Goal: Task Accomplishment & Management: Use online tool/utility

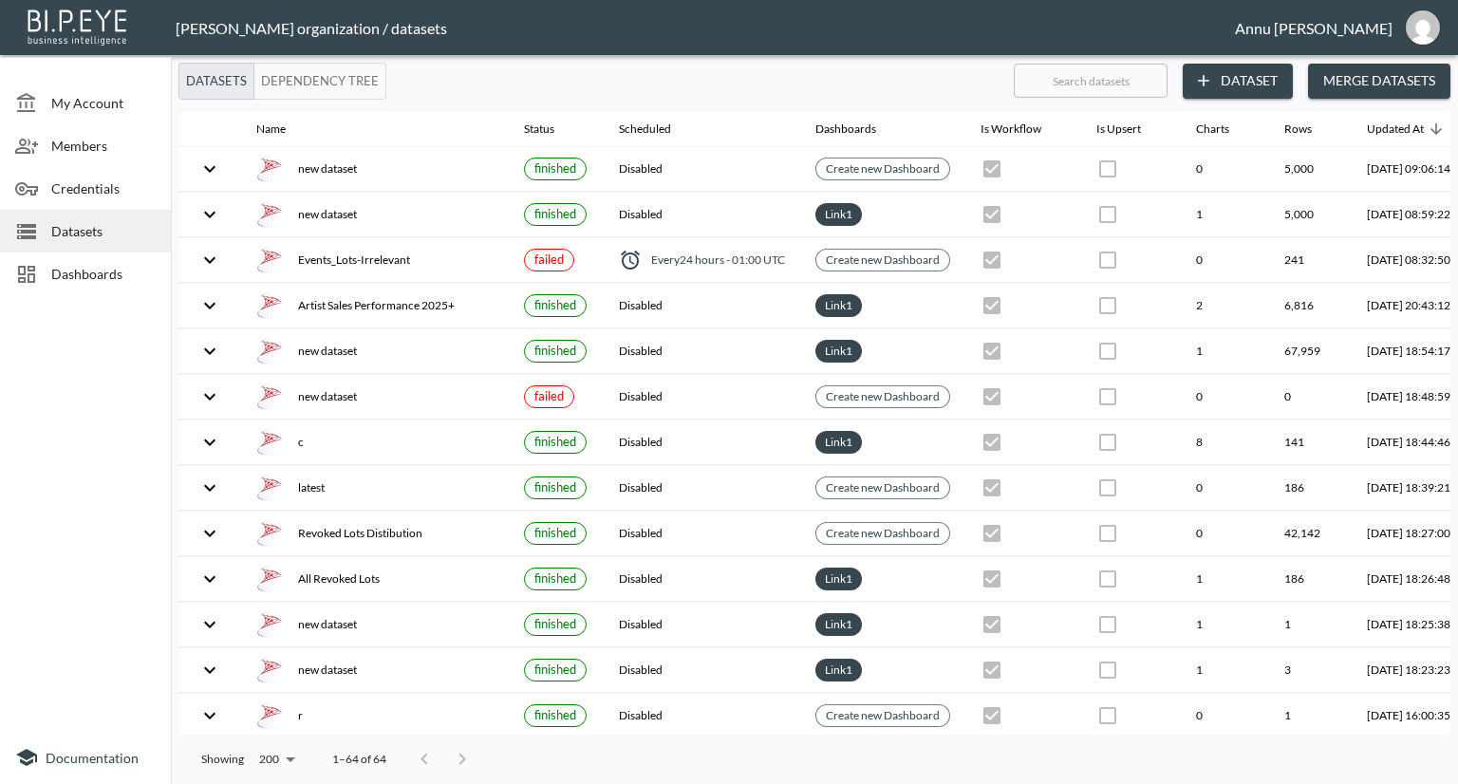
click at [76, 222] on span "Datasets" at bounding box center [103, 231] width 104 height 20
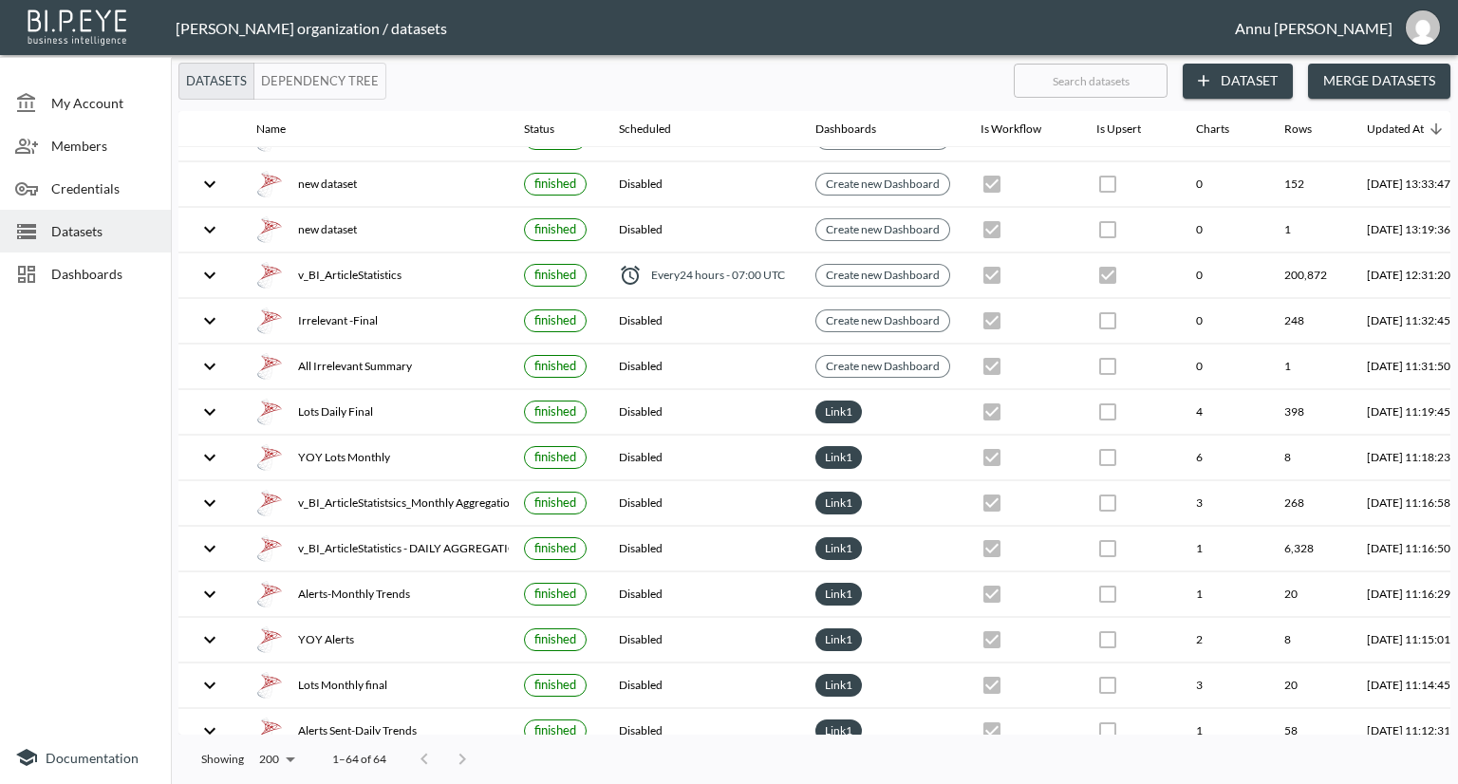
scroll to position [759, 111]
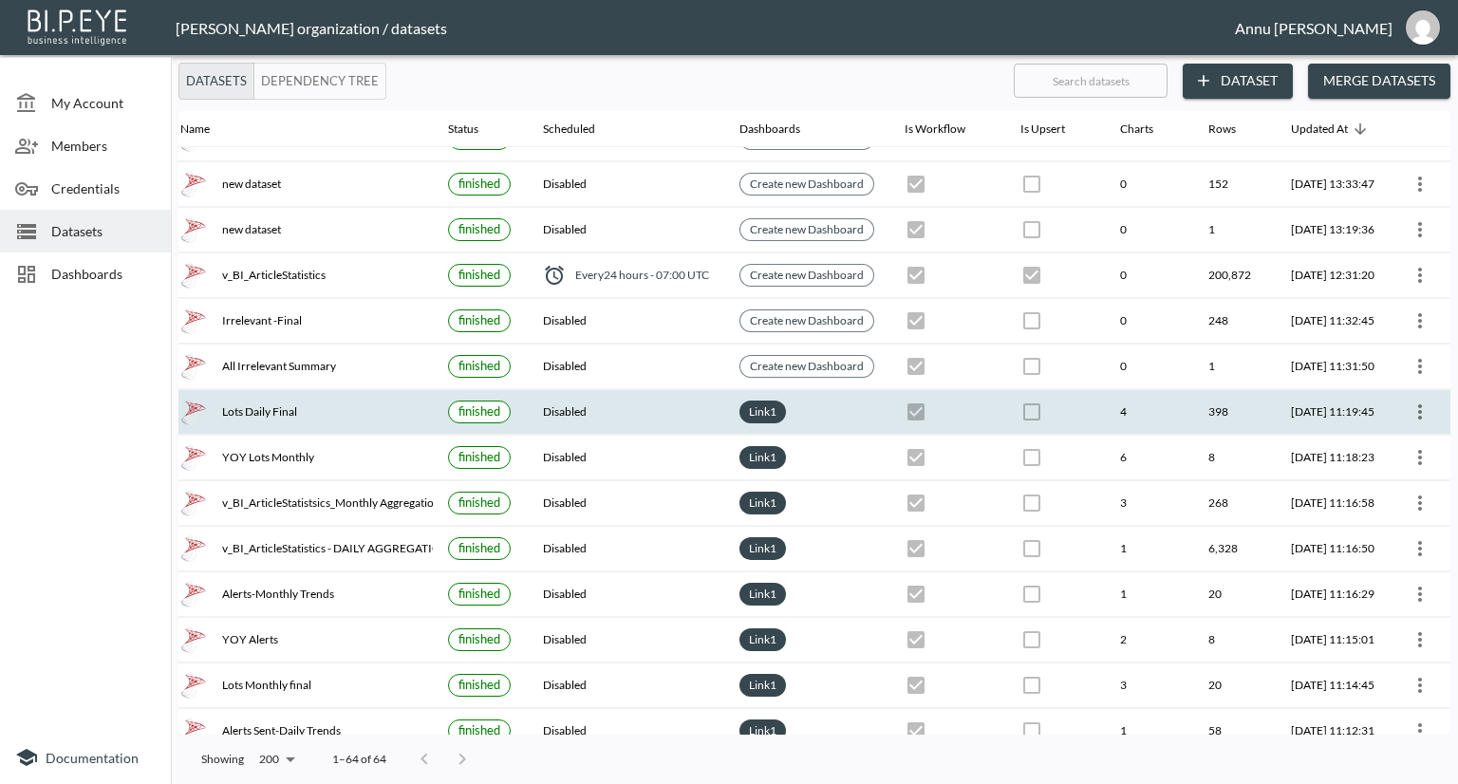
click at [1405, 398] on button "more" at bounding box center [1420, 412] width 30 height 30
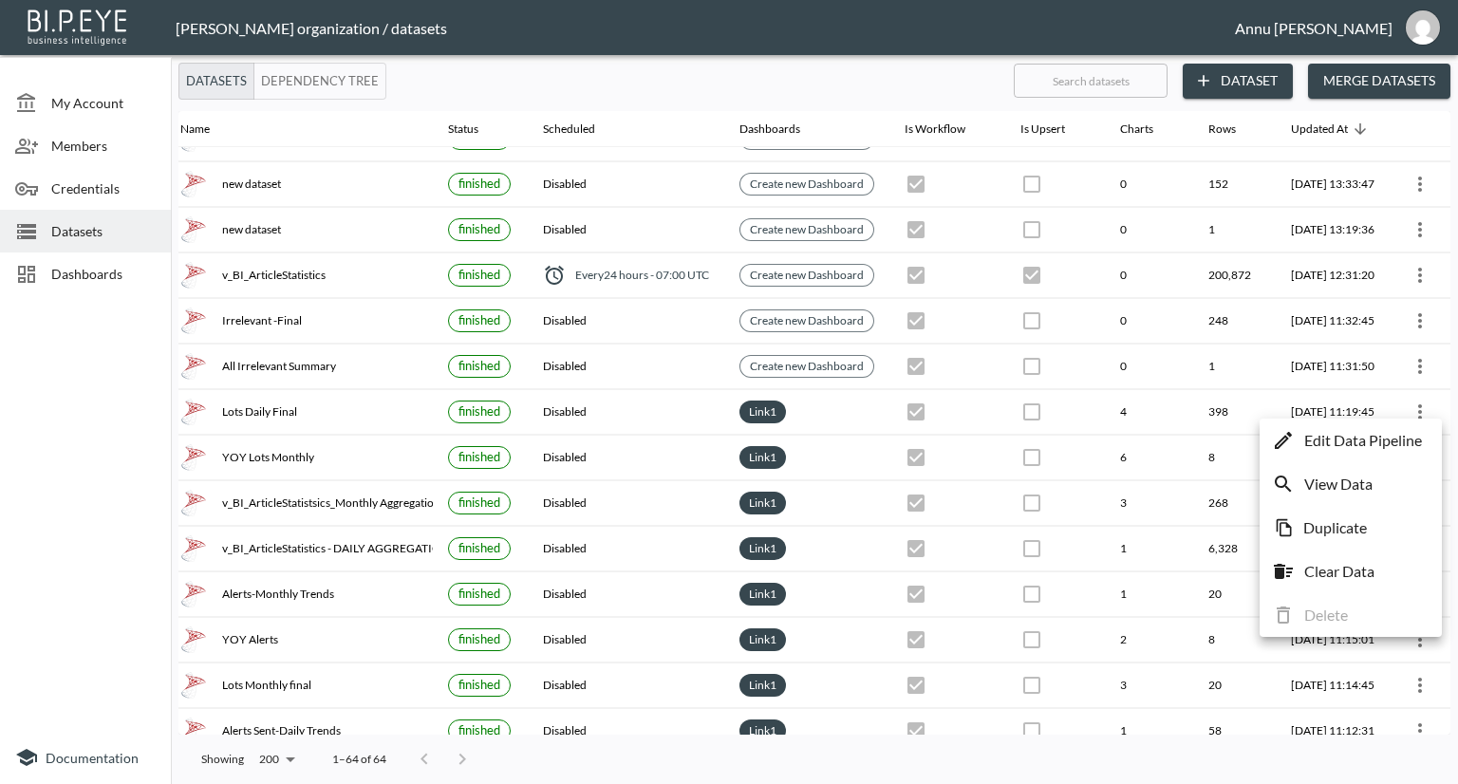
click at [1364, 427] on li "Edit Data Pipeline" at bounding box center [1350, 440] width 173 height 34
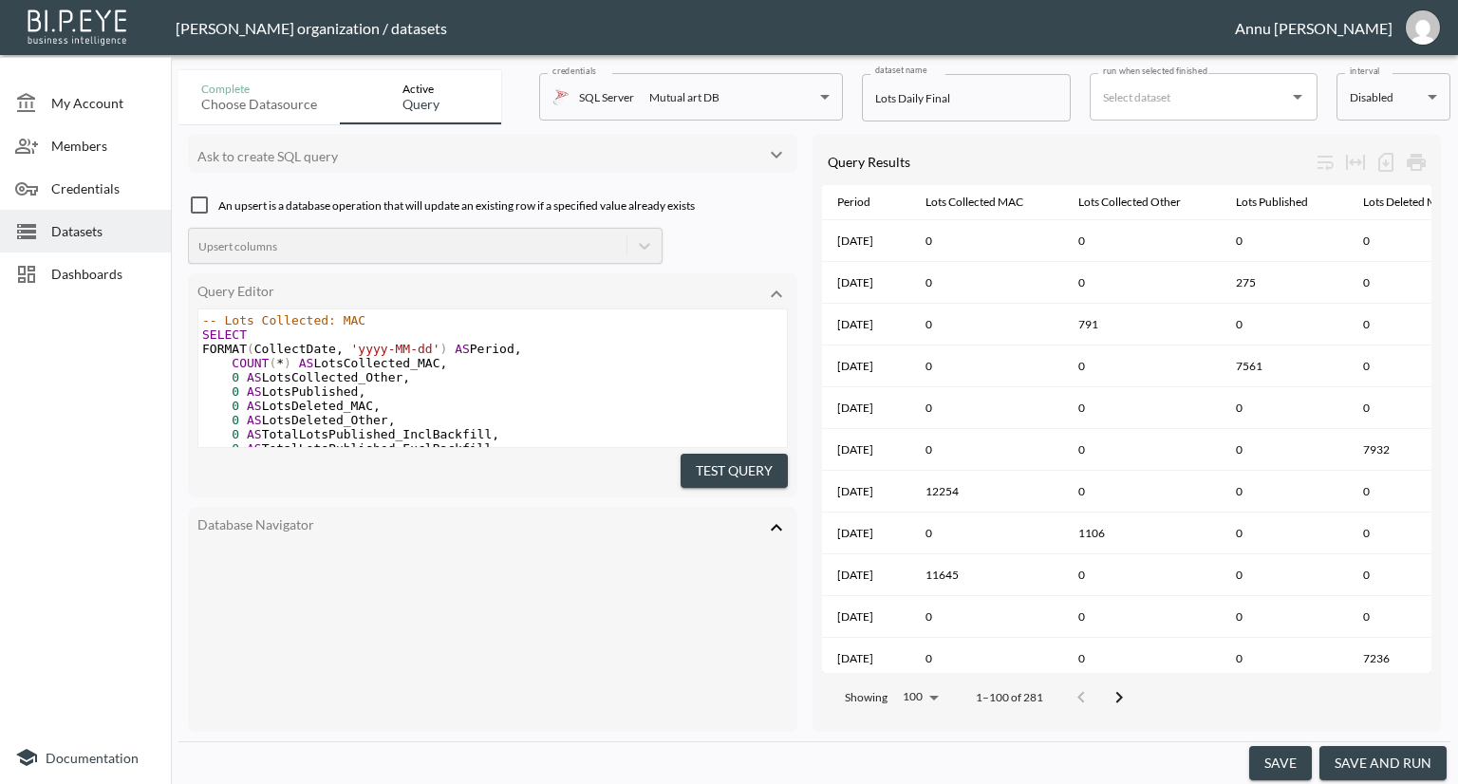
click at [1374, 100] on body "BI.P.EYE, Interactive Analytics Dashboards - app [PERSON_NAME] organization / d…" at bounding box center [729, 392] width 1458 height 784
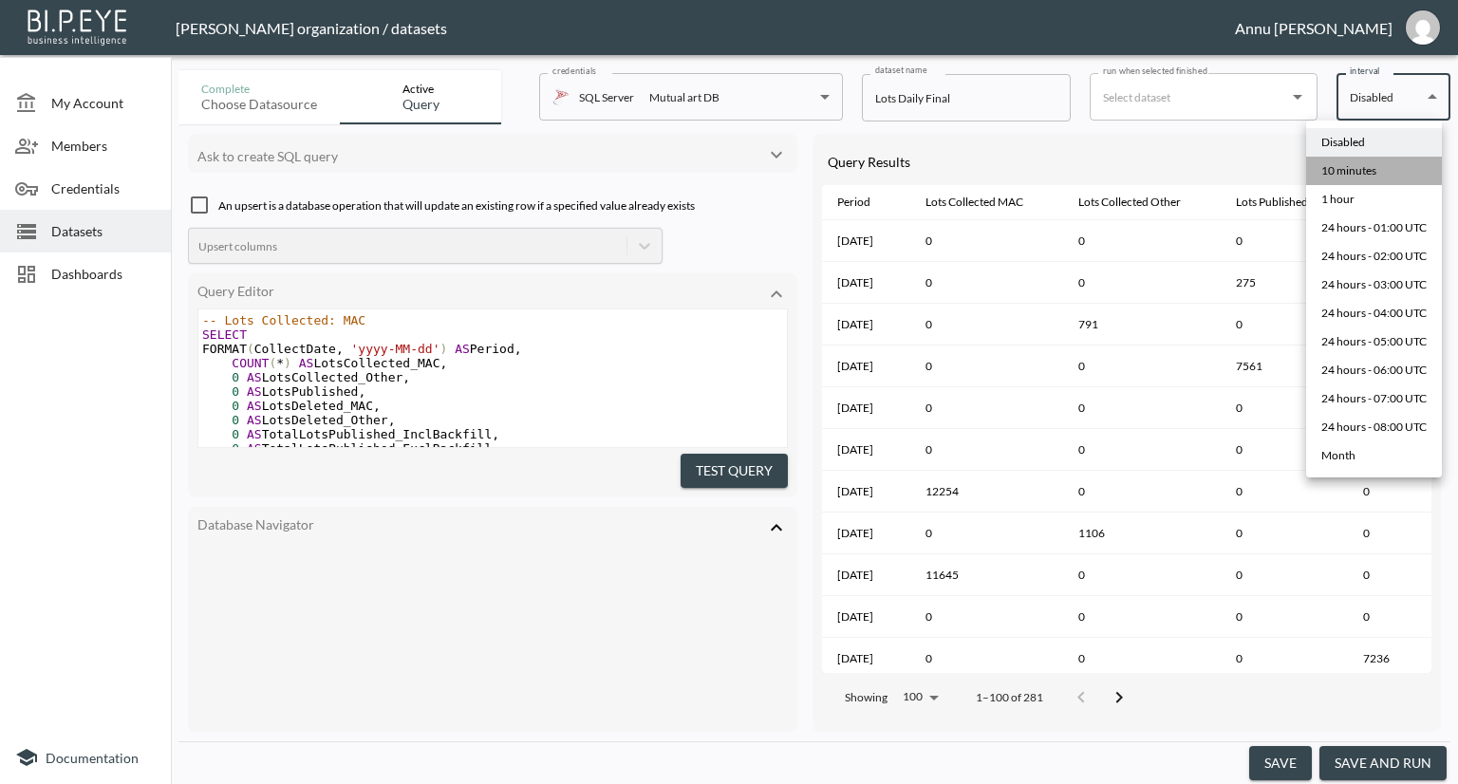
click at [1361, 169] on div "10 minutes" at bounding box center [1348, 170] width 55 height 17
type input "*/10 * * * *"
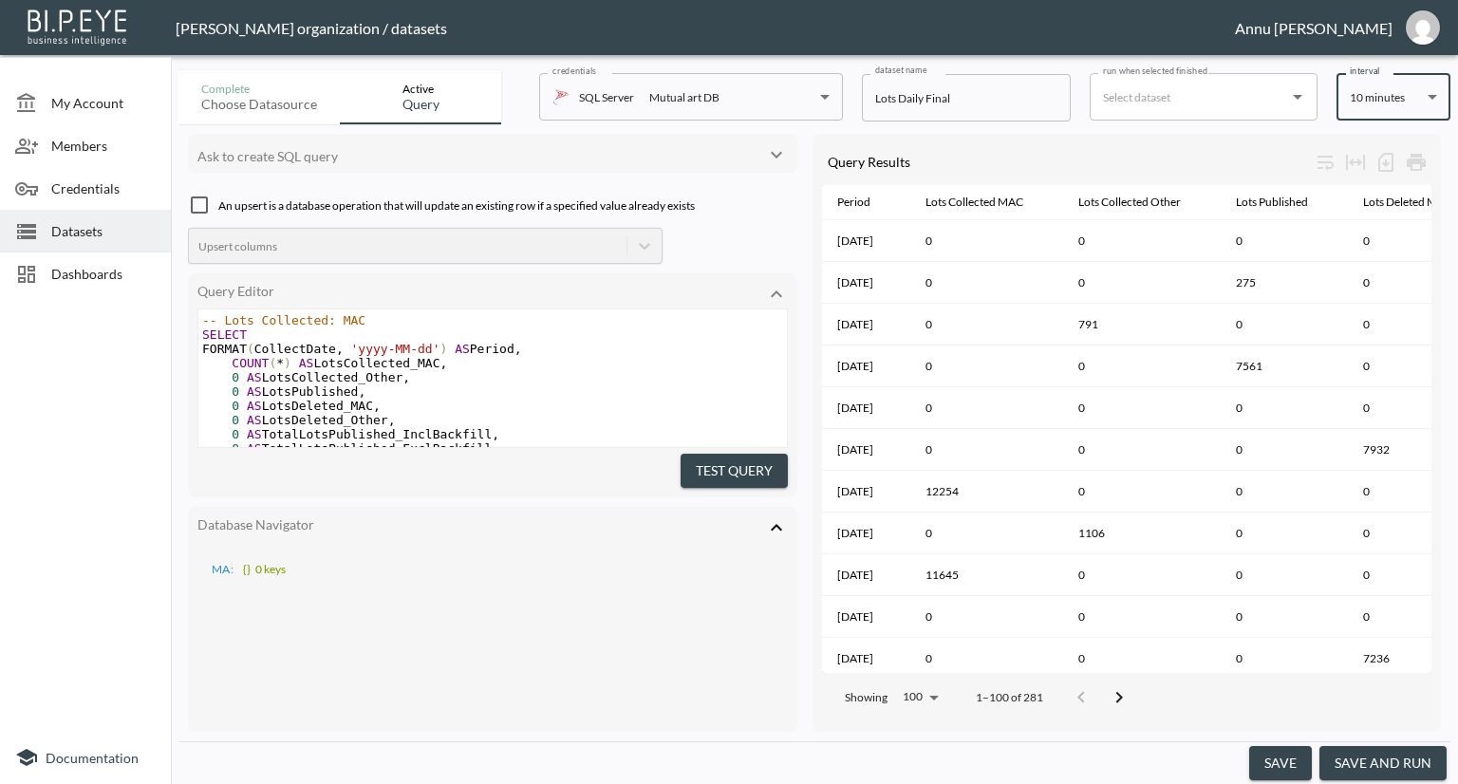
click at [1283, 764] on button "save" at bounding box center [1280, 763] width 63 height 35
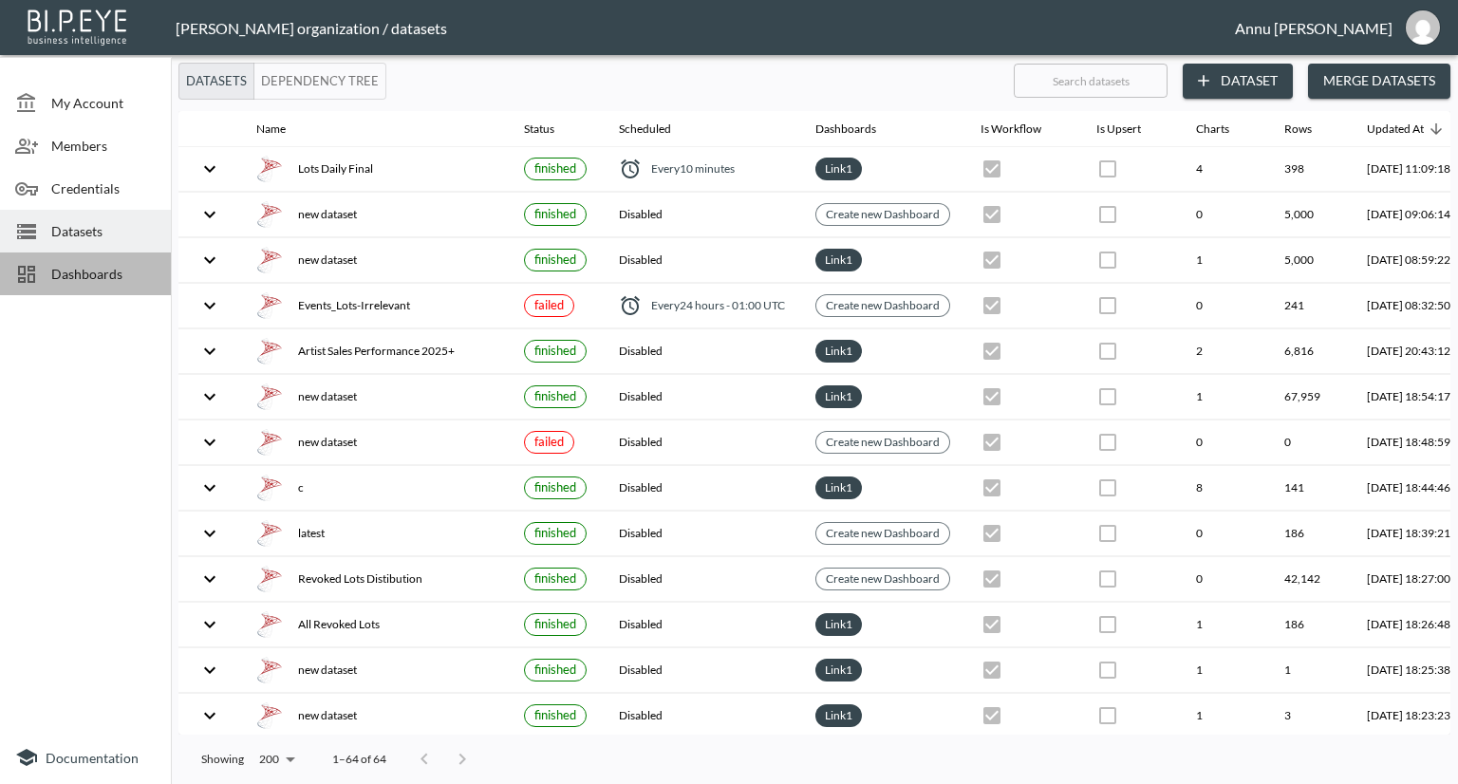
click at [101, 272] on span "Dashboards" at bounding box center [103, 274] width 104 height 20
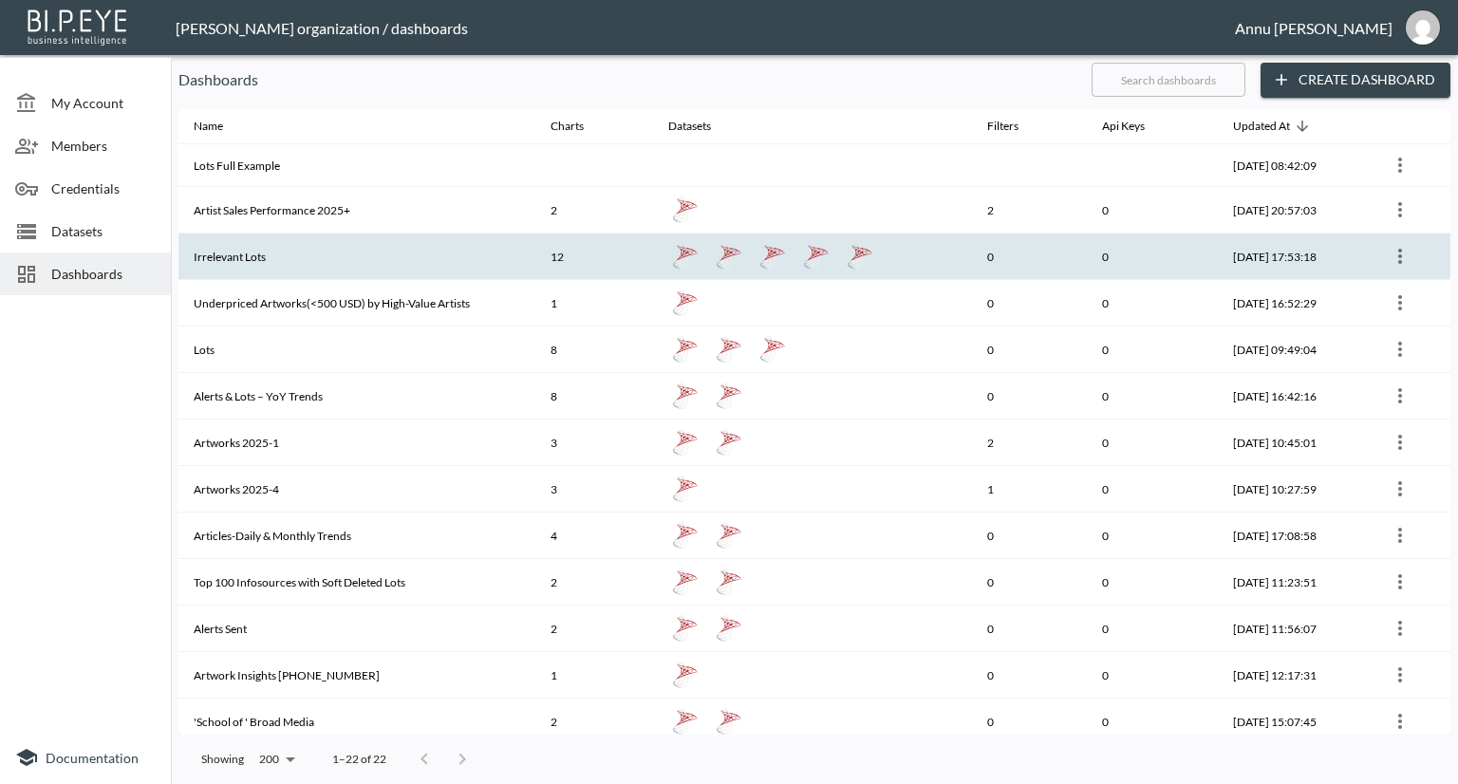
click at [223, 259] on th "Irrelevant Lots" at bounding box center [356, 256] width 357 height 47
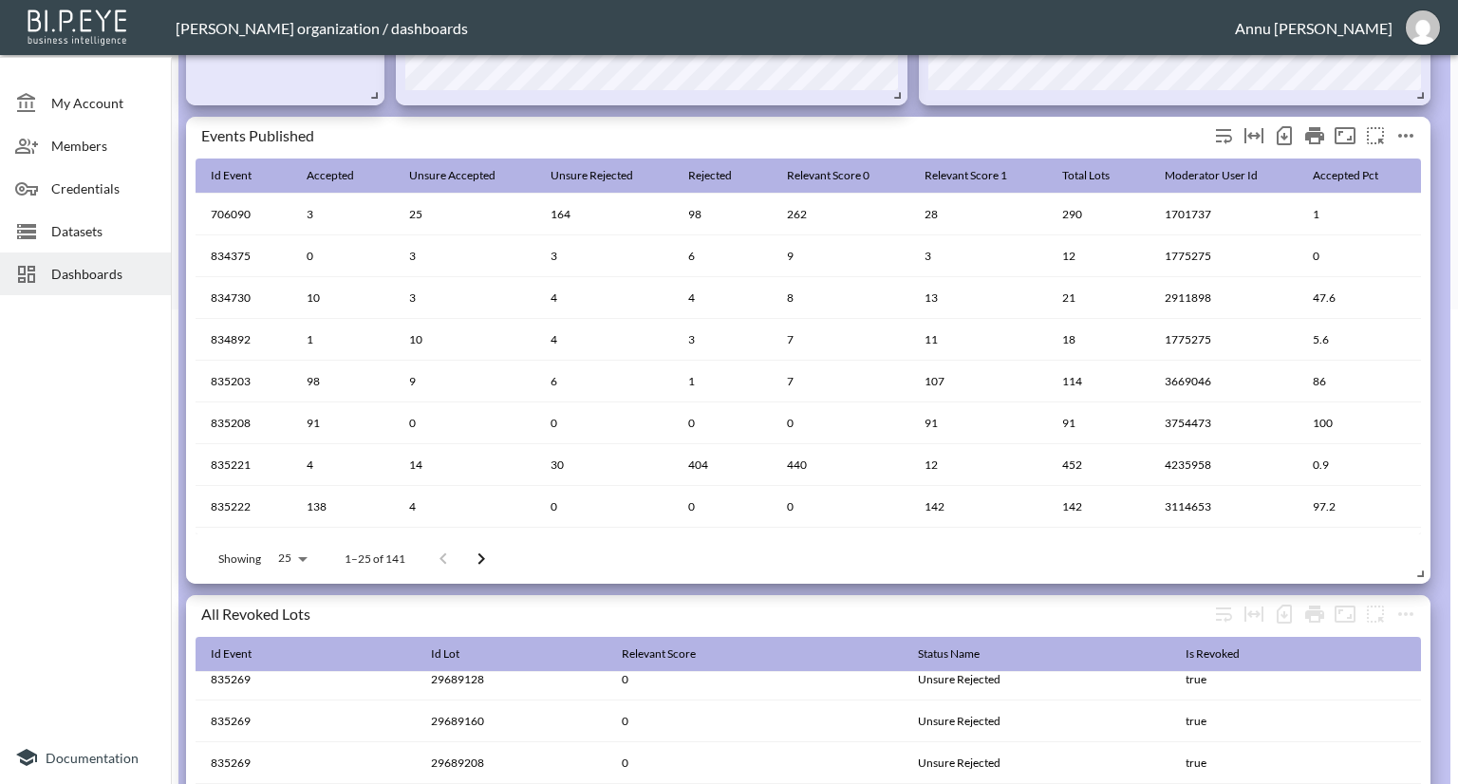
scroll to position [285, 0]
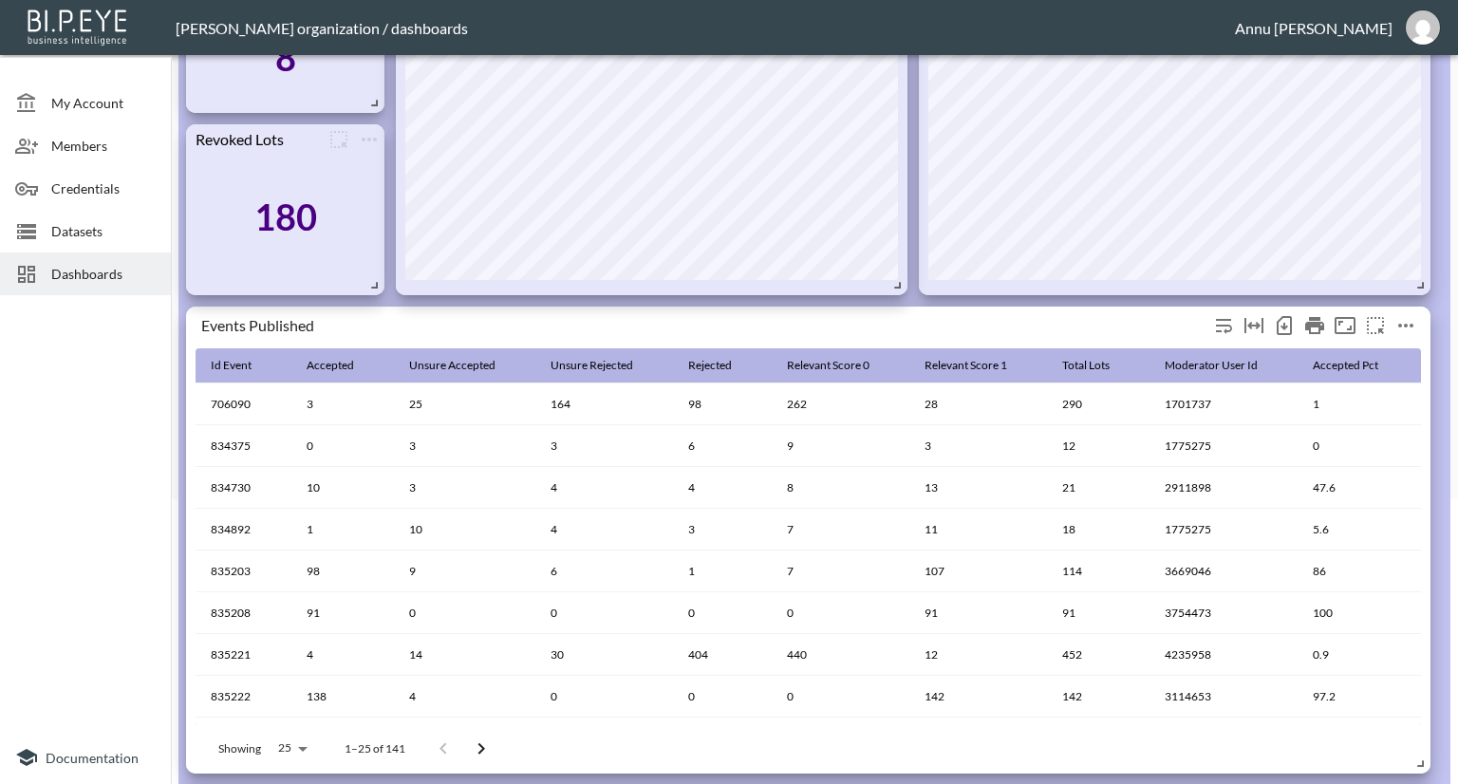
click at [1410, 321] on icon "more" at bounding box center [1405, 325] width 23 height 23
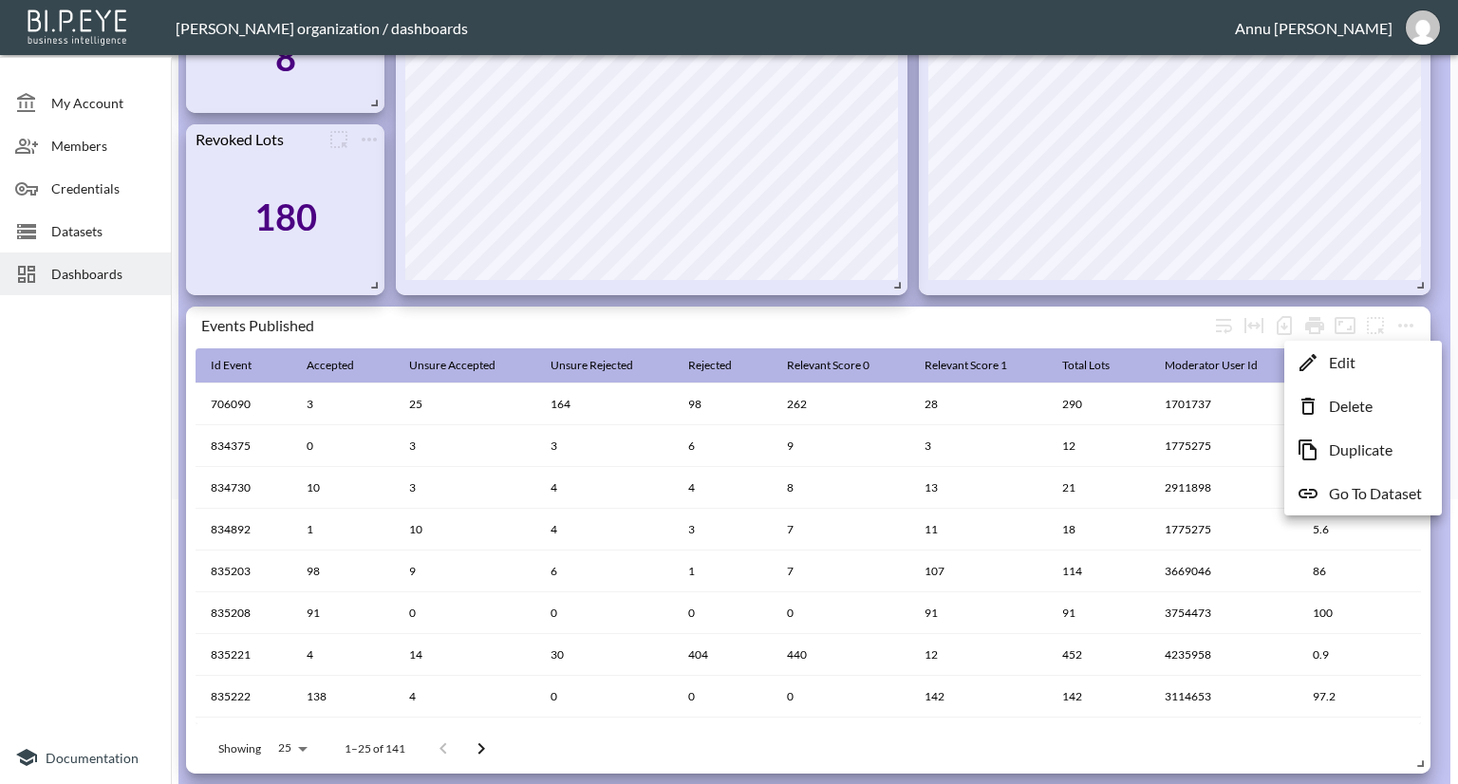
click at [1358, 491] on p "Go To Dataset" at bounding box center [1375, 493] width 93 height 23
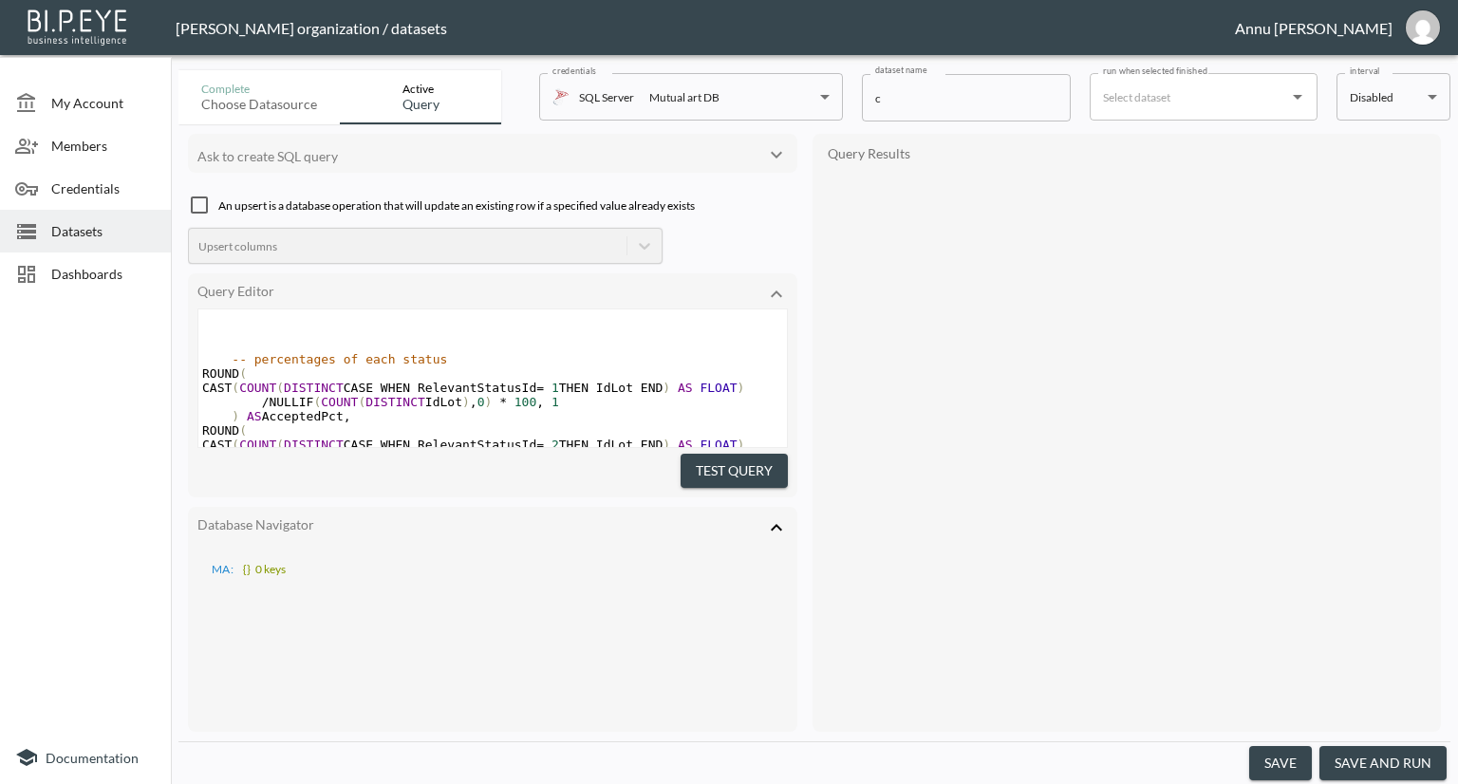
type textarea "SELECT IdEvent, MIN(ModeratorUserId) AS ModeratorUserId, -- pick one moderator …"
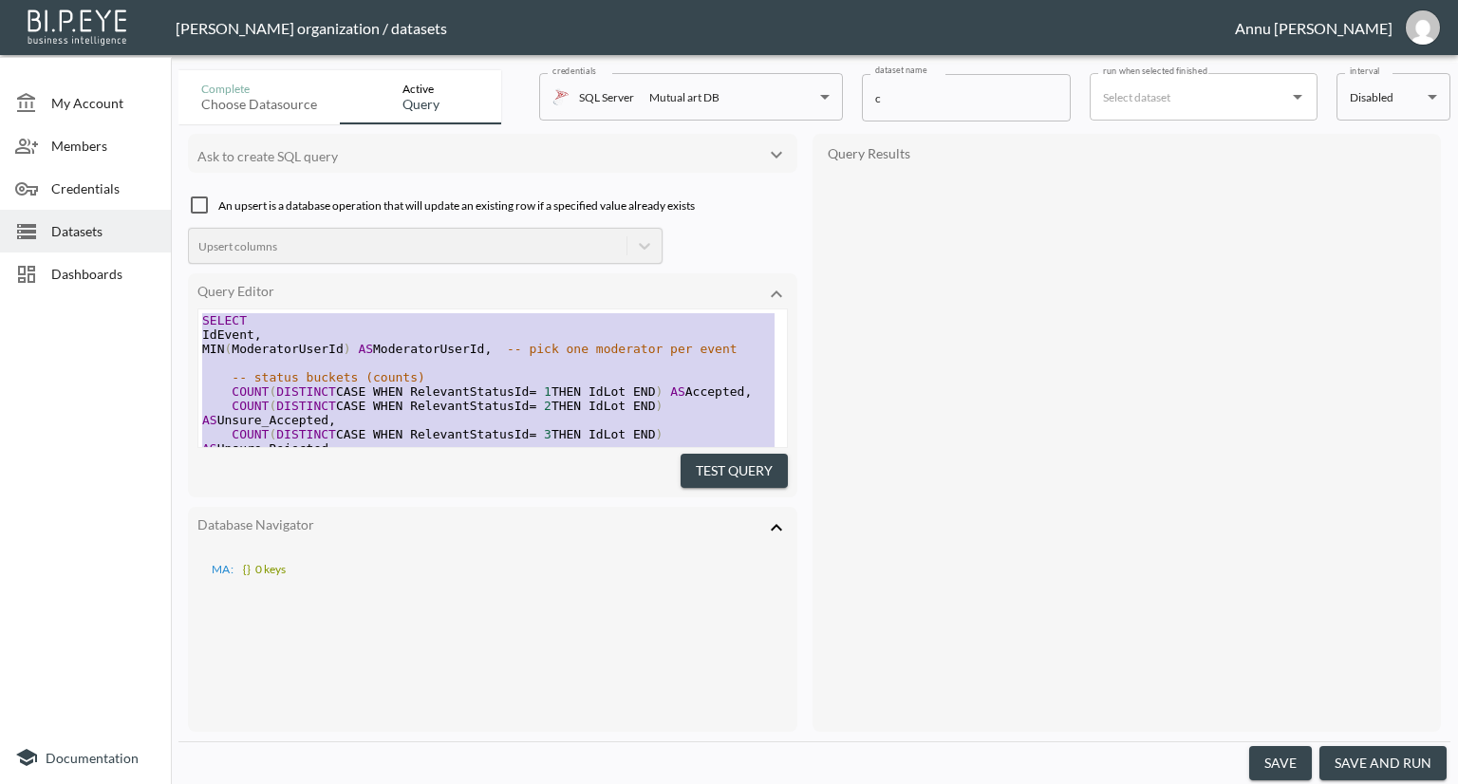
drag, startPoint x: 346, startPoint y: 404, endPoint x: 110, endPoint y: 170, distance: 332.2
click at [489, 346] on span "MIN ( ModeratorUserId ) AS ModeratorUserId , -- pick one moderator per event" at bounding box center [469, 349] width 535 height 14
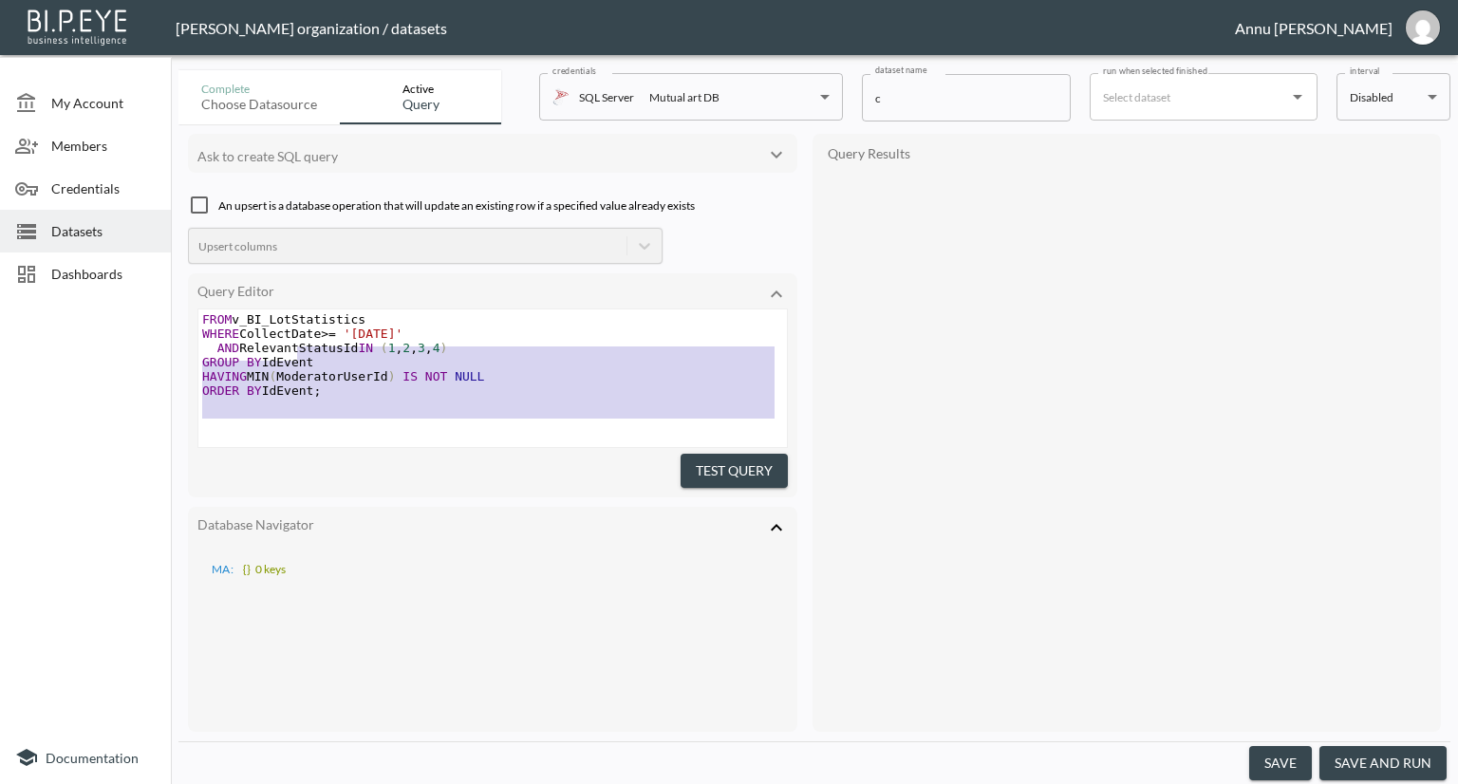
scroll to position [581, 0]
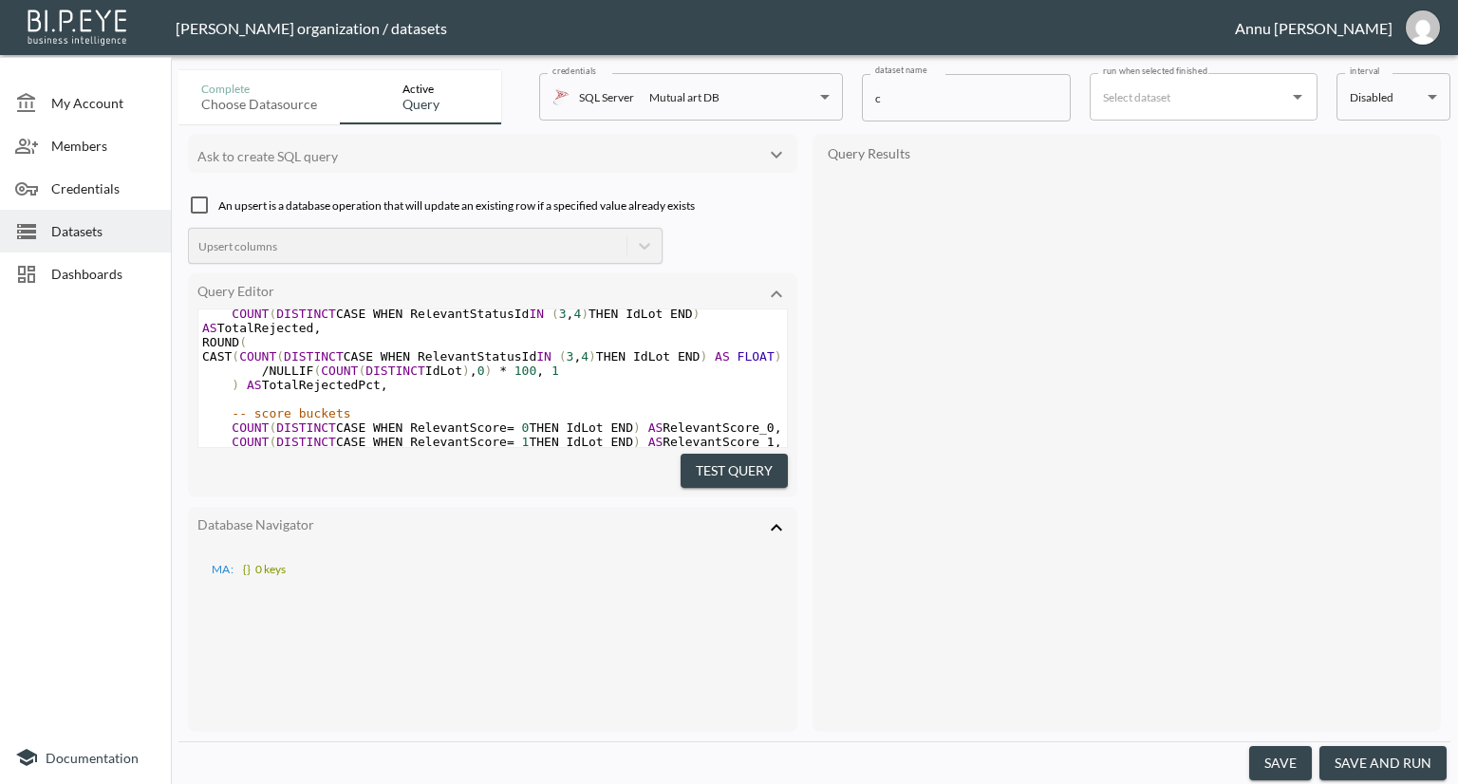
type textarea "SELECT IdEvent, MIN(ModeratorUserId) AS ModeratorUserId, -- pick one moderator …"
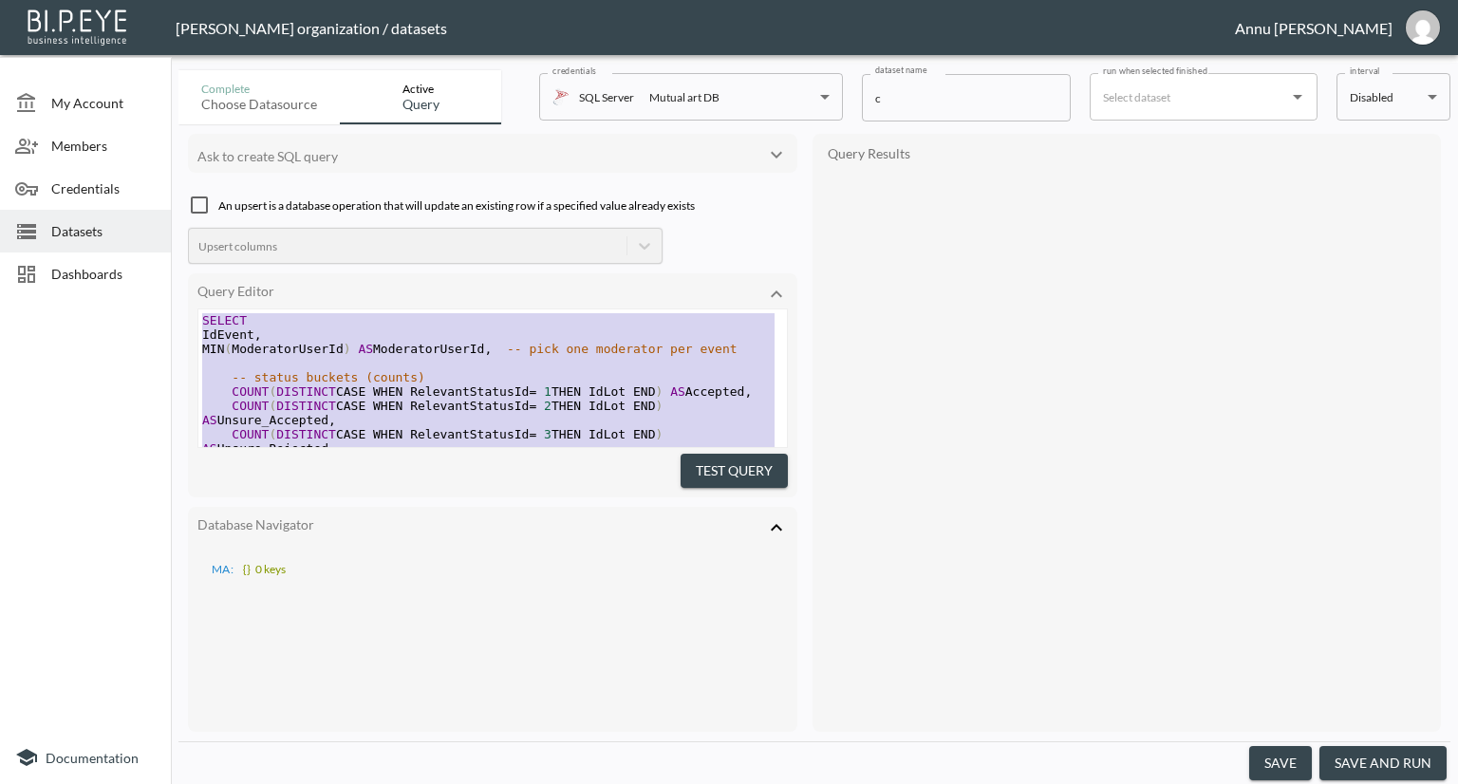
drag, startPoint x: 374, startPoint y: 403, endPoint x: 182, endPoint y: 16, distance: 432.1
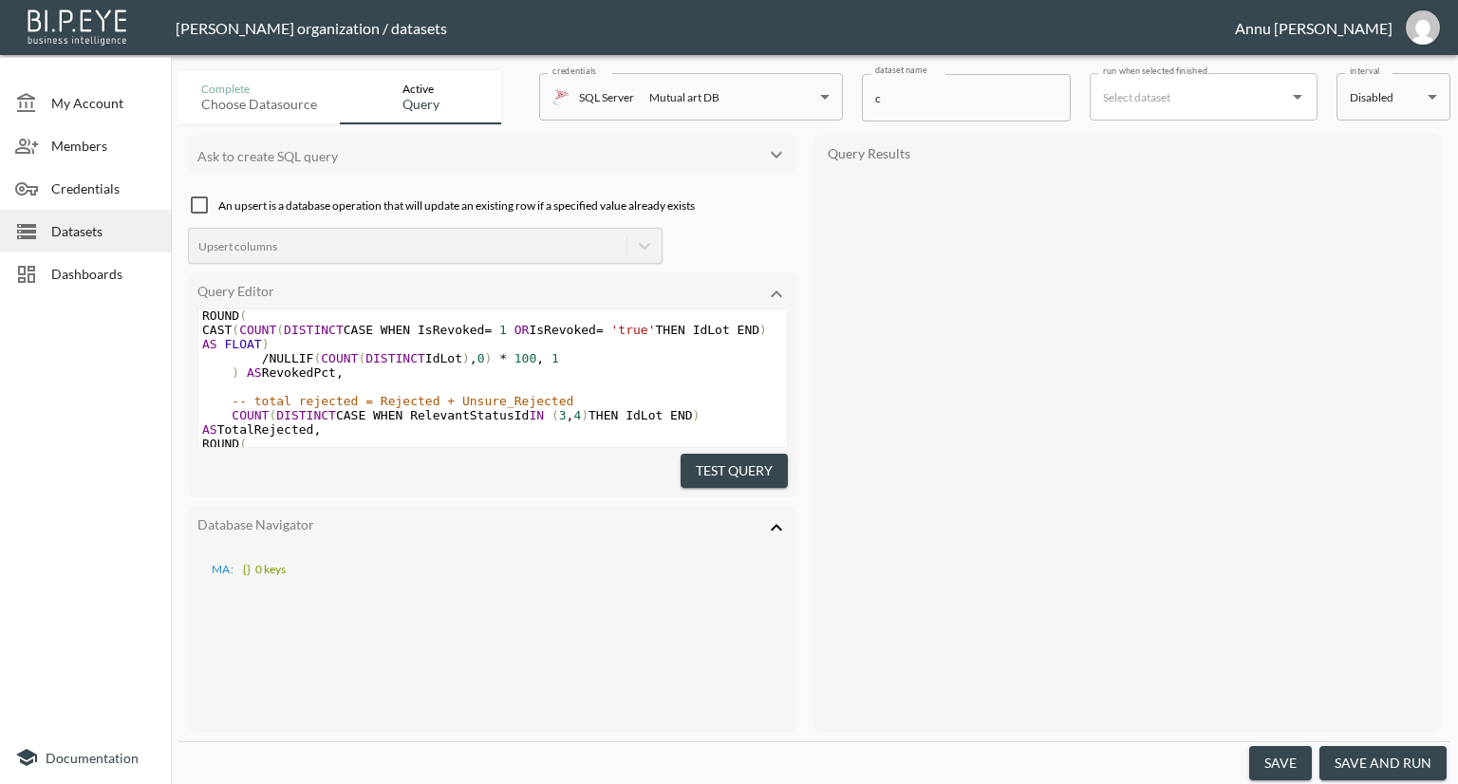
scroll to position [824, 0]
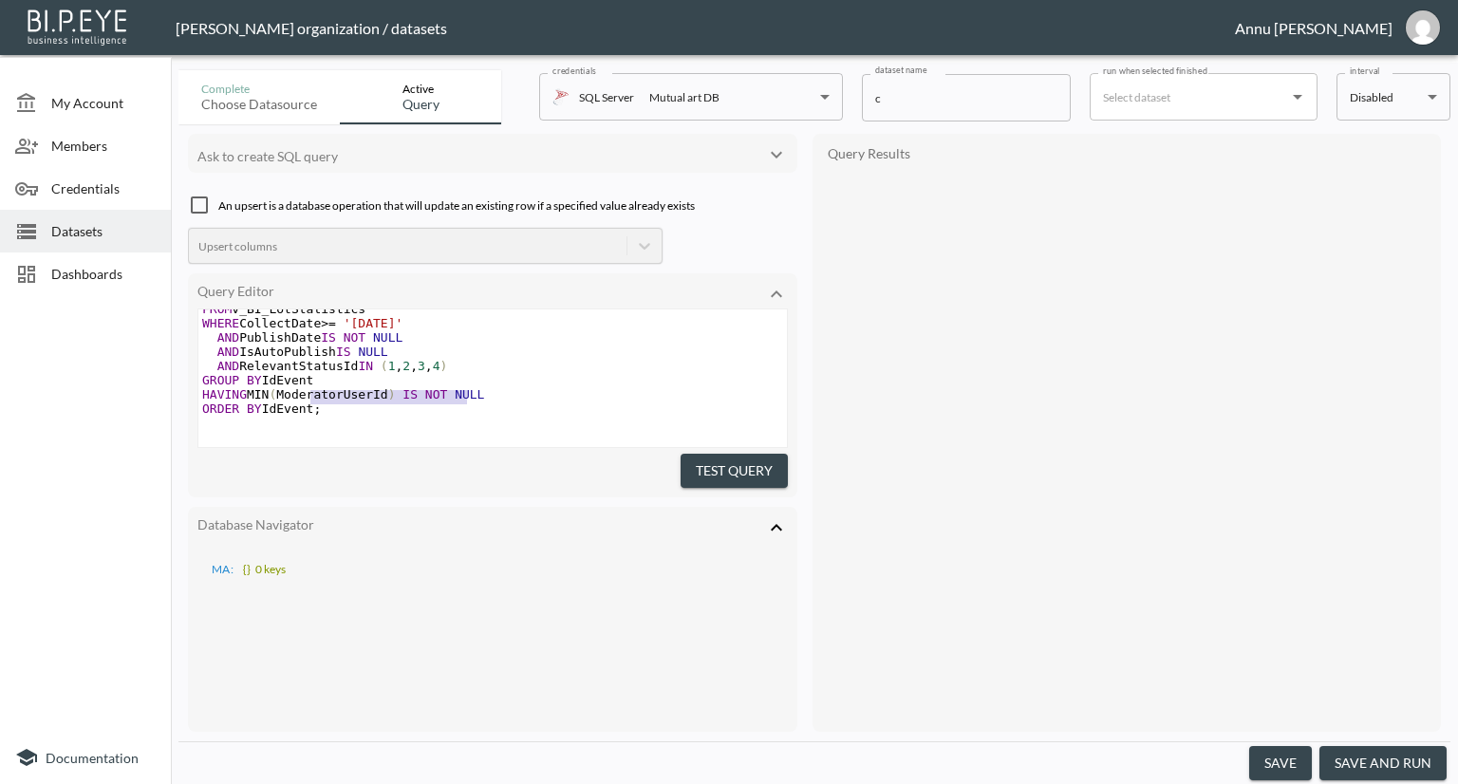
type textarea "HAVING MIN(ModeratorUserId) IS NOT NULL"
drag, startPoint x: 467, startPoint y: 373, endPoint x: 201, endPoint y: 380, distance: 265.9
click at [201, 387] on pre "HAVING MIN ( ModeratorUserId ) IS NOT NULL" at bounding box center [492, 394] width 588 height 14
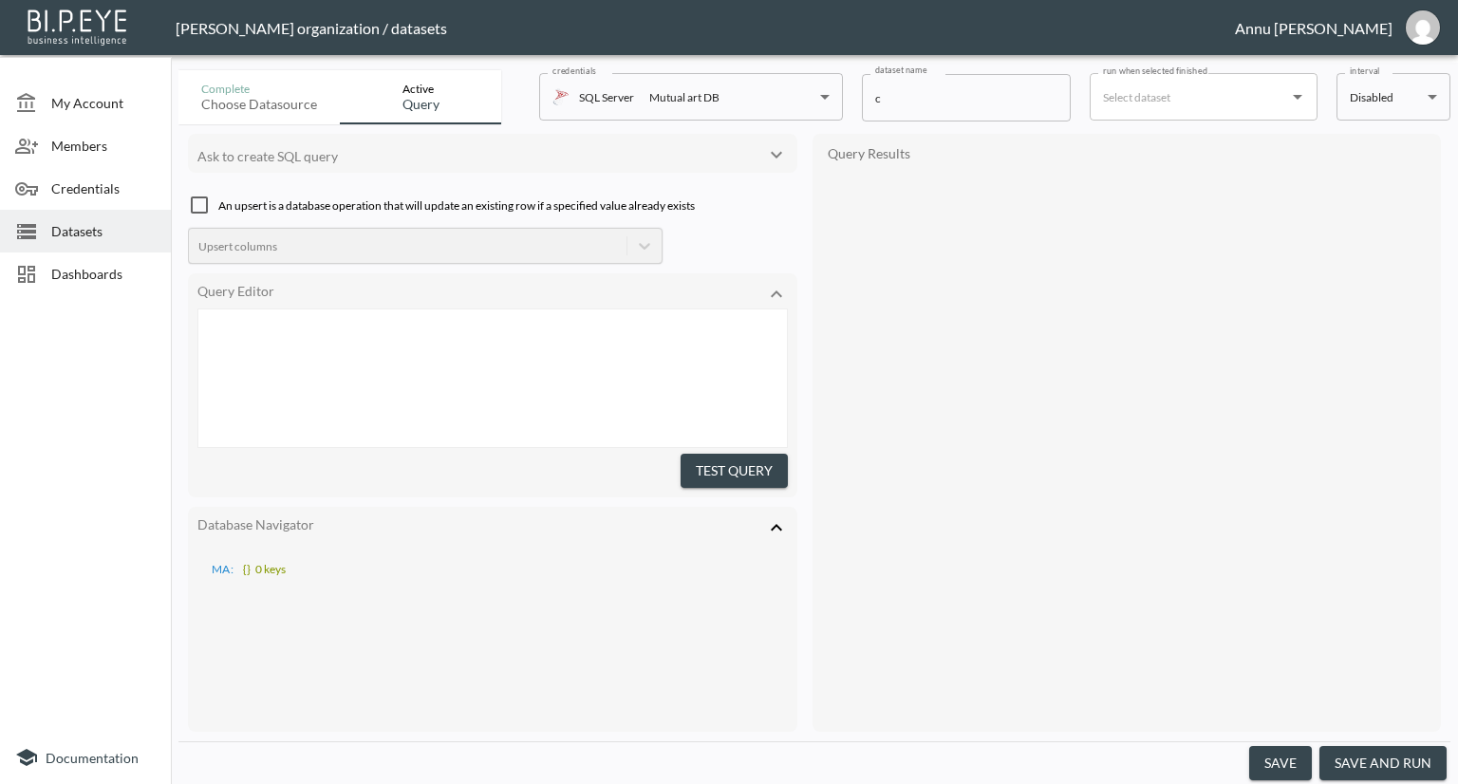
scroll to position [9, 0]
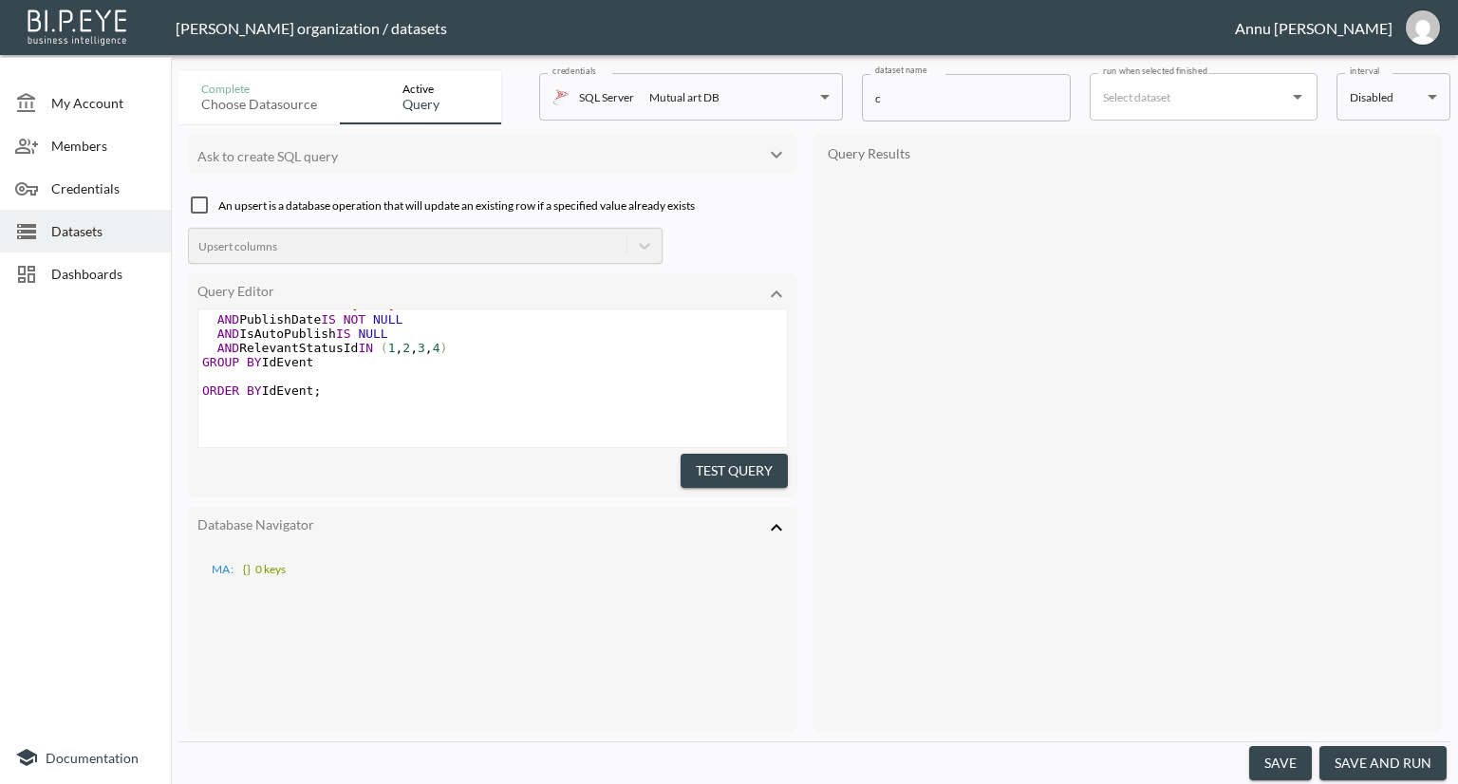
click at [736, 459] on button "Test Query" at bounding box center [734, 471] width 107 height 35
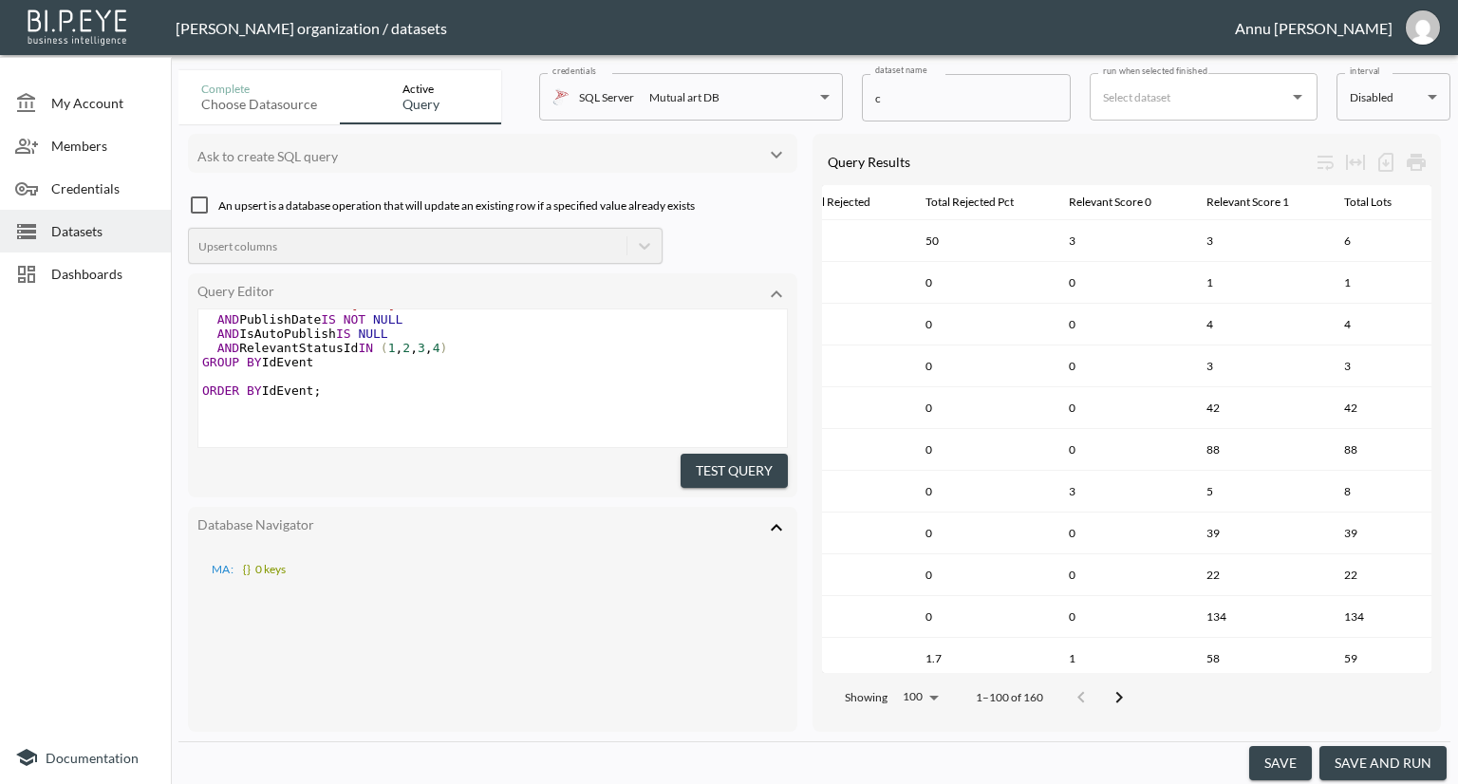
click at [1405, 765] on button "save and run" at bounding box center [1382, 763] width 127 height 35
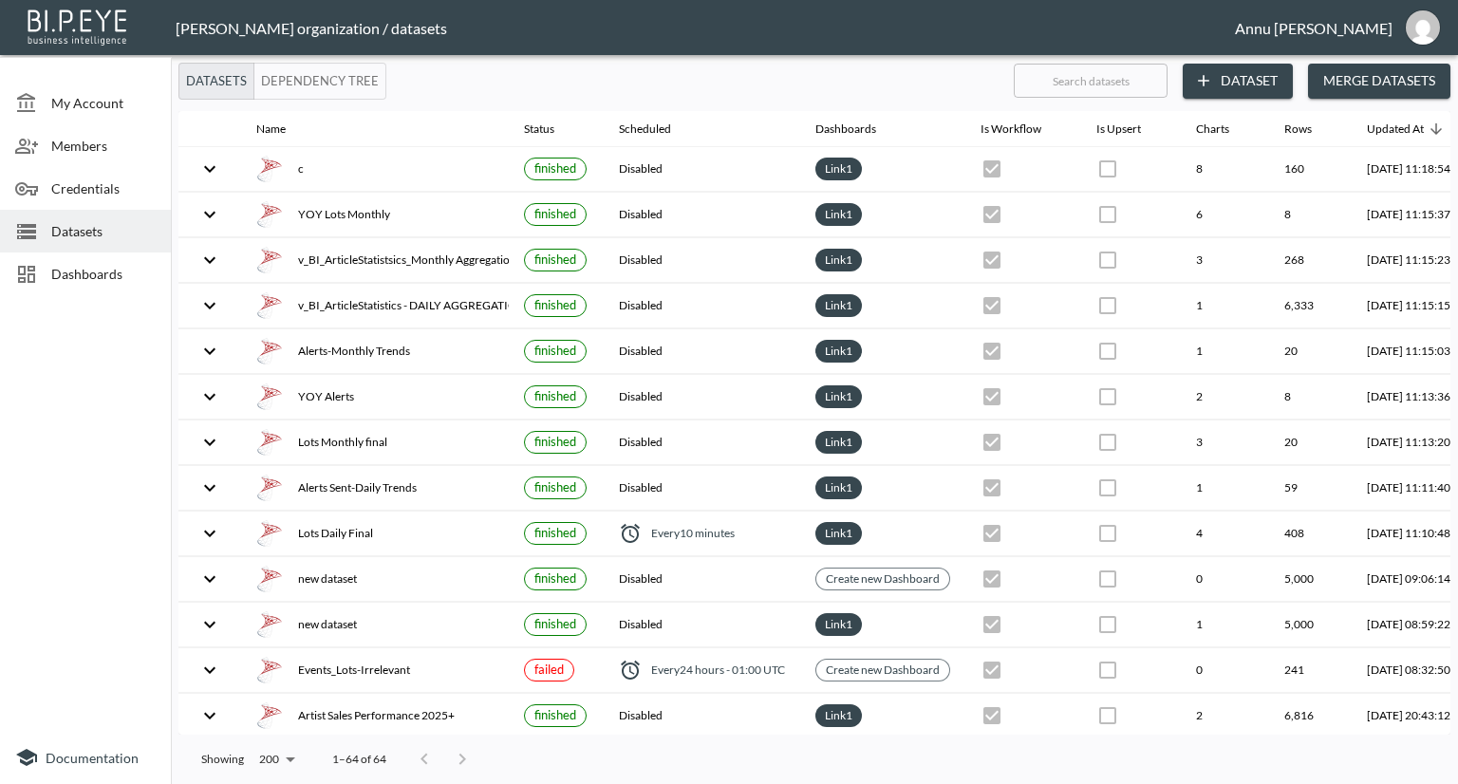
click at [105, 274] on span "Dashboards" at bounding box center [103, 274] width 104 height 20
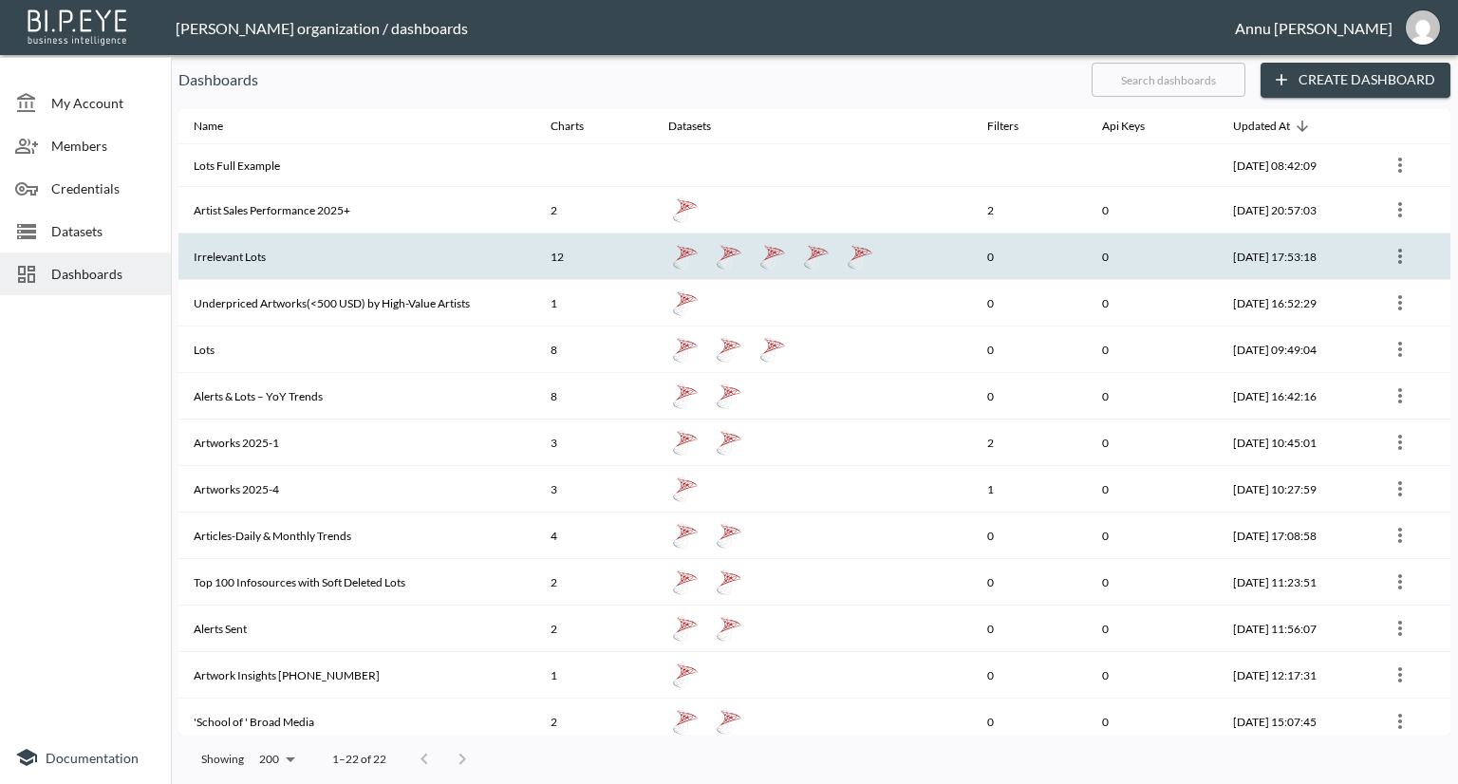
click at [234, 251] on th "Irrelevant Lots" at bounding box center [356, 256] width 357 height 47
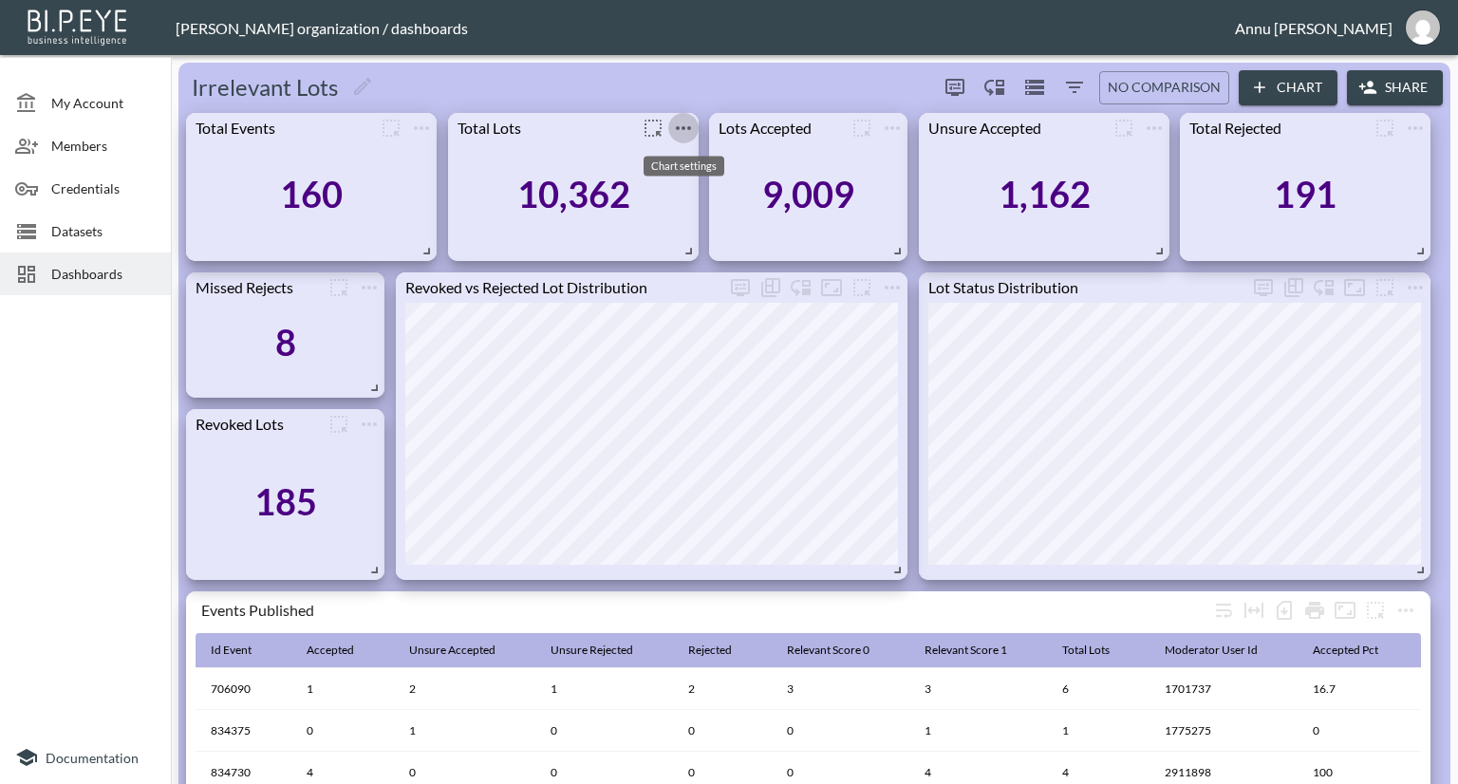
click at [683, 128] on icon "more" at bounding box center [683, 128] width 15 height 4
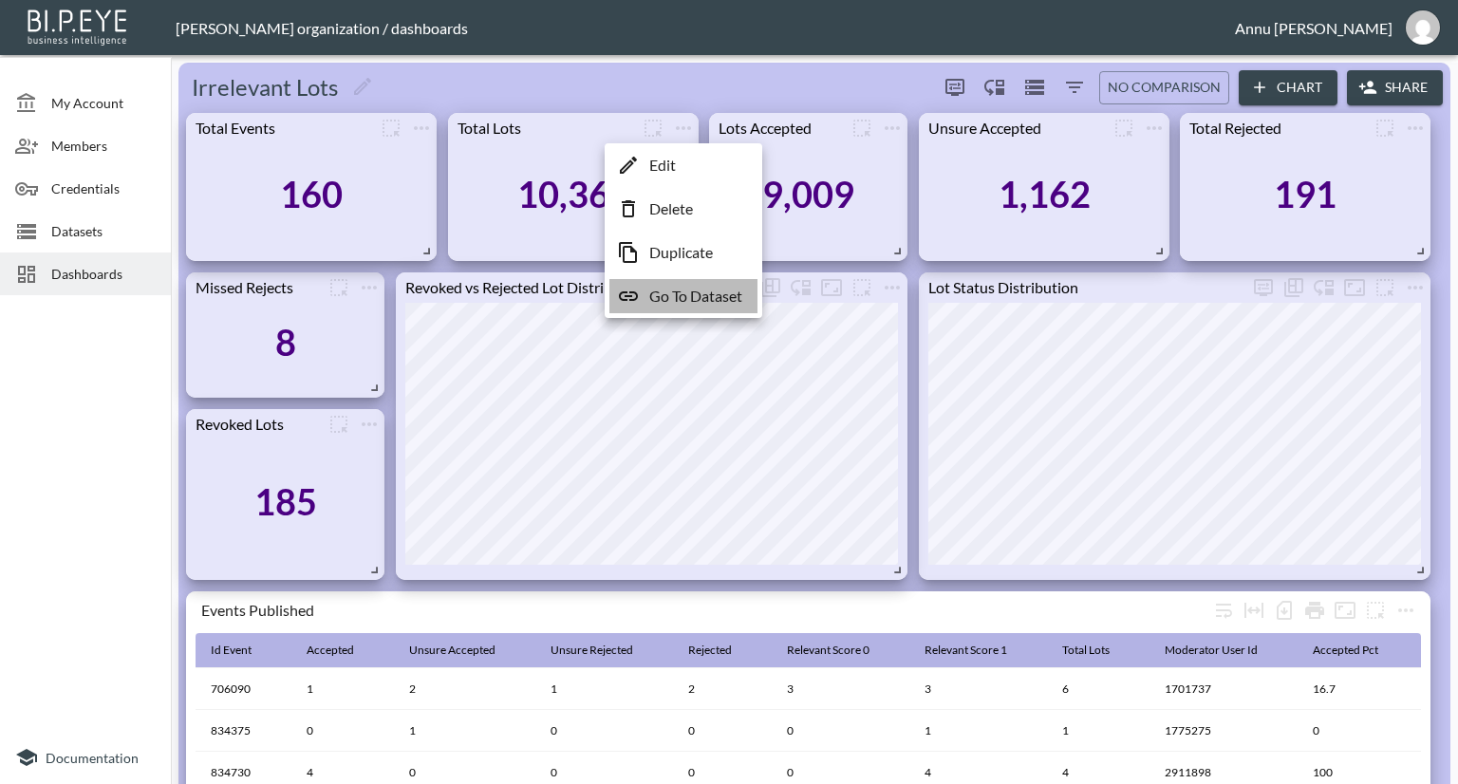
click at [668, 293] on p "Go To Dataset" at bounding box center [695, 296] width 93 height 23
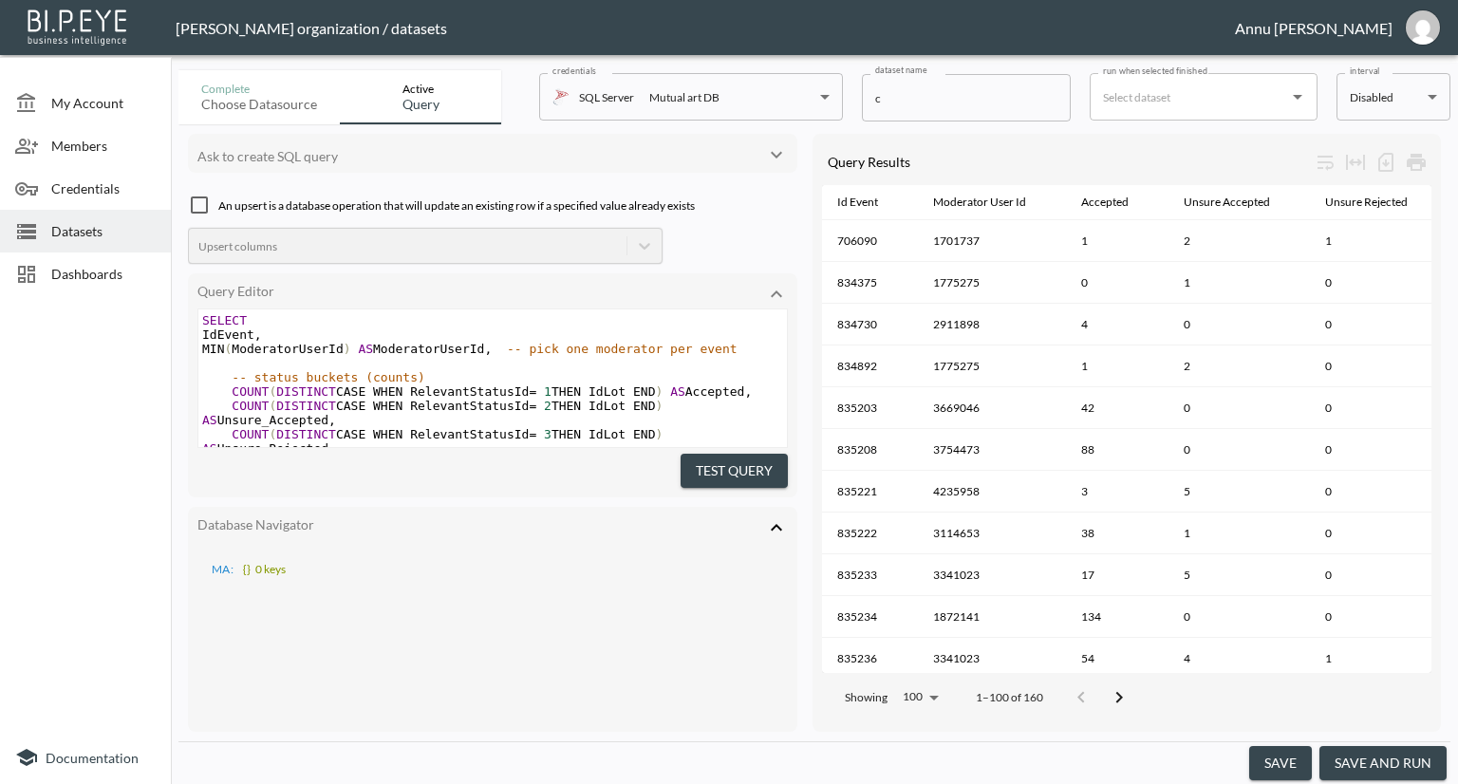
click at [96, 270] on span "Dashboards" at bounding box center [103, 274] width 104 height 20
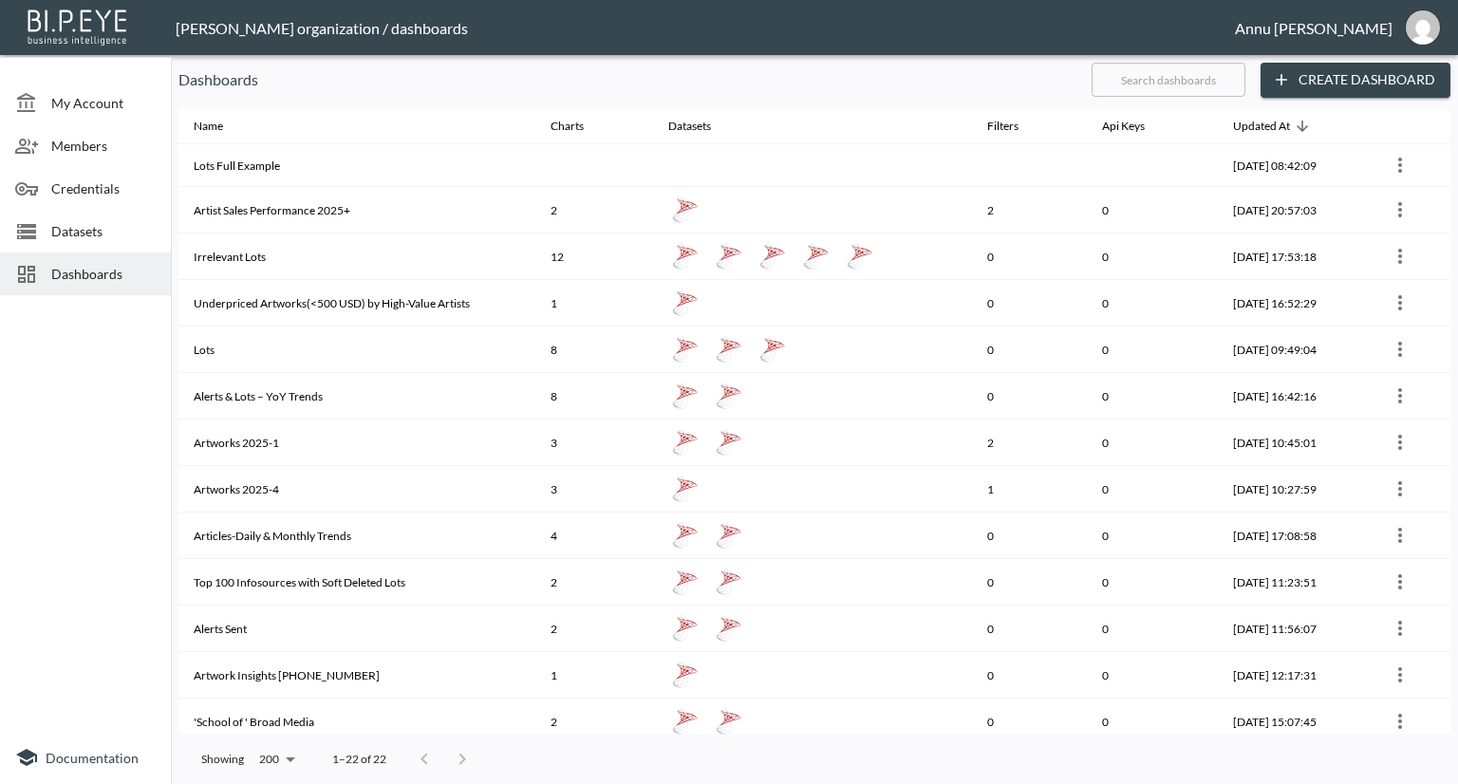
click at [113, 228] on span "Datasets" at bounding box center [103, 231] width 104 height 20
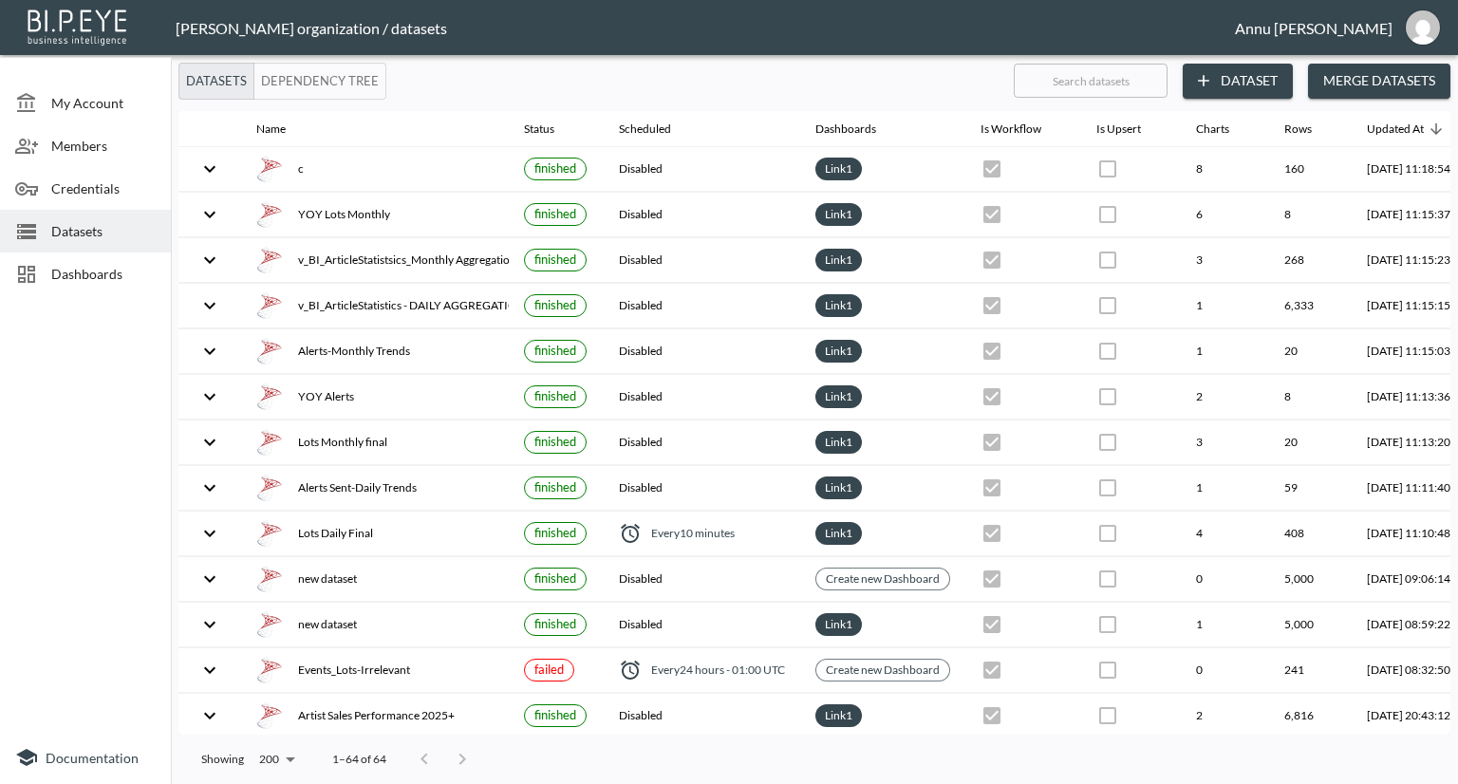
click at [113, 272] on span "Dashboards" at bounding box center [103, 274] width 104 height 20
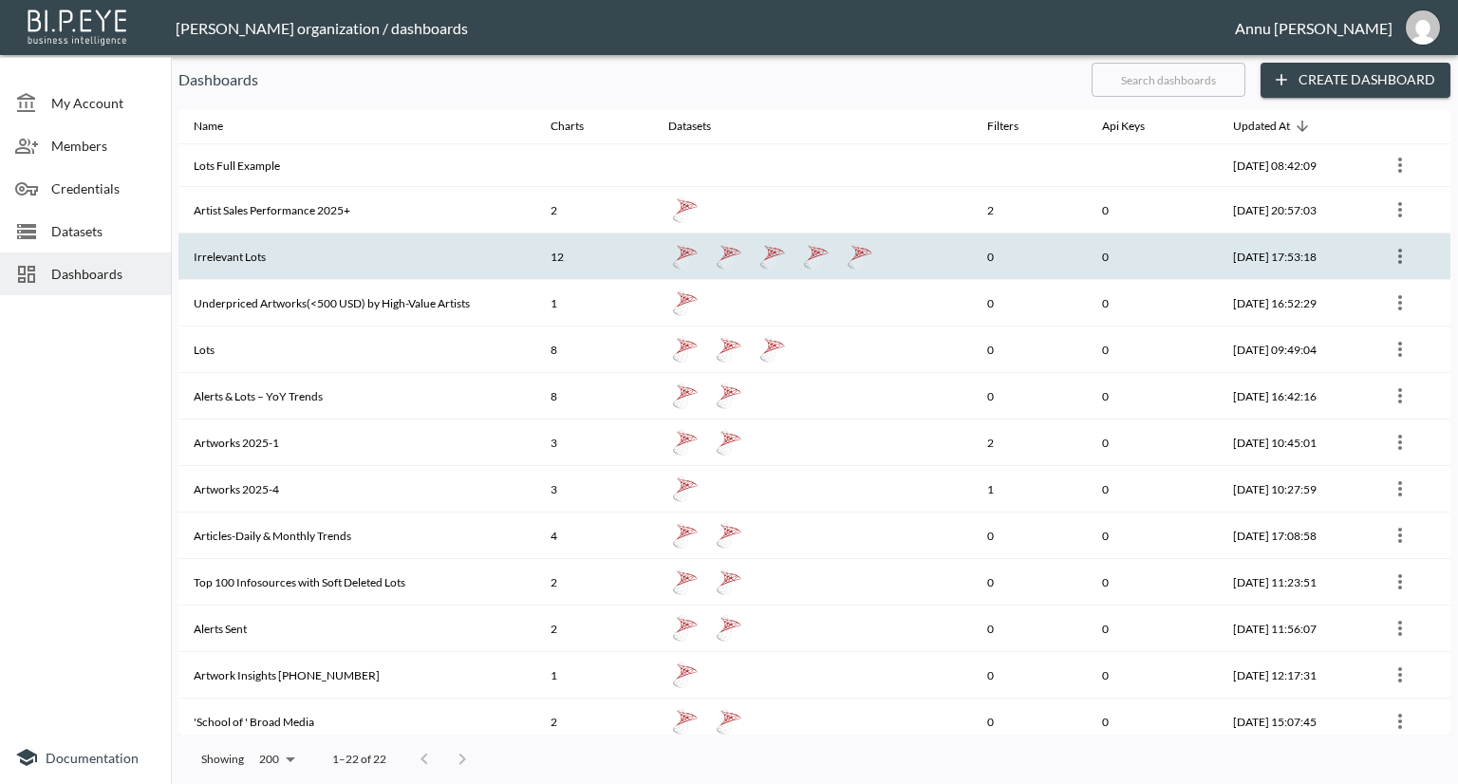
click at [258, 255] on th "Irrelevant Lots" at bounding box center [356, 256] width 357 height 47
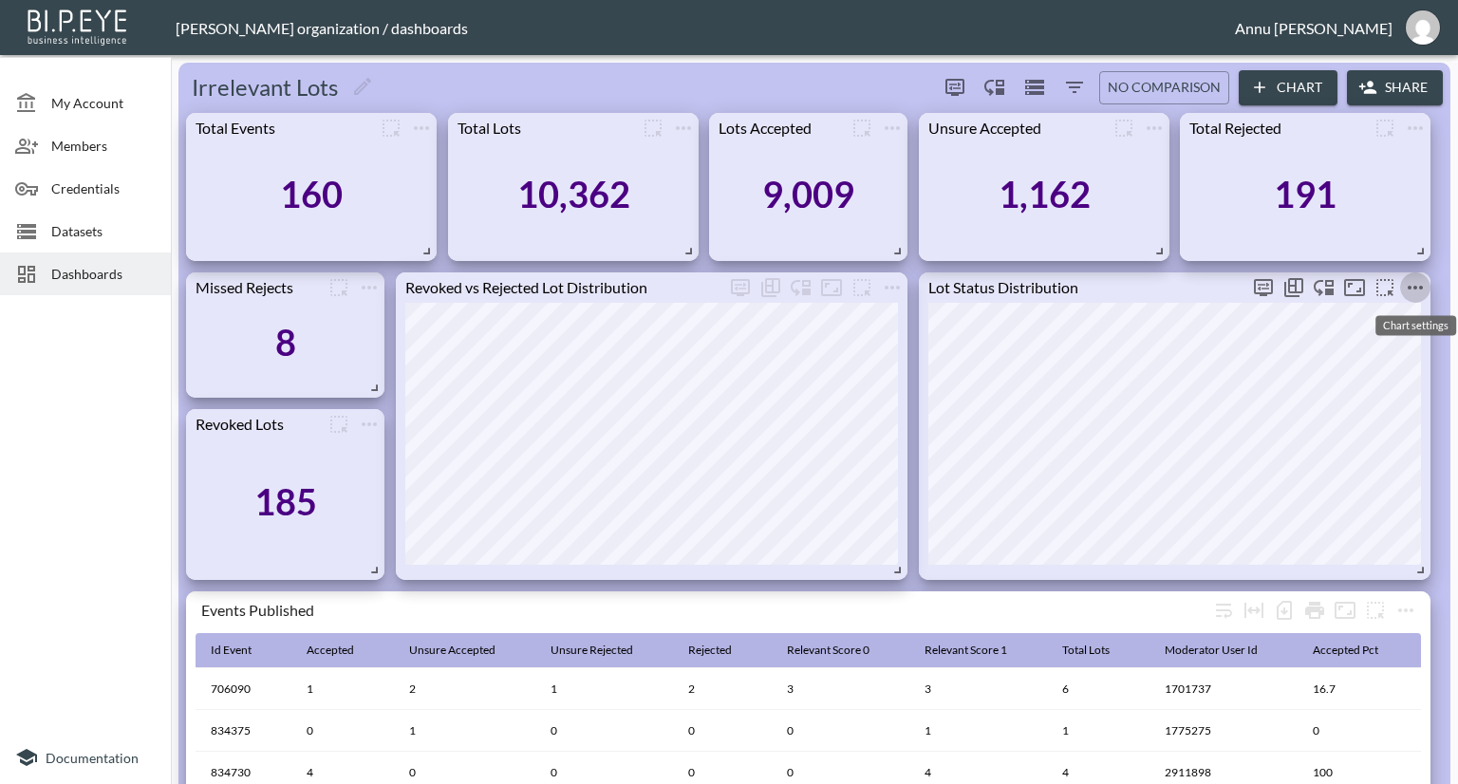
click at [1411, 290] on icon "more" at bounding box center [1415, 287] width 23 height 23
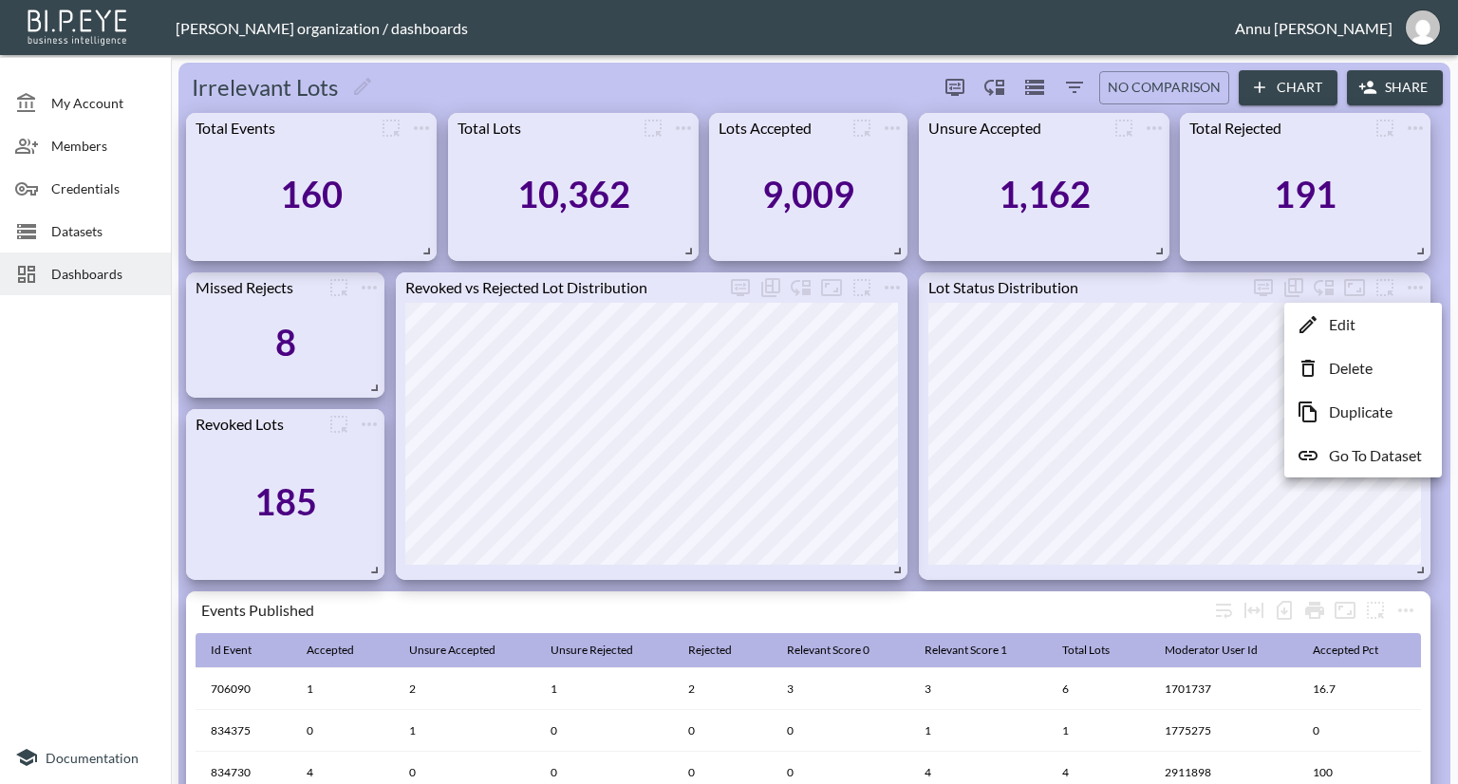
click at [1355, 449] on p "Go To Dataset" at bounding box center [1375, 455] width 93 height 23
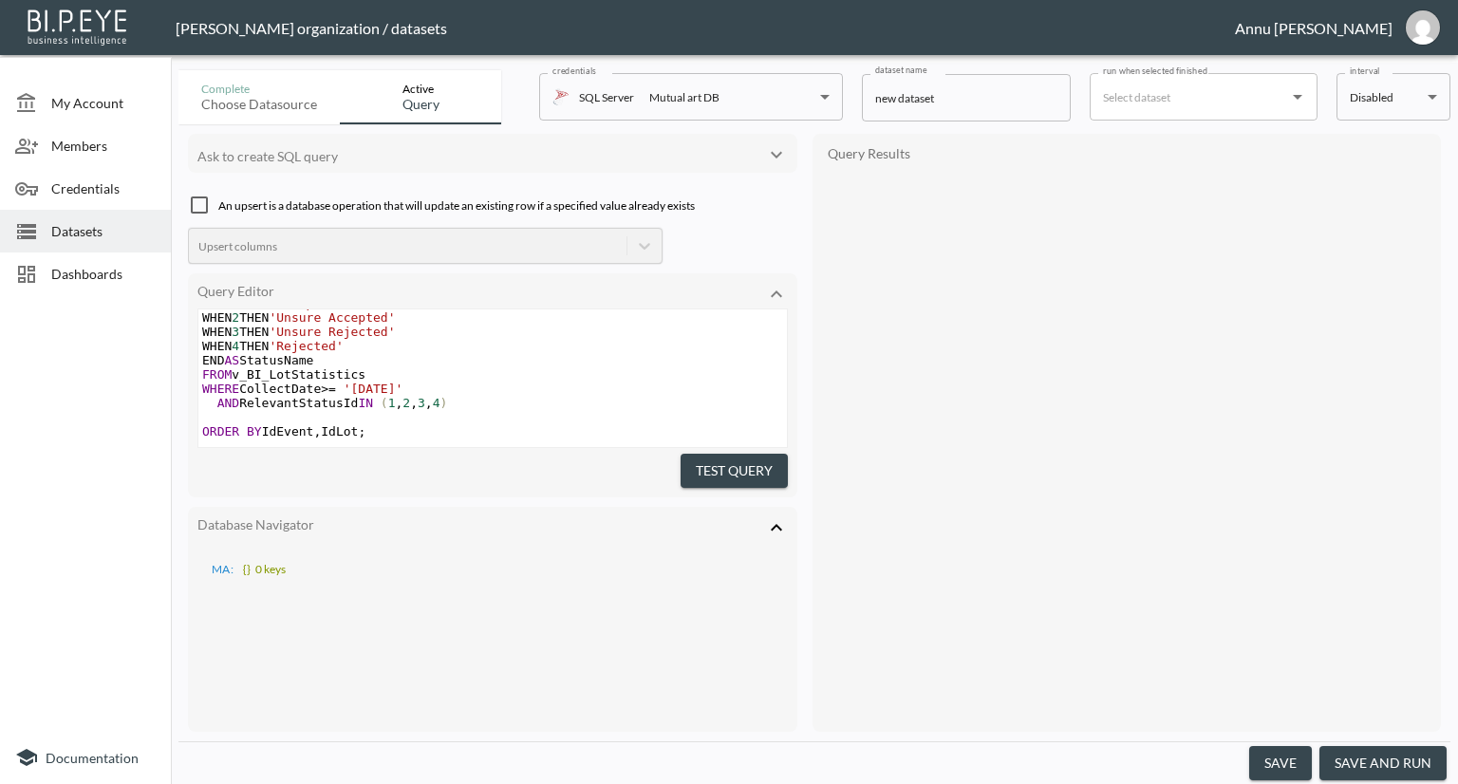
scroll to position [118, 0]
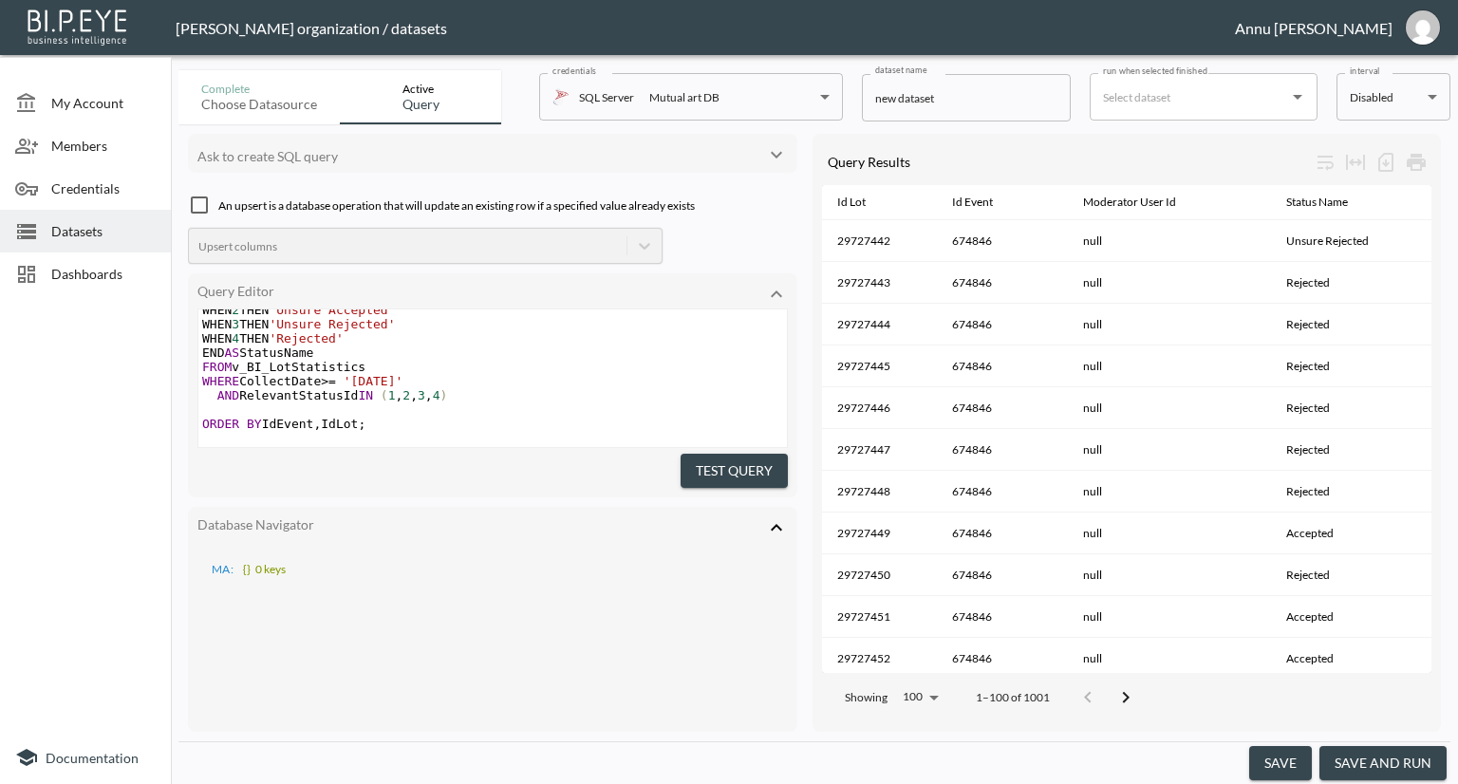
type textarea "SELECT IdLot, IdEvent, ModeratorUserId, -- moderator assigned CASE RelevantStat…"
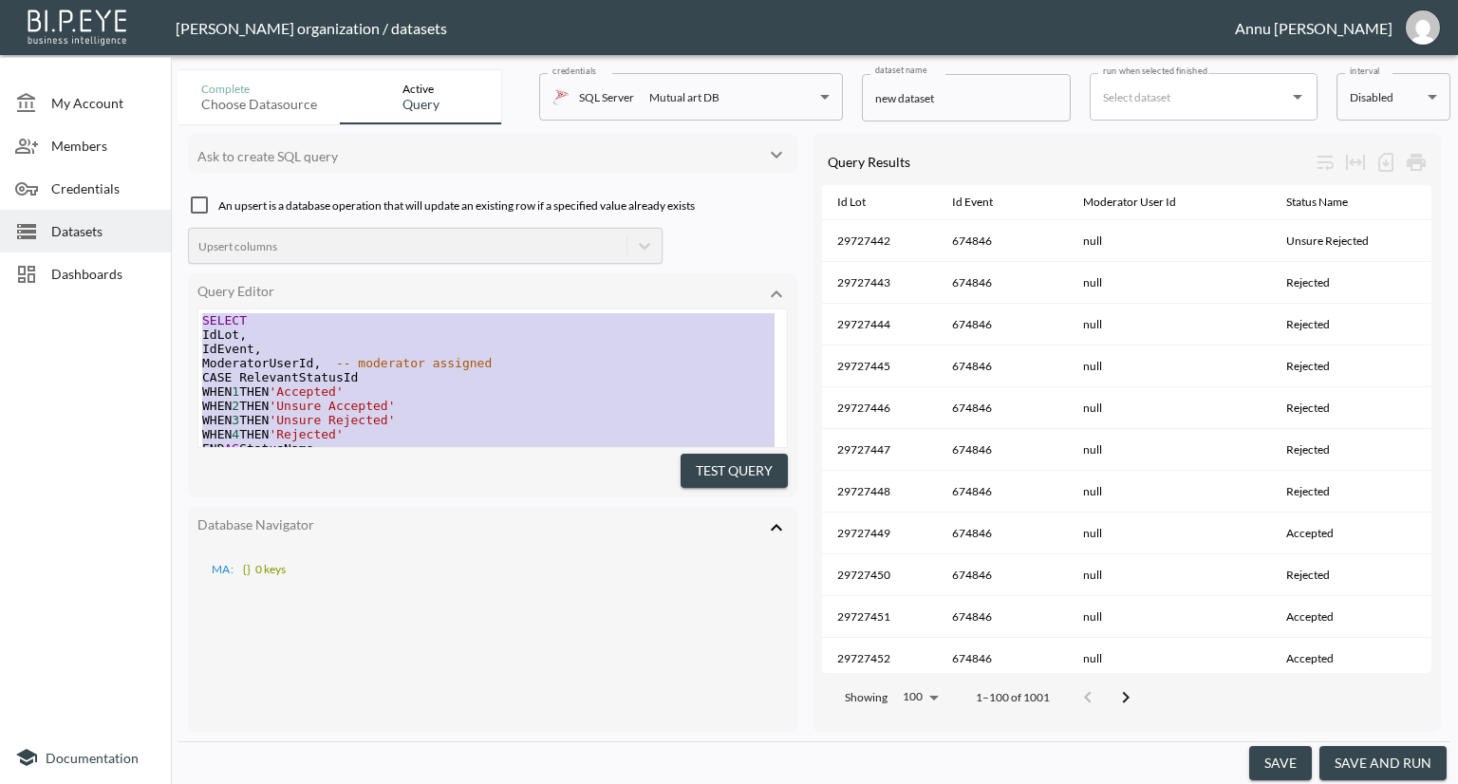
drag, startPoint x: 403, startPoint y: 416, endPoint x: 165, endPoint y: 206, distance: 317.4
click at [165, 206] on div "My Account Members Credentials Datasets Dashboards Documentation Complete Choos…" at bounding box center [729, 392] width 1458 height 784
click at [448, 431] on pre "WHEN 4 THEN 'Rejected'" at bounding box center [492, 434] width 588 height 14
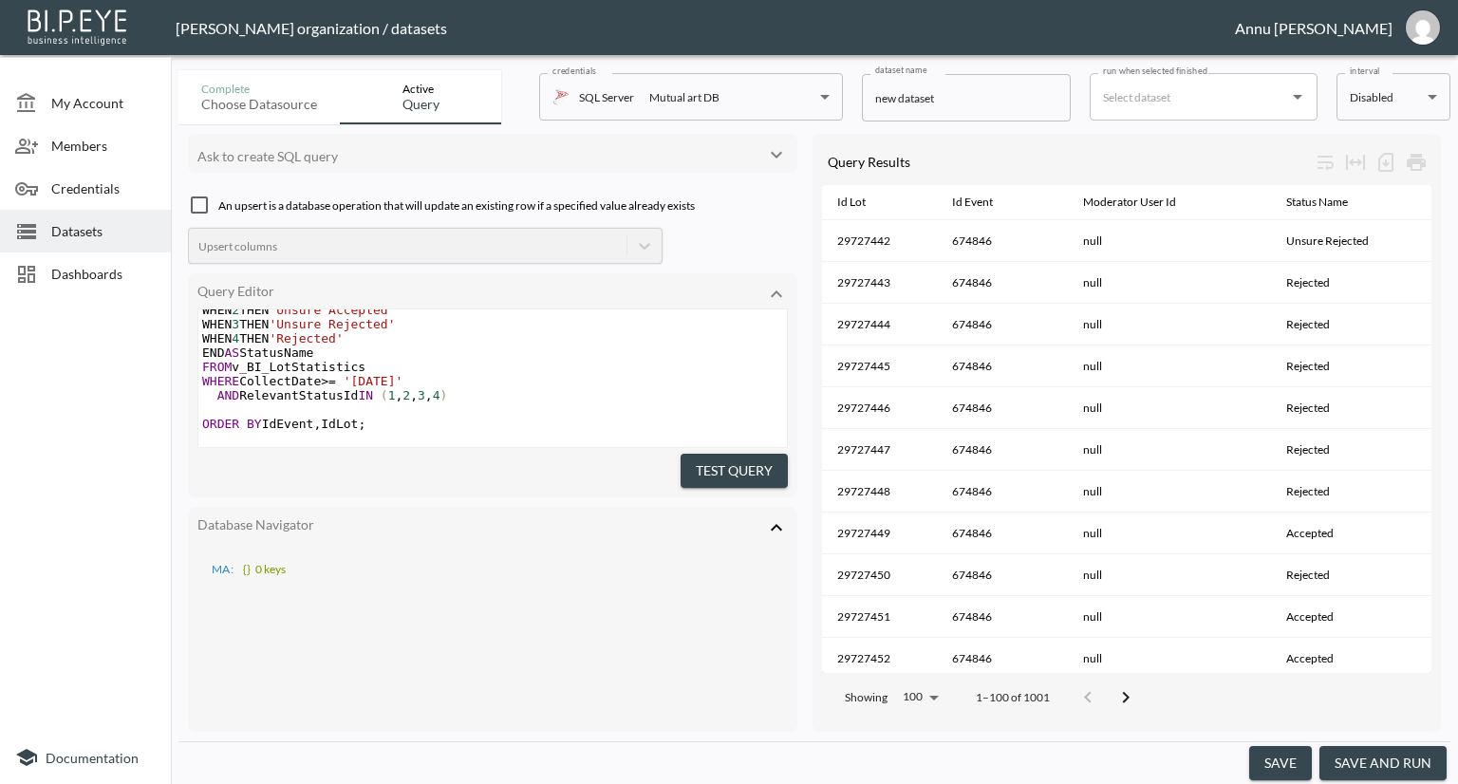
scroll to position [118, 0]
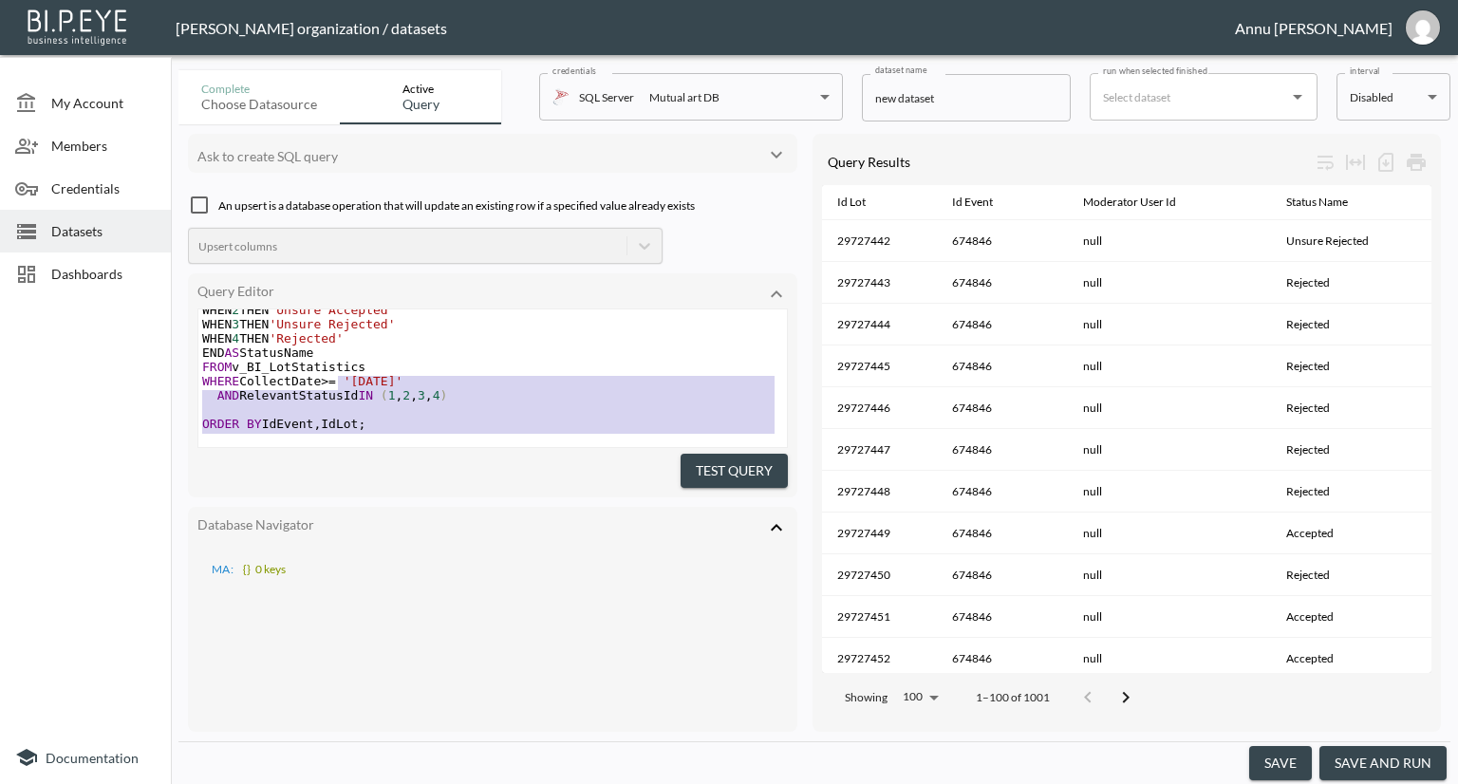
type textarea "SELECT IdLot, IdEvent, ModeratorUserId, -- moderator assigned CASE RelevantStat…"
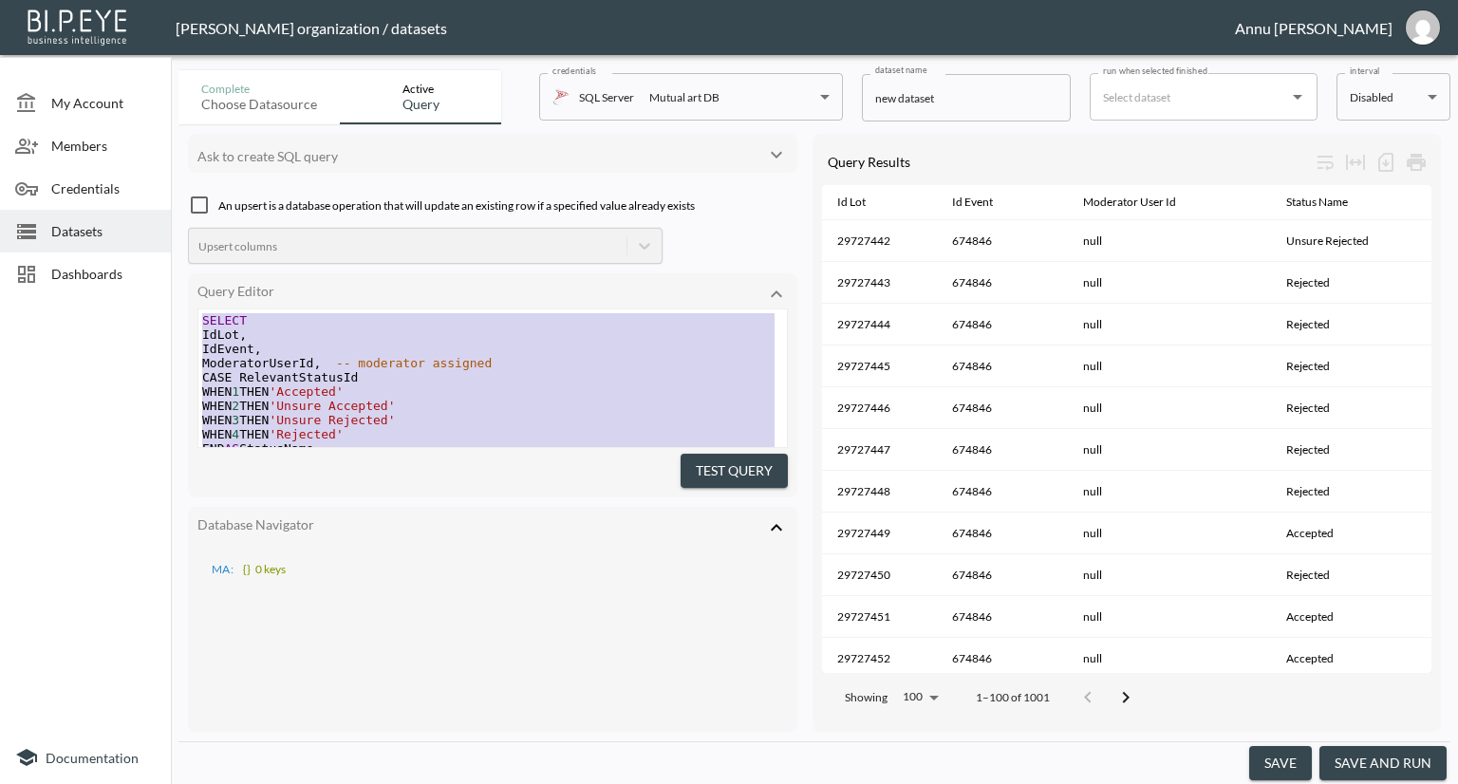
drag, startPoint x: 404, startPoint y: 421, endPoint x: 110, endPoint y: 145, distance: 403.6
click at [110, 145] on div "My Account Members Credentials Datasets Dashboards Documentation Complete Choos…" at bounding box center [729, 392] width 1458 height 784
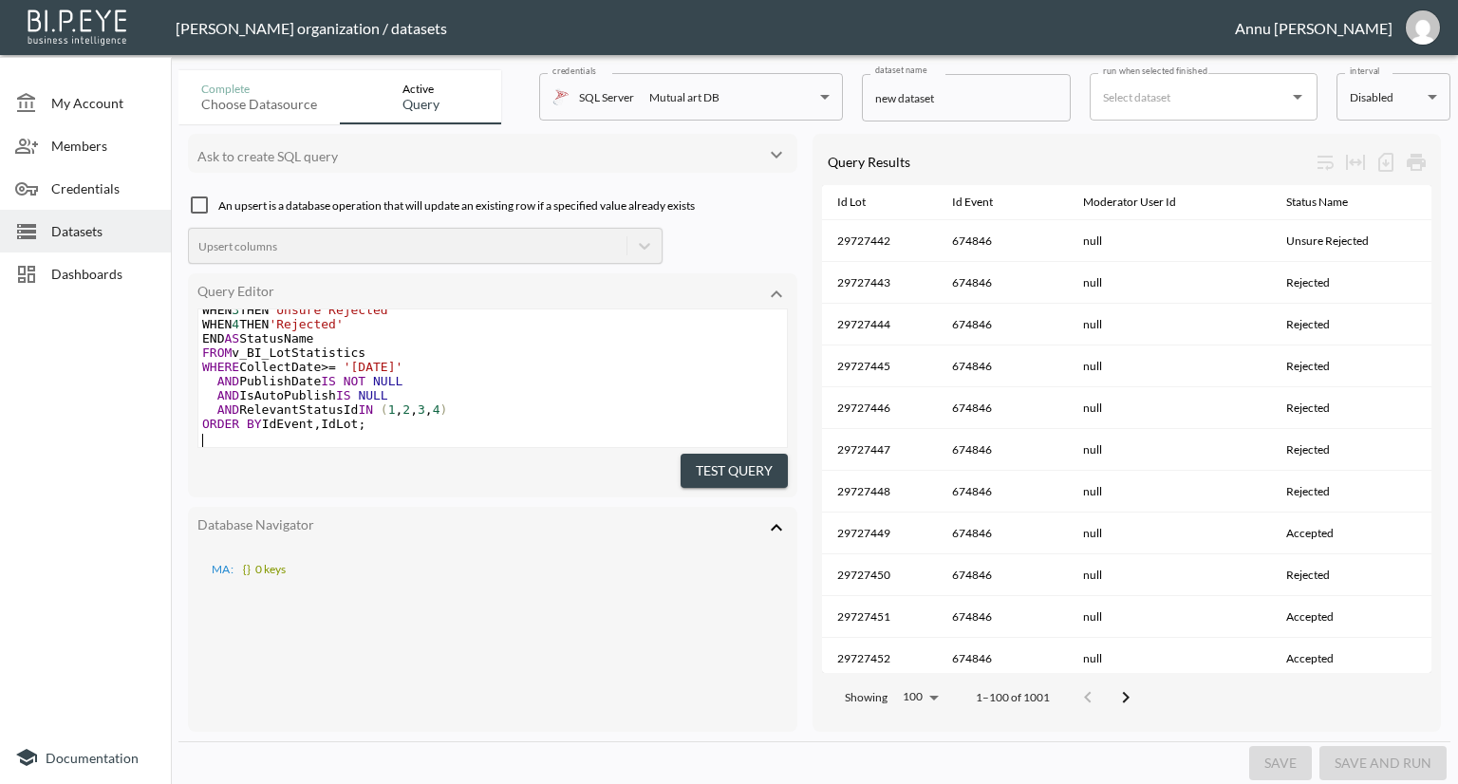
scroll to position [133, 0]
click at [742, 460] on button "Test Query" at bounding box center [734, 471] width 107 height 35
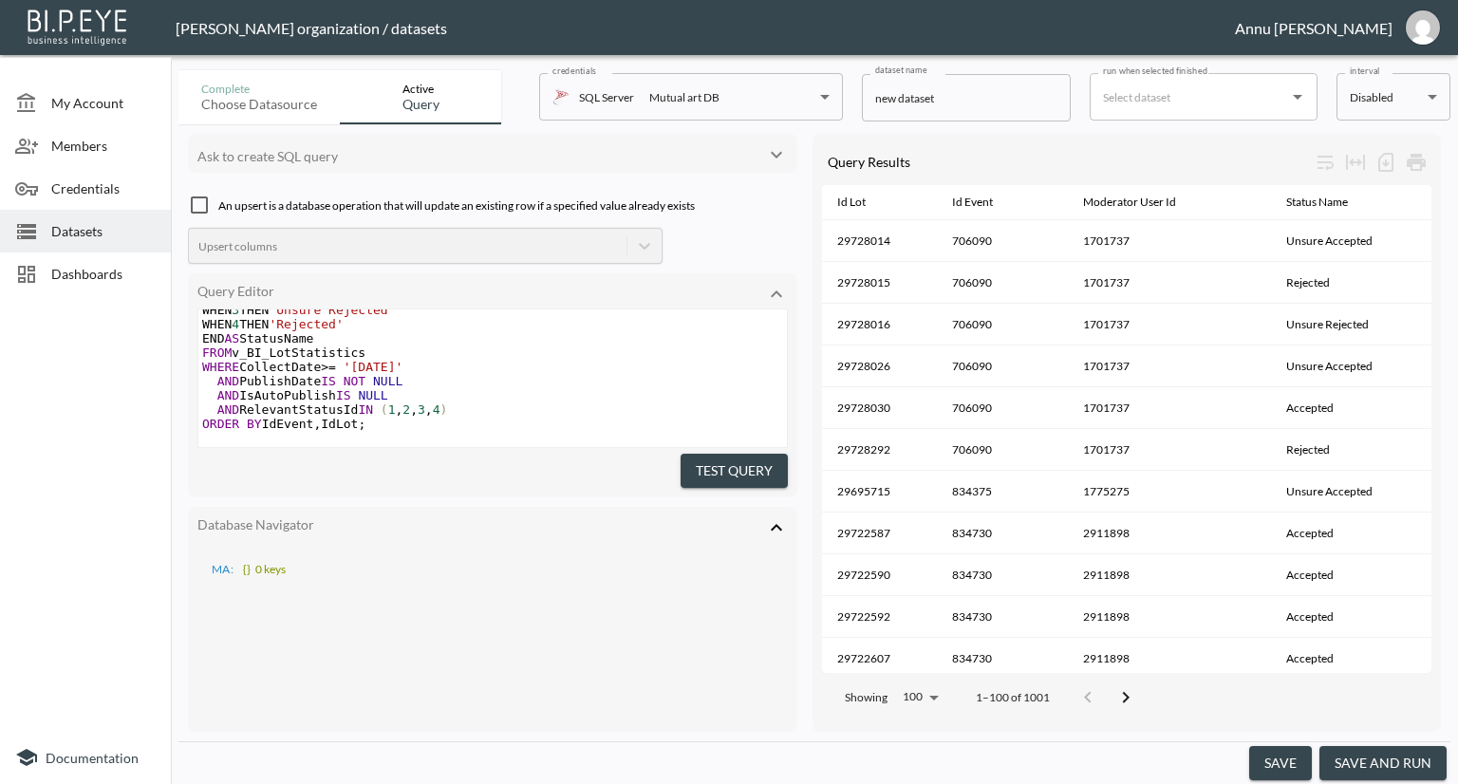
click at [1359, 758] on button "save and run" at bounding box center [1382, 763] width 127 height 35
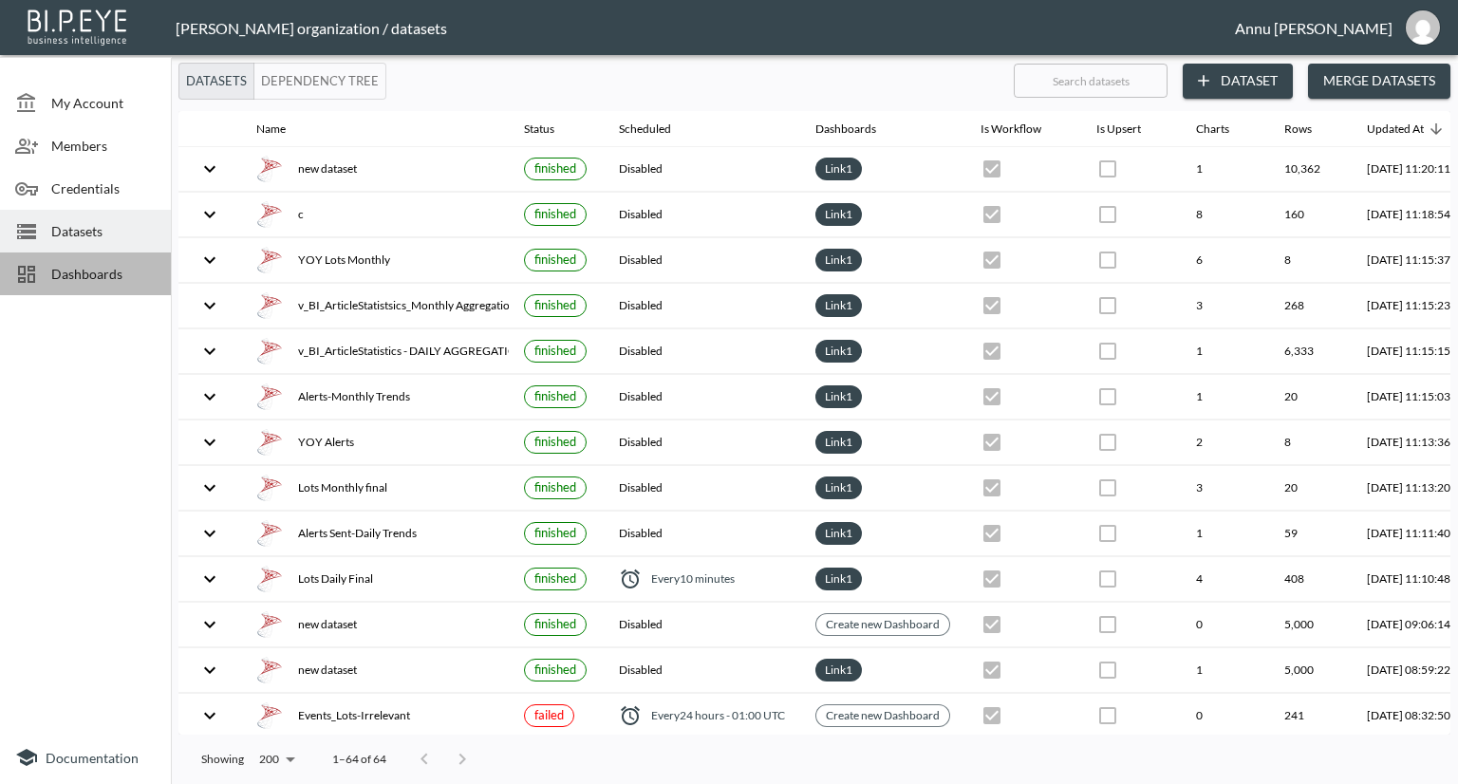
click at [121, 276] on span "Dashboards" at bounding box center [103, 274] width 104 height 20
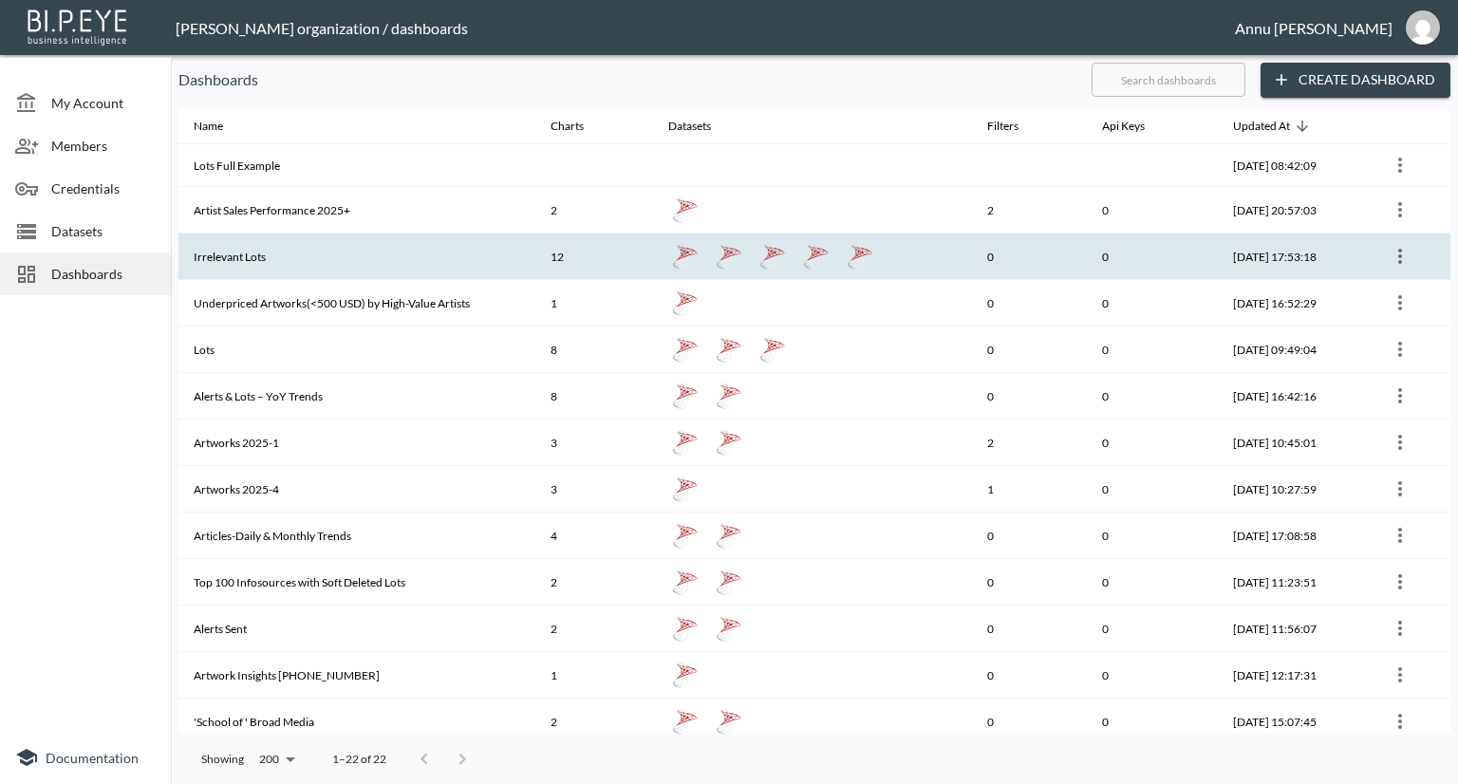
click at [304, 248] on th "Irrelevant Lots" at bounding box center [356, 256] width 357 height 47
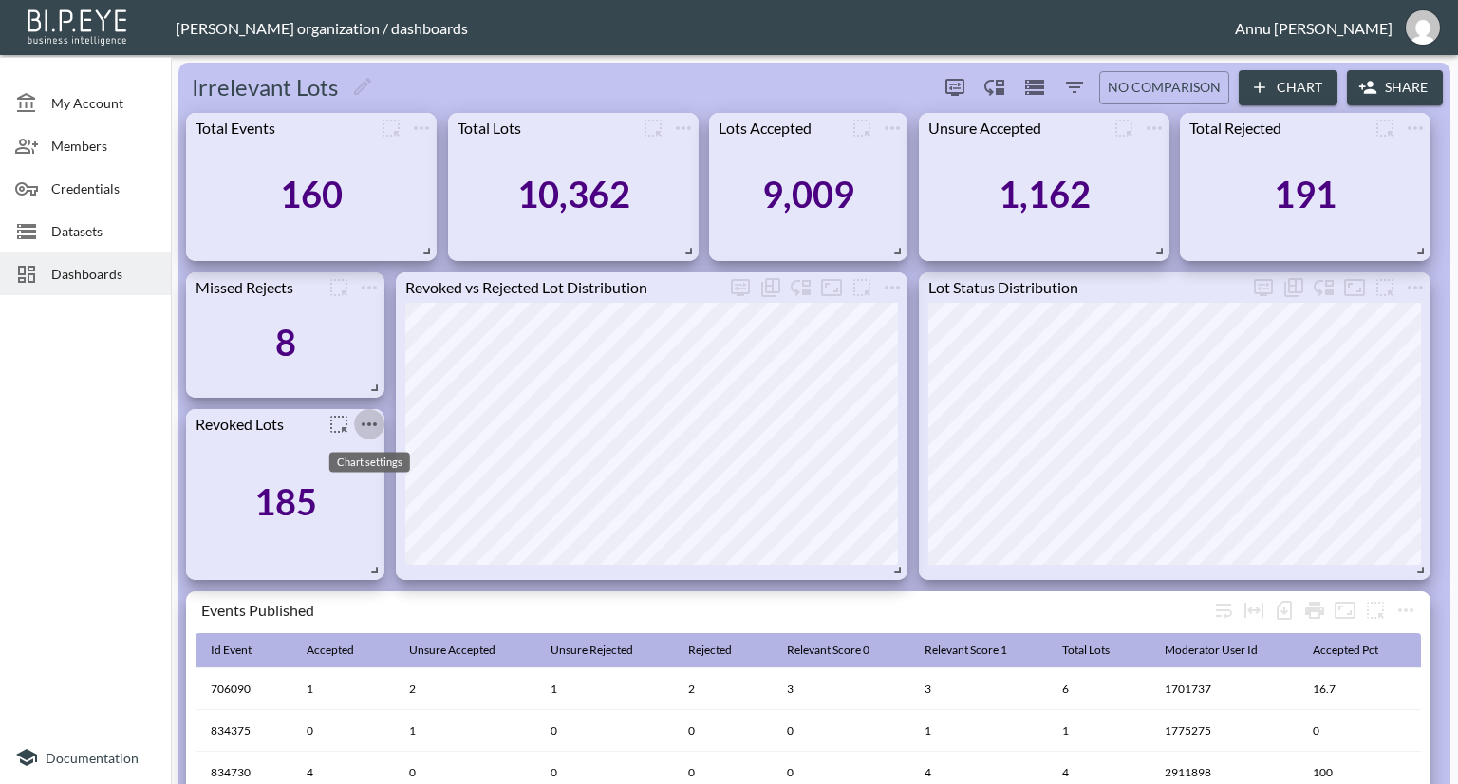
click at [372, 417] on icon "more" at bounding box center [369, 424] width 23 height 23
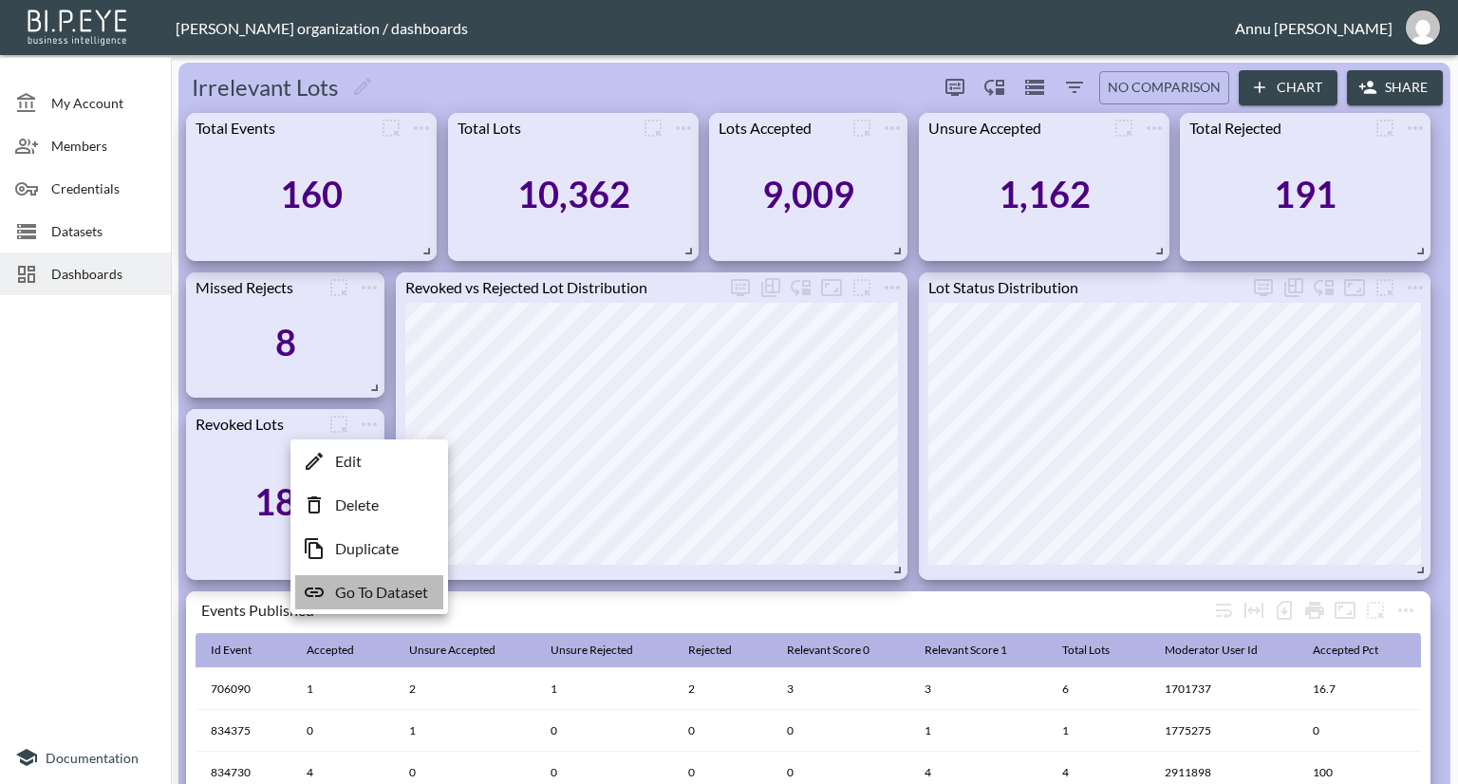
click at [345, 594] on p "Go To Dataset" at bounding box center [381, 592] width 93 height 23
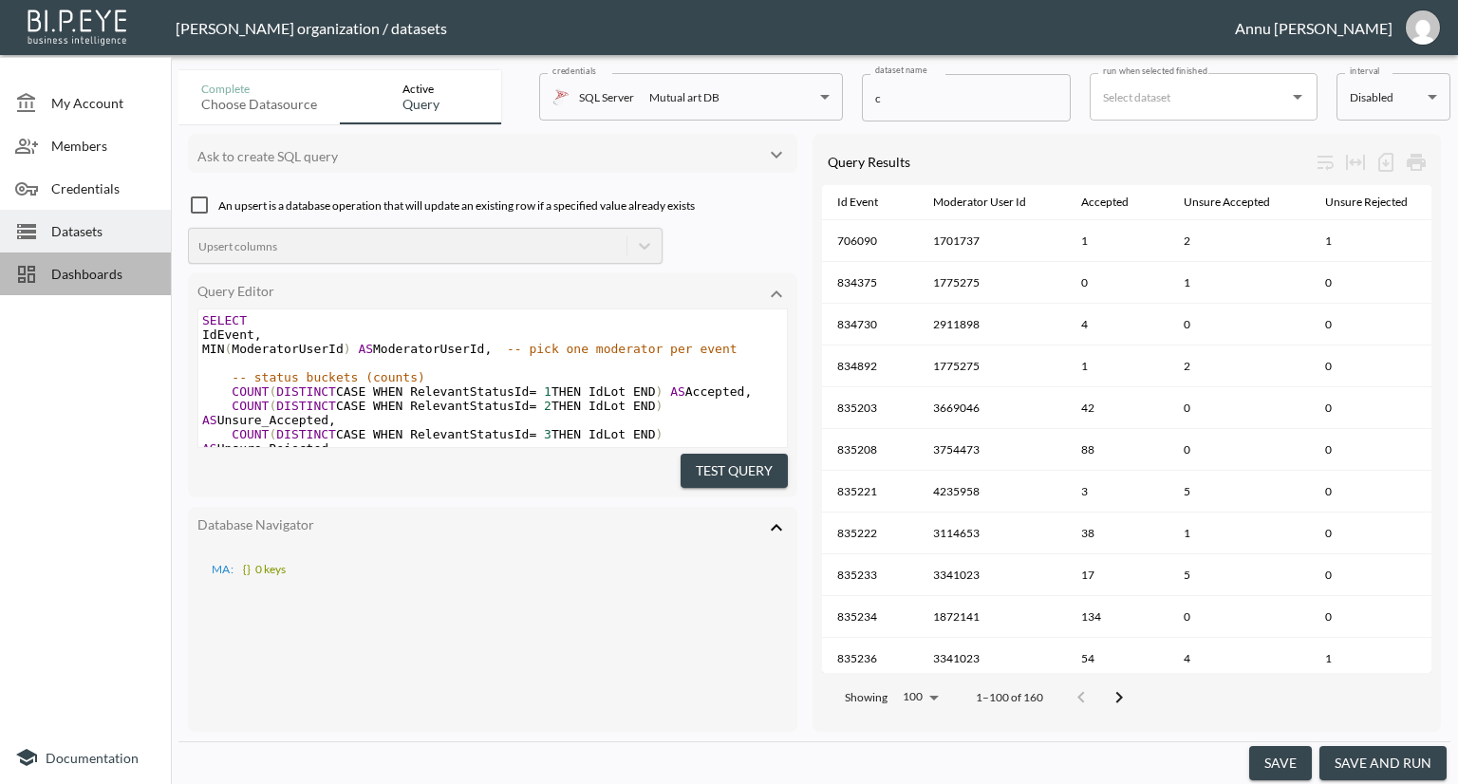
click at [98, 262] on div "Dashboards" at bounding box center [85, 273] width 171 height 43
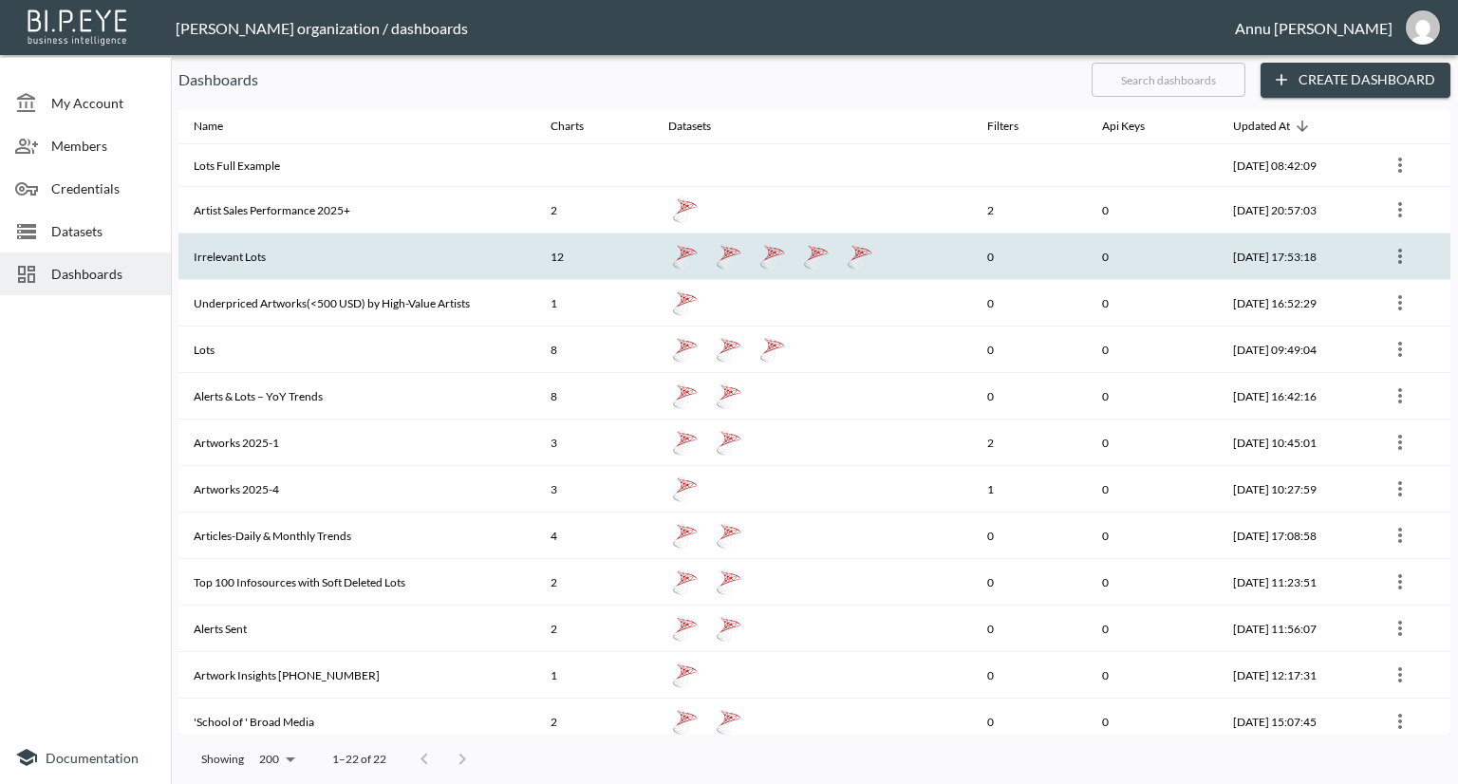
click at [247, 255] on th "Irrelevant Lots" at bounding box center [356, 256] width 357 height 47
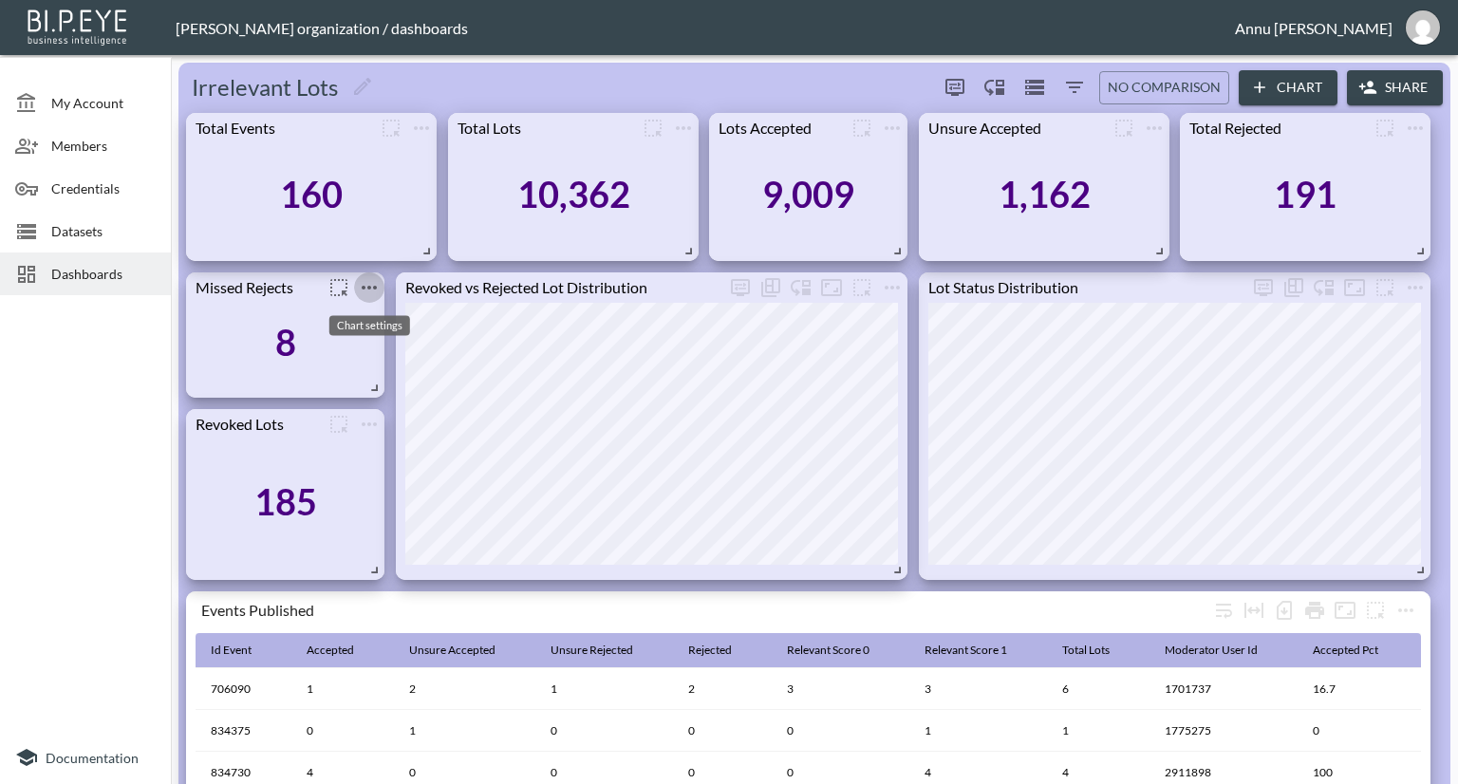
click at [362, 286] on icon "more" at bounding box center [369, 287] width 23 height 23
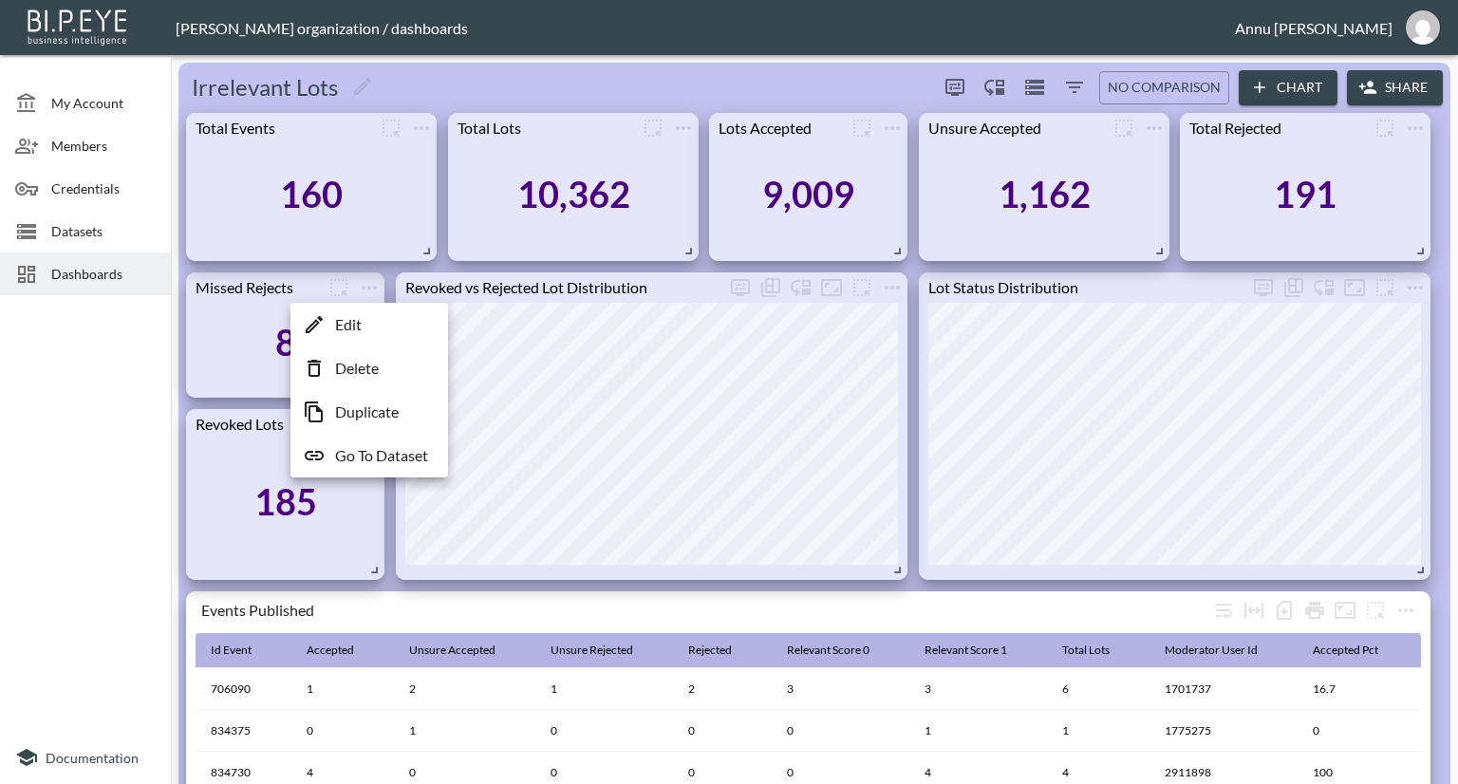
click at [358, 447] on p "Go To Dataset" at bounding box center [381, 455] width 93 height 23
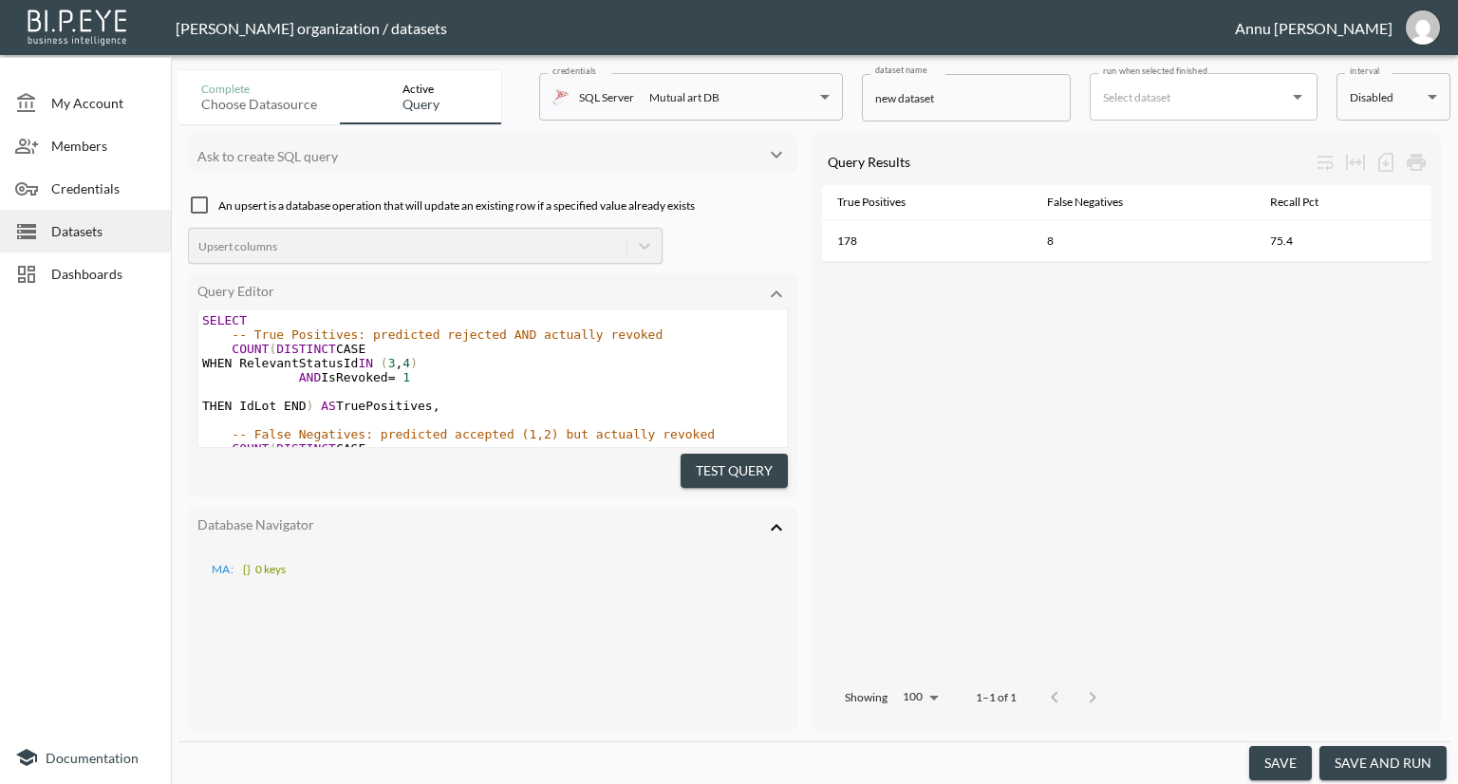
click at [68, 267] on span "Dashboards" at bounding box center [103, 274] width 104 height 20
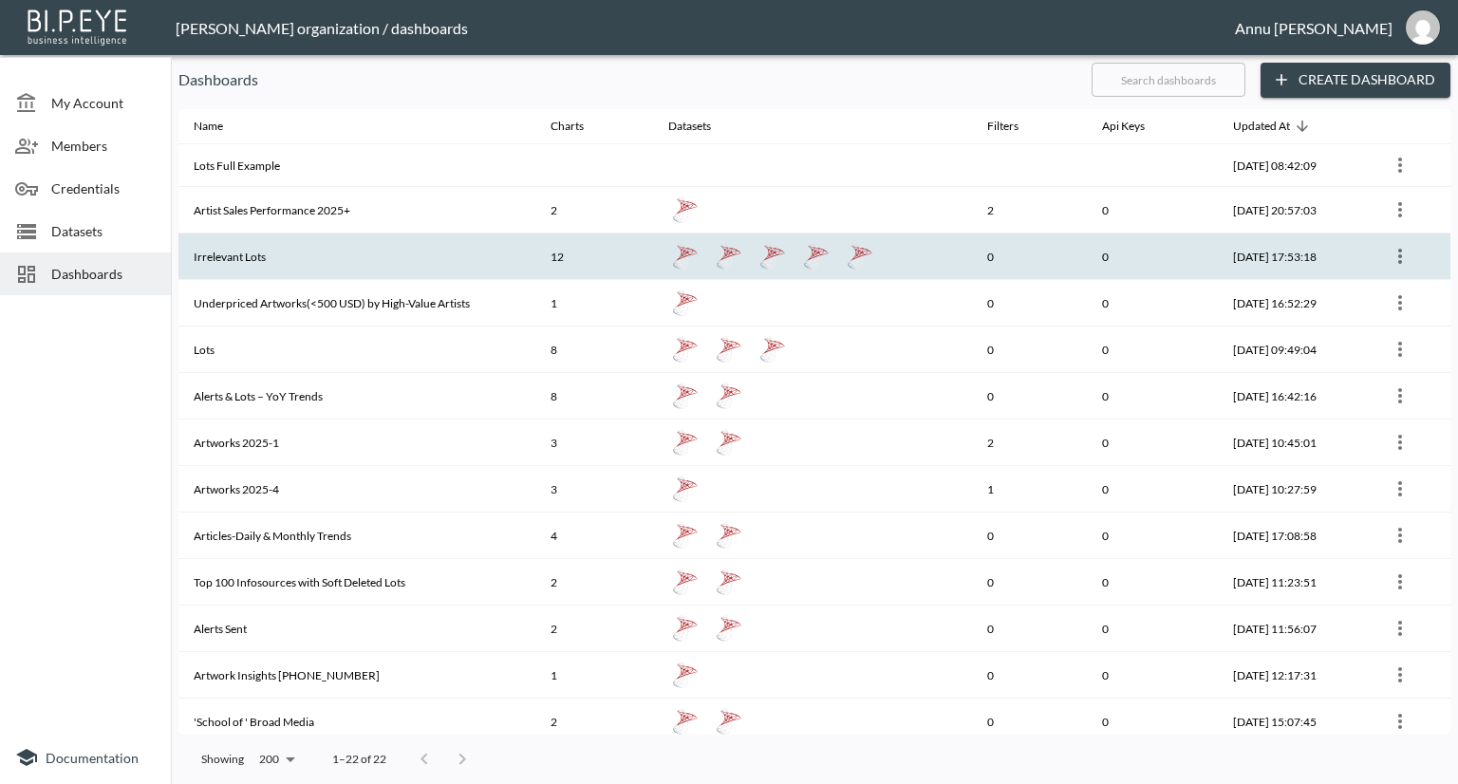
click at [239, 248] on th "Irrelevant Lots" at bounding box center [356, 256] width 357 height 47
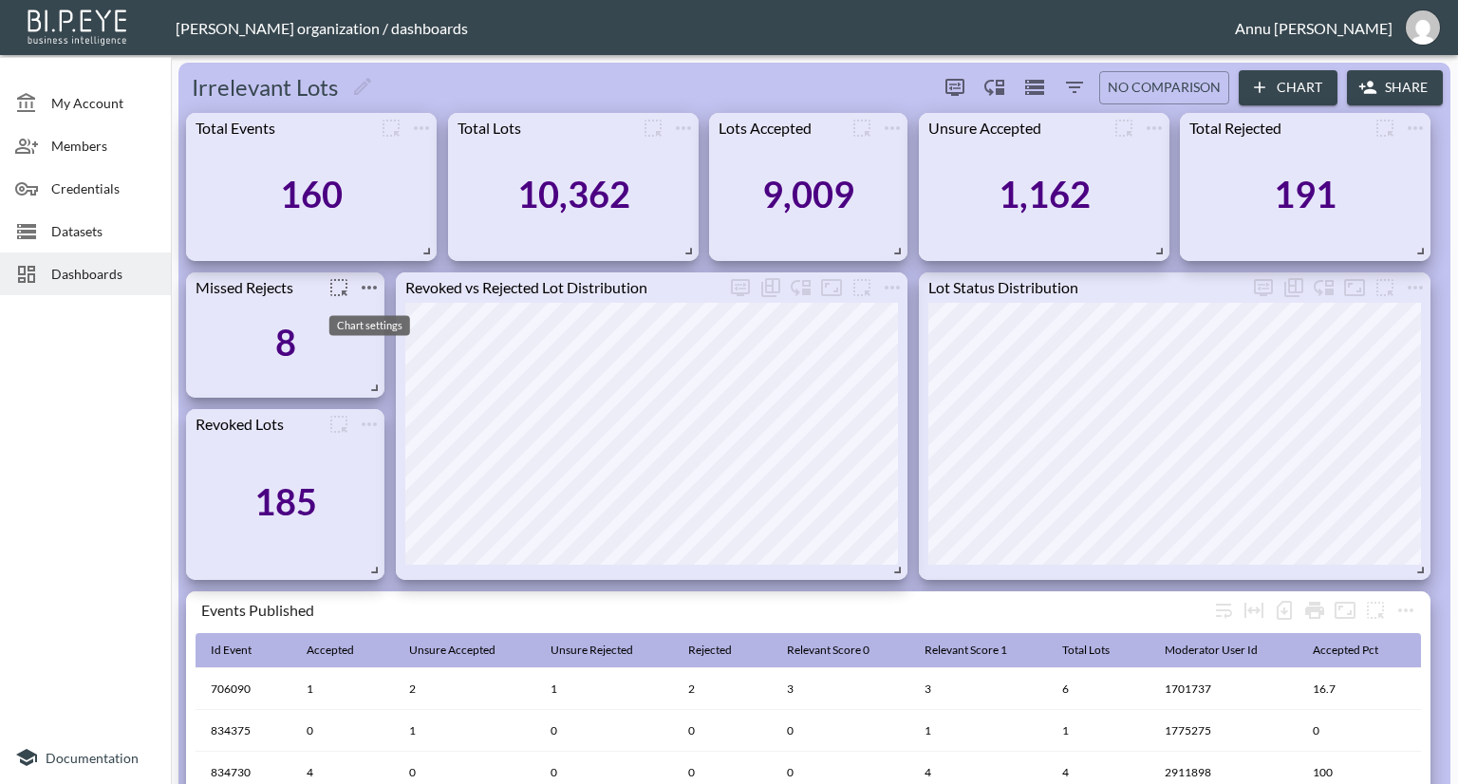
click at [365, 282] on icon "more" at bounding box center [369, 287] width 23 height 23
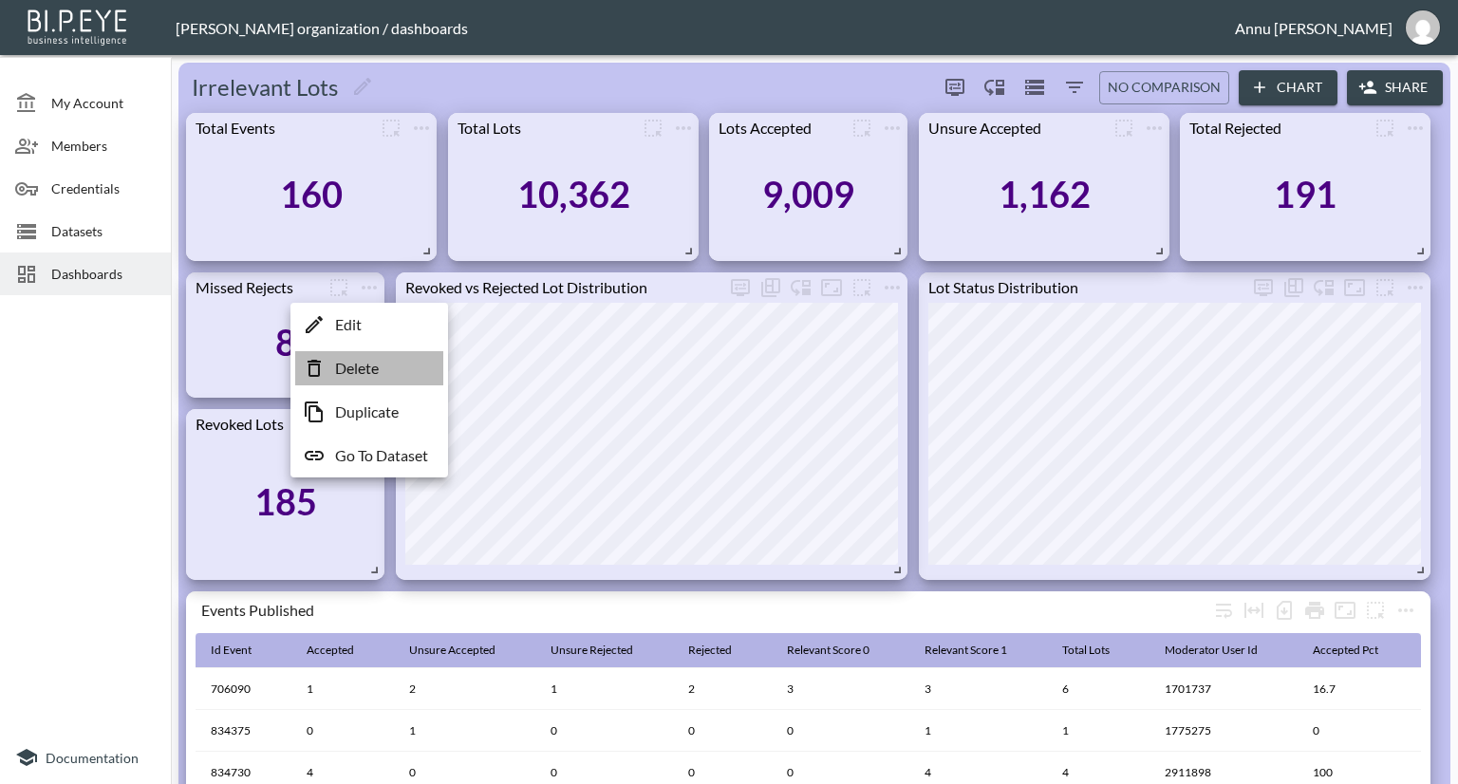
click at [361, 369] on p "Delete" at bounding box center [357, 368] width 44 height 23
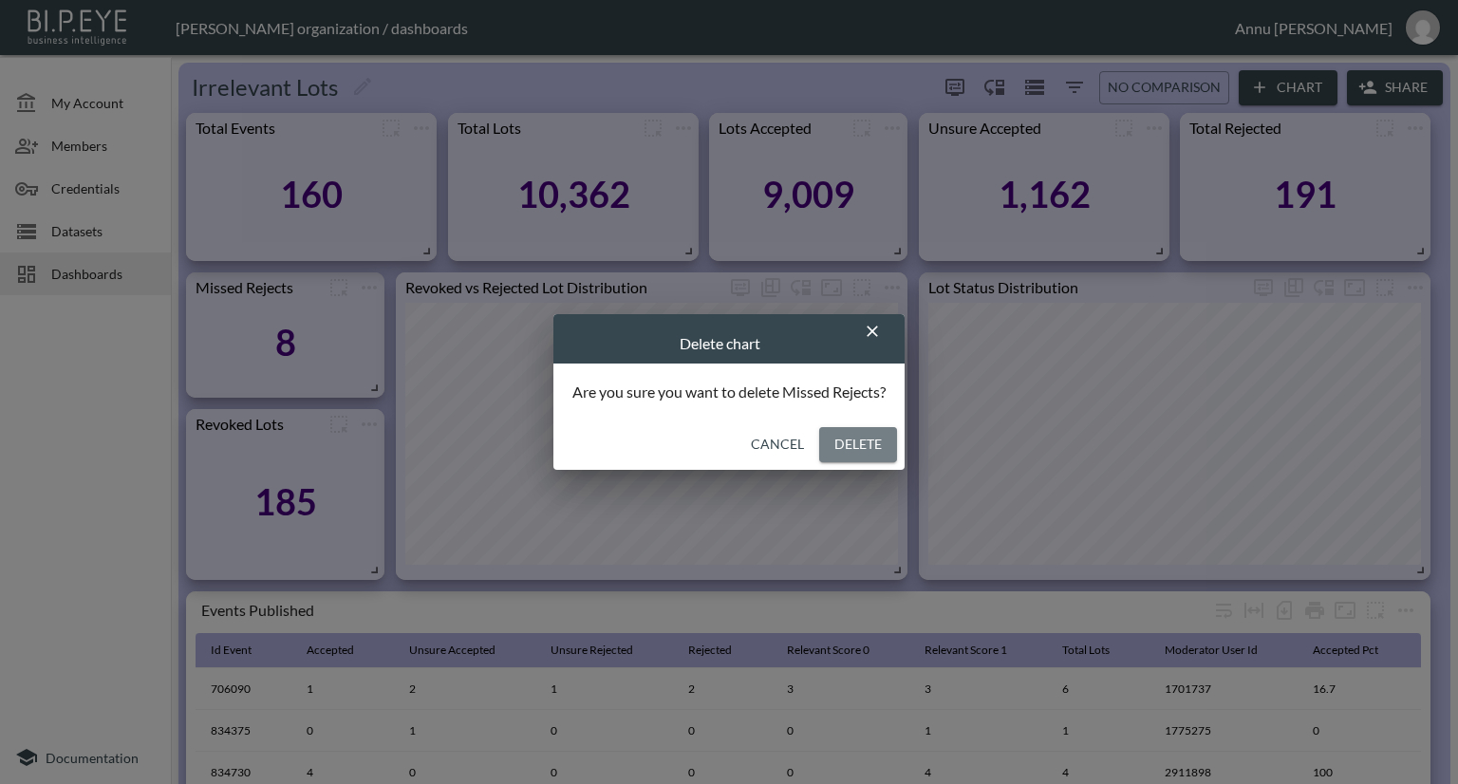
click at [848, 437] on button "Delete" at bounding box center [858, 444] width 78 height 35
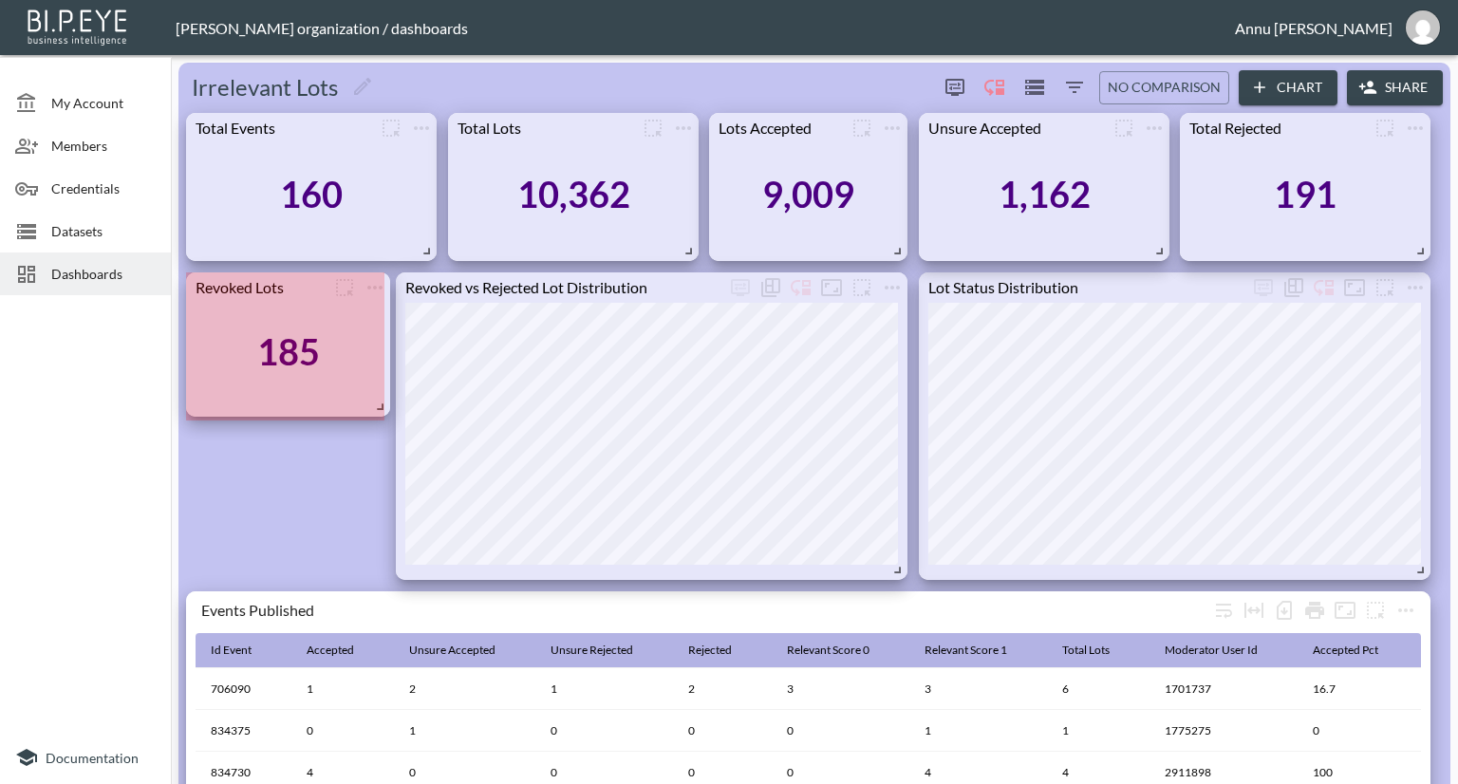
drag, startPoint x: 373, startPoint y: 431, endPoint x: 379, endPoint y: 404, distance: 27.2
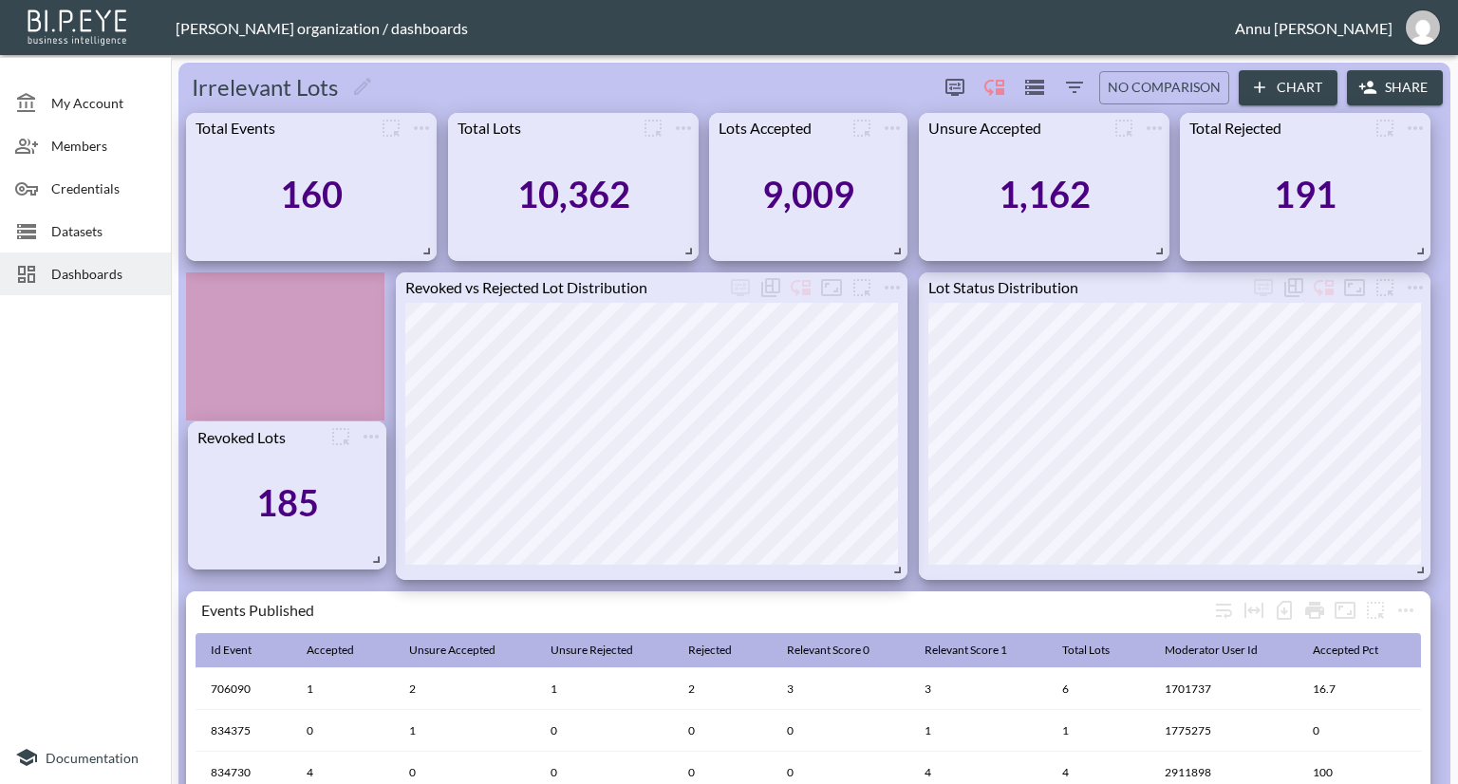
drag, startPoint x: 245, startPoint y: 362, endPoint x: 247, endPoint y: 511, distance: 149.0
click at [247, 511] on div "185" at bounding box center [286, 503] width 179 height 103
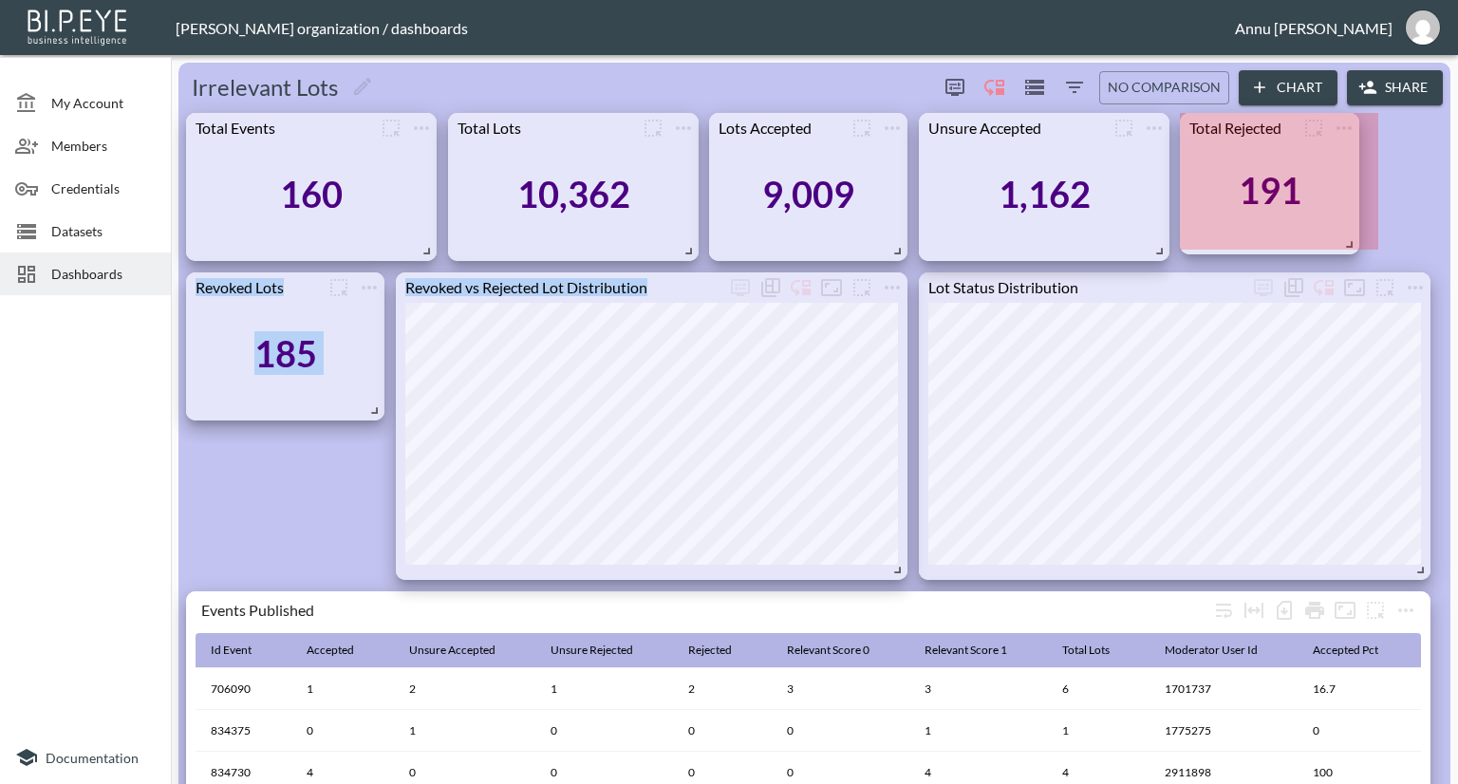
drag, startPoint x: 1423, startPoint y: 252, endPoint x: 1333, endPoint y: 244, distance: 90.5
click at [1336, 244] on span at bounding box center [1345, 241] width 19 height 19
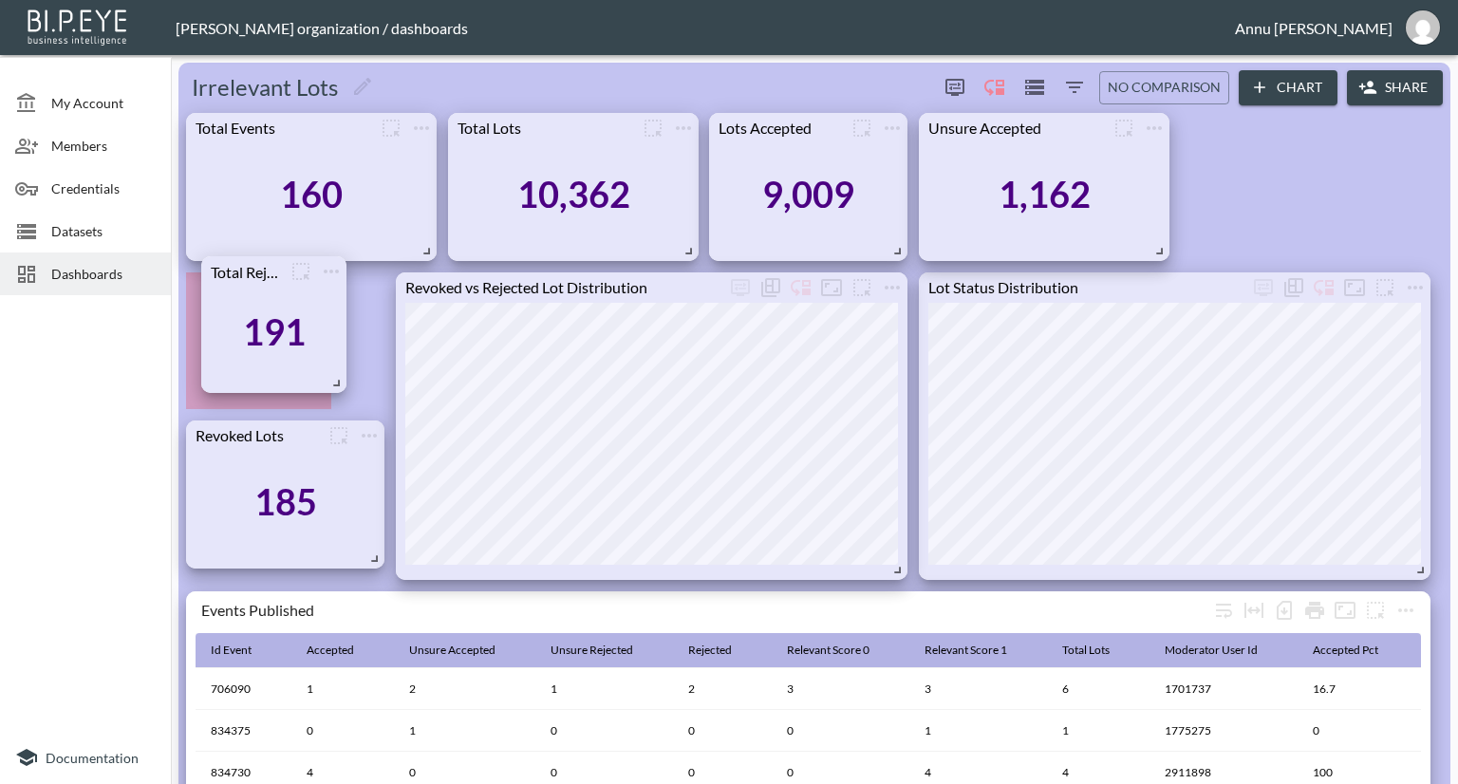
drag, startPoint x: 1289, startPoint y: 216, endPoint x: 319, endPoint y: 361, distance: 980.7
click at [310, 361] on div "191" at bounding box center [274, 332] width 126 height 91
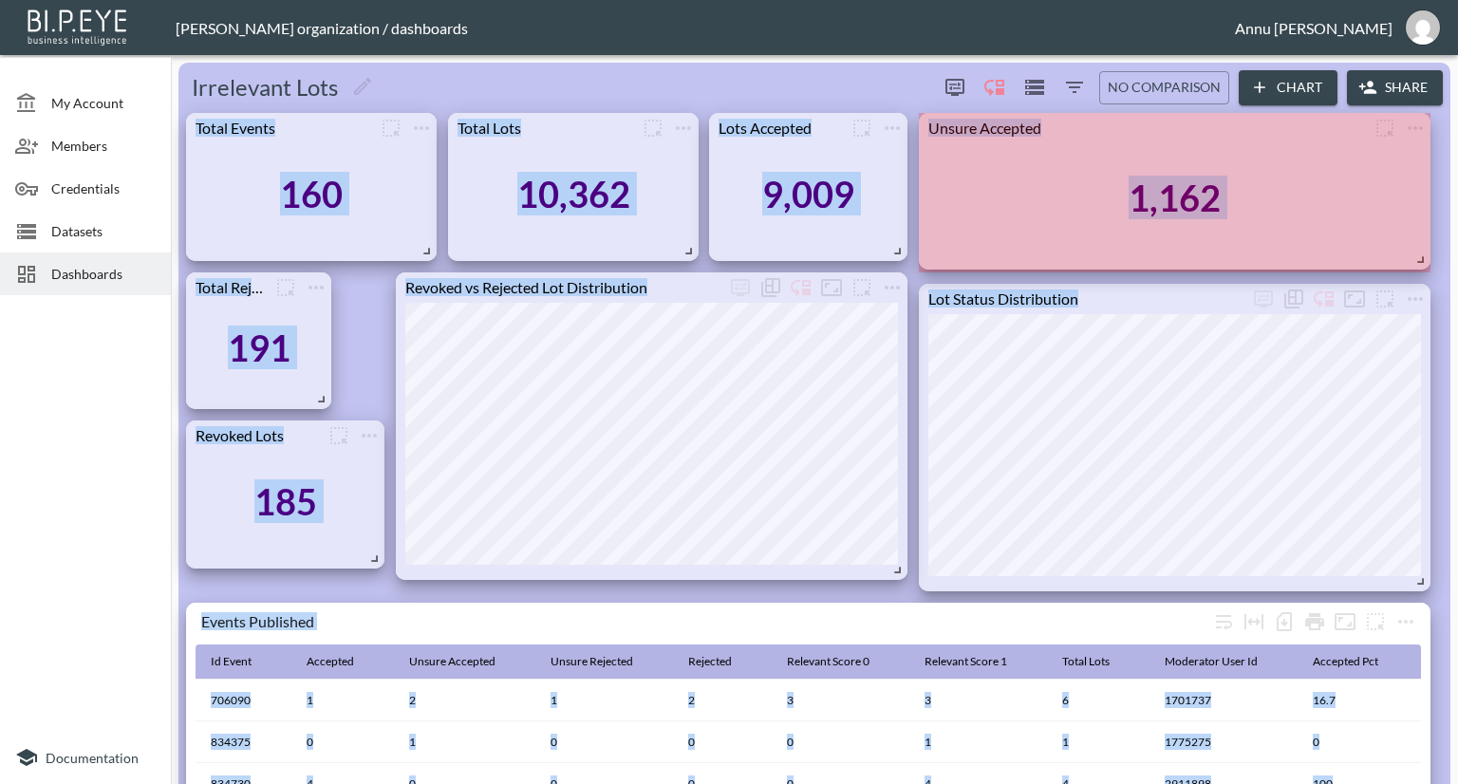
drag, startPoint x: 1154, startPoint y: 249, endPoint x: 1447, endPoint y: 257, distance: 292.5
click at [1447, 257] on div "Irrelevant Lots 0 0 No comparison Chart Share Lot Status Distribution All Revok…" at bounding box center [814, 423] width 1287 height 721
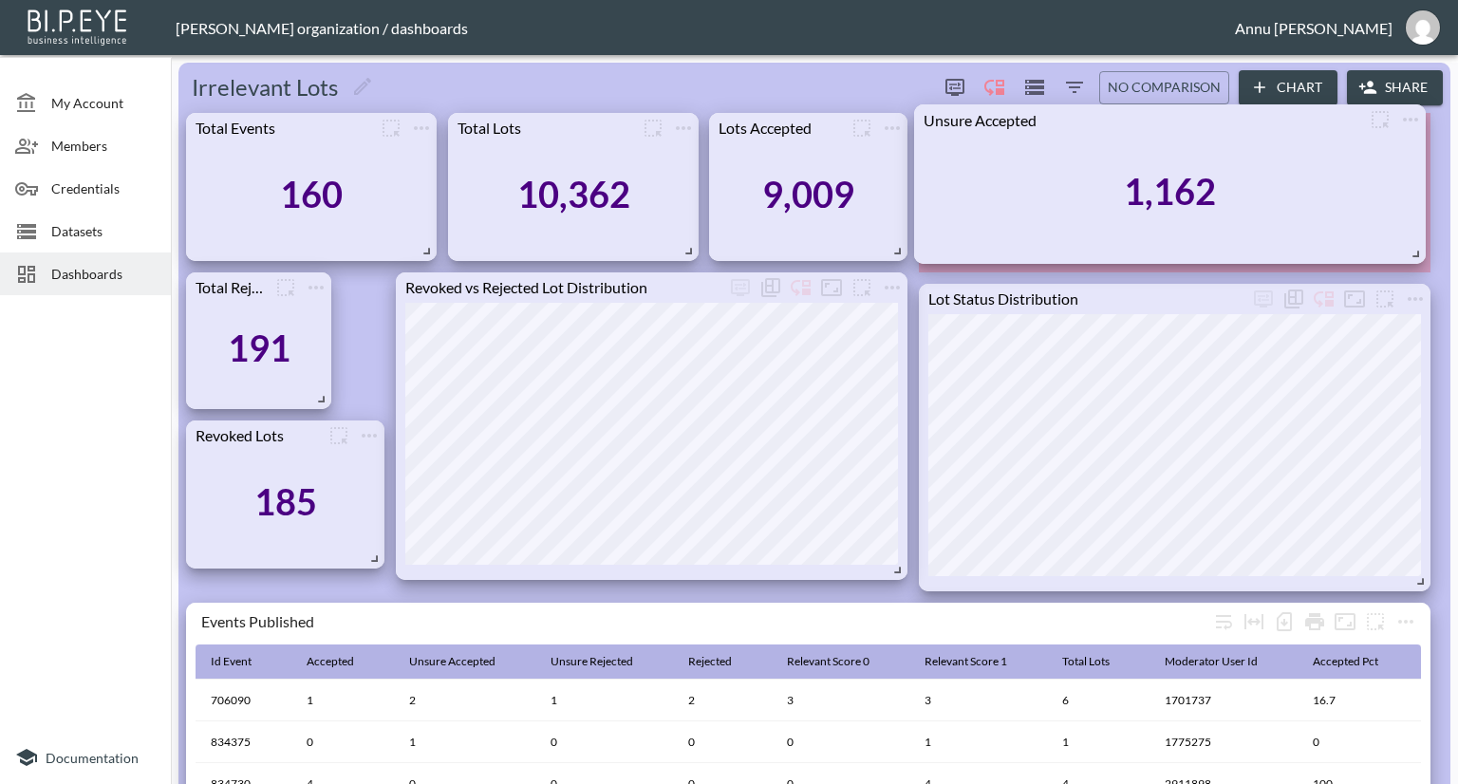
drag, startPoint x: 959, startPoint y: 260, endPoint x: 1002, endPoint y: 260, distance: 43.7
click at [934, 259] on div "Unsure Accepted 1,162" at bounding box center [1170, 183] width 512 height 159
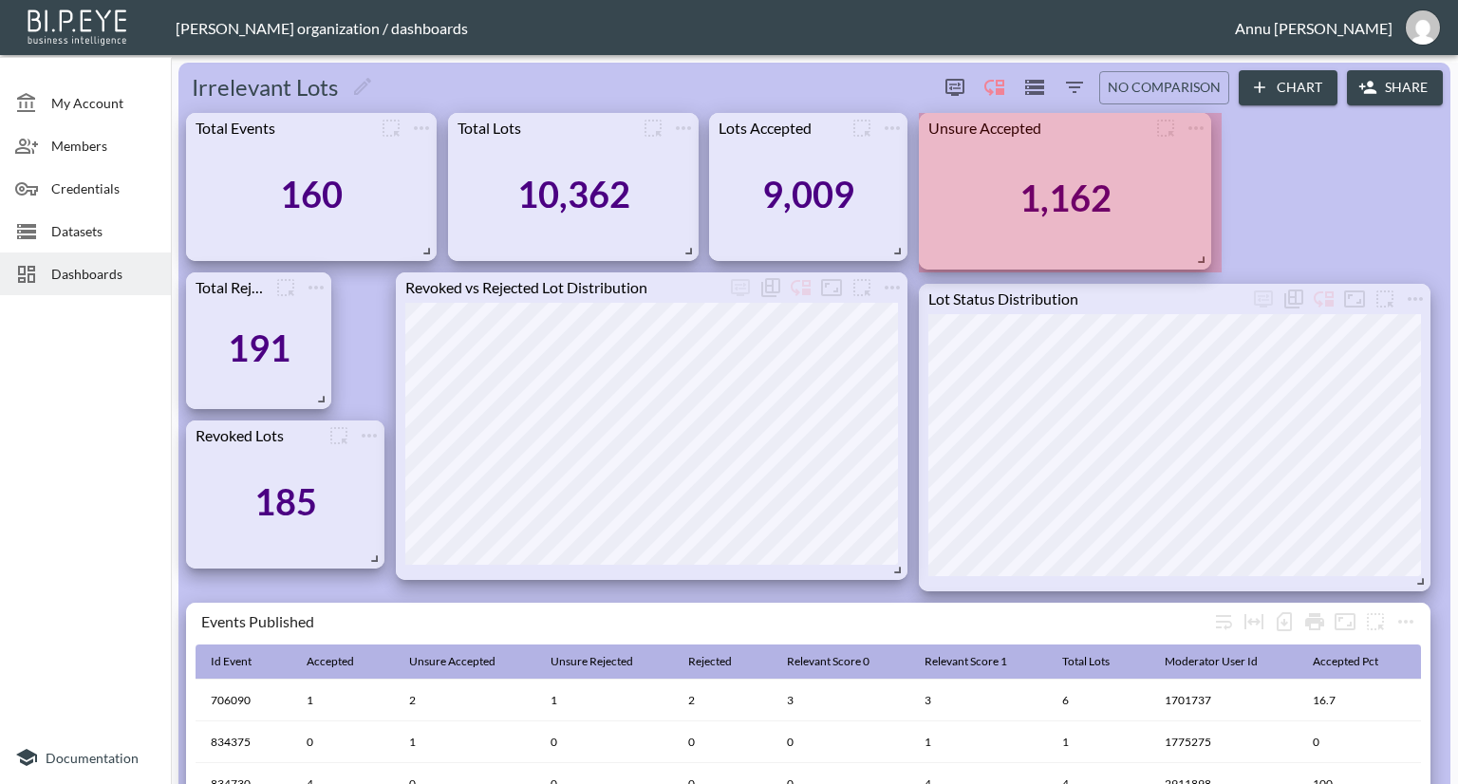
drag, startPoint x: 1421, startPoint y: 261, endPoint x: 1202, endPoint y: 258, distance: 219.3
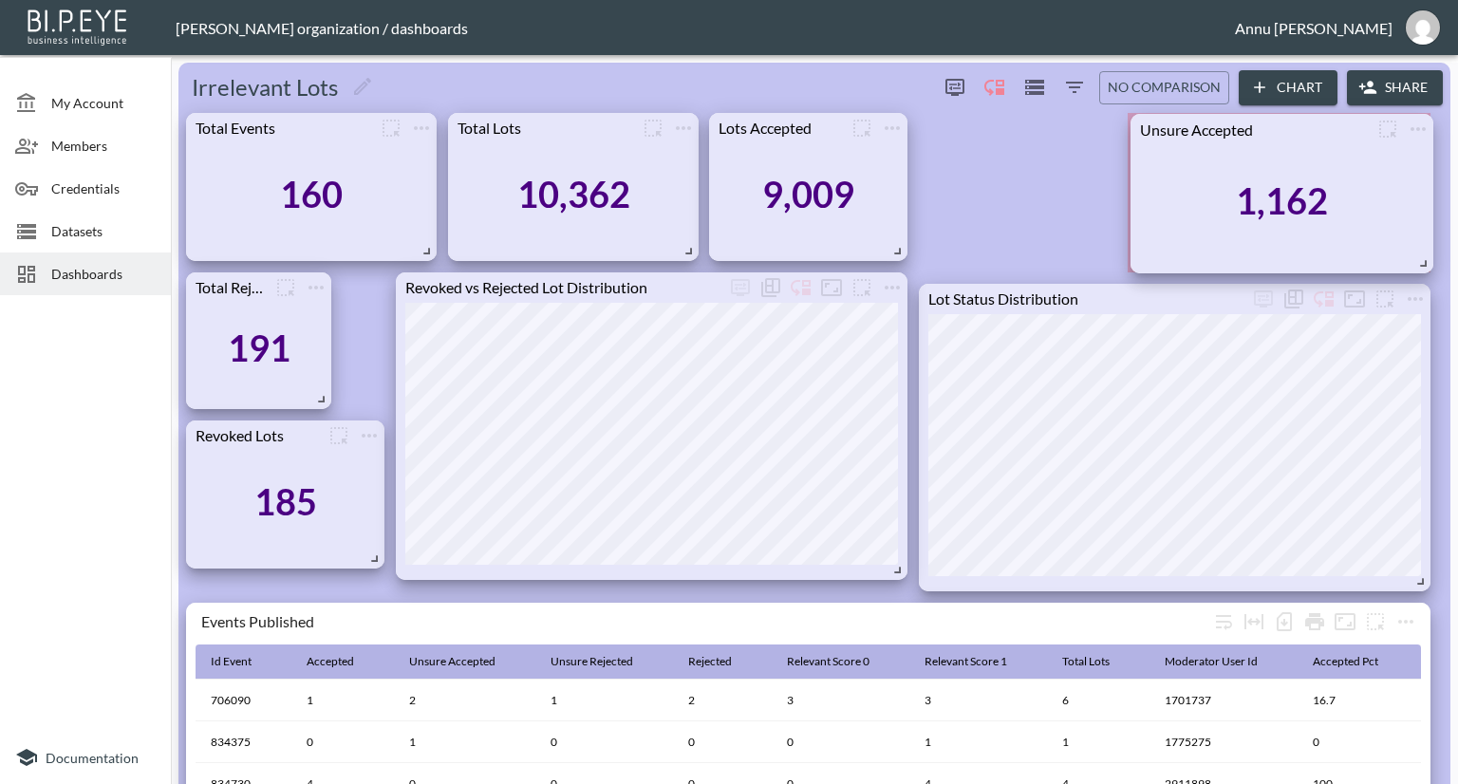
drag, startPoint x: 1135, startPoint y: 240, endPoint x: 1347, endPoint y: 241, distance: 211.7
click at [1347, 241] on div "1,162" at bounding box center [1282, 201] width 284 height 114
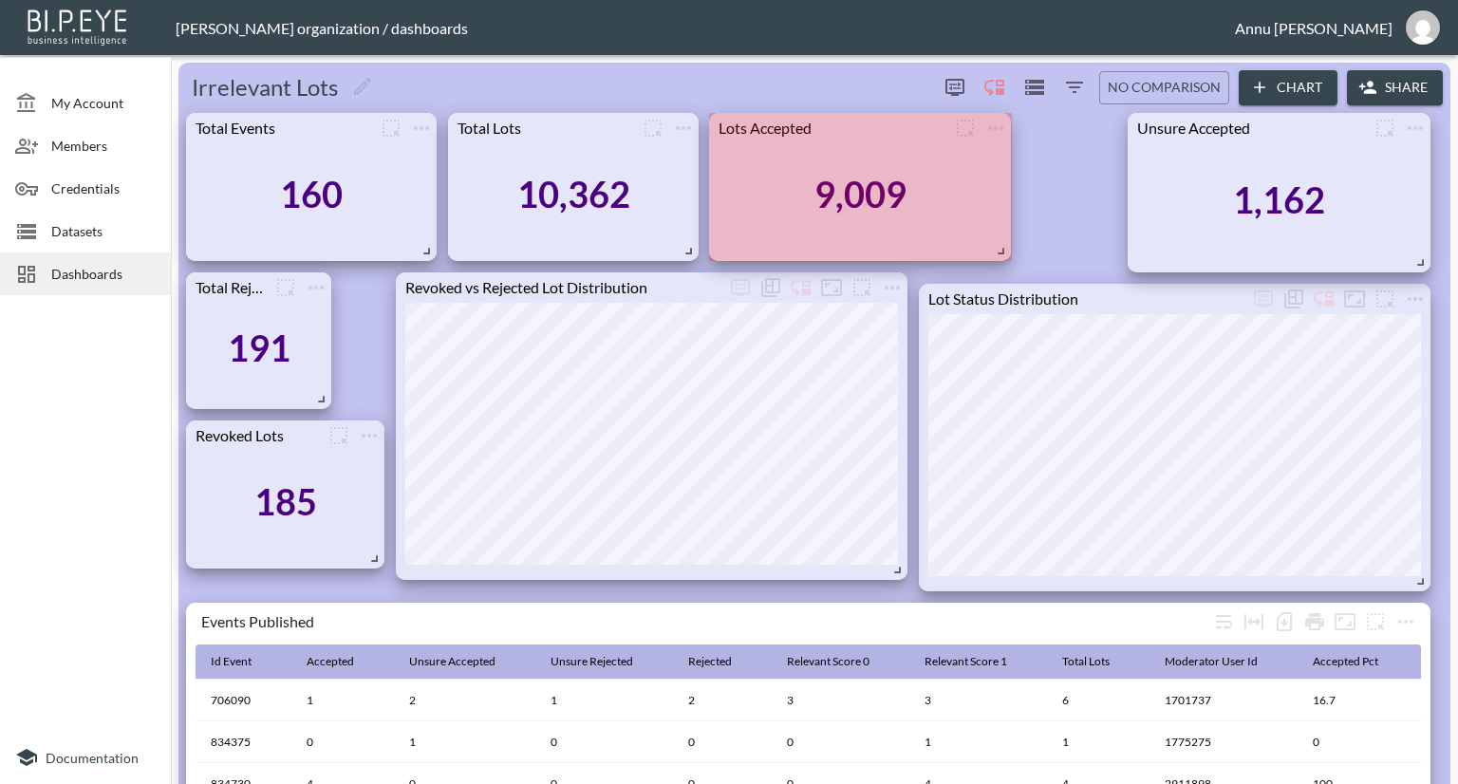
drag, startPoint x: 896, startPoint y: 249, endPoint x: 999, endPoint y: 249, distance: 103.5
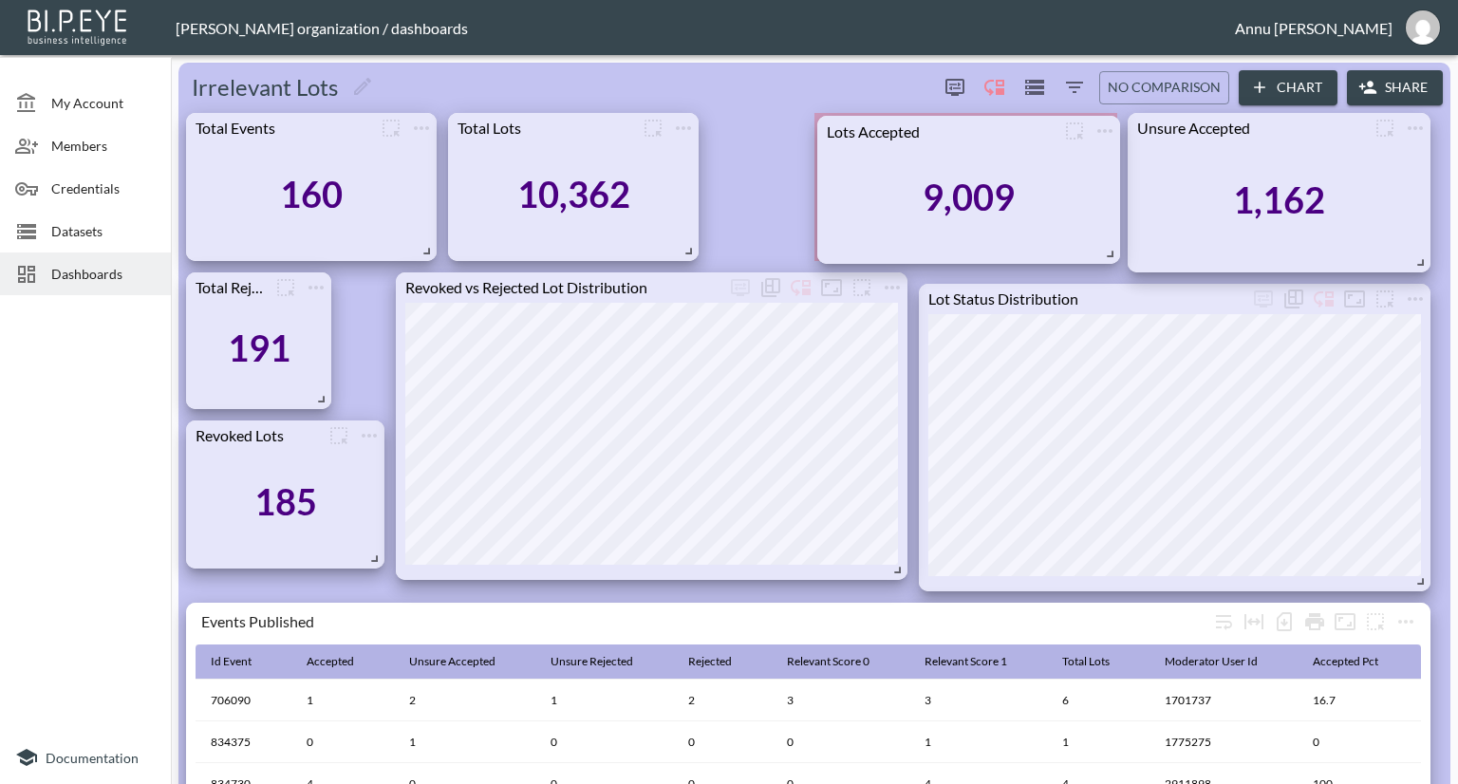
drag, startPoint x: 949, startPoint y: 241, endPoint x: 1057, endPoint y: 244, distance: 108.2
click at [1057, 244] on div "9,009" at bounding box center [969, 197] width 284 height 103
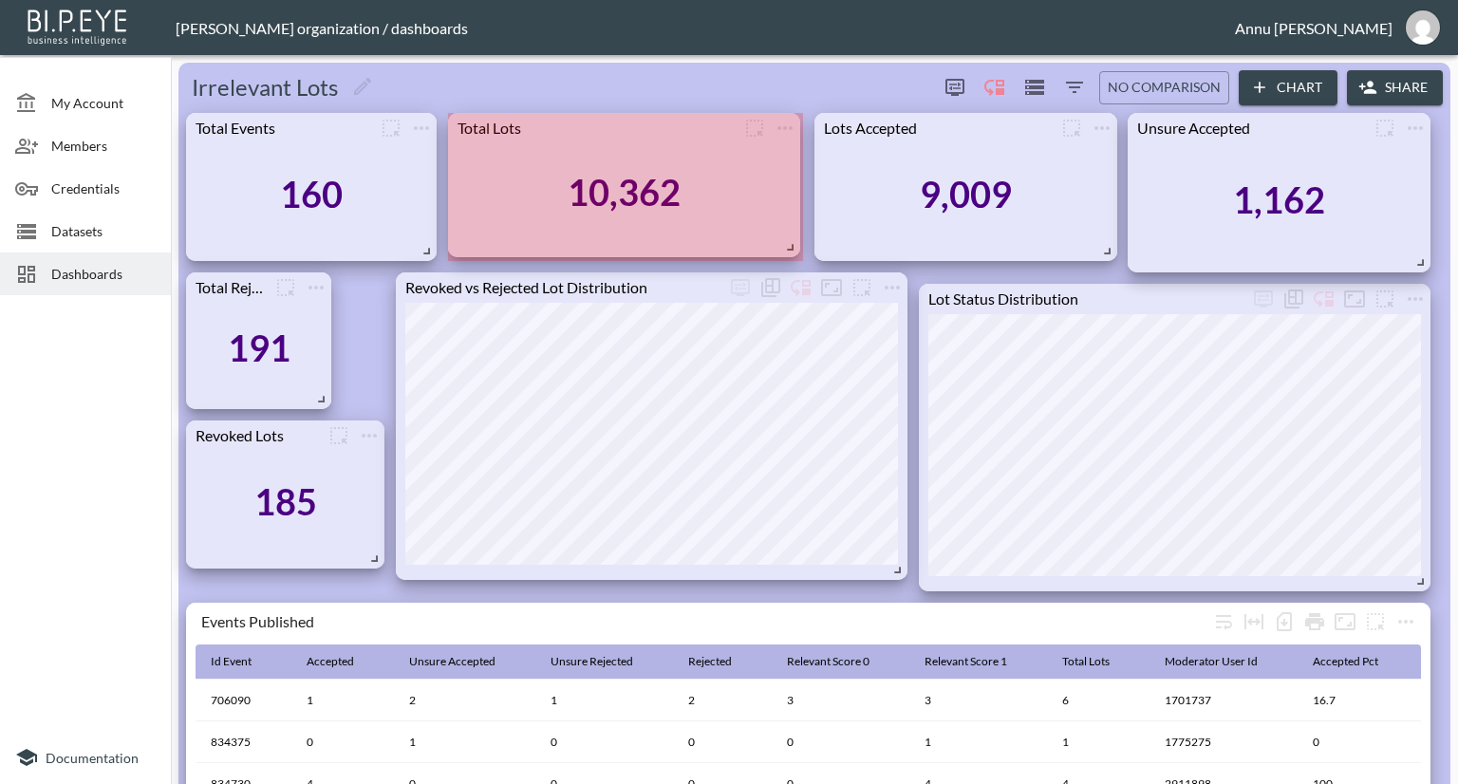
drag, startPoint x: 690, startPoint y: 251, endPoint x: 785, endPoint y: 247, distance: 95.0
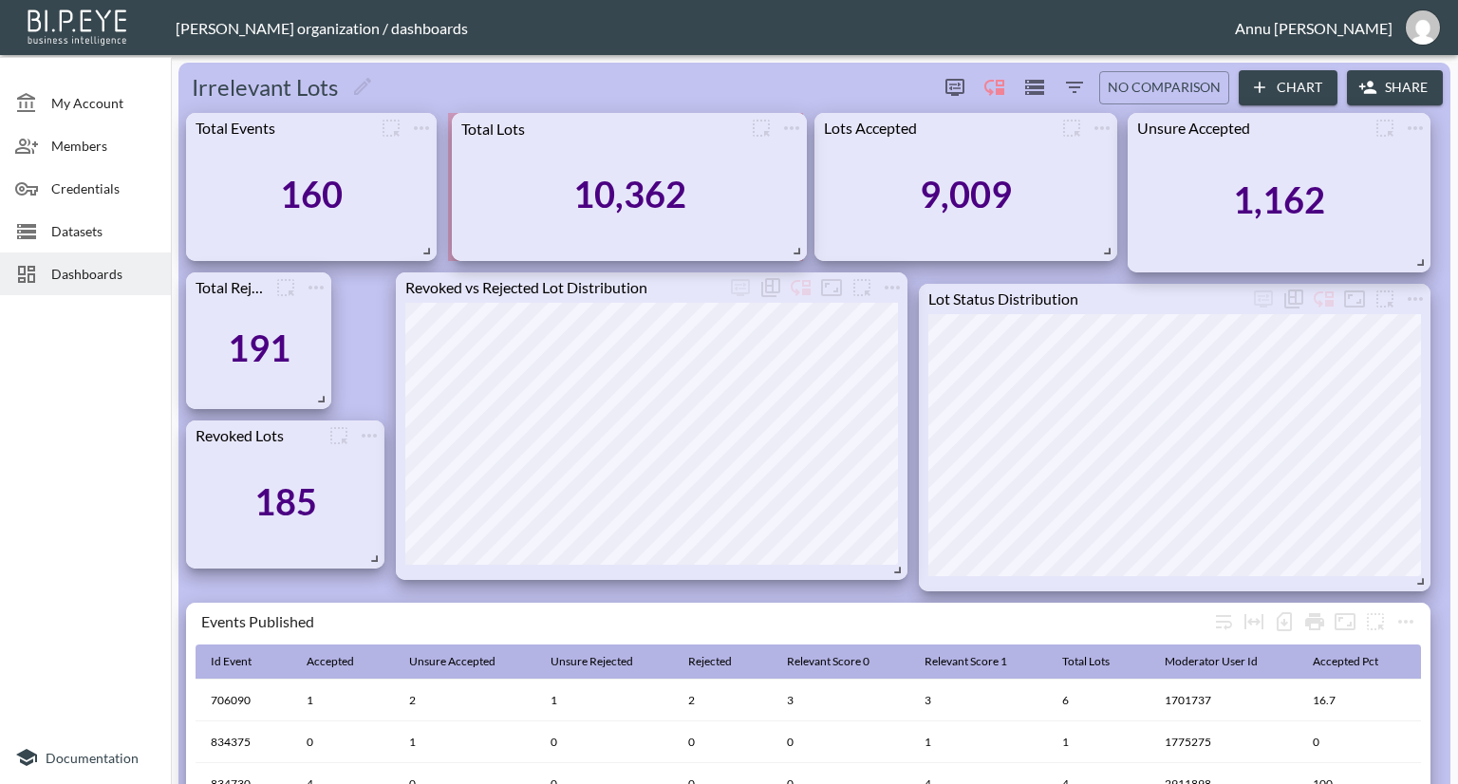
click at [513, 240] on div "10,362" at bounding box center [629, 194] width 336 height 103
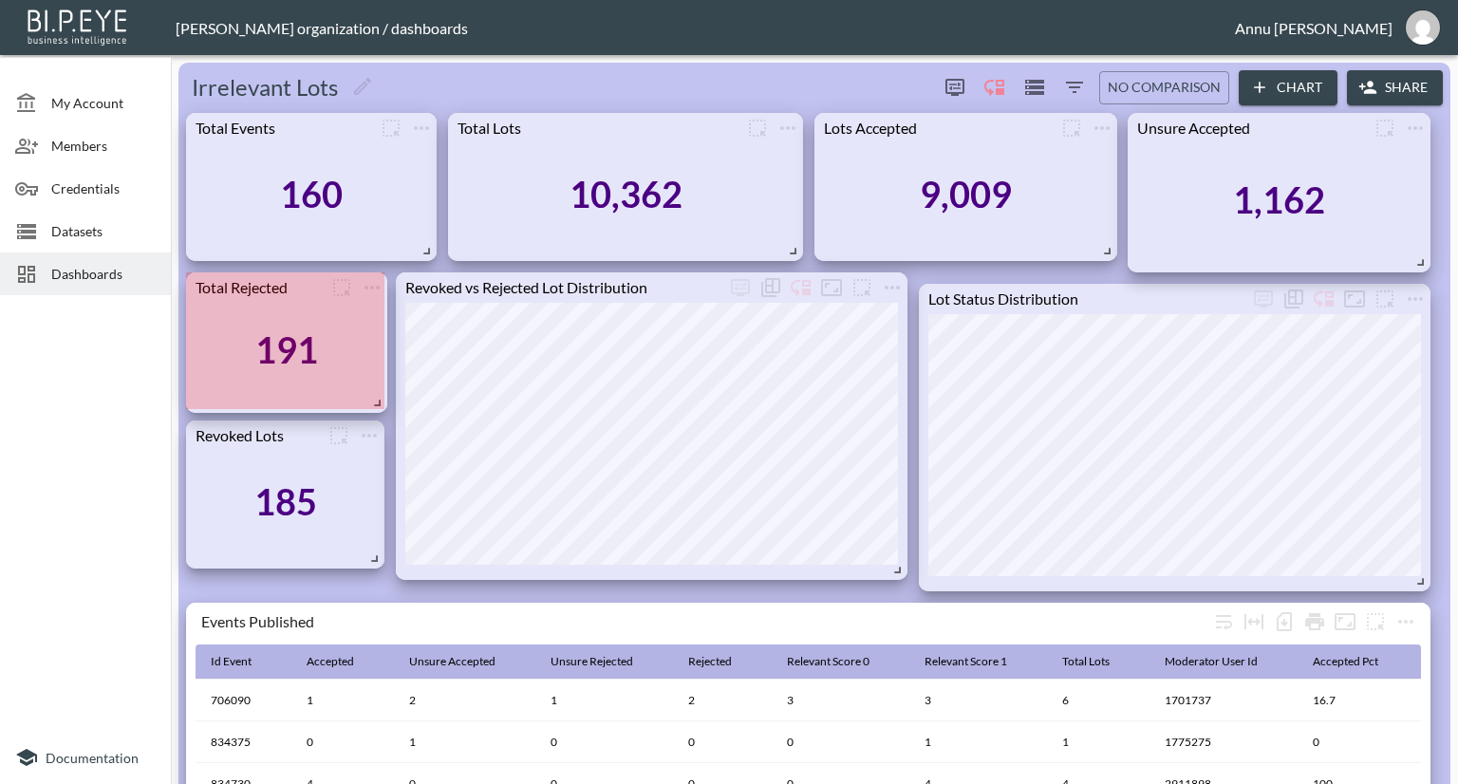
drag, startPoint x: 326, startPoint y: 398, endPoint x: 381, endPoint y: 402, distance: 55.2
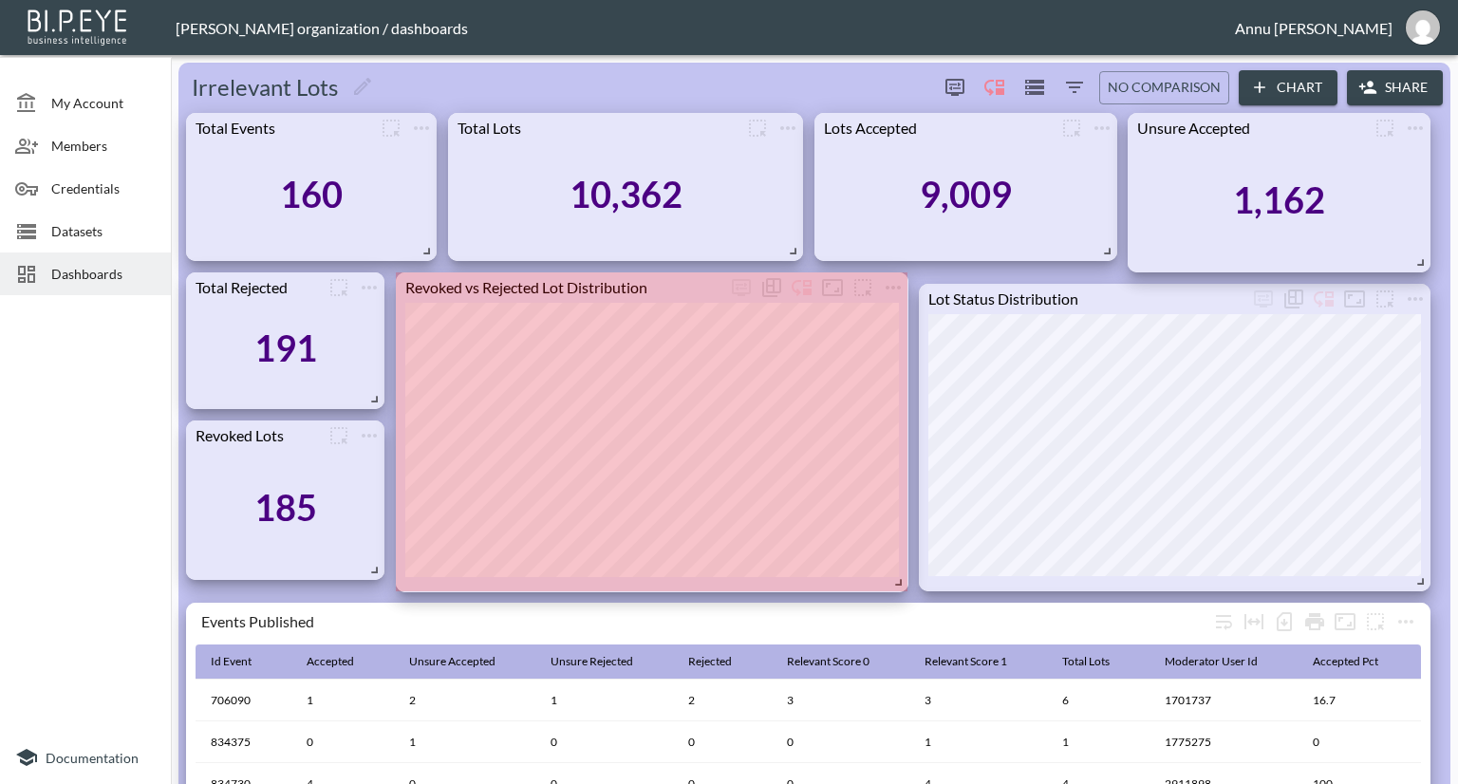
drag, startPoint x: 899, startPoint y: 570, endPoint x: 900, endPoint y: 583, distance: 12.4
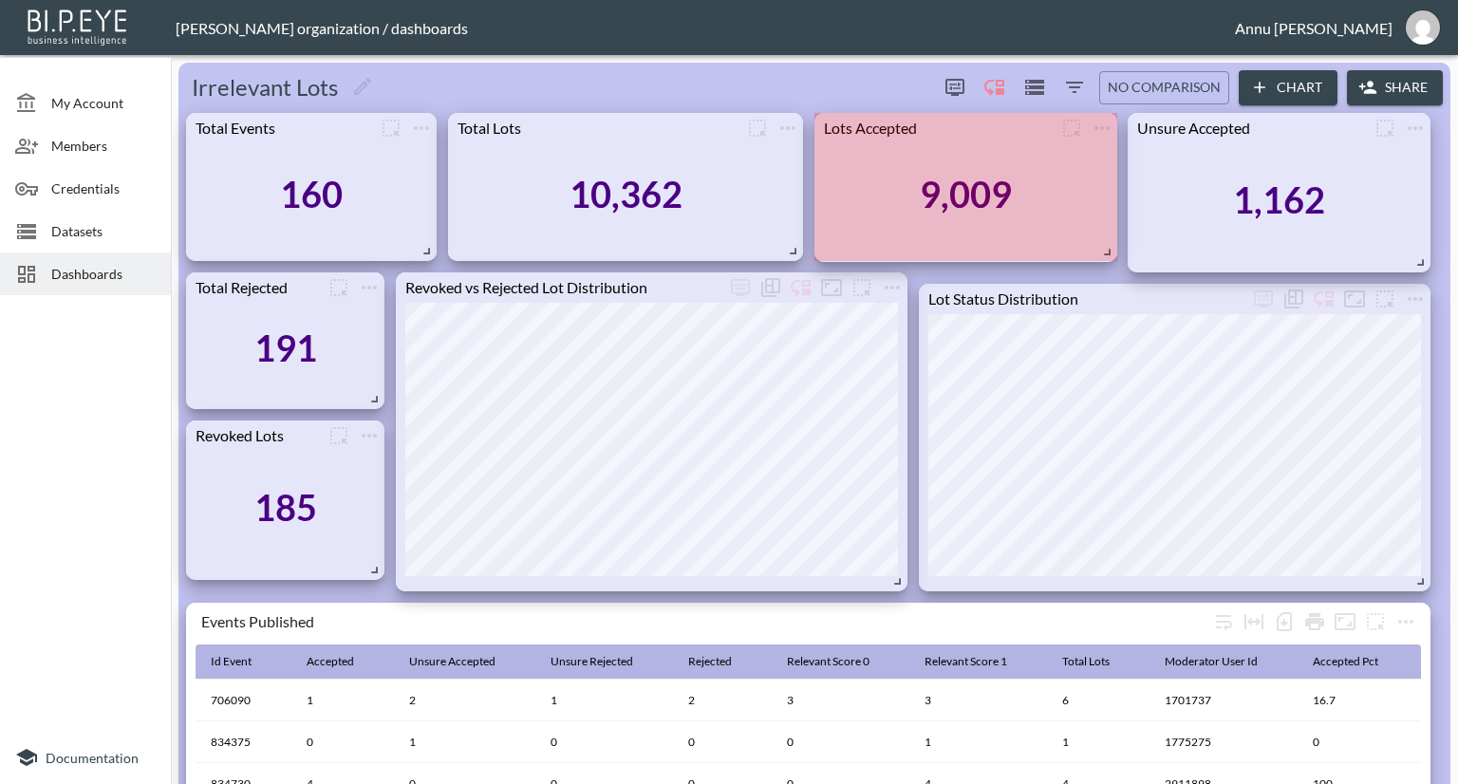
drag, startPoint x: 1110, startPoint y: 264, endPoint x: 1110, endPoint y: 253, distance: 10.4
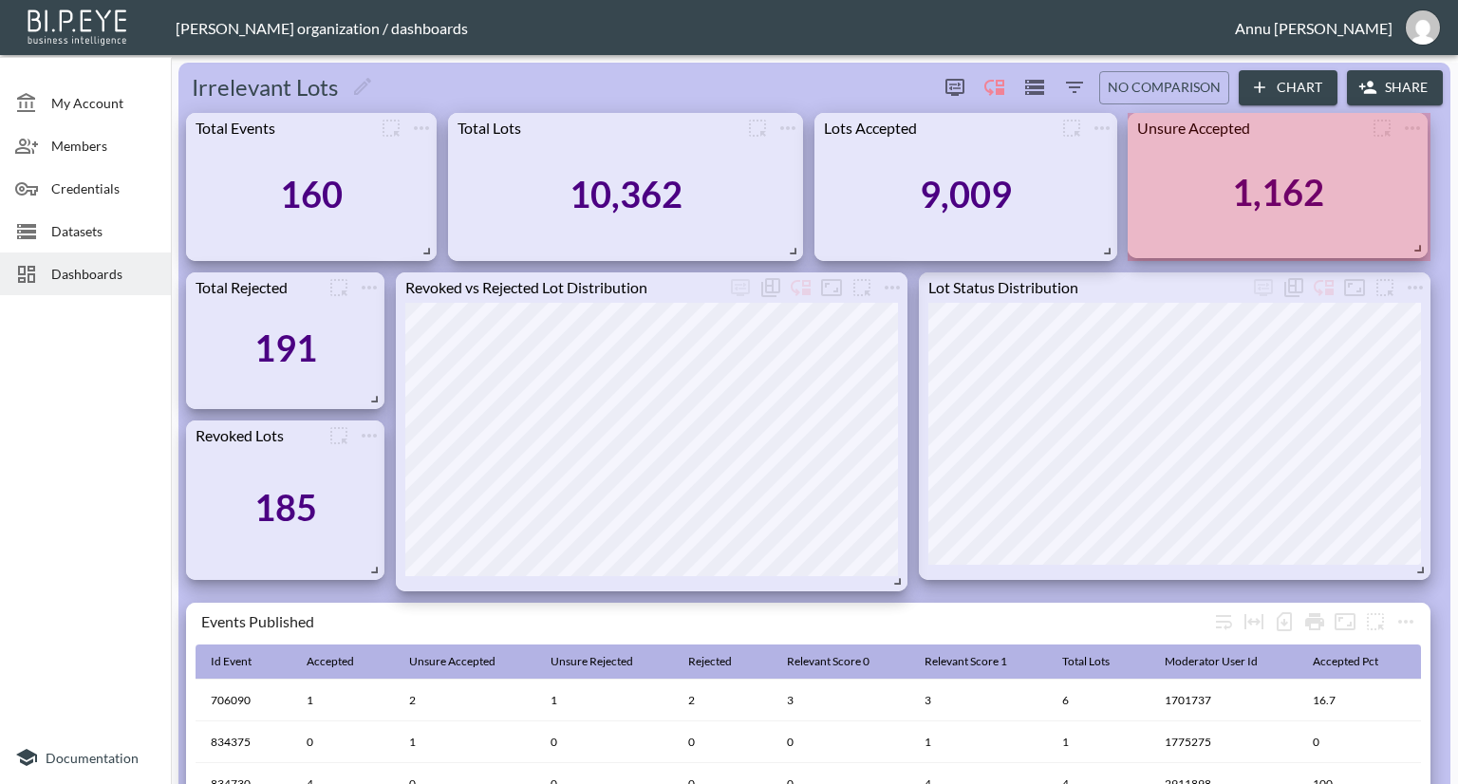
drag, startPoint x: 1423, startPoint y: 262, endPoint x: 1420, endPoint y: 248, distance: 14.5
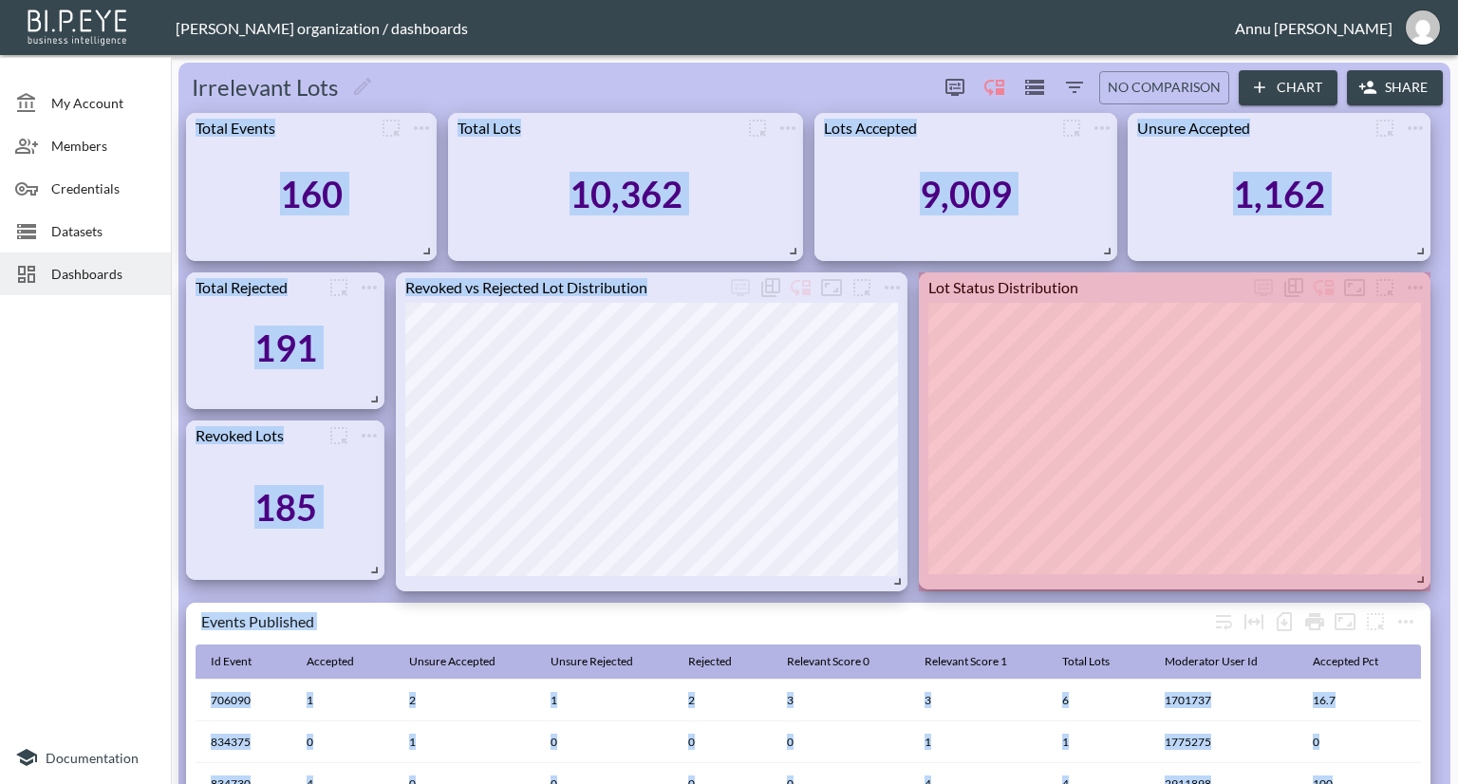
drag, startPoint x: 1420, startPoint y: 572, endPoint x: 1423, endPoint y: 582, distance: 9.9
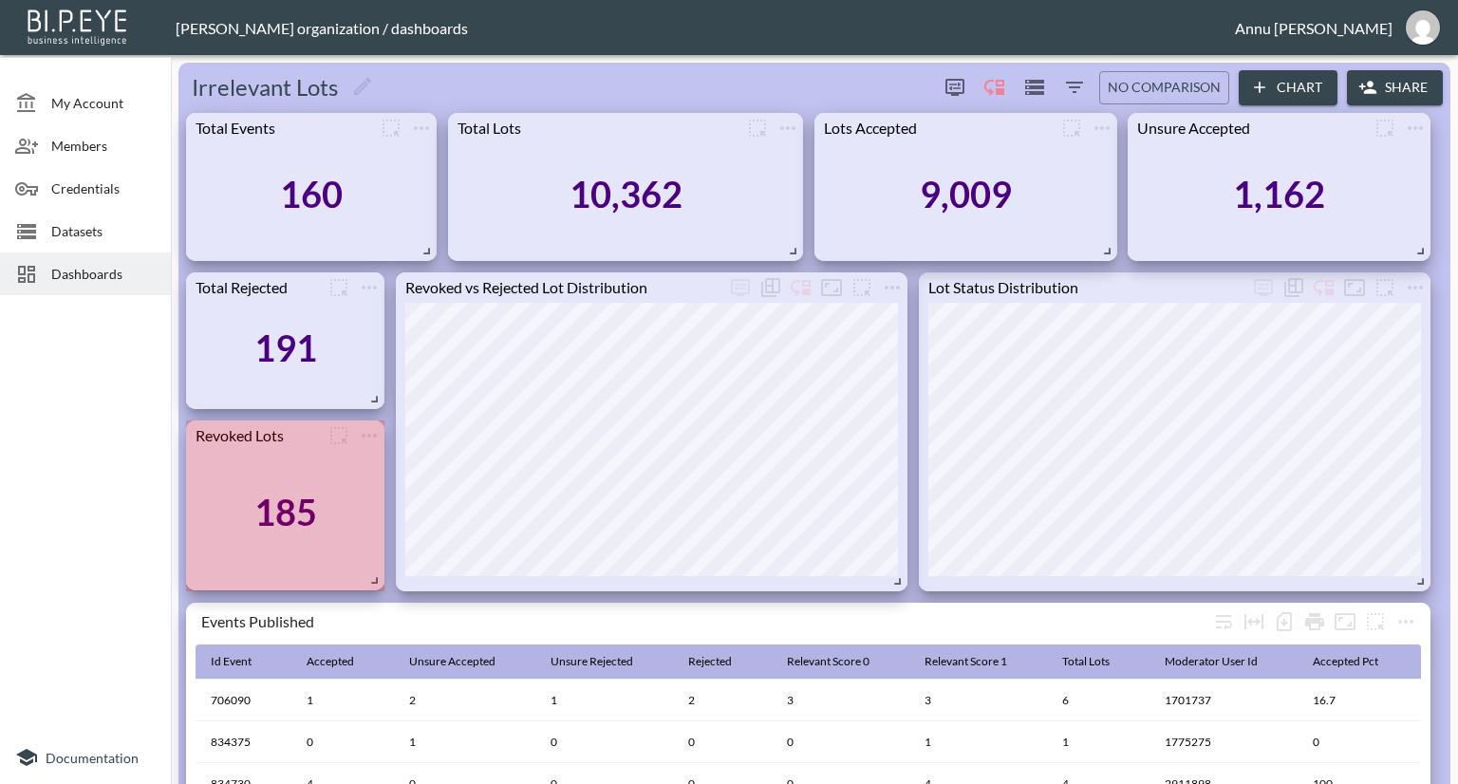
drag, startPoint x: 376, startPoint y: 571, endPoint x: 376, endPoint y: 582, distance: 10.4
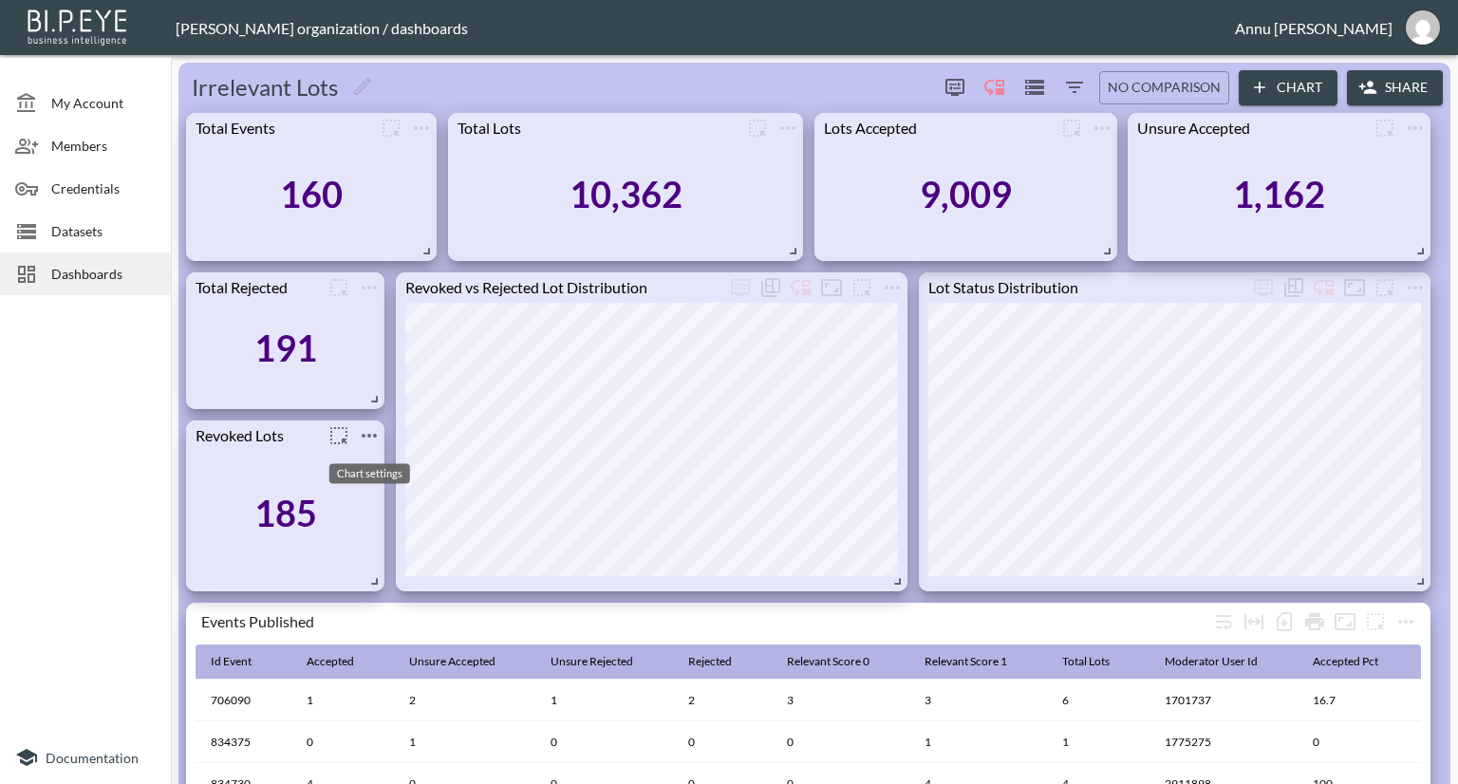
click at [373, 433] on icon "more" at bounding box center [369, 435] width 23 height 23
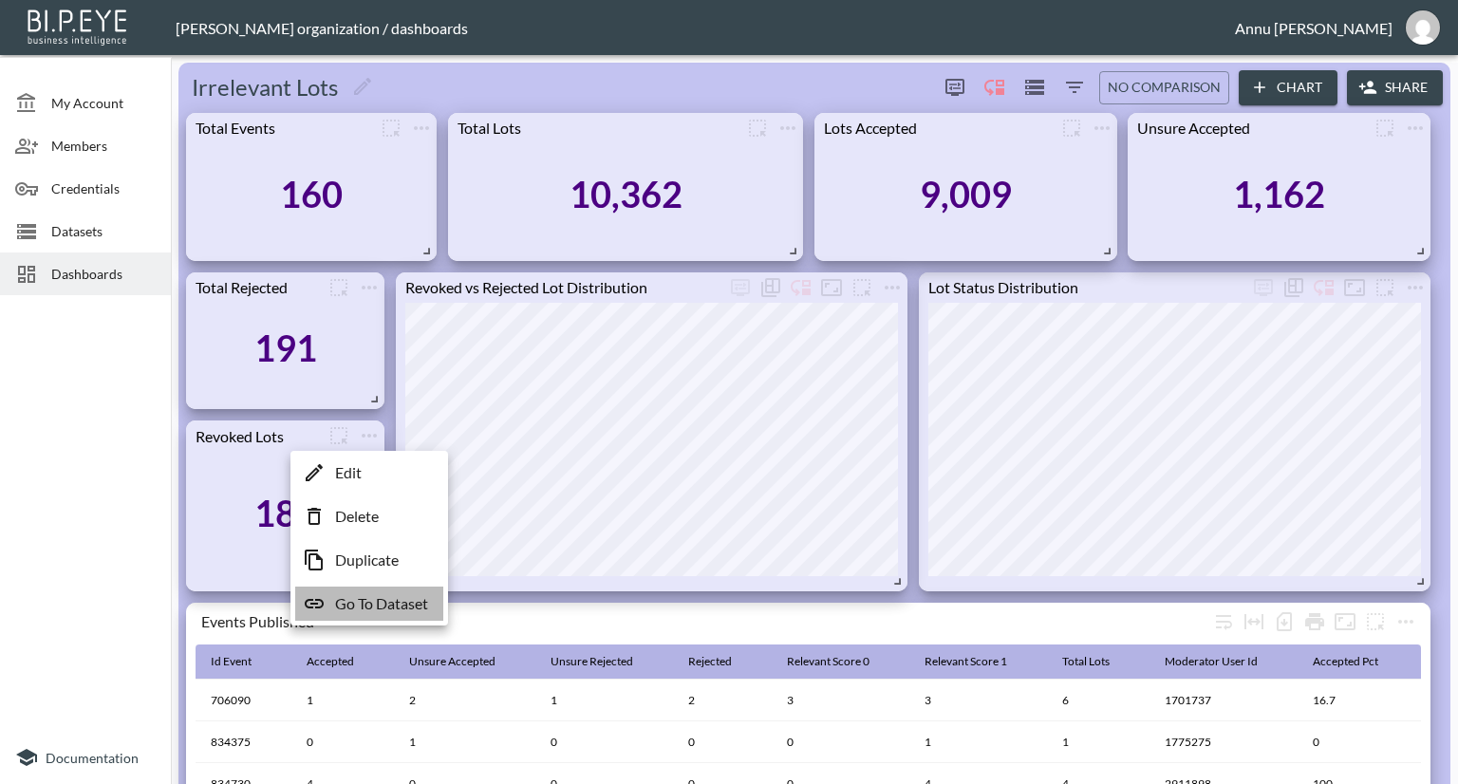
click at [364, 597] on p "Go To Dataset" at bounding box center [381, 603] width 93 height 23
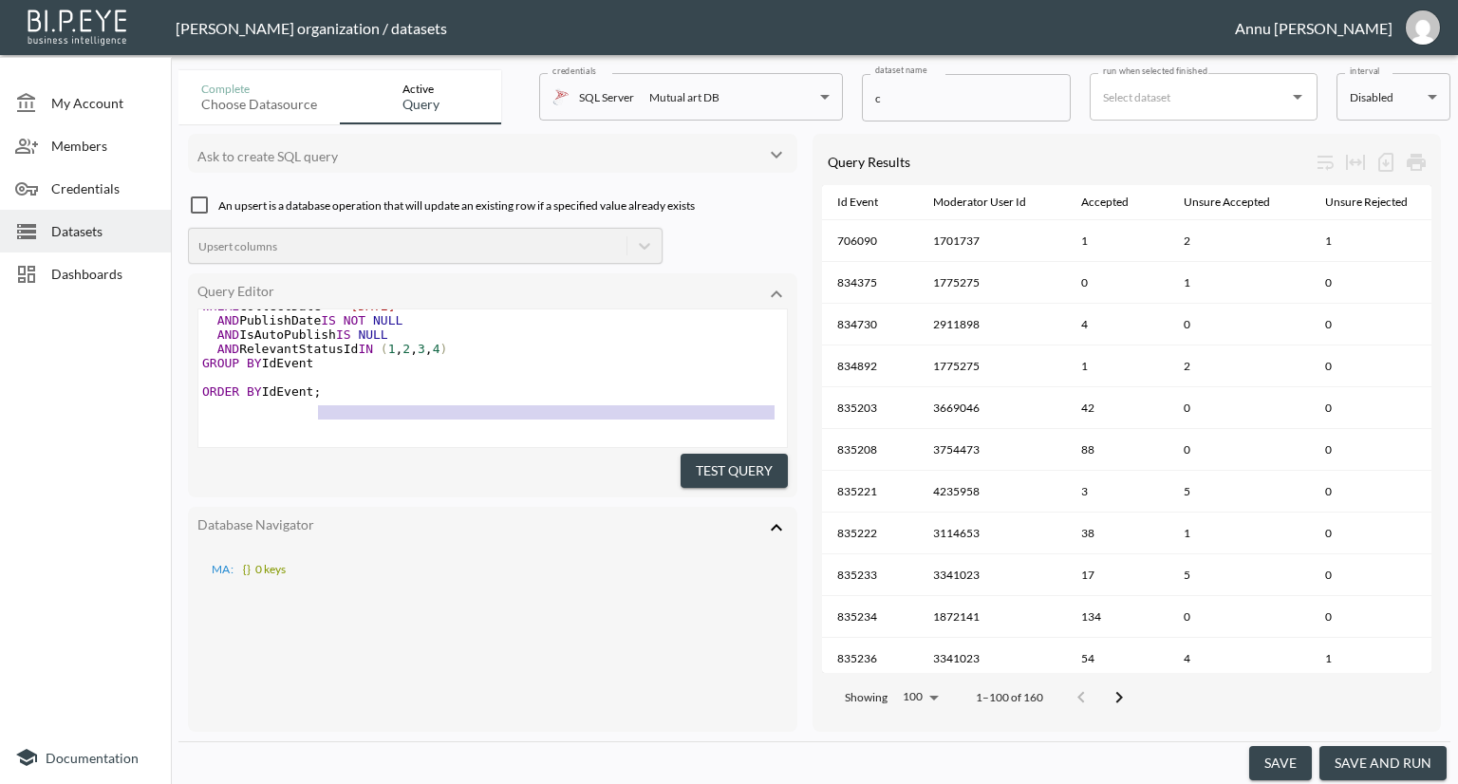
scroll to position [379, 0]
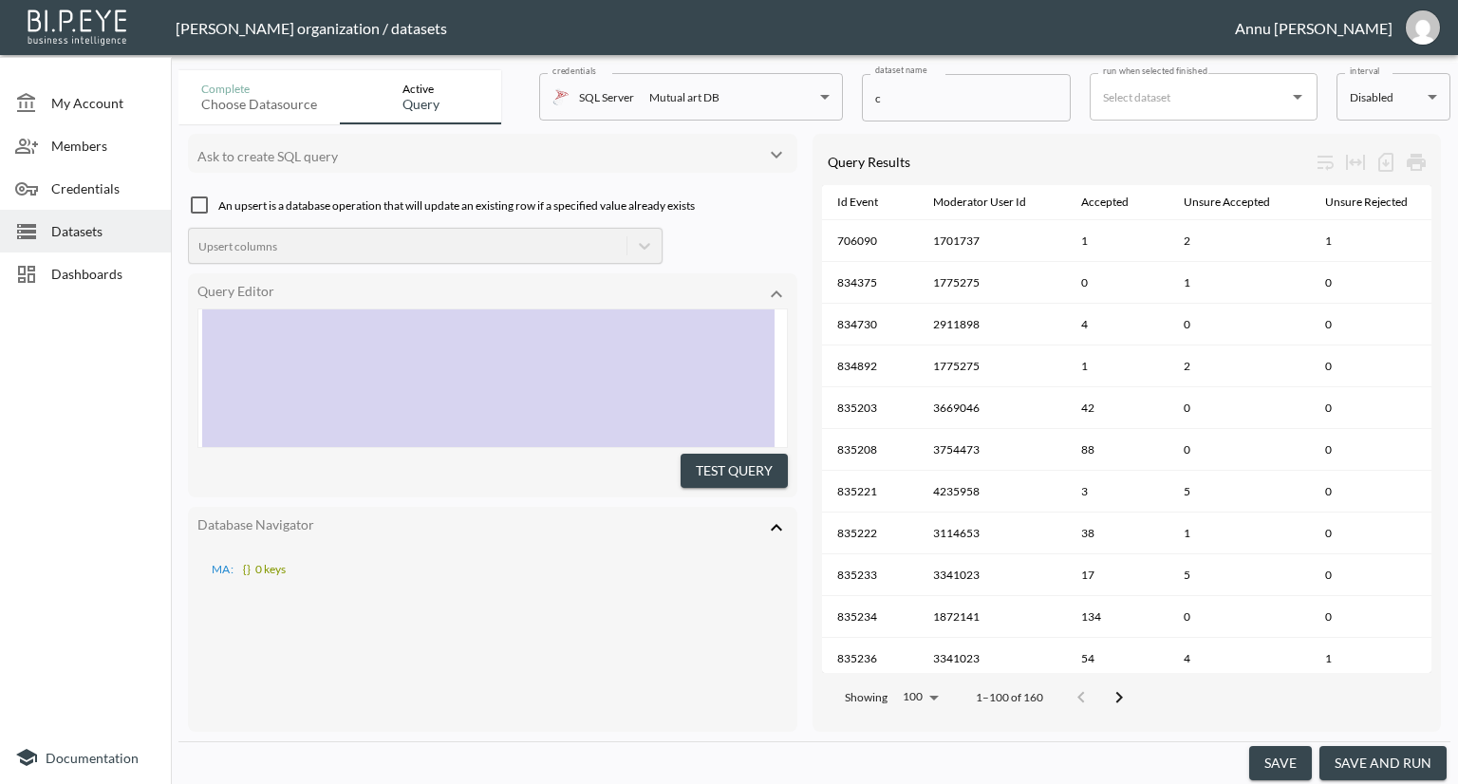
type textarea "SELECT IdEvent, MIN(ModeratorUserId) AS ModeratorUserId, -- pick one moderator …"
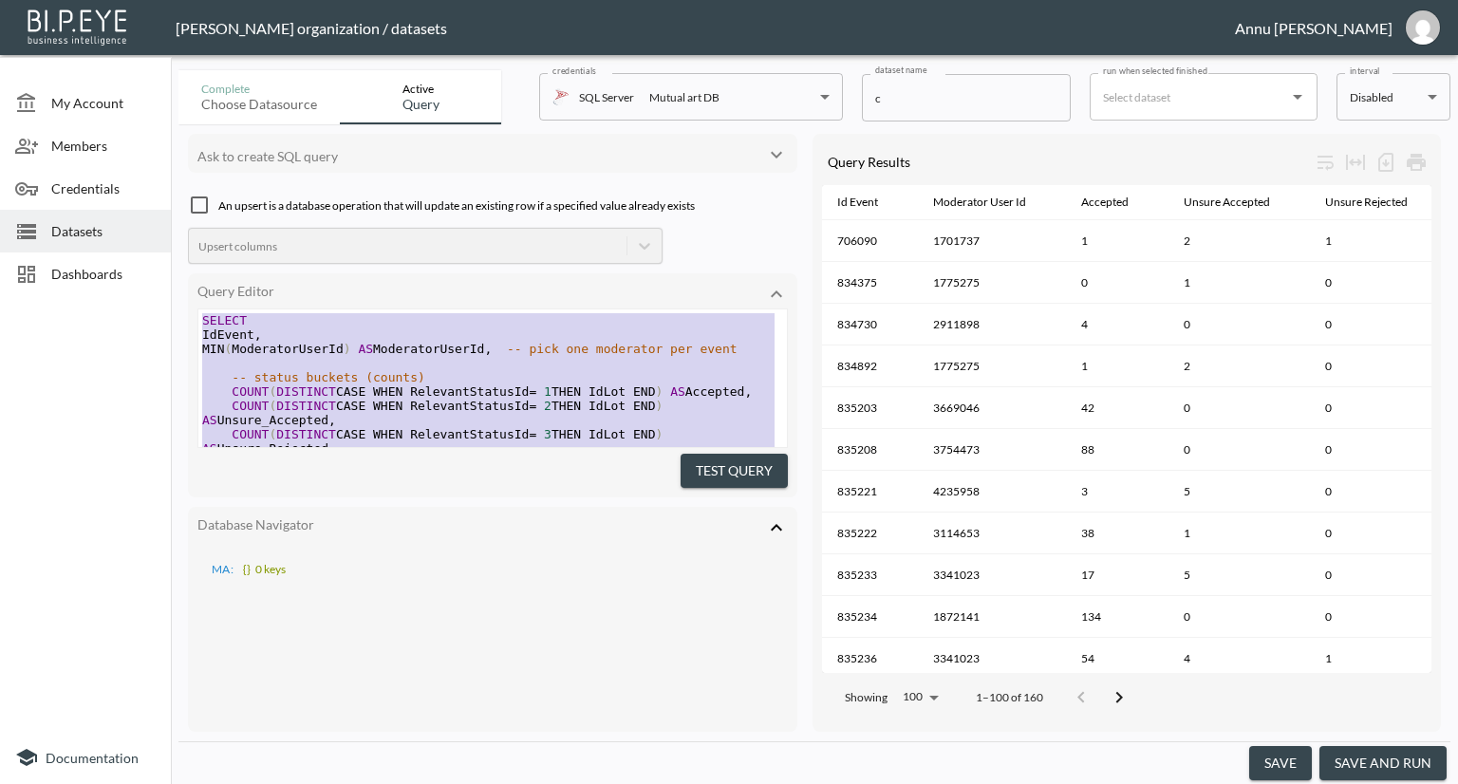
drag, startPoint x: 346, startPoint y: 400, endPoint x: 190, endPoint y: 149, distance: 295.0
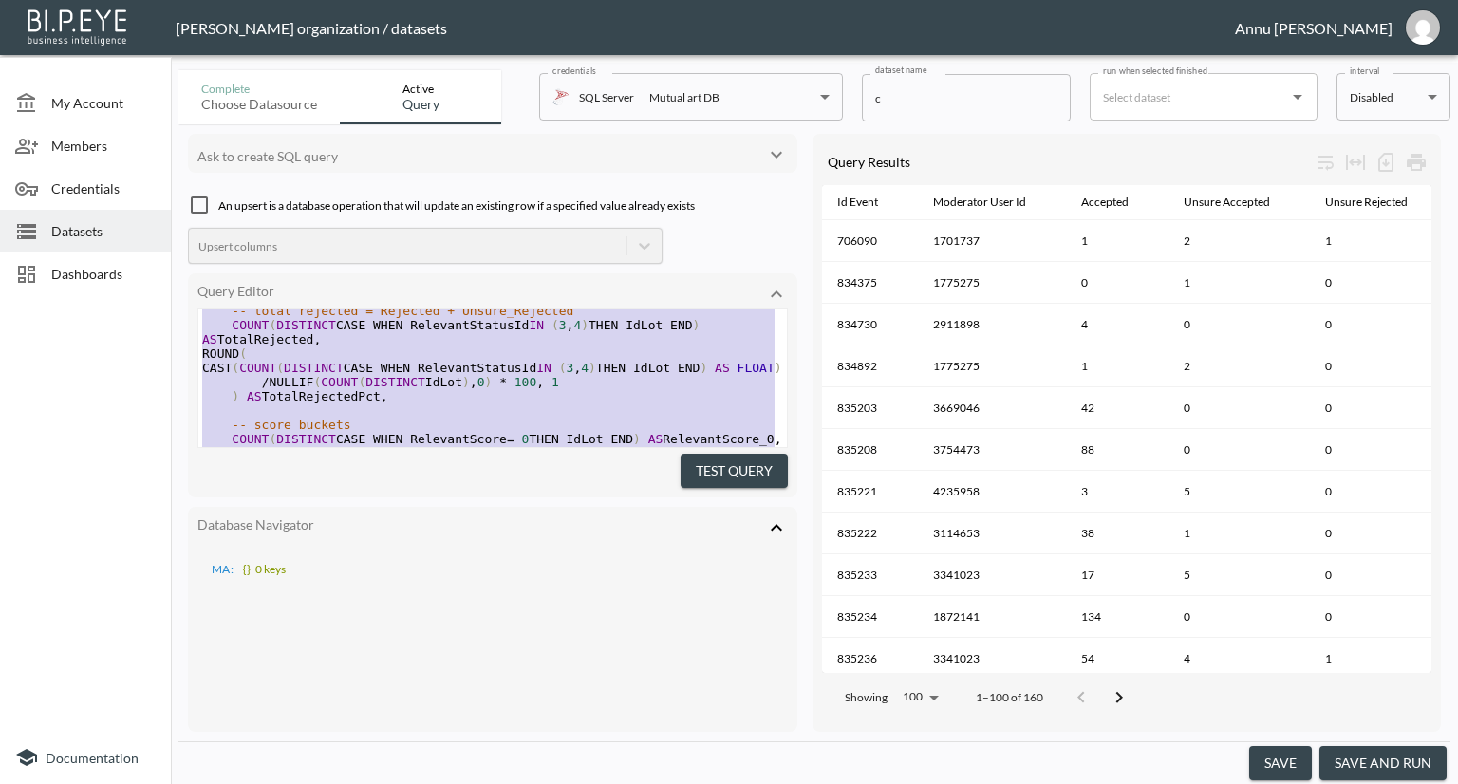
scroll to position [824, 0]
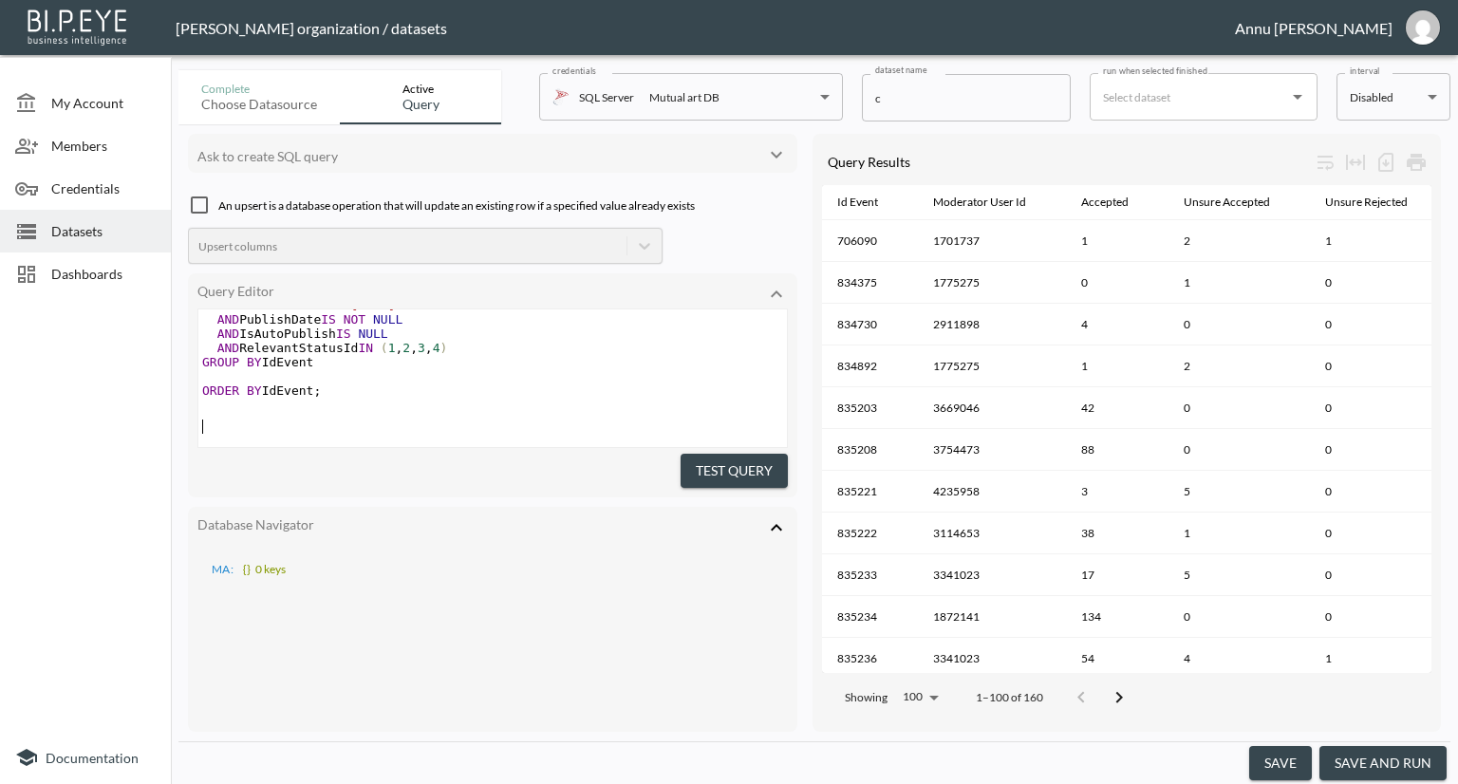
click at [395, 405] on pre "​" at bounding box center [492, 405] width 588 height 14
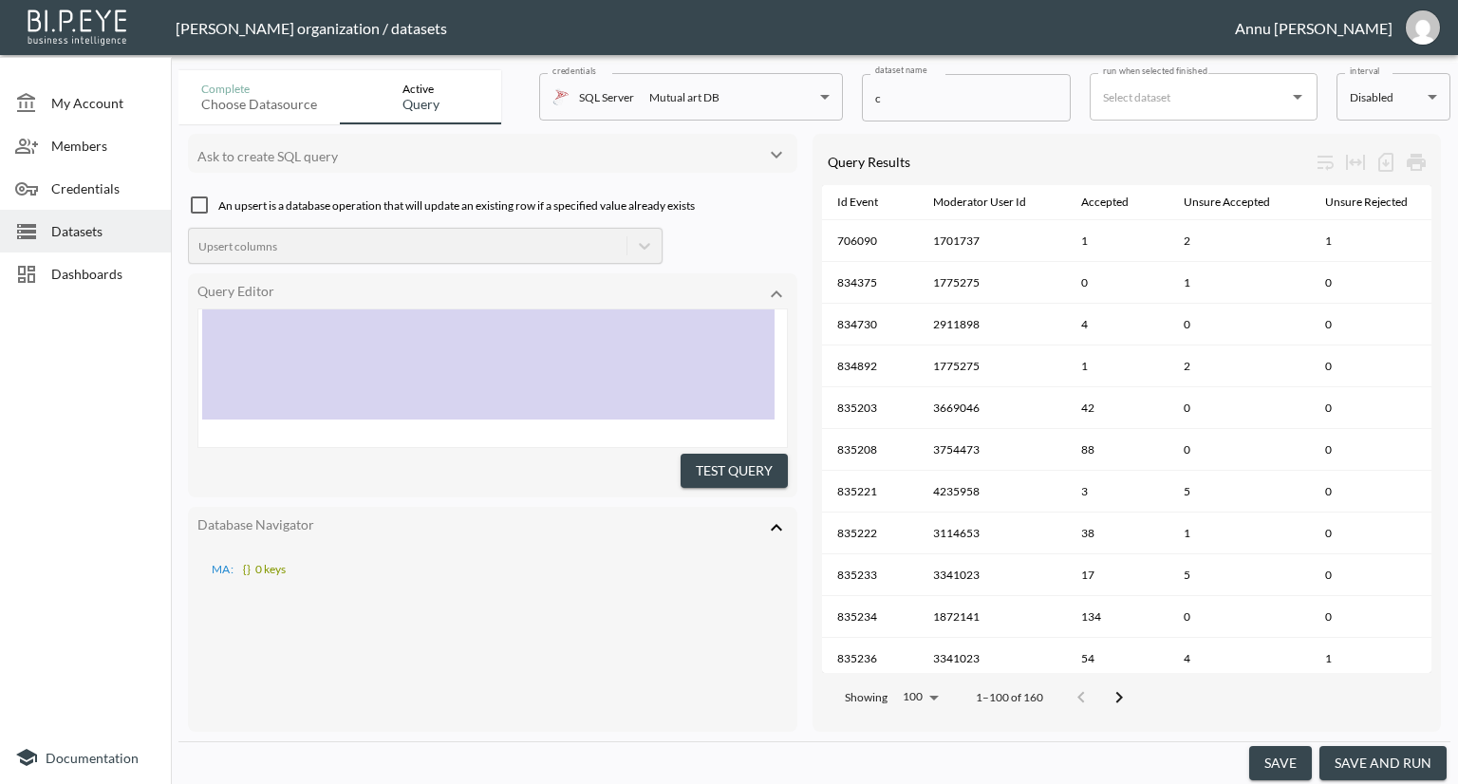
type textarea "SELECT IdEvent, MIN(ModeratorUserId) AS ModeratorUserId, -- pick one moderator …"
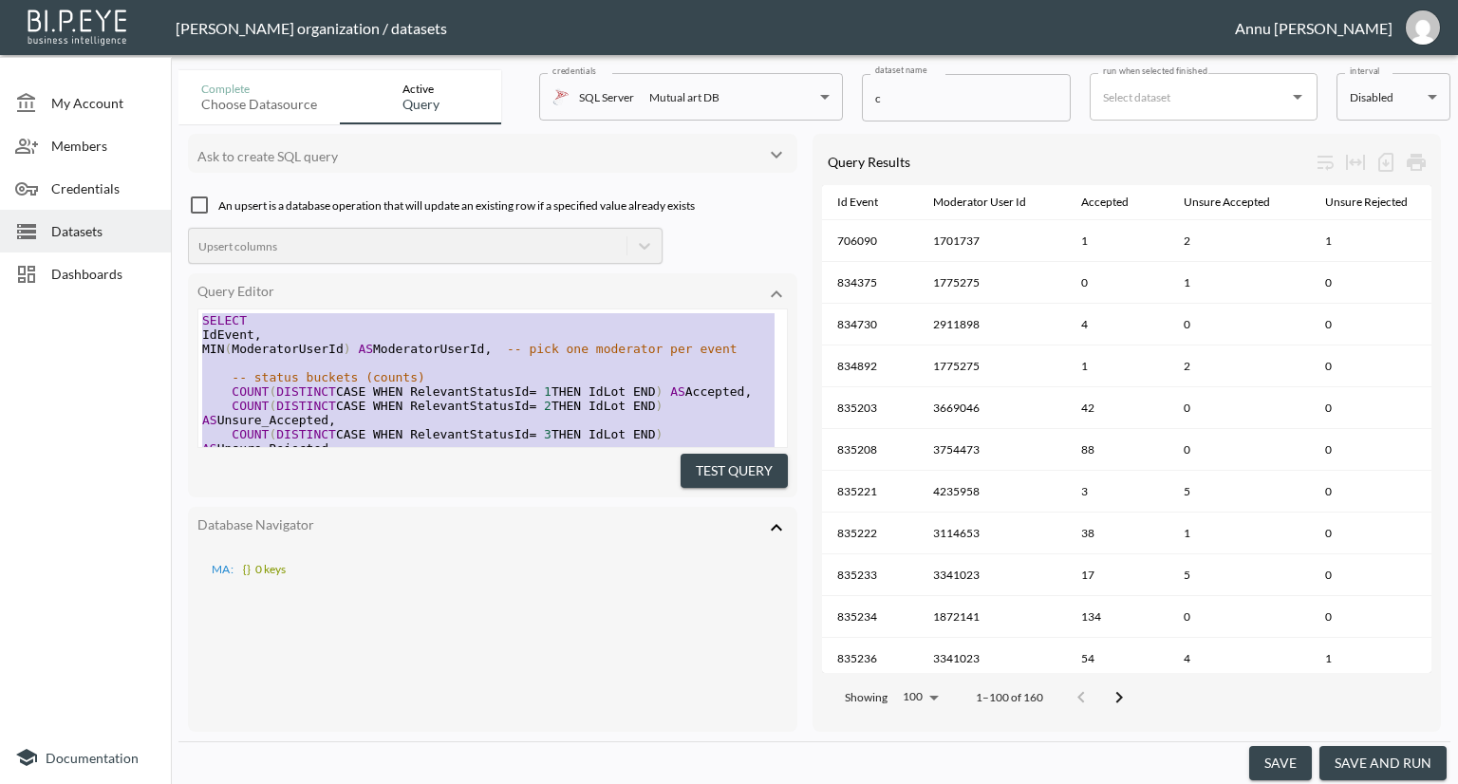
drag, startPoint x: 353, startPoint y: 399, endPoint x: 194, endPoint y: 89, distance: 348.1
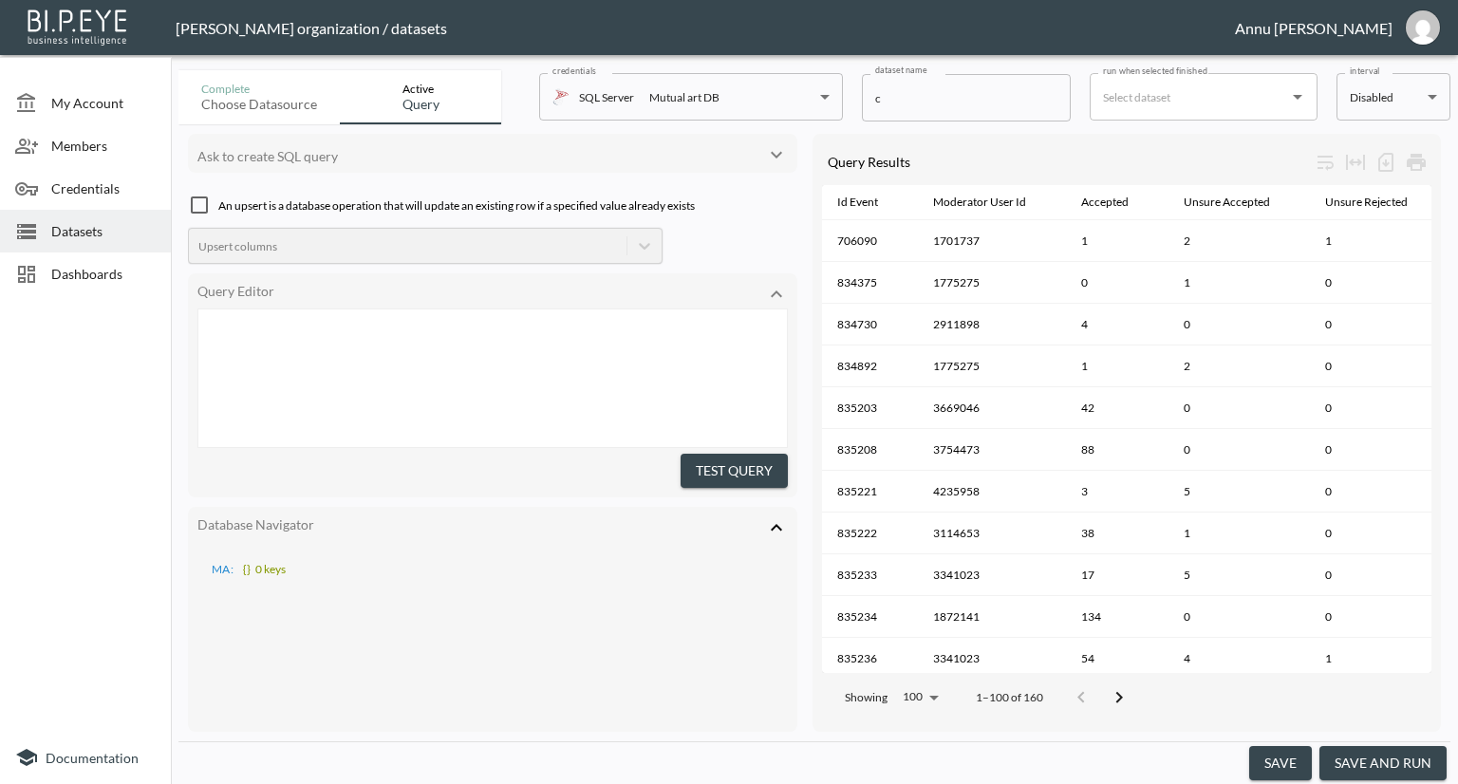
scroll to position [866, 0]
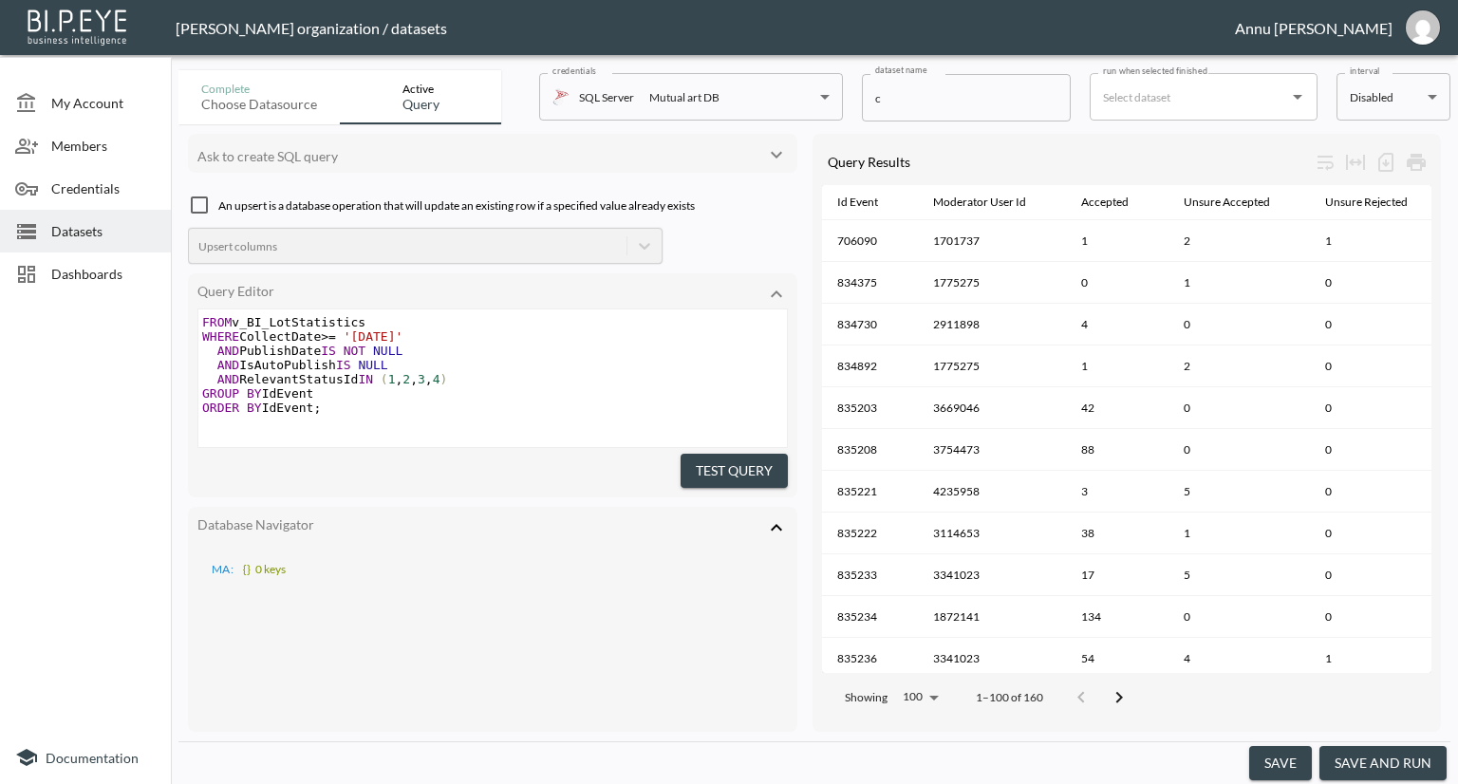
click at [734, 471] on button "Test Query" at bounding box center [734, 471] width 107 height 35
click at [1421, 753] on button "save and run" at bounding box center [1382, 763] width 127 height 35
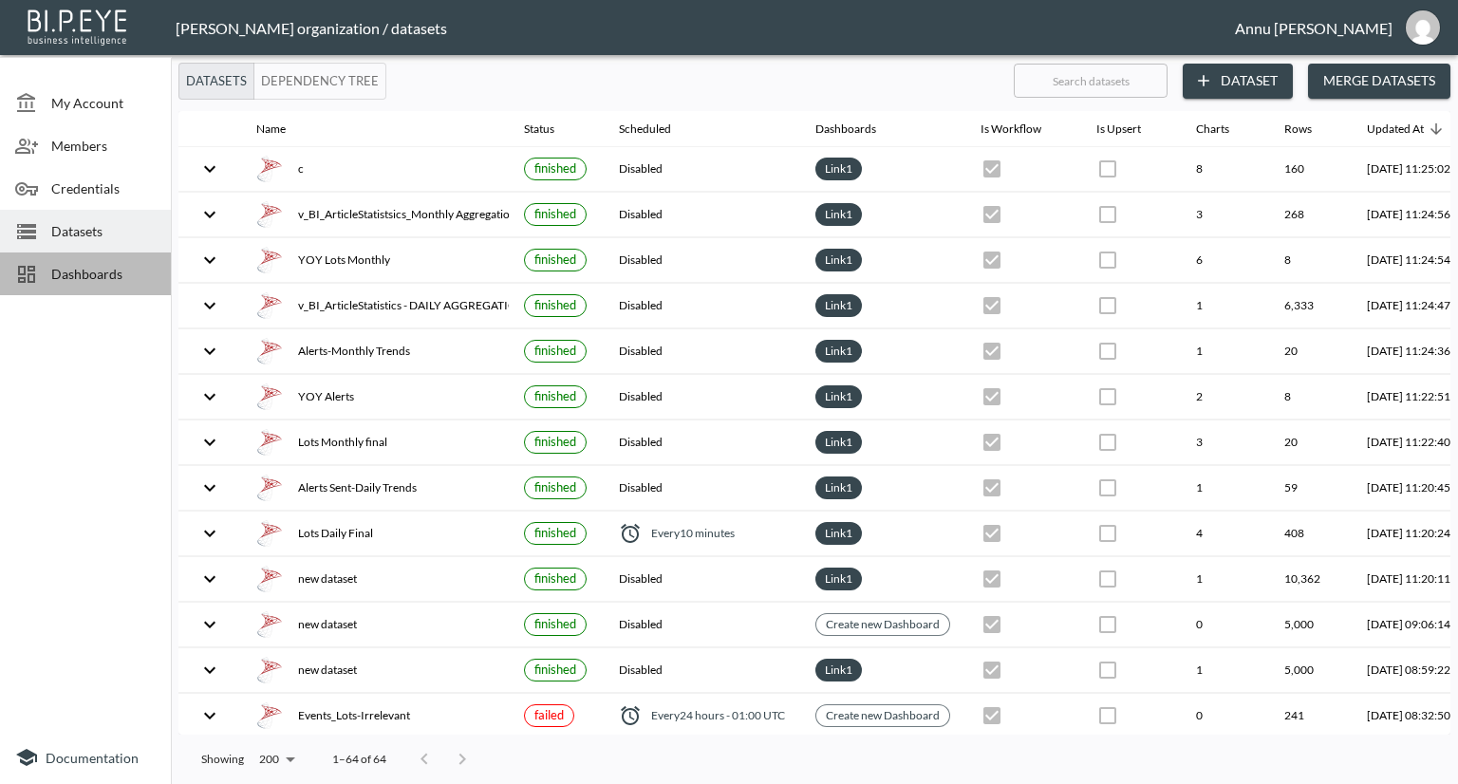
click at [118, 274] on span "Dashboards" at bounding box center [103, 274] width 104 height 20
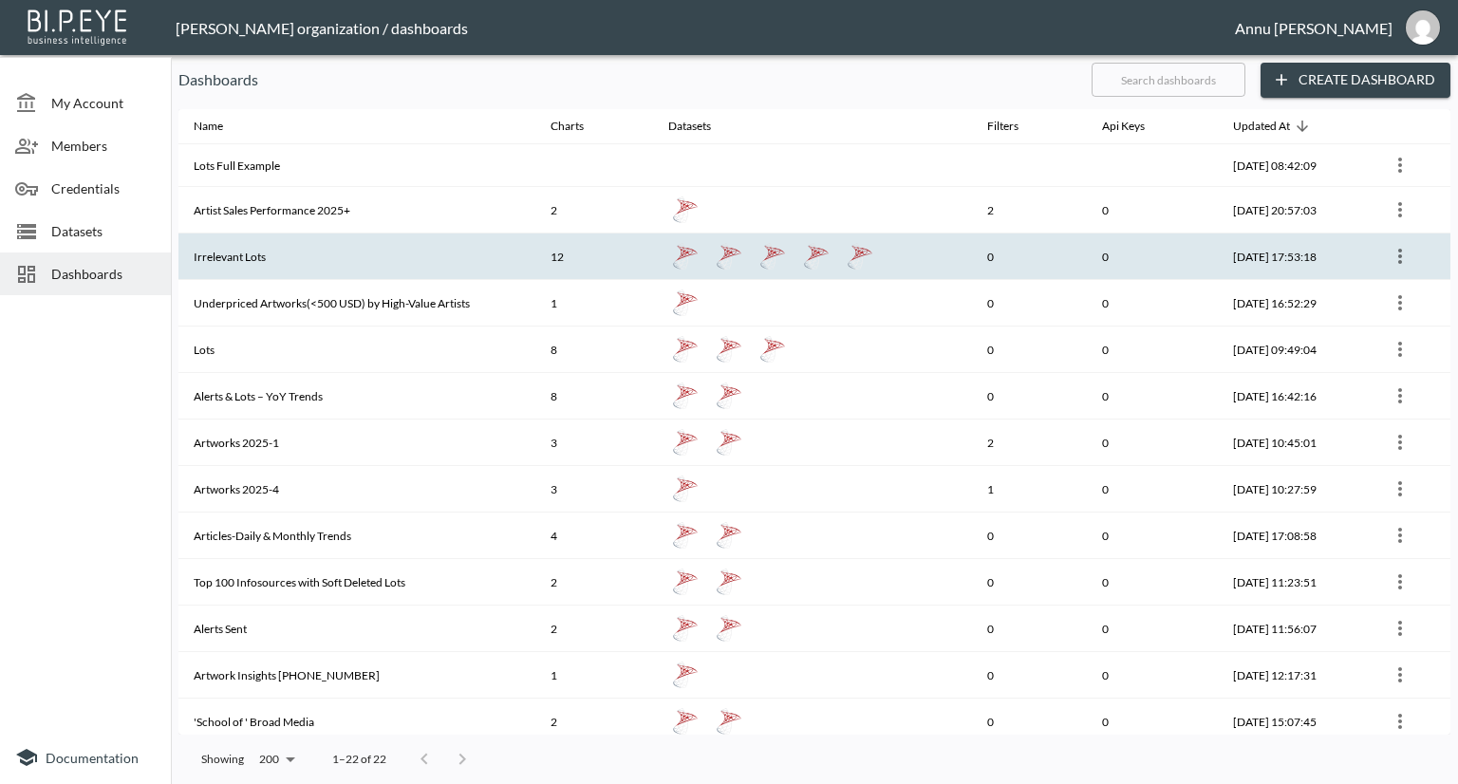
click at [251, 252] on th "Irrelevant Lots" at bounding box center [356, 256] width 357 height 47
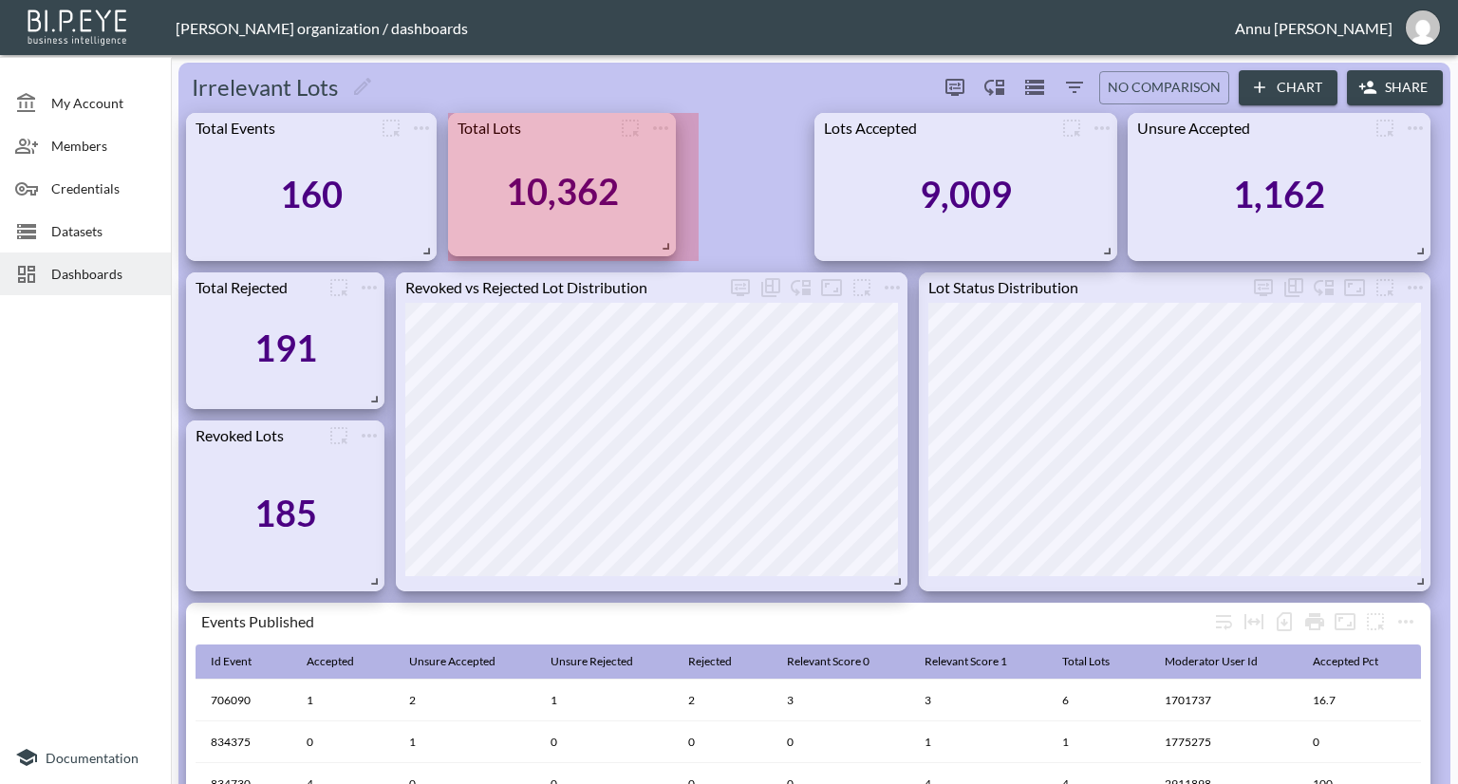
drag, startPoint x: 795, startPoint y: 252, endPoint x: 668, endPoint y: 247, distance: 127.3
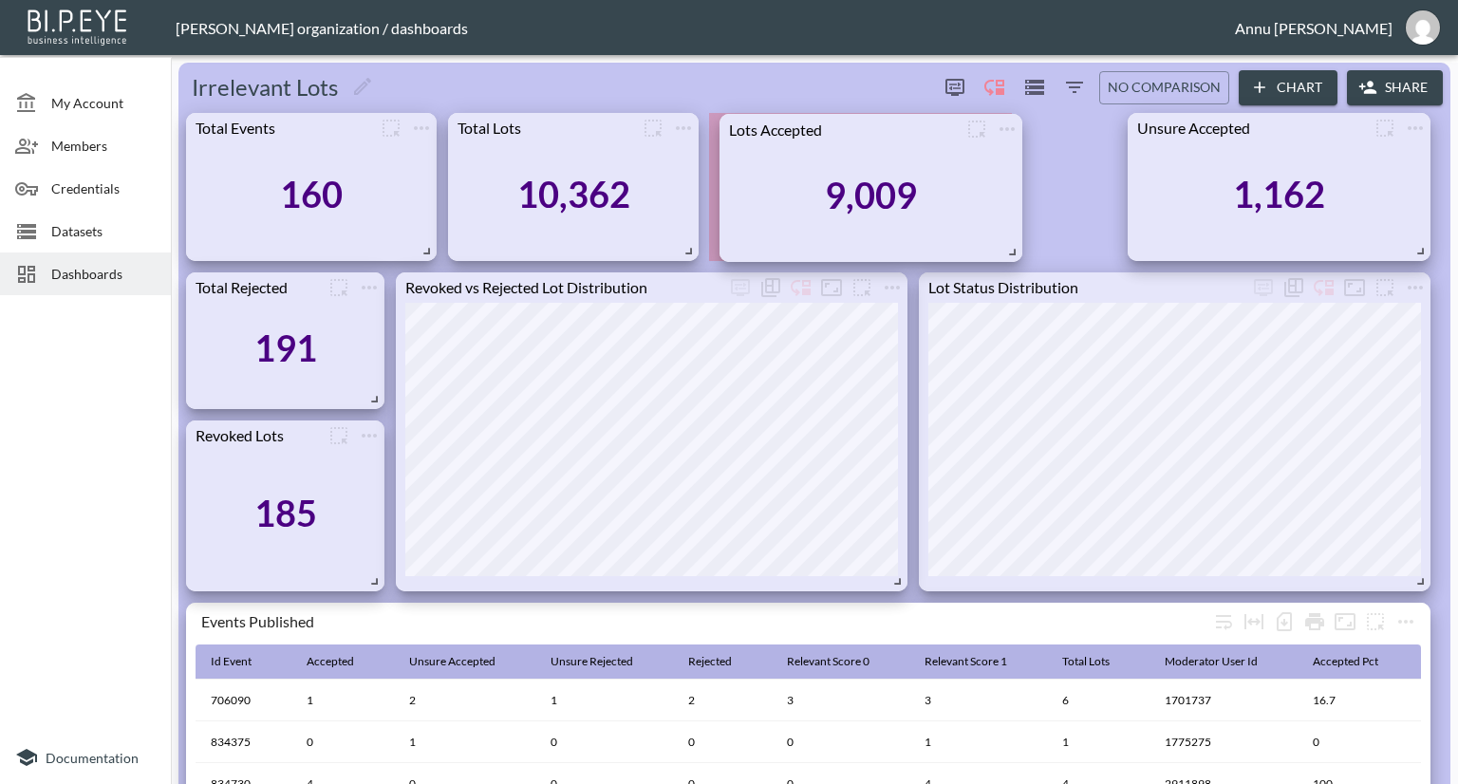
drag, startPoint x: 923, startPoint y: 238, endPoint x: 828, endPoint y: 240, distance: 94.9
click at [828, 240] on div "9,009" at bounding box center [871, 195] width 284 height 103
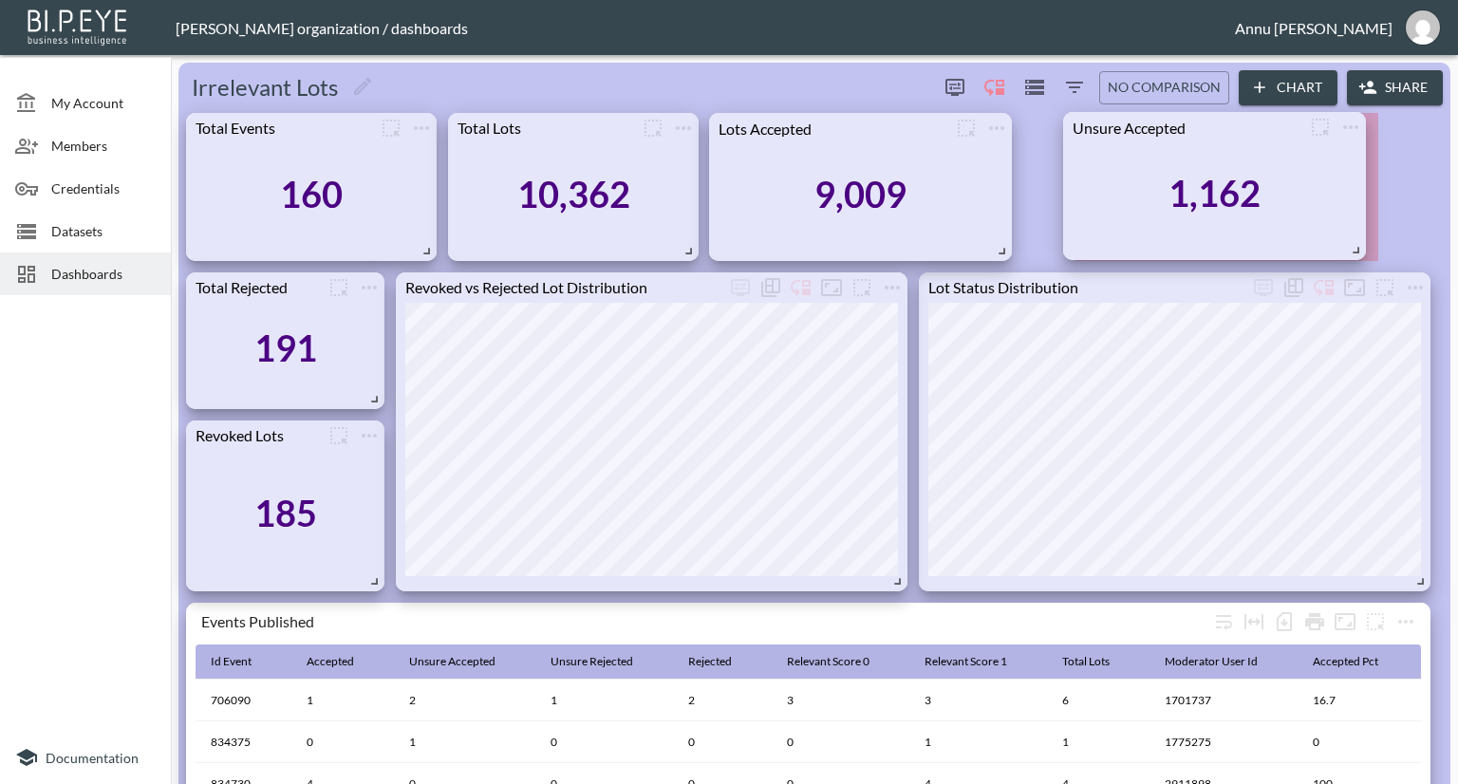
drag, startPoint x: 1181, startPoint y: 222, endPoint x: 1116, endPoint y: 221, distance: 64.6
click at [1116, 221] on div "1,162" at bounding box center [1215, 193] width 284 height 103
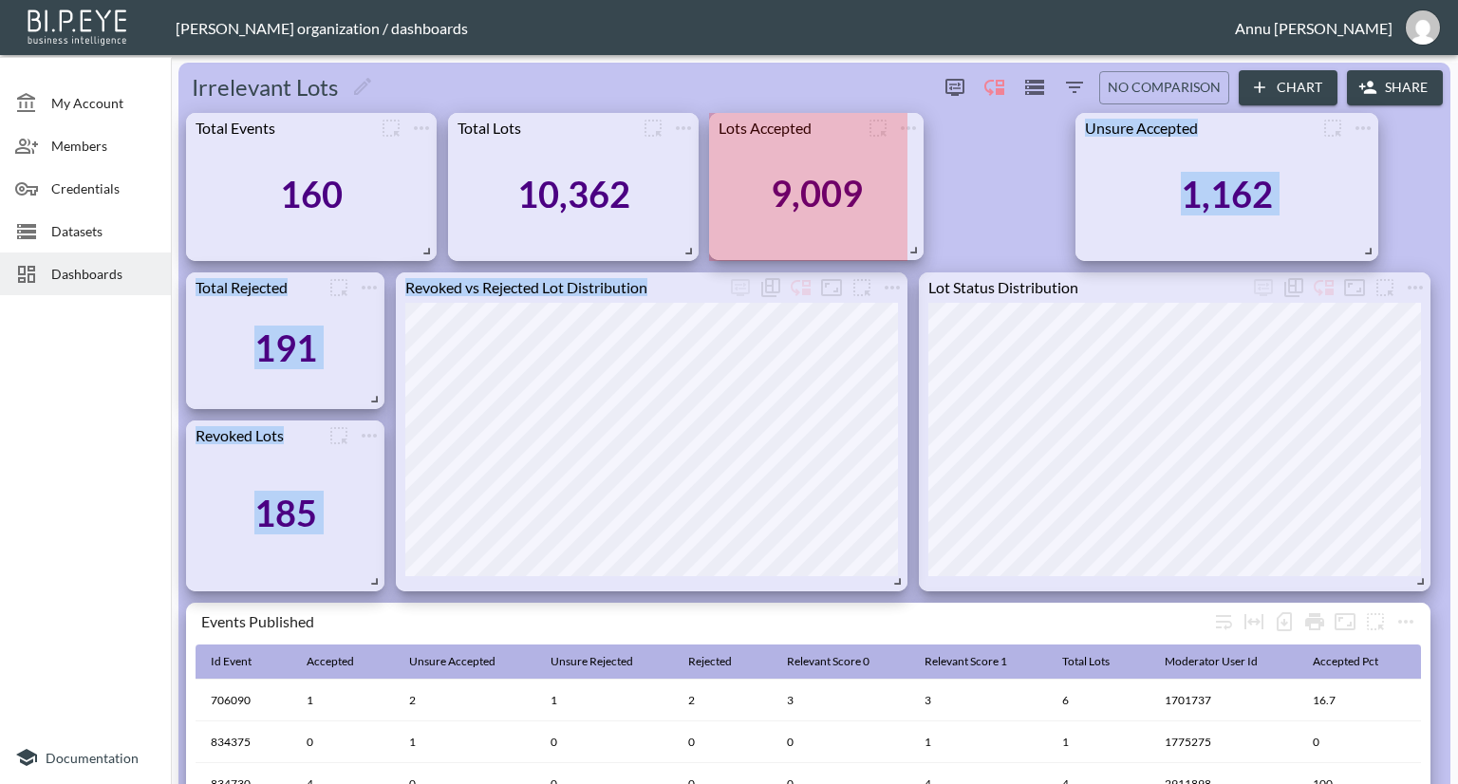
drag, startPoint x: 1005, startPoint y: 247, endPoint x: 917, endPoint y: 246, distance: 88.3
click at [917, 246] on span at bounding box center [910, 246] width 19 height 19
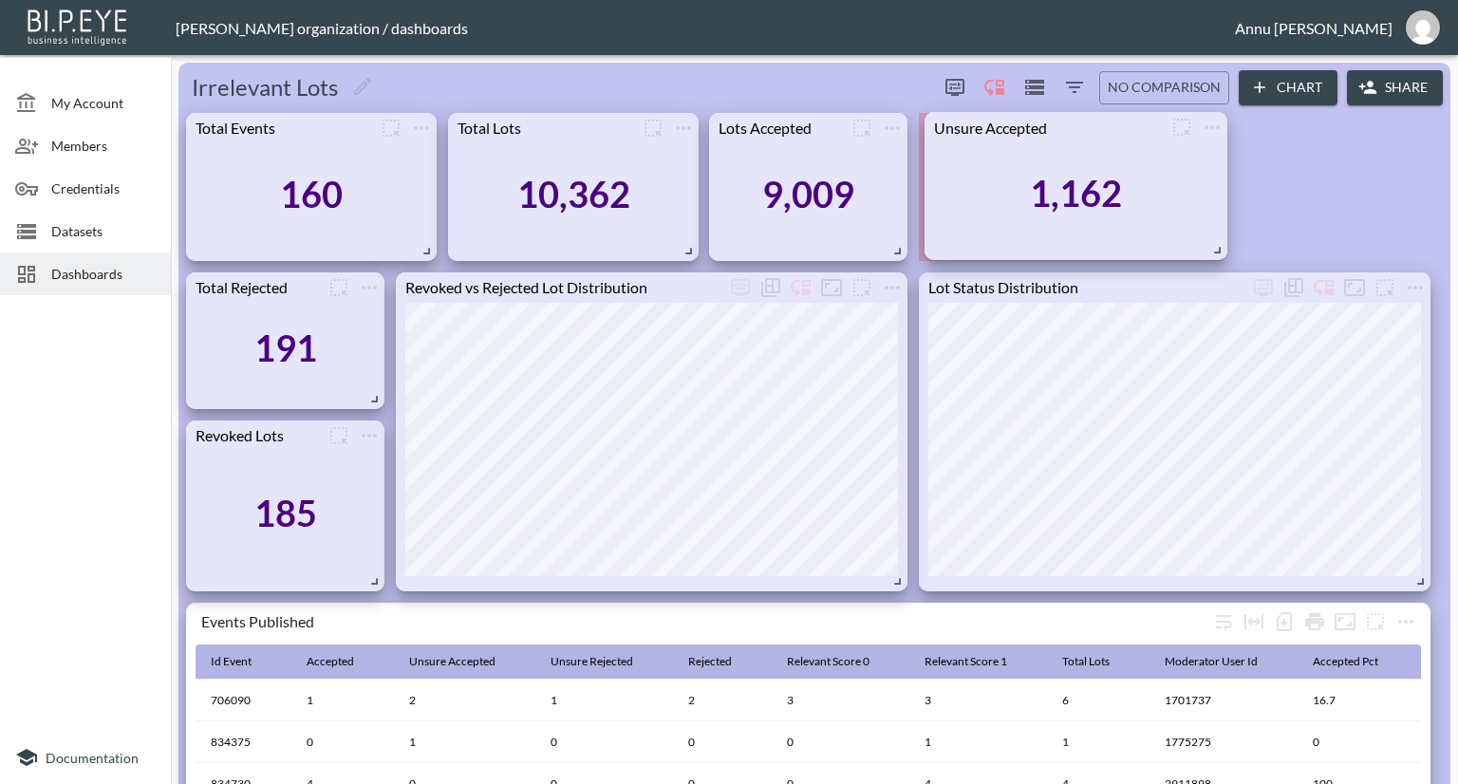
drag, startPoint x: 1149, startPoint y: 225, endPoint x: 999, endPoint y: 224, distance: 150.9
click at [999, 224] on div "1,162" at bounding box center [1076, 193] width 284 height 103
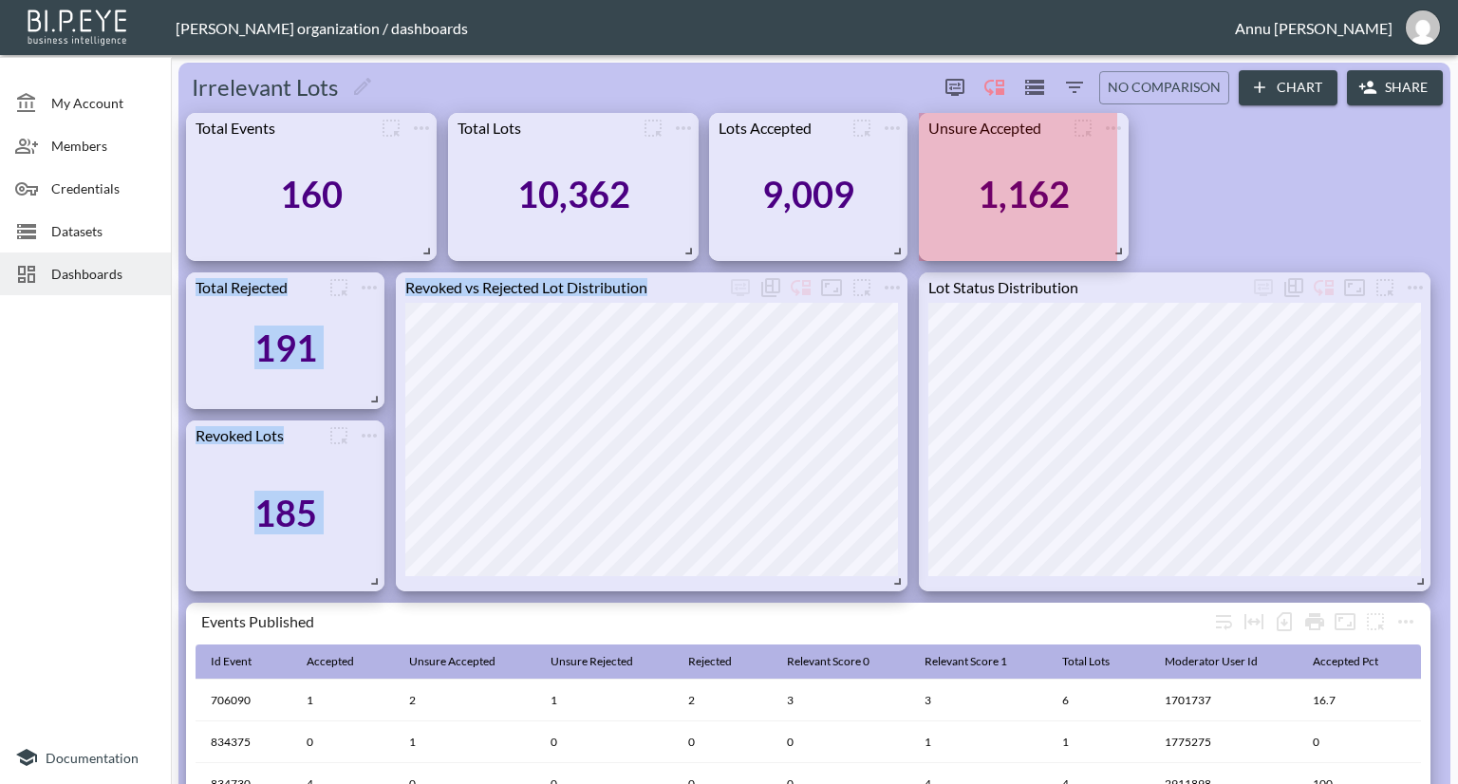
drag, startPoint x: 1215, startPoint y: 254, endPoint x: 1122, endPoint y: 254, distance: 93.0
click at [1122, 254] on span at bounding box center [1115, 247] width 19 height 19
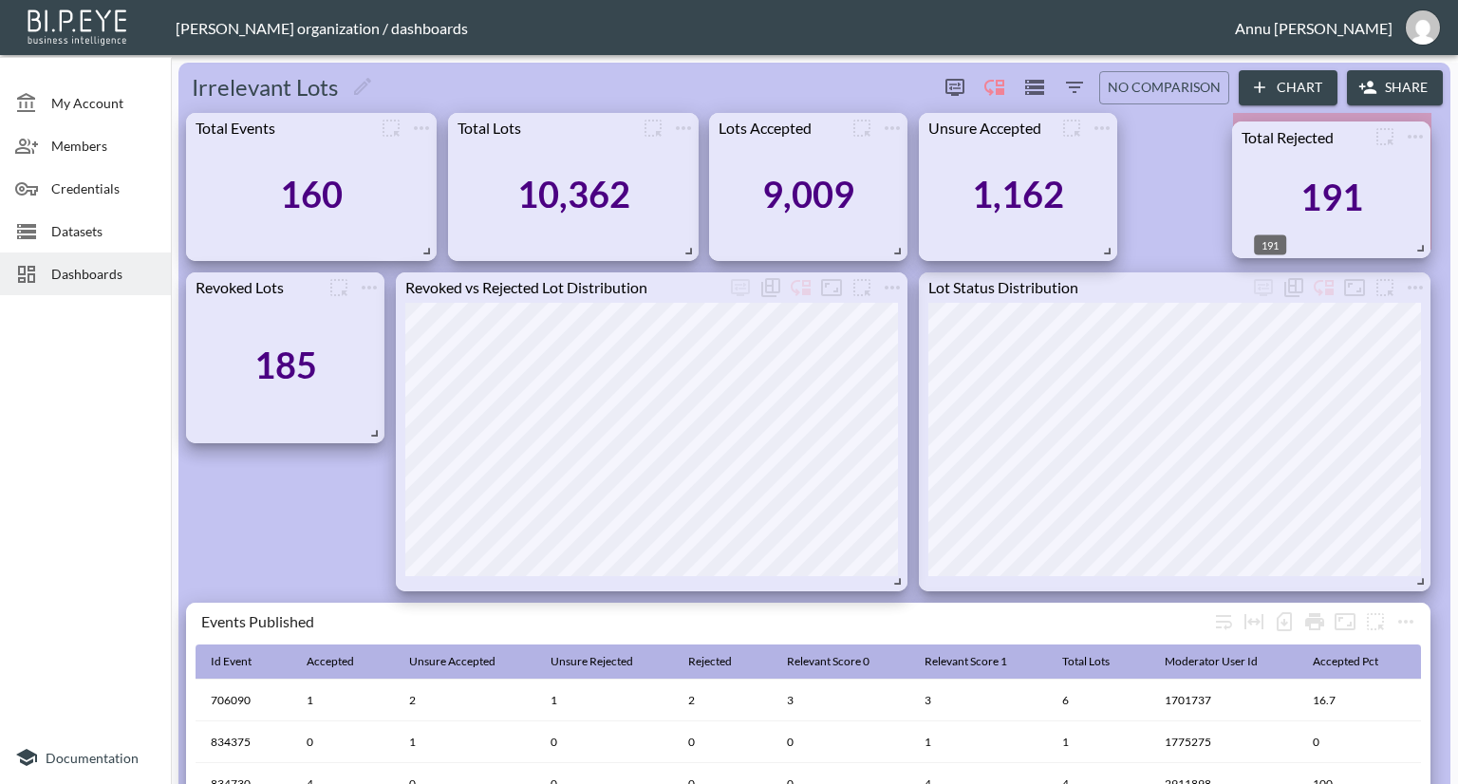
drag, startPoint x: 292, startPoint y: 360, endPoint x: 1338, endPoint y: 209, distance: 1056.8
click at [1338, 209] on div "191" at bounding box center [1331, 197] width 63 height 44
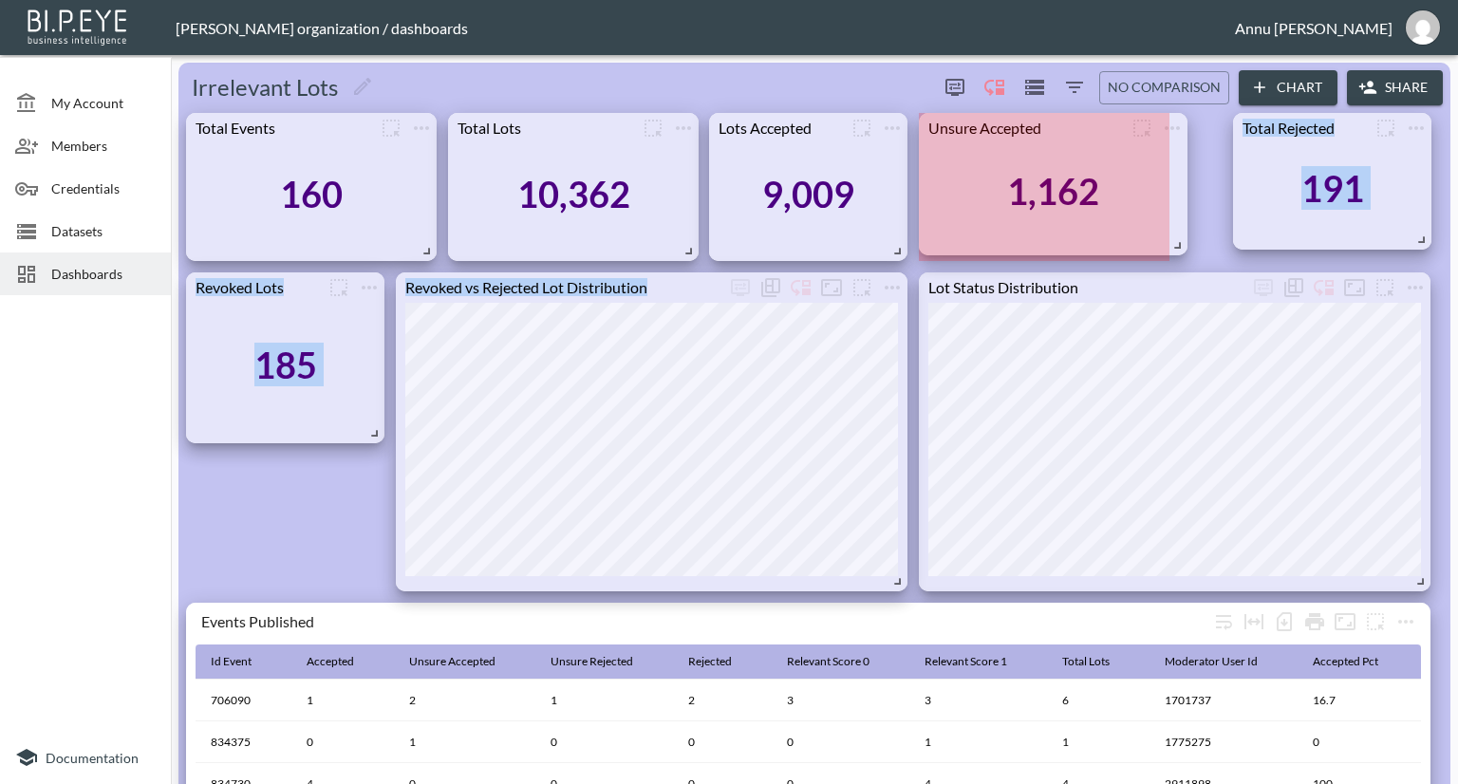
drag, startPoint x: 1108, startPoint y: 248, endPoint x: 1178, endPoint y: 242, distance: 70.5
click at [1178, 242] on span at bounding box center [1174, 242] width 19 height 19
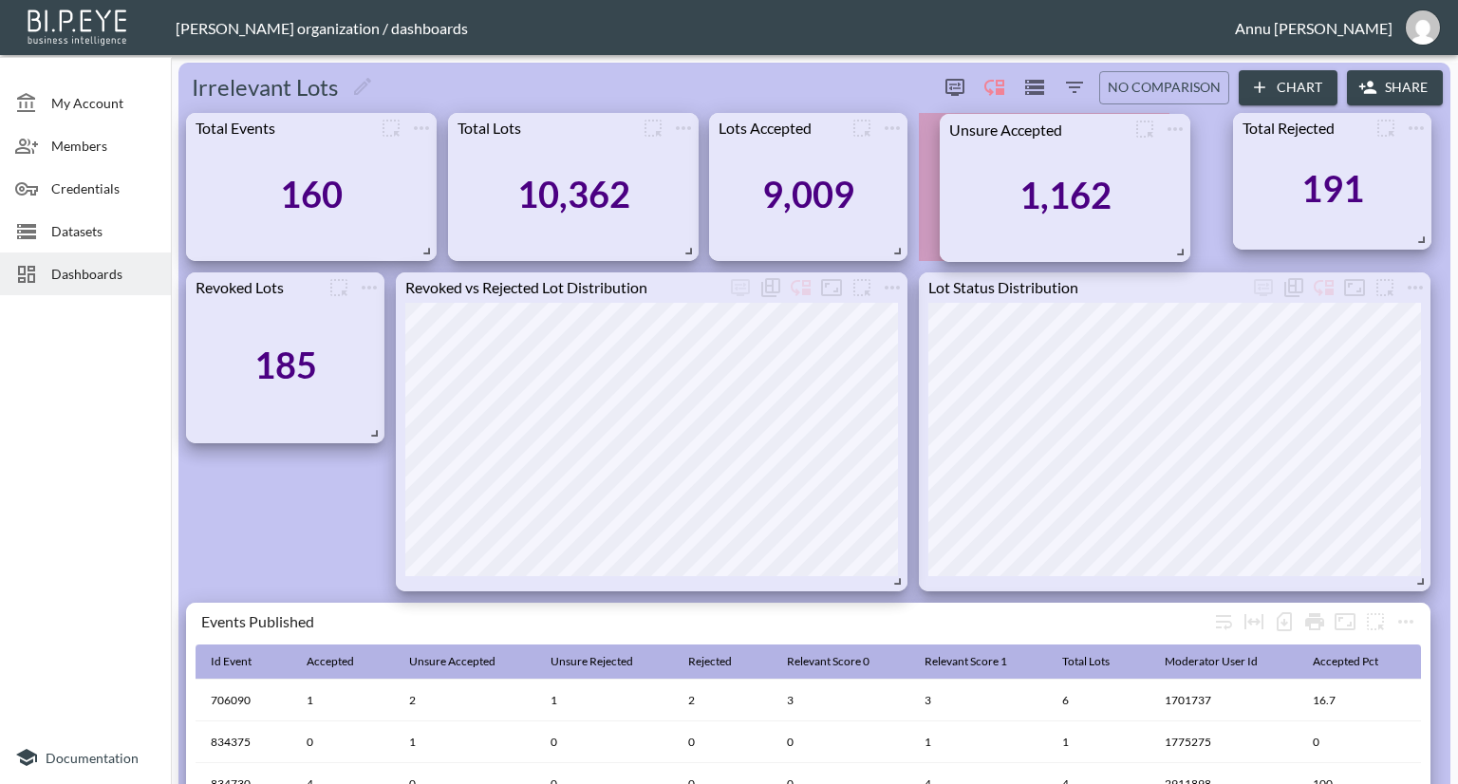
click at [1150, 236] on div "1,162" at bounding box center [1065, 195] width 232 height 103
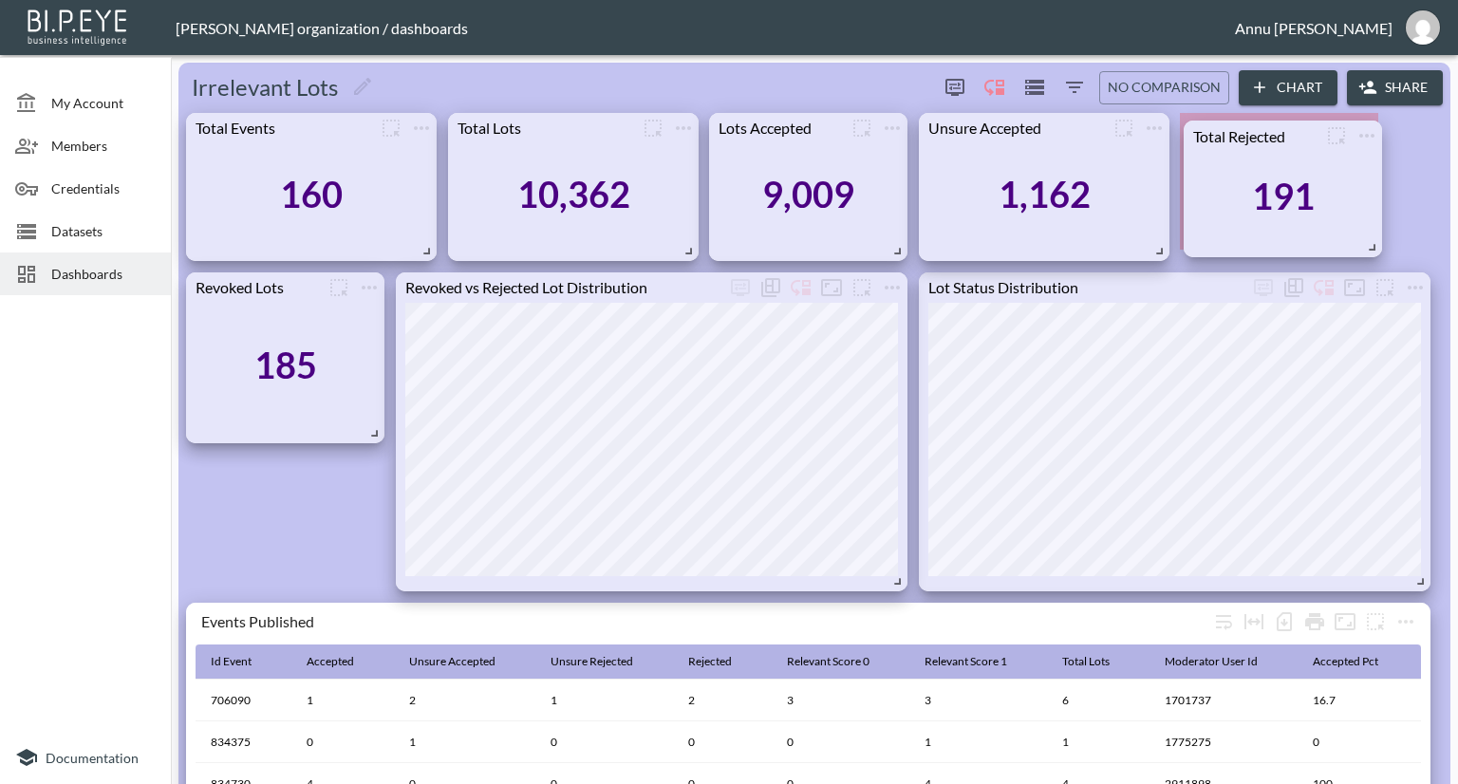
drag, startPoint x: 1276, startPoint y: 230, endPoint x: 1245, endPoint y: 245, distance: 34.0
click at [1226, 236] on div "191" at bounding box center [1282, 196] width 179 height 91
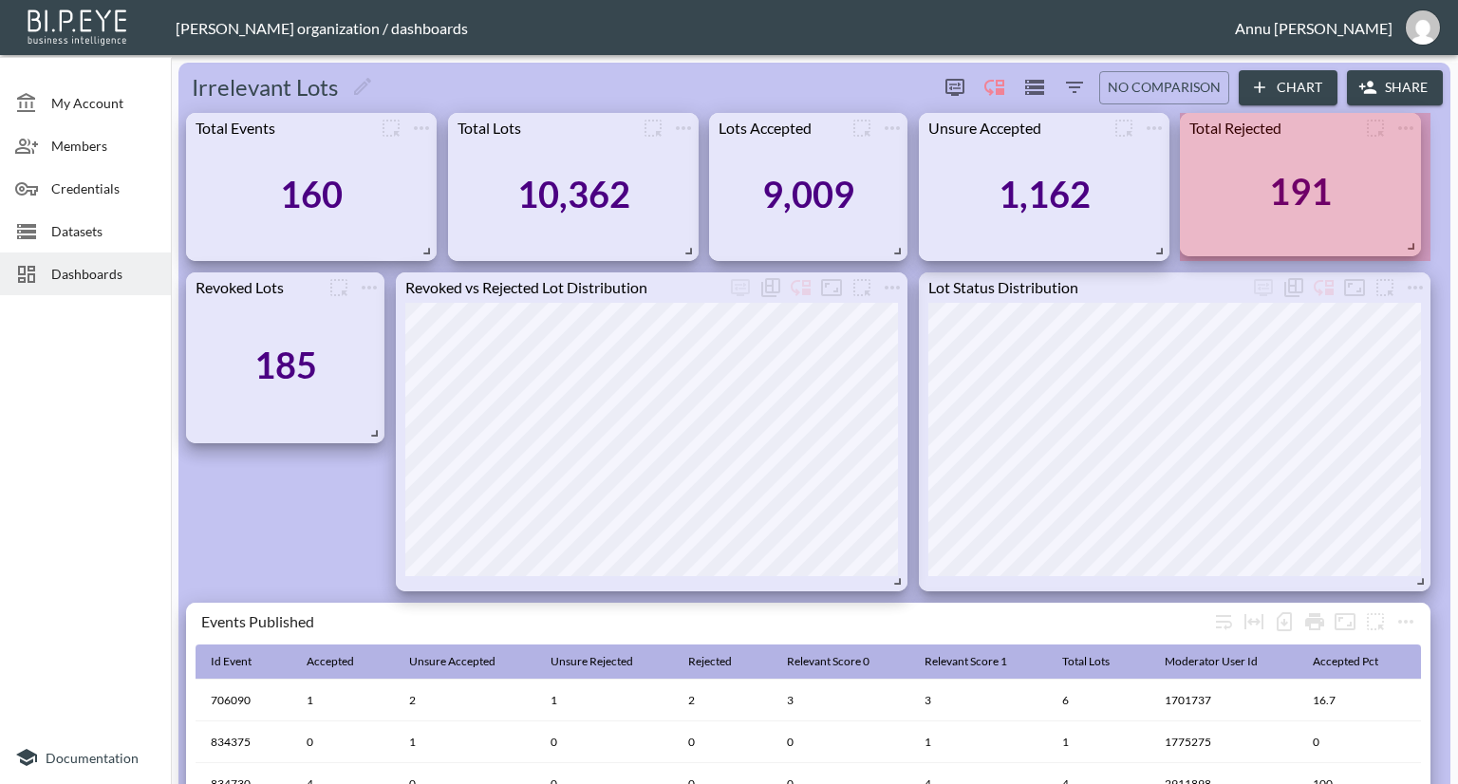
drag, startPoint x: 1367, startPoint y: 239, endPoint x: 1410, endPoint y: 246, distance: 43.2
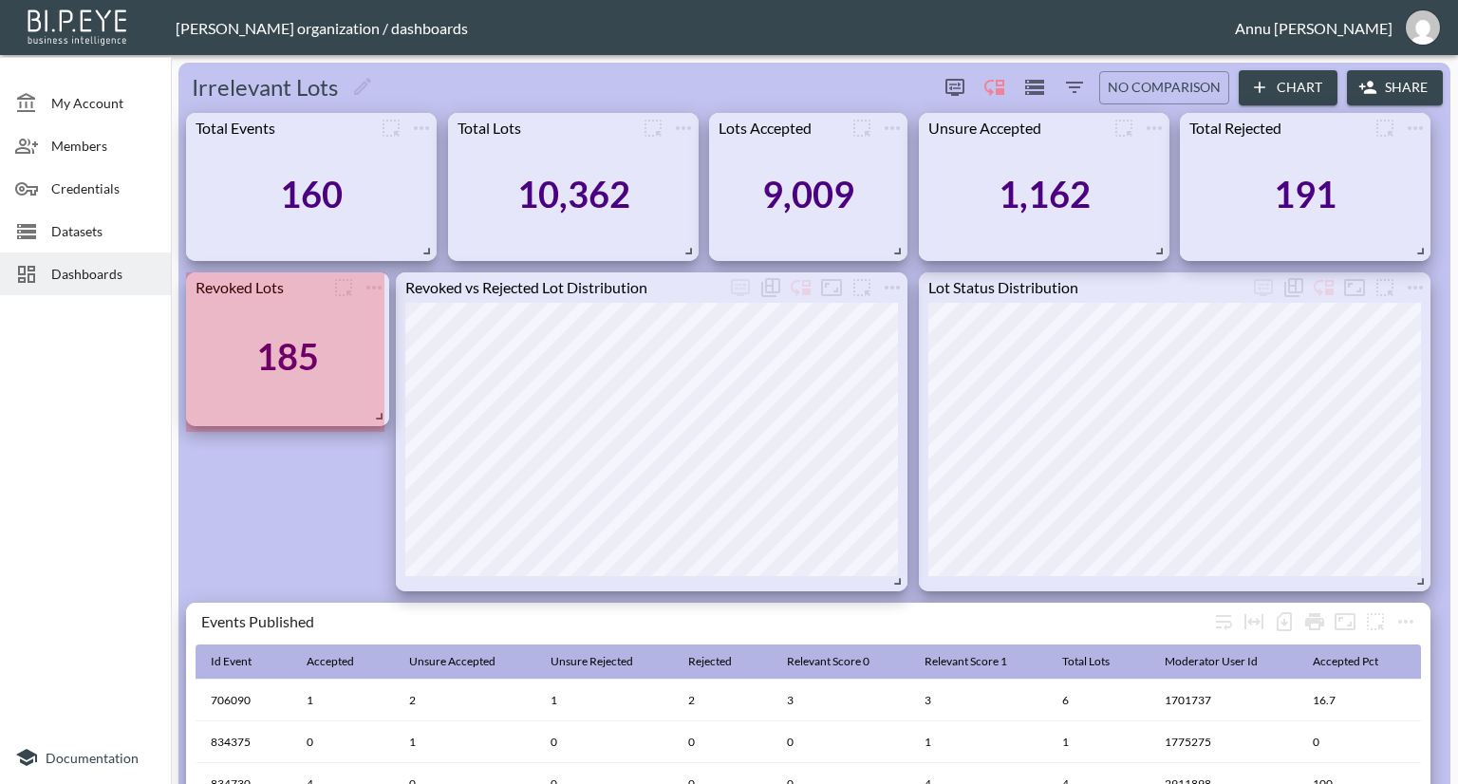
drag, startPoint x: 374, startPoint y: 430, endPoint x: 379, endPoint y: 413, distance: 17.7
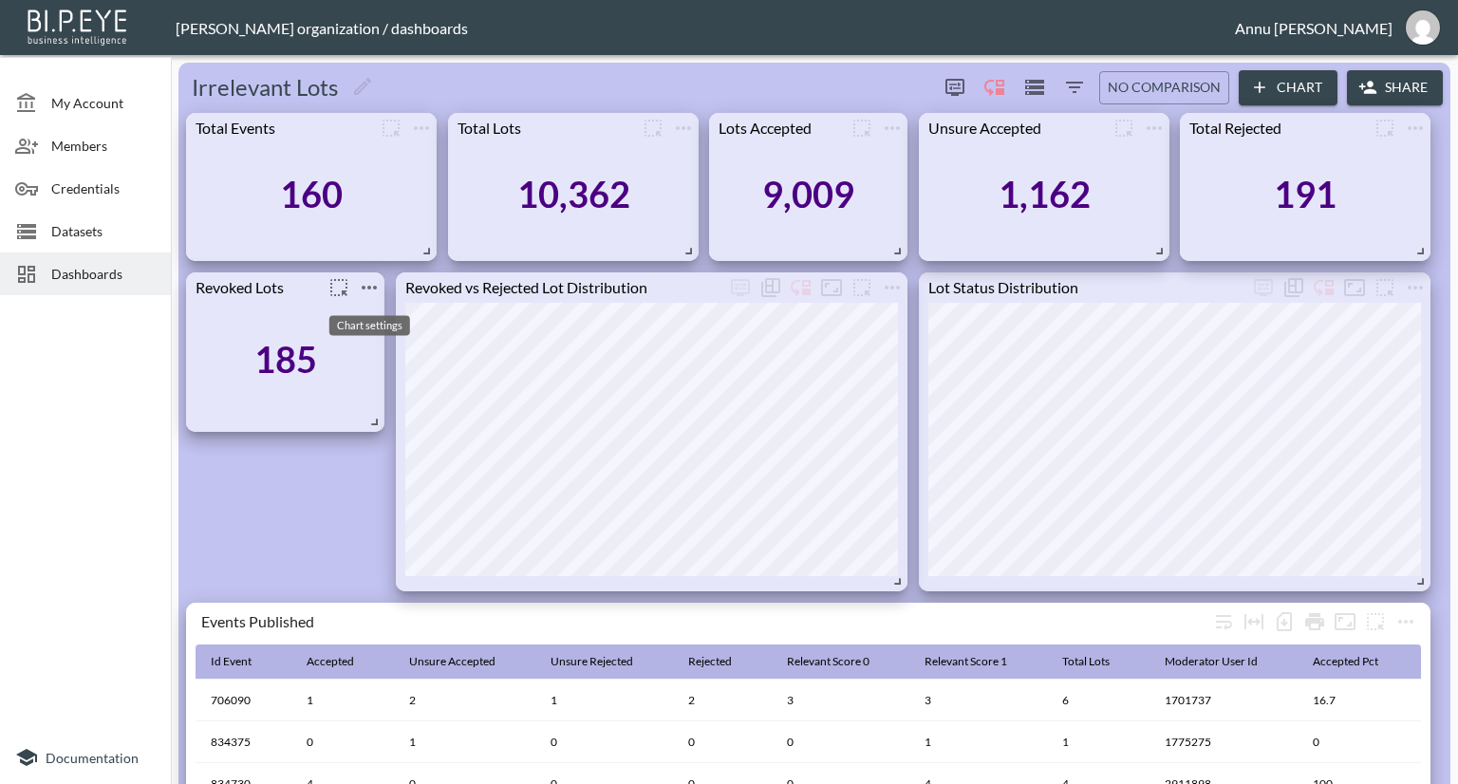
click at [373, 285] on icon "more" at bounding box center [369, 287] width 23 height 23
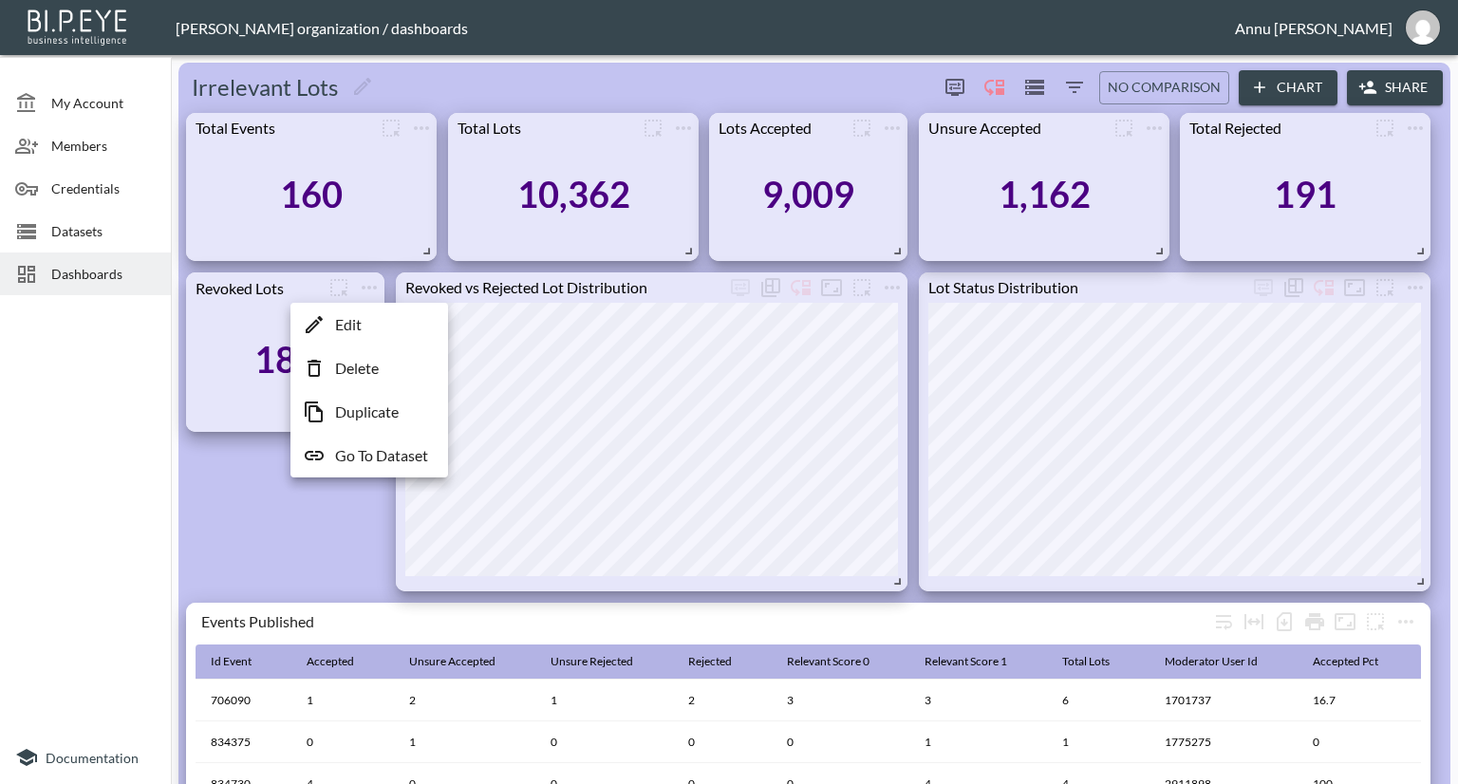
click at [357, 410] on p "Duplicate" at bounding box center [367, 412] width 64 height 23
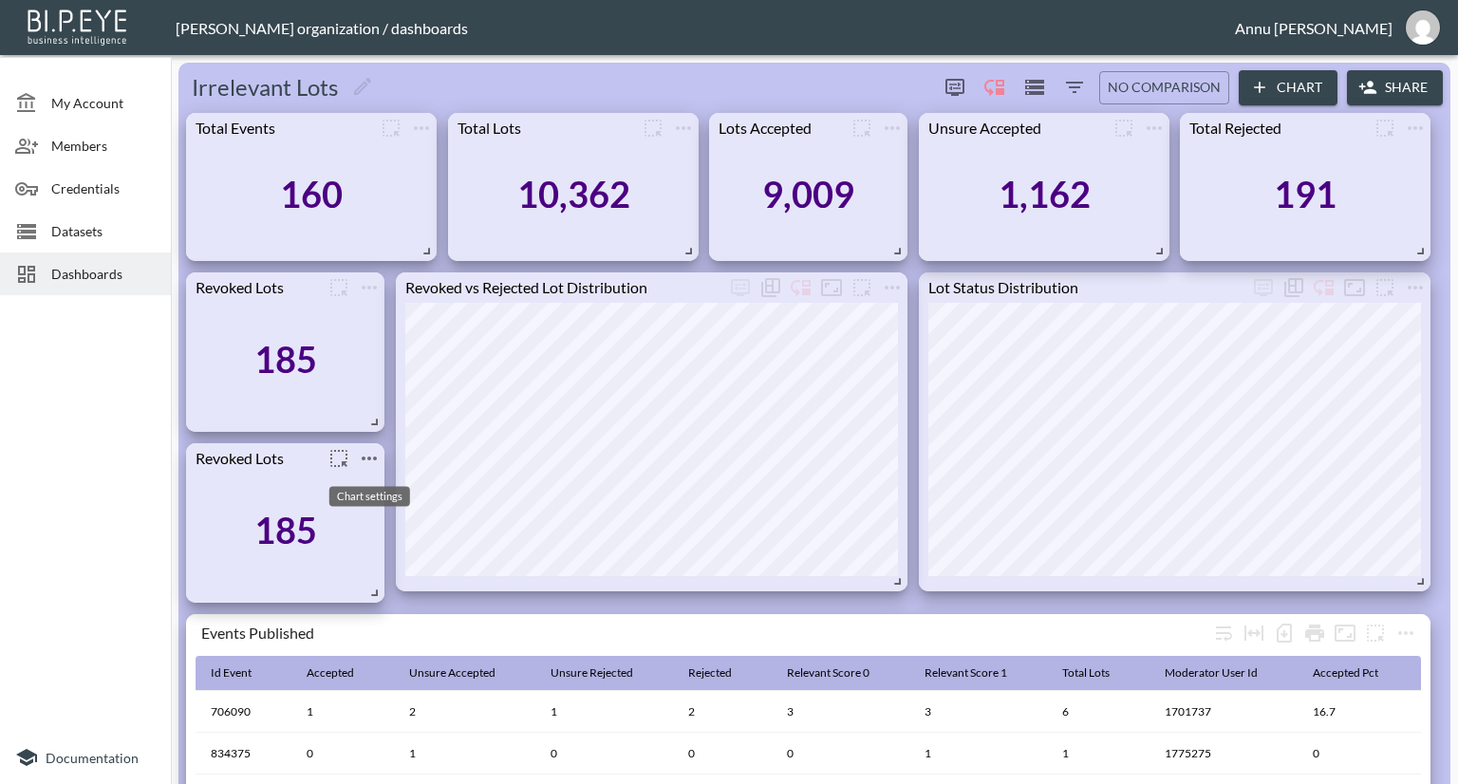
click at [365, 458] on icon "more" at bounding box center [369, 458] width 23 height 23
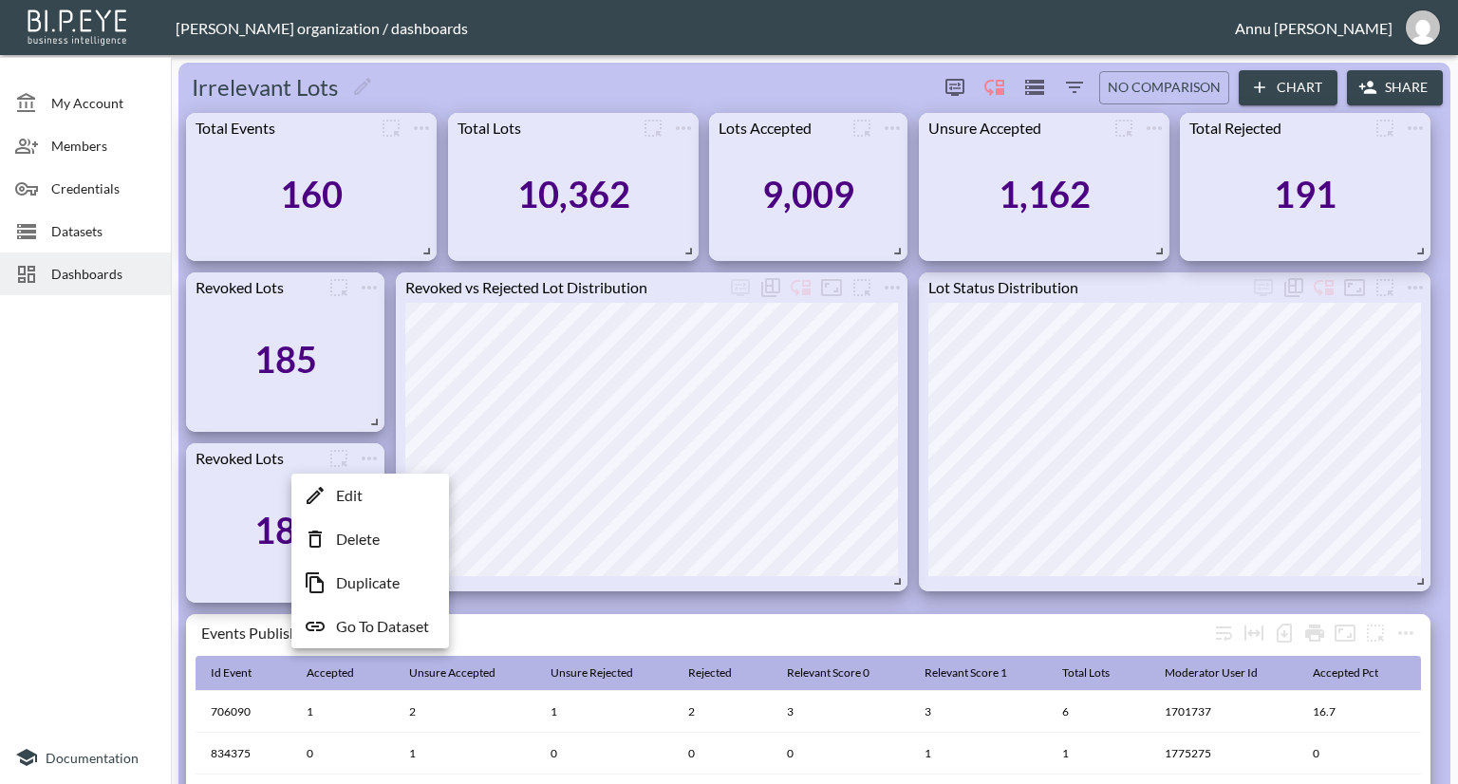
click at [390, 494] on li "Edit" at bounding box center [370, 495] width 148 height 34
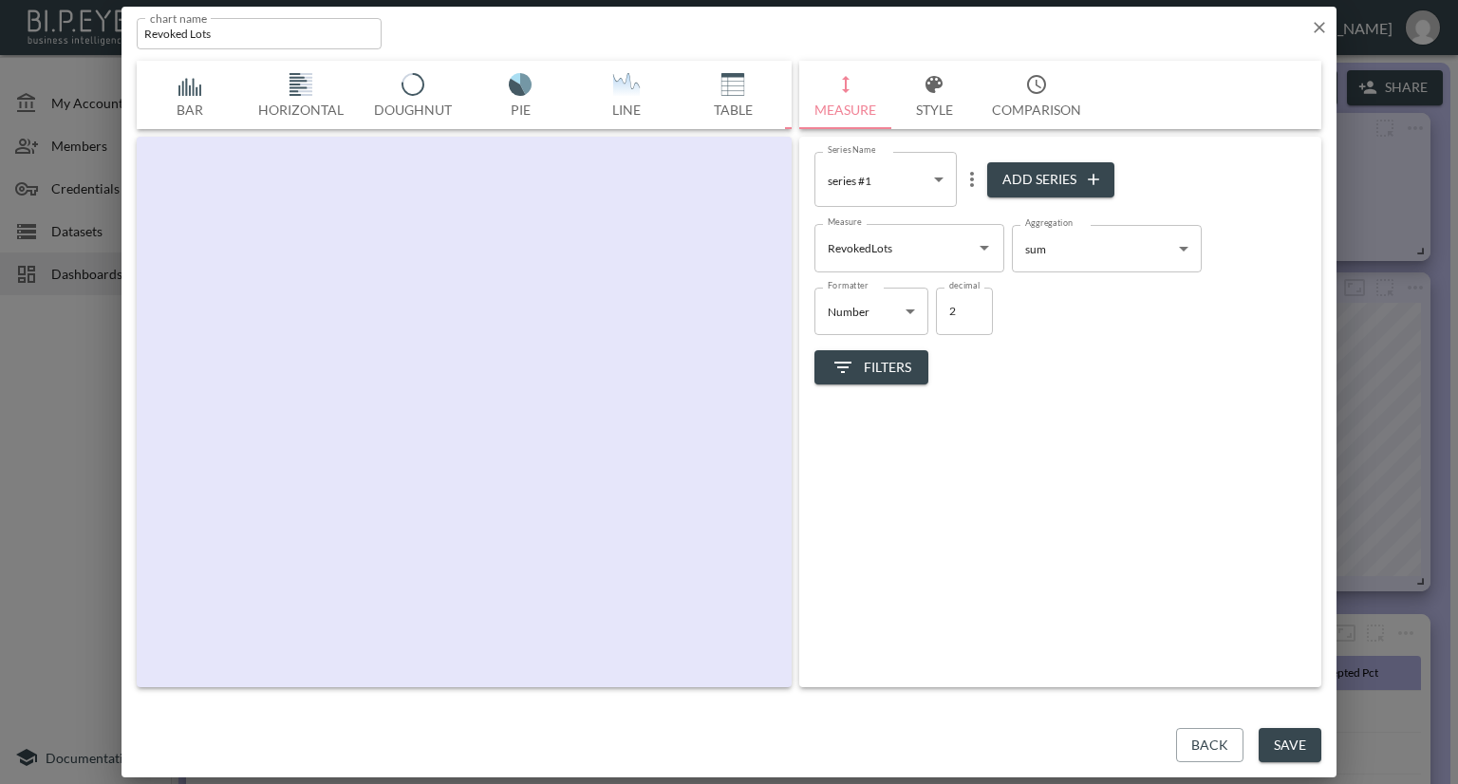
scroll to position [0, 99]
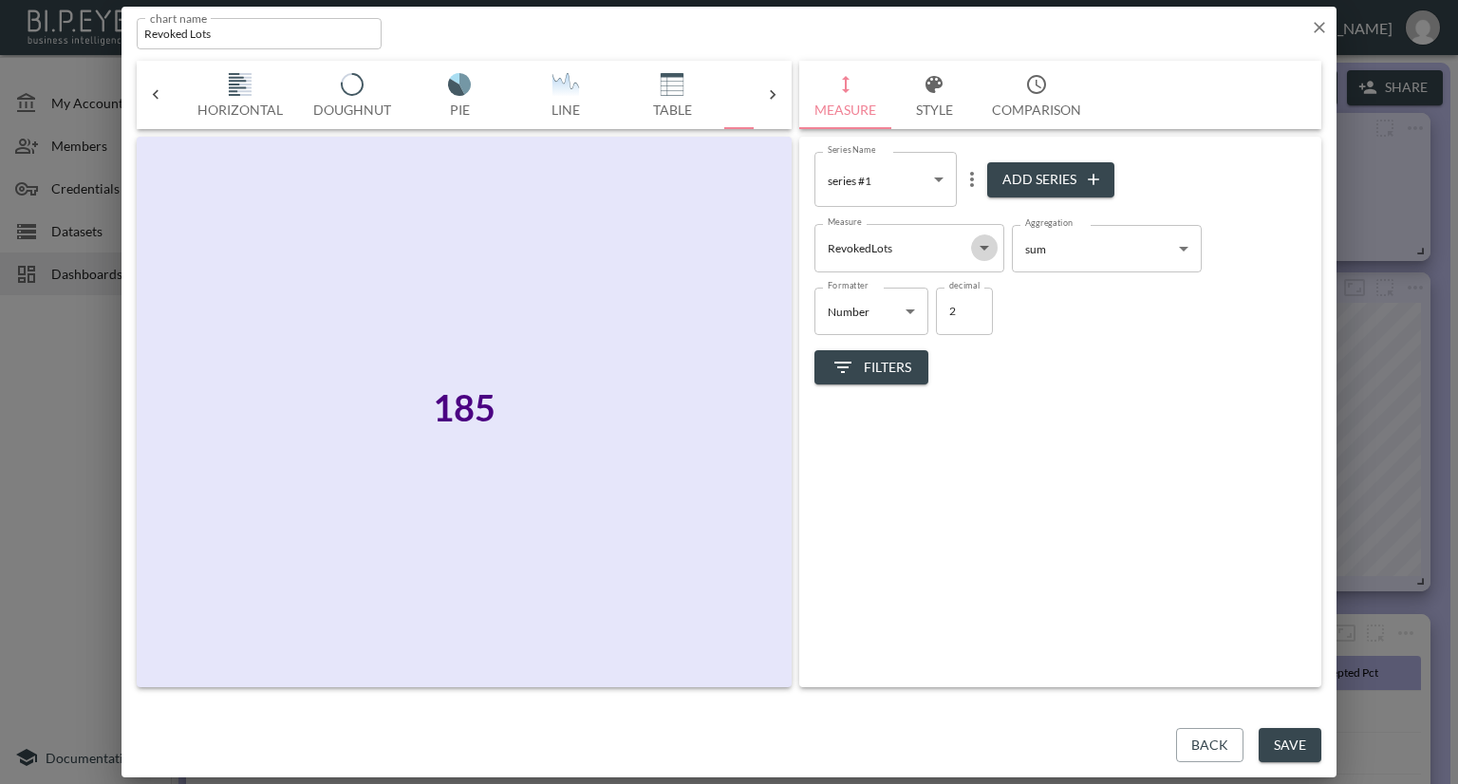
click at [980, 256] on icon "Open" at bounding box center [984, 247] width 23 height 23
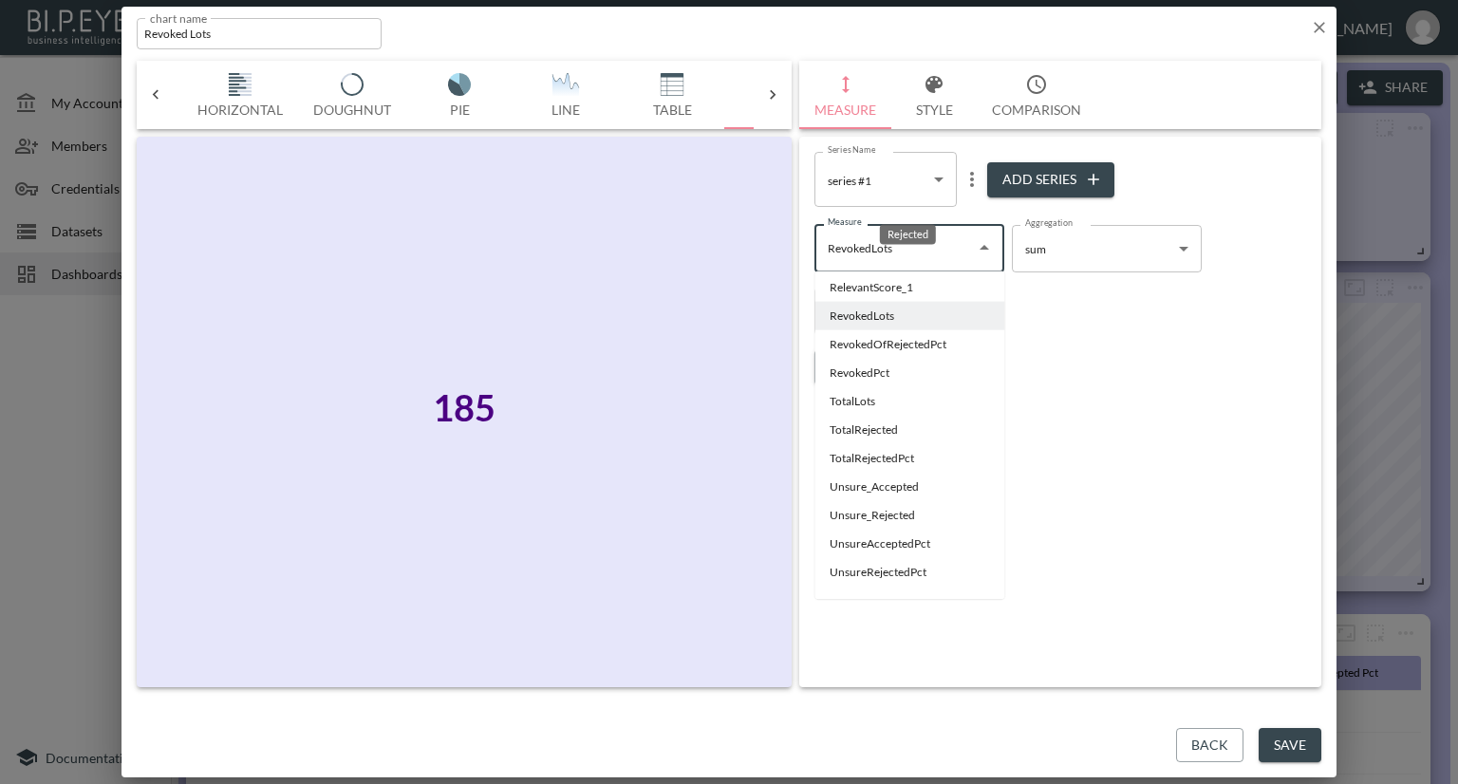
scroll to position [210, 0]
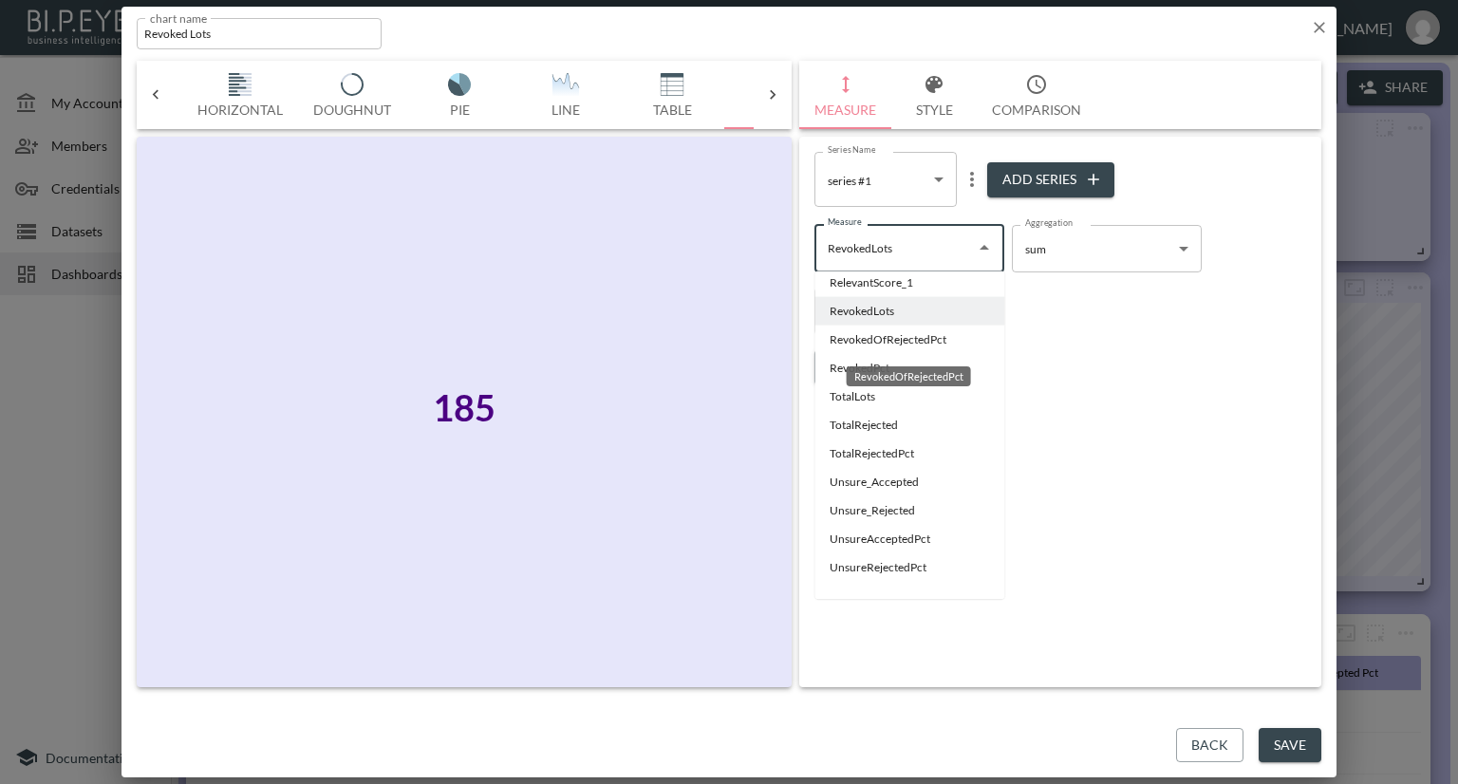
click at [905, 336] on li "RevokedOfRejectedPct" at bounding box center [909, 340] width 190 height 28
type input "RevokedOfRejectedPct"
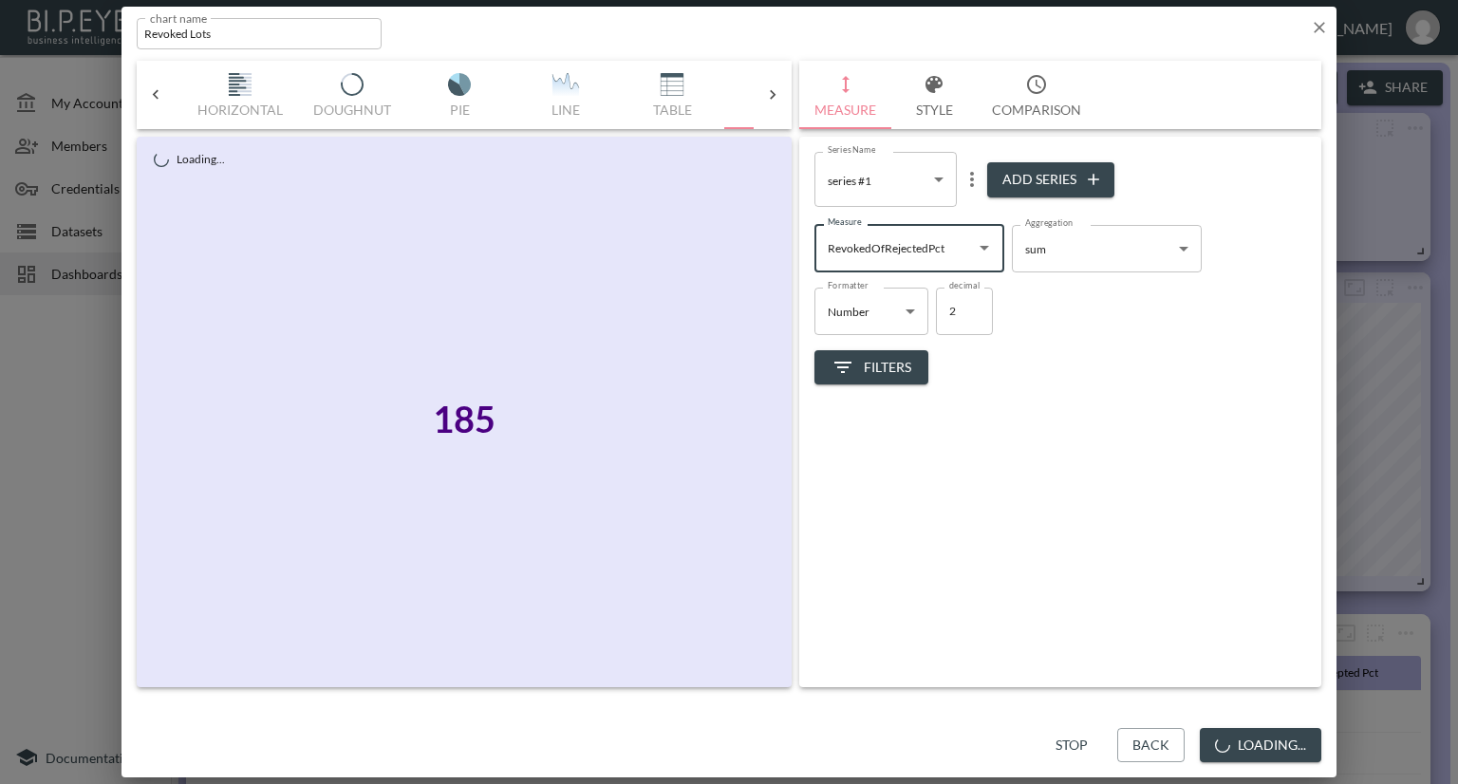
click at [912, 308] on body "BI.P.EYE, Interactive Analytics Dashboards - app [PERSON_NAME] organization / d…" at bounding box center [729, 392] width 1458 height 784
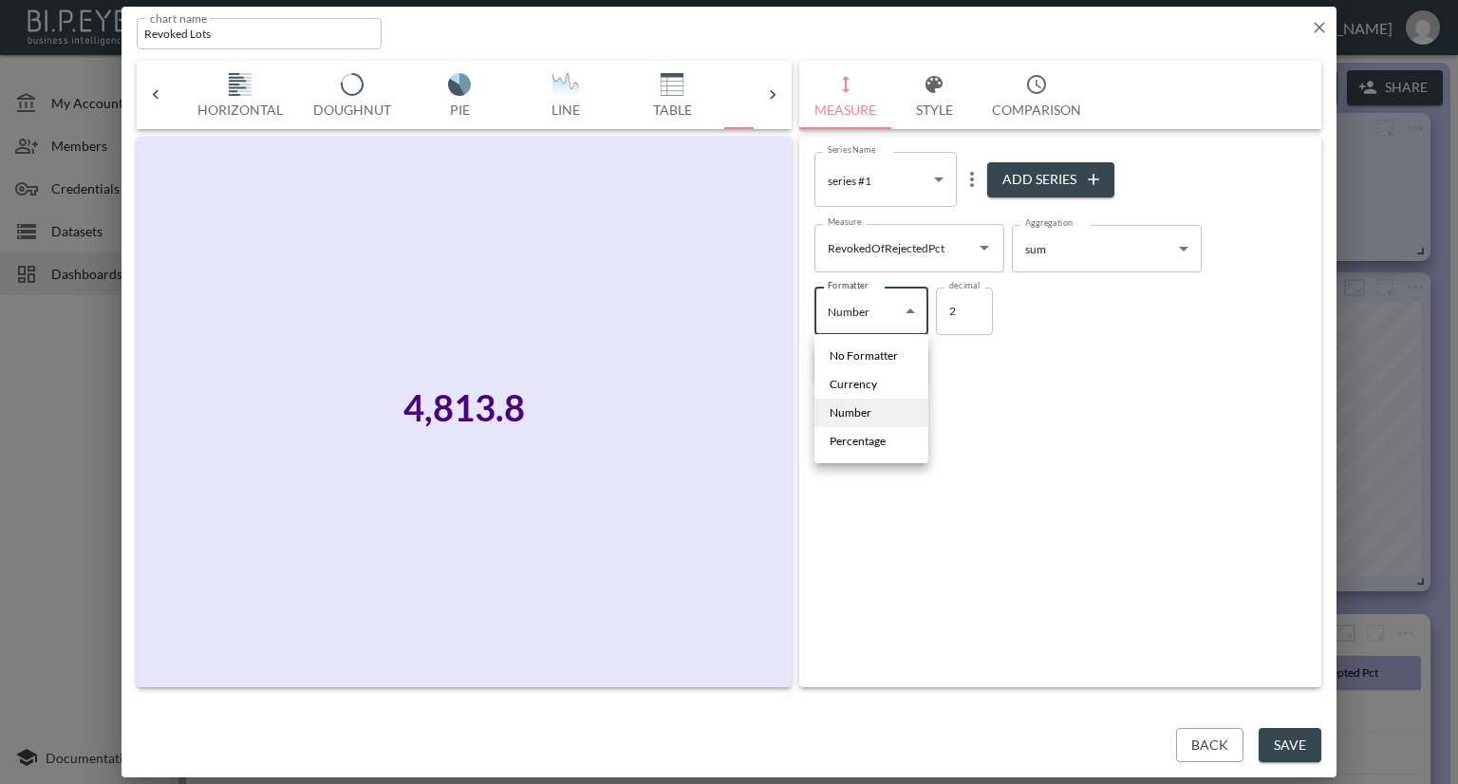
click at [858, 436] on span "Percentage" at bounding box center [858, 441] width 56 height 17
type input "Percentage"
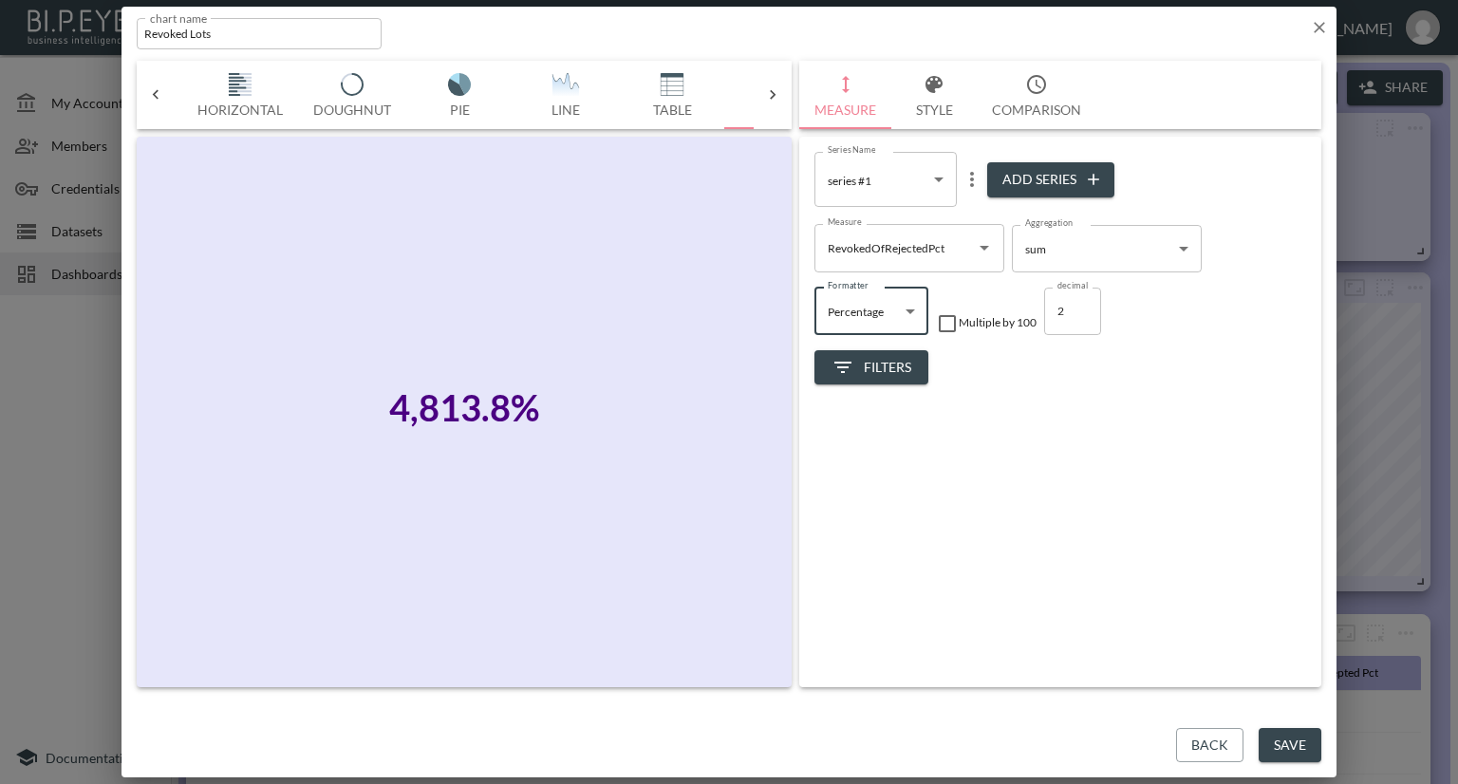
click at [1317, 26] on icon "button" at bounding box center [1319, 27] width 11 height 11
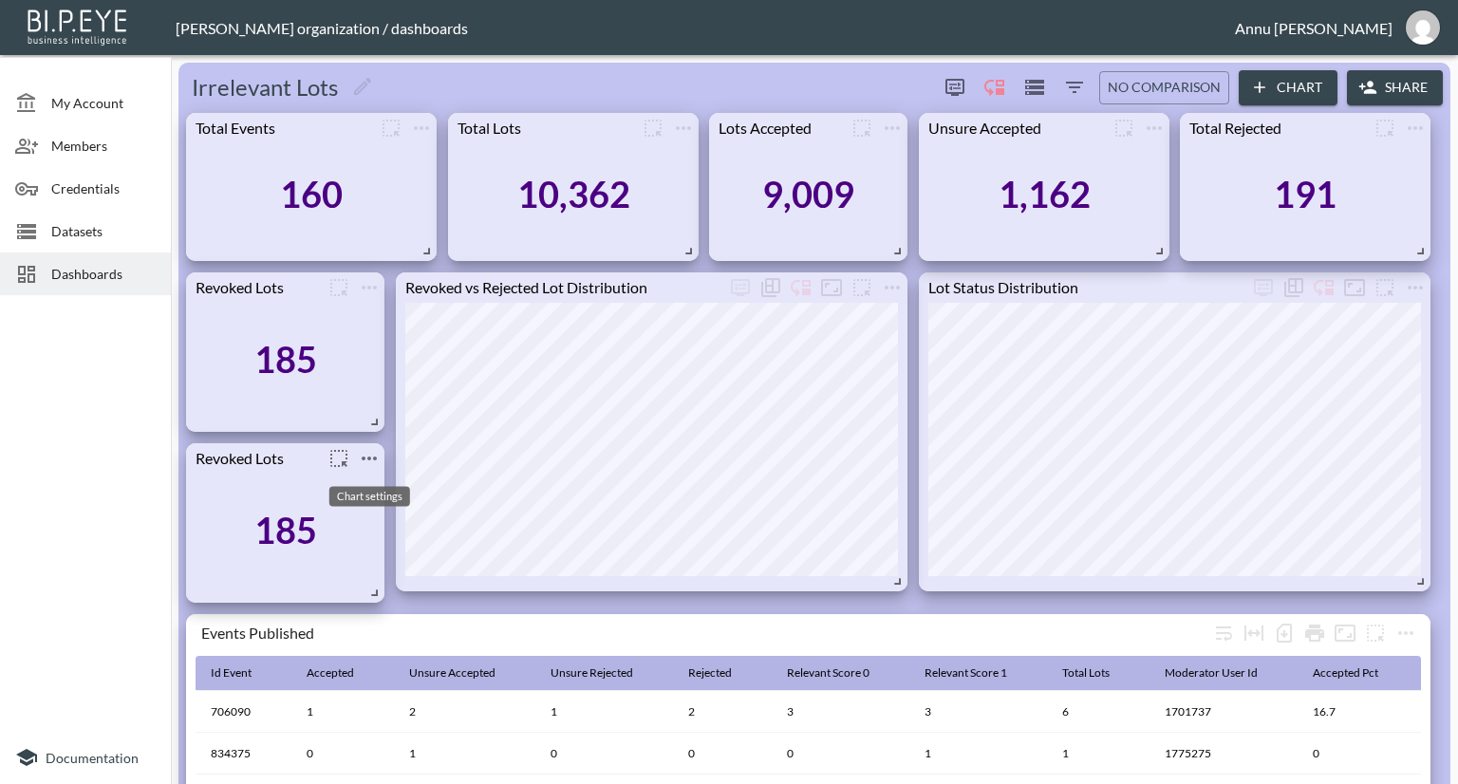
click at [367, 461] on icon "more" at bounding box center [369, 458] width 23 height 23
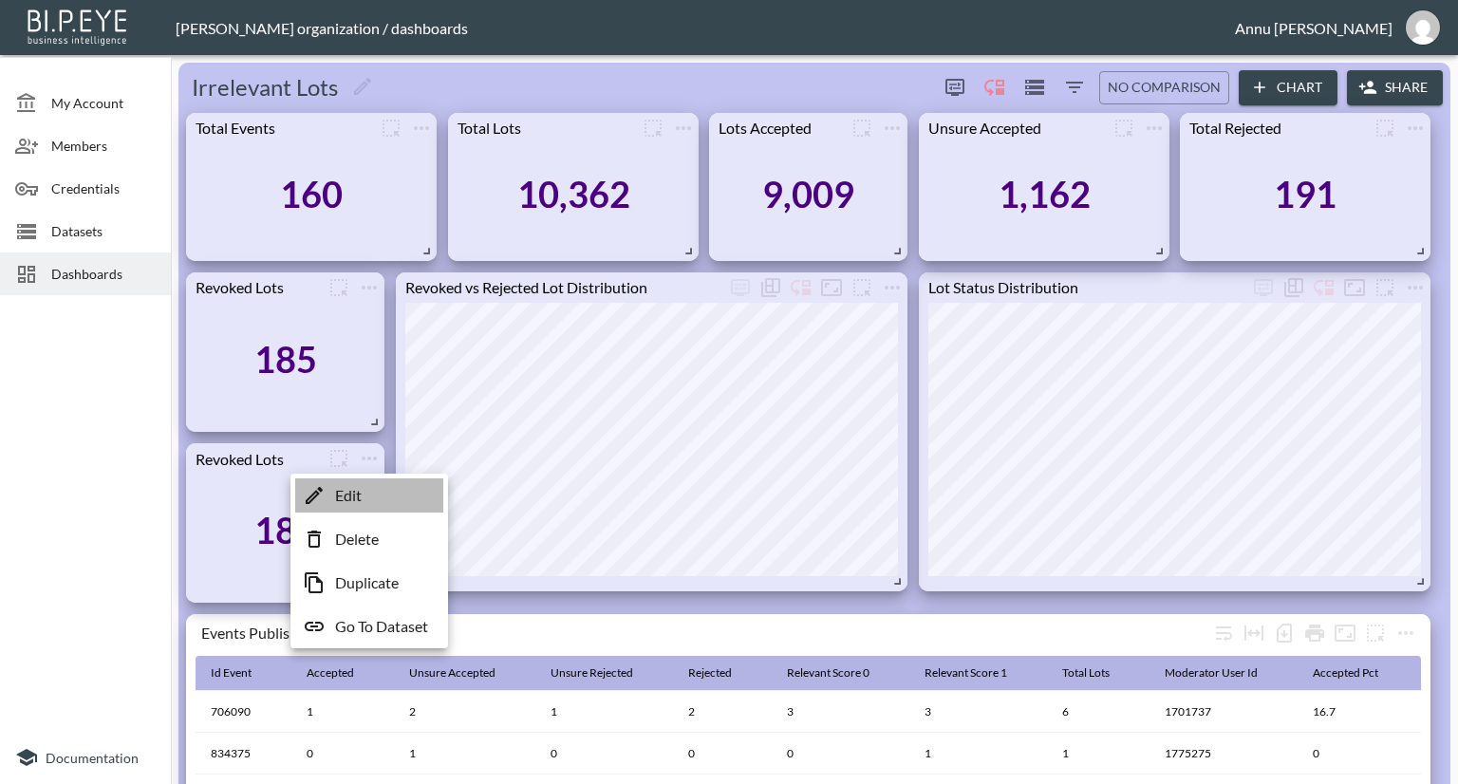
click at [375, 495] on li "Edit" at bounding box center [369, 495] width 148 height 34
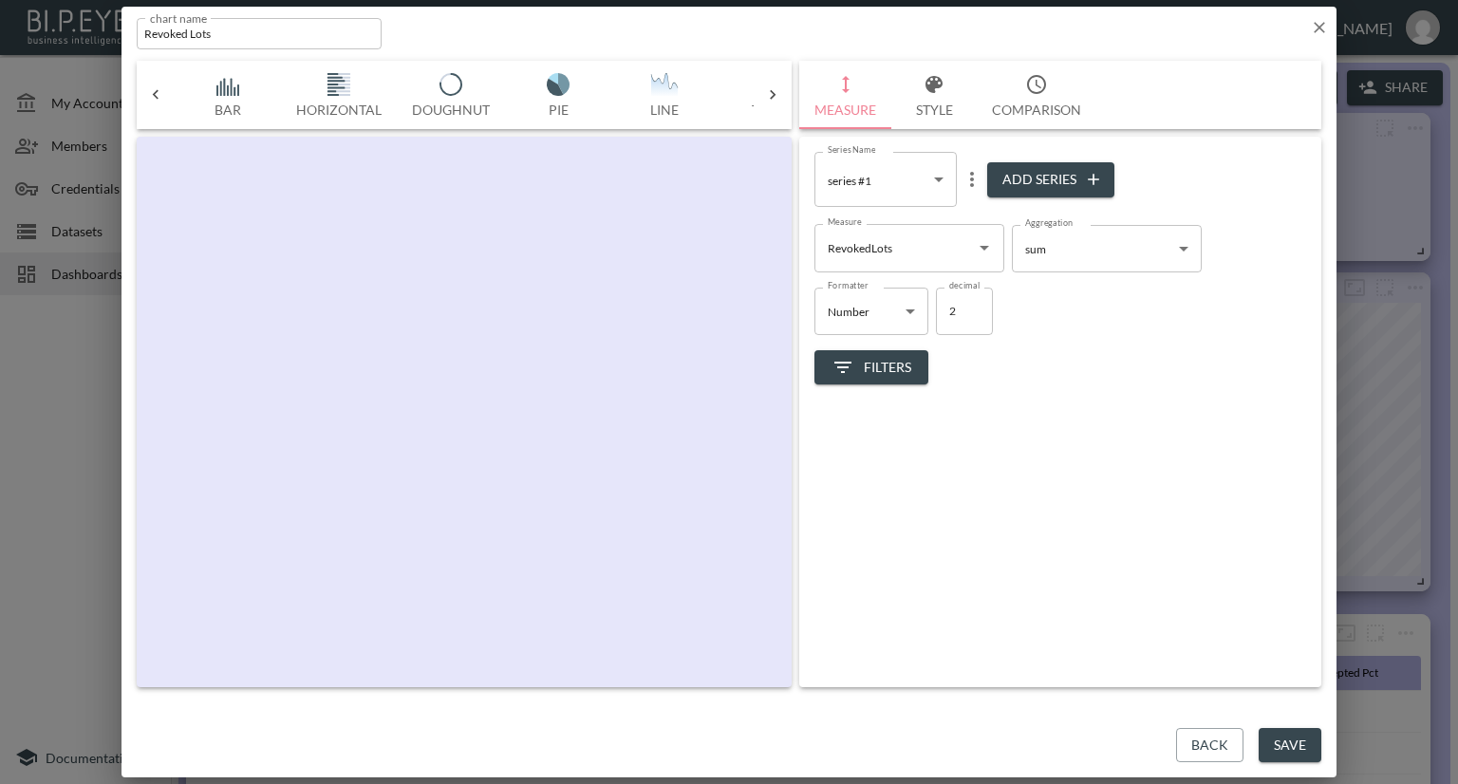
scroll to position [0, 99]
click at [1318, 31] on icon "button" at bounding box center [1319, 27] width 19 height 19
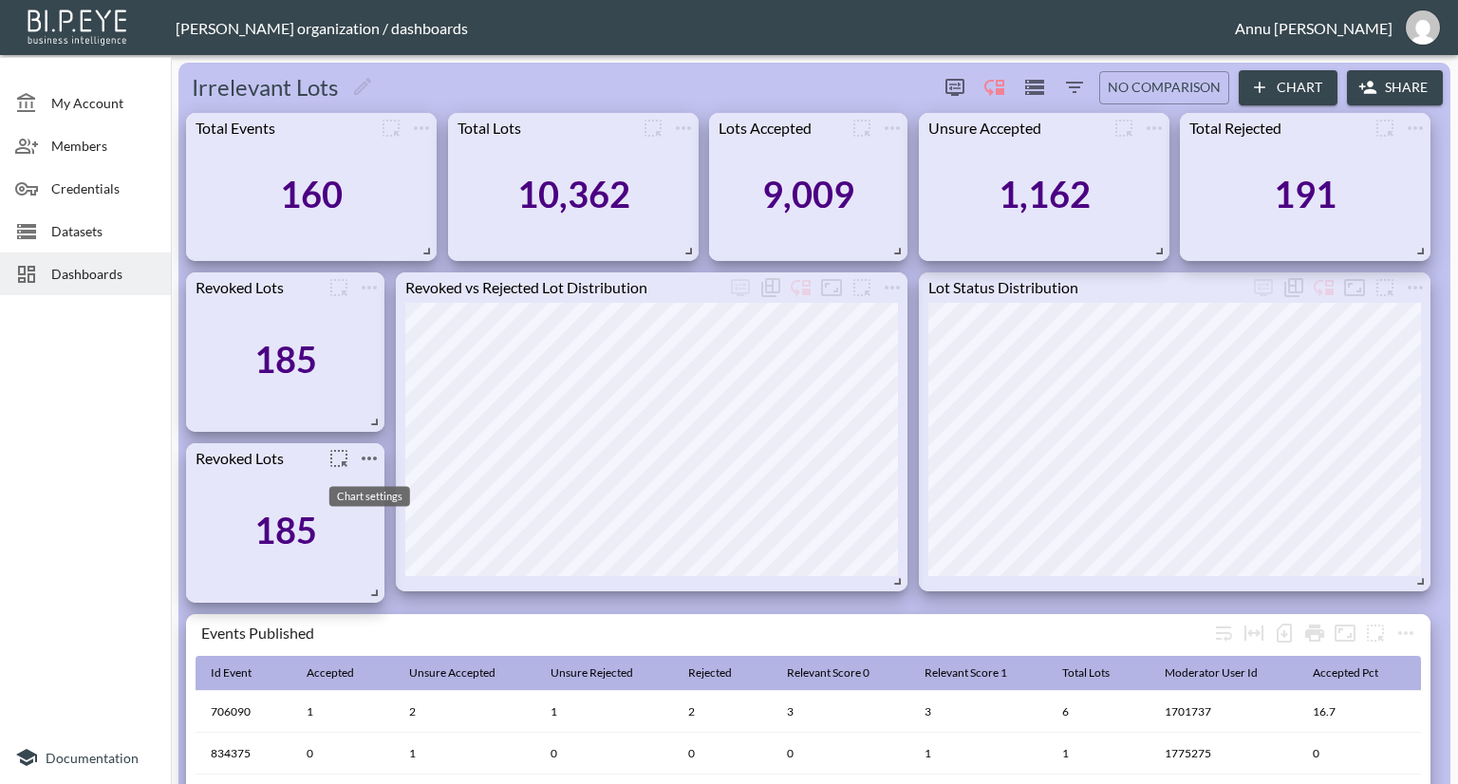
click at [361, 455] on icon "more" at bounding box center [369, 458] width 23 height 23
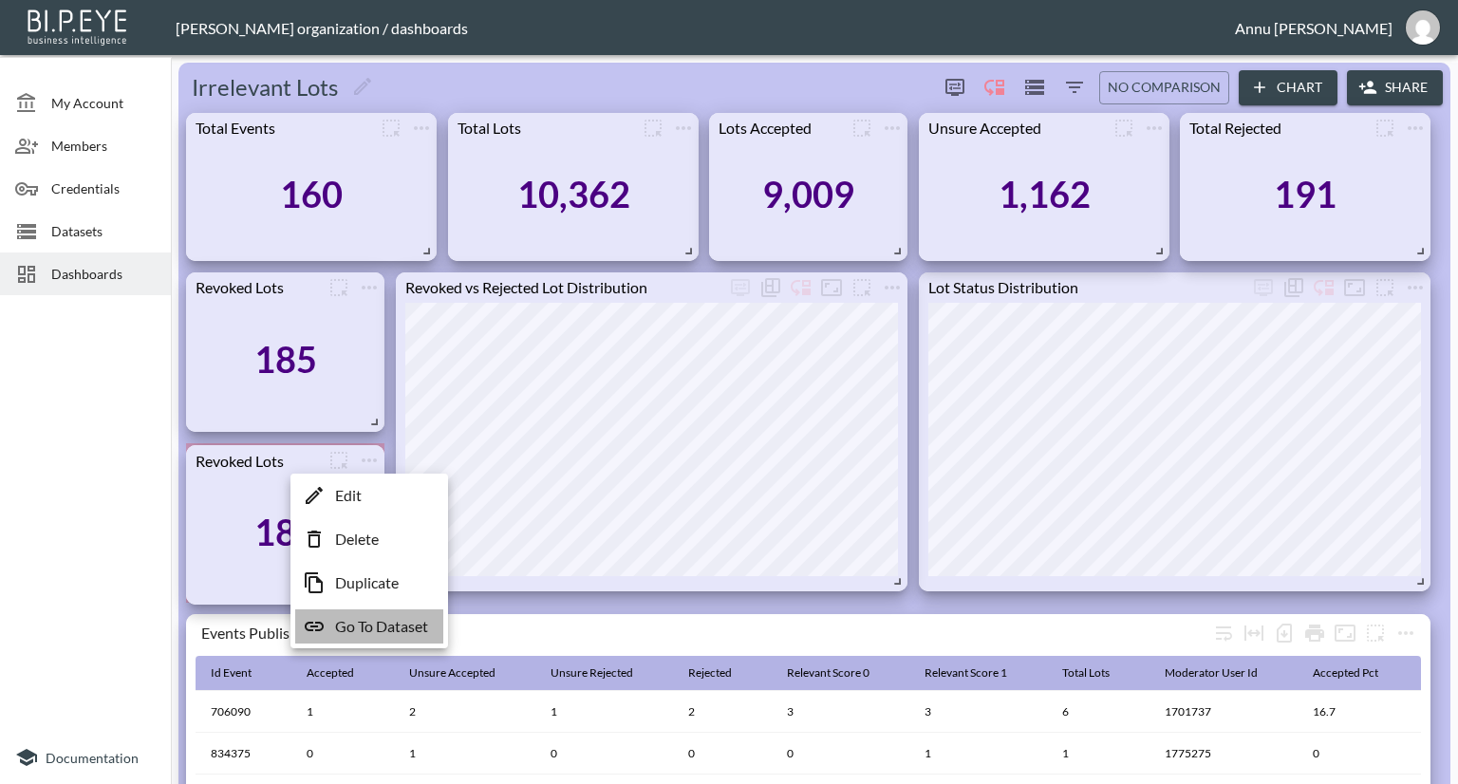
click at [369, 624] on p "Go To Dataset" at bounding box center [381, 626] width 93 height 23
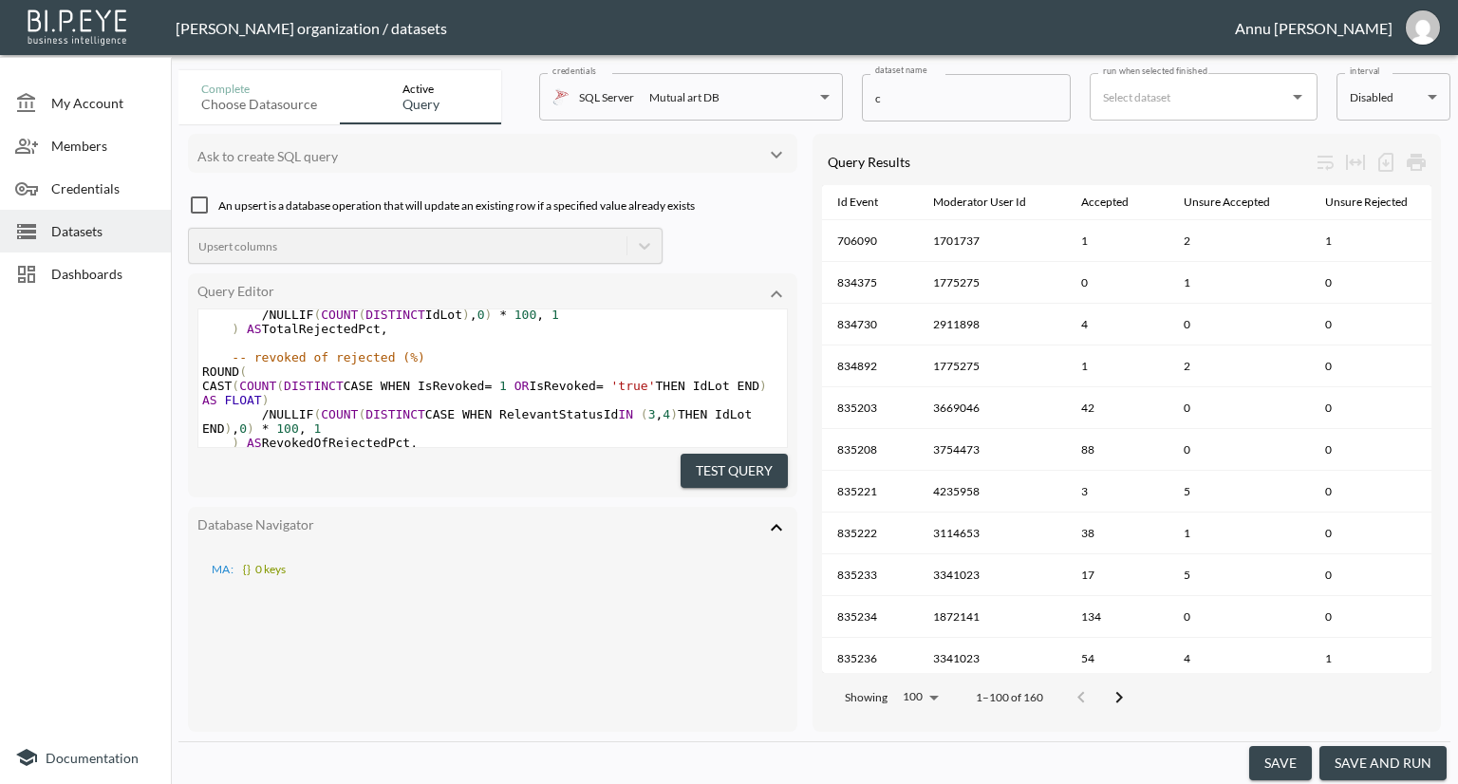
scroll to position [277, 0]
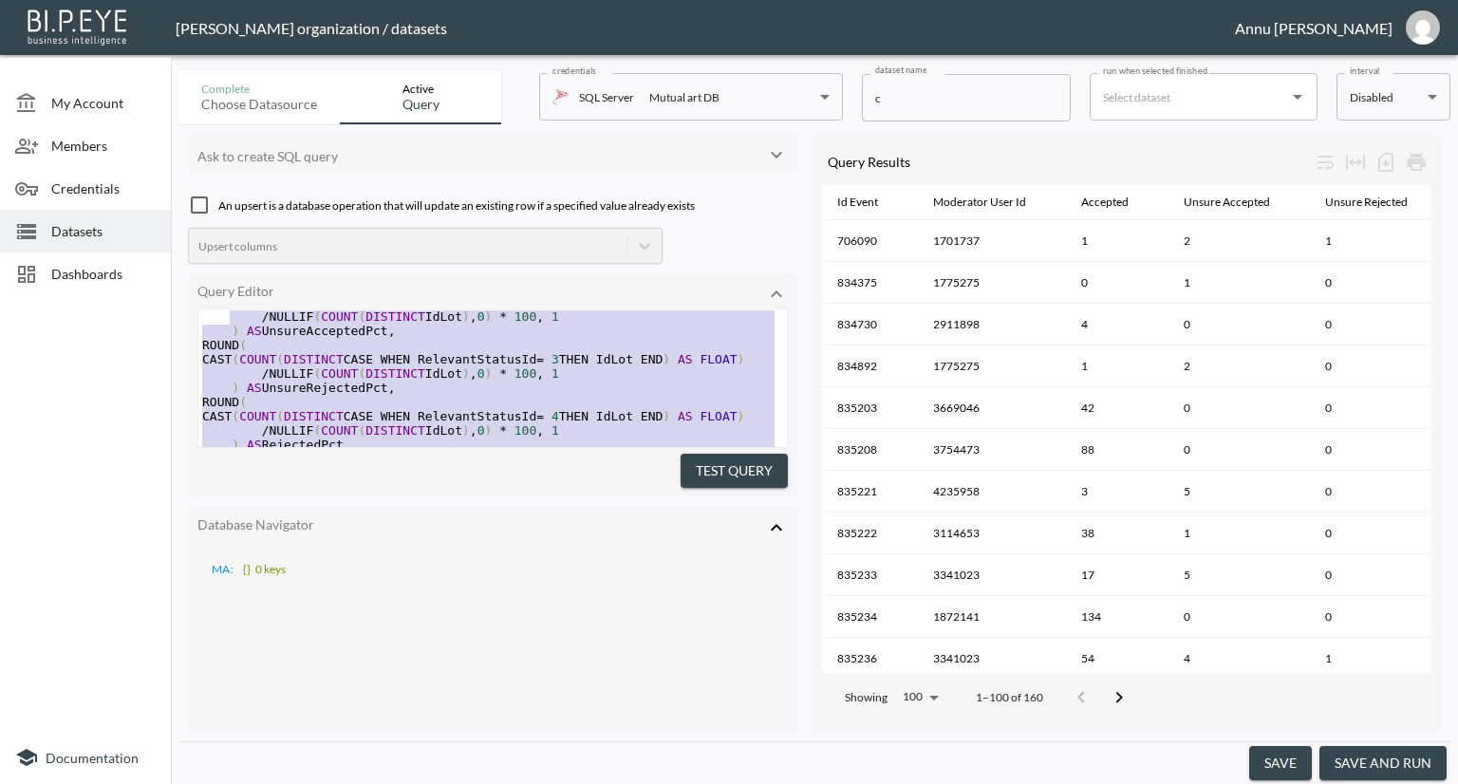
type textarea "SELECT IdEvent, MIN(ModeratorUserId) AS ModeratorUserId, -- pick one moderator …"
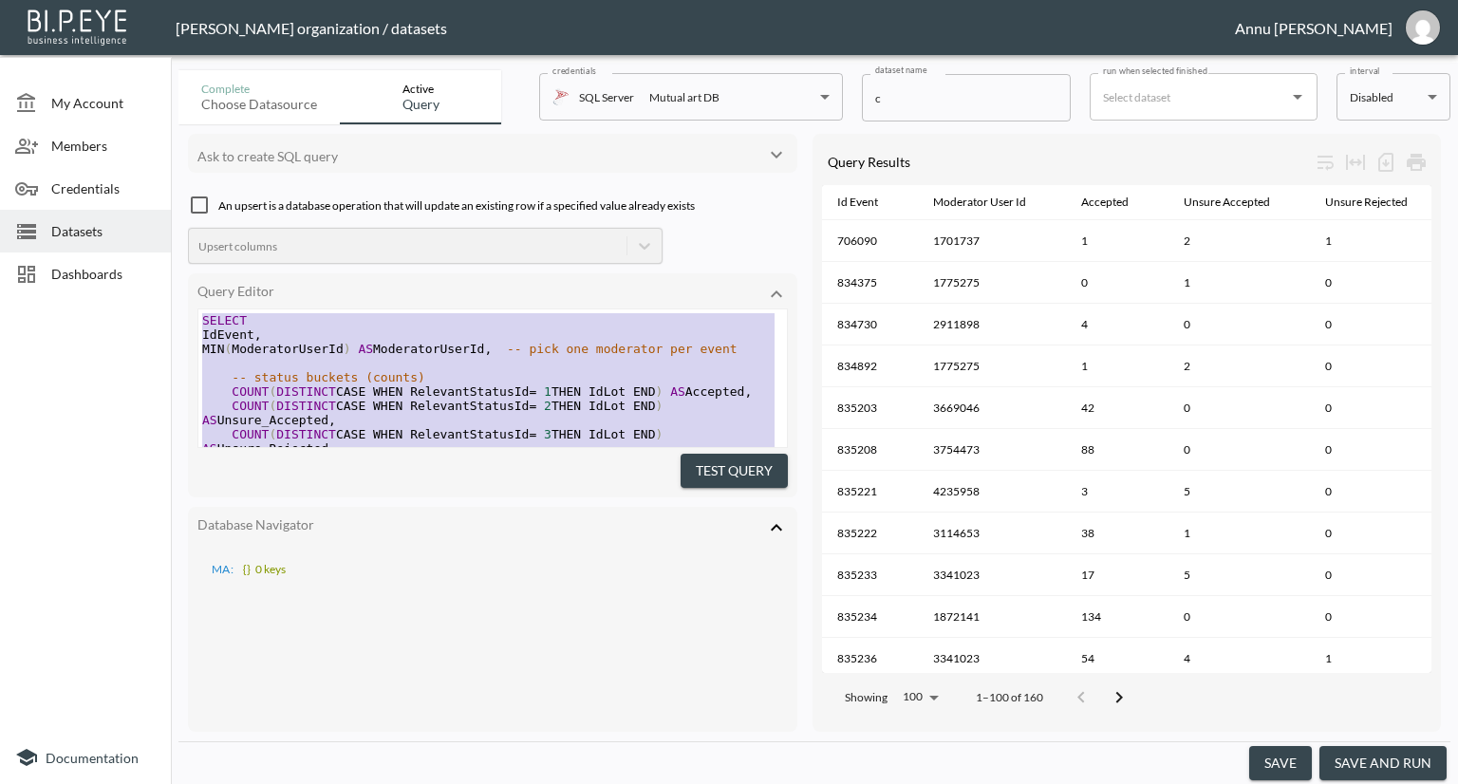
drag, startPoint x: 334, startPoint y: 396, endPoint x: 215, endPoint y: 157, distance: 267.4
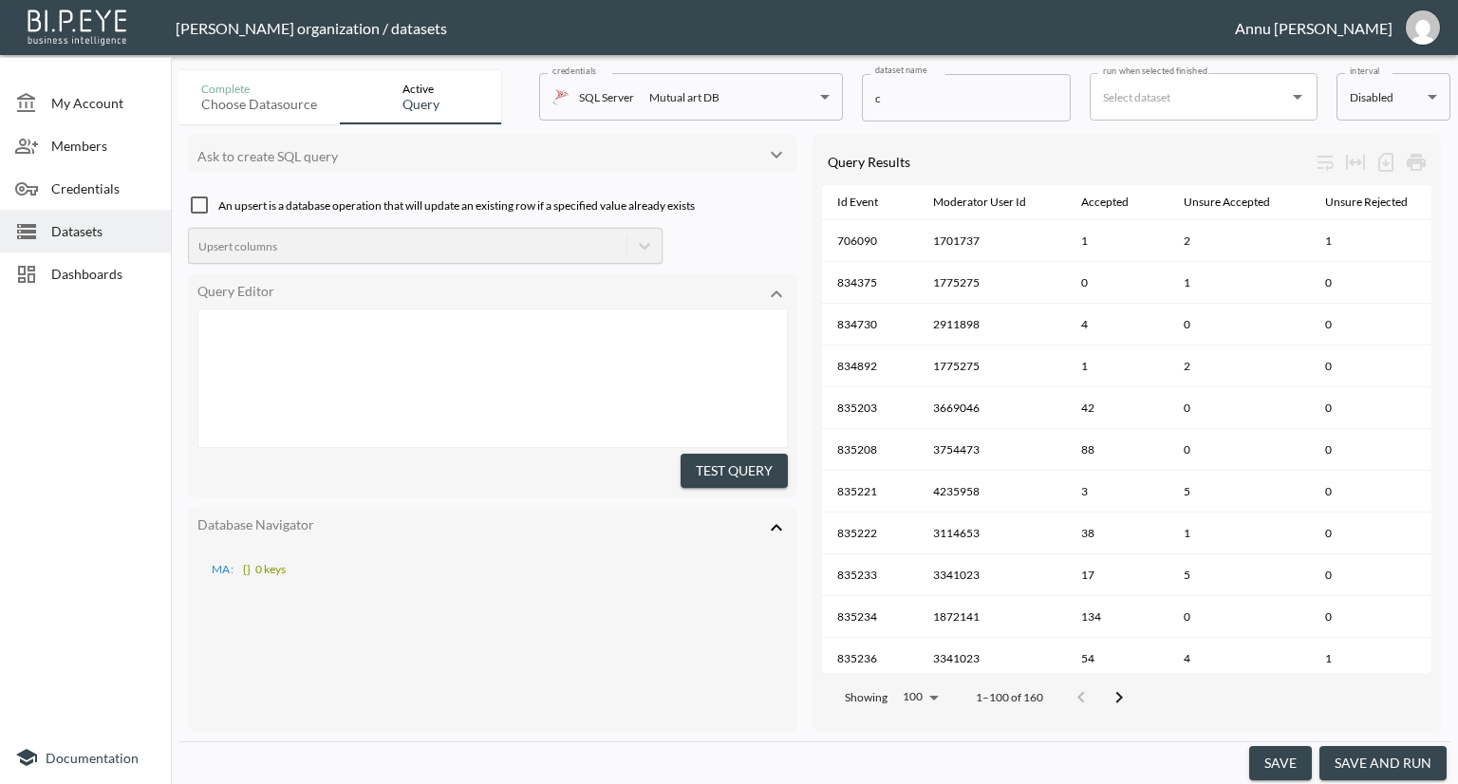
scroll to position [1038, 0]
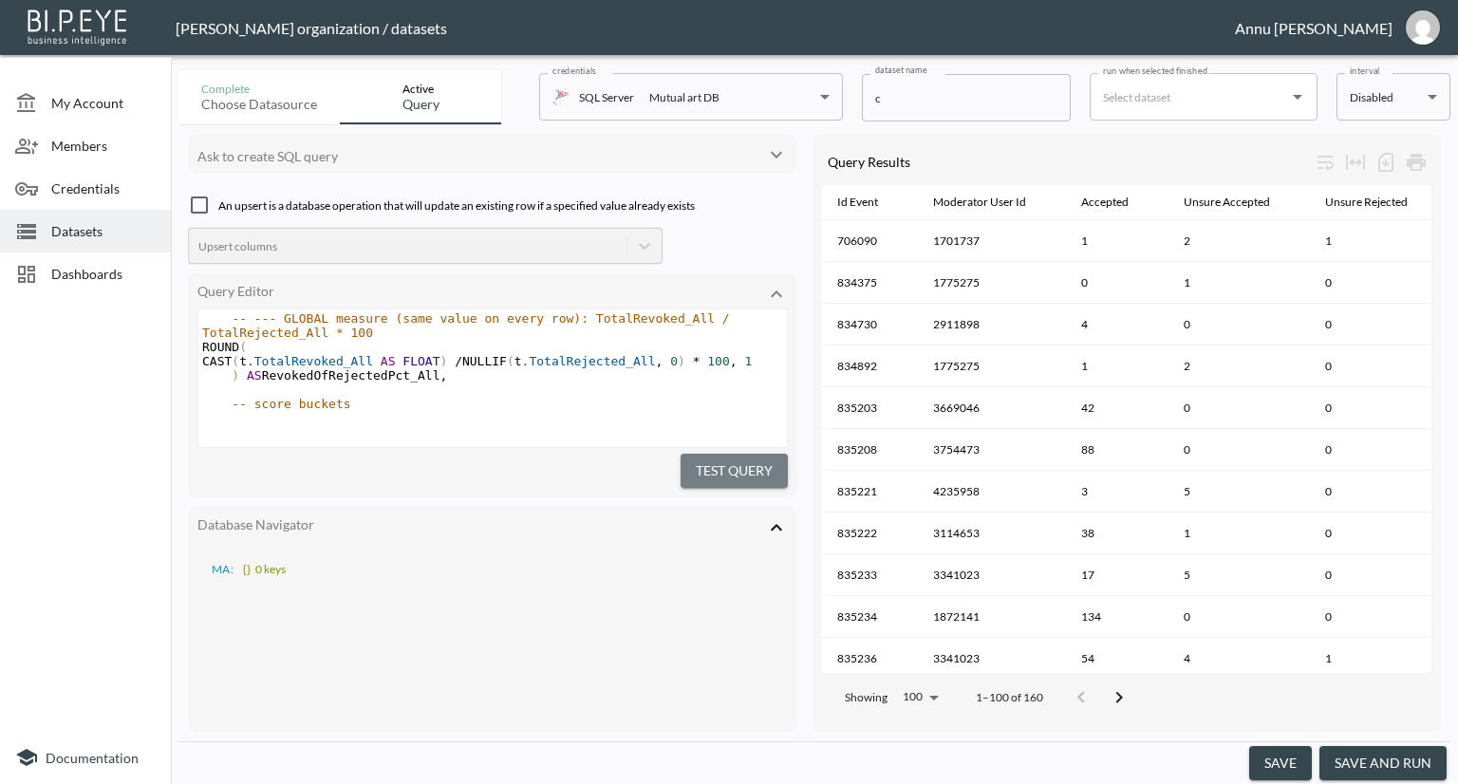
click at [719, 468] on button "Test Query" at bounding box center [734, 471] width 107 height 35
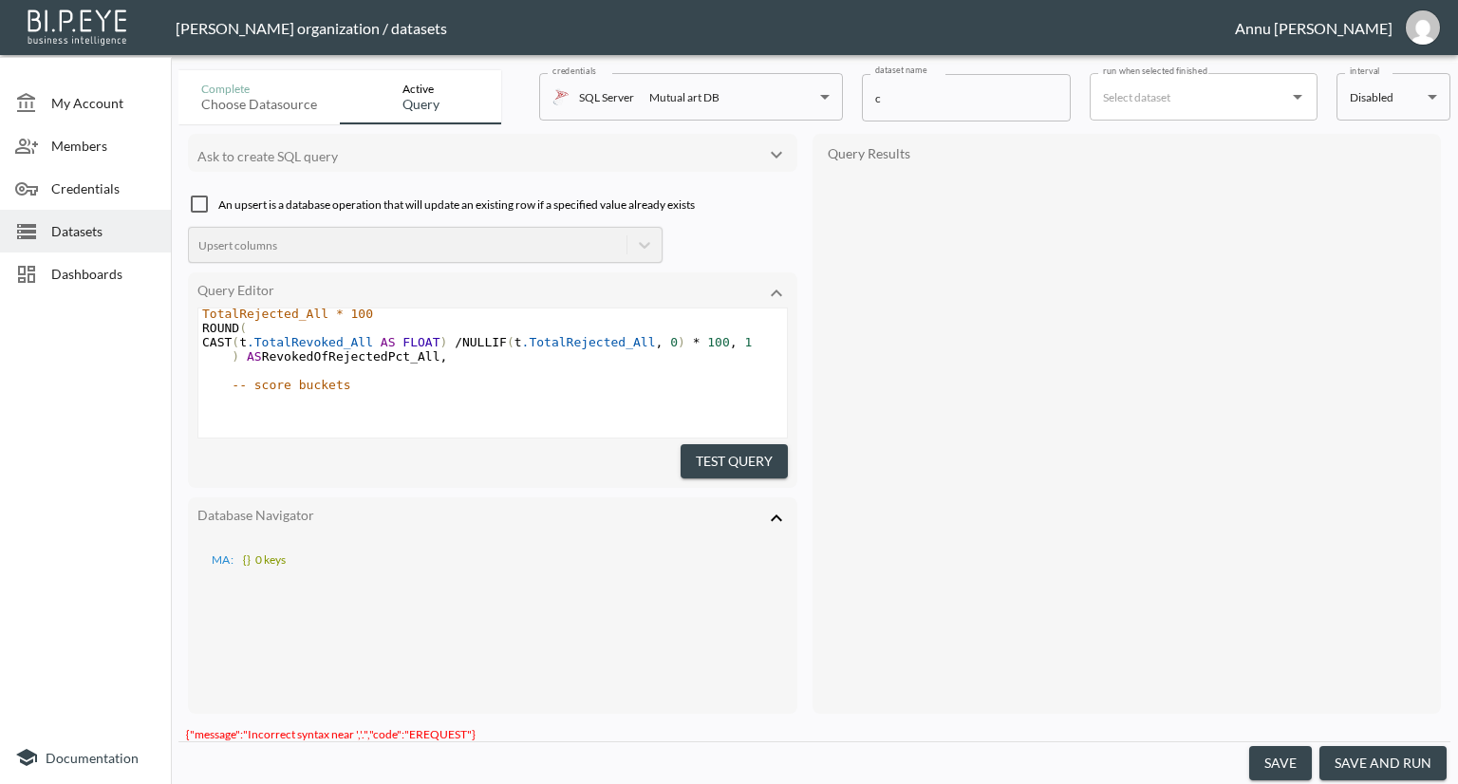
scroll to position [1078, 0]
click at [779, 507] on icon at bounding box center [776, 518] width 23 height 23
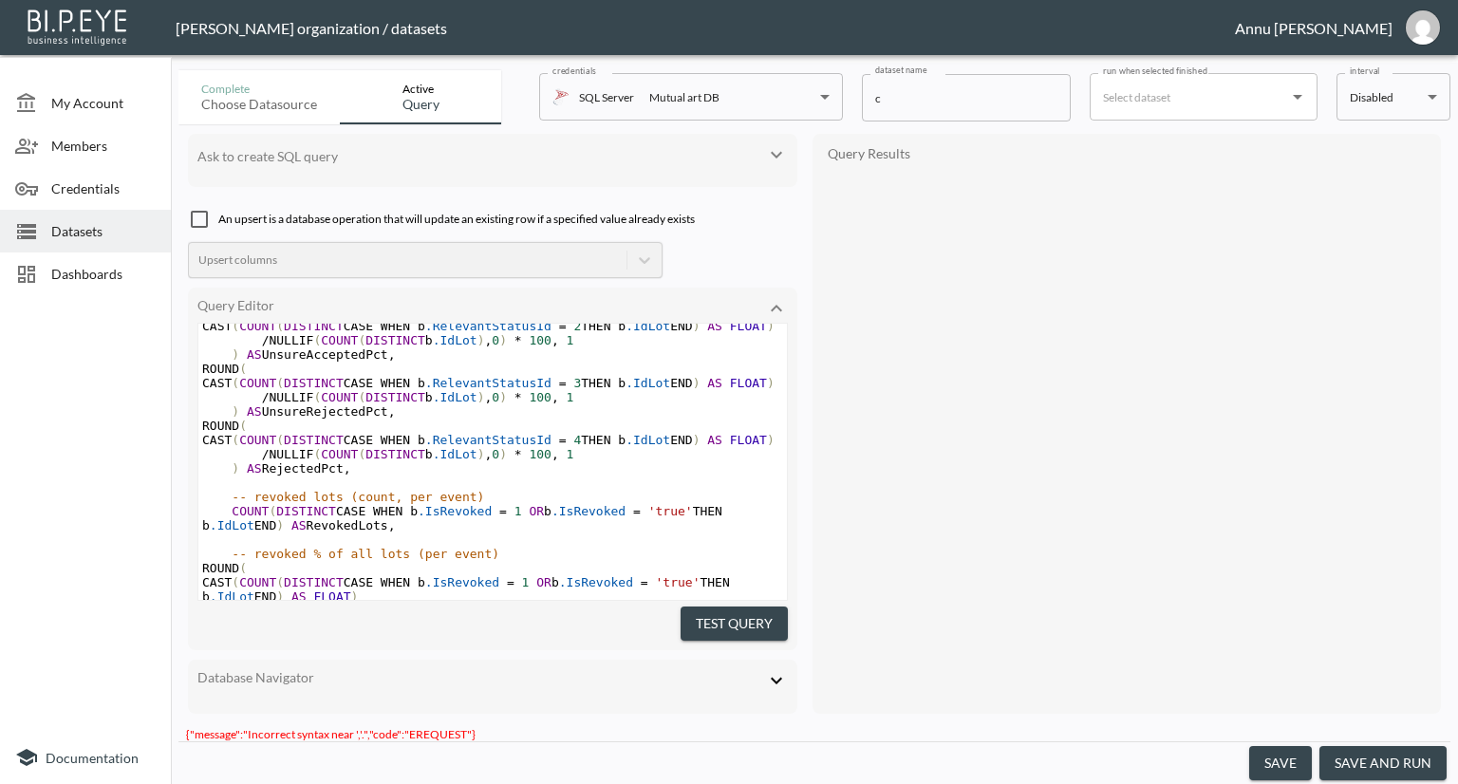
scroll to position [460, 0]
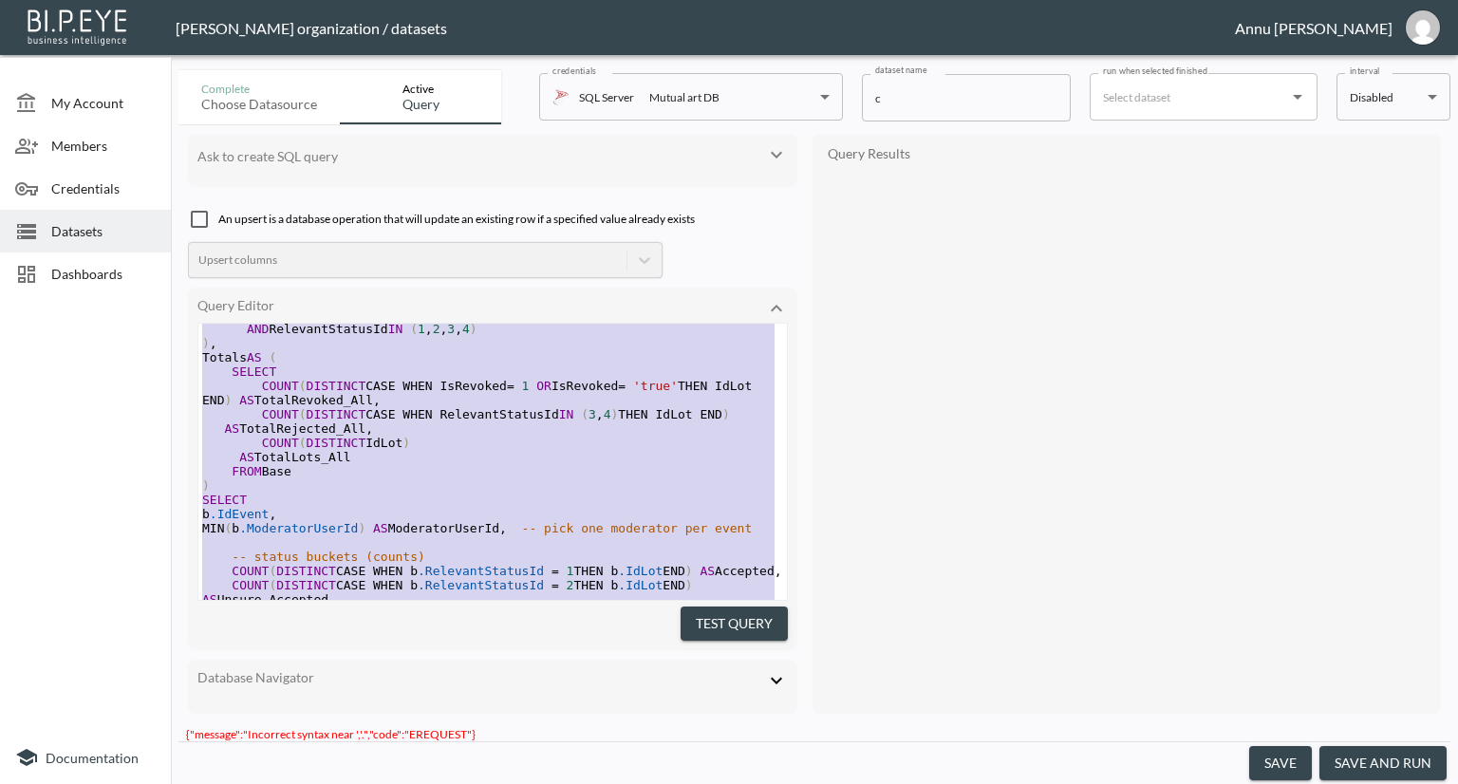
type textarea "WITH Base AS ( SELECT IdEvent, IdLot, ModeratorUserId, RelevantStatusId, IsRevo…"
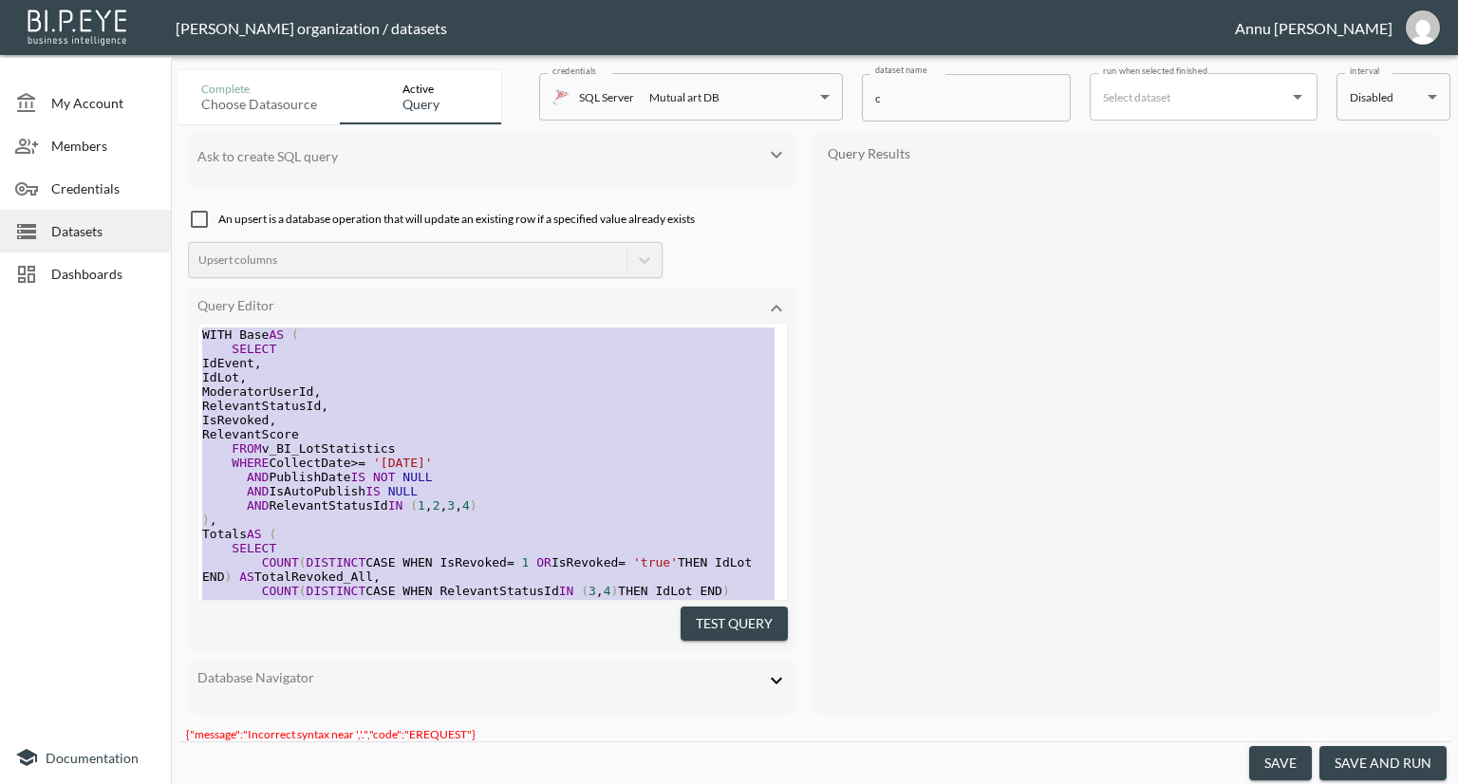
drag, startPoint x: 359, startPoint y: 543, endPoint x: 132, endPoint y: 174, distance: 433.4
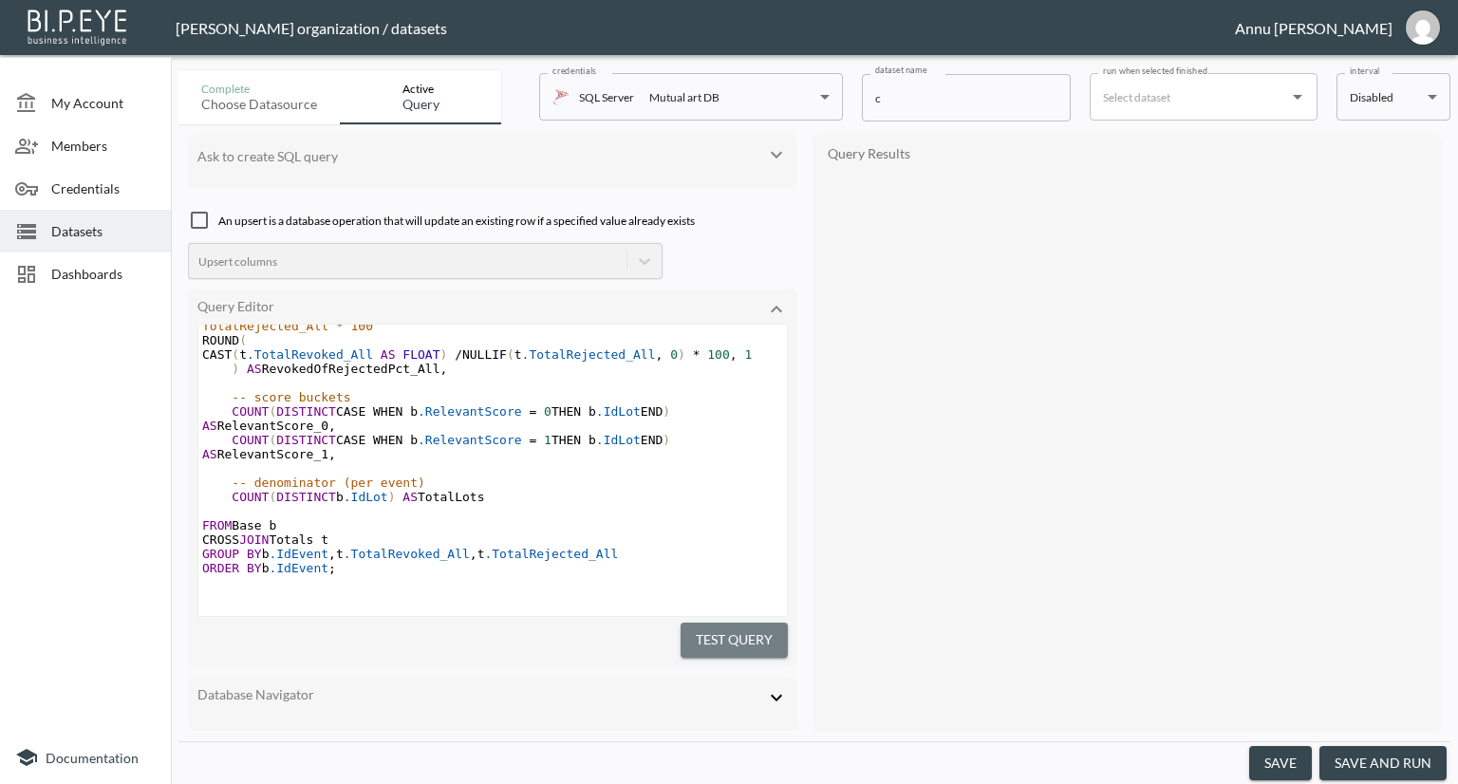
click at [709, 639] on button "Test Query" at bounding box center [734, 640] width 107 height 35
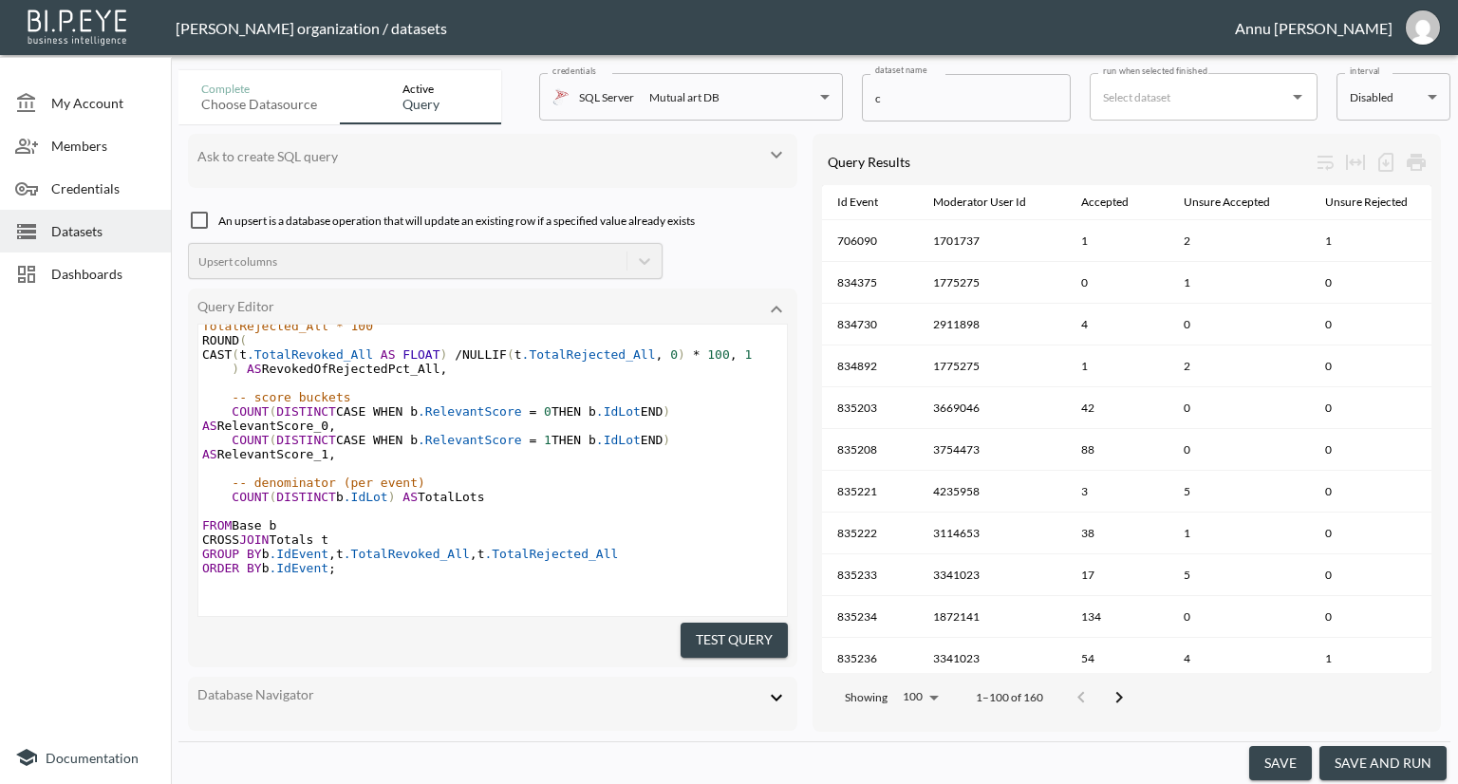
drag, startPoint x: 1370, startPoint y: 766, endPoint x: 1352, endPoint y: 687, distance: 80.8
click at [1369, 766] on button "save and run" at bounding box center [1382, 763] width 127 height 35
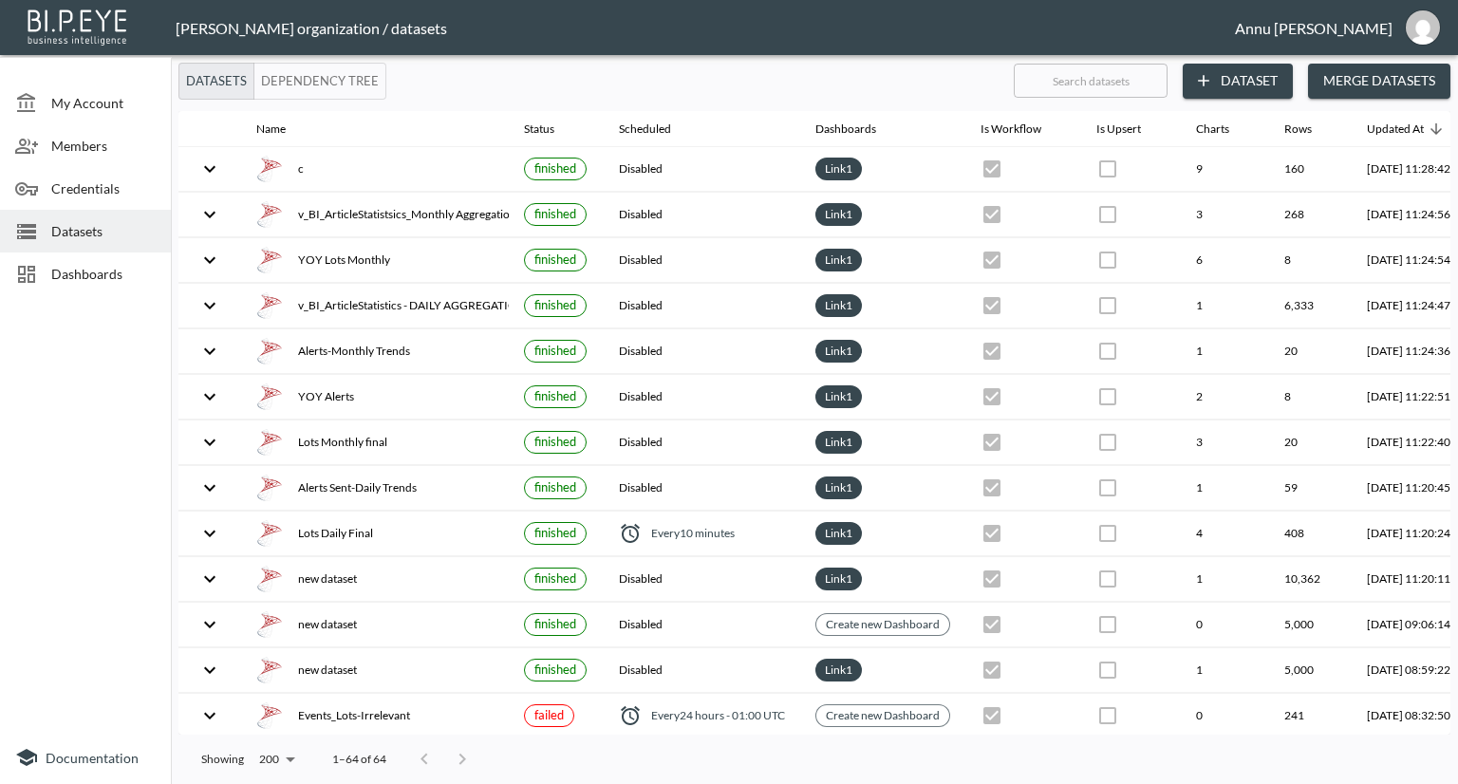
click at [127, 272] on span "Dashboards" at bounding box center [103, 274] width 104 height 20
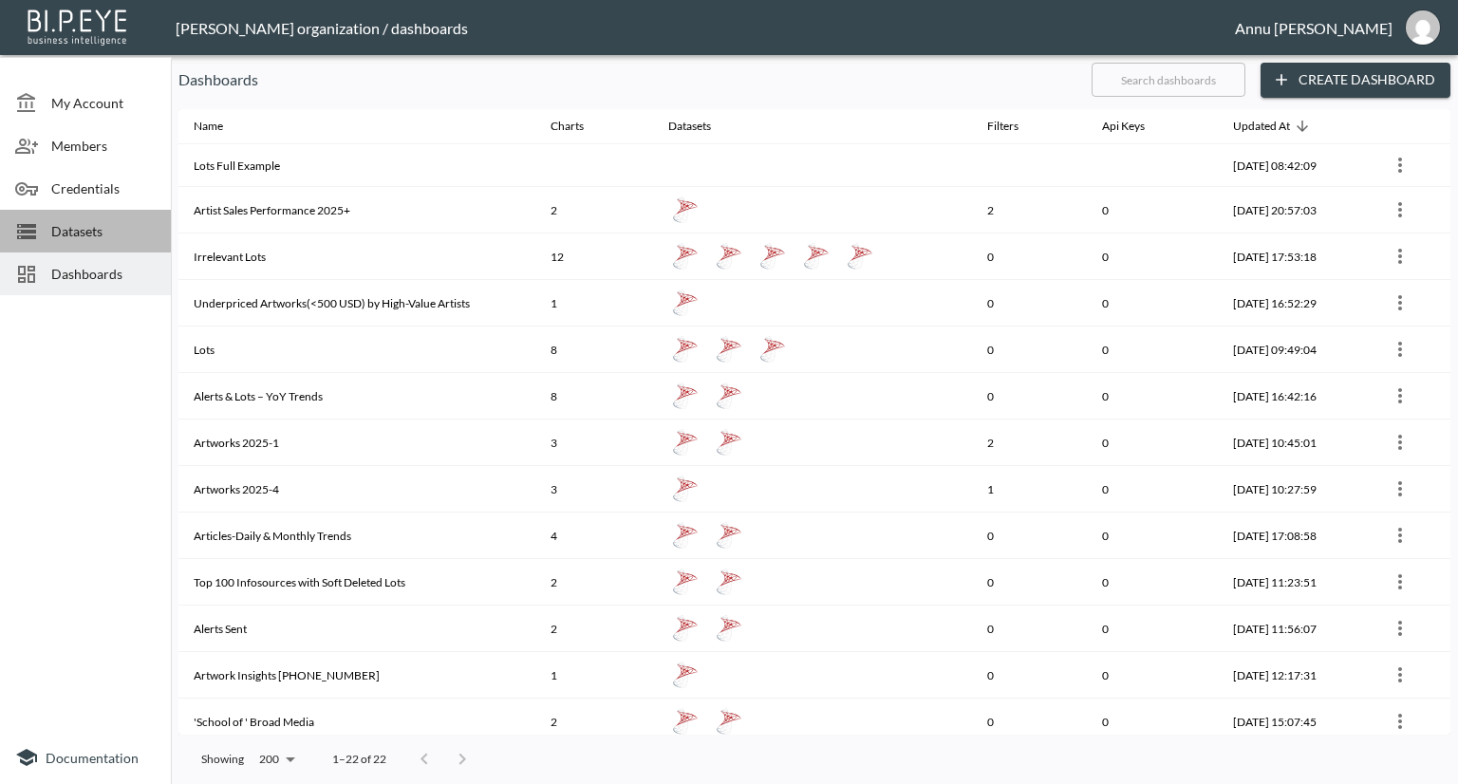
click at [112, 223] on span "Datasets" at bounding box center [103, 231] width 104 height 20
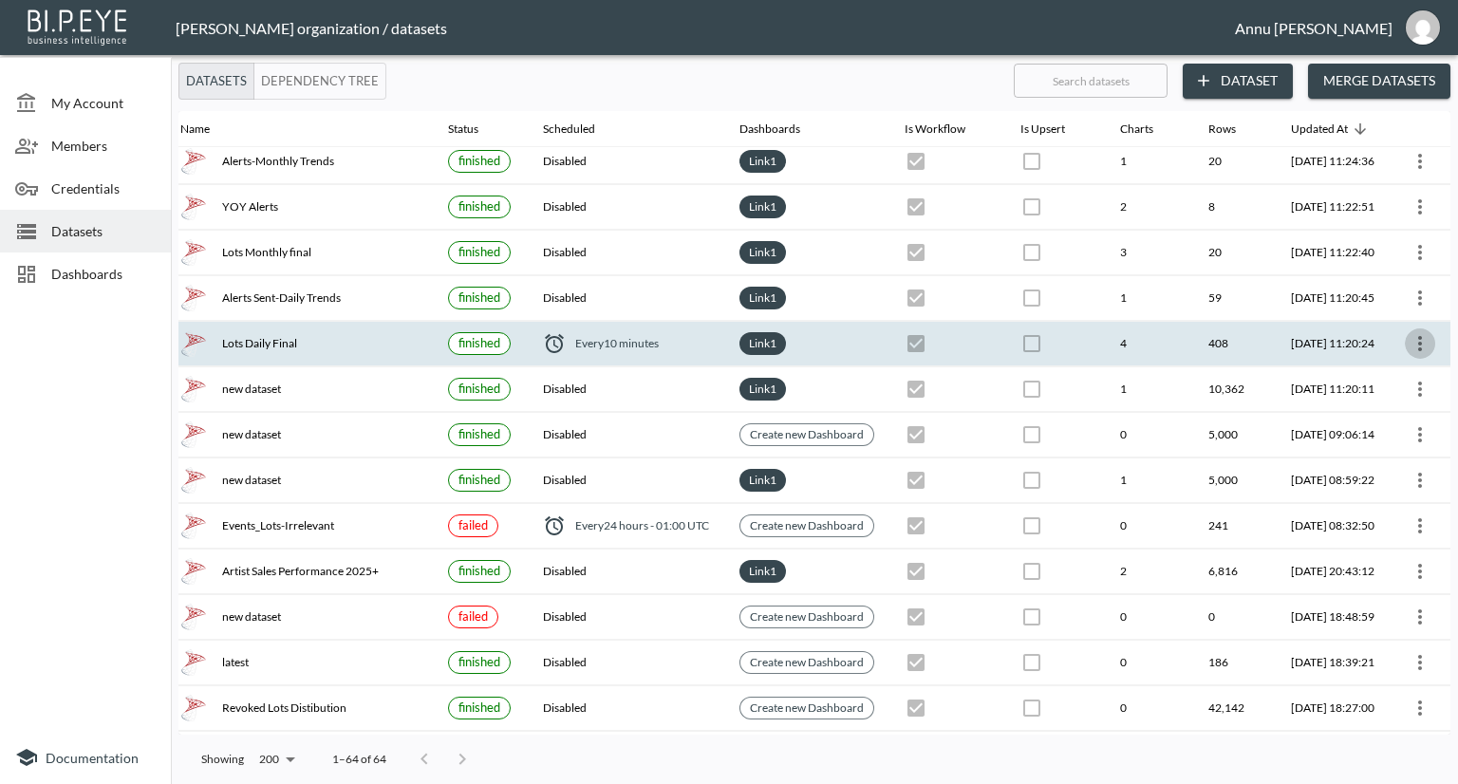
click at [1413, 332] on icon "more" at bounding box center [1420, 343] width 23 height 23
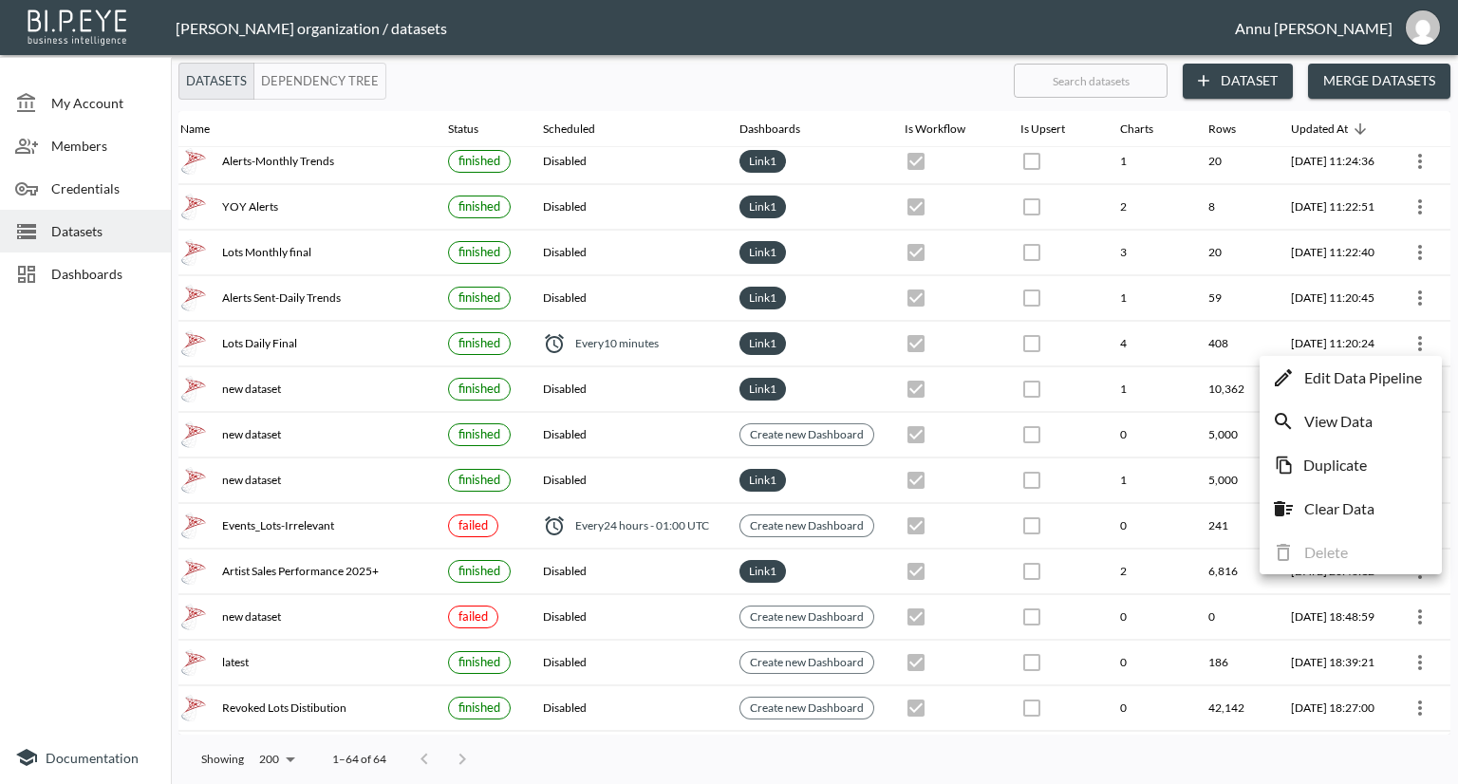
click at [1364, 371] on p "Edit Data Pipeline" at bounding box center [1363, 377] width 118 height 23
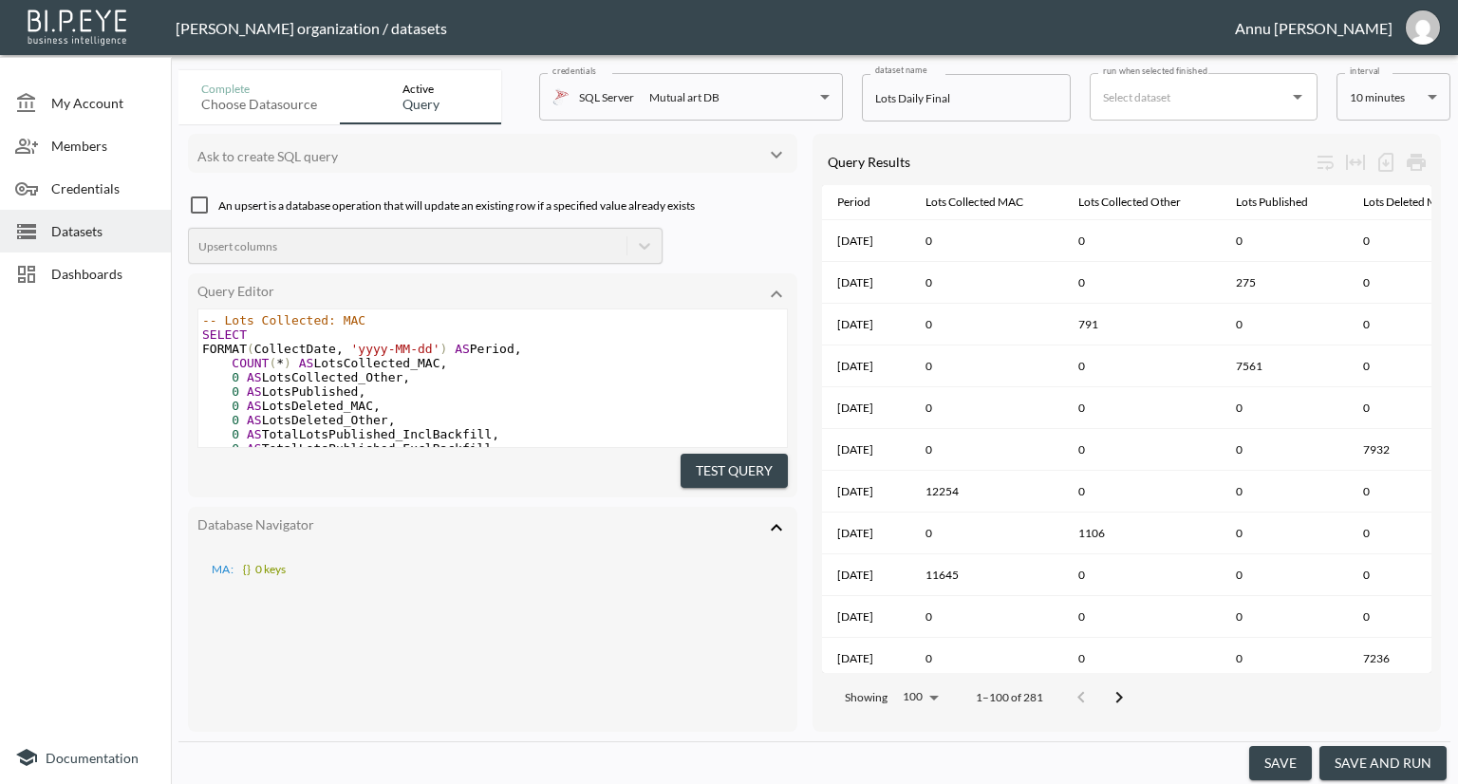
click at [1404, 100] on body "BI.P.EYE, Interactive Analytics Dashboards - app [PERSON_NAME] organization / d…" at bounding box center [729, 392] width 1458 height 784
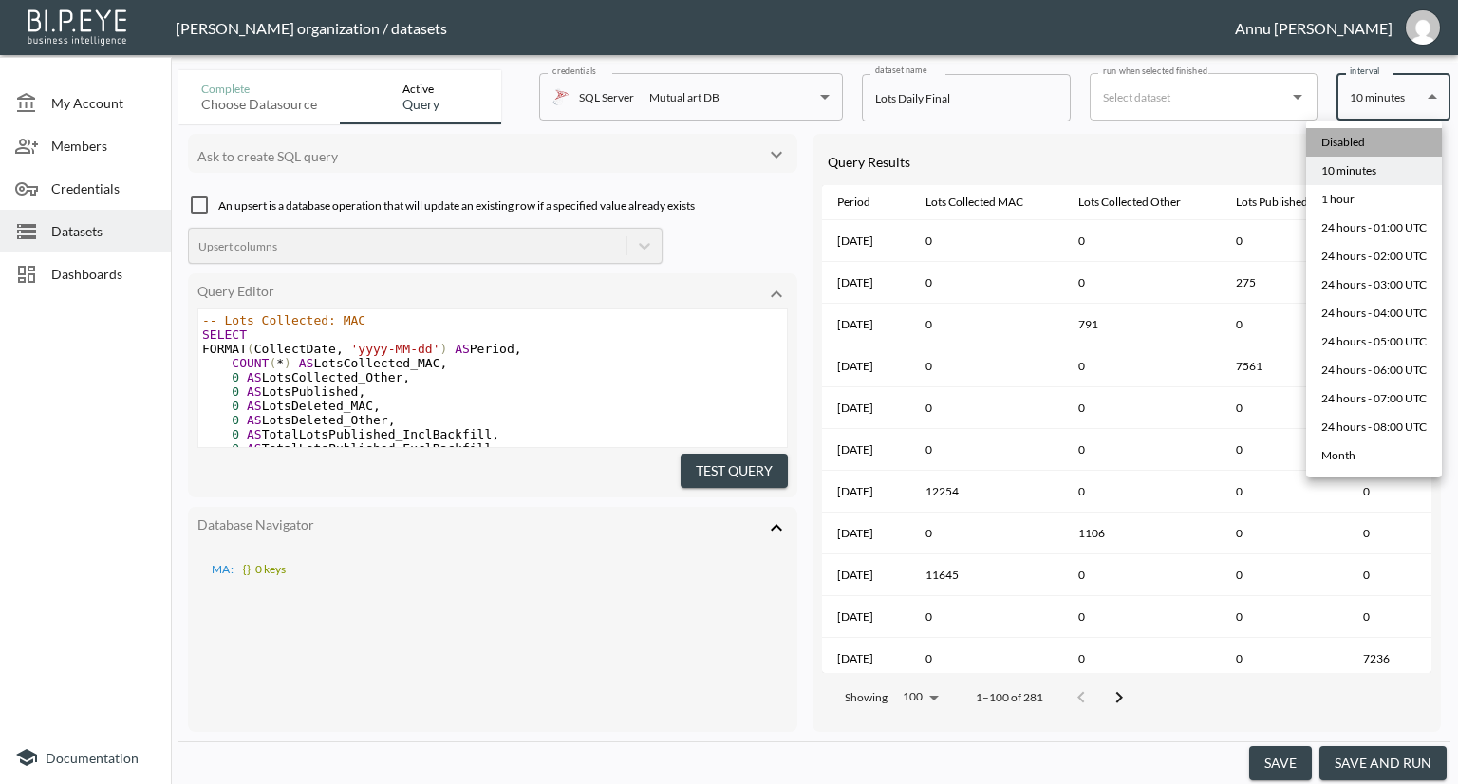
click at [1367, 146] on li "Disabled" at bounding box center [1374, 142] width 136 height 28
type input "Disabled"
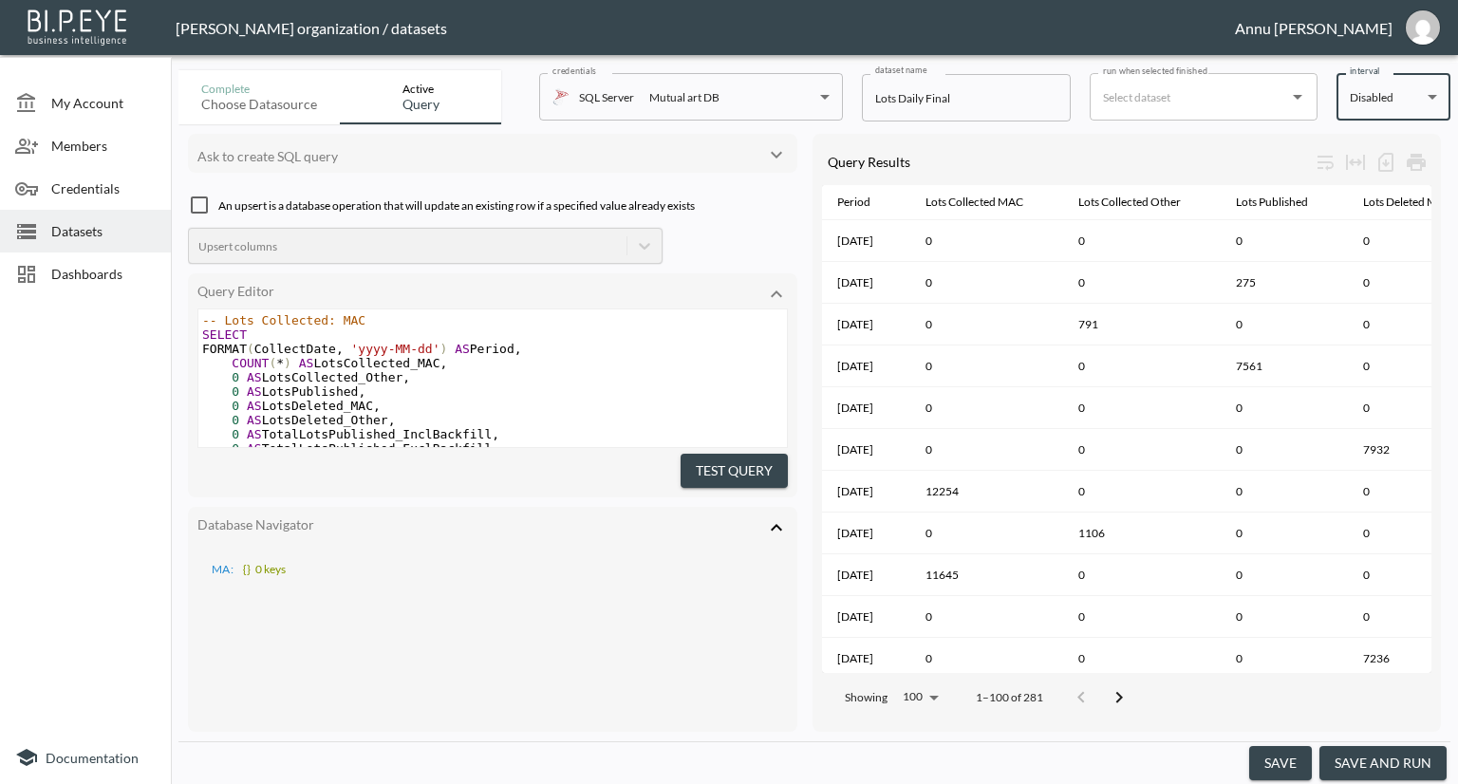
click at [1287, 752] on button "save" at bounding box center [1280, 763] width 63 height 35
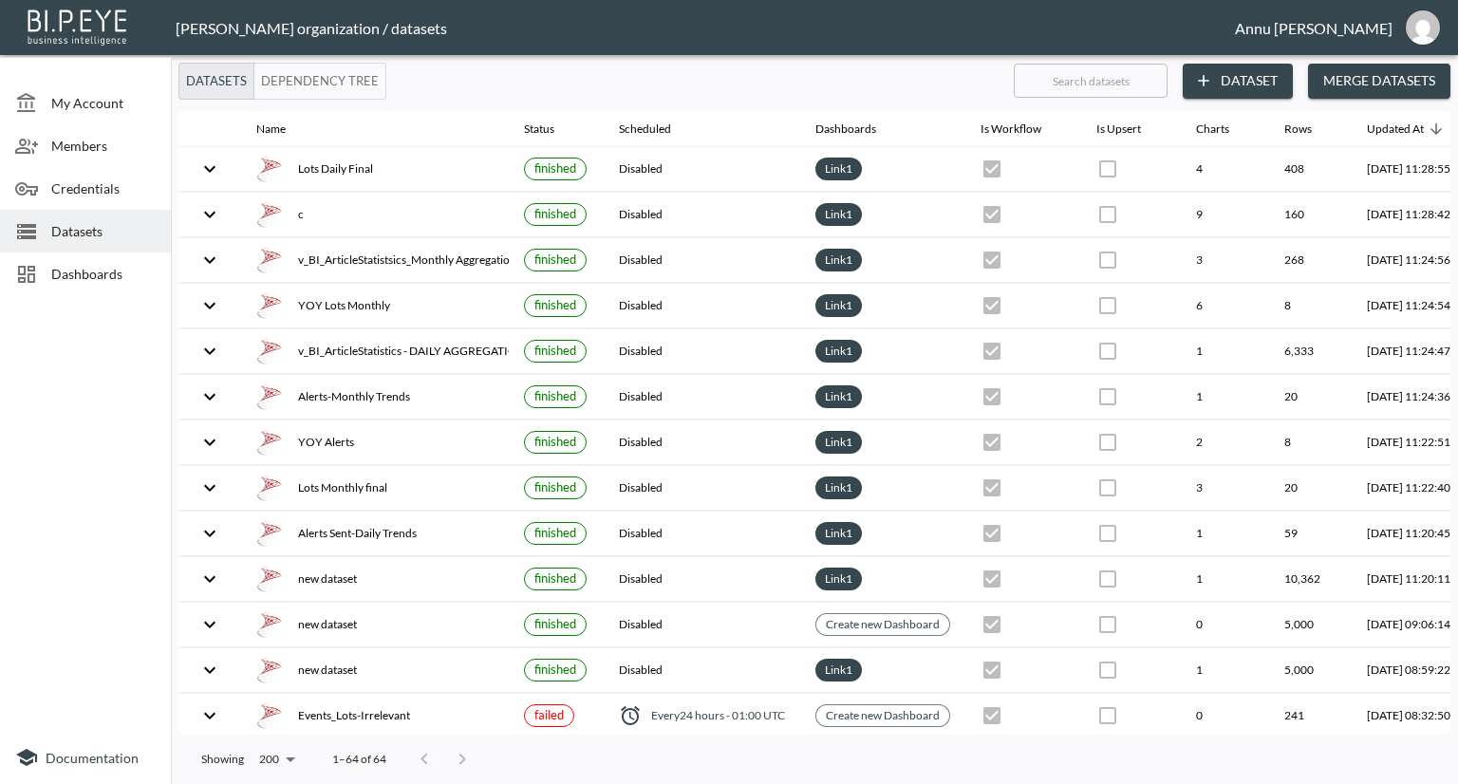
click at [80, 271] on span "Dashboards" at bounding box center [103, 274] width 104 height 20
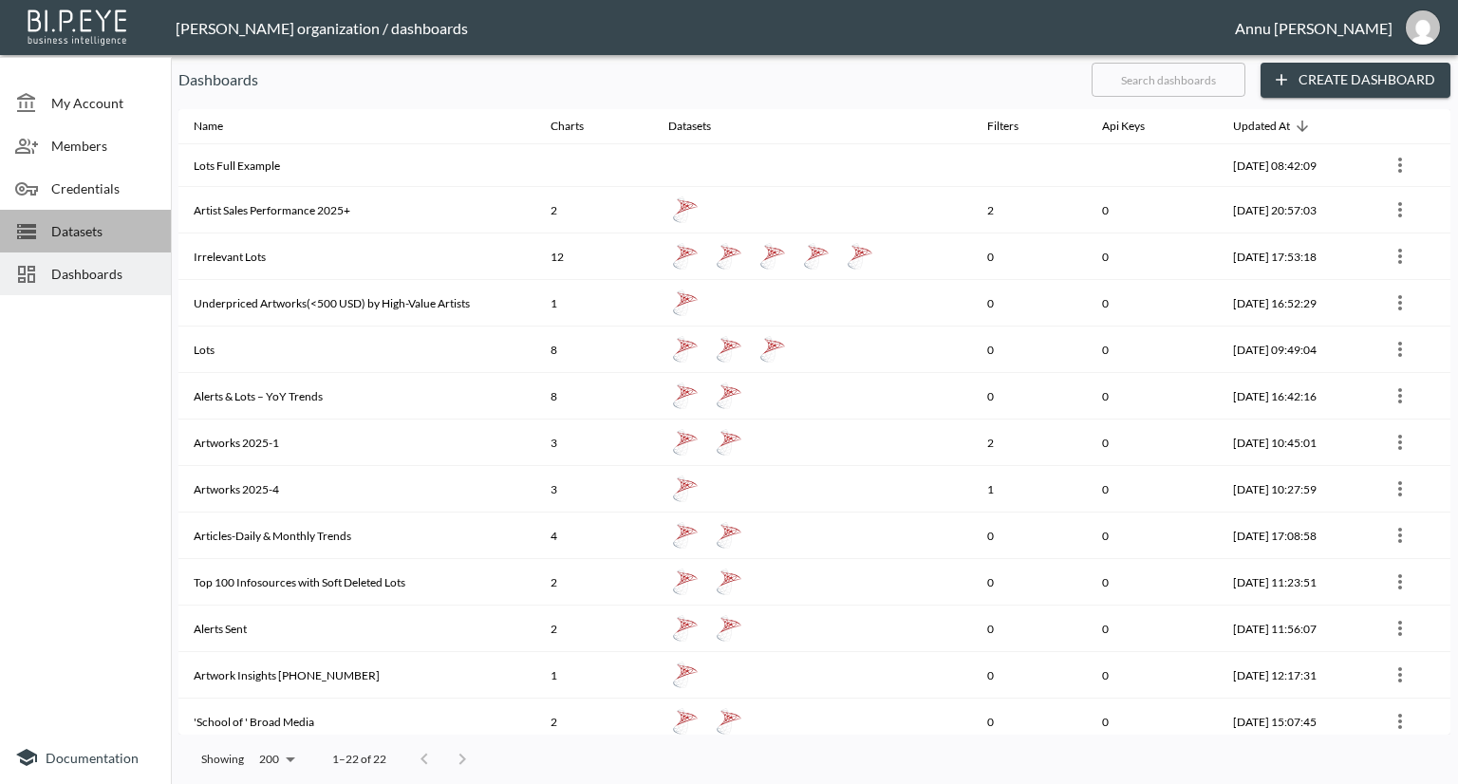
click at [77, 232] on span "Datasets" at bounding box center [103, 231] width 104 height 20
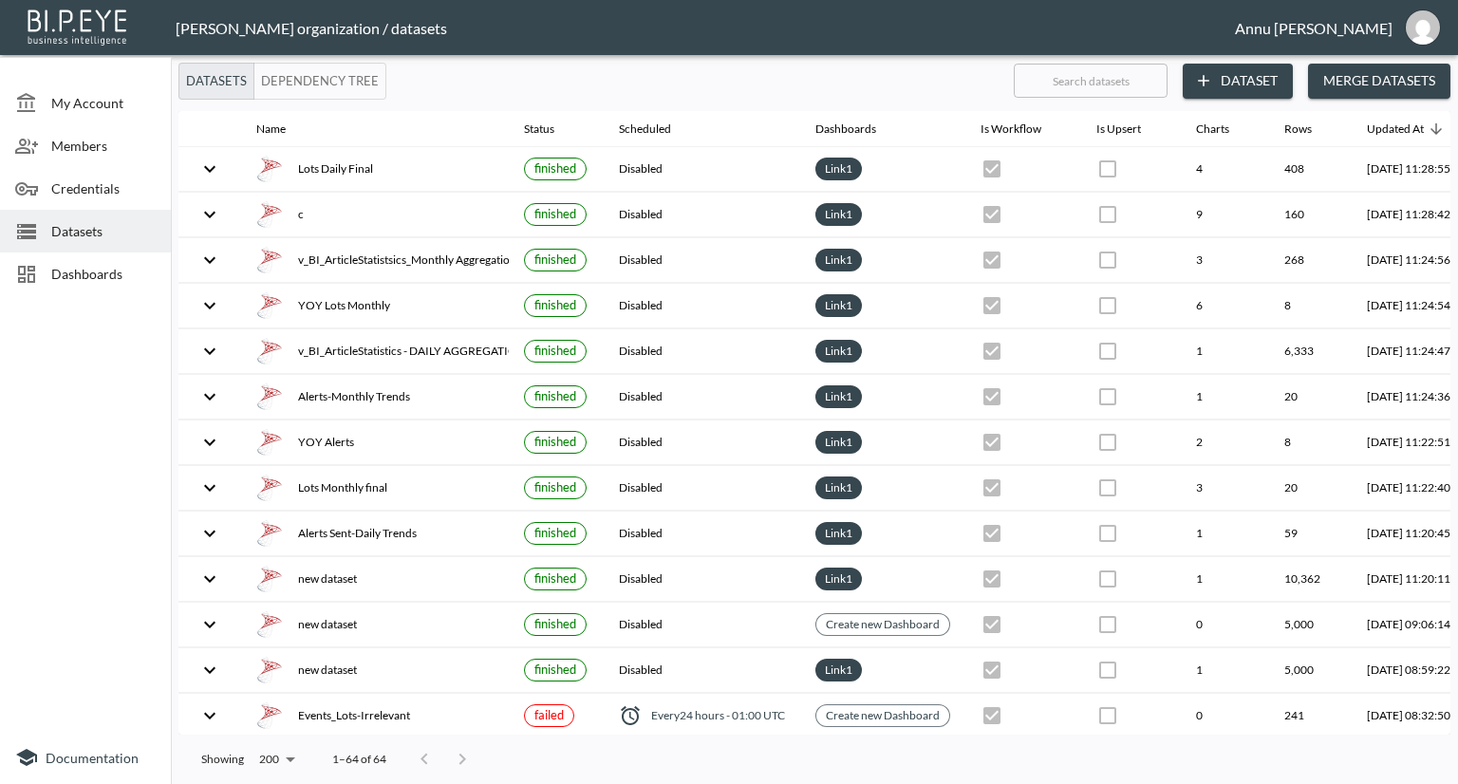
click at [106, 269] on span "Dashboards" at bounding box center [103, 274] width 104 height 20
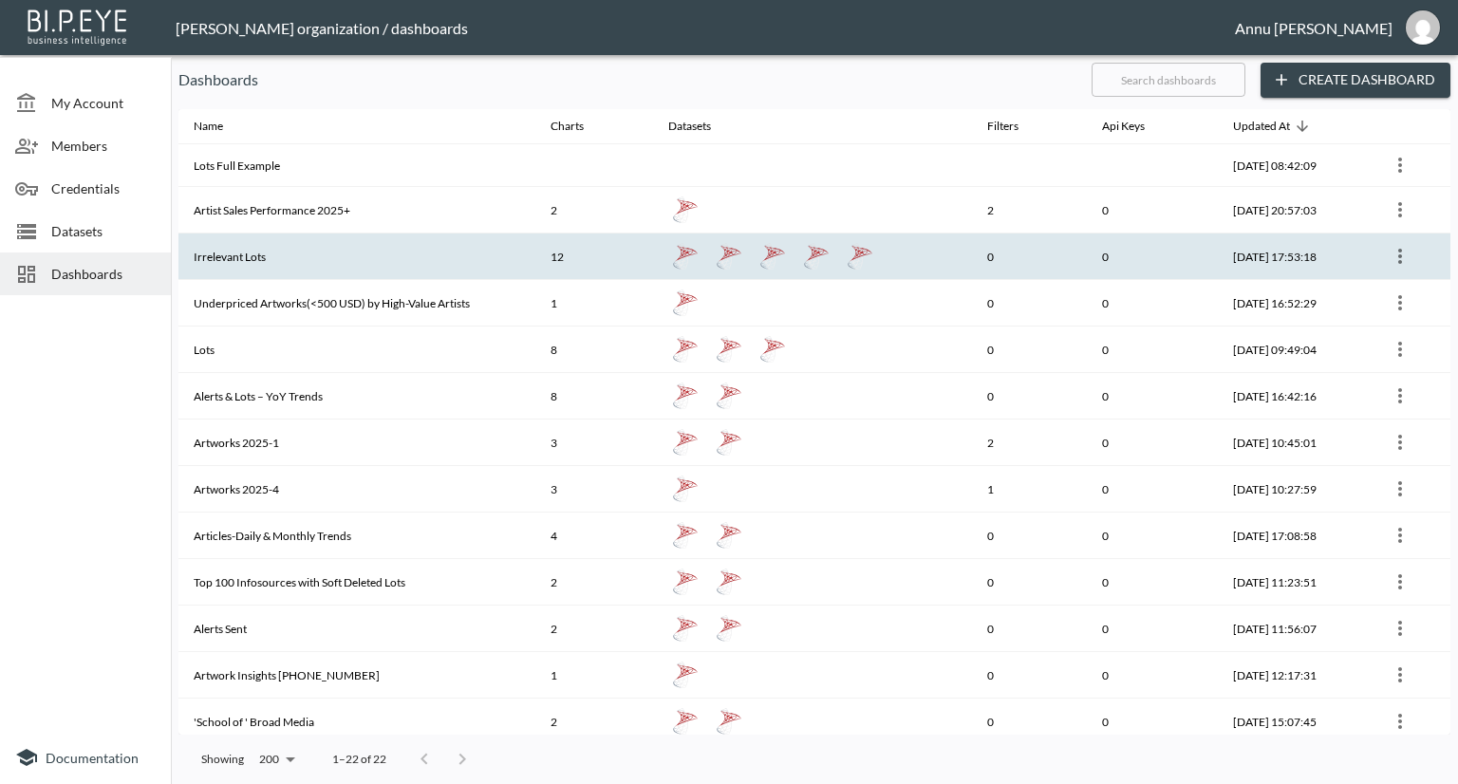
click at [319, 253] on th "Irrelevant Lots" at bounding box center [356, 256] width 357 height 47
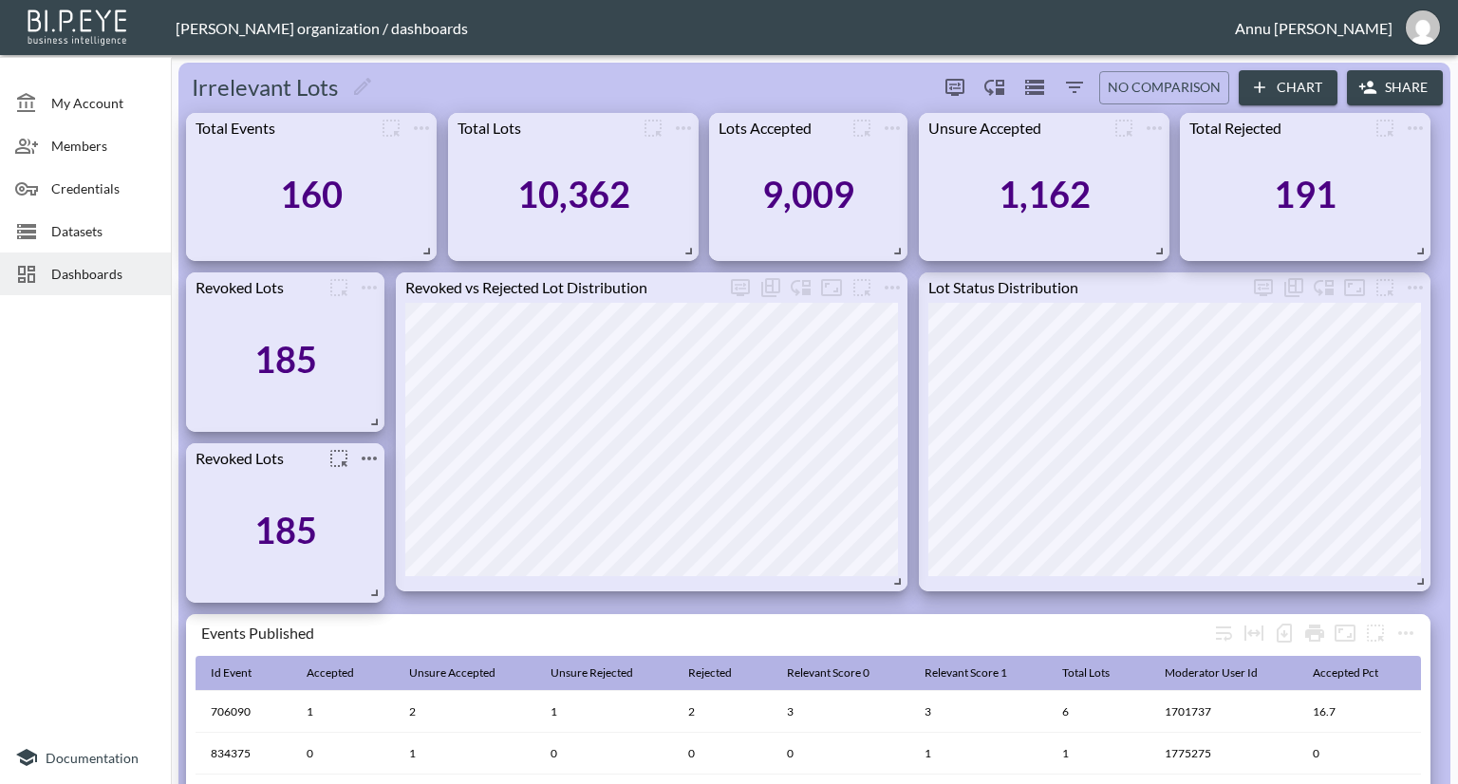
click at [359, 449] on icon "more" at bounding box center [369, 458] width 23 height 23
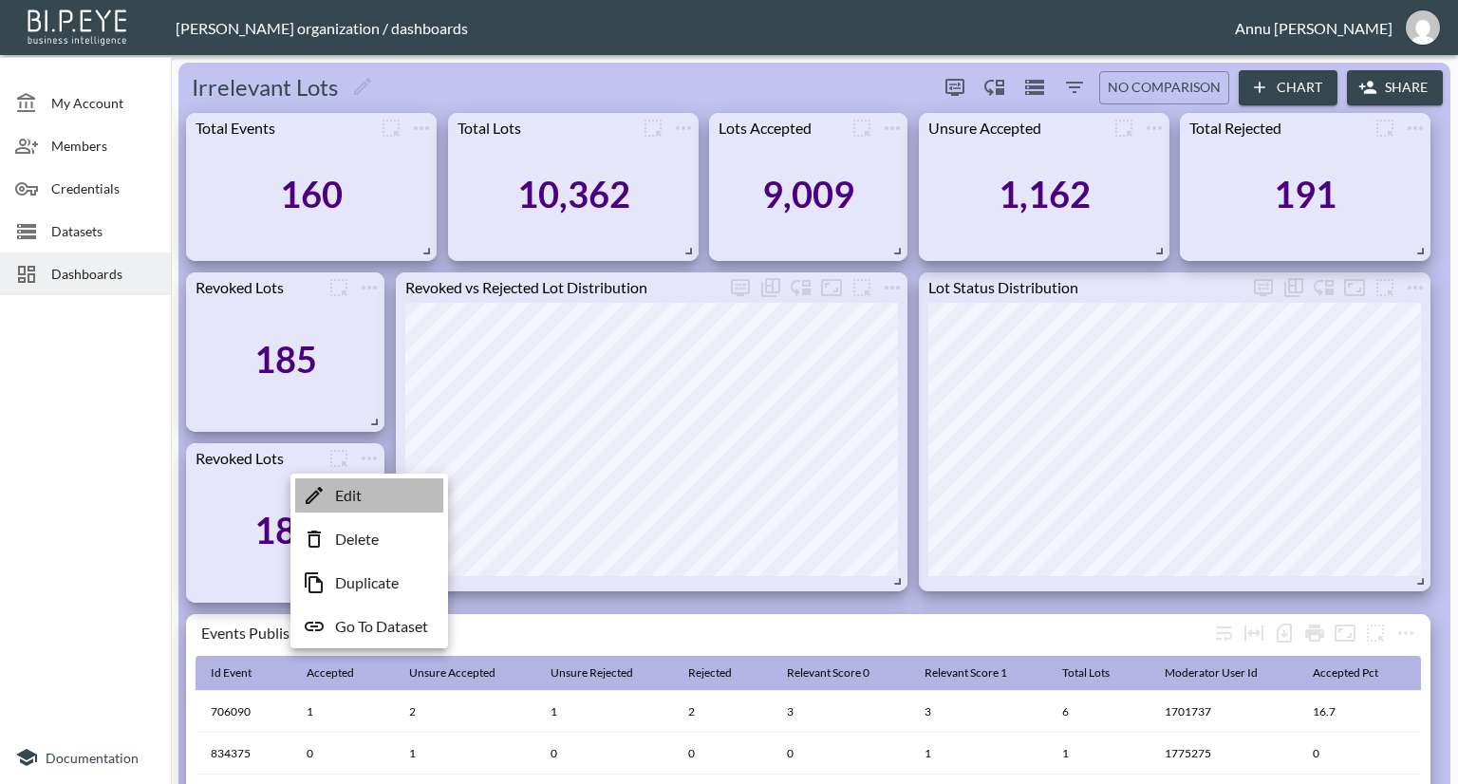
click at [375, 491] on li "Edit" at bounding box center [369, 495] width 148 height 34
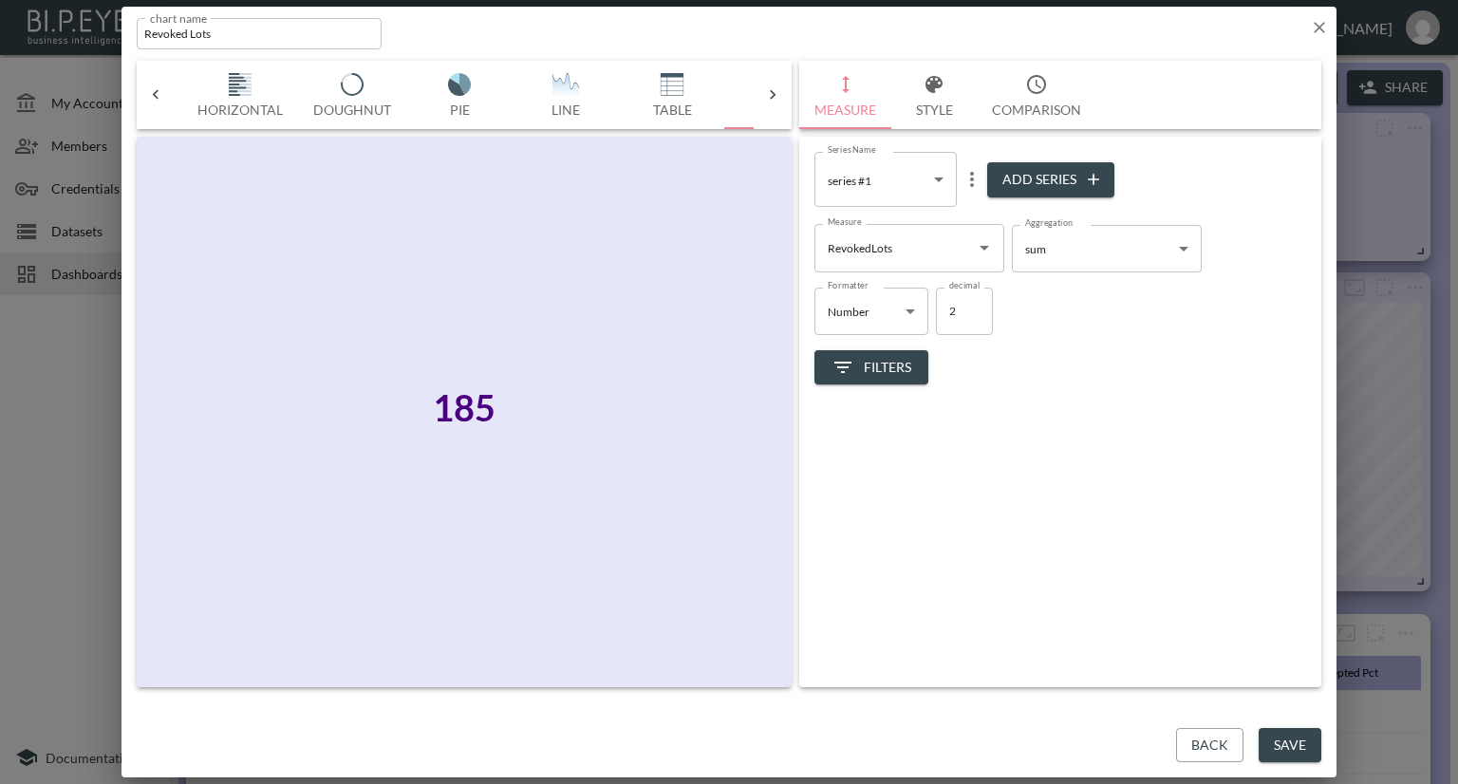
click at [980, 247] on icon "Open" at bounding box center [984, 247] width 23 height 23
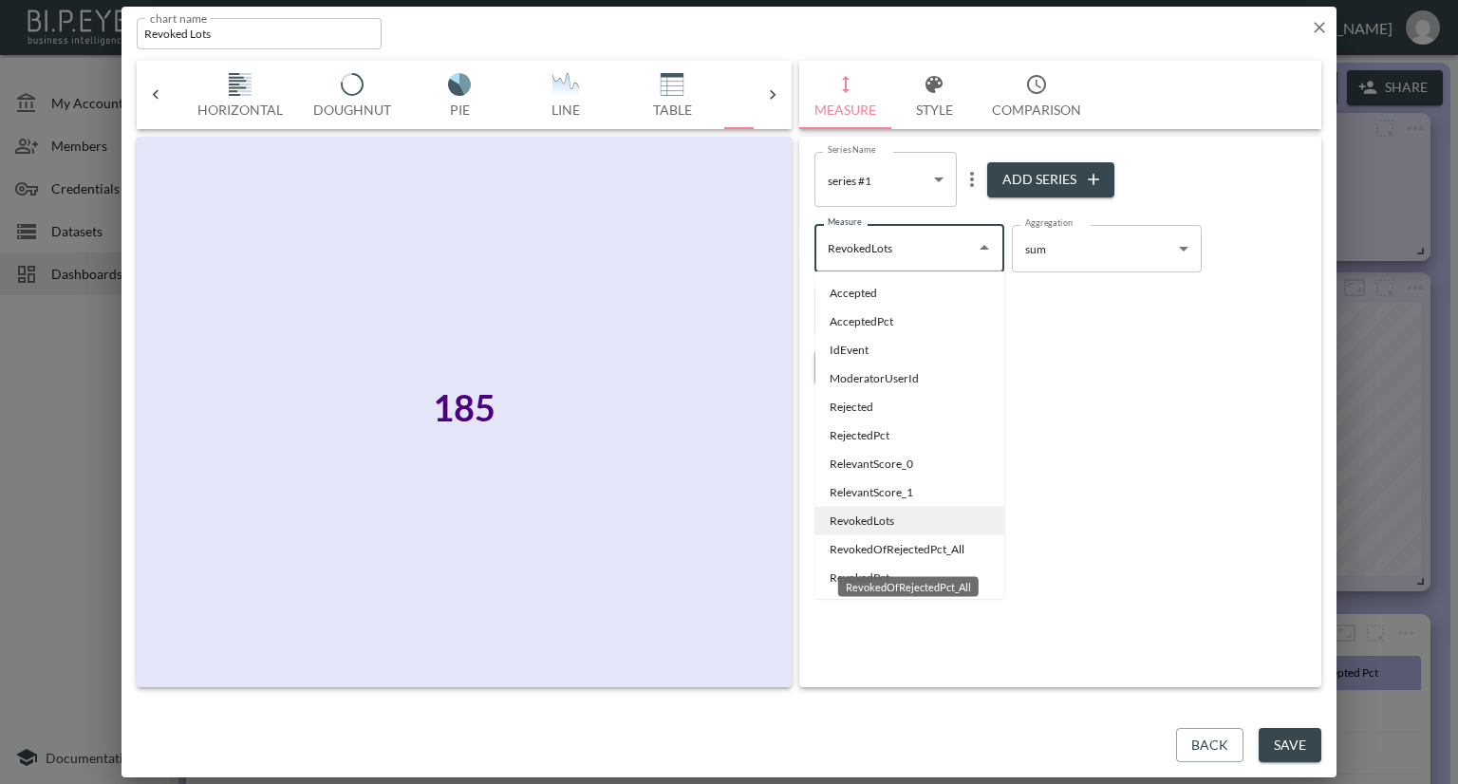
click at [851, 551] on li "RevokedOfRejectedPct_All" at bounding box center [909, 549] width 190 height 28
type input "RevokedOfRejectedPct_All"
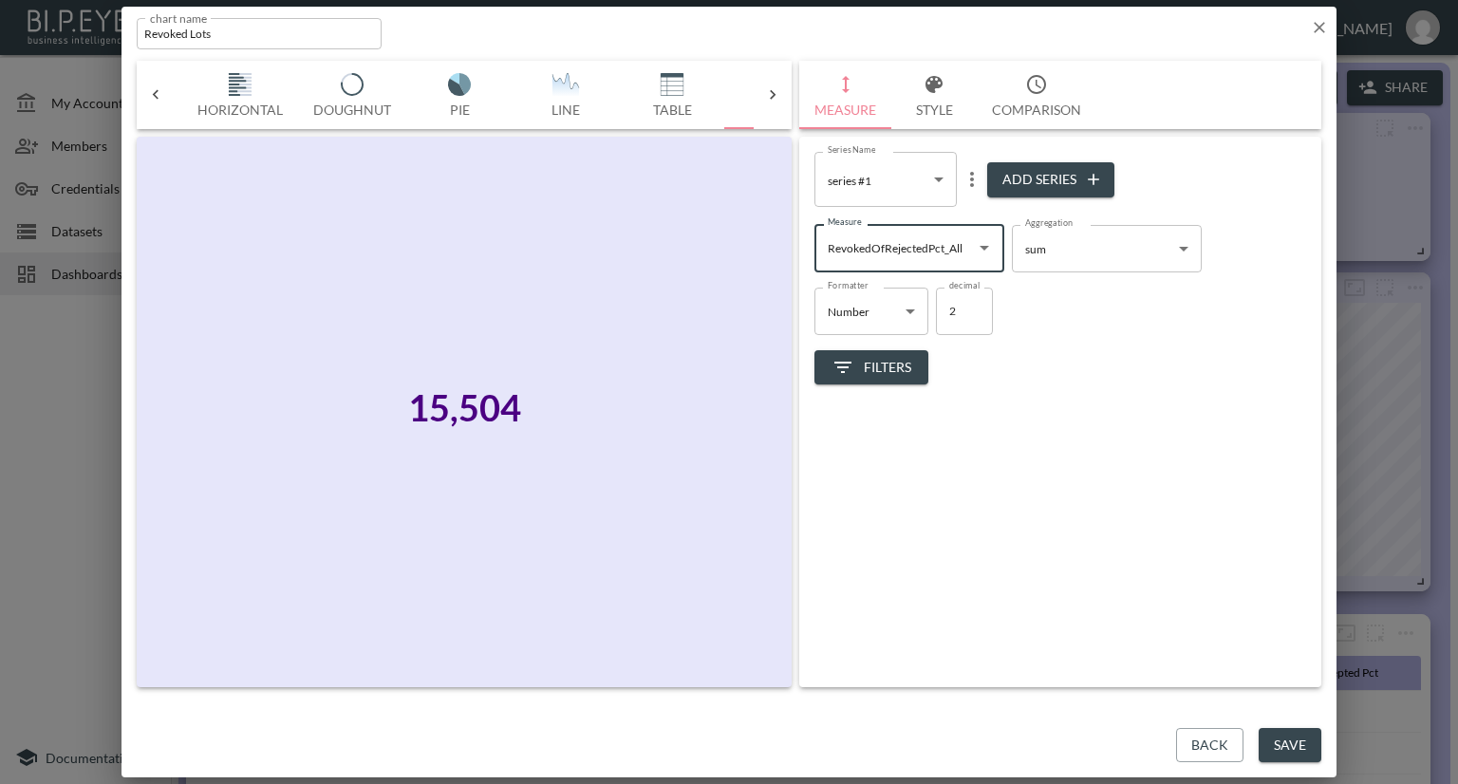
click at [905, 313] on body "BI.P.EYE, Interactive Analytics Dashboards - app [PERSON_NAME] organization / d…" at bounding box center [729, 392] width 1458 height 784
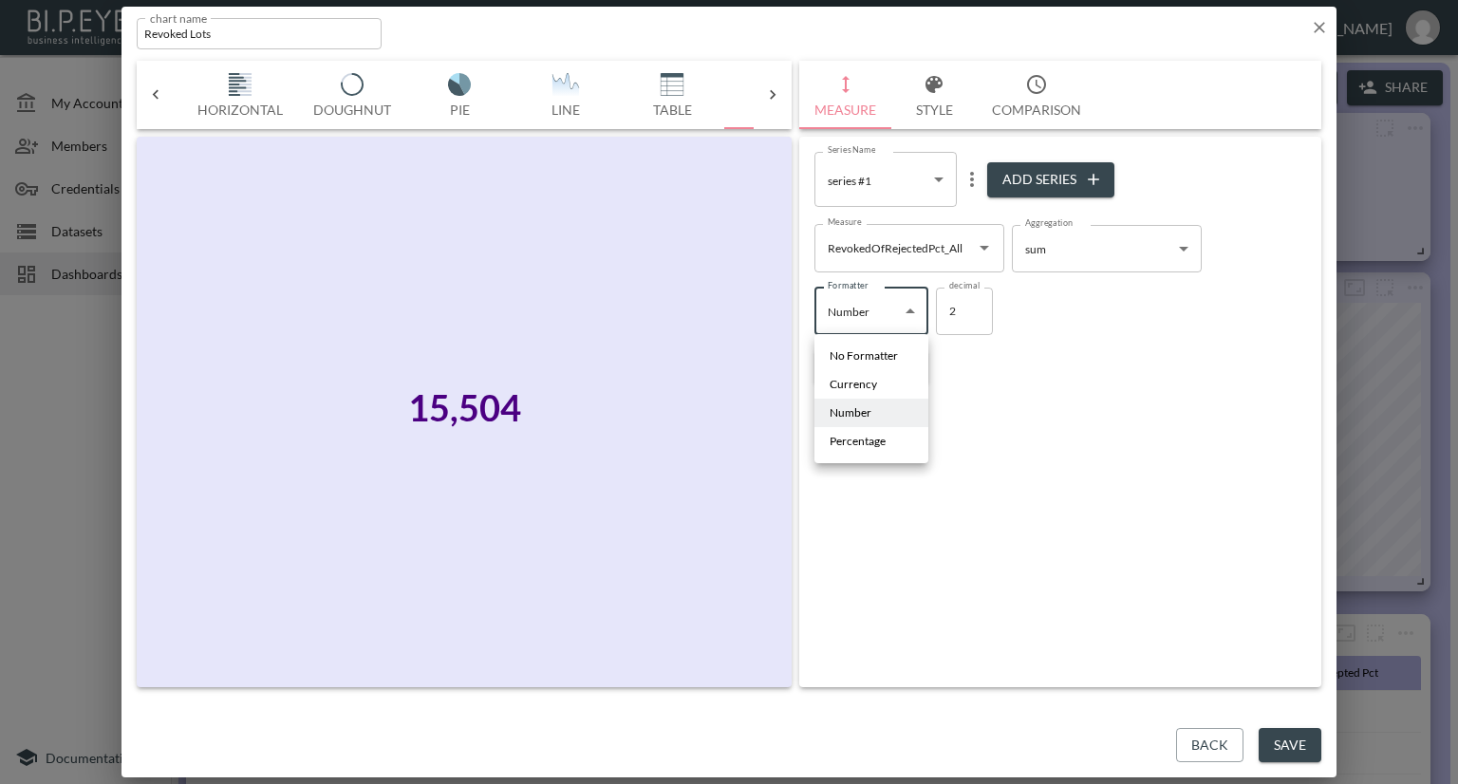
click at [872, 446] on span "Percentage" at bounding box center [858, 441] width 56 height 17
type input "Percentage"
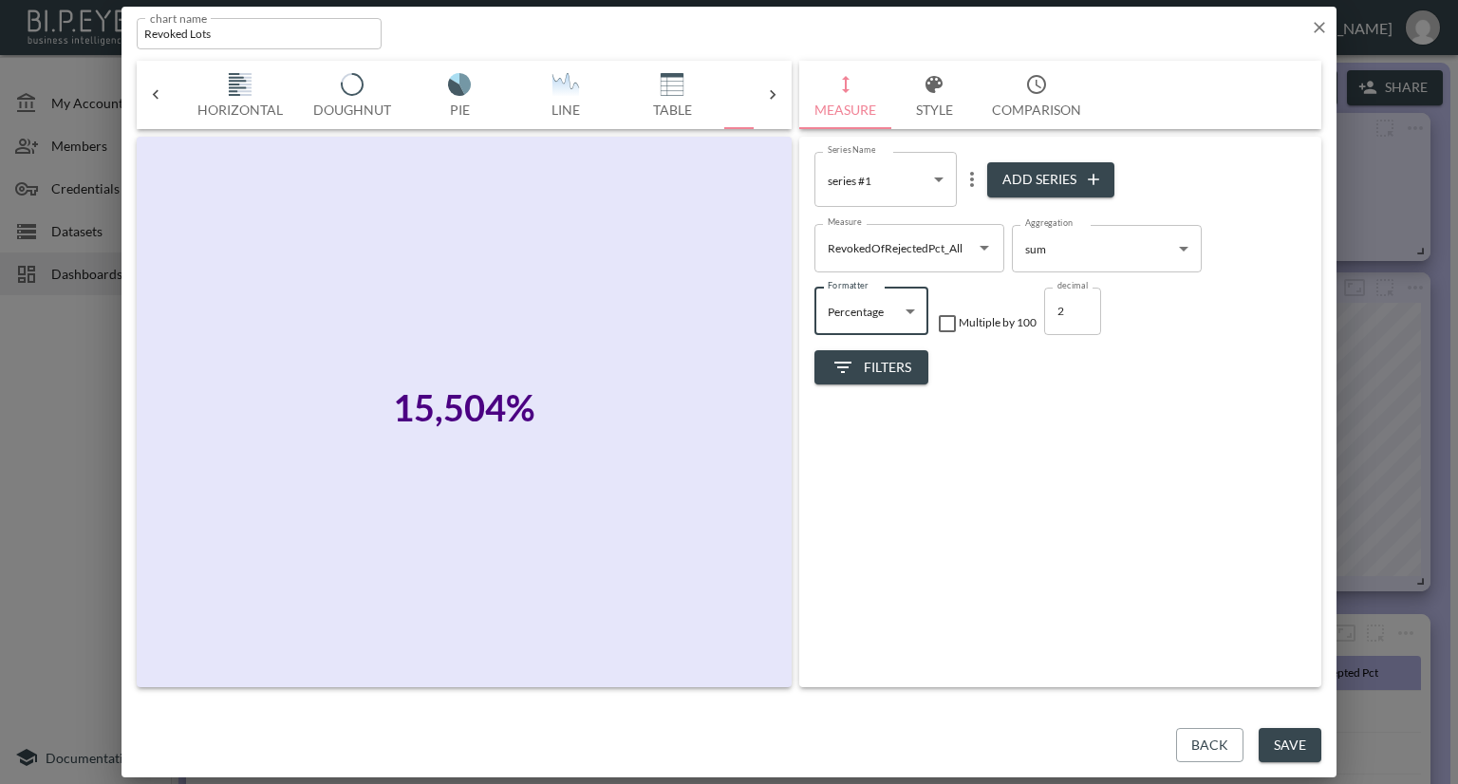
click at [995, 480] on div "Series Name series #1 22389afc-c632-4d42-94ad-4456322288b9 Series Name Add Seri…" at bounding box center [1060, 412] width 522 height 551
click at [1314, 23] on icon "button" at bounding box center [1319, 27] width 11 height 11
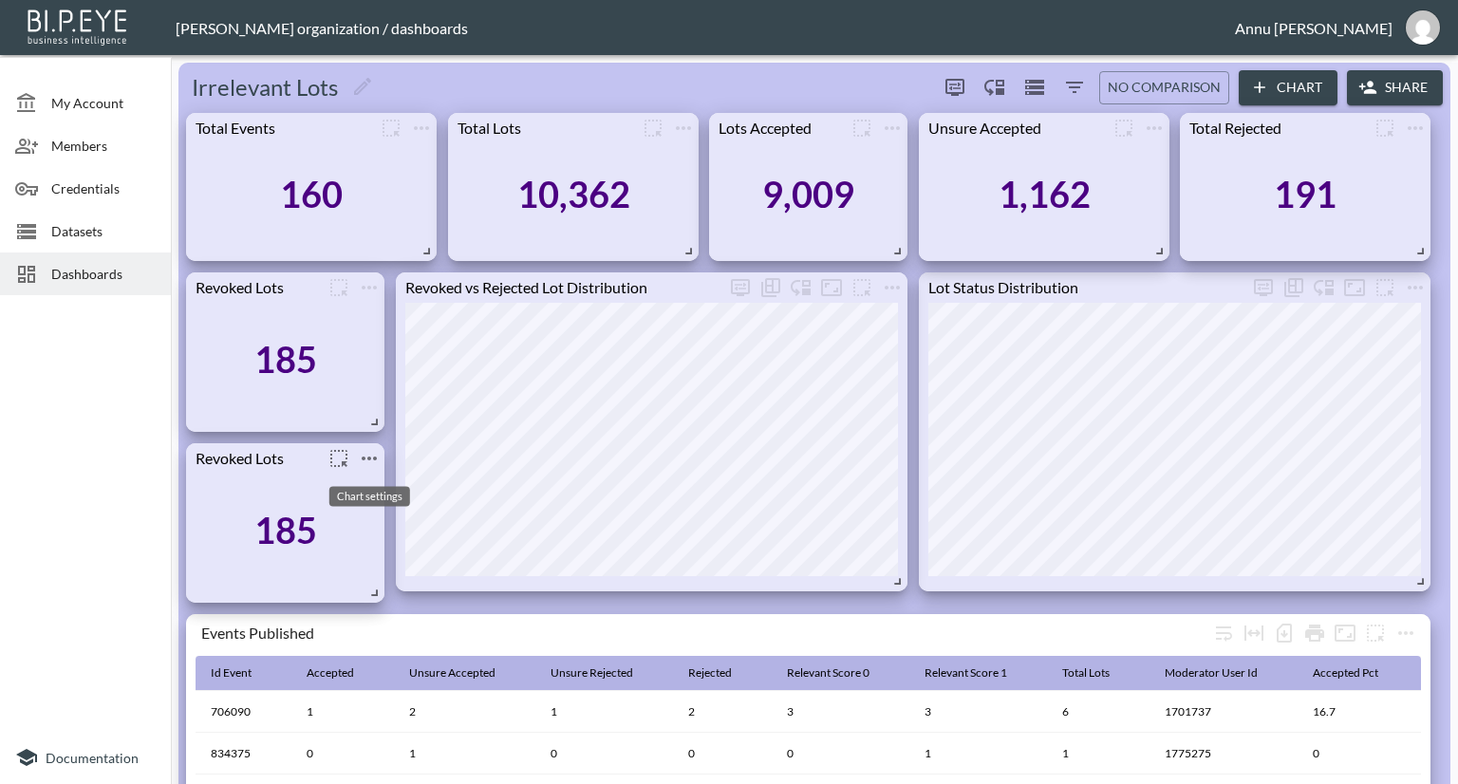
click at [370, 450] on icon "more" at bounding box center [369, 458] width 23 height 23
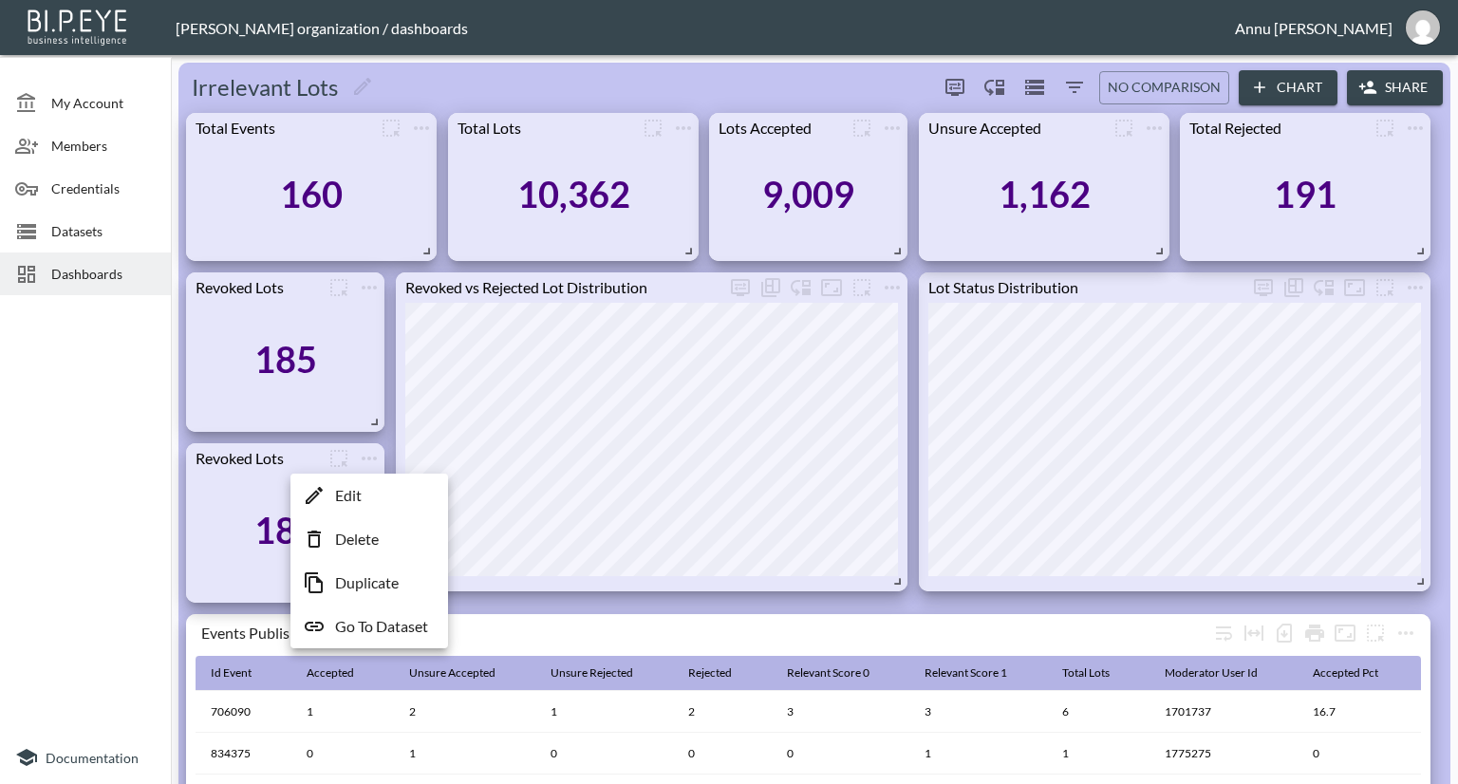
click at [386, 625] on p "Go To Dataset" at bounding box center [381, 626] width 93 height 23
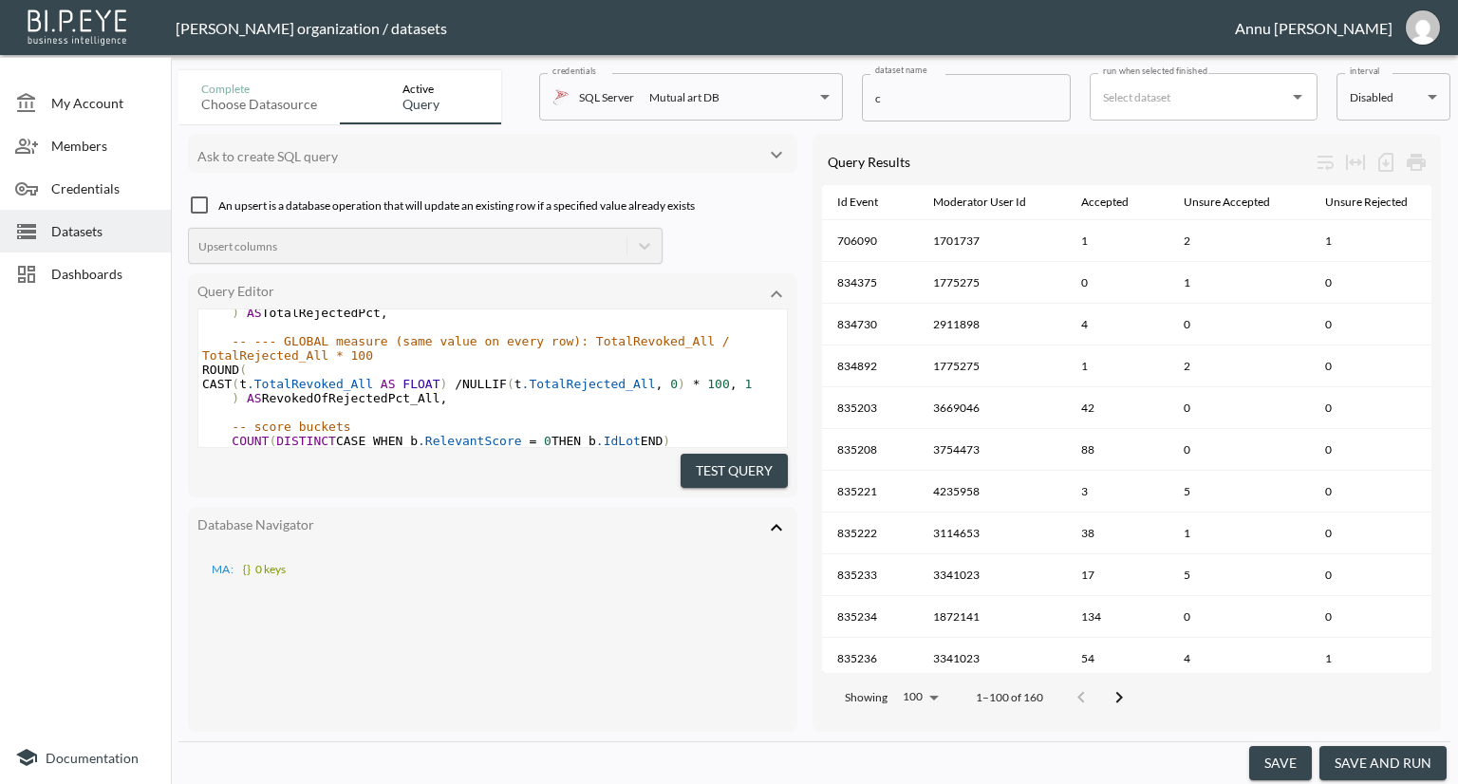
scroll to position [177, 0]
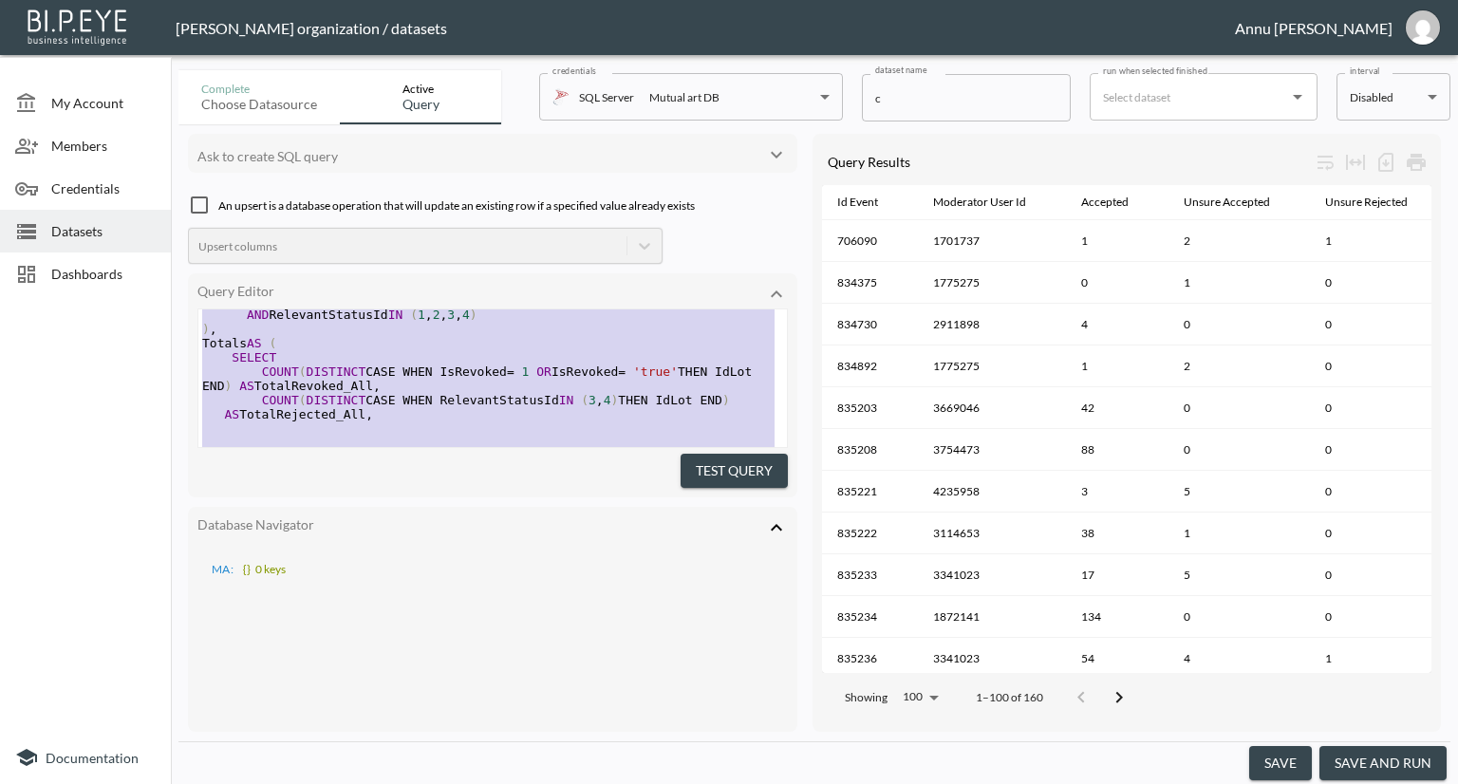
type textarea "WITH Base AS ( SELECT IdEvent, IdLot, ModeratorUserId, RelevantStatusId, IsRevo…"
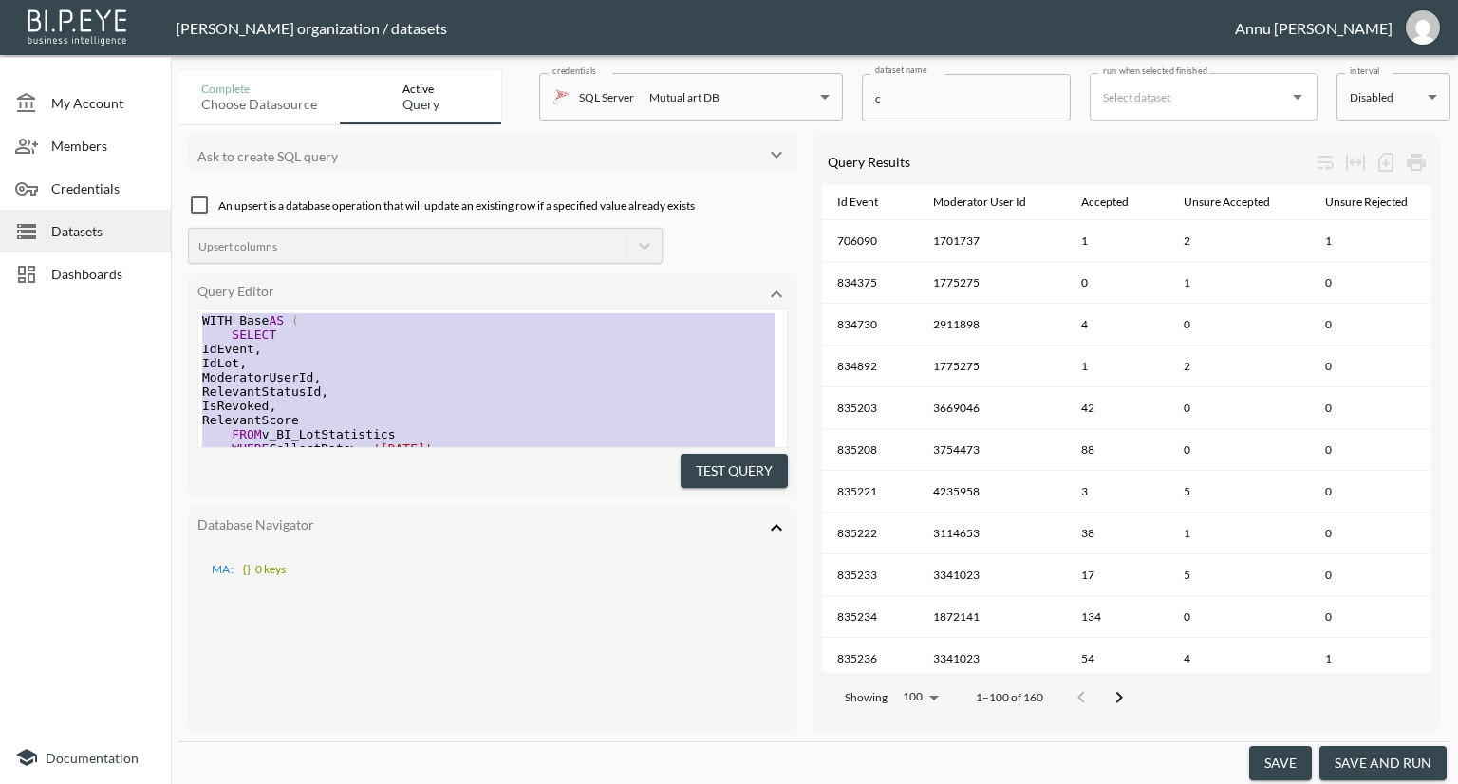
drag, startPoint x: 355, startPoint y: 390, endPoint x: 209, endPoint y: 133, distance: 295.9
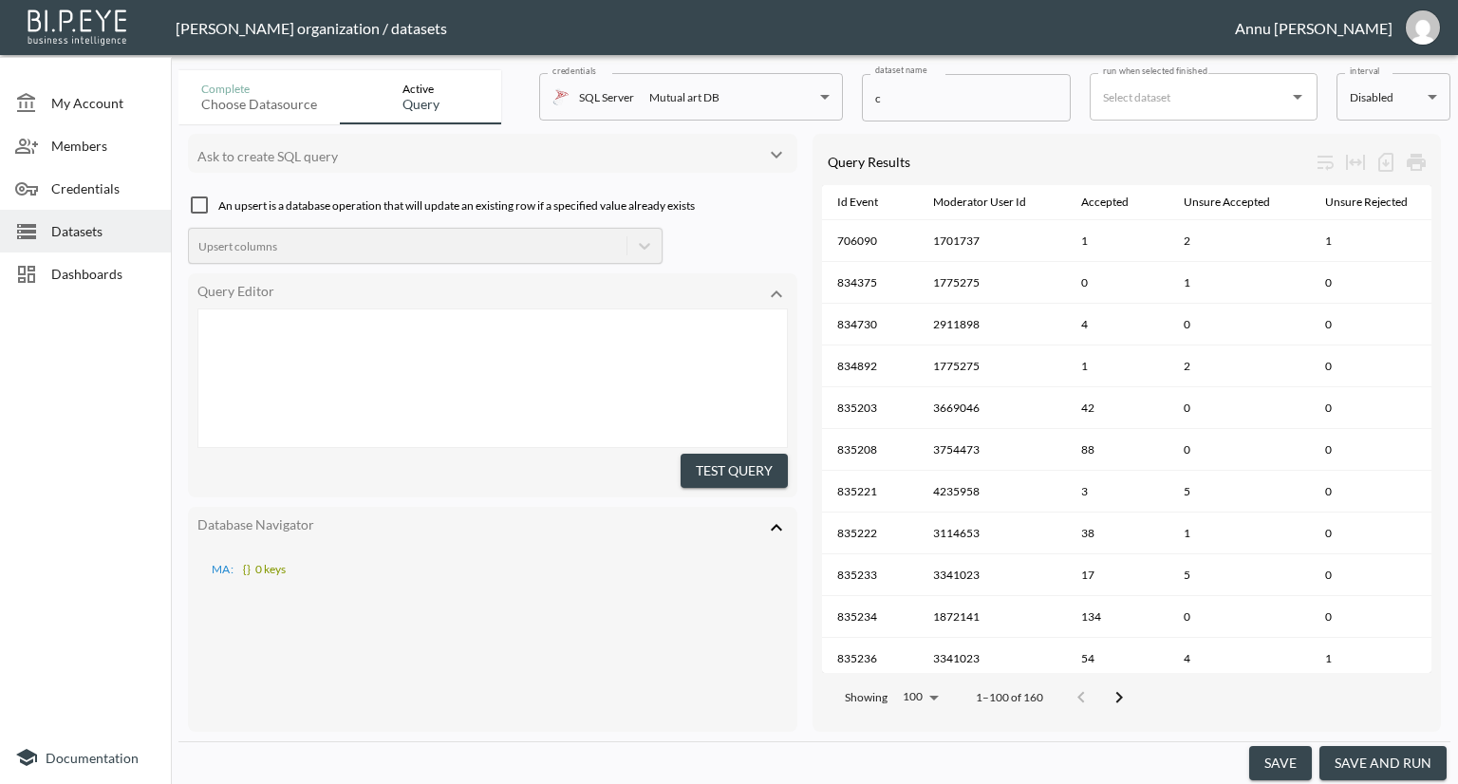
scroll to position [1371, 0]
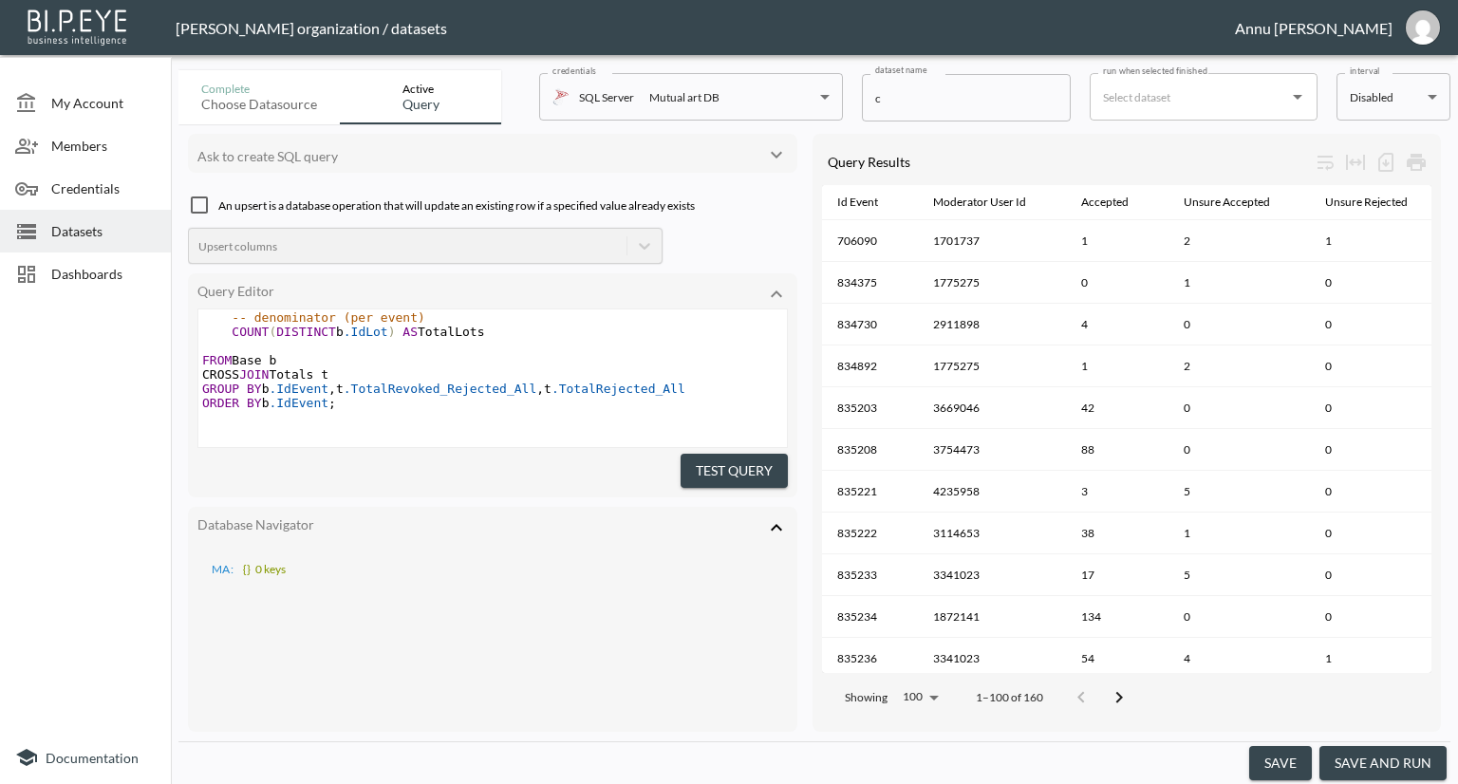
click at [692, 455] on button "Test Query" at bounding box center [734, 471] width 107 height 35
click at [1355, 762] on button "save and run" at bounding box center [1382, 763] width 127 height 35
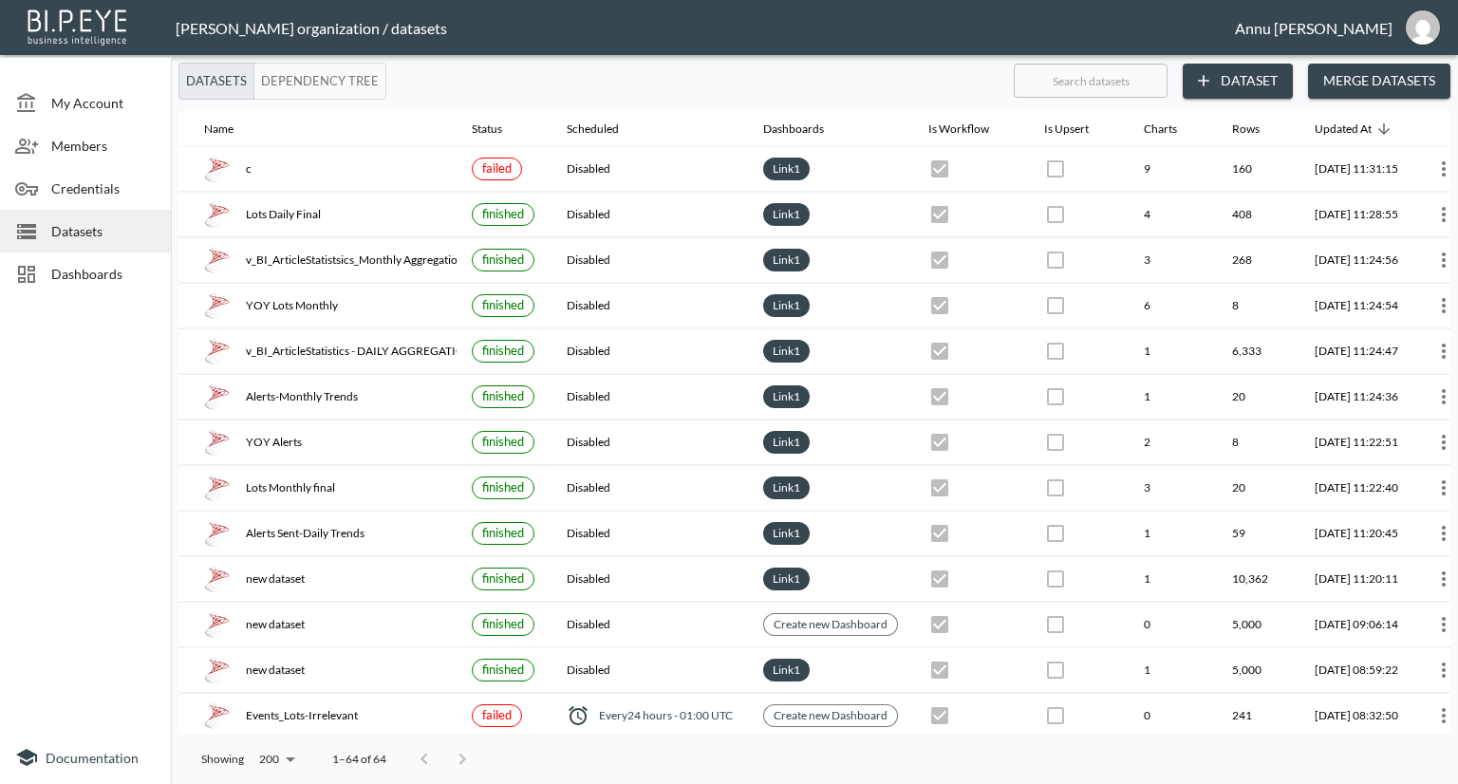
scroll to position [0, 111]
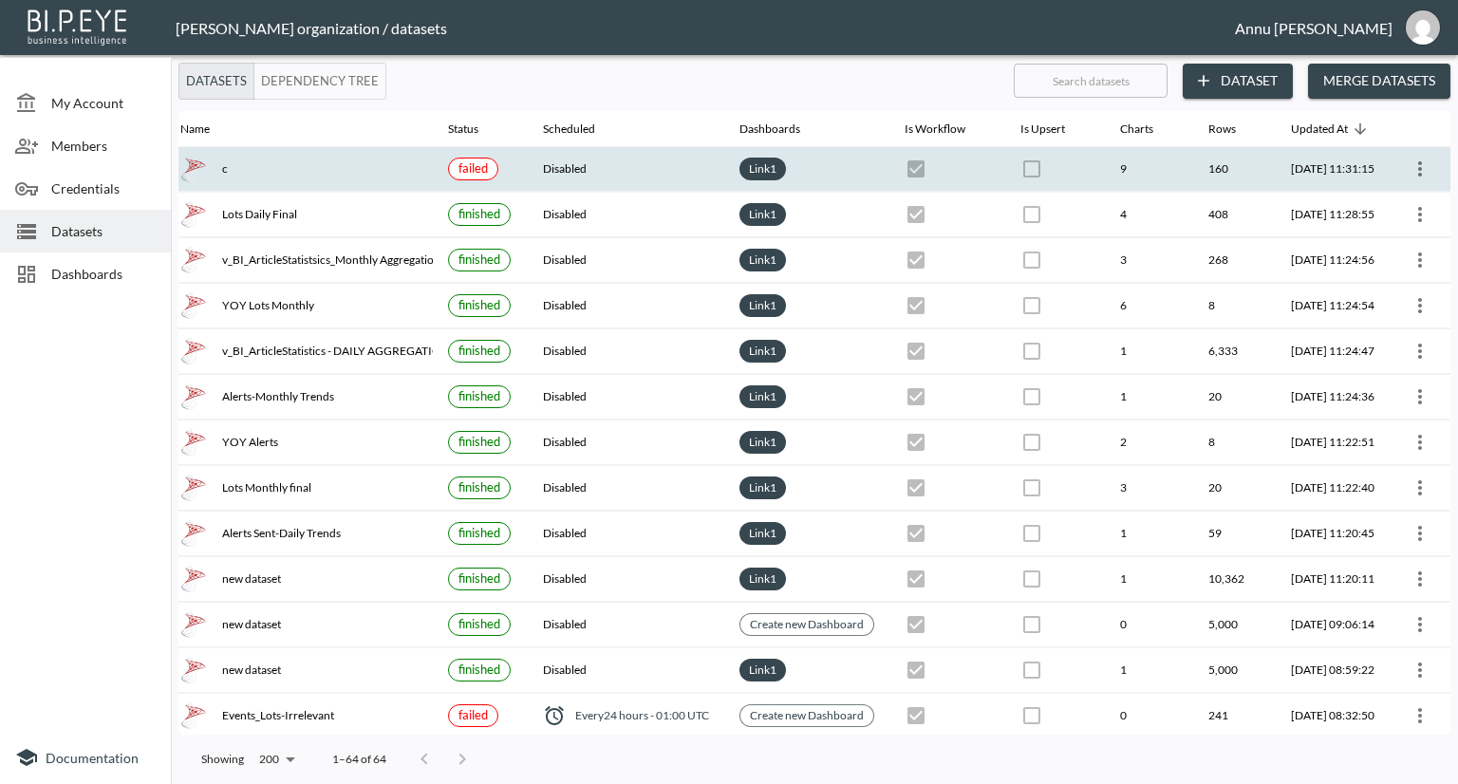
click at [1417, 170] on icon "more" at bounding box center [1420, 169] width 23 height 23
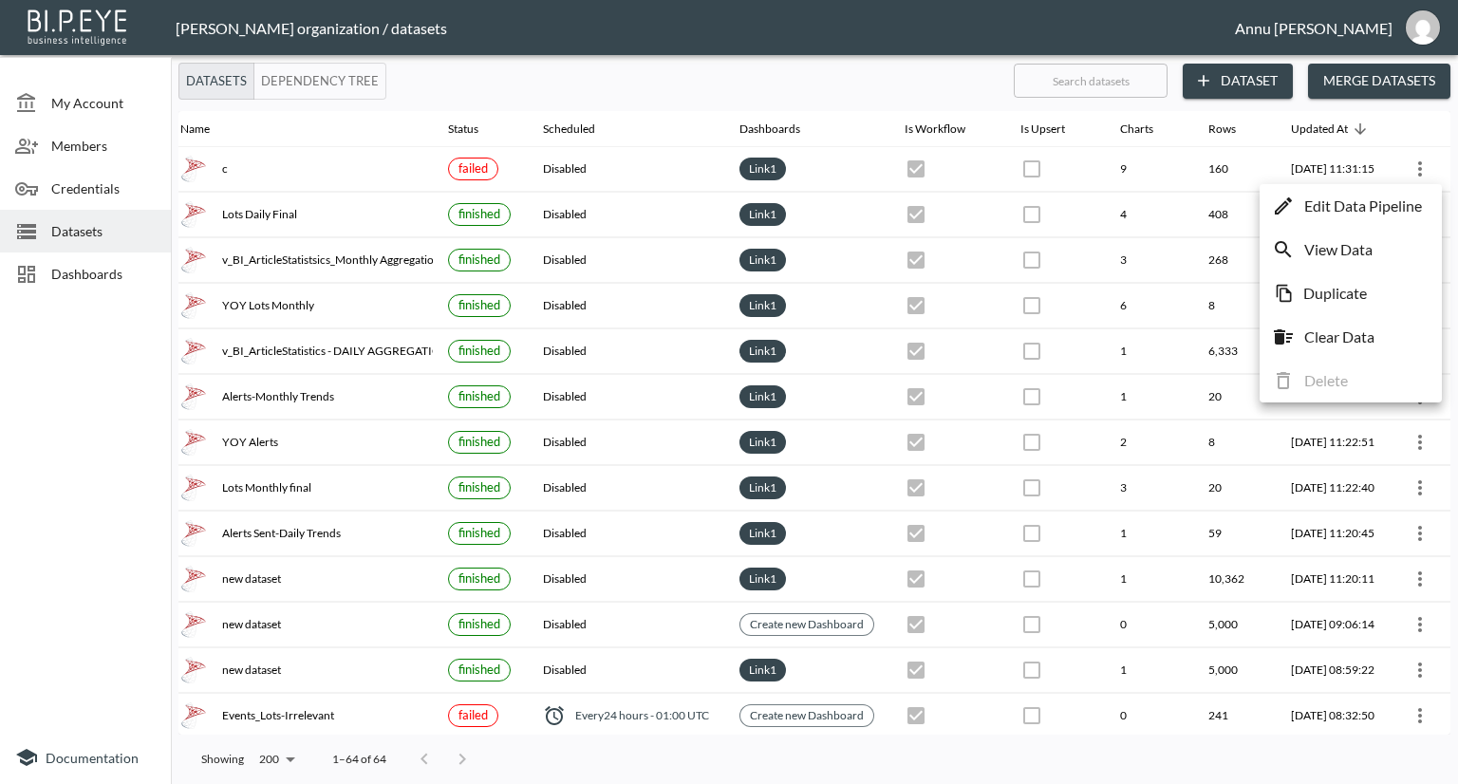
click at [1327, 209] on p "Edit Data Pipeline" at bounding box center [1363, 206] width 118 height 23
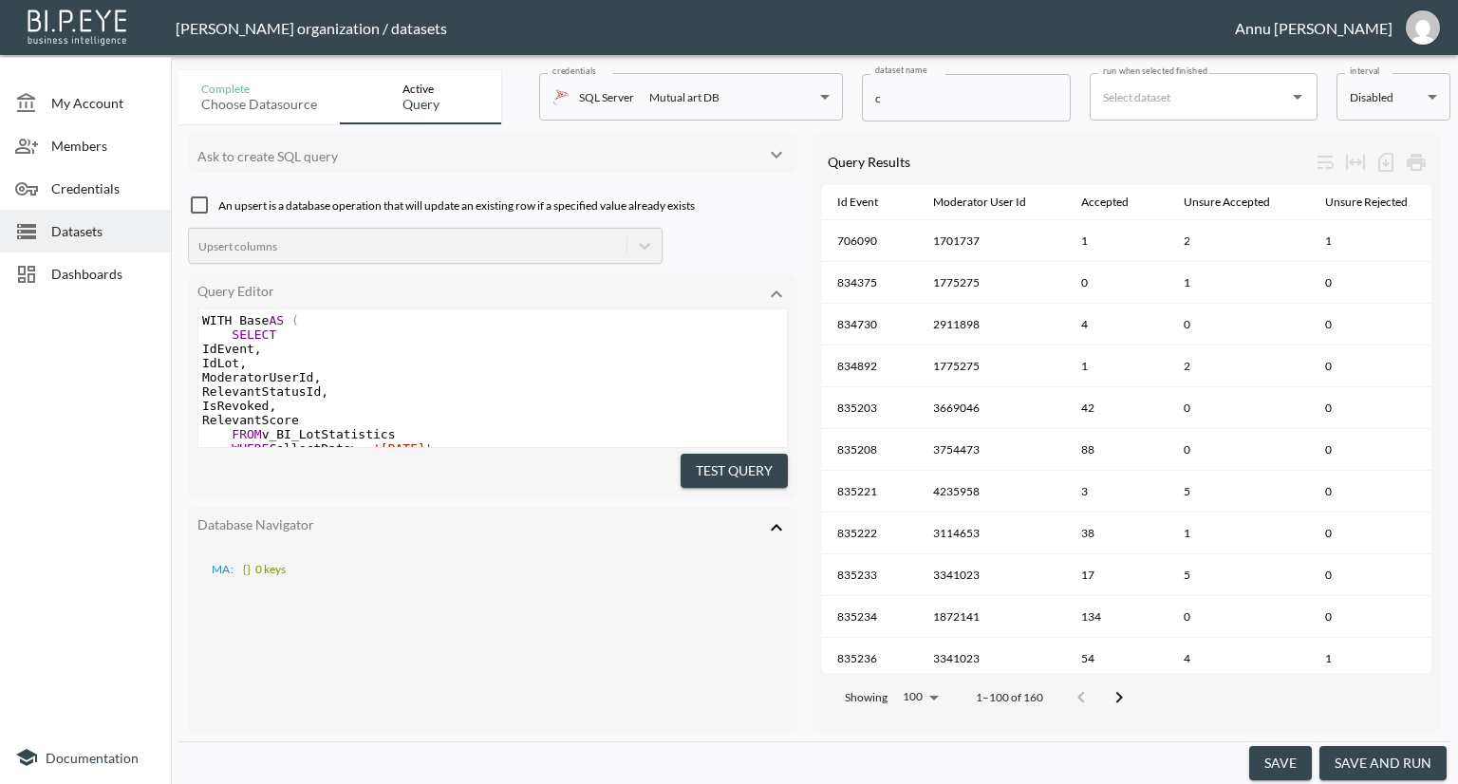
click at [1422, 765] on button "save and run" at bounding box center [1382, 763] width 127 height 35
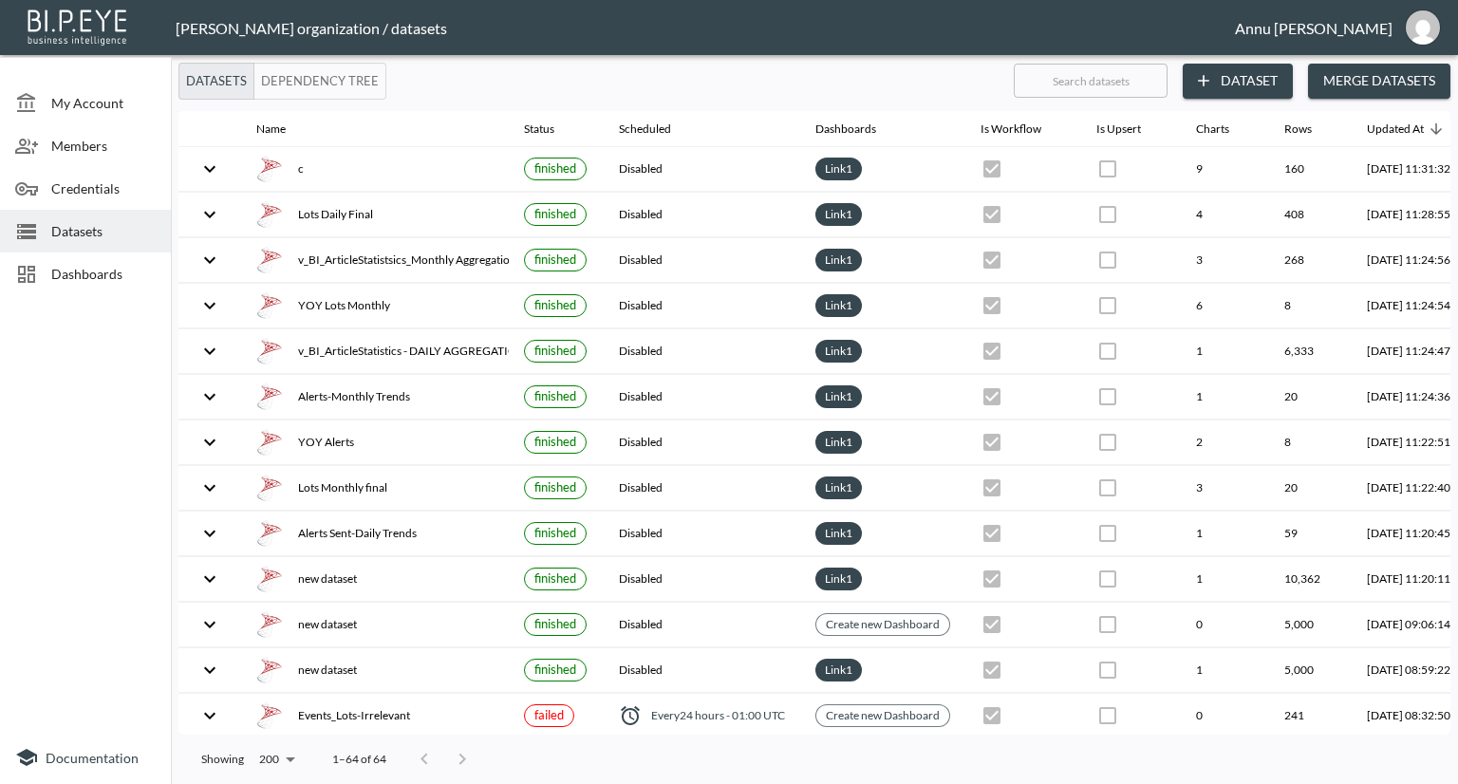
drag, startPoint x: 105, startPoint y: 284, endPoint x: 126, endPoint y: 264, distance: 28.9
click at [105, 284] on div "Dashboards" at bounding box center [85, 273] width 171 height 43
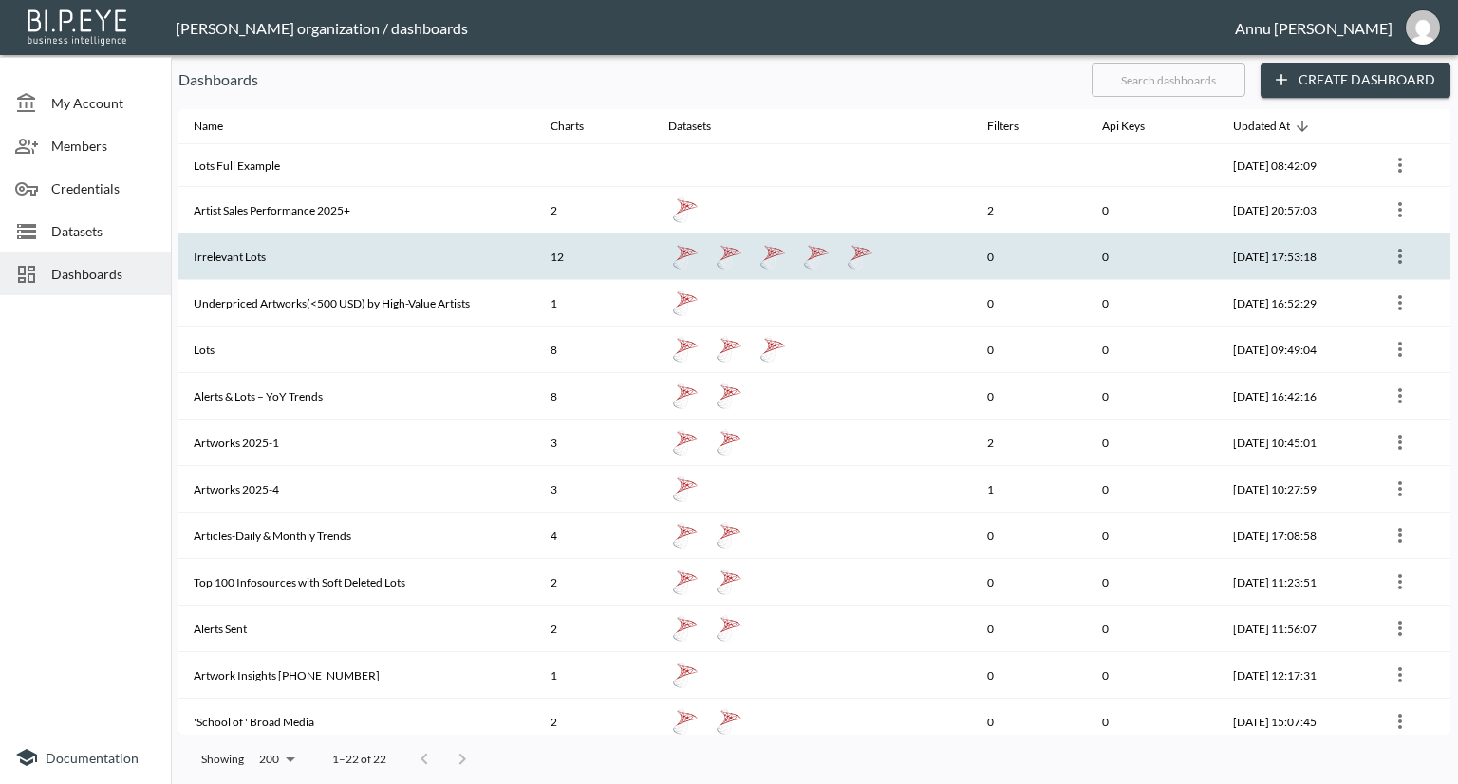
click at [237, 264] on th "Irrelevant Lots" at bounding box center [356, 256] width 357 height 47
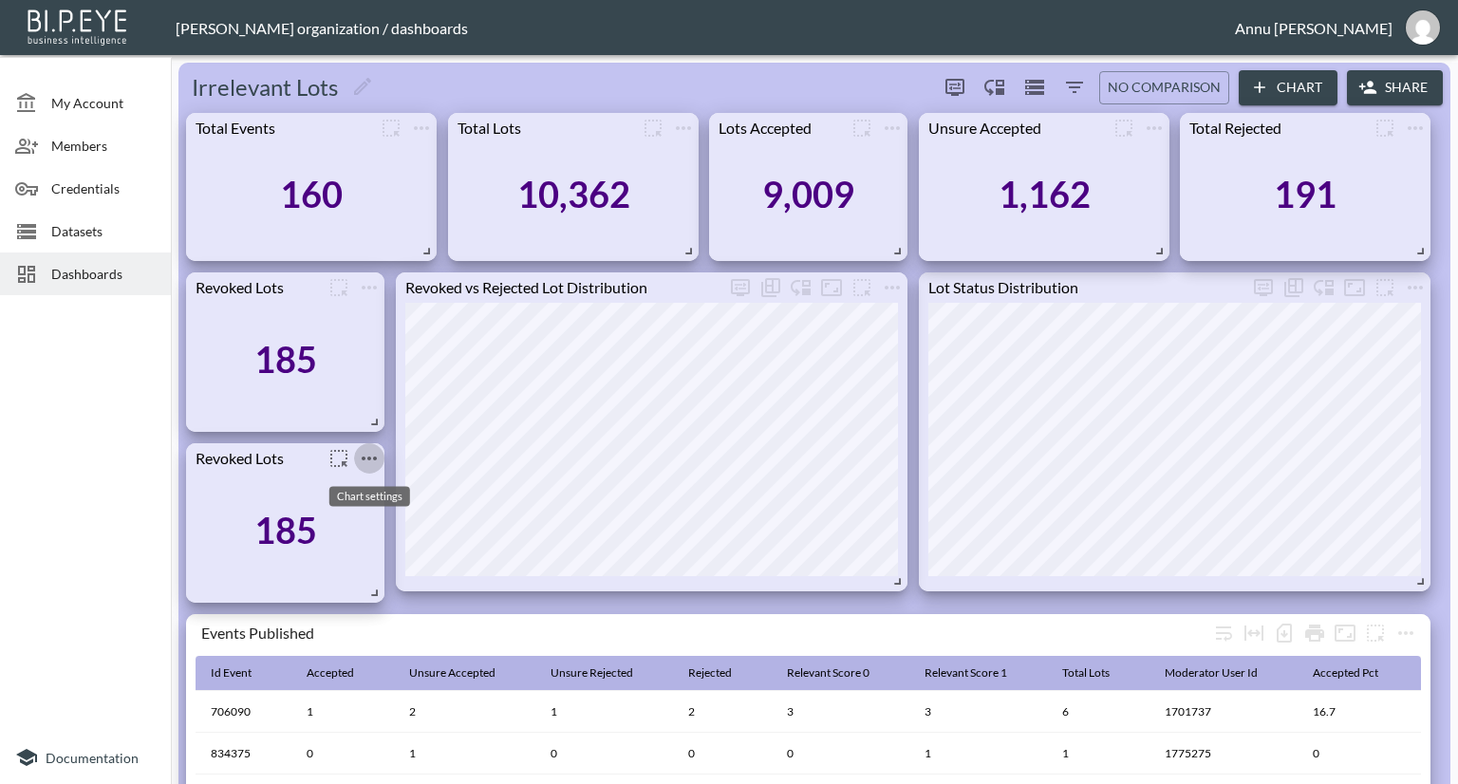
click at [368, 460] on icon "more" at bounding box center [369, 458] width 23 height 23
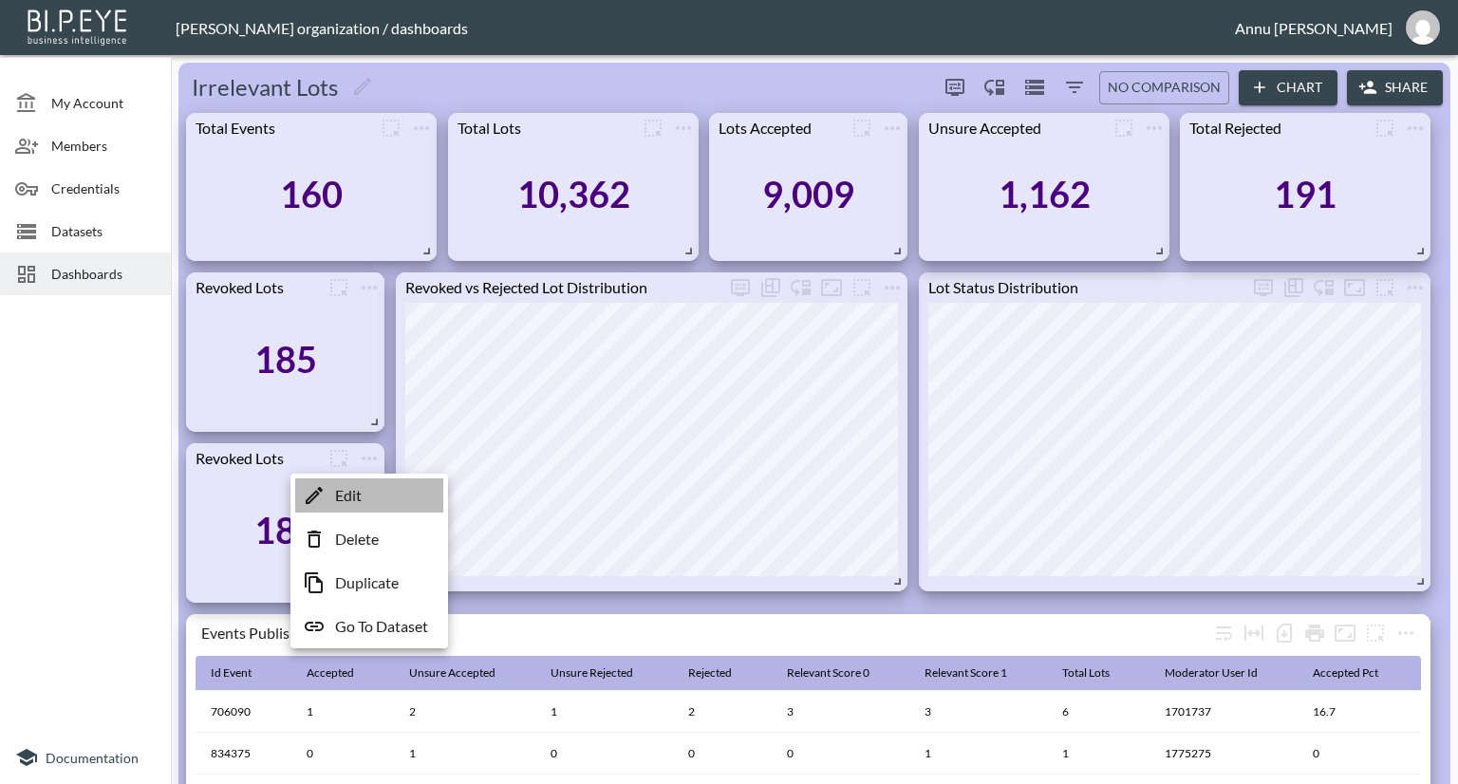
click at [368, 486] on li "Edit" at bounding box center [369, 495] width 148 height 34
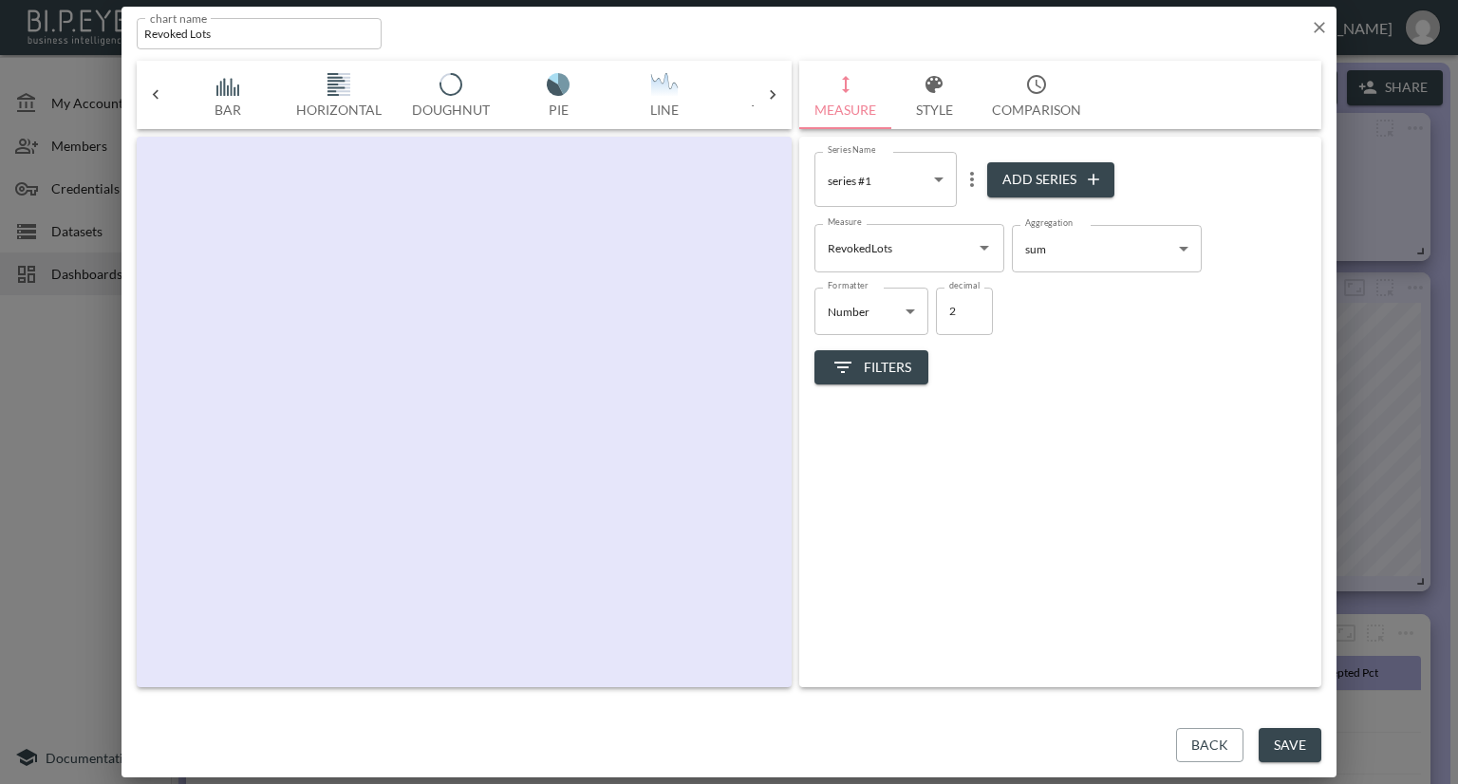
scroll to position [0, 99]
click at [981, 245] on icon "Open" at bounding box center [984, 247] width 23 height 23
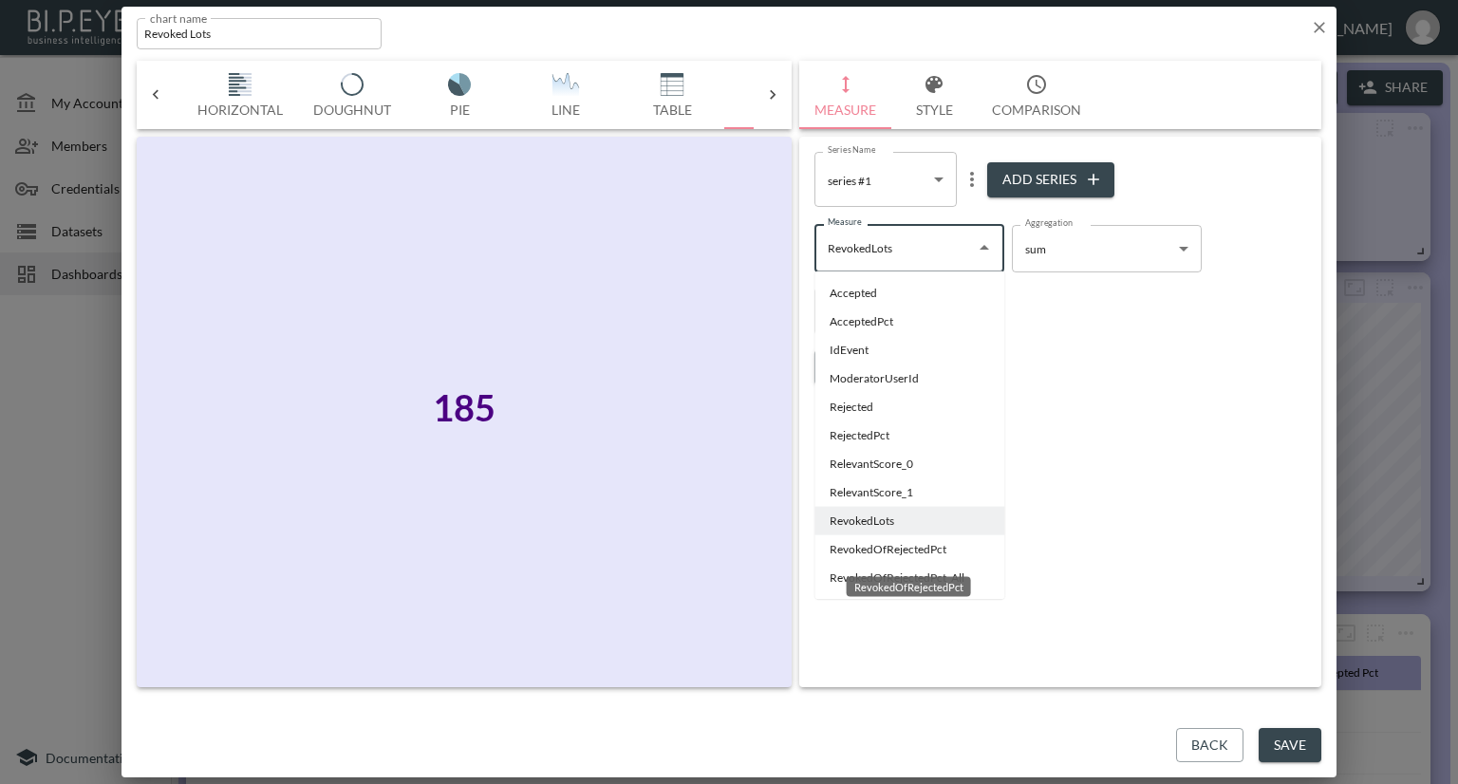
click at [879, 551] on li "RevokedOfRejectedPct" at bounding box center [909, 549] width 190 height 28
type input "RevokedOfRejectedPct"
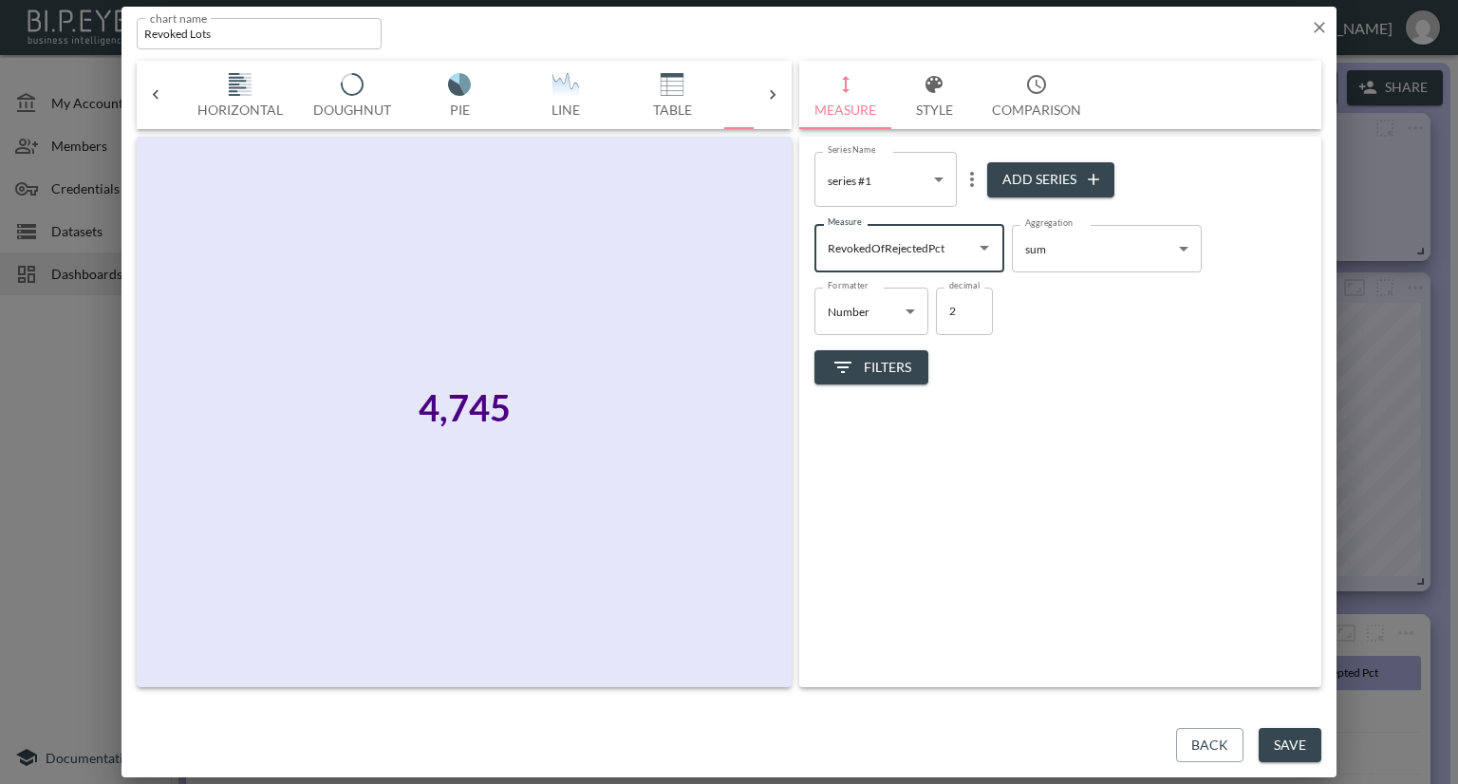
click at [1324, 31] on icon "button" at bounding box center [1319, 27] width 11 height 11
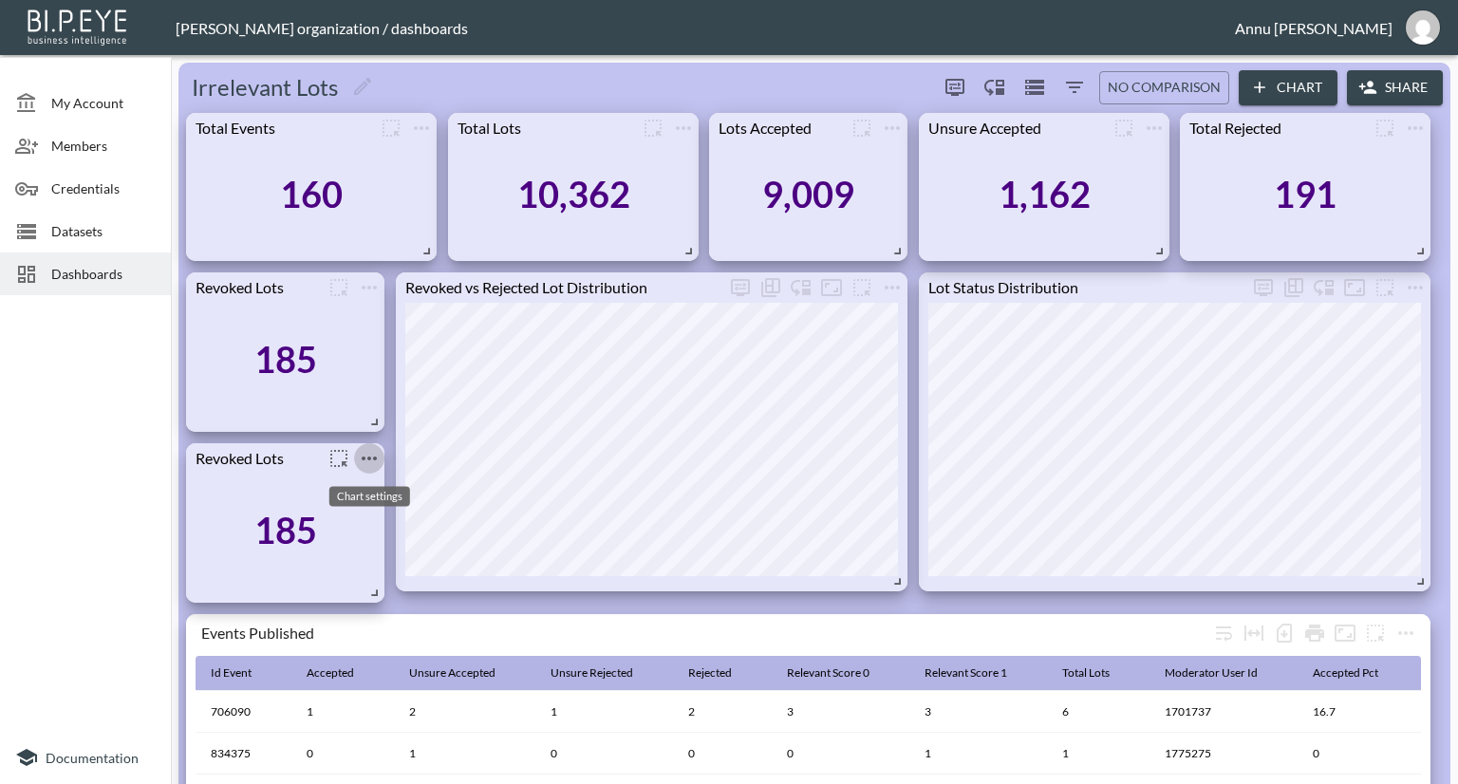
click at [366, 461] on icon "more" at bounding box center [369, 458] width 23 height 23
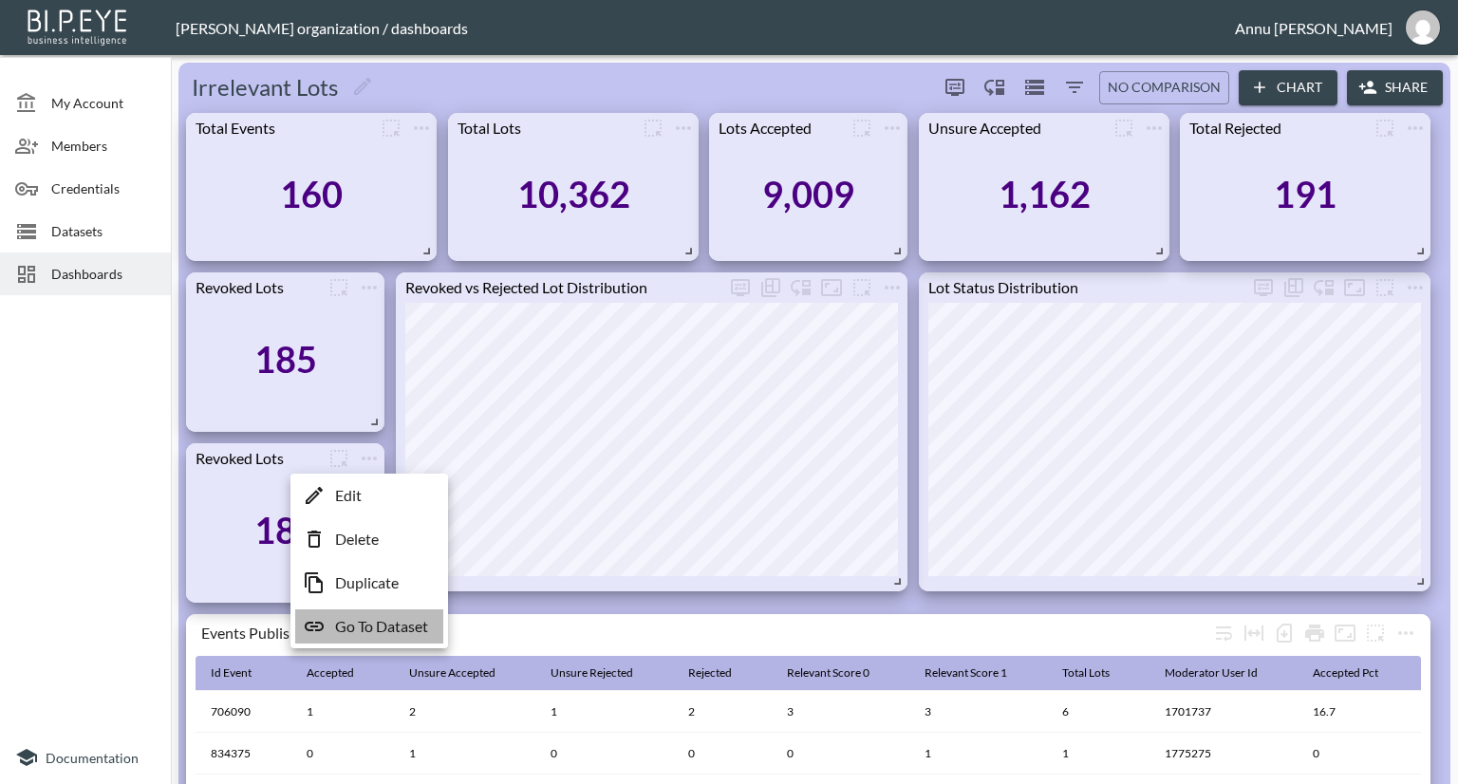
drag, startPoint x: 369, startPoint y: 624, endPoint x: 369, endPoint y: 586, distance: 38.0
click at [369, 624] on p "Go To Dataset" at bounding box center [381, 626] width 93 height 23
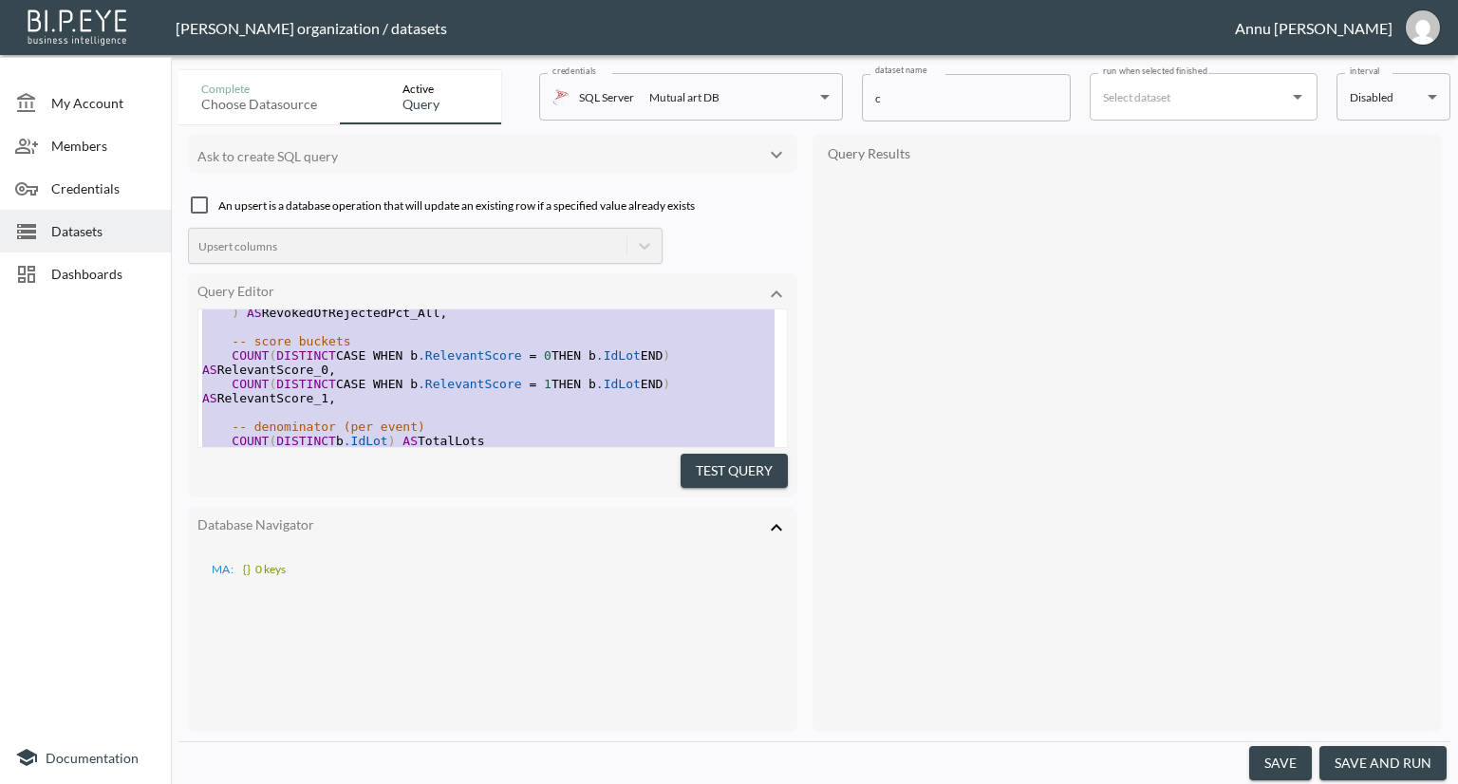
scroll to position [710, 0]
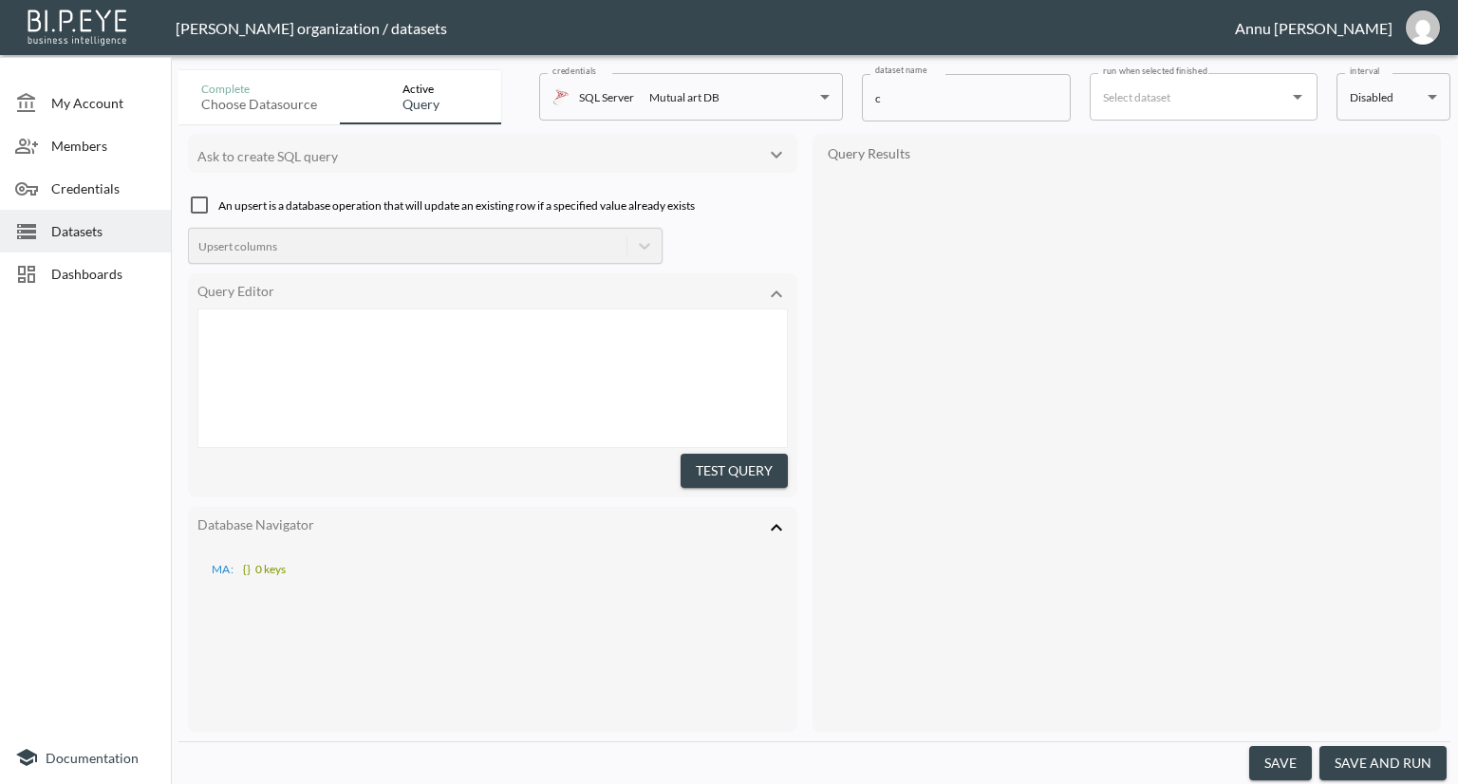
type textarea "WITH Base AS ( SELECT IdEvent, IdLot, ModeratorUserId, RelevantStatusId, IsRevo…"
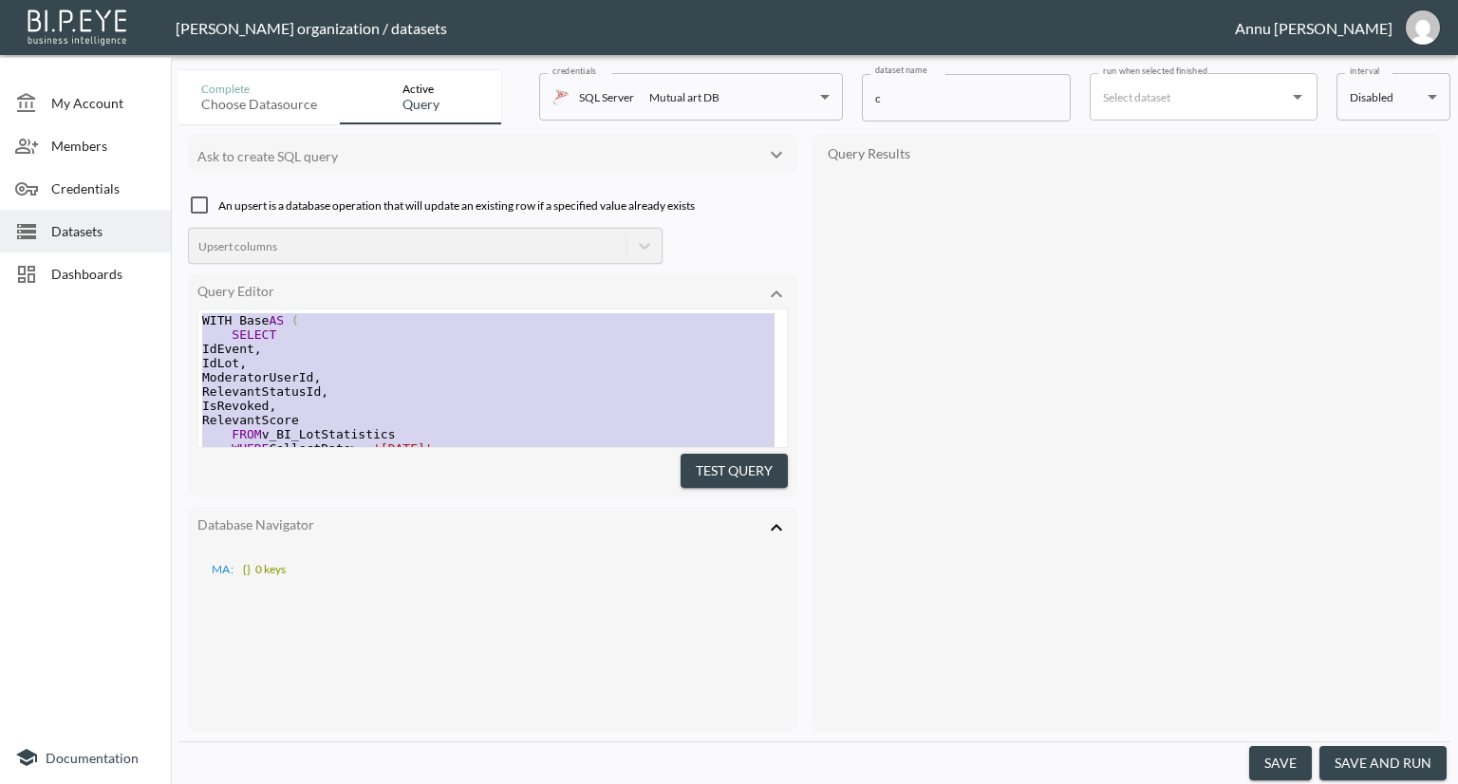
drag, startPoint x: 357, startPoint y: 389, endPoint x: 133, endPoint y: 65, distance: 393.6
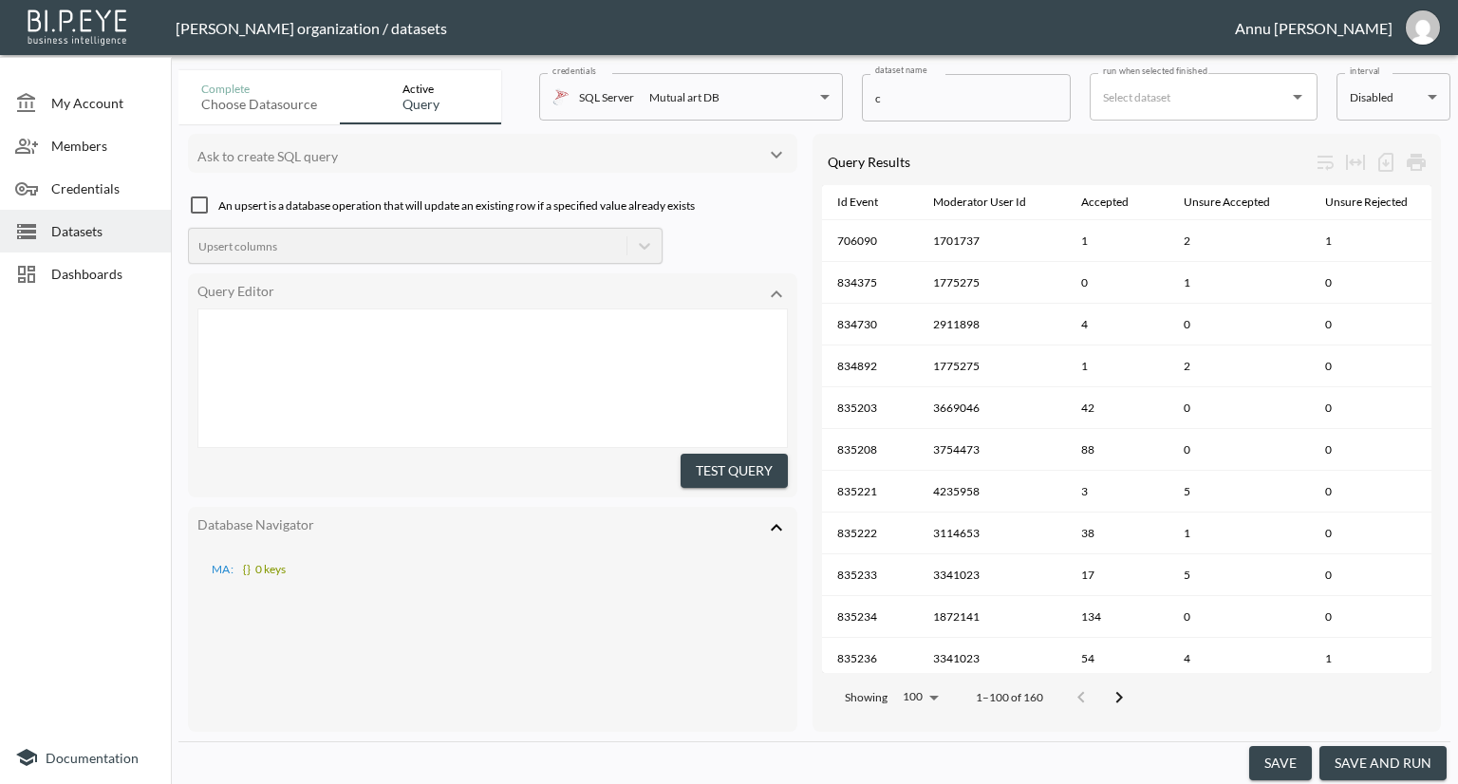
scroll to position [389, 0]
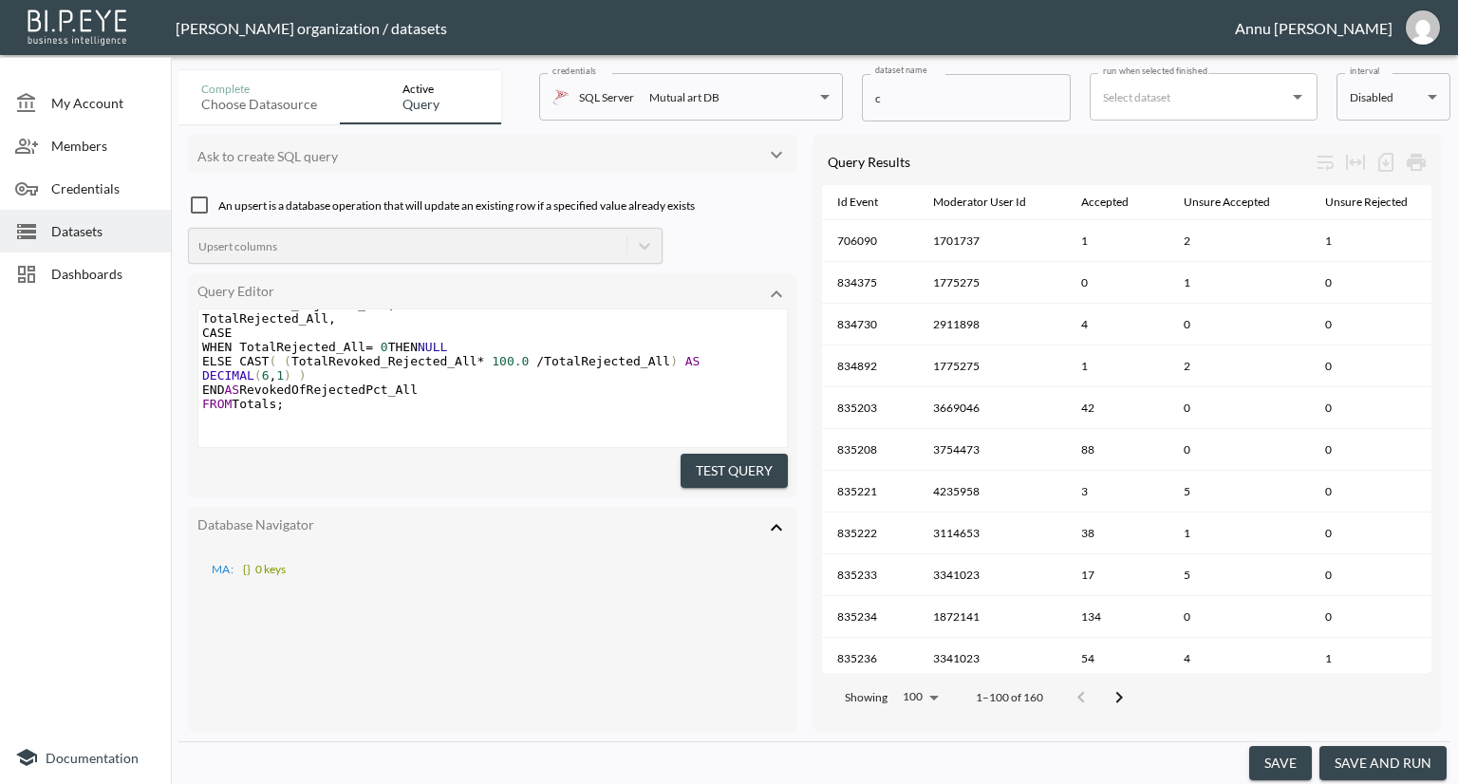
click at [718, 457] on button "Test Query" at bounding box center [734, 471] width 107 height 35
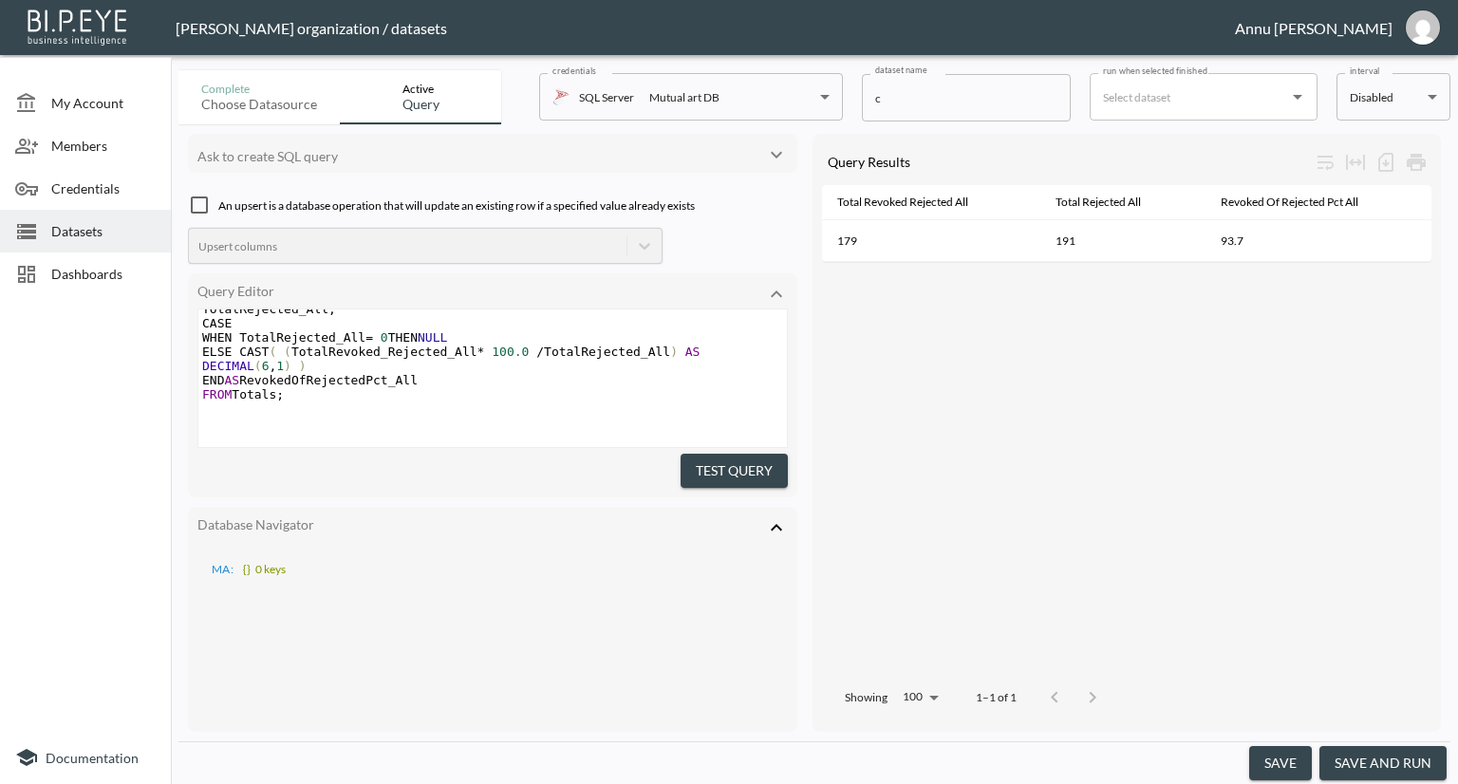
scroll to position [420, 0]
click at [775, 516] on icon at bounding box center [776, 527] width 23 height 23
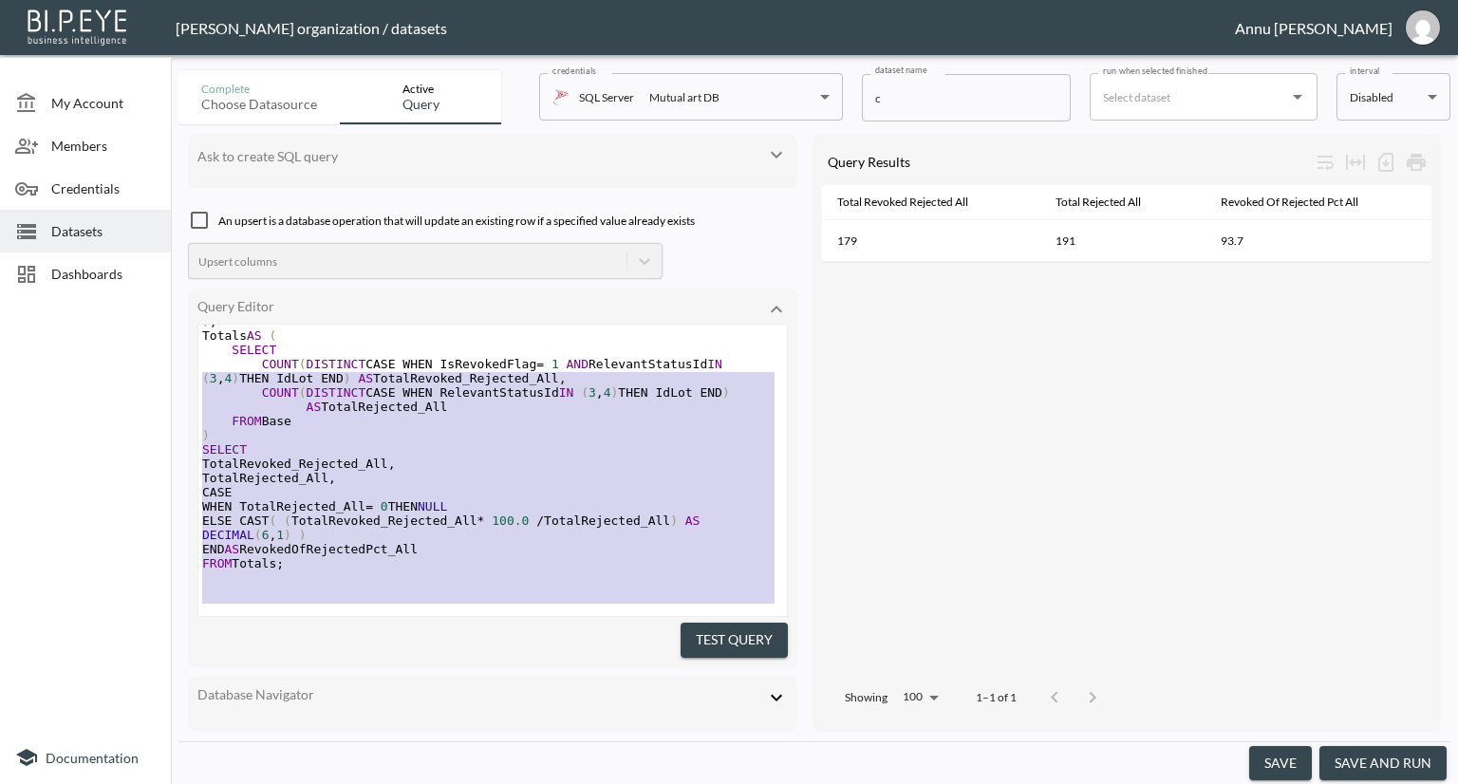
scroll to position [0, 0]
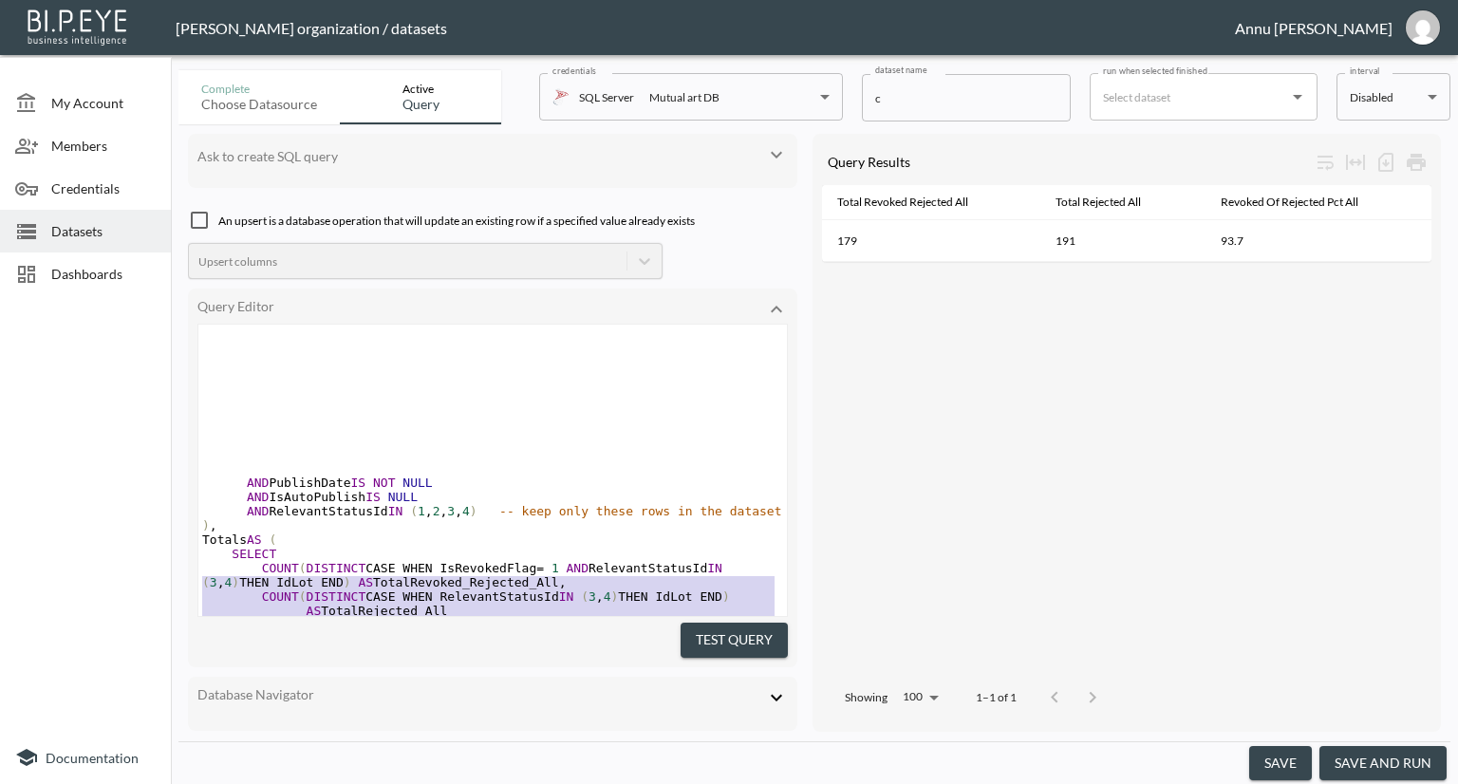
type textarea "WITH Base AS ( SELECT IdLot, RelevantStatusId, -- Normalize IsRevoked to a 0/1 …"
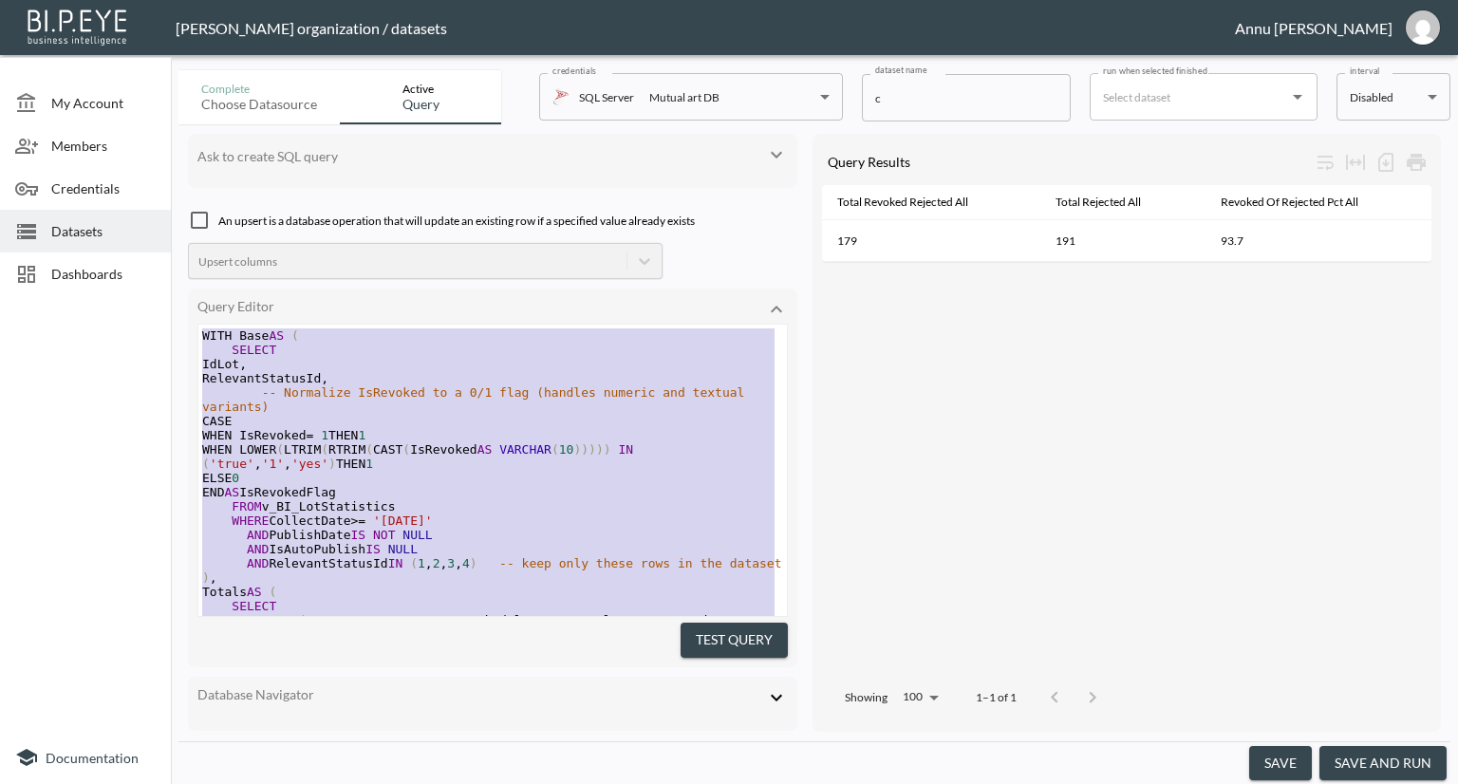
drag, startPoint x: 358, startPoint y: 581, endPoint x: 141, endPoint y: 138, distance: 493.3
click at [141, 138] on div "My Account Members Credentials Datasets Dashboards Documentation Complete Choos…" at bounding box center [729, 392] width 1458 height 784
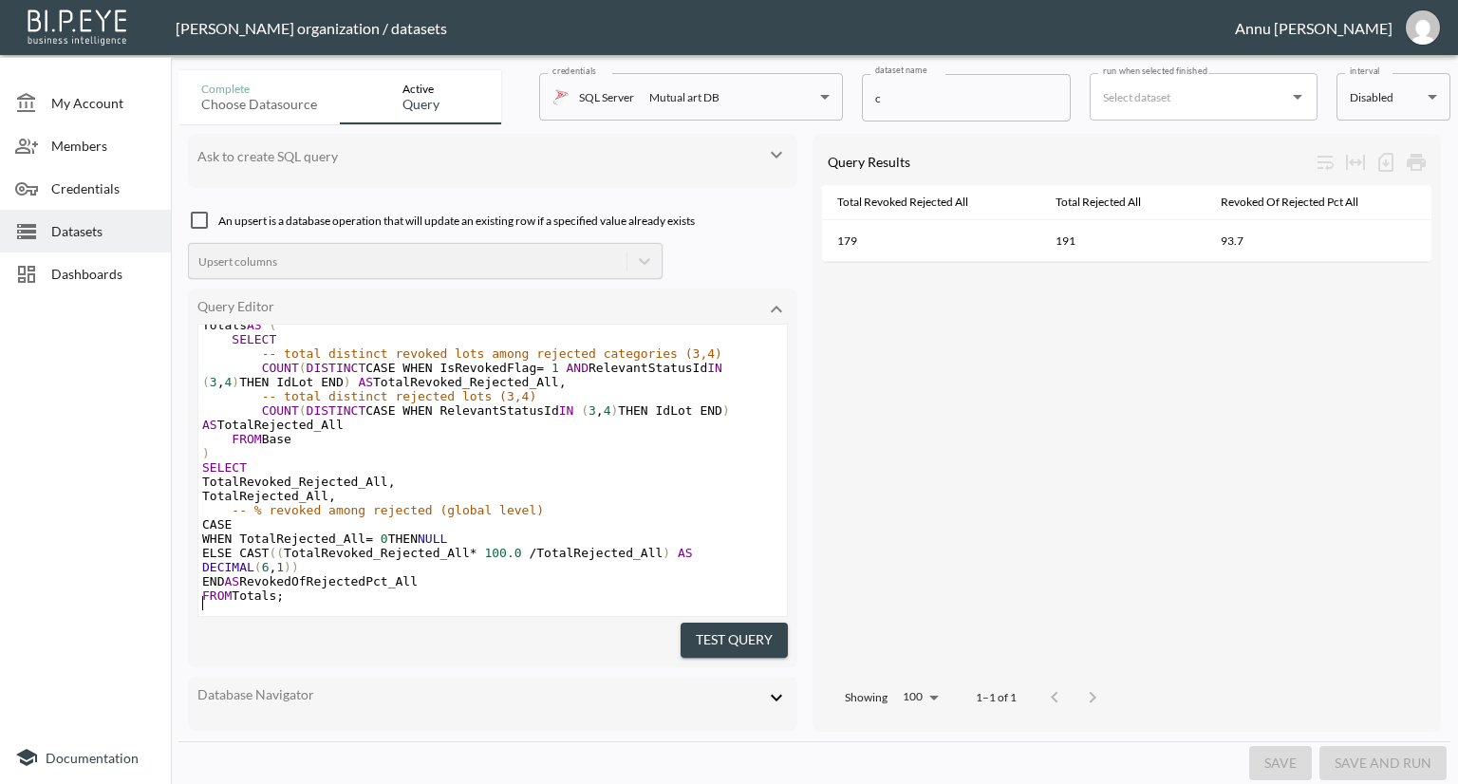
scroll to position [285, 0]
click at [721, 623] on button "Test Query" at bounding box center [734, 640] width 107 height 35
click at [707, 638] on button "Test Query" at bounding box center [734, 640] width 107 height 35
type textarea "WITH Base AS ( SELECT IdLot, RelevantStatusId, -- Normalize IsRevoked to a 0/1 …"
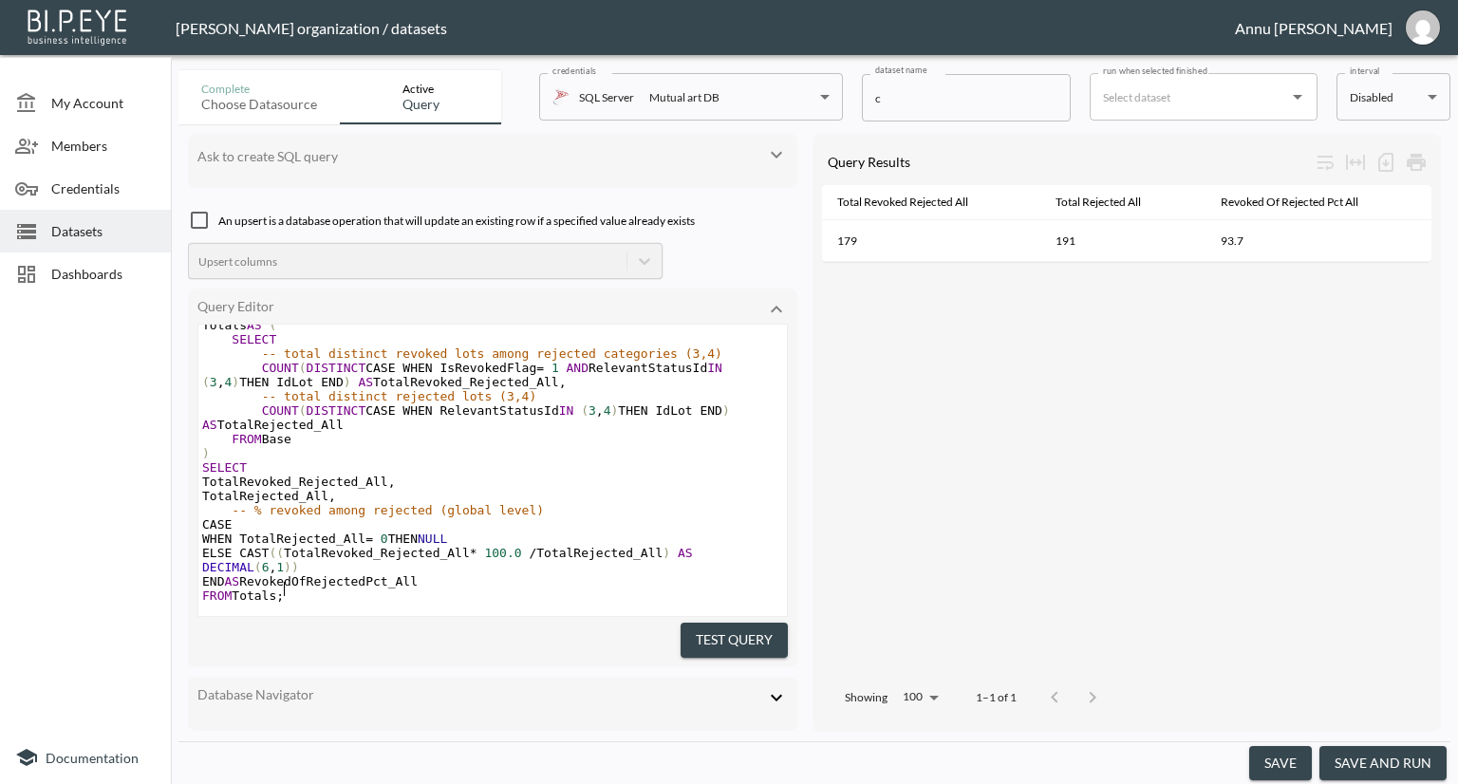
scroll to position [0, 0]
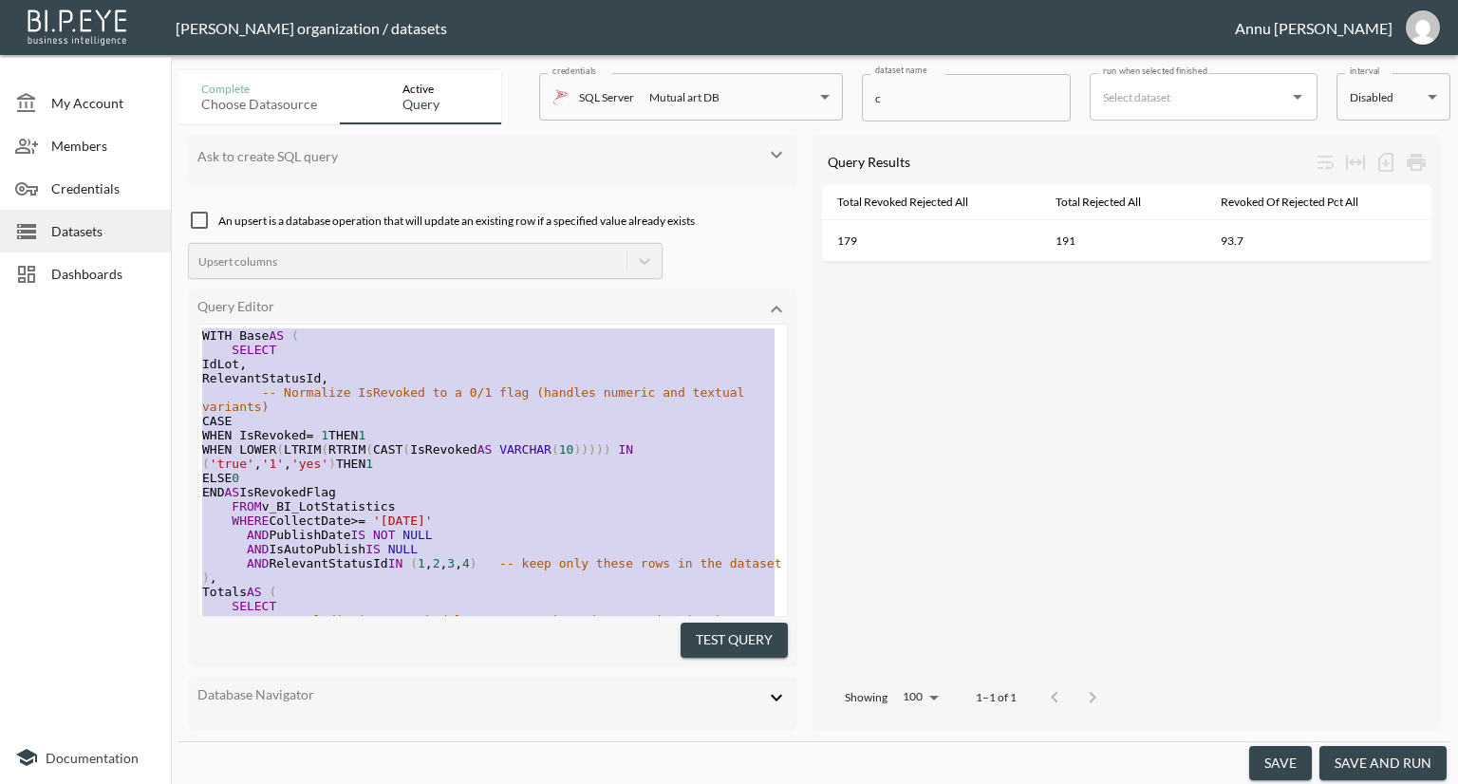
drag, startPoint x: 332, startPoint y: 569, endPoint x: 140, endPoint y: 145, distance: 465.1
click at [140, 145] on div "My Account Members Credentials Datasets Dashboards Documentation Complete Choos…" at bounding box center [729, 392] width 1458 height 784
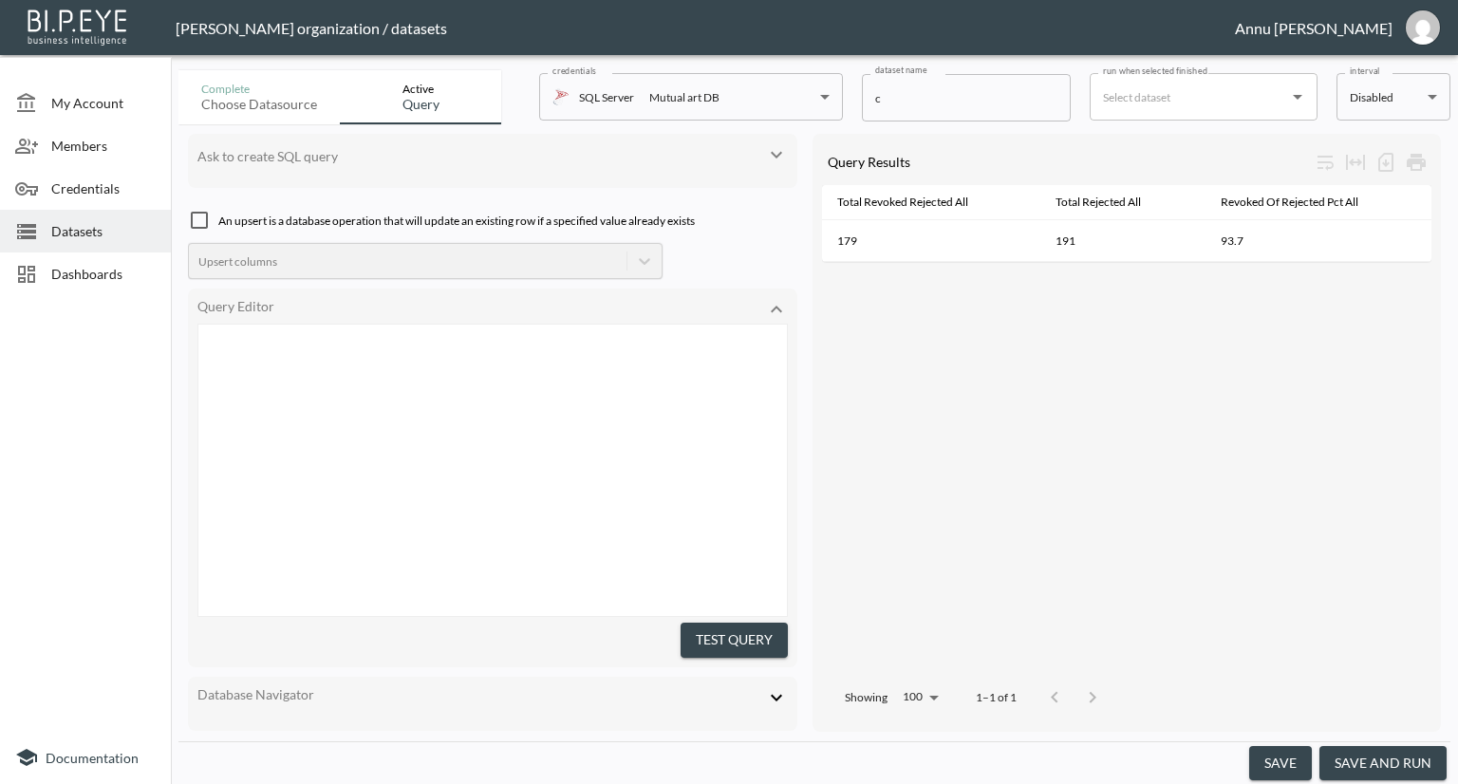
scroll to position [1147, 0]
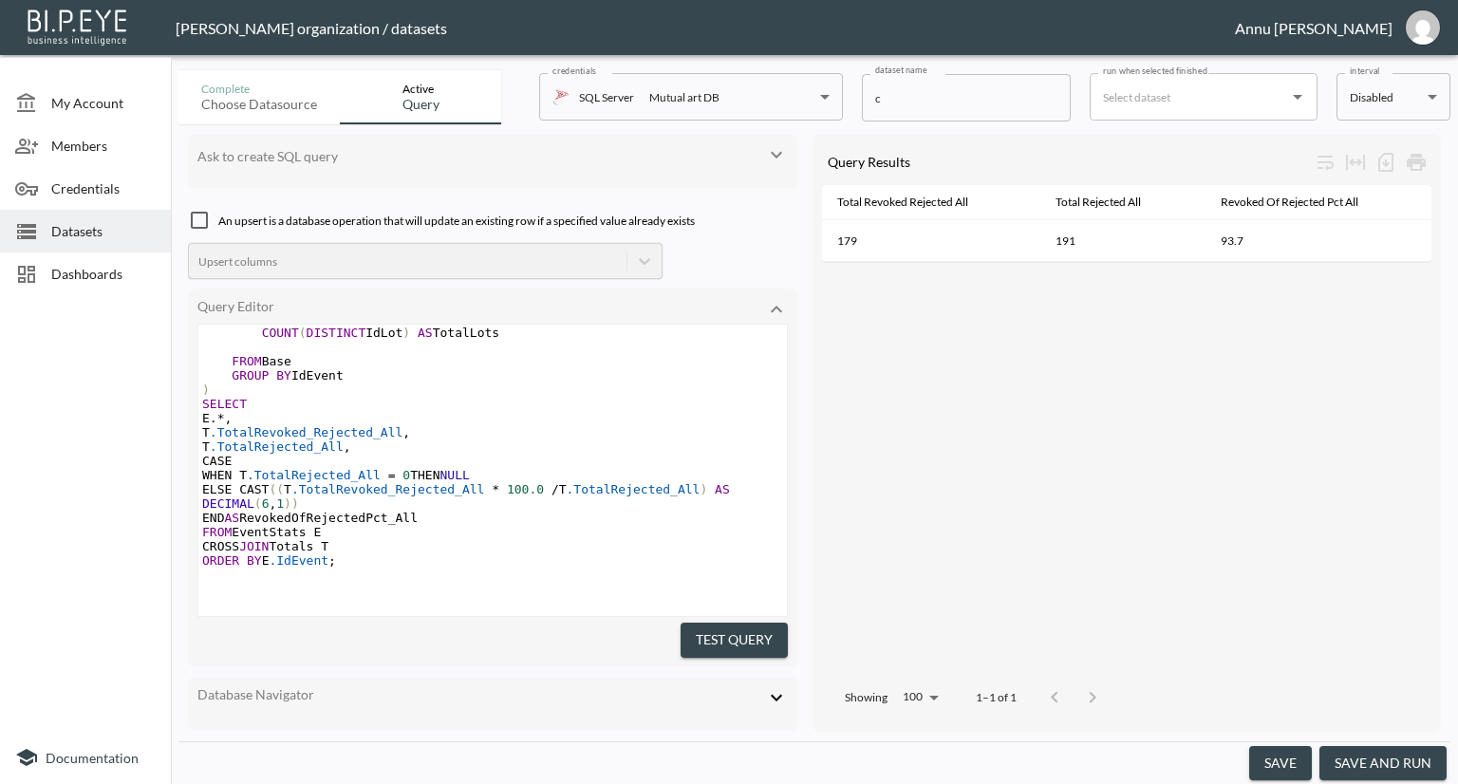
click at [717, 626] on button "Test Query" at bounding box center [734, 640] width 107 height 35
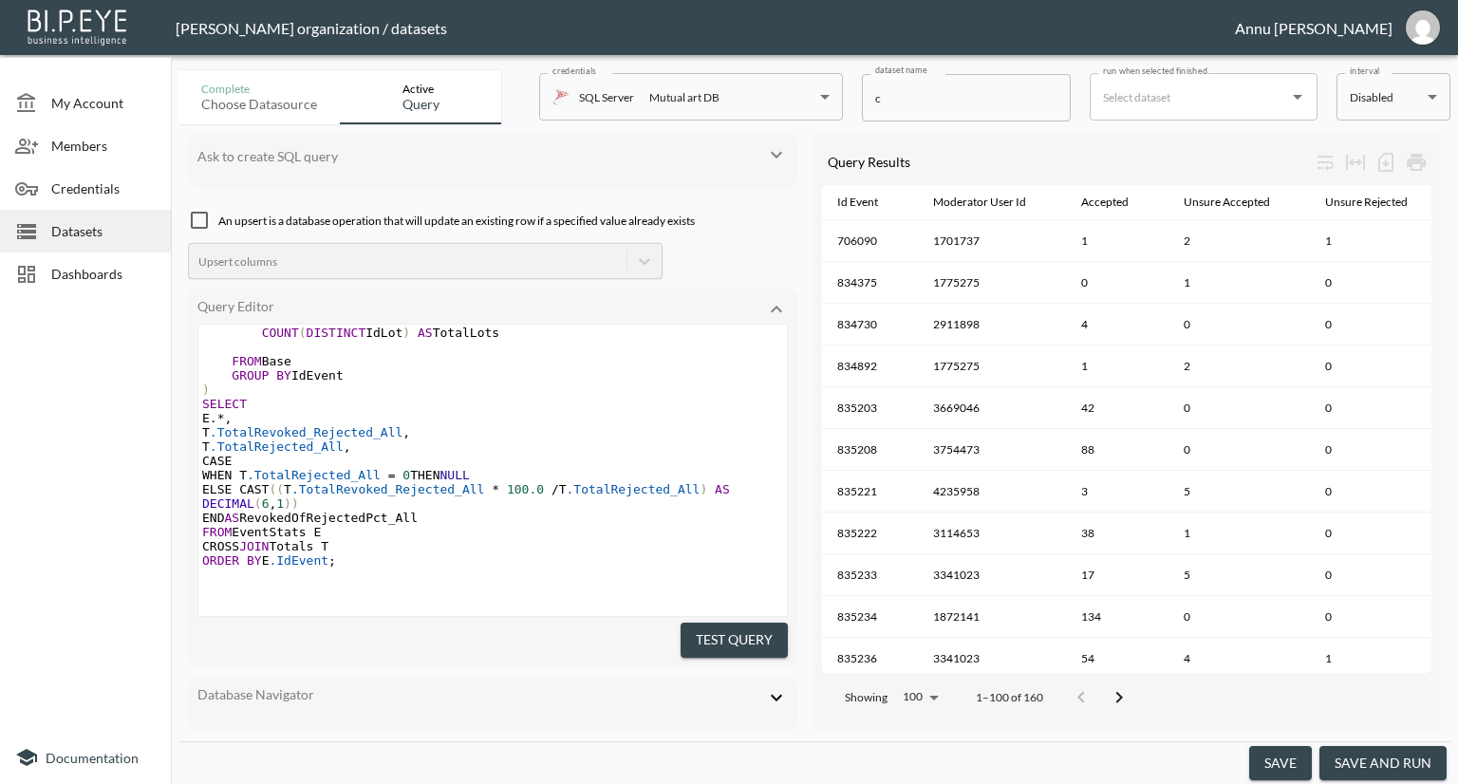
click at [1364, 747] on button "save and run" at bounding box center [1382, 763] width 127 height 35
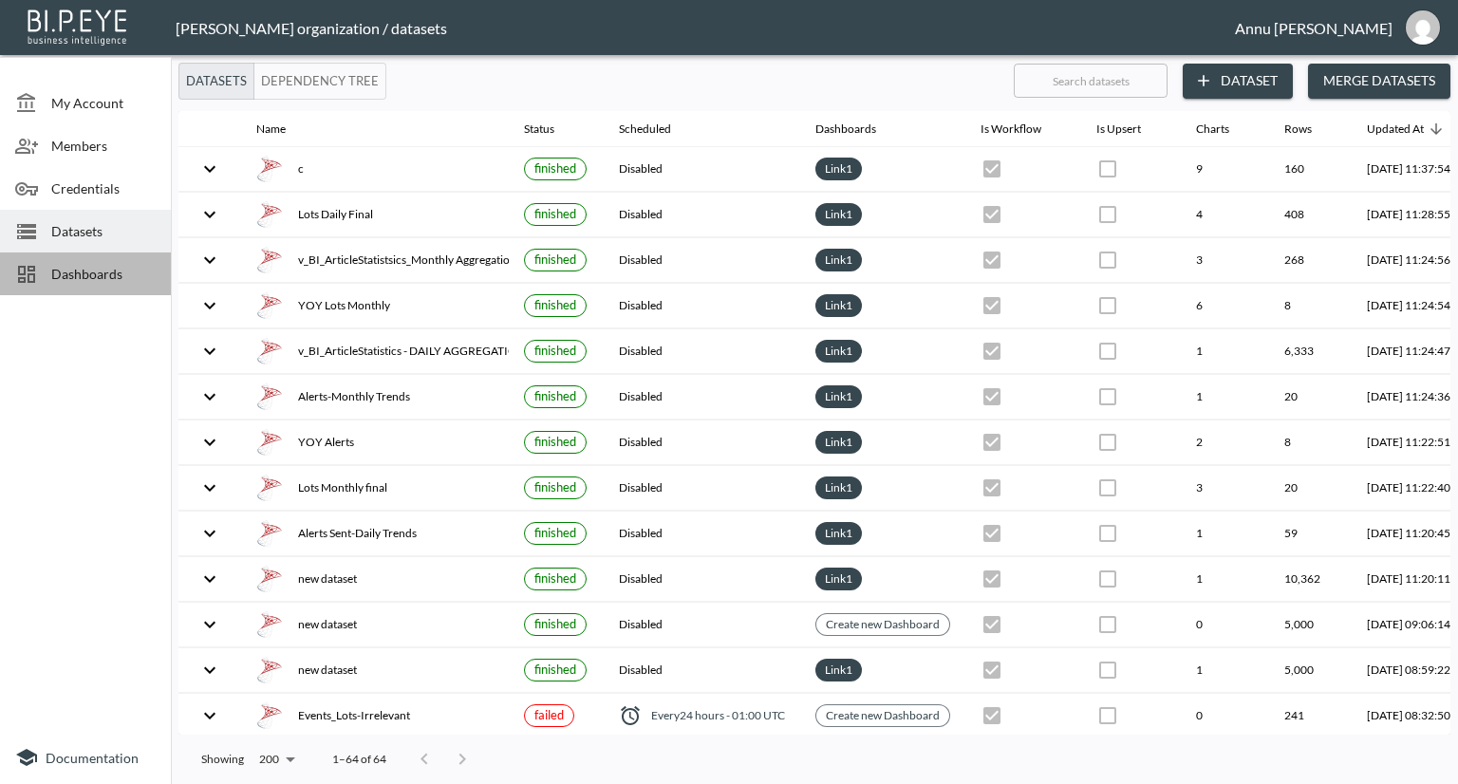
click at [75, 267] on span "Dashboards" at bounding box center [103, 274] width 104 height 20
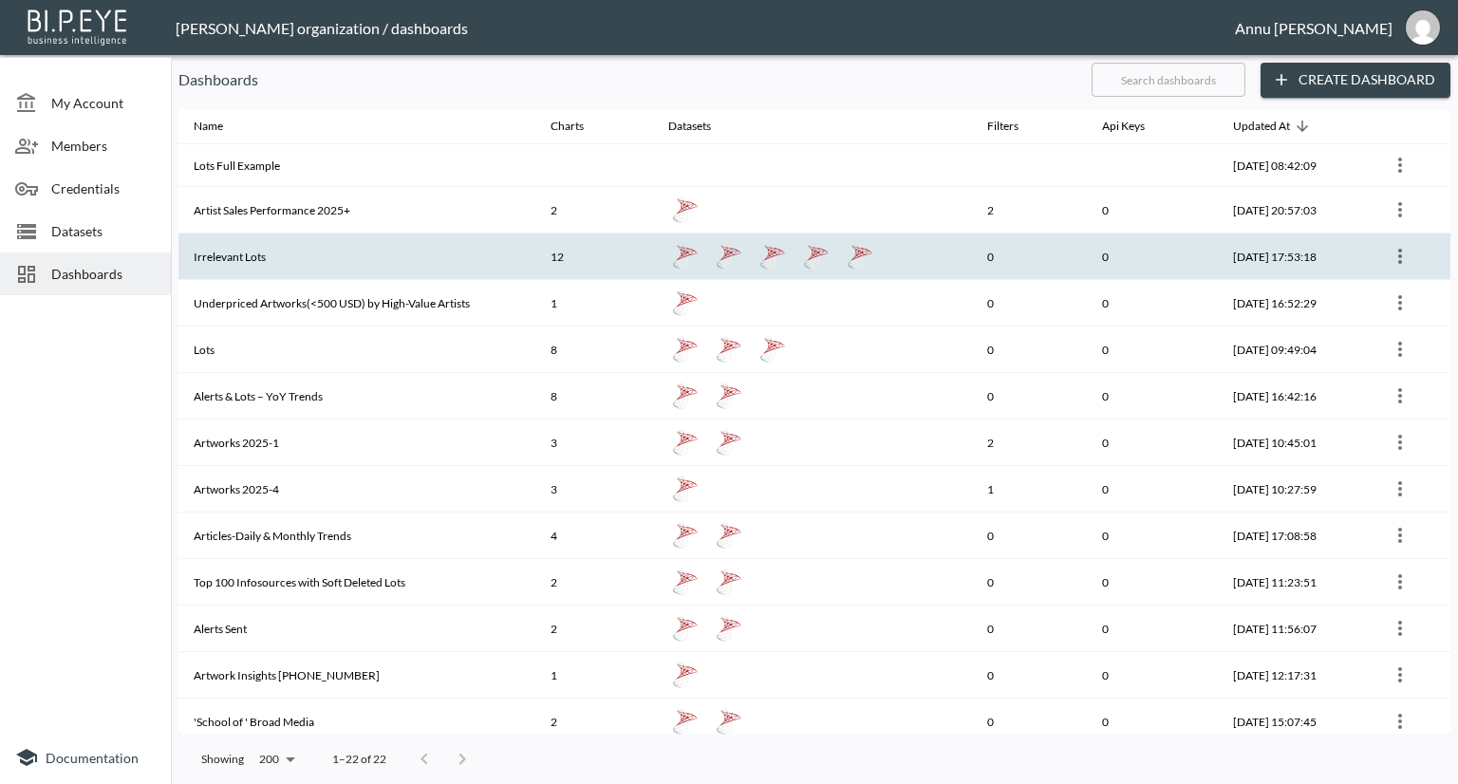
click at [298, 251] on th "Irrelevant Lots" at bounding box center [356, 256] width 357 height 47
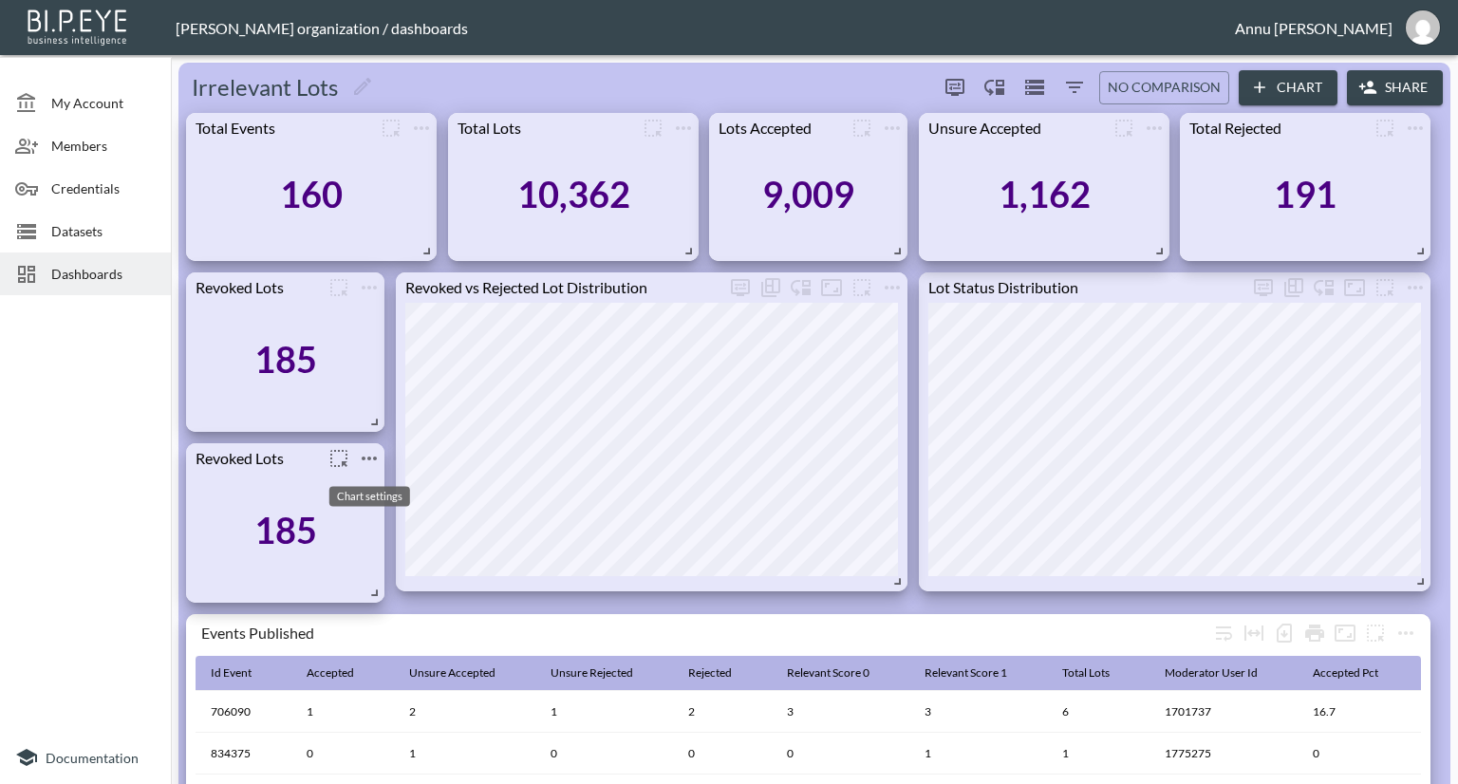
click at [366, 460] on icon "more" at bounding box center [369, 458] width 23 height 23
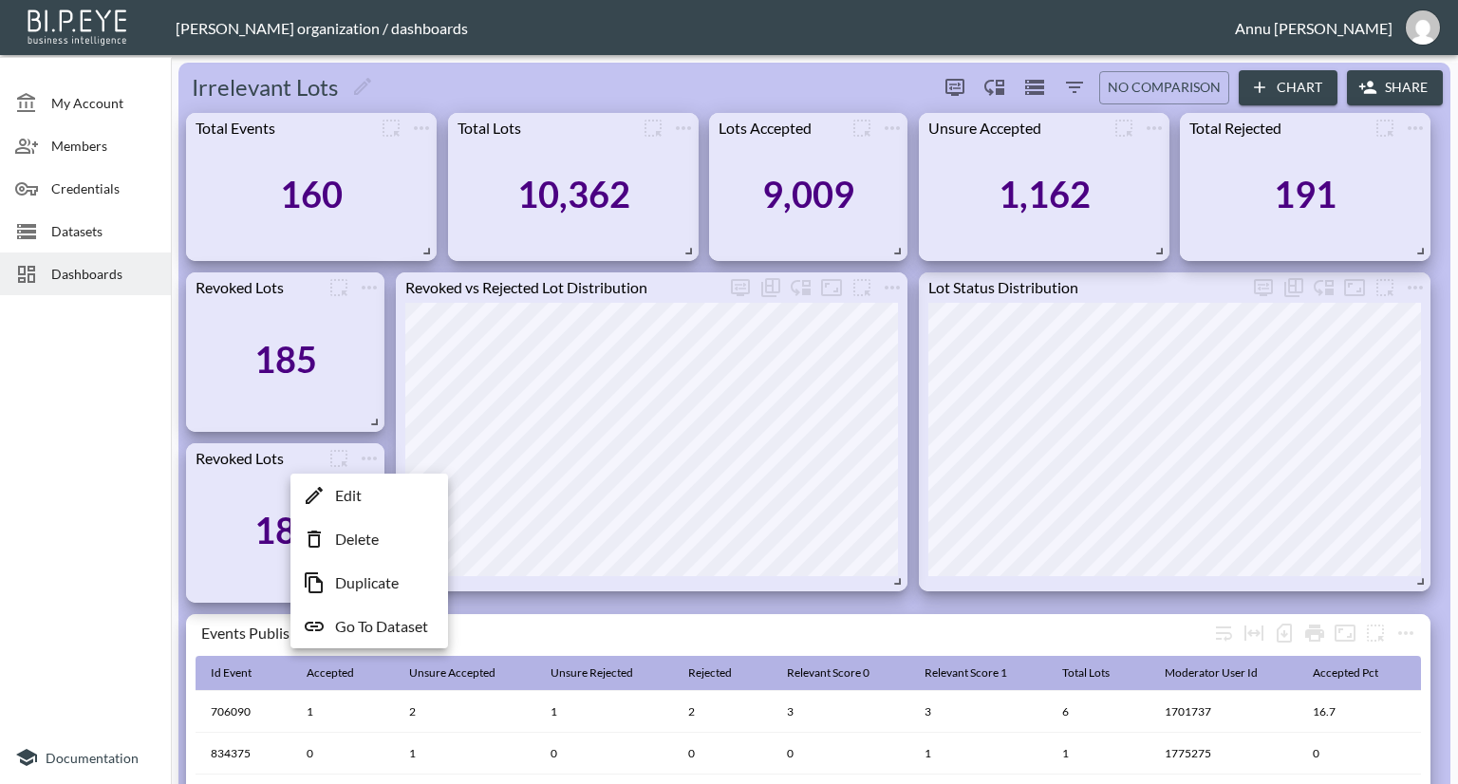
click at [369, 624] on p "Go To Dataset" at bounding box center [381, 626] width 93 height 23
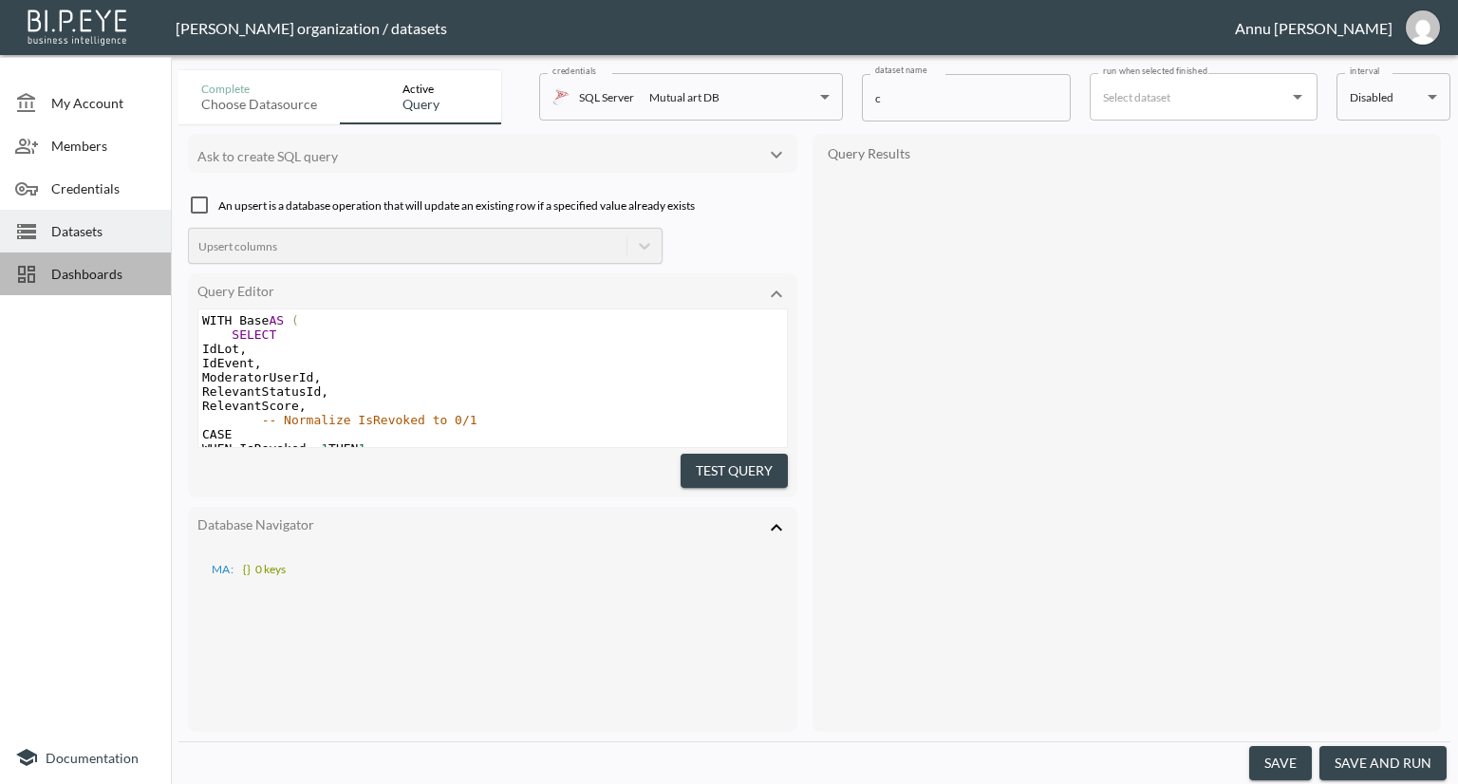
click at [115, 273] on span "Dashboards" at bounding box center [103, 274] width 104 height 20
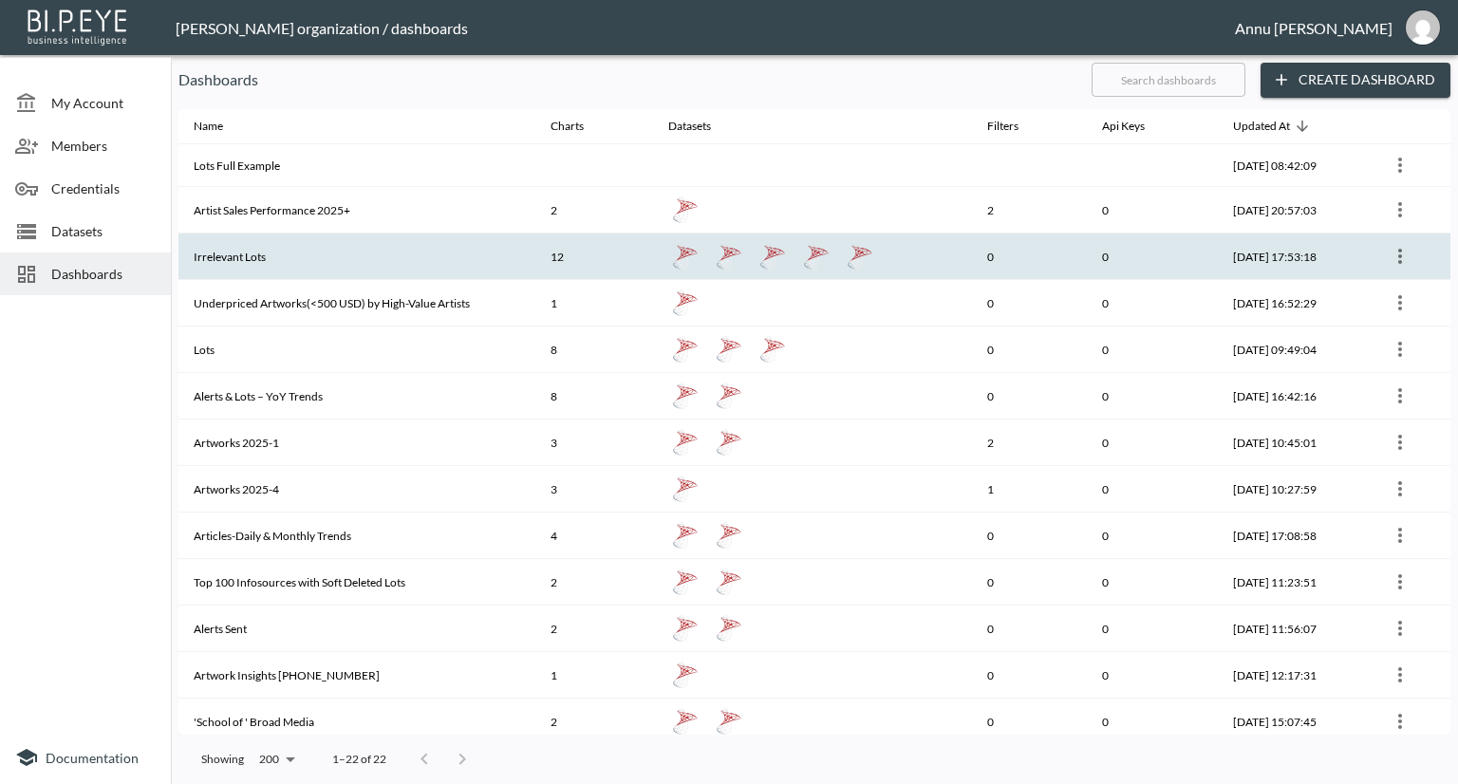
click at [232, 247] on th "Irrelevant Lots" at bounding box center [356, 256] width 357 height 47
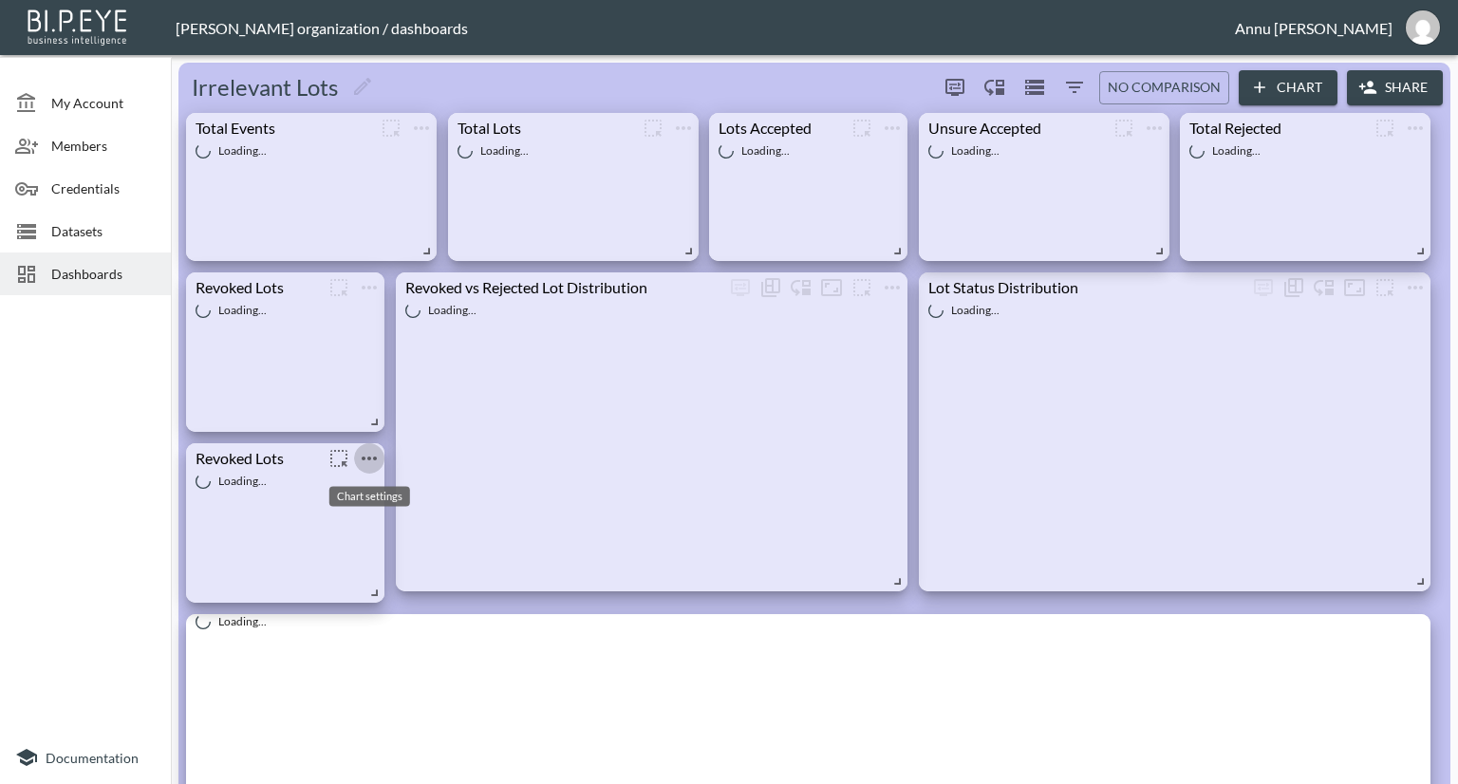
click at [381, 453] on button "more" at bounding box center [369, 458] width 30 height 30
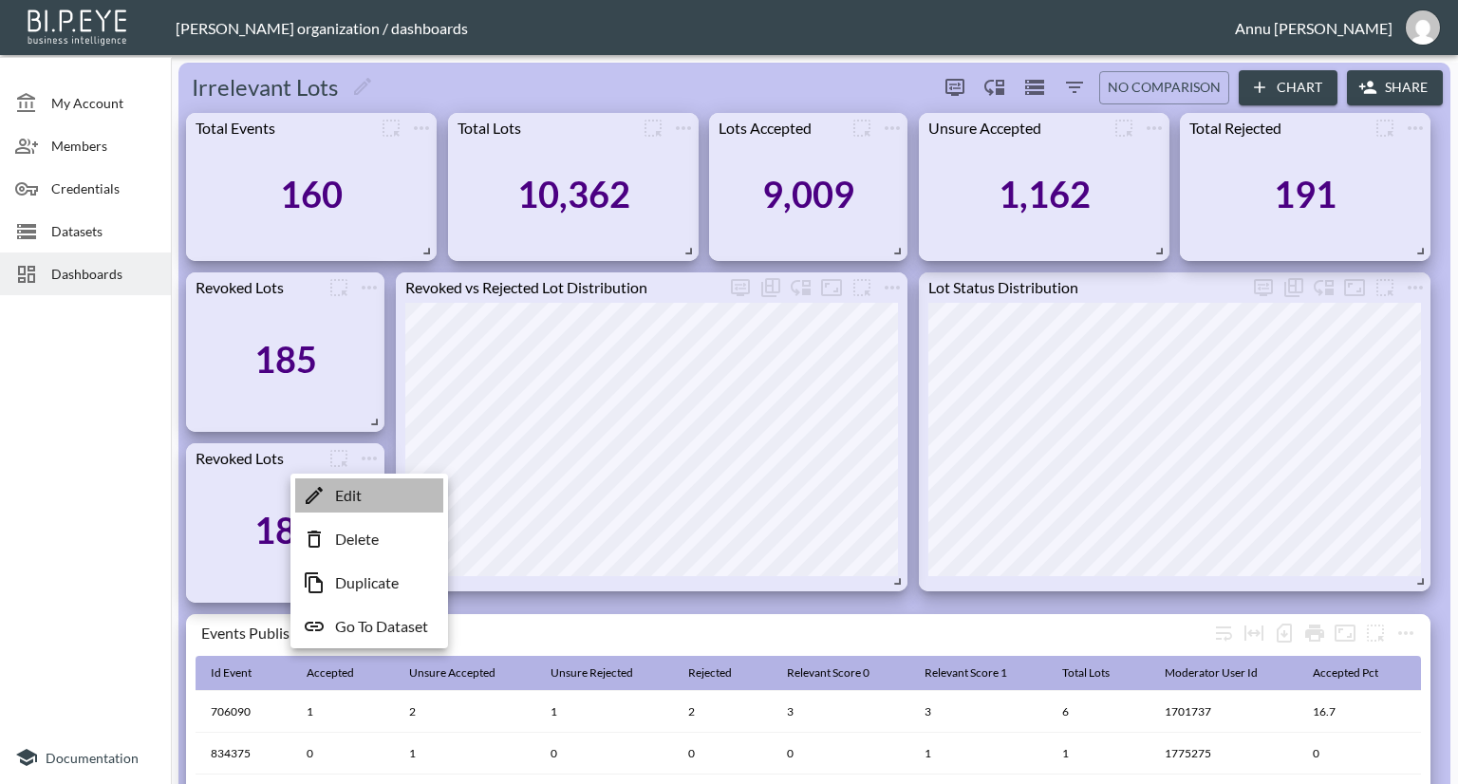
click at [357, 491] on p "Edit" at bounding box center [348, 495] width 27 height 23
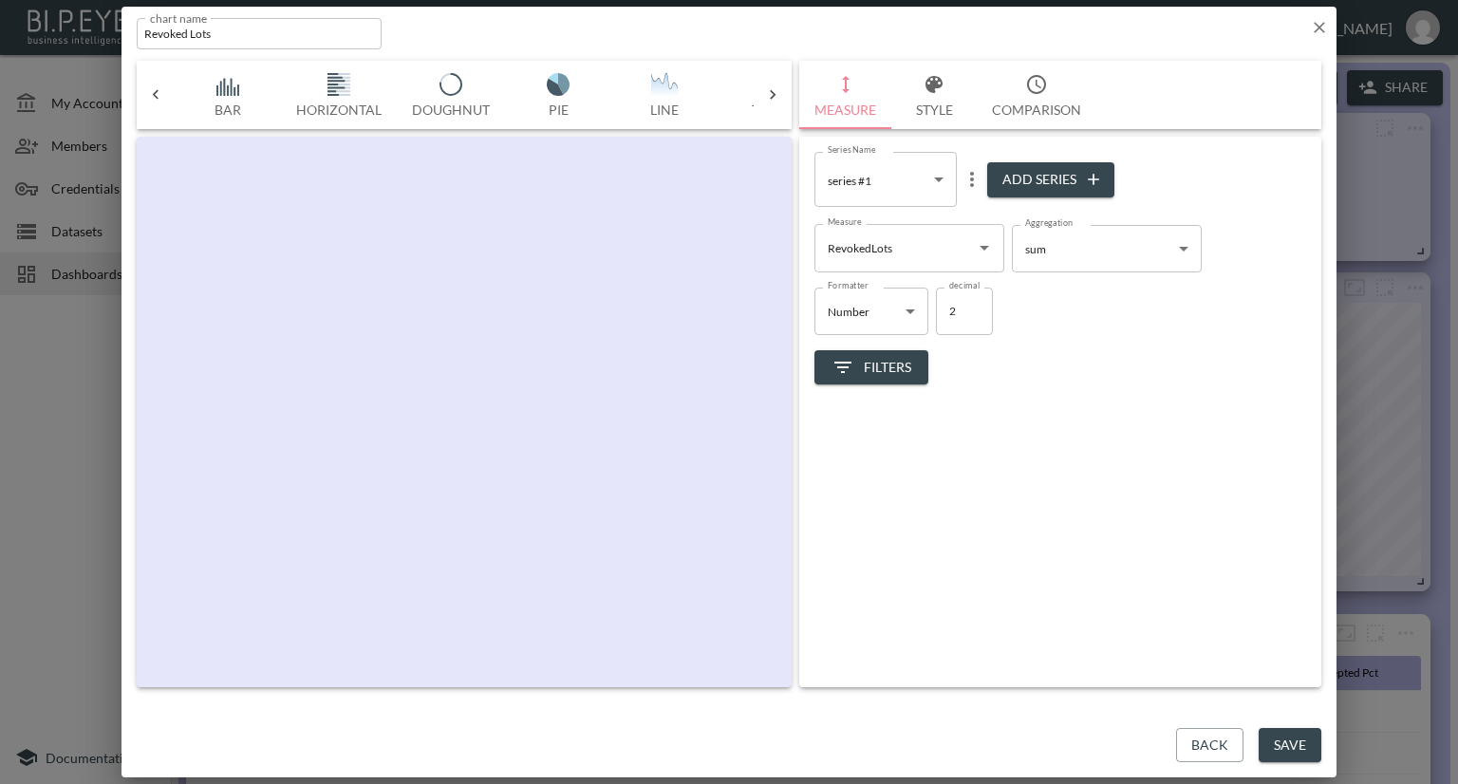
scroll to position [0, 99]
click at [886, 245] on input "RevokedLots" at bounding box center [895, 248] width 144 height 30
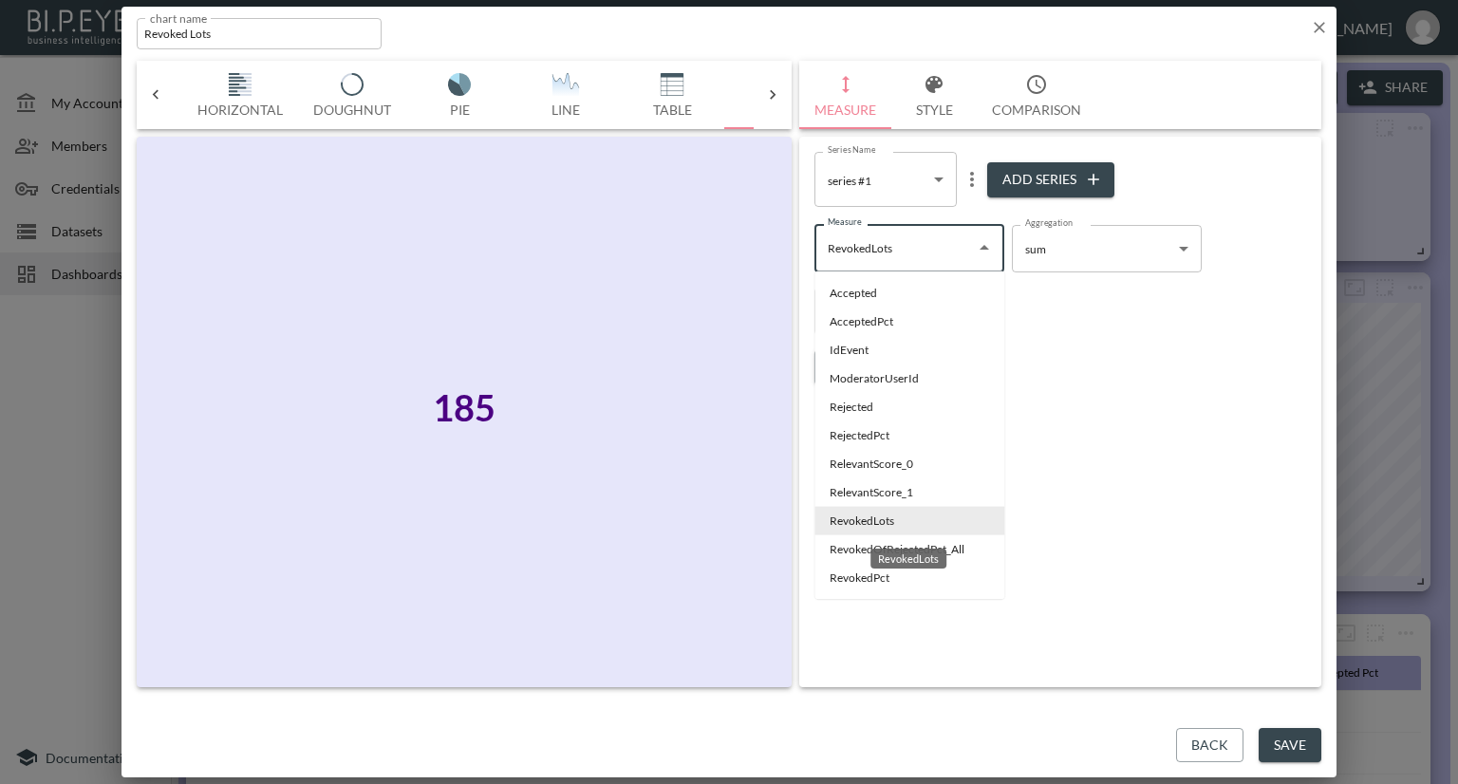
click at [896, 552] on div "RevokedLots" at bounding box center [908, 559] width 76 height 20
click at [854, 551] on li "RevokedOfRejectedPct_All" at bounding box center [909, 549] width 190 height 28
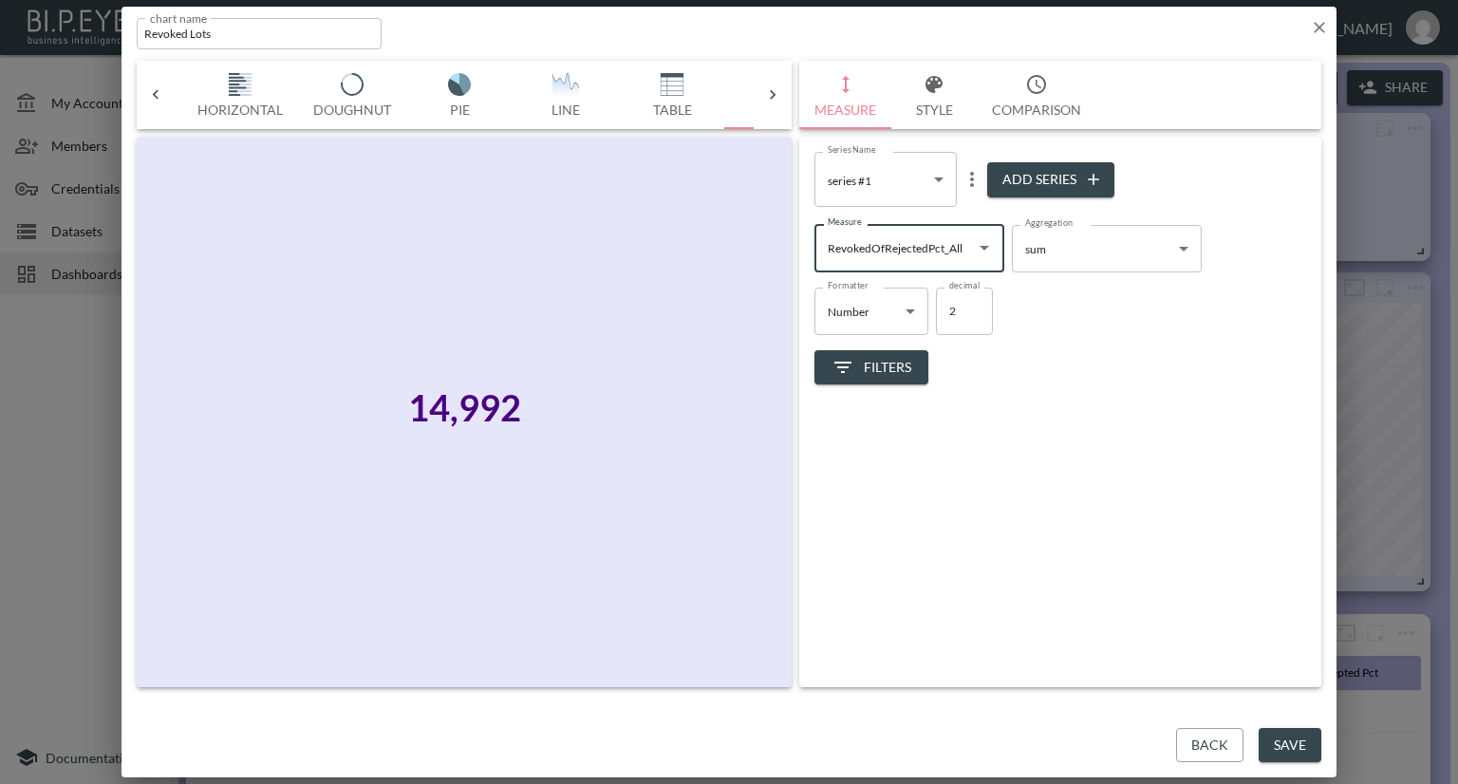
click at [888, 250] on input "RevokedOfRejectedPct_All" at bounding box center [895, 248] width 144 height 30
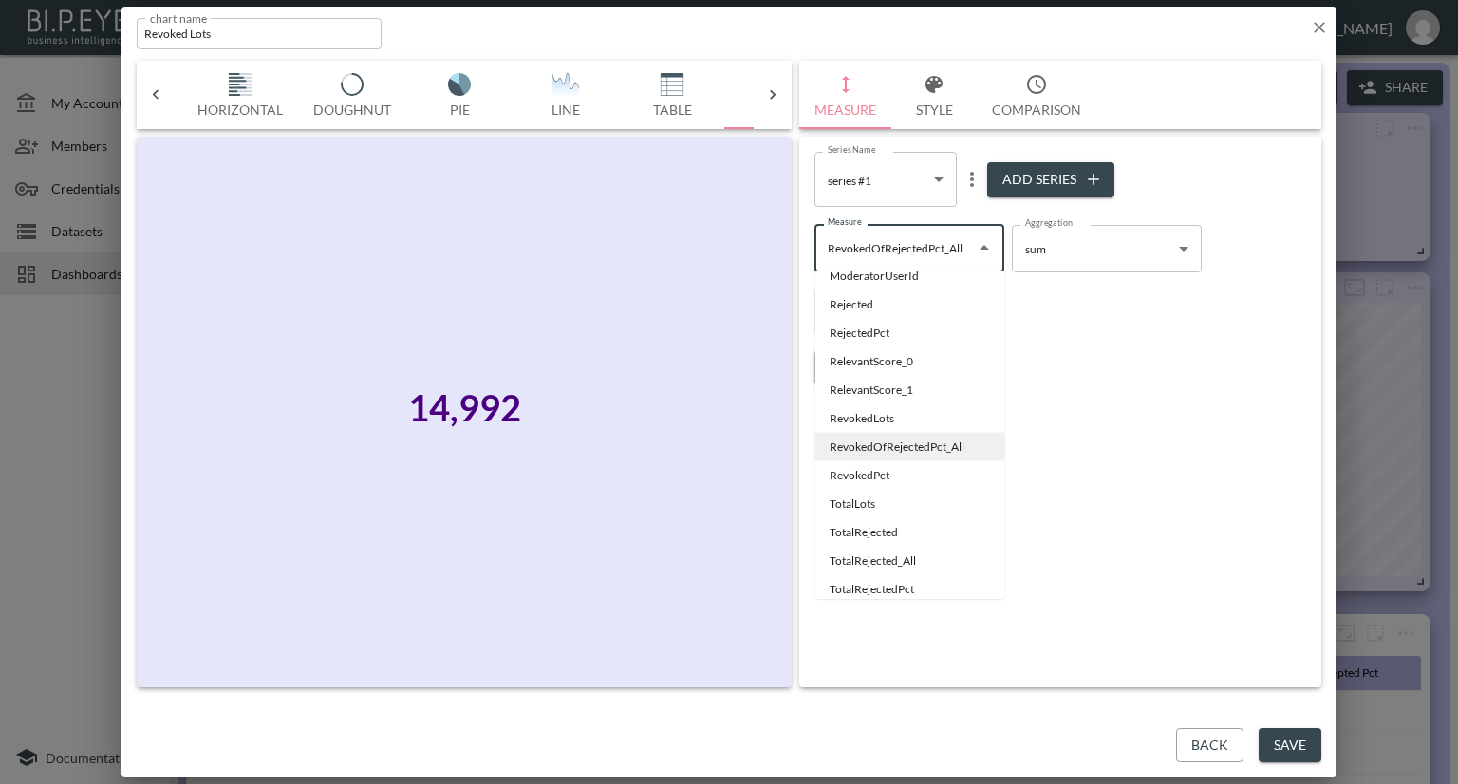
scroll to position [267, 0]
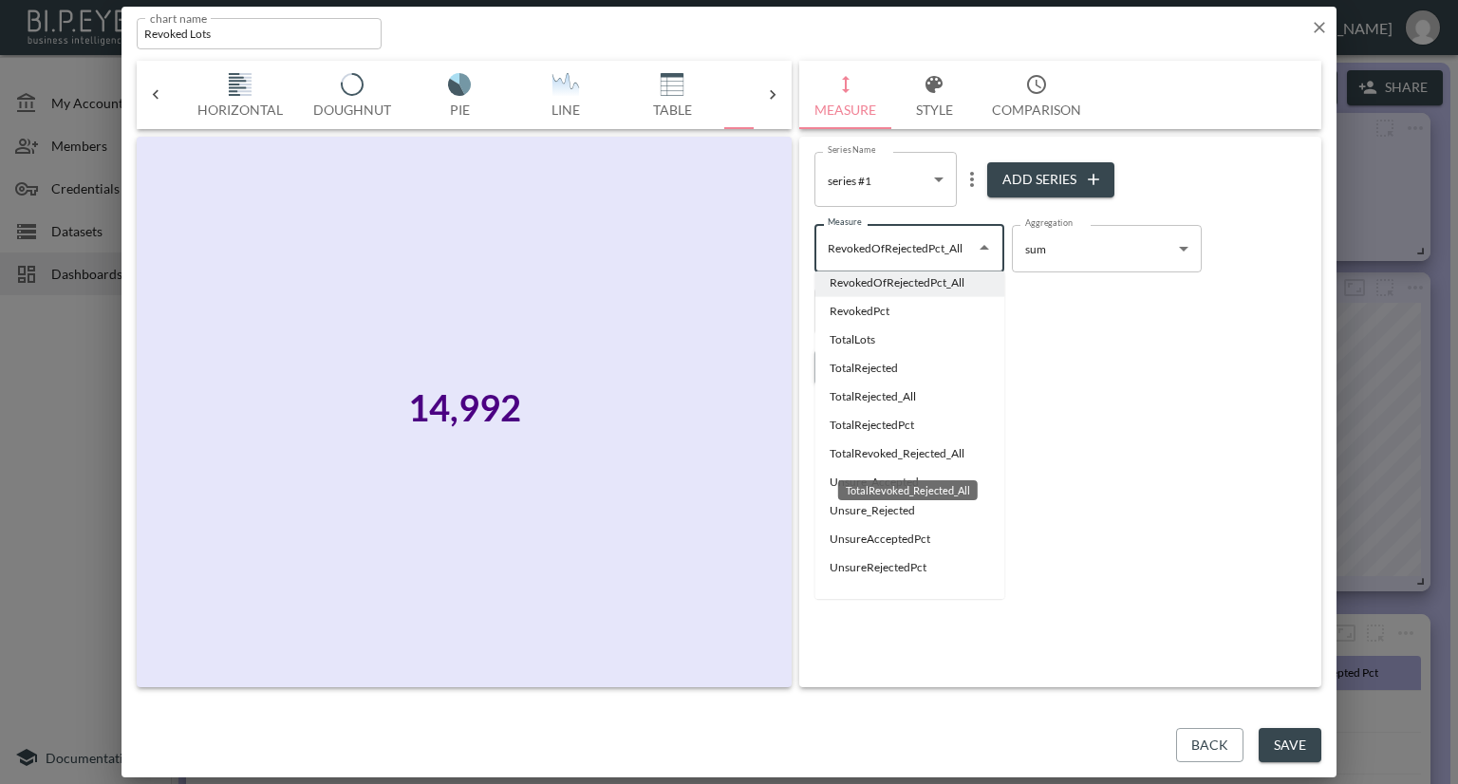
click at [847, 453] on li "TotalRevoked_Rejected_All" at bounding box center [909, 453] width 190 height 28
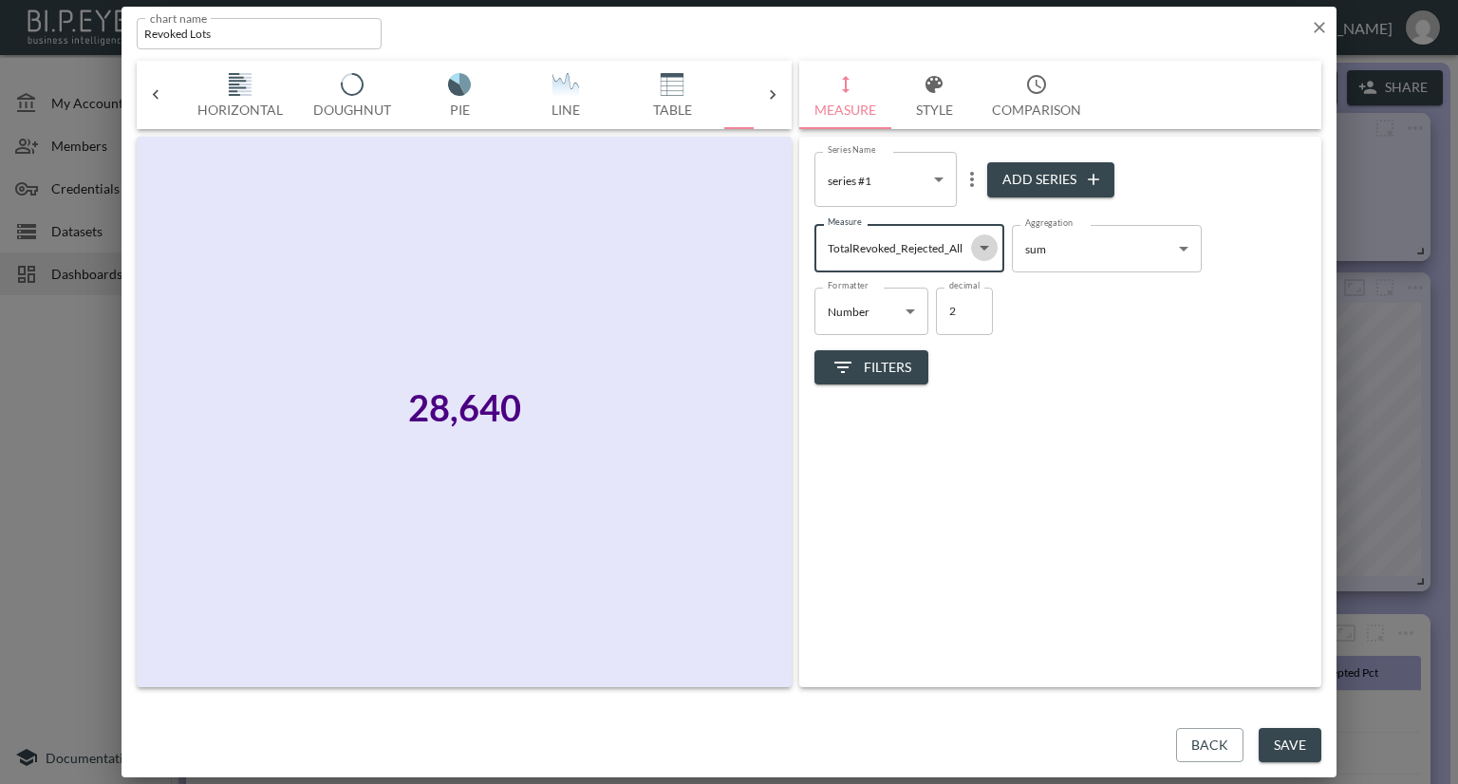
click at [980, 251] on icon "Open" at bounding box center [984, 247] width 23 height 23
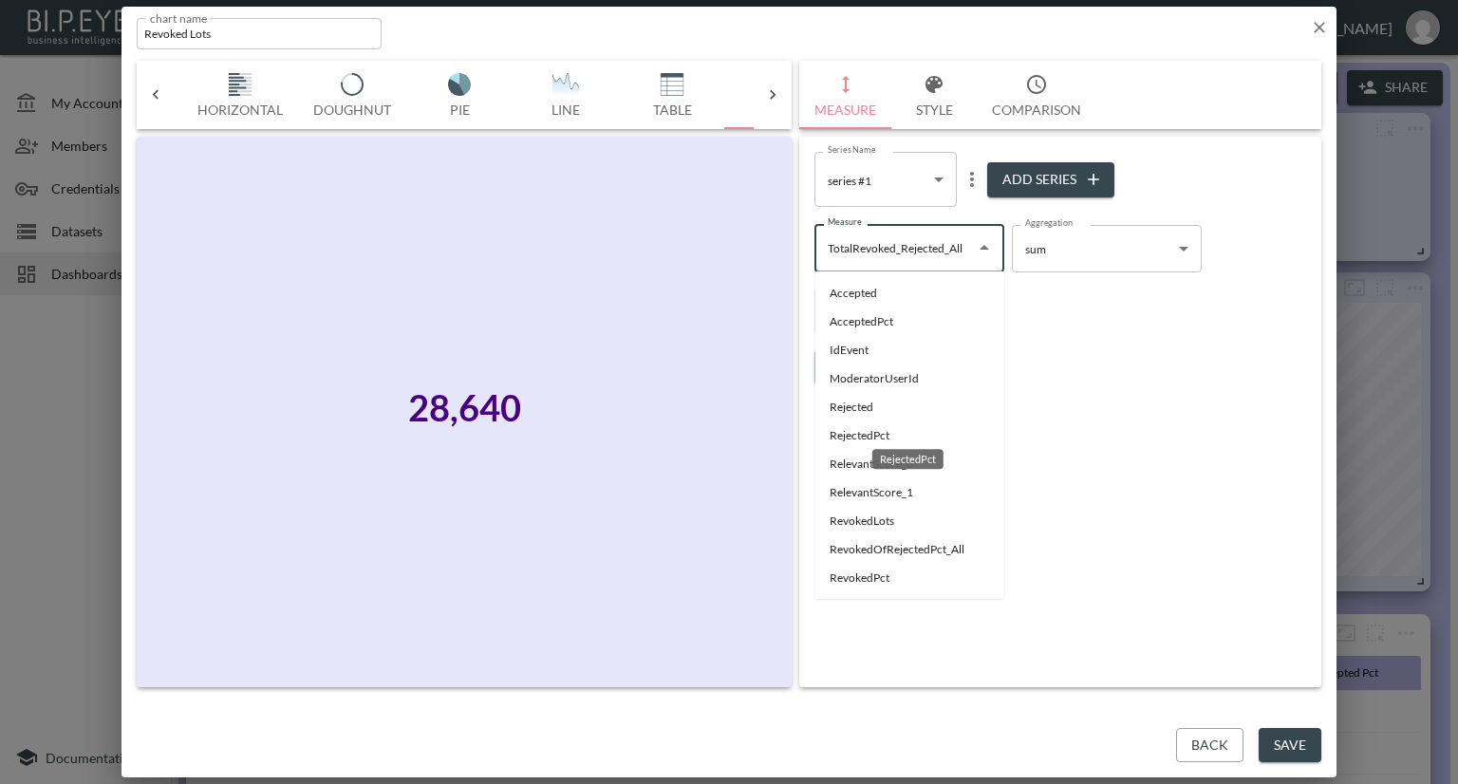
scroll to position [95, 0]
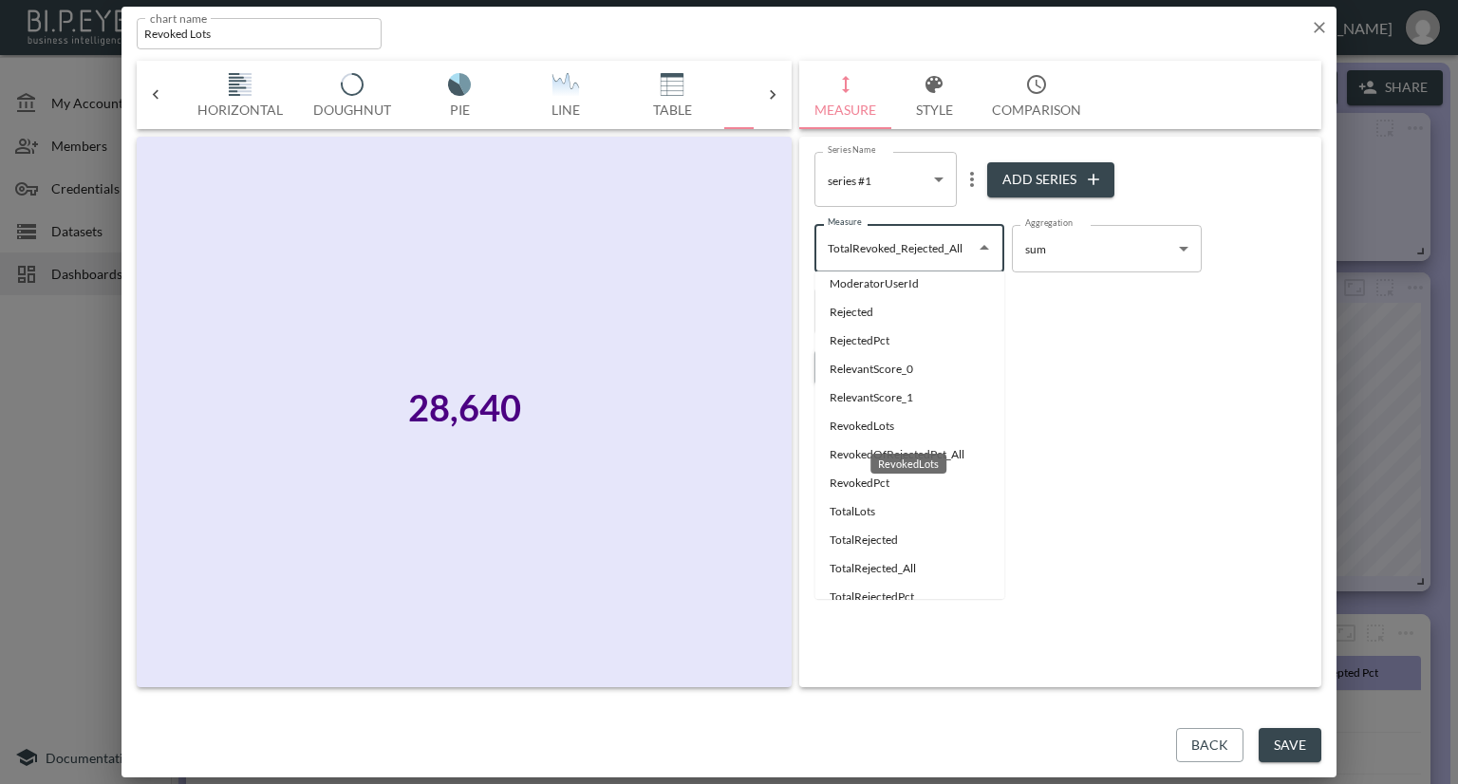
click at [862, 426] on li "RevokedLots" at bounding box center [909, 426] width 190 height 28
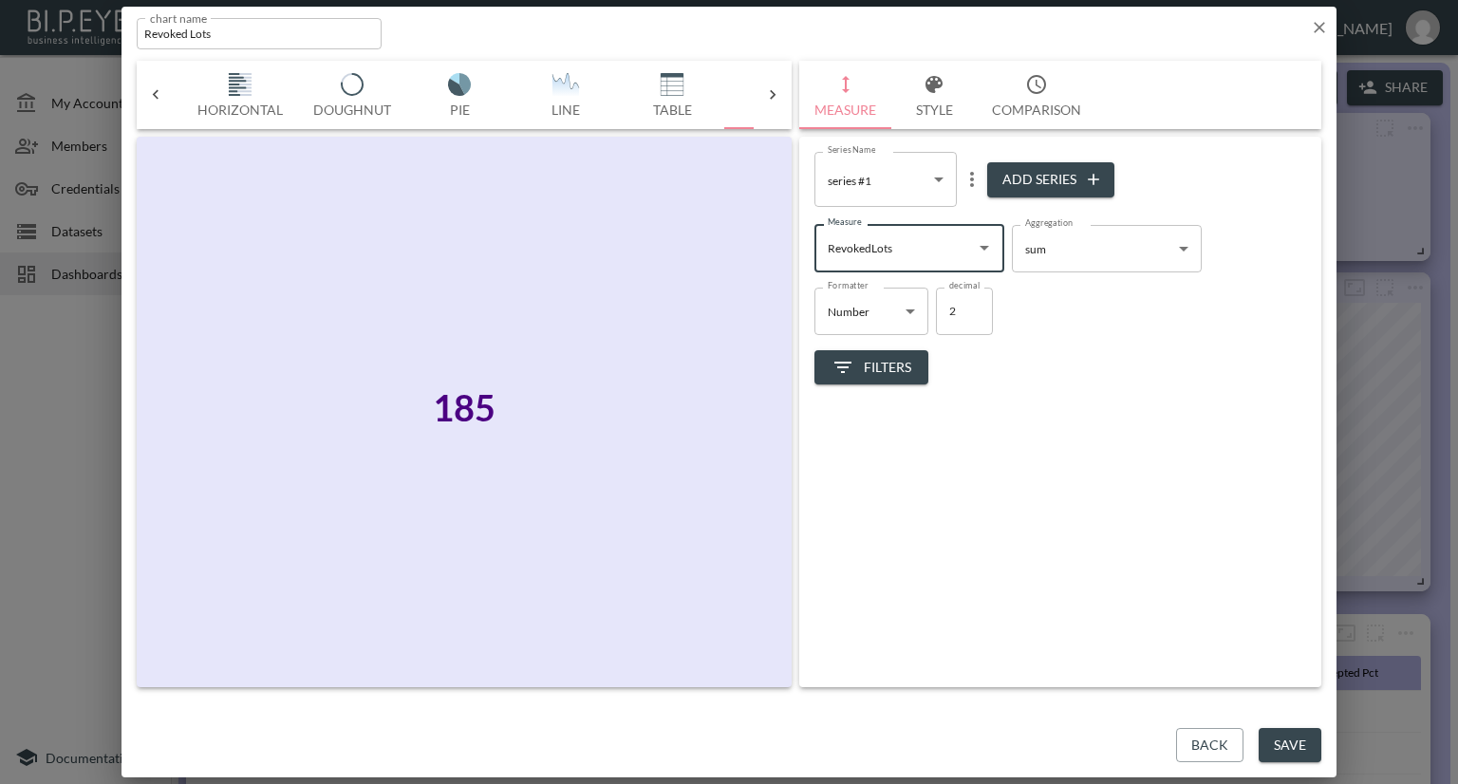
click at [980, 250] on icon "Open" at bounding box center [984, 247] width 23 height 23
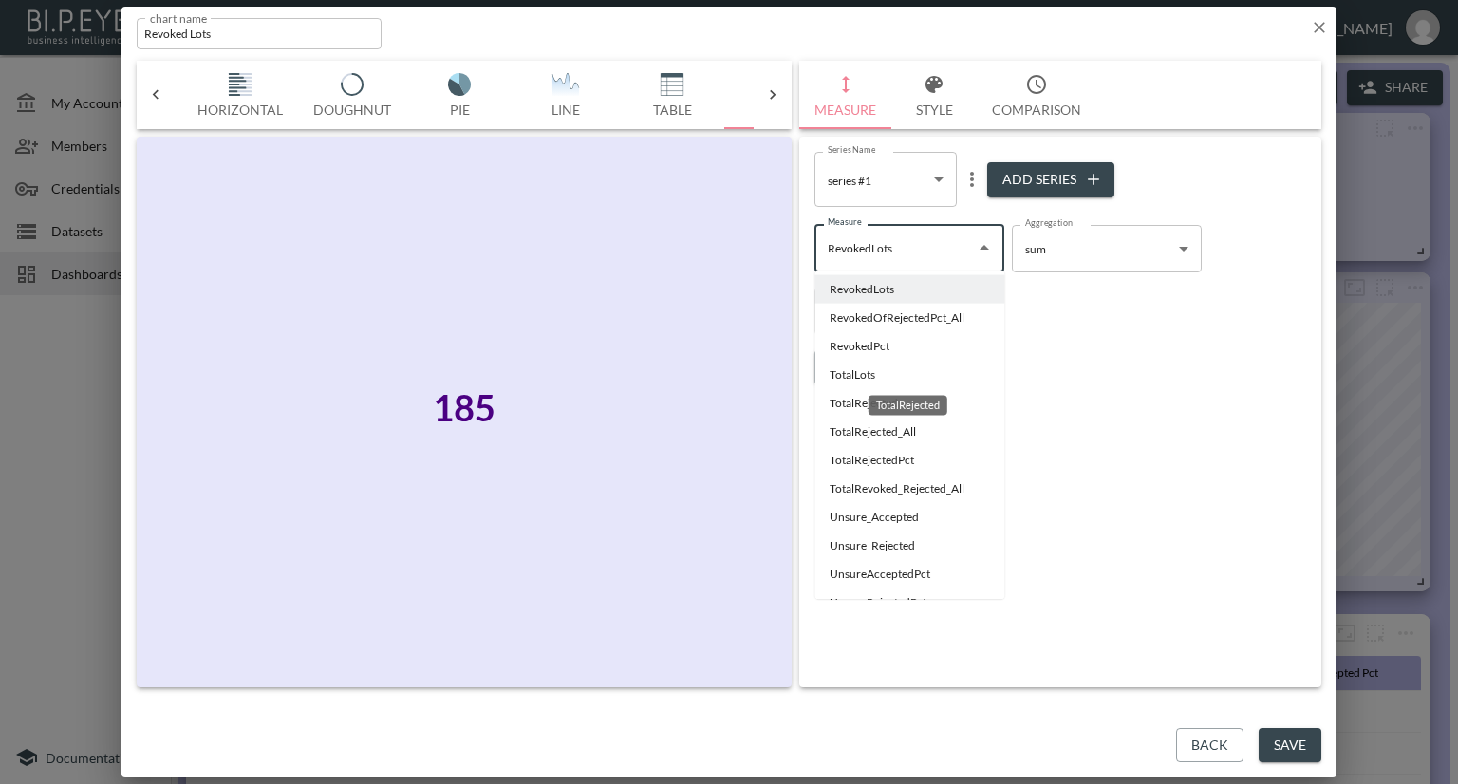
scroll to position [267, 0]
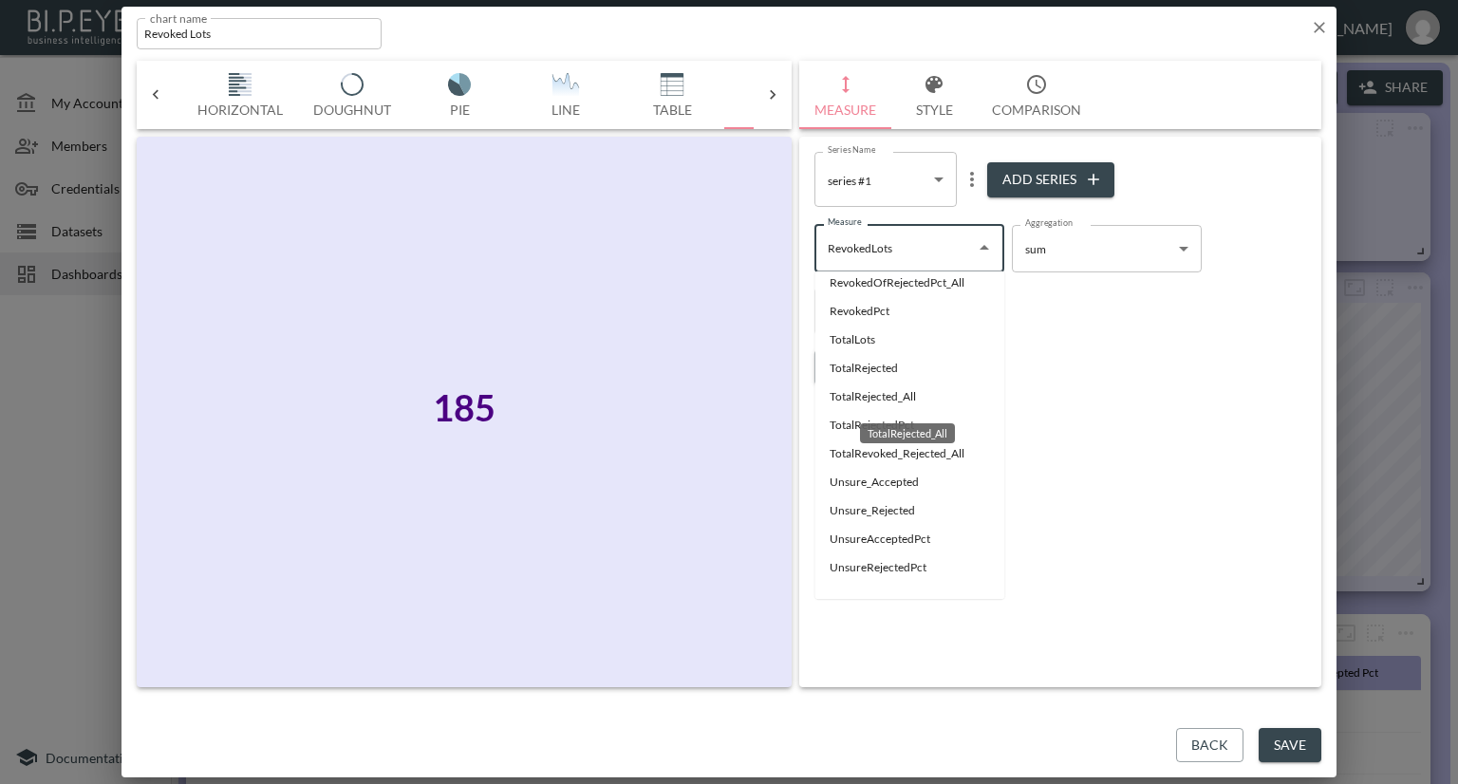
click at [848, 402] on li "TotalRejected_All" at bounding box center [909, 397] width 190 height 28
type input "TotalRejected_All"
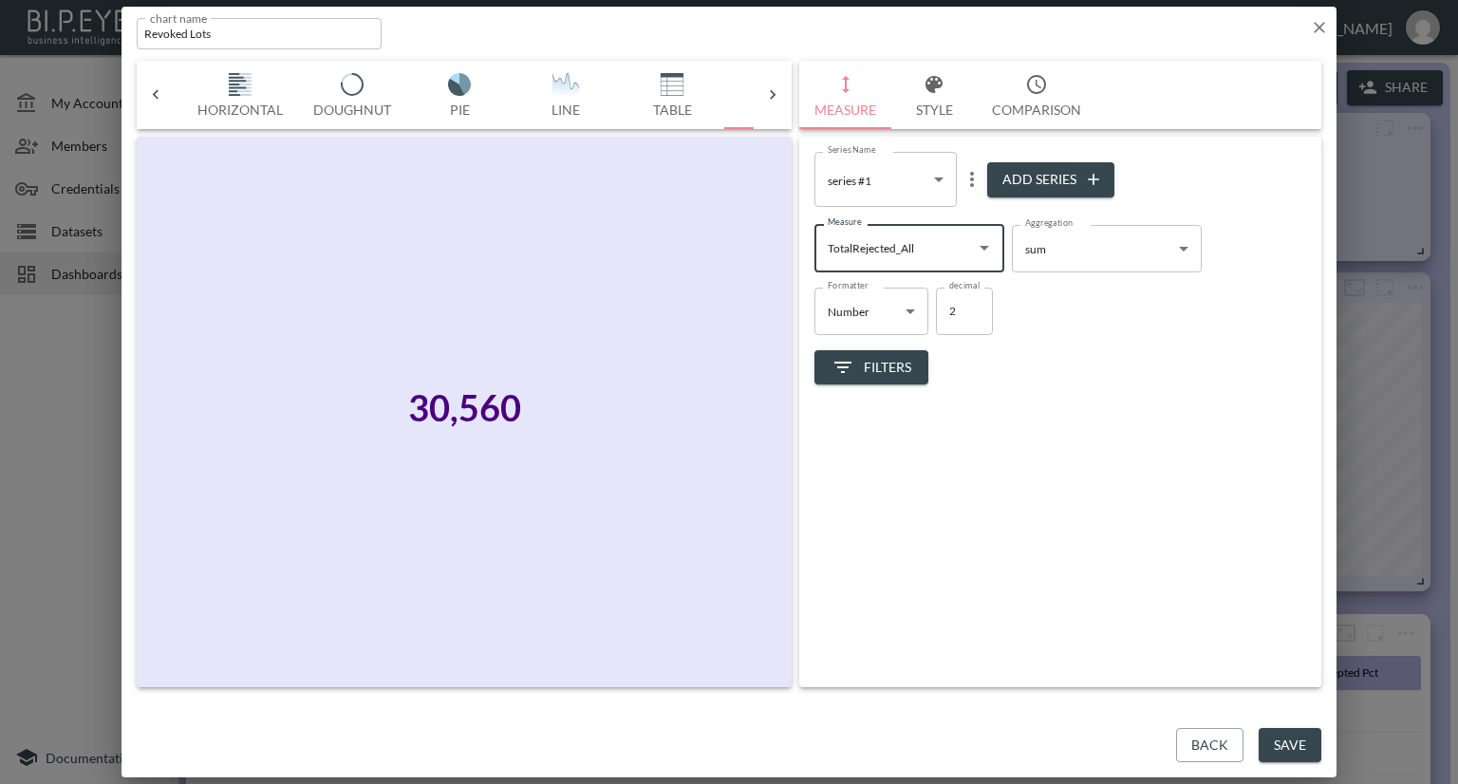
click at [985, 255] on icon "Open" at bounding box center [984, 247] width 23 height 23
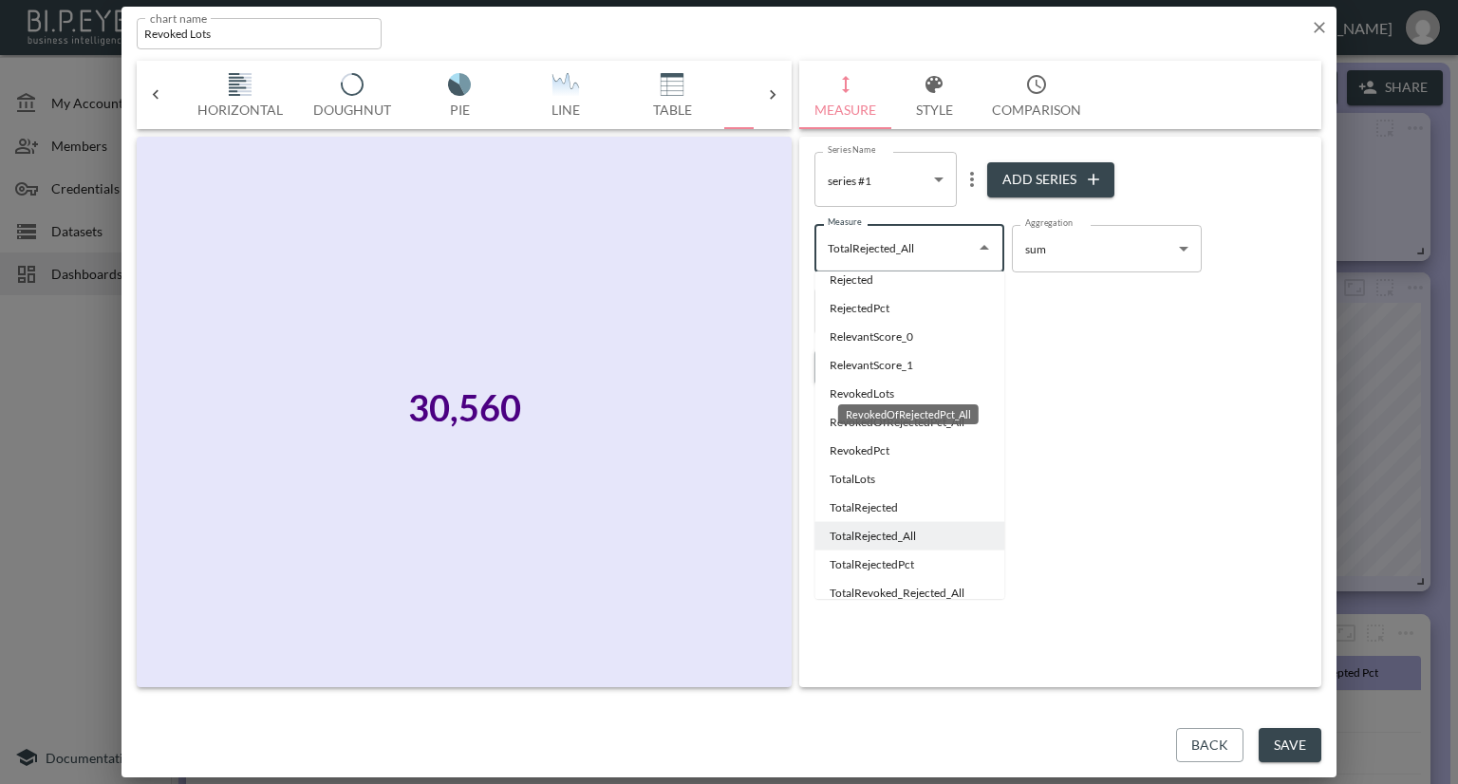
scroll to position [173, 0]
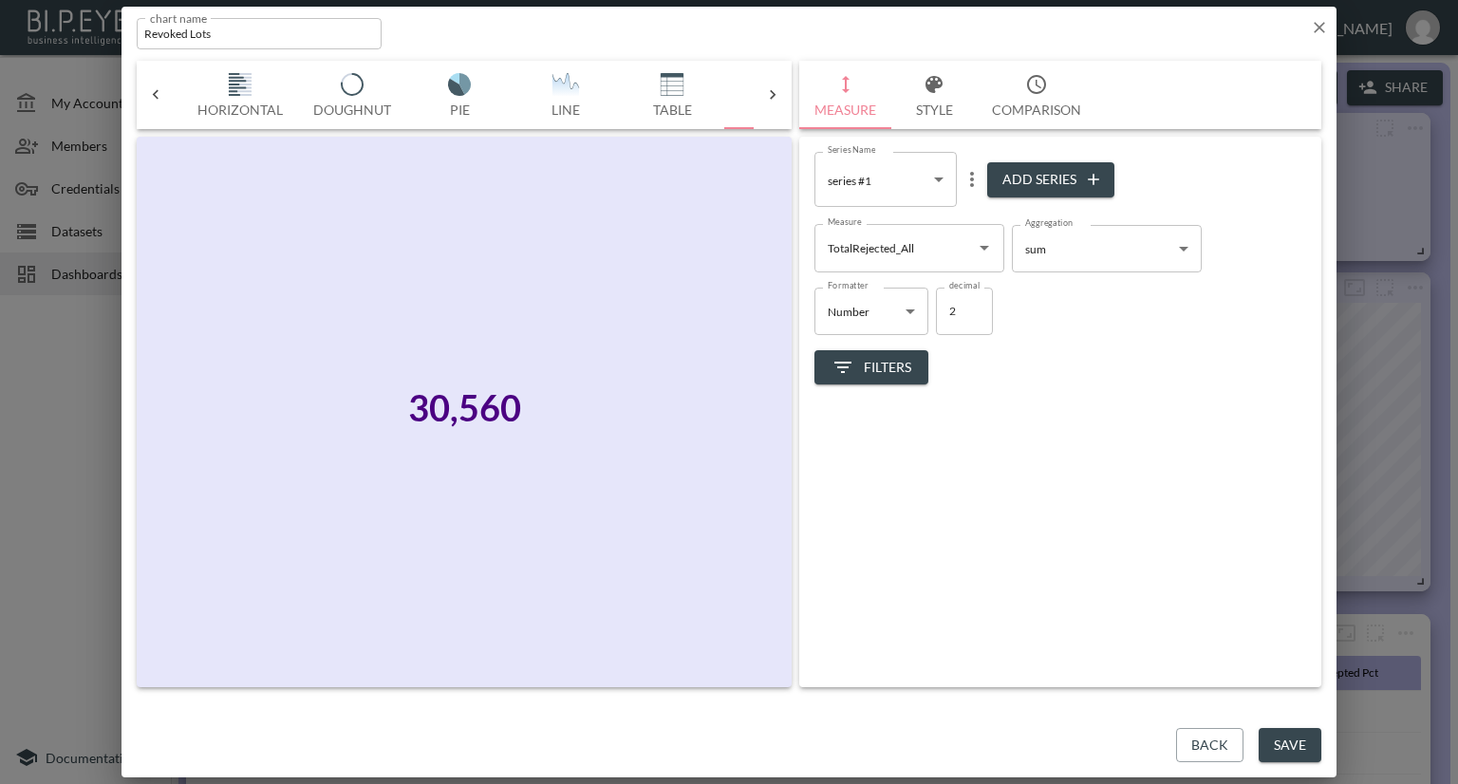
click at [1302, 35] on div "chart name Revoked Lots chart name" at bounding box center [728, 30] width 1215 height 47
click at [1311, 27] on icon "button" at bounding box center [1319, 27] width 19 height 19
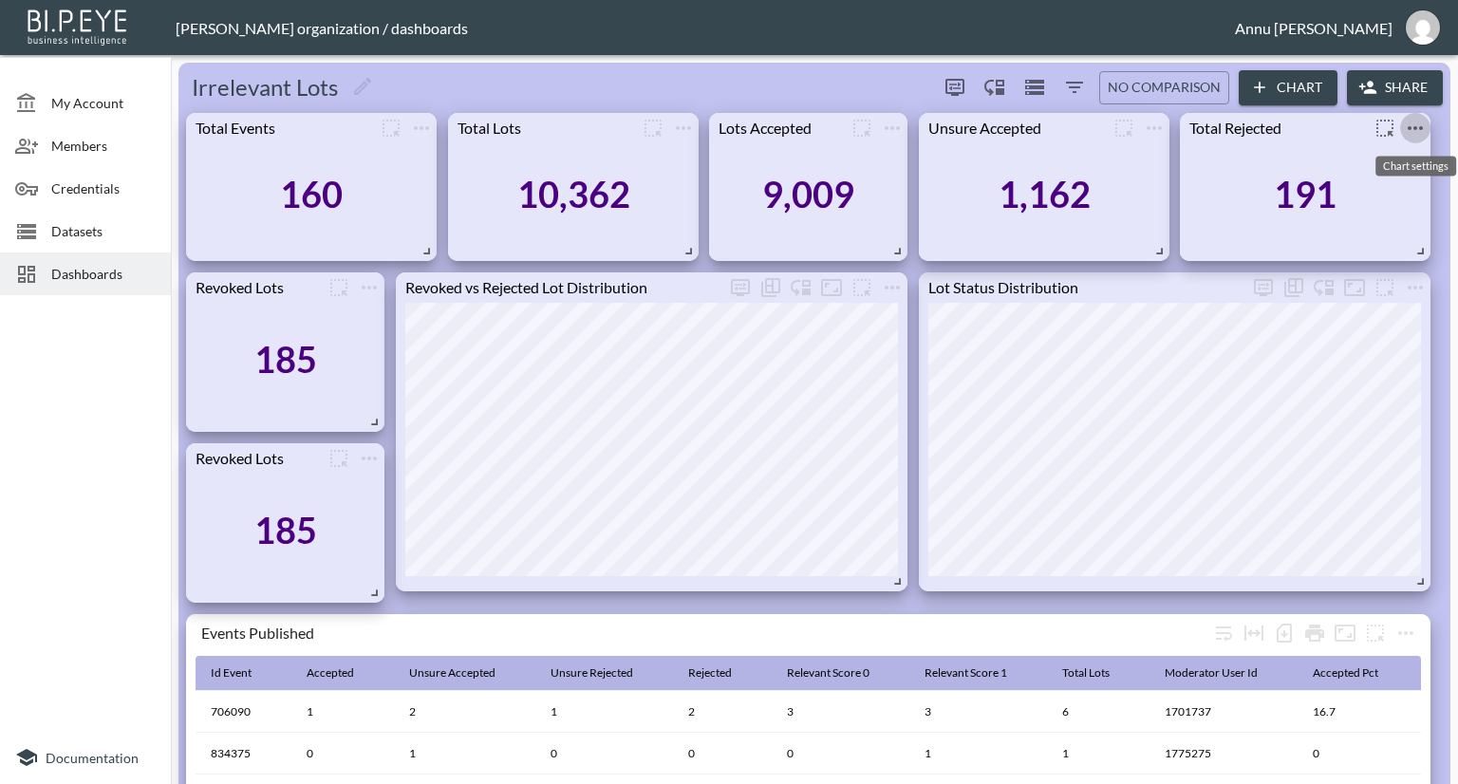
click at [1422, 122] on icon "more" at bounding box center [1415, 128] width 23 height 23
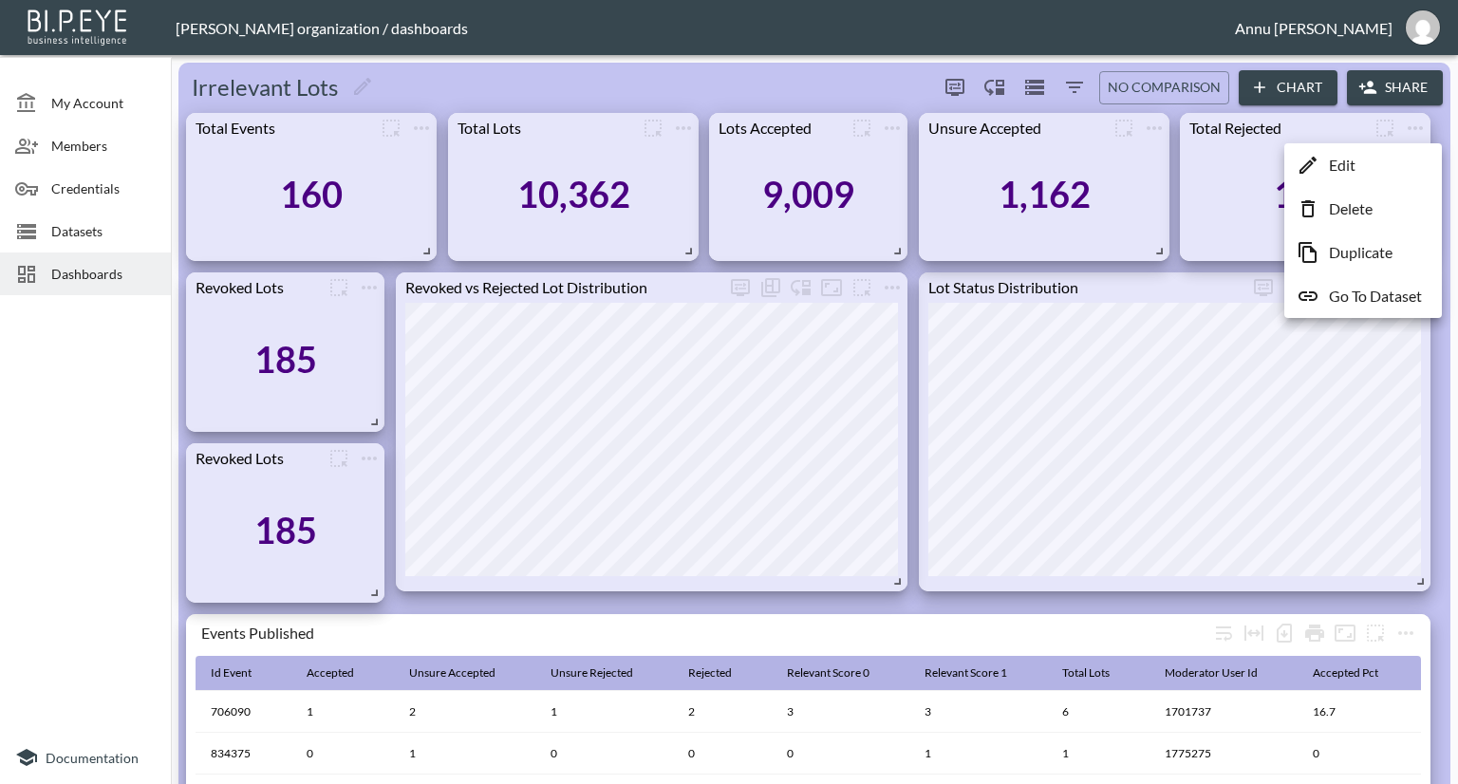
click at [1359, 293] on p "Go To Dataset" at bounding box center [1375, 296] width 93 height 23
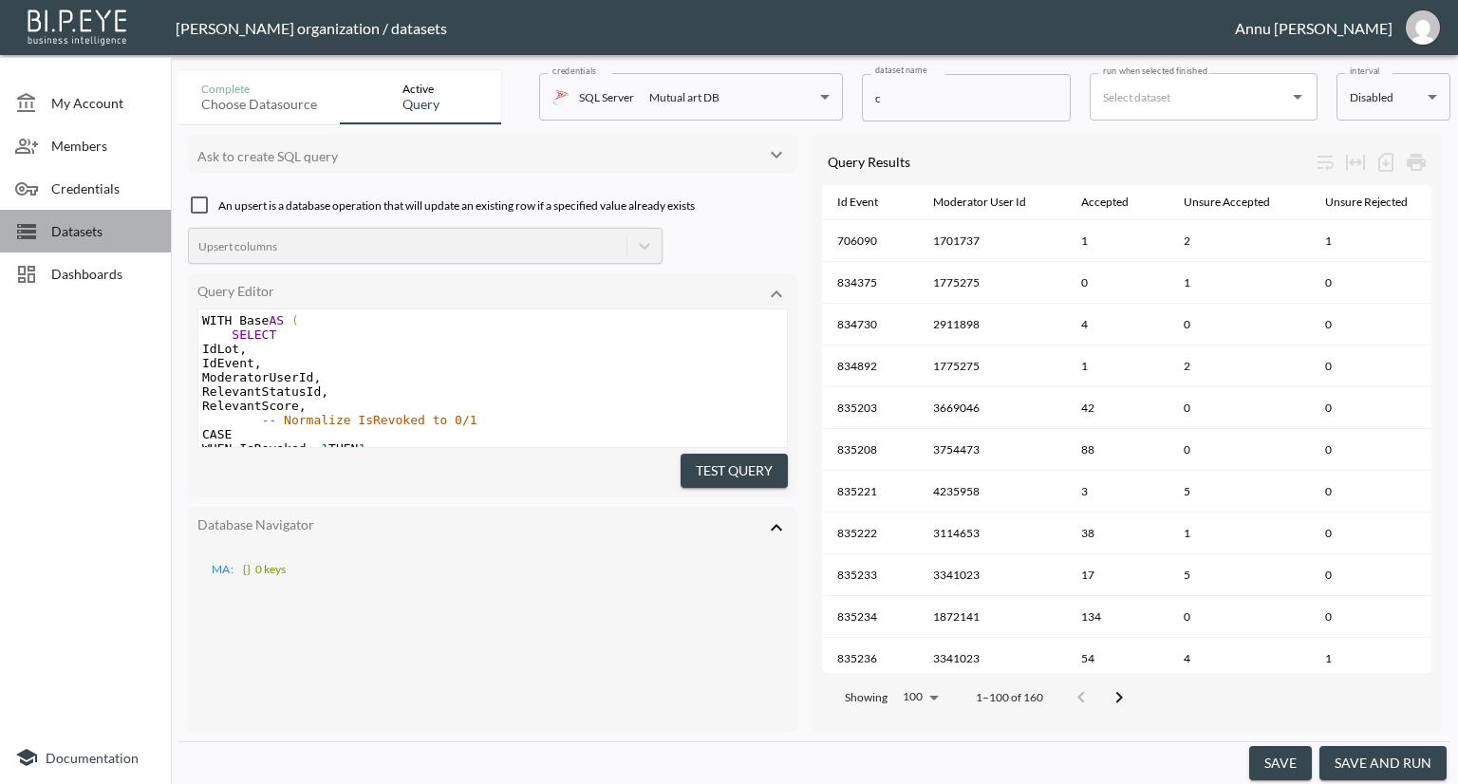
click at [92, 233] on span "Datasets" at bounding box center [103, 231] width 104 height 20
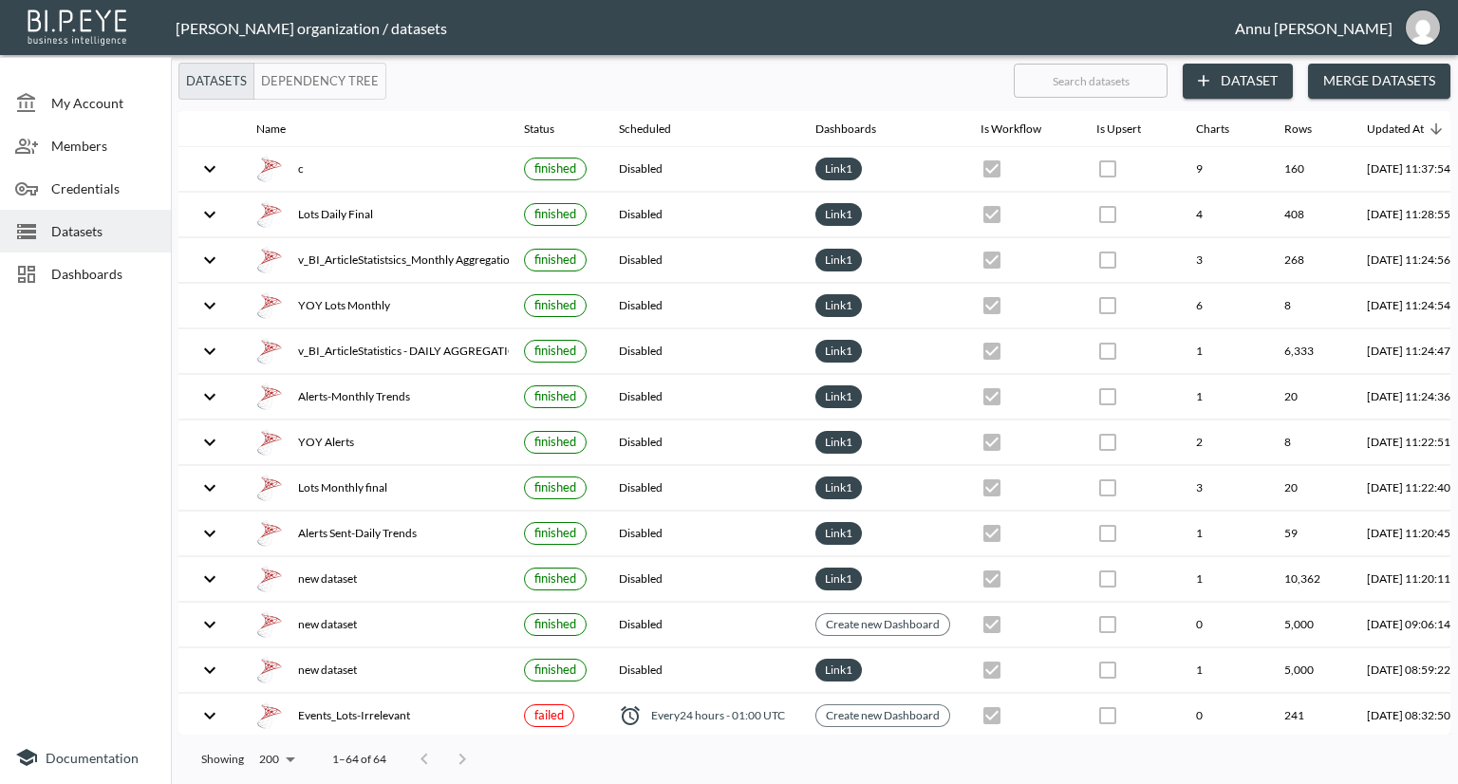
click at [103, 272] on span "Dashboards" at bounding box center [103, 274] width 104 height 20
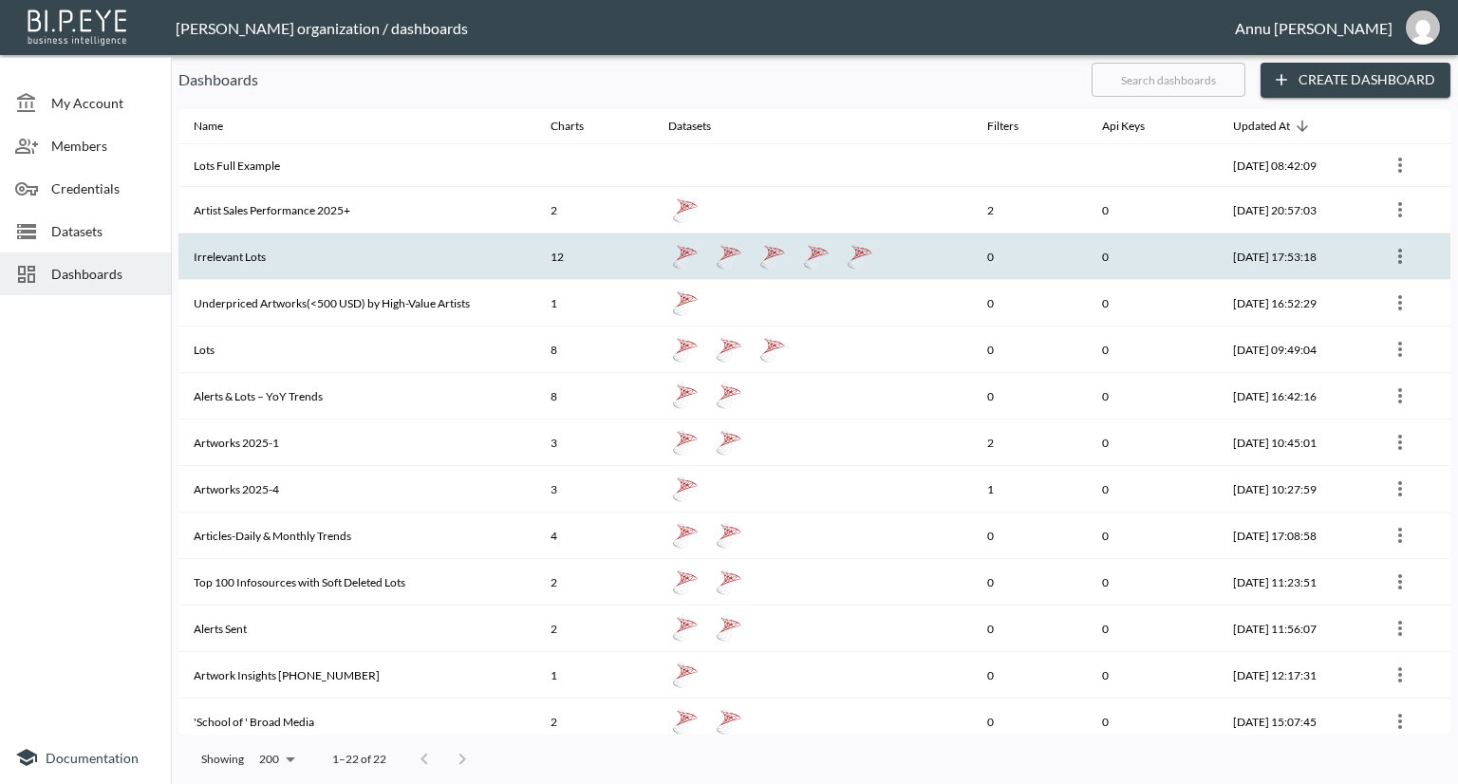
click at [260, 243] on th "Irrelevant Lots" at bounding box center [356, 256] width 357 height 47
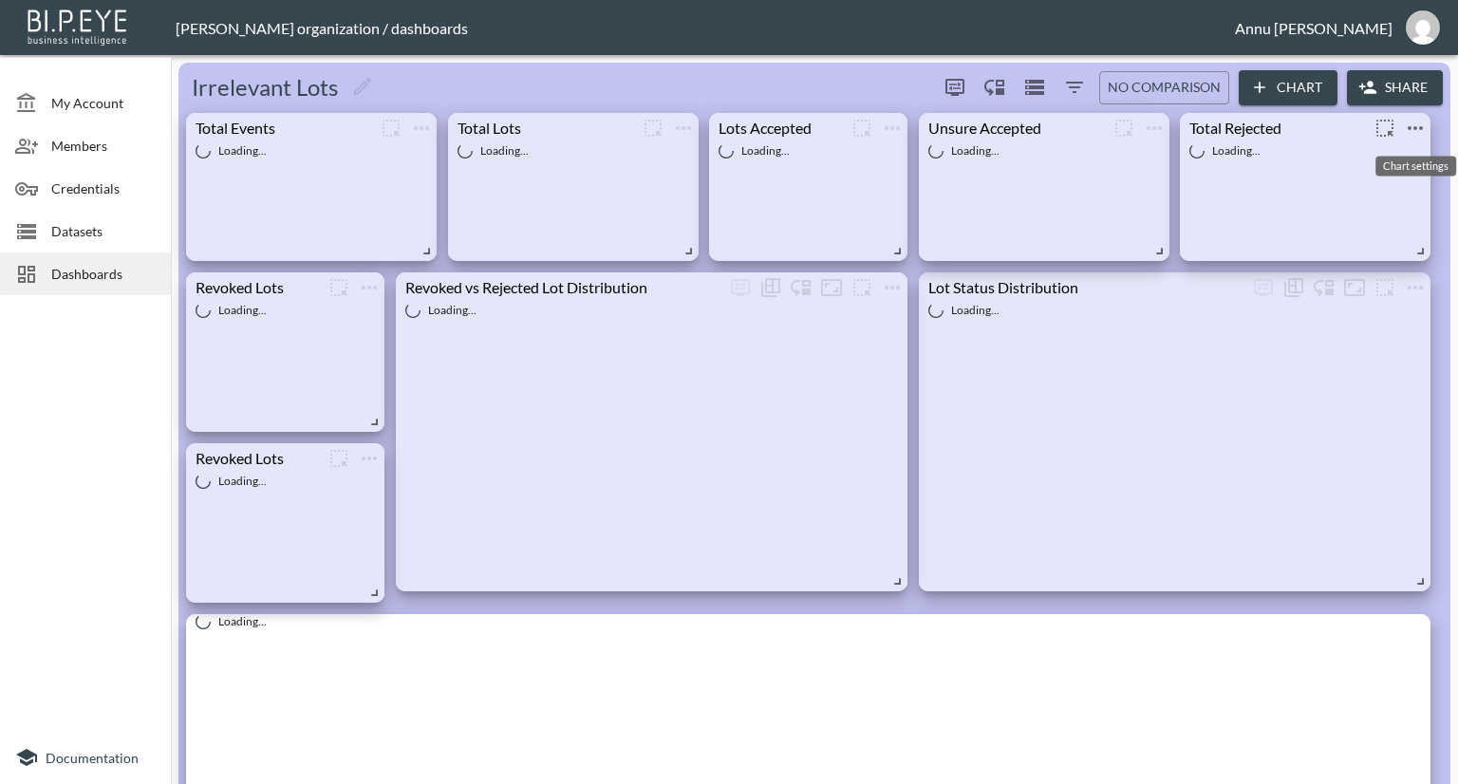
click at [1406, 130] on icon "more" at bounding box center [1415, 128] width 23 height 23
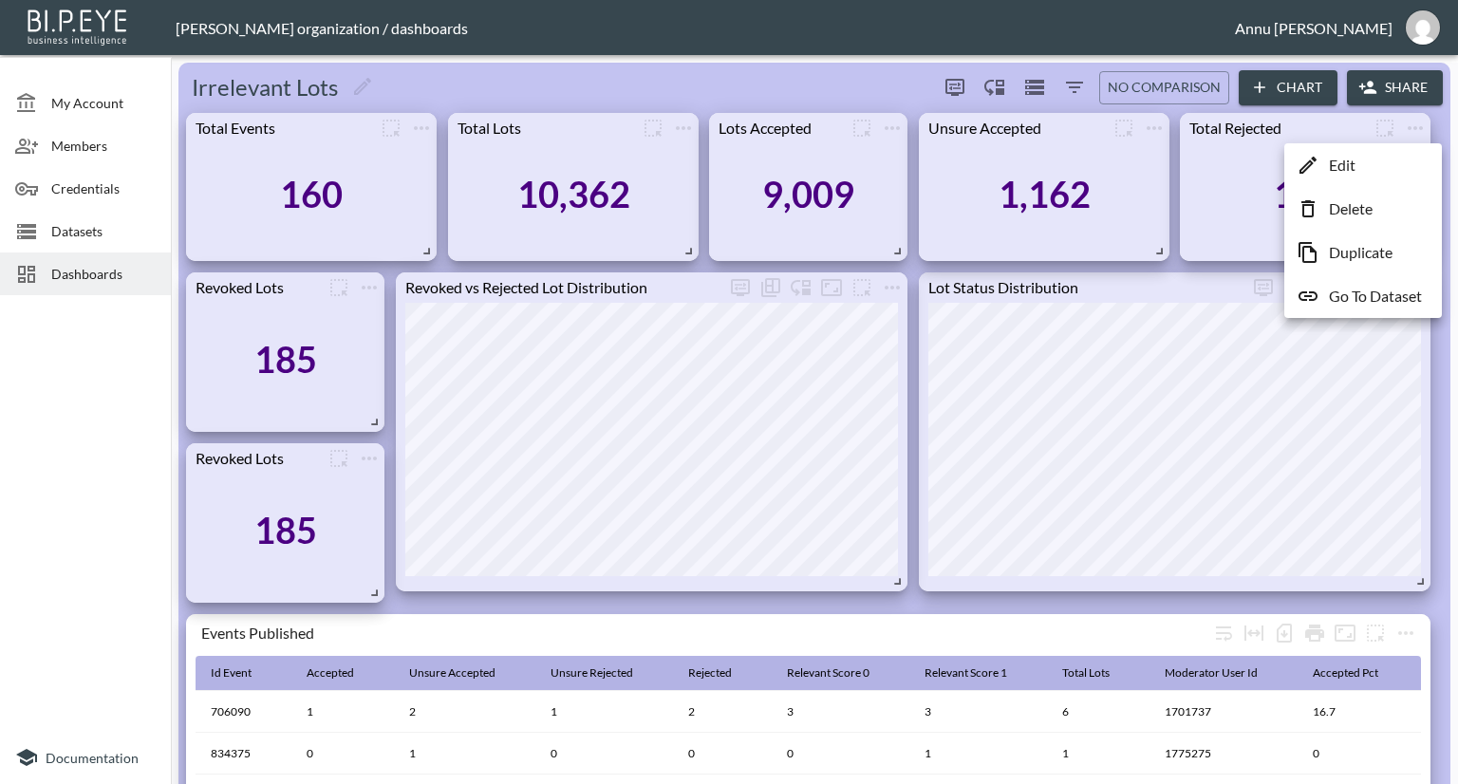
click at [1347, 163] on p "Edit" at bounding box center [1342, 165] width 27 height 23
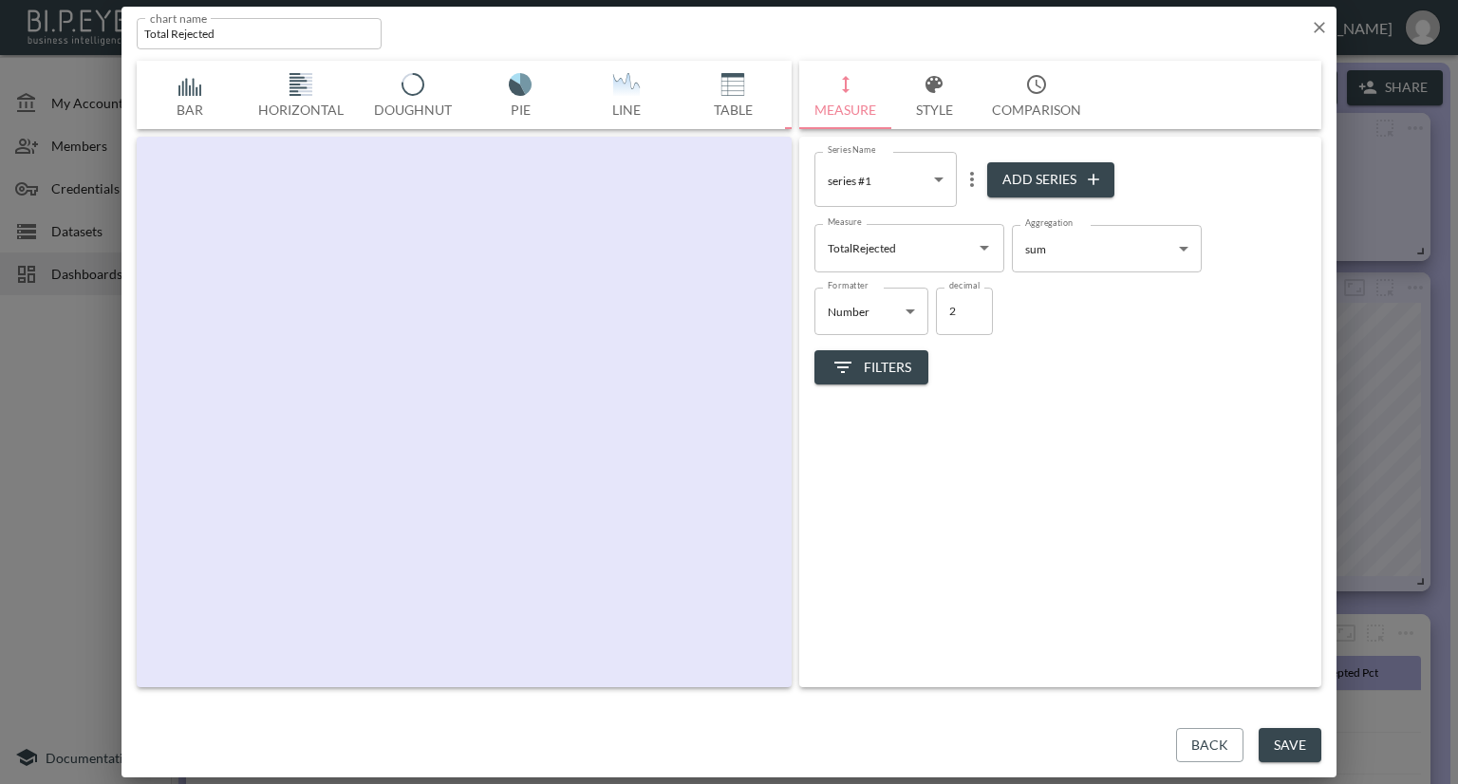
scroll to position [0, 99]
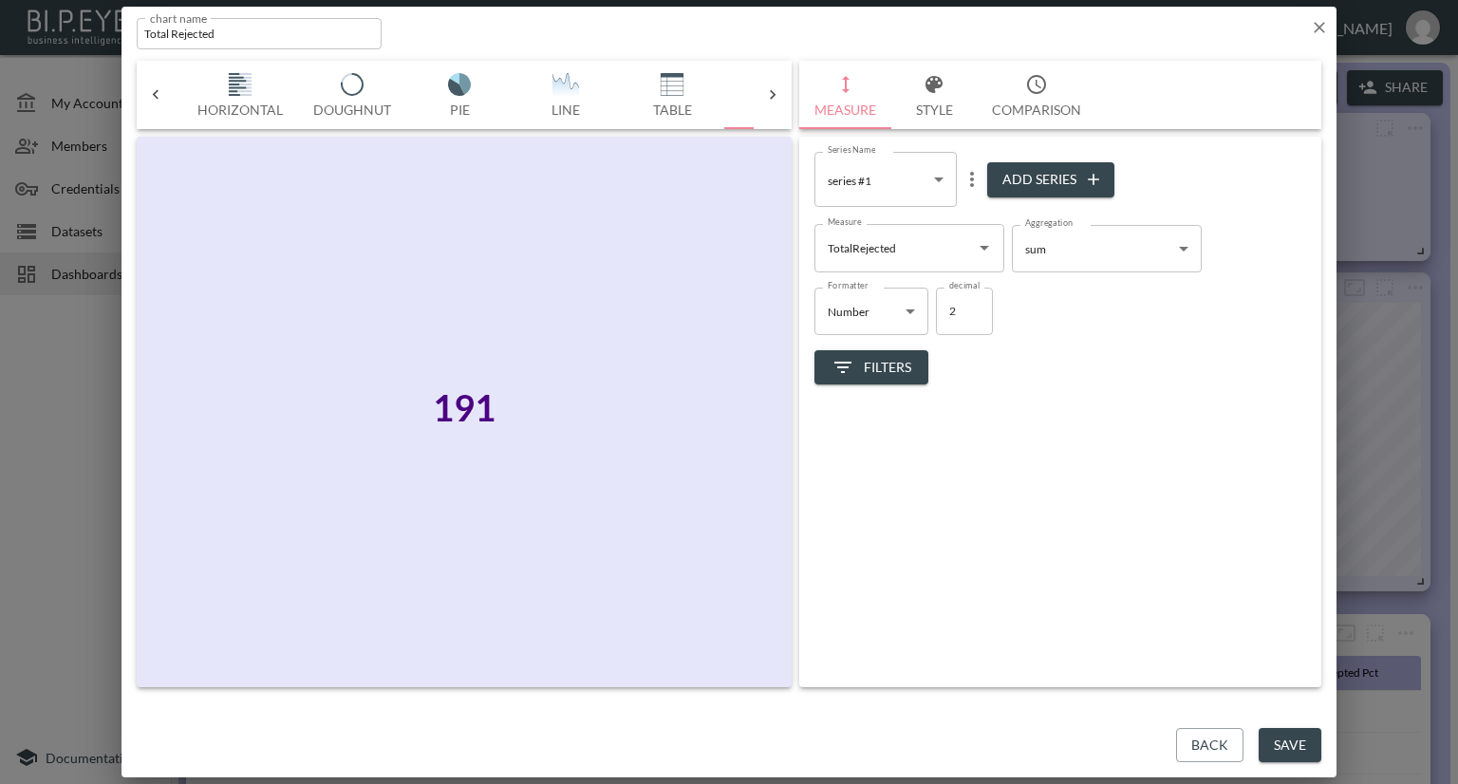
click at [981, 245] on icon "Open" at bounding box center [984, 247] width 23 height 23
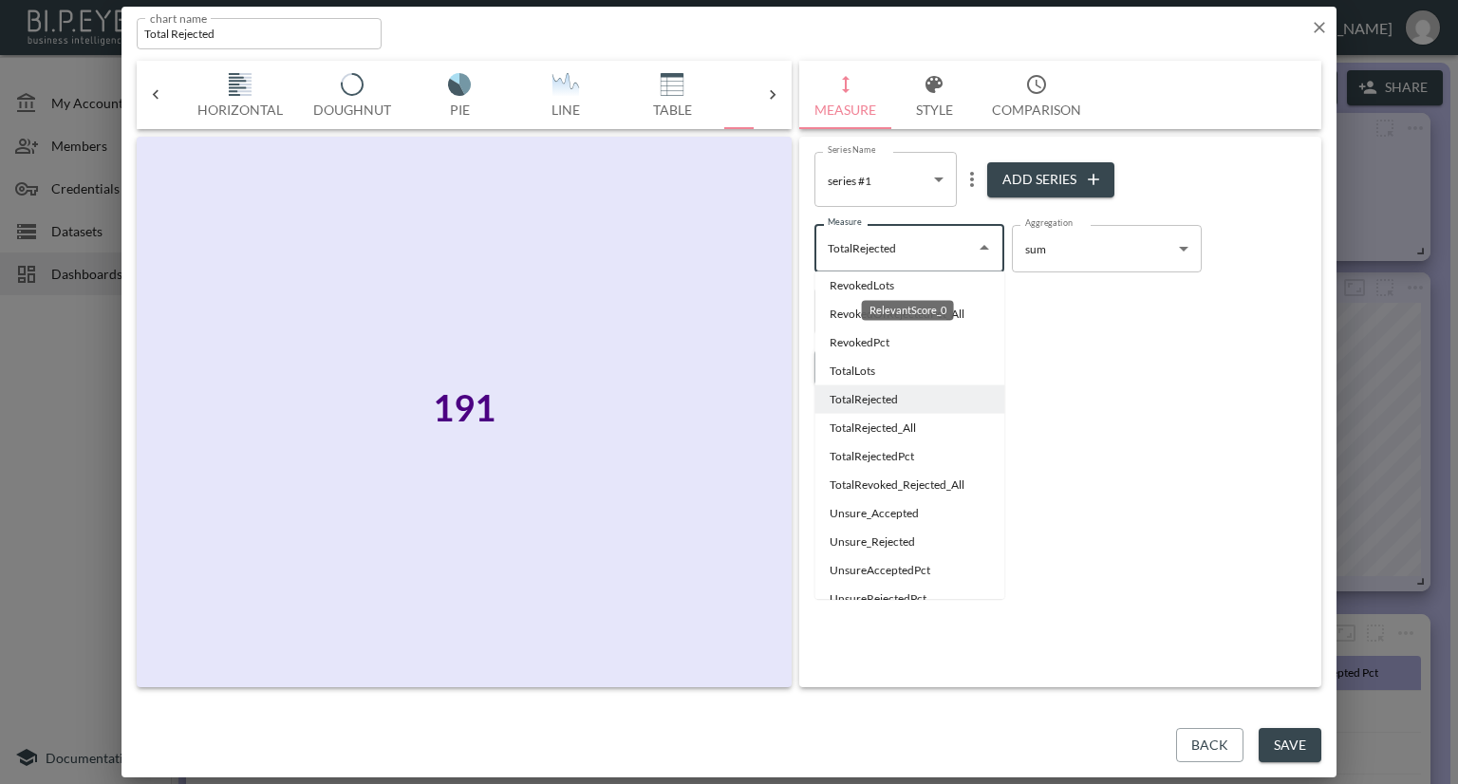
scroll to position [239, 0]
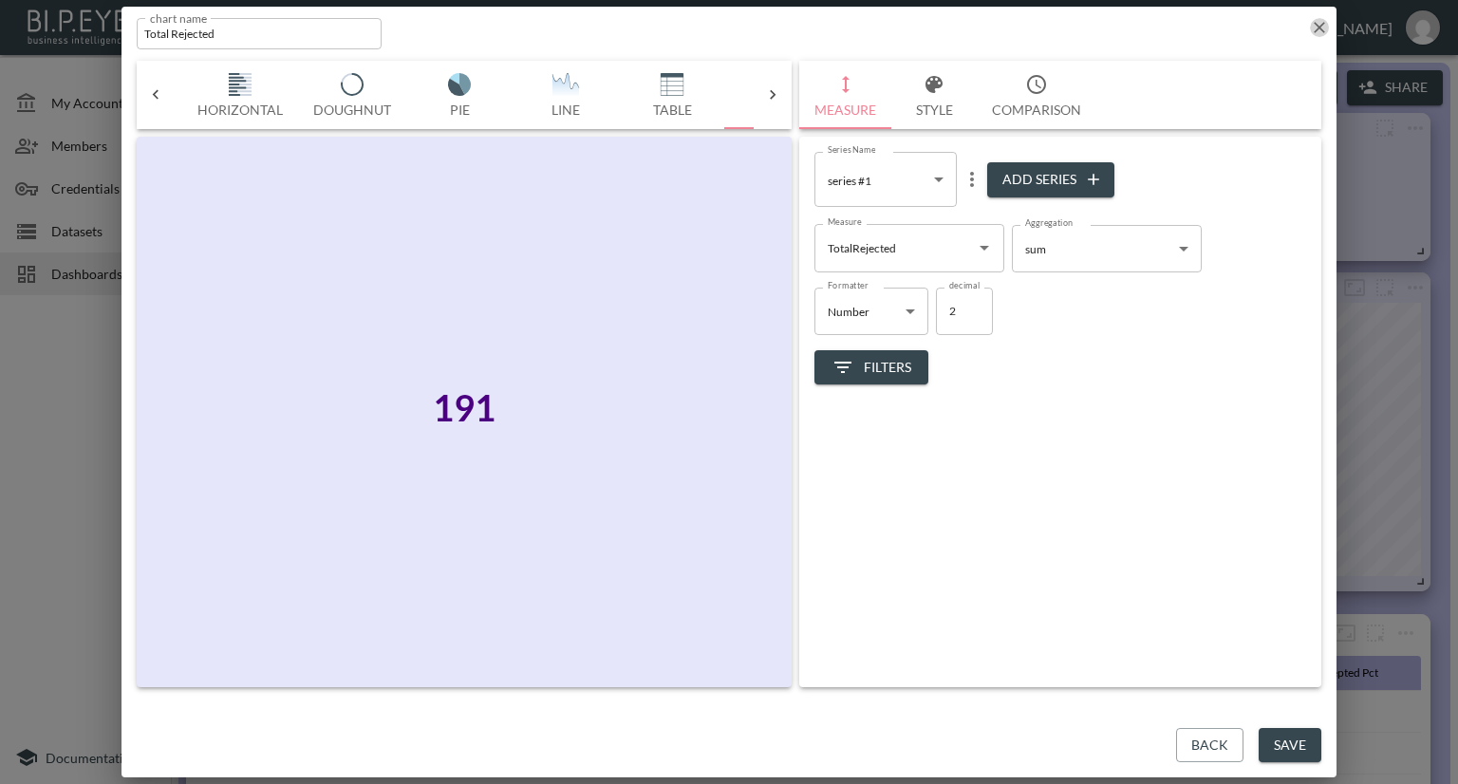
click at [1322, 22] on icon "button" at bounding box center [1319, 27] width 19 height 19
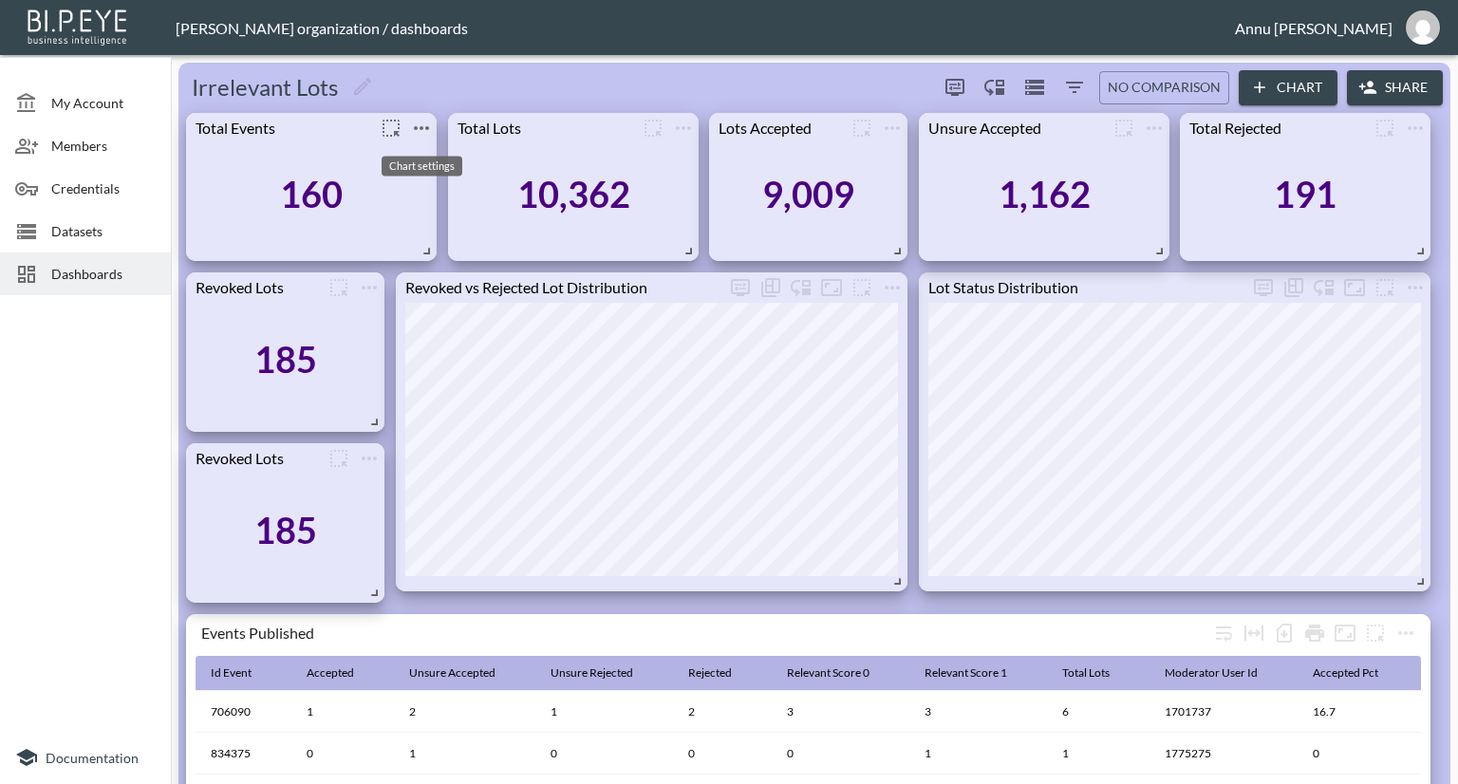
click at [418, 122] on icon "more" at bounding box center [421, 128] width 23 height 23
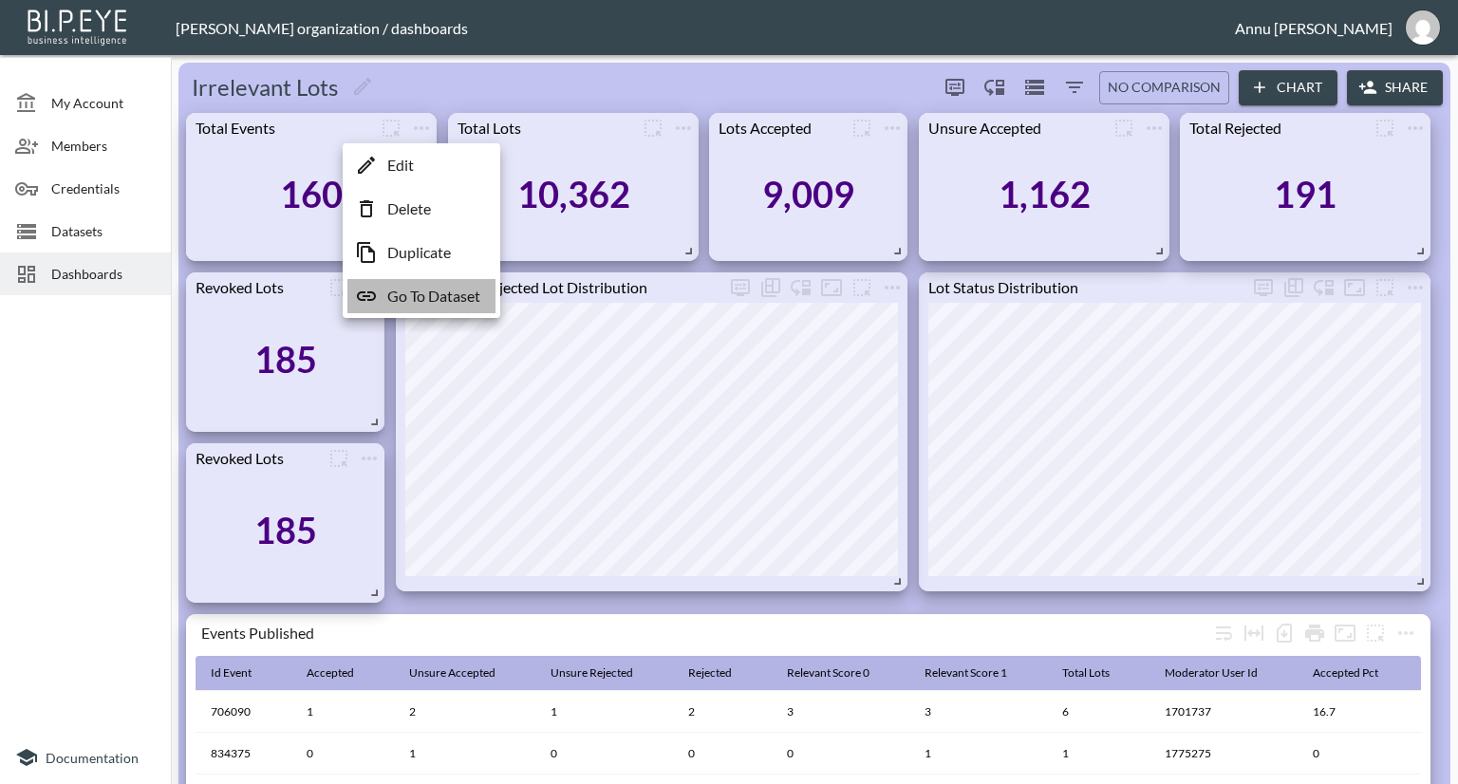
click at [437, 293] on p "Go To Dataset" at bounding box center [433, 296] width 93 height 23
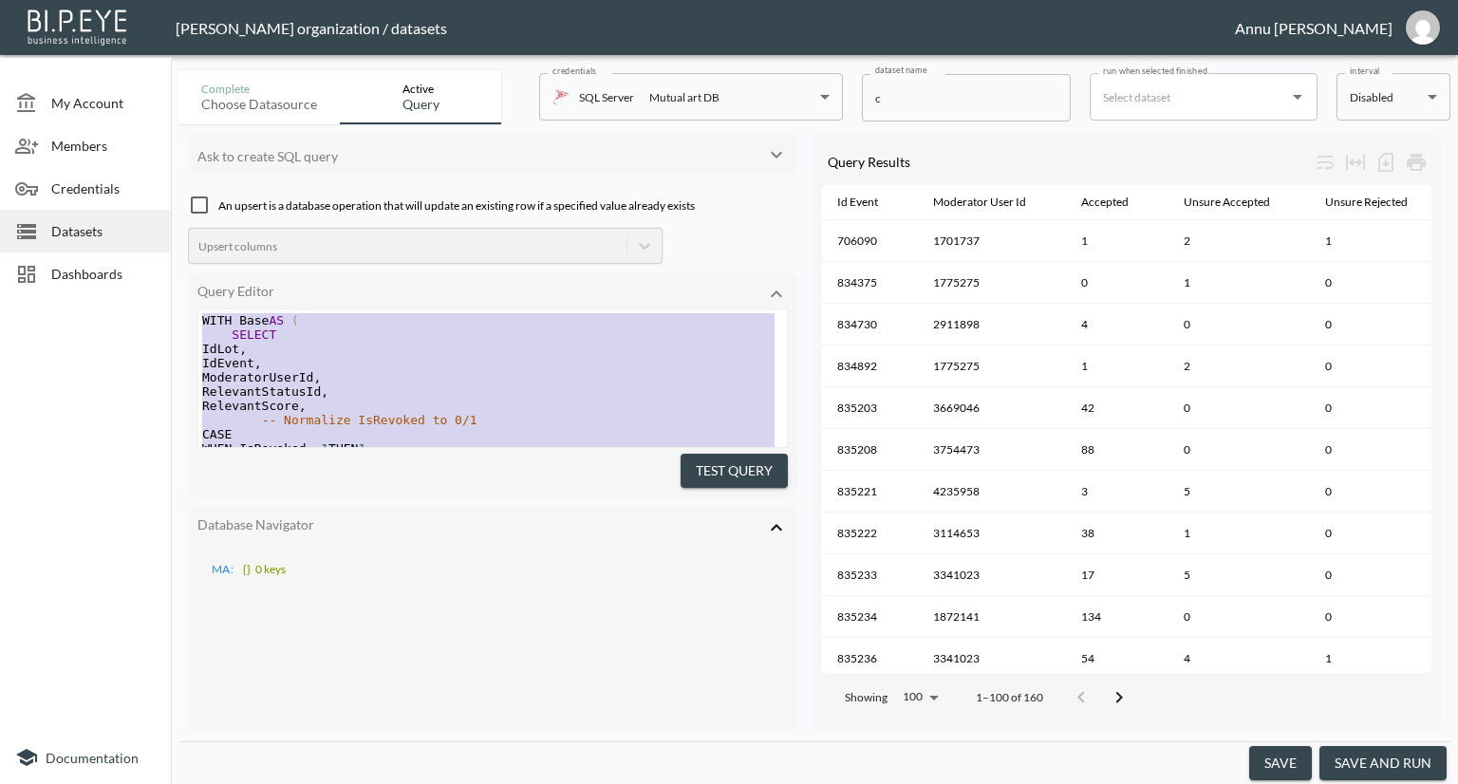
drag, startPoint x: 382, startPoint y: 390, endPoint x: 196, endPoint y: 61, distance: 378.3
type textarea "WITH Base AS ( SELECT IdLot, IdEvent, ModeratorUserId, RelevantStatusId, Releva…"
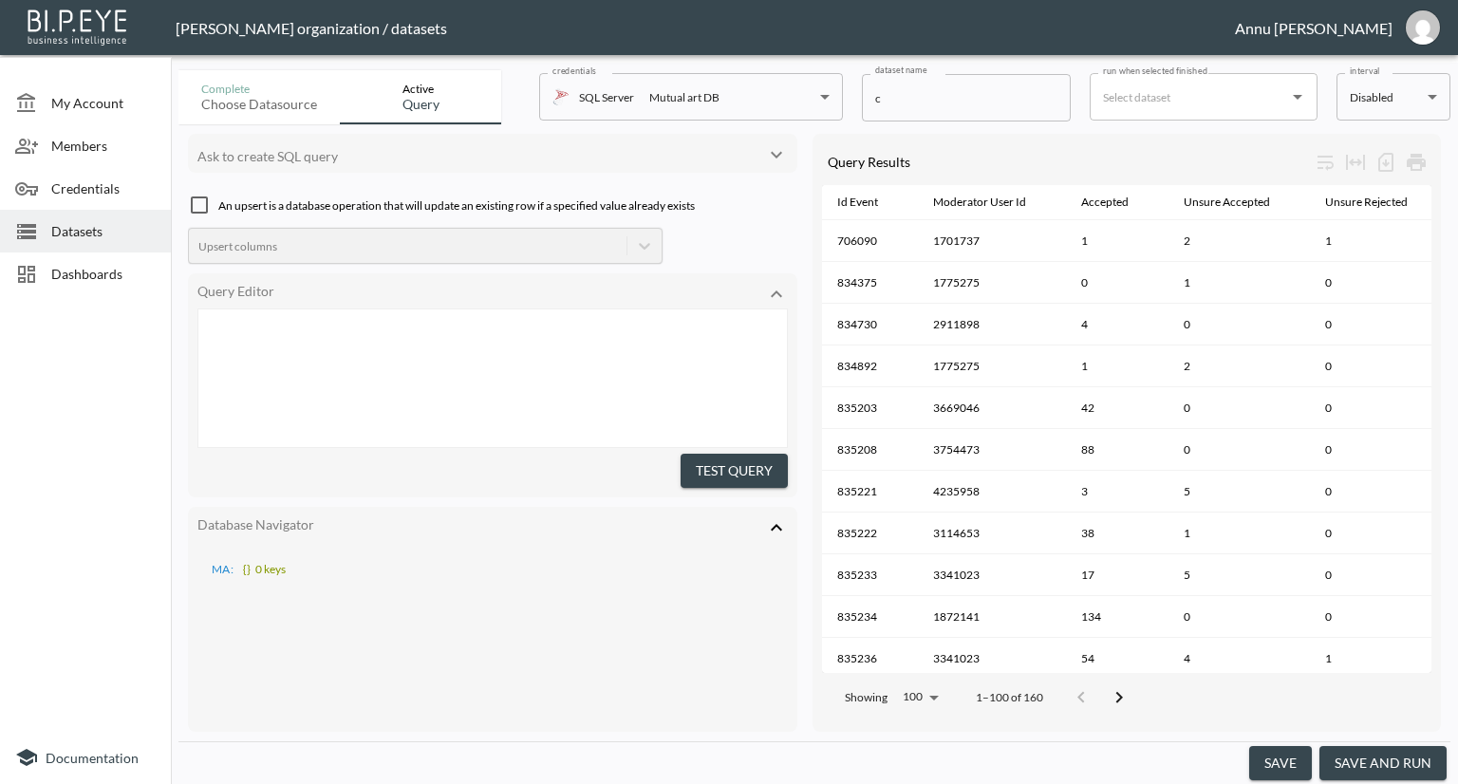
scroll to position [692, 0]
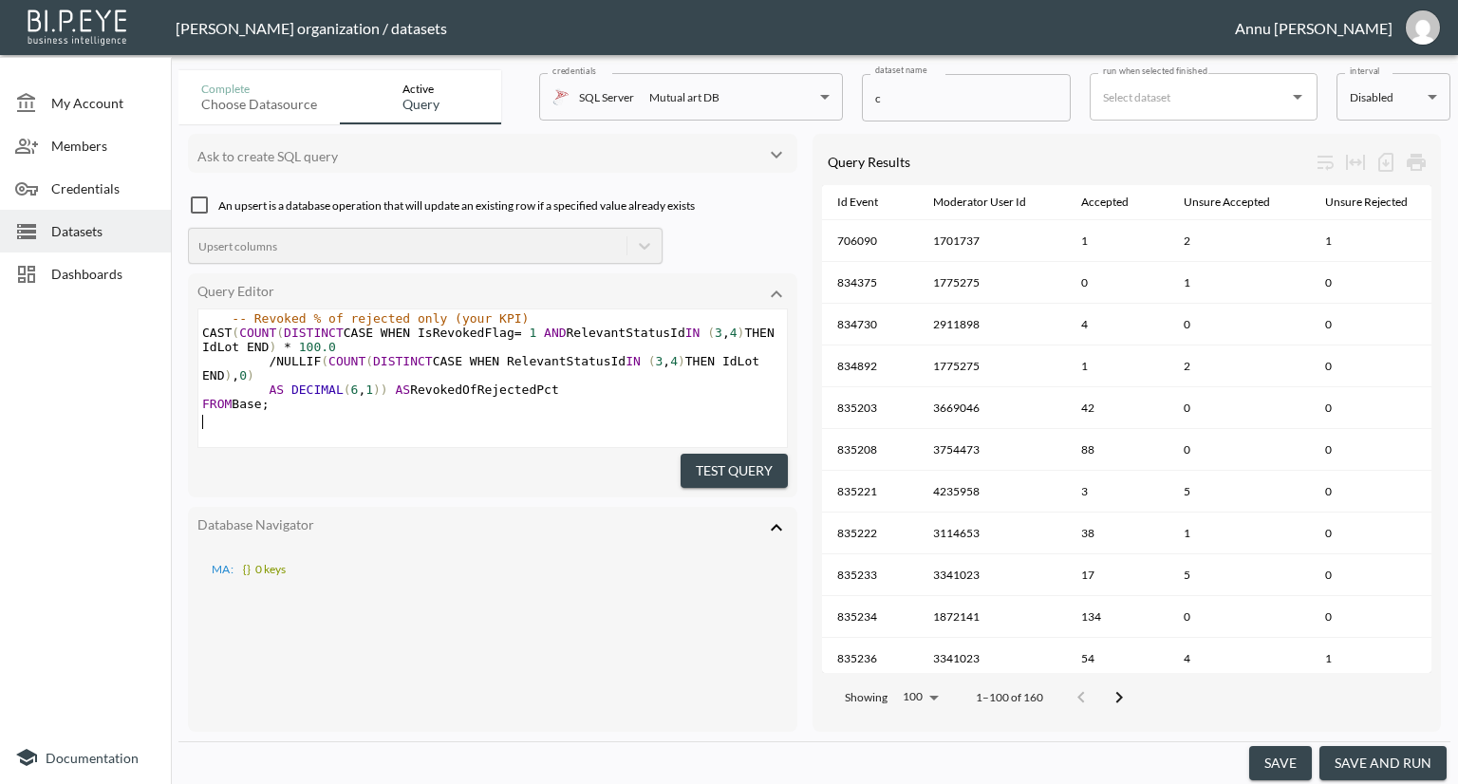
click at [695, 471] on button "Test Query" at bounding box center [734, 471] width 107 height 35
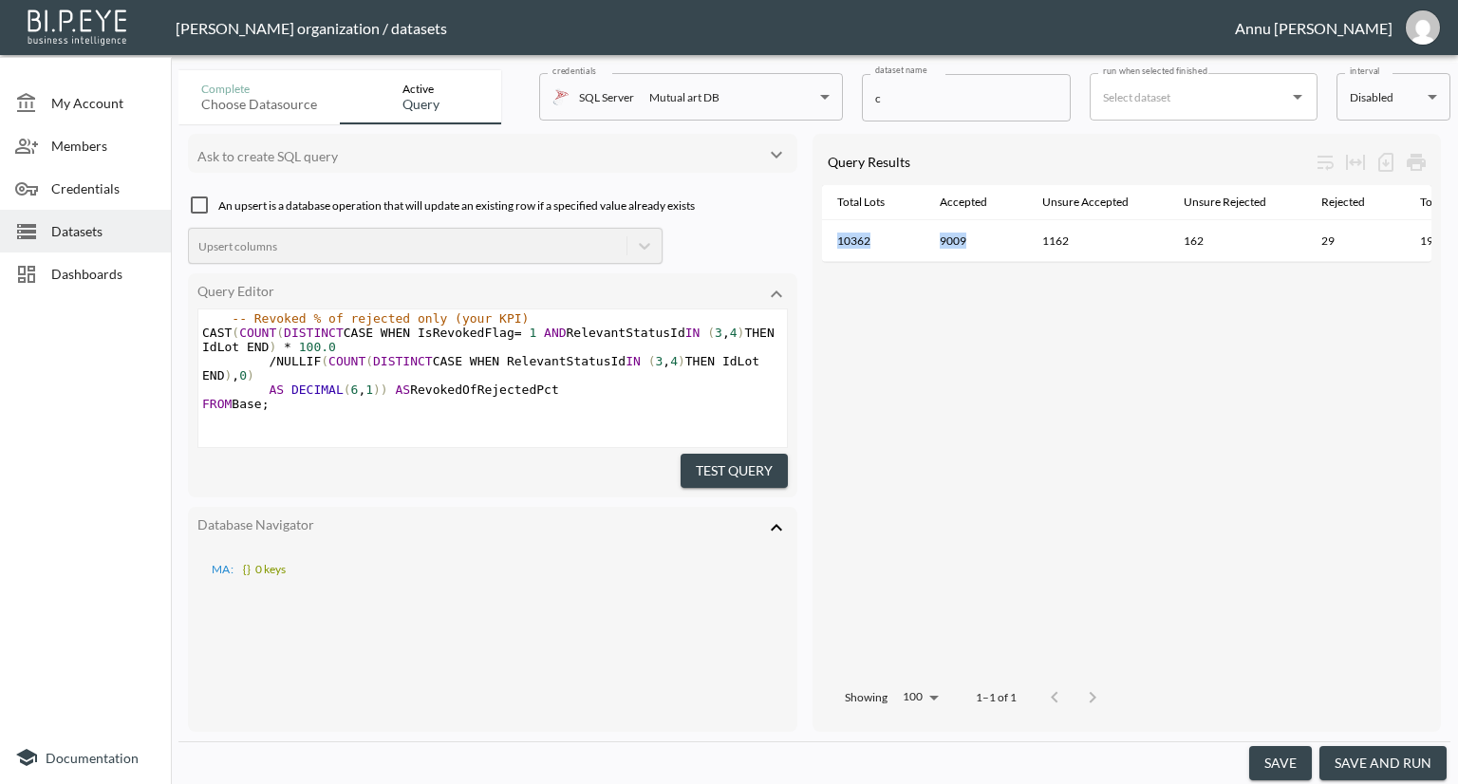
drag, startPoint x: 994, startPoint y: 262, endPoint x: 1034, endPoint y: 263, distance: 39.9
click at [1034, 263] on div "Total Lots Accepted Unsure Accepted Unsure Rejected Rejected Total Rejected Acc…" at bounding box center [1126, 224] width 609 height 78
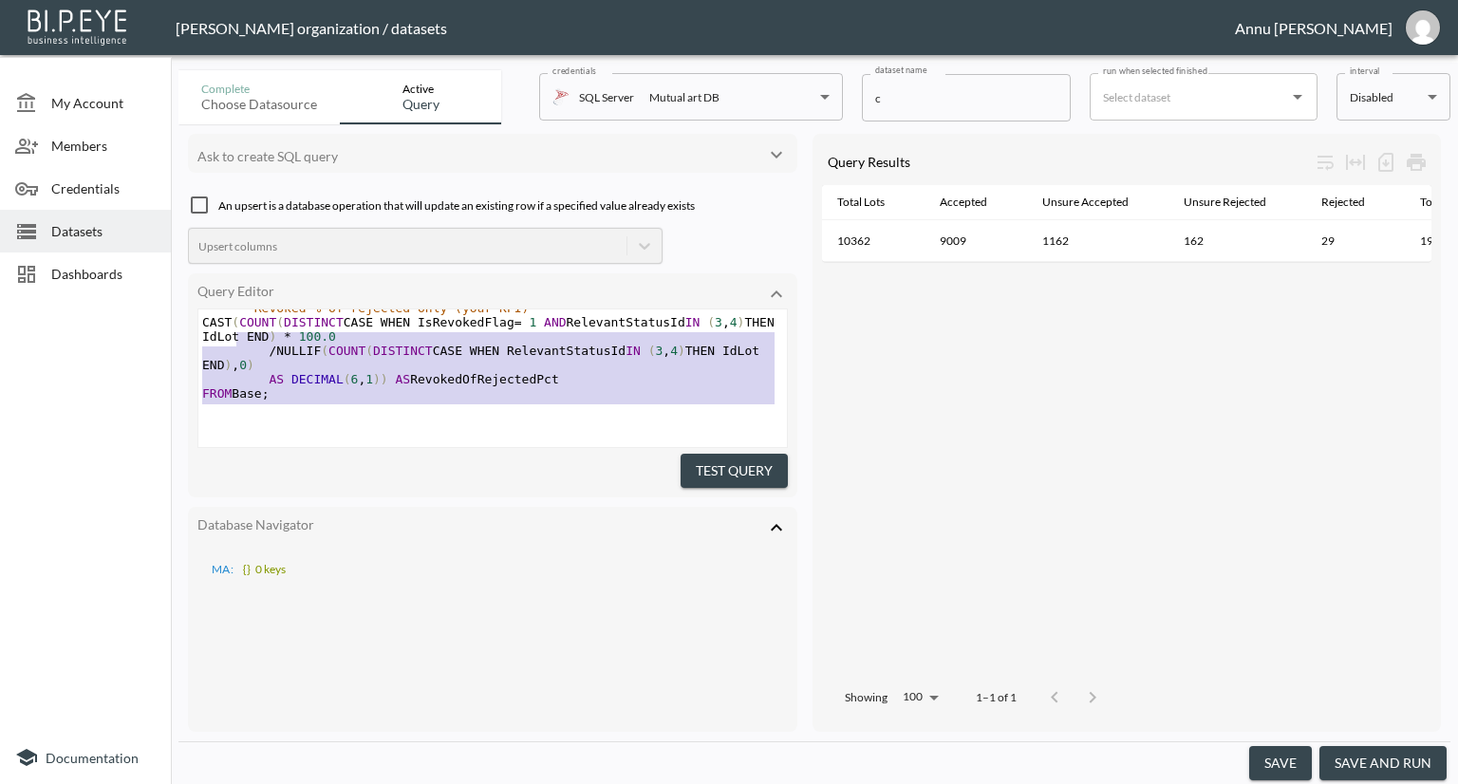
scroll to position [0, 0]
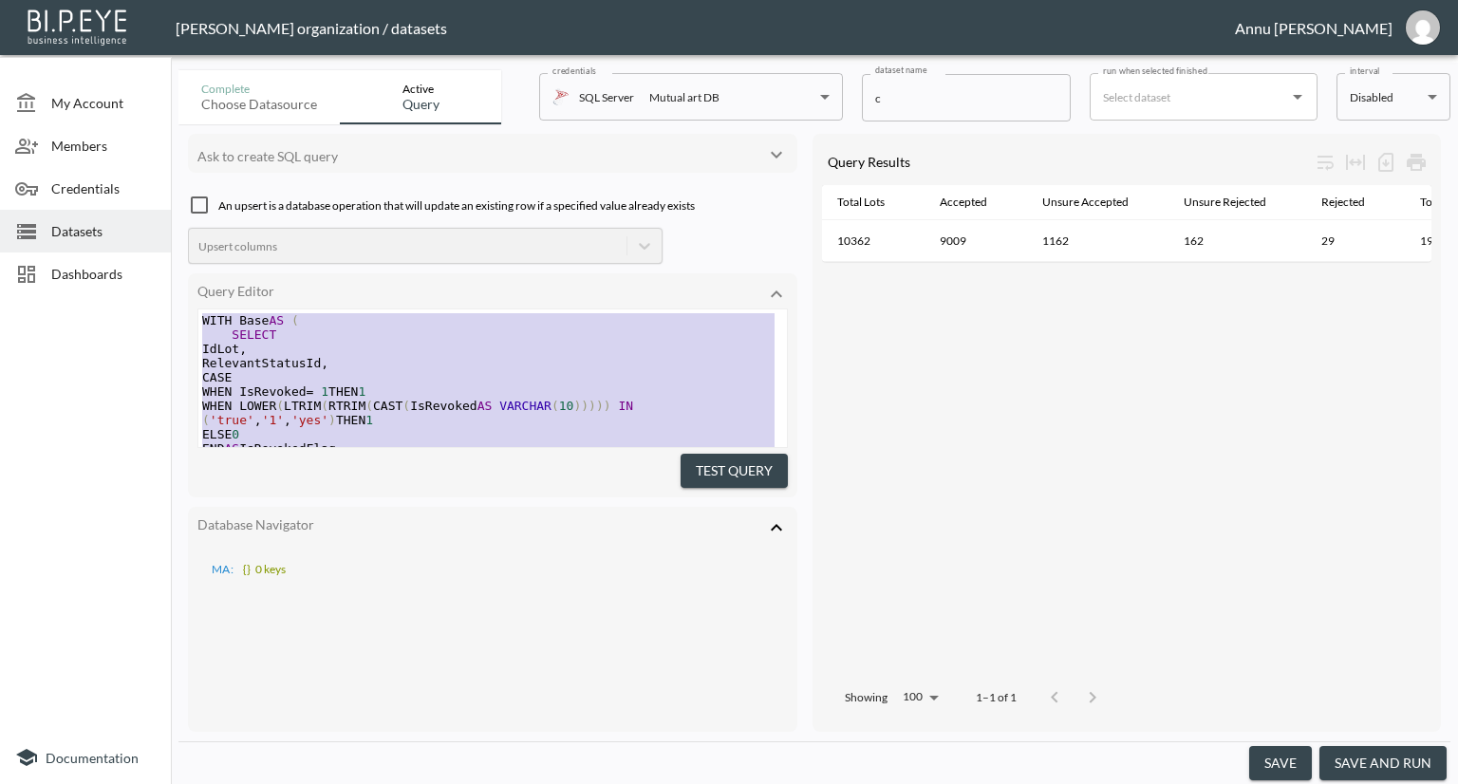
drag, startPoint x: 290, startPoint y: 386, endPoint x: 143, endPoint y: 1, distance: 412.5
type textarea "WITH Base AS ( SELECT IdLot, RelevantStatusId, CASE WHEN IsRevoked = 1 THEN 1 W…"
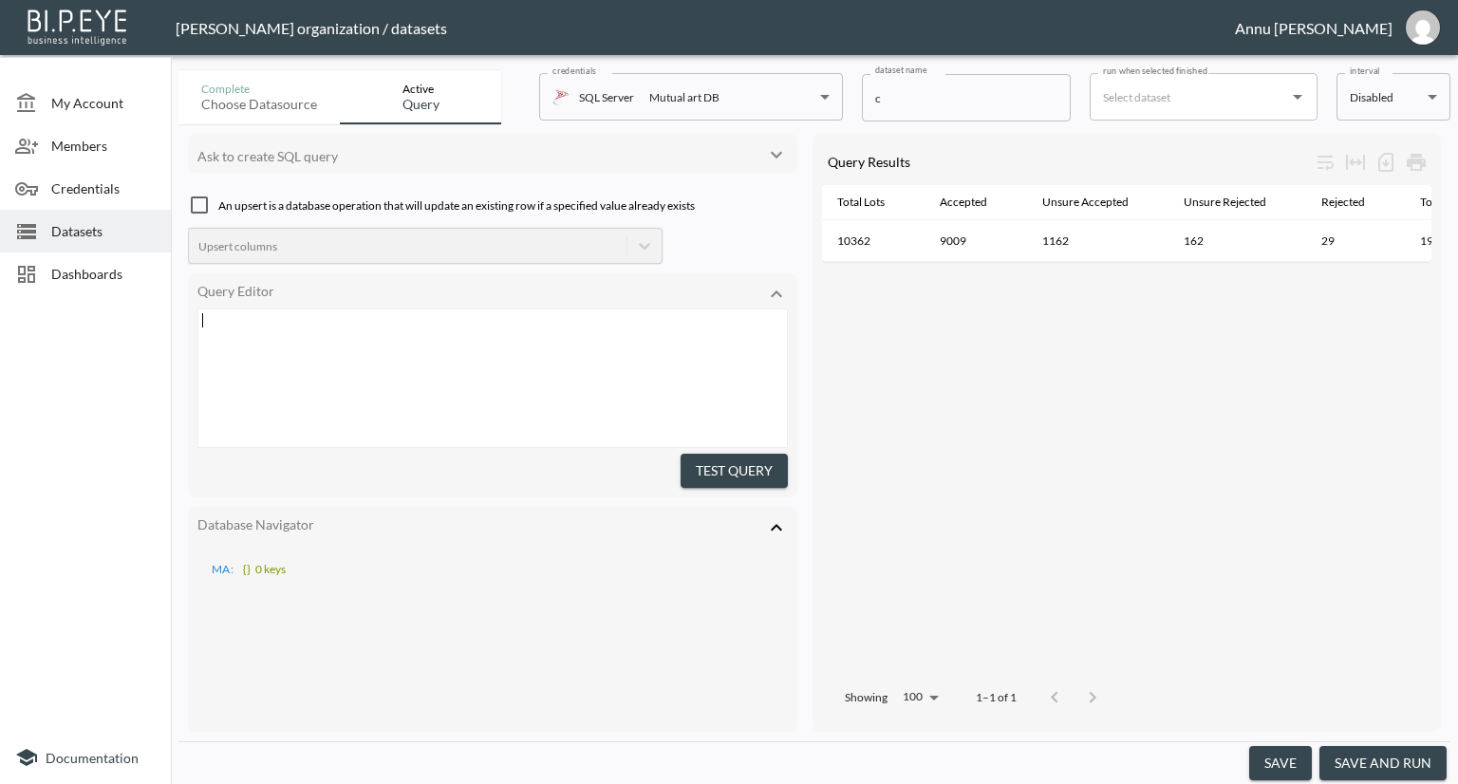
scroll to position [721, 0]
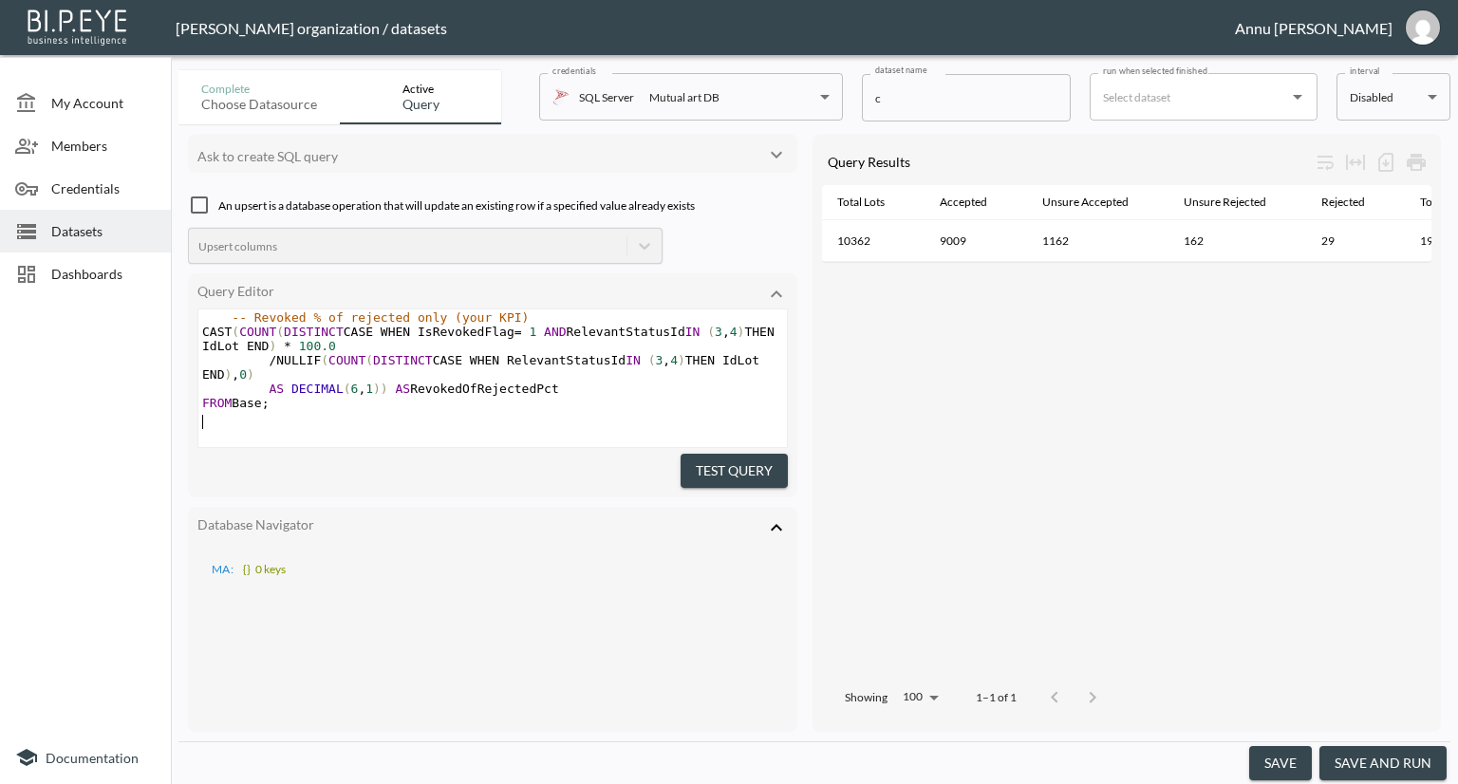
drag, startPoint x: 702, startPoint y: 463, endPoint x: 763, endPoint y: 418, distance: 75.9
click at [704, 463] on button "Test Query" at bounding box center [734, 471] width 107 height 35
click at [1380, 764] on button "save and run" at bounding box center [1382, 763] width 127 height 35
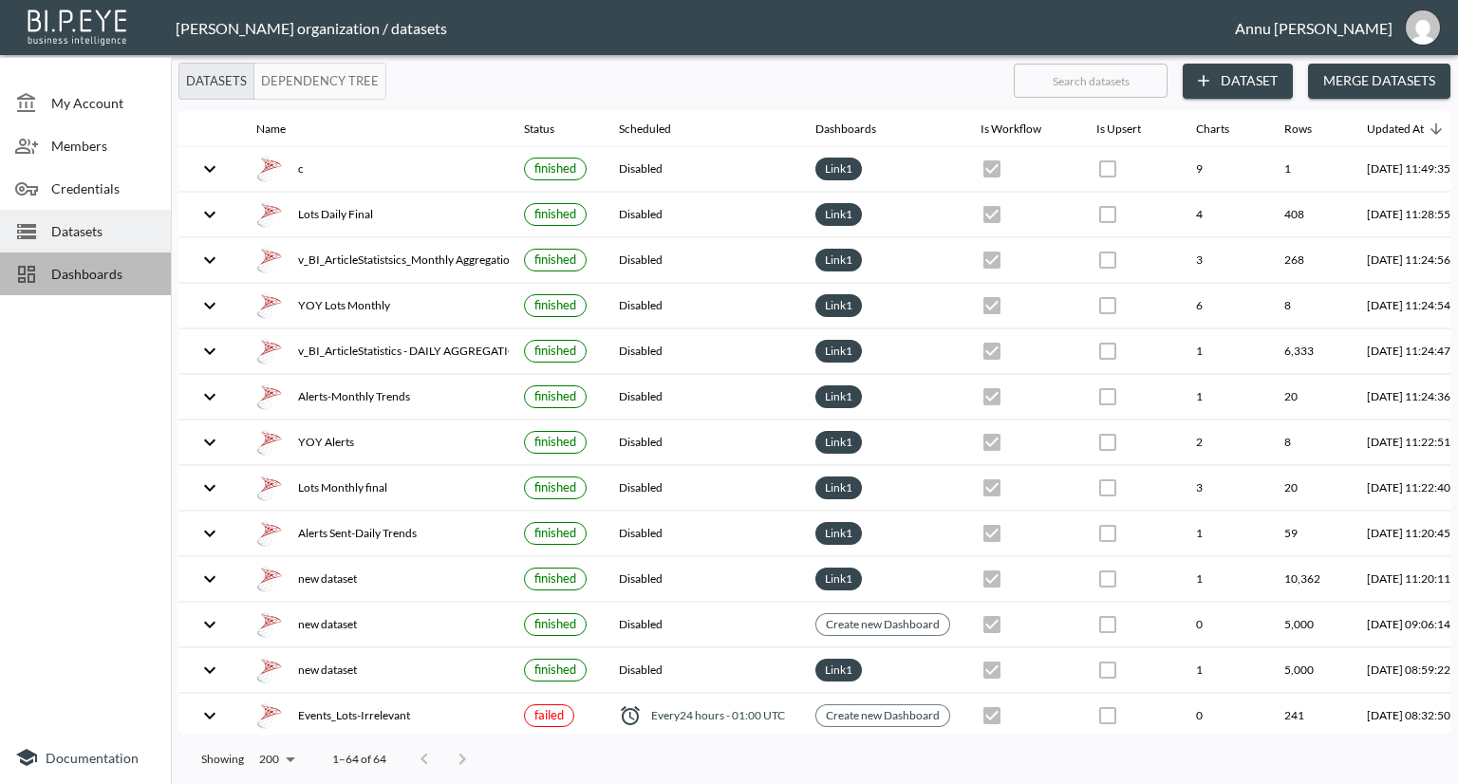
click at [78, 277] on span "Dashboards" at bounding box center [103, 274] width 104 height 20
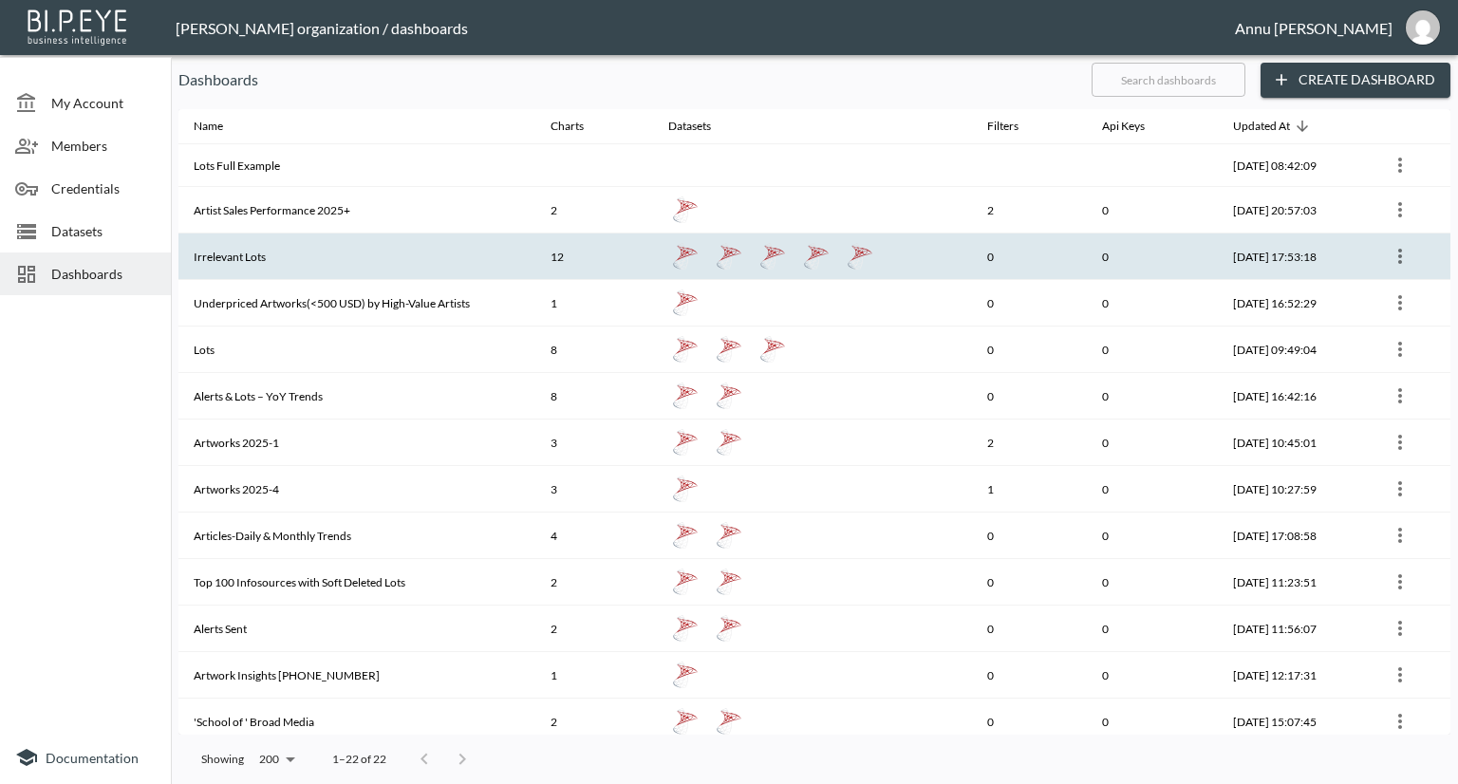
click at [369, 256] on th "Irrelevant Lots" at bounding box center [356, 256] width 357 height 47
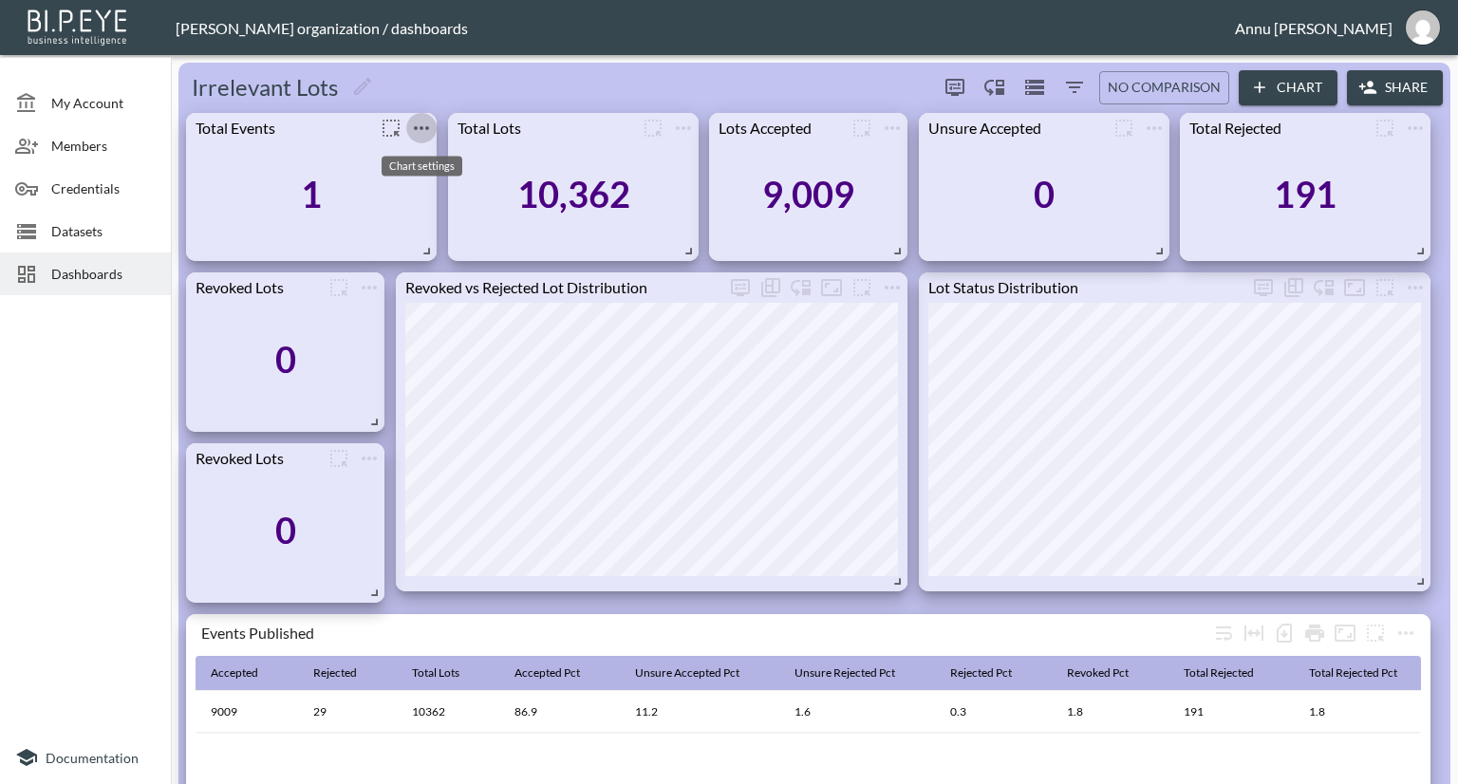
click at [425, 127] on icon "more" at bounding box center [421, 128] width 23 height 23
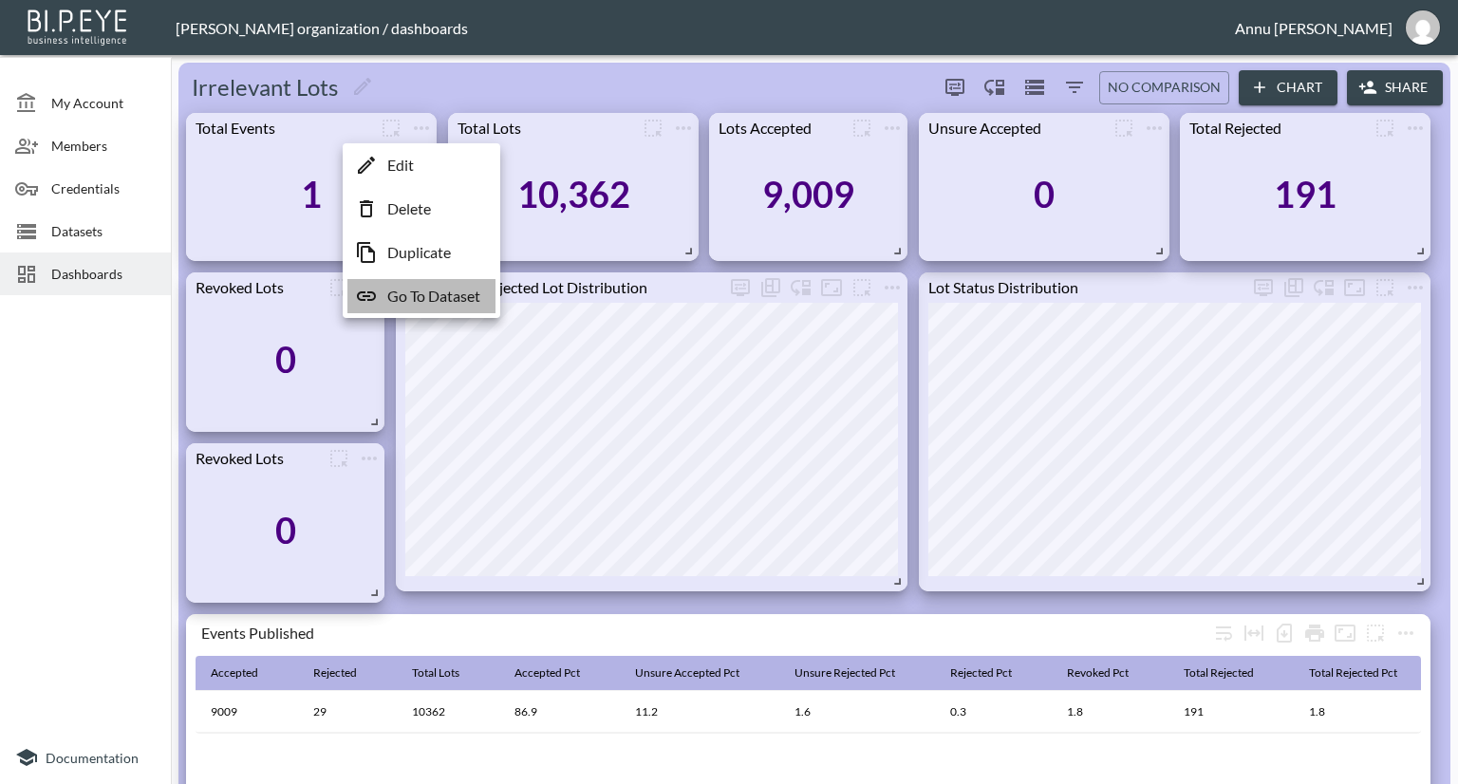
click at [409, 291] on p "Go To Dataset" at bounding box center [433, 296] width 93 height 23
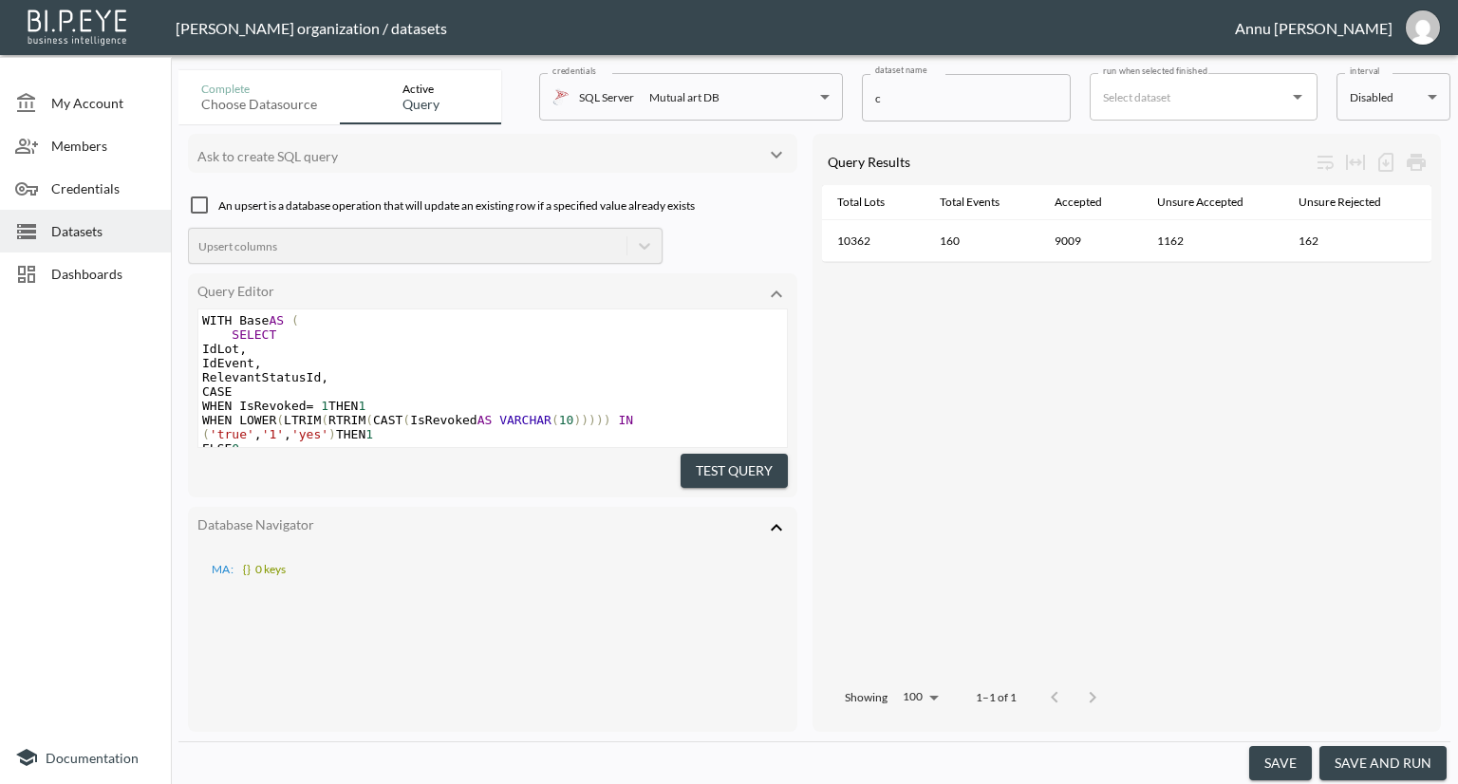
click at [100, 265] on span "Dashboards" at bounding box center [103, 274] width 104 height 20
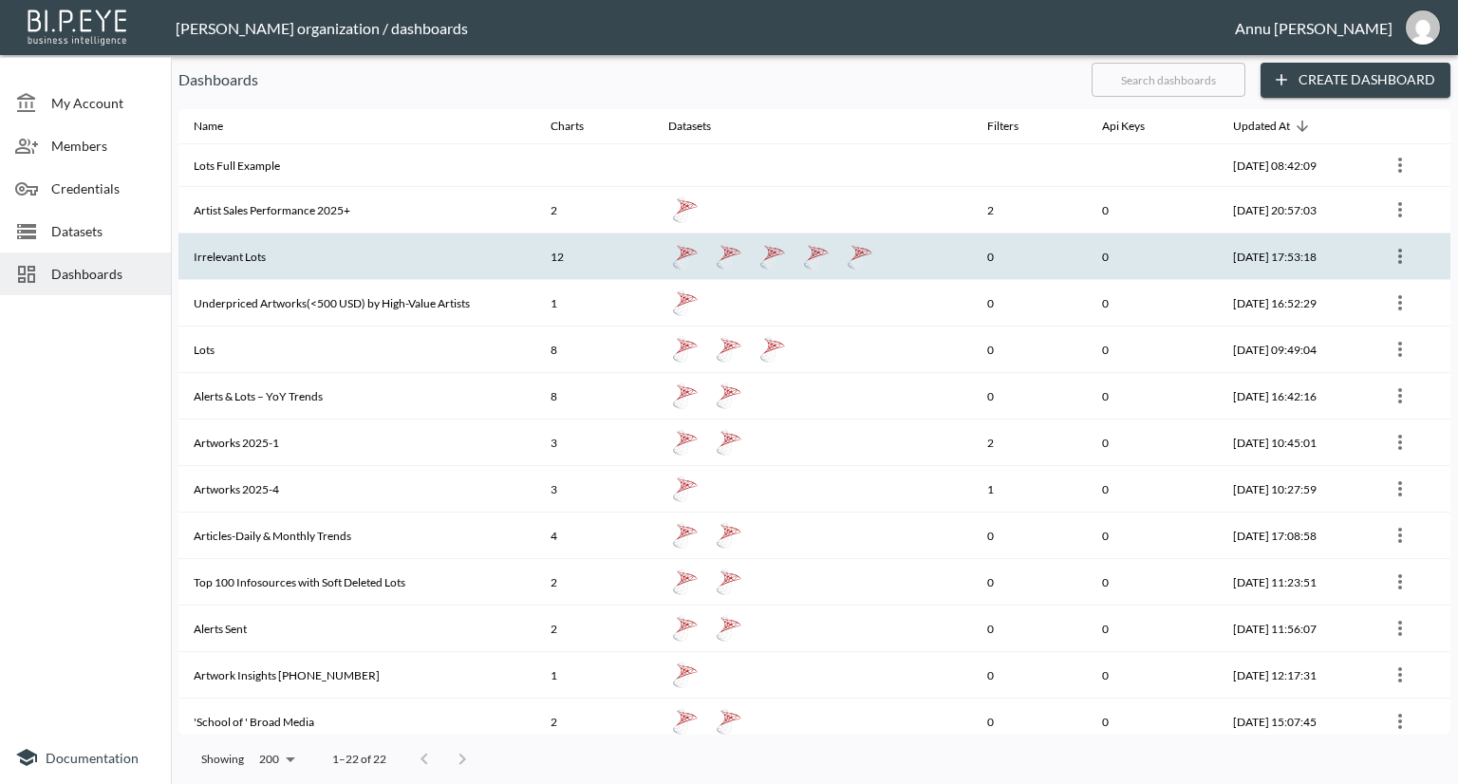
click at [323, 253] on th "Irrelevant Lots" at bounding box center [356, 256] width 357 height 47
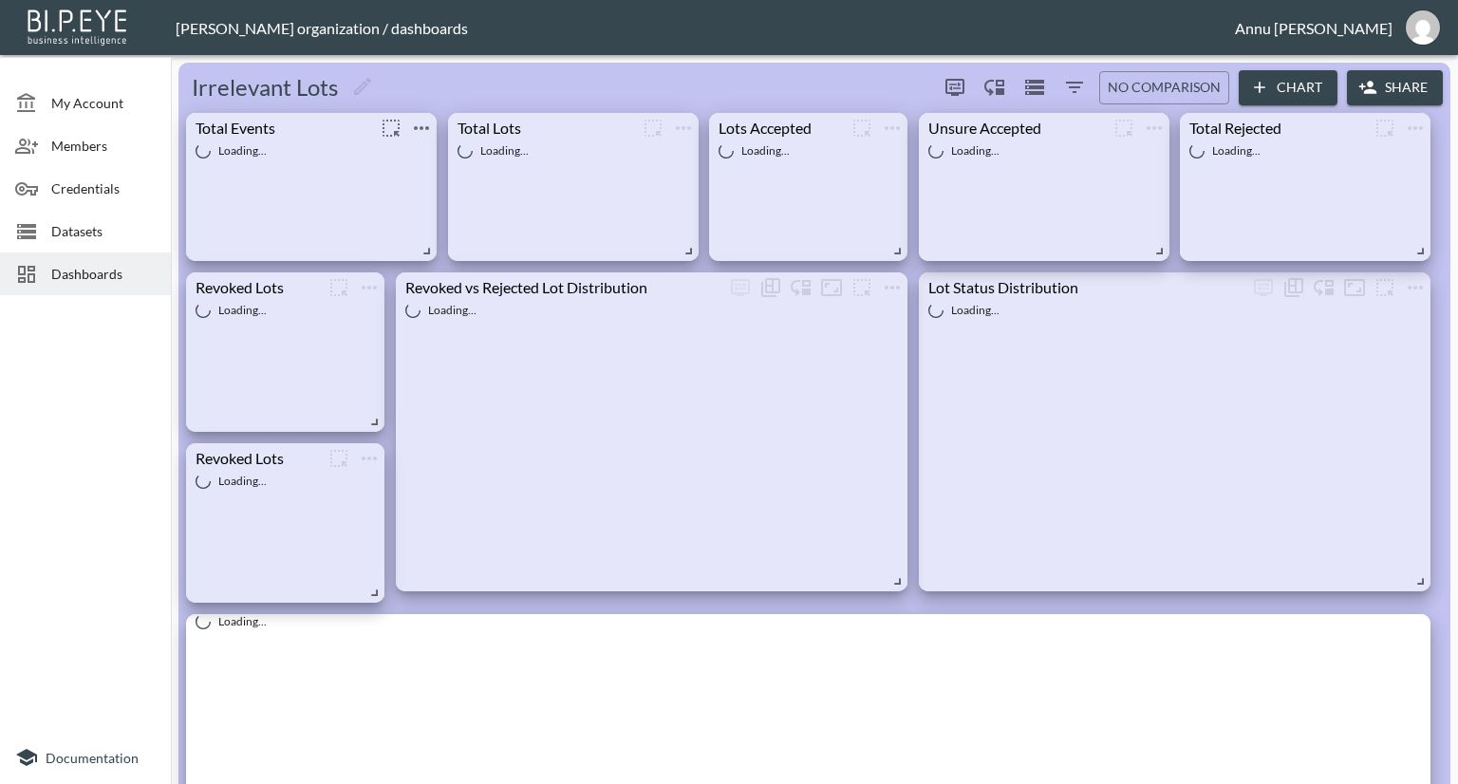
click at [418, 131] on icon "more" at bounding box center [421, 128] width 23 height 23
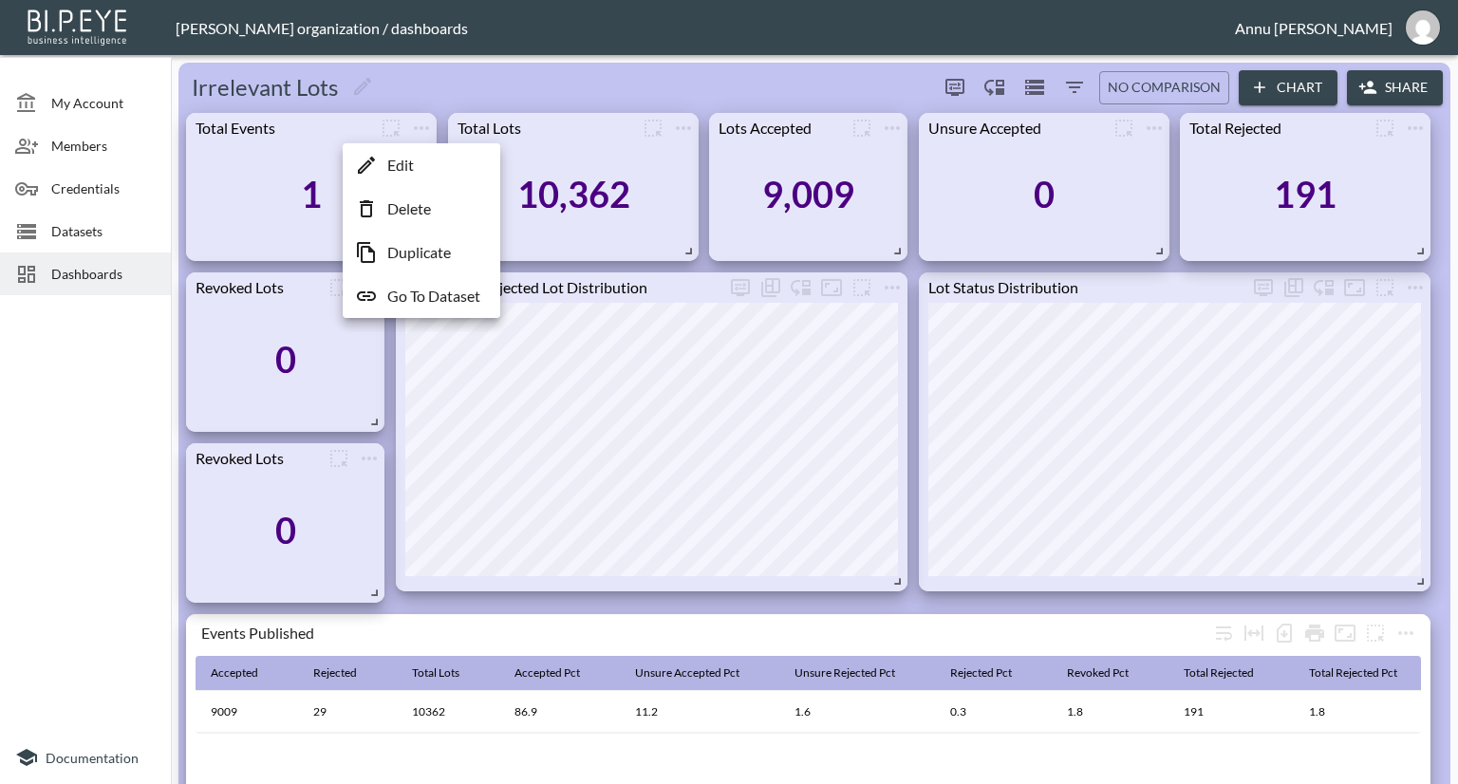
click at [408, 164] on p "Edit" at bounding box center [400, 165] width 27 height 23
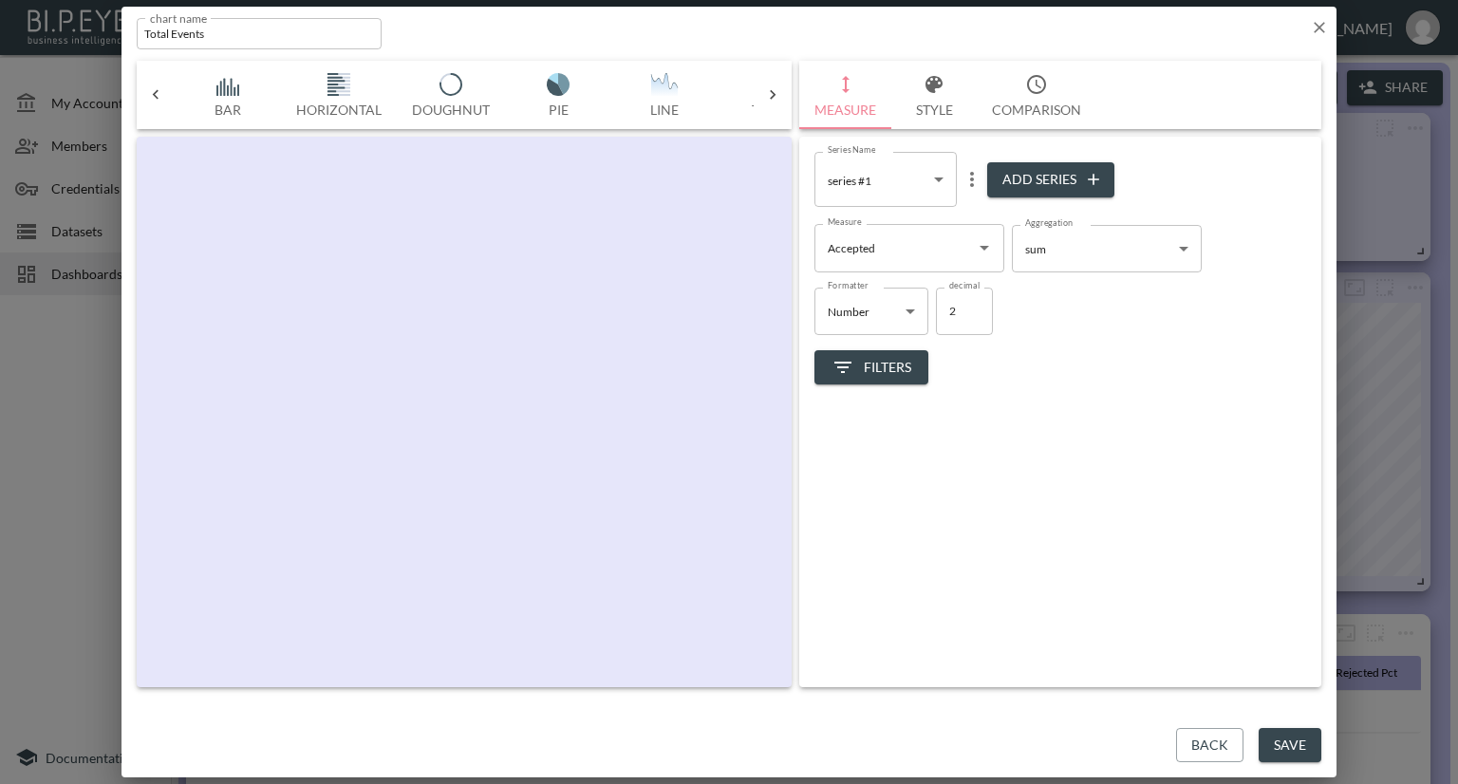
scroll to position [0, 99]
click at [976, 248] on icon "Open" at bounding box center [984, 247] width 23 height 23
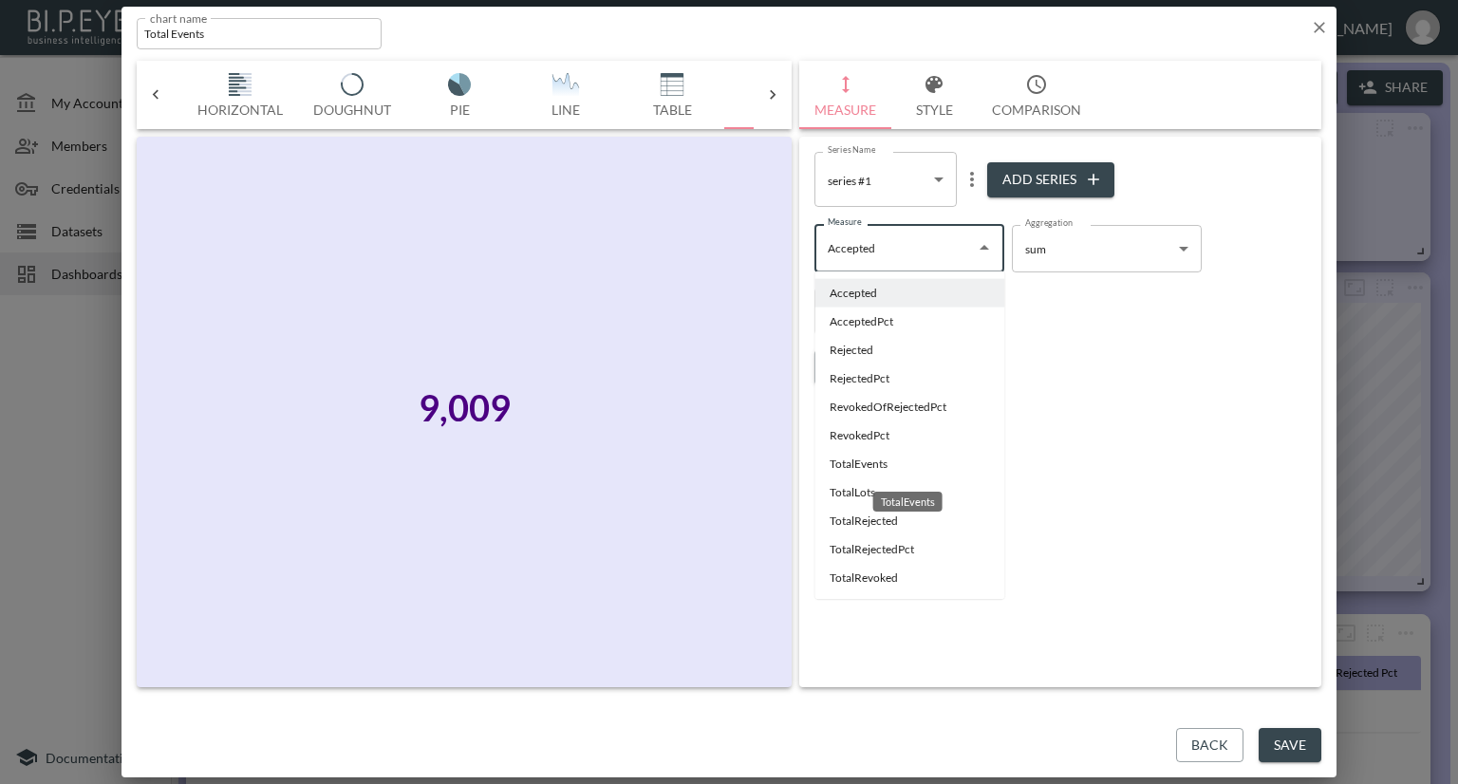
click at [850, 464] on li "TotalEvents" at bounding box center [909, 464] width 190 height 28
type input "TotalEvents"
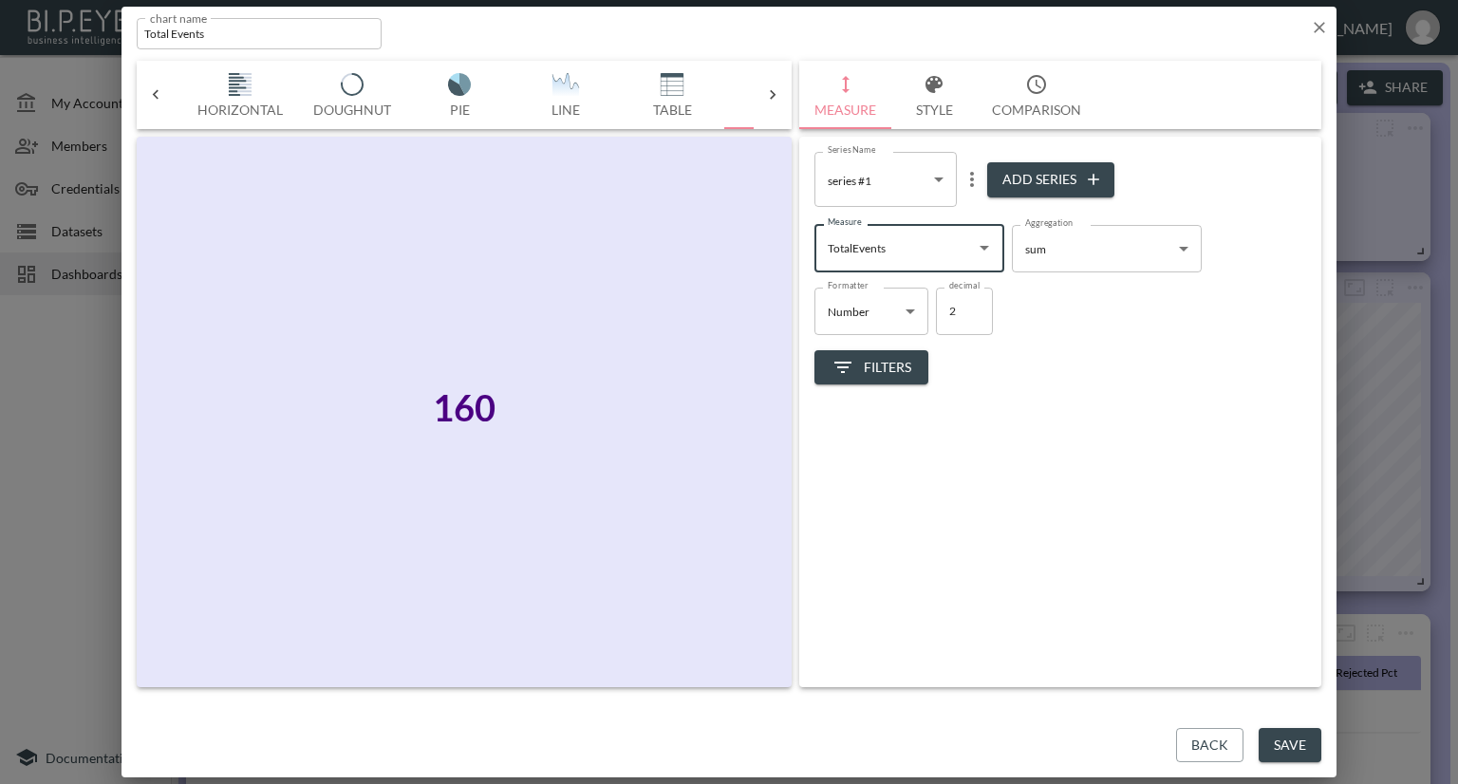
click at [1271, 741] on button "Save" at bounding box center [1290, 745] width 63 height 35
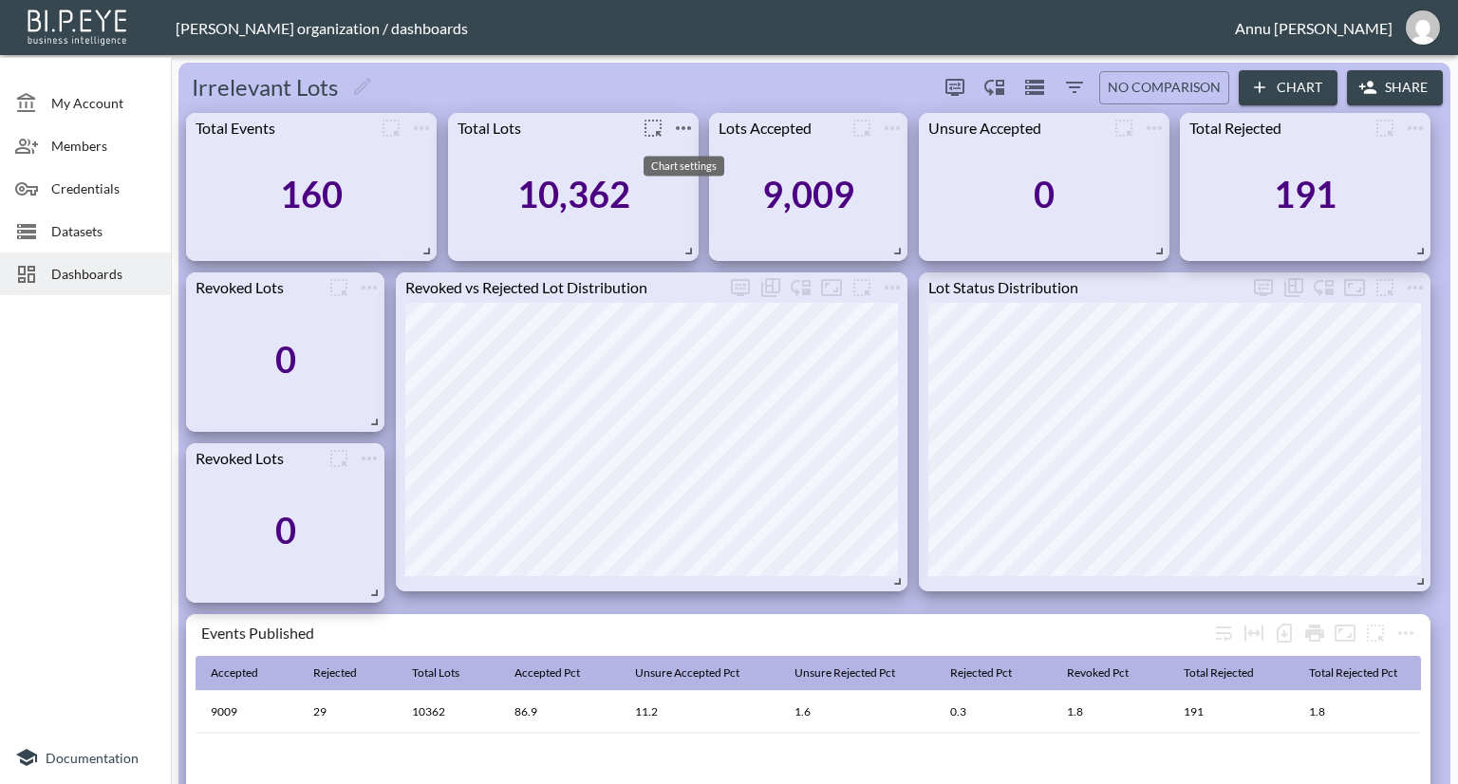
click at [673, 120] on icon "more" at bounding box center [683, 128] width 23 height 23
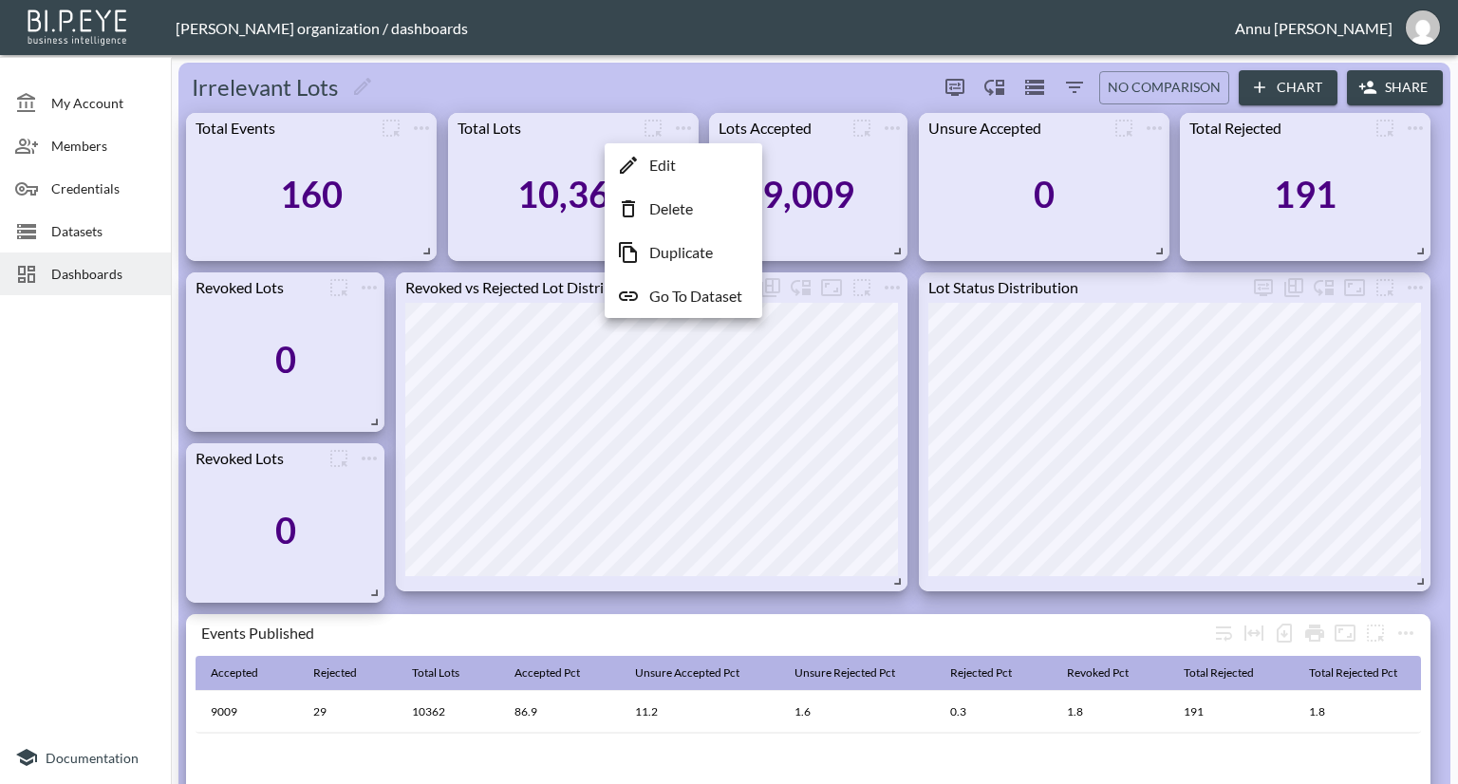
click at [682, 172] on li "Edit" at bounding box center [683, 165] width 148 height 34
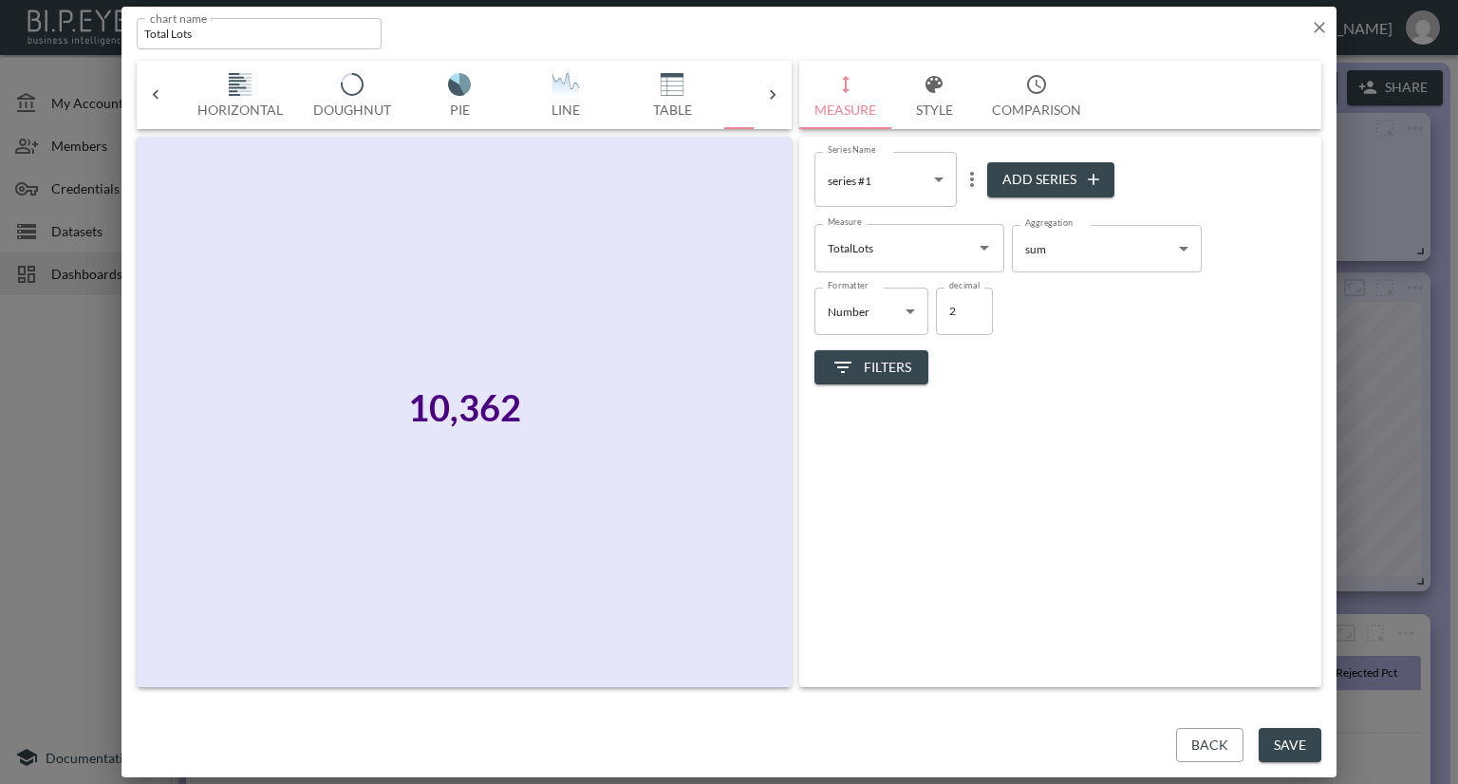
click at [1298, 739] on button "Save" at bounding box center [1290, 745] width 63 height 35
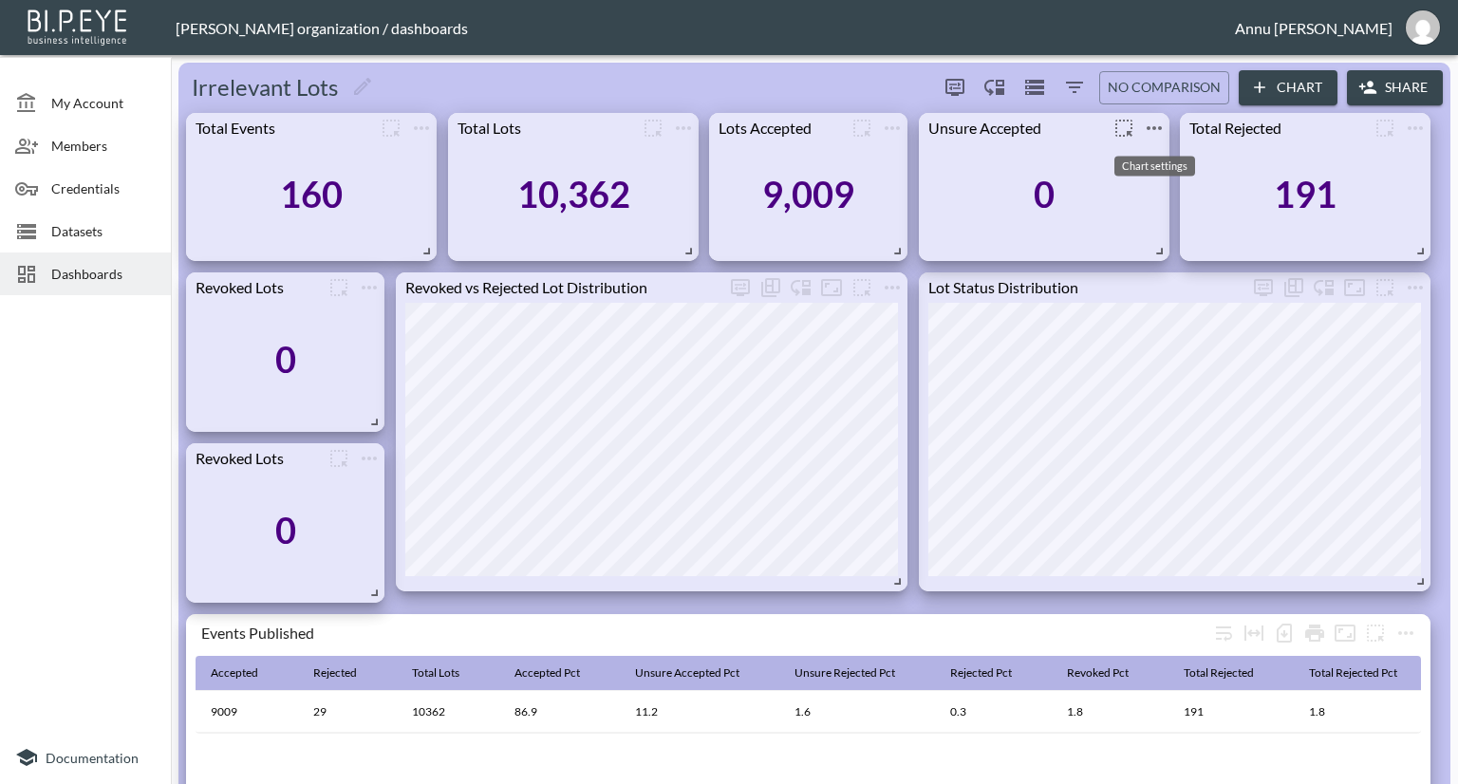
click at [1153, 124] on icon "more" at bounding box center [1154, 128] width 23 height 23
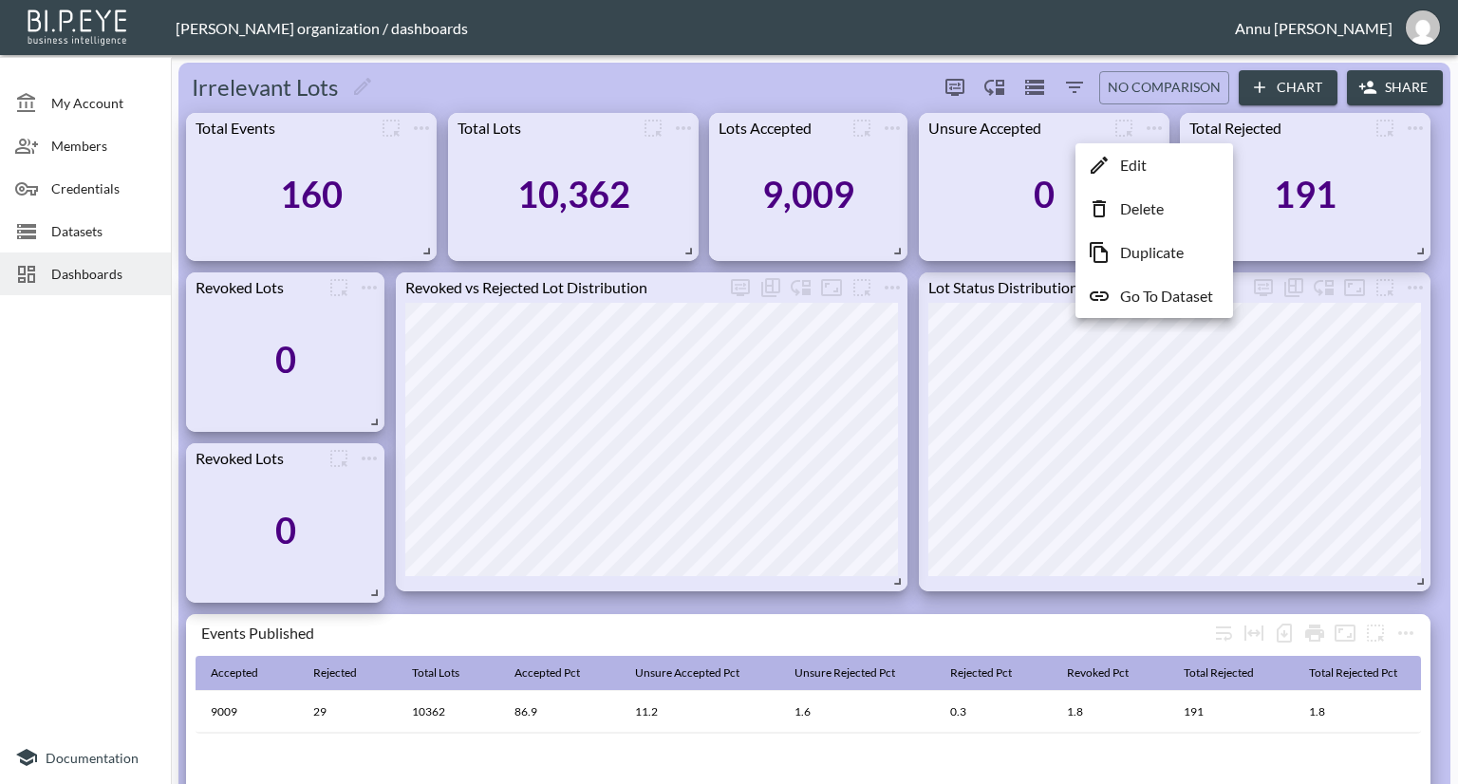
click at [1141, 170] on p "Edit" at bounding box center [1133, 165] width 27 height 23
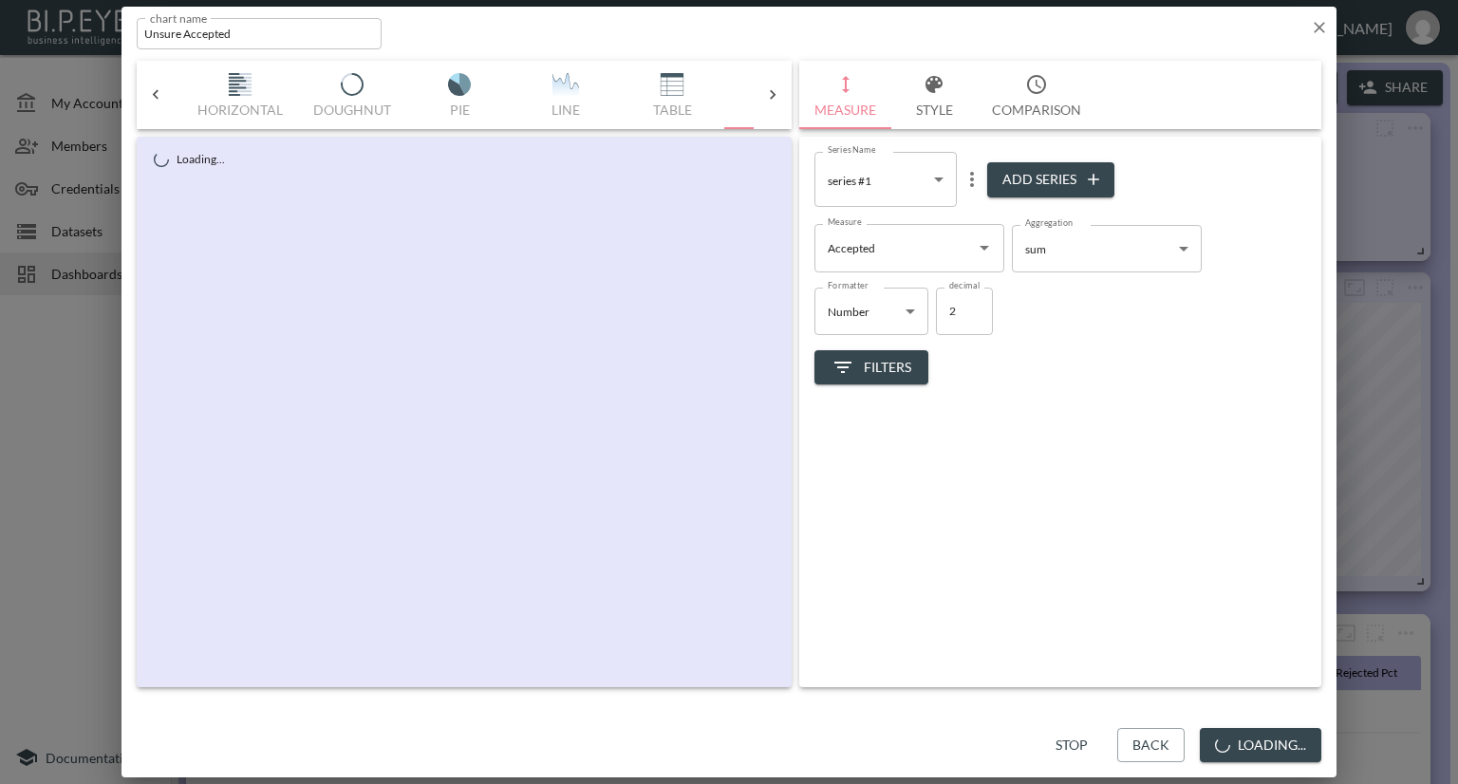
click at [985, 248] on icon "Open" at bounding box center [984, 248] width 9 height 5
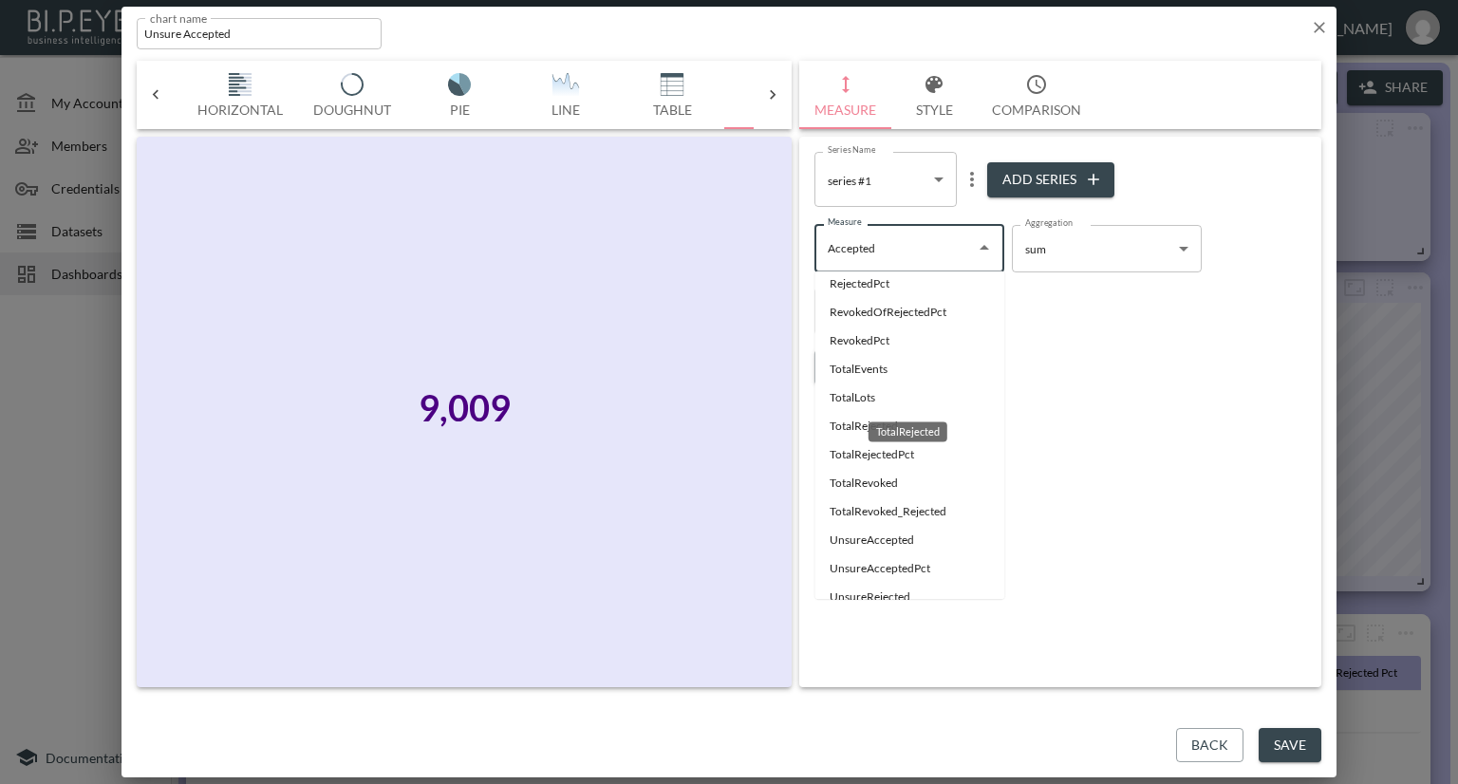
scroll to position [153, 0]
click at [837, 478] on li "UnsureAccepted" at bounding box center [909, 482] width 190 height 28
type input "UnsureAccepted"
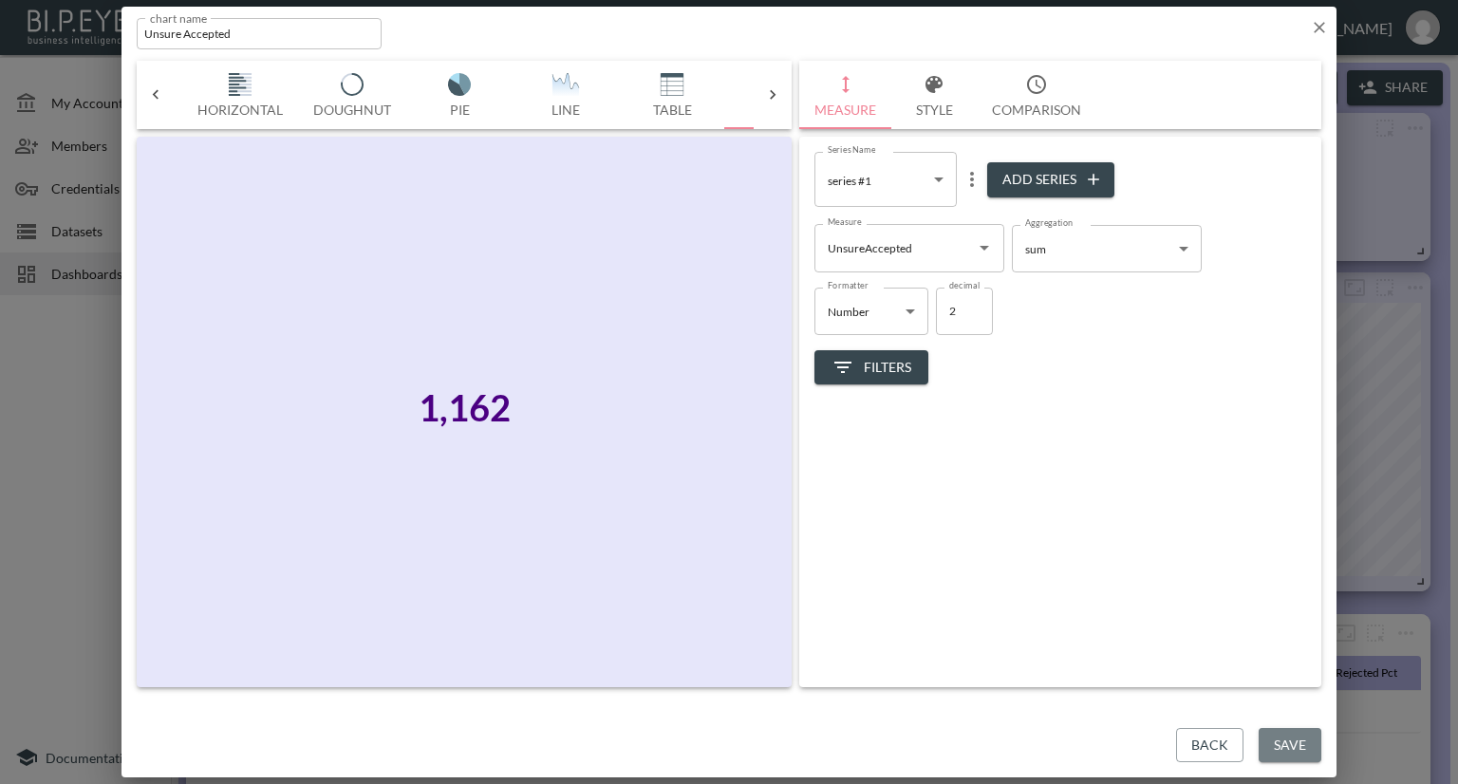
click at [1269, 749] on button "Save" at bounding box center [1290, 745] width 63 height 35
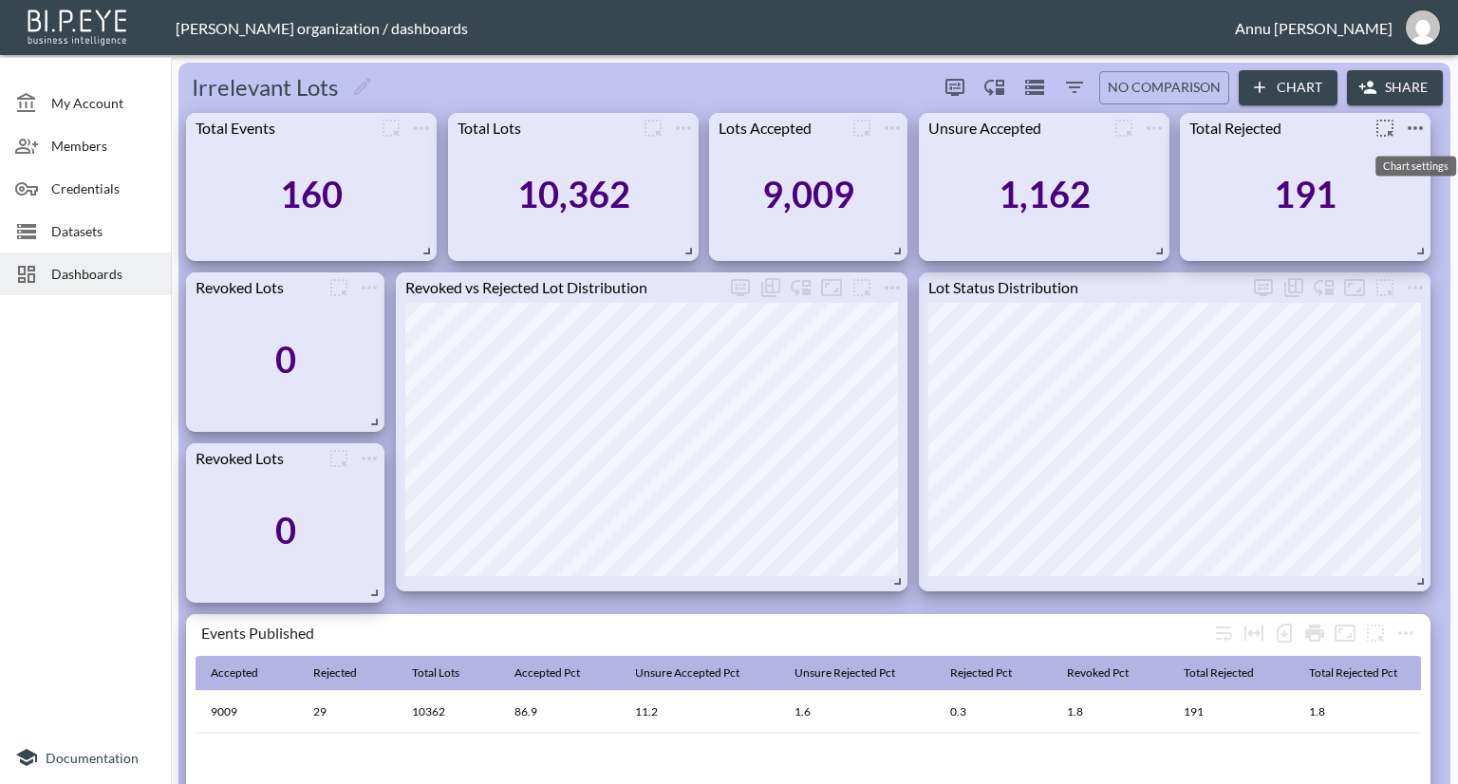
click at [1420, 131] on icon "more" at bounding box center [1415, 128] width 23 height 23
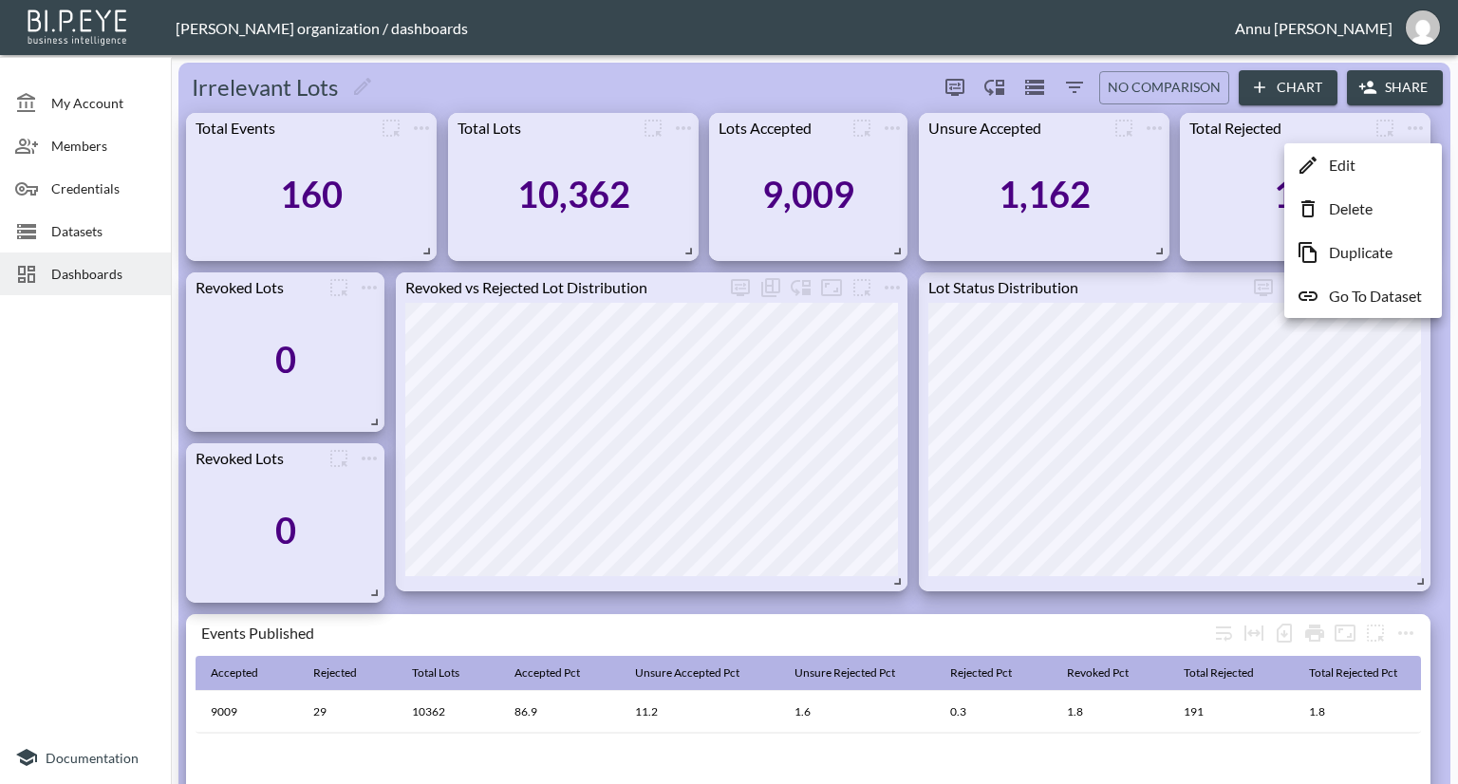
click at [1362, 172] on li "Edit" at bounding box center [1363, 165] width 148 height 34
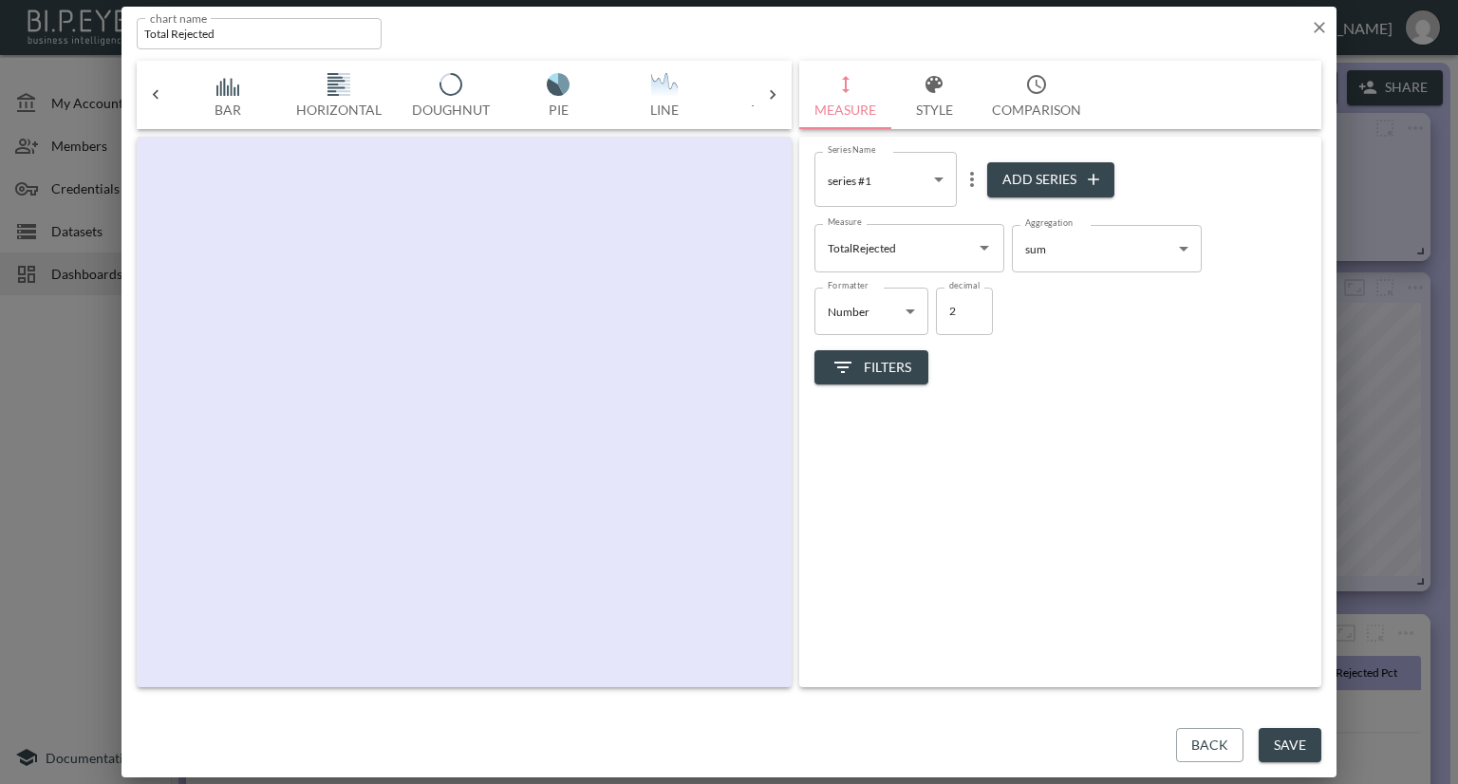
scroll to position [0, 99]
click at [978, 252] on icon "Open" at bounding box center [984, 247] width 23 height 23
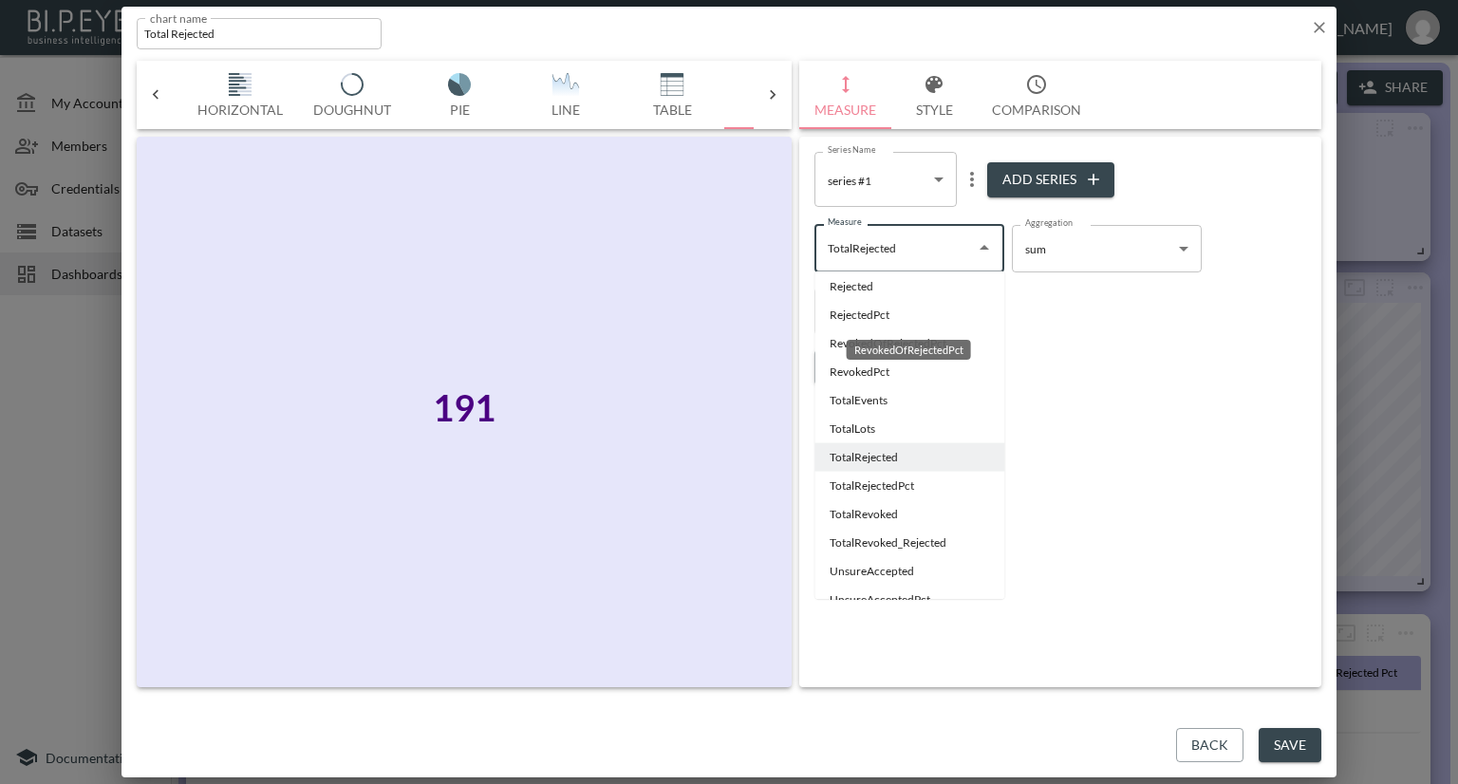
scroll to position [95, 0]
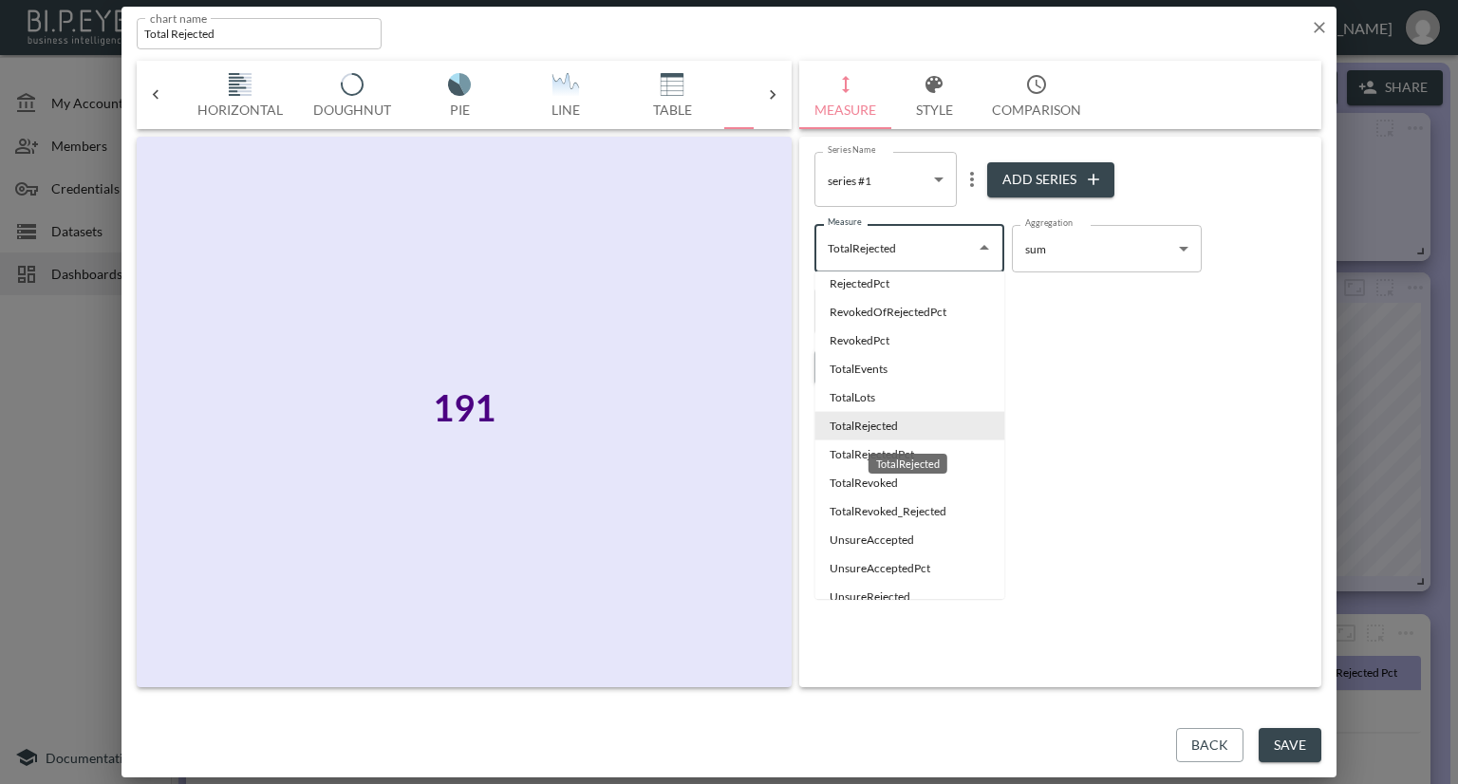
click at [861, 422] on li "TotalRejected" at bounding box center [909, 426] width 190 height 28
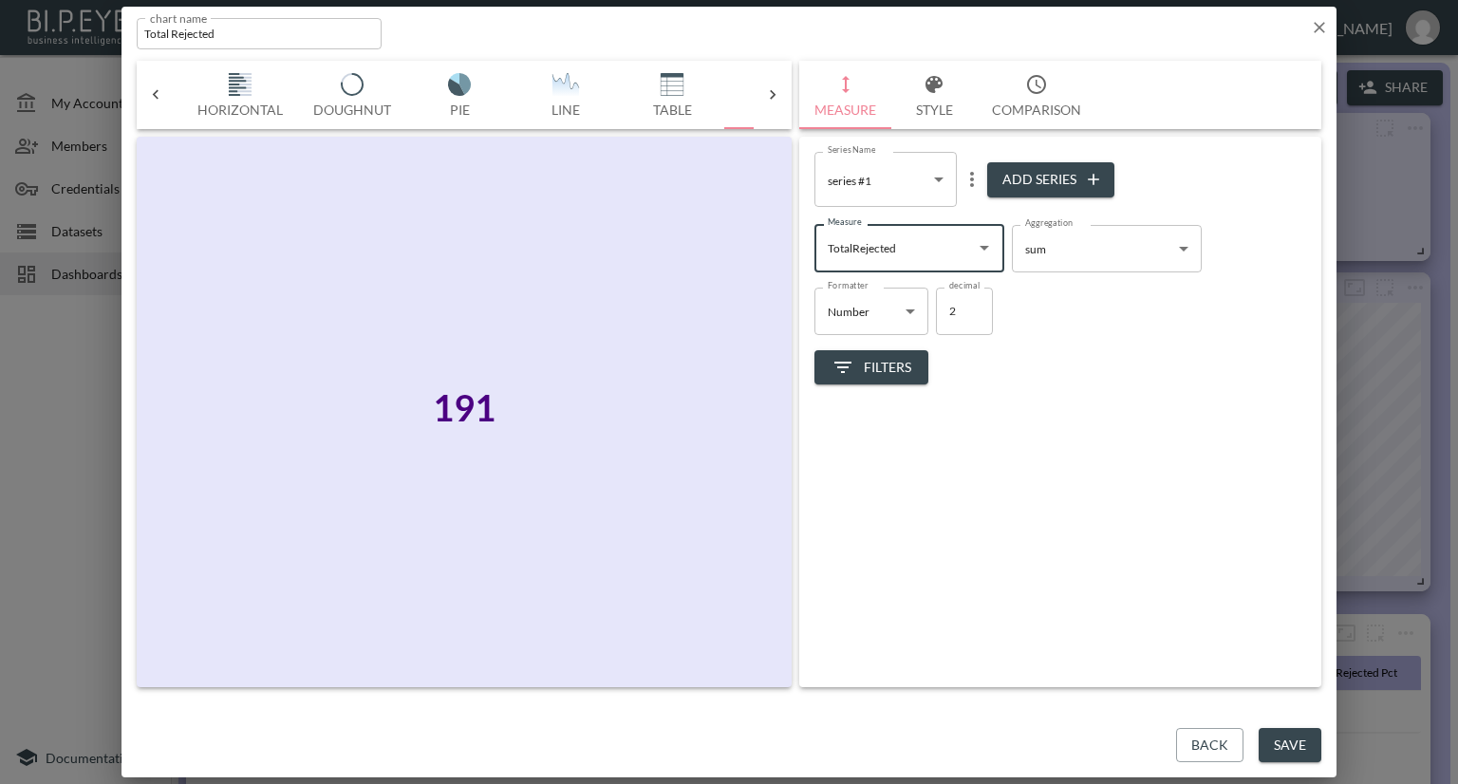
click at [1279, 737] on button "Save" at bounding box center [1290, 745] width 63 height 35
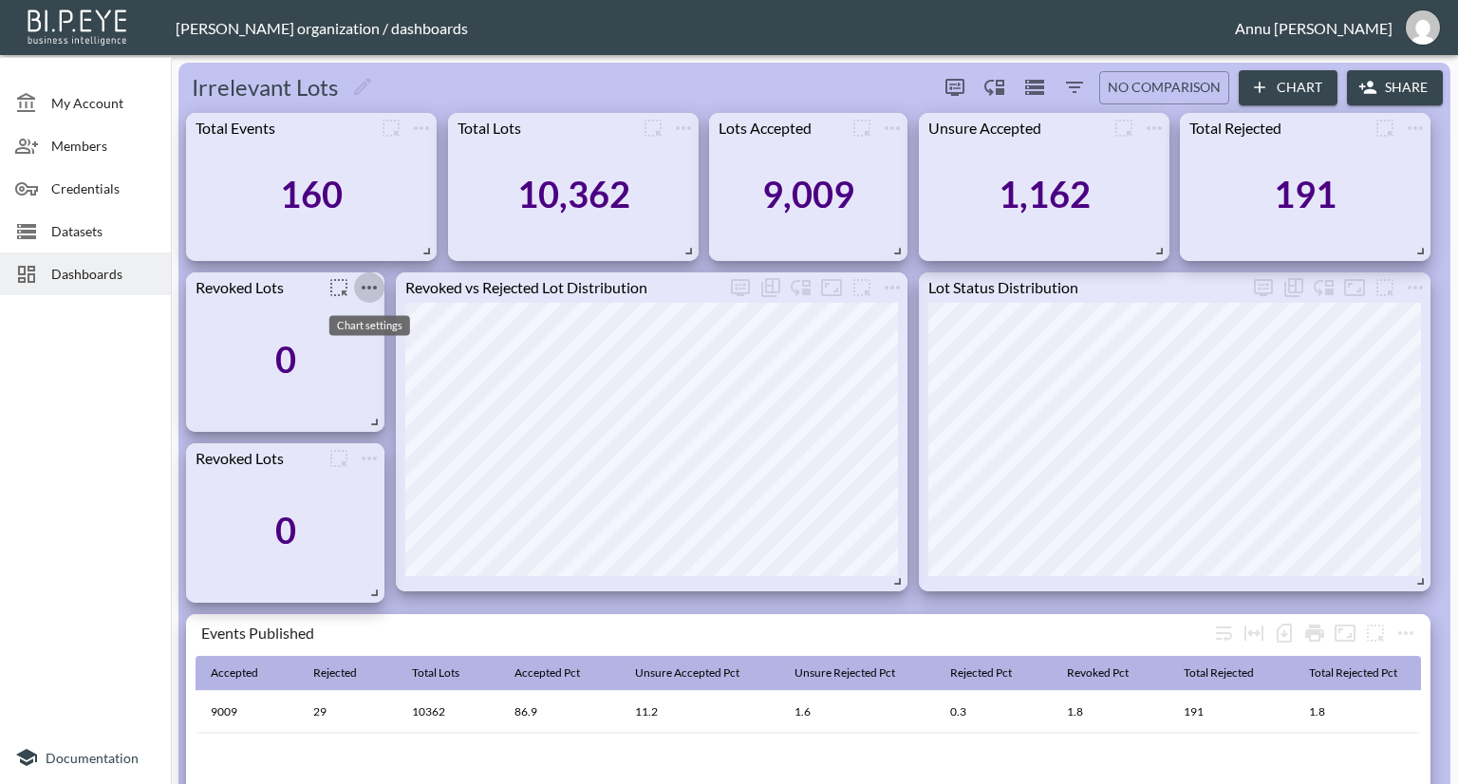
click at [365, 285] on icon "more" at bounding box center [369, 287] width 23 height 23
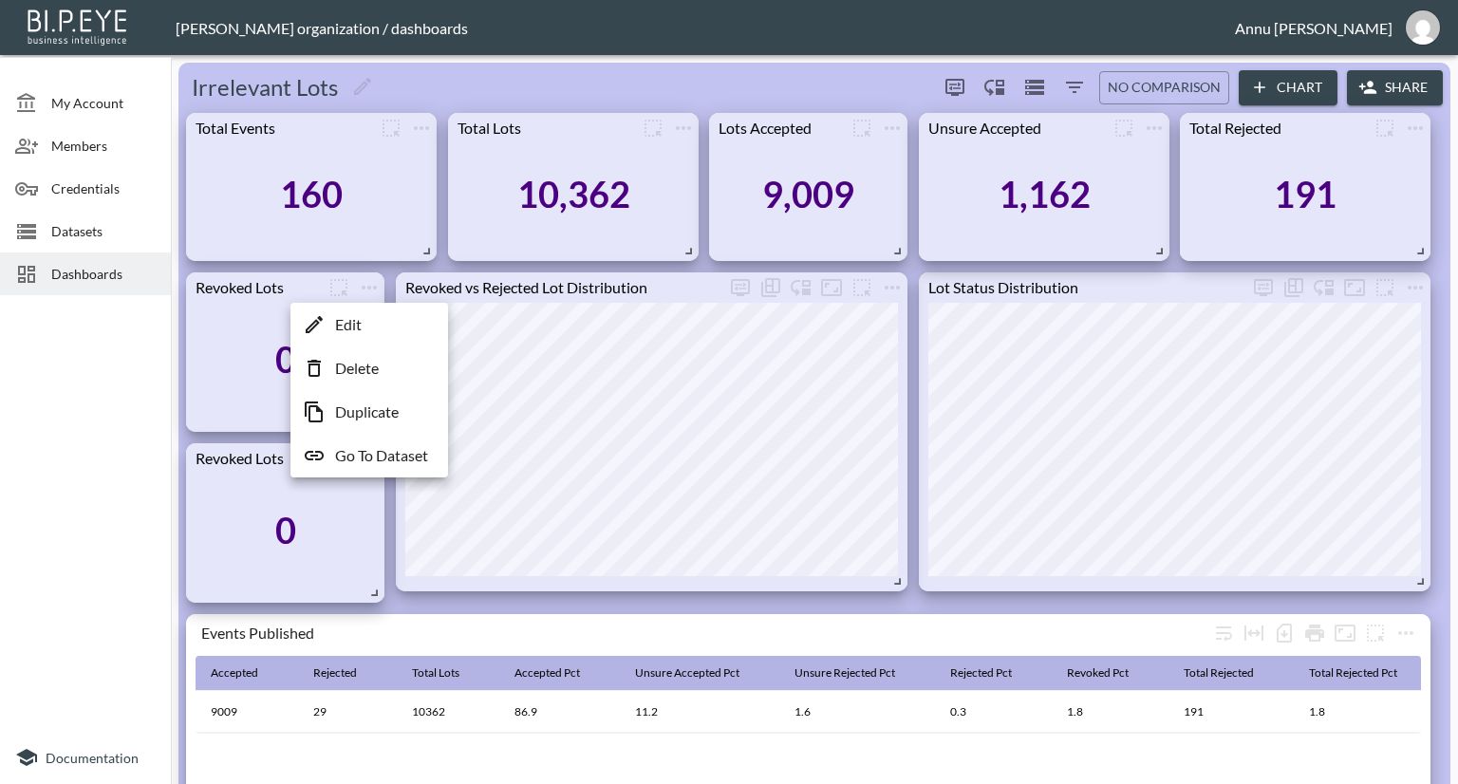
click at [365, 327] on li "Edit" at bounding box center [369, 325] width 148 height 34
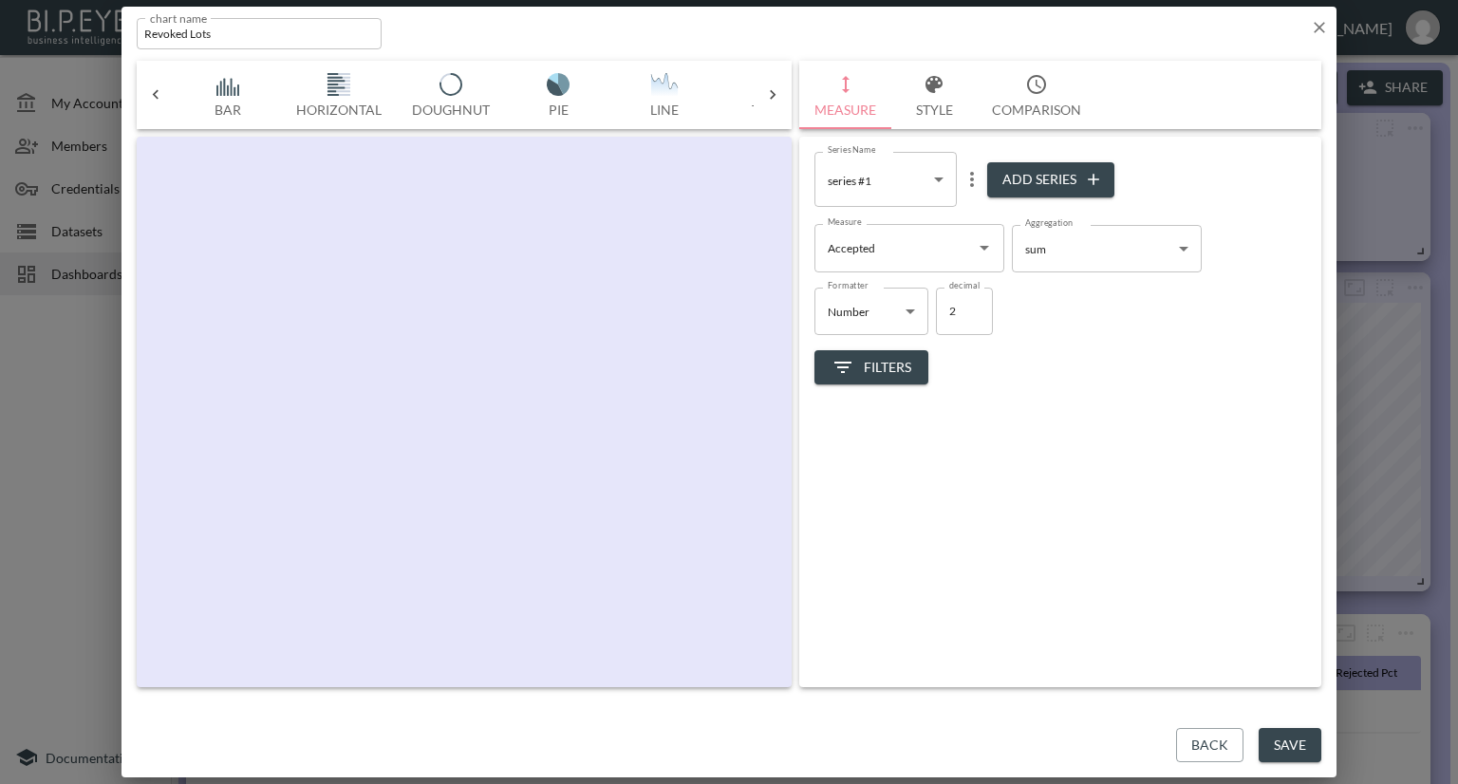
scroll to position [0, 99]
click at [982, 248] on icon "Open" at bounding box center [984, 248] width 9 height 5
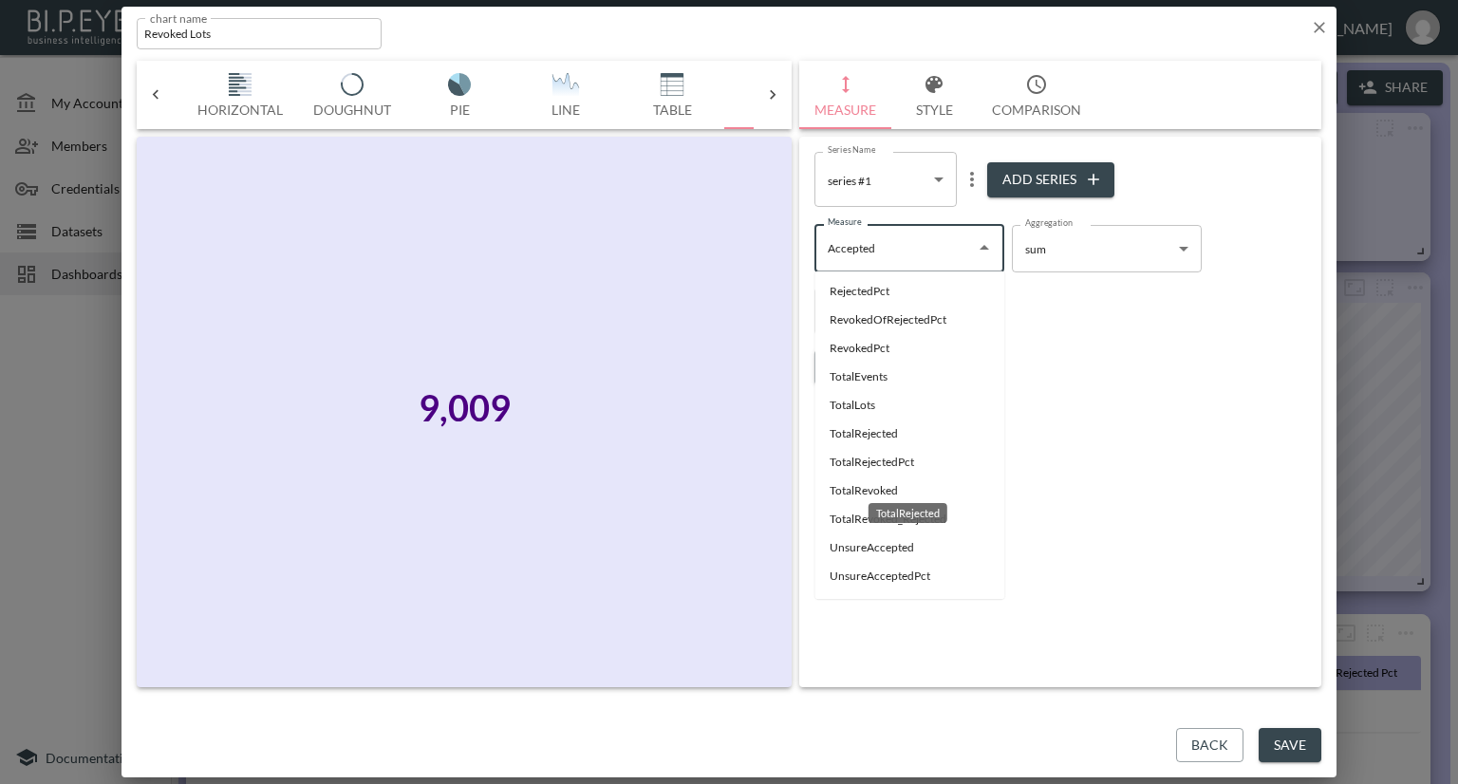
scroll to position [153, 0]
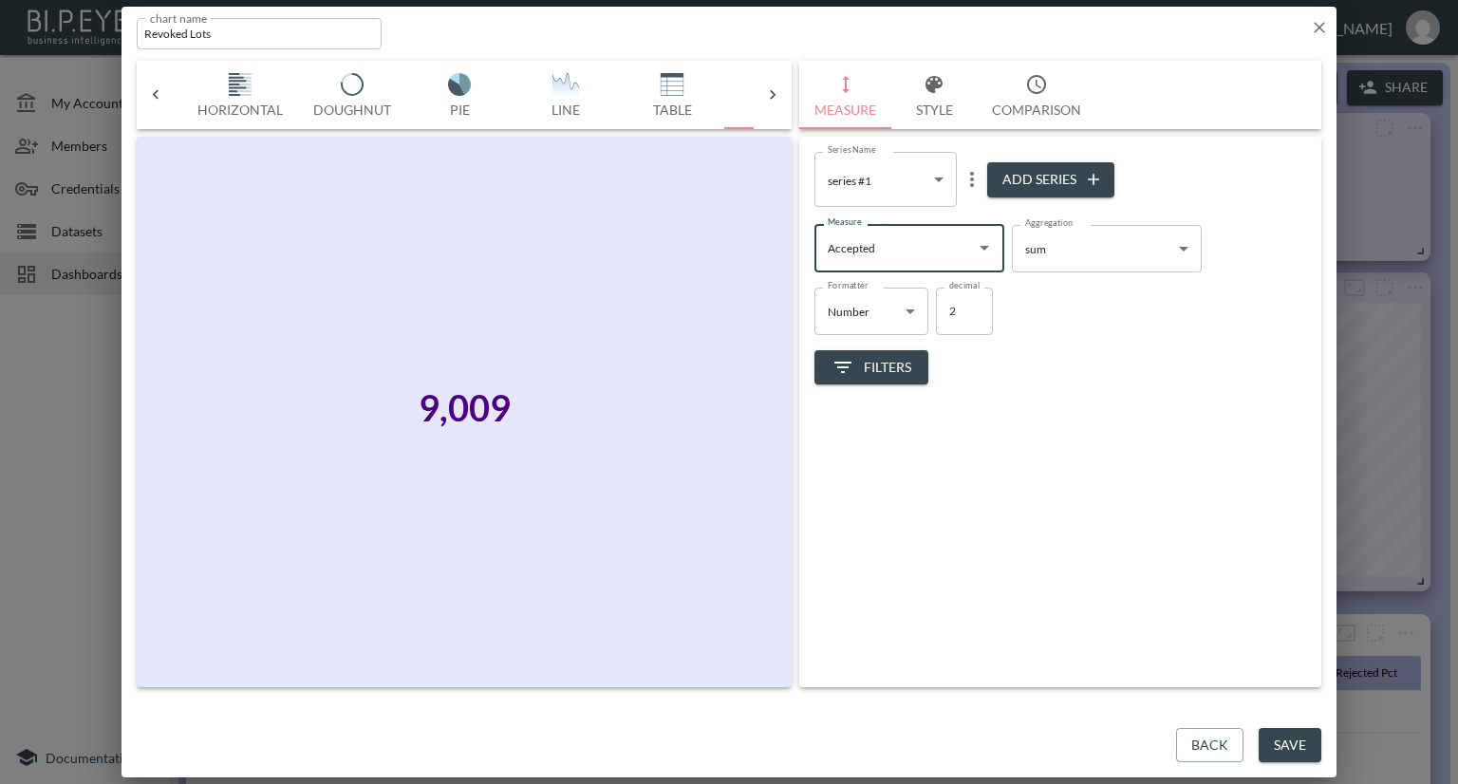
click at [1322, 21] on icon "button" at bounding box center [1319, 27] width 19 height 19
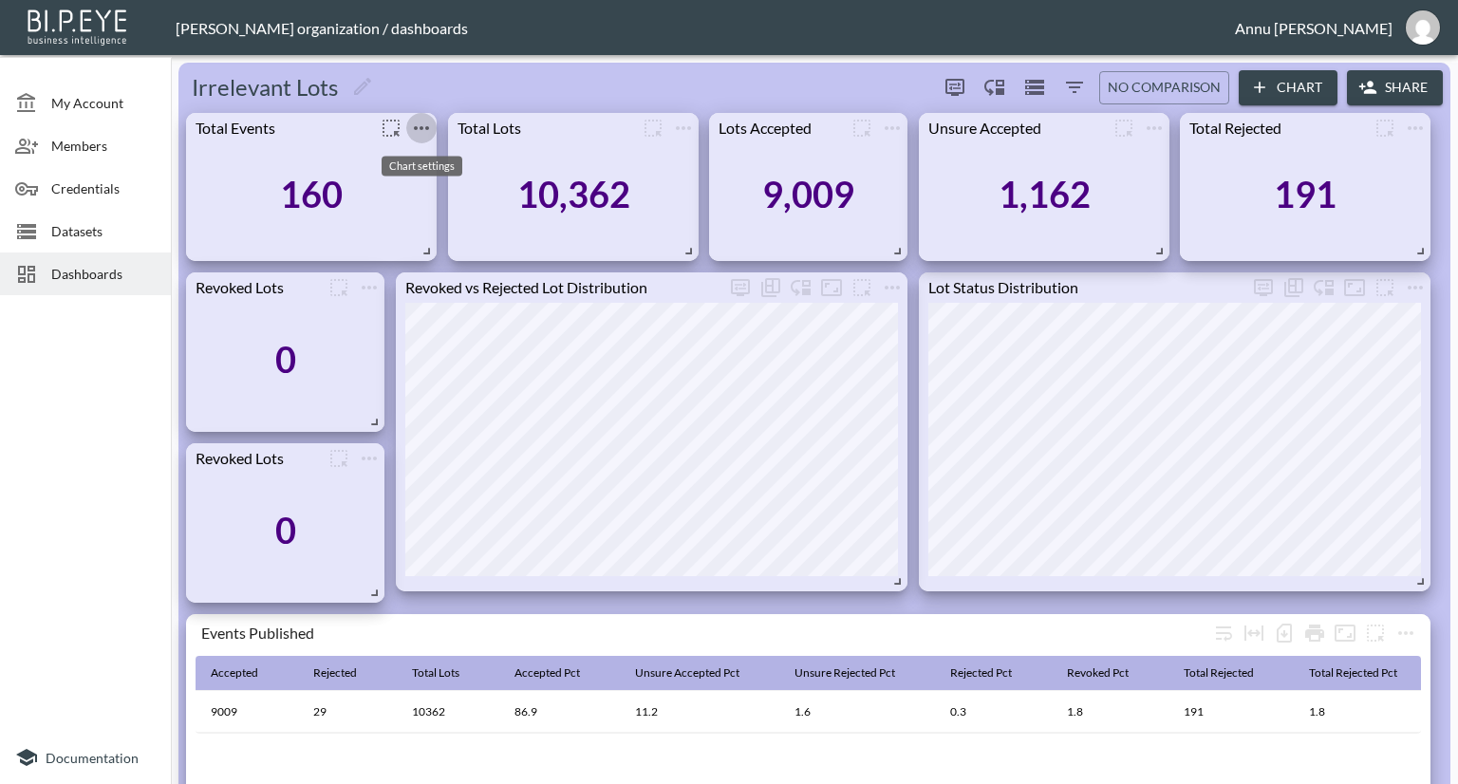
click at [414, 127] on icon "more" at bounding box center [421, 128] width 23 height 23
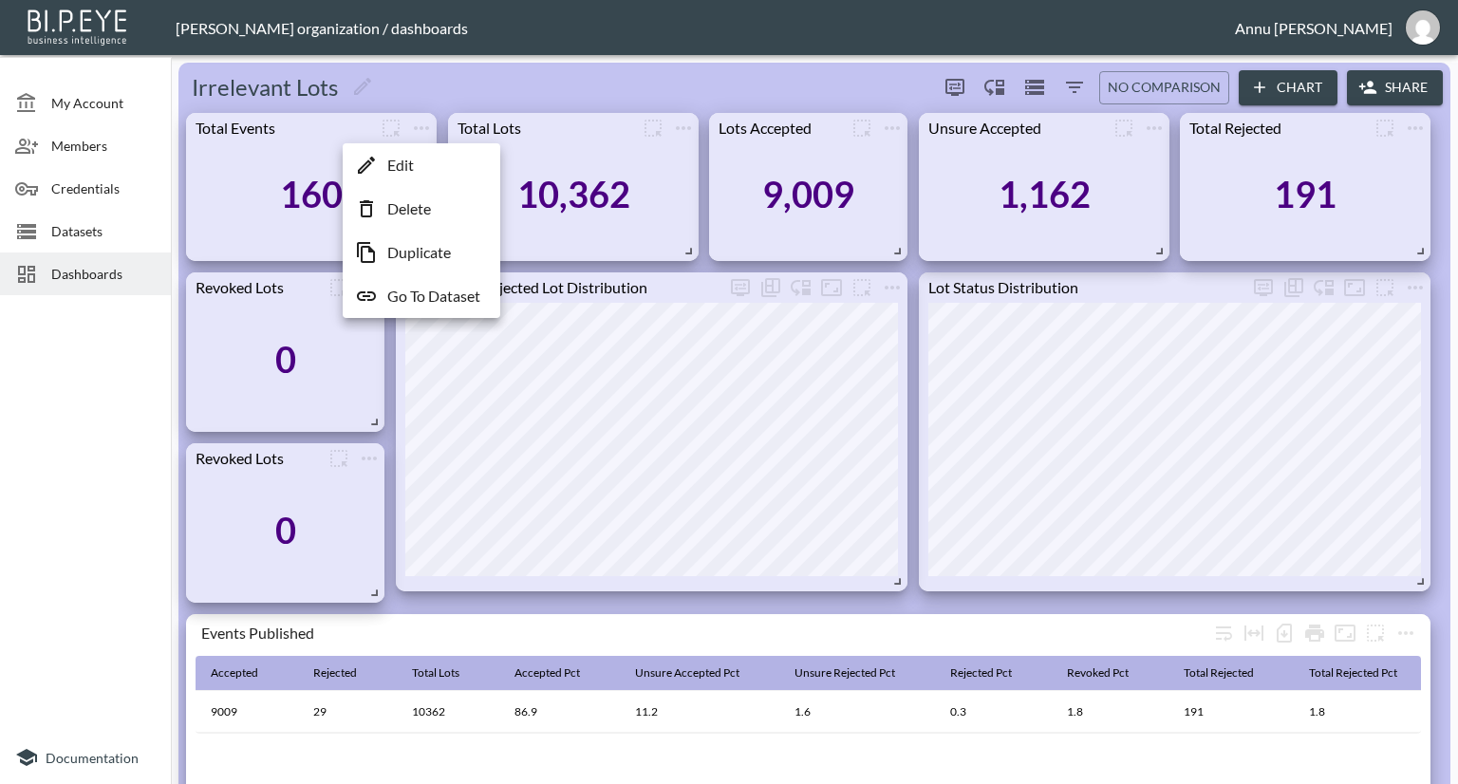
click at [411, 297] on p "Go To Dataset" at bounding box center [433, 296] width 93 height 23
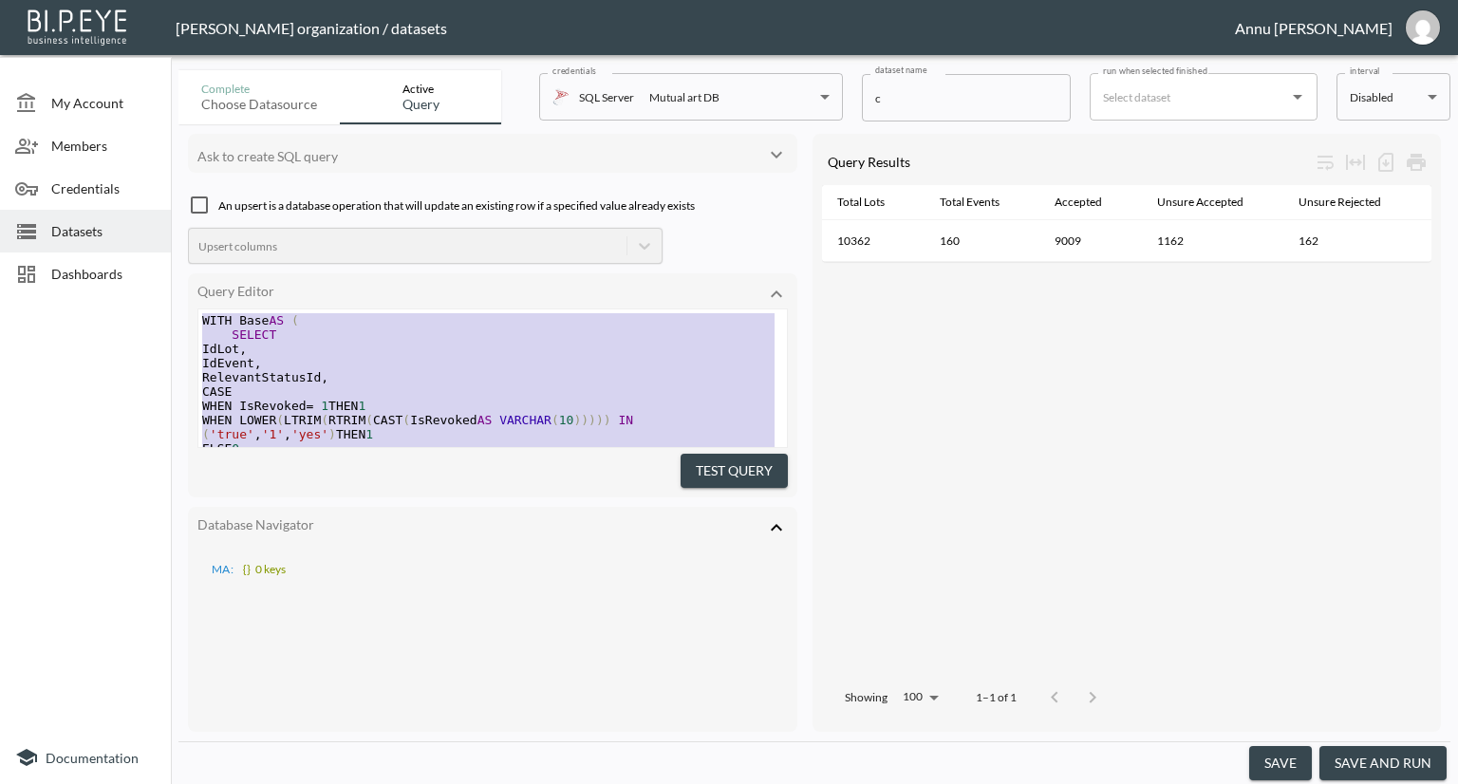
drag, startPoint x: 311, startPoint y: 388, endPoint x: 146, endPoint y: 105, distance: 327.5
type textarea "WITH Base AS ( SELECT IdLot, IdEvent, RelevantStatusId, CASE WHEN IsRevoked = 1…"
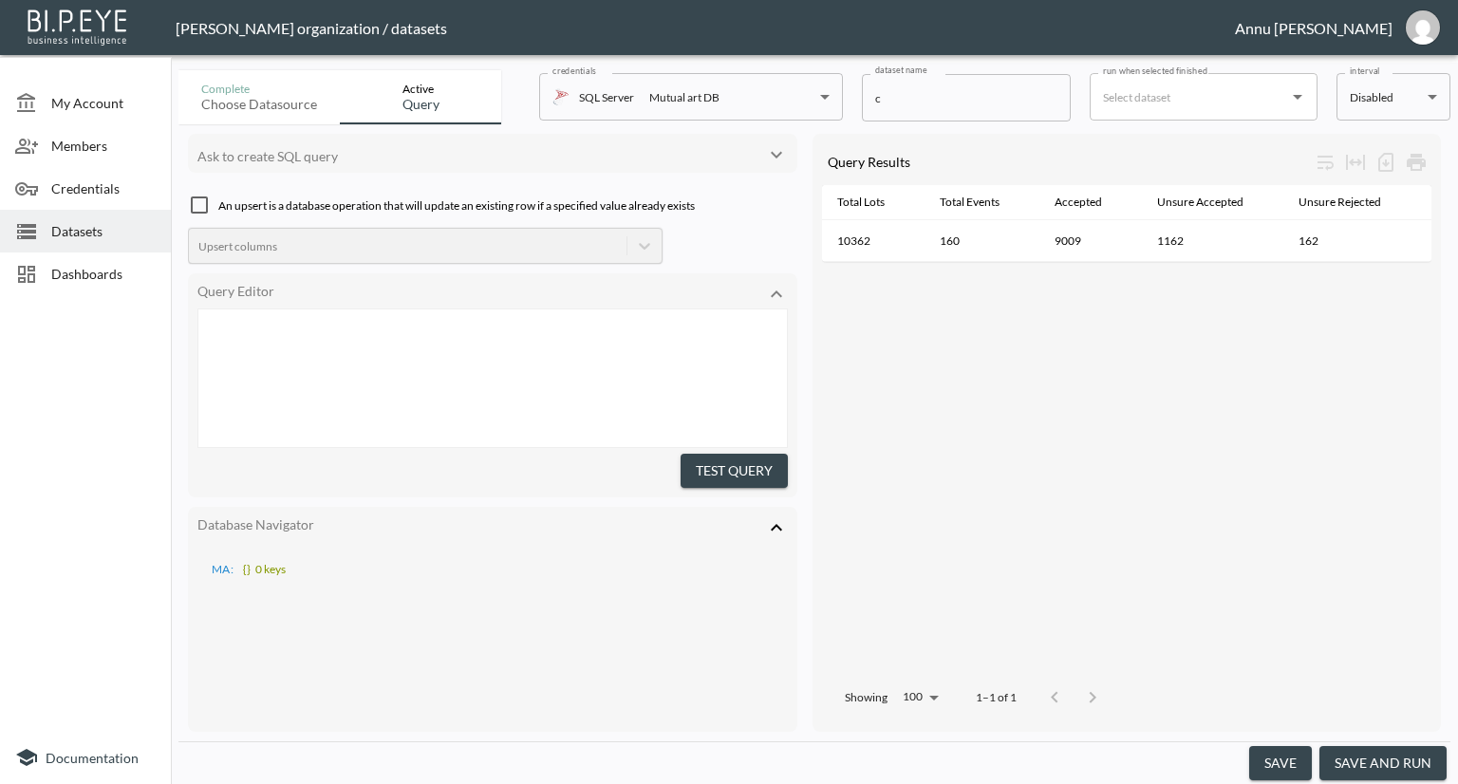
scroll to position [738, 0]
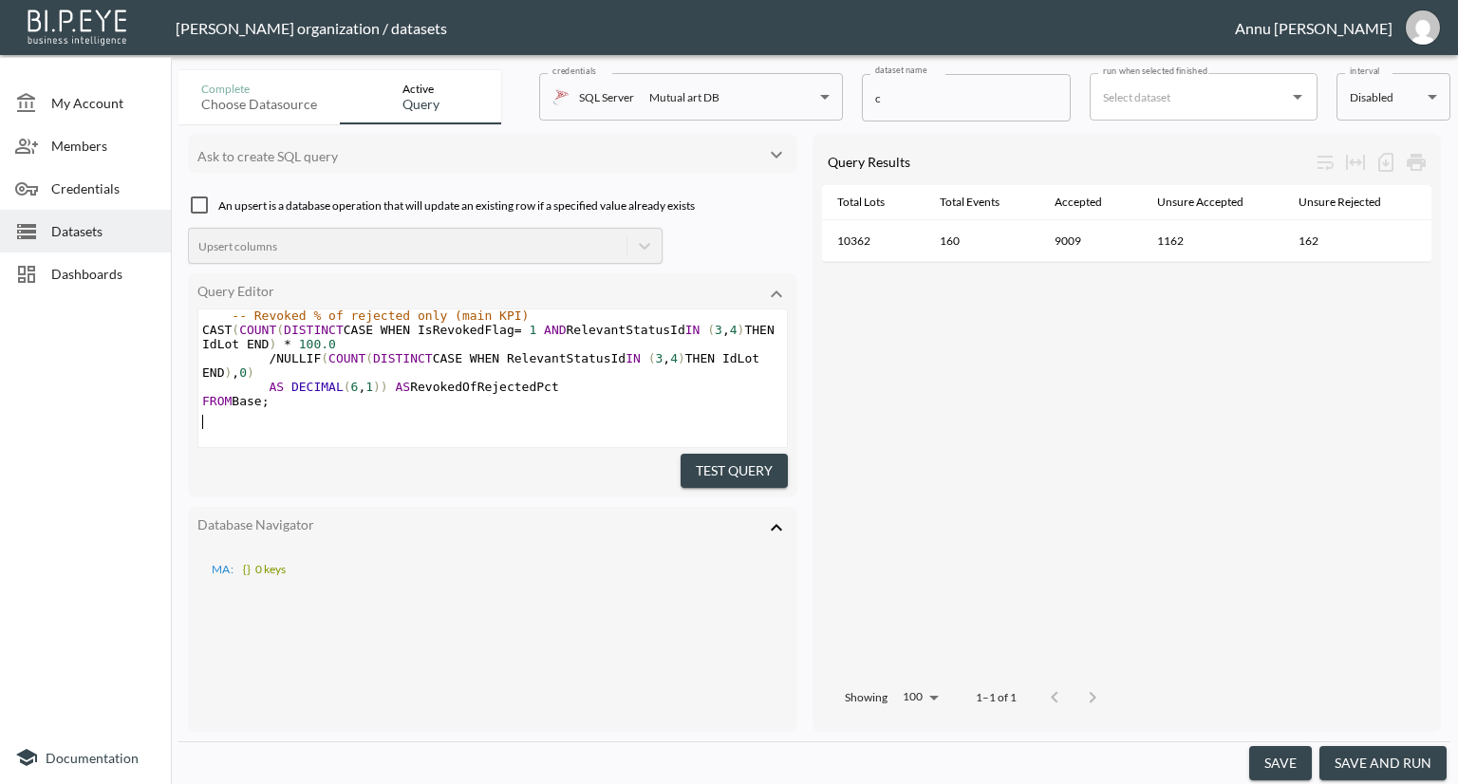
click at [721, 458] on button "Test Query" at bounding box center [734, 471] width 107 height 35
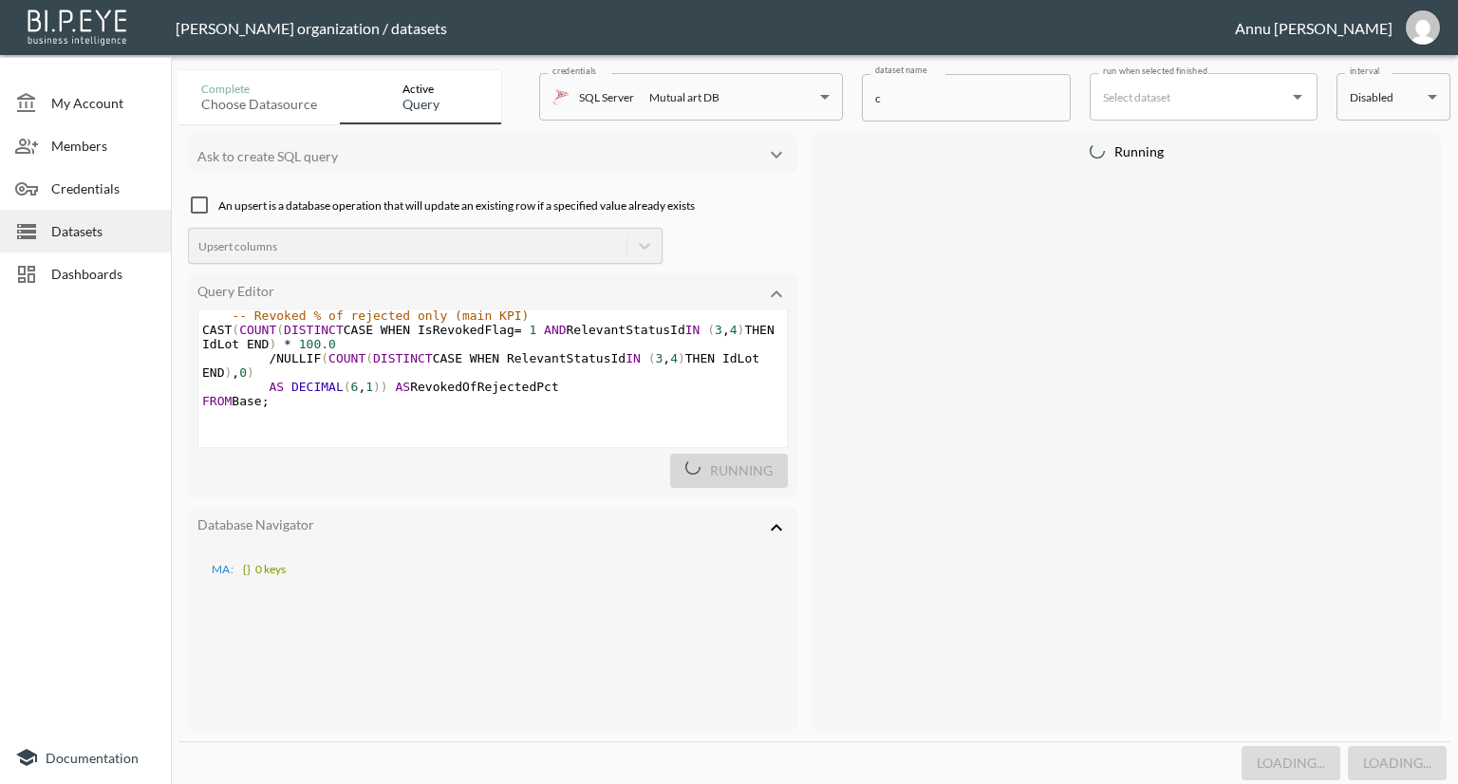
click at [777, 524] on icon at bounding box center [776, 527] width 11 height 7
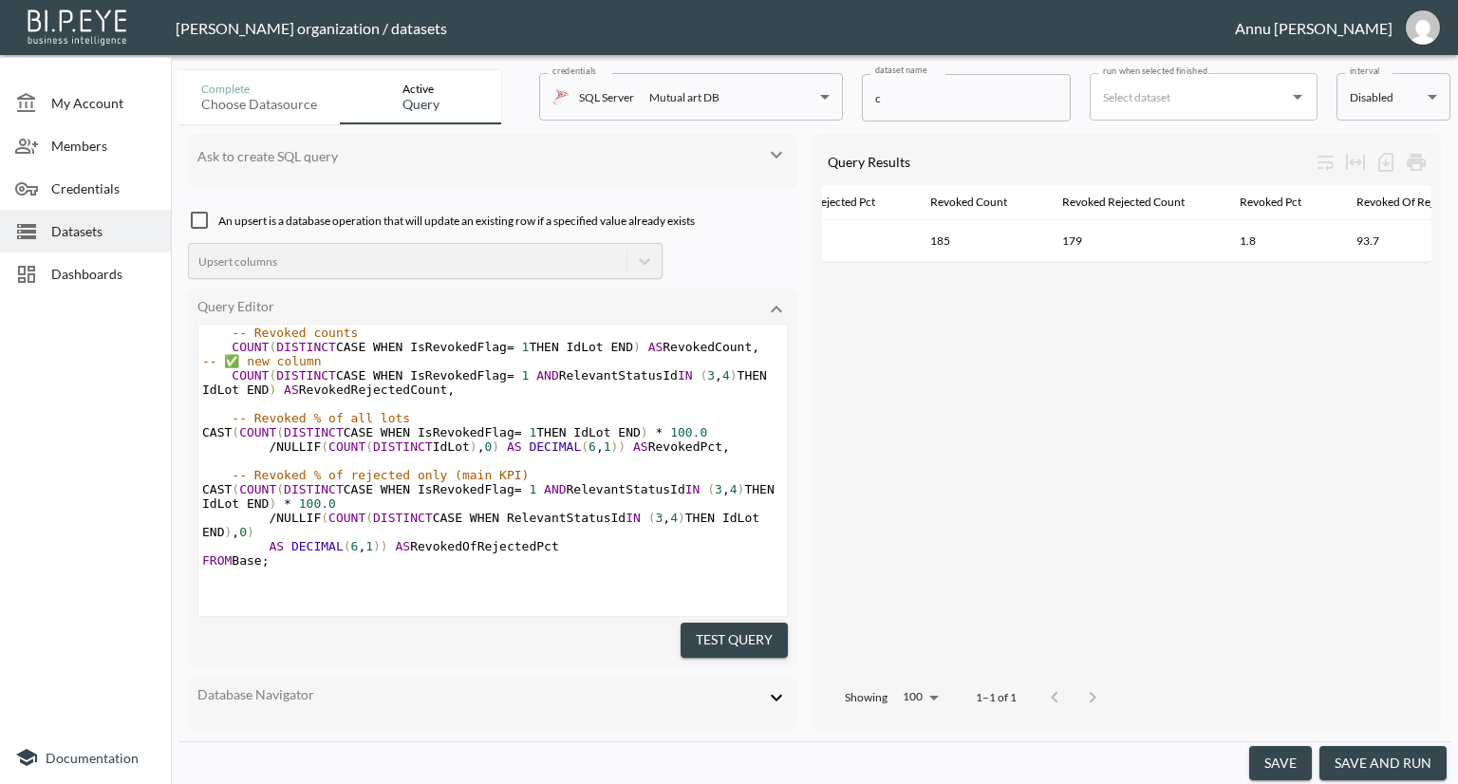
scroll to position [0, 1519]
drag, startPoint x: 1373, startPoint y: 764, endPoint x: 1376, endPoint y: 658, distance: 106.3
click at [1372, 763] on button "save and run" at bounding box center [1382, 763] width 127 height 35
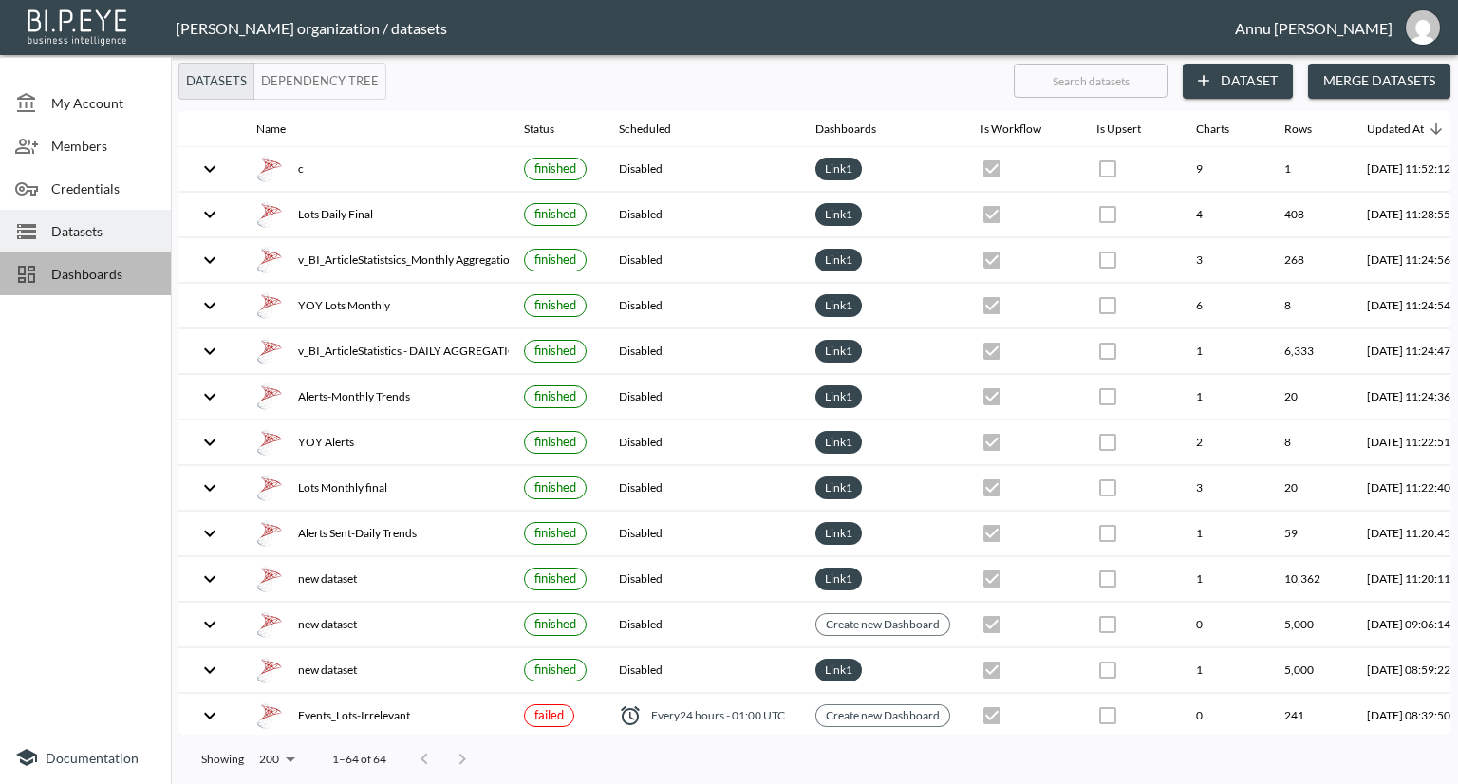
click at [140, 271] on span "Dashboards" at bounding box center [103, 274] width 104 height 20
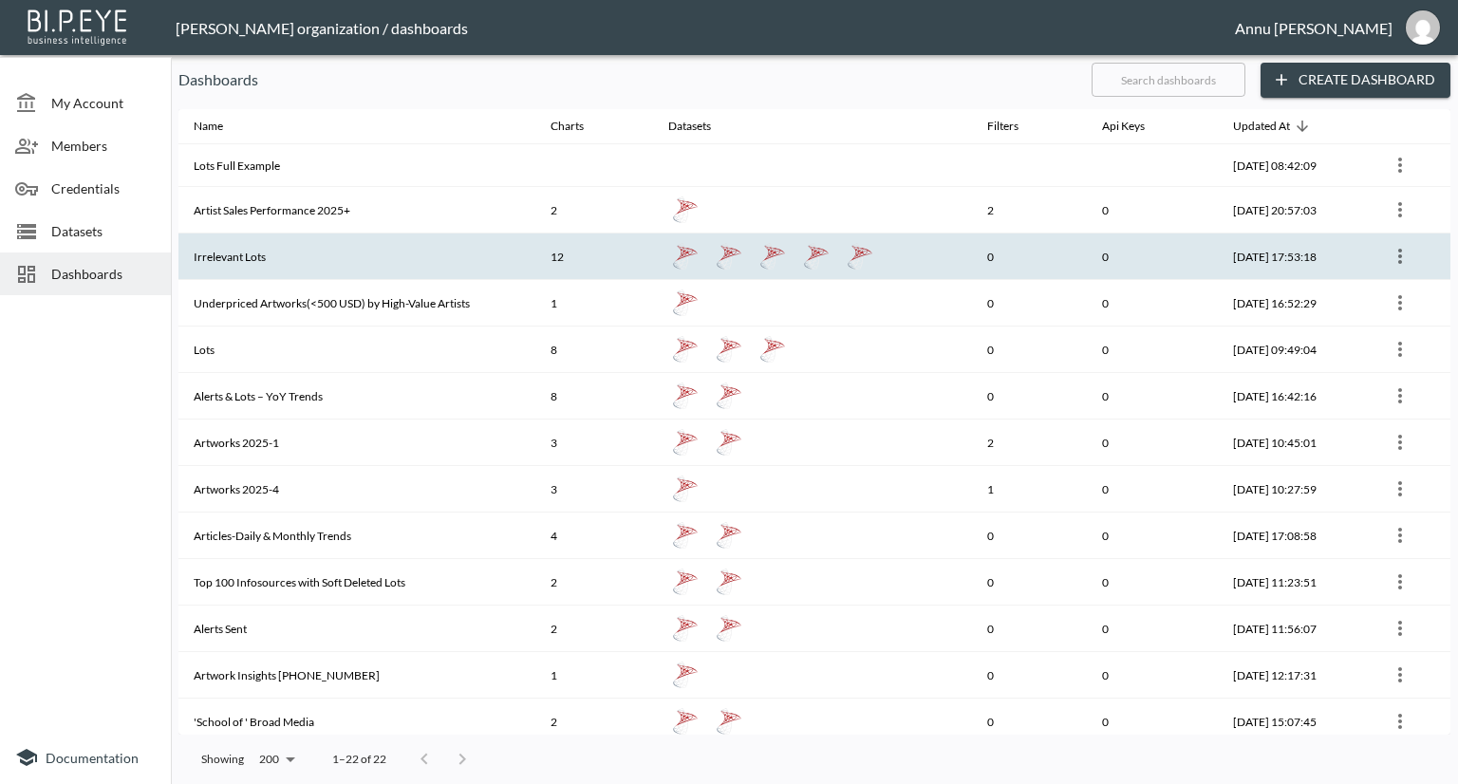
click at [236, 251] on th "Irrelevant Lots" at bounding box center [356, 256] width 357 height 47
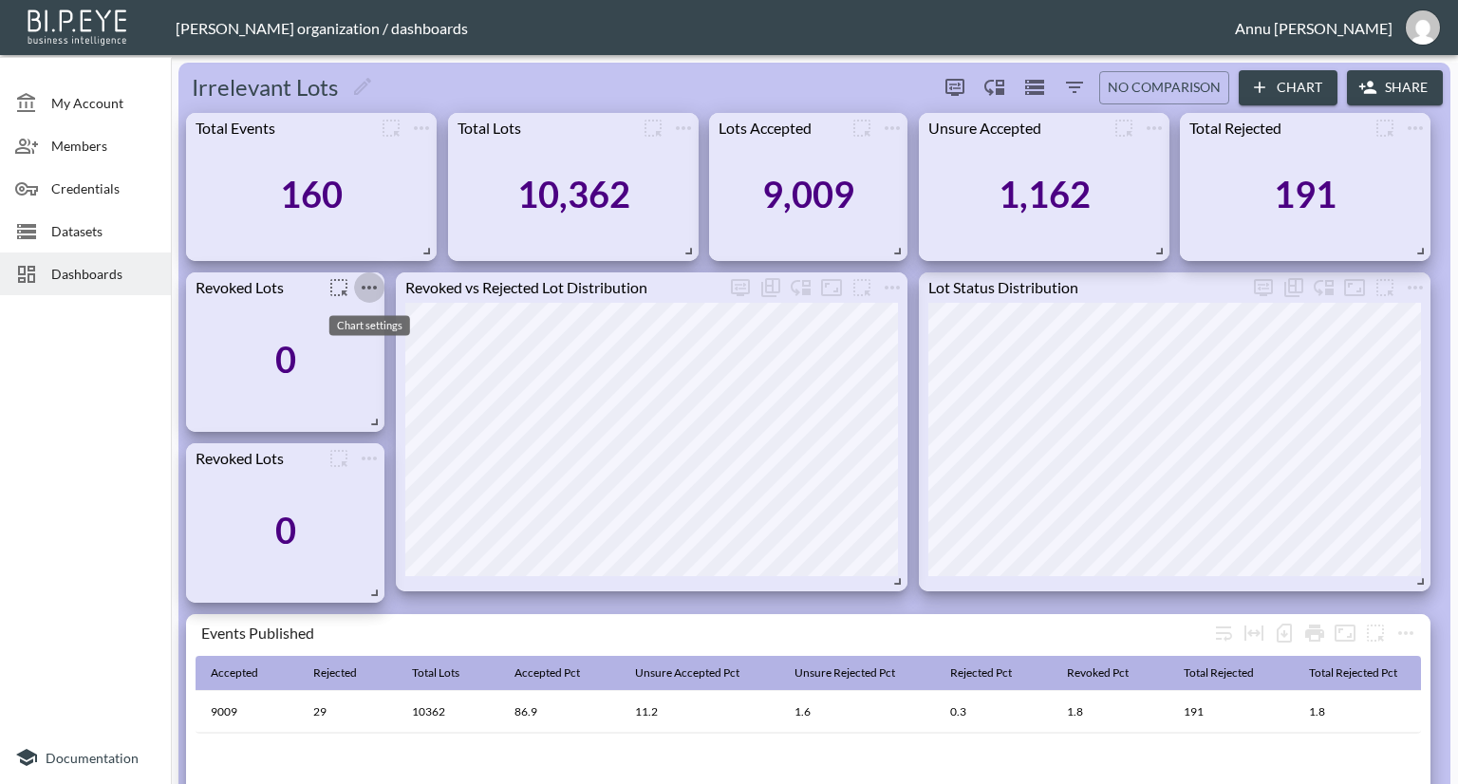
click at [367, 289] on icon "more" at bounding box center [369, 287] width 23 height 23
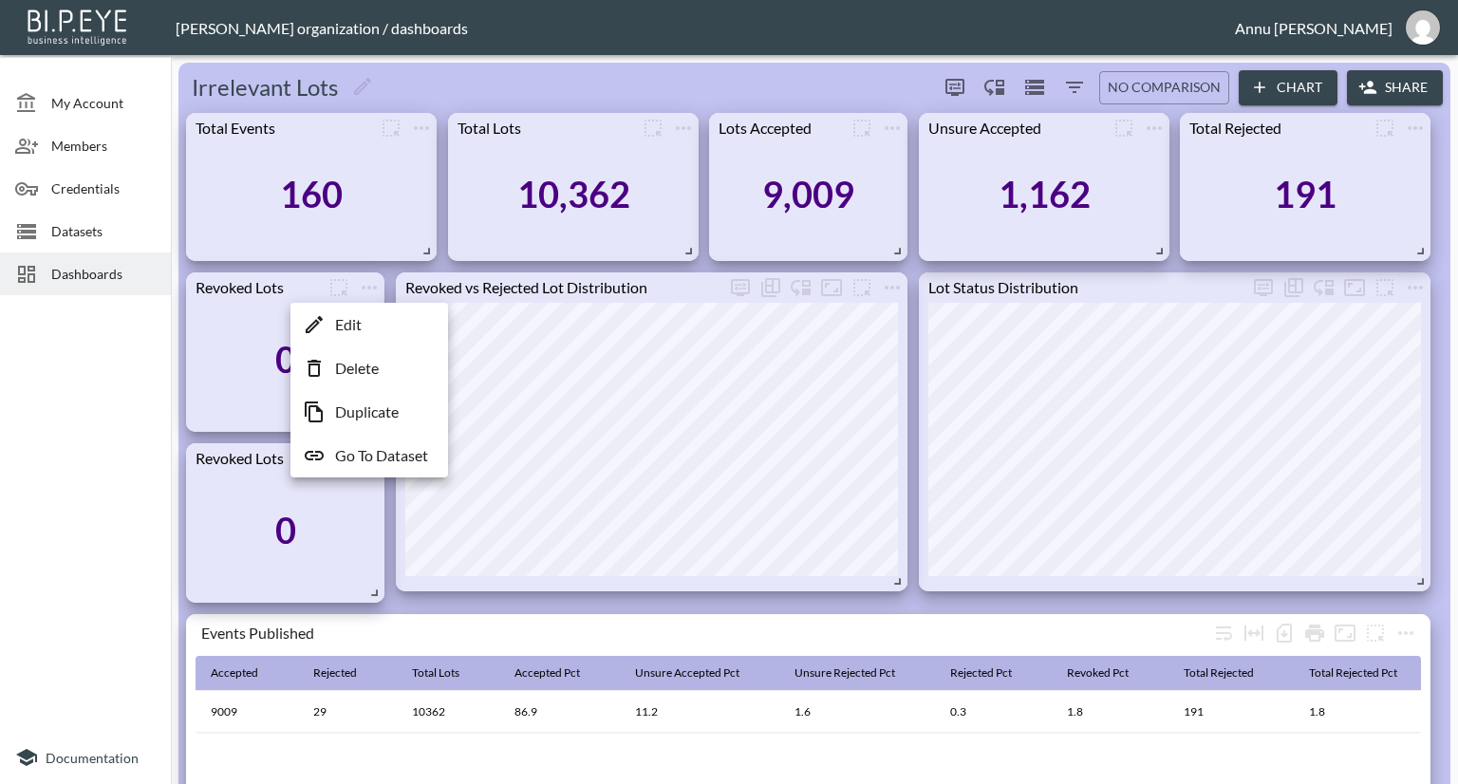
click at [361, 334] on div "Edit Delete Duplicate Go To Dataset" at bounding box center [369, 390] width 158 height 175
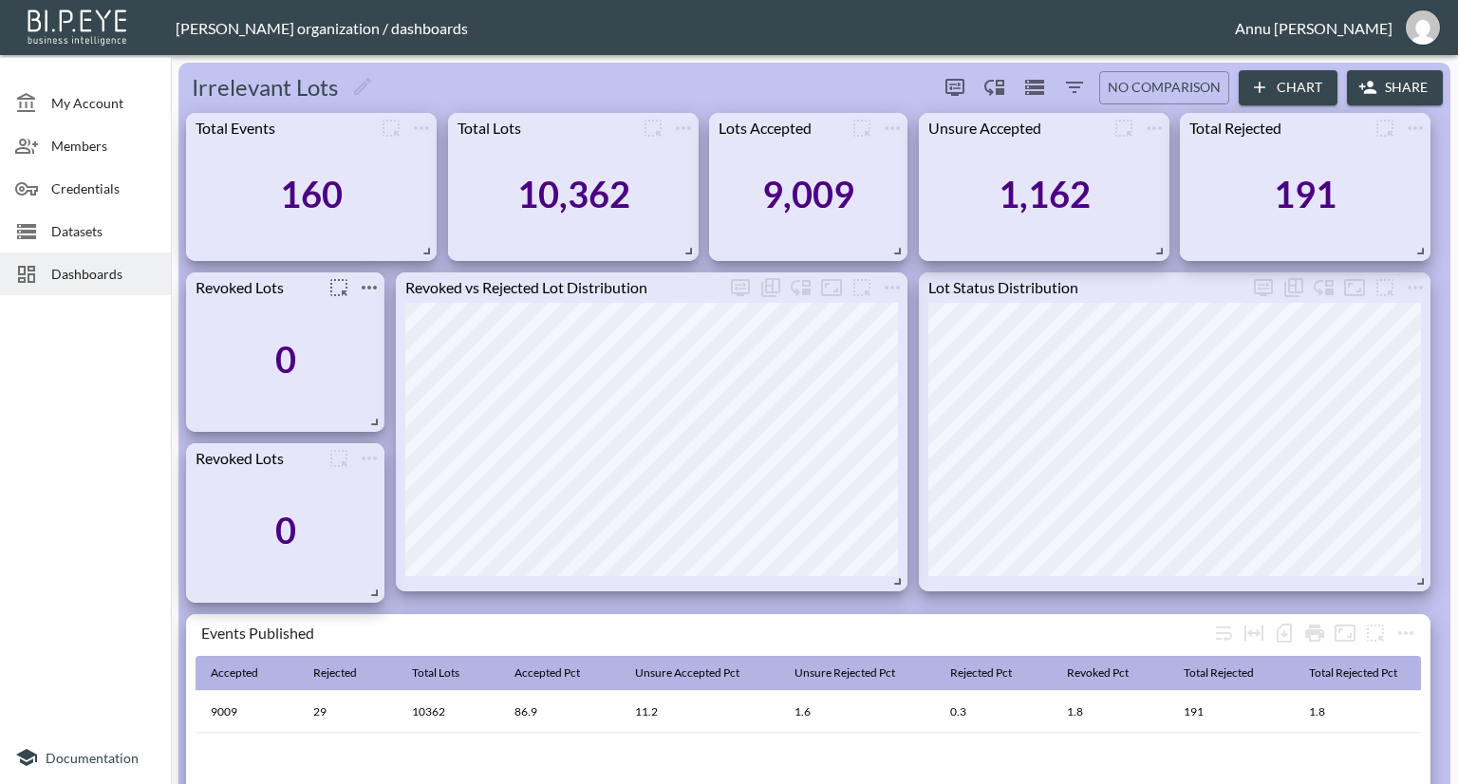
click at [373, 288] on icon "more" at bounding box center [369, 288] width 15 height 4
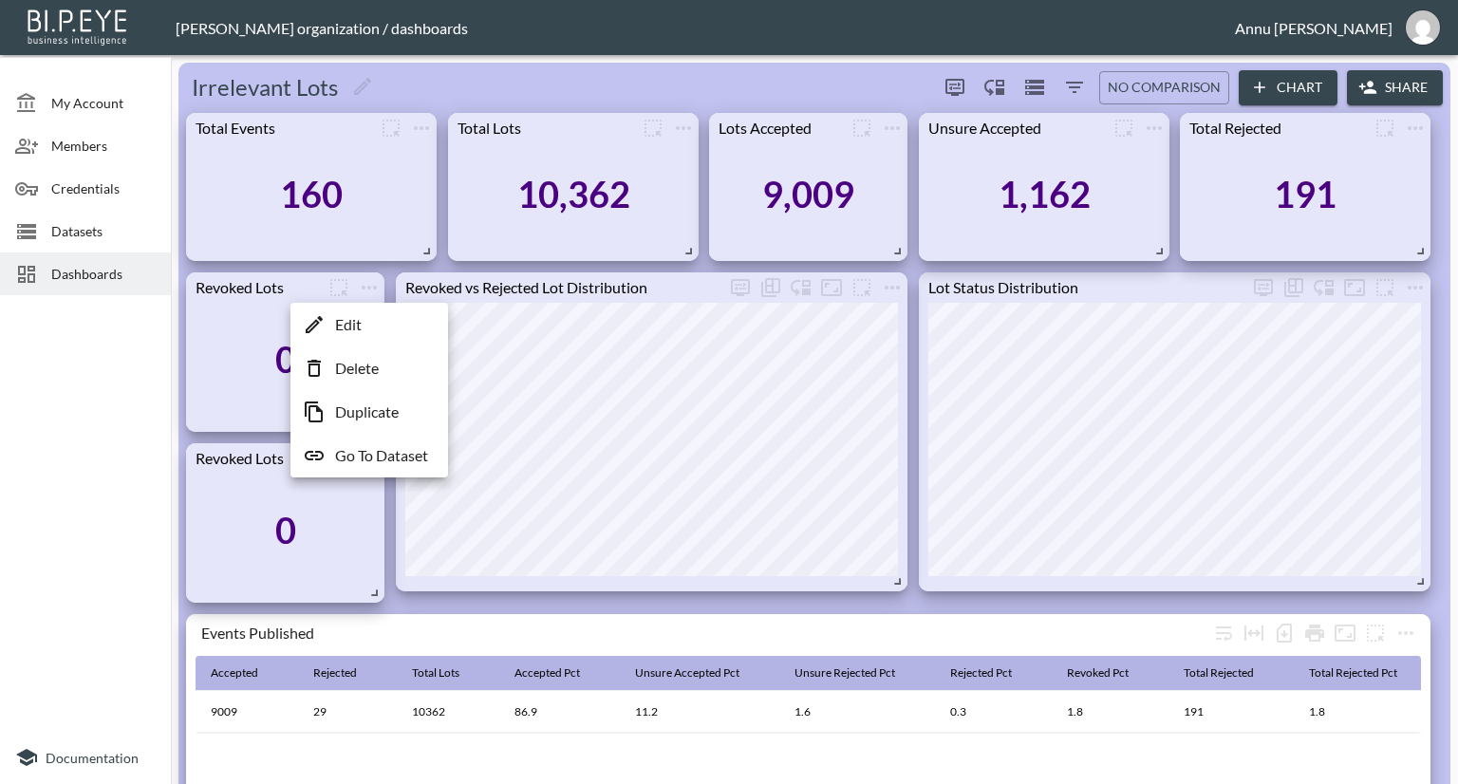
click at [374, 321] on li "Edit" at bounding box center [369, 325] width 148 height 34
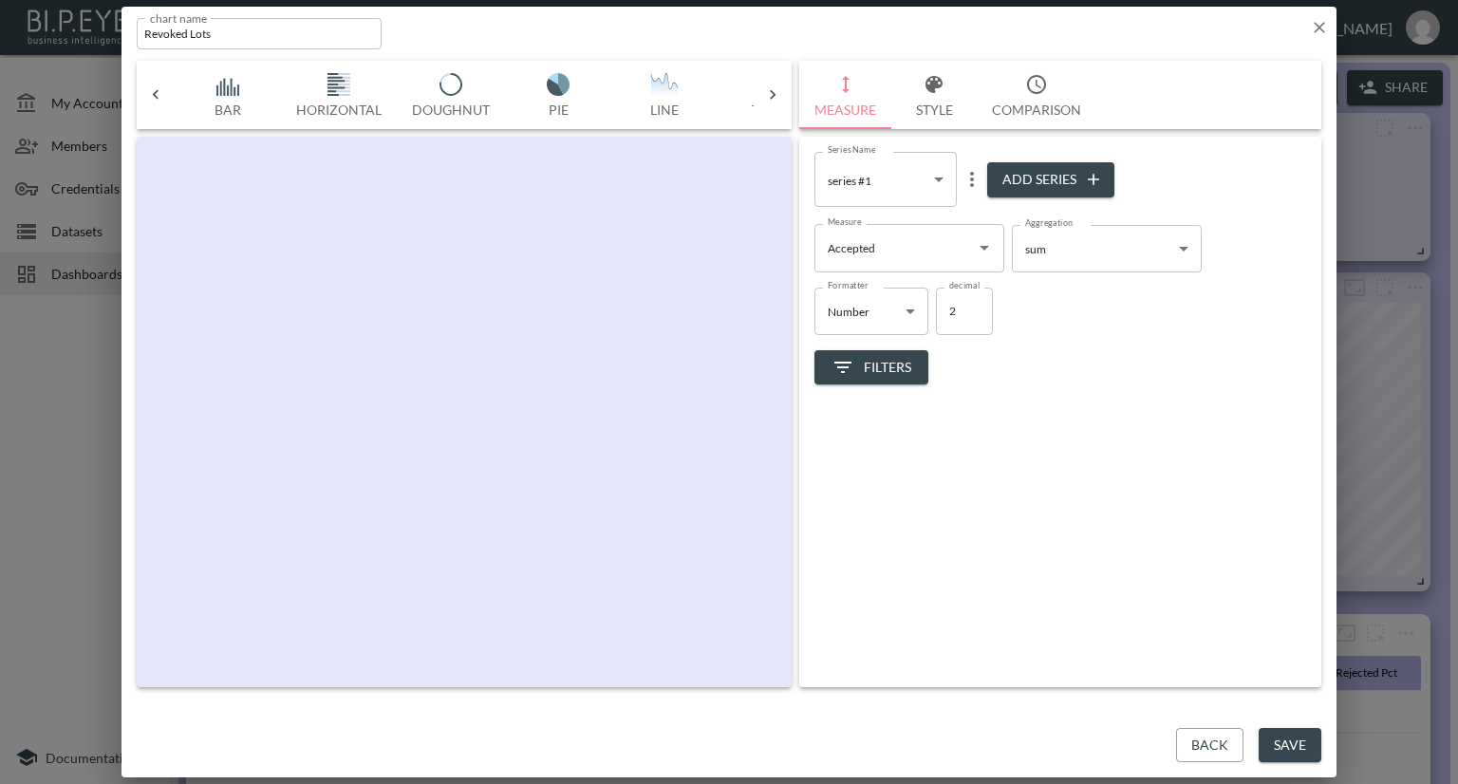
scroll to position [0, 99]
click at [982, 245] on icon "Open" at bounding box center [984, 247] width 23 height 23
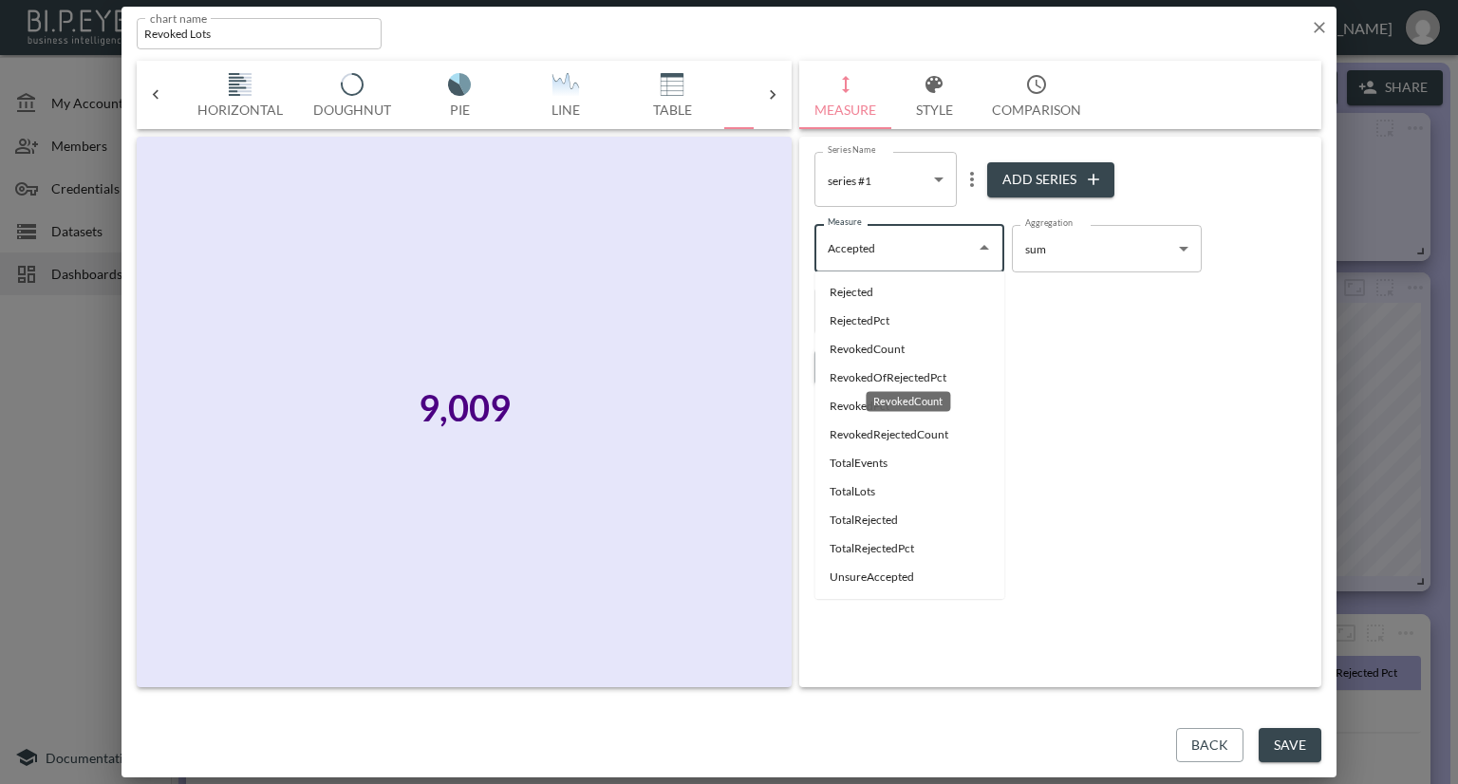
scroll to position [0, 0]
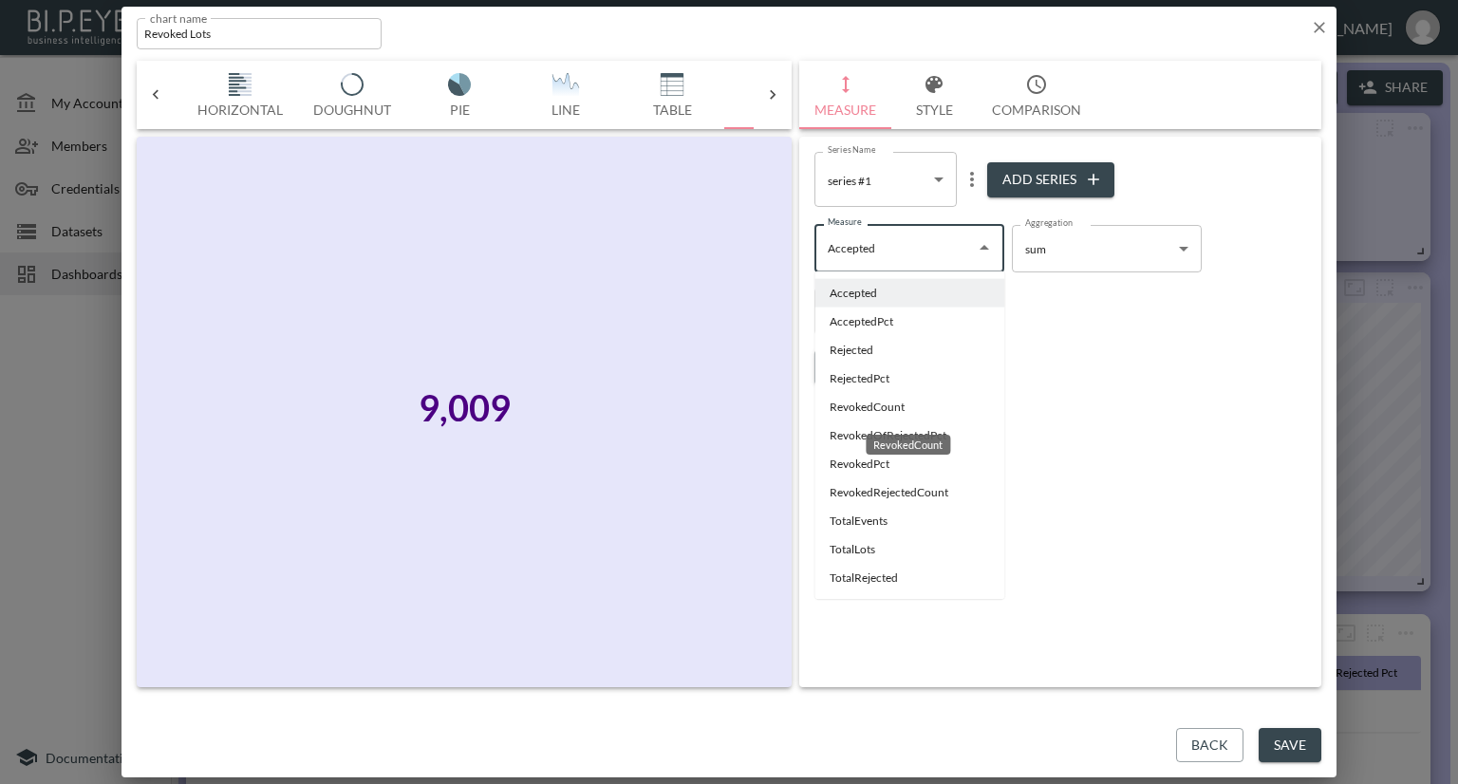
click at [860, 405] on li "RevokedCount" at bounding box center [909, 407] width 190 height 28
type input "RevokedCount"
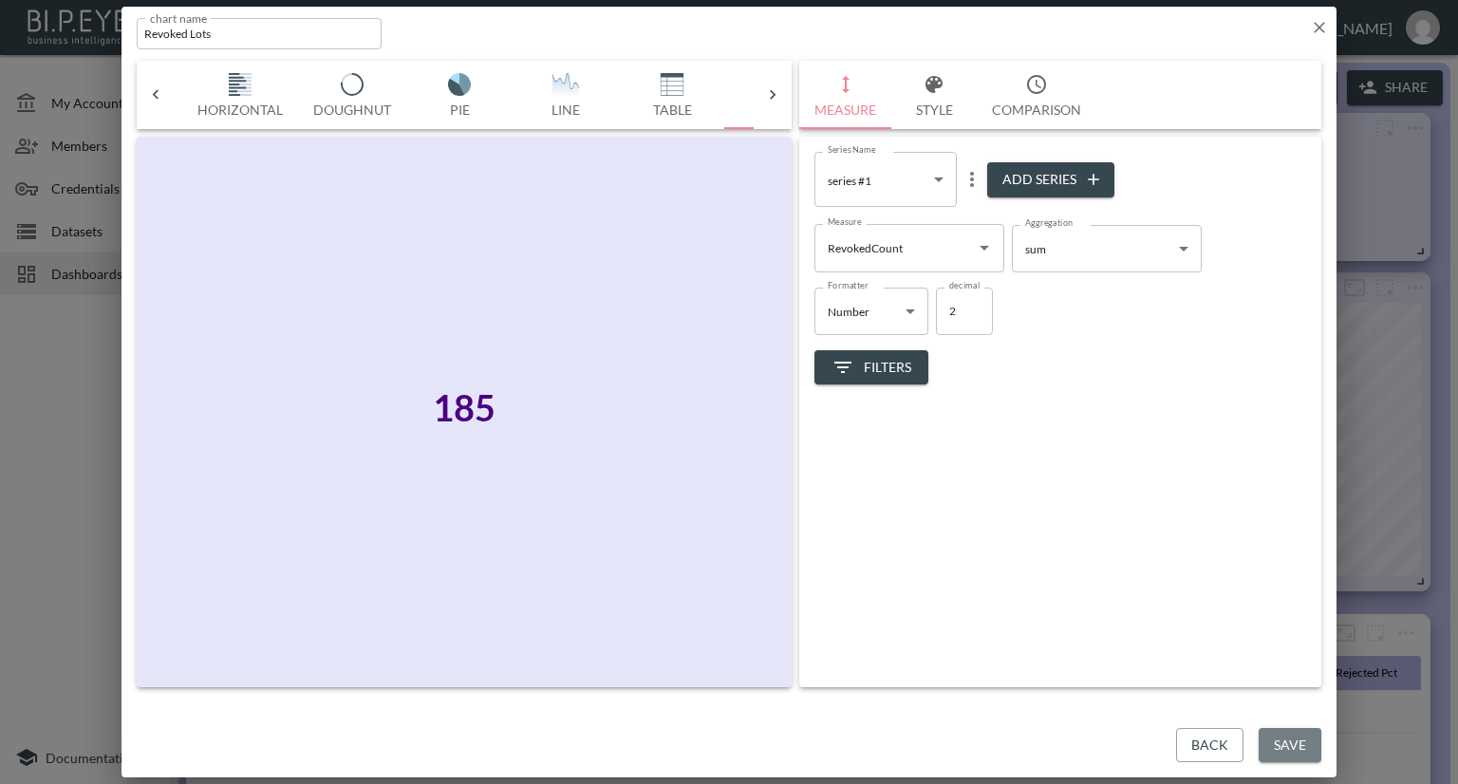
click at [1279, 744] on button "Save" at bounding box center [1290, 745] width 63 height 35
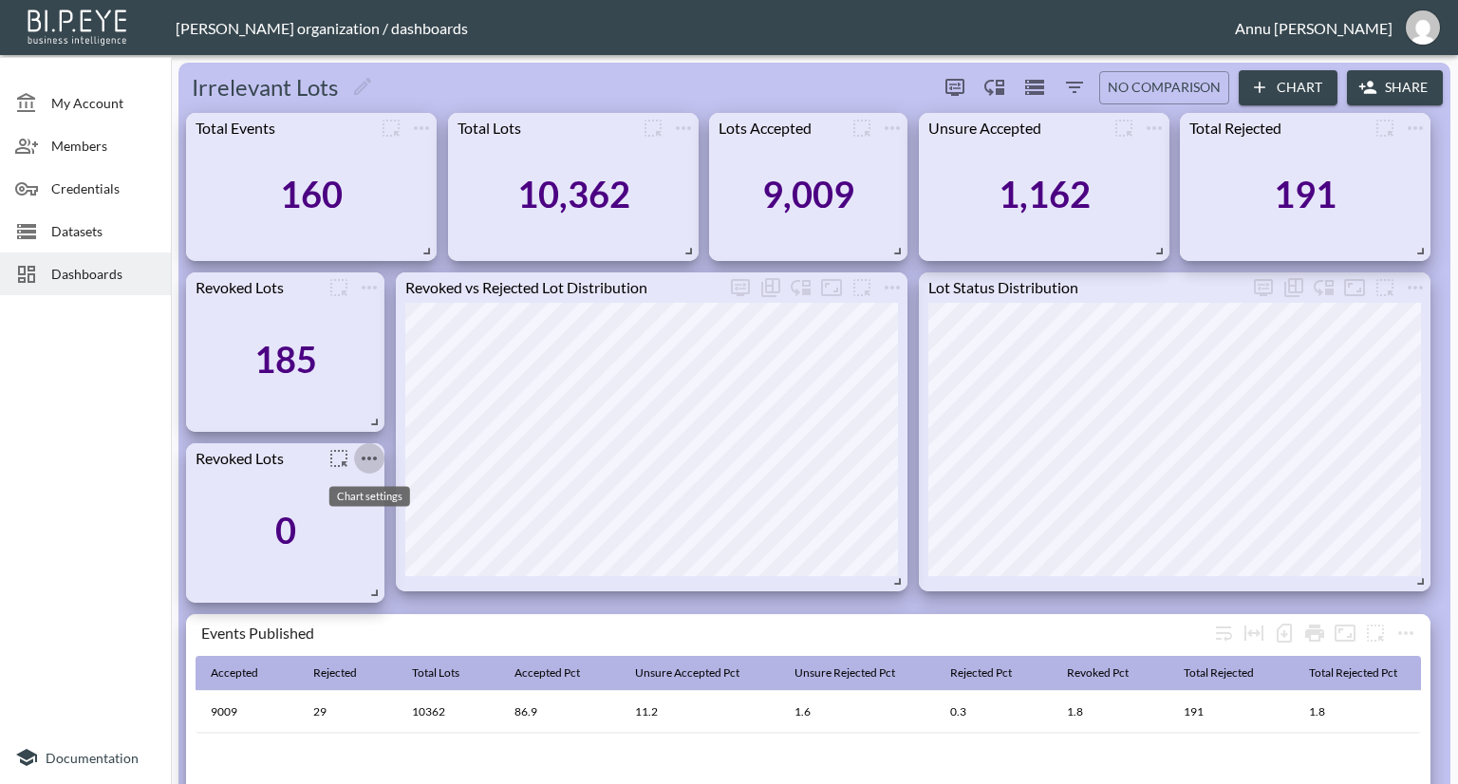
click at [375, 461] on icon "more" at bounding box center [369, 458] width 23 height 23
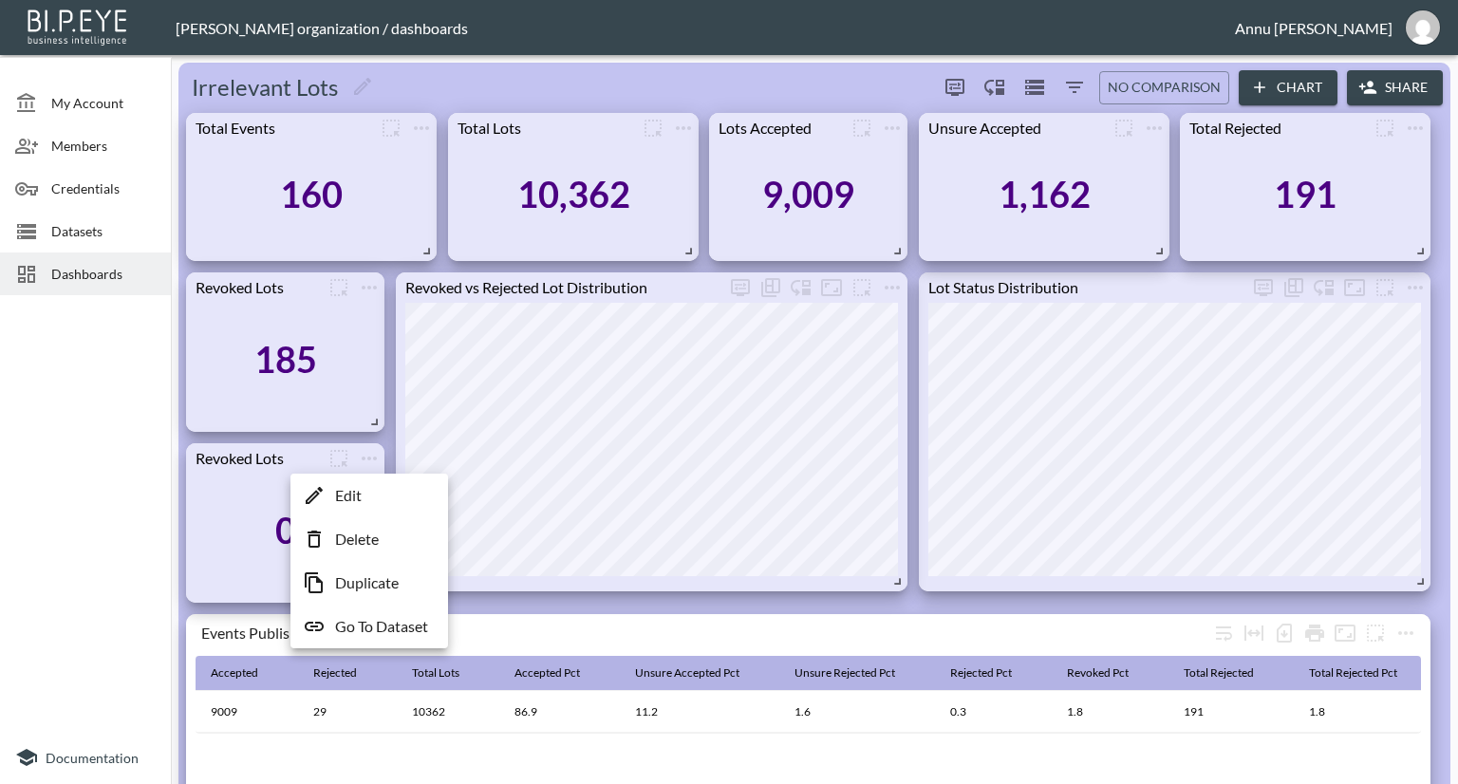
click at [368, 495] on li "Edit" at bounding box center [369, 495] width 148 height 34
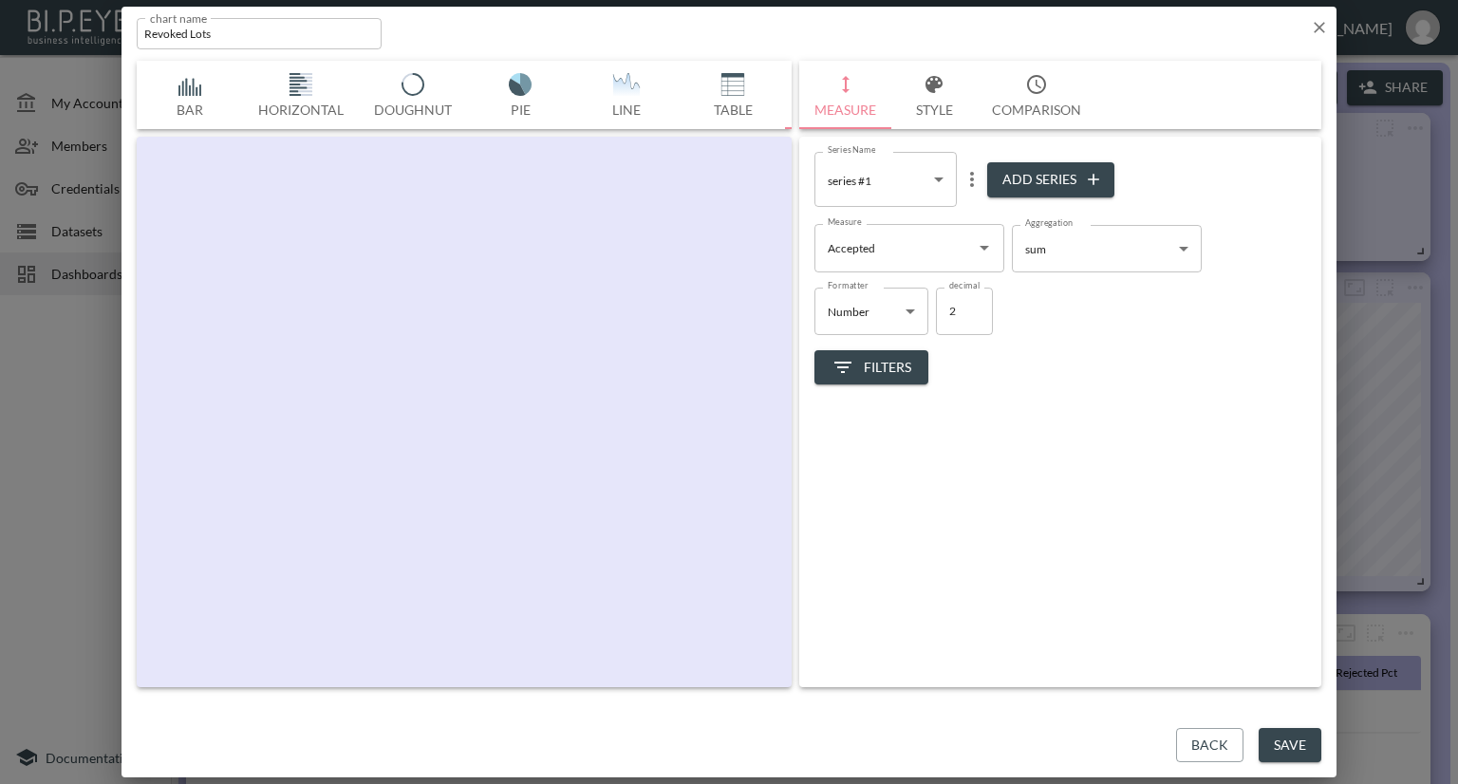
scroll to position [0, 99]
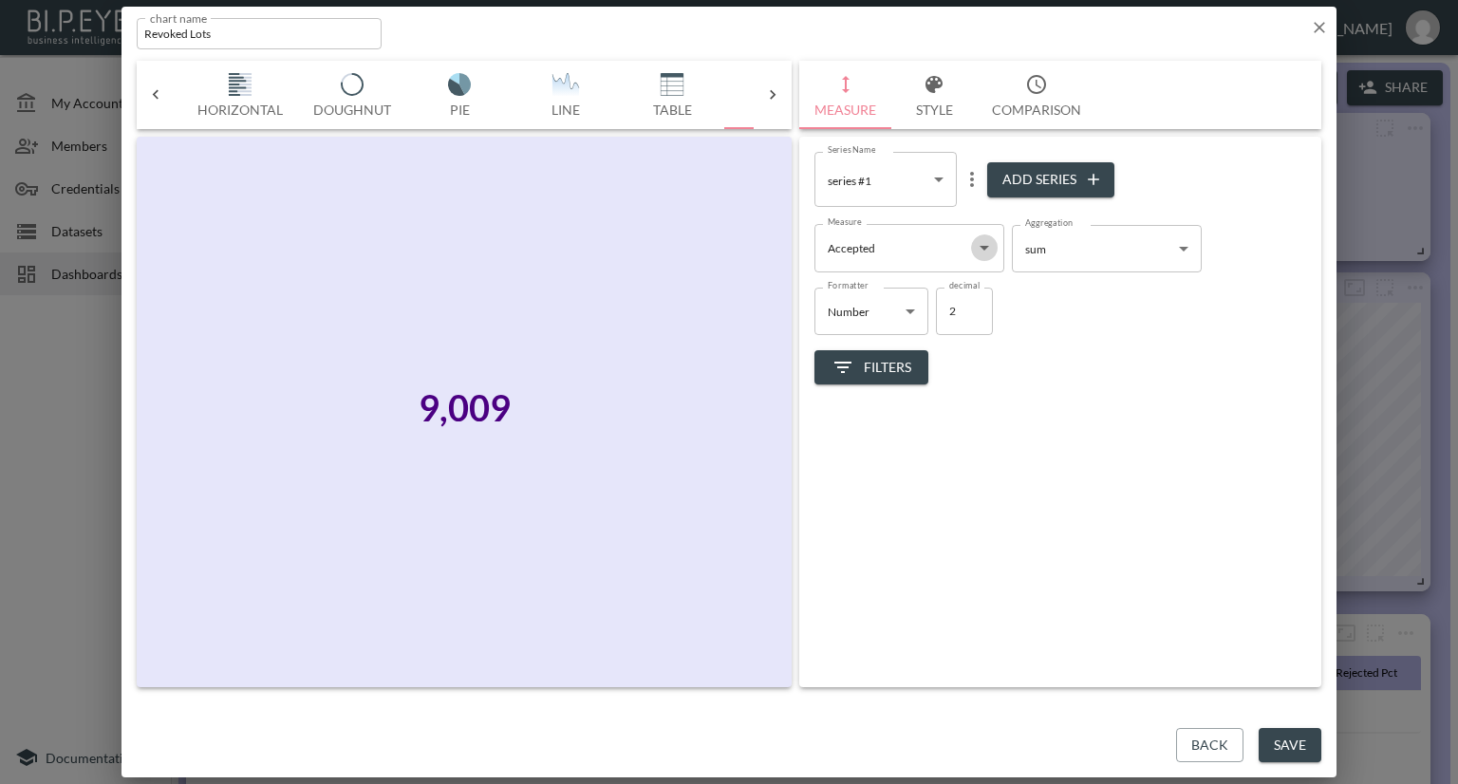
click at [991, 252] on icon "Open" at bounding box center [984, 247] width 23 height 23
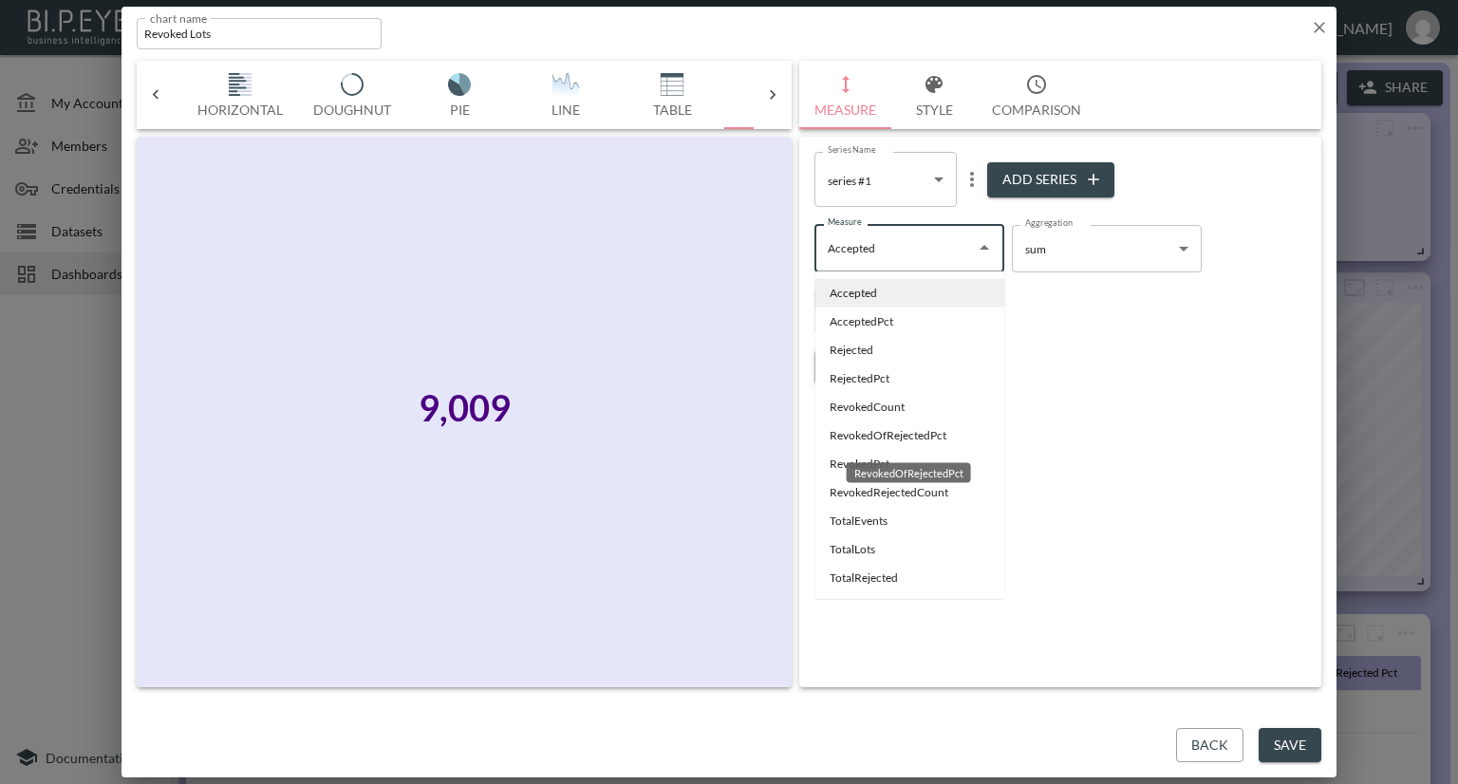
click at [898, 436] on li "RevokedOfRejectedPct" at bounding box center [909, 435] width 190 height 28
type input "RevokedOfRejectedPct"
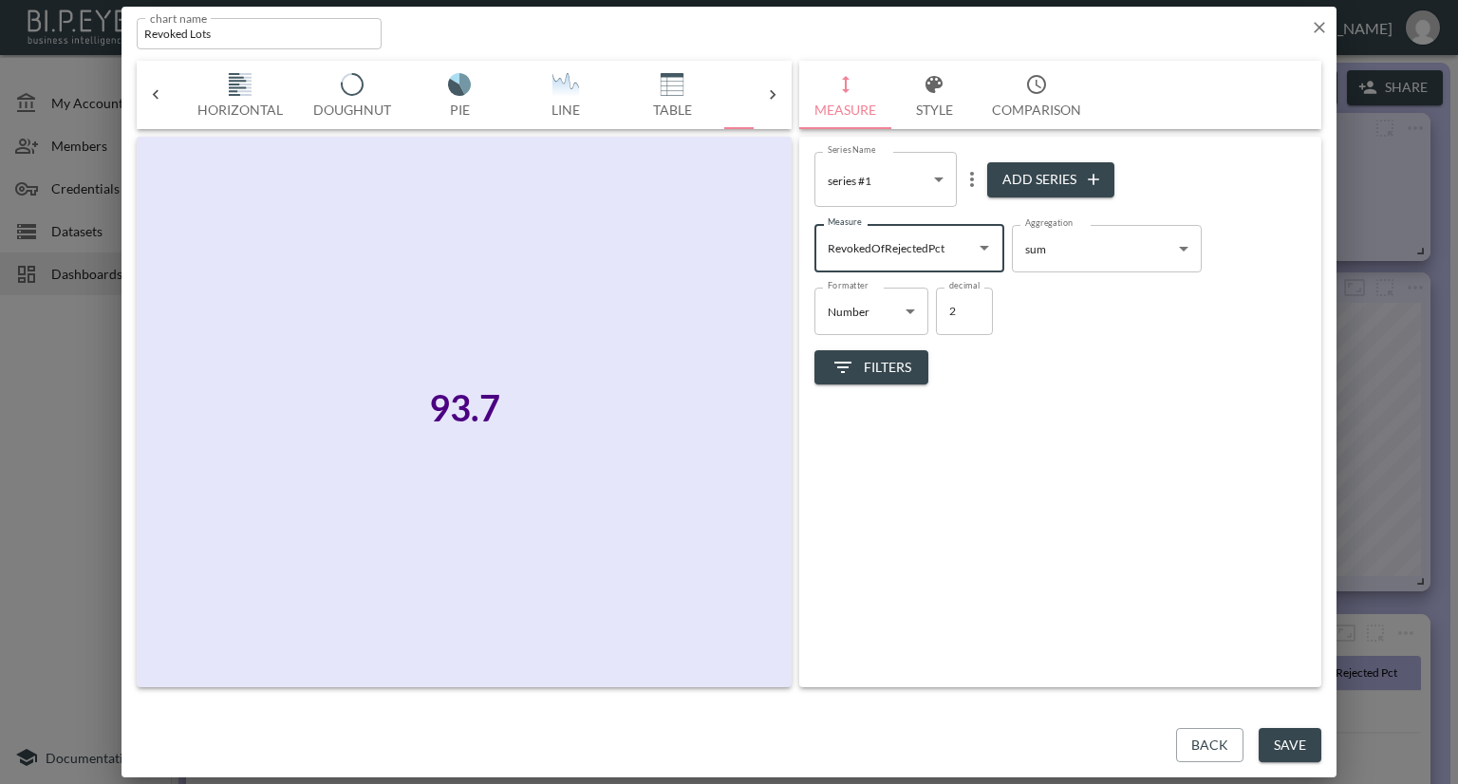
click at [1285, 747] on button "Save" at bounding box center [1290, 745] width 63 height 35
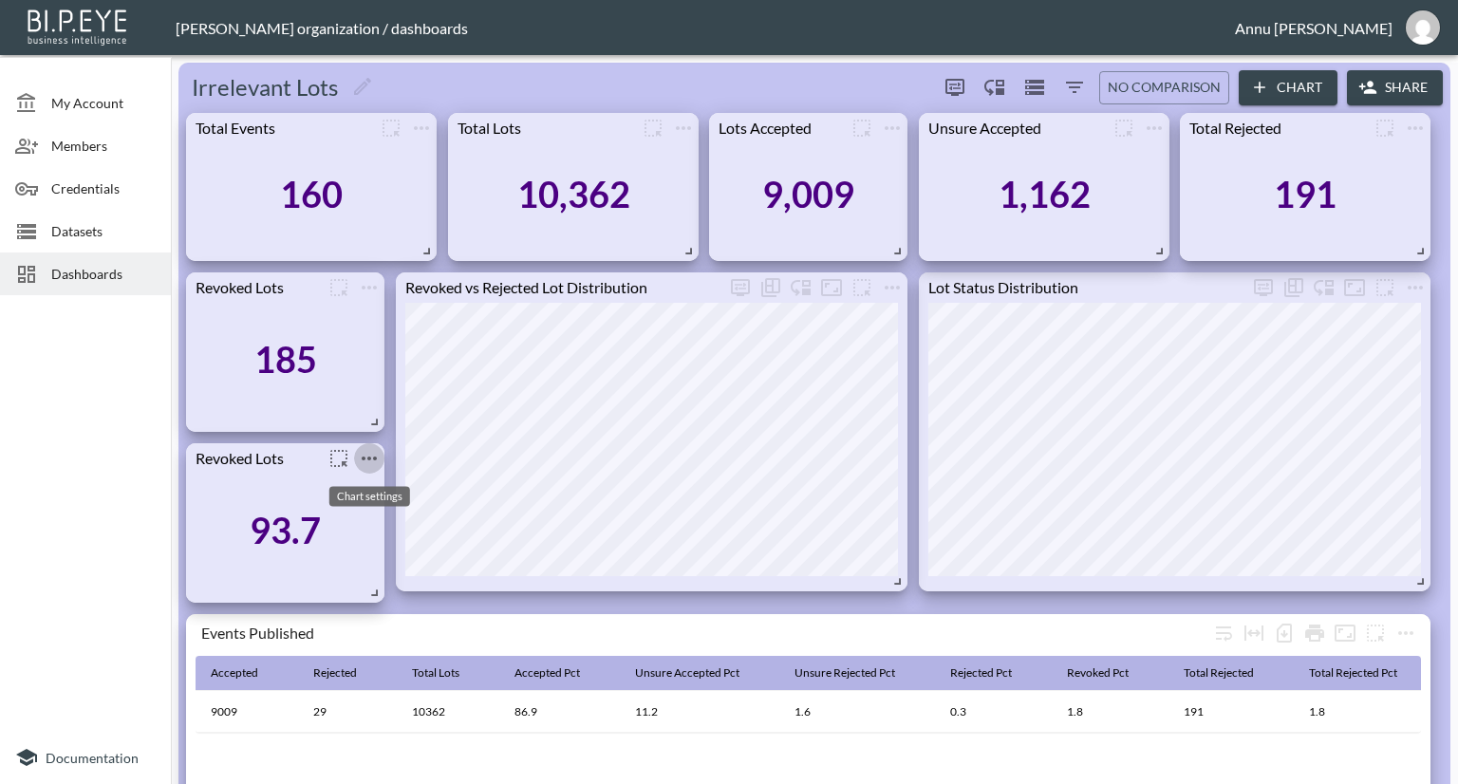
click at [369, 458] on icon "more" at bounding box center [369, 459] width 15 height 4
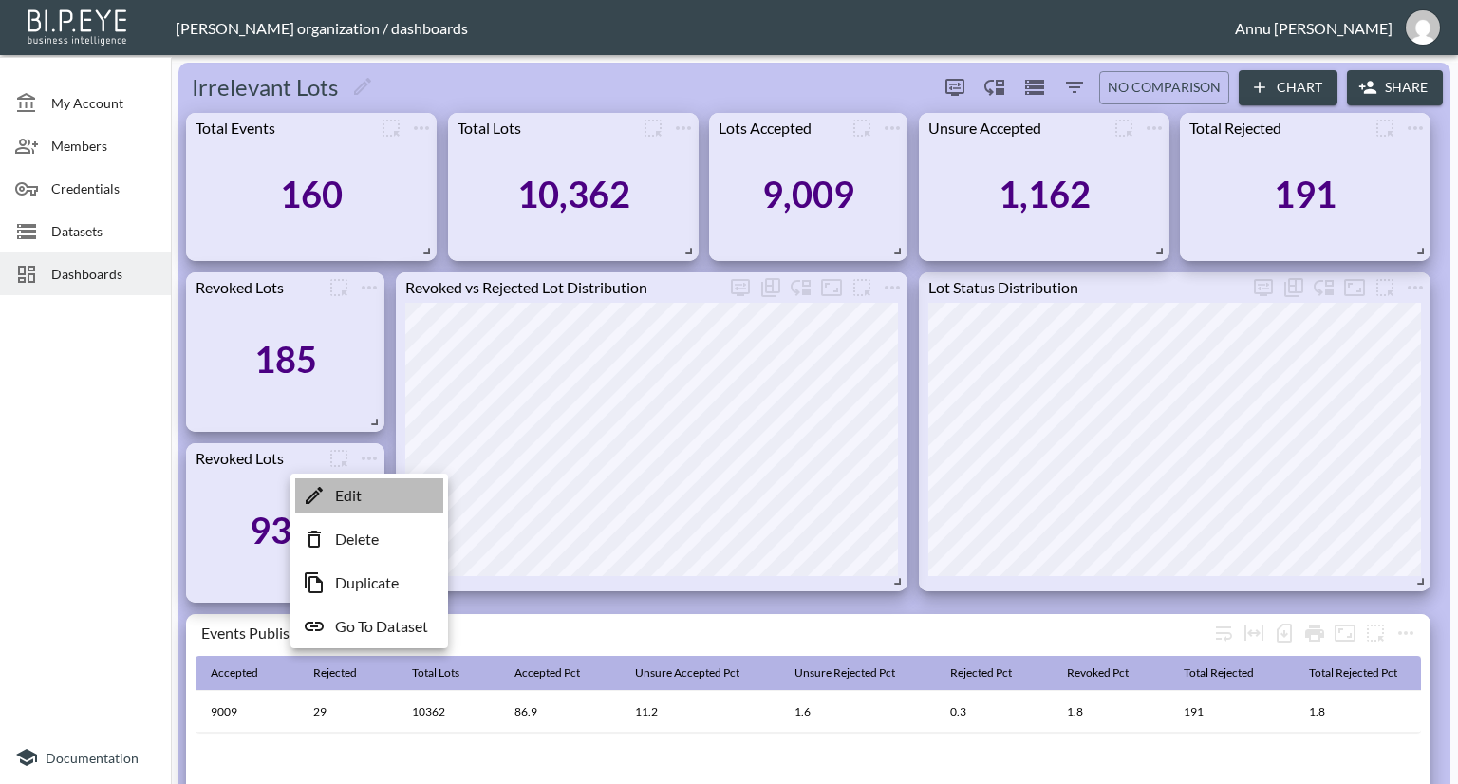
click at [361, 495] on p "Edit" at bounding box center [348, 495] width 27 height 23
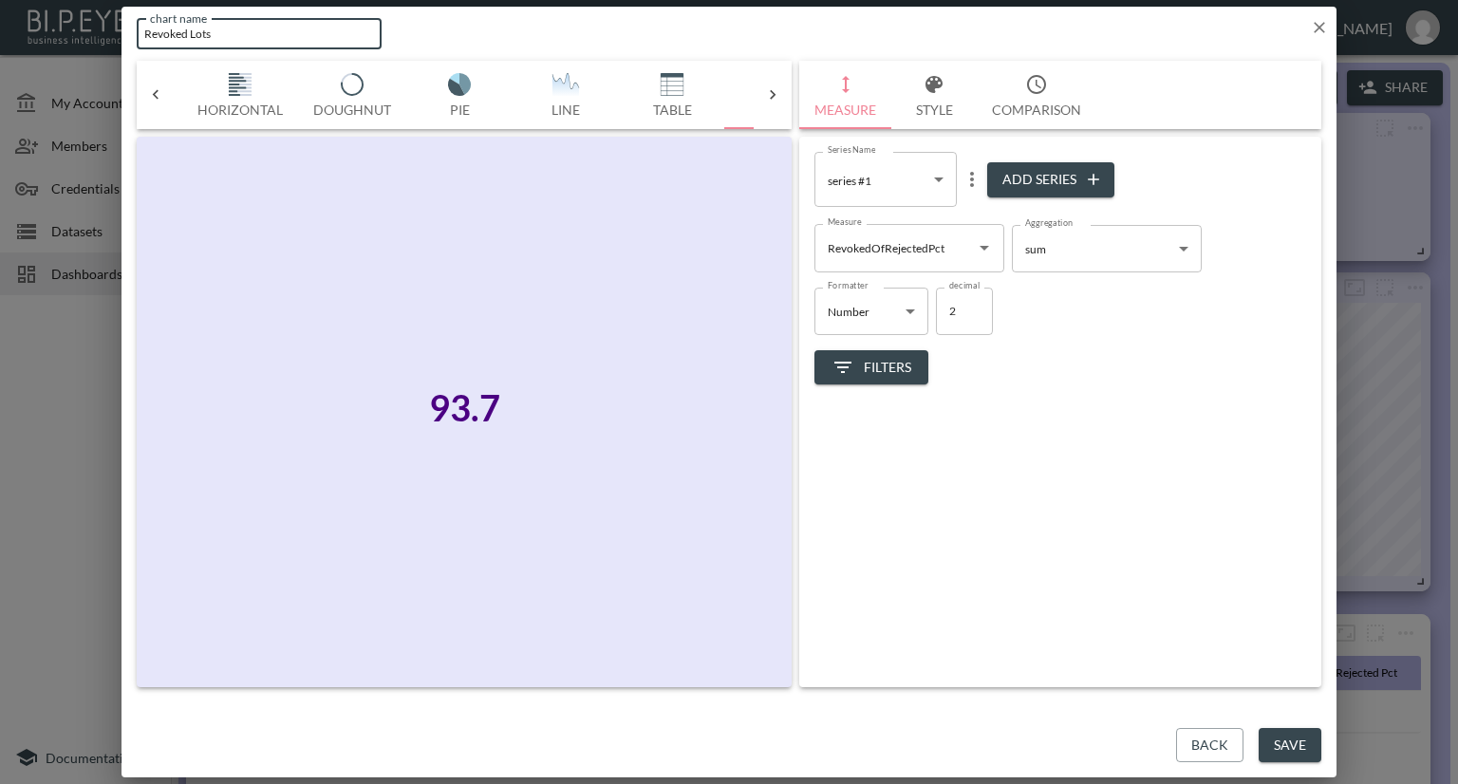
click at [254, 35] on input "Revoked Lots" at bounding box center [259, 33] width 245 height 31
type input "Revoked Lots%"
click at [1291, 745] on button "Save" at bounding box center [1290, 745] width 63 height 35
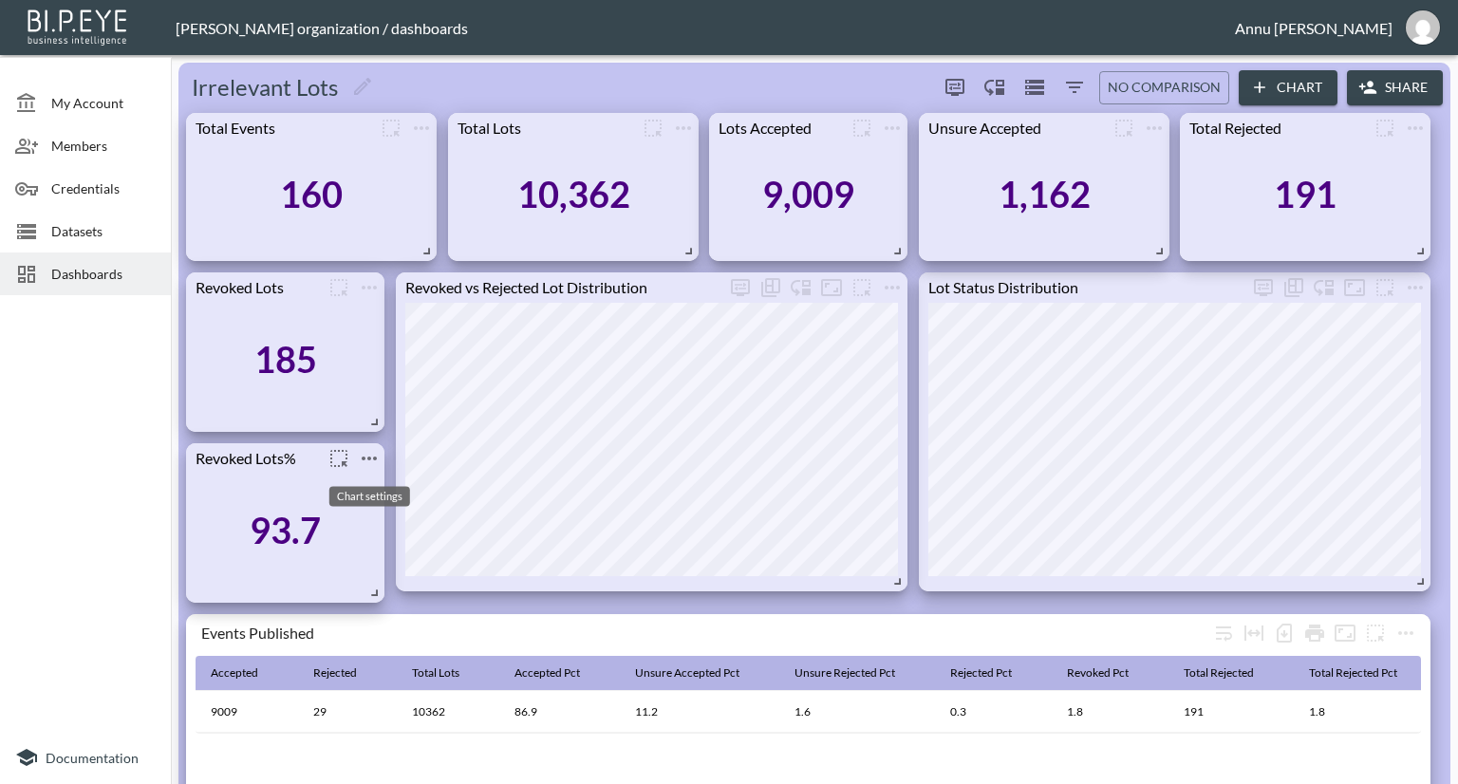
click at [366, 458] on icon "more" at bounding box center [369, 458] width 23 height 23
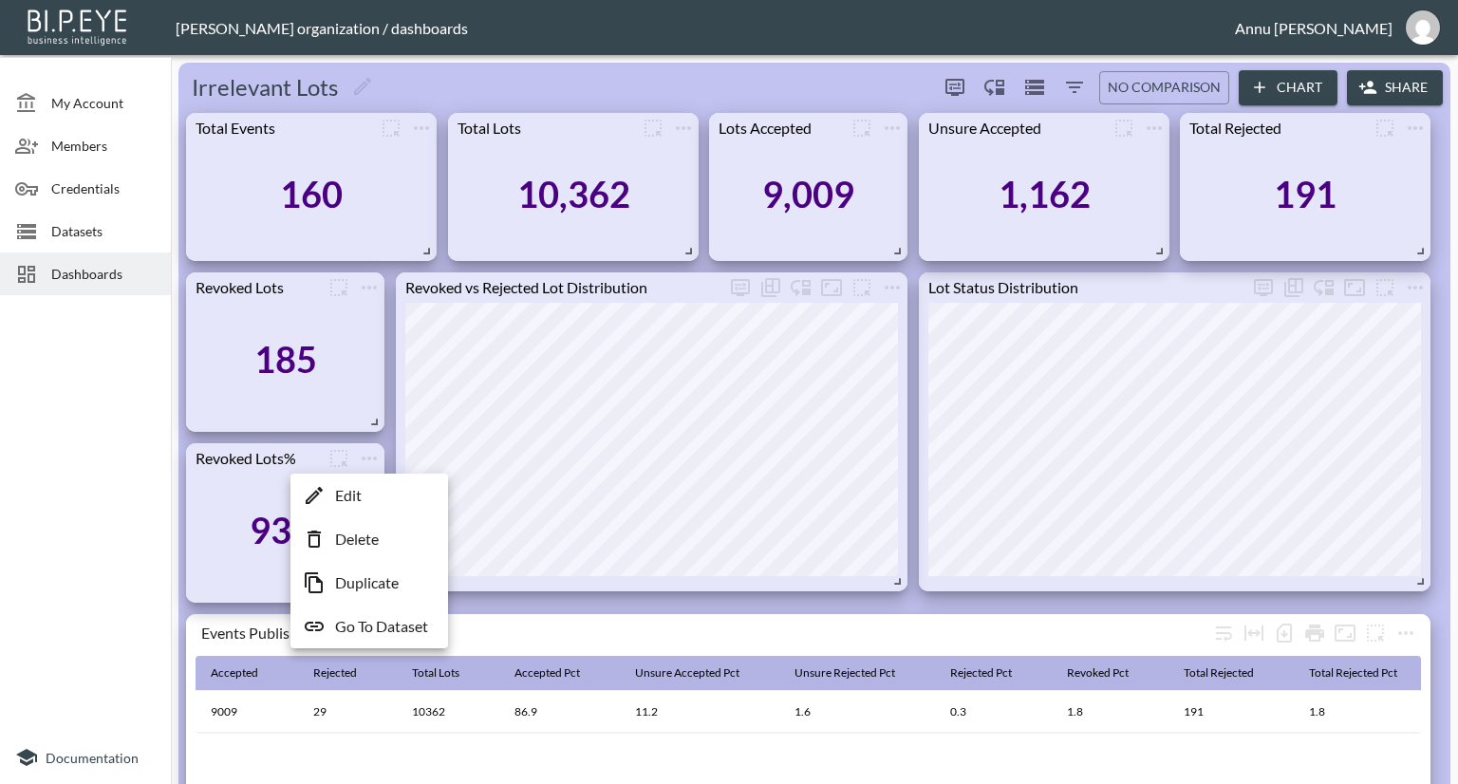
click at [352, 580] on p "Duplicate" at bounding box center [367, 582] width 64 height 23
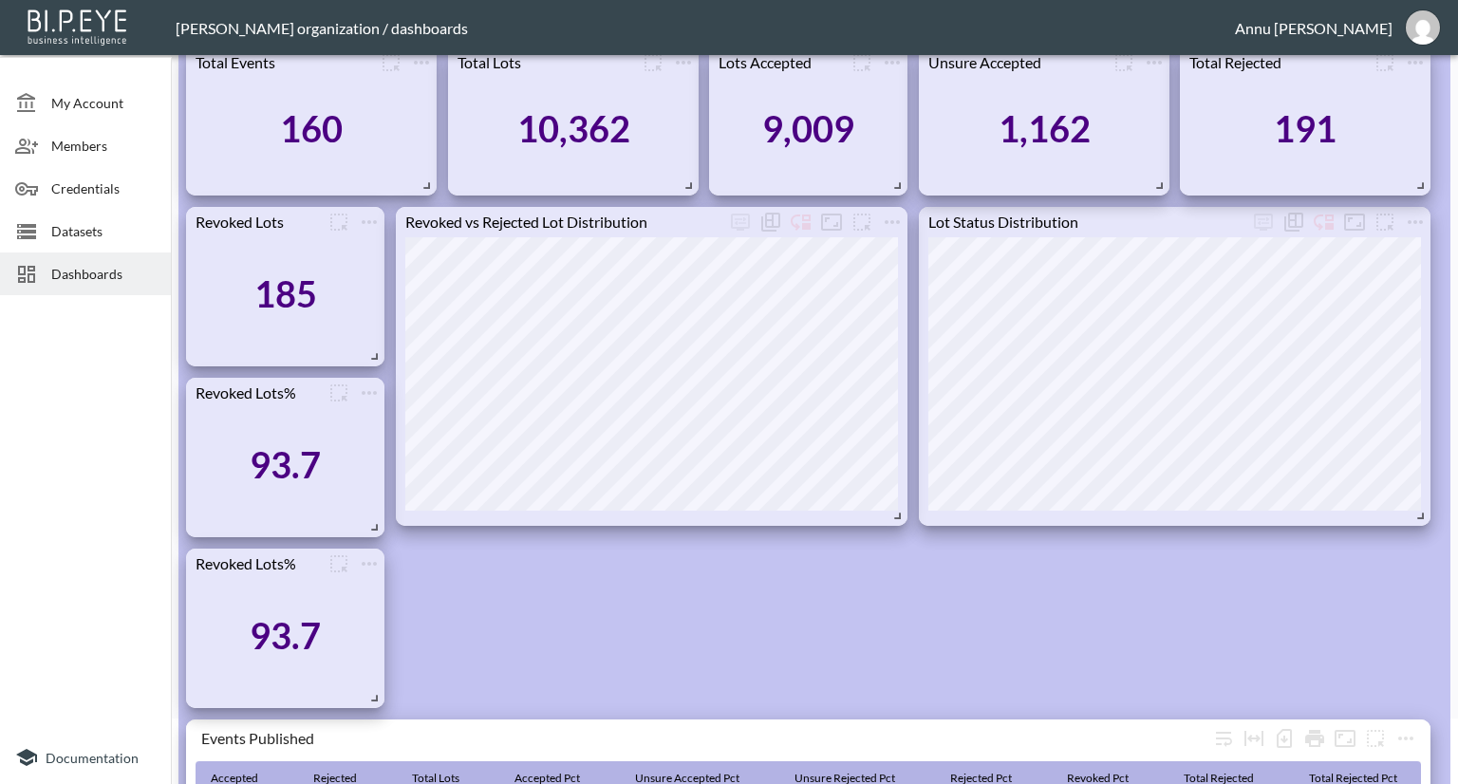
scroll to position [95, 0]
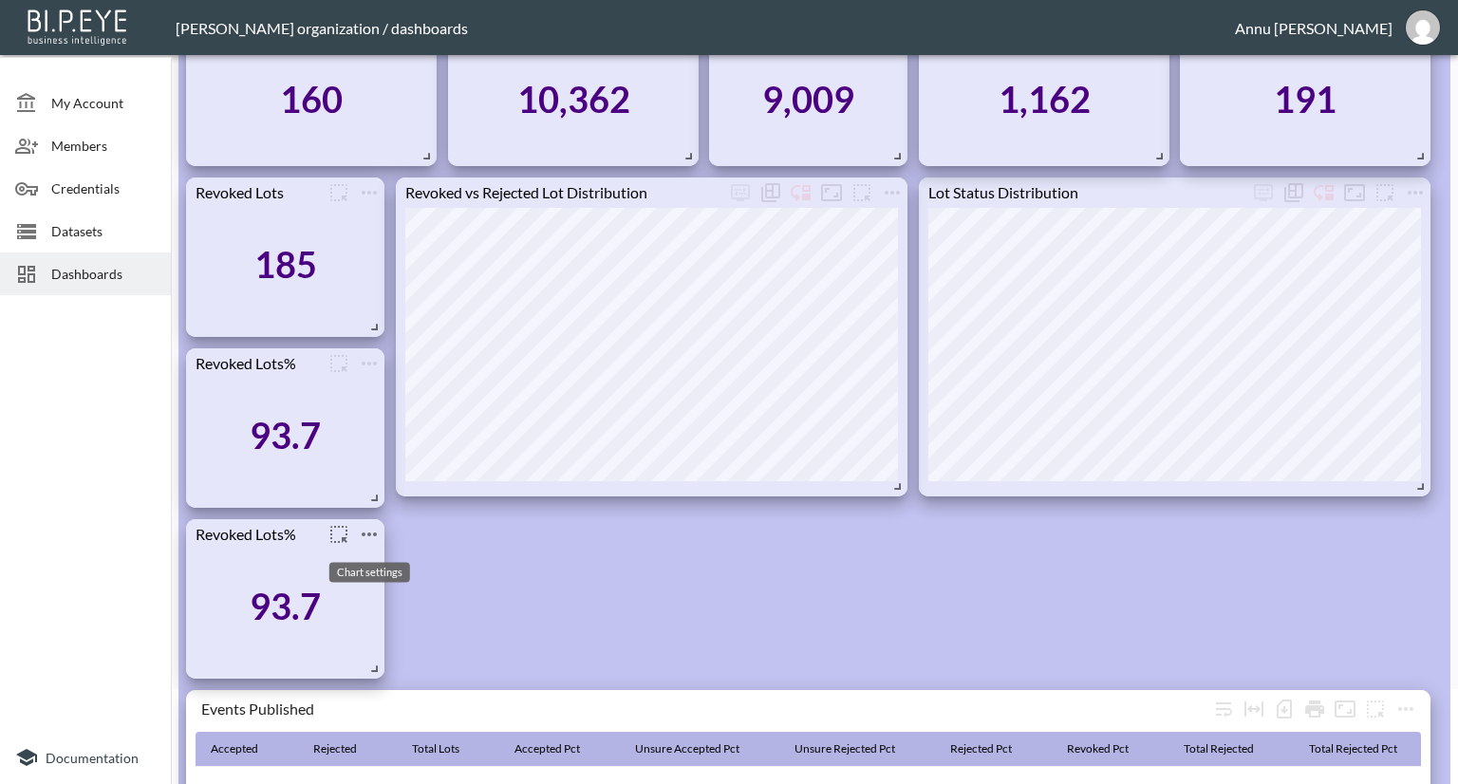
click at [368, 533] on icon "more" at bounding box center [369, 534] width 15 height 4
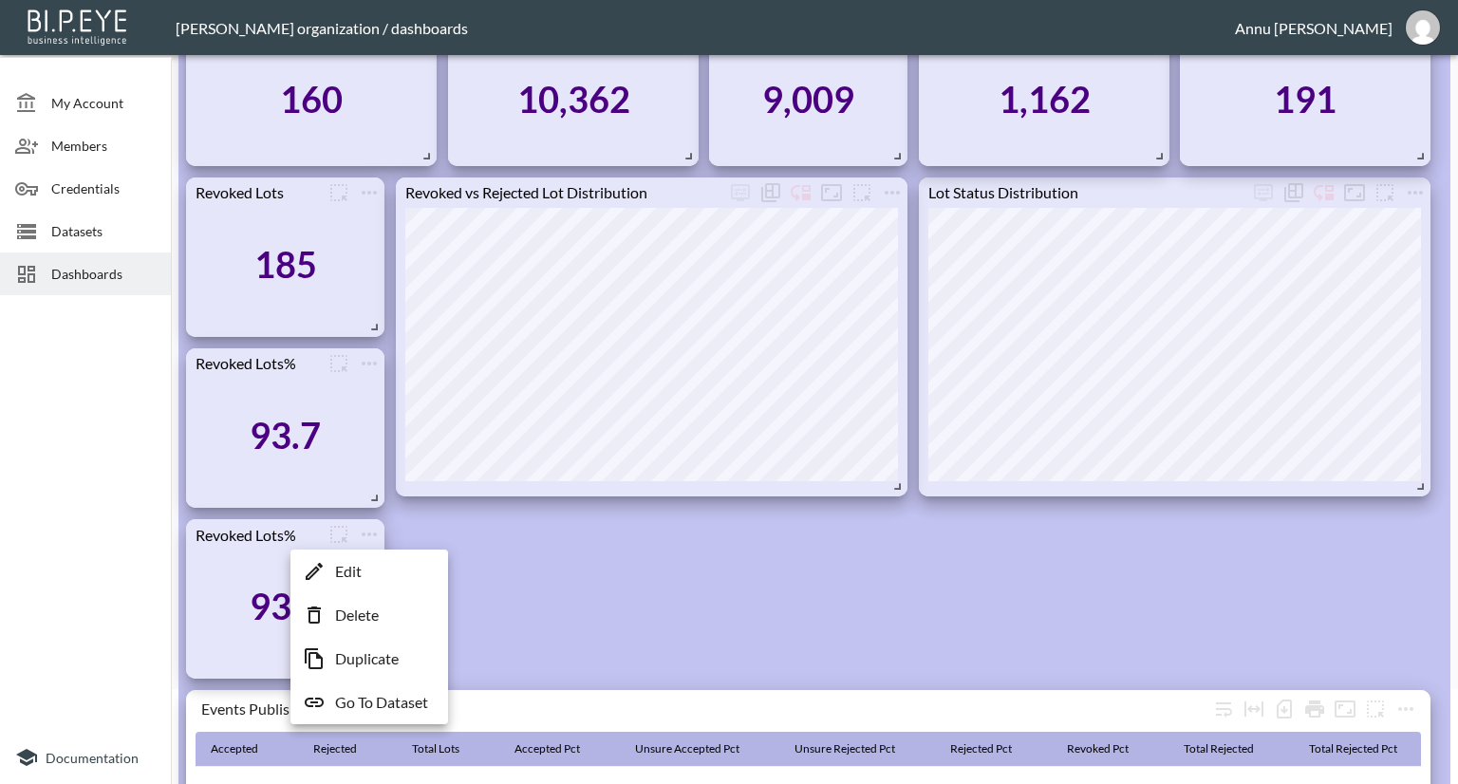
click at [355, 576] on p "Edit" at bounding box center [348, 571] width 27 height 23
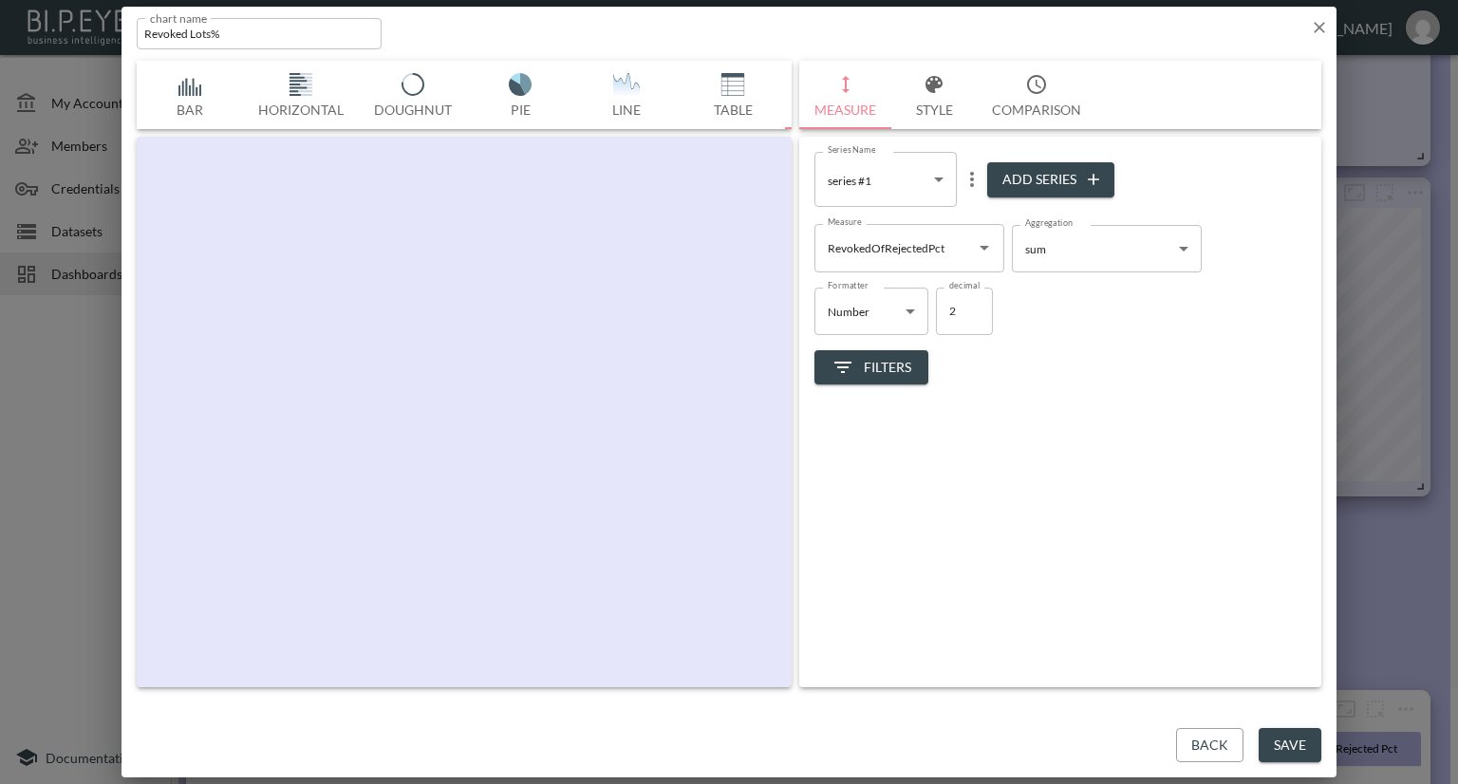
scroll to position [0, 99]
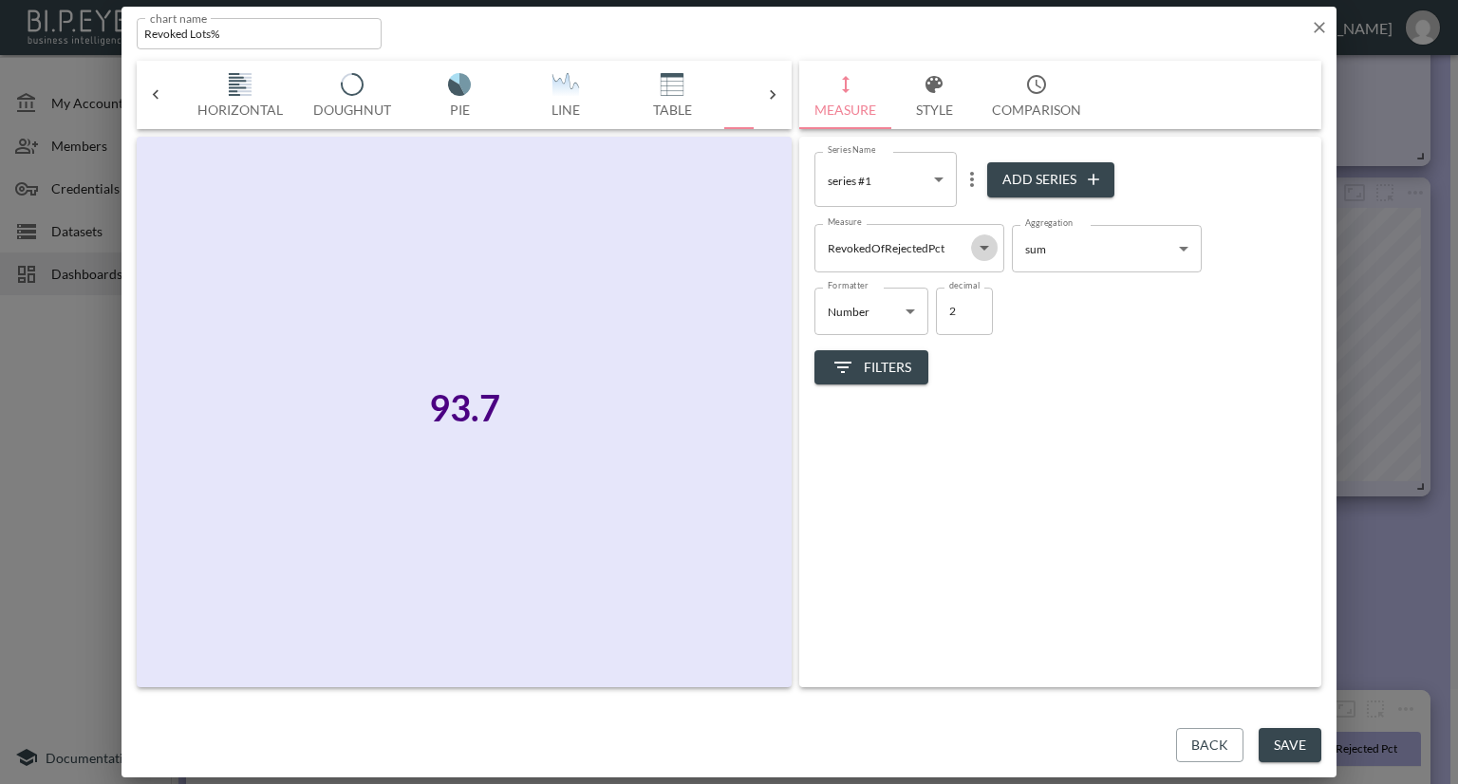
click at [986, 248] on icon "Open" at bounding box center [984, 247] width 23 height 23
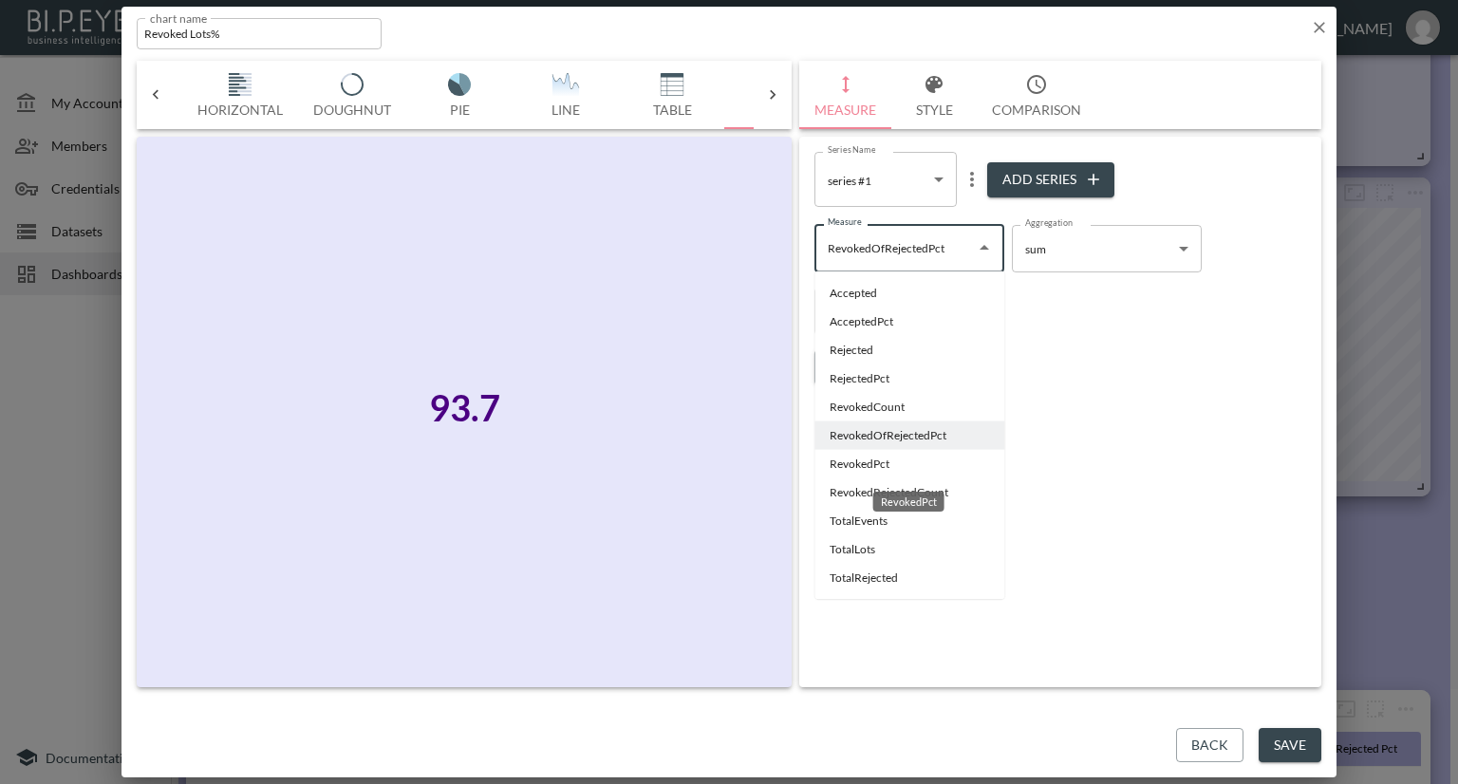
click at [858, 463] on li "RevokedPct" at bounding box center [909, 464] width 190 height 28
type input "RevokedPct"
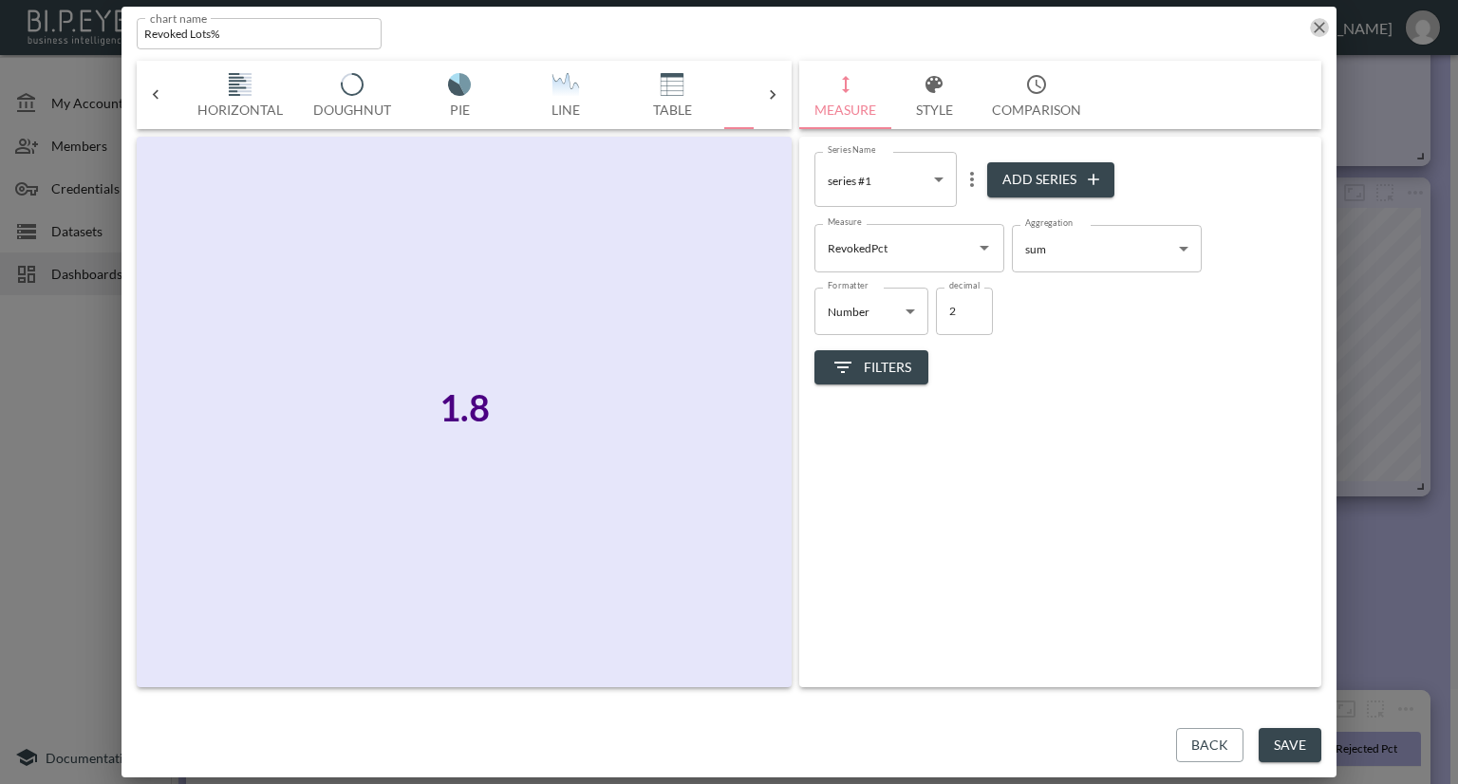
click at [1318, 27] on icon "button" at bounding box center [1319, 27] width 11 height 11
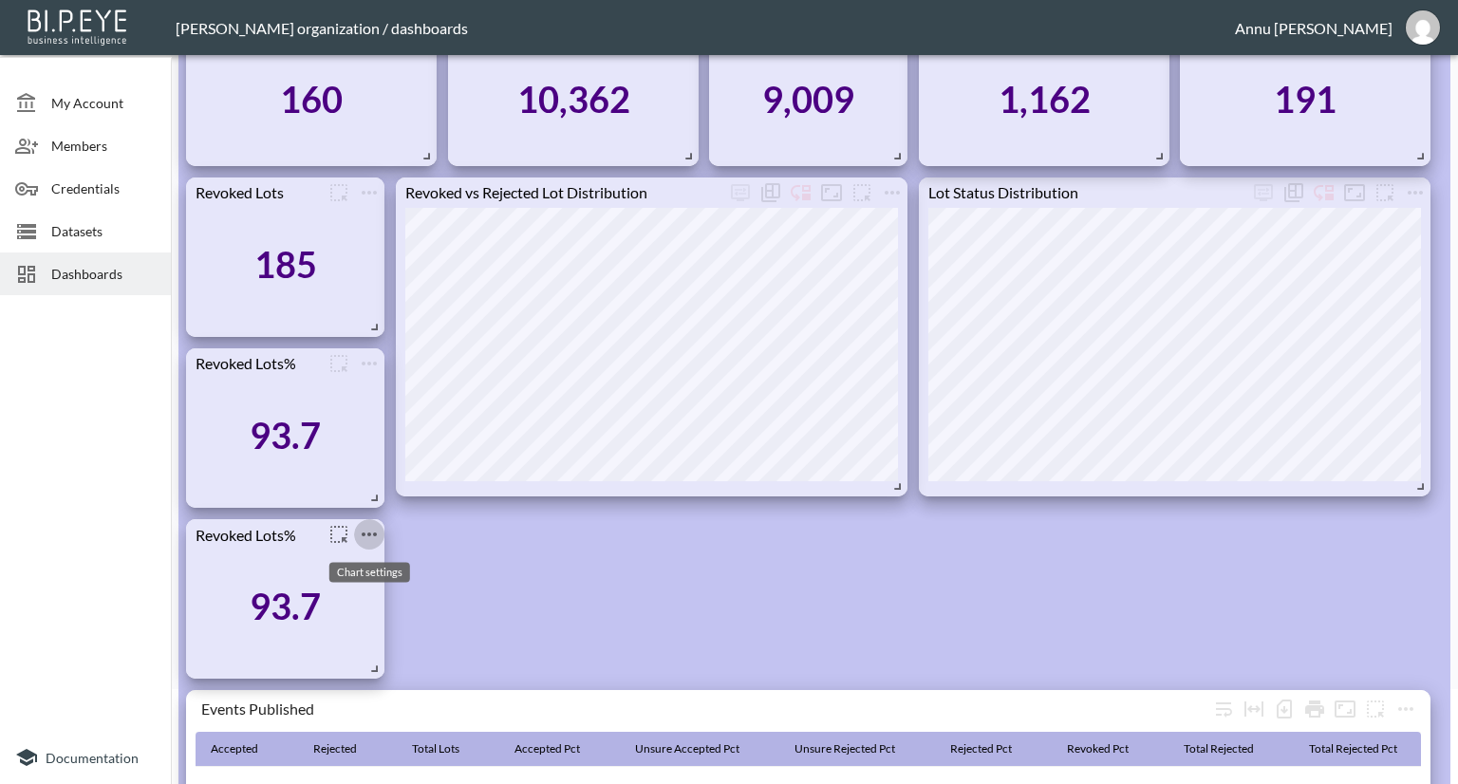
click at [364, 532] on icon "more" at bounding box center [369, 534] width 23 height 23
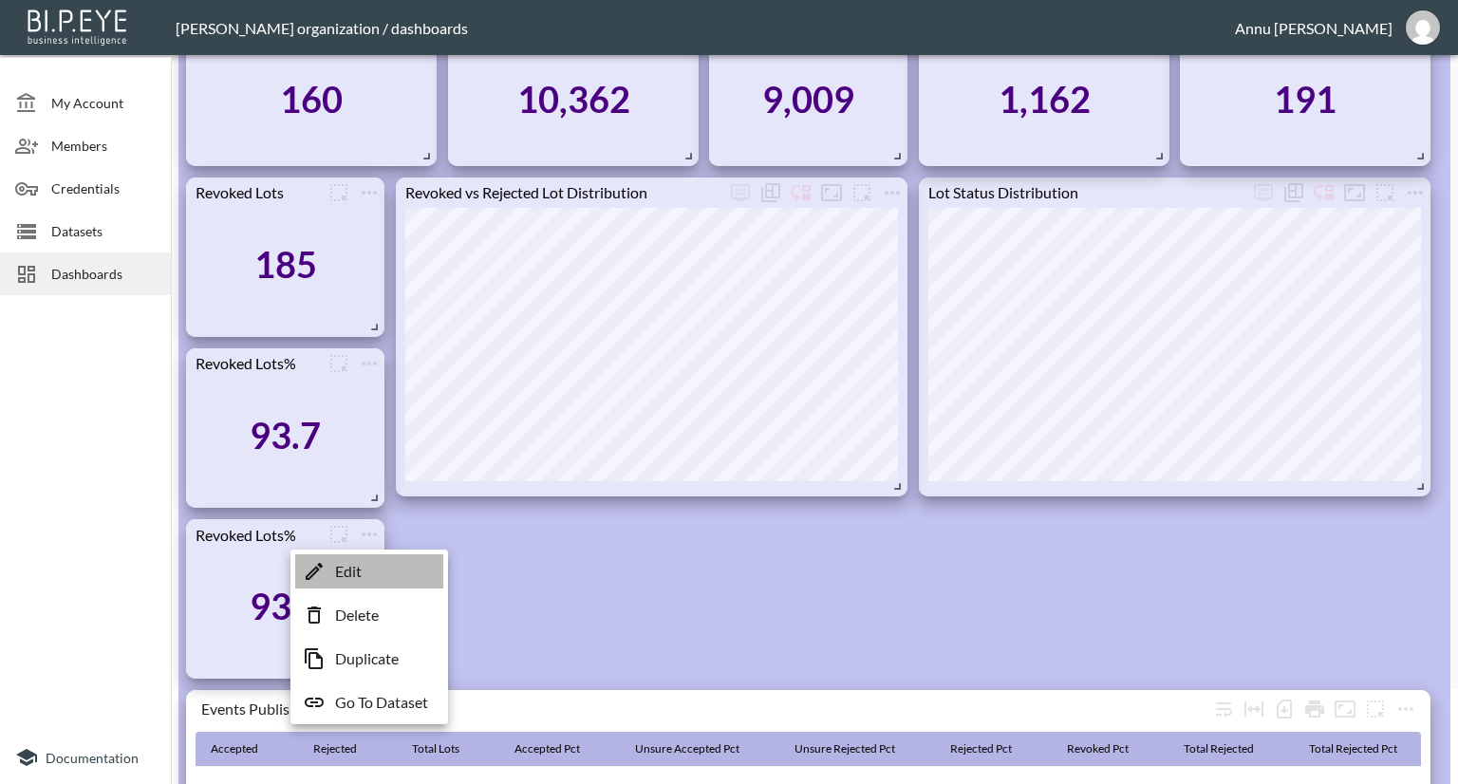
click at [368, 573] on li "Edit" at bounding box center [369, 571] width 148 height 34
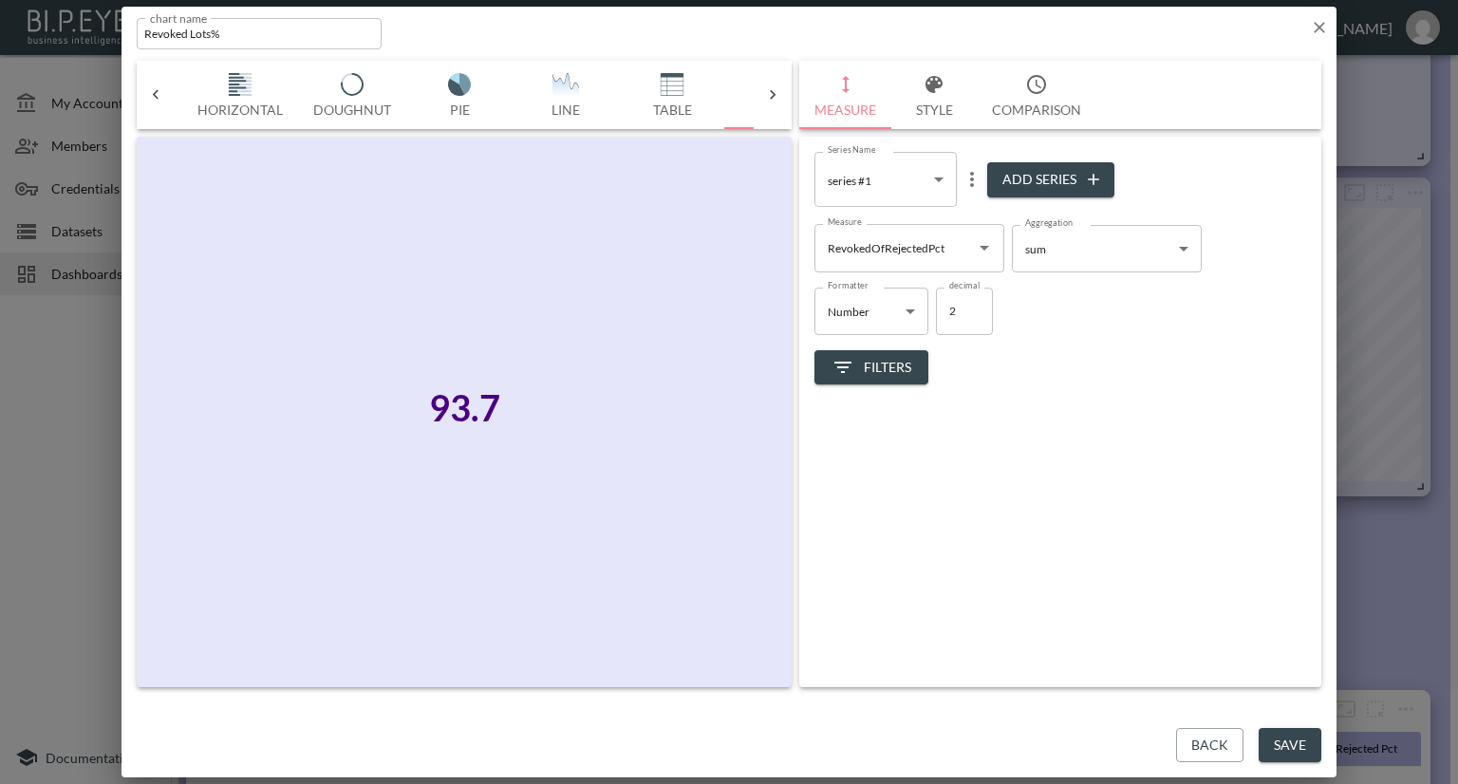
click at [189, 35] on input "Revoked Lots%" at bounding box center [259, 33] width 245 height 31
type input "Revoked of Rejected Lots%"
click at [1303, 744] on button "Save" at bounding box center [1290, 745] width 63 height 35
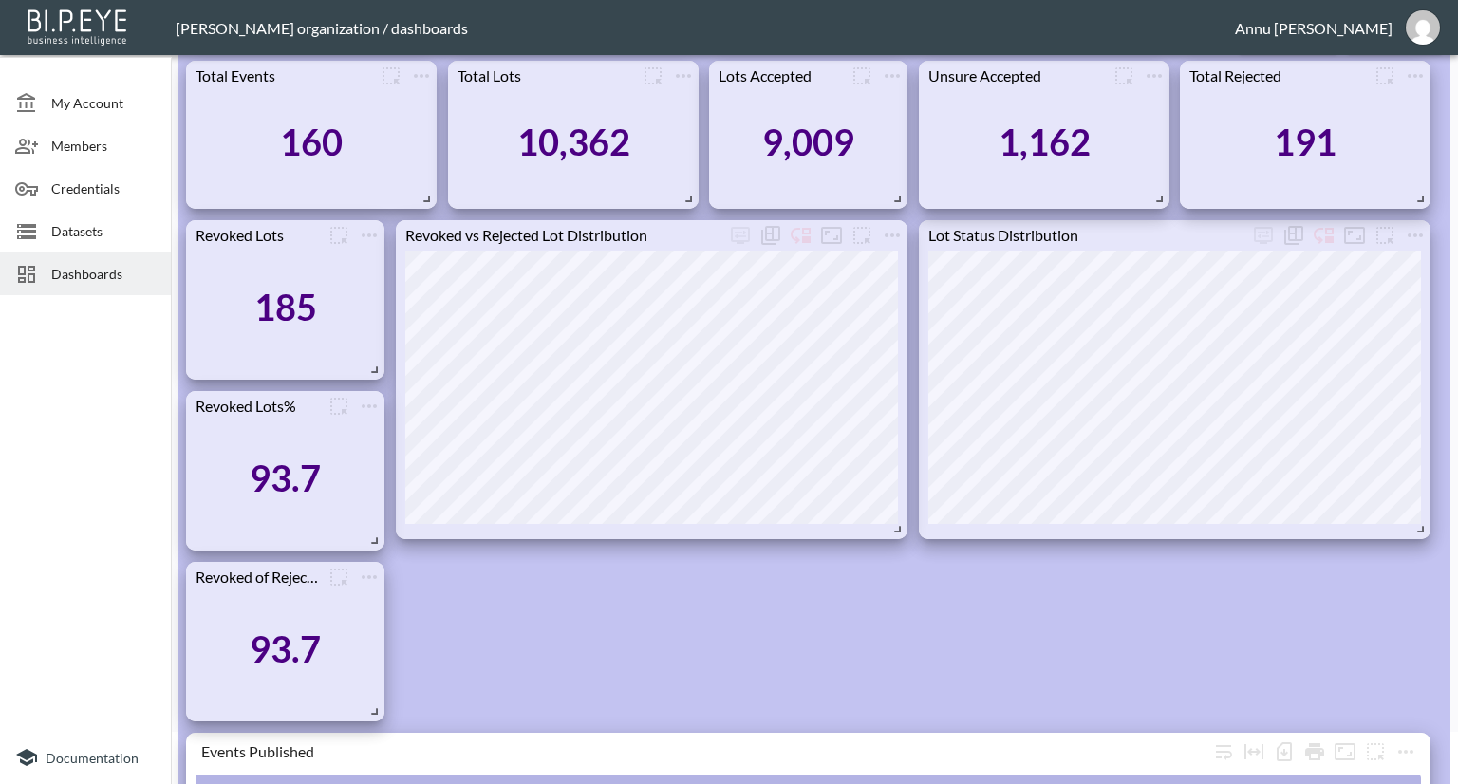
scroll to position [95, 0]
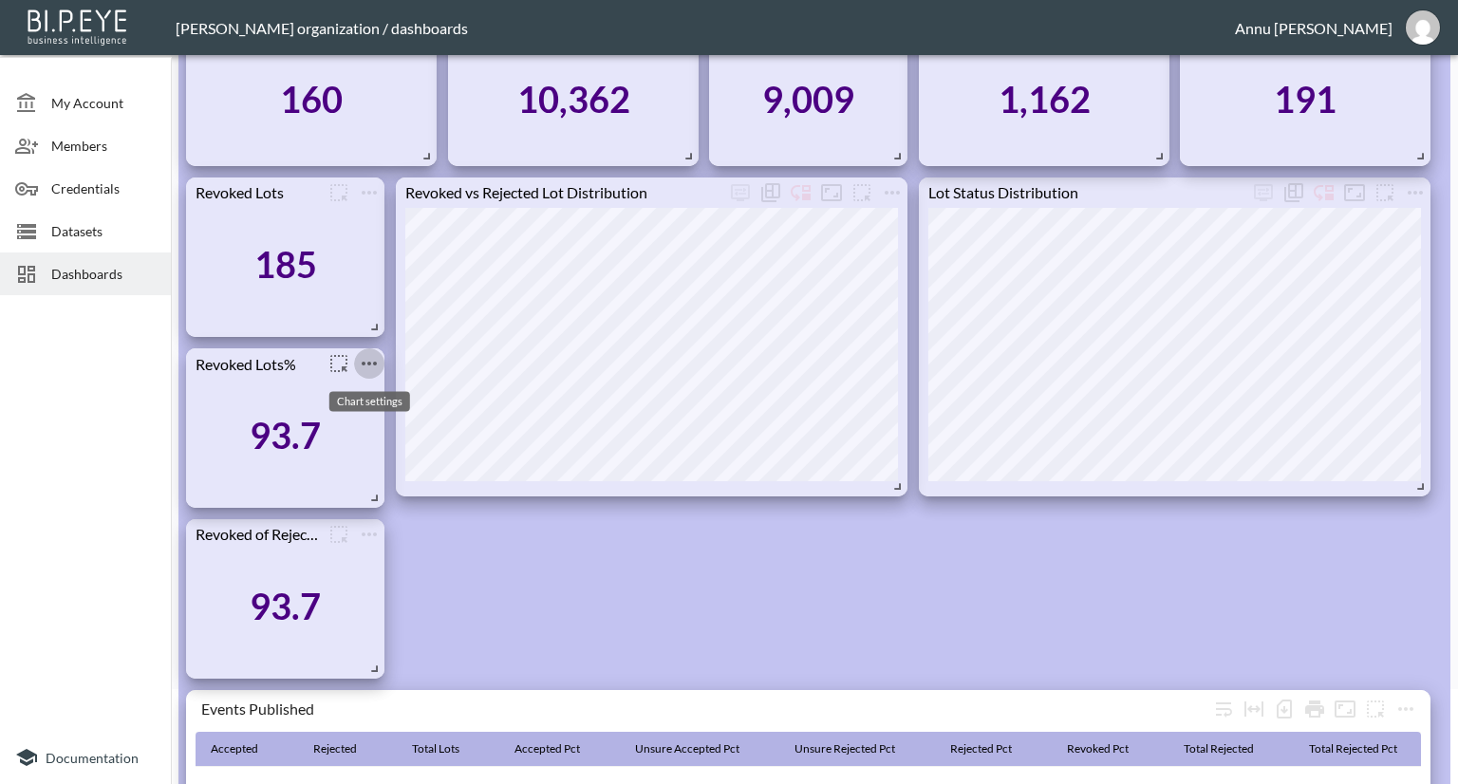
click at [374, 359] on icon "more" at bounding box center [369, 363] width 23 height 23
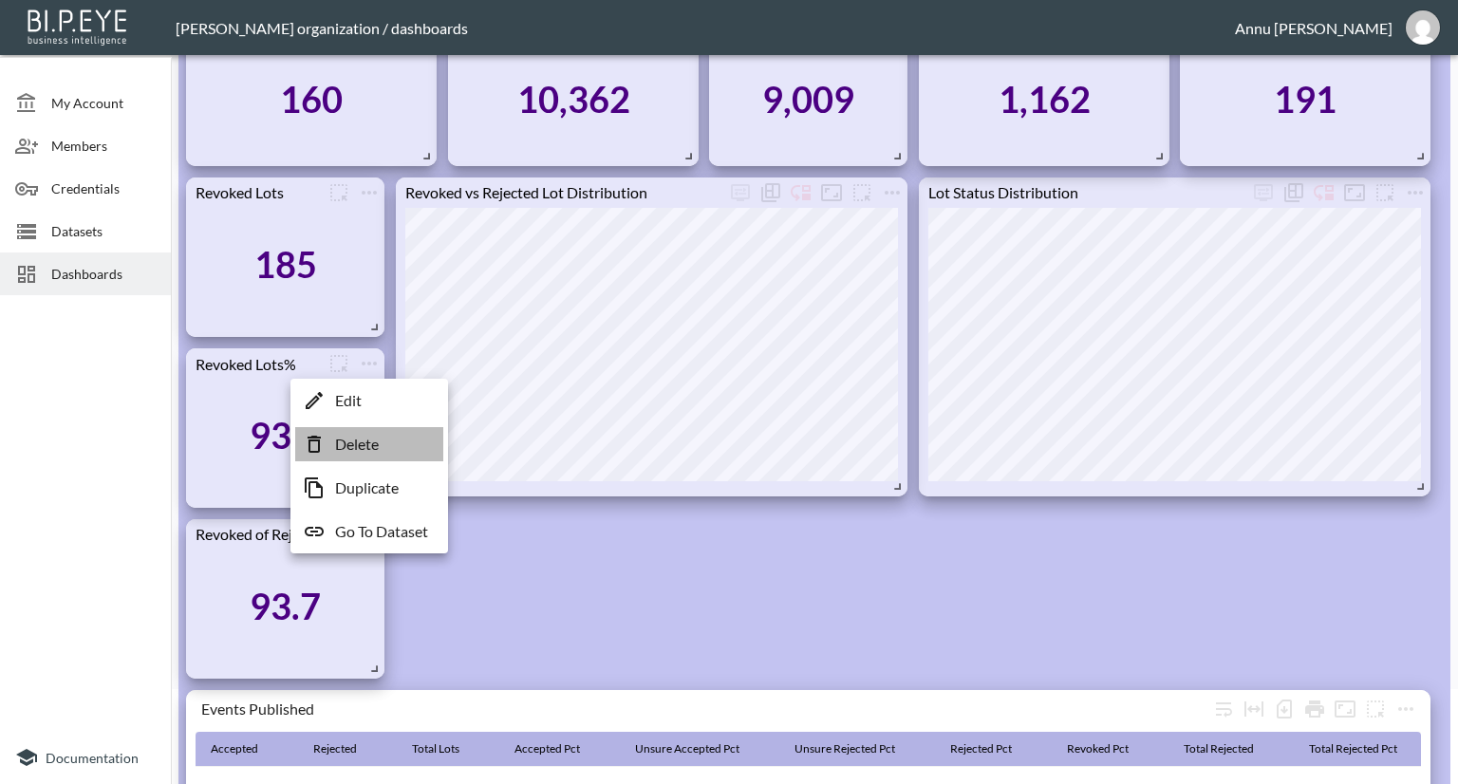
click at [365, 440] on p "Delete" at bounding box center [357, 444] width 44 height 23
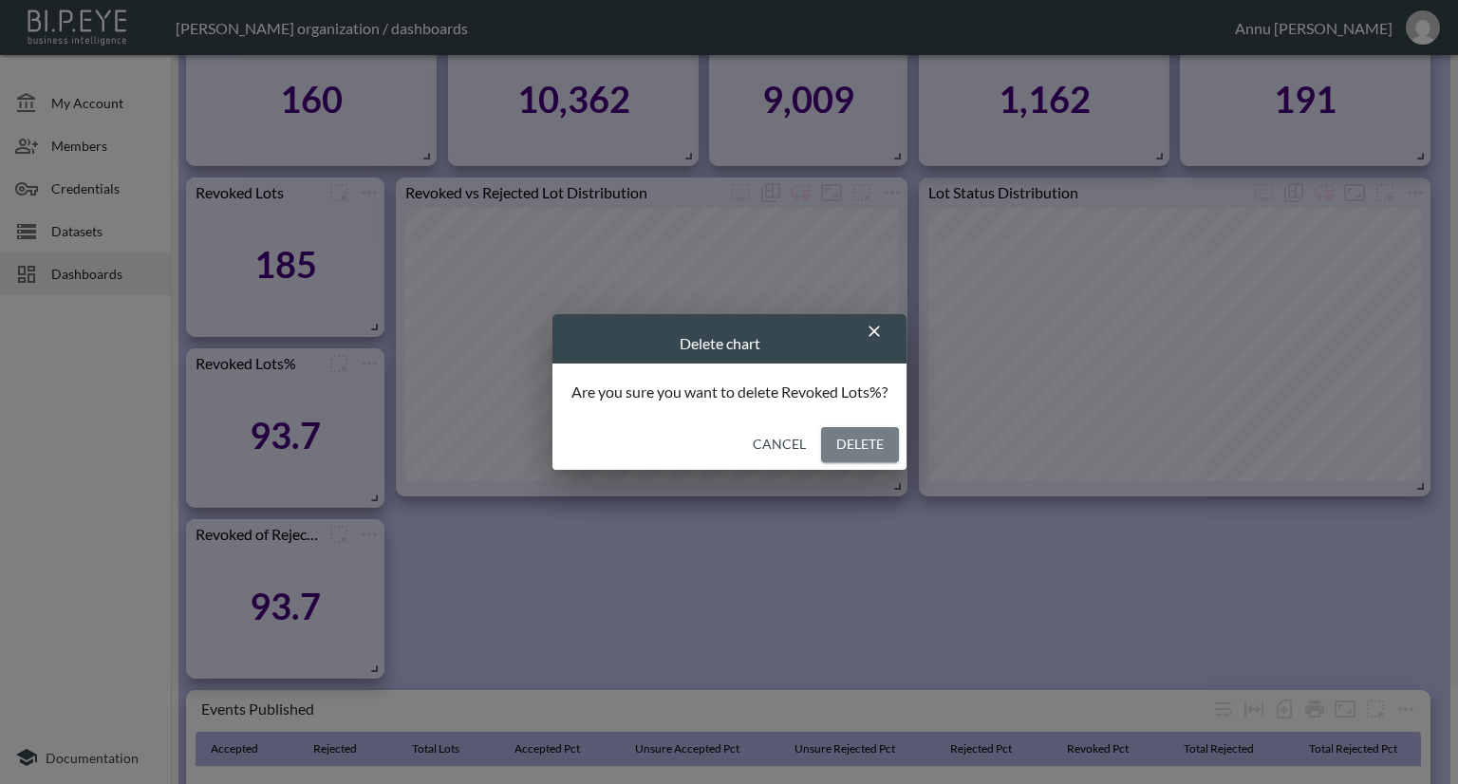
click at [830, 438] on button "Delete" at bounding box center [860, 444] width 78 height 35
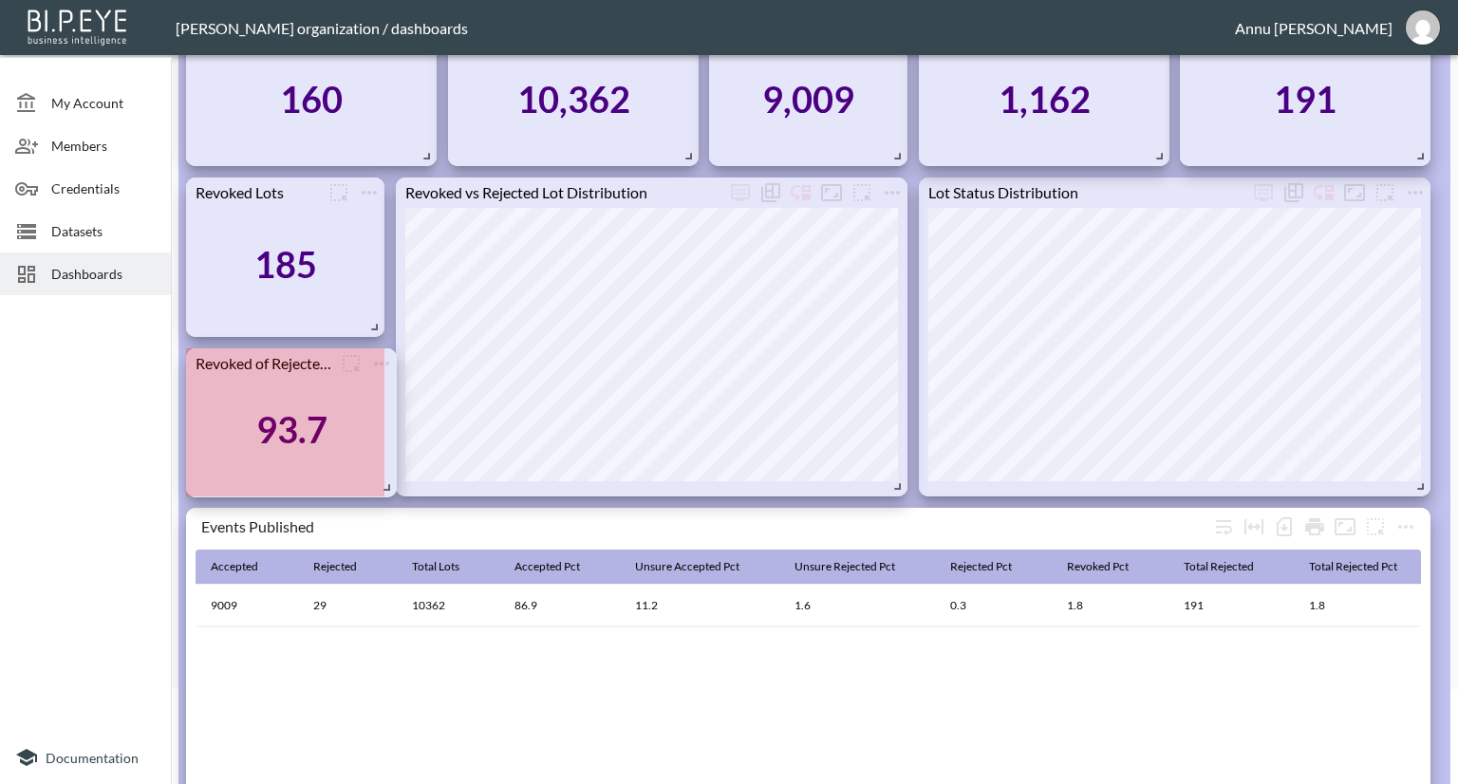
drag, startPoint x: 373, startPoint y: 502, endPoint x: 385, endPoint y: 491, distance: 16.8
click at [385, 491] on span at bounding box center [383, 484] width 19 height 19
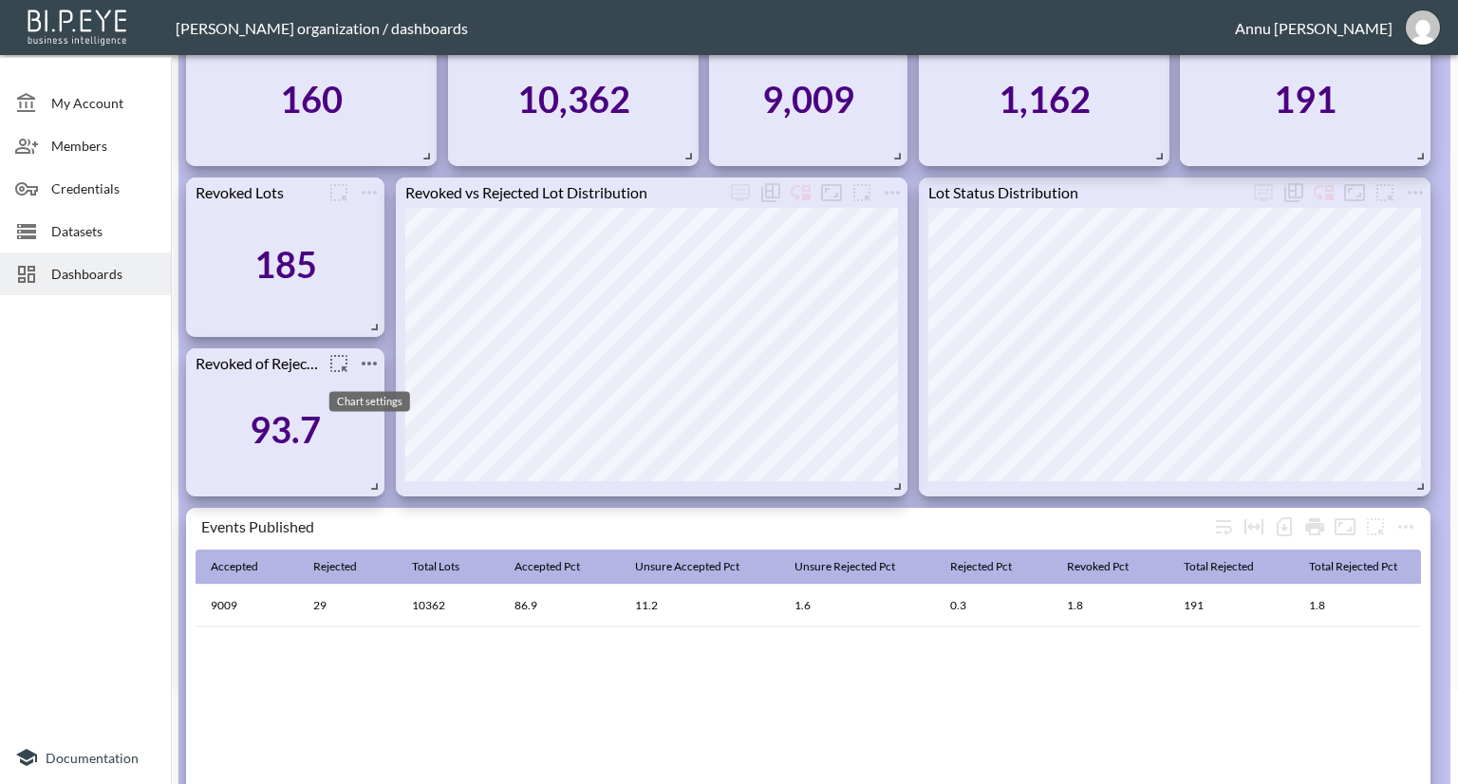
click at [375, 362] on icon "more" at bounding box center [369, 364] width 15 height 4
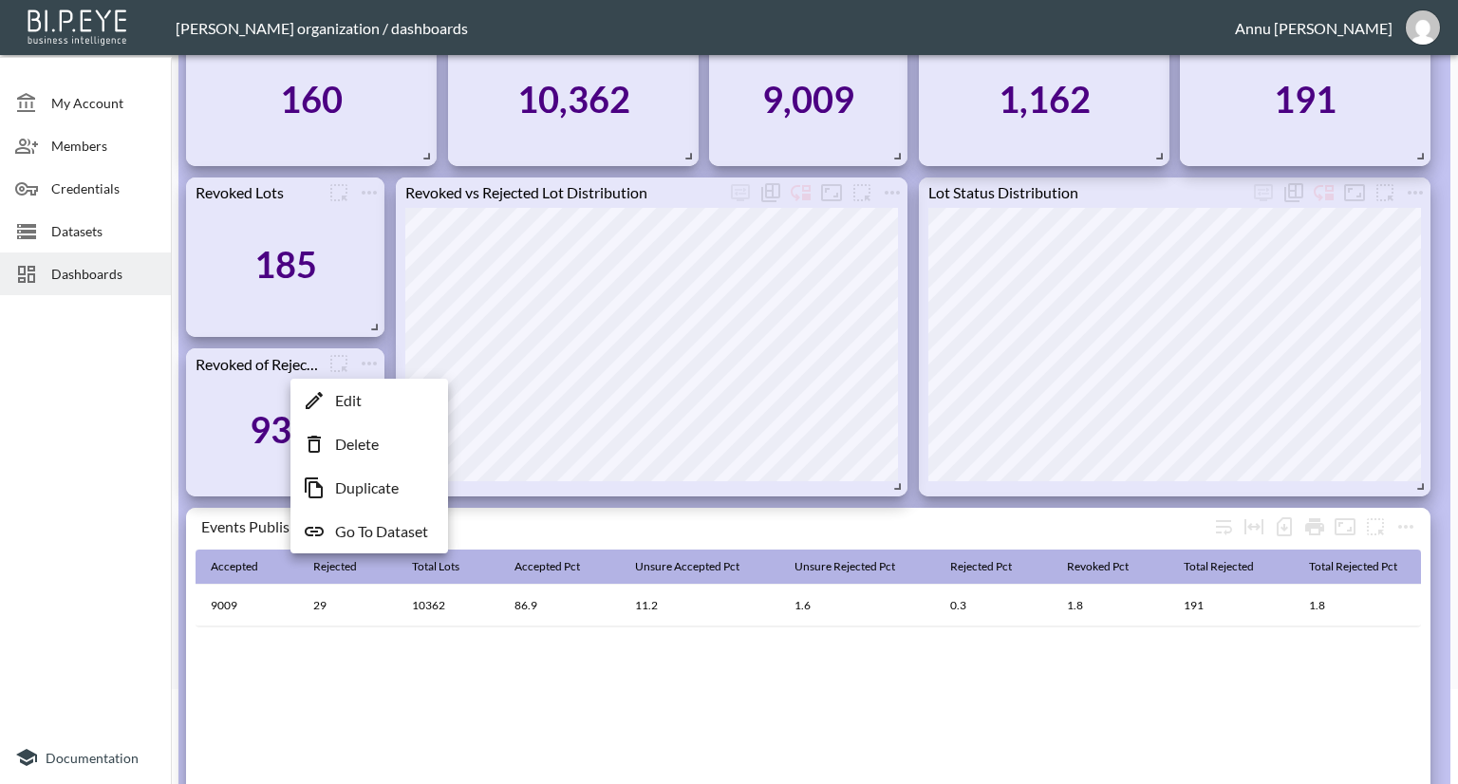
click at [363, 403] on li "Edit" at bounding box center [369, 400] width 148 height 34
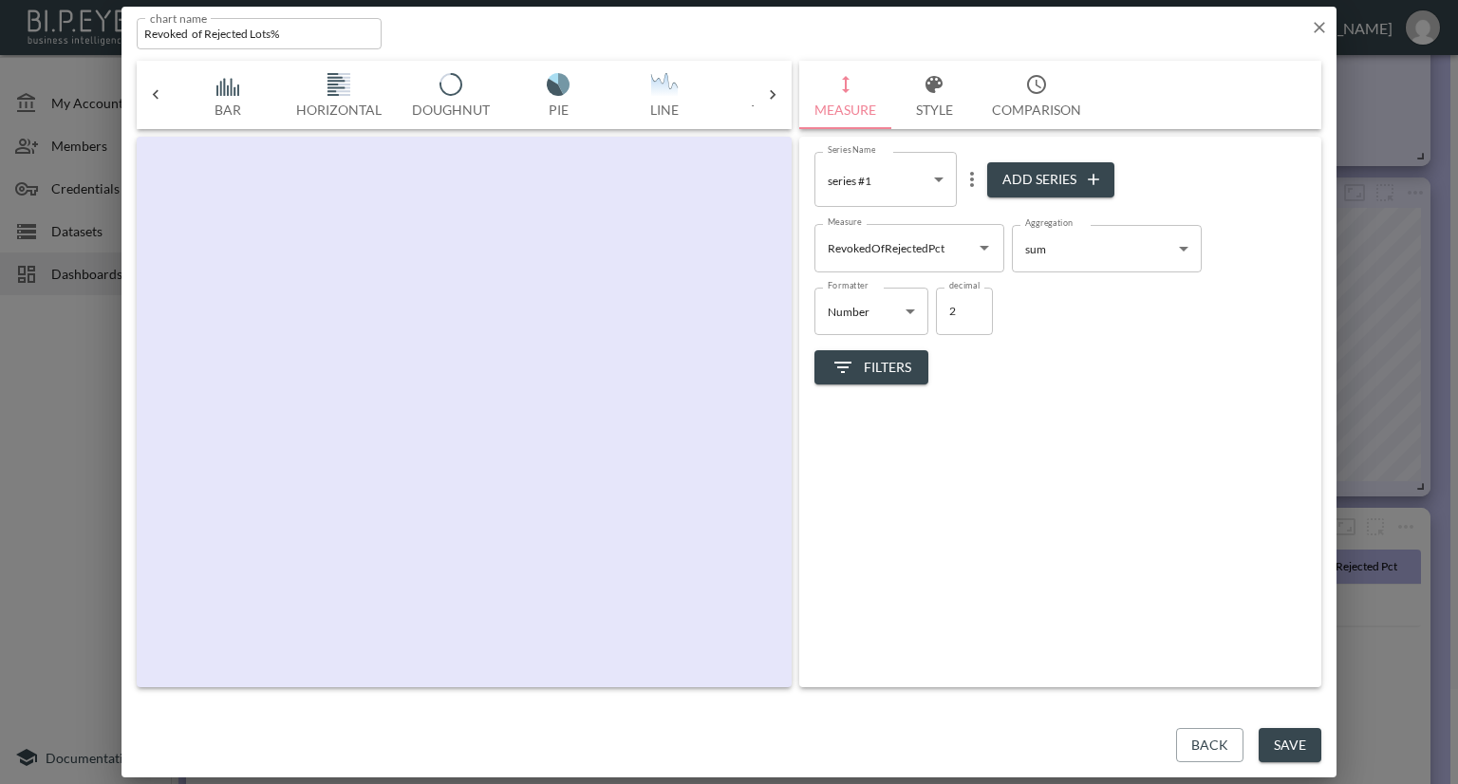
scroll to position [0, 99]
click at [271, 34] on input "Revoked of Rejected Lots%" at bounding box center [259, 33] width 245 height 31
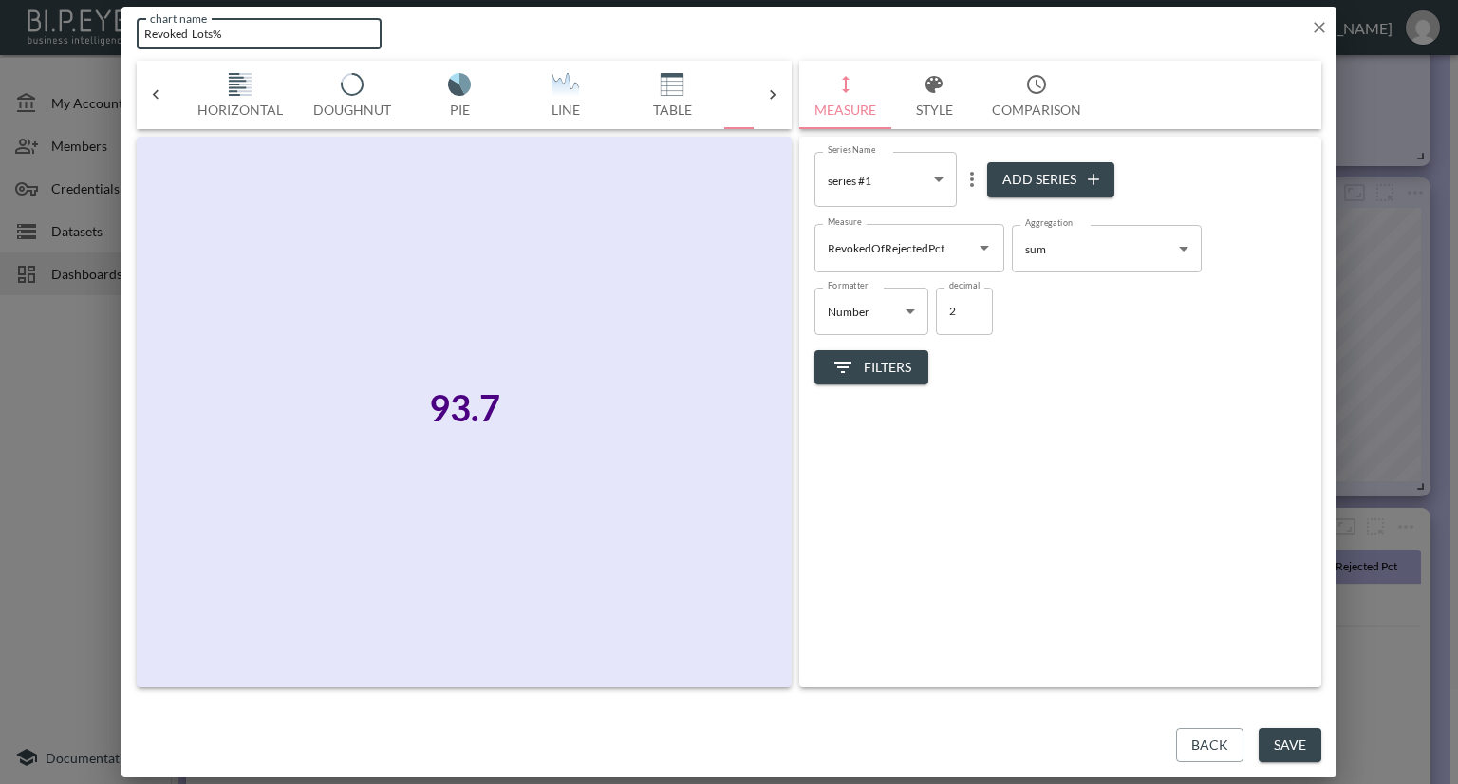
type input "Revoked Lots%"
click at [1306, 736] on button "Save" at bounding box center [1290, 745] width 63 height 35
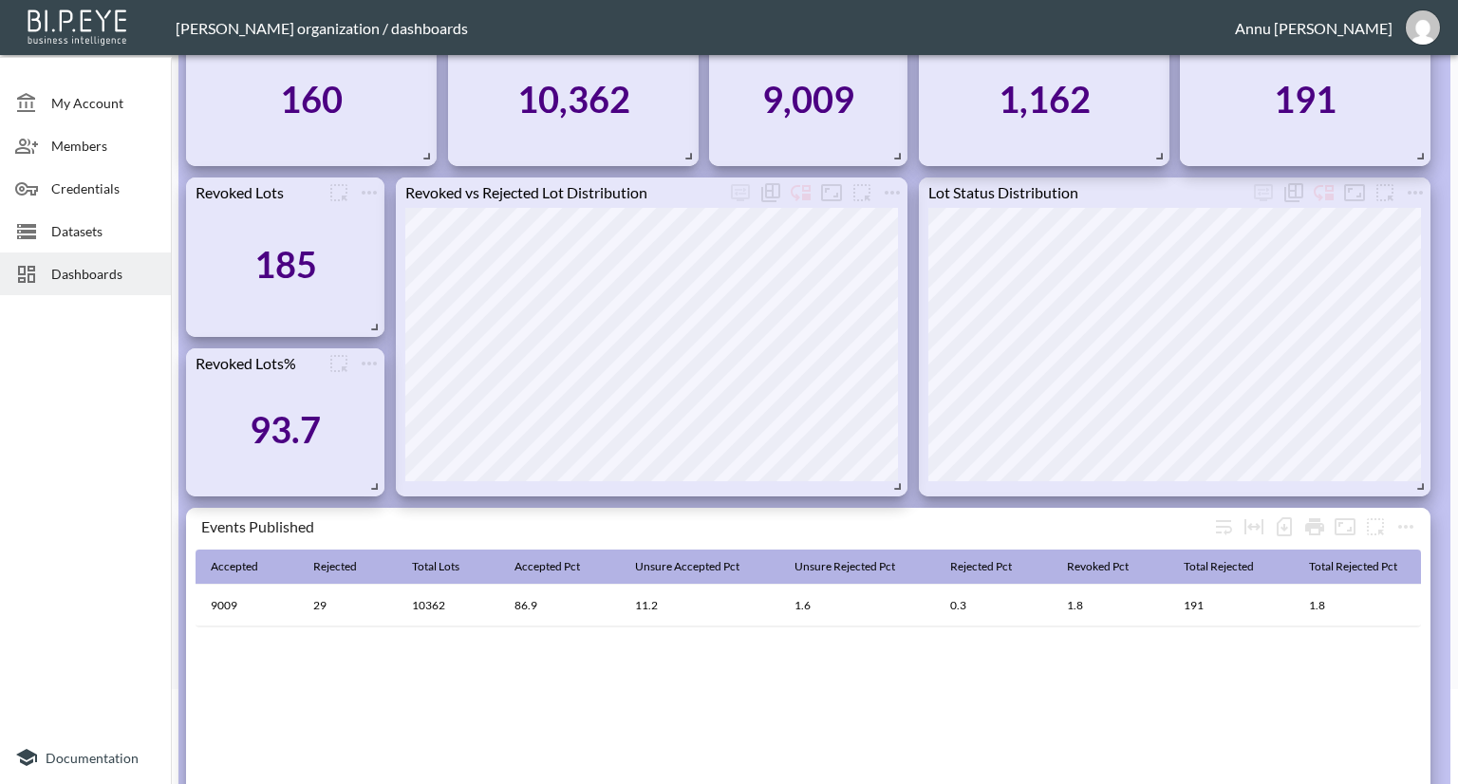
scroll to position [0, 0]
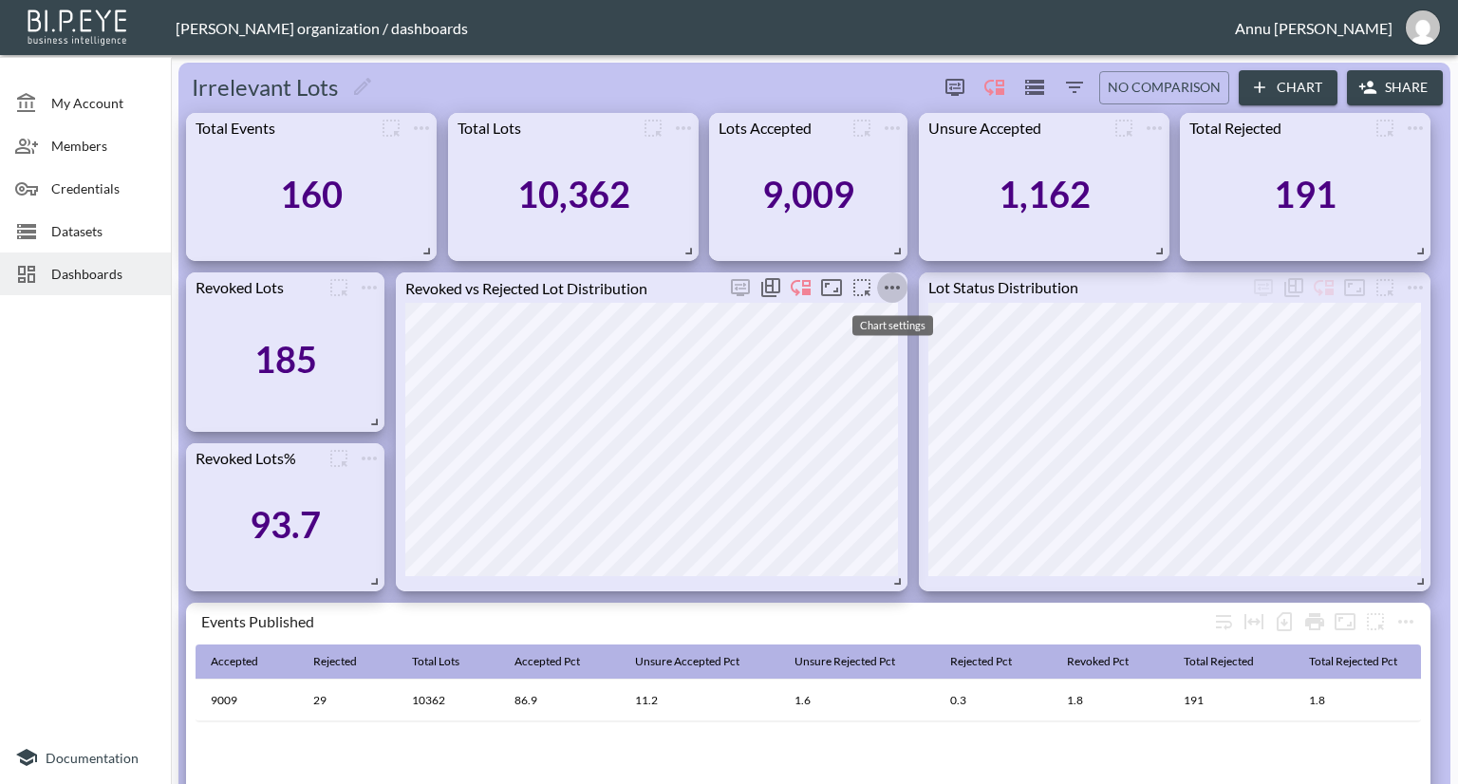
click at [890, 289] on icon "more" at bounding box center [892, 287] width 23 height 23
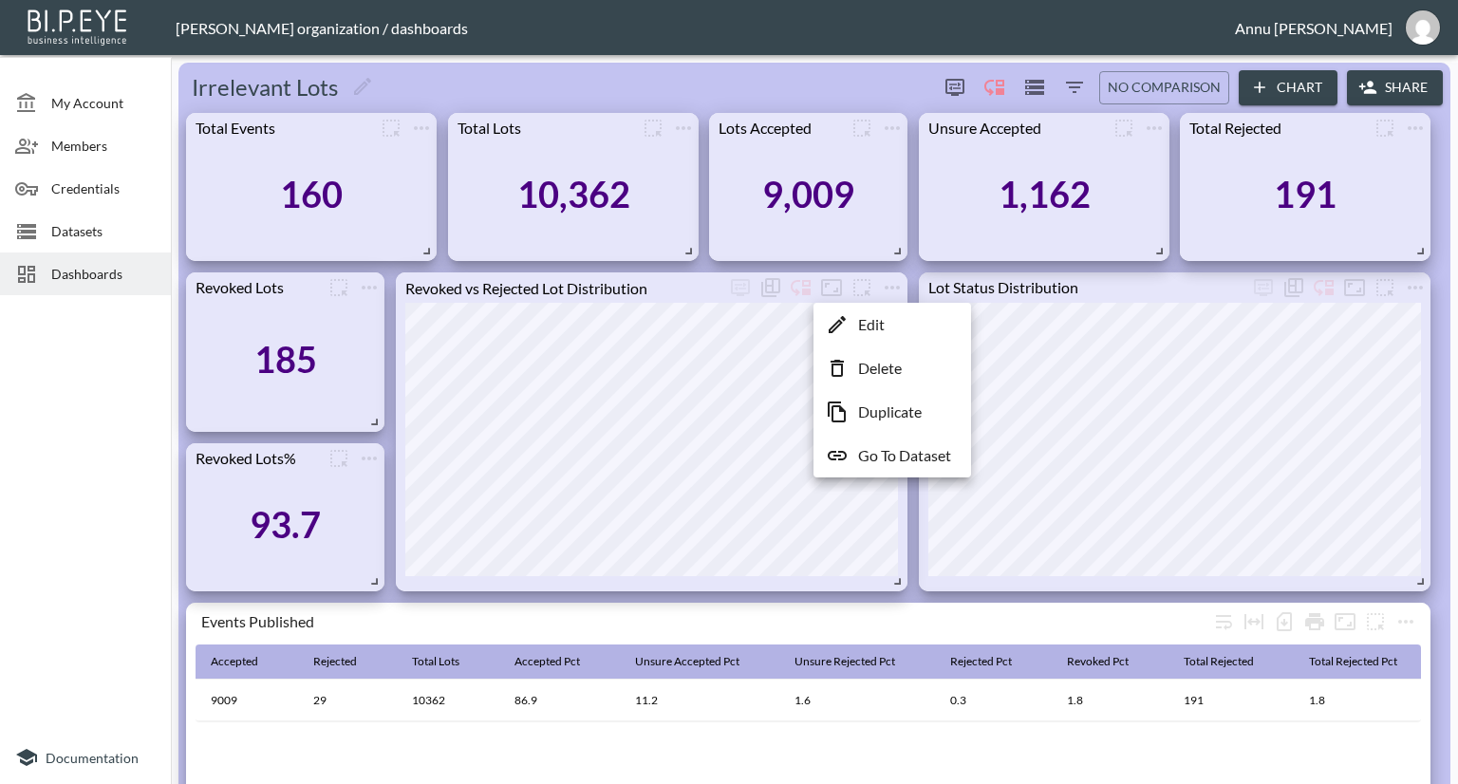
click at [882, 453] on p "Go To Dataset" at bounding box center [904, 455] width 93 height 23
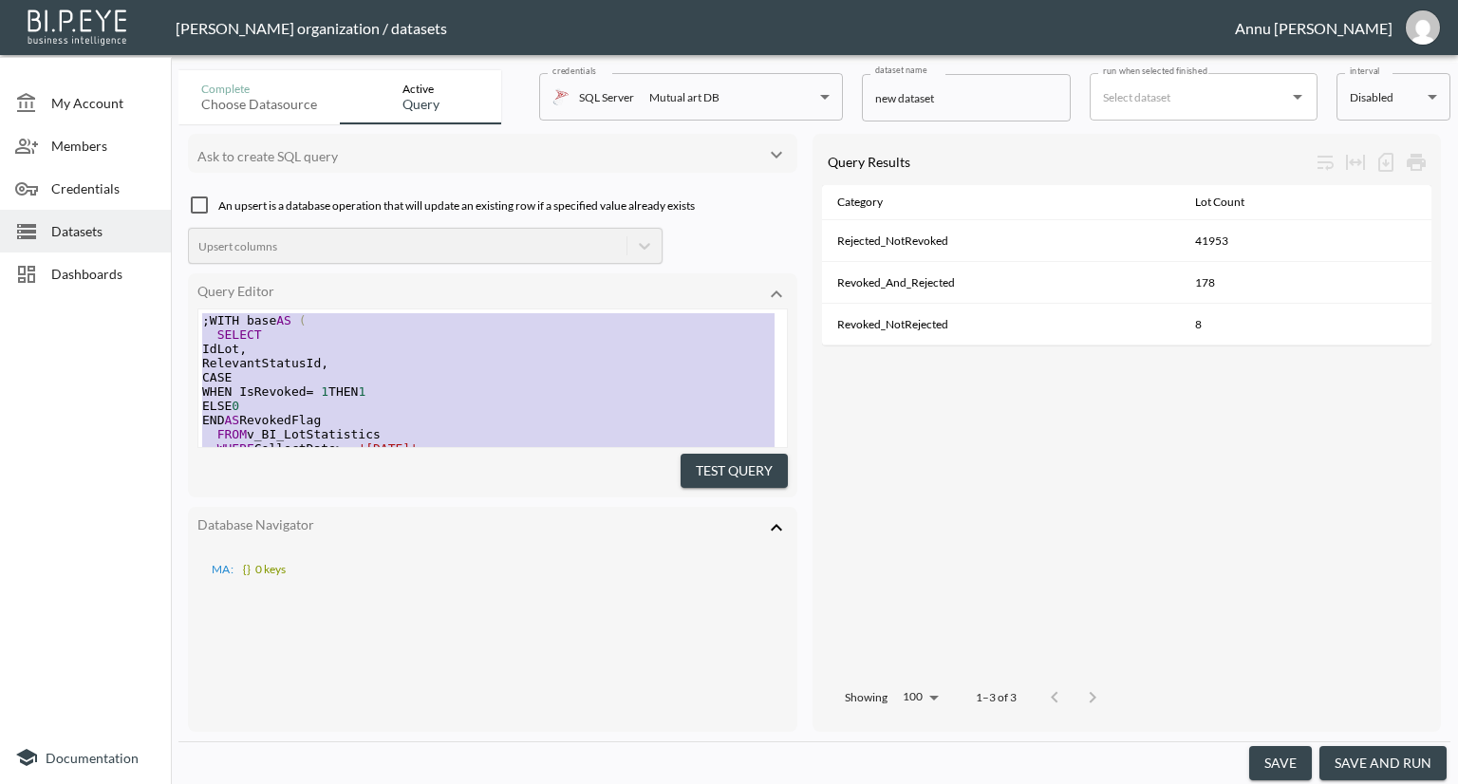
drag, startPoint x: 378, startPoint y: 420, endPoint x: 133, endPoint y: -33, distance: 515.6
click at [133, 0] on html "BI.P.EYE, Interactive Analytics Dashboards - app [PERSON_NAME] organization / d…" at bounding box center [729, 392] width 1458 height 784
type textarea ";WITH base AS ( SELECT IdLot, RelevantStatusId, CASE WHEN IsRevoked = 1 THEN 1 …"
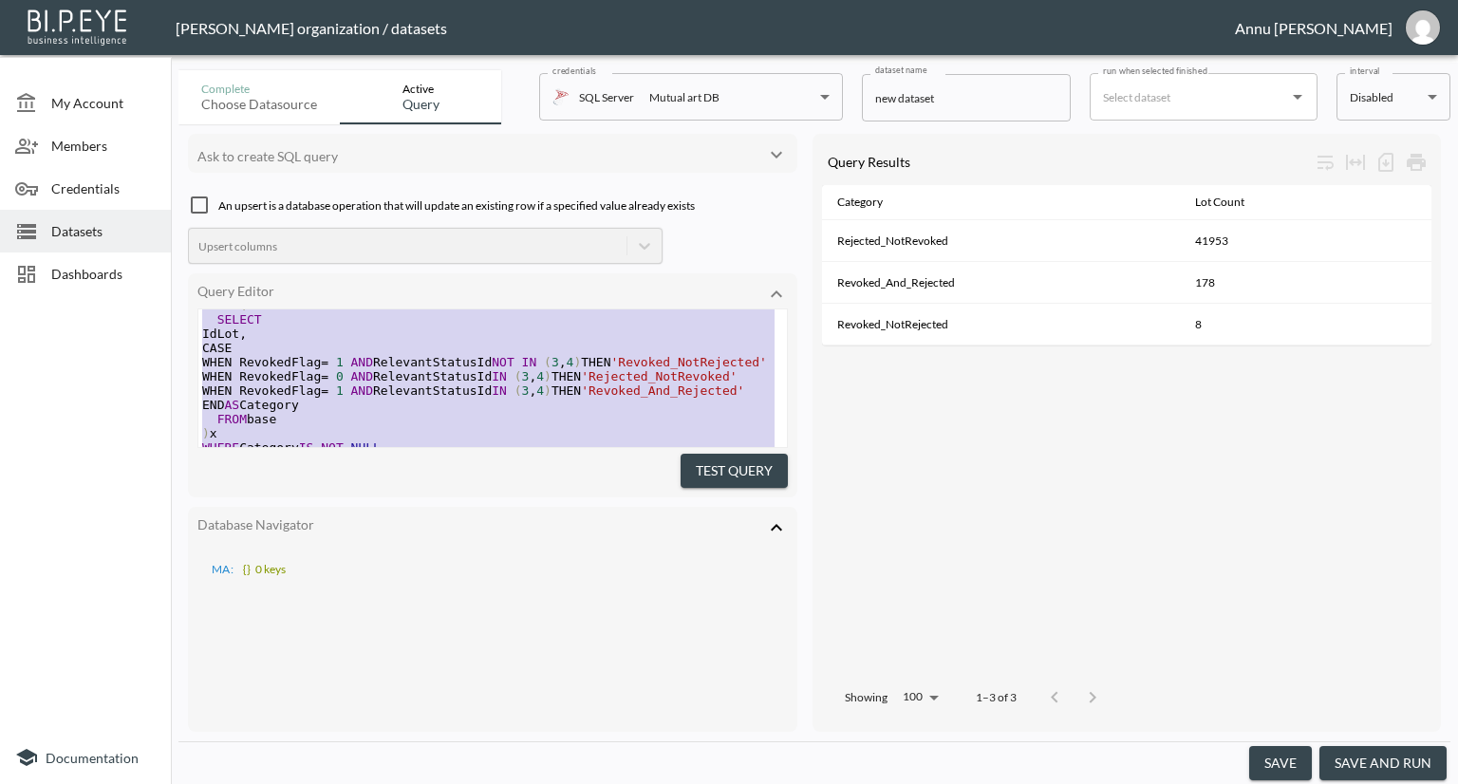
scroll to position [307, 0]
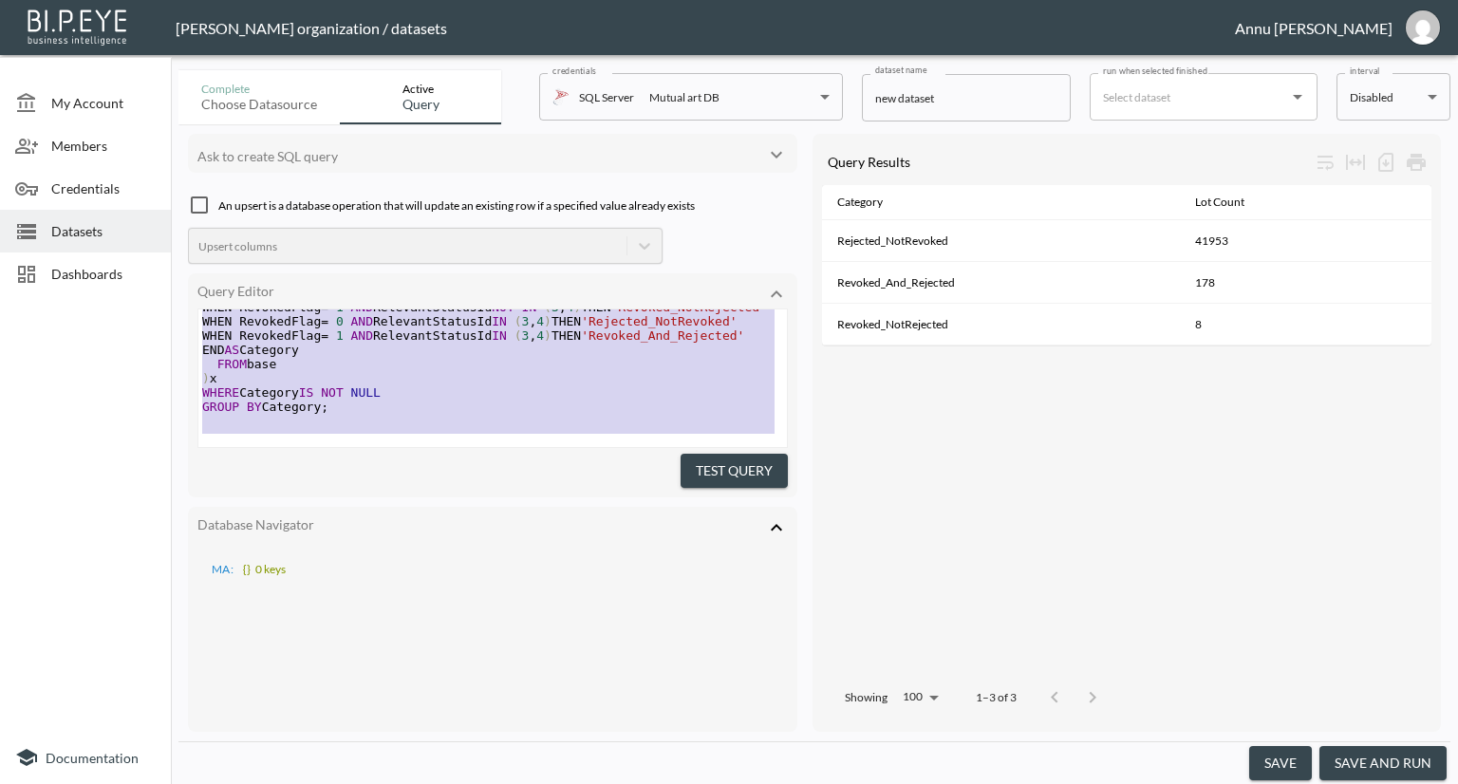
click at [91, 235] on span "Datasets" at bounding box center [103, 231] width 104 height 20
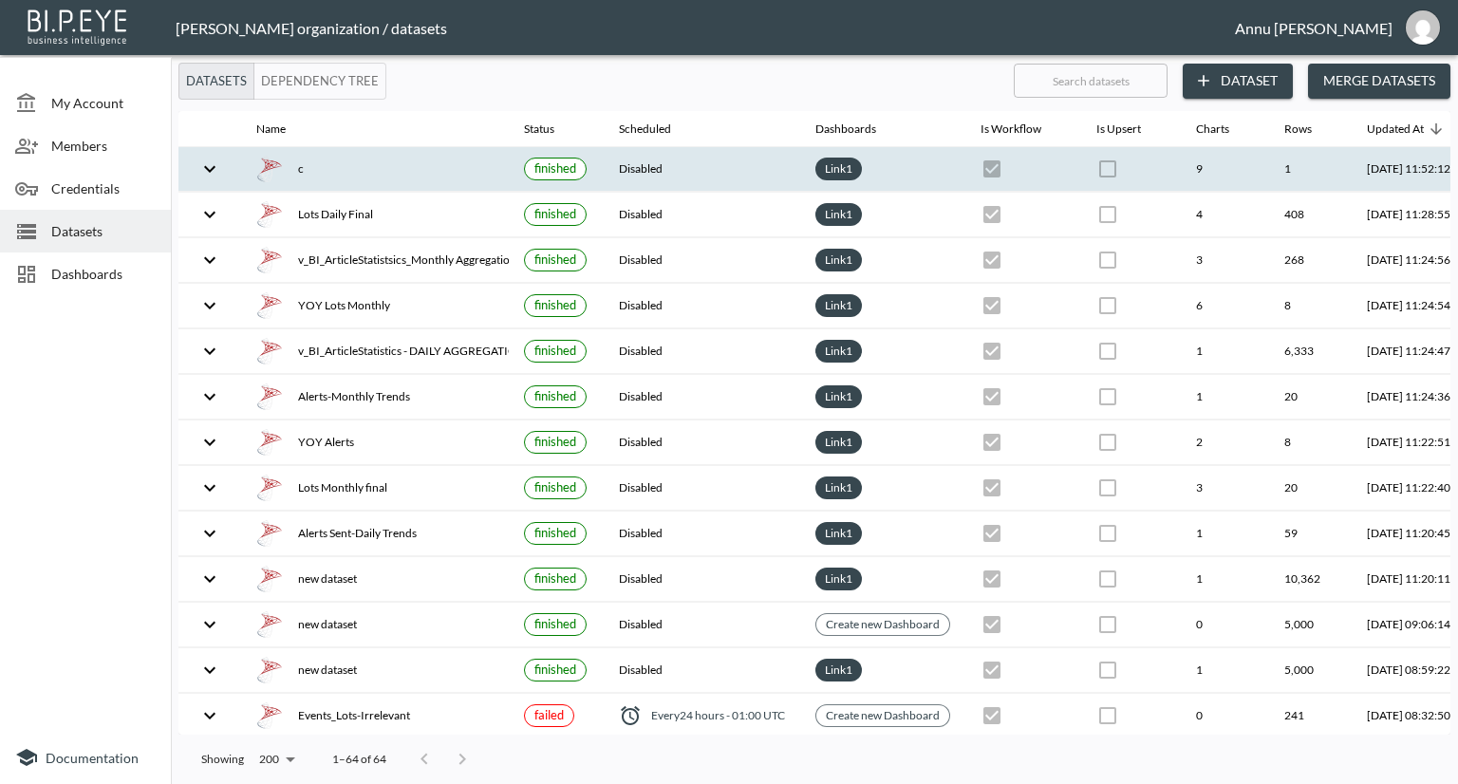
click at [325, 164] on div "c" at bounding box center [374, 169] width 237 height 27
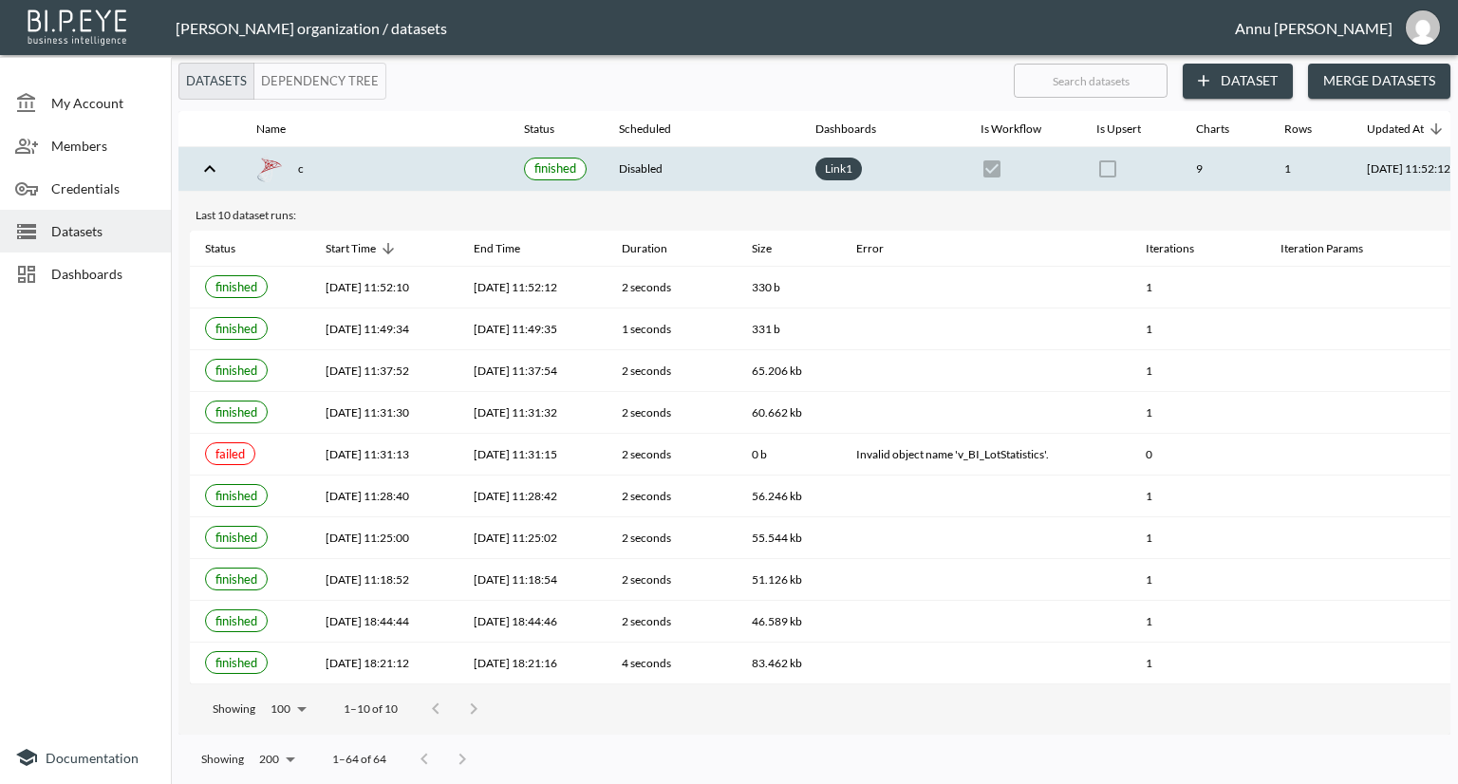
scroll to position [0, 111]
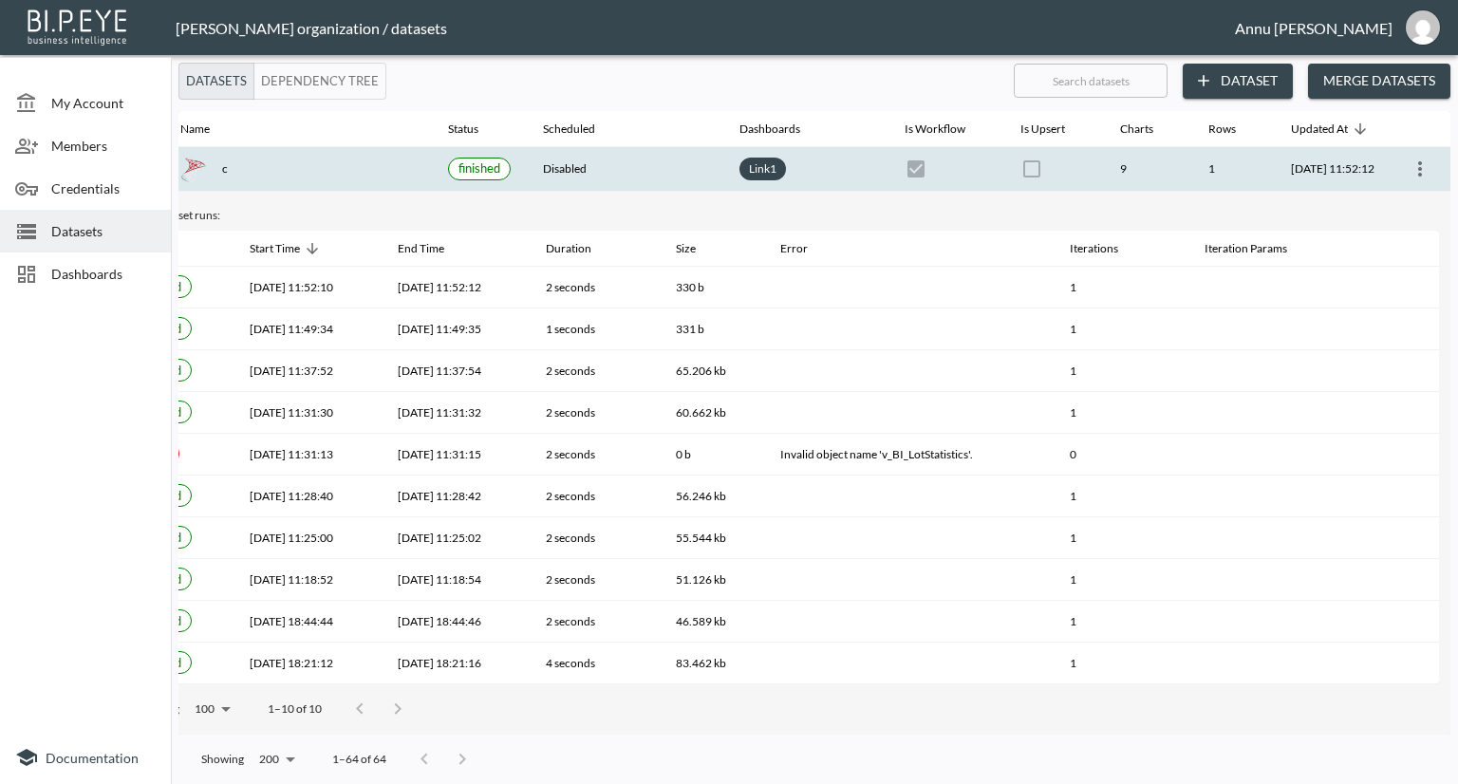
click at [1411, 164] on icon "more" at bounding box center [1420, 169] width 23 height 23
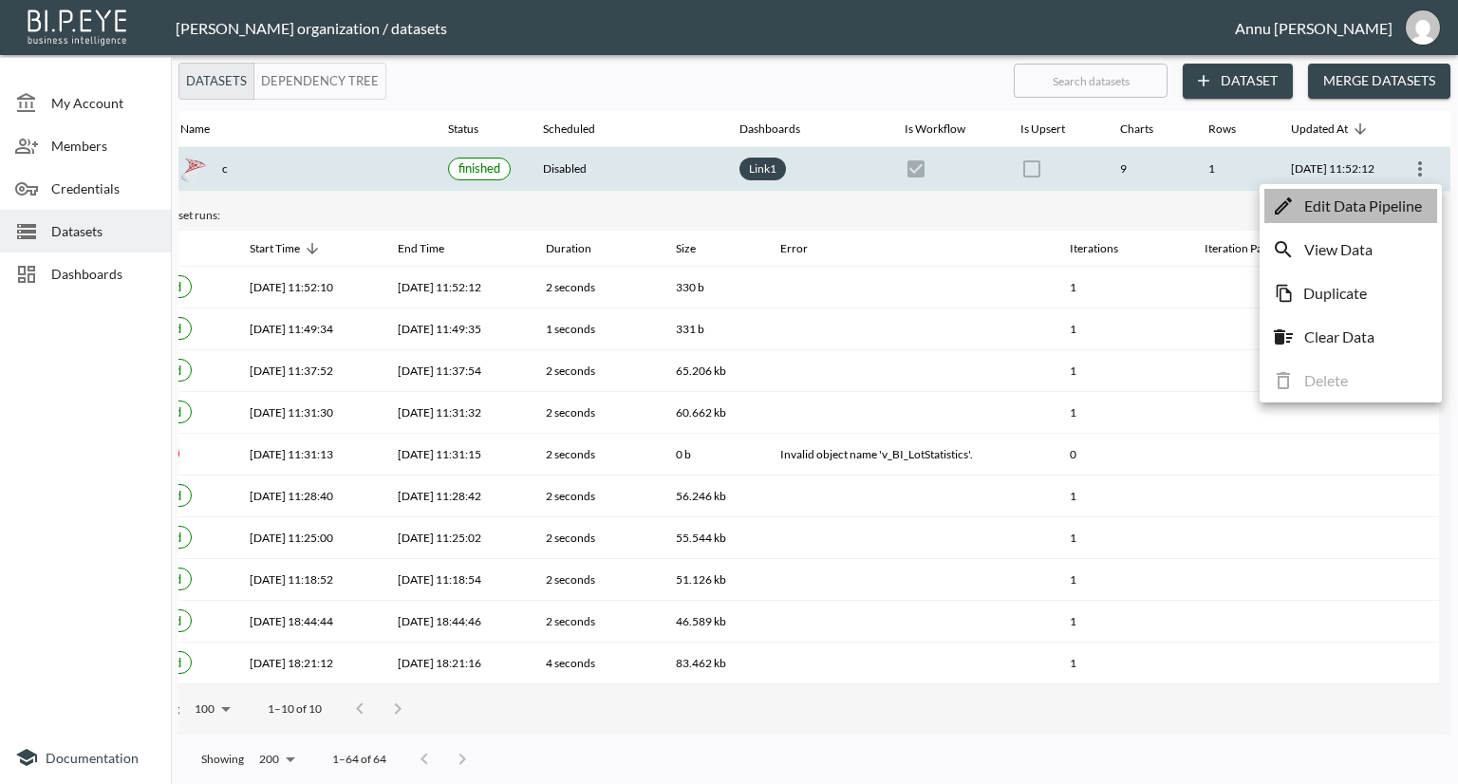
click at [1347, 203] on p "Edit Data Pipeline" at bounding box center [1363, 206] width 118 height 23
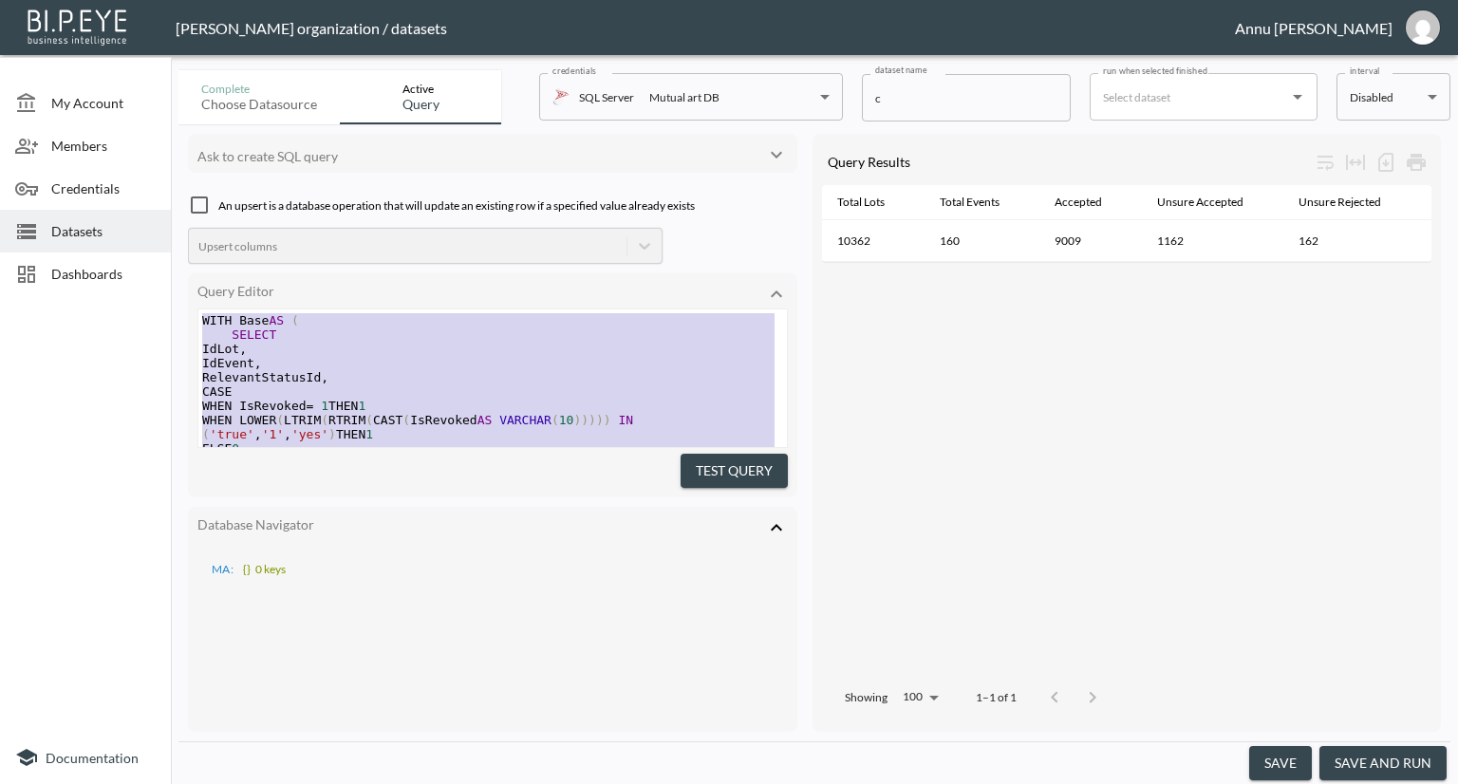
drag, startPoint x: 298, startPoint y: 382, endPoint x: 210, endPoint y: 137, distance: 260.3
type textarea "WITH Base AS ( SELECT IdLot, IdEvent, RelevantStatusId, CASE WHEN IsRevoked = 1…"
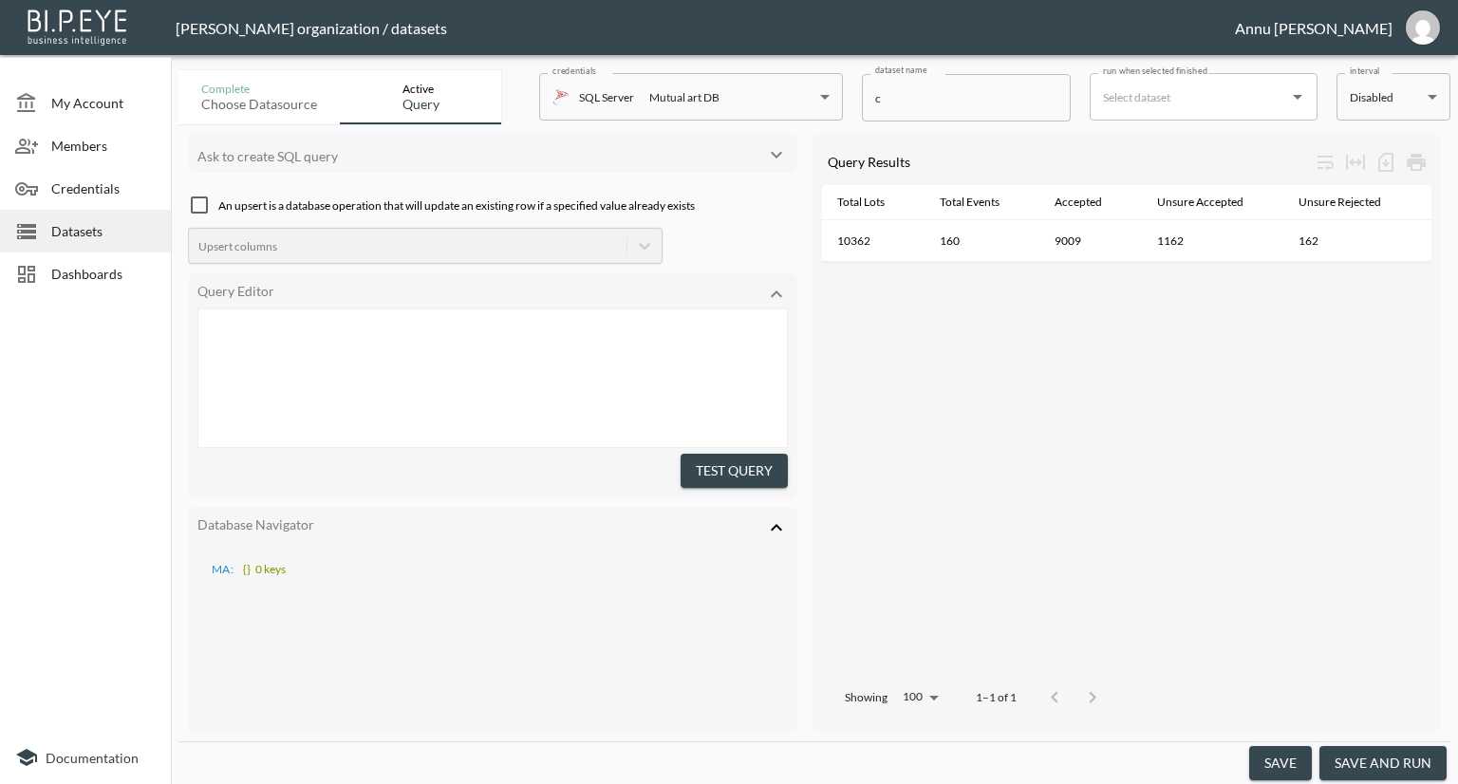
scroll to position [1024, 0]
click at [722, 455] on button "Test Query" at bounding box center [734, 471] width 107 height 35
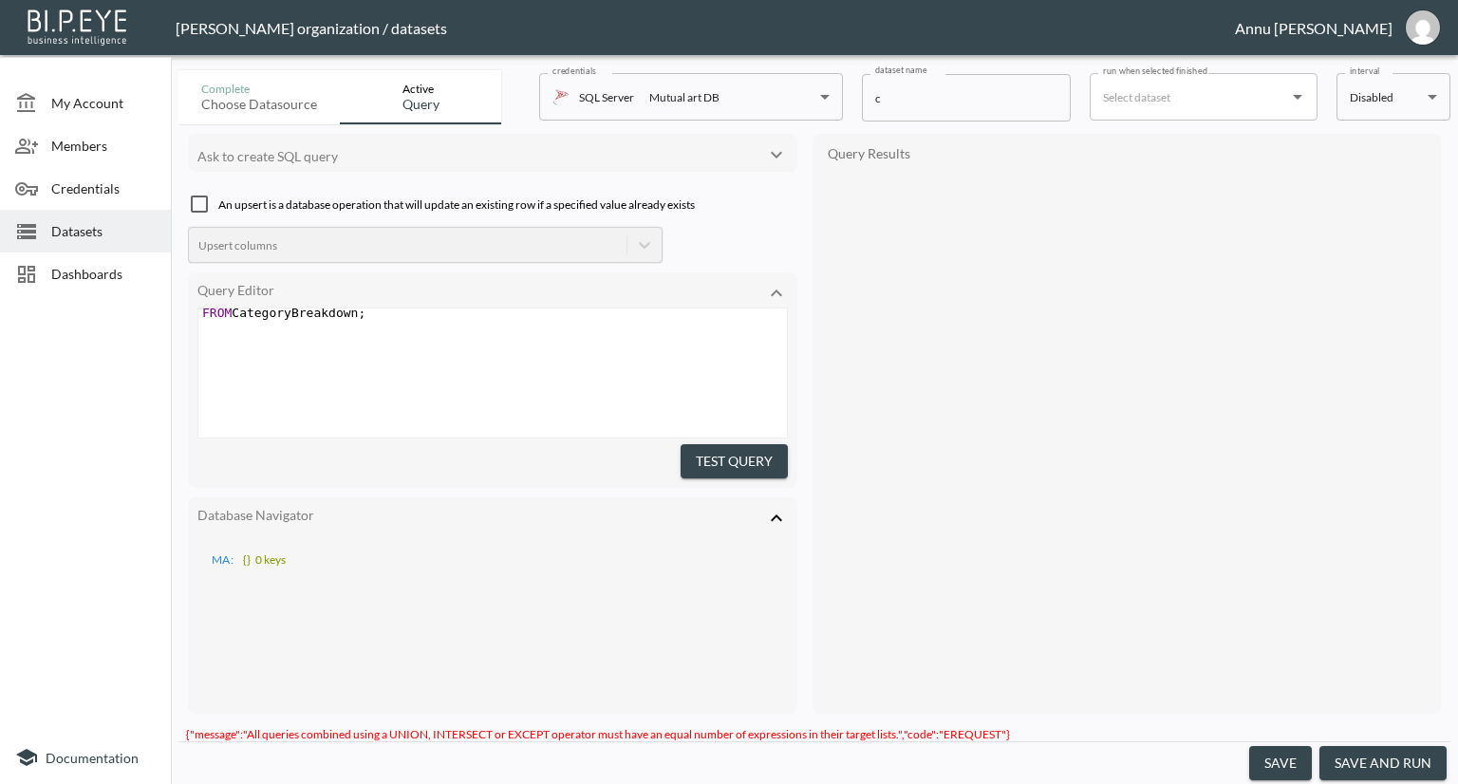
scroll to position [1051, 0]
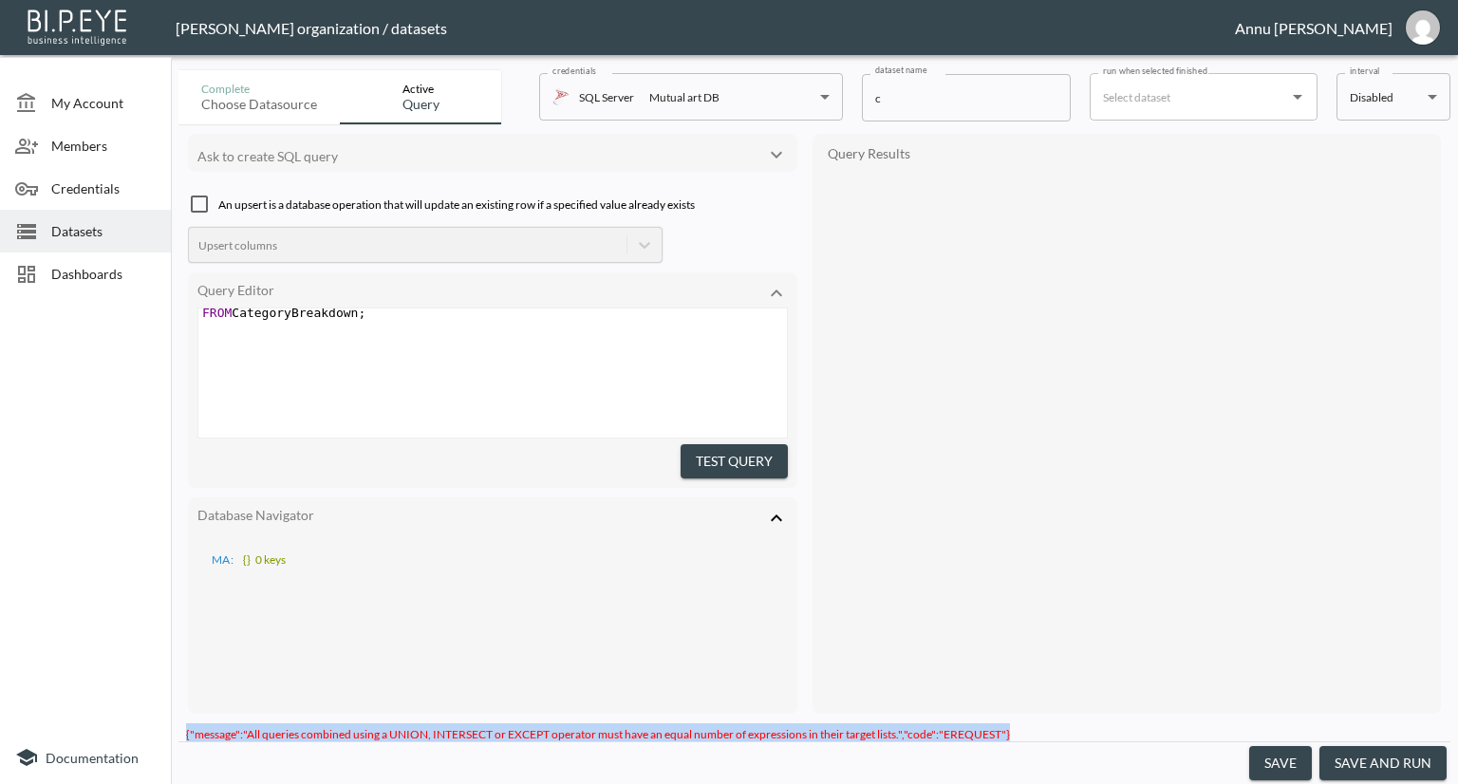
drag, startPoint x: 1017, startPoint y: 722, endPoint x: 181, endPoint y: 724, distance: 835.3
click at [181, 724] on div "{"message":"All queries combined using a UNION, INTERSECT or EXCEPT operator mu…" at bounding box center [814, 732] width 1272 height 18
copy span "{"message":"All queries combined using a UNION, INTERSECT or EXCEPT operator mu…"
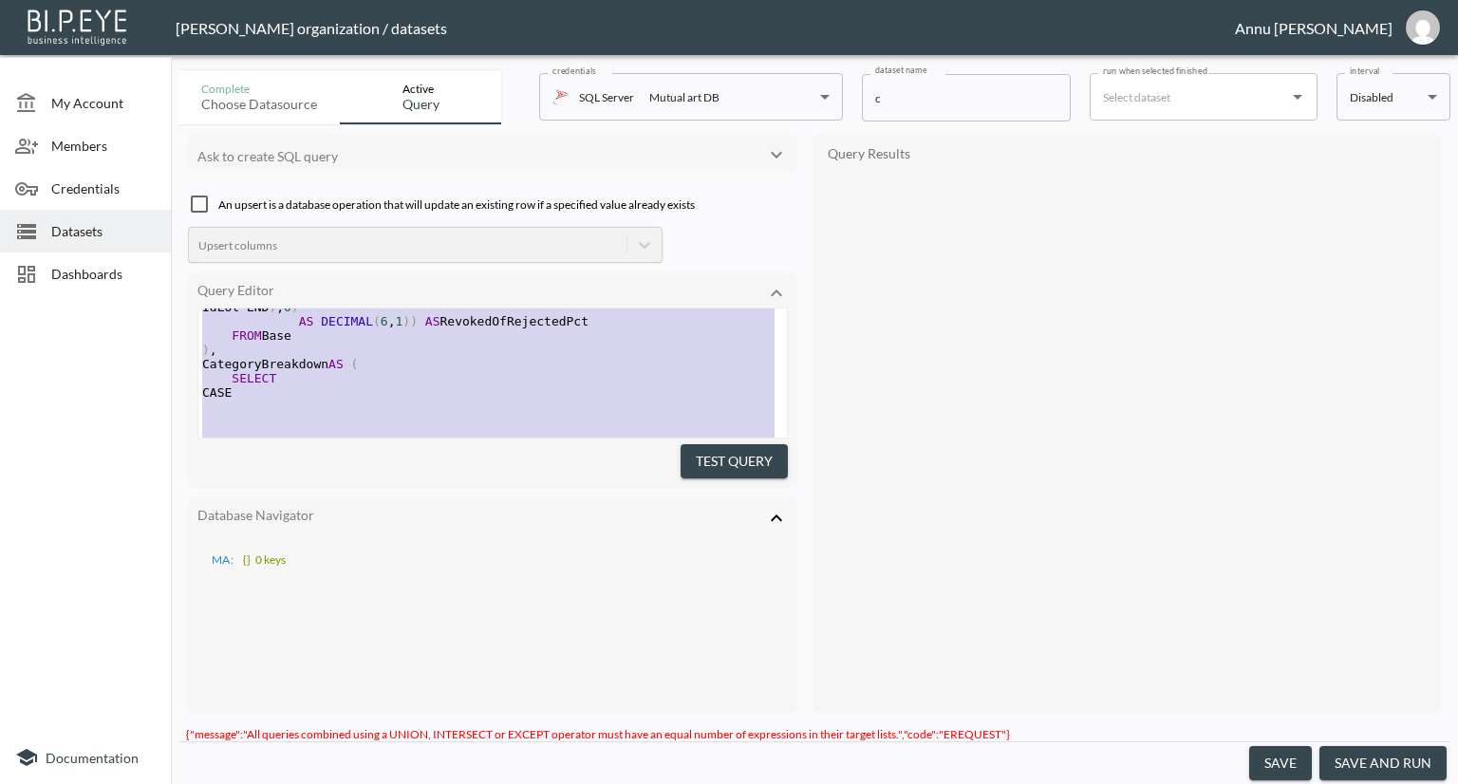
scroll to position [0, 0]
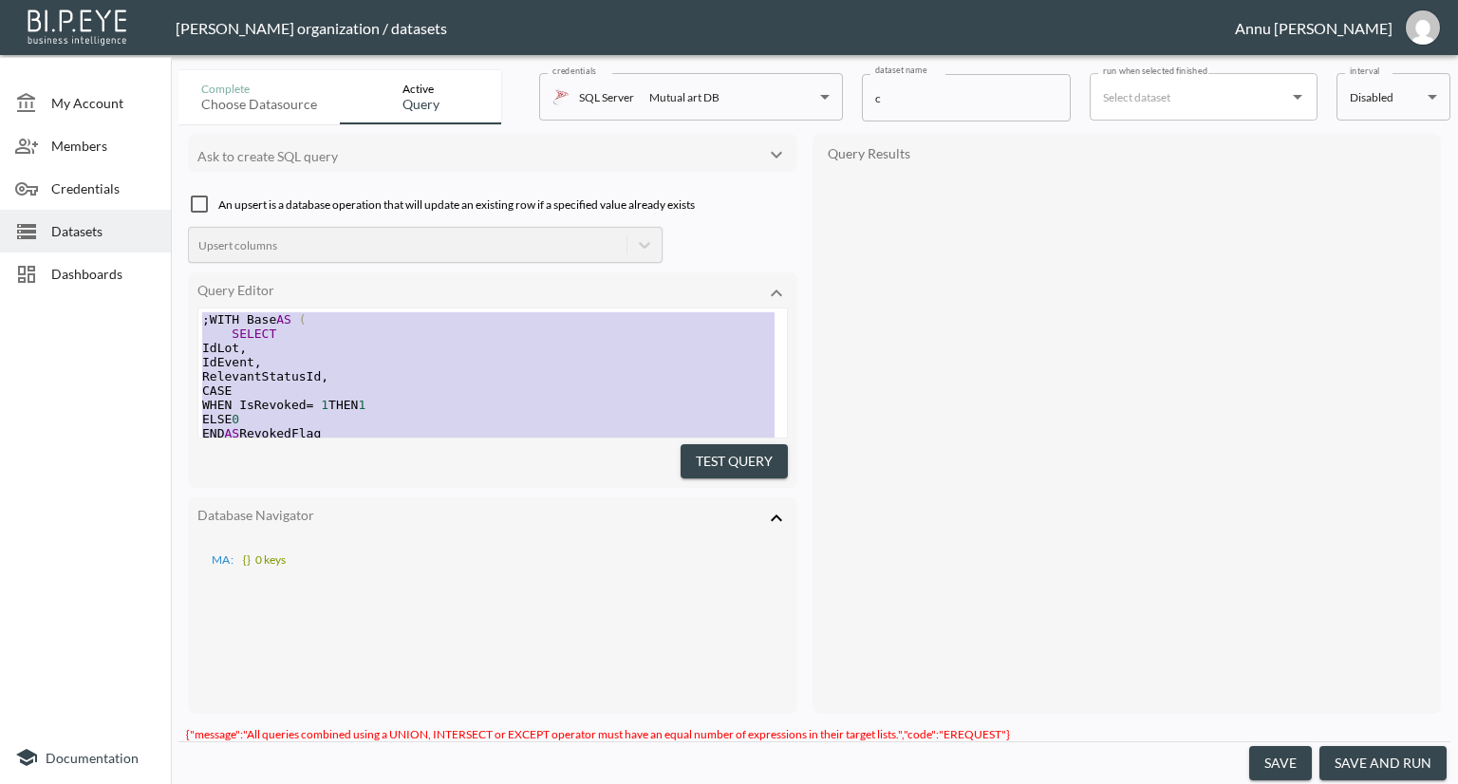
drag, startPoint x: 373, startPoint y: 392, endPoint x: 170, endPoint y: 9, distance: 433.9
type textarea ";WITH Base AS ( SELECT IdLot, IdEvent, RelevantStatusId, CASE WHEN IsRevoked = …"
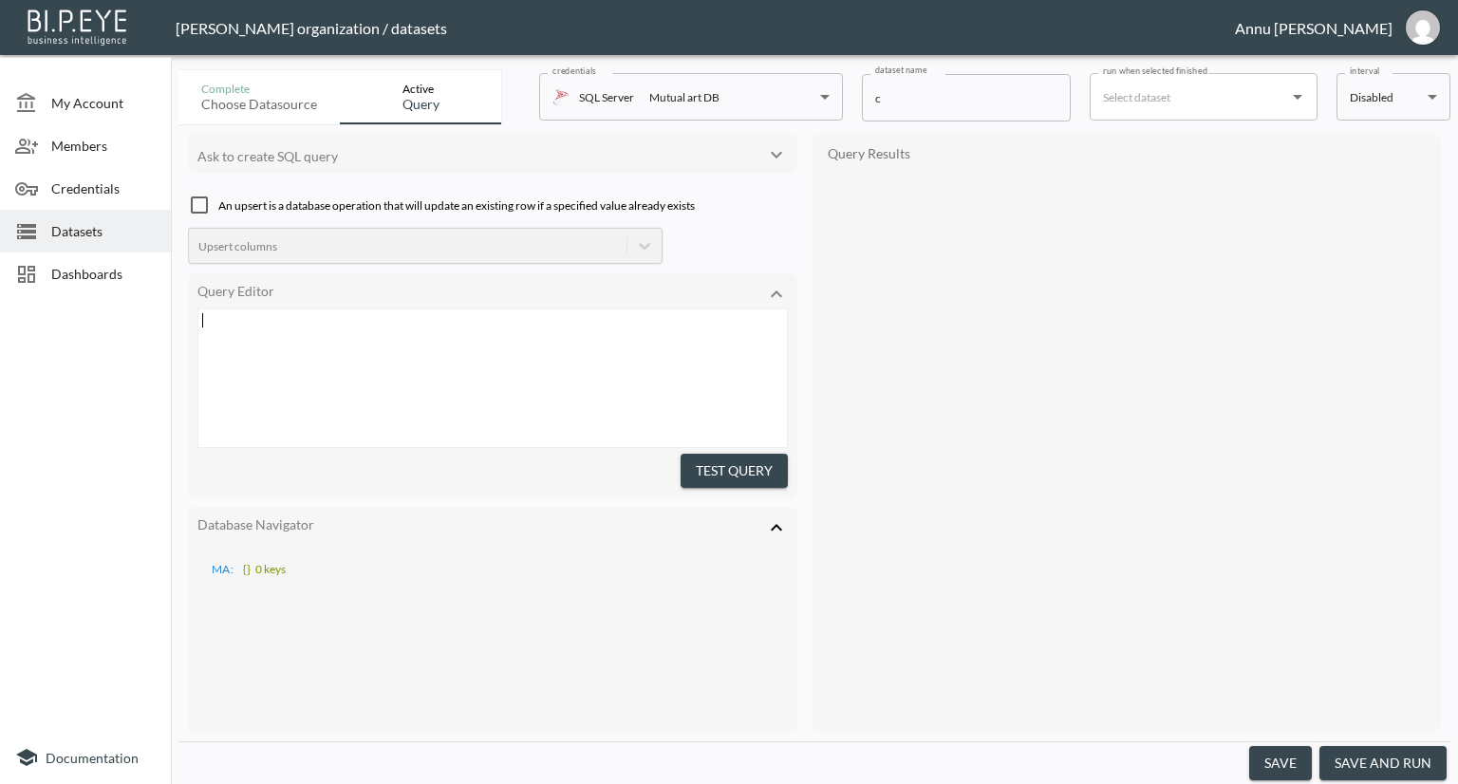
scroll to position [1024, 0]
click at [709, 454] on button "Test Query" at bounding box center [734, 471] width 107 height 35
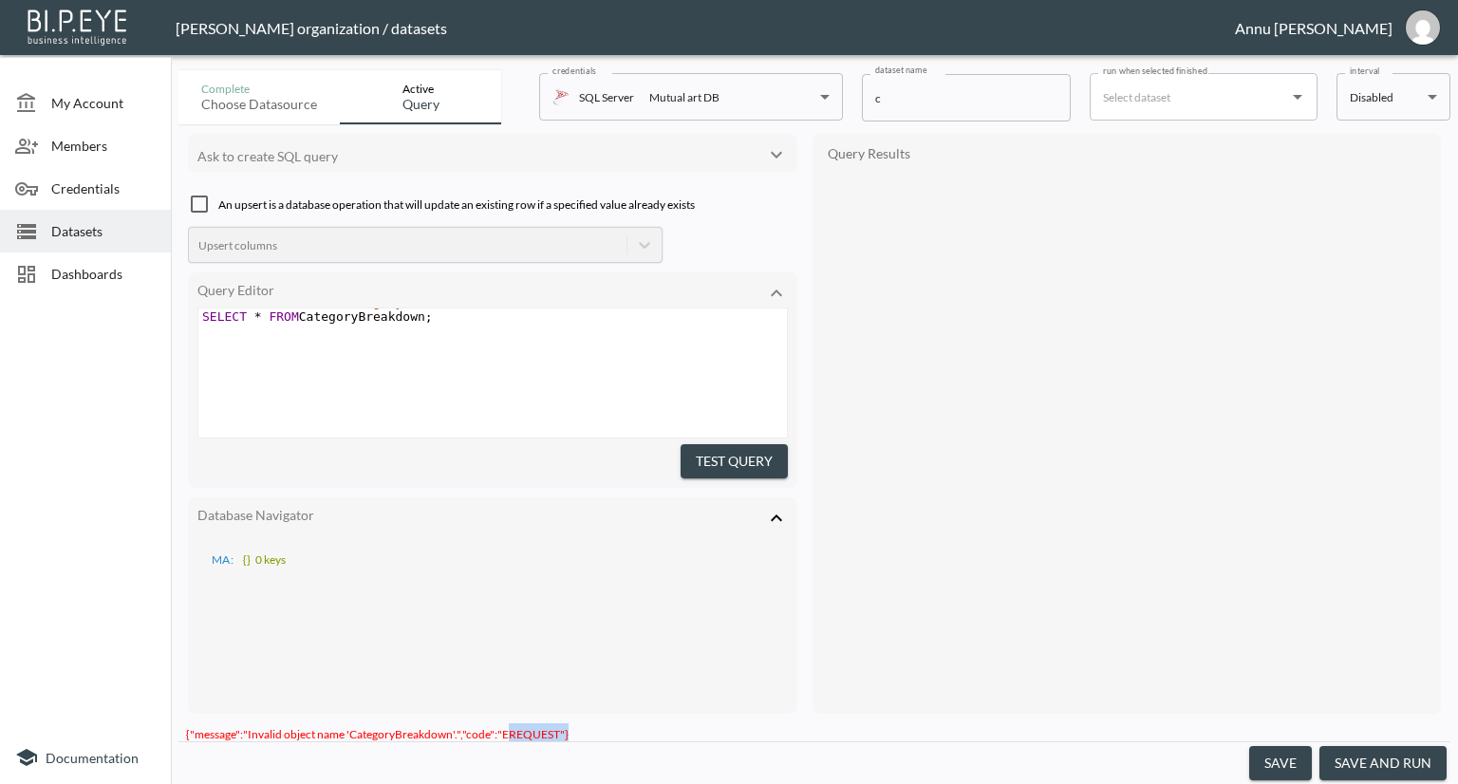
scroll to position [0, 0]
drag, startPoint x: 573, startPoint y: 729, endPoint x: 186, endPoint y: 721, distance: 387.3
click at [186, 723] on div "{"message":"Invalid object name 'CategoryBreakdown'.","code":"EREQUEST"}" at bounding box center [814, 732] width 1272 height 18
copy span "{"message":"Invalid object name 'CategoryBreakdown'.","code":"EREQUEST"}"
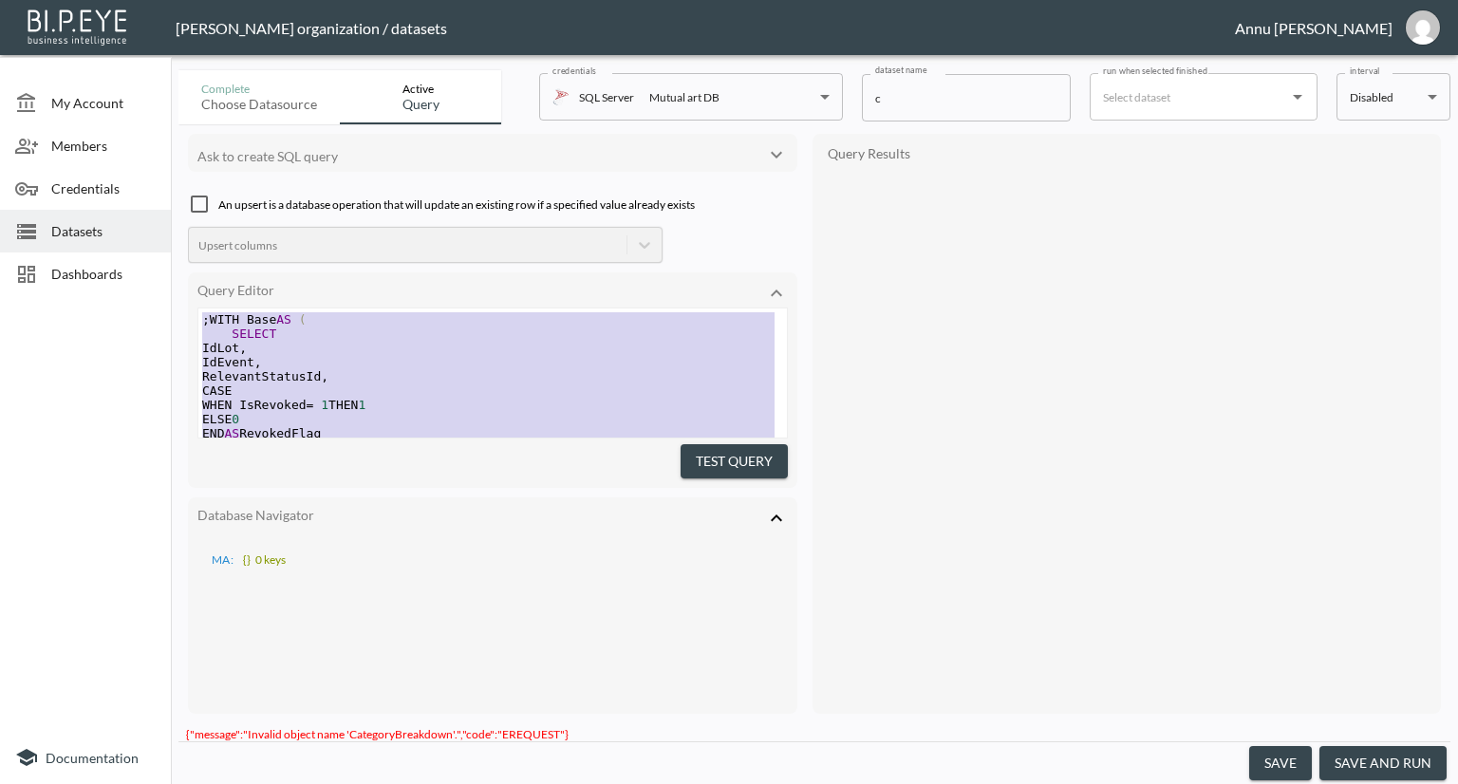
drag, startPoint x: 434, startPoint y: 392, endPoint x: 176, endPoint y: 88, distance: 398.6
type textarea ";WITH Base AS ( SELECT IdLot, IdEvent, RelevantStatusId, CASE WHEN IsRevoked = …"
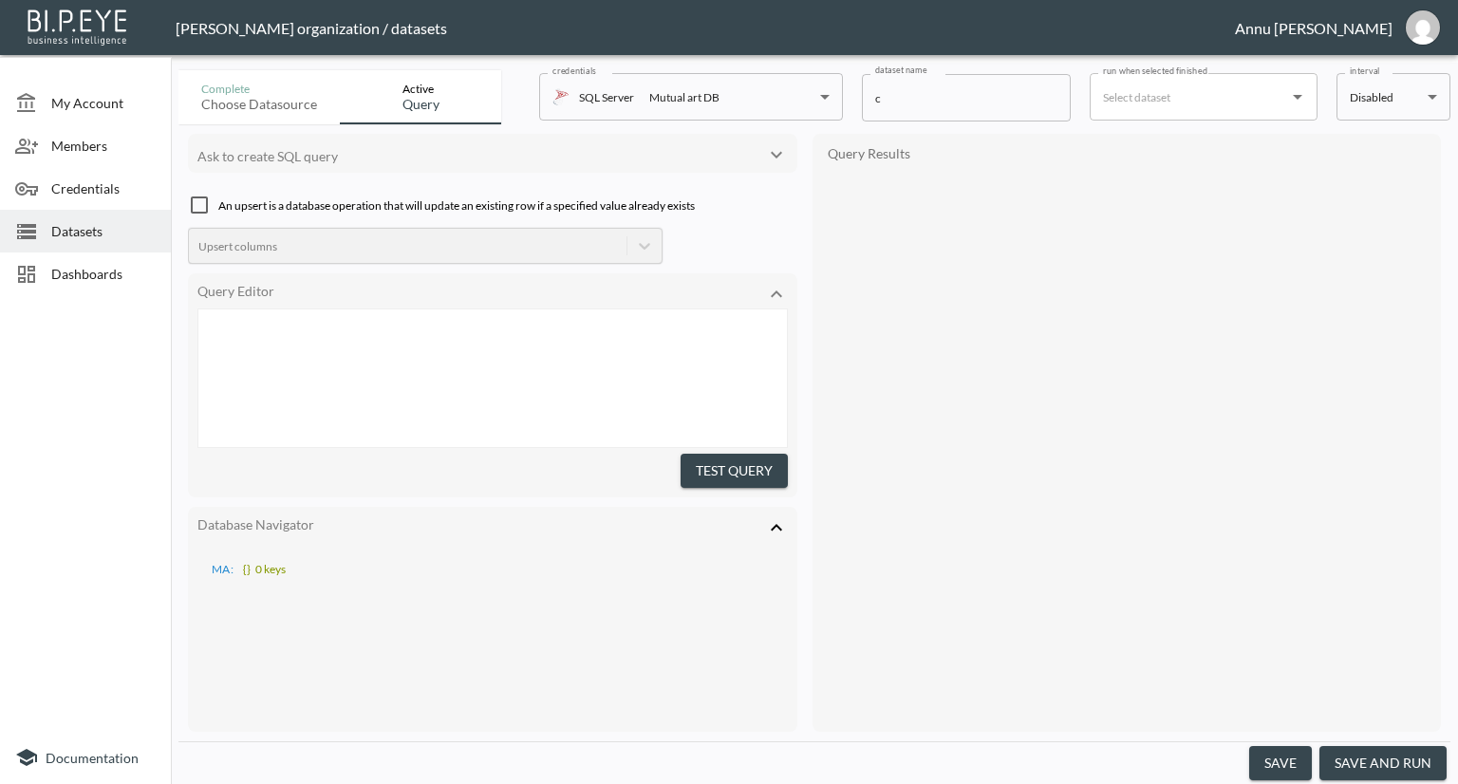
scroll to position [1197, 0]
click at [691, 457] on button "Test Query" at bounding box center [734, 471] width 107 height 35
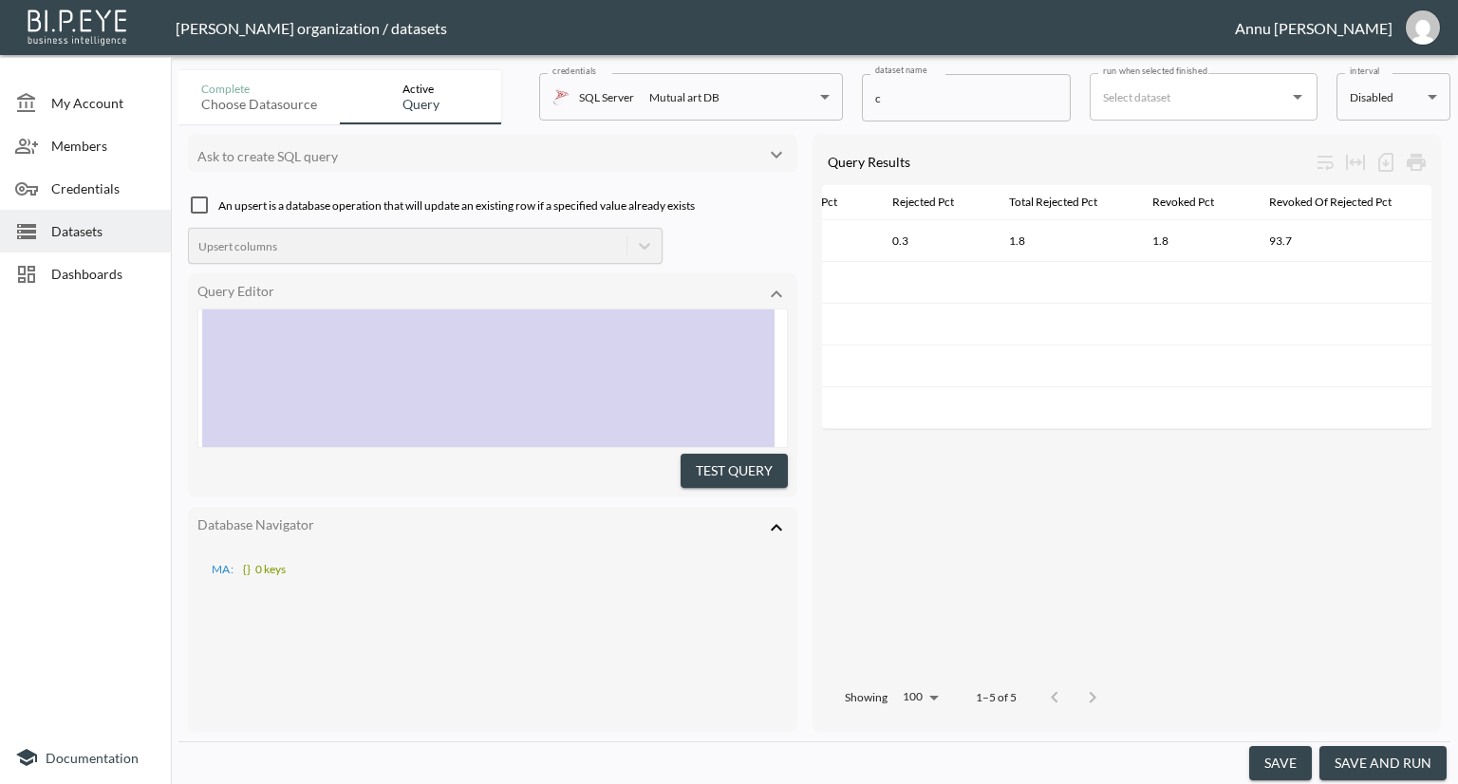
scroll to position [0, 0]
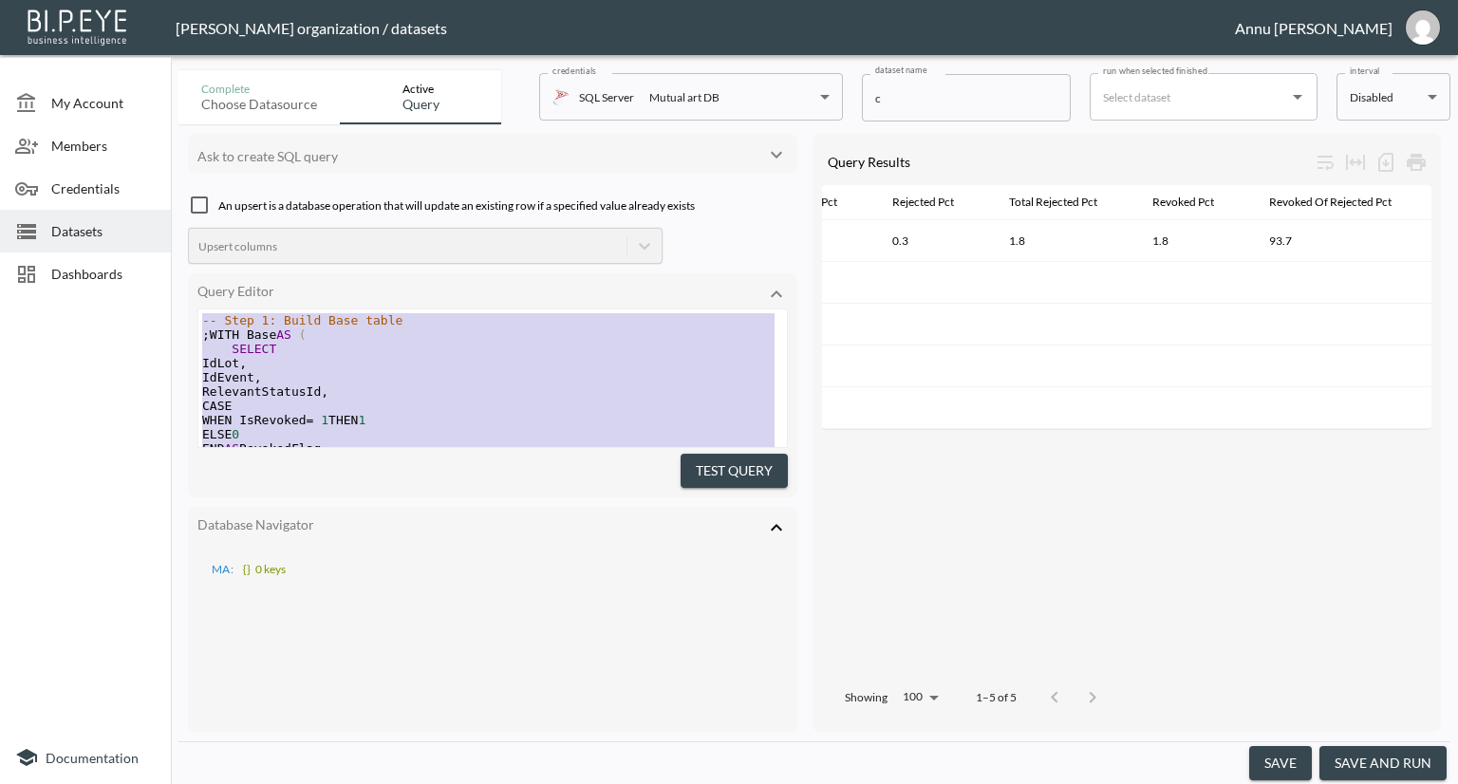
drag, startPoint x: 438, startPoint y: 384, endPoint x: 222, endPoint y: 23, distance: 421.0
type textarea "-- Step 1: Build Base table ;WITH Base AS ( SELECT IdLot, IdEvent, RelevantStat…"
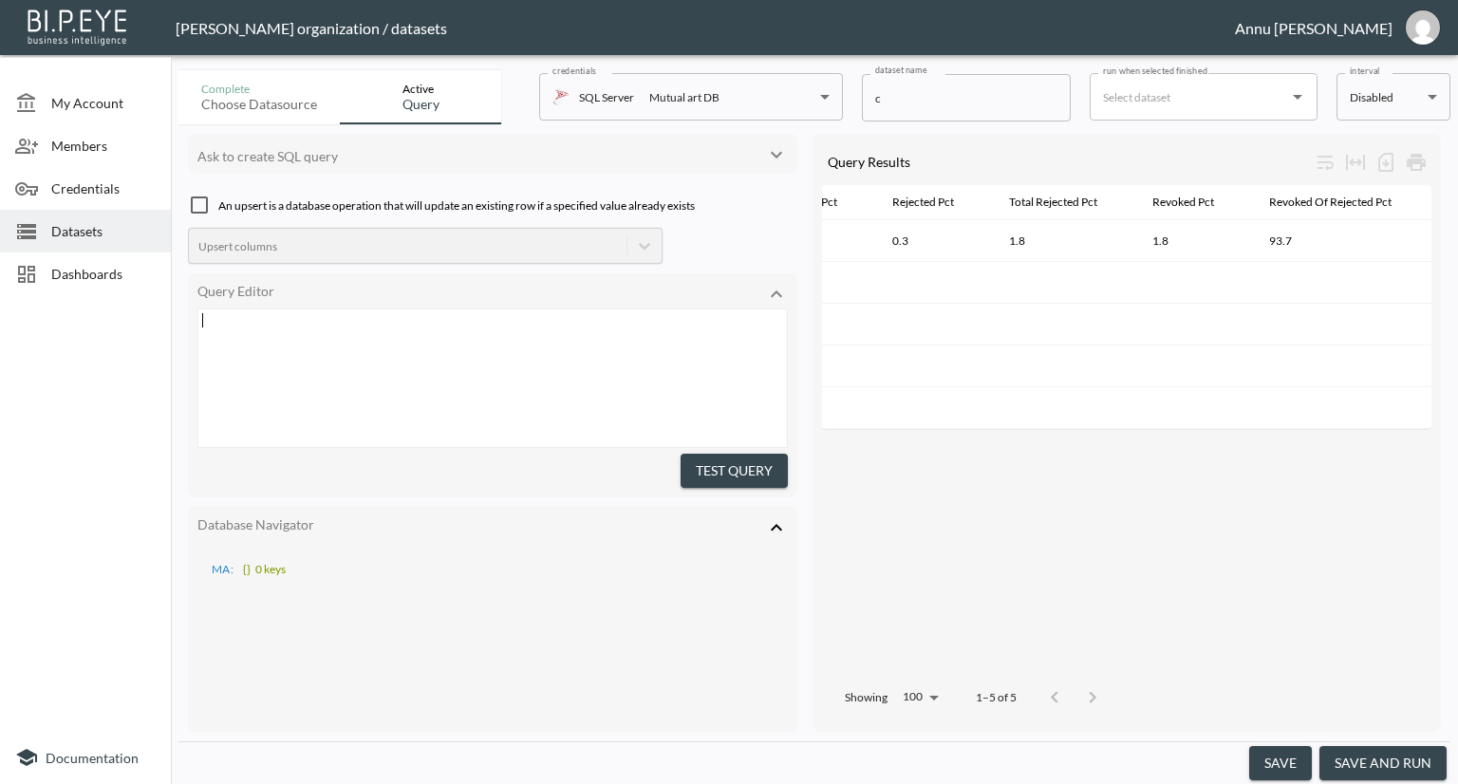
scroll to position [476, 0]
drag, startPoint x: 730, startPoint y: 467, endPoint x: 766, endPoint y: 406, distance: 70.6
click at [730, 466] on button "Test Query" at bounding box center [734, 471] width 107 height 35
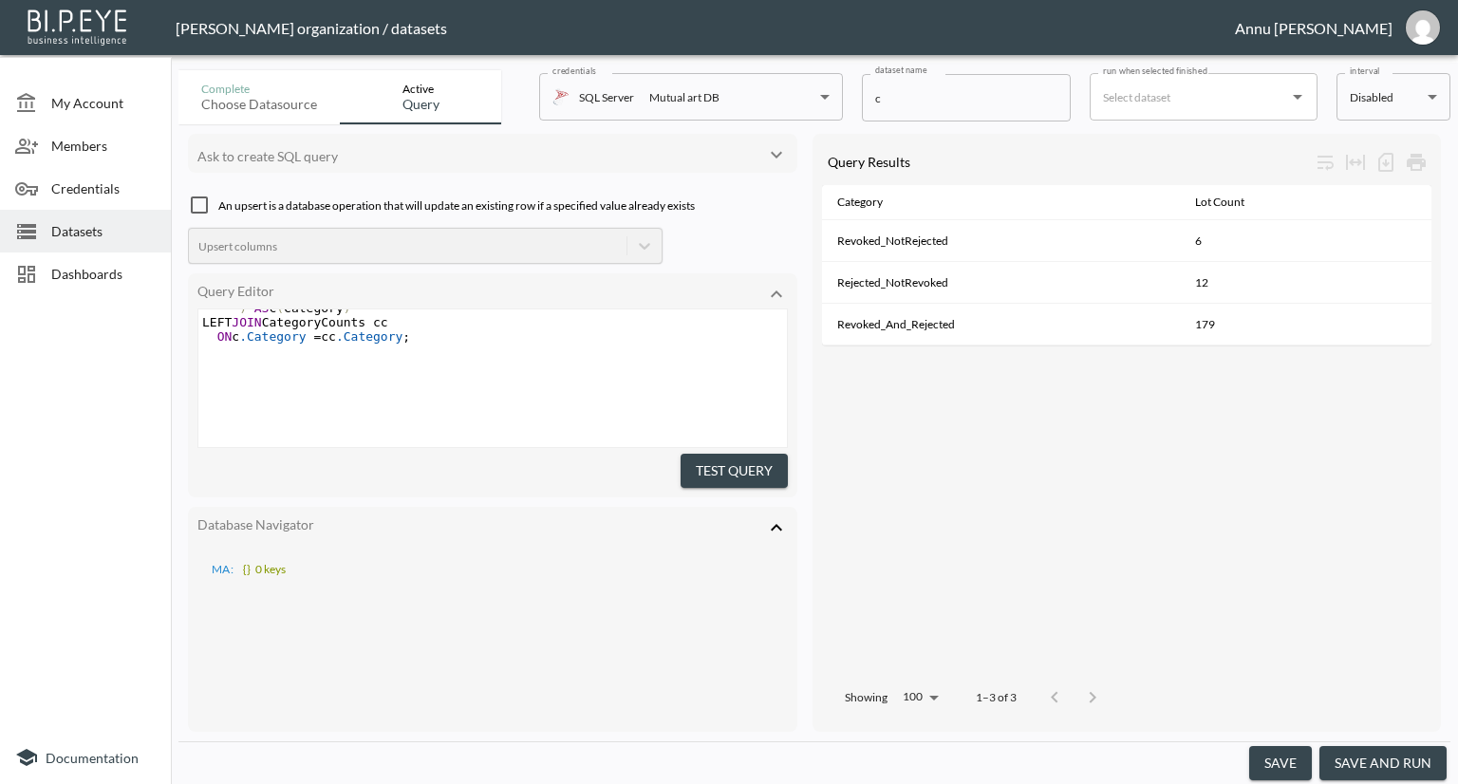
scroll to position [494, 0]
click at [771, 521] on icon at bounding box center [776, 527] width 23 height 23
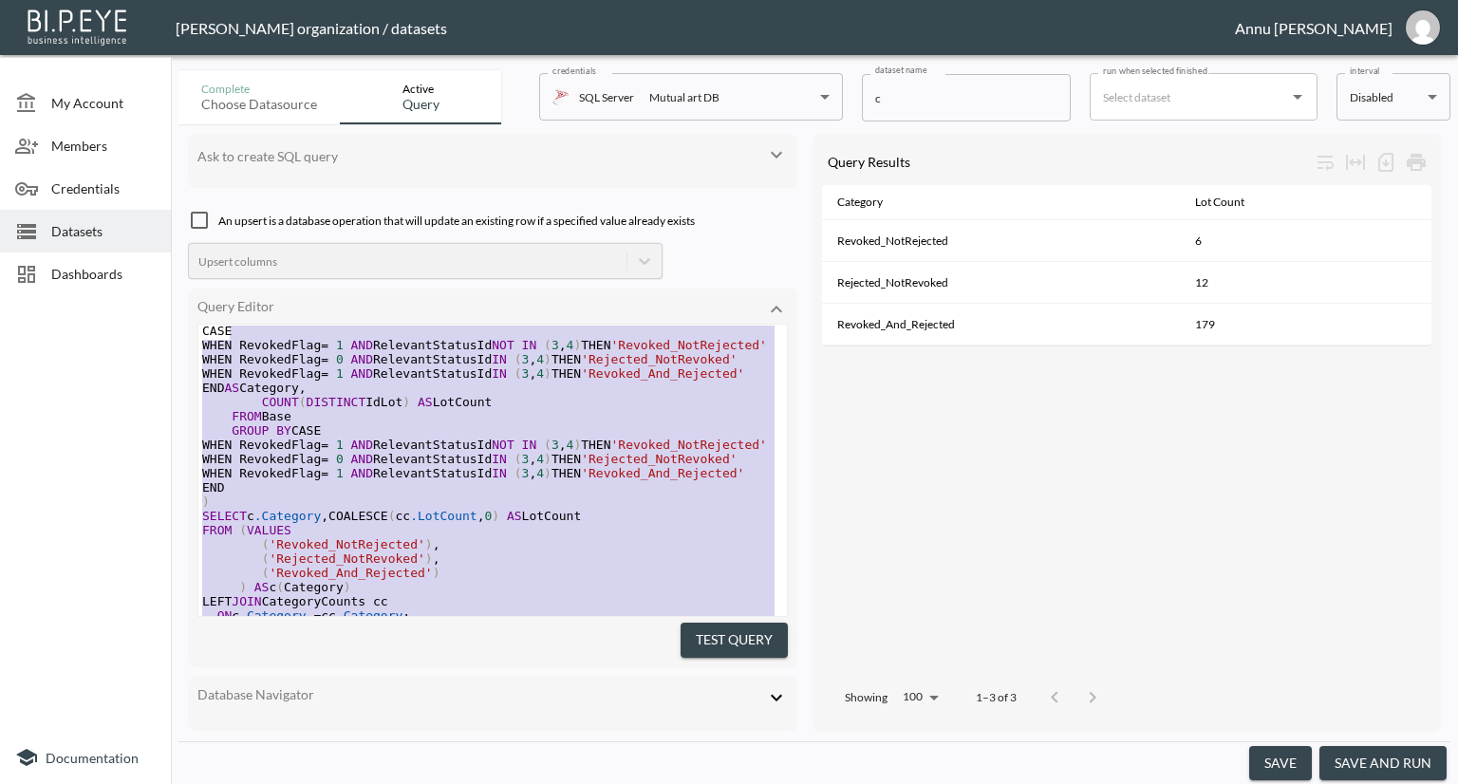
scroll to position [0, 0]
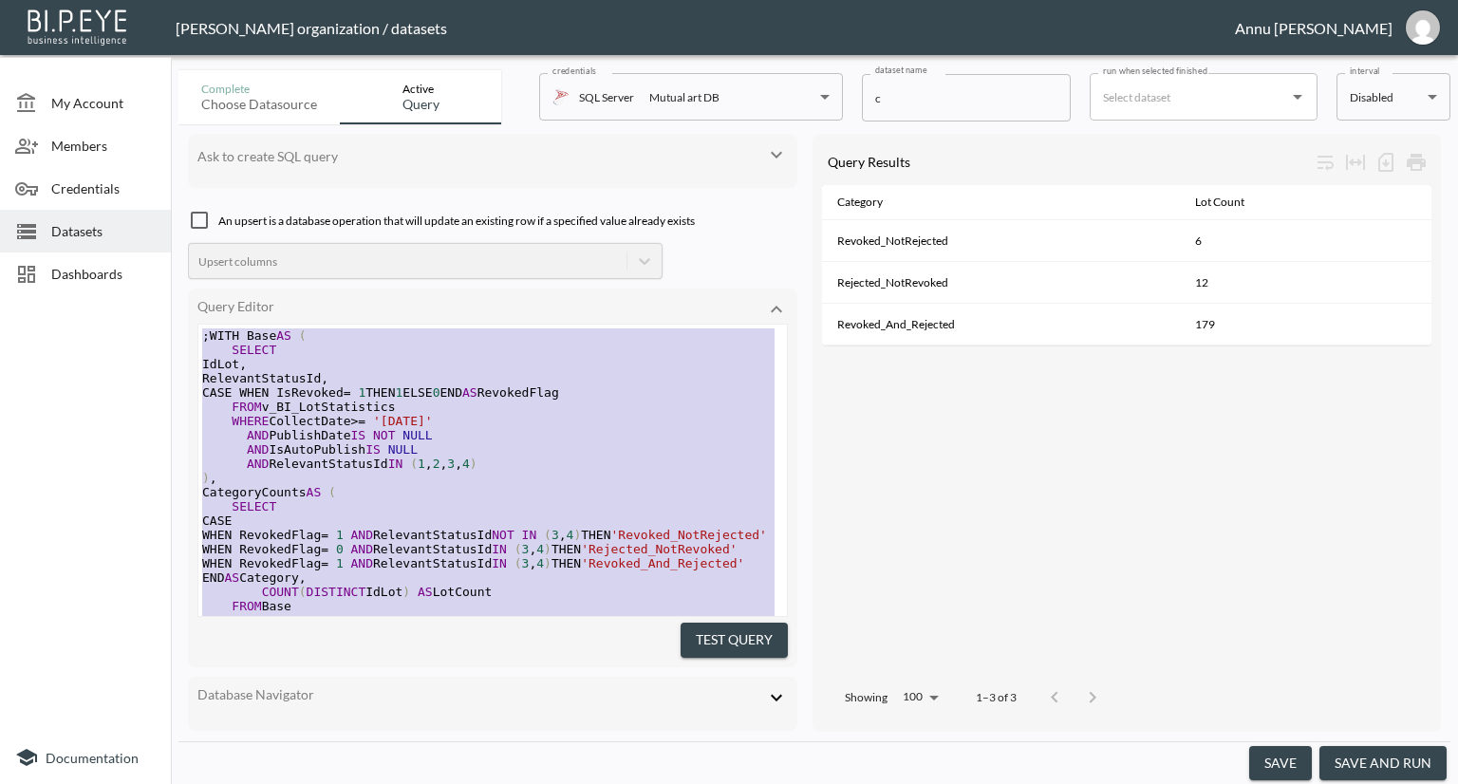
drag, startPoint x: 444, startPoint y: 594, endPoint x: 210, endPoint y: 123, distance: 525.9
click at [210, 124] on div "Ask to create SQL query An upsert is a database operation that will update an e…" at bounding box center [814, 432] width 1272 height 617
type textarea ";WITH Base AS ( SELECT IdLot, RelevantStatusId, CASE WHEN IsRevoked = 1 THEN 1 …"
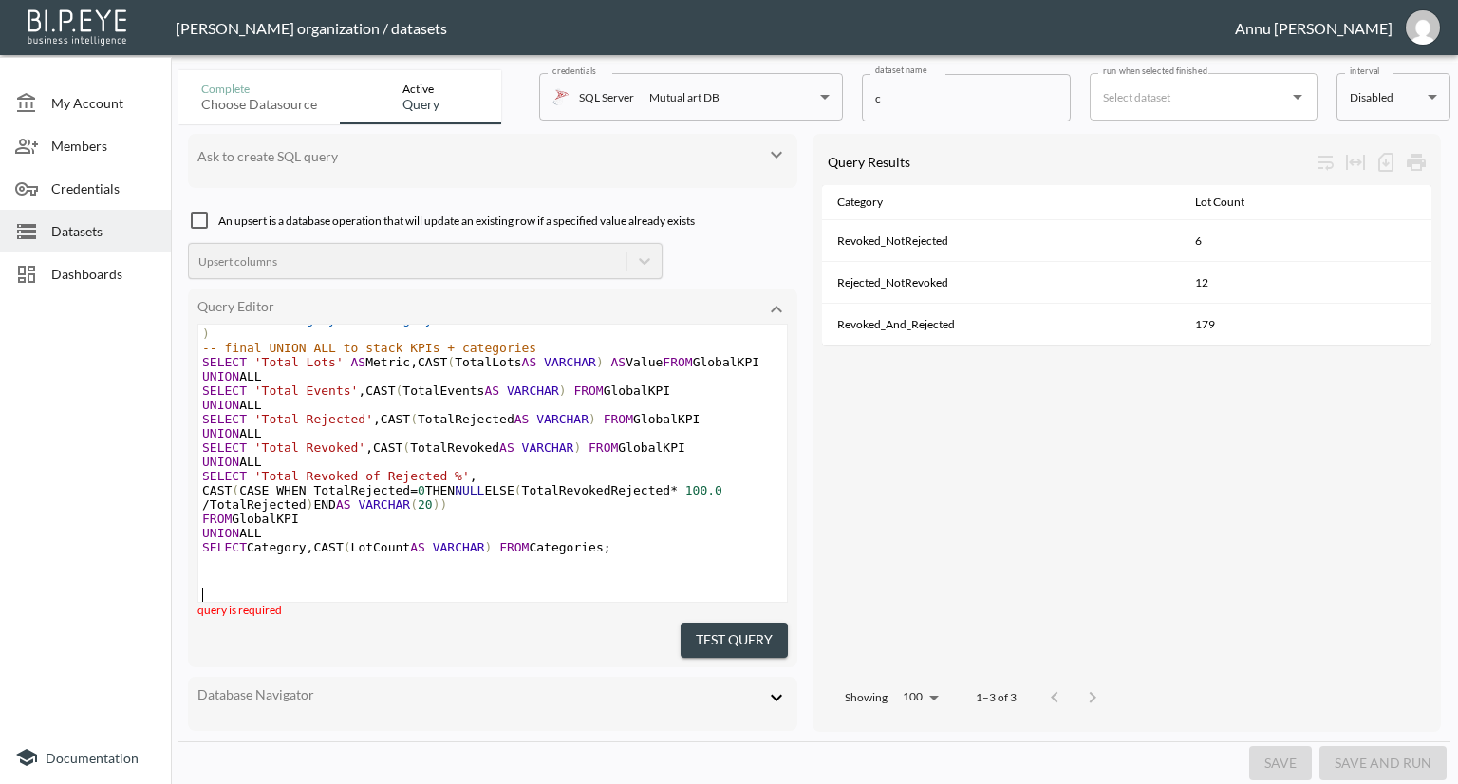
scroll to position [718, 0]
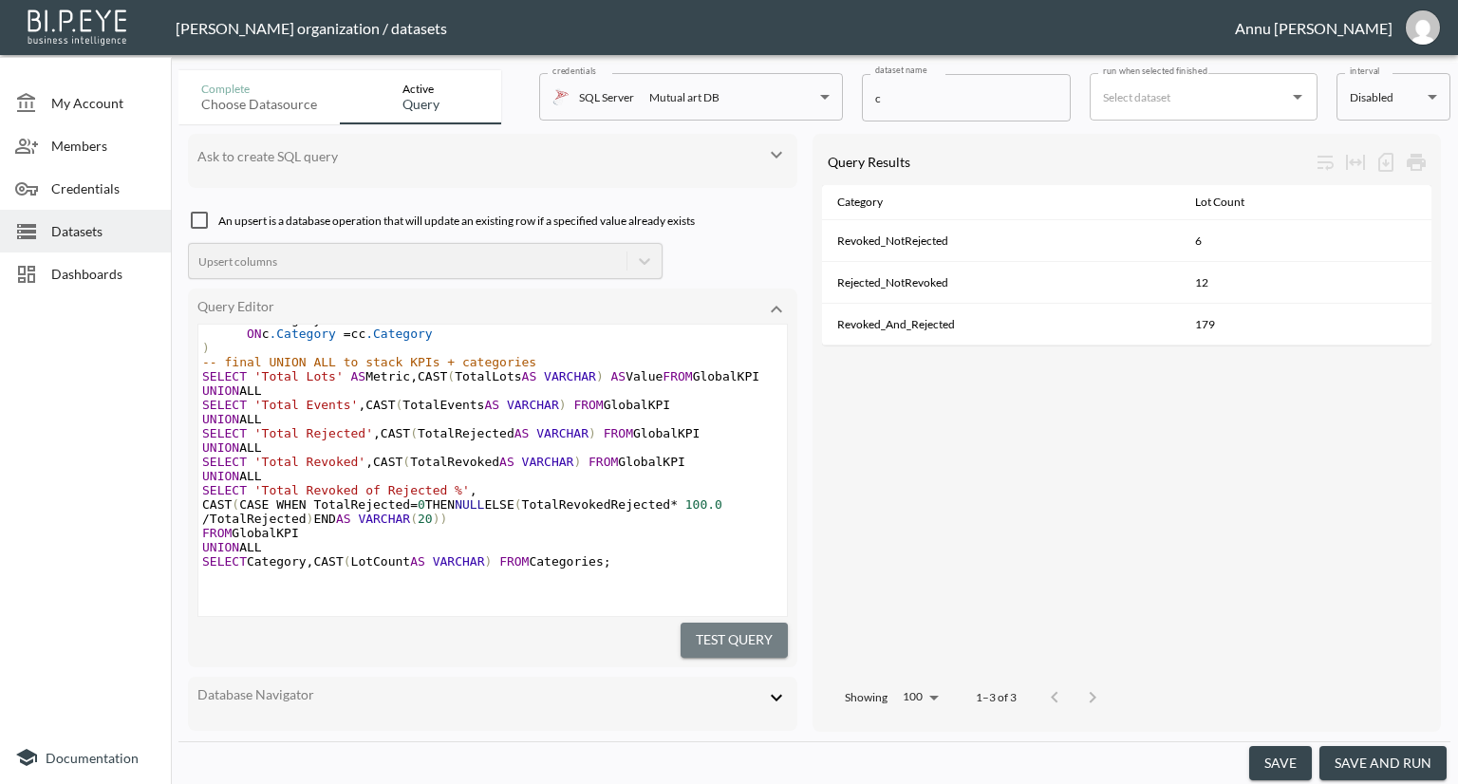
drag, startPoint x: 734, startPoint y: 631, endPoint x: 824, endPoint y: 579, distance: 104.2
click at [736, 631] on button "Test Query" at bounding box center [734, 640] width 107 height 35
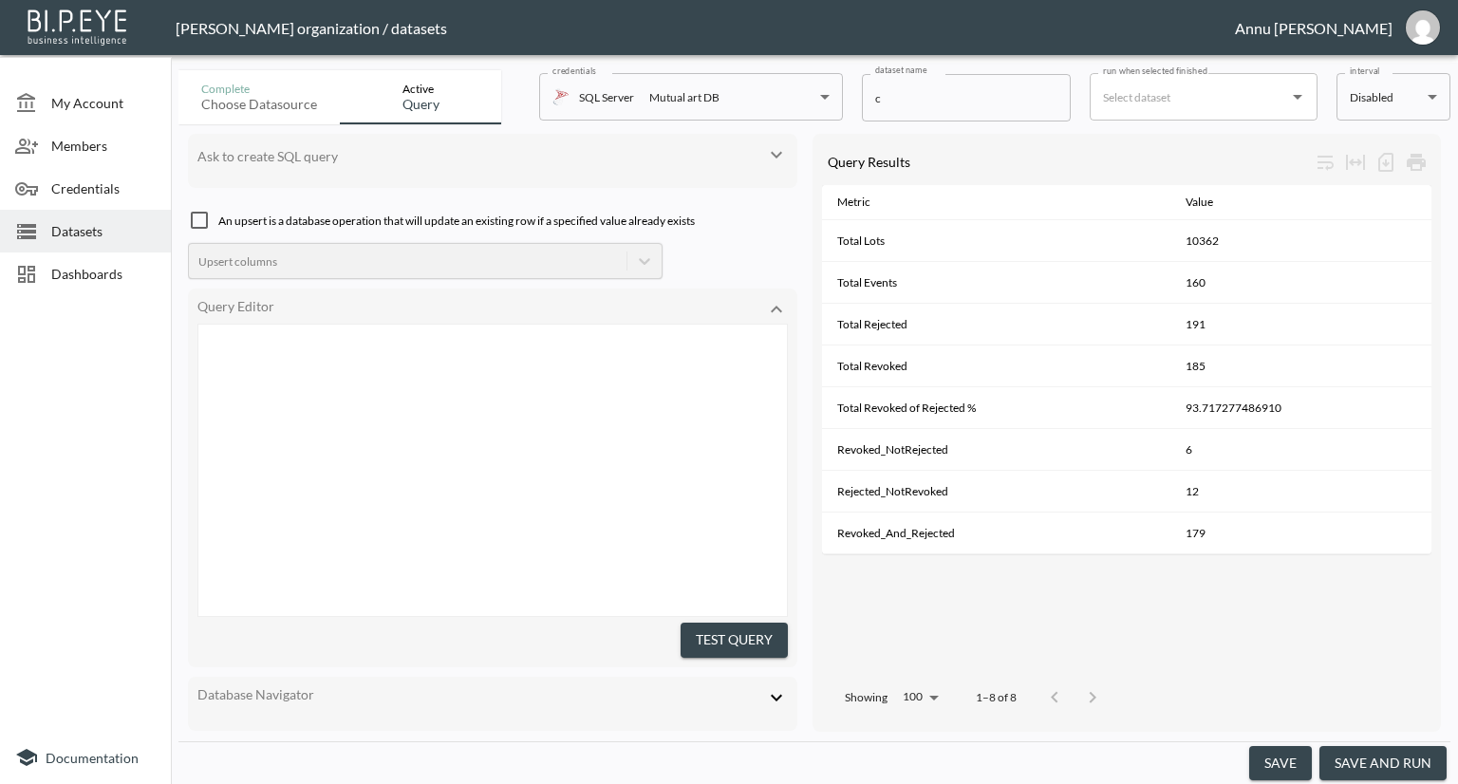
scroll to position [0, 0]
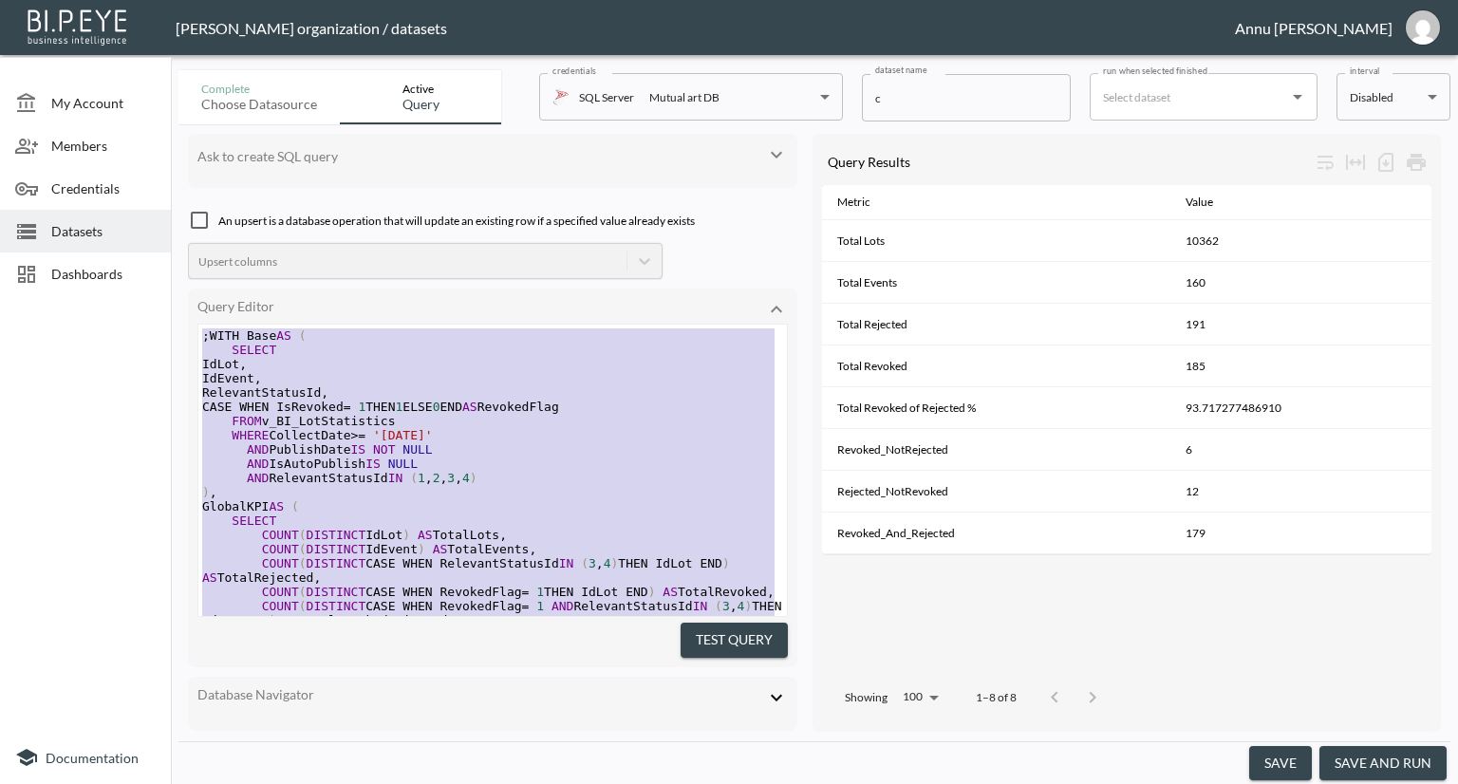
drag, startPoint x: 603, startPoint y: 566, endPoint x: 118, endPoint y: 8, distance: 739.4
type textarea ";WITH Base AS ( SELECT IdLot, IdEvent, RelevantStatusId, CASE WHEN IsRevoked = …"
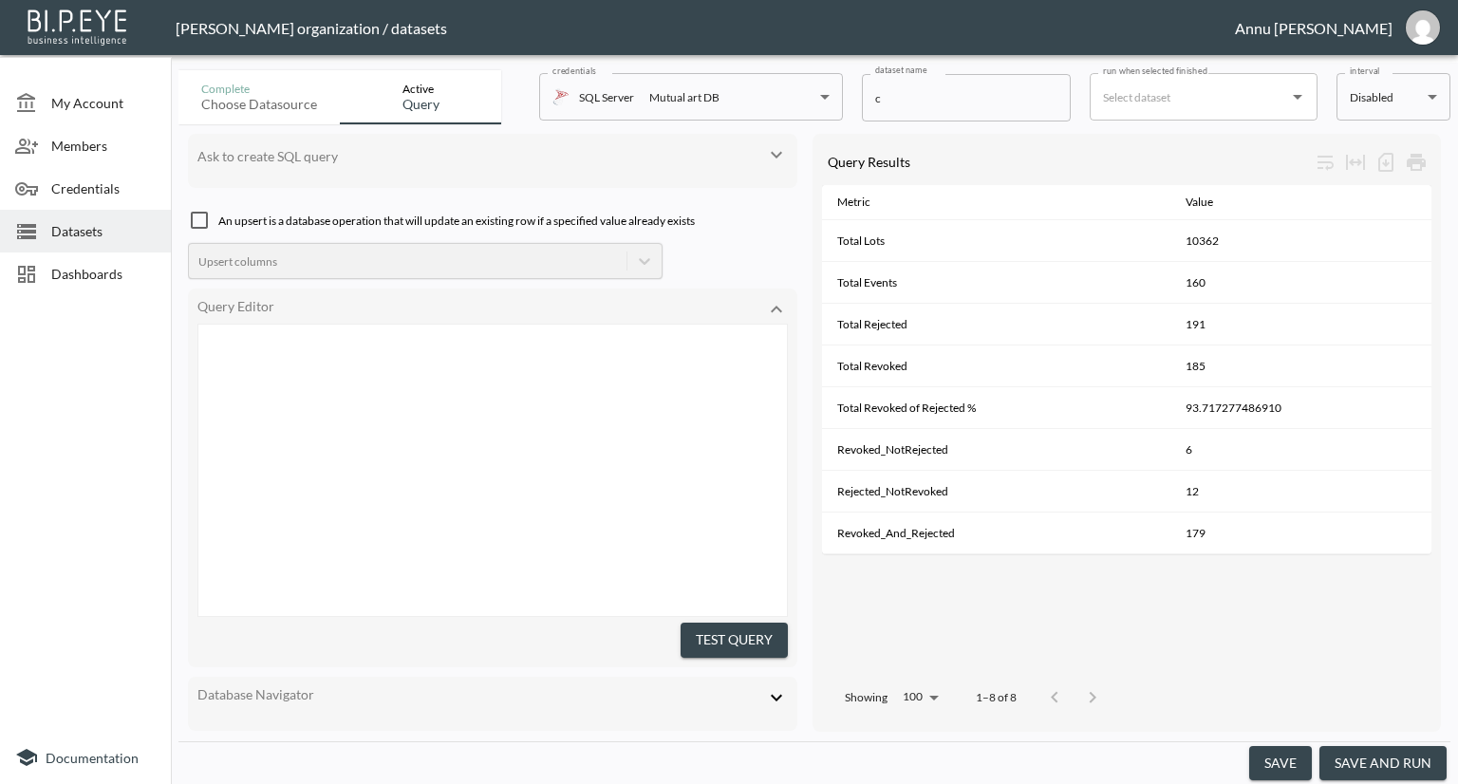
scroll to position [974, 0]
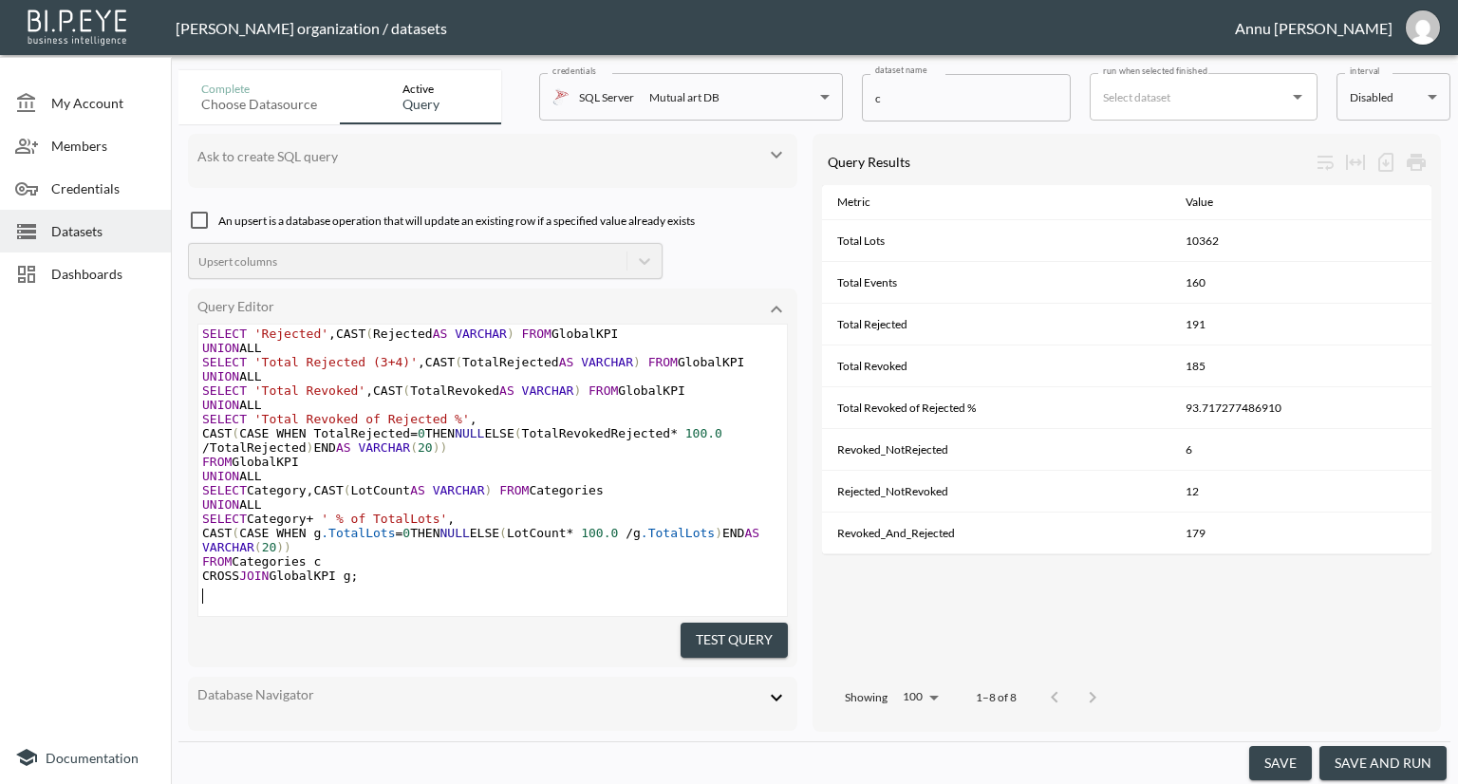
drag, startPoint x: 706, startPoint y: 631, endPoint x: 790, endPoint y: 583, distance: 96.5
click at [706, 631] on button "Test Query" at bounding box center [734, 640] width 107 height 35
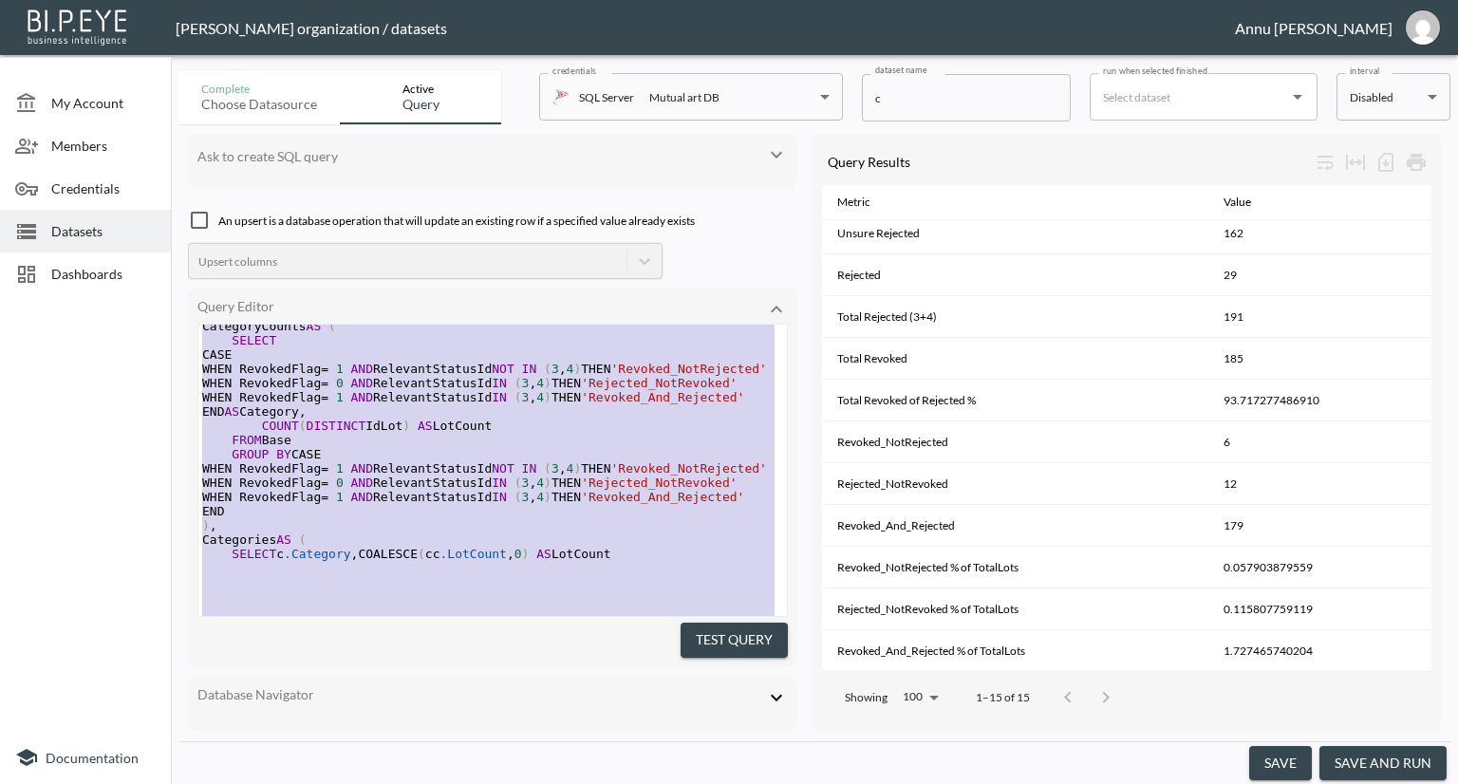
scroll to position [0, 0]
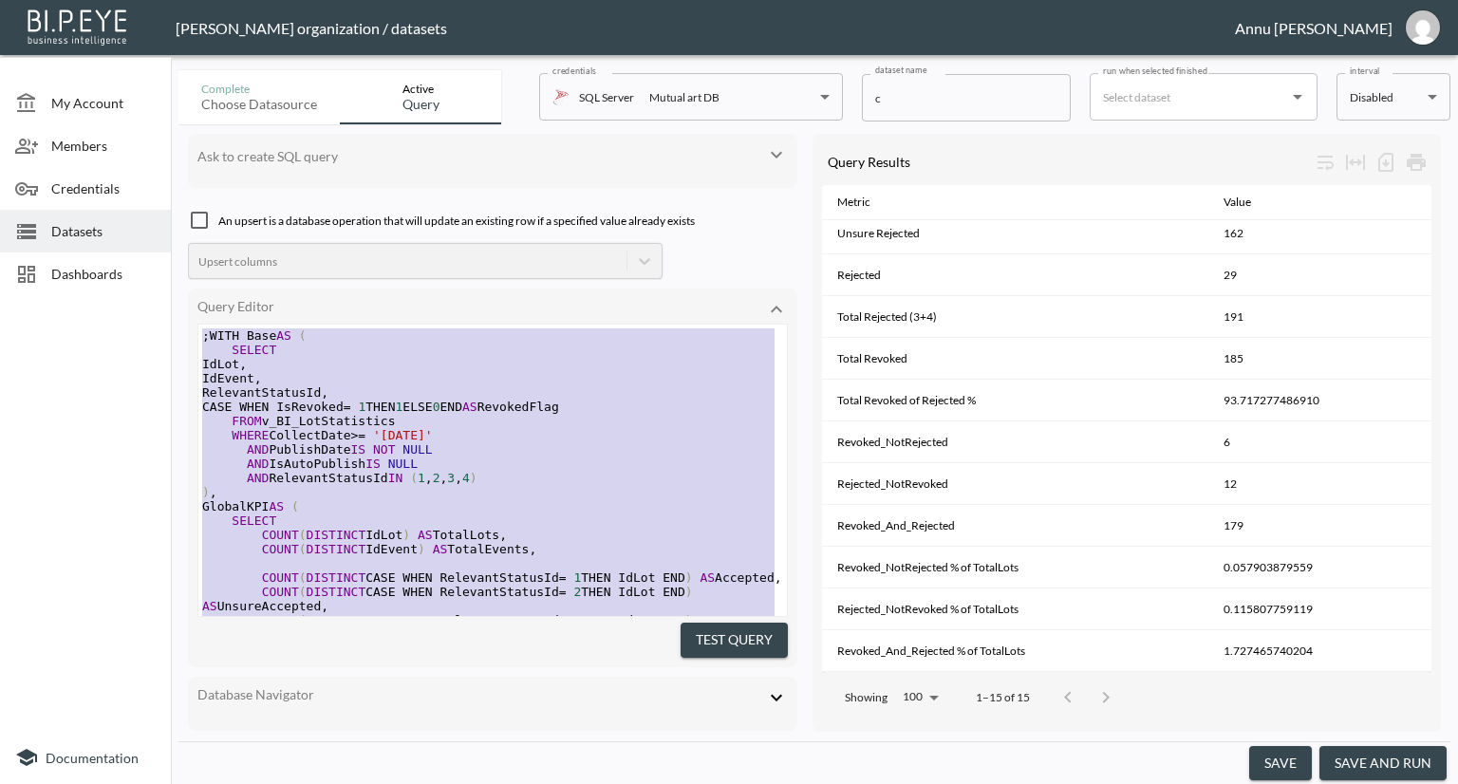
drag, startPoint x: 387, startPoint y: 524, endPoint x: 164, endPoint y: 160, distance: 426.5
type textarea ";WITH Base AS ( SELECT IdLot, IdEvent, RelevantStatusId, CASE WHEN IsRevoked = …"
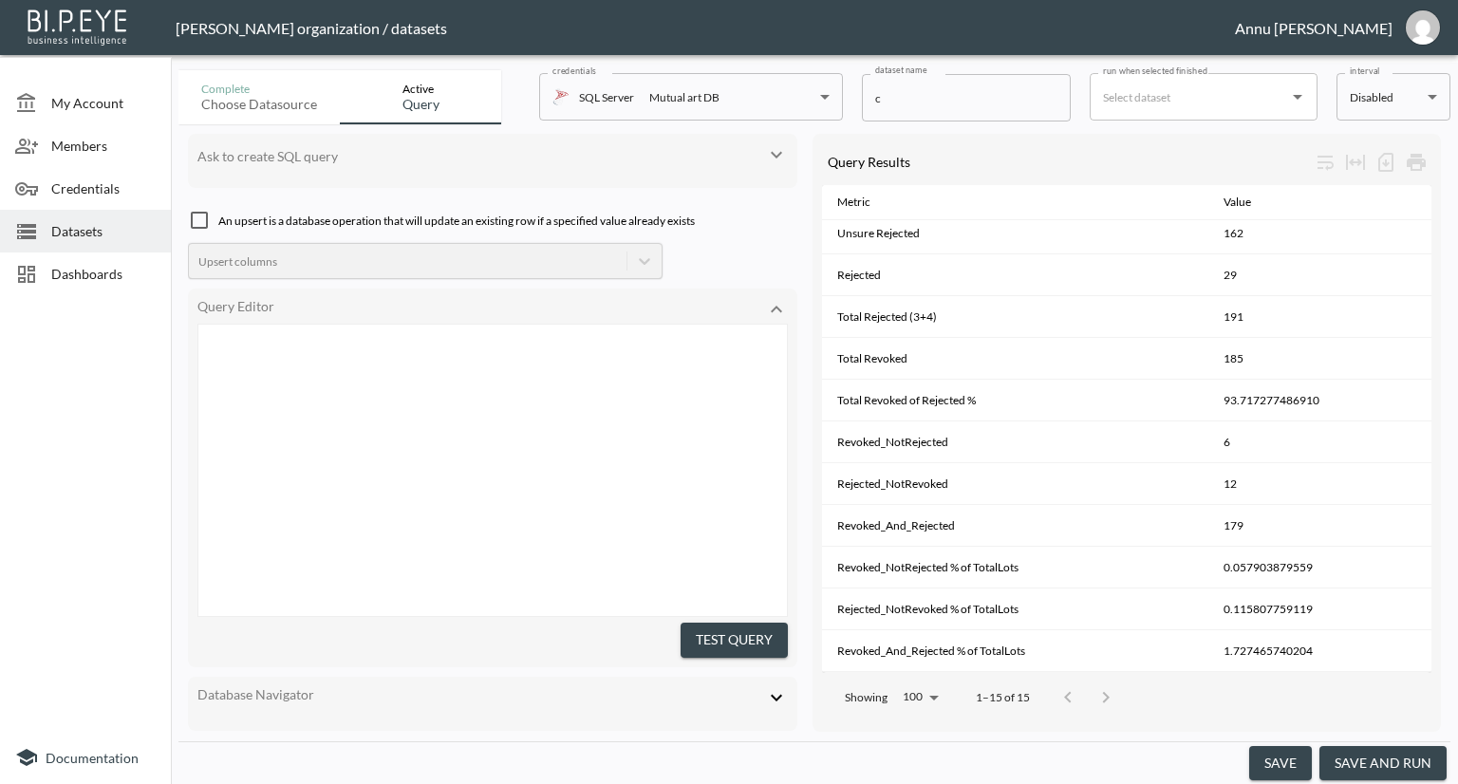
scroll to position [974, 0]
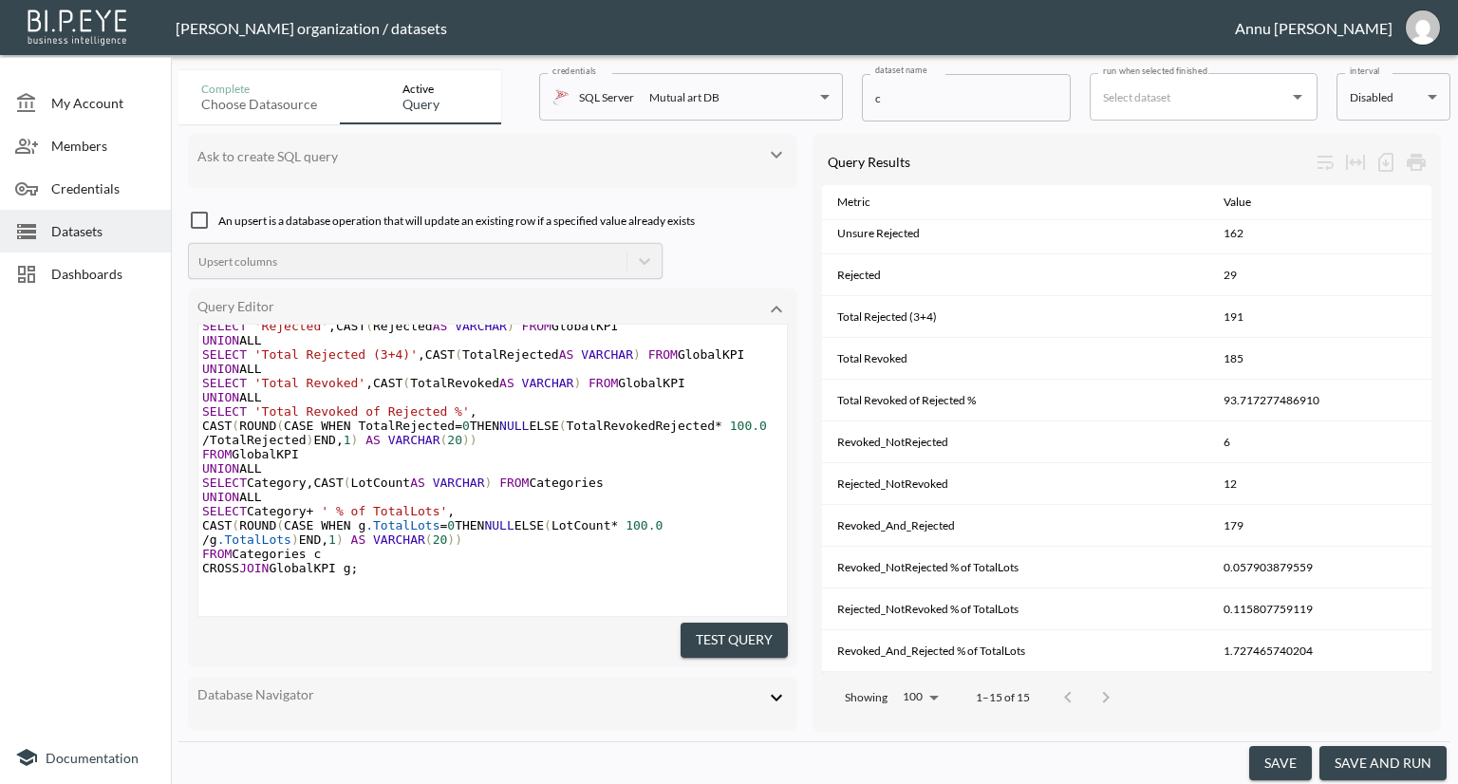
click at [704, 637] on button "Test Query" at bounding box center [734, 640] width 107 height 35
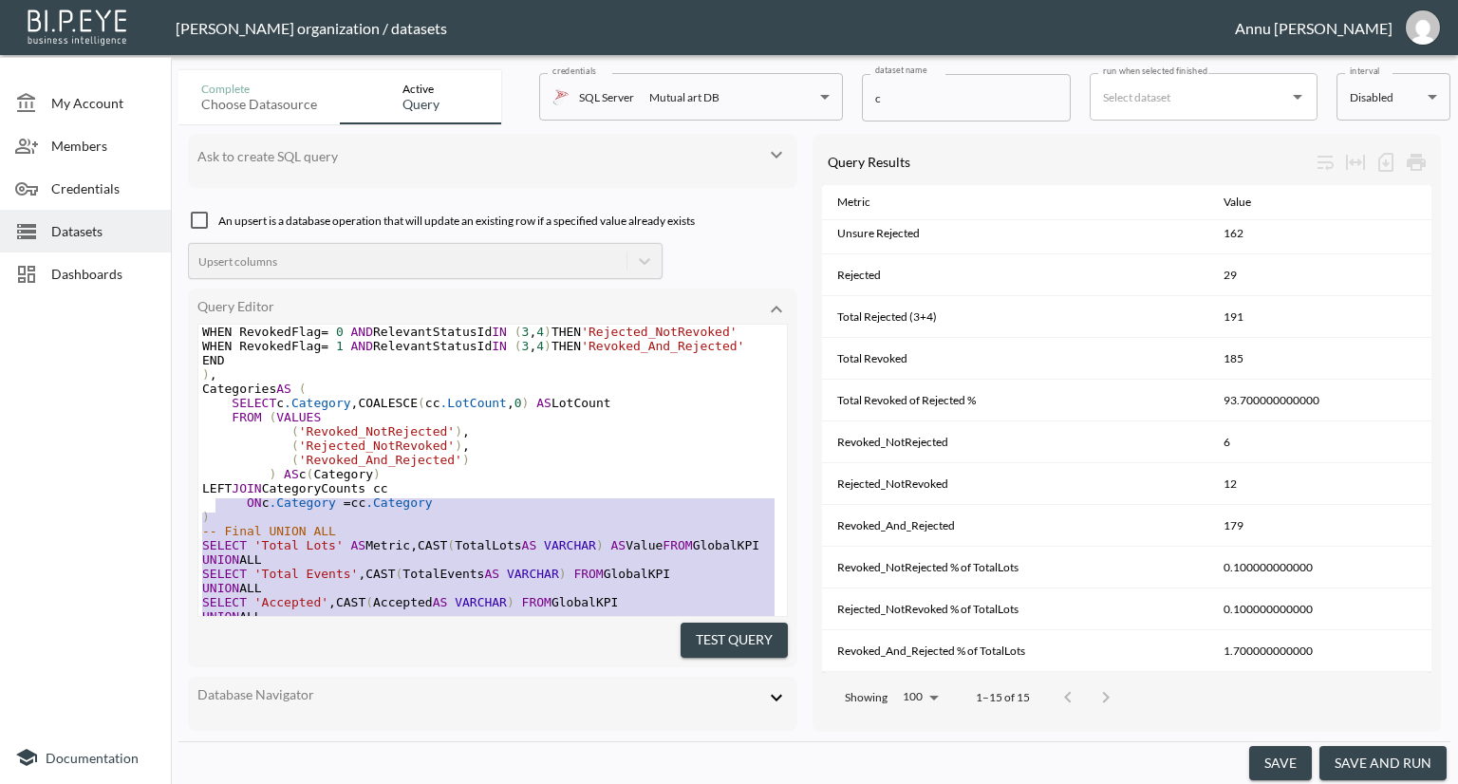
scroll to position [0, 0]
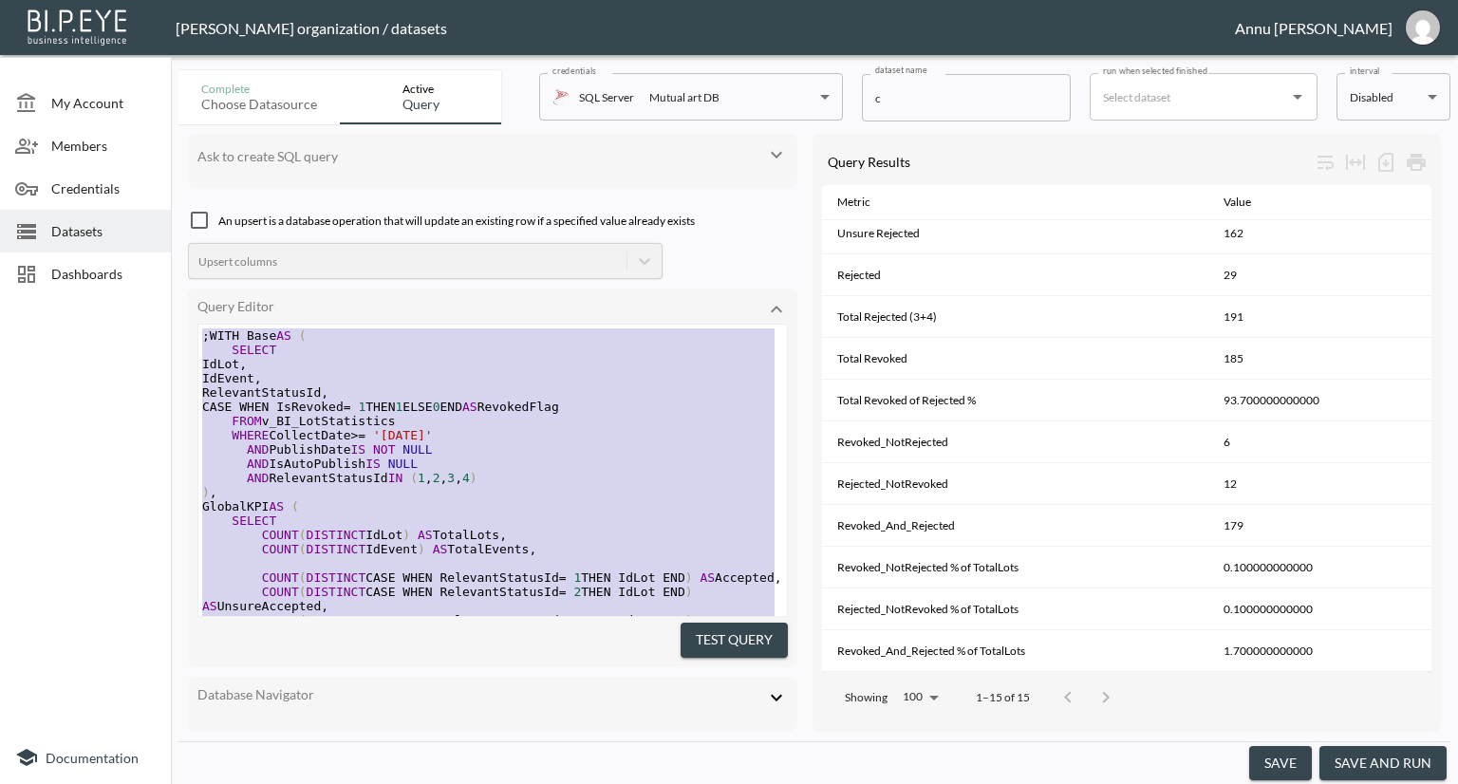
drag, startPoint x: 403, startPoint y: 532, endPoint x: 156, endPoint y: 86, distance: 509.5
type textarea ";WITH Base AS ( SELECT IdLot, IdEvent, RelevantStatusId, CASE WHEN IsRevoked = …"
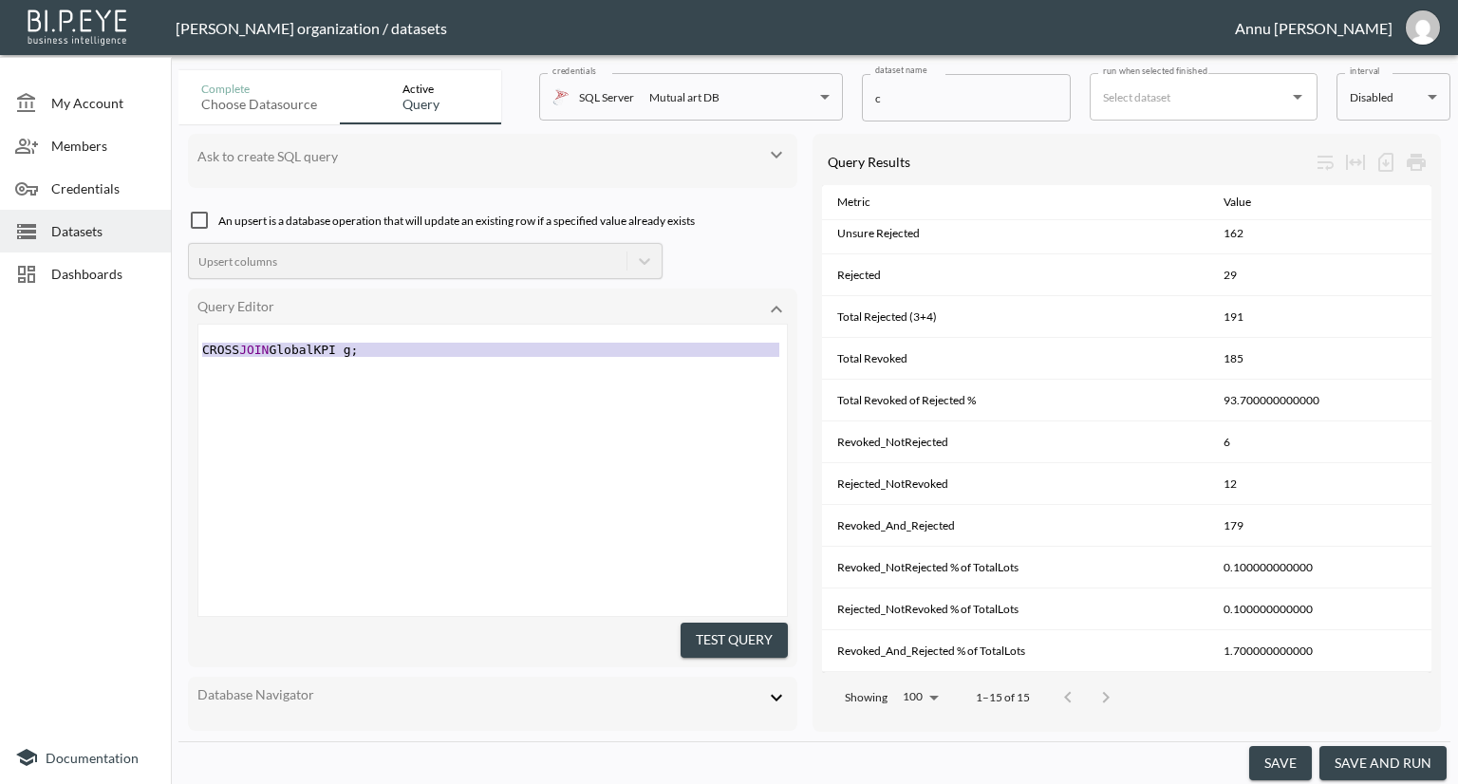
drag, startPoint x: 467, startPoint y: 369, endPoint x: 19, endPoint y: 350, distance: 448.4
click at [19, 350] on div "My Account Members Credentials Datasets Dashboards Documentation Complete Choos…" at bounding box center [729, 392] width 1458 height 784
type textarea "CROSS JOIN GlobalKPI g;"
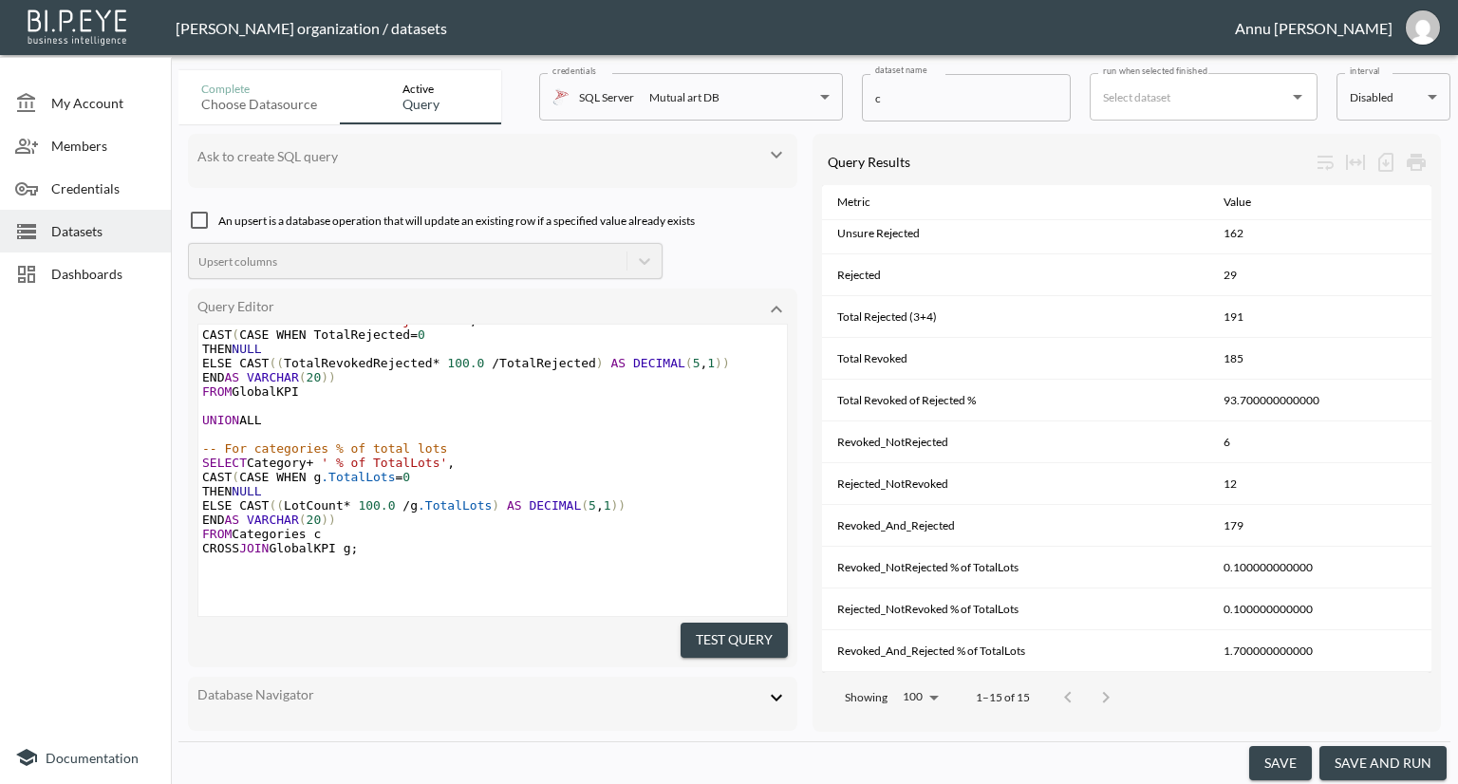
scroll to position [68, 0]
drag, startPoint x: 699, startPoint y: 632, endPoint x: 999, endPoint y: 560, distance: 308.5
click at [700, 632] on button "Test Query" at bounding box center [734, 640] width 107 height 35
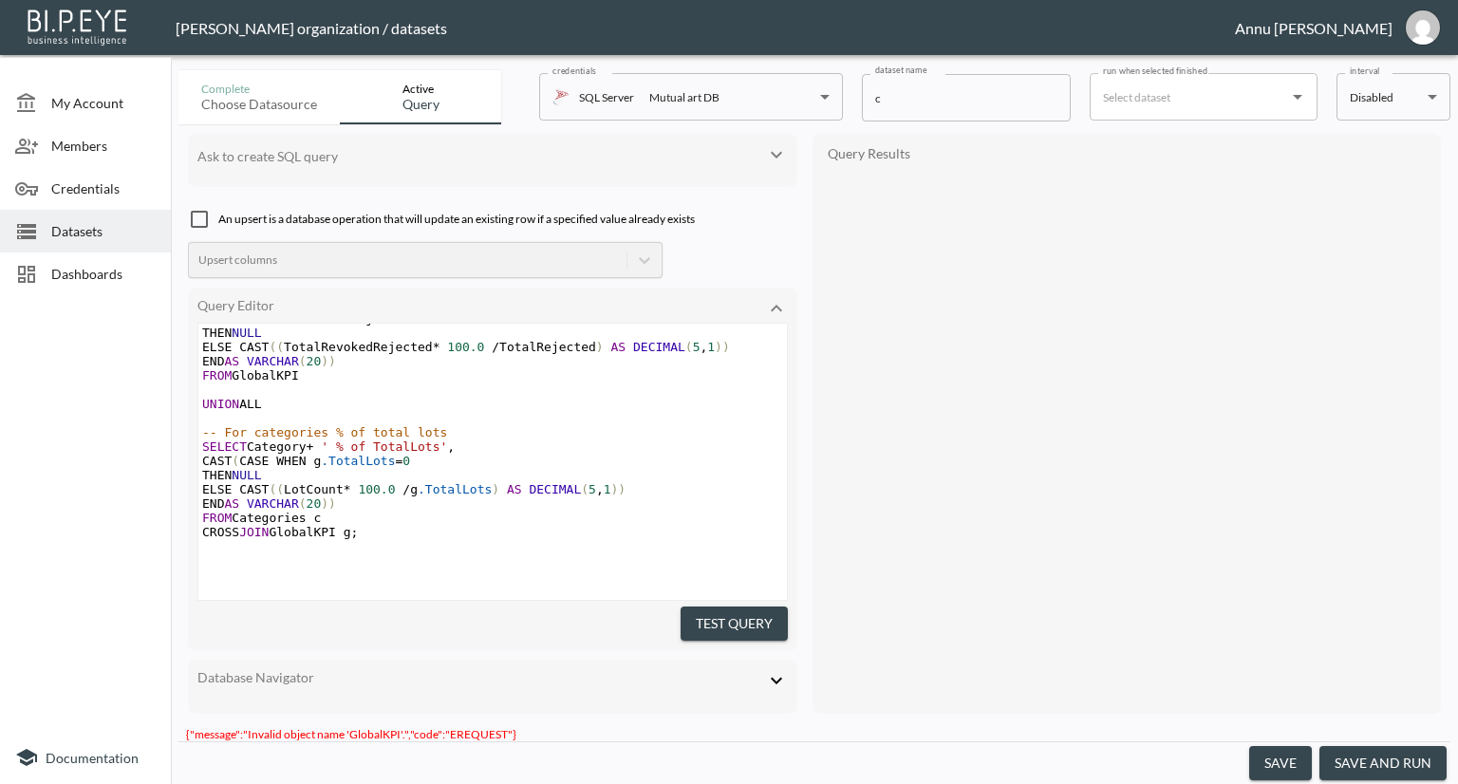
scroll to position [84, 0]
click at [700, 615] on button "Test Query" at bounding box center [734, 624] width 107 height 35
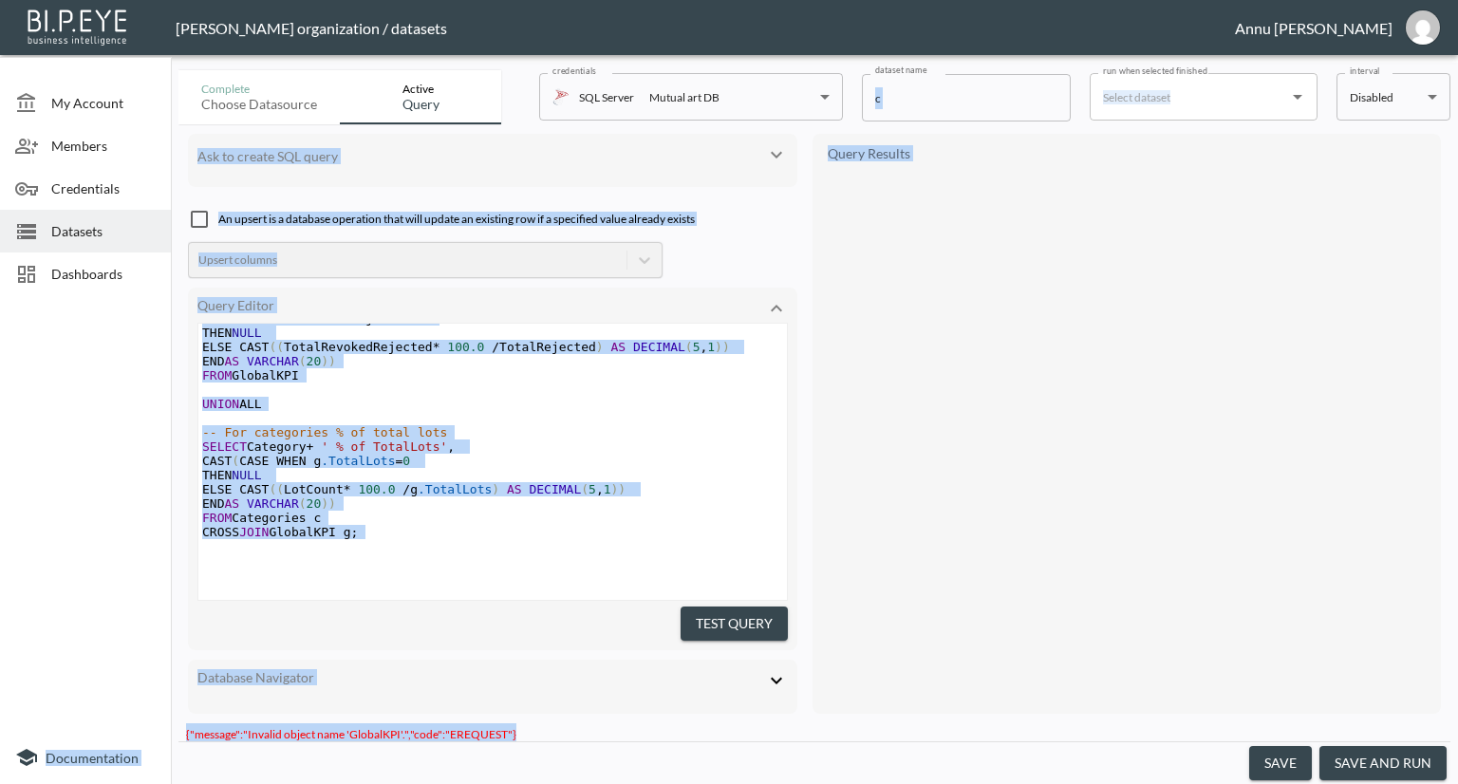
drag, startPoint x: 547, startPoint y: 719, endPoint x: 159, endPoint y: 719, distance: 387.3
click at [159, 719] on div "My Account Members Credentials Datasets Dashboards Documentation Complete Choos…" at bounding box center [729, 392] width 1458 height 784
click at [322, 703] on div "Ask to create SQL query An upsert is a database operation that will update an e…" at bounding box center [814, 423] width 1272 height 599
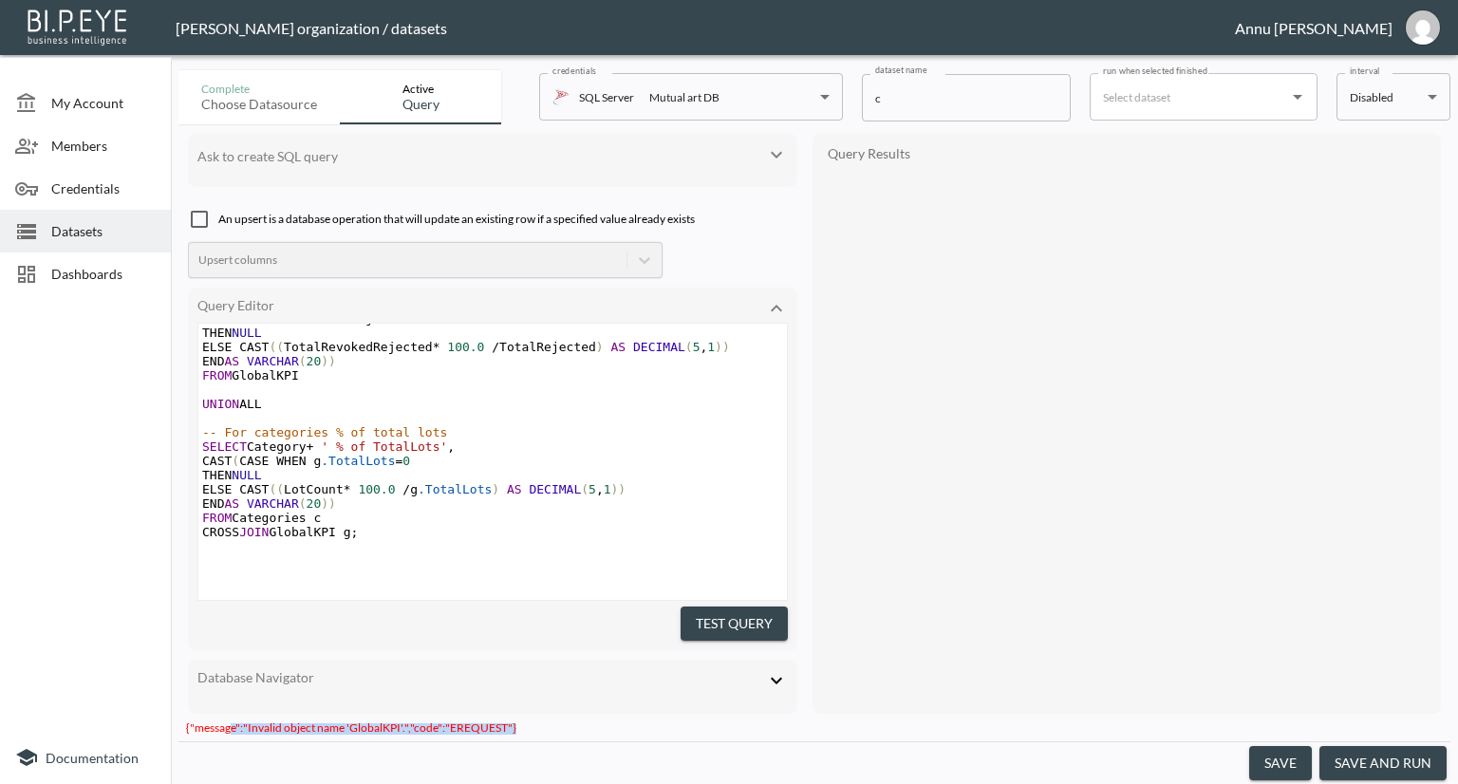
scroll to position [0, 0]
drag, startPoint x: 521, startPoint y: 722, endPoint x: 191, endPoint y: 720, distance: 330.3
click at [191, 723] on div "{"message":"Invalid object name 'GlobalKPI'.","code":"EREQUEST"}" at bounding box center [814, 732] width 1272 height 18
copy span ""message":"Invalid object name 'GlobalKPI'.","code":"EREQUEST"}"
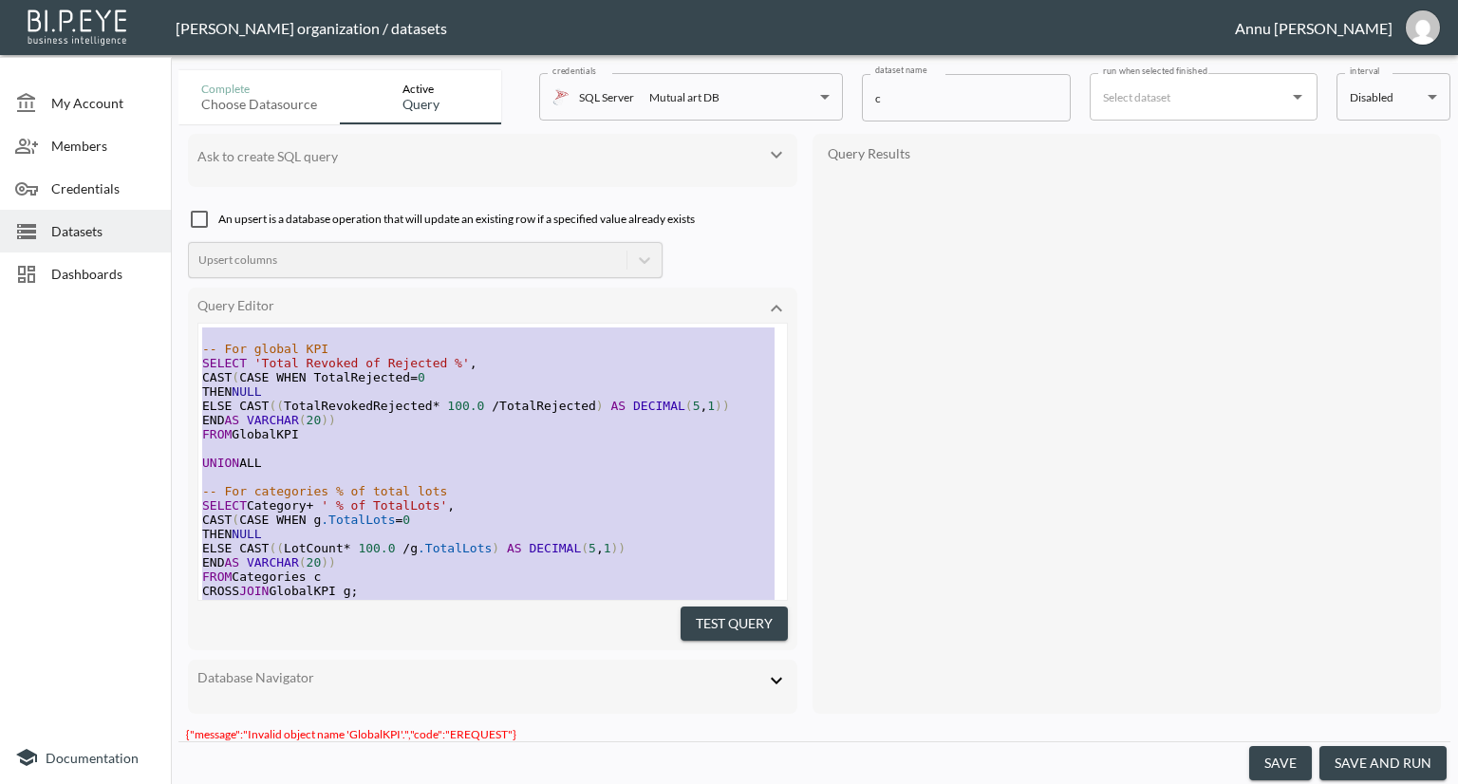
drag, startPoint x: 381, startPoint y: 527, endPoint x: 106, endPoint y: -46, distance: 634.7
click at [106, 0] on html "BI.P.EYE, Interactive Analytics Dashboards - app [PERSON_NAME] organization / d…" at bounding box center [729, 392] width 1458 height 784
type textarea "-- For global KPI SELECT 'Total Revoked of Rejected %', CAST(CASE WHEN TotalRej…"
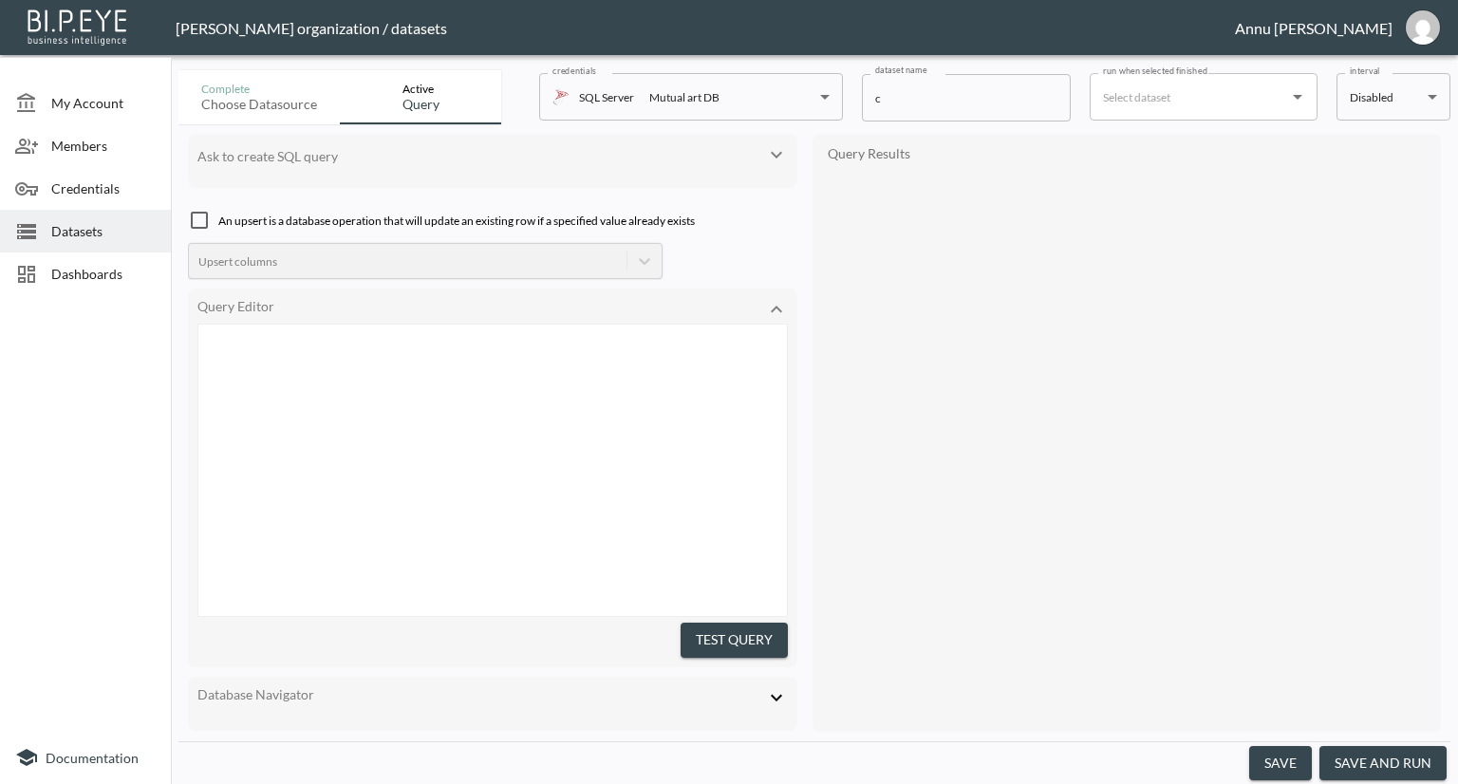
scroll to position [815, 0]
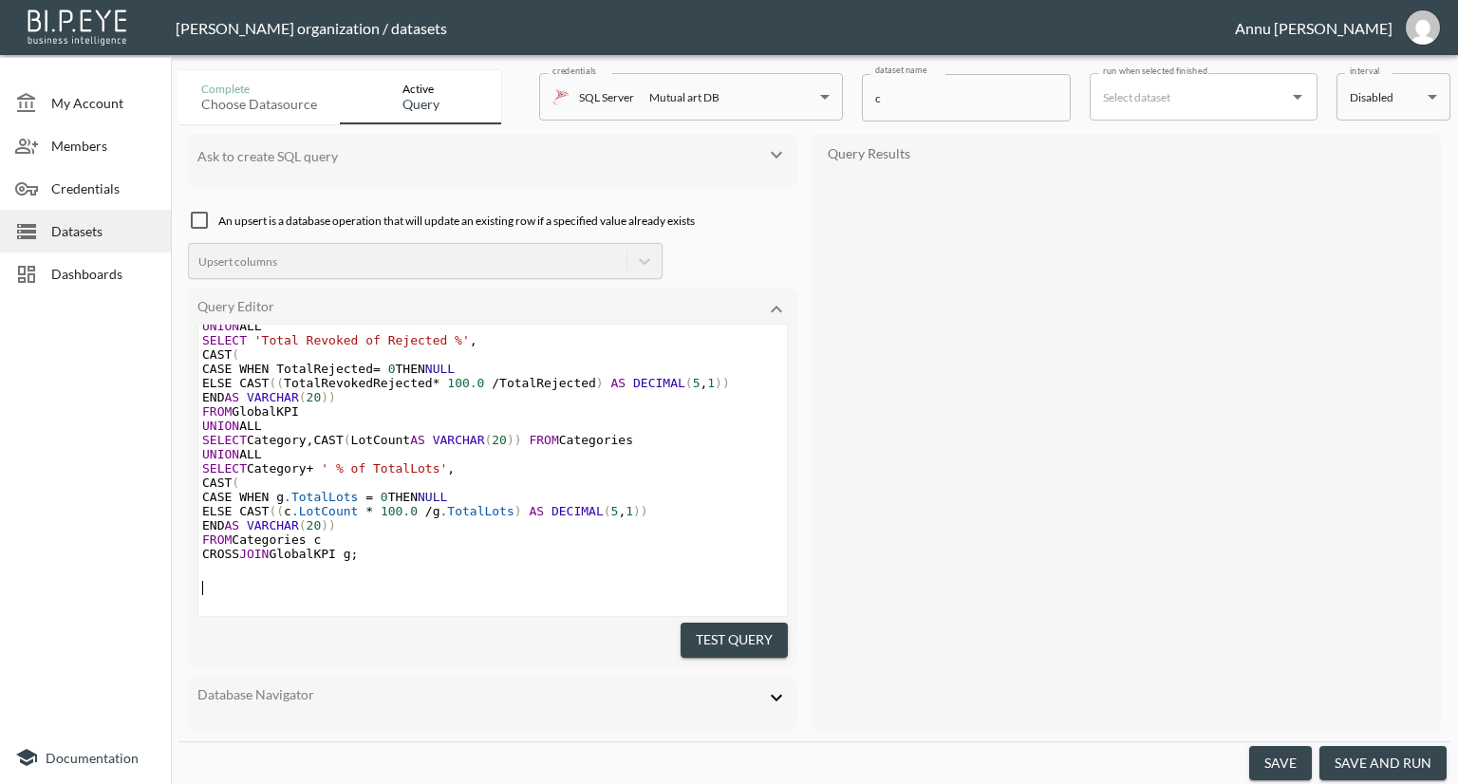
click at [730, 623] on button "Test Query" at bounding box center [734, 640] width 107 height 35
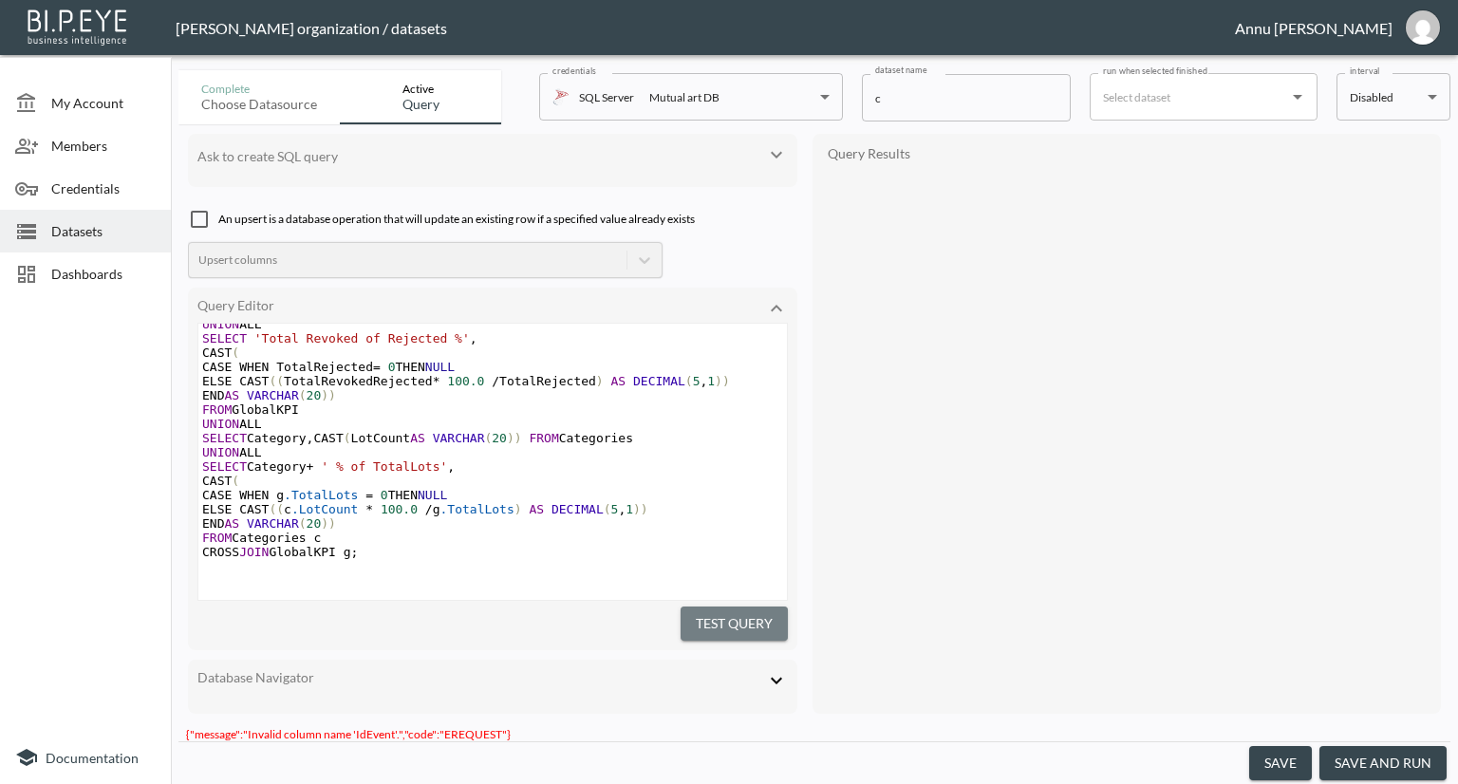
click at [715, 608] on button "Test Query" at bounding box center [734, 624] width 107 height 35
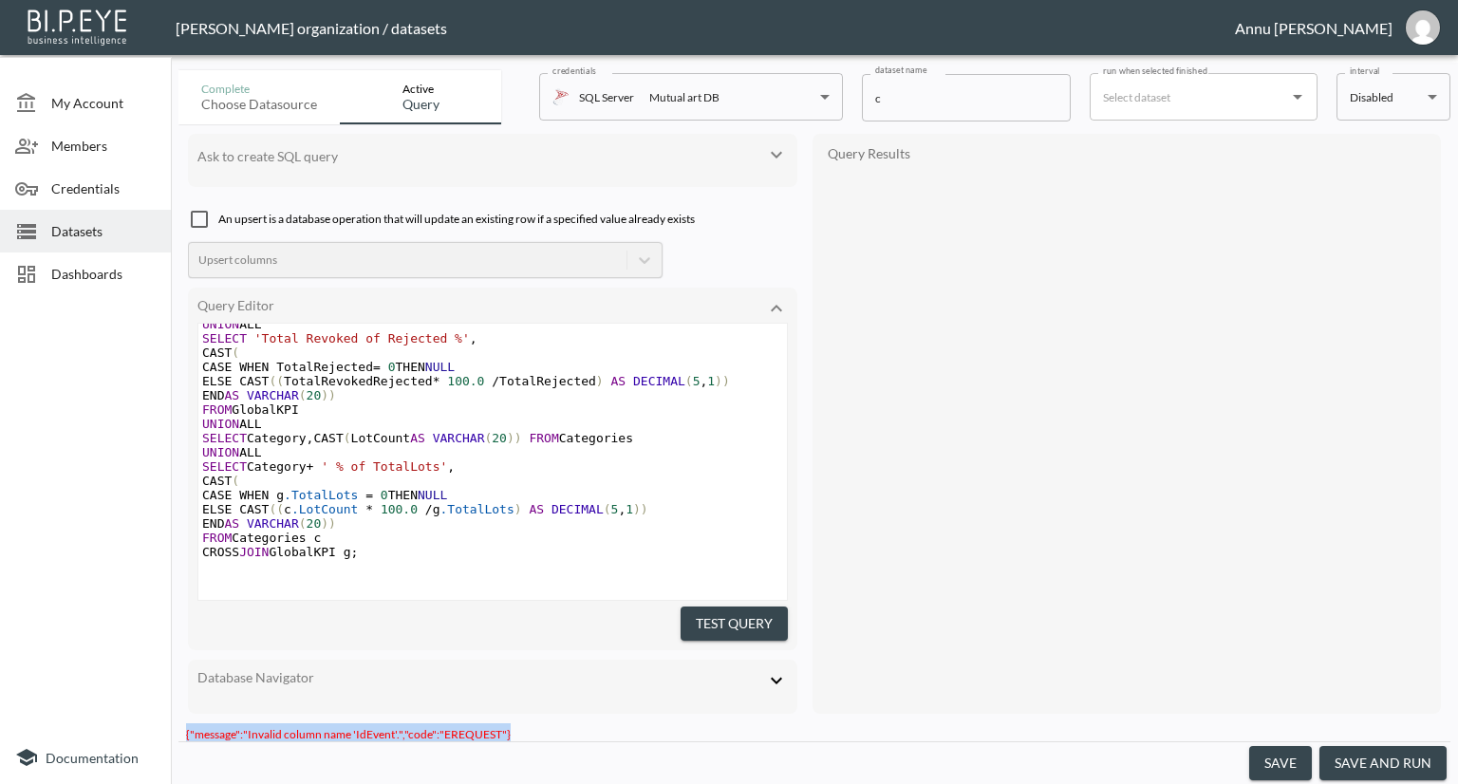
drag, startPoint x: 544, startPoint y: 726, endPoint x: 186, endPoint y: 716, distance: 358.0
click at [186, 723] on div "{"message":"Invalid column name 'IdEvent'.","code":"EREQUEST"}" at bounding box center [814, 732] width 1272 height 18
copy span "{"message":"Invalid column name 'IdEvent'.","code":"EREQUEST"}"
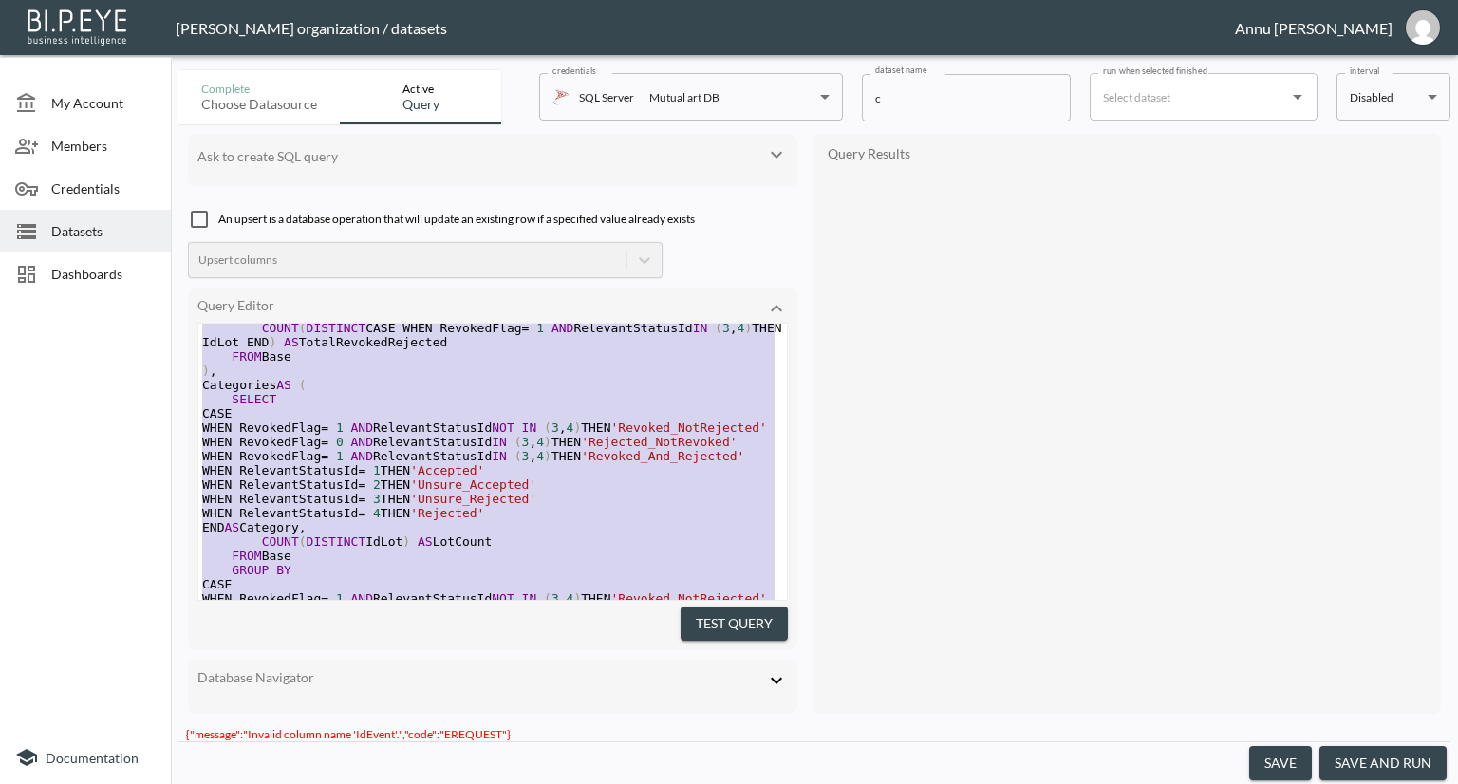
scroll to position [0, 0]
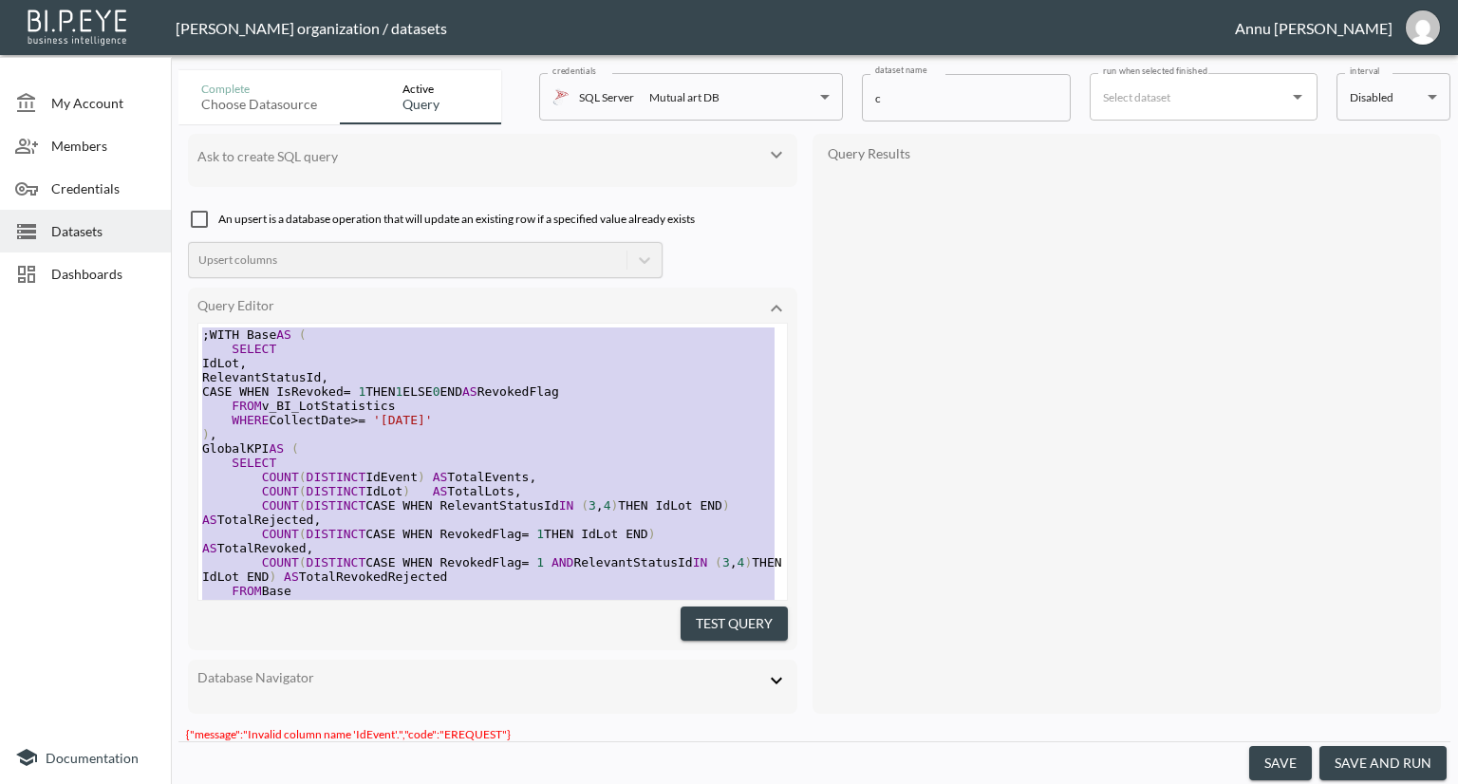
drag, startPoint x: 364, startPoint y: 503, endPoint x: 153, endPoint y: 67, distance: 484.4
type textarea ";WITH Base AS ( SELECT IdLot, RelevantStatusId, CASE WHEN IsRevoked = 1 THEN 1 …"
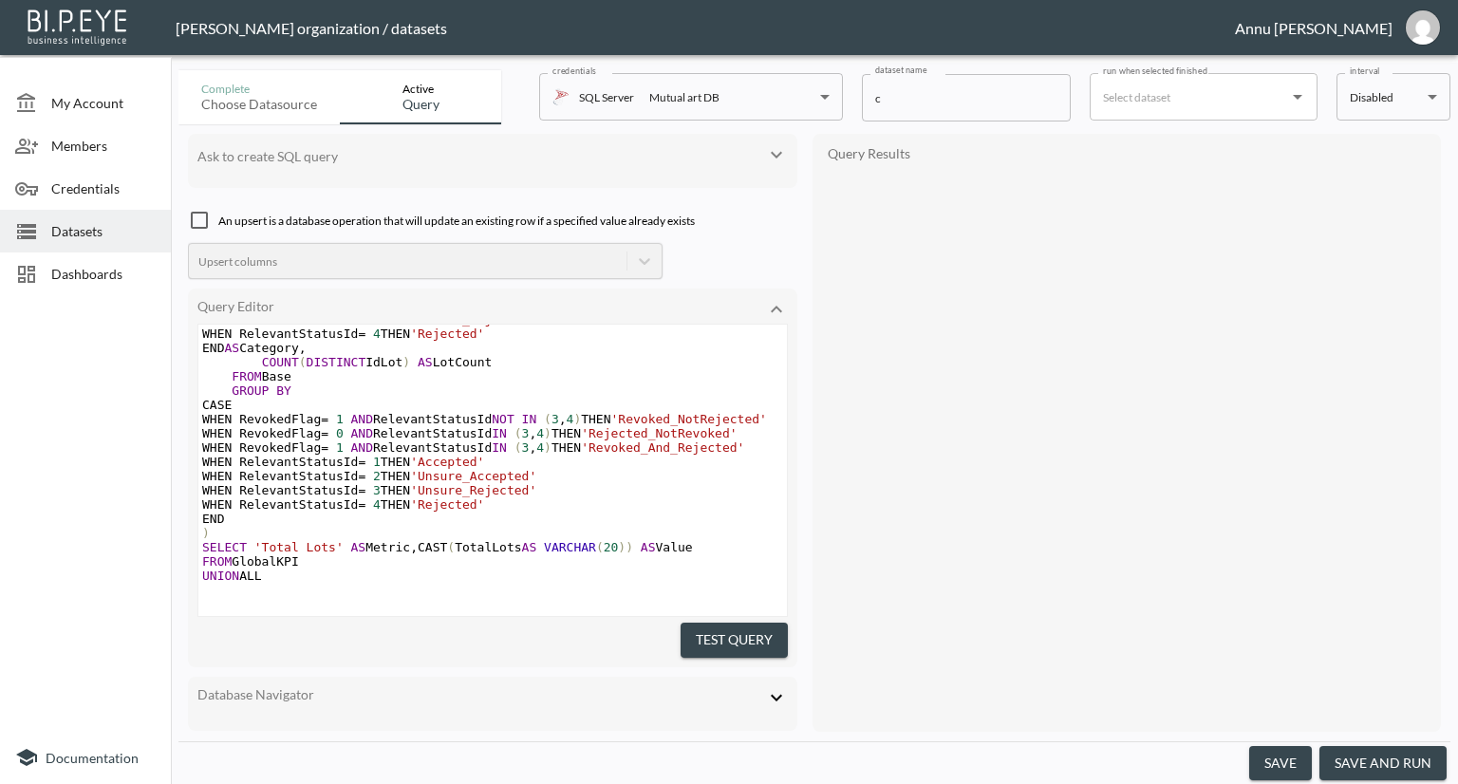
scroll to position [202, 0]
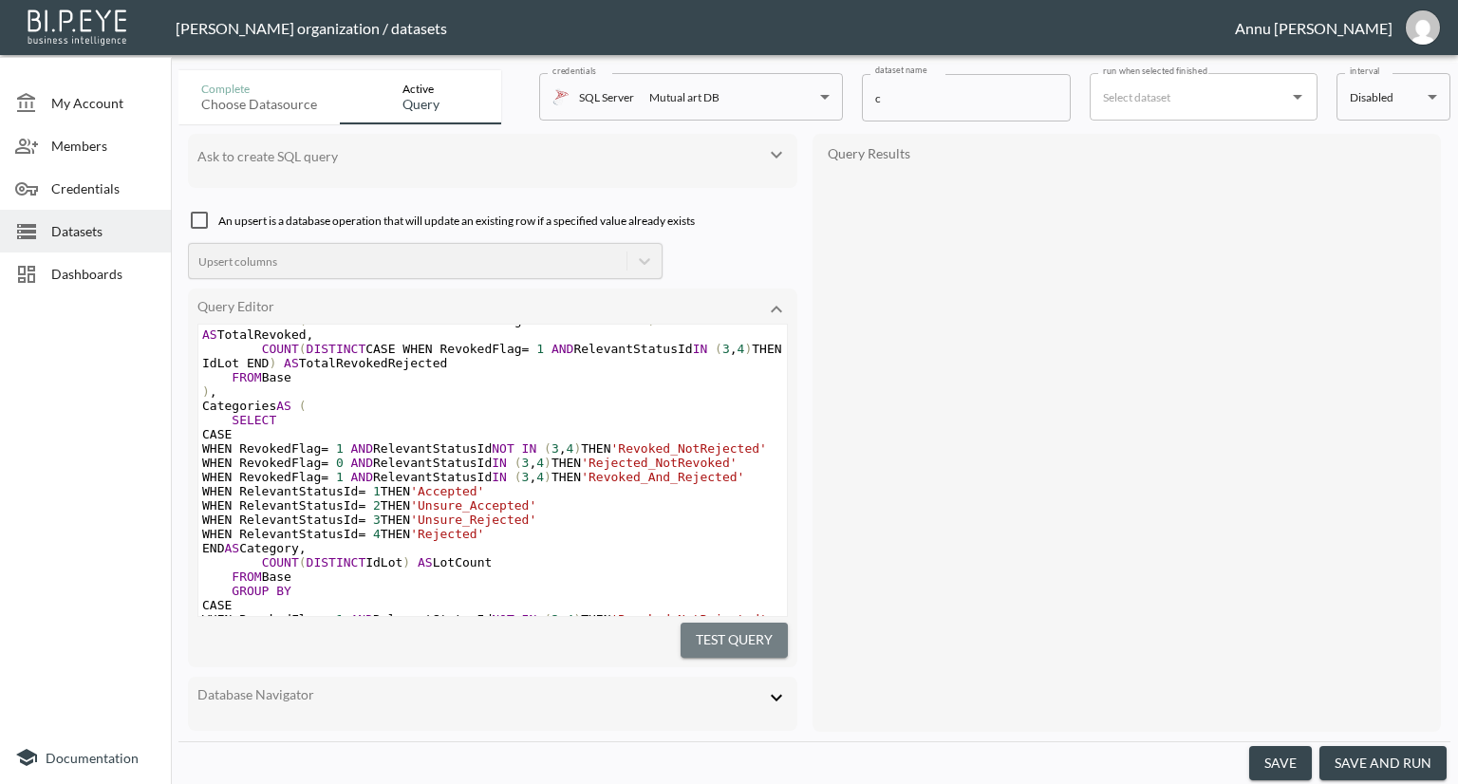
click at [689, 623] on button "Test Query" at bounding box center [734, 640] width 107 height 35
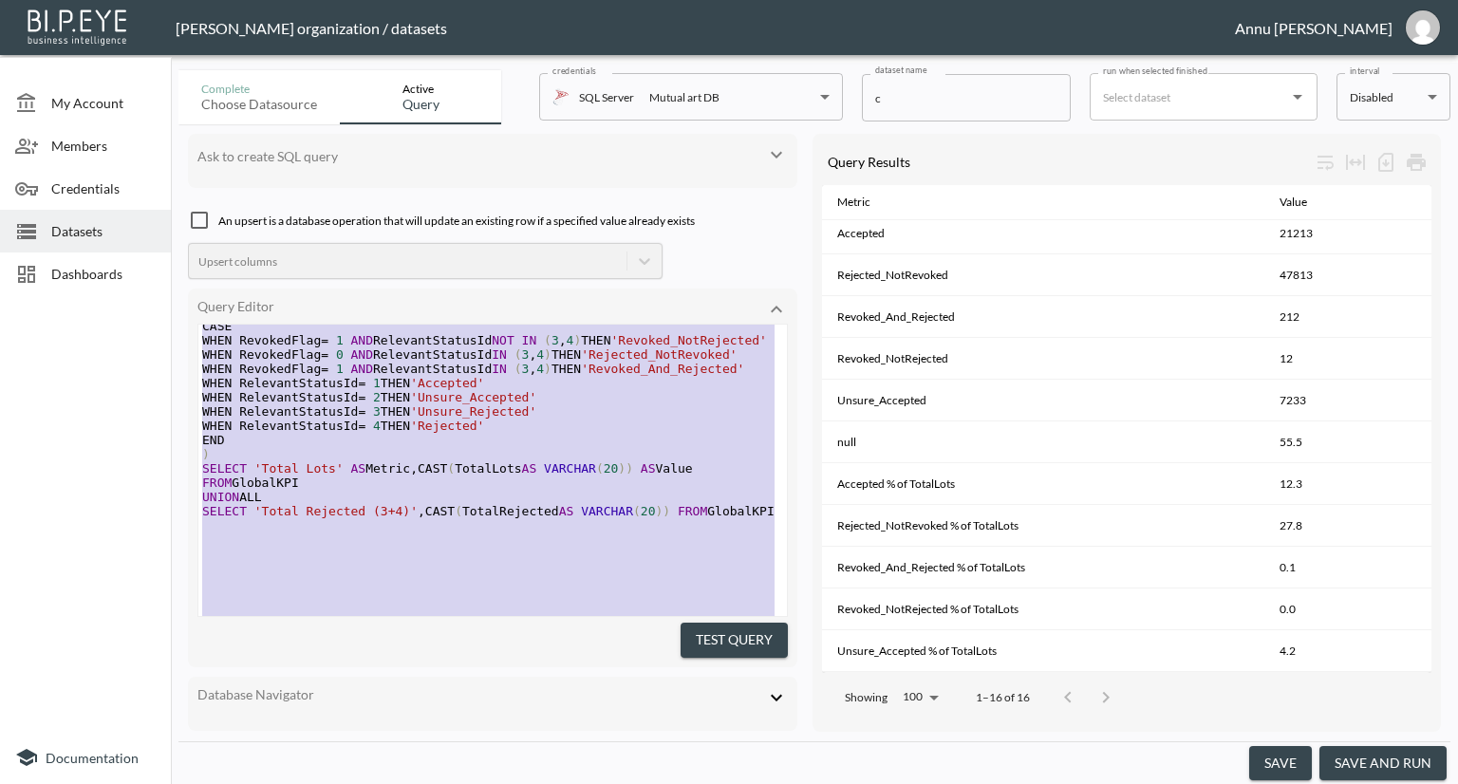
scroll to position [0, 0]
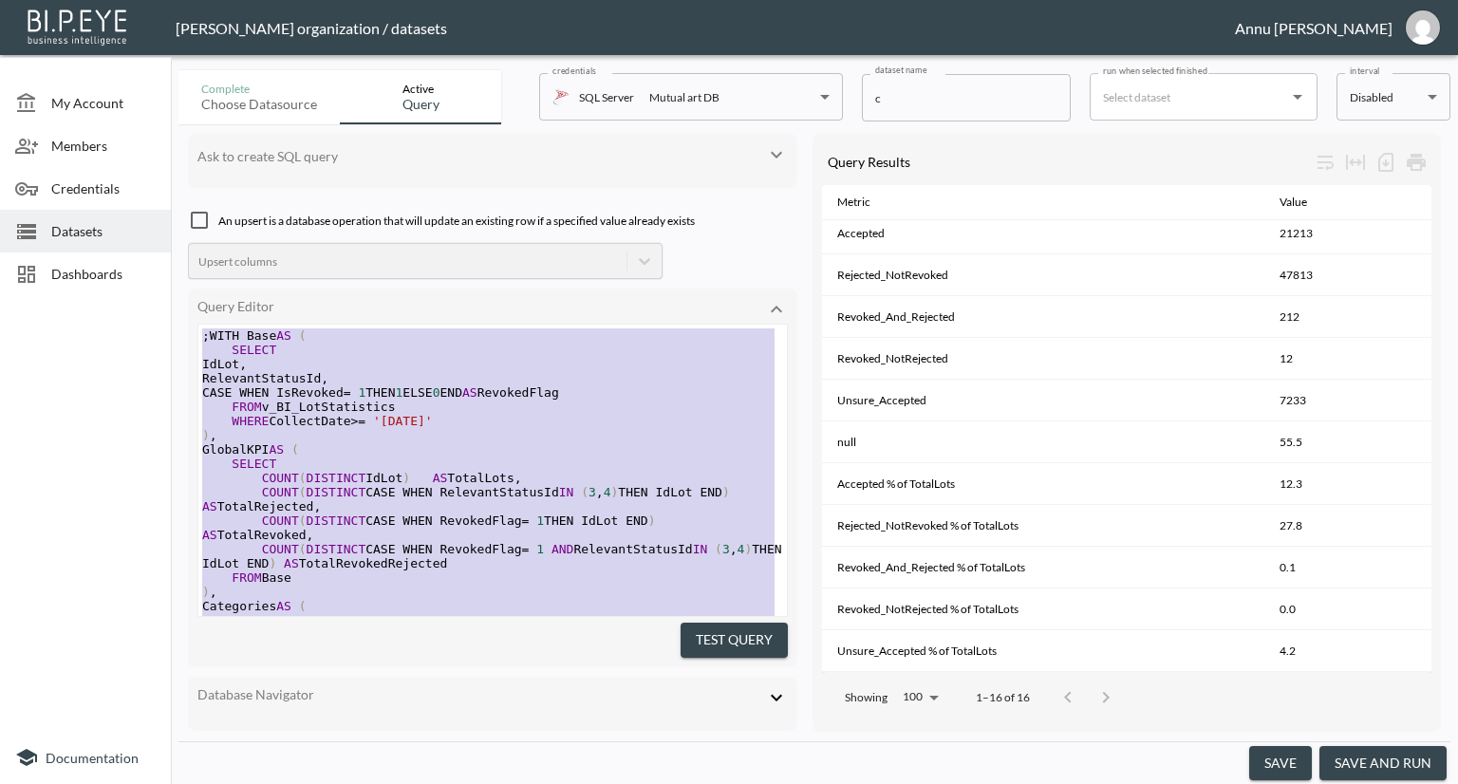
drag, startPoint x: 372, startPoint y: 536, endPoint x: 219, endPoint y: 59, distance: 501.3
type textarea ";WITH Base AS ( SELECT IdLot, RelevantStatusId, CASE WHEN IsRevoked = 1 THEN 1 …"
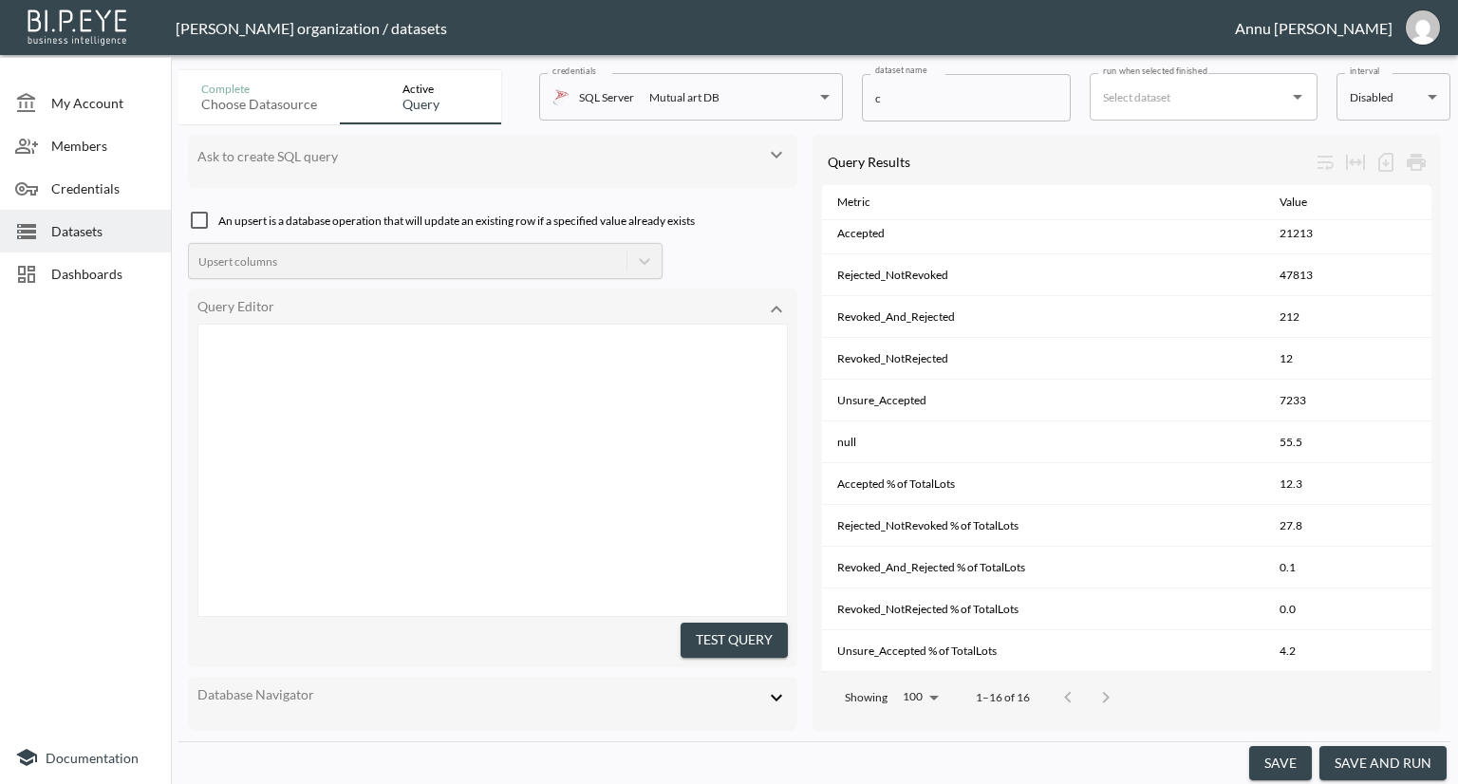
scroll to position [1002, 0]
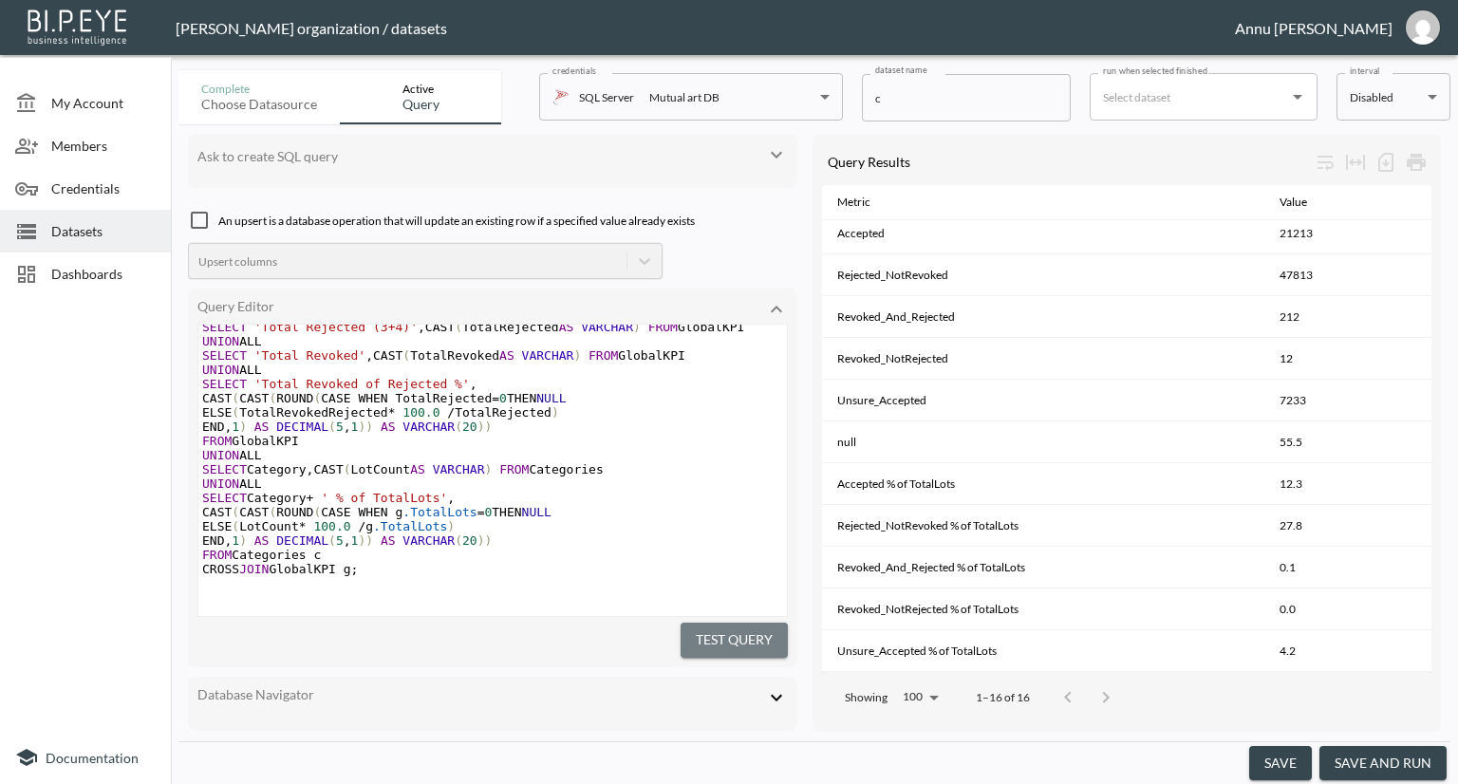
click at [700, 628] on button "Test Query" at bounding box center [734, 640] width 107 height 35
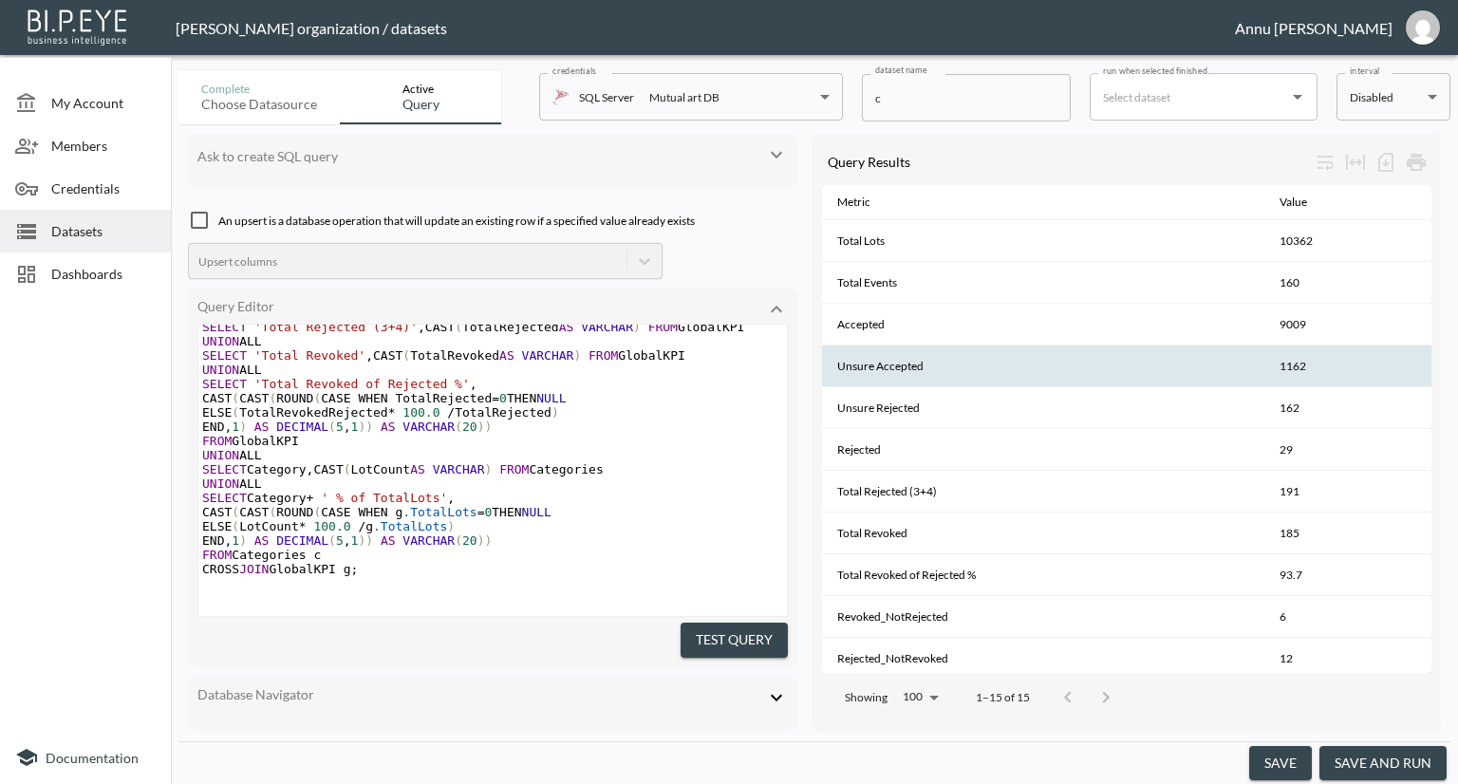
scroll to position [184, 0]
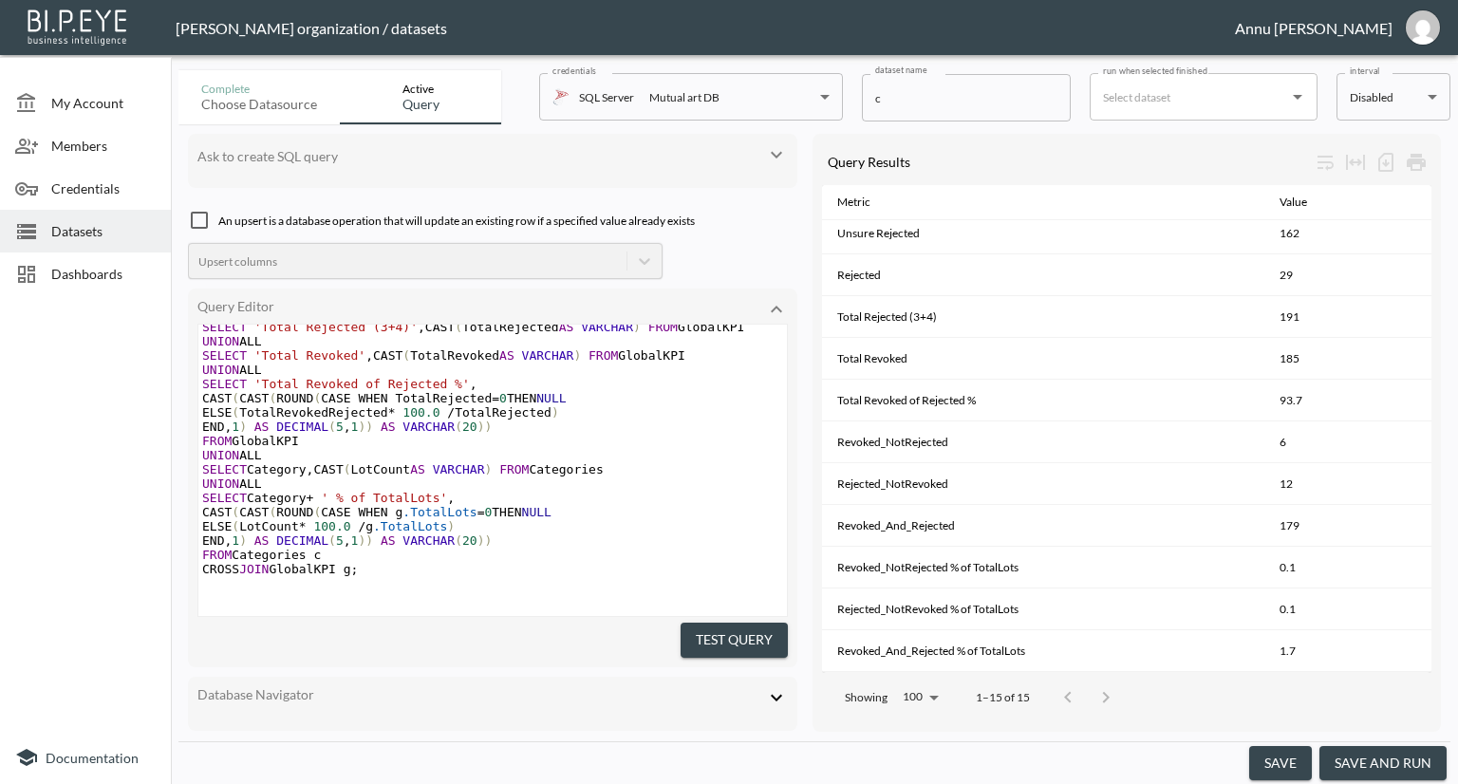
click at [1355, 752] on button "save and run" at bounding box center [1382, 763] width 127 height 35
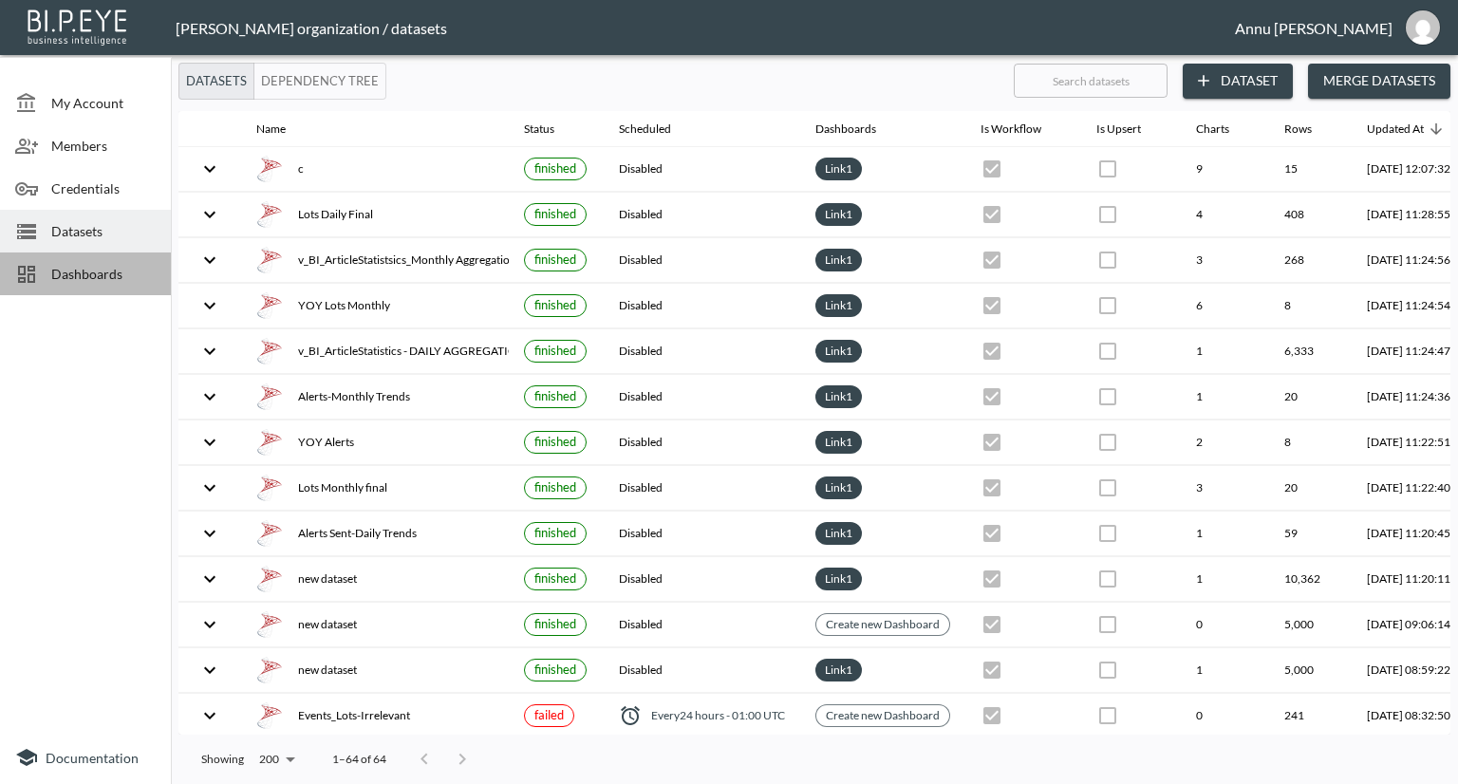
click at [129, 272] on span "Dashboards" at bounding box center [103, 274] width 104 height 20
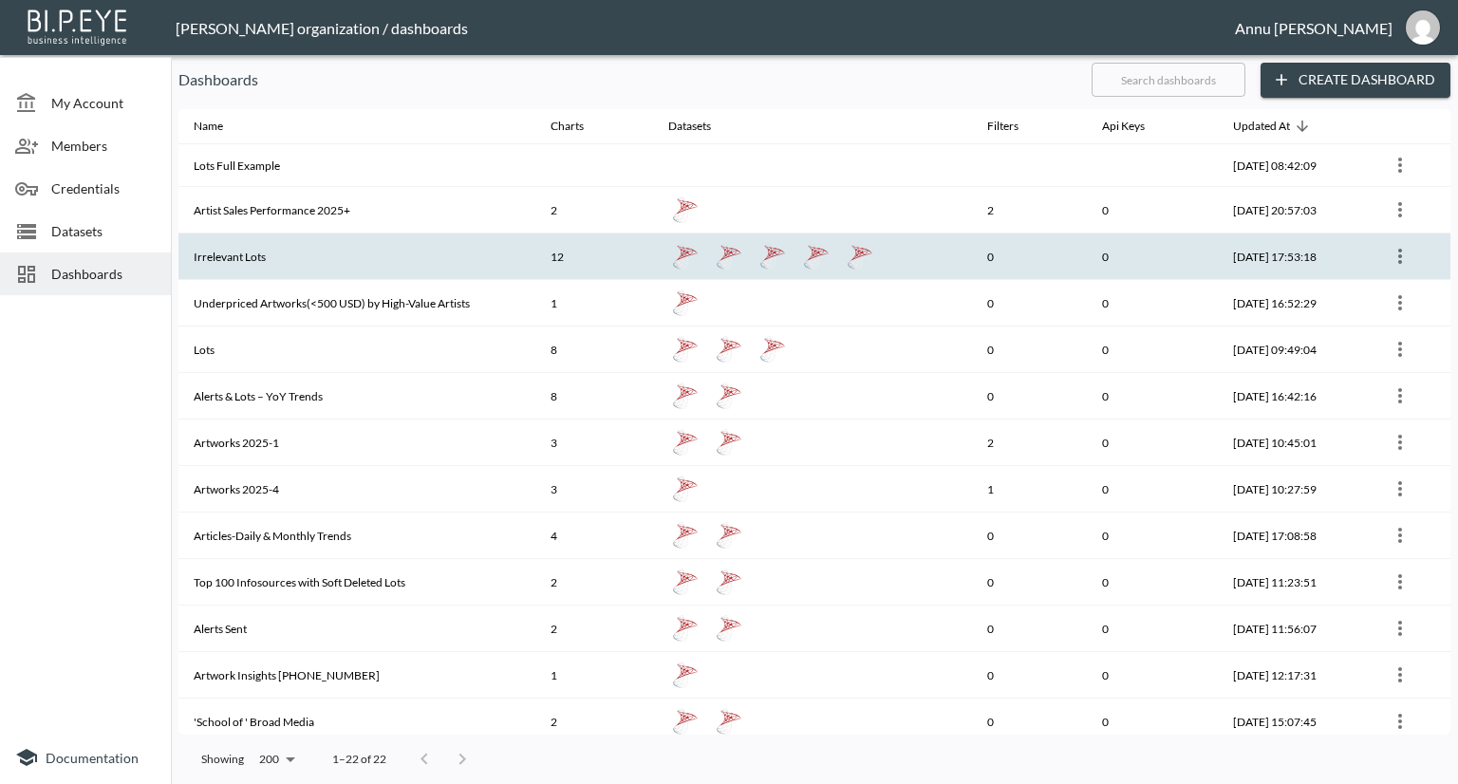
click at [291, 255] on th "Irrelevant Lots" at bounding box center [356, 256] width 357 height 47
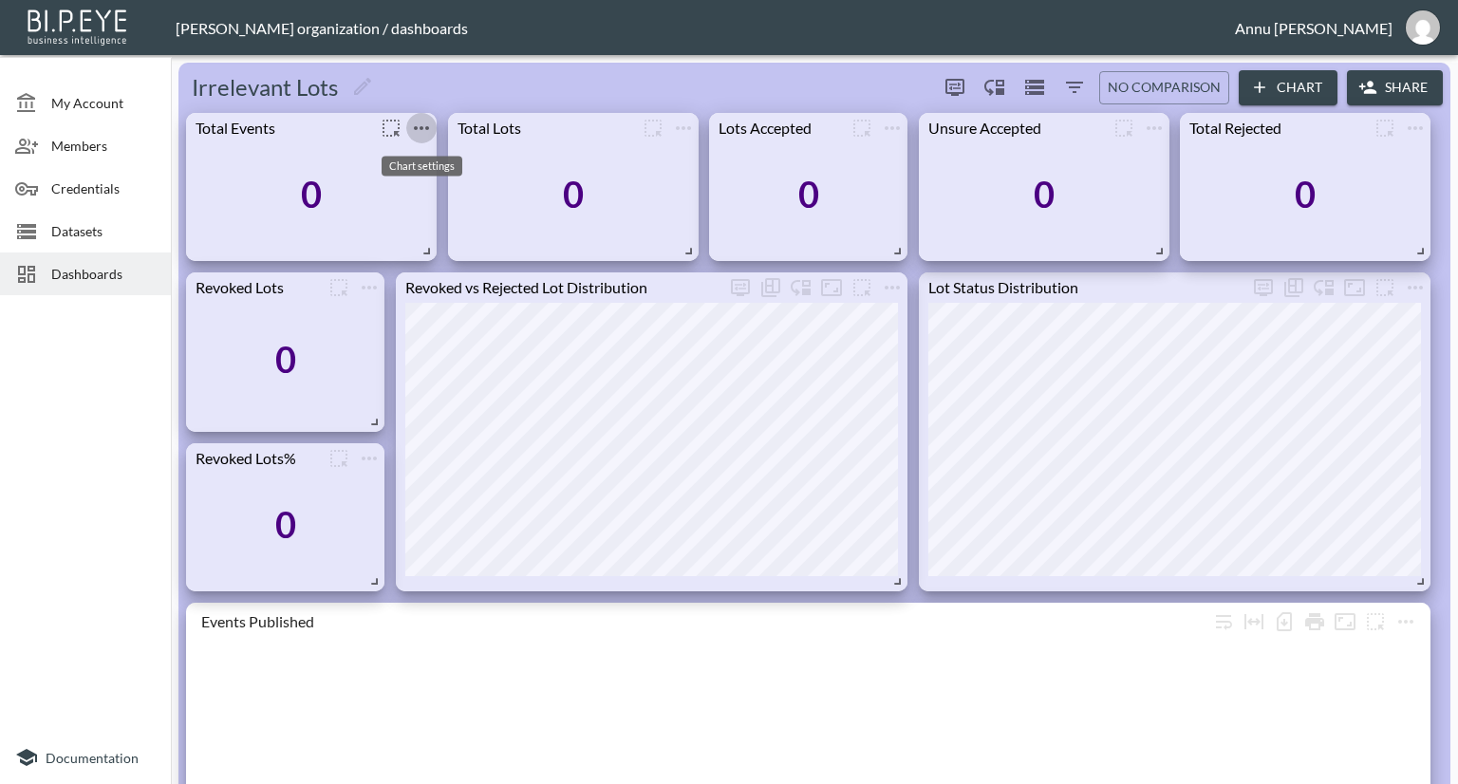
click at [420, 128] on icon "more" at bounding box center [421, 128] width 15 height 4
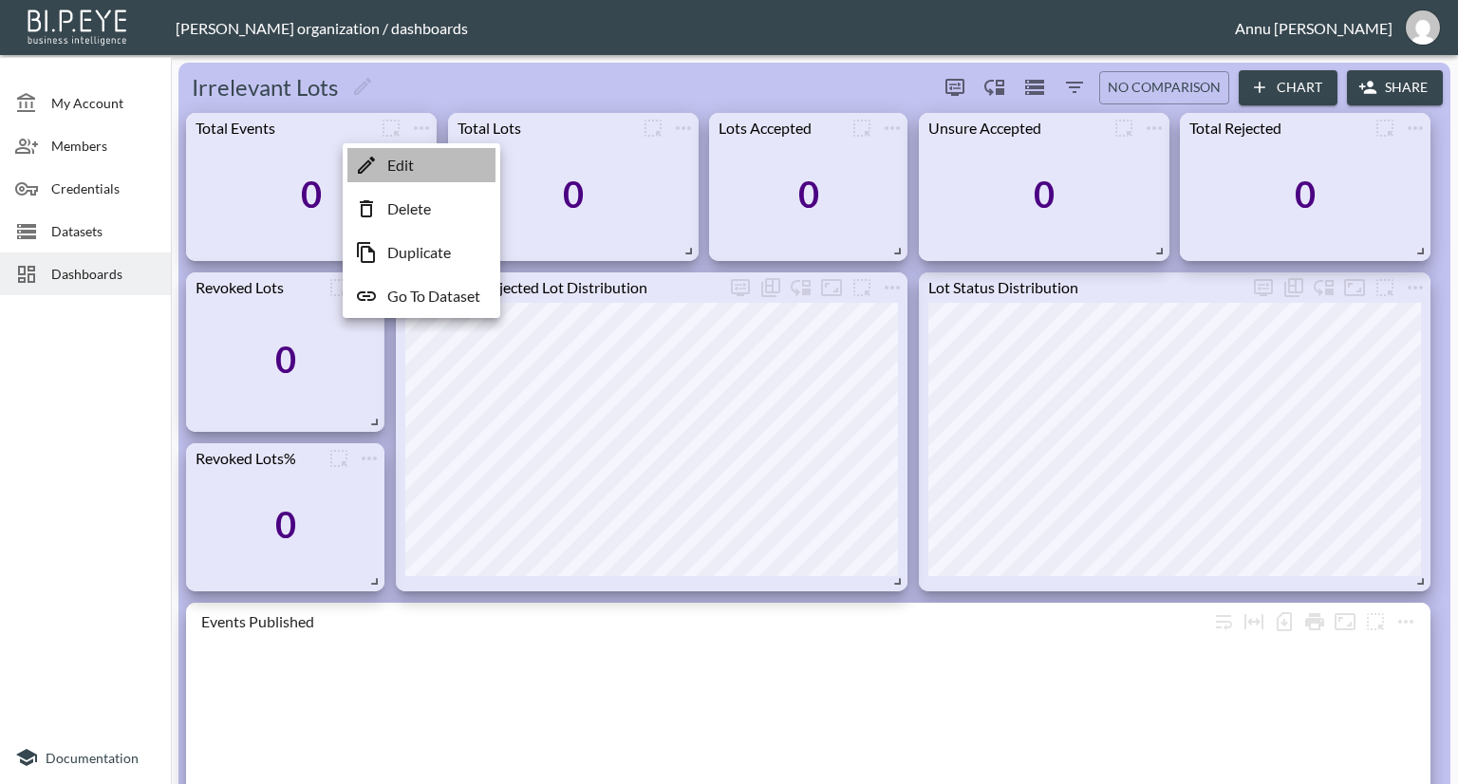
click at [411, 170] on p "Edit" at bounding box center [400, 165] width 27 height 23
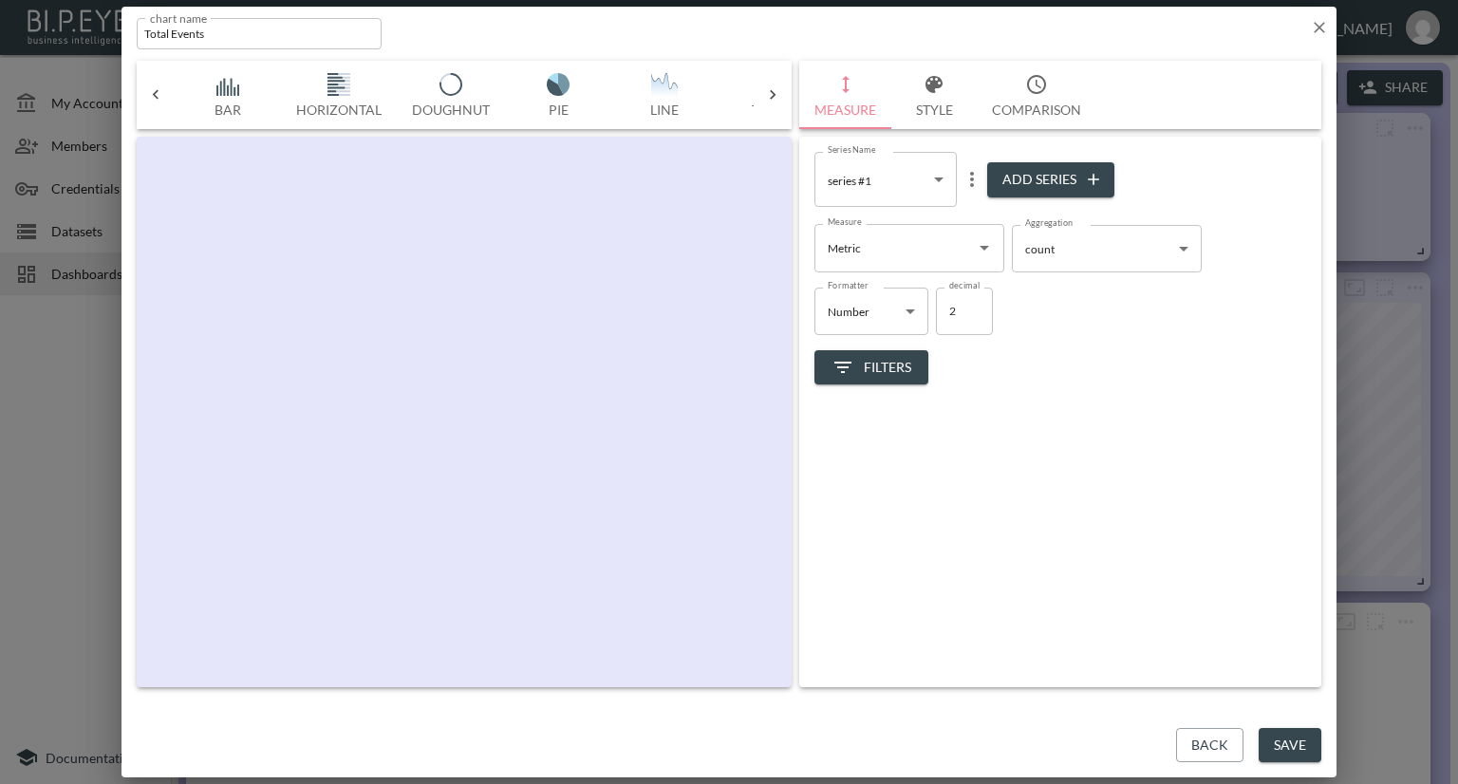
scroll to position [0, 99]
click at [979, 244] on icon "Open" at bounding box center [984, 247] width 23 height 23
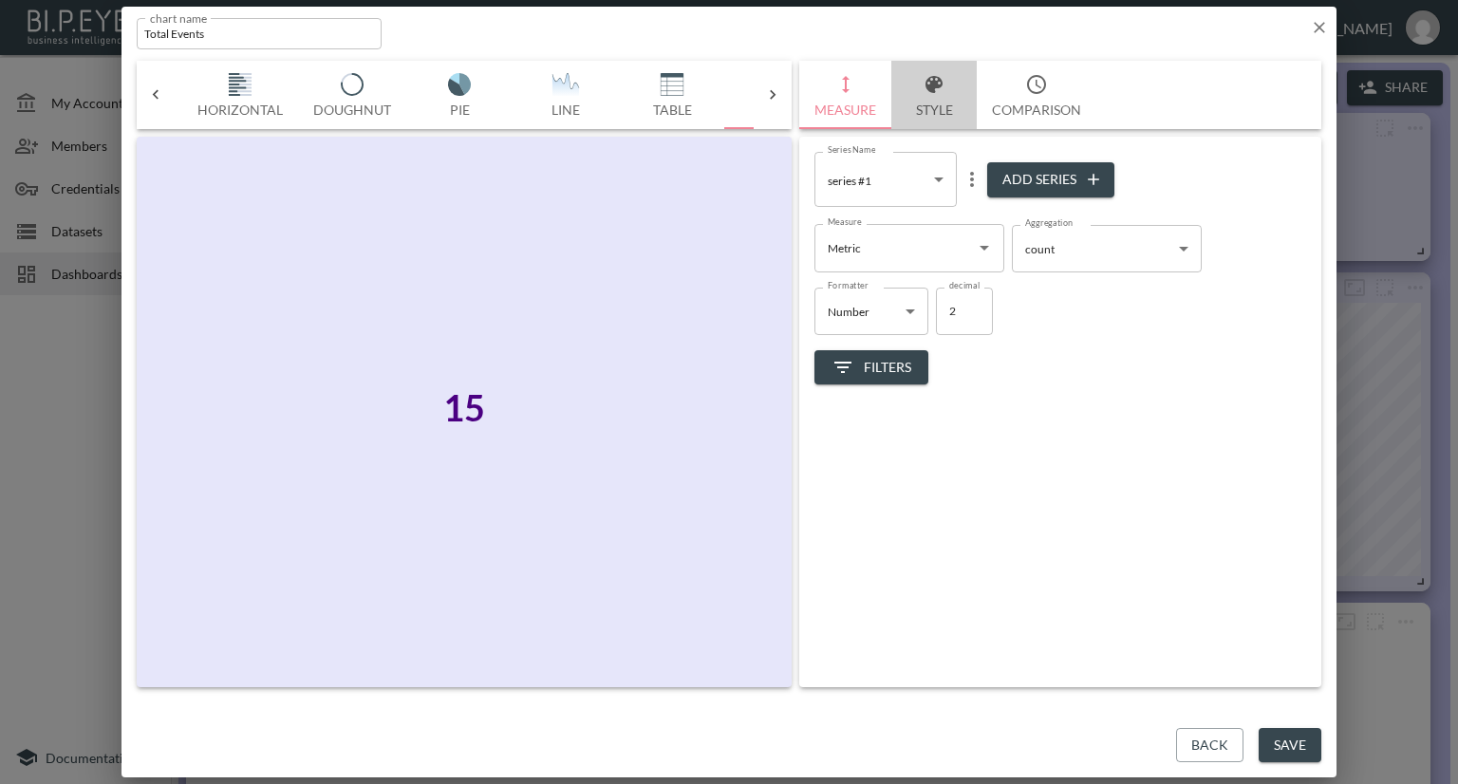
click at [926, 107] on button "Style" at bounding box center [933, 95] width 85 height 68
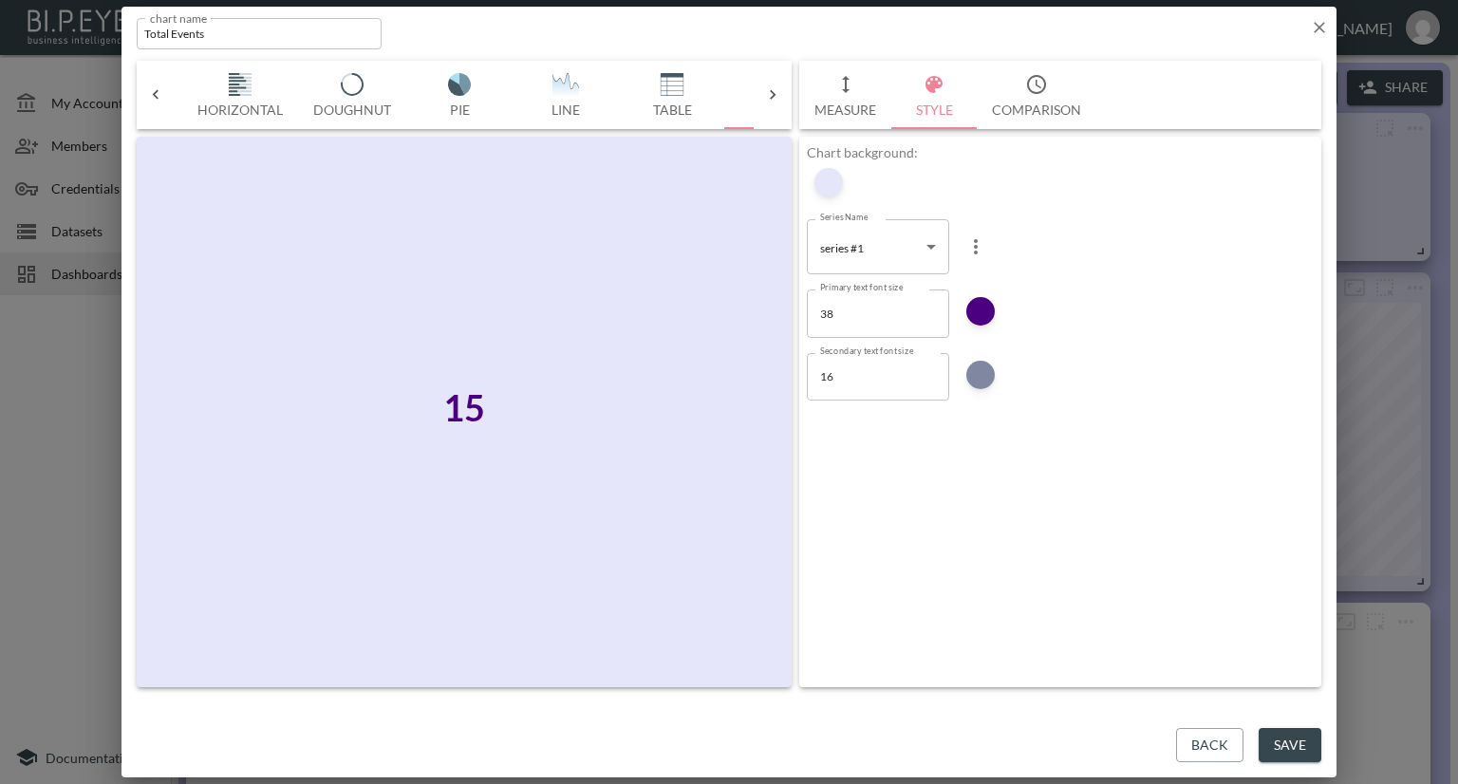
click at [825, 111] on button "Measure" at bounding box center [845, 95] width 92 height 68
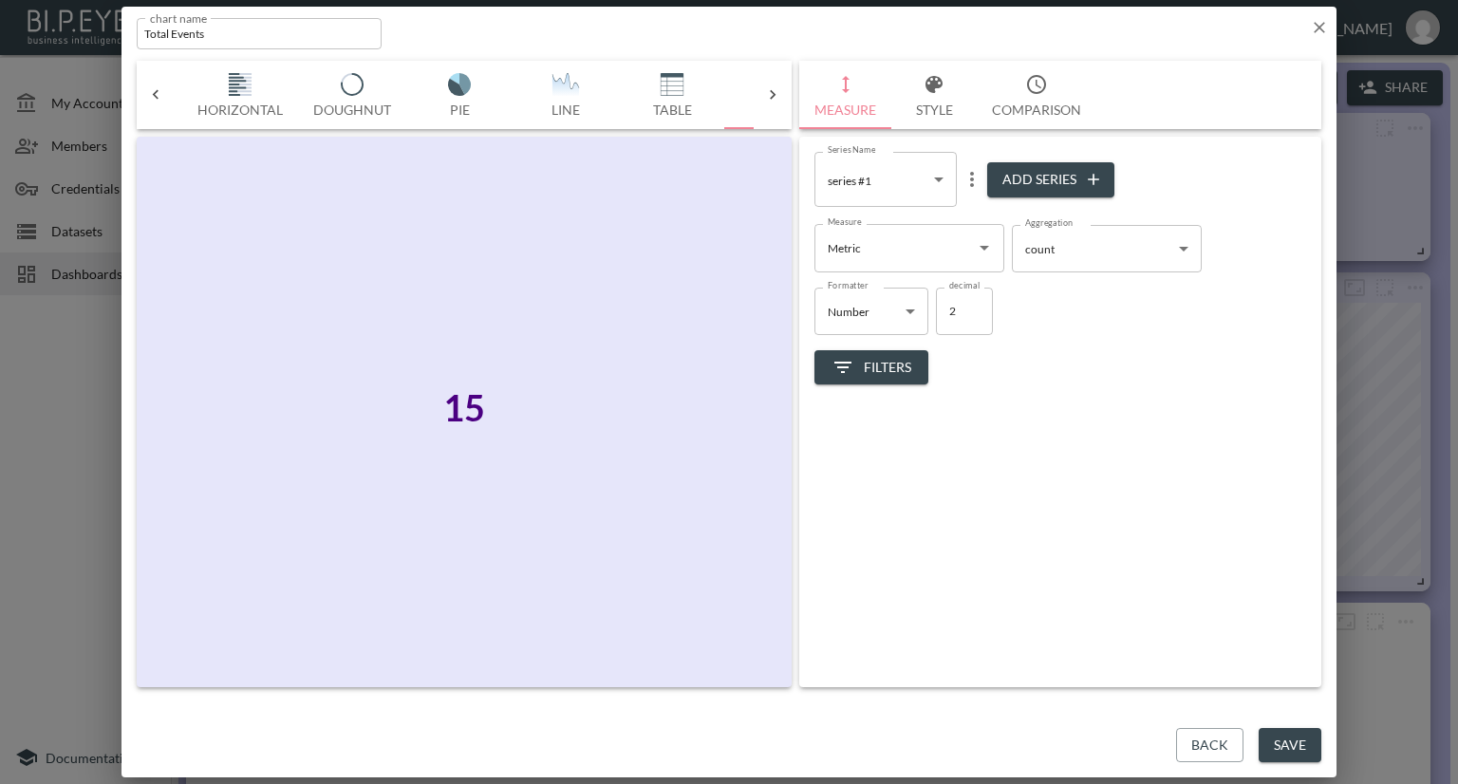
click at [930, 180] on body "BI.P.EYE, Interactive Analytics Dashboards - app [PERSON_NAME] organization / d…" at bounding box center [729, 392] width 1458 height 784
click at [908, 263] on div at bounding box center [729, 392] width 1458 height 784
click at [683, 82] on img "button" at bounding box center [672, 84] width 76 height 23
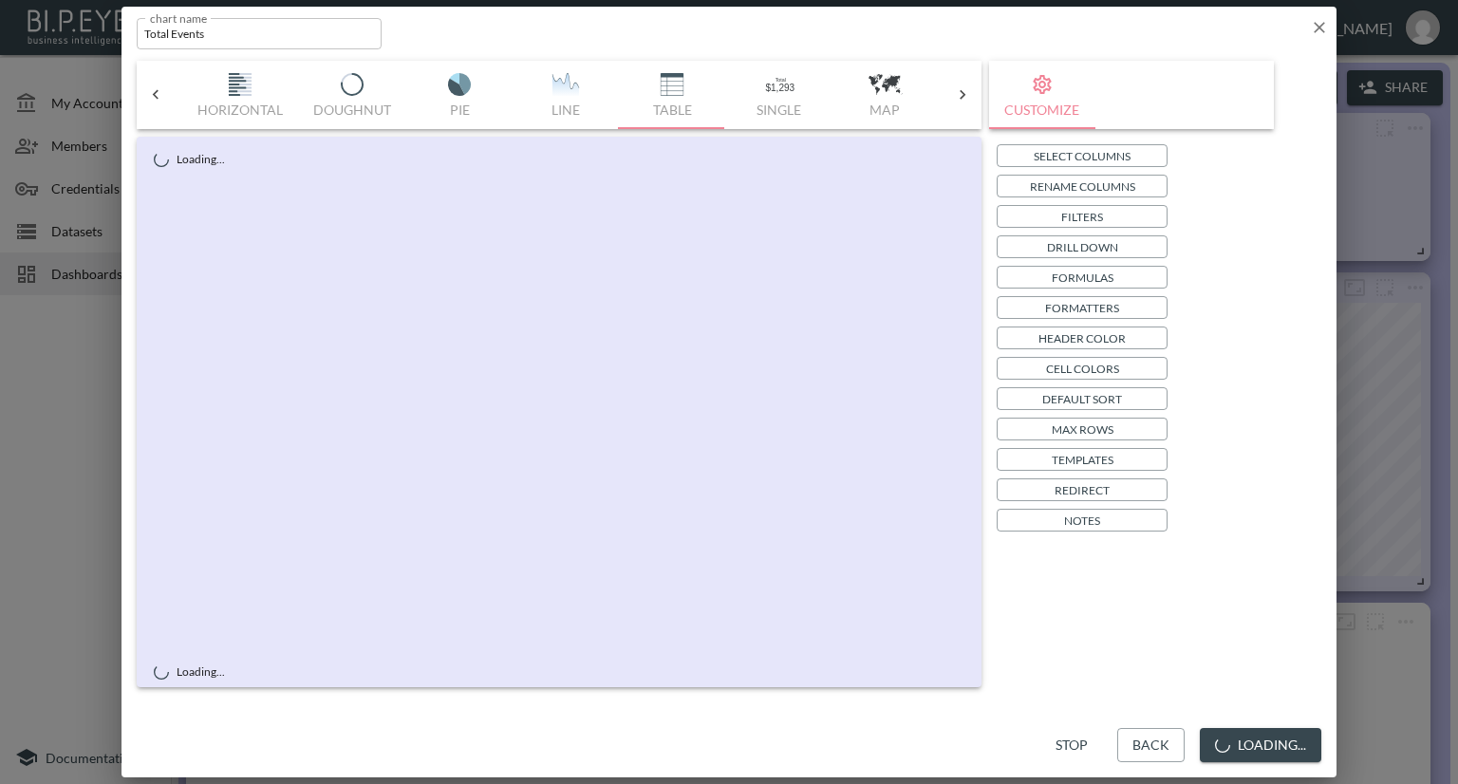
click at [1071, 154] on p "Select Columns" at bounding box center [1082, 156] width 97 height 20
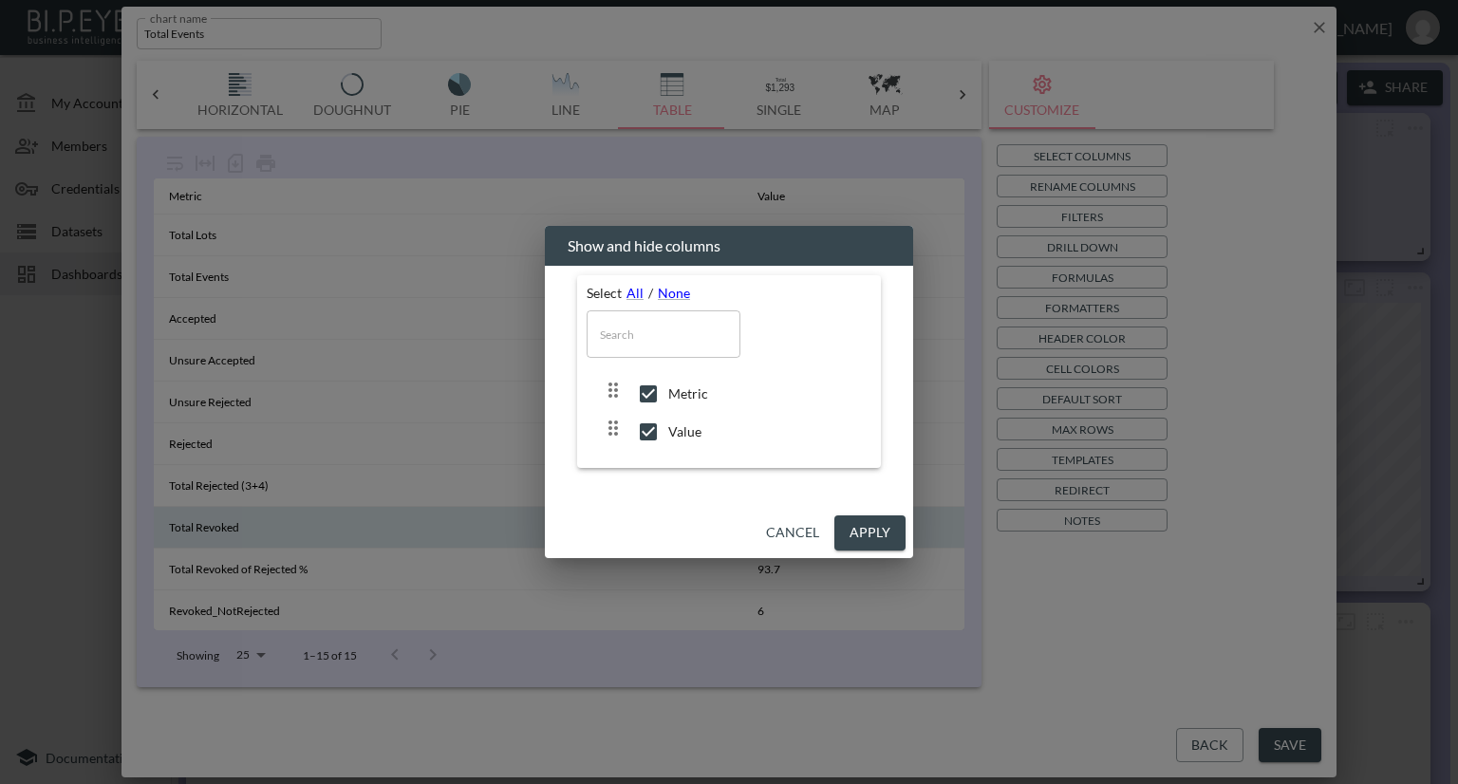
drag, startPoint x: 847, startPoint y: 530, endPoint x: 637, endPoint y: 527, distance: 209.8
click at [842, 530] on button "Apply" at bounding box center [869, 532] width 71 height 35
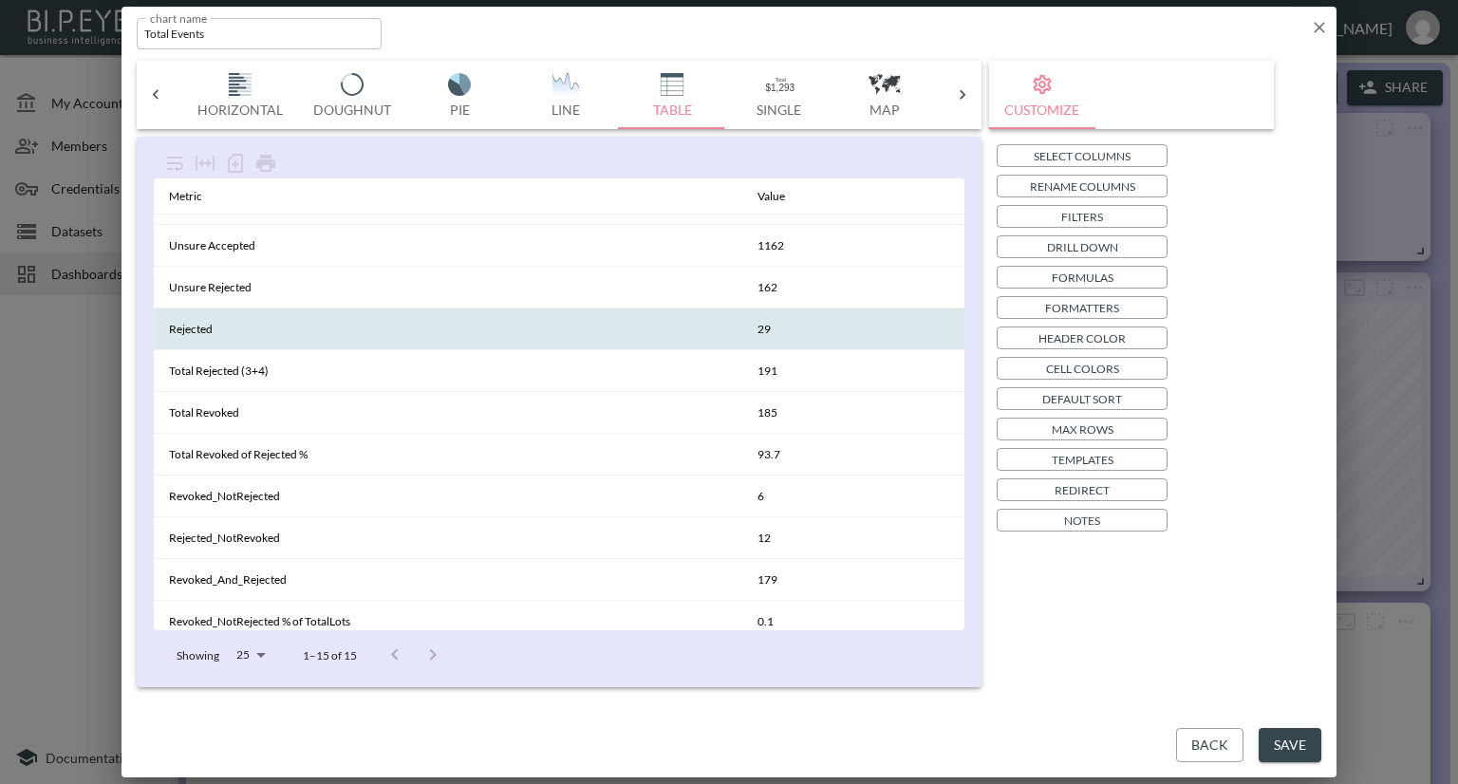
scroll to position [0, 0]
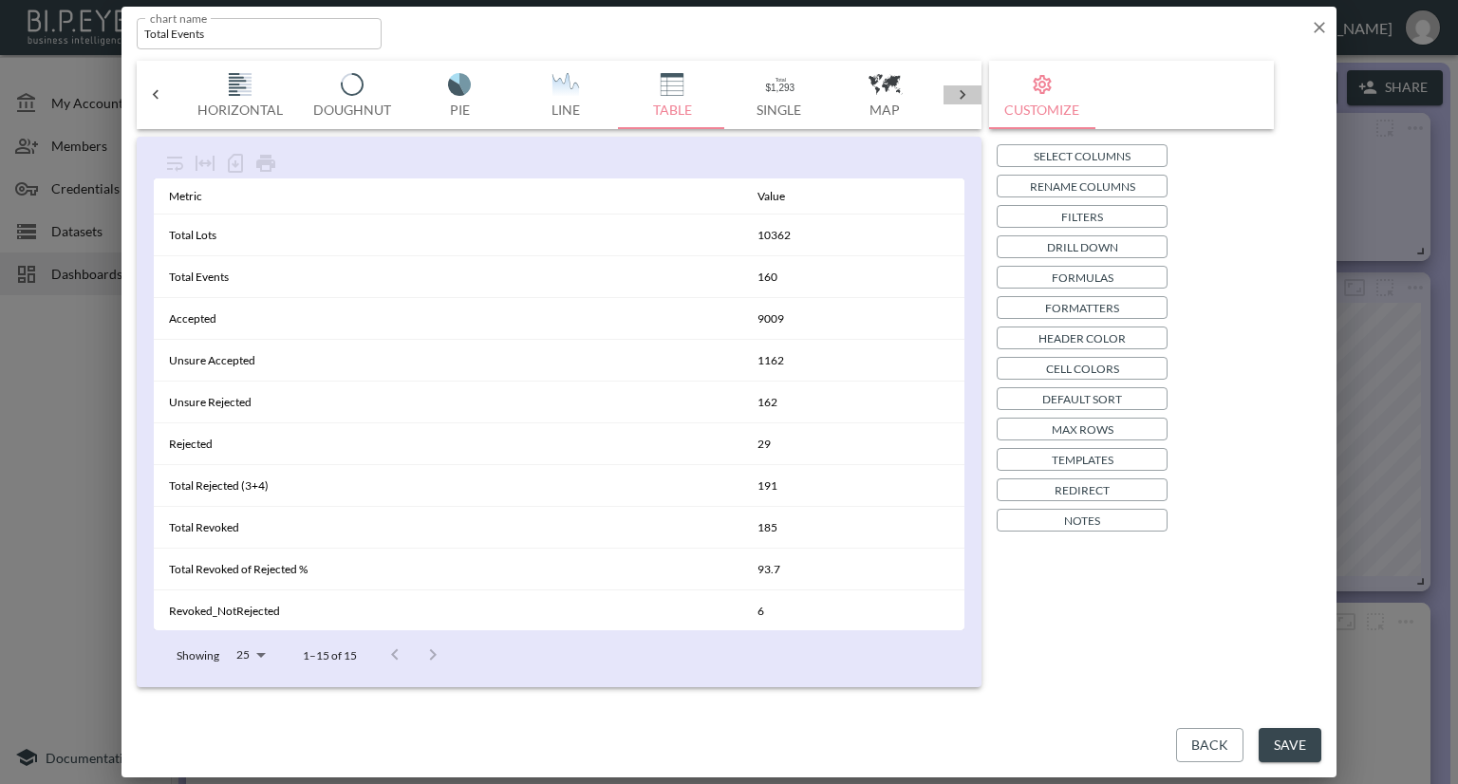
click at [953, 93] on icon at bounding box center [962, 94] width 19 height 19
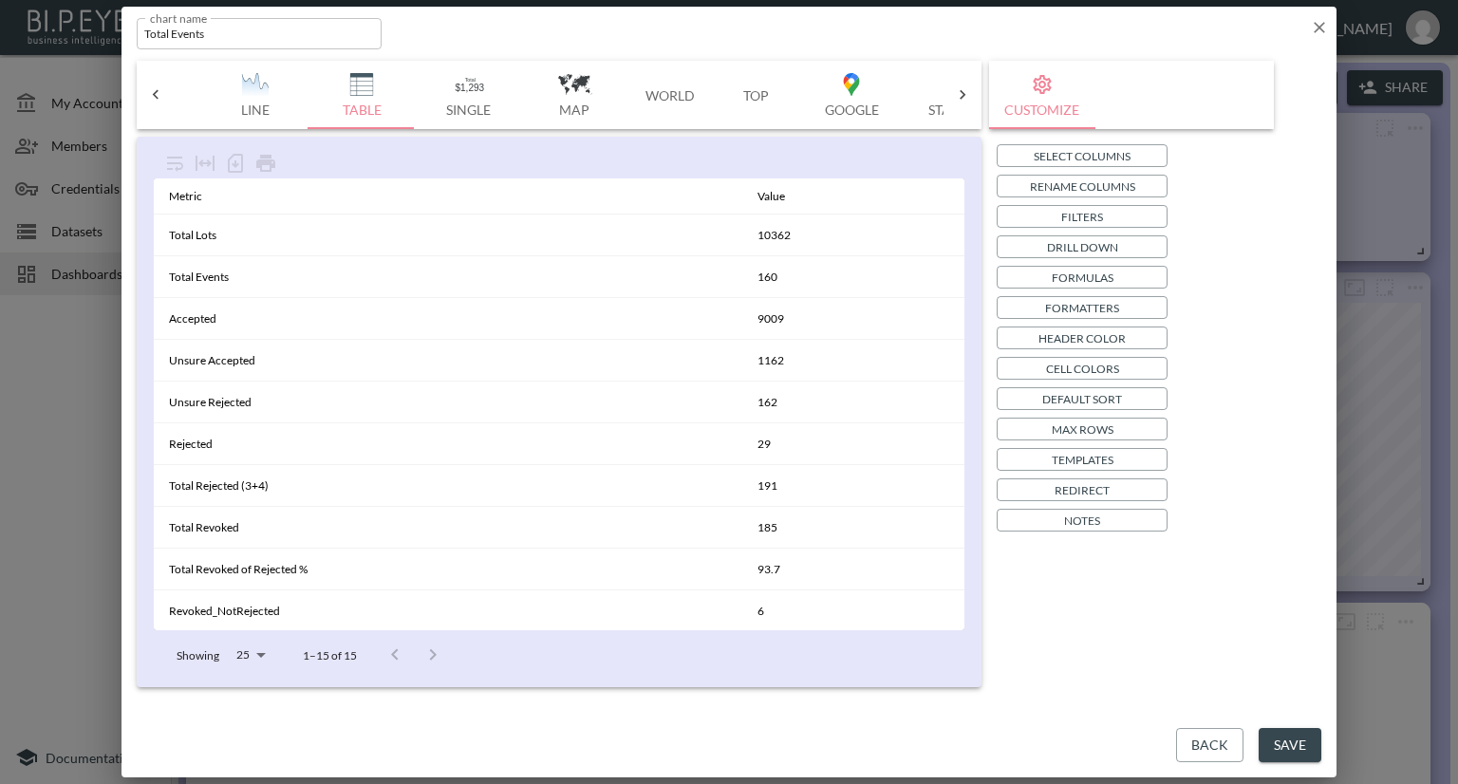
scroll to position [0, 666]
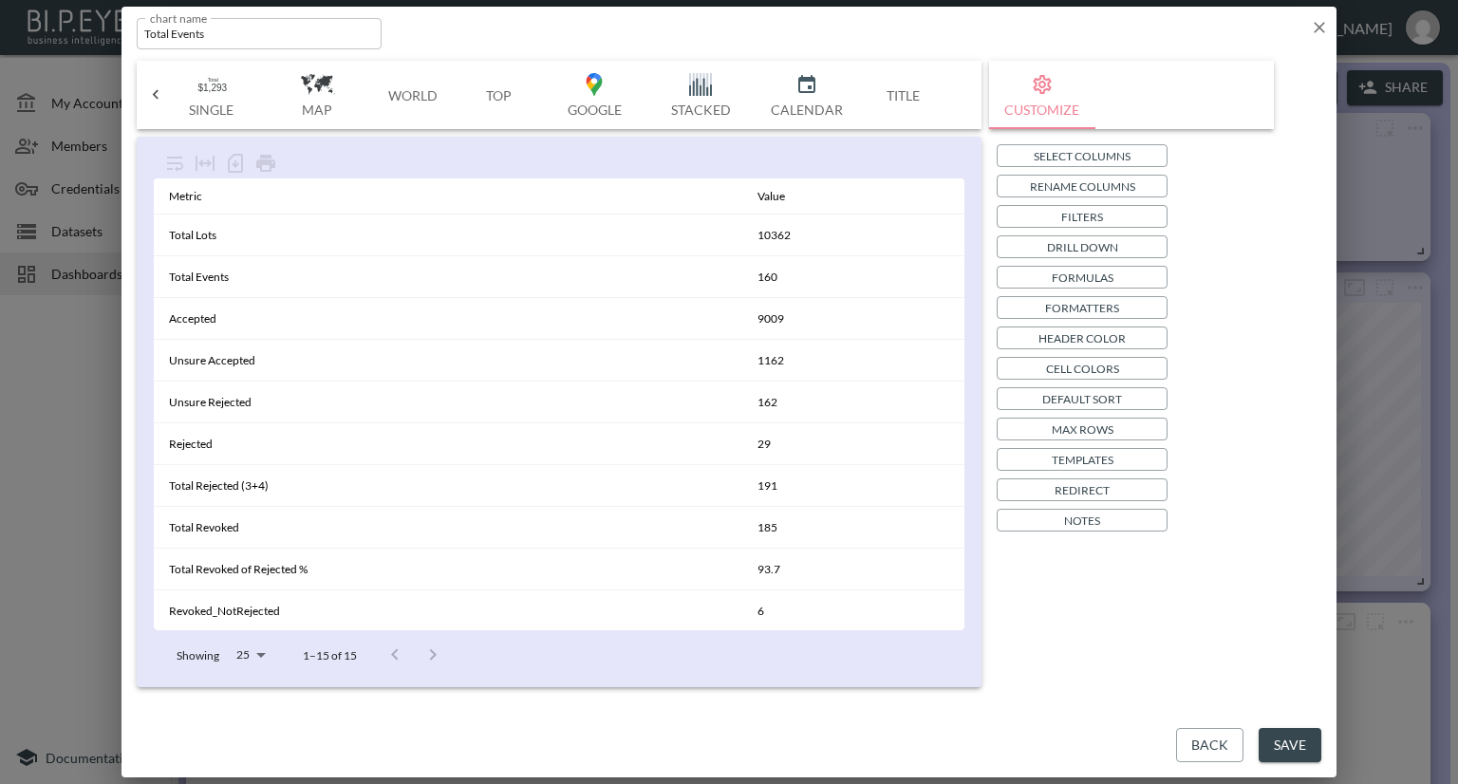
click at [211, 84] on img "button" at bounding box center [211, 84] width 76 height 23
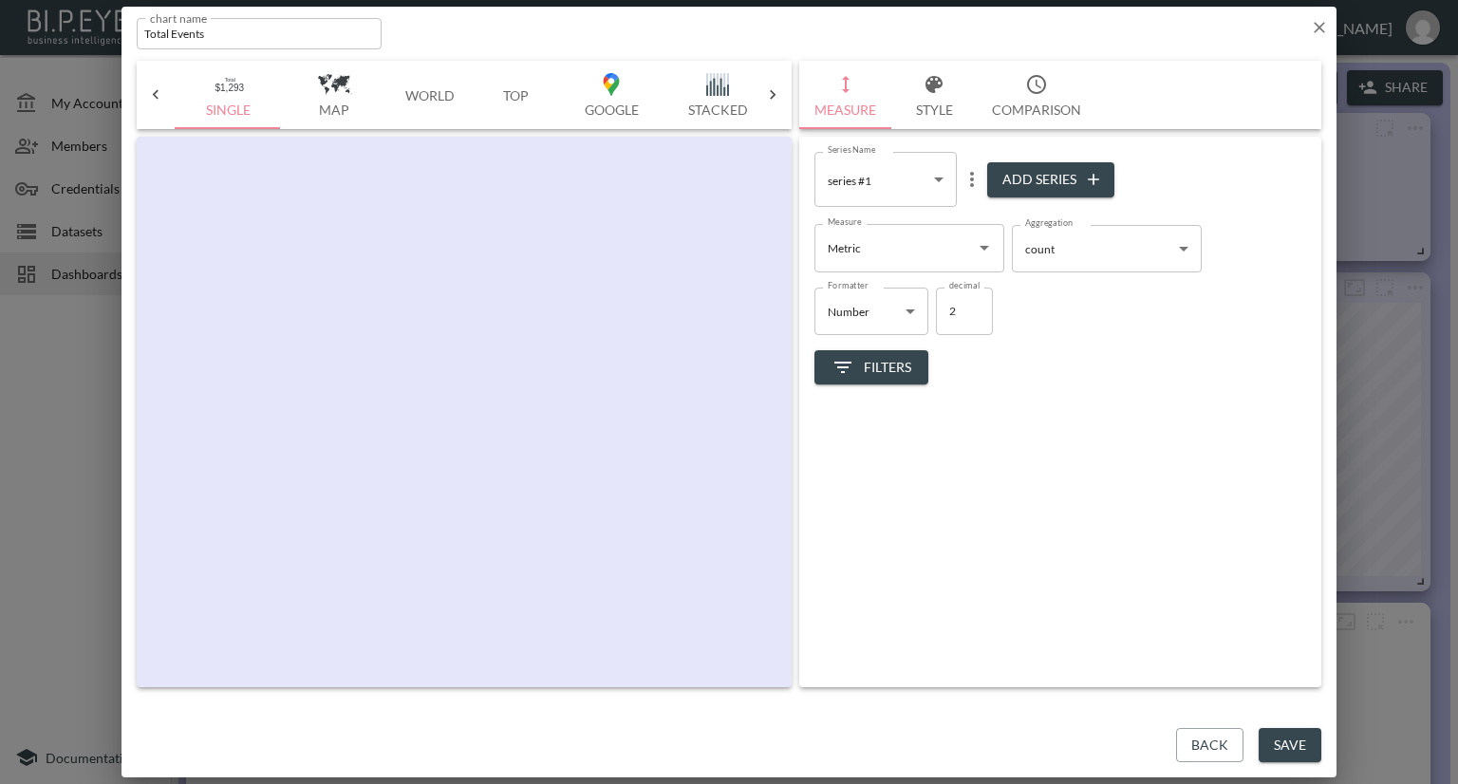
scroll to position [0, 648]
click at [898, 364] on span "Filters" at bounding box center [871, 368] width 80 height 24
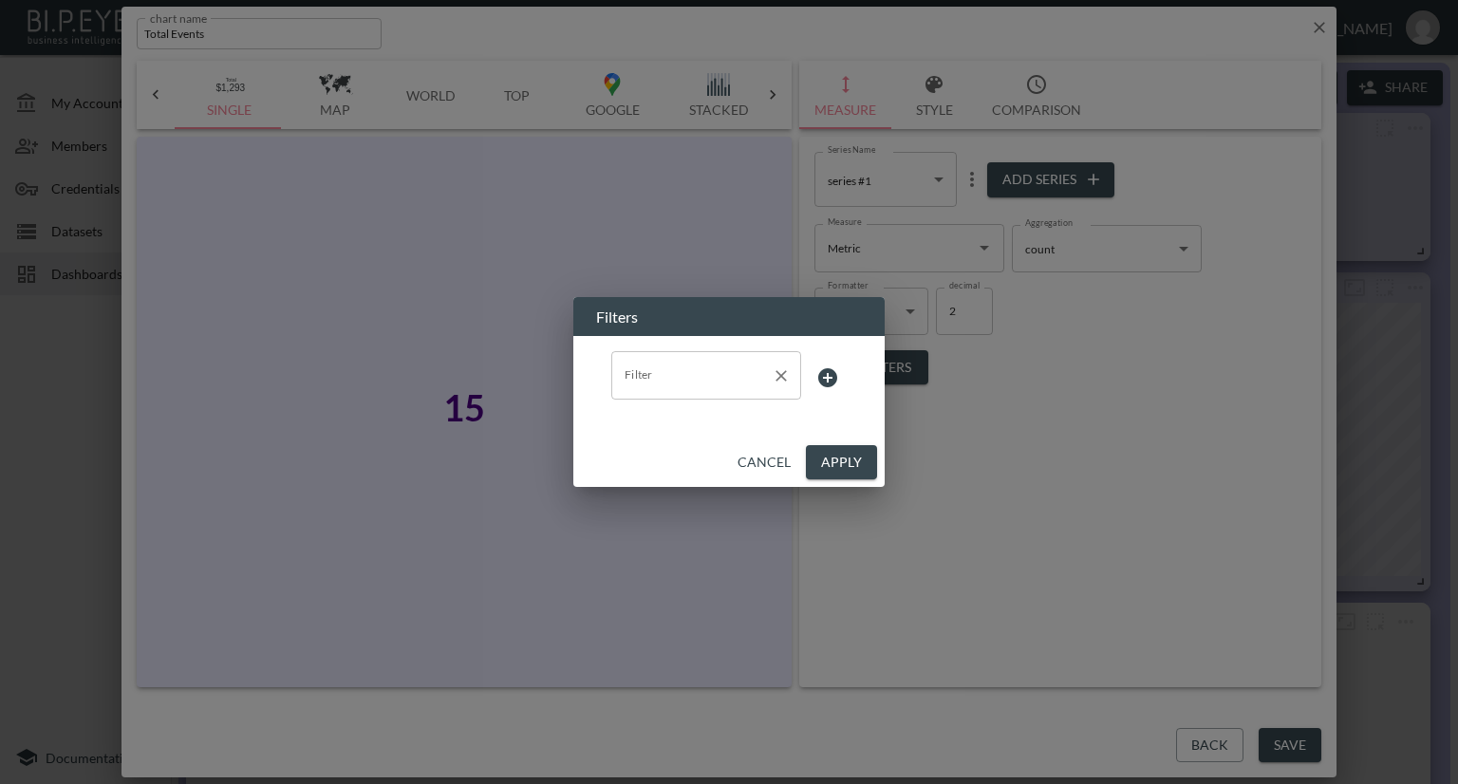
click at [706, 378] on input "Filter" at bounding box center [692, 375] width 144 height 30
click at [672, 416] on span "Metric" at bounding box center [705, 421] width 159 height 17
type input "Metric"
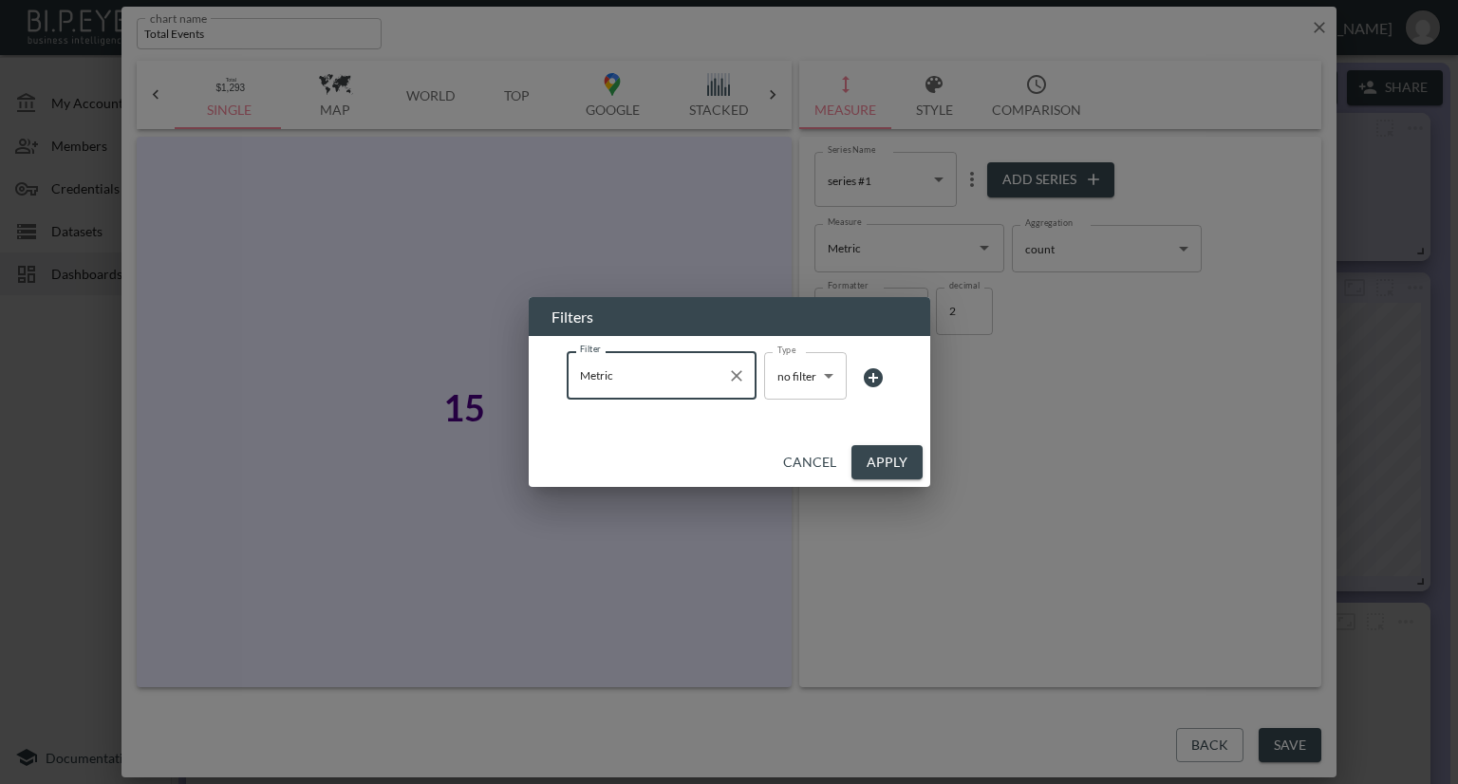
click at [798, 376] on body "BI.P.EYE, Interactive Analytics Dashboards - app [PERSON_NAME] organization / d…" at bounding box center [729, 392] width 1458 height 784
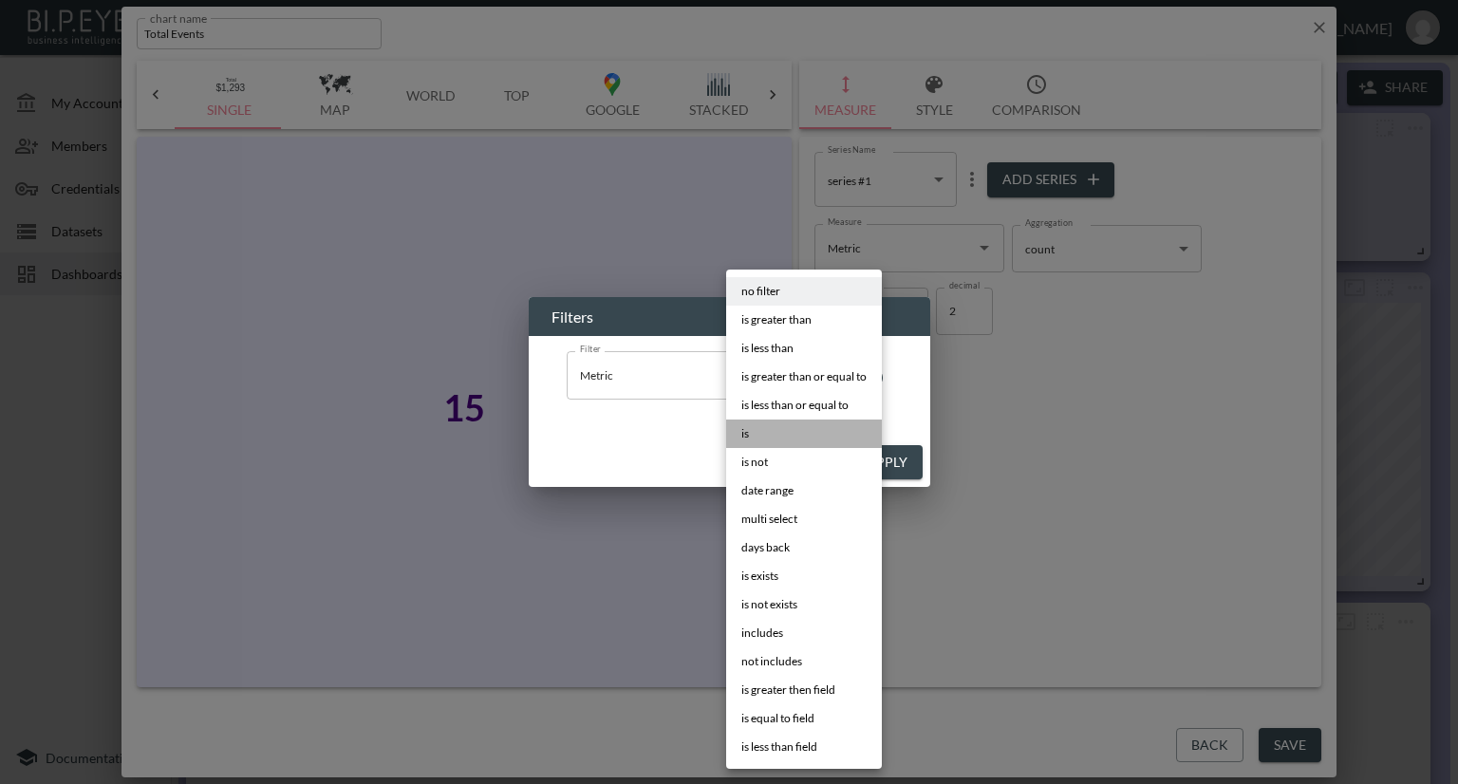
click at [762, 426] on li "is" at bounding box center [804, 434] width 156 height 28
type input "is"
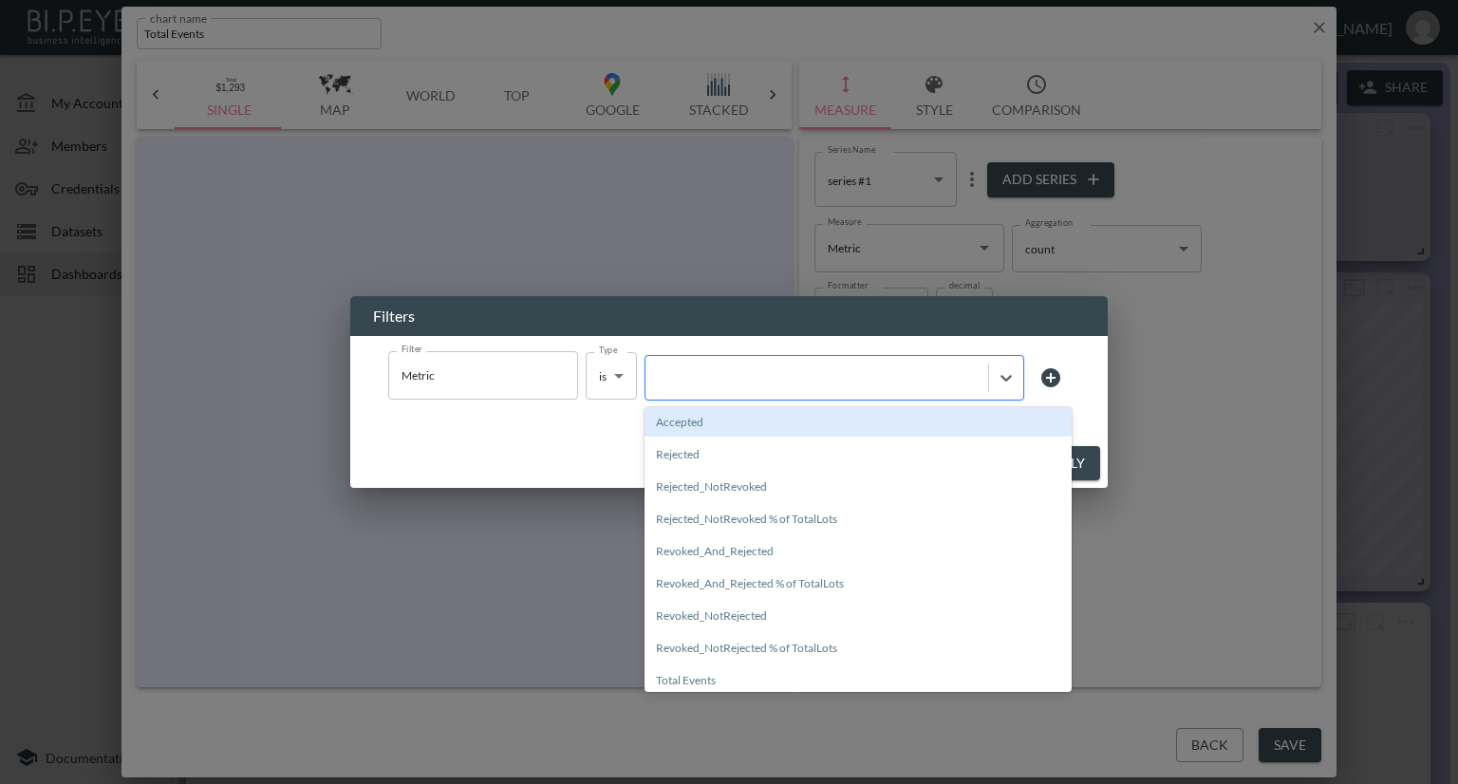
click at [847, 378] on div at bounding box center [817, 377] width 324 height 18
click at [708, 421] on div "Accepted" at bounding box center [857, 421] width 427 height 29
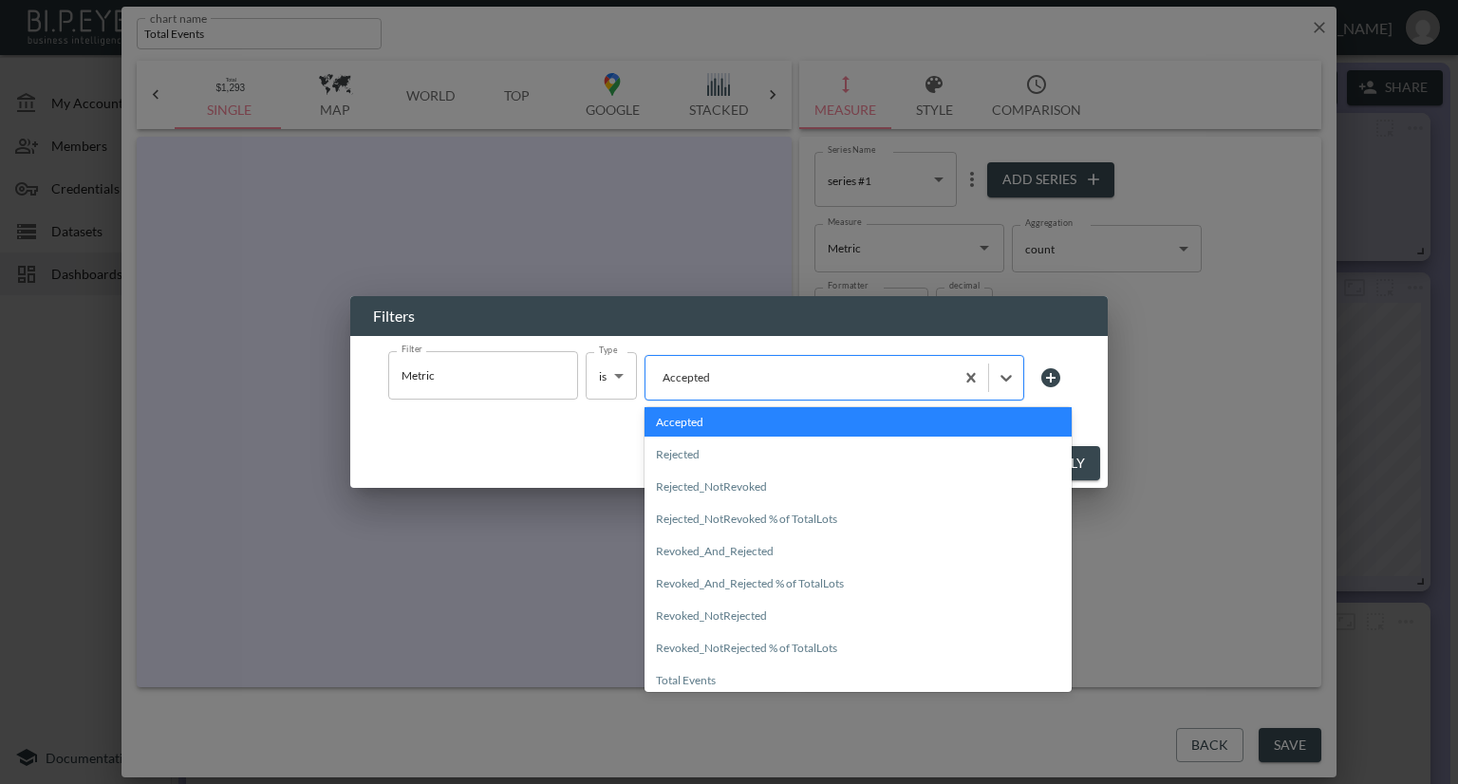
click at [800, 383] on div at bounding box center [799, 377] width 289 height 18
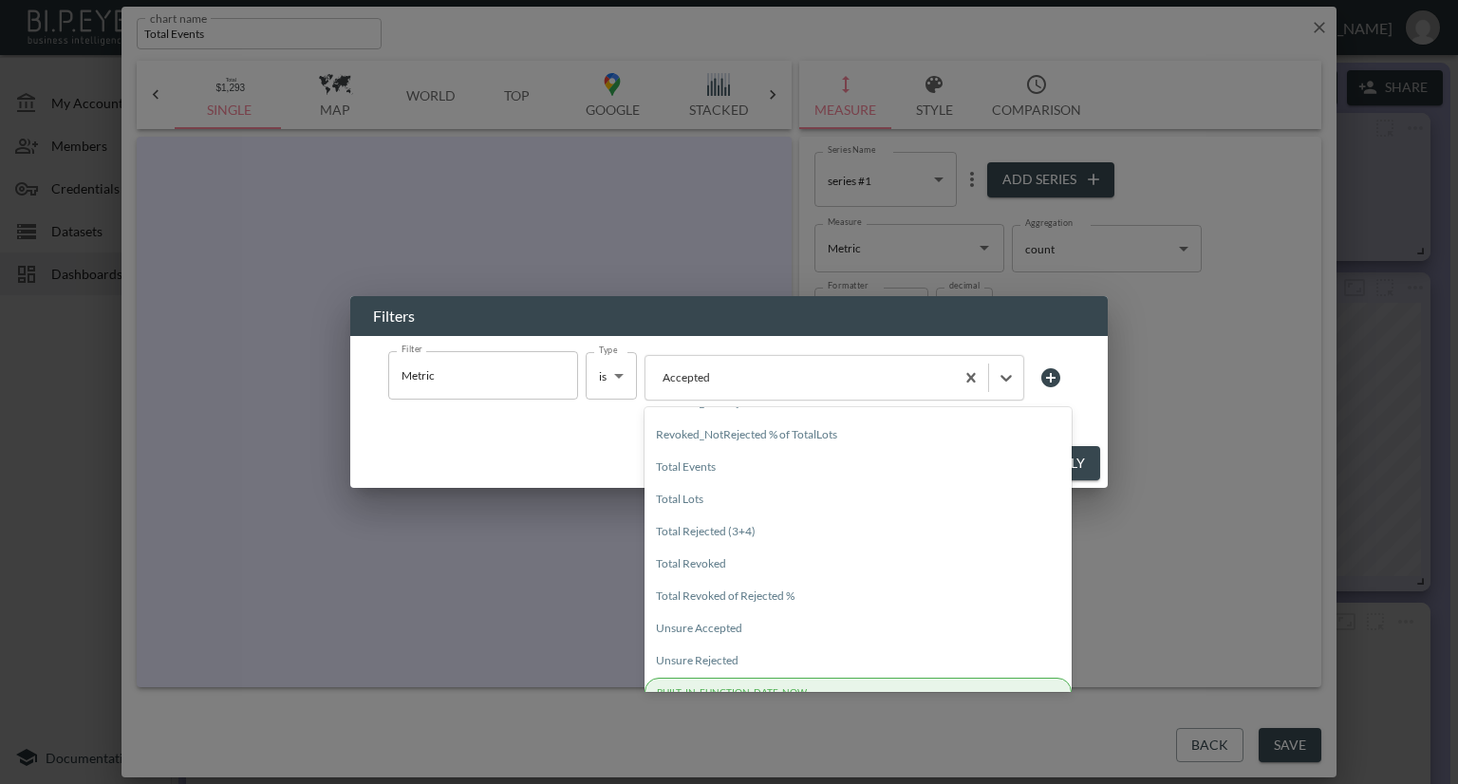
scroll to position [232, 0]
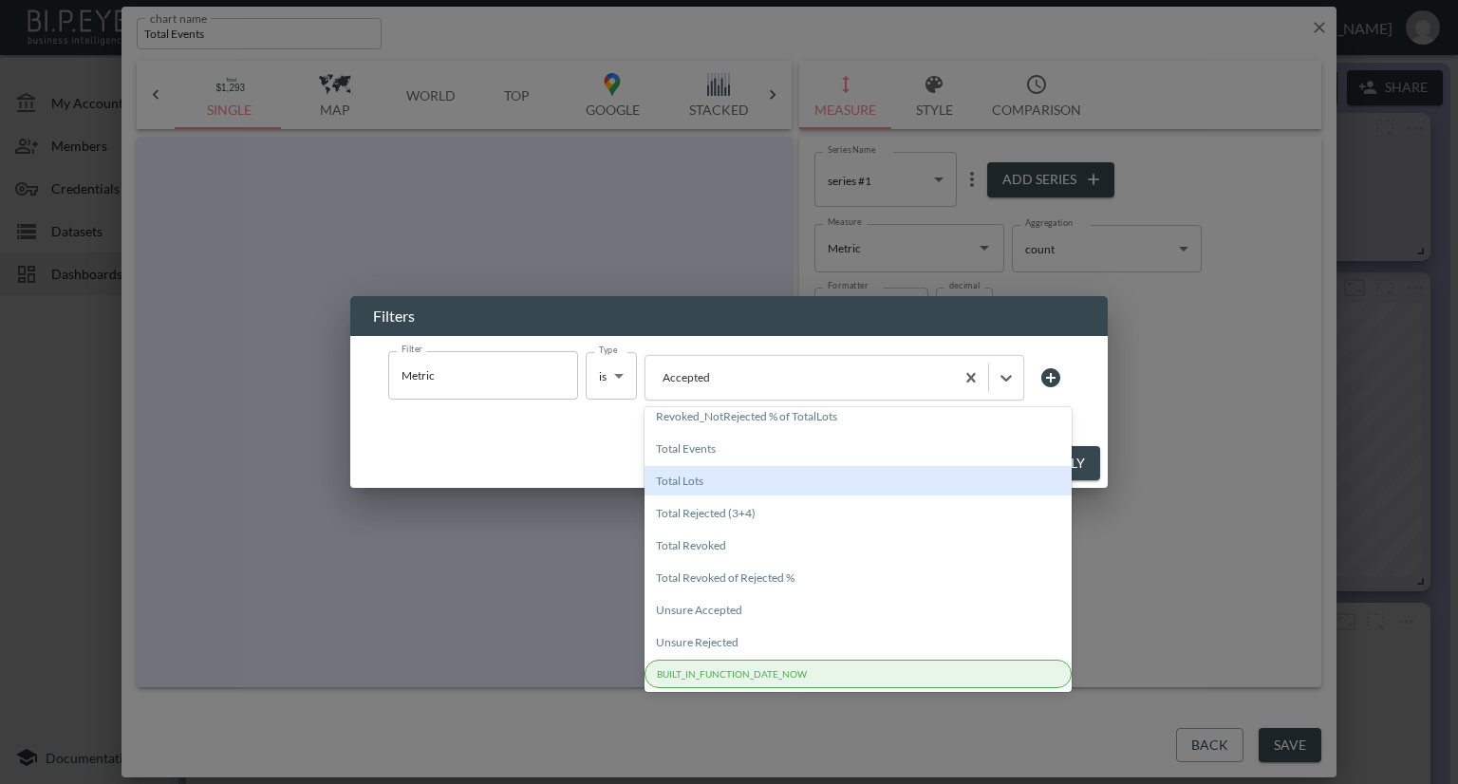
drag, startPoint x: 733, startPoint y: 477, endPoint x: 745, endPoint y: 478, distance: 12.4
click at [733, 478] on div "Total Lots" at bounding box center [857, 480] width 427 height 29
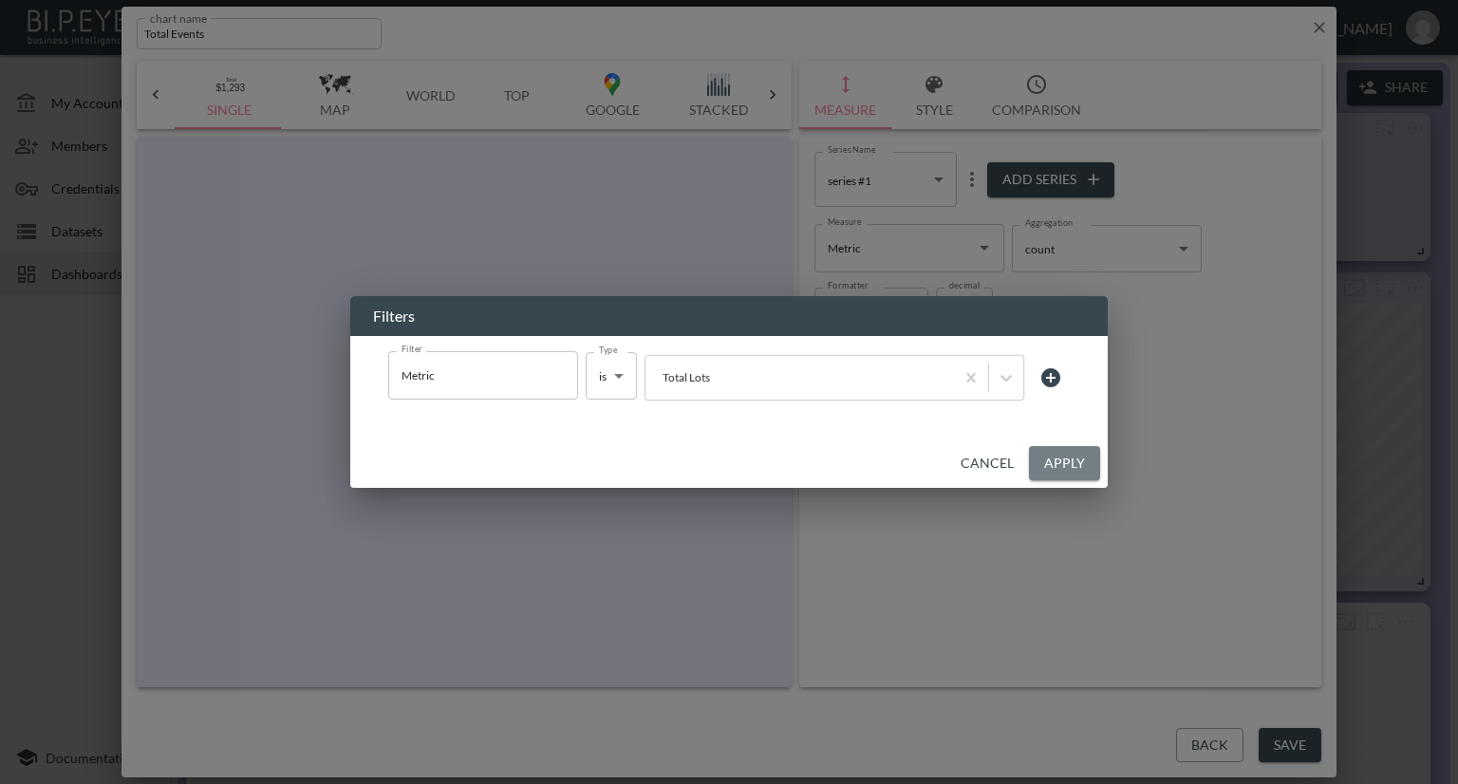
click at [1066, 453] on button "Apply" at bounding box center [1064, 463] width 71 height 35
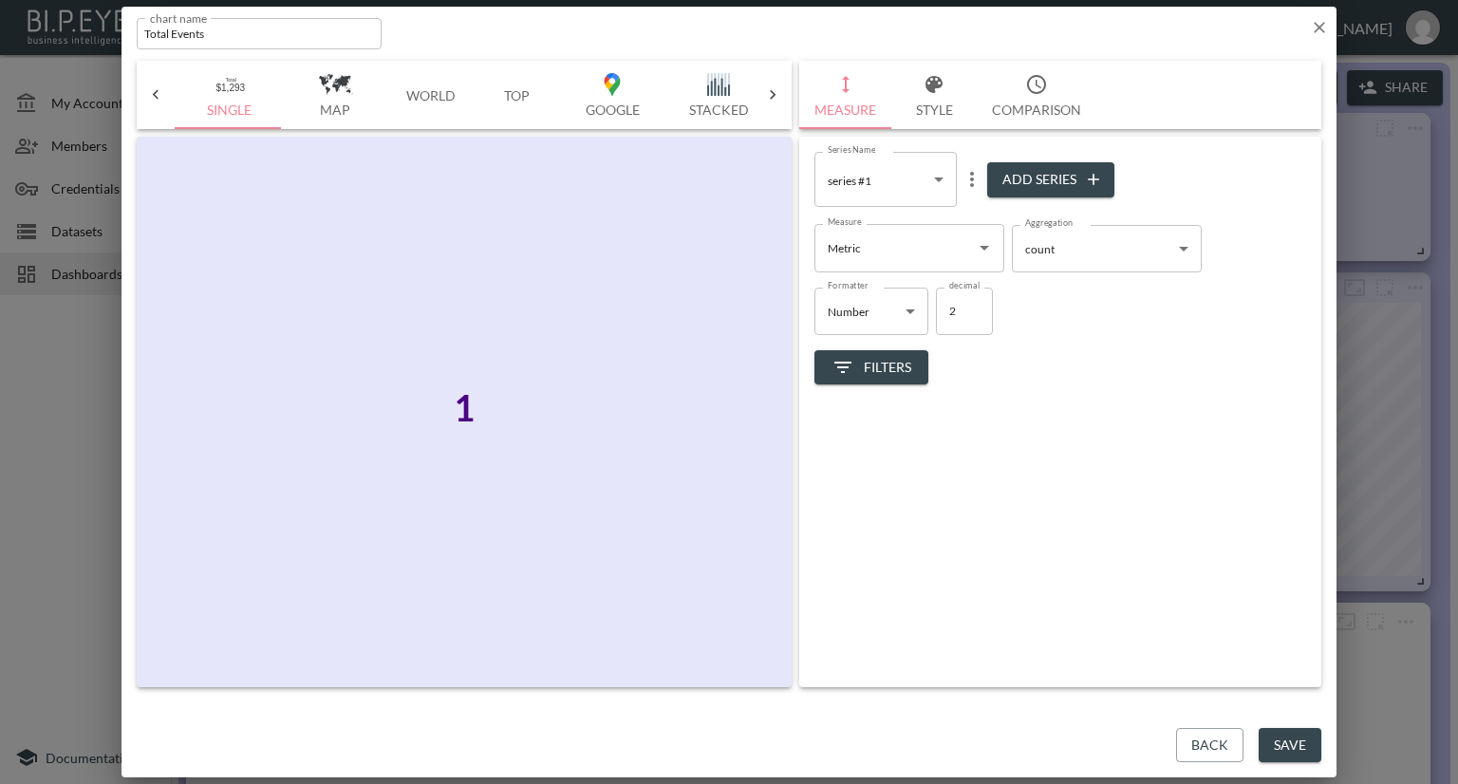
click at [1112, 252] on body "BI.P.EYE, Interactive Analytics Dashboards - app [PERSON_NAME] organization / d…" at bounding box center [729, 392] width 1458 height 784
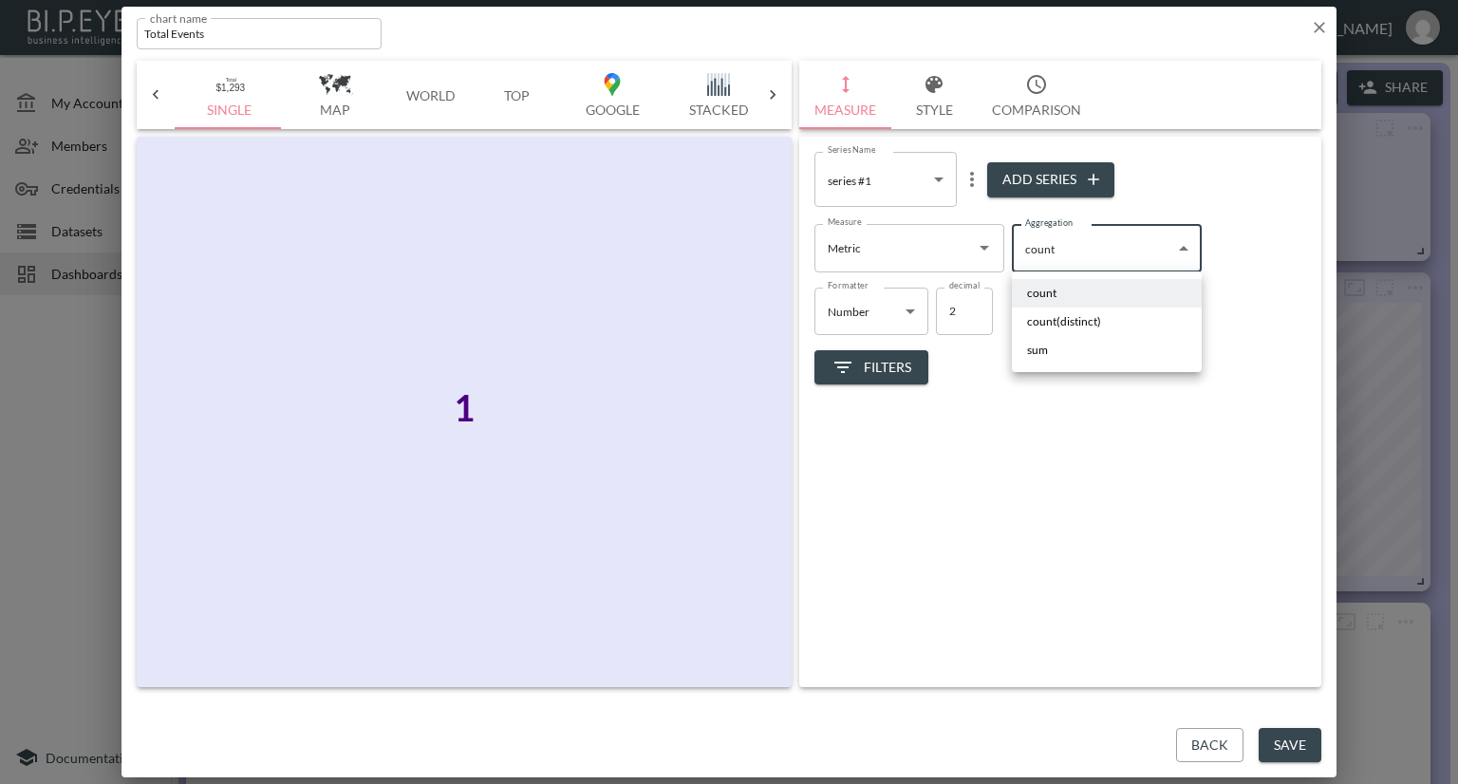
click at [1055, 350] on li "sum" at bounding box center [1107, 350] width 190 height 28
click at [1191, 250] on body "BI.P.EYE, Interactive Analytics Dashboards - app [PERSON_NAME] organization / d…" at bounding box center [729, 392] width 1458 height 784
click at [1114, 296] on li "count" at bounding box center [1107, 293] width 190 height 28
type input "count"
click at [1139, 264] on body "BI.P.EYE, Interactive Analytics Dashboards - app [PERSON_NAME] organization / d…" at bounding box center [729, 392] width 1458 height 784
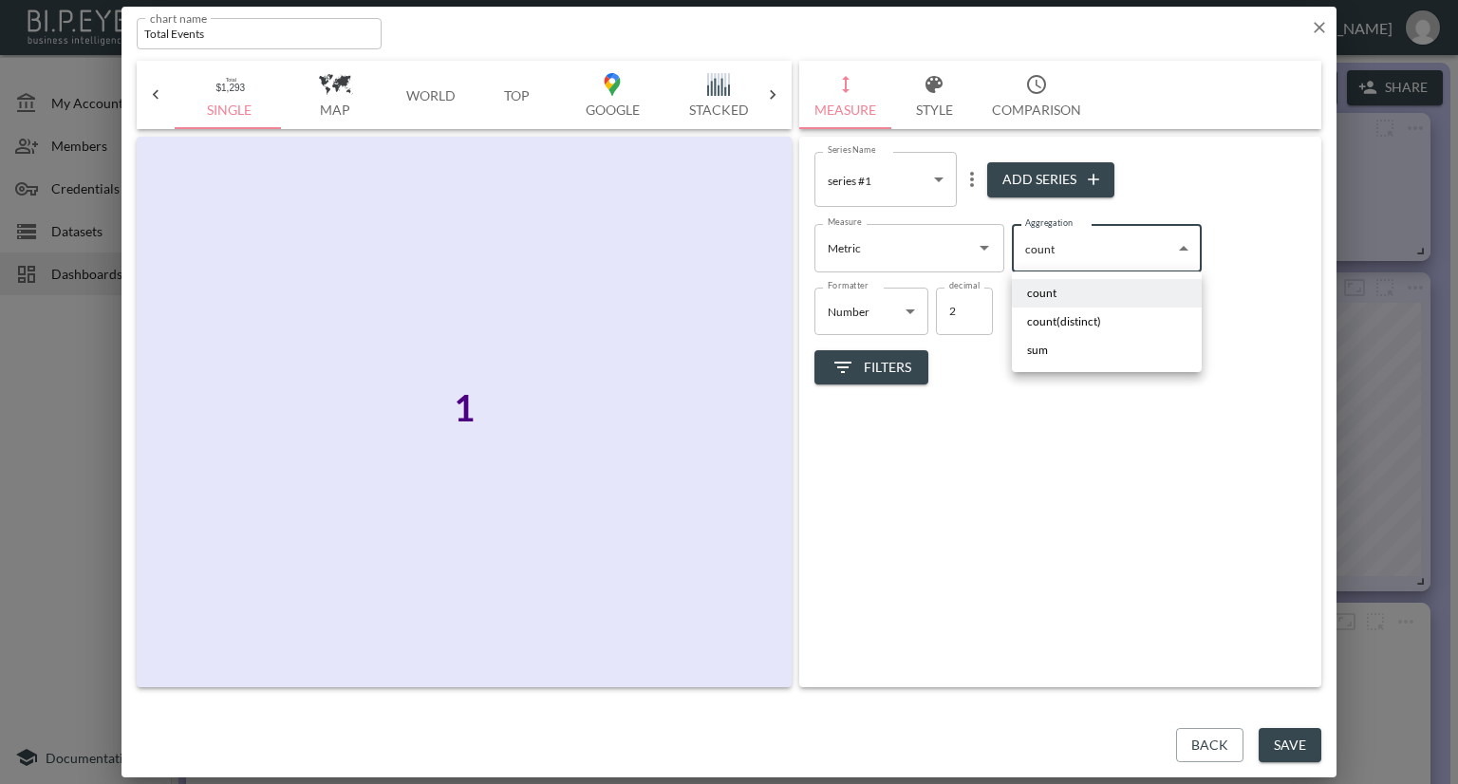
click at [981, 244] on div at bounding box center [729, 392] width 1458 height 784
click at [981, 244] on icon "Open" at bounding box center [984, 247] width 23 height 23
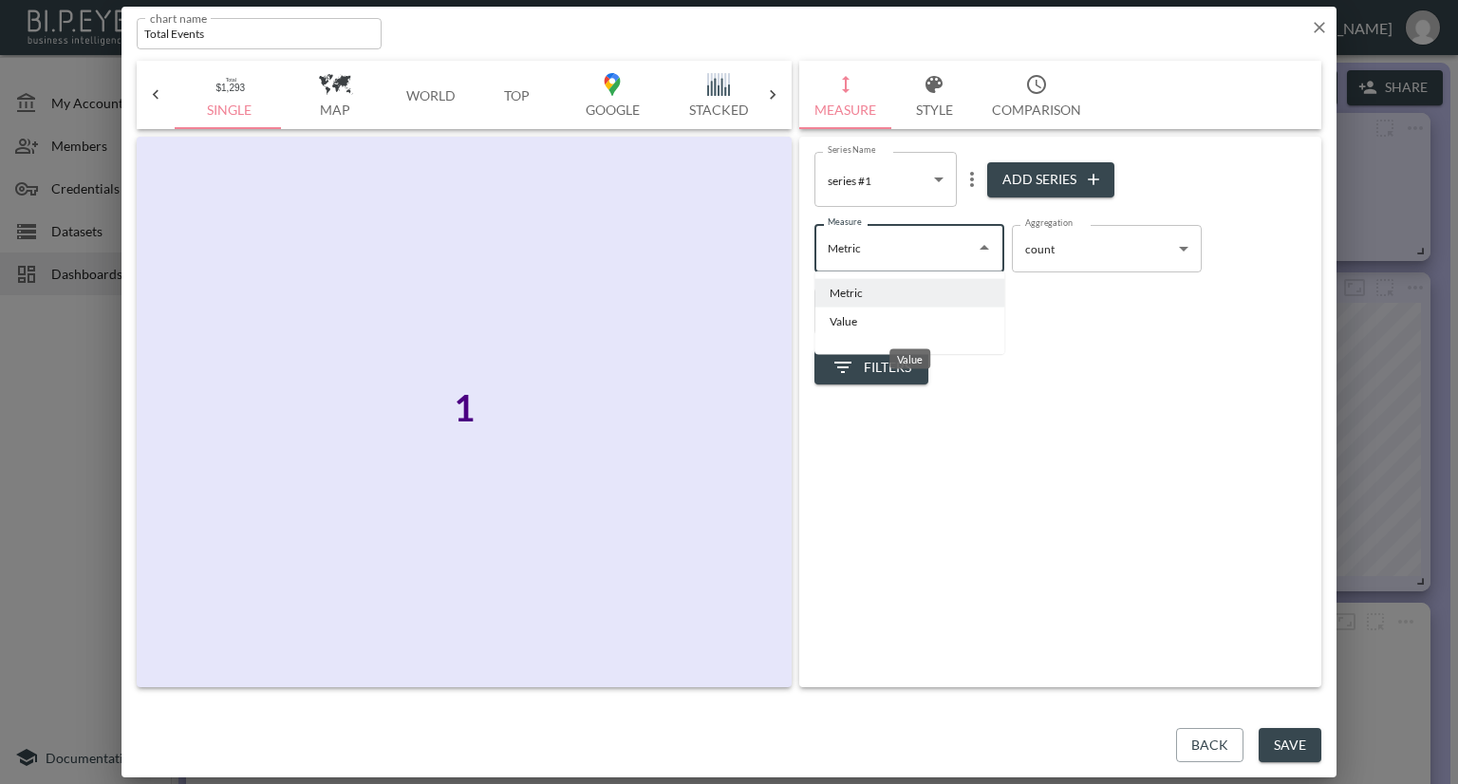
click at [867, 322] on li "Value" at bounding box center [909, 322] width 190 height 28
type input "Value"
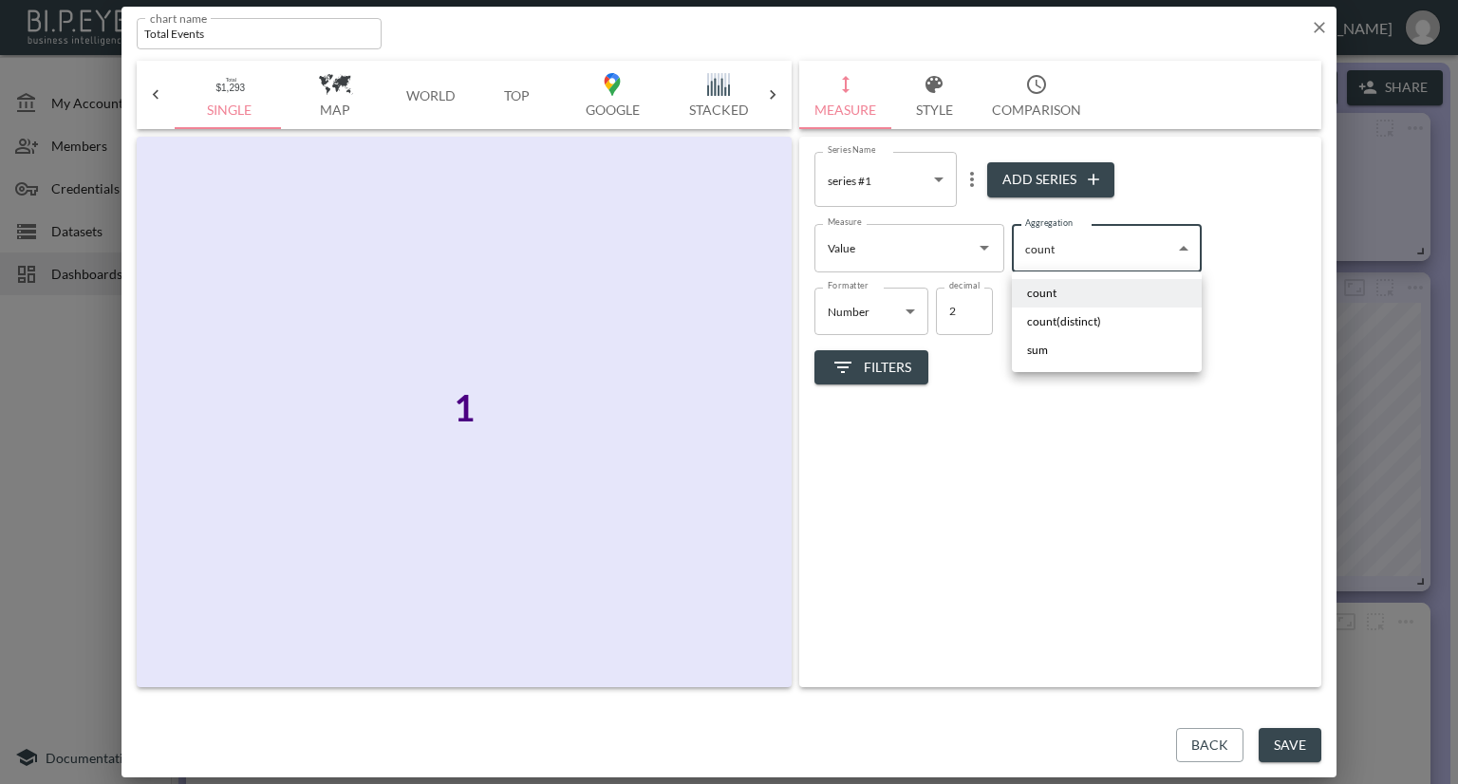
click at [1044, 263] on body "BI.P.EYE, Interactive Analytics Dashboards - app [PERSON_NAME] organization / d…" at bounding box center [729, 392] width 1458 height 784
click at [1048, 346] on li "sum" at bounding box center [1107, 350] width 190 height 28
type input "sum"
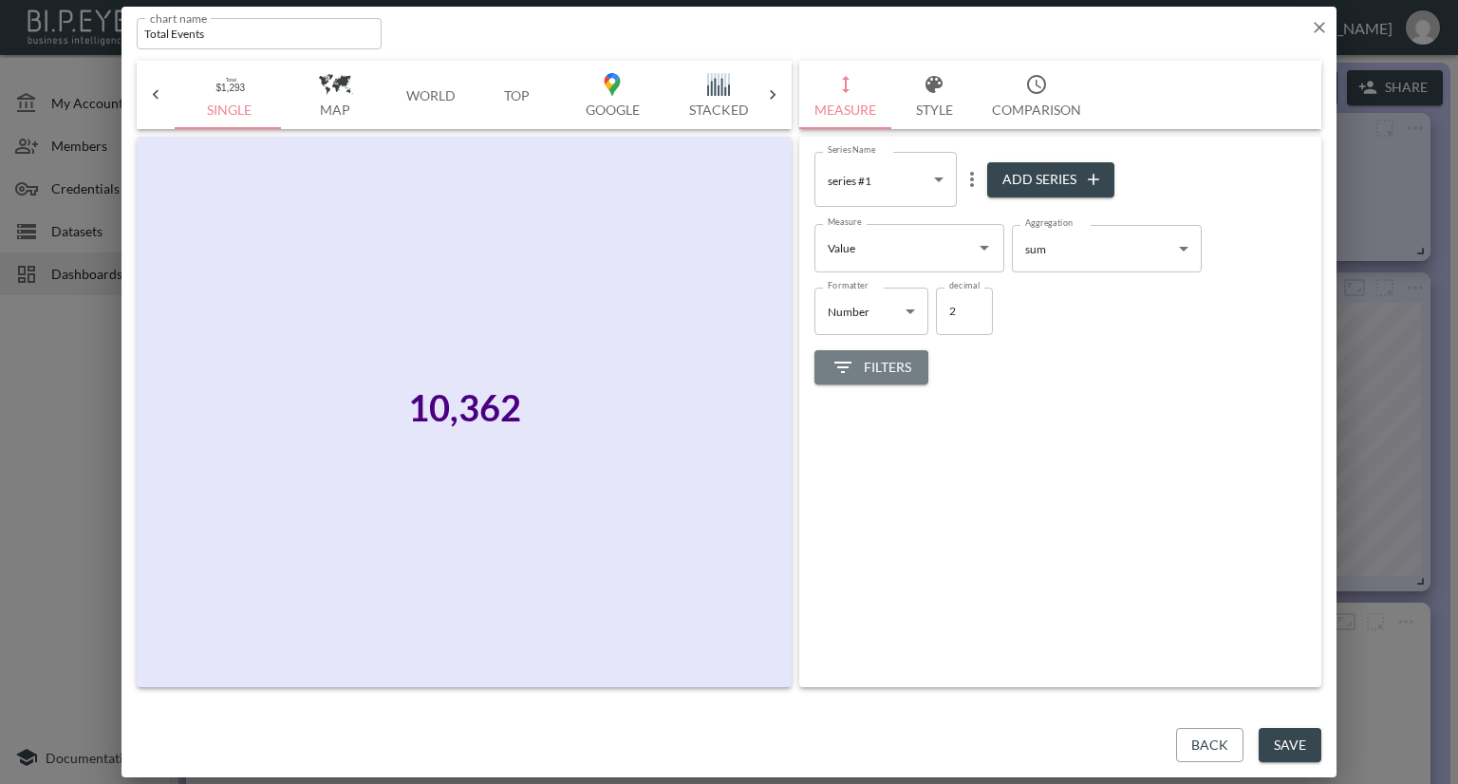
click at [888, 362] on span "Filters" at bounding box center [871, 368] width 80 height 24
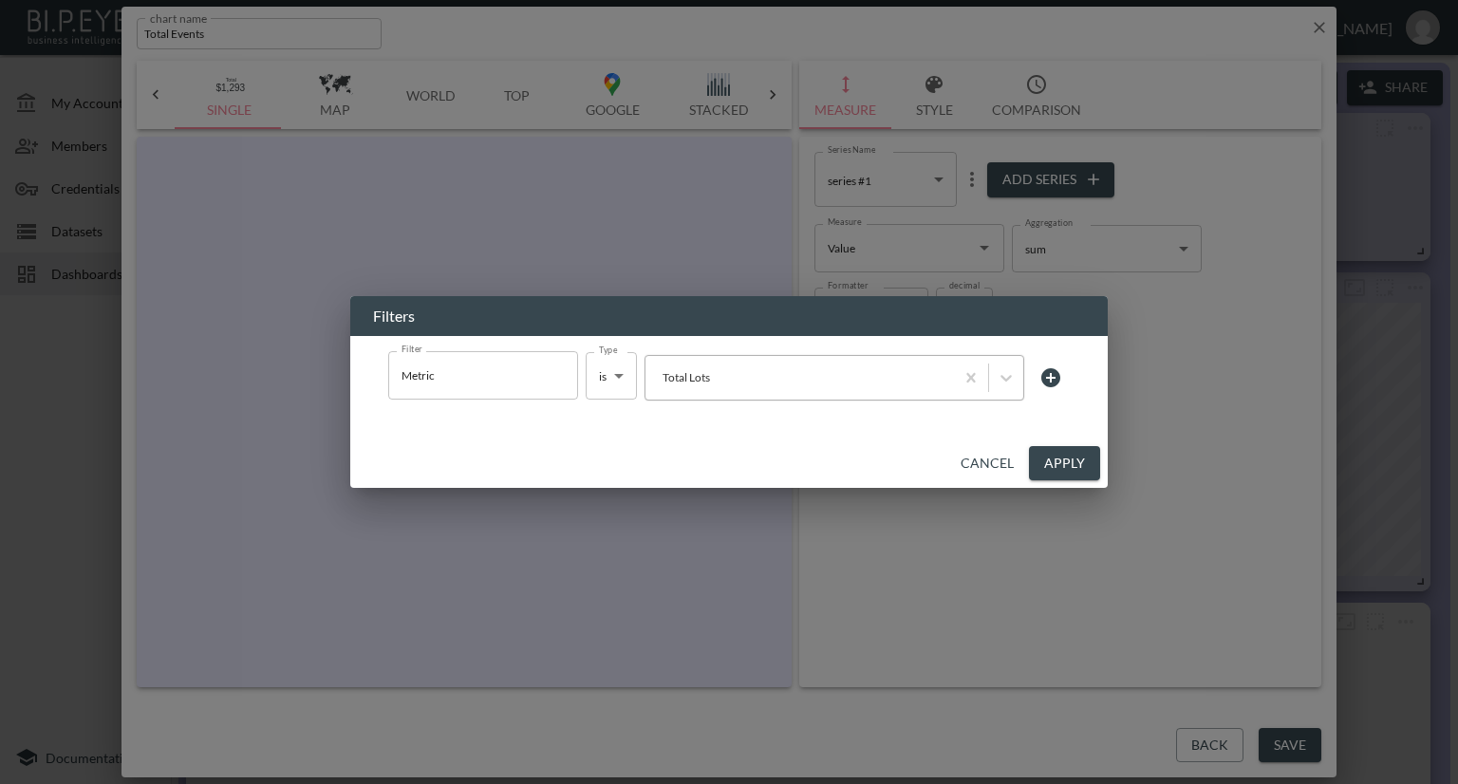
click at [721, 381] on div at bounding box center [799, 377] width 289 height 18
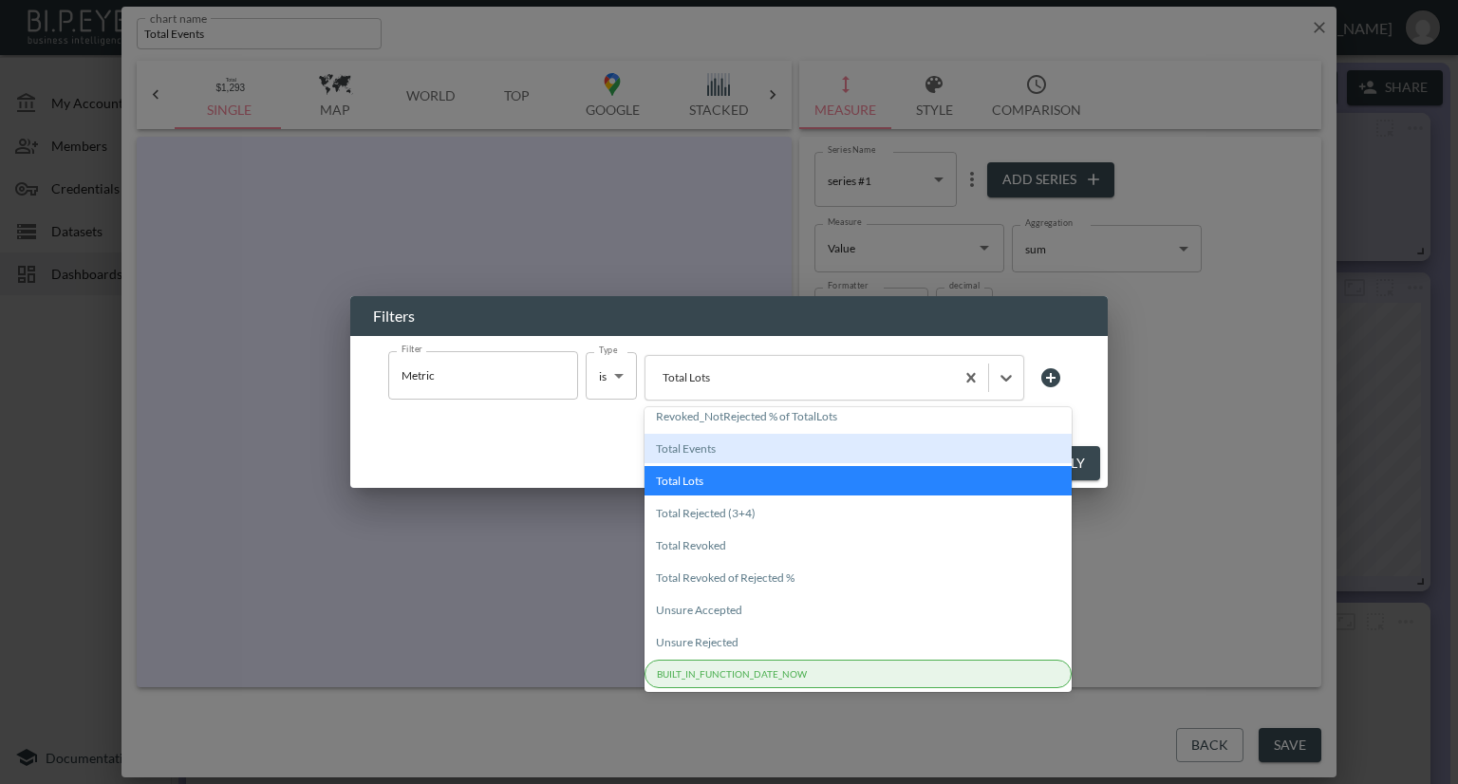
click at [718, 453] on div "Total Events" at bounding box center [857, 448] width 427 height 29
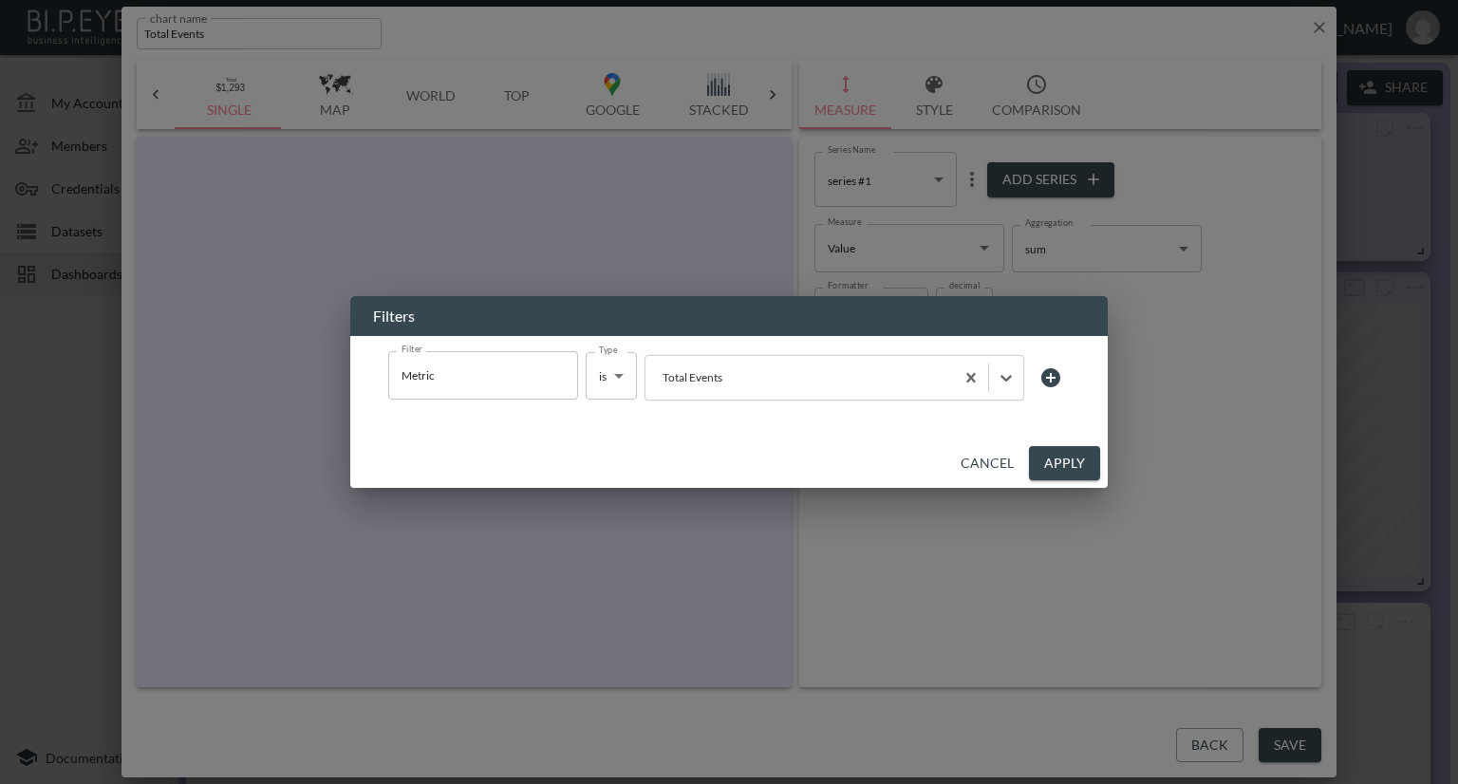
click at [1048, 460] on button "Apply" at bounding box center [1064, 463] width 71 height 35
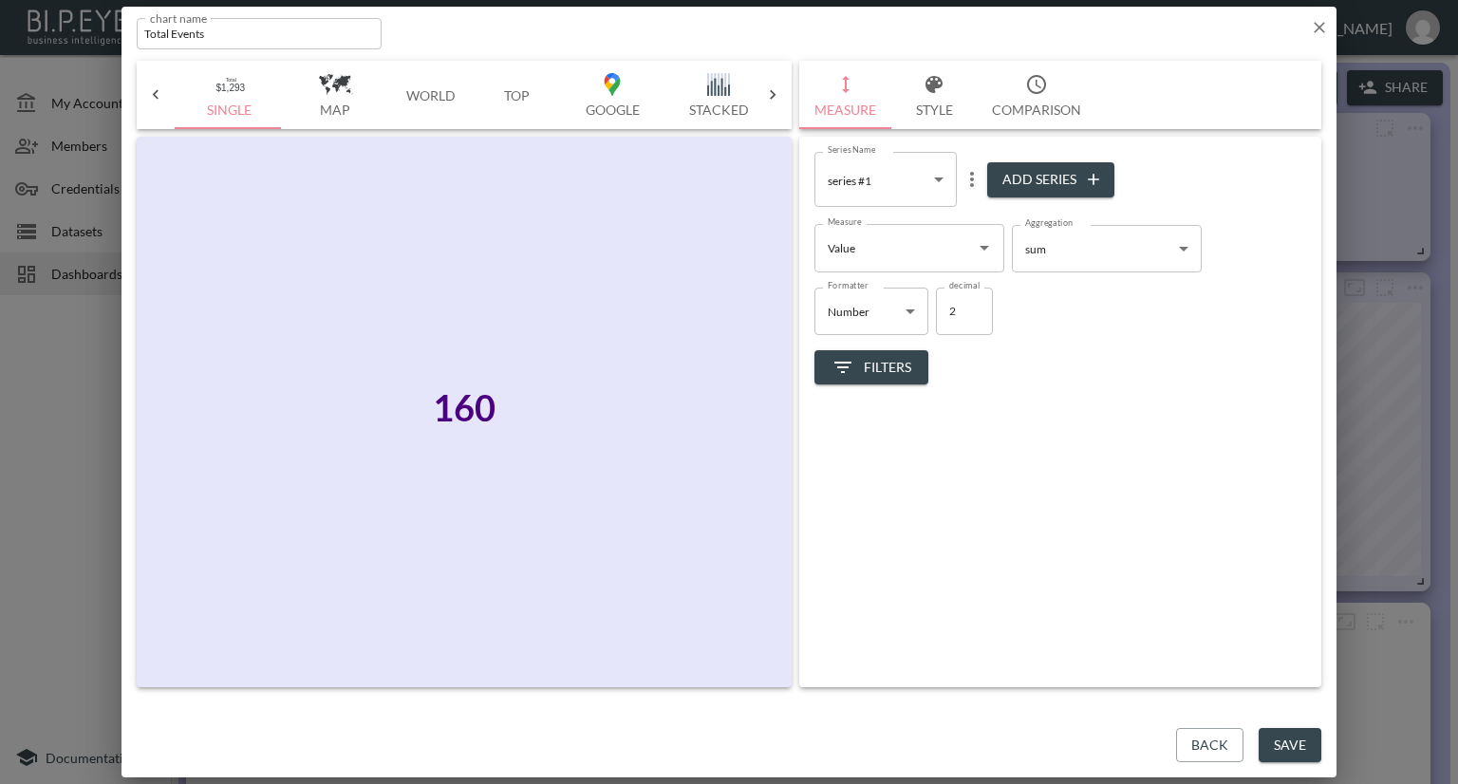
click at [1313, 28] on icon "button" at bounding box center [1319, 27] width 19 height 19
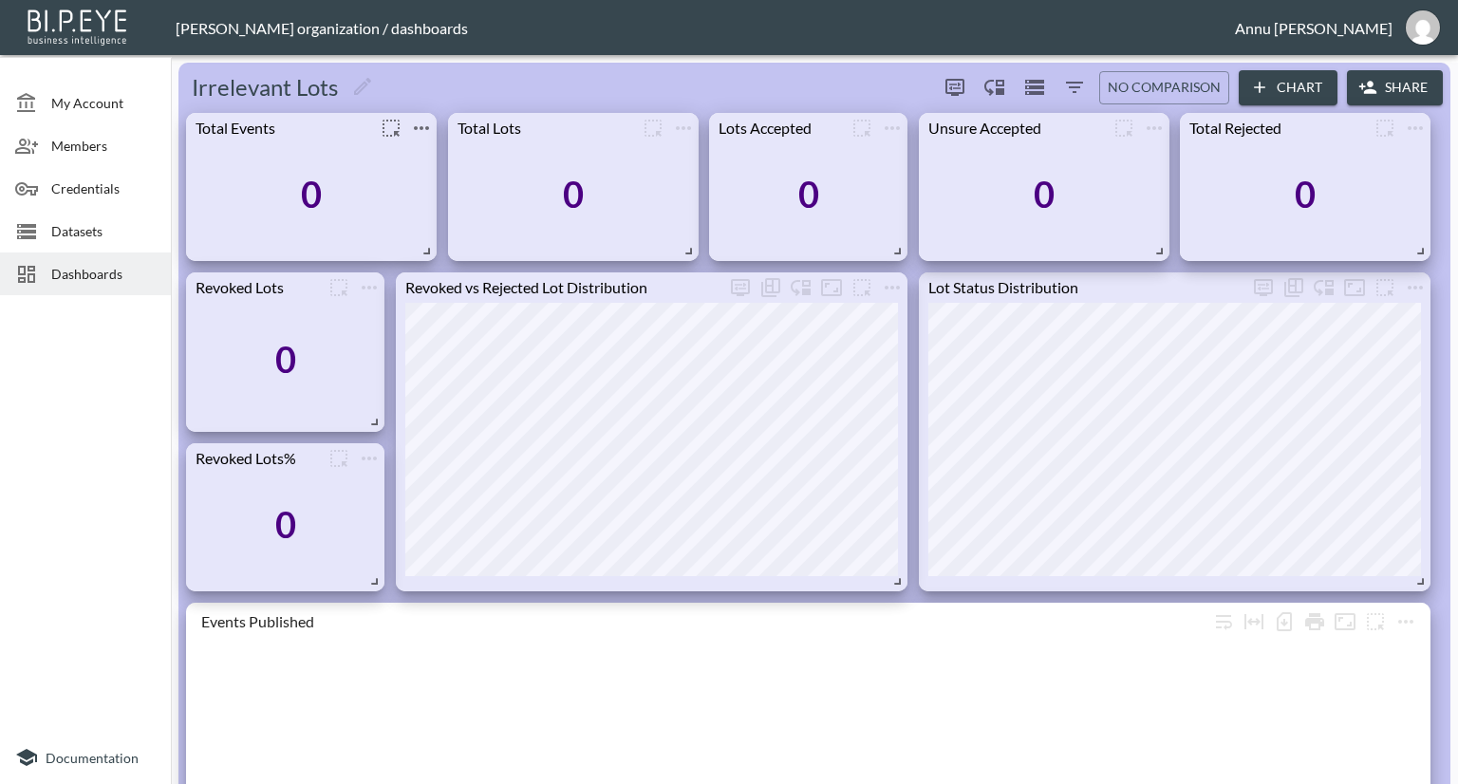
click at [429, 122] on icon "more" at bounding box center [421, 128] width 23 height 23
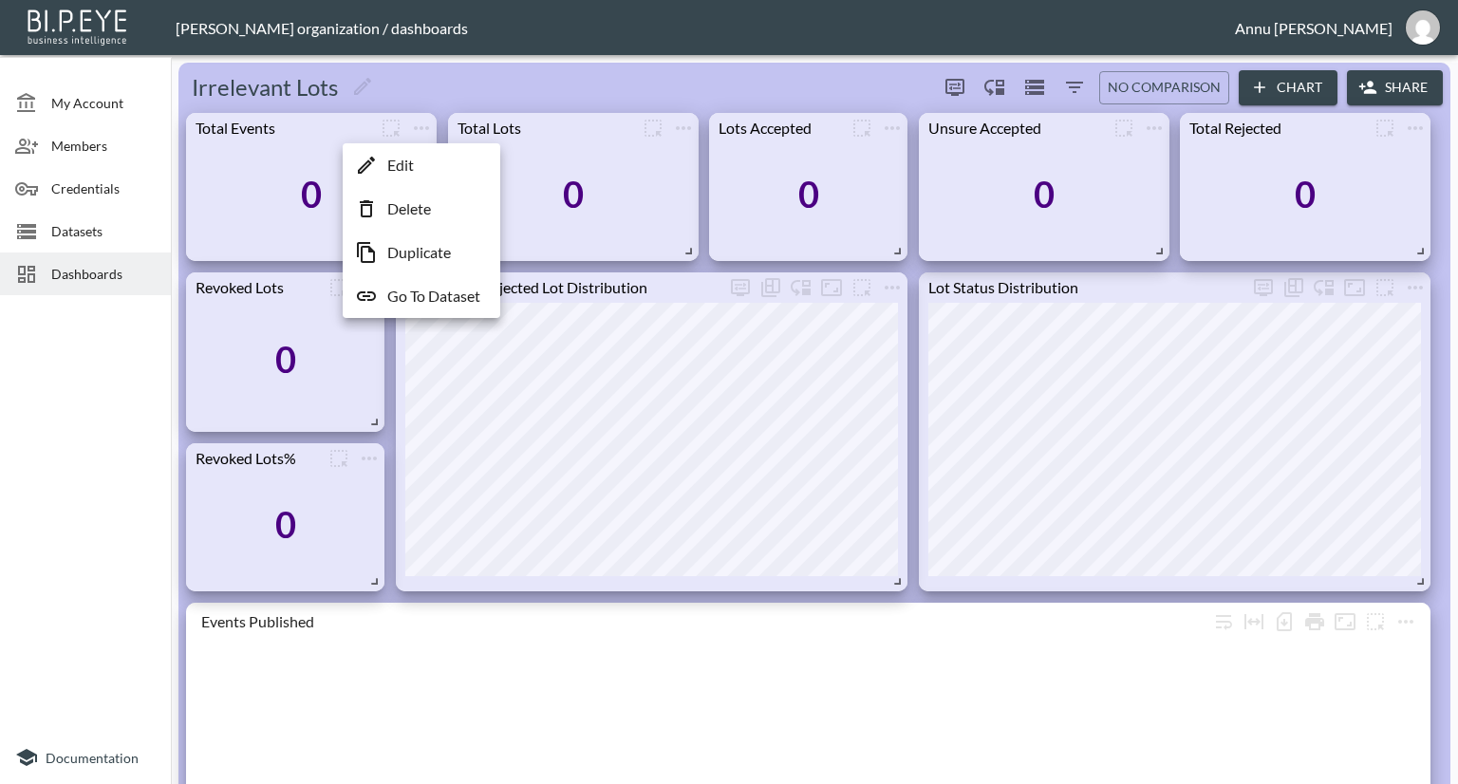
click at [416, 168] on li "Edit" at bounding box center [421, 165] width 148 height 34
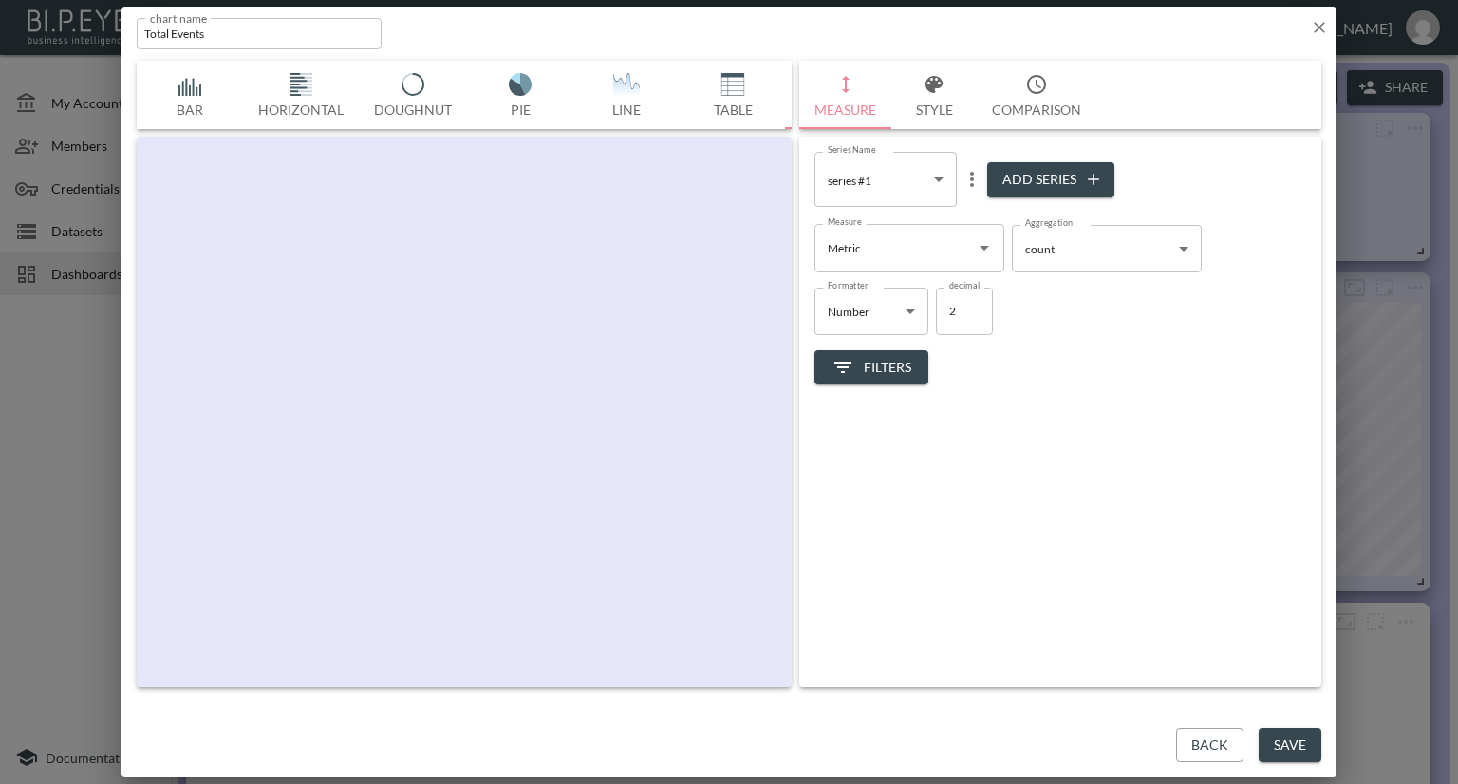
scroll to position [0, 99]
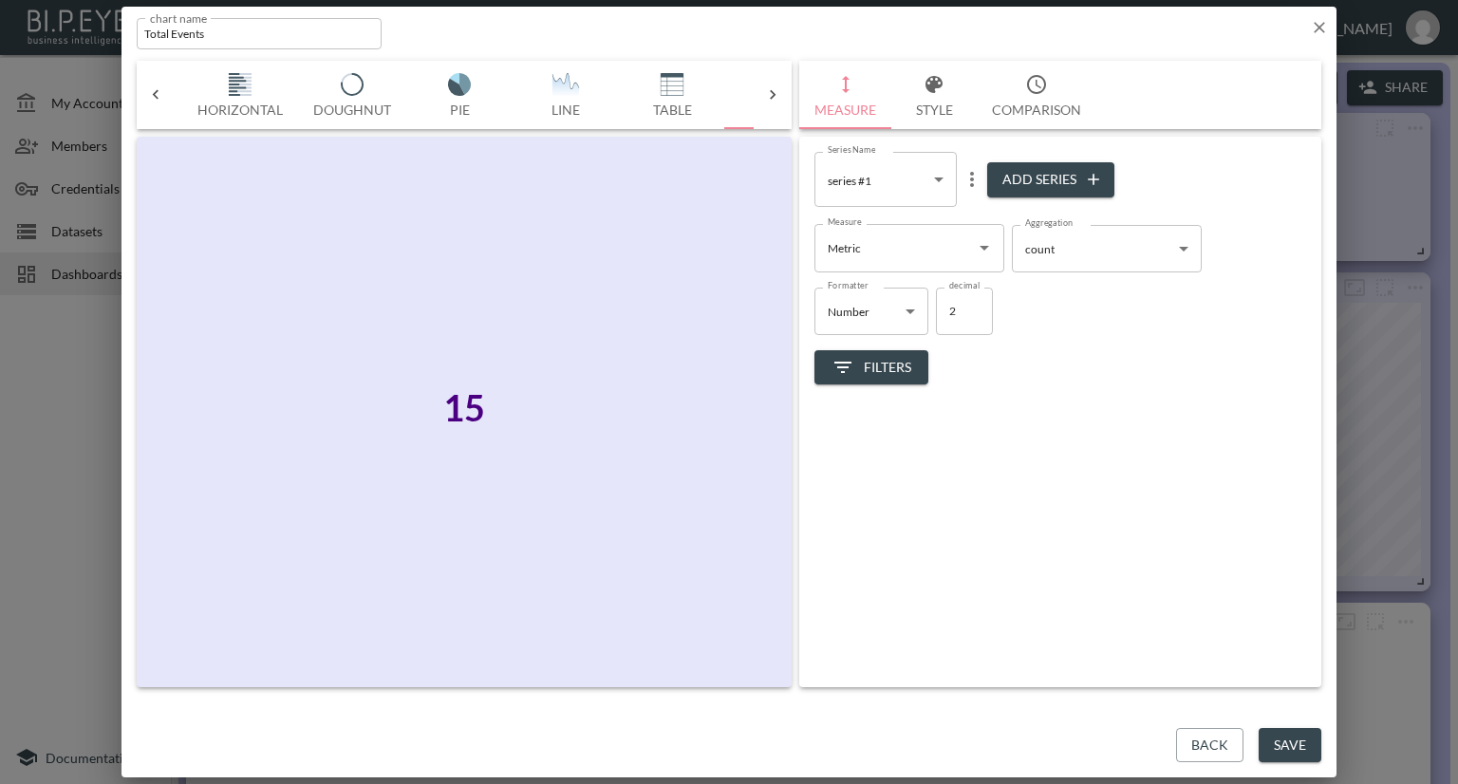
click at [1066, 244] on body "BI.P.EYE, Interactive Analytics Dashboards - app [PERSON_NAME] organization / d…" at bounding box center [729, 392] width 1458 height 784
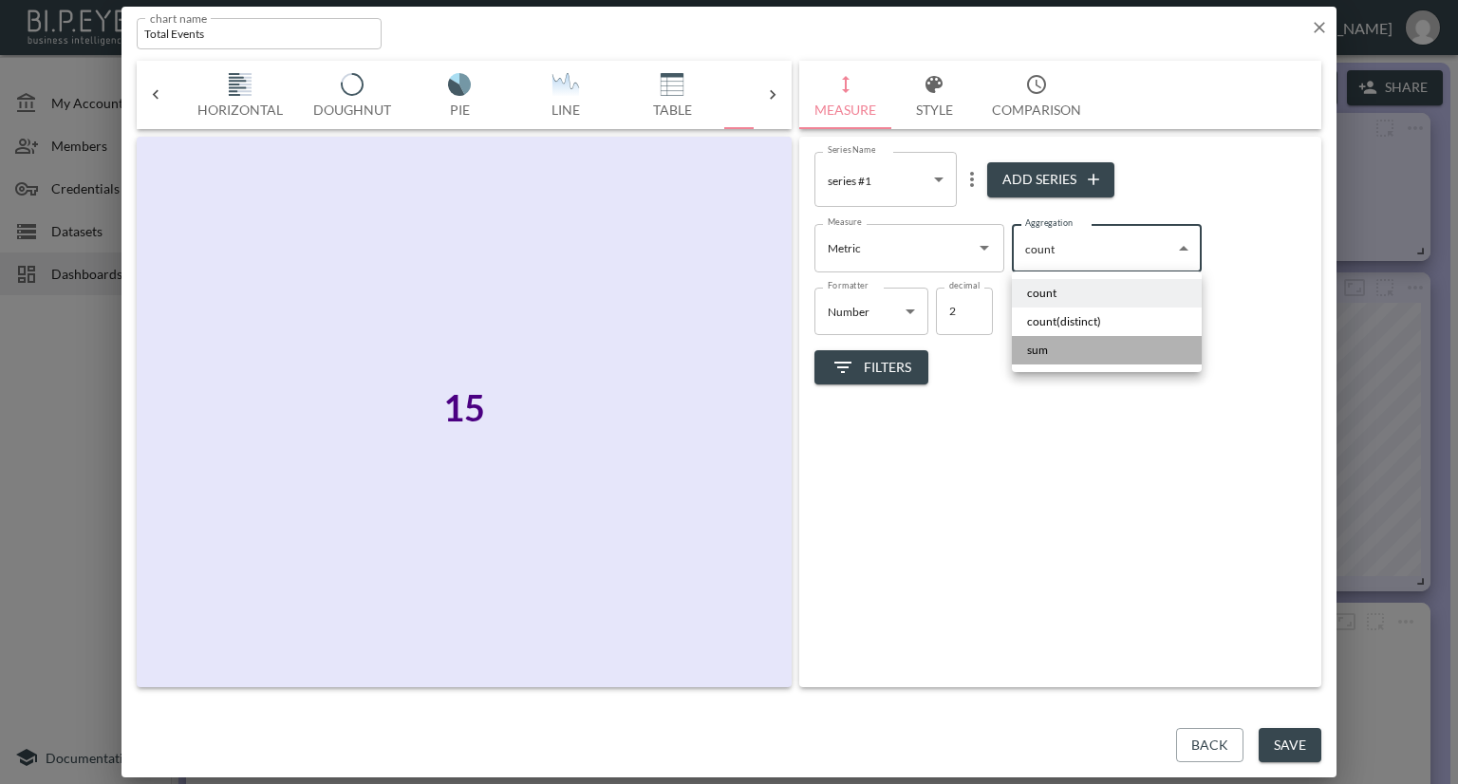
click at [1049, 348] on li "sum" at bounding box center [1107, 350] width 190 height 28
type input "sum"
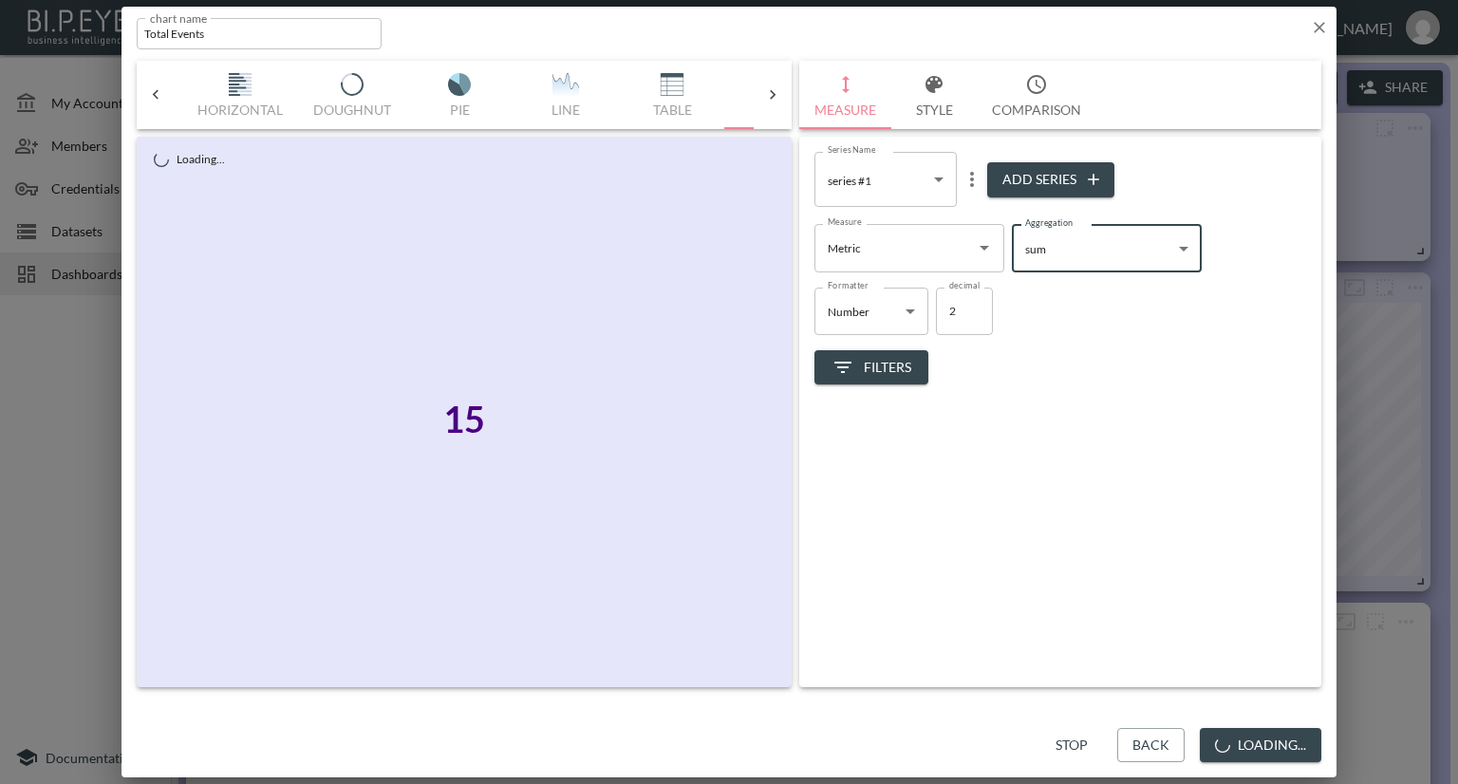
click at [968, 246] on div "Metric Measure" at bounding box center [909, 247] width 190 height 47
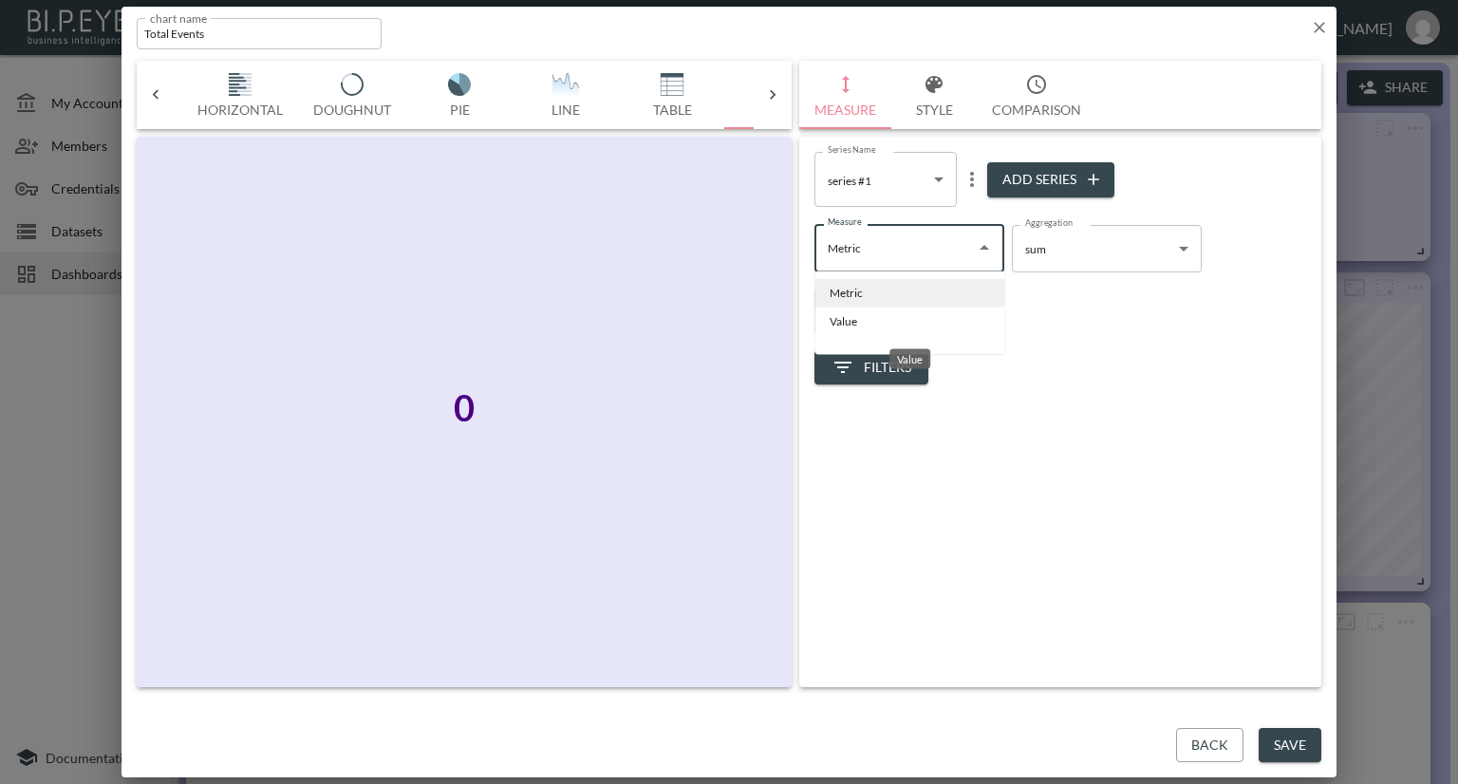
click at [866, 317] on li "Value" at bounding box center [909, 322] width 190 height 28
type input "Value"
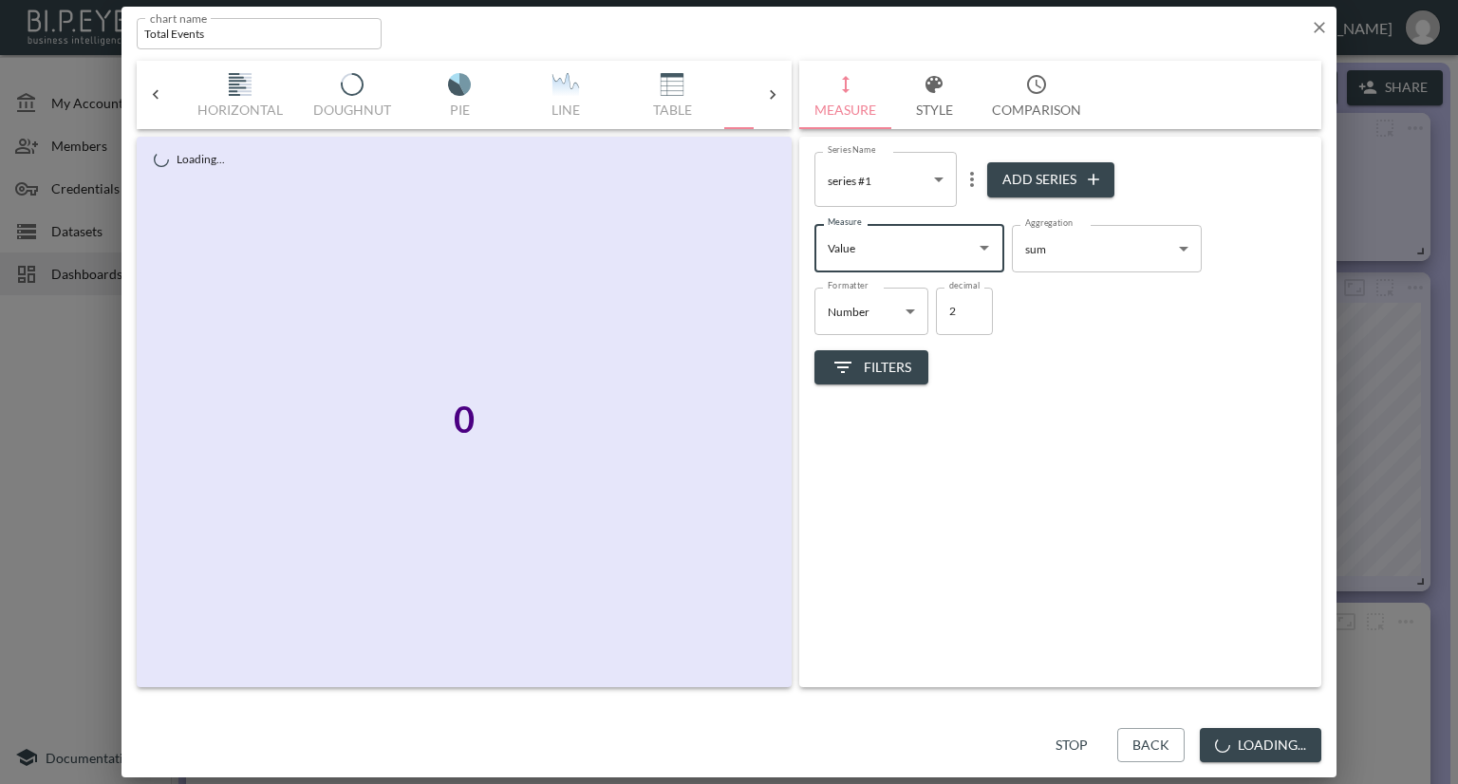
click at [899, 359] on span "Filters" at bounding box center [871, 368] width 80 height 24
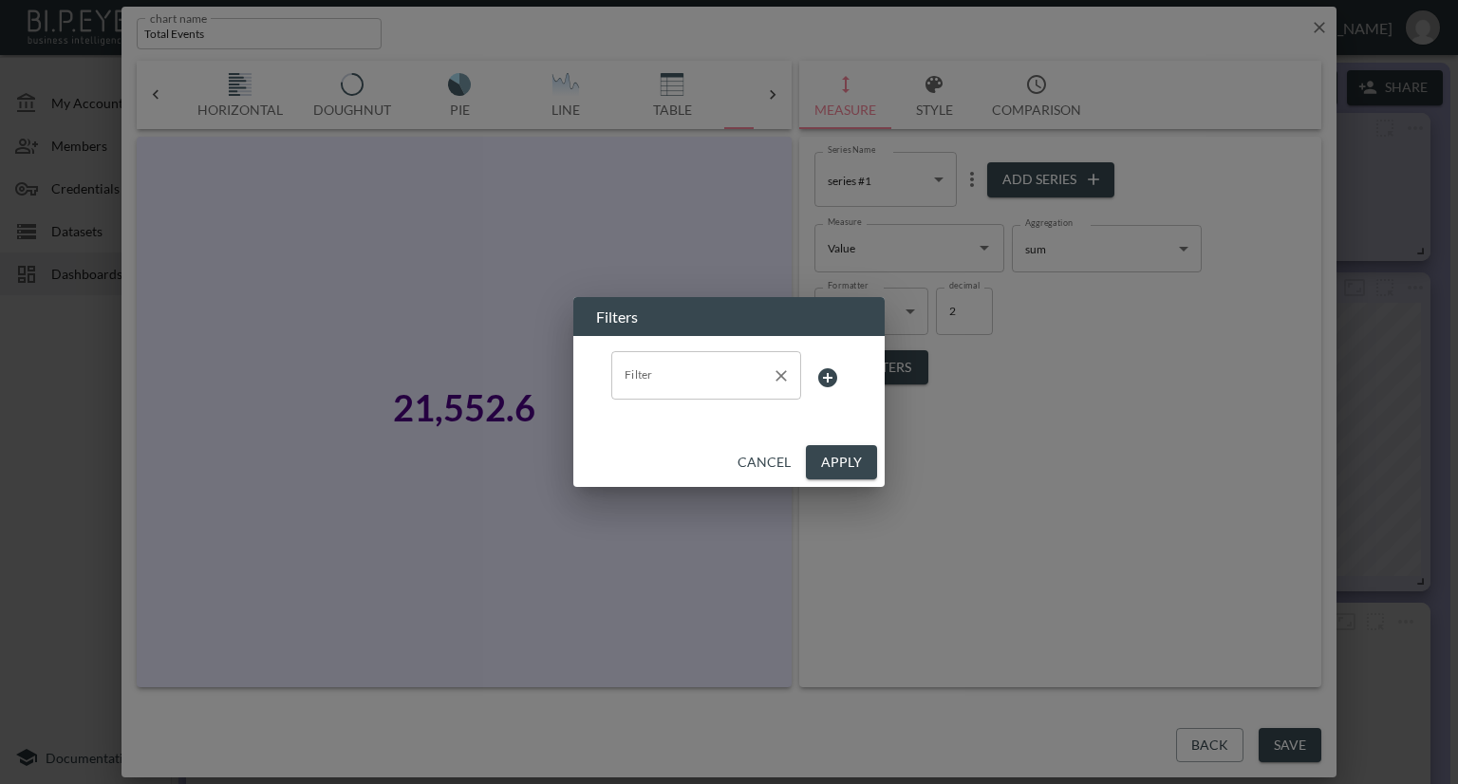
click at [695, 389] on input "Filter" at bounding box center [692, 375] width 144 height 30
click at [669, 420] on span "Metric" at bounding box center [705, 421] width 159 height 17
type input "Metric"
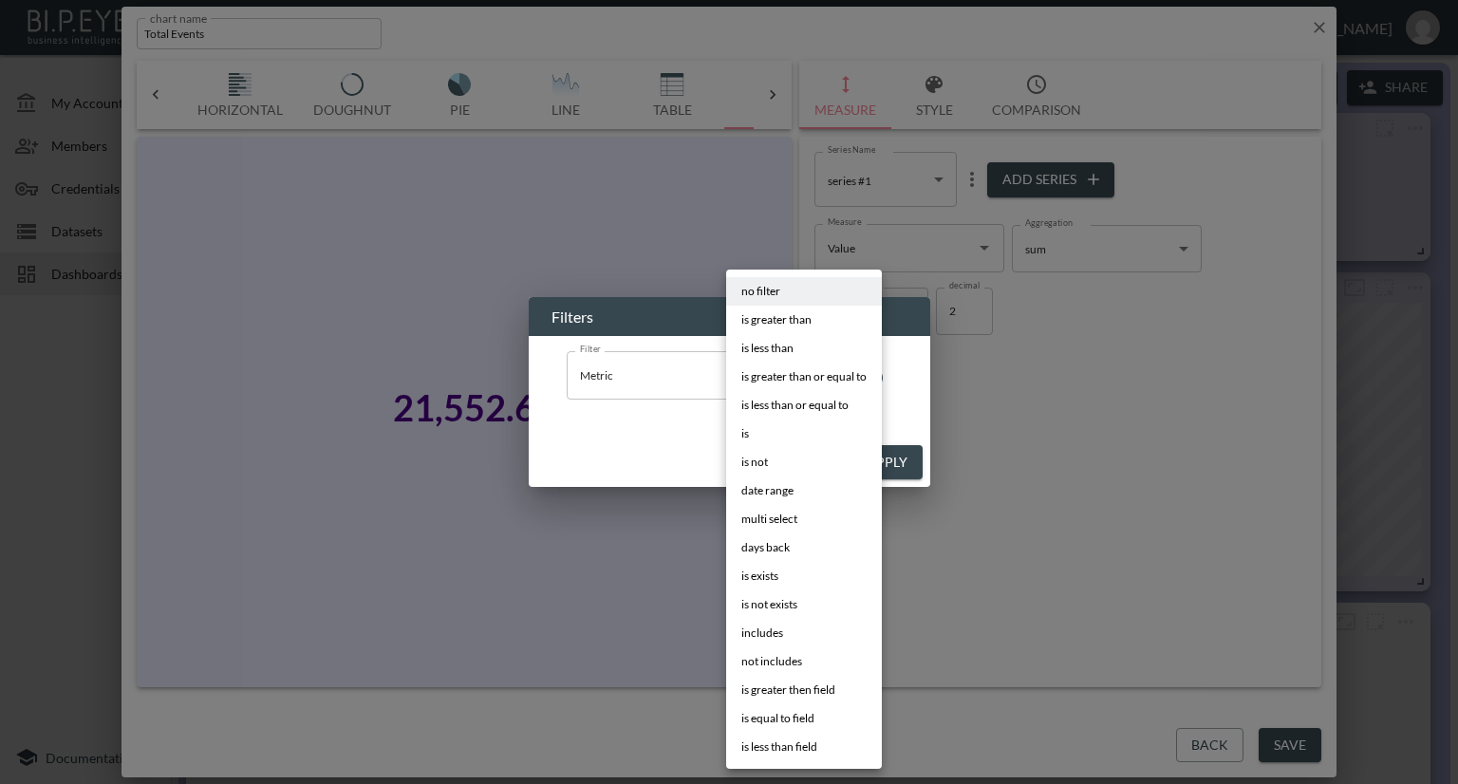
click at [815, 383] on body "BI.P.EYE, Interactive Analytics Dashboards - app [PERSON_NAME] organization / d…" at bounding box center [729, 392] width 1458 height 784
click at [773, 426] on li "is" at bounding box center [804, 434] width 156 height 28
type input "is"
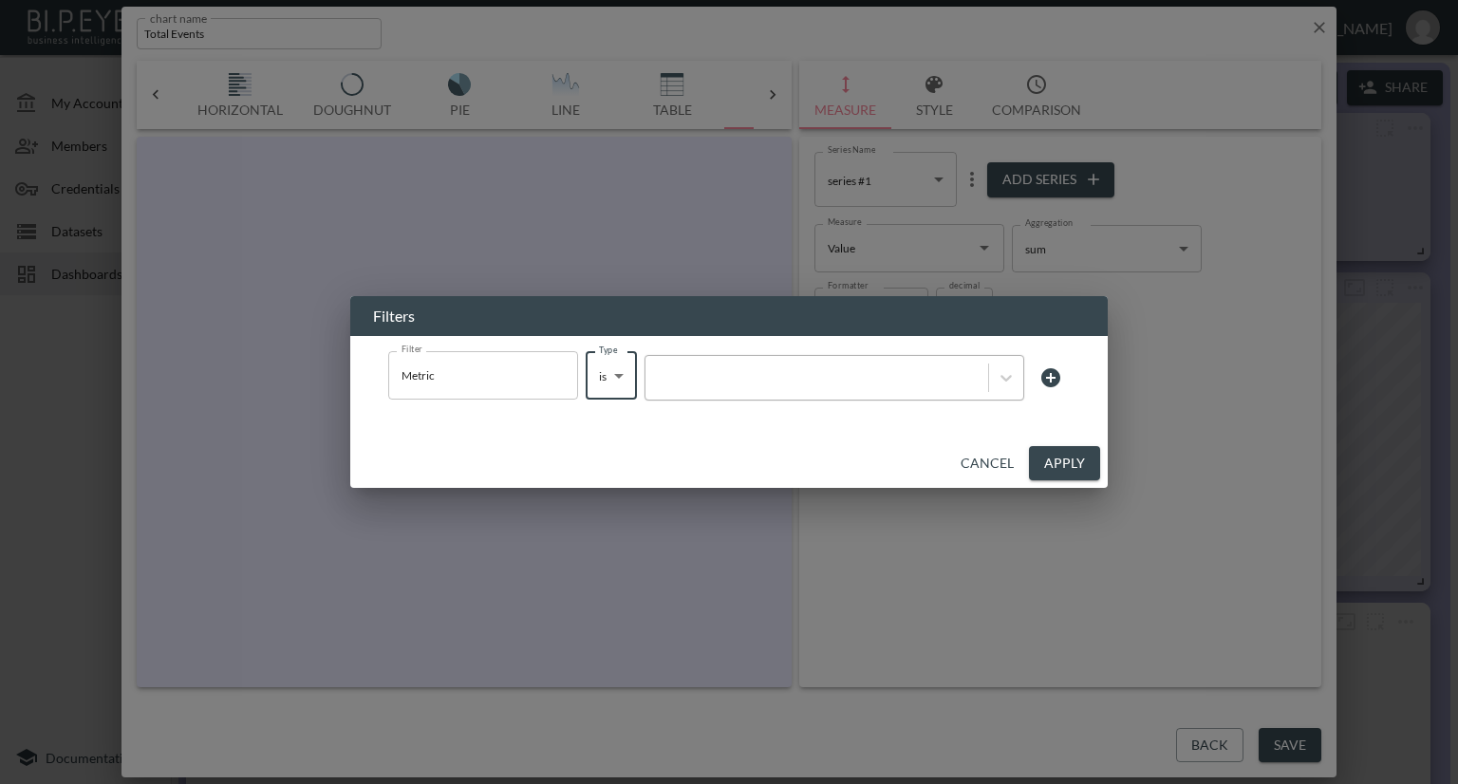
click at [859, 380] on div at bounding box center [817, 377] width 324 height 18
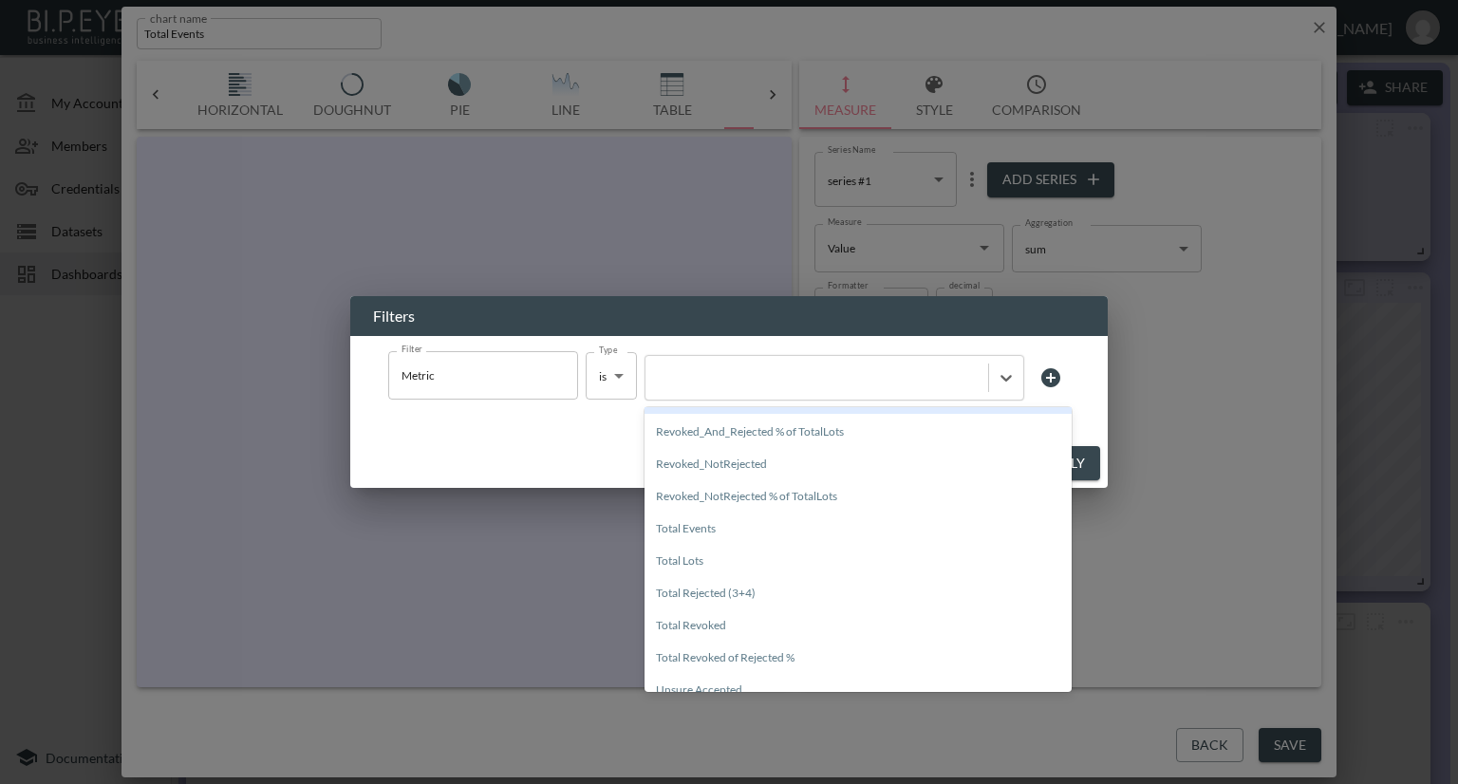
scroll to position [232, 0]
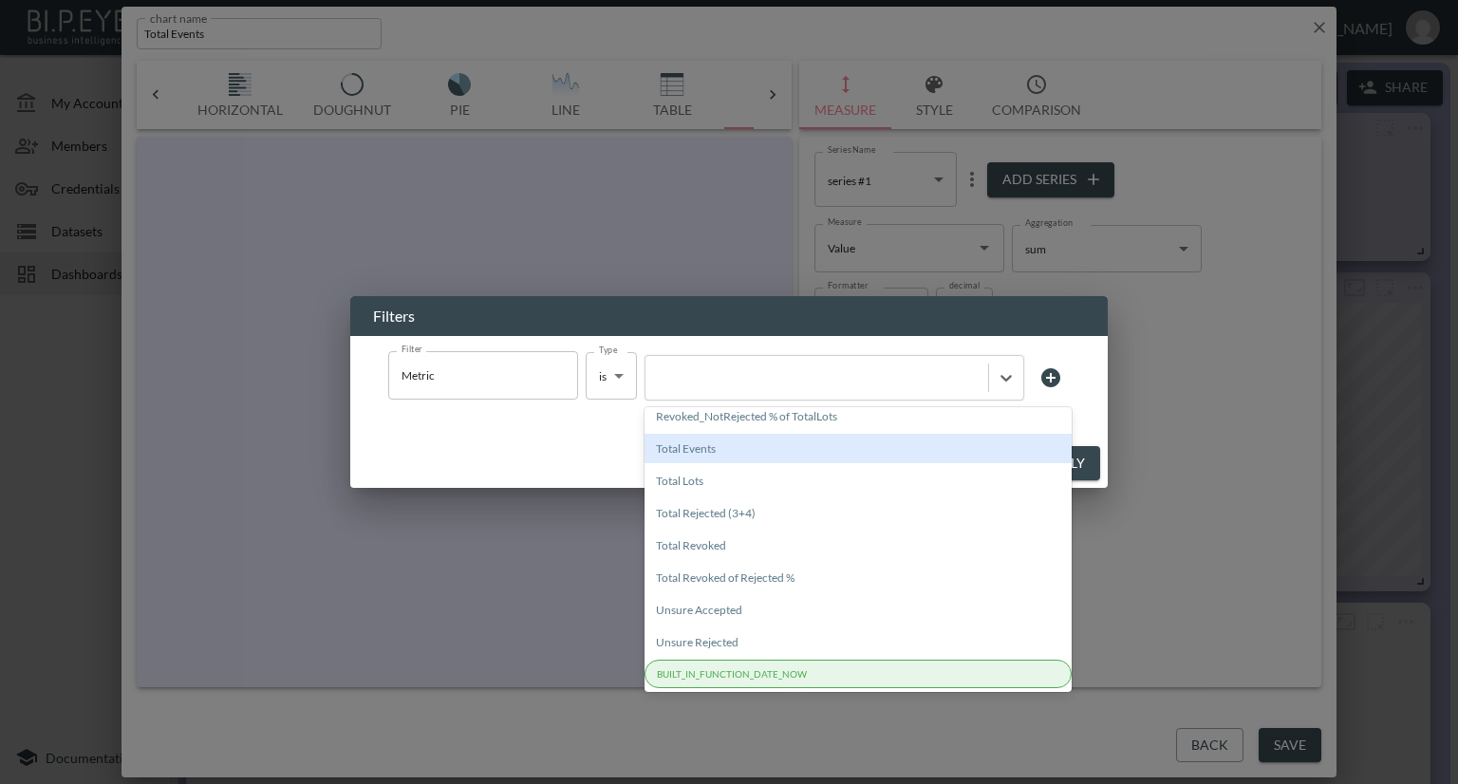
click at [719, 457] on div "Total Events" at bounding box center [857, 448] width 427 height 29
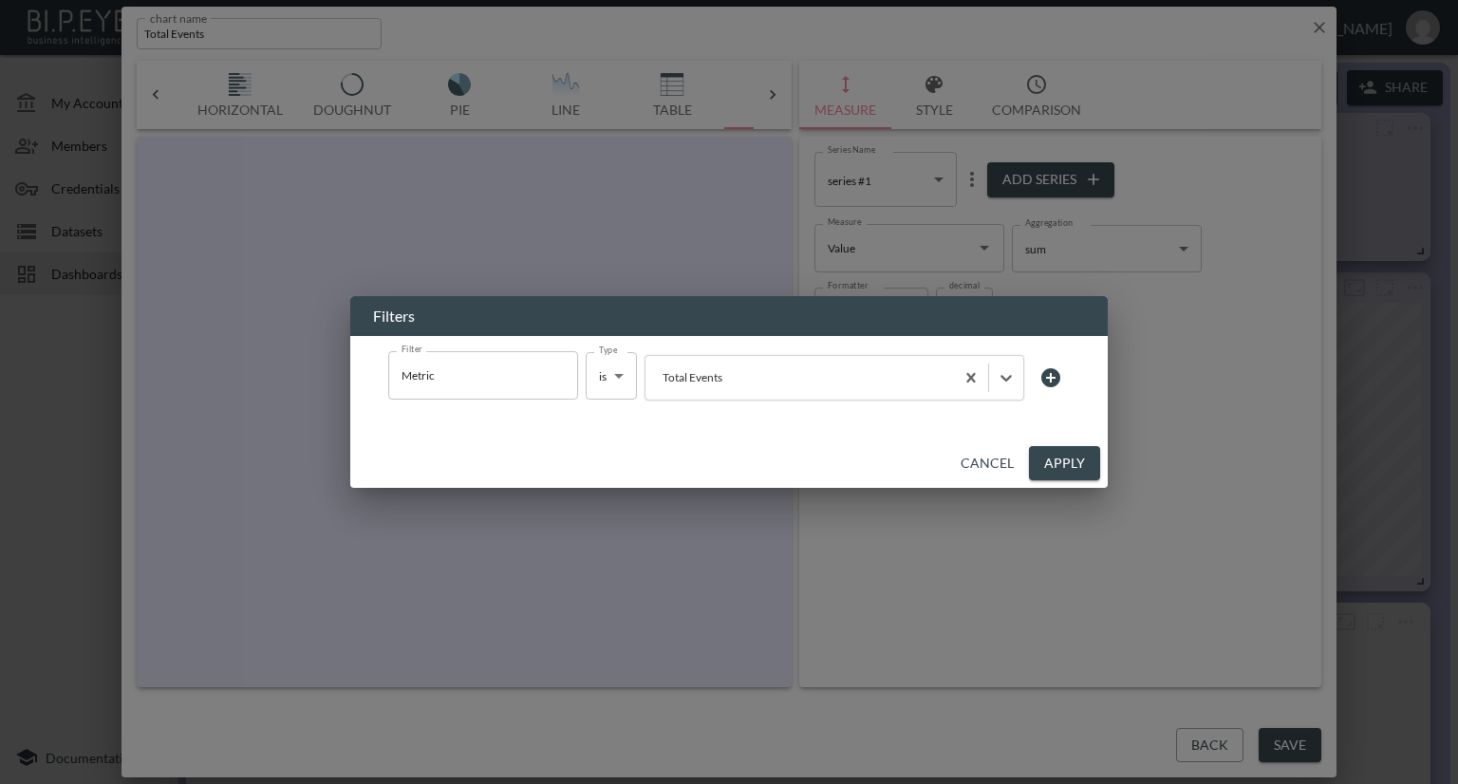
click at [1057, 457] on button "Apply" at bounding box center [1064, 463] width 71 height 35
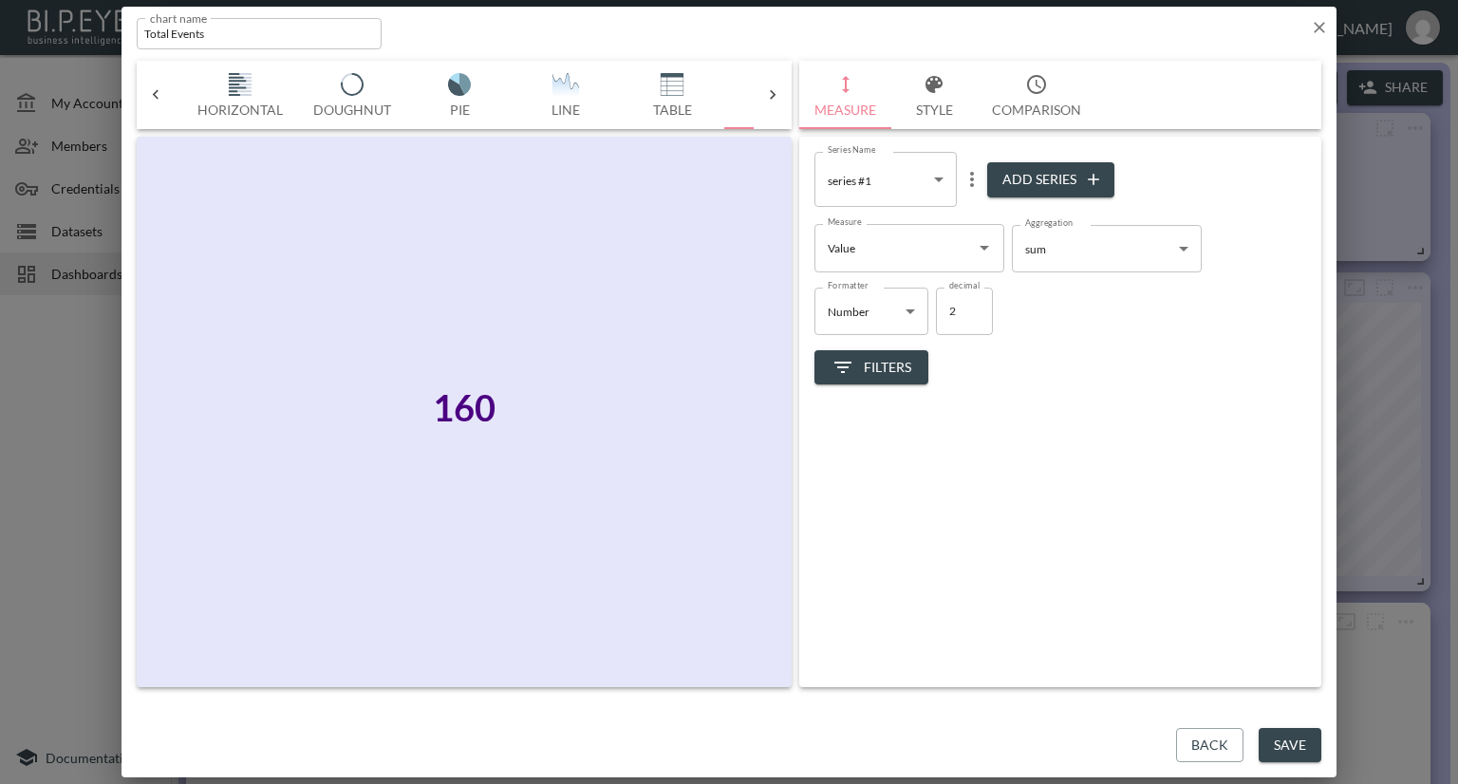
click at [1289, 749] on button "Save" at bounding box center [1290, 745] width 63 height 35
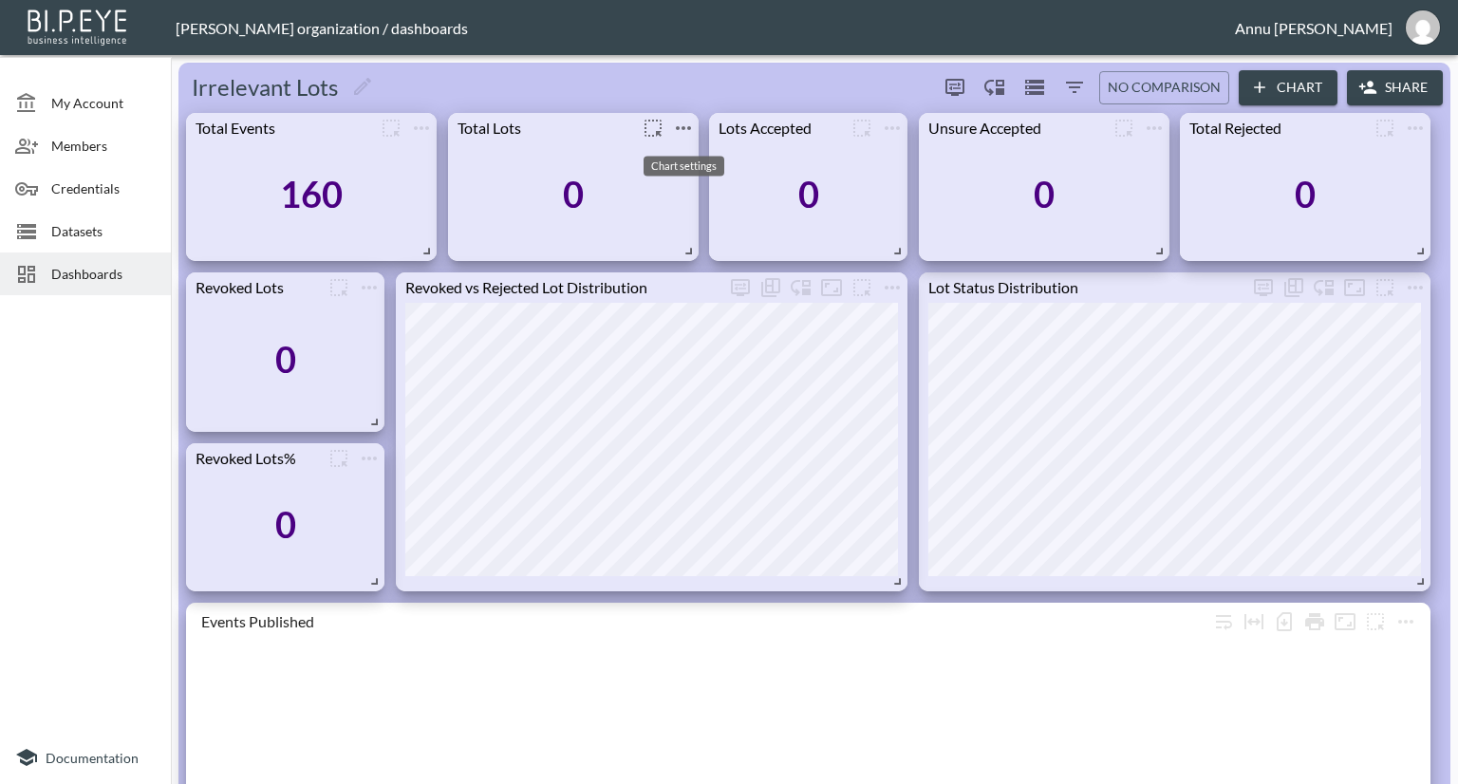
click at [680, 124] on icon "more" at bounding box center [683, 128] width 23 height 23
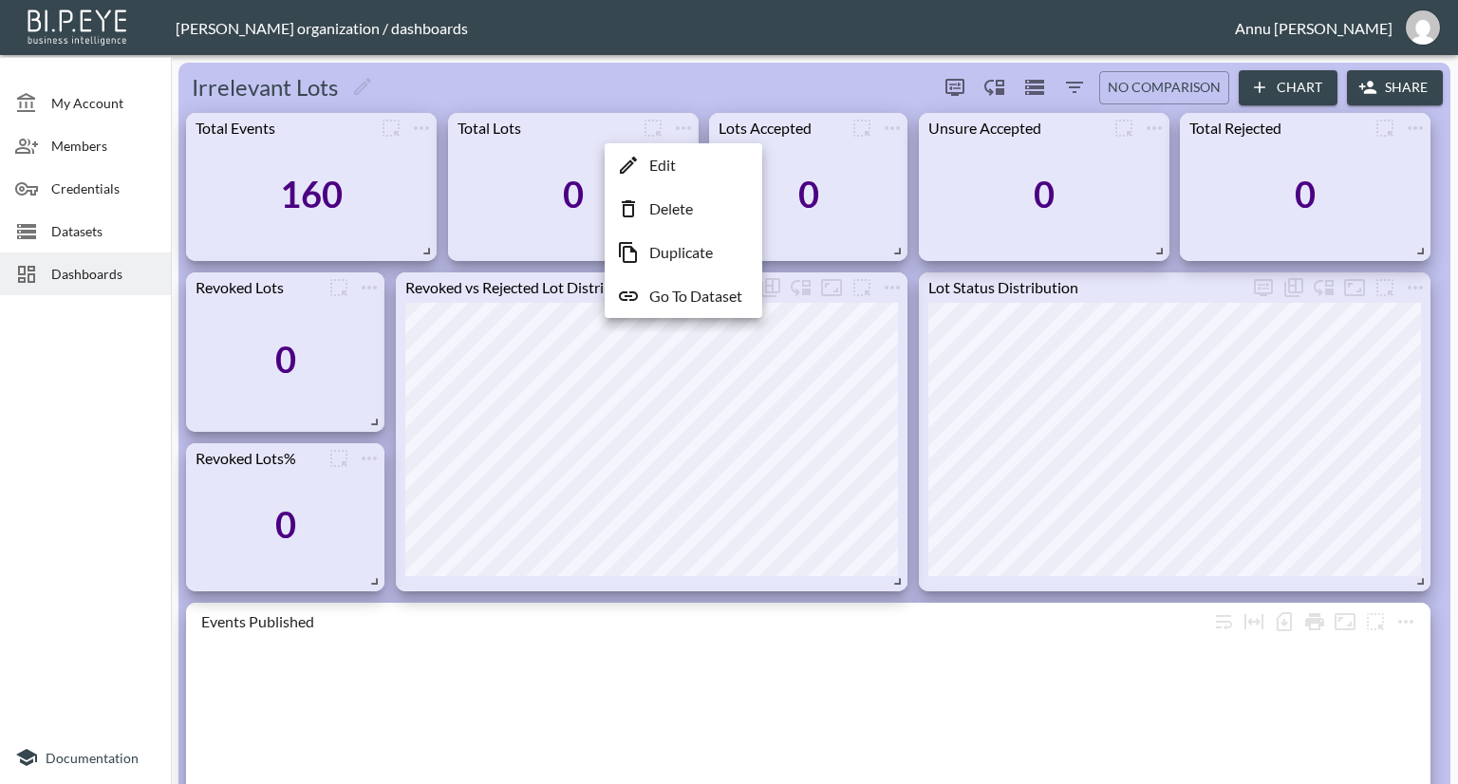
click at [671, 172] on p "Edit" at bounding box center [662, 165] width 27 height 23
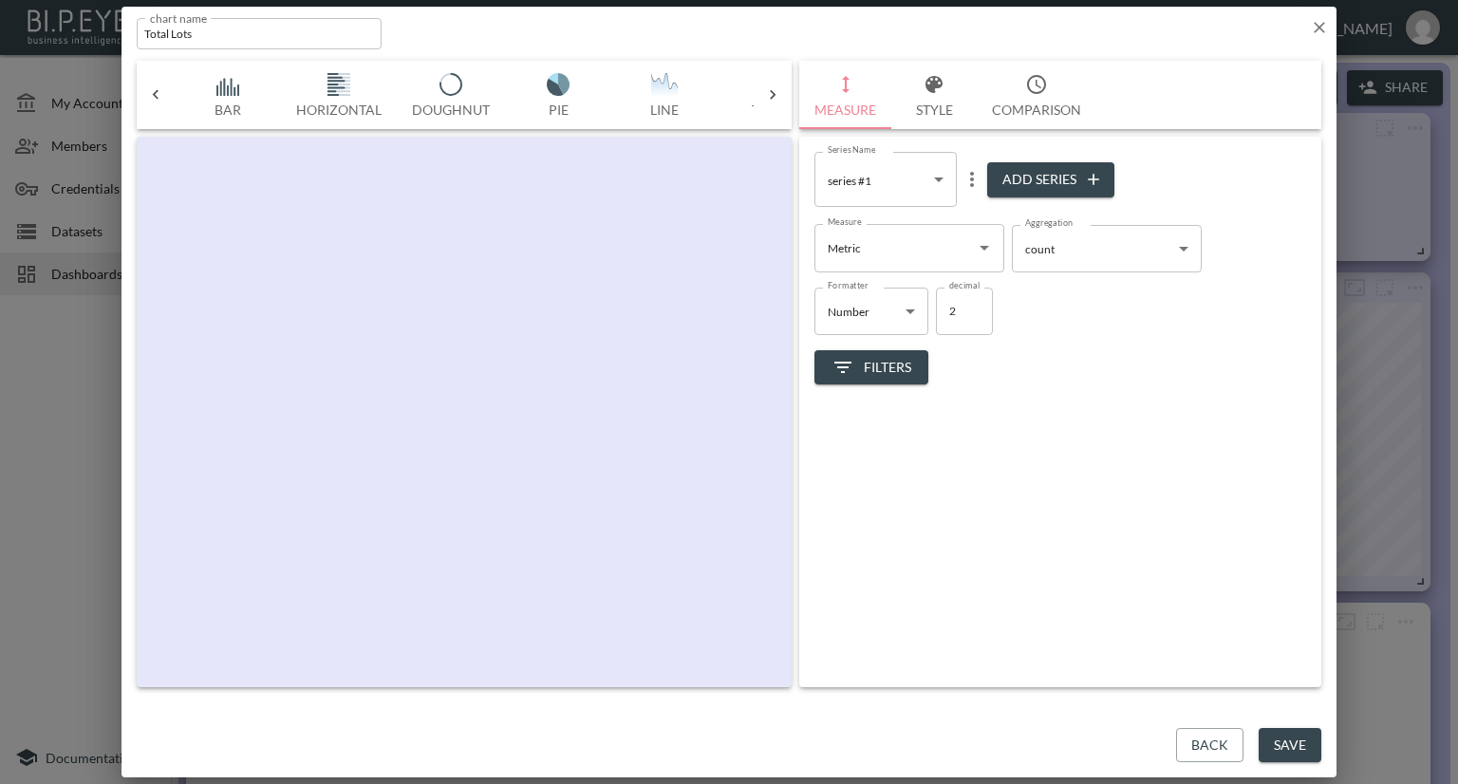
scroll to position [0, 99]
click at [983, 248] on icon "Open" at bounding box center [984, 248] width 9 height 5
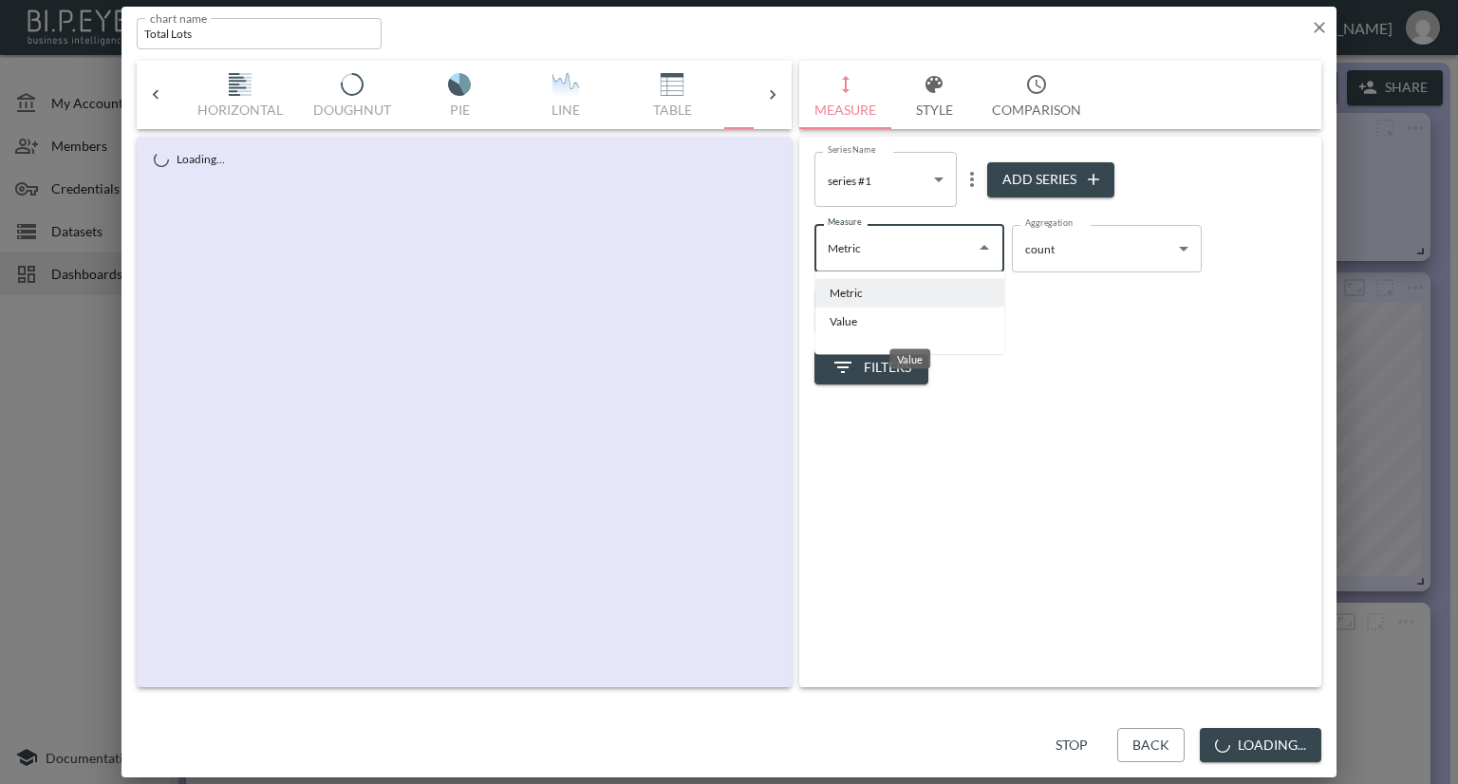
click at [836, 316] on li "Value" at bounding box center [909, 322] width 190 height 28
type input "Value"
click at [1138, 262] on body "BI.P.EYE, Interactive Analytics Dashboards - app [PERSON_NAME] organization / d…" at bounding box center [729, 392] width 1458 height 784
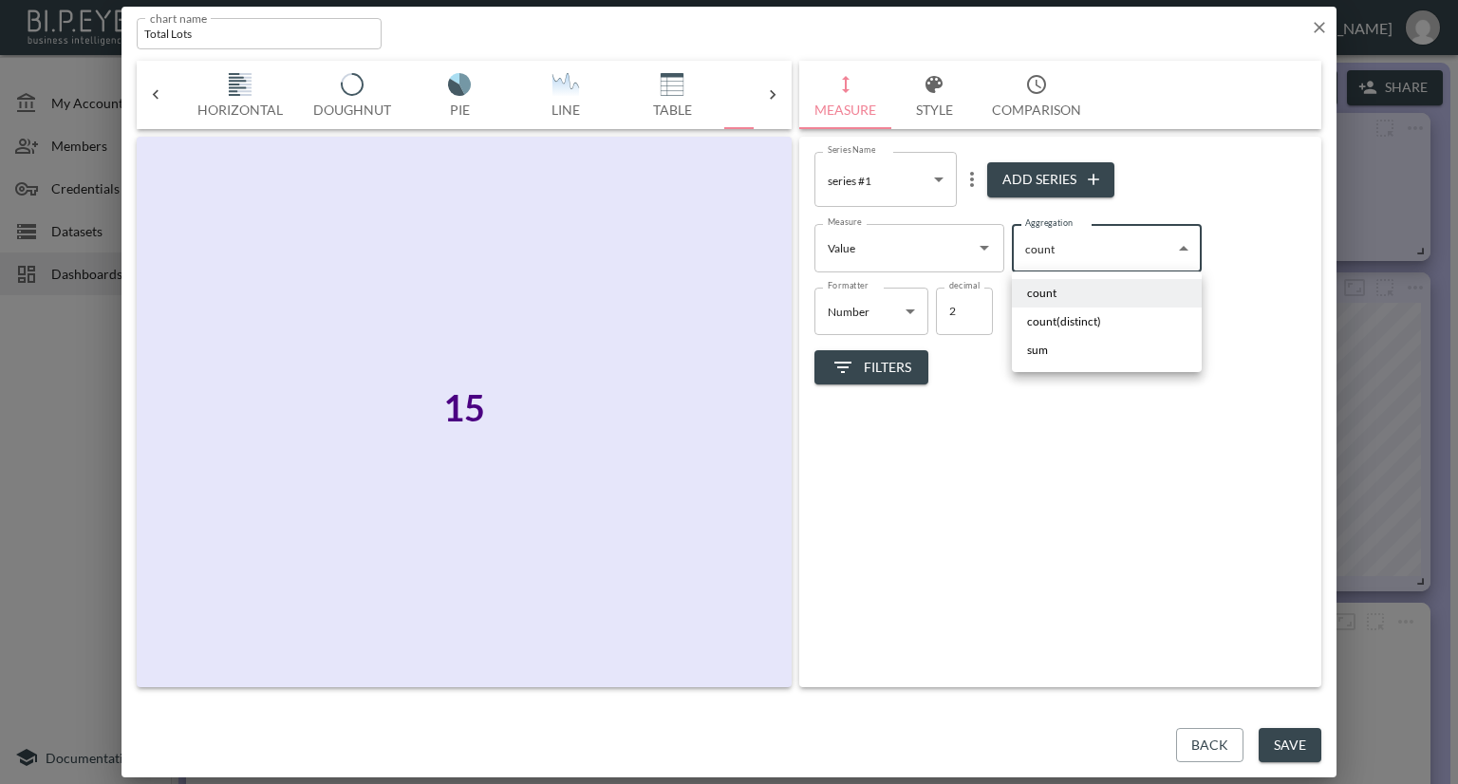
click at [1055, 346] on li "sum" at bounding box center [1107, 350] width 190 height 28
type input "sum"
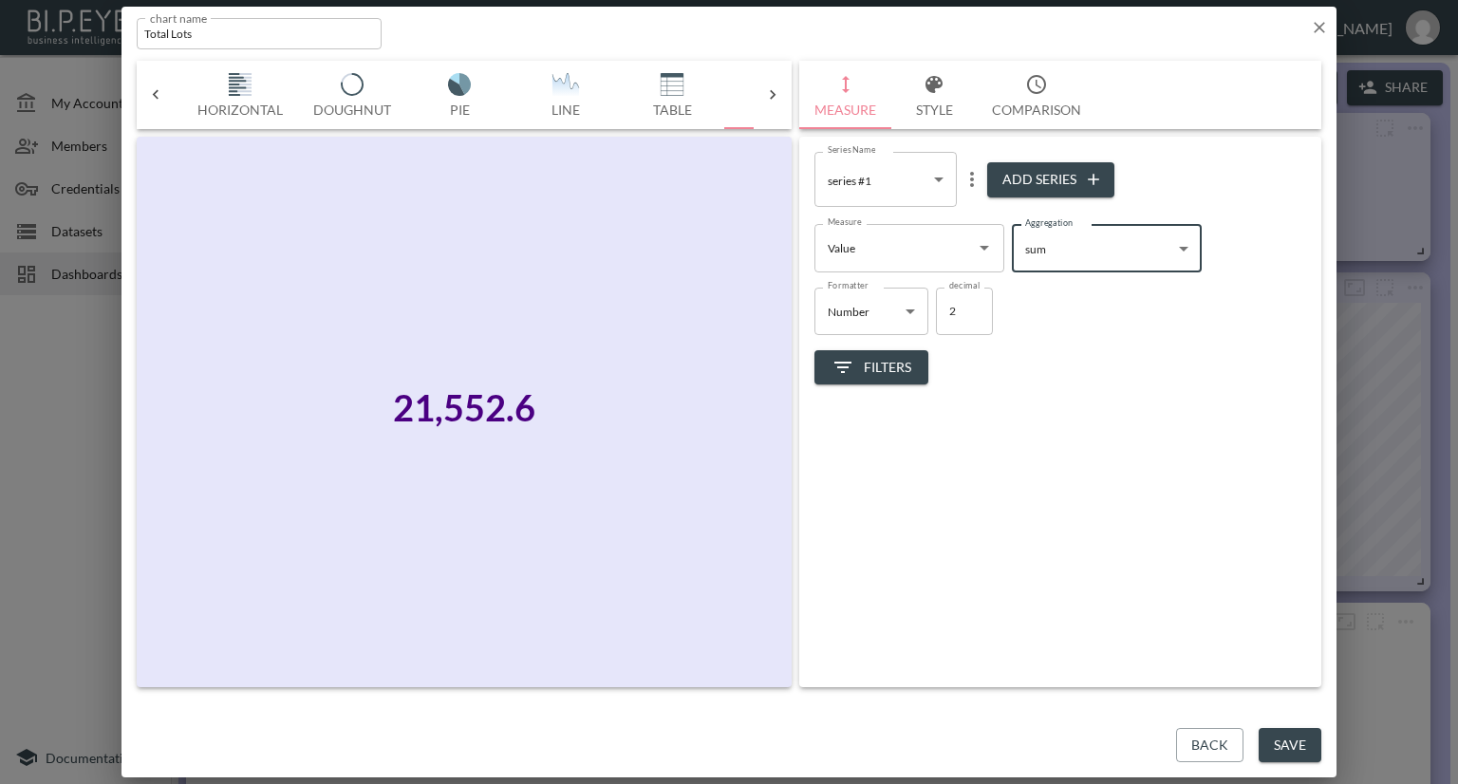
click at [906, 354] on button "Filters" at bounding box center [871, 367] width 114 height 35
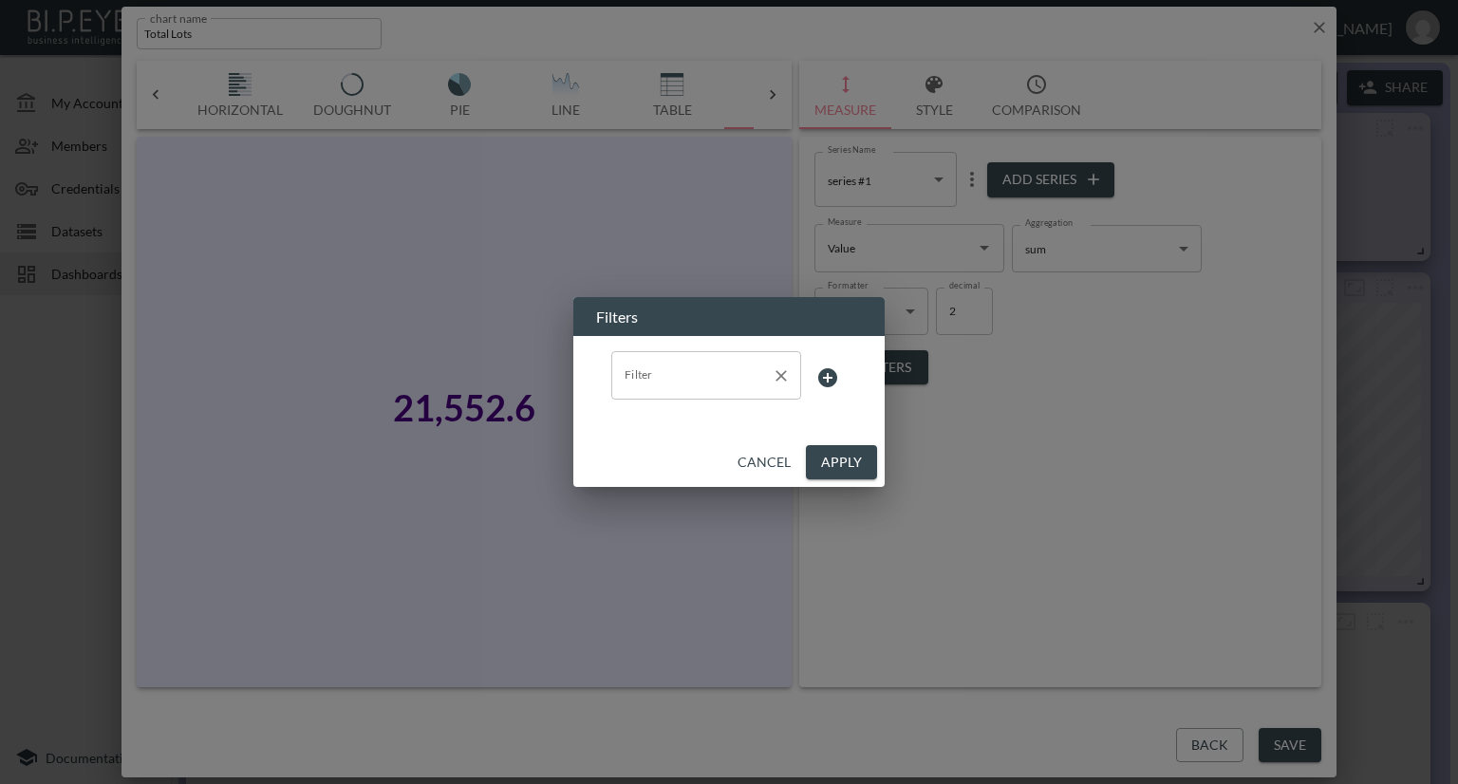
click at [739, 377] on input "Filter" at bounding box center [692, 375] width 144 height 30
click at [647, 424] on span "Metric" at bounding box center [705, 421] width 159 height 17
type input "Metric"
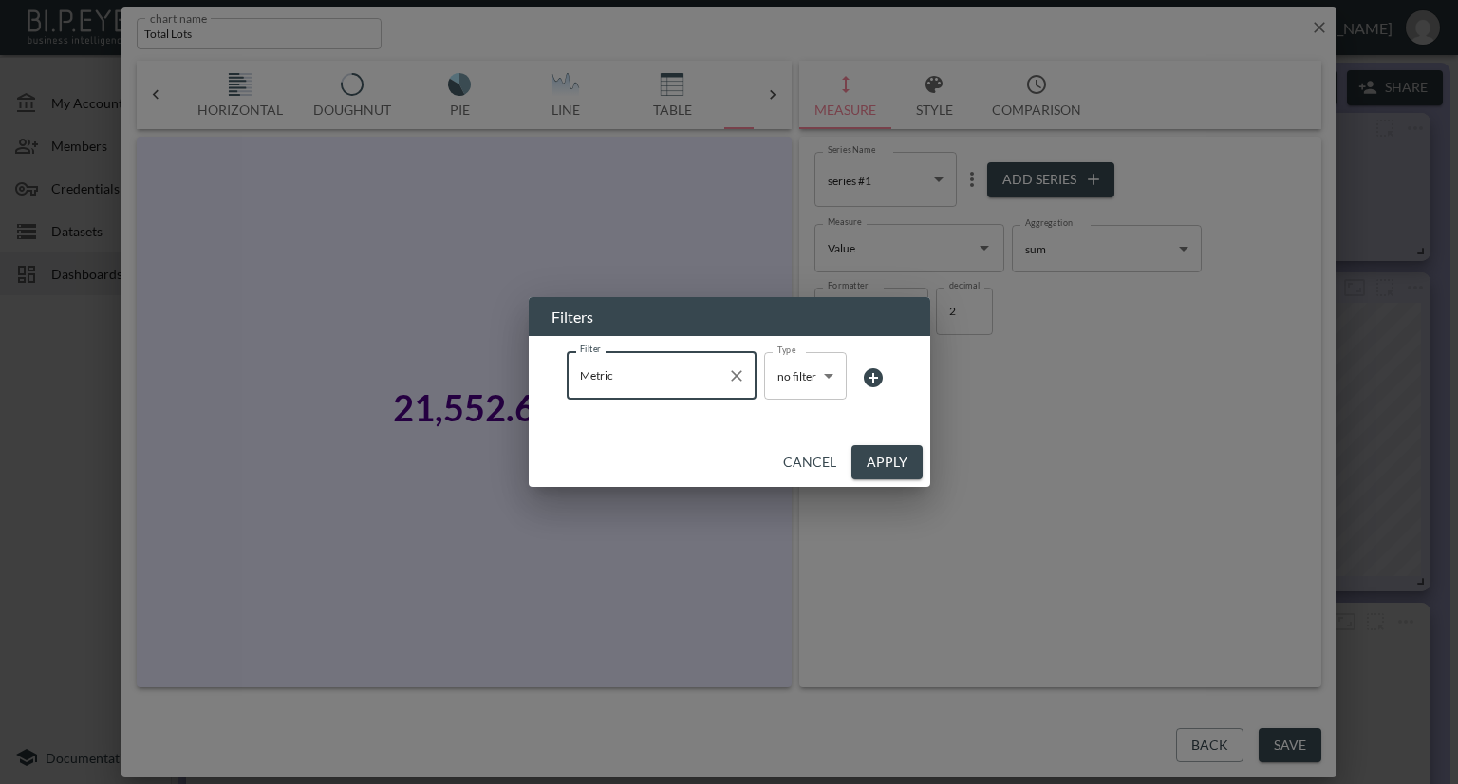
click at [797, 388] on body "BI.P.EYE, Interactive Analytics Dashboards - app [PERSON_NAME] organization / d…" at bounding box center [729, 392] width 1458 height 784
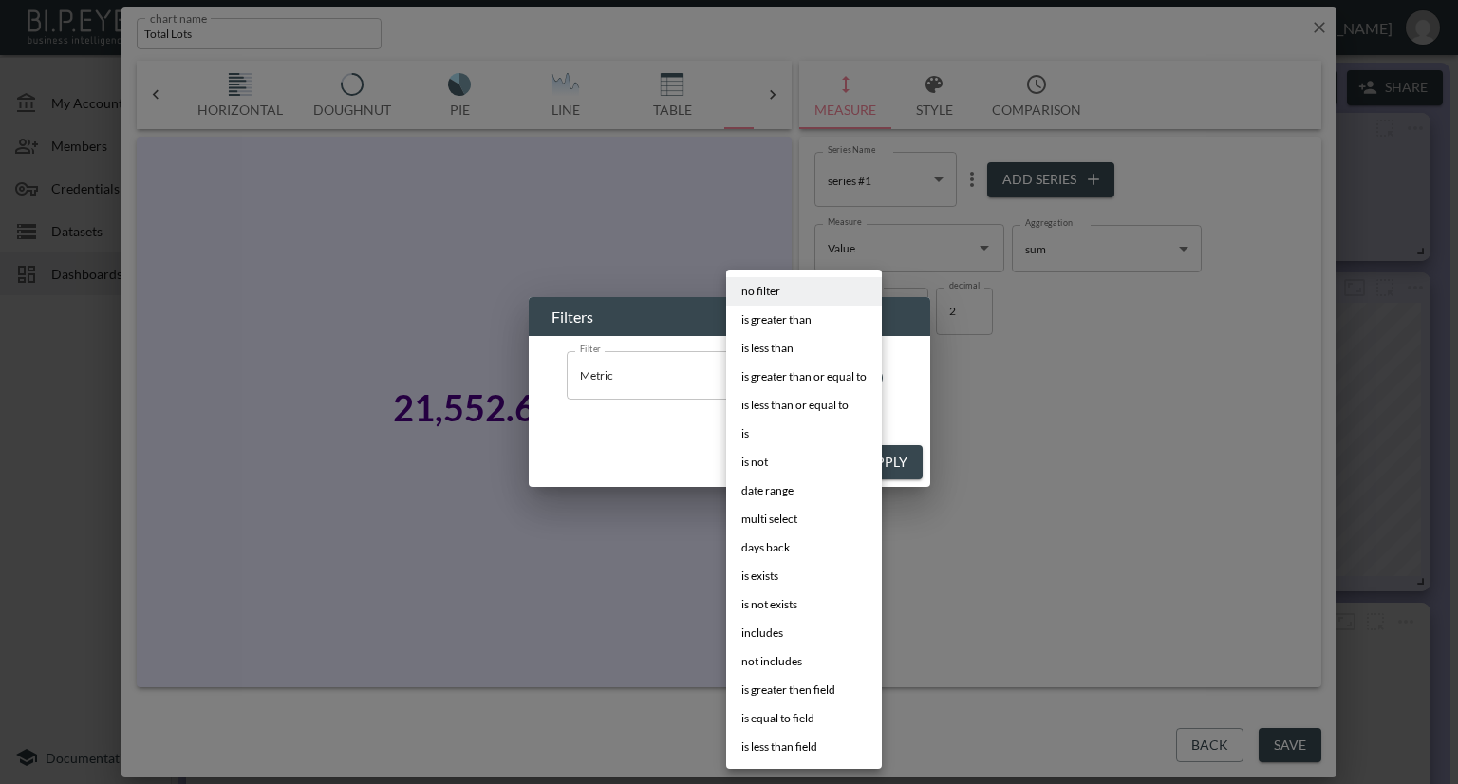
click at [763, 429] on li "is" at bounding box center [804, 434] width 156 height 28
type input "is"
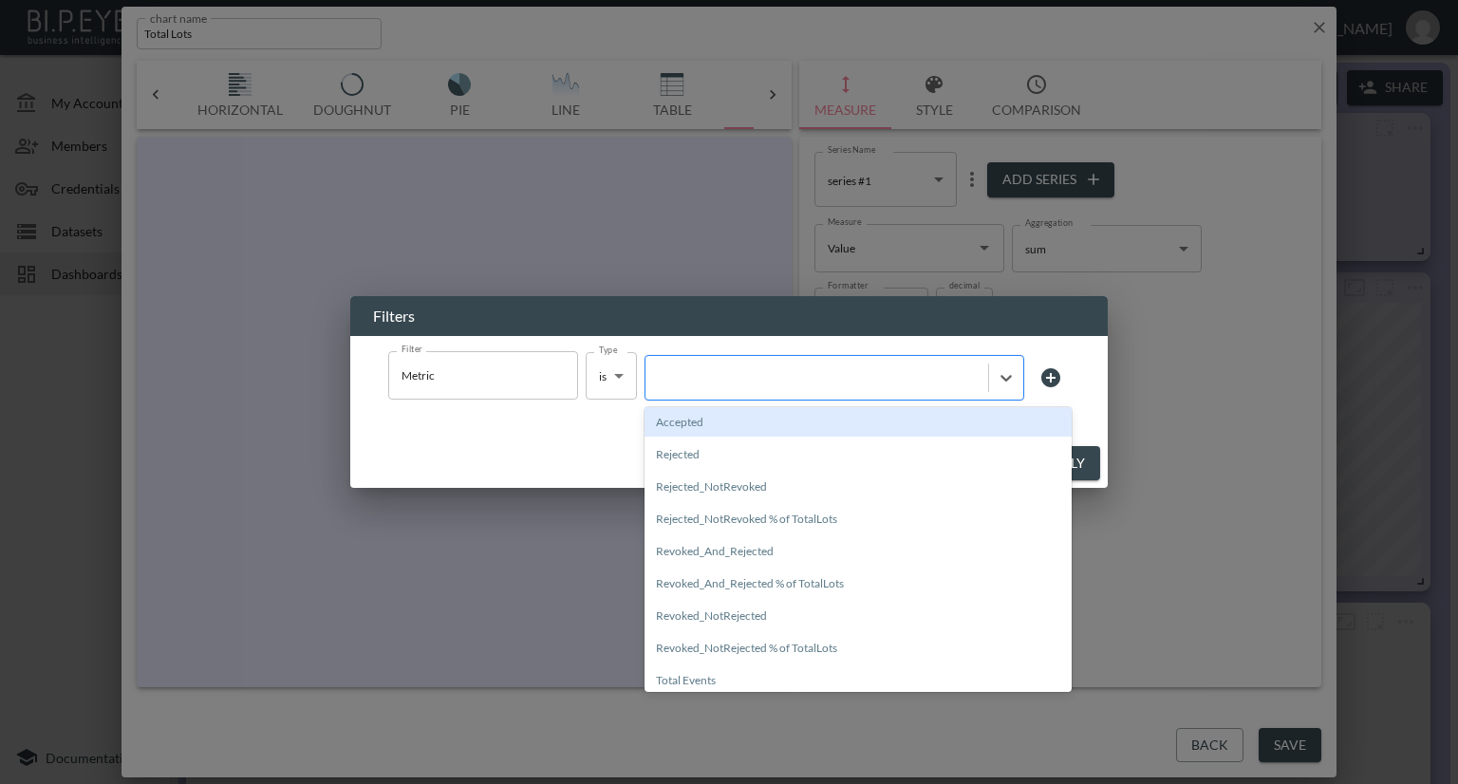
click at [857, 383] on div at bounding box center [817, 377] width 324 height 18
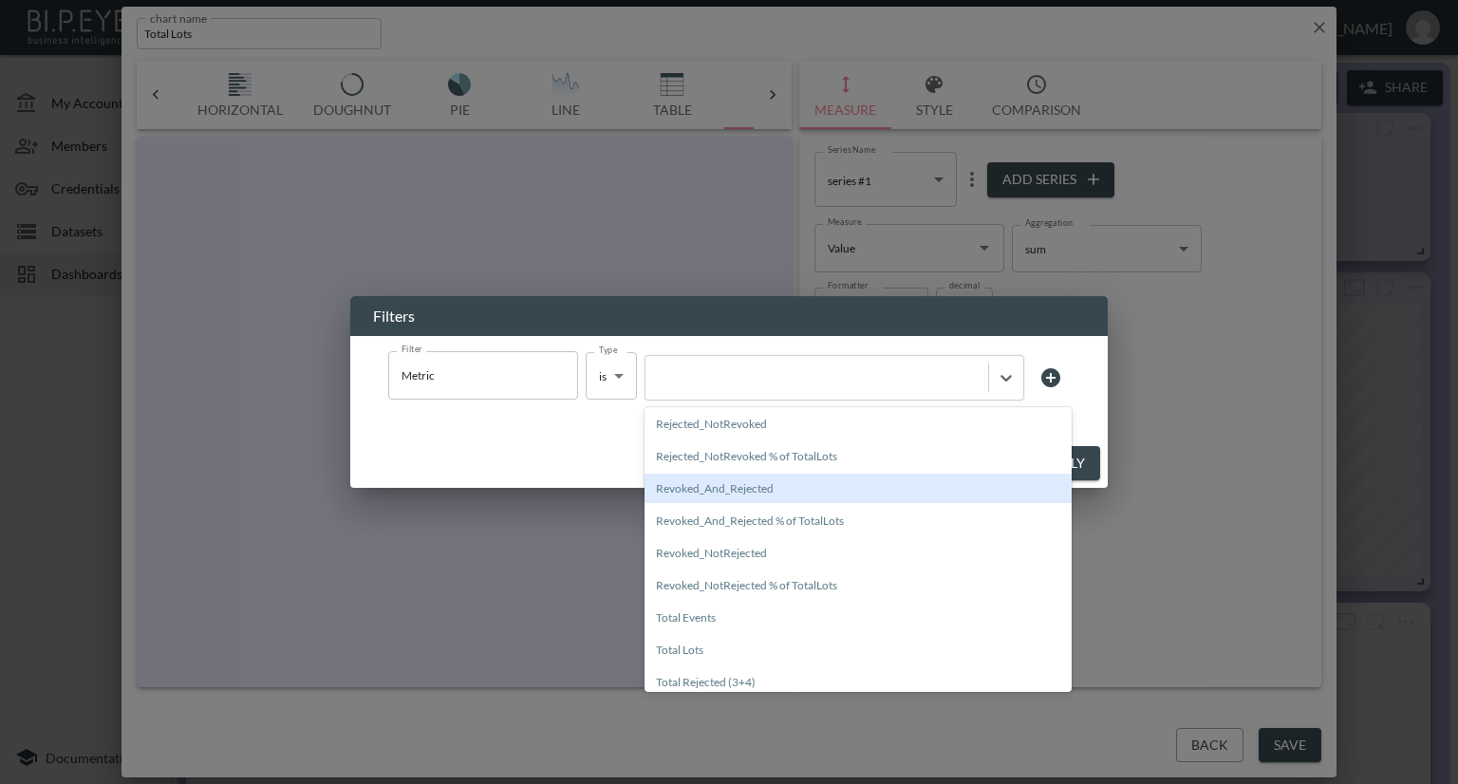
scroll to position [95, 0]
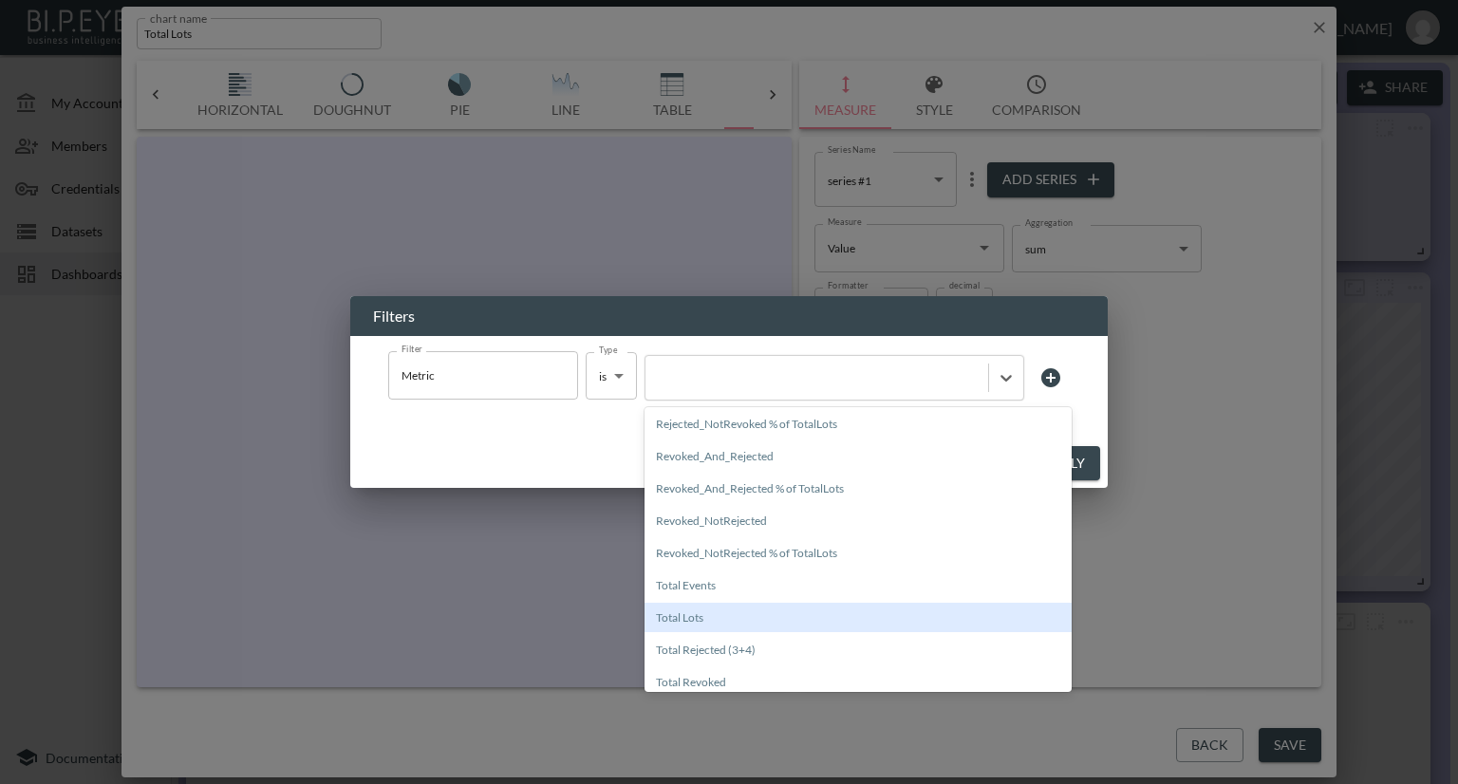
click at [706, 622] on div "Total Lots" at bounding box center [857, 617] width 427 height 29
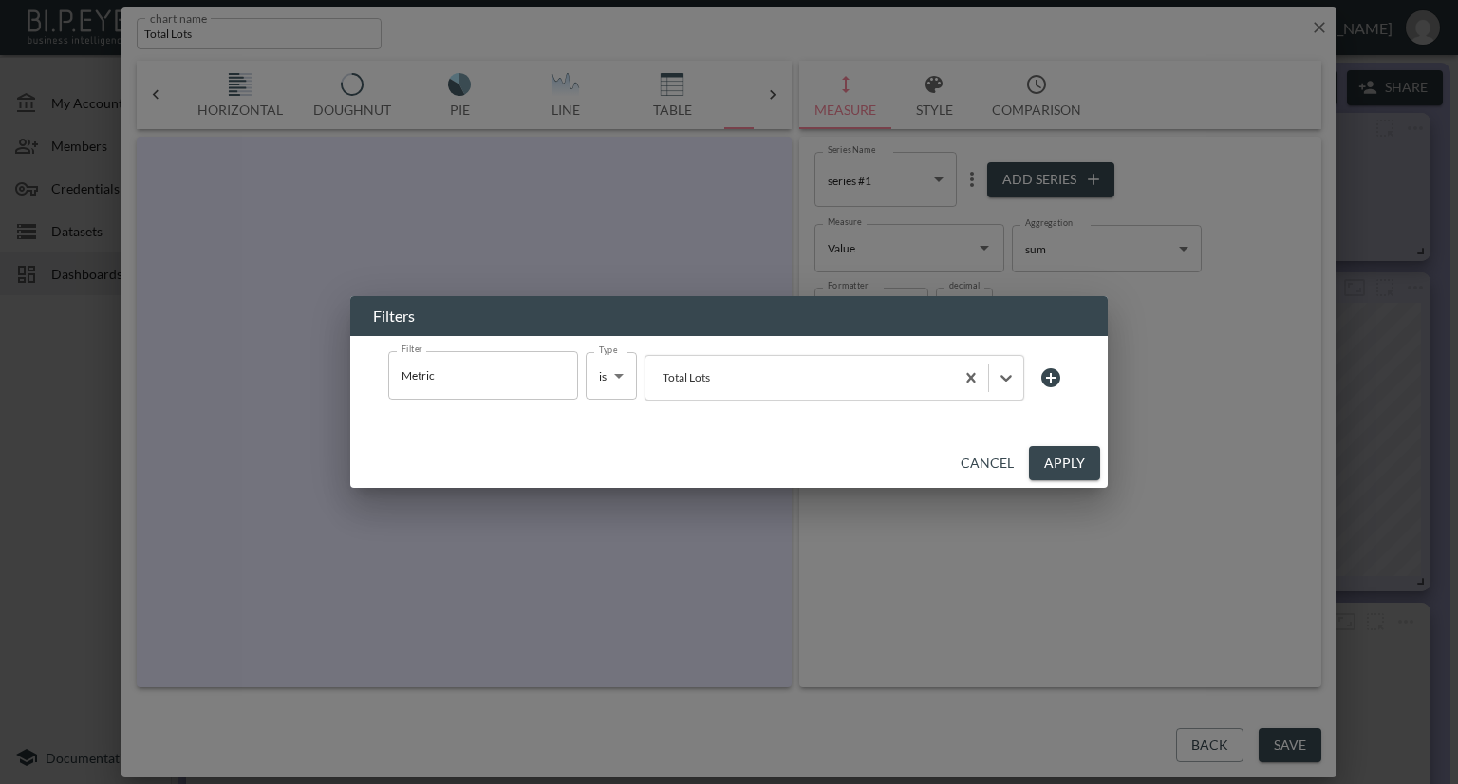
click at [1062, 458] on button "Apply" at bounding box center [1064, 463] width 71 height 35
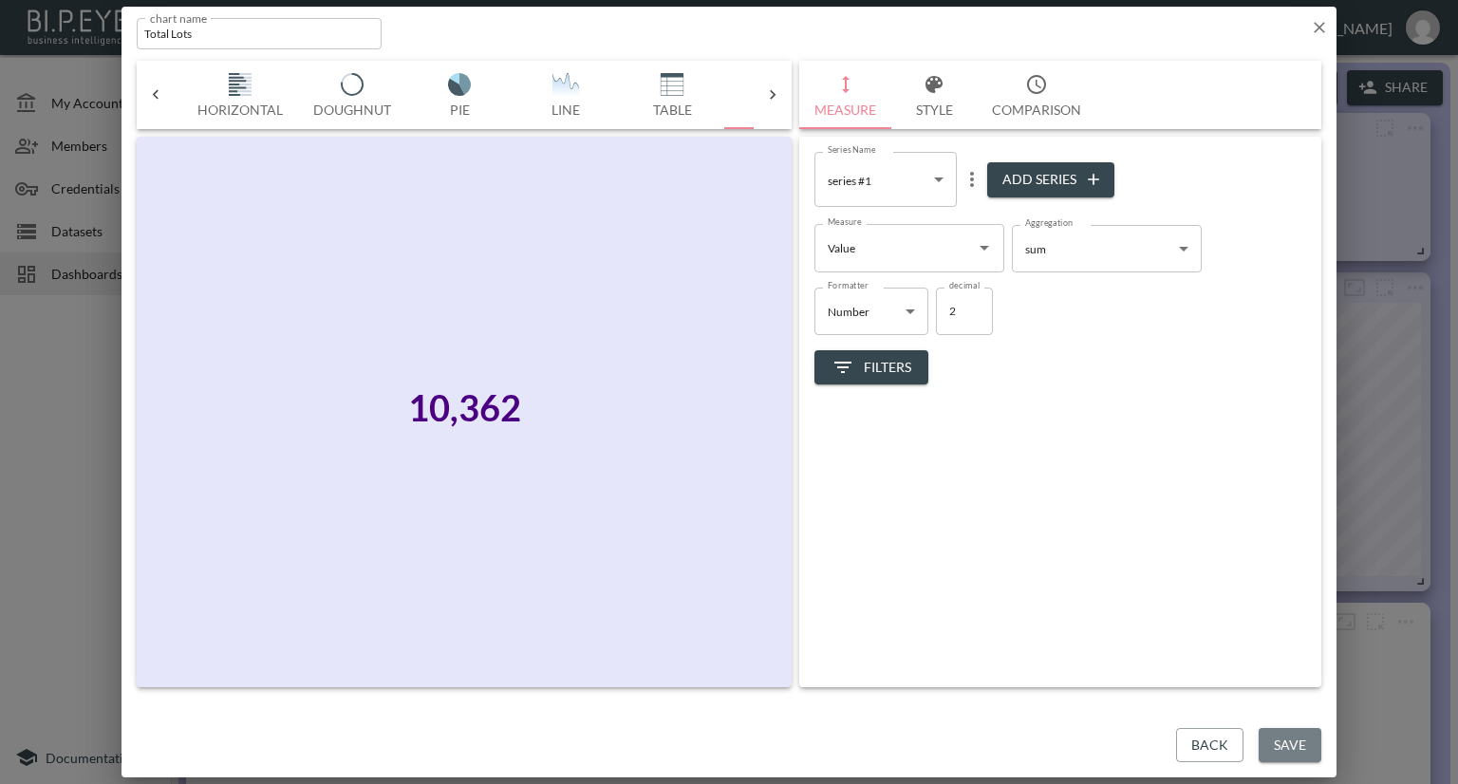
click at [1276, 739] on button "Save" at bounding box center [1290, 745] width 63 height 35
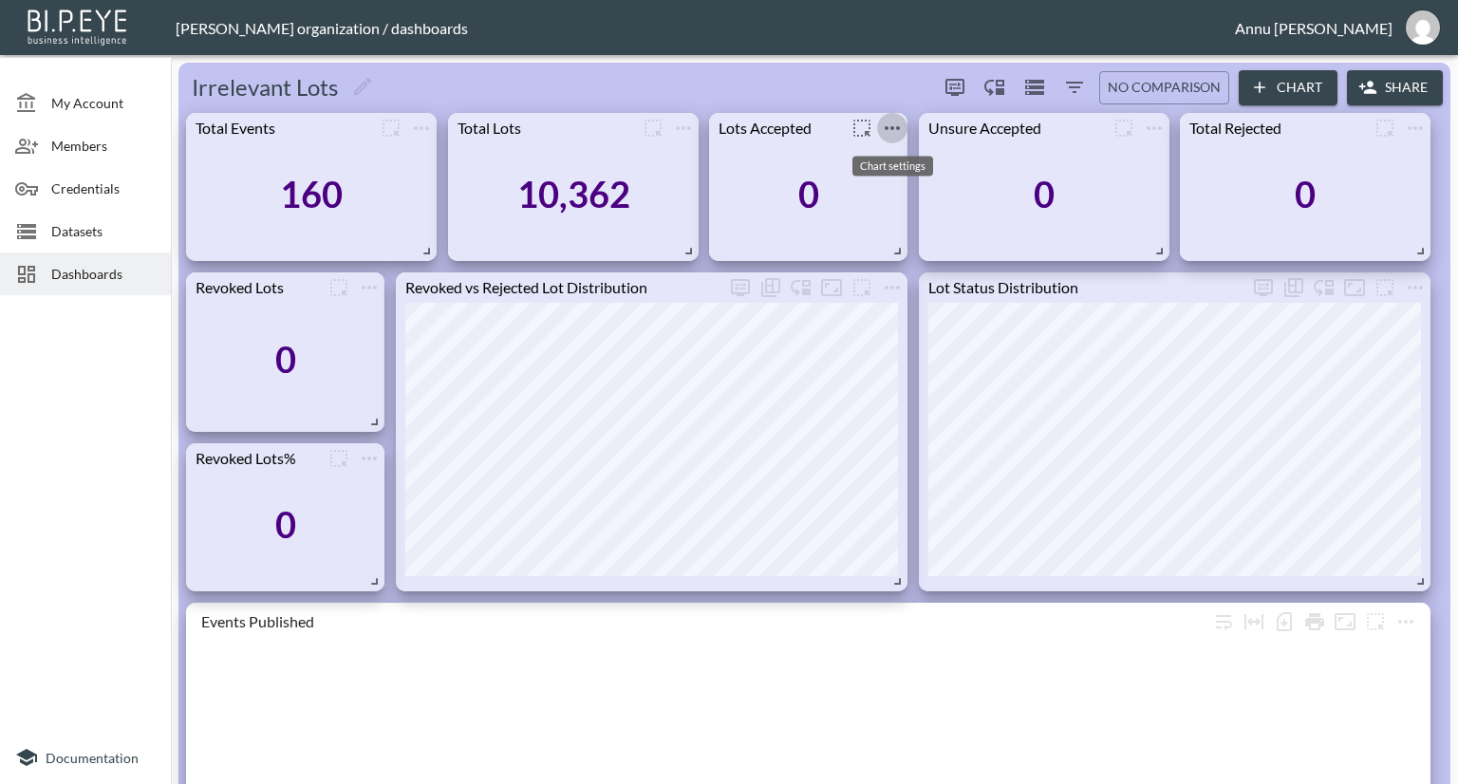
click at [896, 127] on icon "more" at bounding box center [892, 128] width 15 height 4
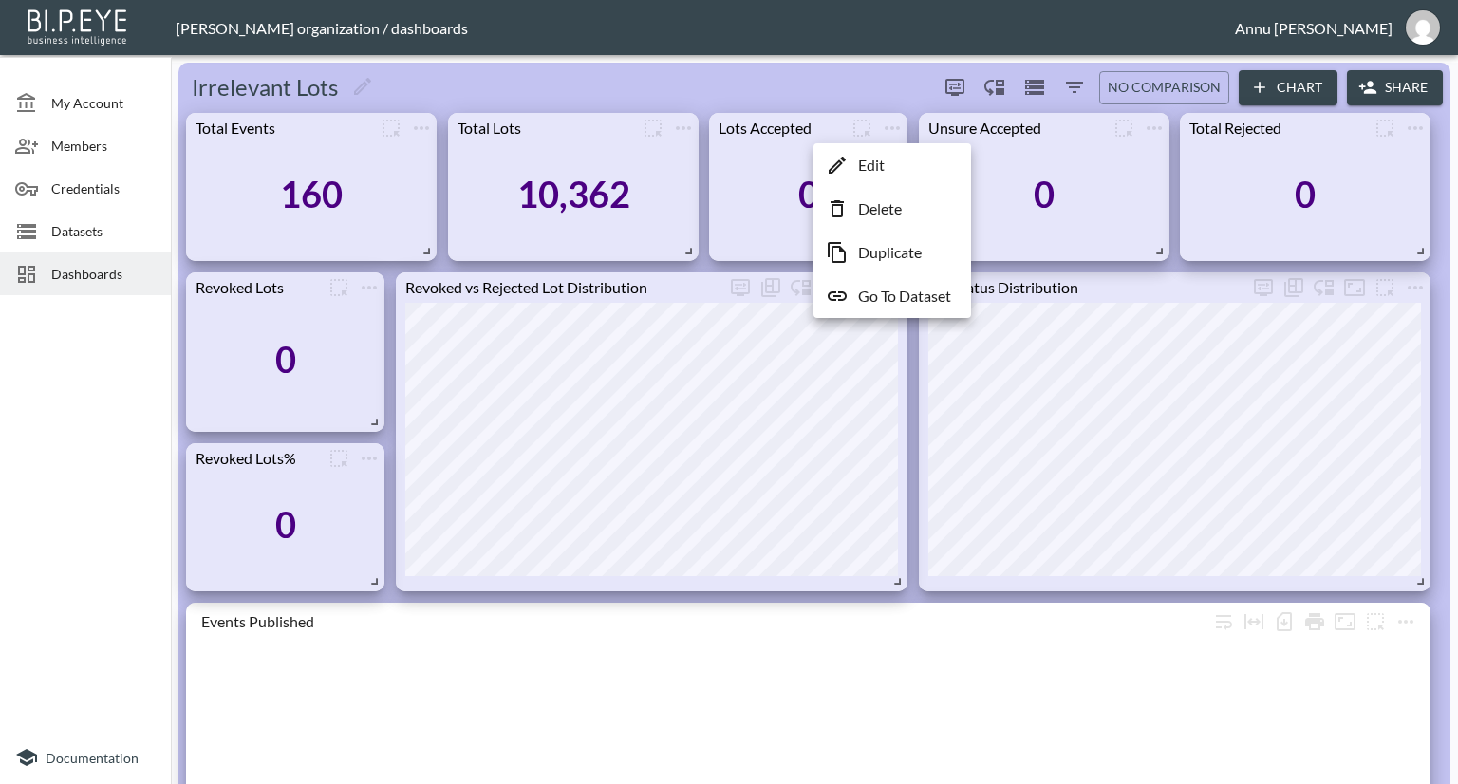
click at [884, 164] on p "Edit" at bounding box center [871, 165] width 27 height 23
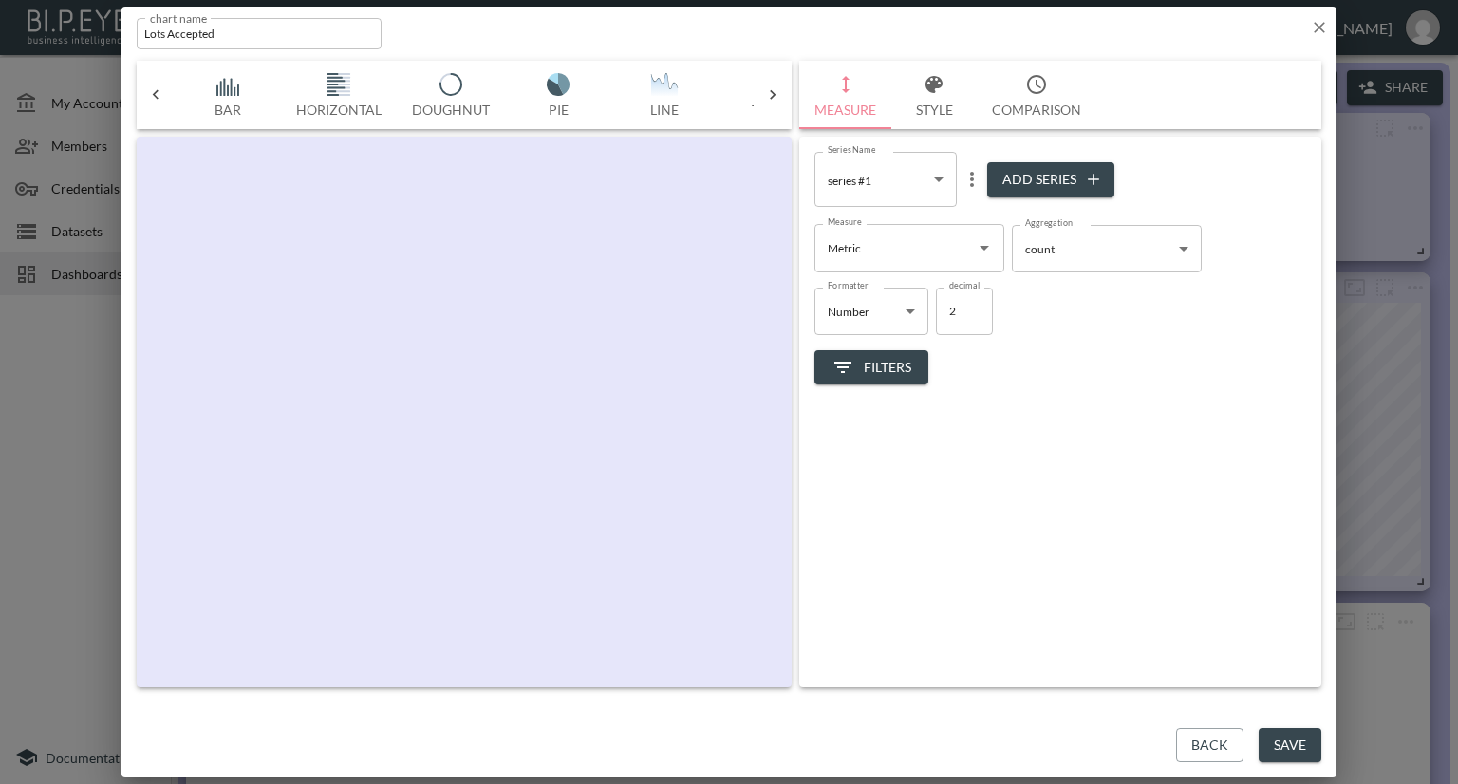
scroll to position [0, 99]
click at [980, 245] on icon "Open" at bounding box center [984, 247] width 23 height 23
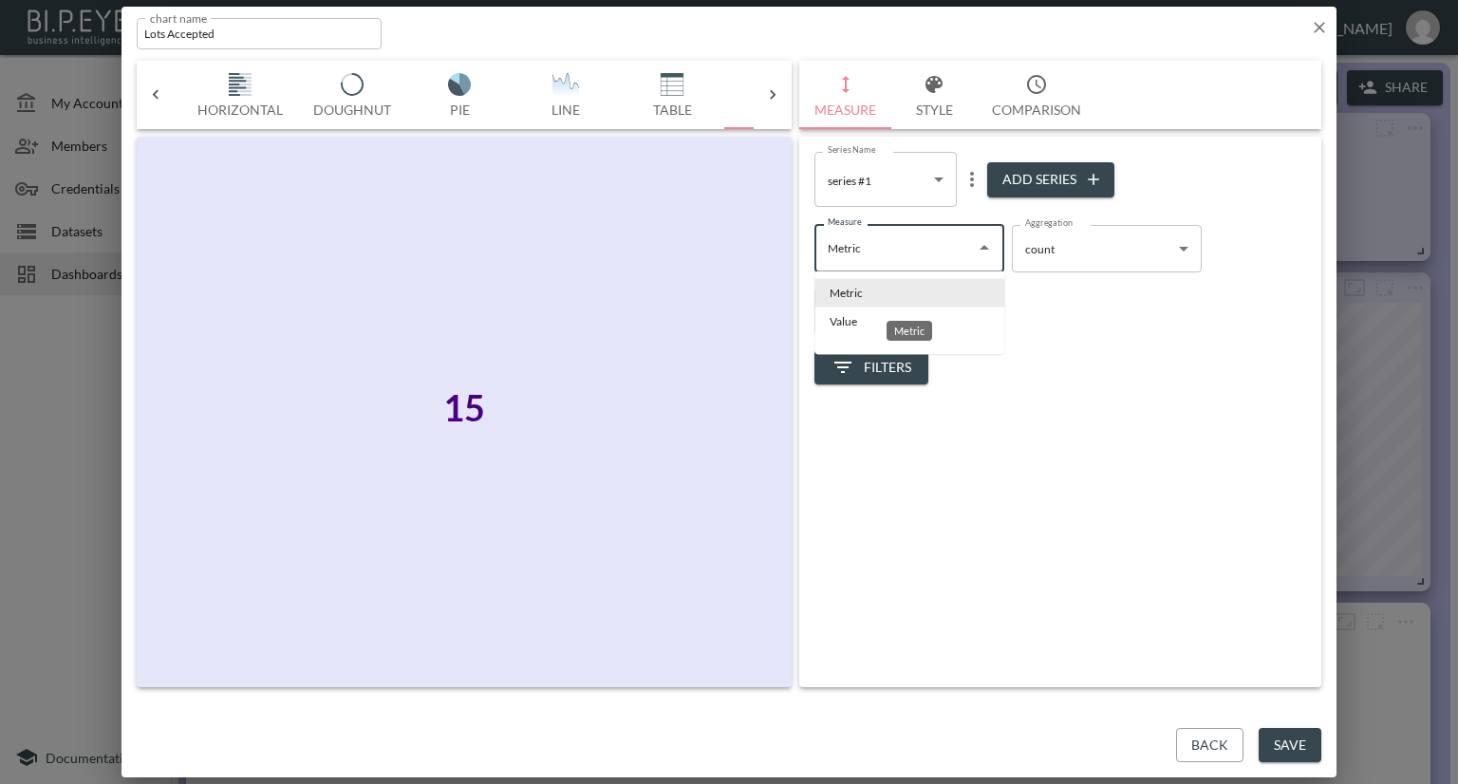
click at [900, 316] on div "Metric" at bounding box center [909, 325] width 49 height 35
click at [868, 325] on li "Value" at bounding box center [909, 322] width 190 height 28
type input "Value"
click at [1112, 249] on body "BI.P.EYE, Interactive Analytics Dashboards - app [PERSON_NAME] organization / d…" at bounding box center [729, 392] width 1458 height 784
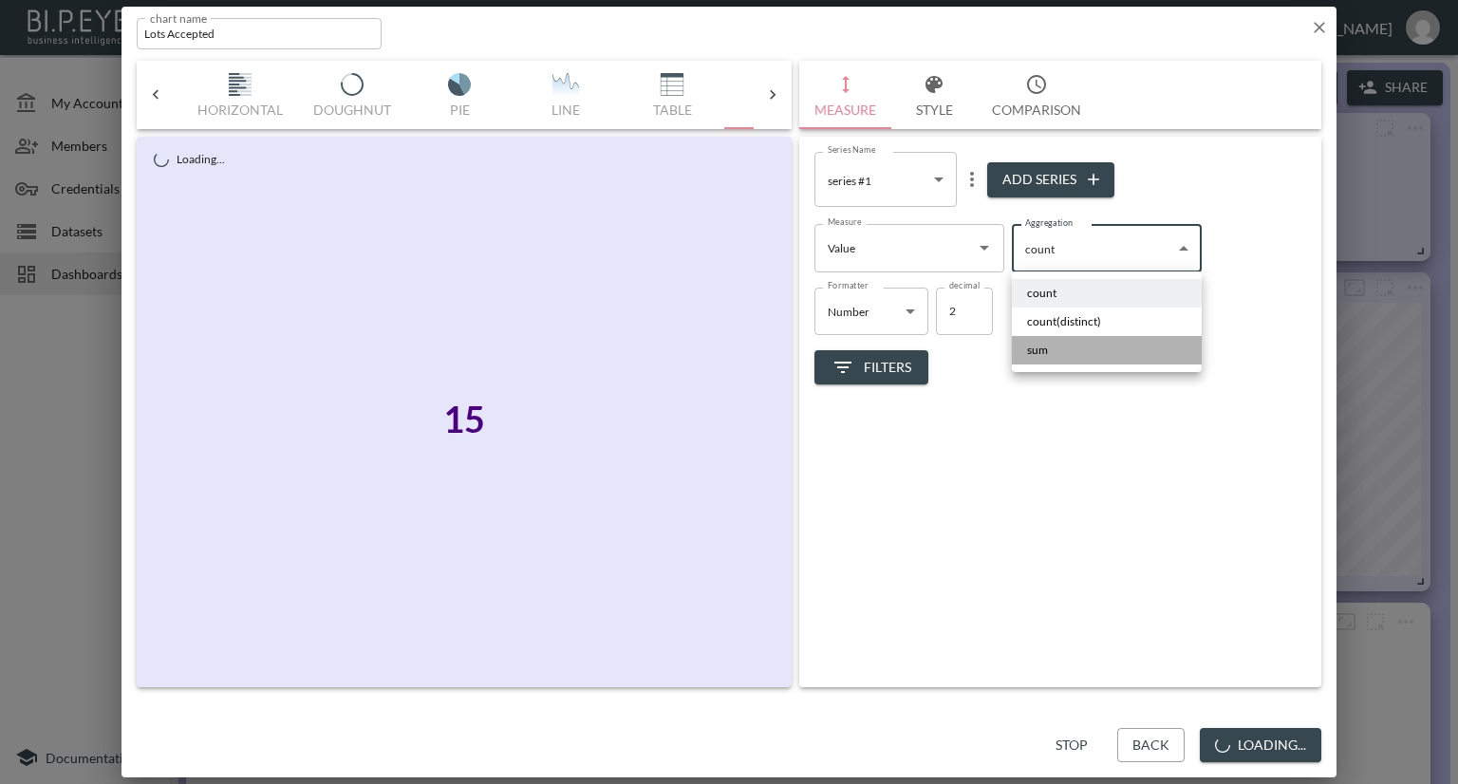
click at [1055, 343] on li "sum" at bounding box center [1107, 350] width 190 height 28
type input "sum"
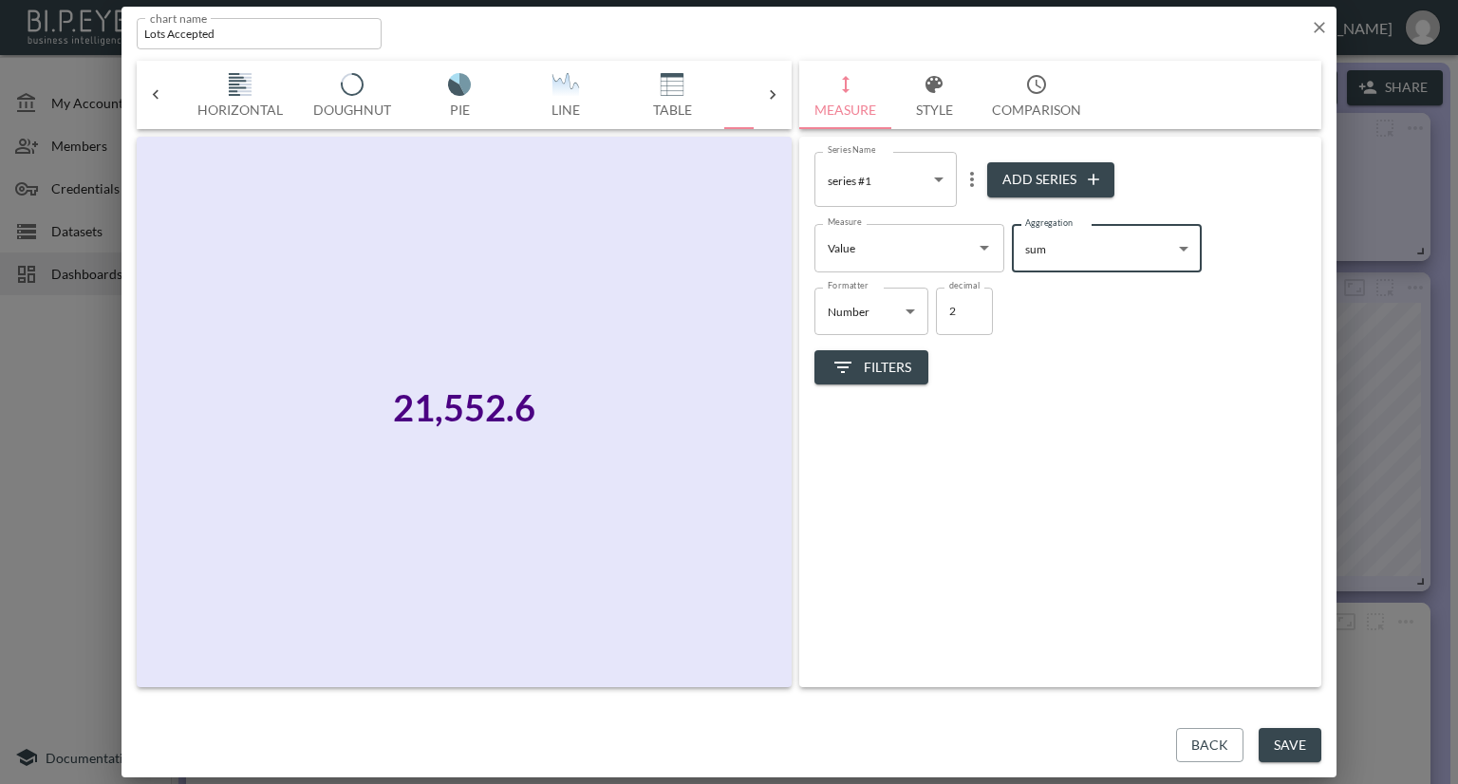
click at [888, 369] on span "Filters" at bounding box center [871, 368] width 80 height 24
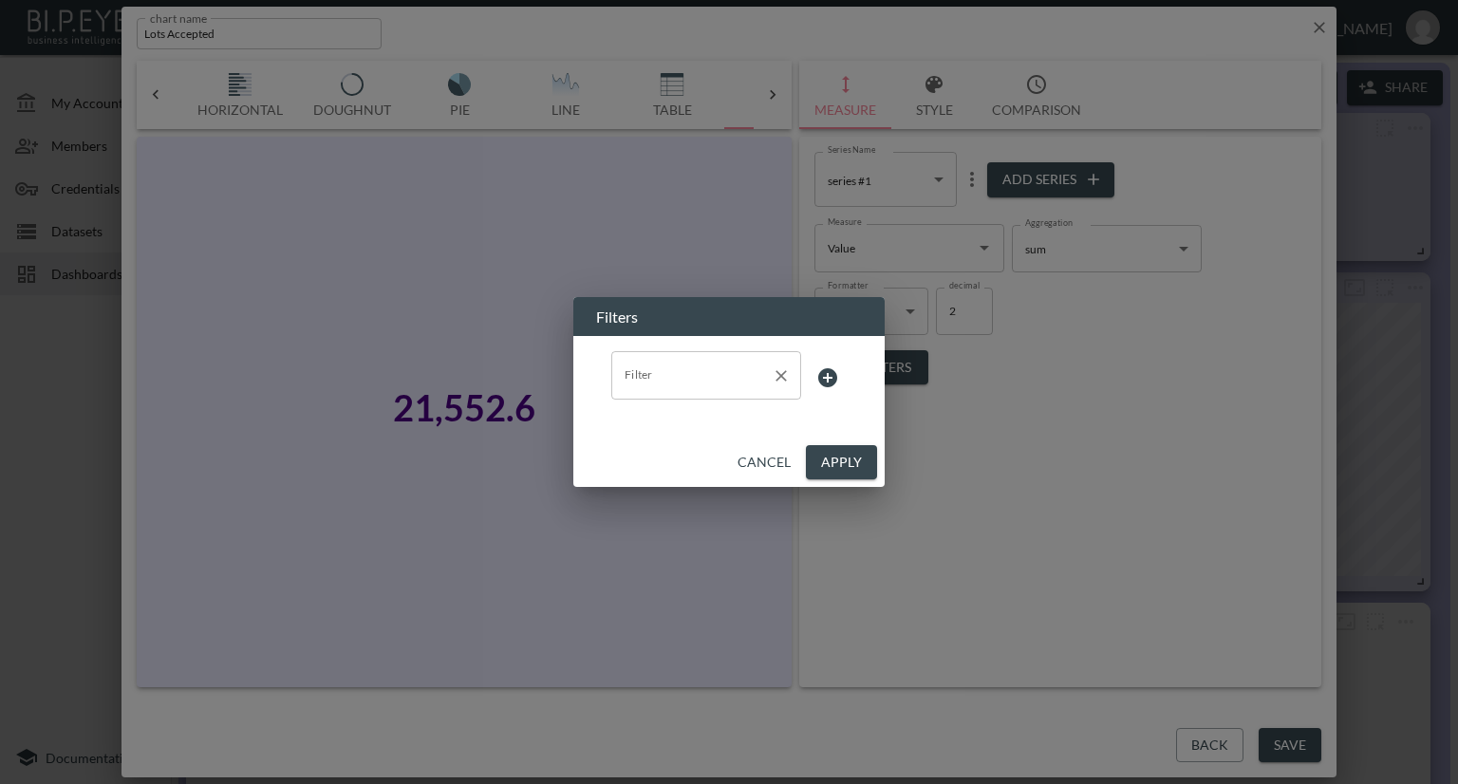
click at [731, 379] on input "Filter" at bounding box center [692, 375] width 144 height 30
click at [677, 419] on span "Metric" at bounding box center [705, 421] width 159 height 17
type input "Metric"
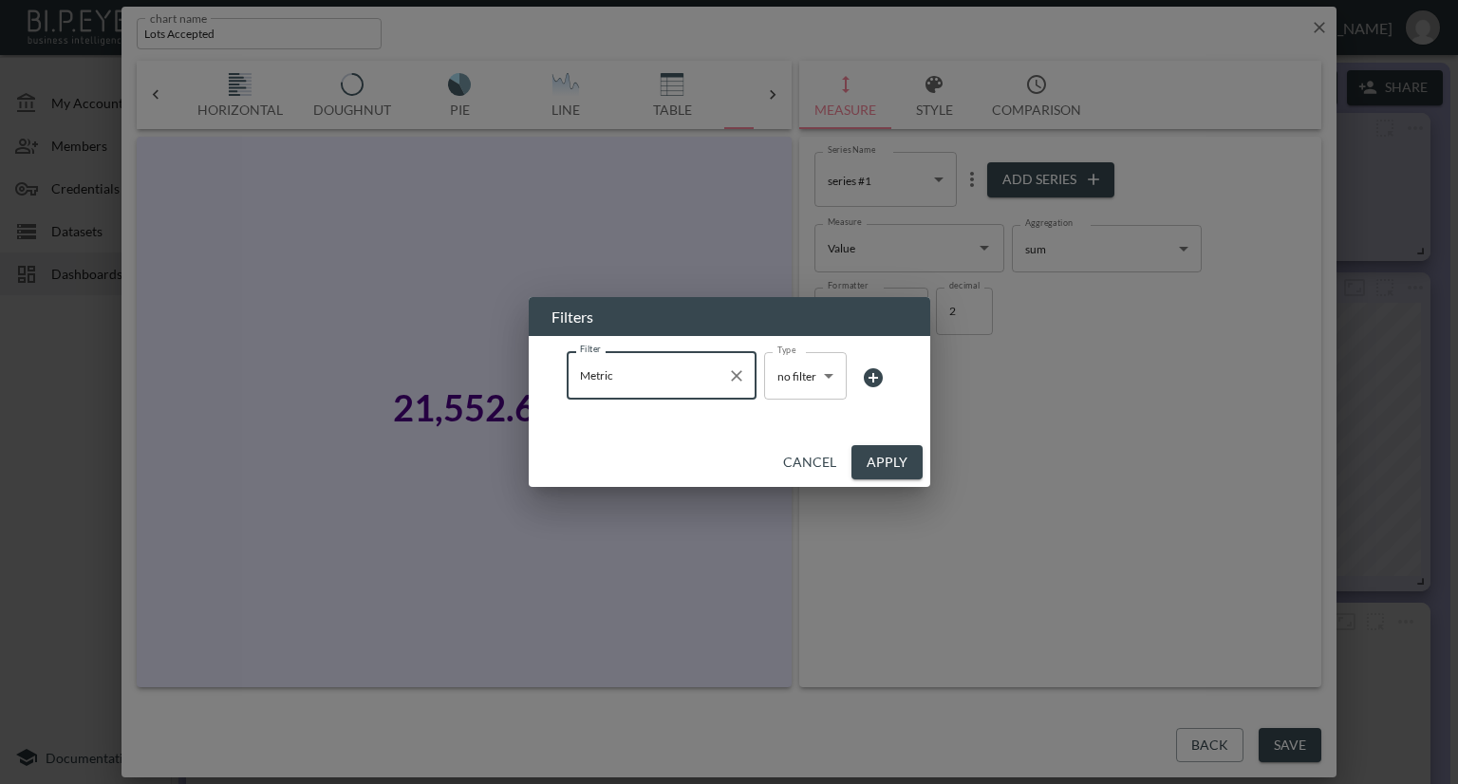
click at [789, 386] on body "BI.P.EYE, Interactive Analytics Dashboards - app [PERSON_NAME] organization / d…" at bounding box center [729, 392] width 1458 height 784
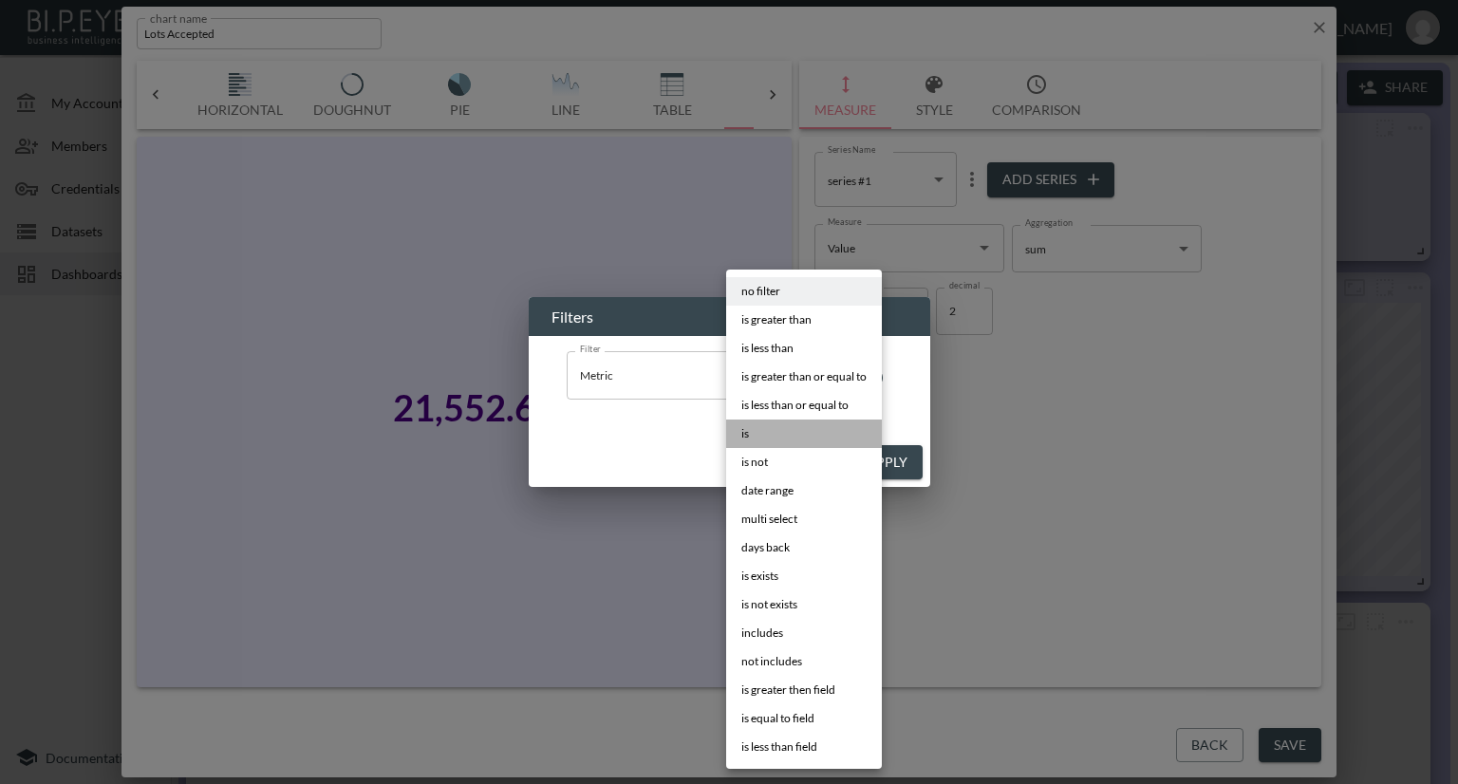
click at [759, 431] on li "is" at bounding box center [804, 434] width 156 height 28
type input "is"
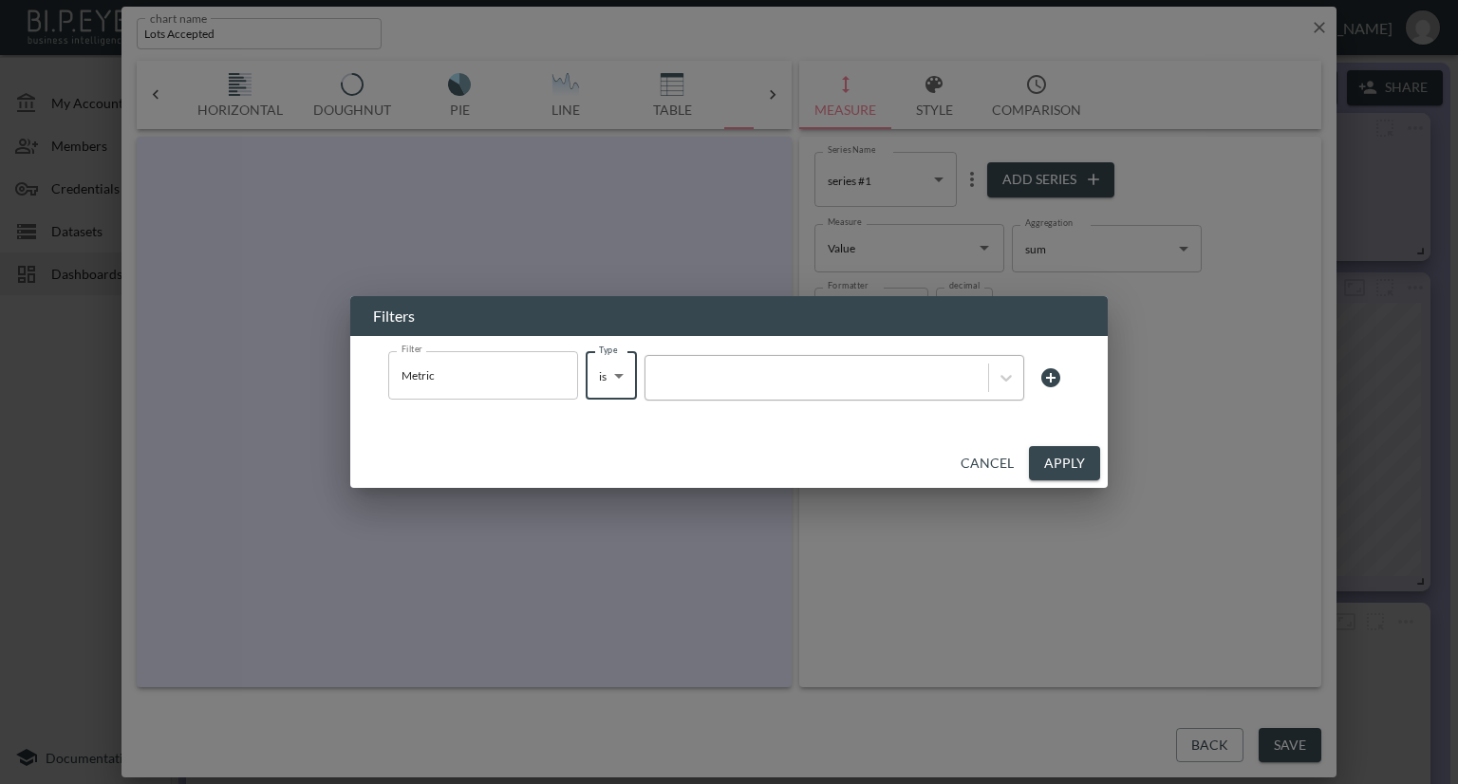
click at [775, 380] on div at bounding box center [817, 377] width 324 height 18
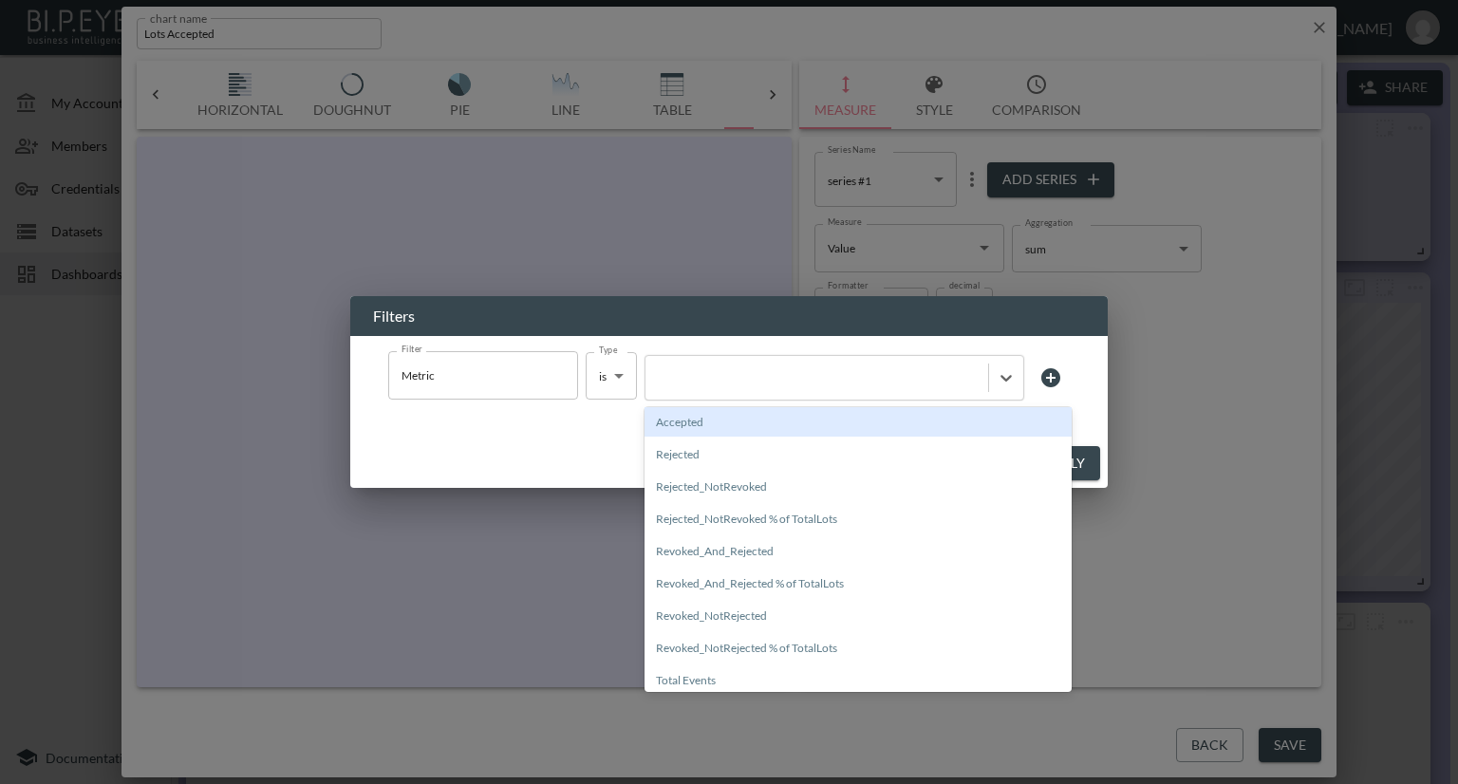
click at [745, 420] on div "Accepted" at bounding box center [857, 421] width 427 height 29
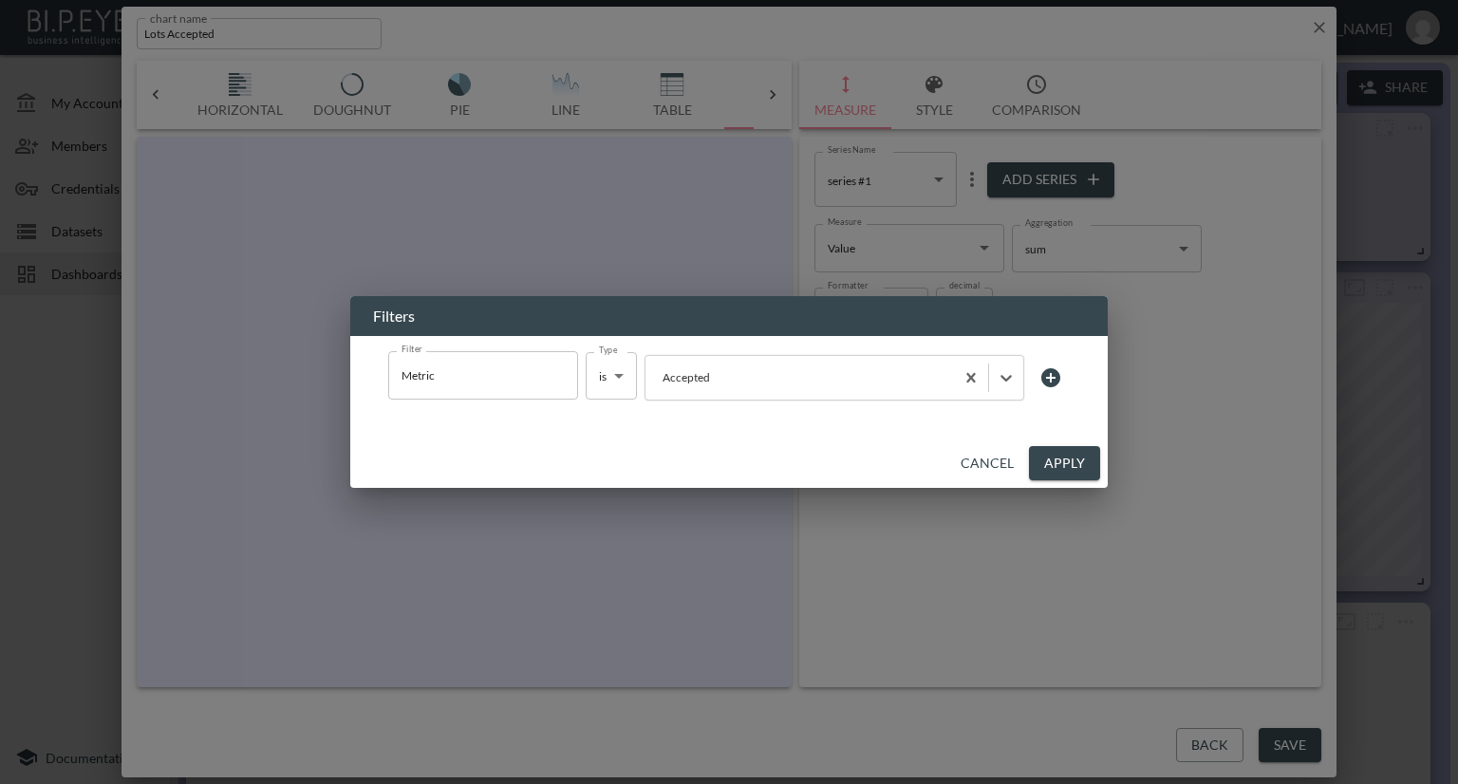
click at [1052, 460] on button "Apply" at bounding box center [1064, 463] width 71 height 35
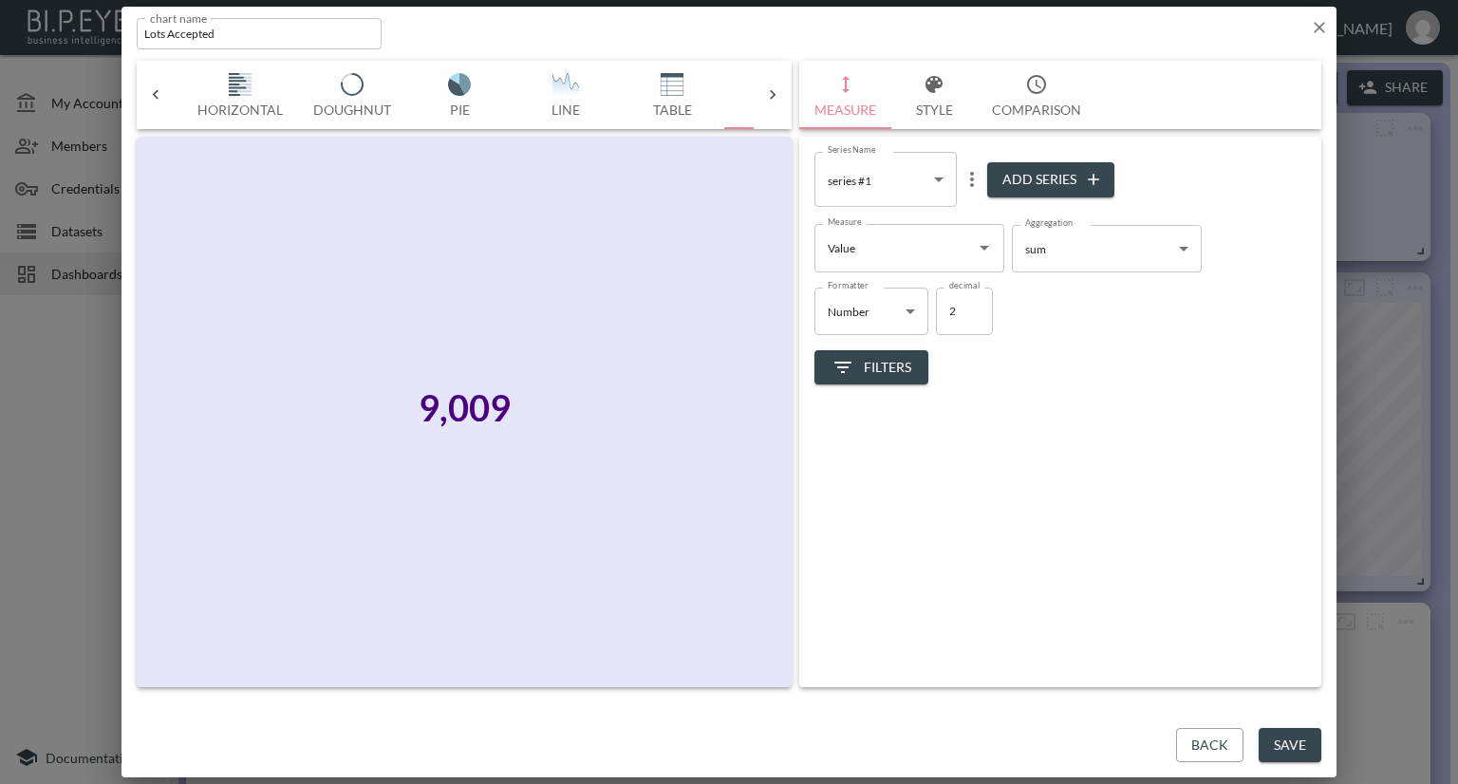
click at [1294, 741] on button "Save" at bounding box center [1290, 745] width 63 height 35
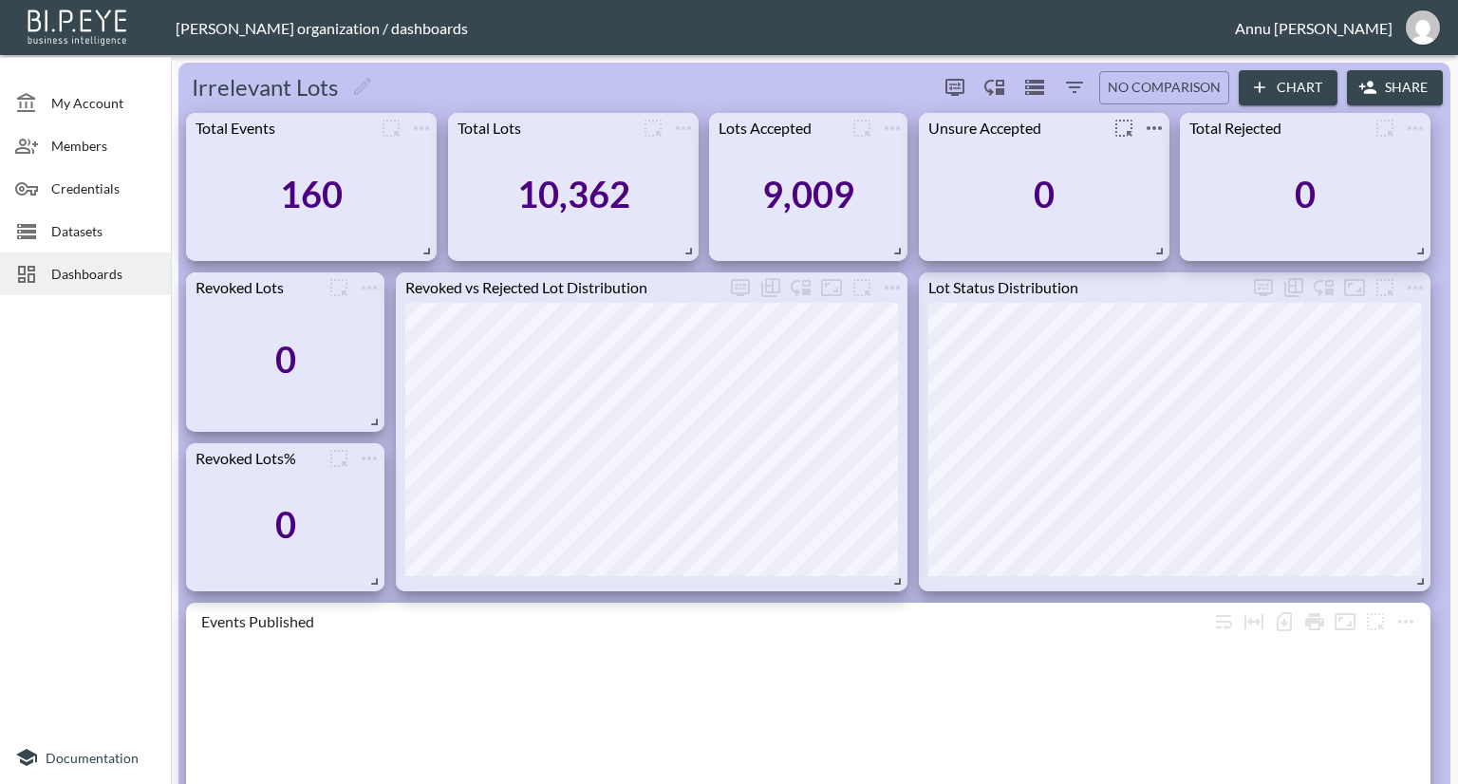
click at [1160, 134] on icon "more" at bounding box center [1154, 128] width 23 height 23
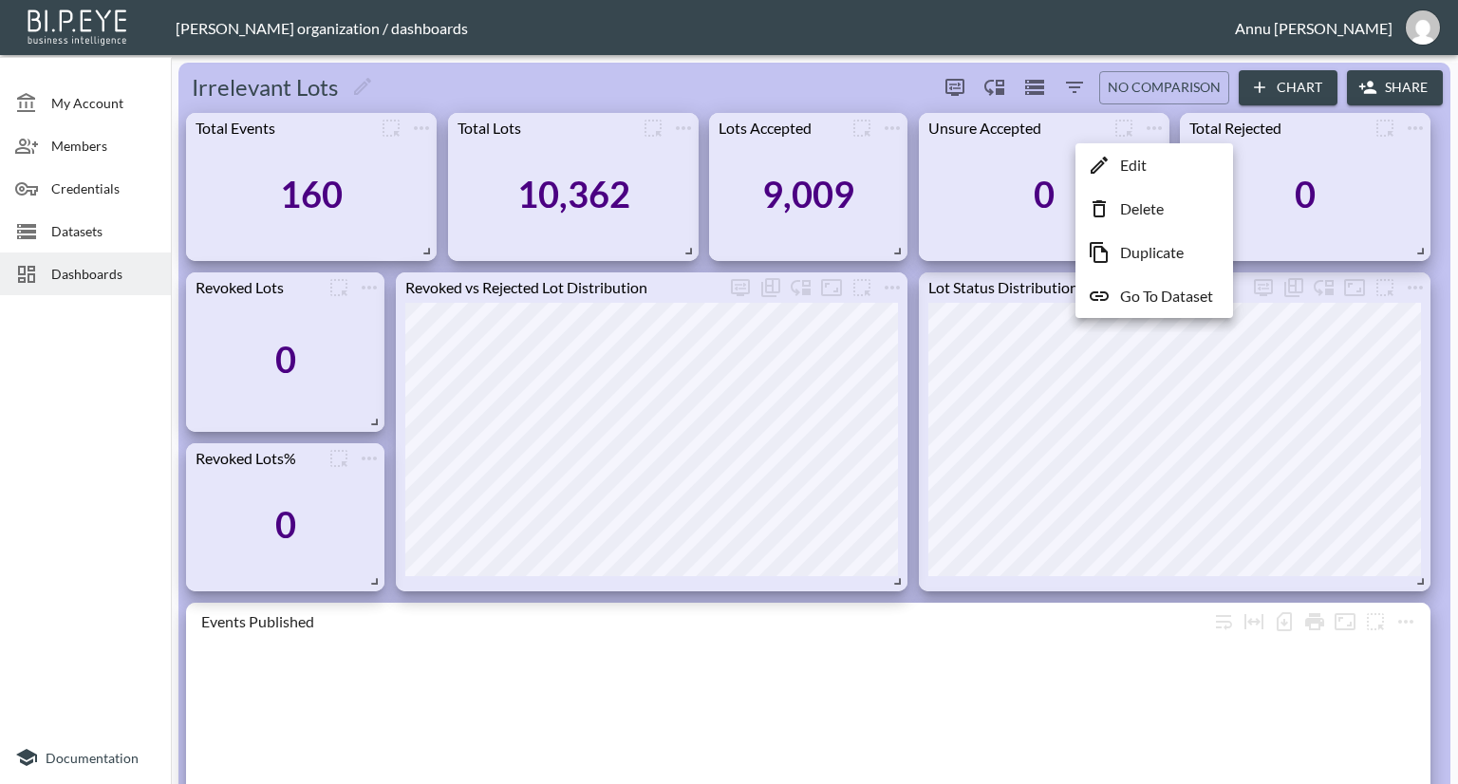
click at [1138, 159] on p "Edit" at bounding box center [1133, 165] width 27 height 23
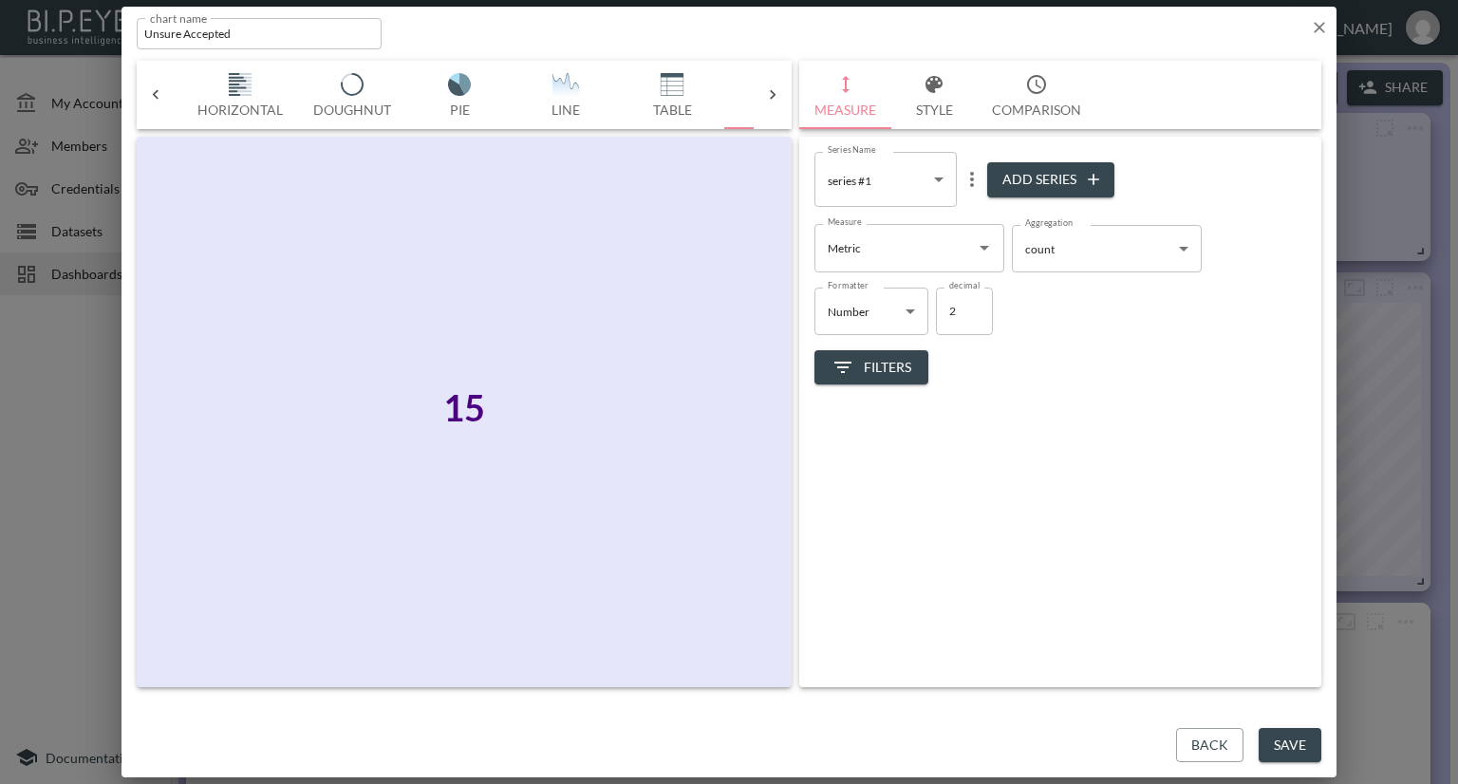
click at [984, 252] on icon "Open" at bounding box center [984, 247] width 23 height 23
click at [860, 322] on li "Value" at bounding box center [909, 322] width 190 height 28
type input "Value"
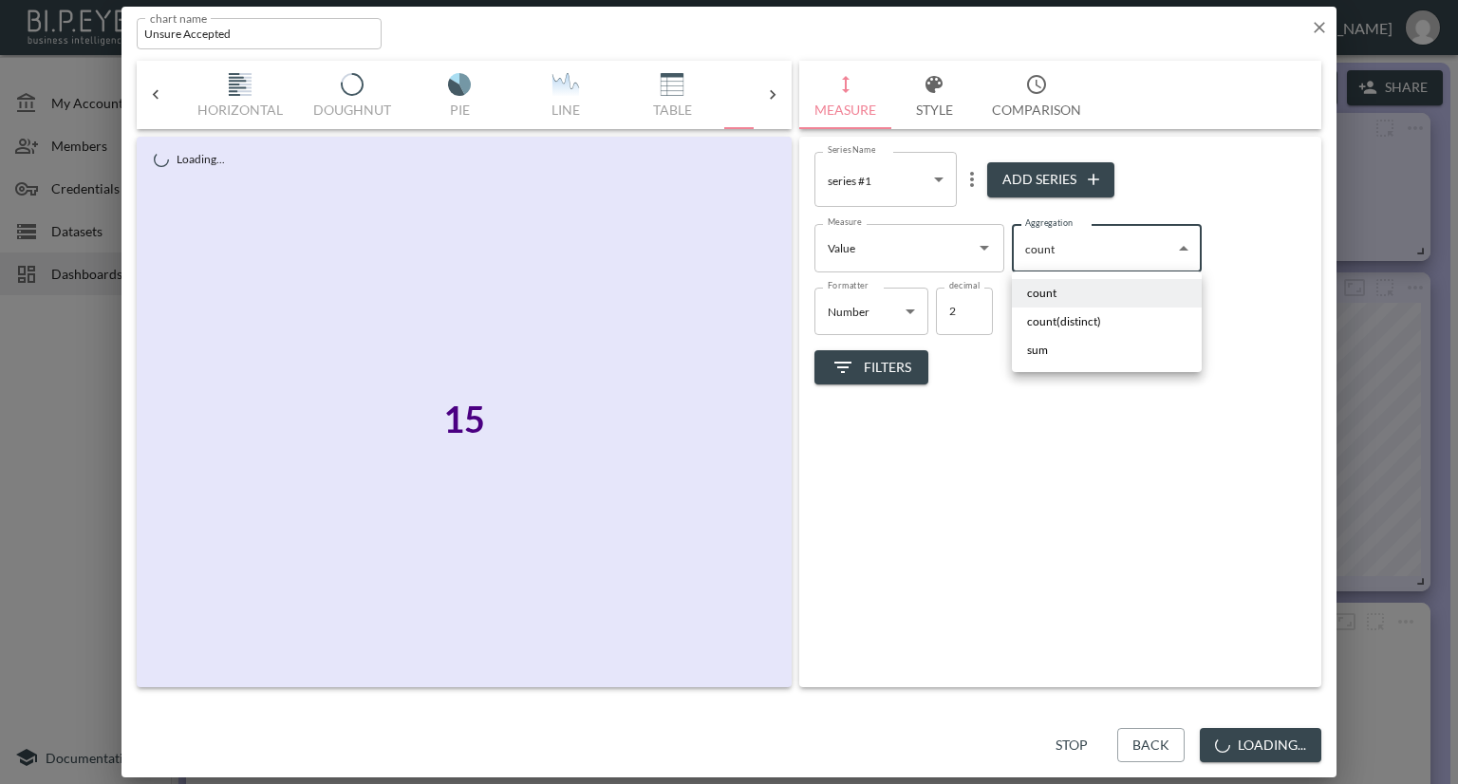
click at [1136, 252] on body "BI.P.EYE, Interactive Analytics Dashboards - app [PERSON_NAME] organization / d…" at bounding box center [729, 392] width 1458 height 784
click at [1055, 356] on li "sum" at bounding box center [1107, 350] width 190 height 28
type input "sum"
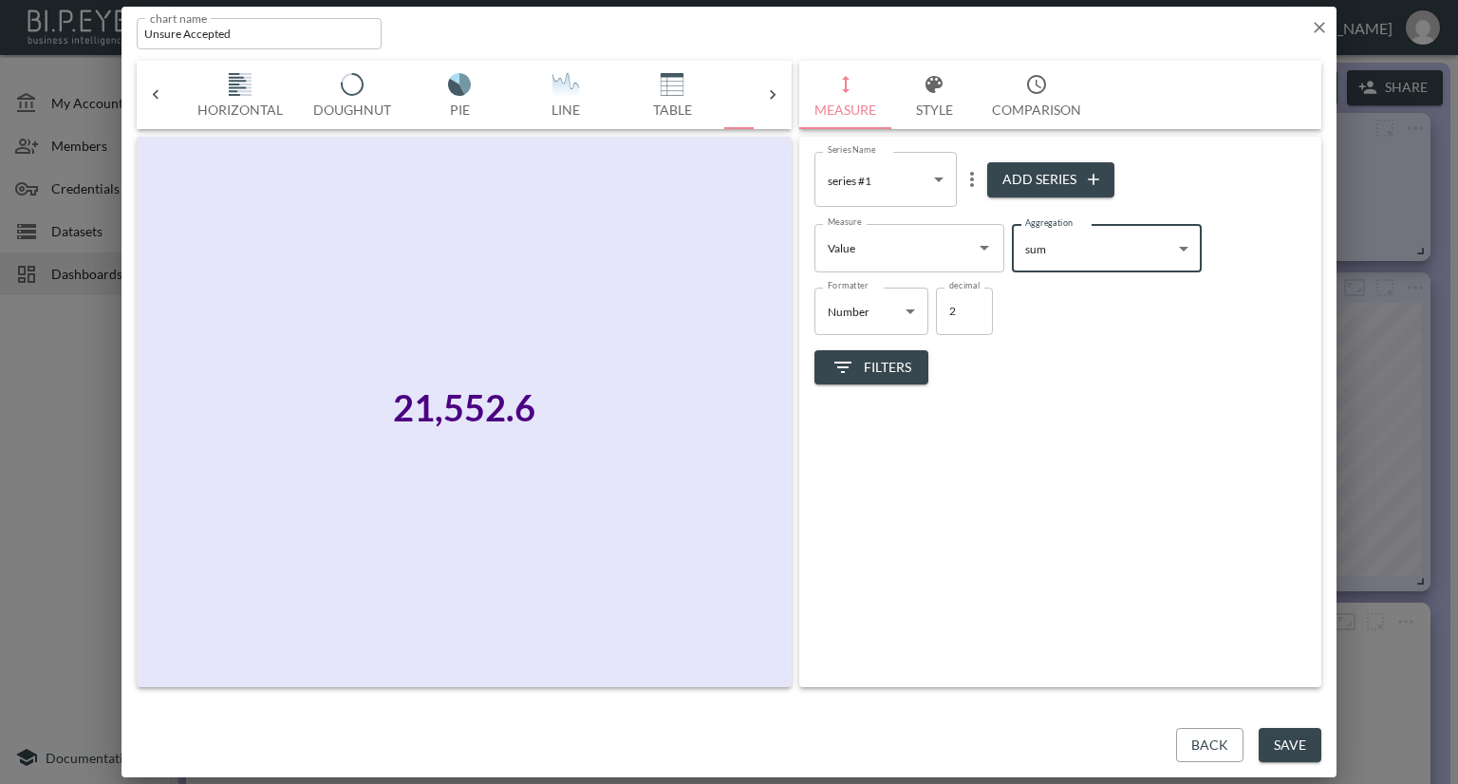
click at [873, 362] on span "Filters" at bounding box center [871, 368] width 80 height 24
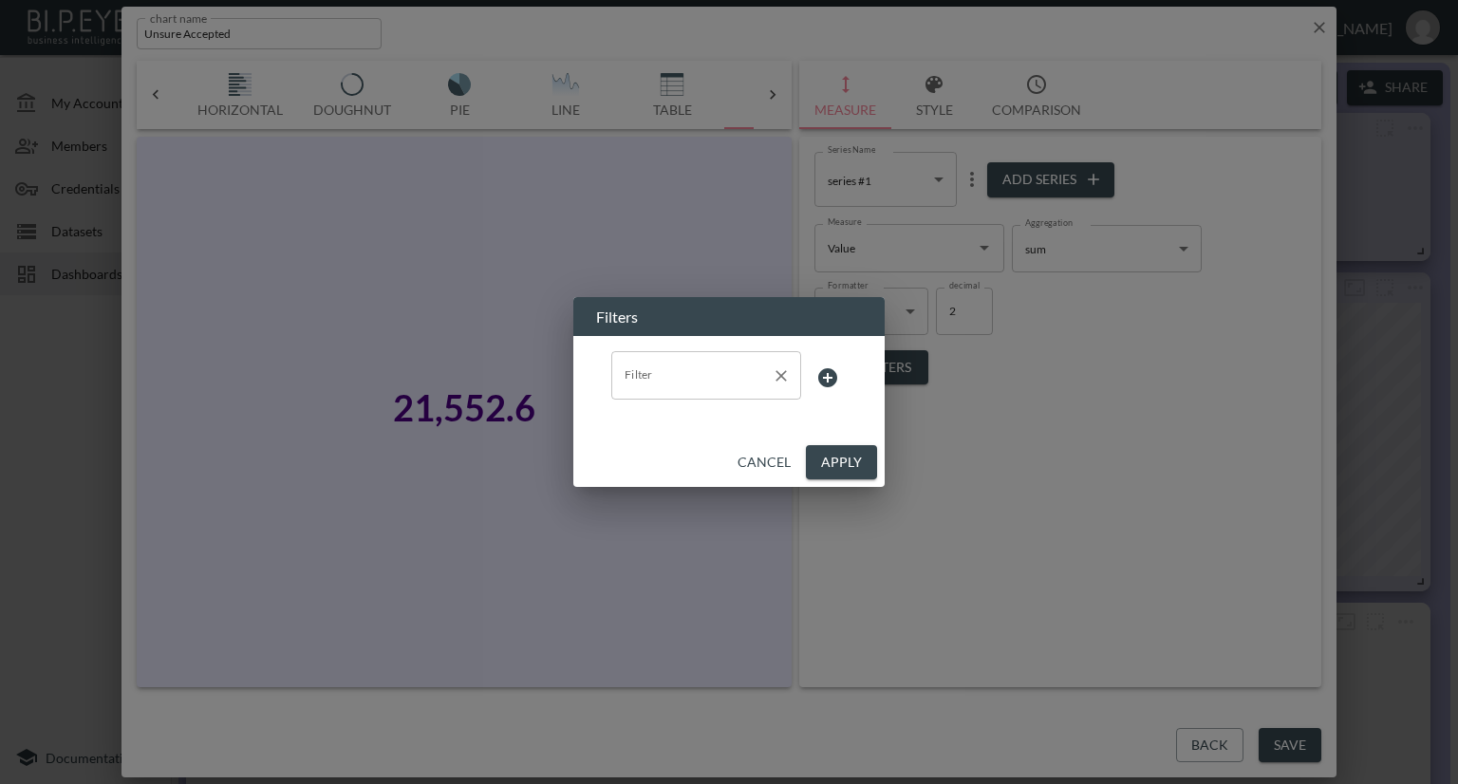
click at [700, 386] on input "Filter" at bounding box center [692, 375] width 144 height 30
click at [680, 419] on span "Metric" at bounding box center [705, 421] width 159 height 17
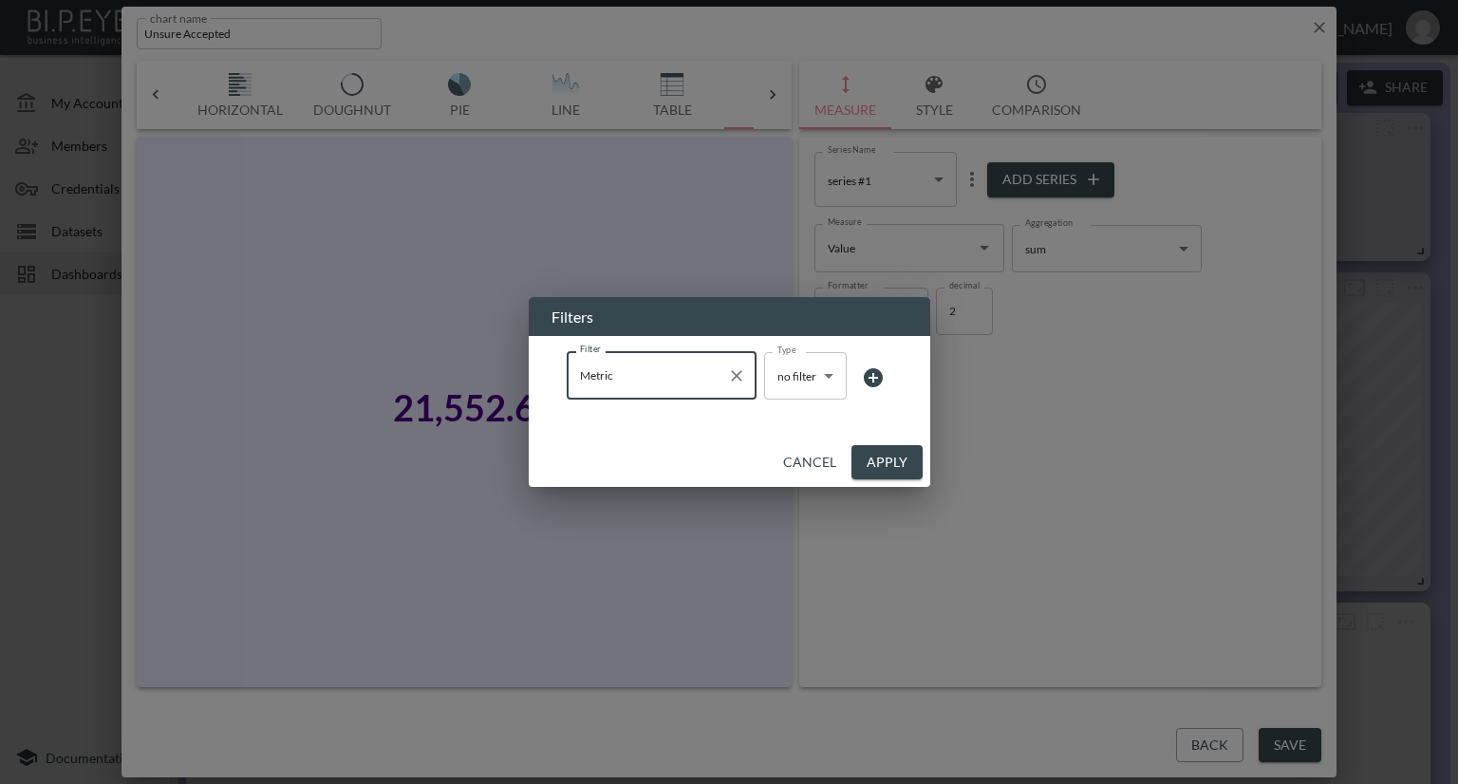
type input "Metric"
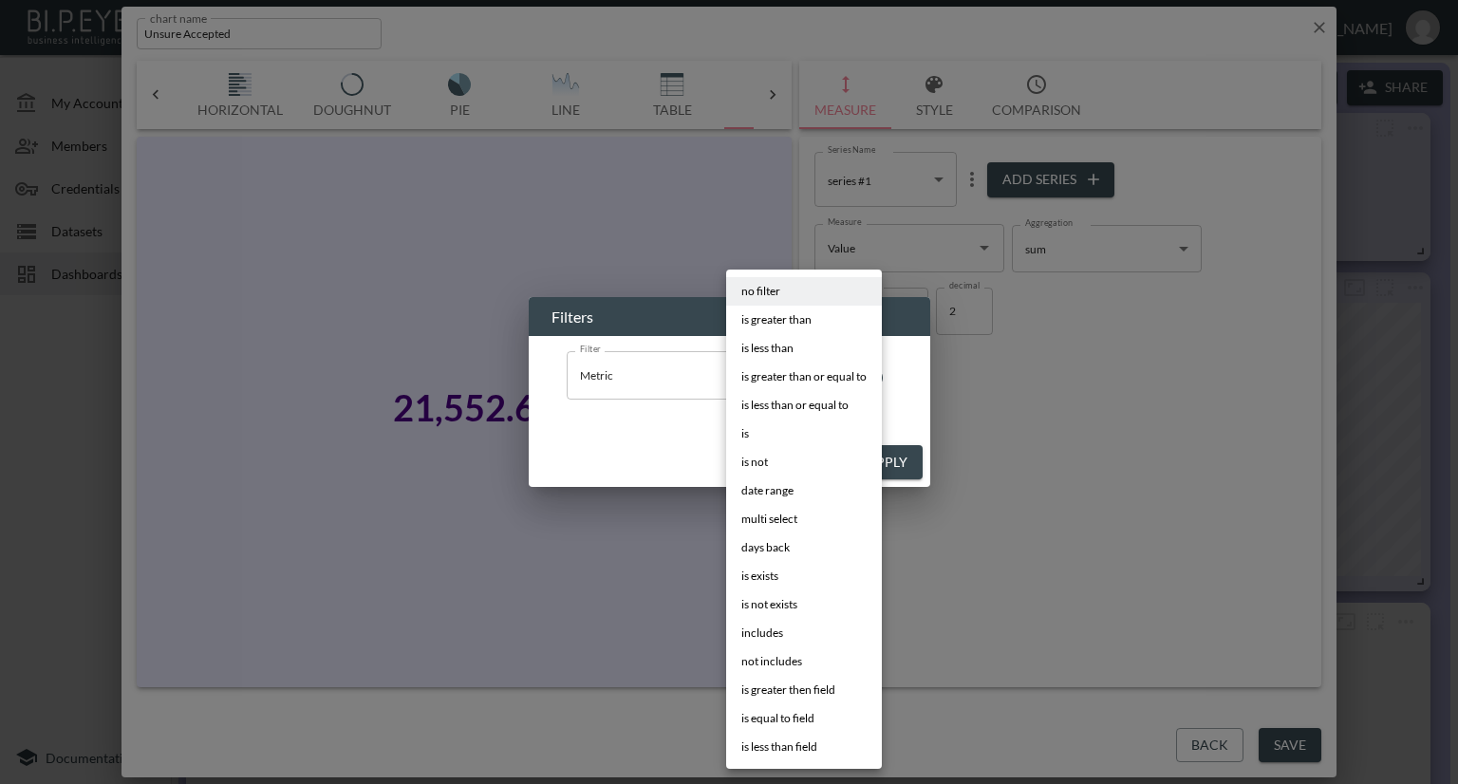
click at [809, 383] on body "BI.P.EYE, Interactive Analytics Dashboards - app [PERSON_NAME] organization / d…" at bounding box center [729, 392] width 1458 height 784
click at [785, 429] on li "is" at bounding box center [804, 434] width 156 height 28
type input "is"
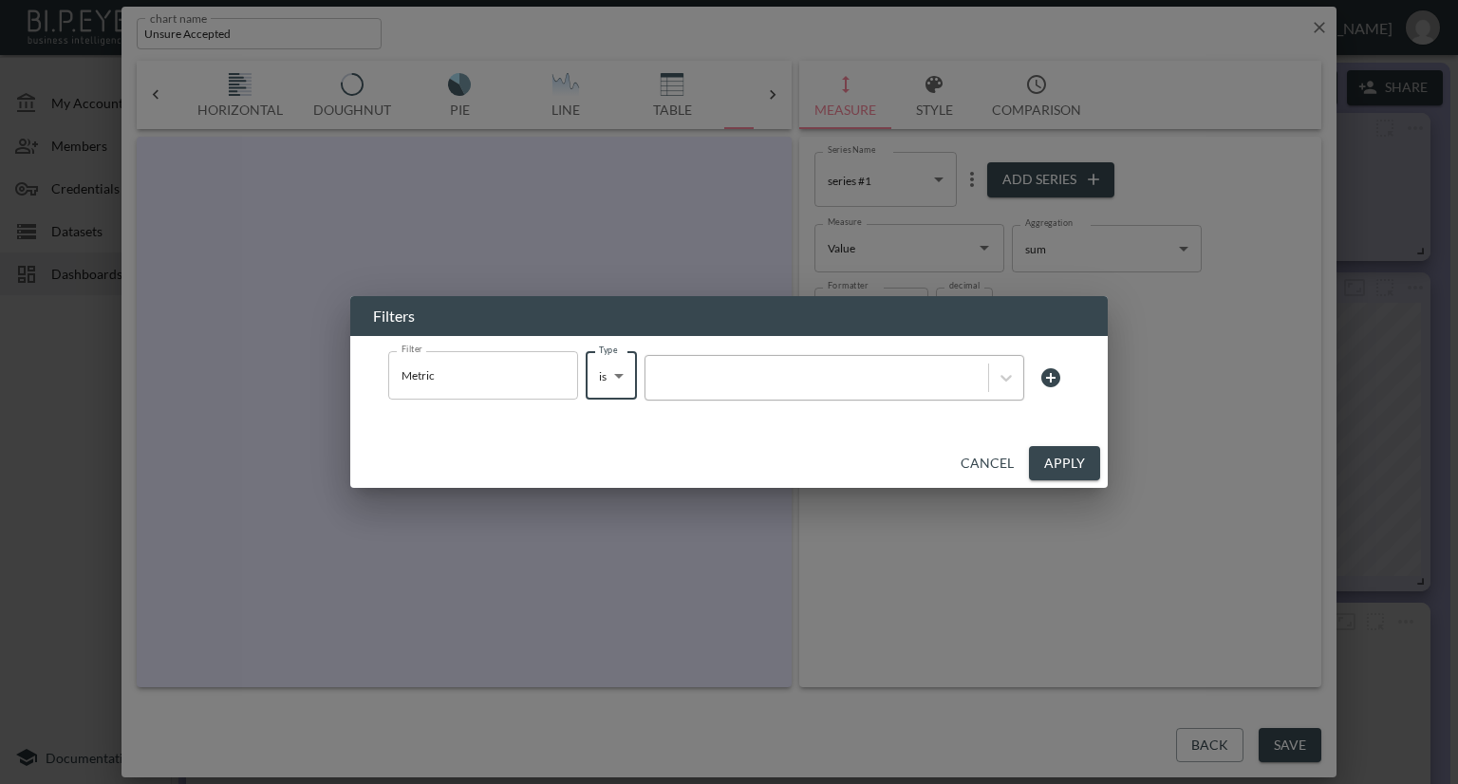
click at [827, 382] on div at bounding box center [817, 377] width 324 height 18
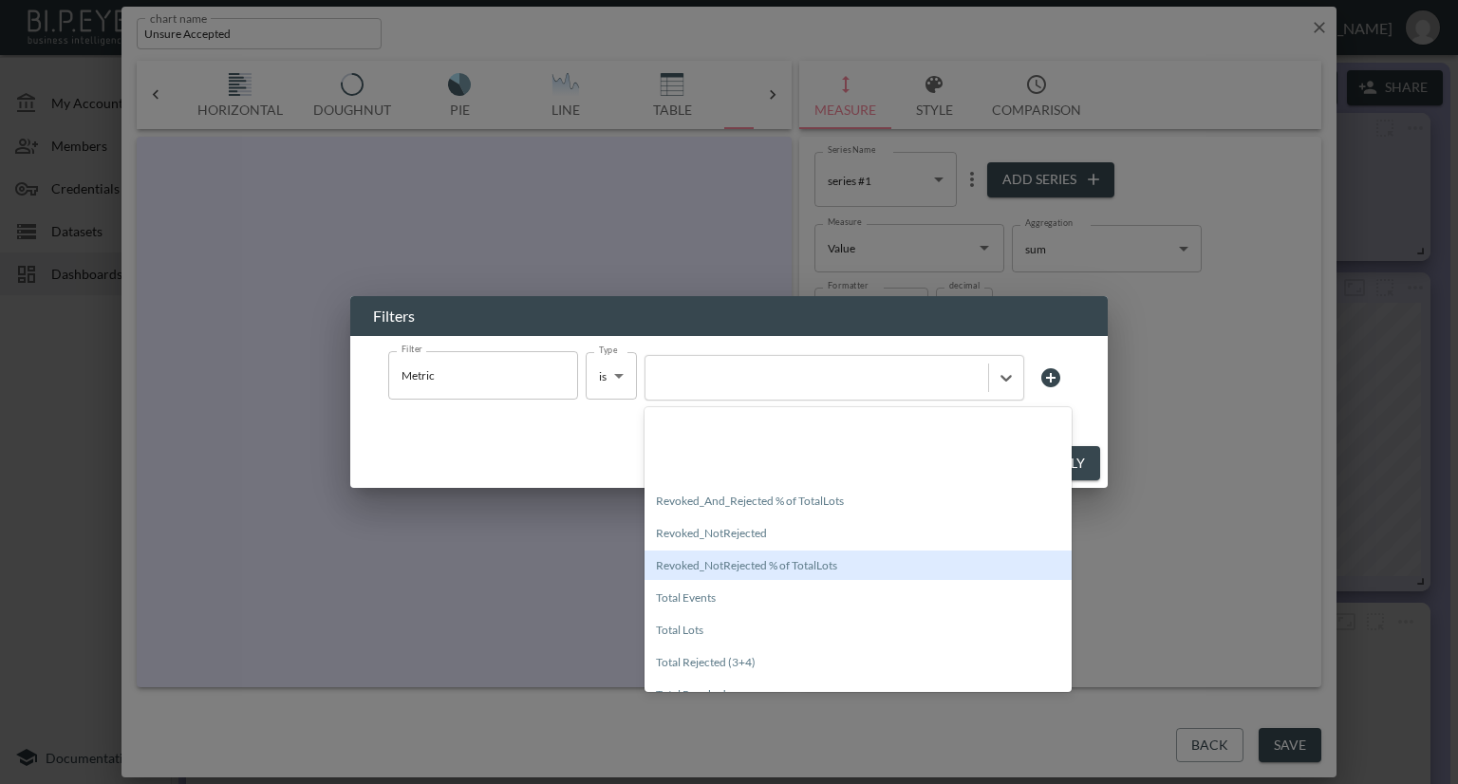
scroll to position [232, 0]
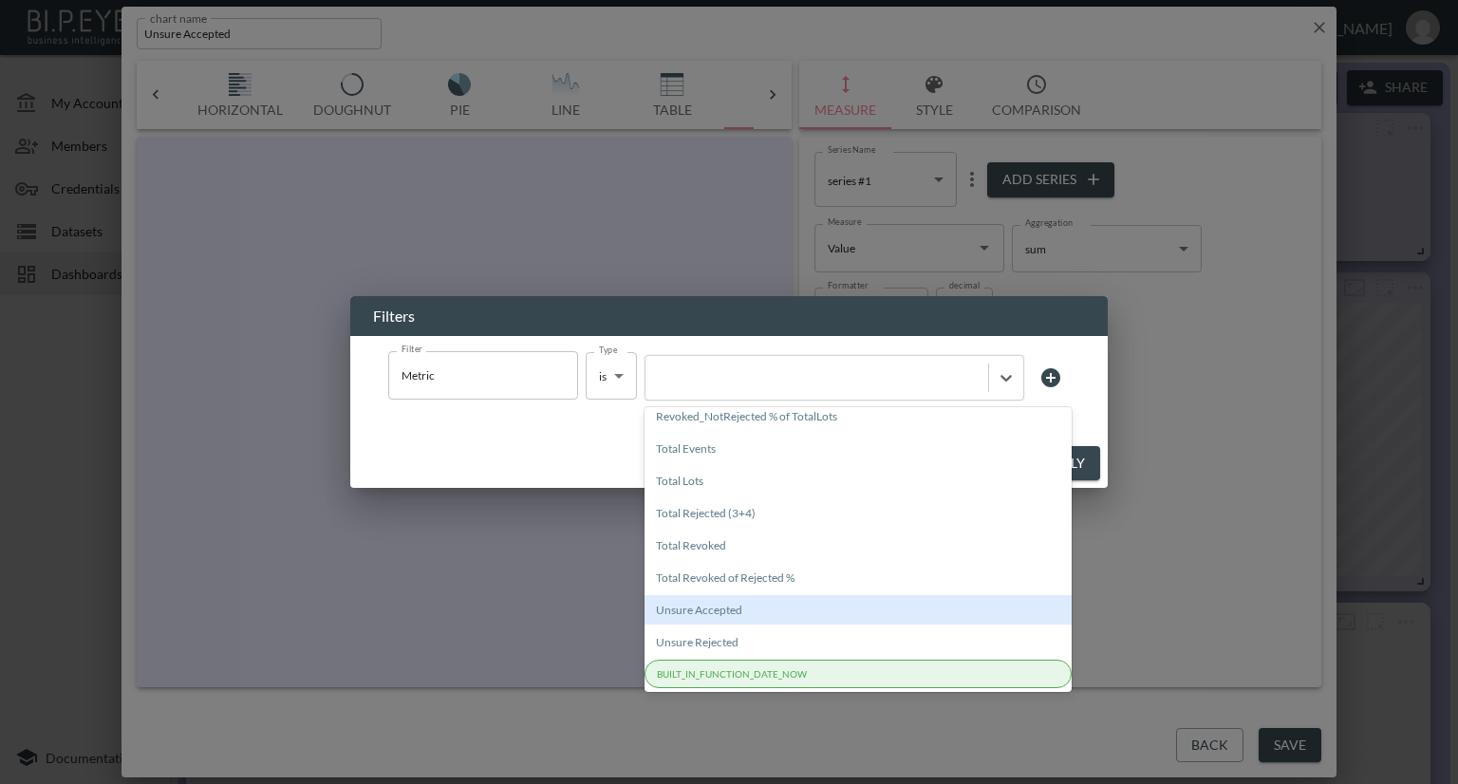
click at [716, 624] on div "Unsure Accepted" at bounding box center [857, 609] width 427 height 29
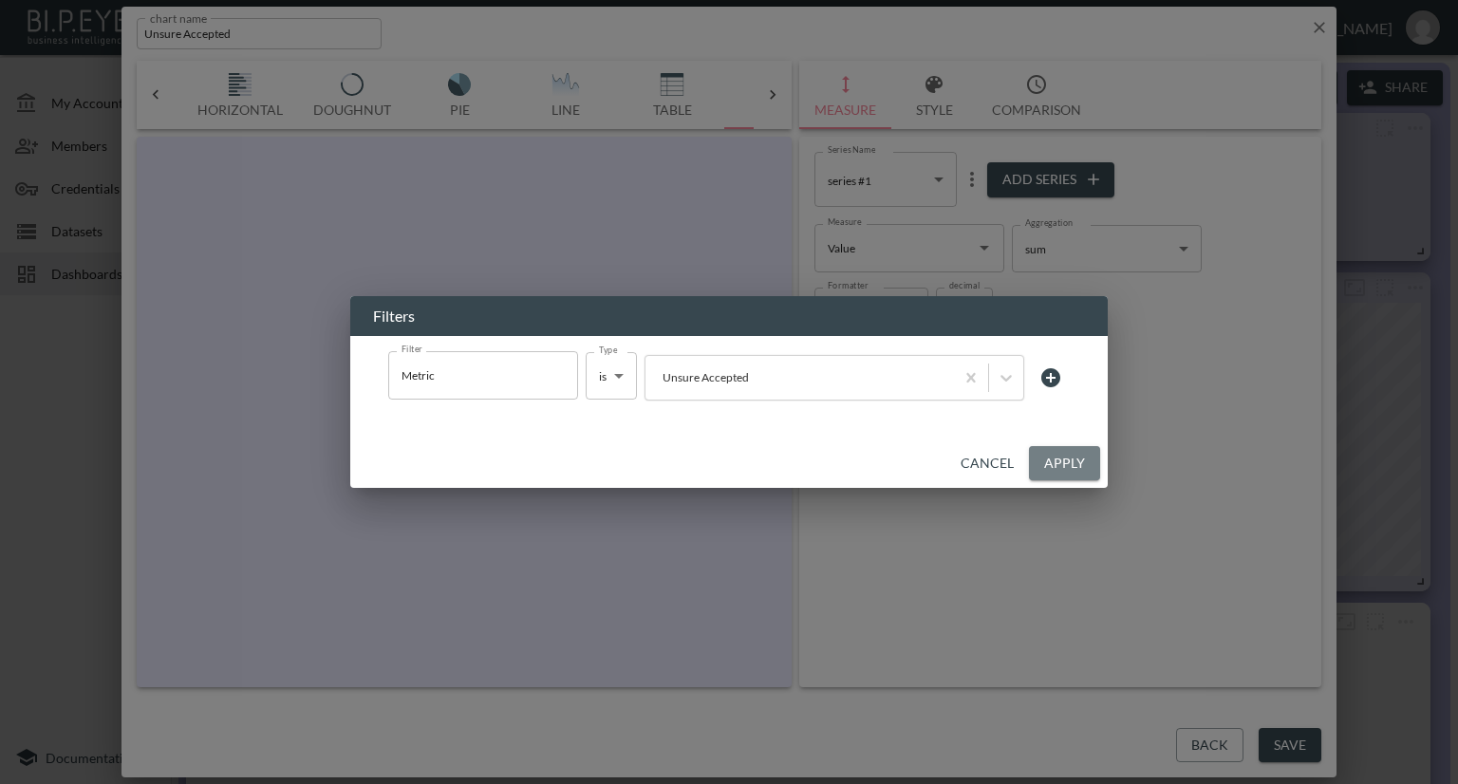
click at [1056, 468] on button "Apply" at bounding box center [1064, 463] width 71 height 35
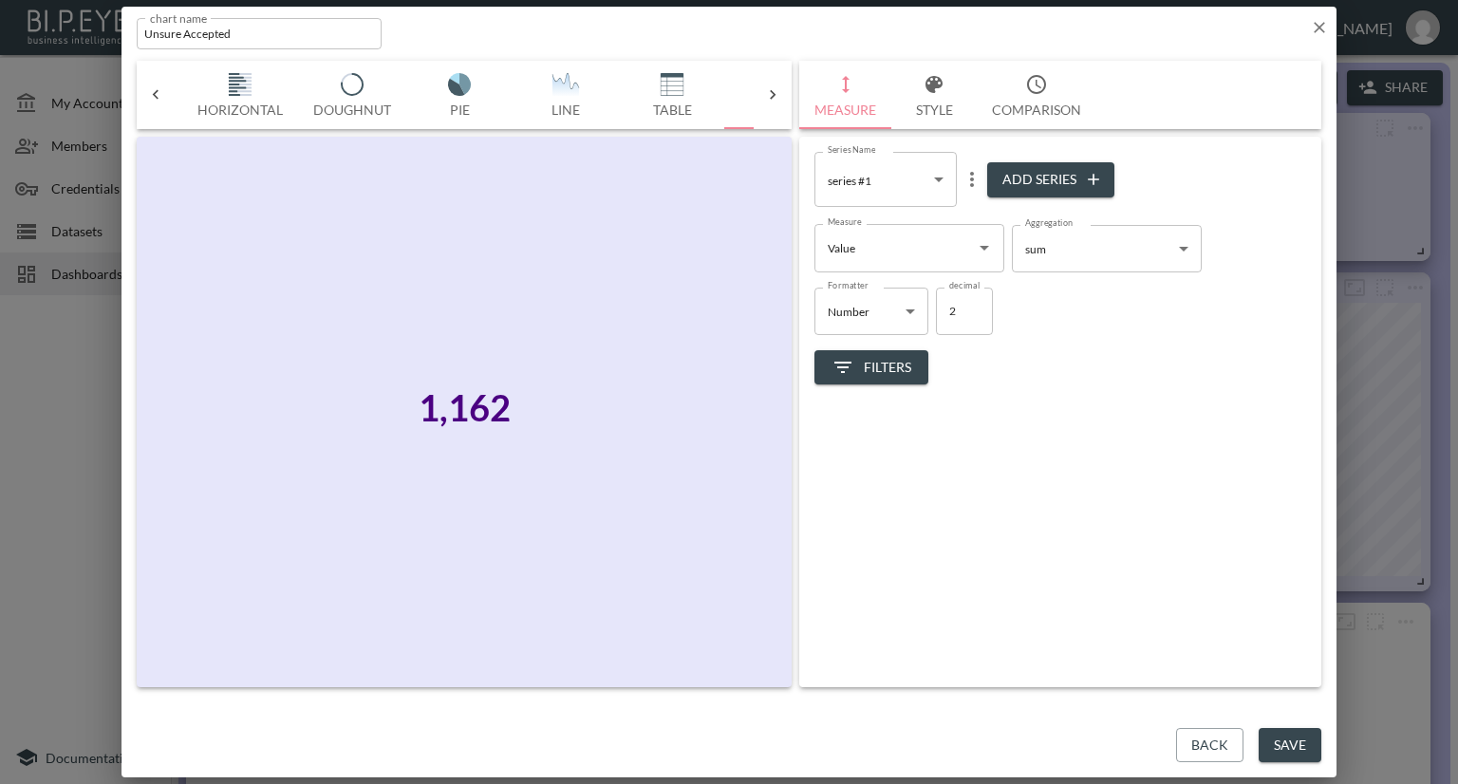
click at [1269, 745] on button "Save" at bounding box center [1290, 745] width 63 height 35
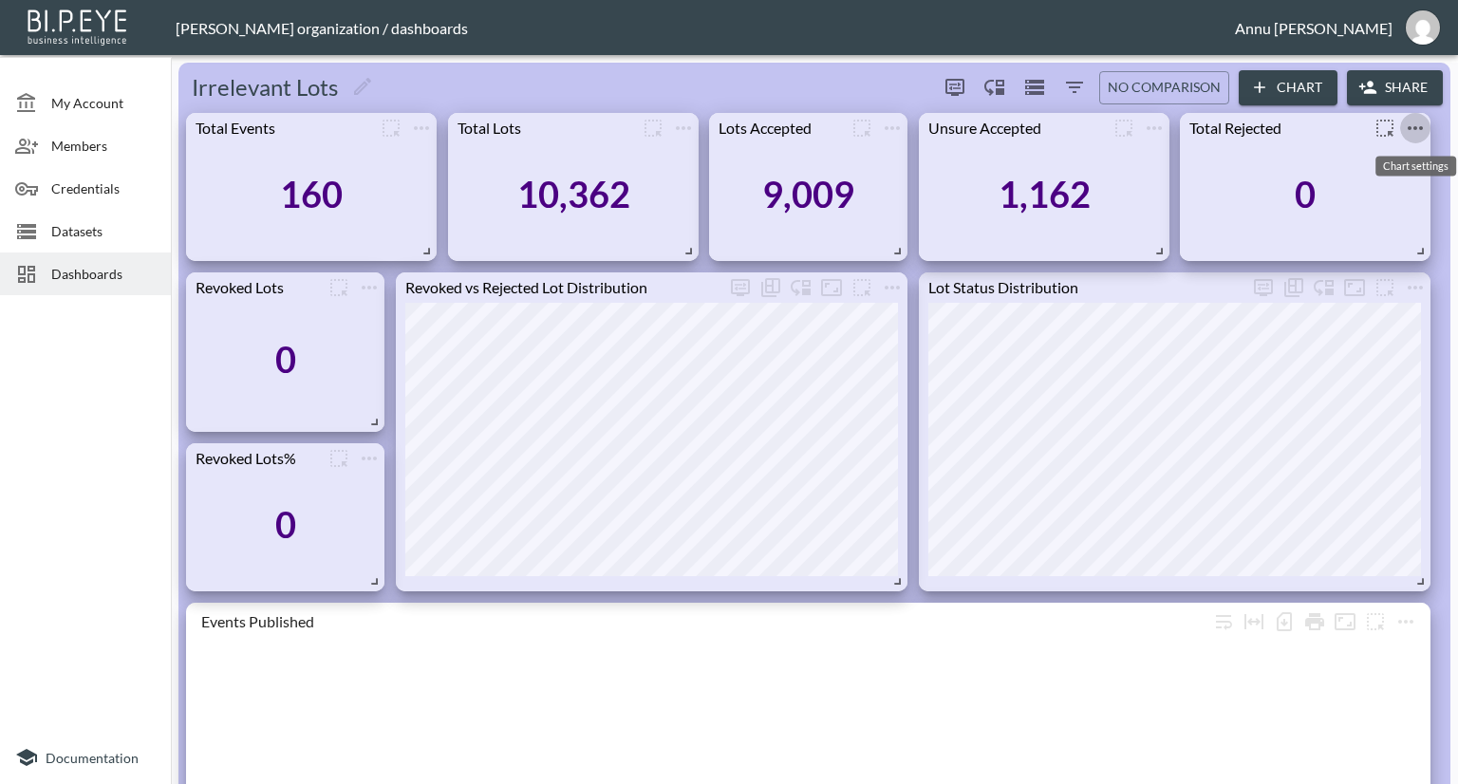
click at [1408, 125] on icon "more" at bounding box center [1415, 128] width 23 height 23
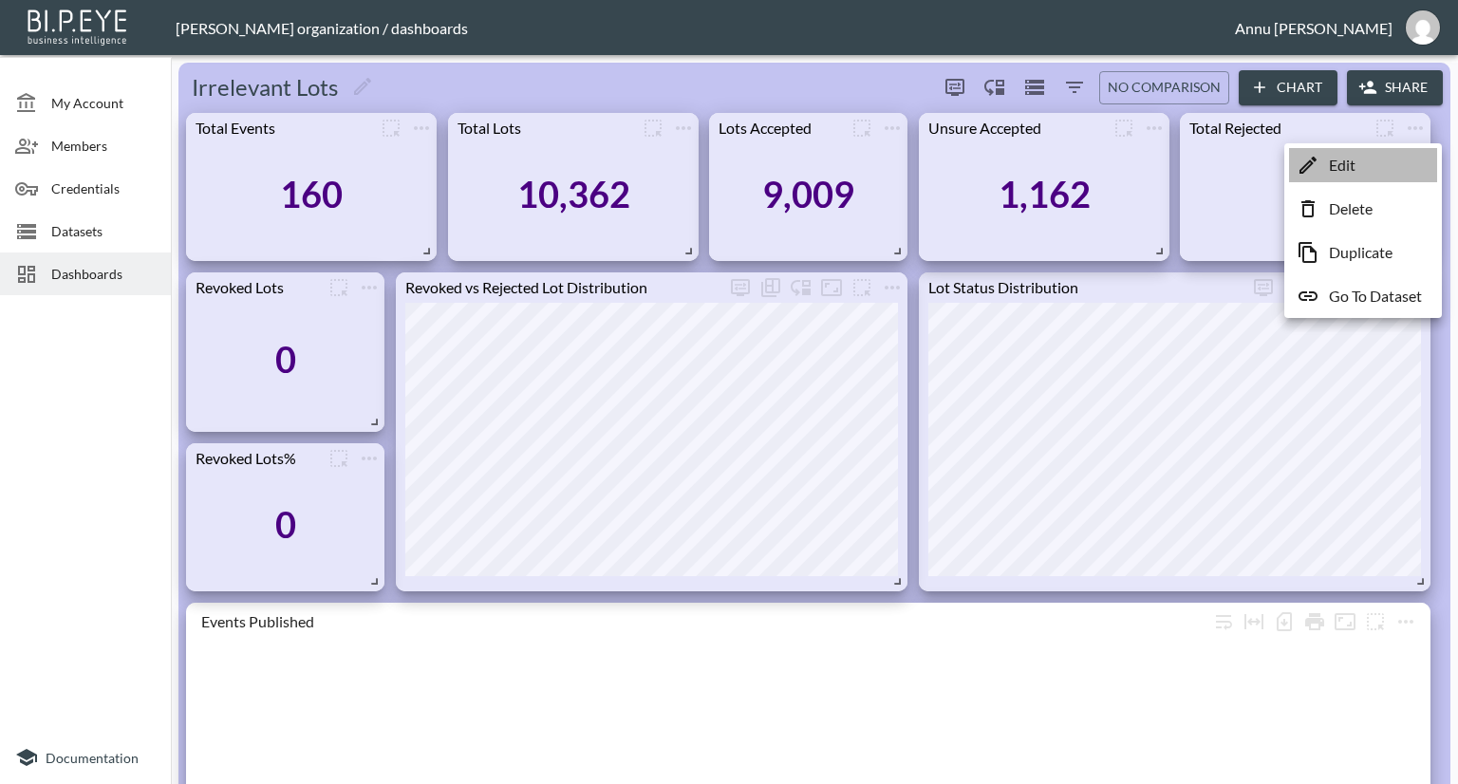
click at [1363, 164] on li "Edit" at bounding box center [1363, 165] width 148 height 34
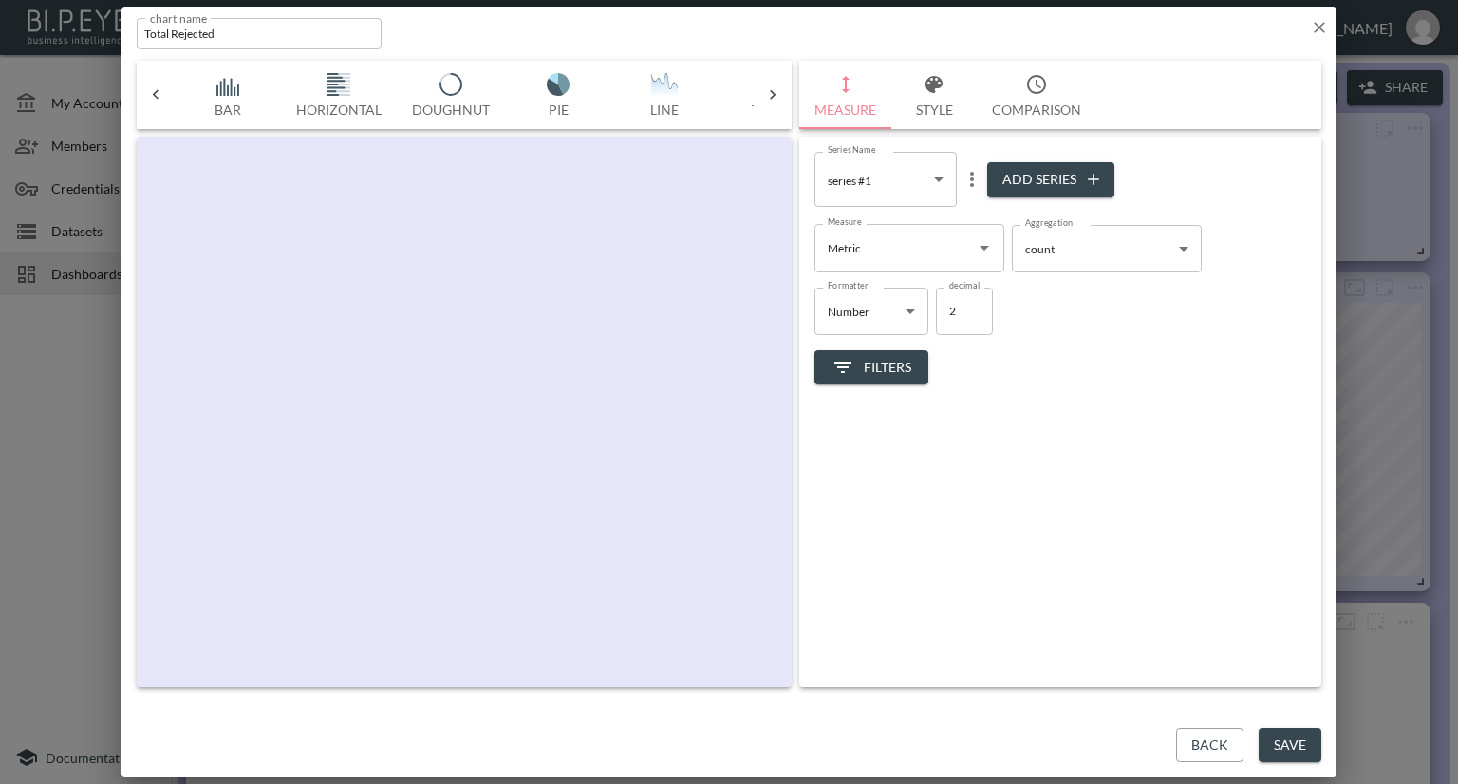
scroll to position [0, 99]
click at [983, 247] on icon "Open" at bounding box center [984, 248] width 9 height 5
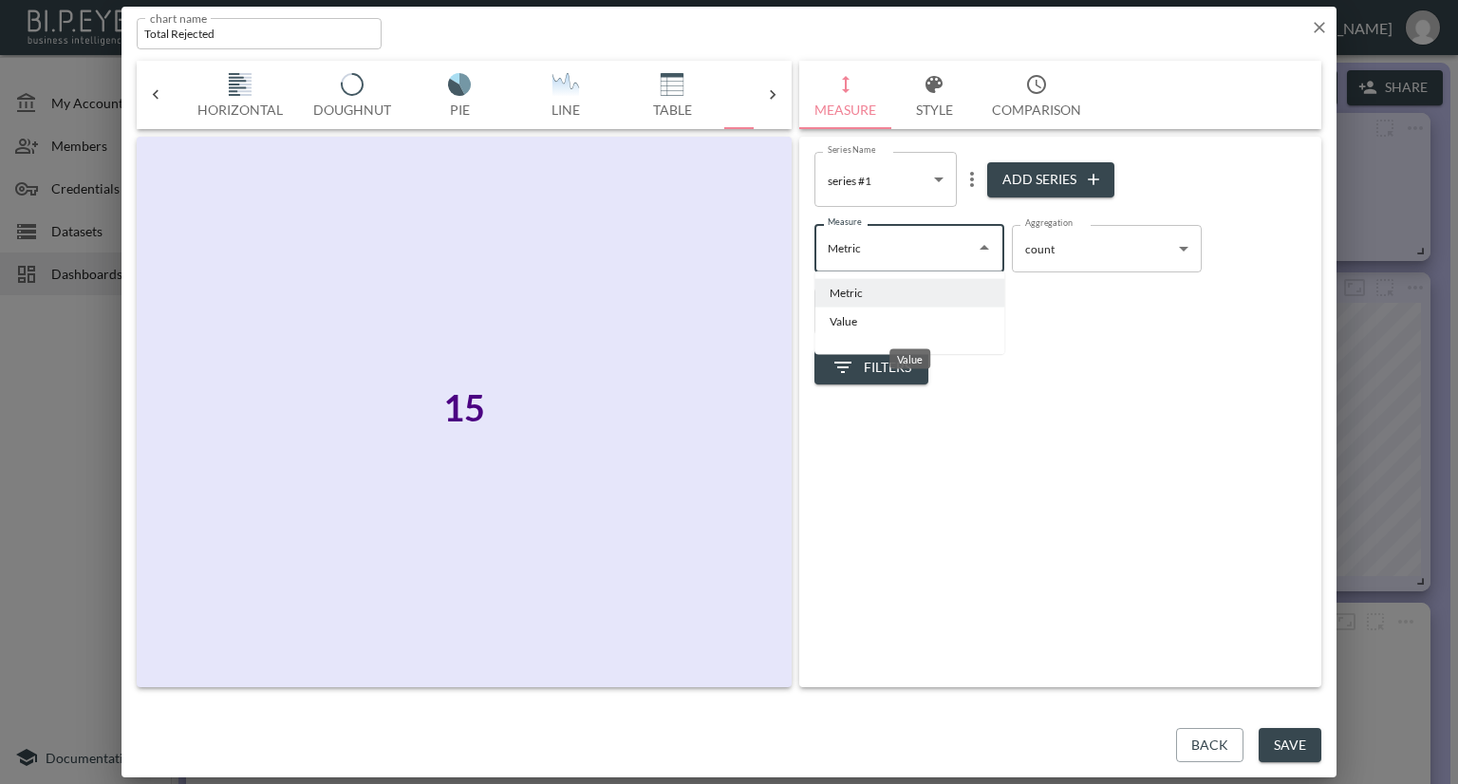
click at [873, 327] on li "Value" at bounding box center [909, 322] width 190 height 28
type input "Value"
click at [1116, 239] on body "BI.P.EYE, Interactive Analytics Dashboards - app [PERSON_NAME] organization / d…" at bounding box center [729, 392] width 1458 height 784
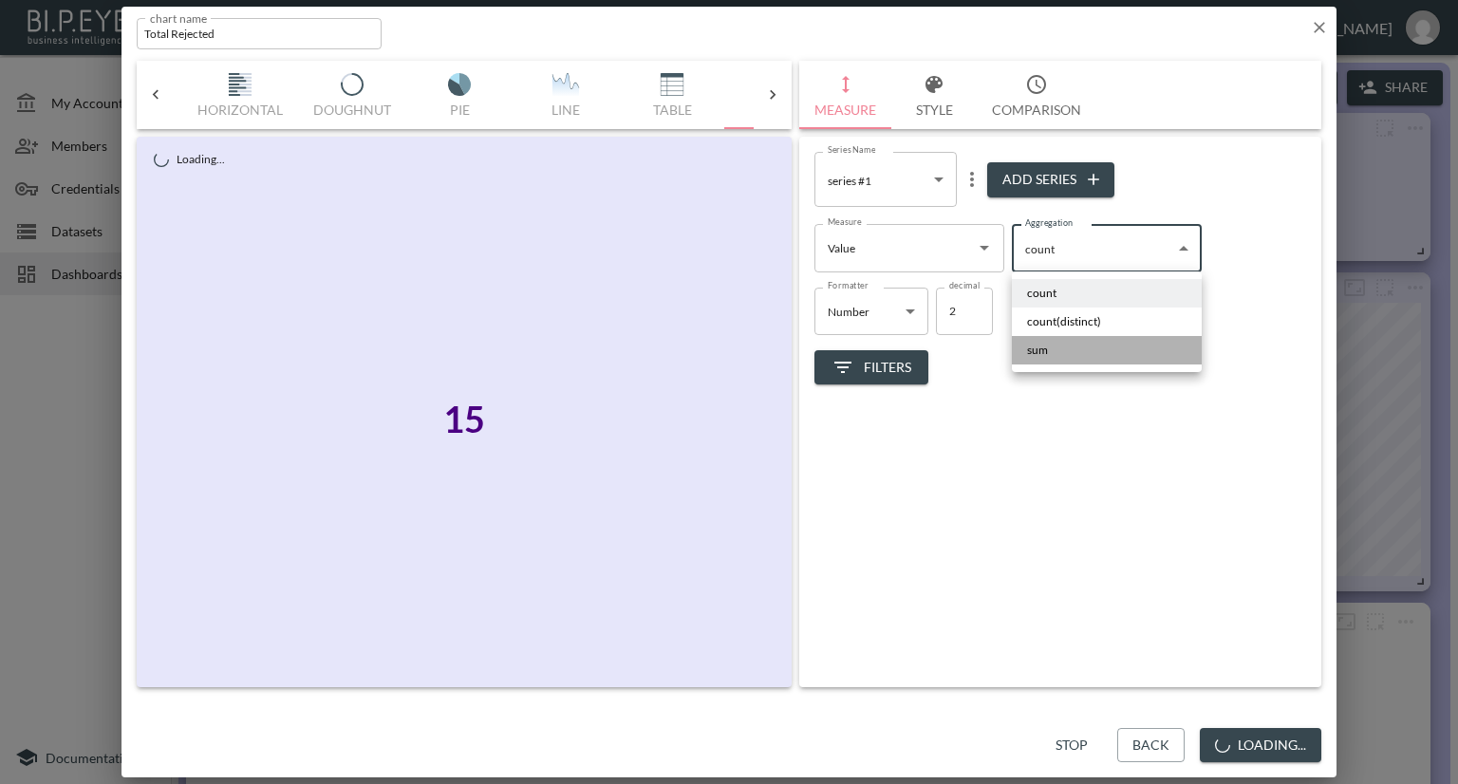
click at [1054, 348] on li "sum" at bounding box center [1107, 350] width 190 height 28
type input "sum"
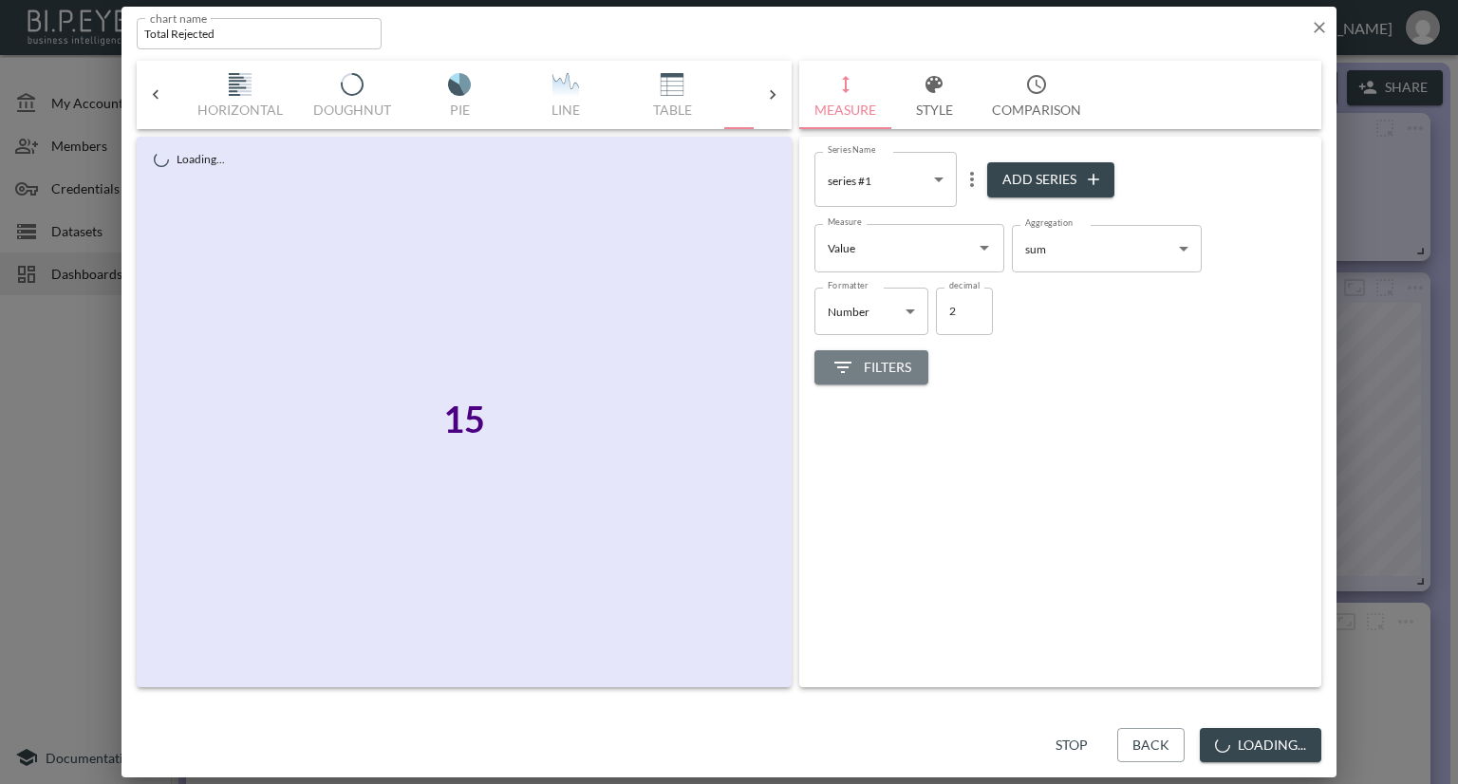
click at [894, 369] on span "Filters" at bounding box center [871, 368] width 80 height 24
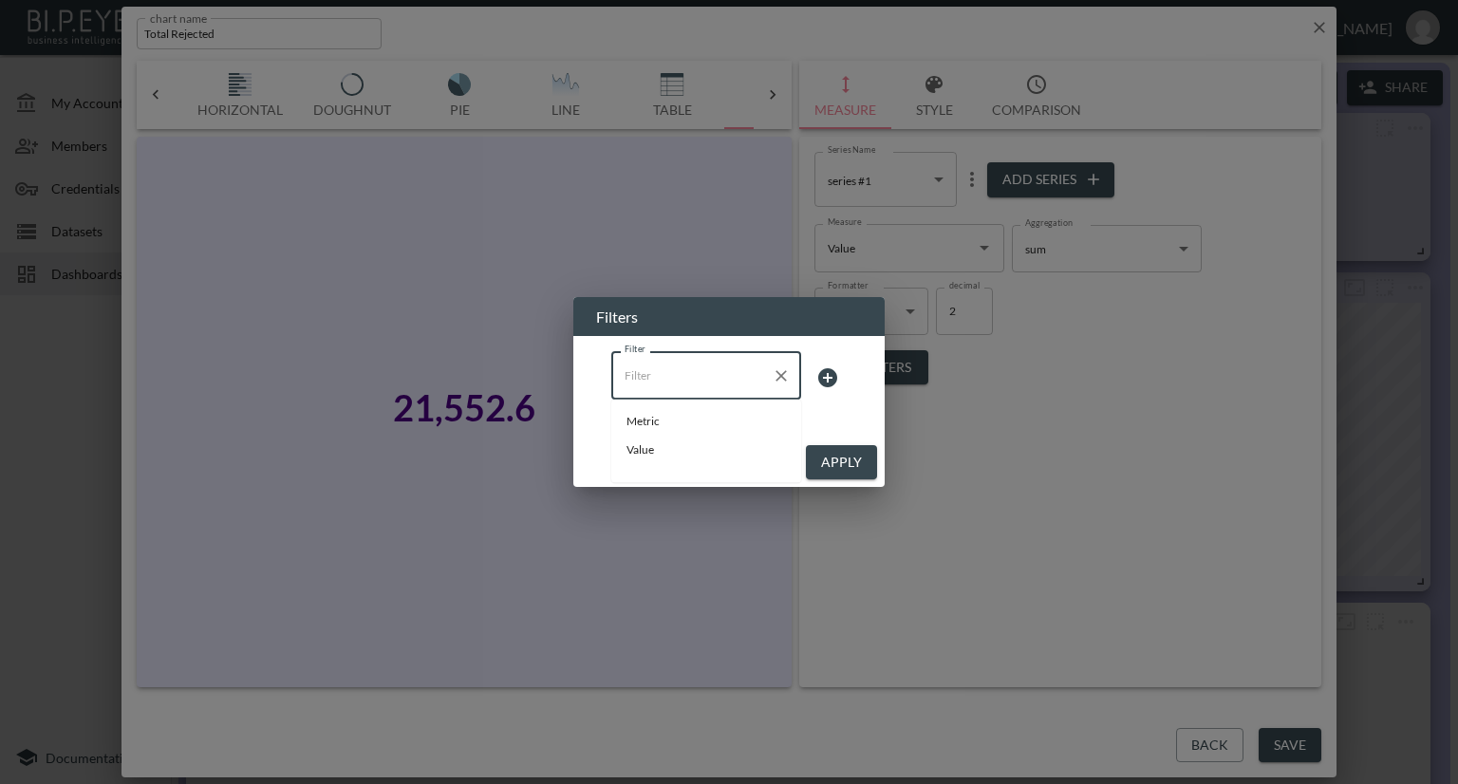
click at [700, 383] on input "Filter" at bounding box center [692, 375] width 144 height 30
click at [676, 429] on li "Metric" at bounding box center [706, 421] width 190 height 28
type input "Metric"
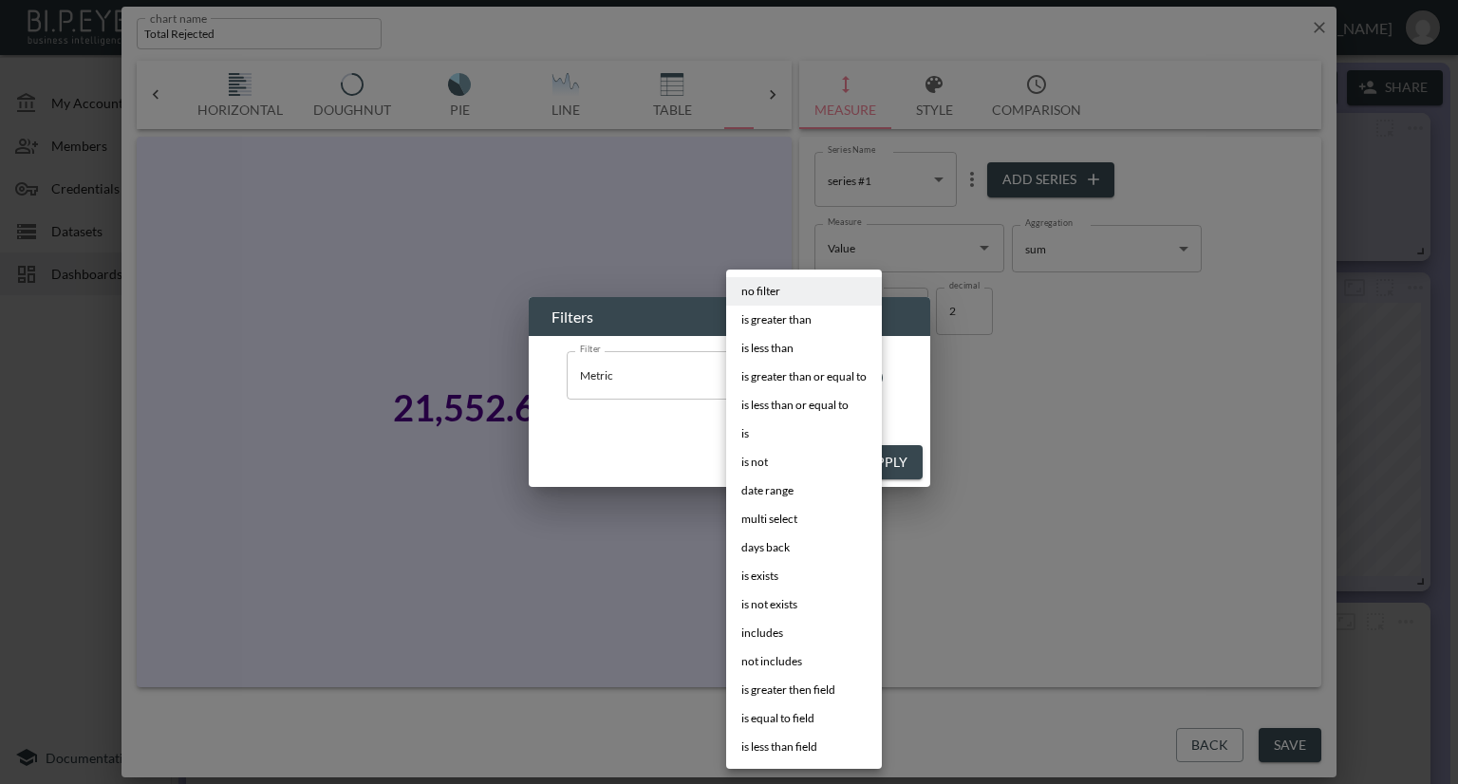
click at [799, 382] on body "BI.P.EYE, Interactive Analytics Dashboards - app [PERSON_NAME] organization / d…" at bounding box center [729, 392] width 1458 height 784
click at [768, 434] on li "is" at bounding box center [804, 434] width 156 height 28
type input "is"
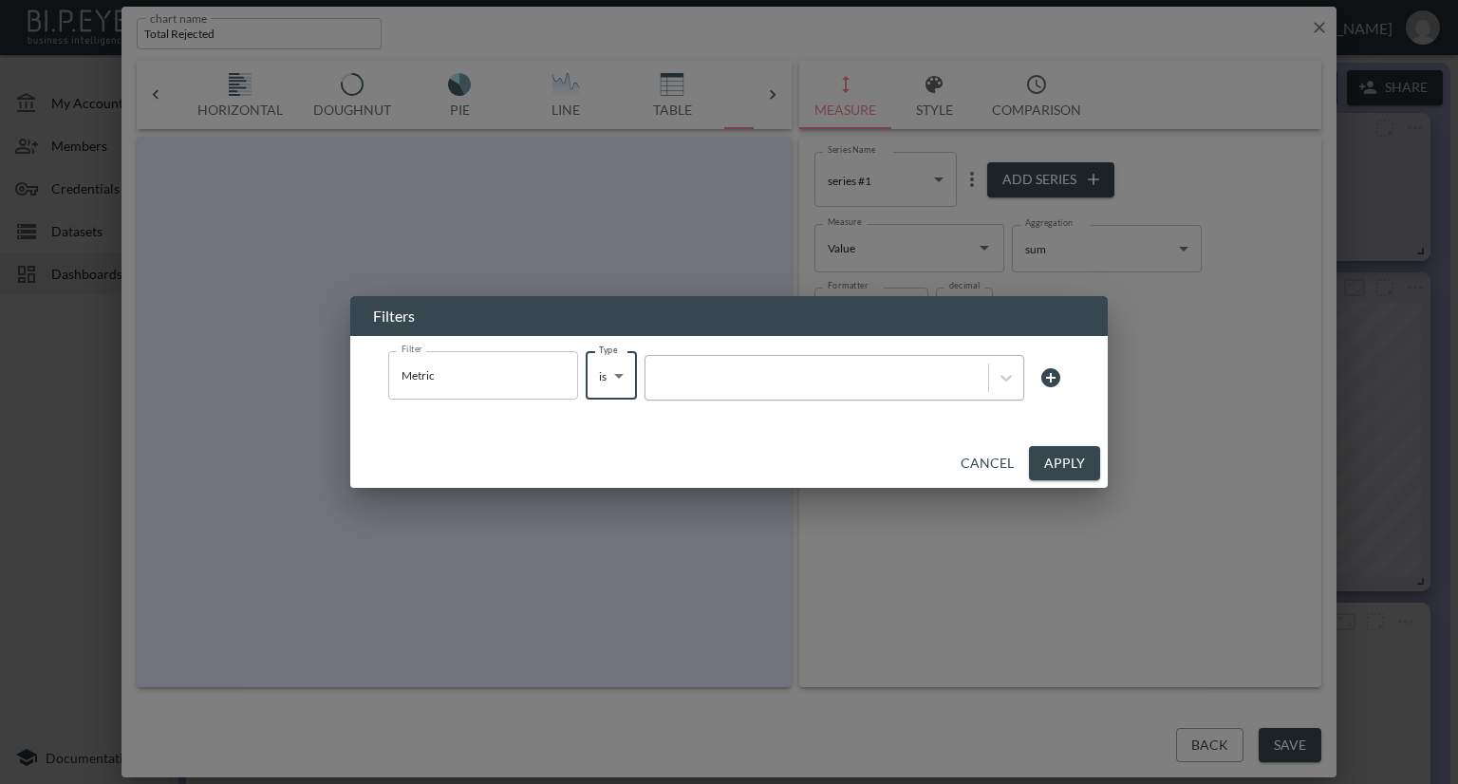
click at [820, 383] on div at bounding box center [817, 377] width 324 height 18
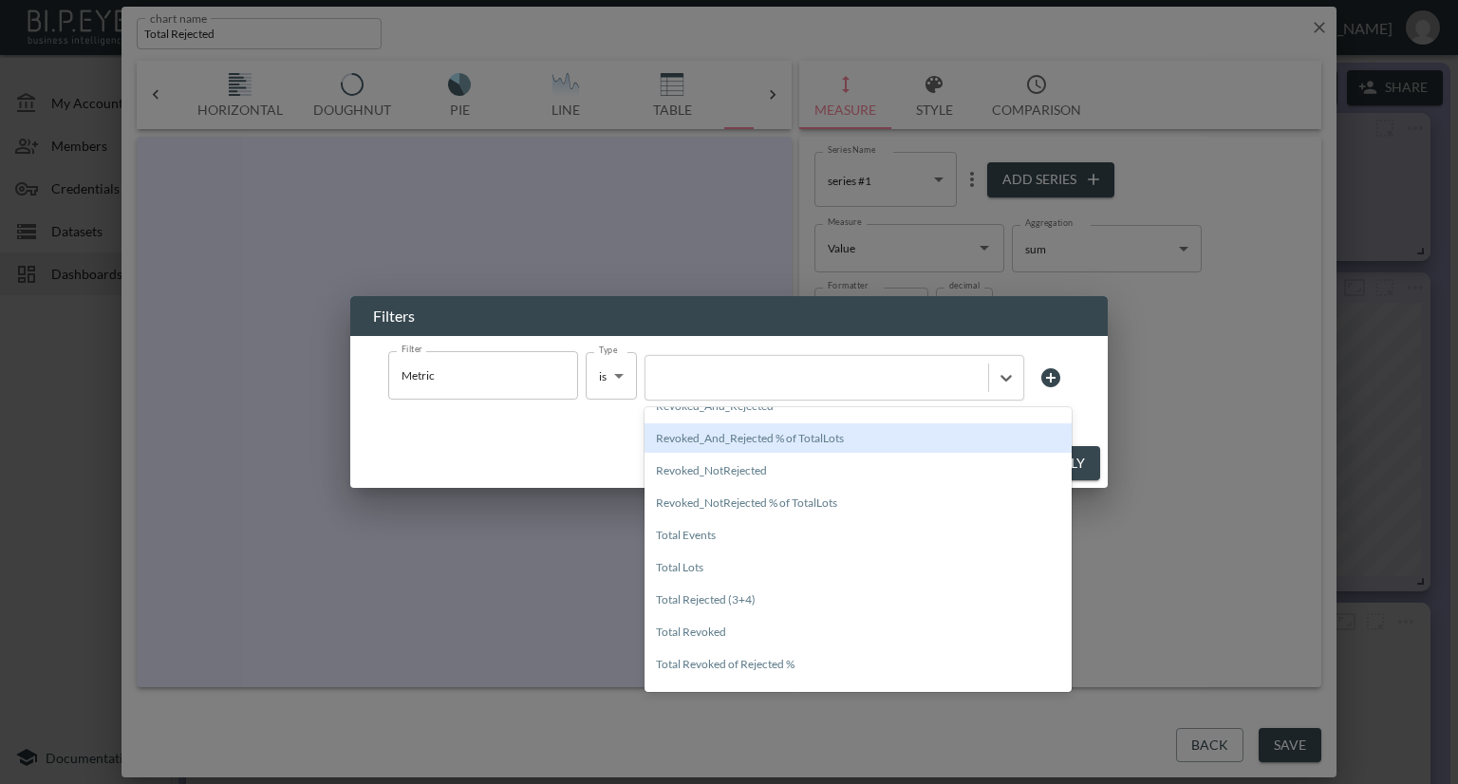
scroll to position [190, 0]
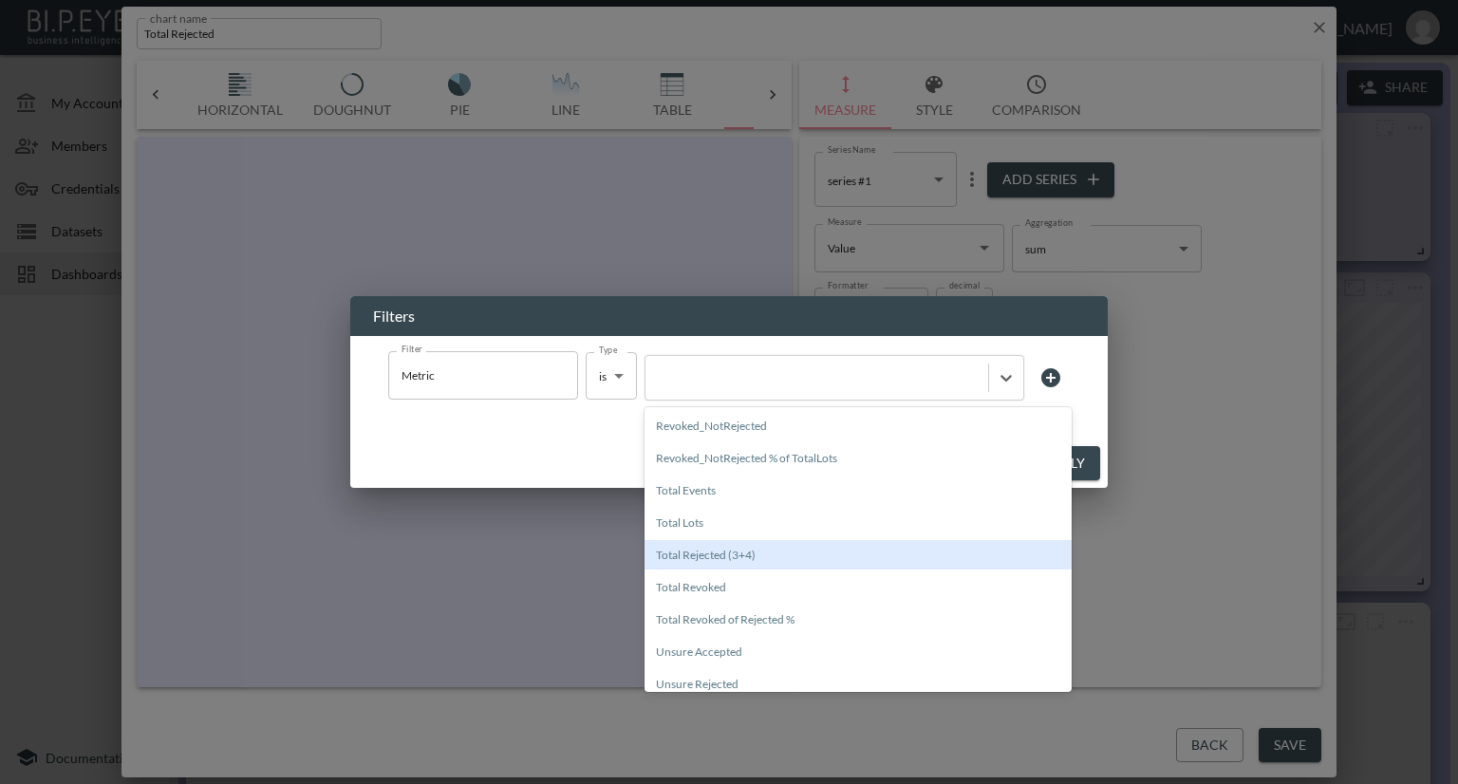
click at [756, 550] on div "Total Rejected (3+4)" at bounding box center [857, 554] width 427 height 29
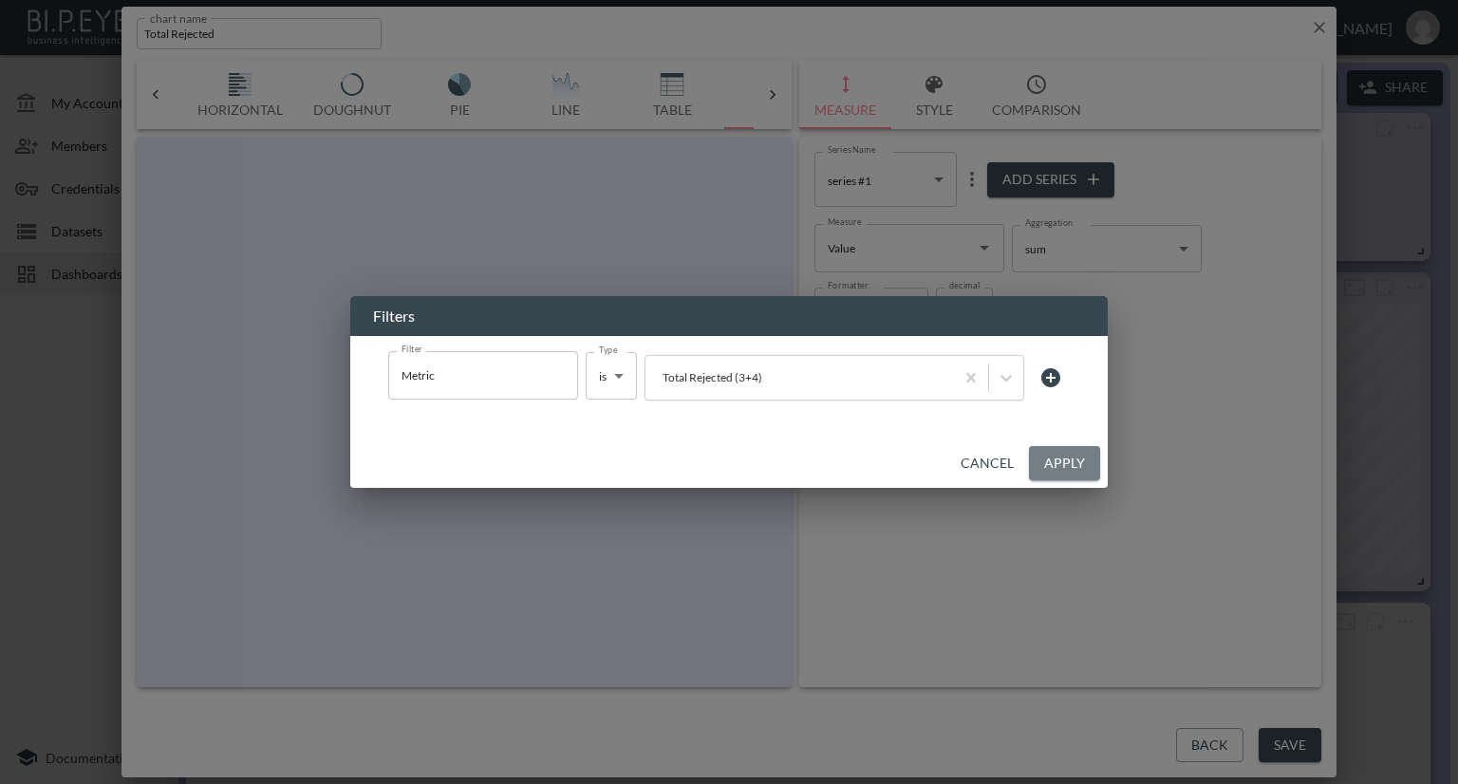
click at [1065, 459] on button "Apply" at bounding box center [1064, 463] width 71 height 35
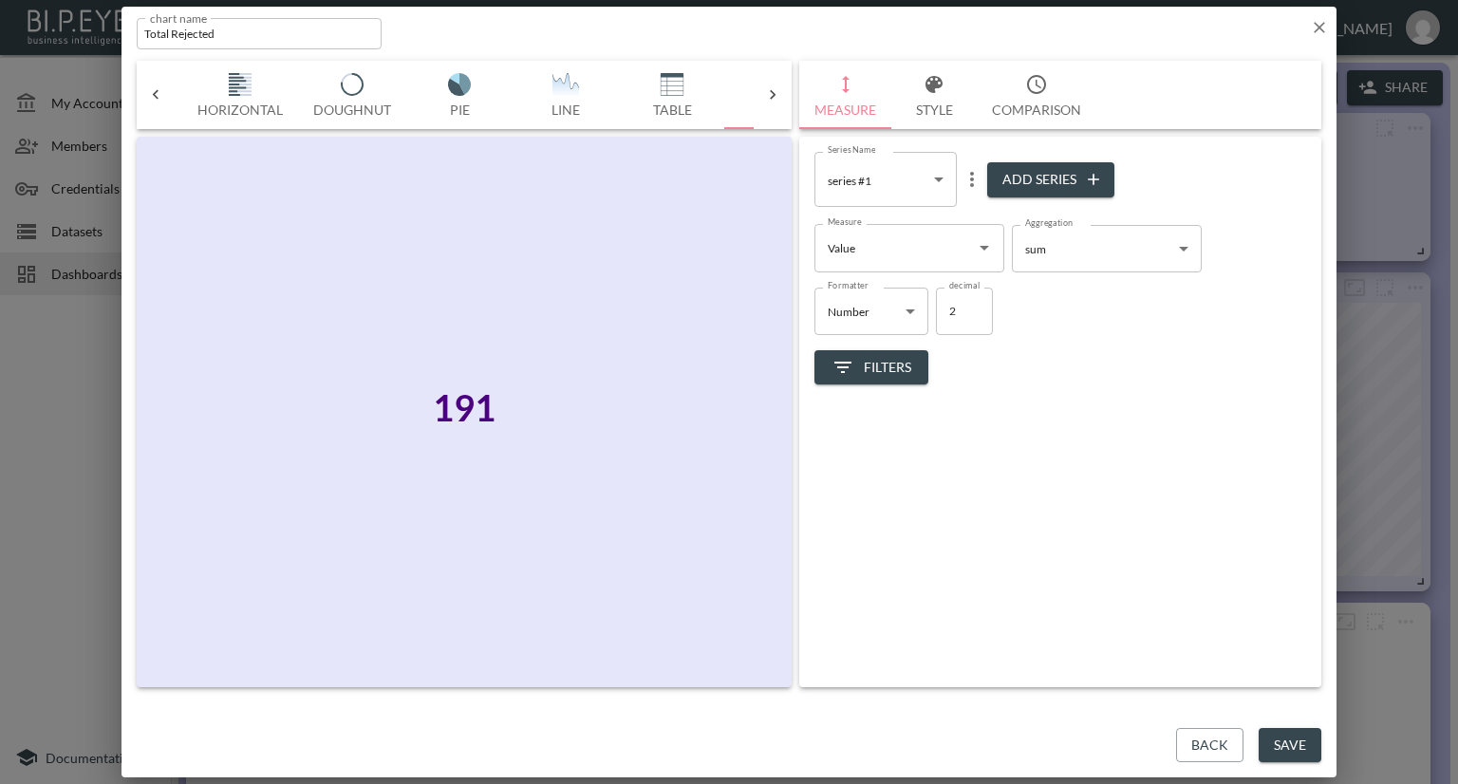
click at [1280, 746] on button "Save" at bounding box center [1290, 745] width 63 height 35
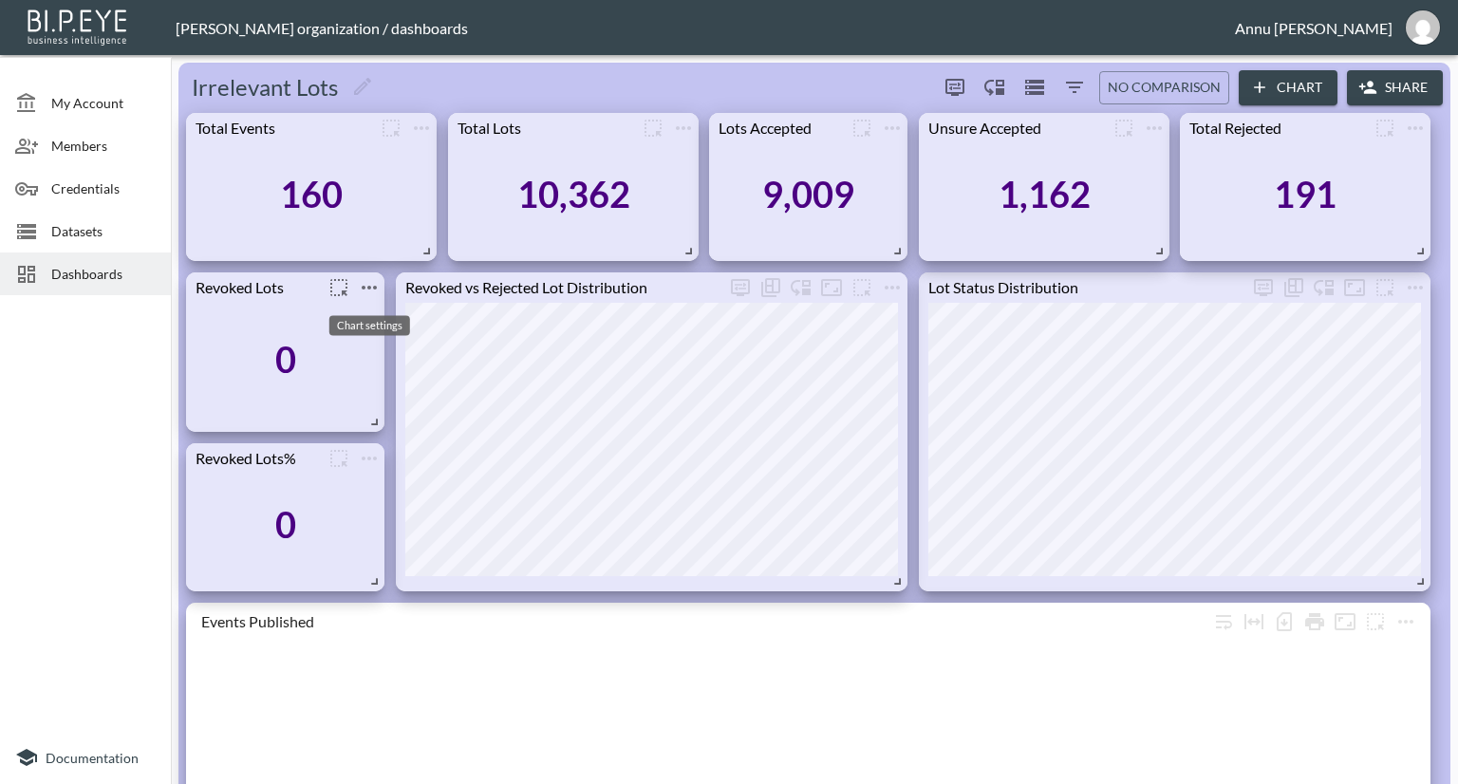
click at [371, 292] on icon "more" at bounding box center [369, 287] width 23 height 23
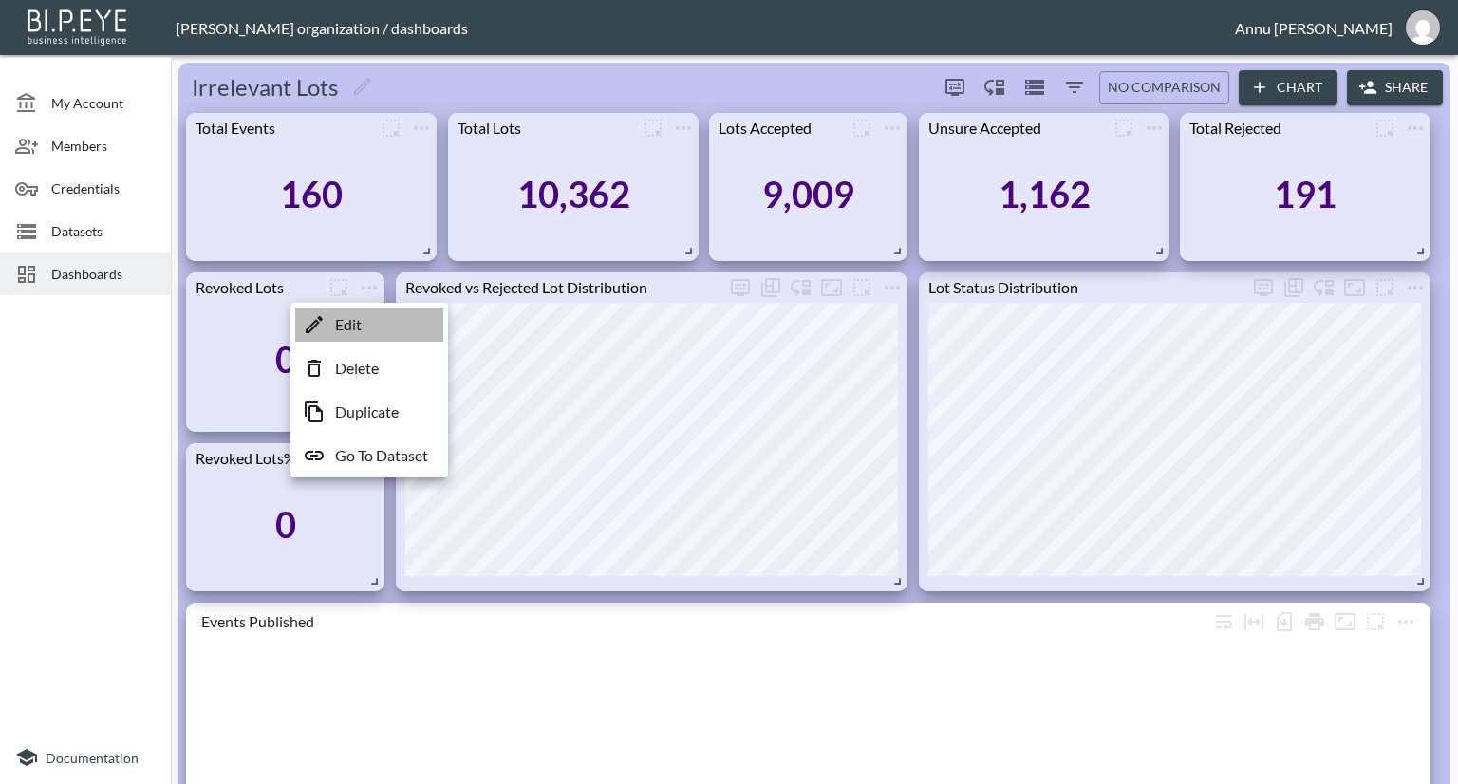
click at [361, 329] on p "Edit" at bounding box center [348, 324] width 27 height 23
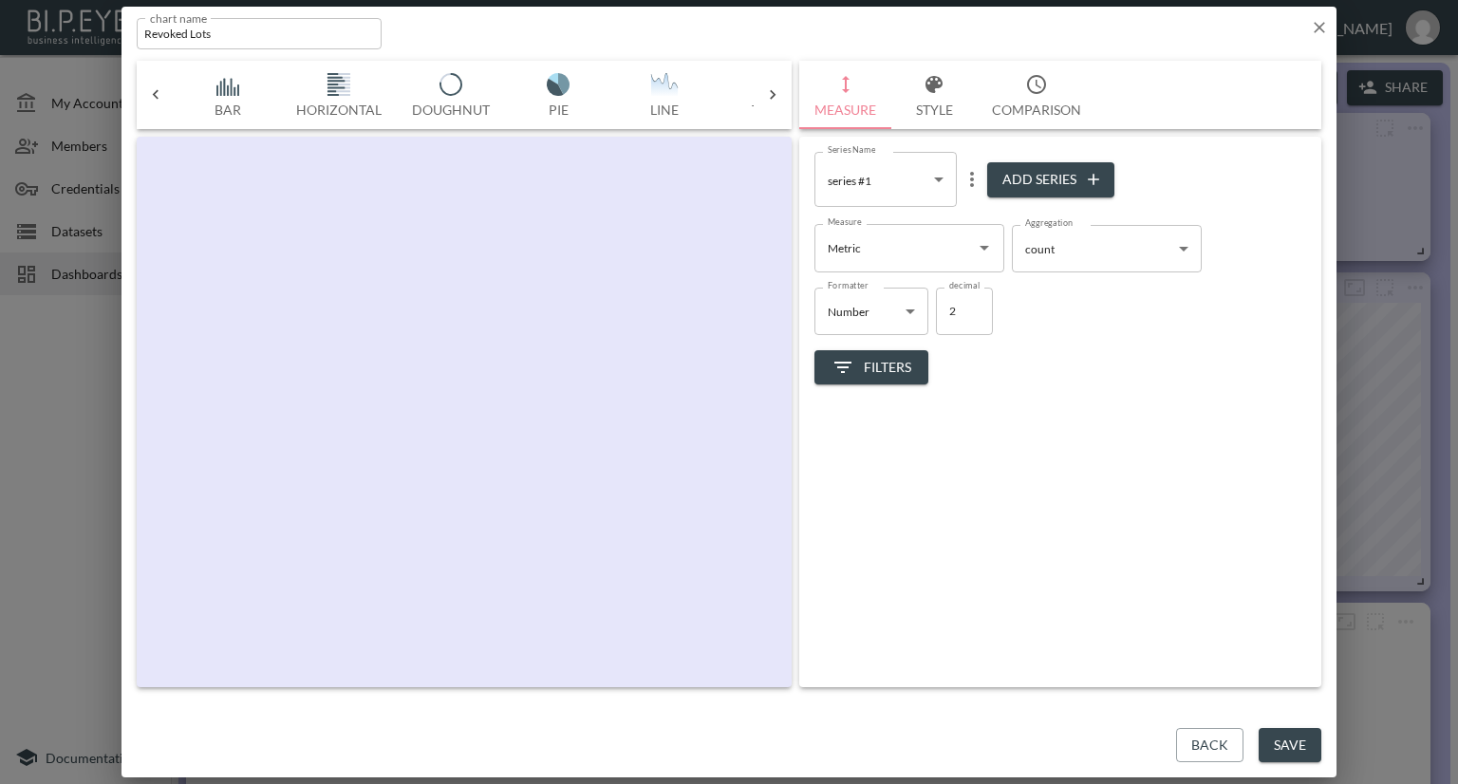
scroll to position [0, 99]
click at [973, 251] on icon "Open" at bounding box center [984, 247] width 23 height 23
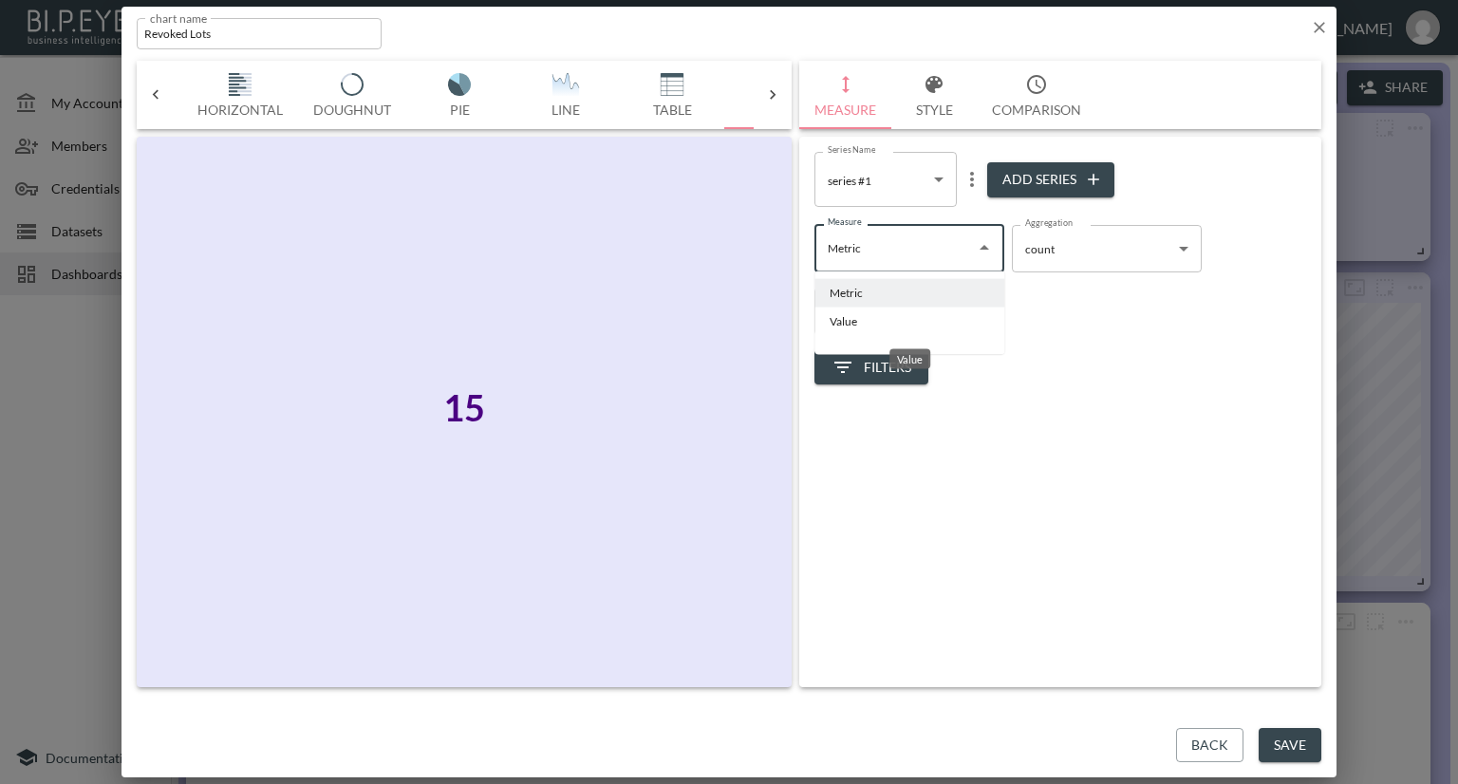
click at [866, 316] on li "Value" at bounding box center [909, 322] width 190 height 28
type input "Value"
click at [1061, 262] on body "BI.P.EYE, Interactive Analytics Dashboards - app [PERSON_NAME] organization / d…" at bounding box center [729, 392] width 1458 height 784
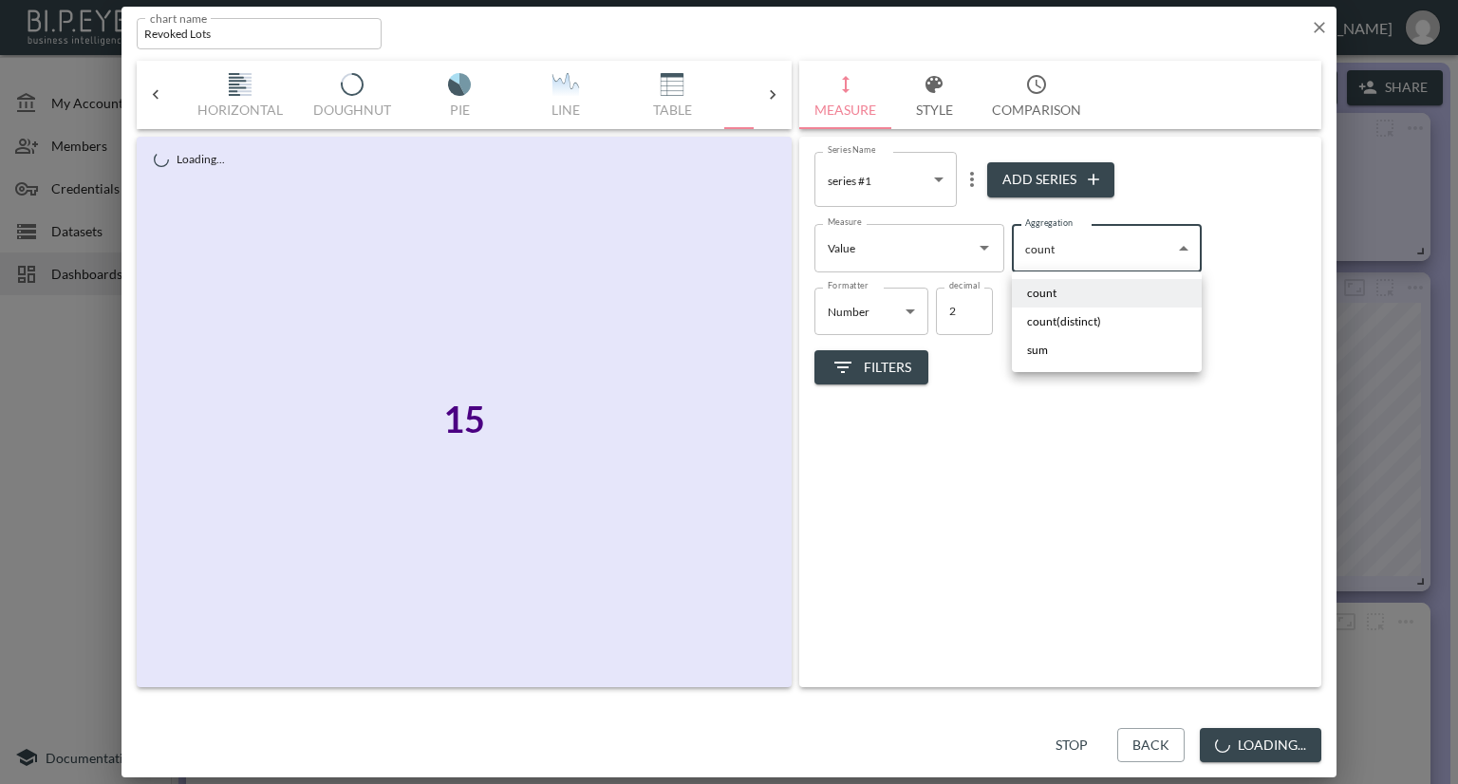
click at [1039, 354] on span "sum" at bounding box center [1037, 350] width 21 height 17
type input "sum"
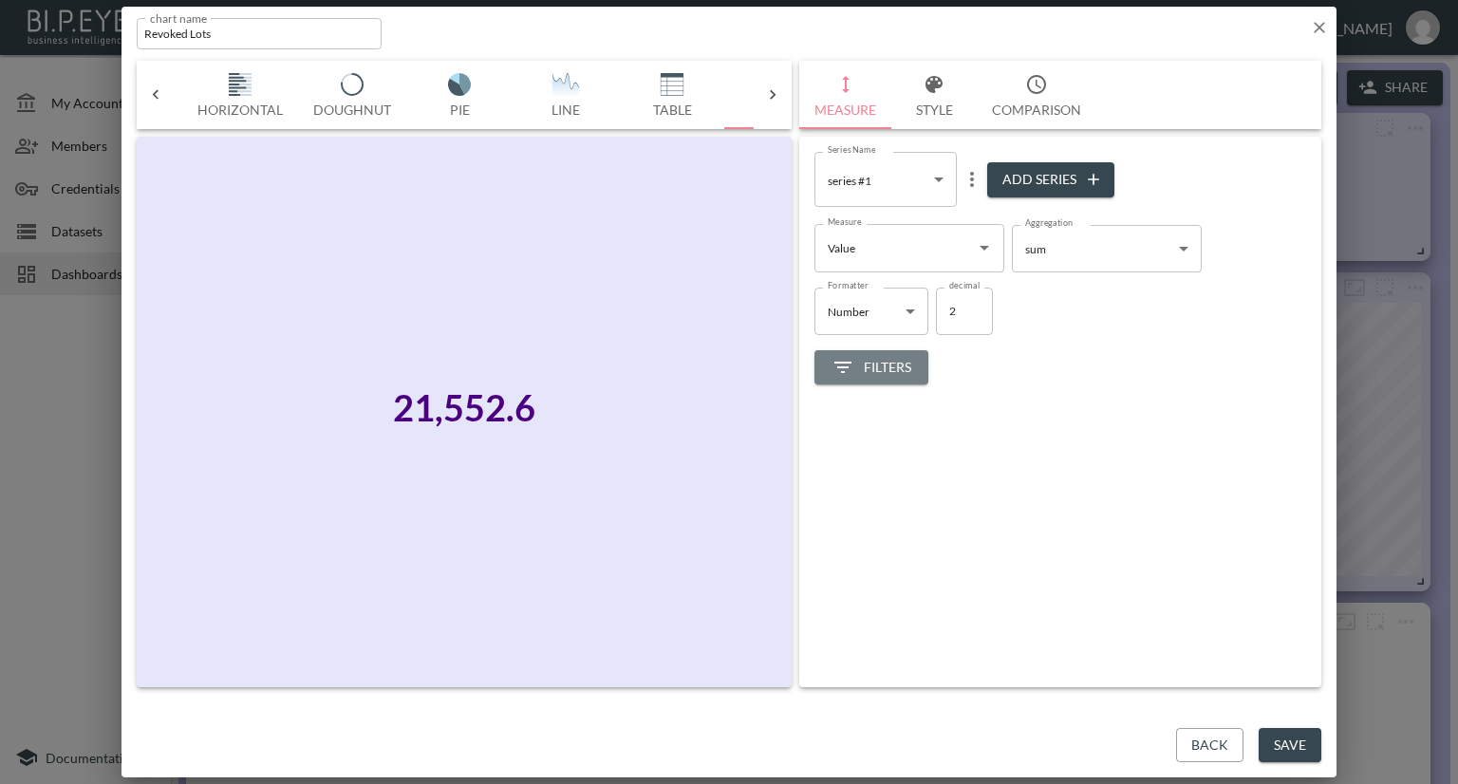
click at [887, 358] on span "Filters" at bounding box center [871, 368] width 80 height 24
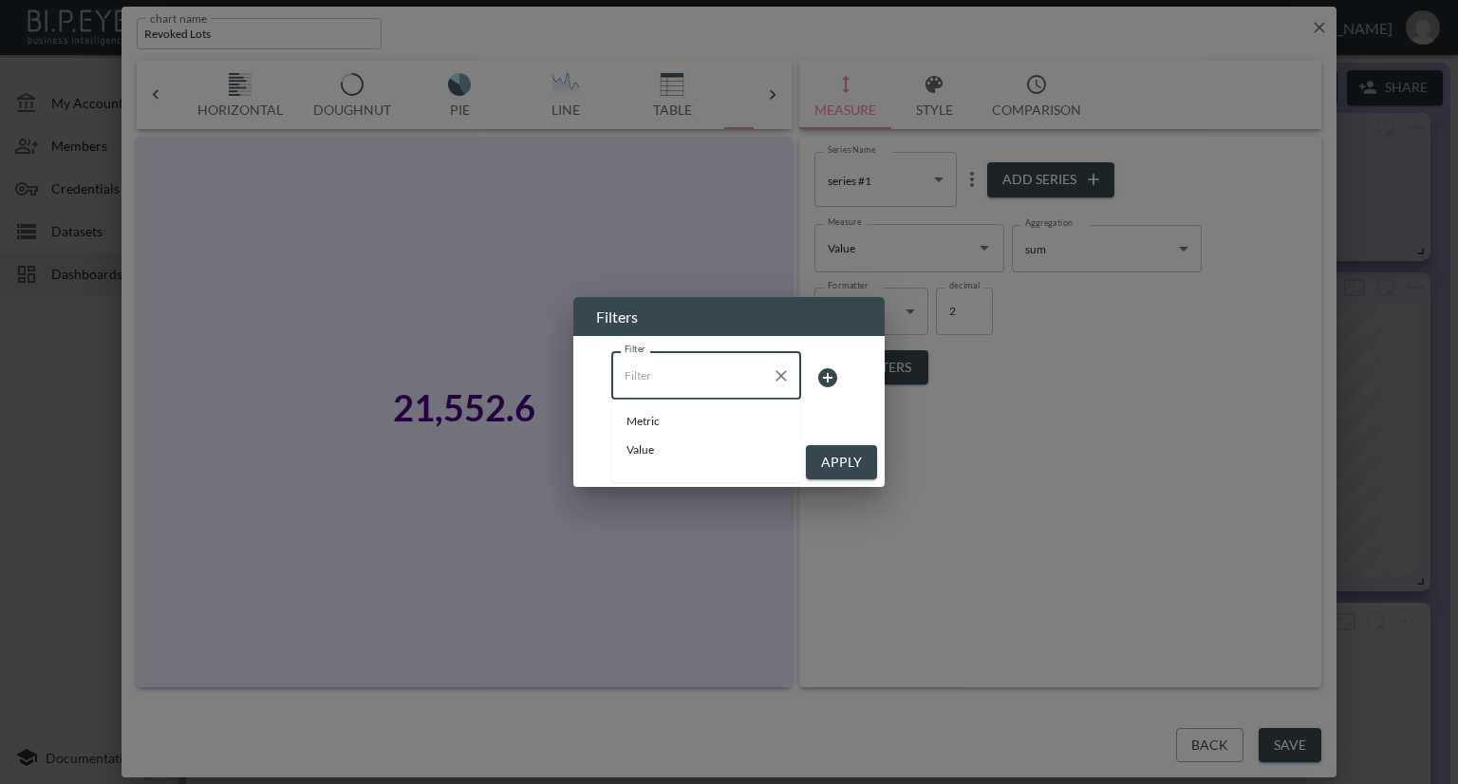
click at [725, 373] on input "Filter" at bounding box center [692, 375] width 144 height 30
click at [670, 421] on span "Metric" at bounding box center [705, 421] width 159 height 17
type input "Metric"
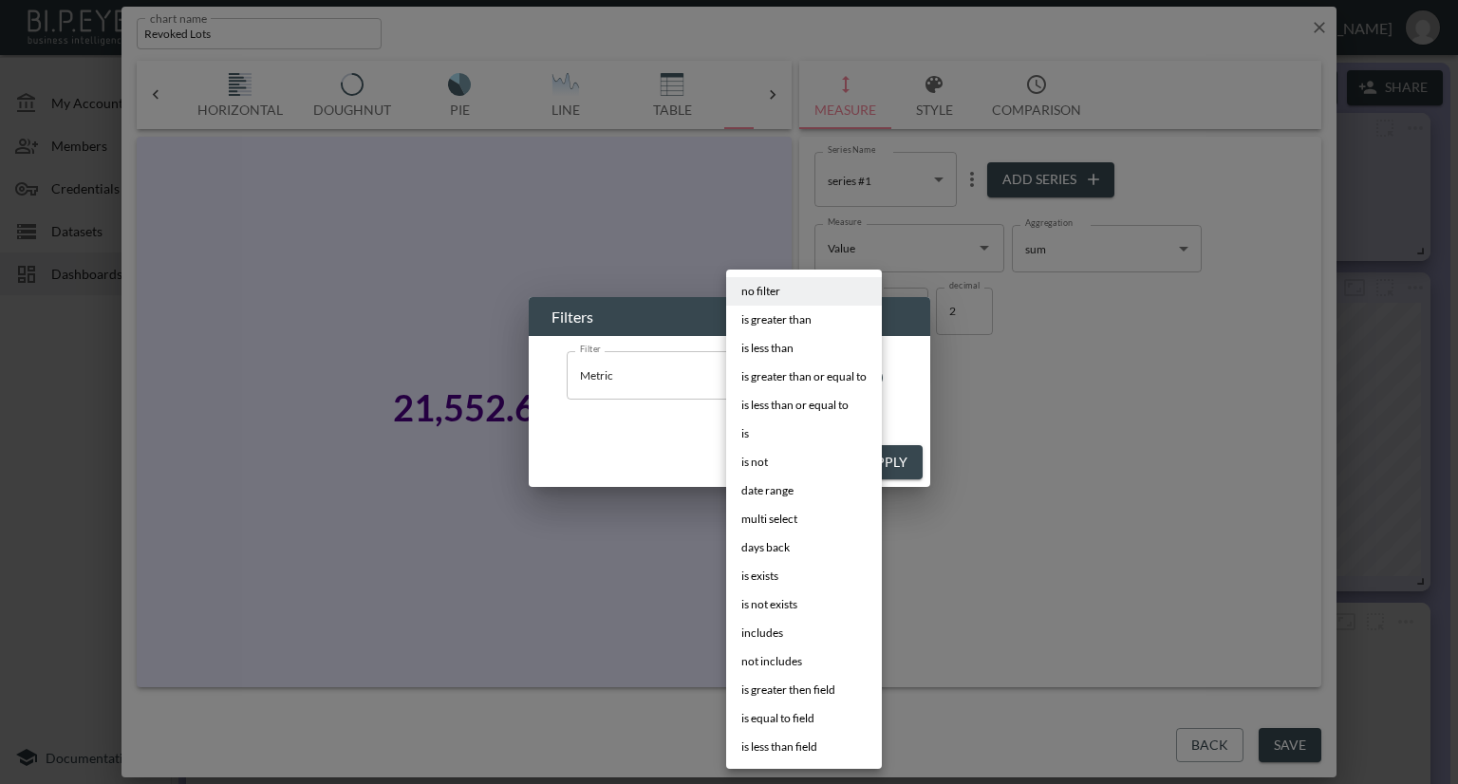
click at [806, 376] on body "BI.P.EYE, Interactive Analytics Dashboards - app [PERSON_NAME] organization / d…" at bounding box center [729, 392] width 1458 height 784
click at [759, 428] on li "is" at bounding box center [804, 434] width 156 height 28
type input "is"
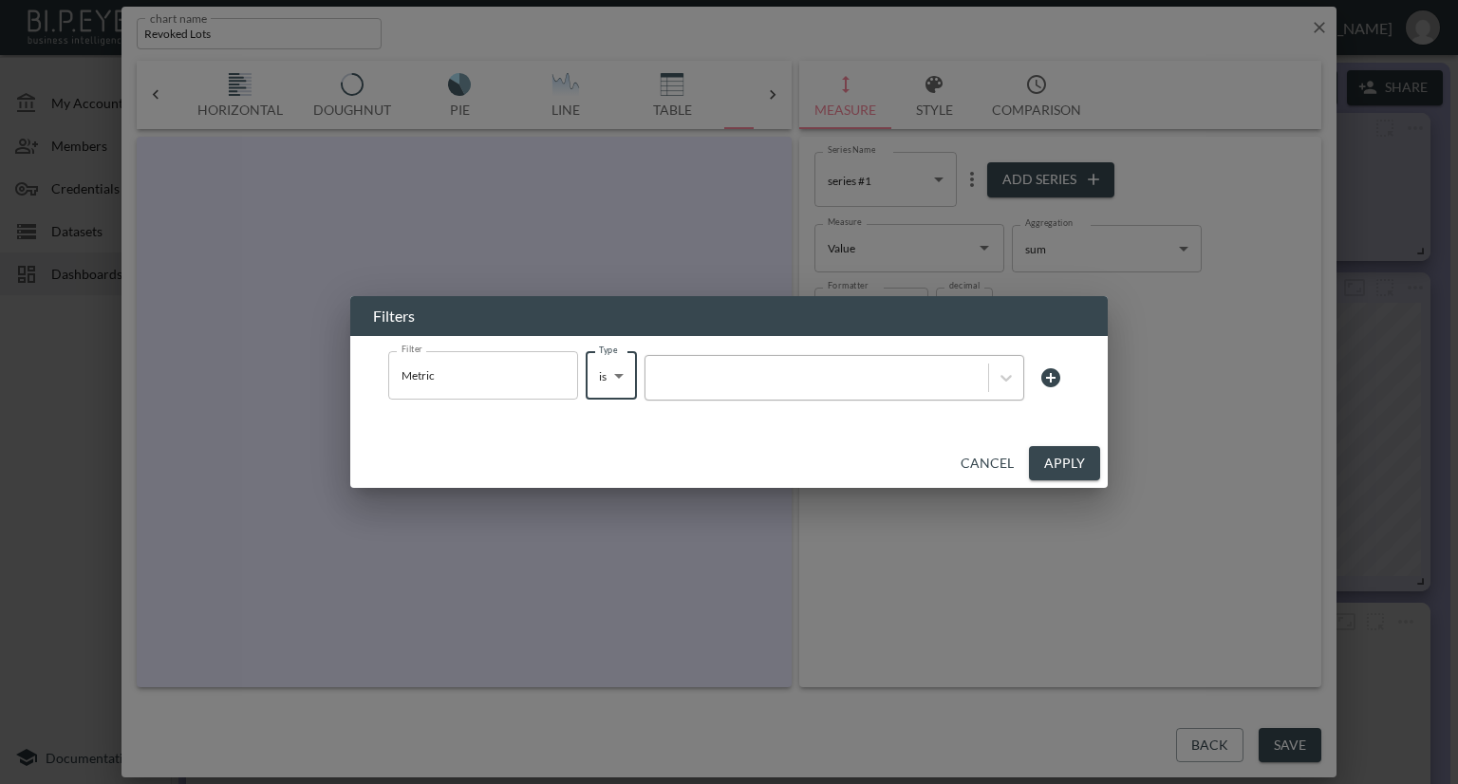
click at [808, 375] on div at bounding box center [817, 377] width 324 height 18
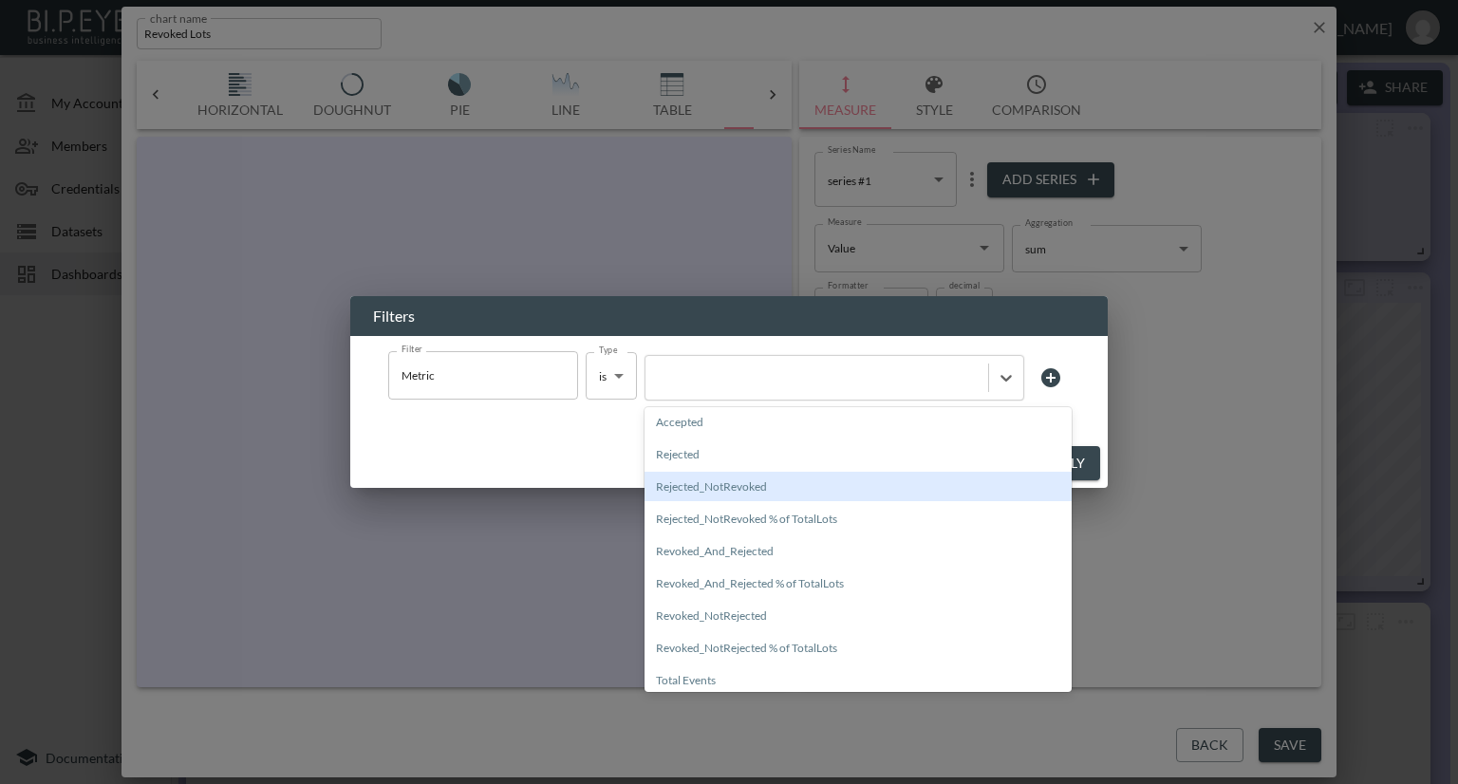
scroll to position [190, 0]
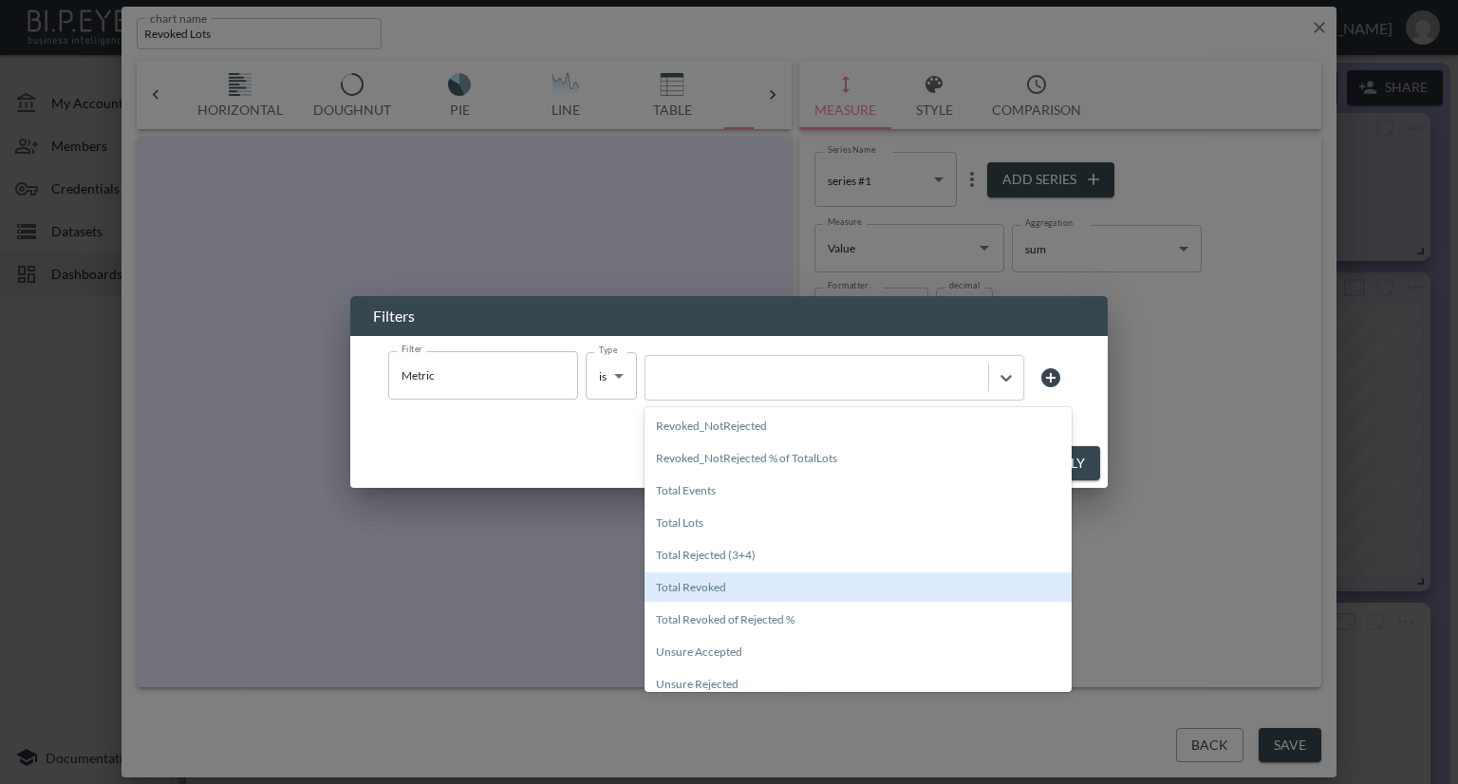
click at [731, 589] on div "Total Revoked" at bounding box center [857, 586] width 427 height 29
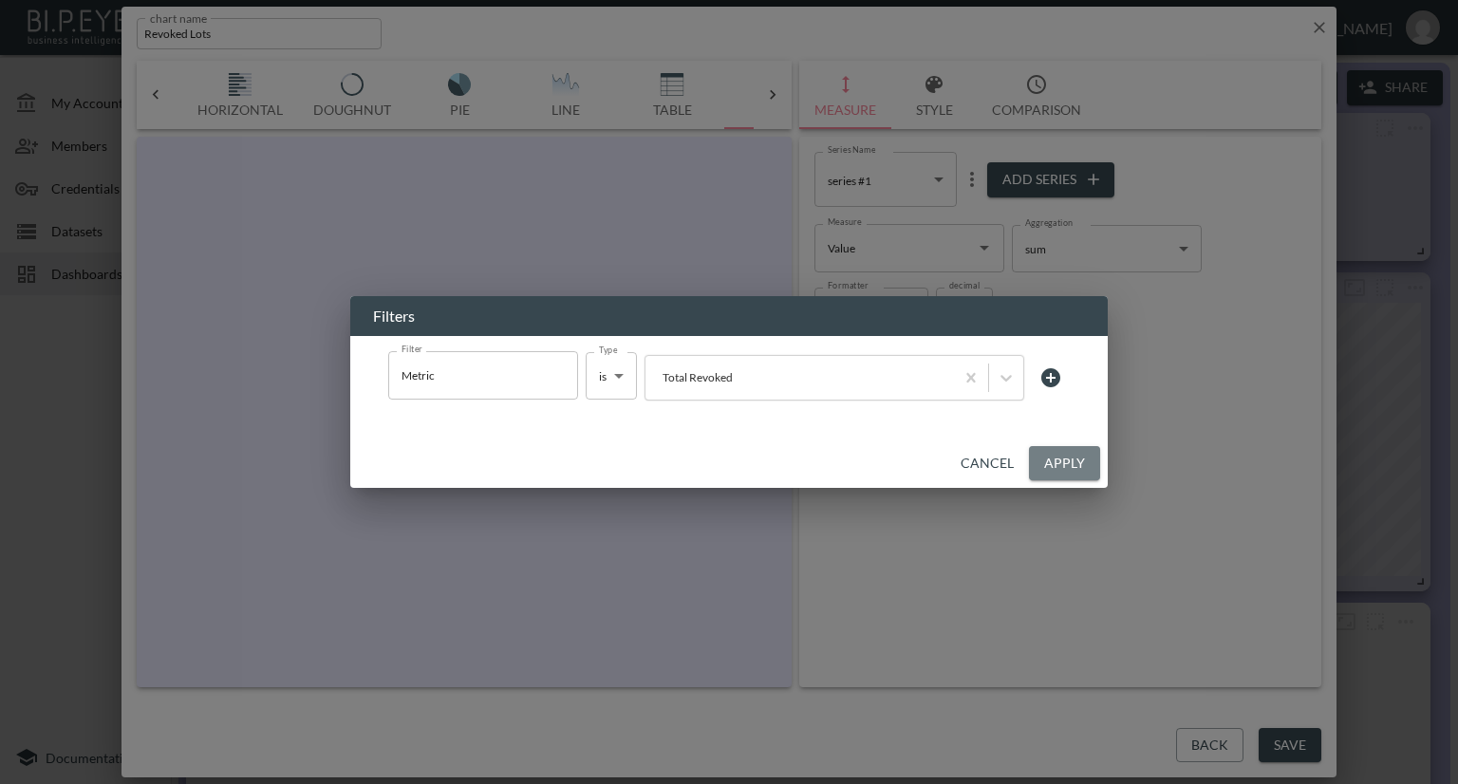
click at [1043, 458] on button "Apply" at bounding box center [1064, 463] width 71 height 35
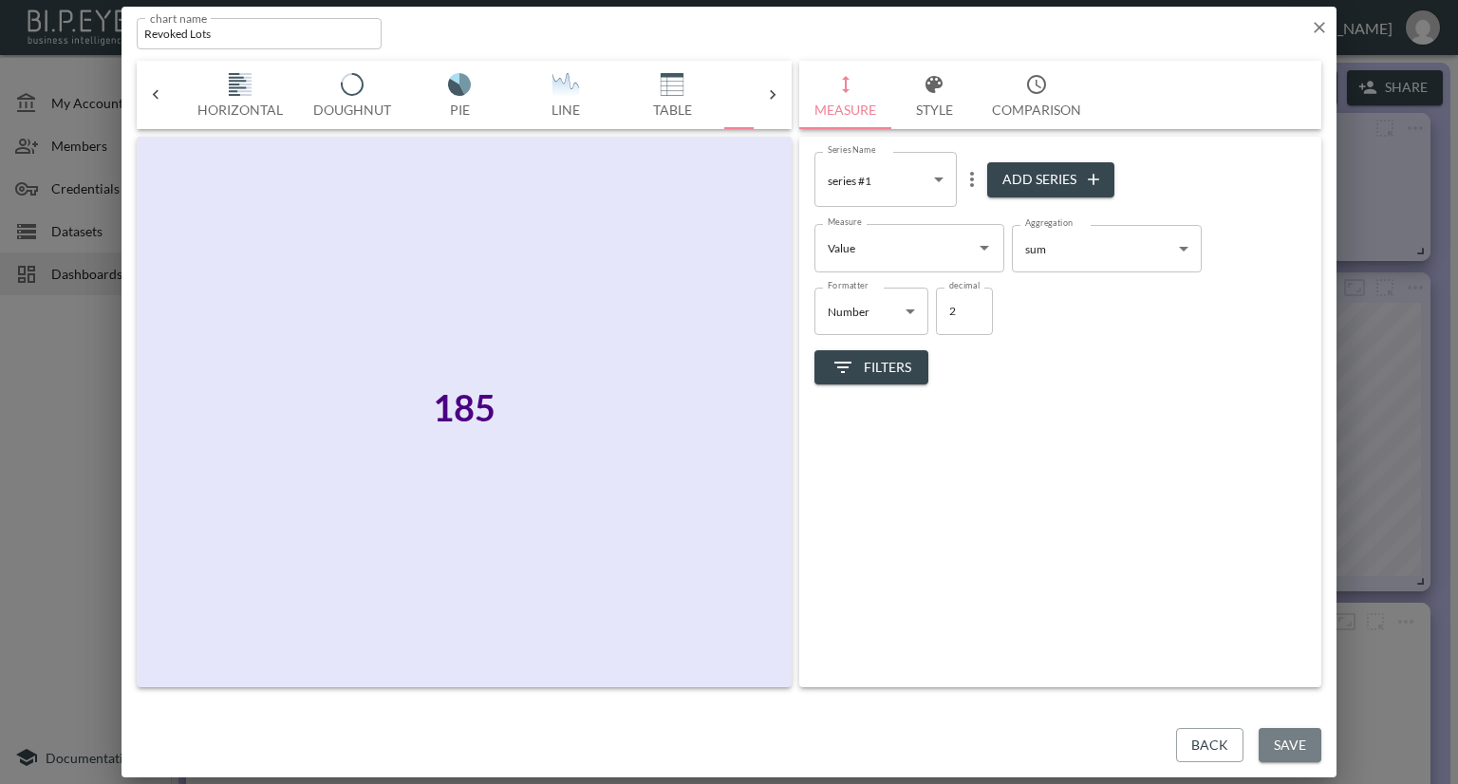
click at [1285, 736] on button "Save" at bounding box center [1290, 745] width 63 height 35
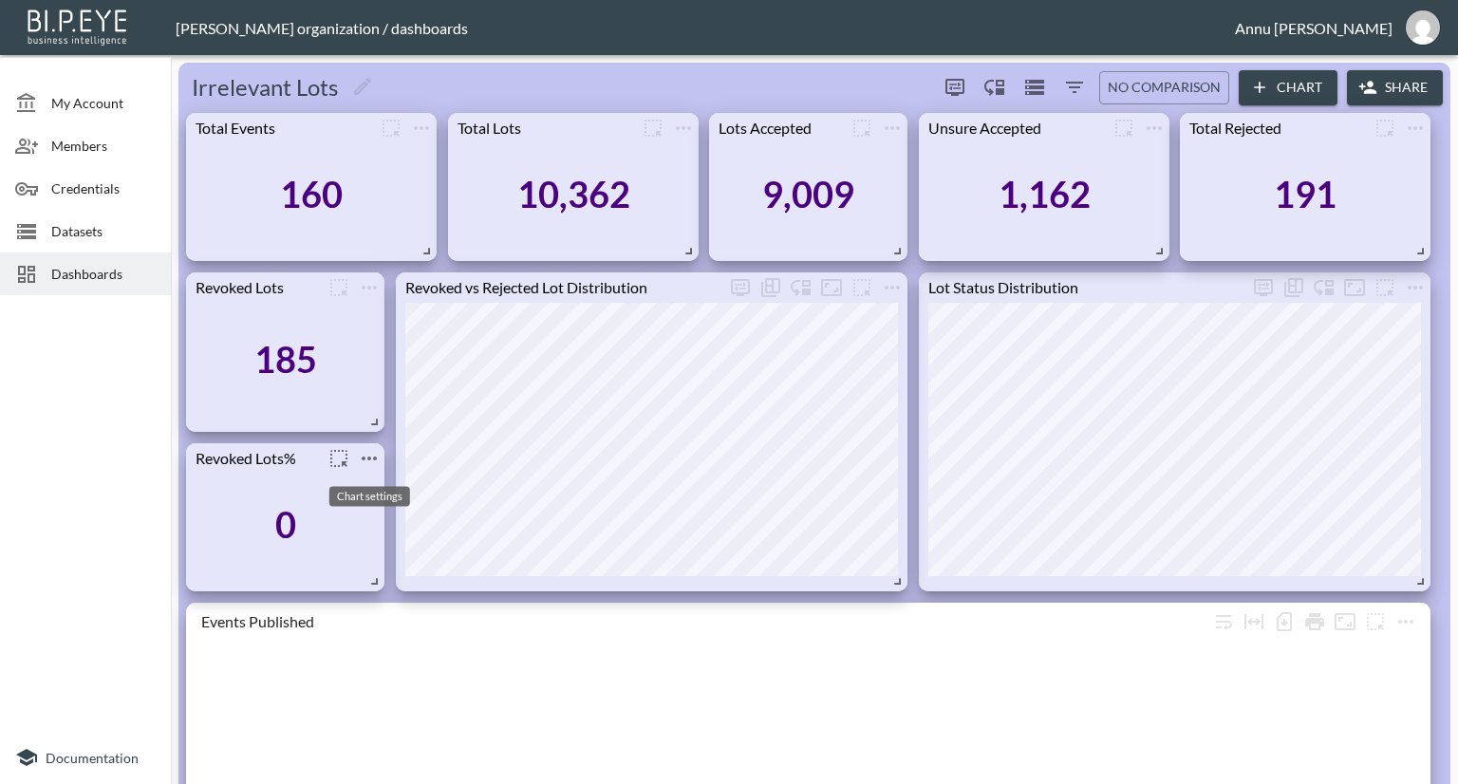
click at [374, 457] on icon "more" at bounding box center [369, 459] width 15 height 4
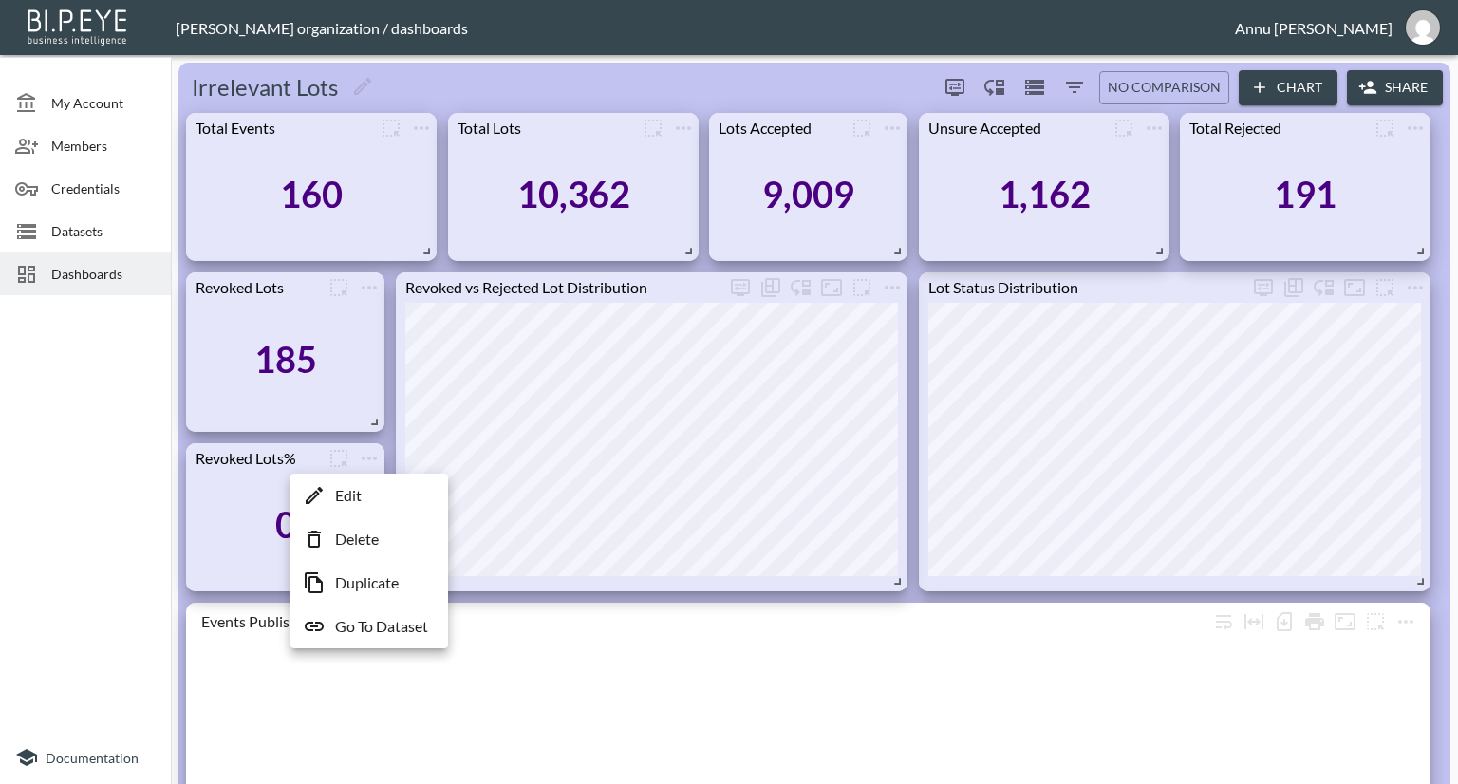
click at [366, 497] on li "Edit" at bounding box center [369, 495] width 148 height 34
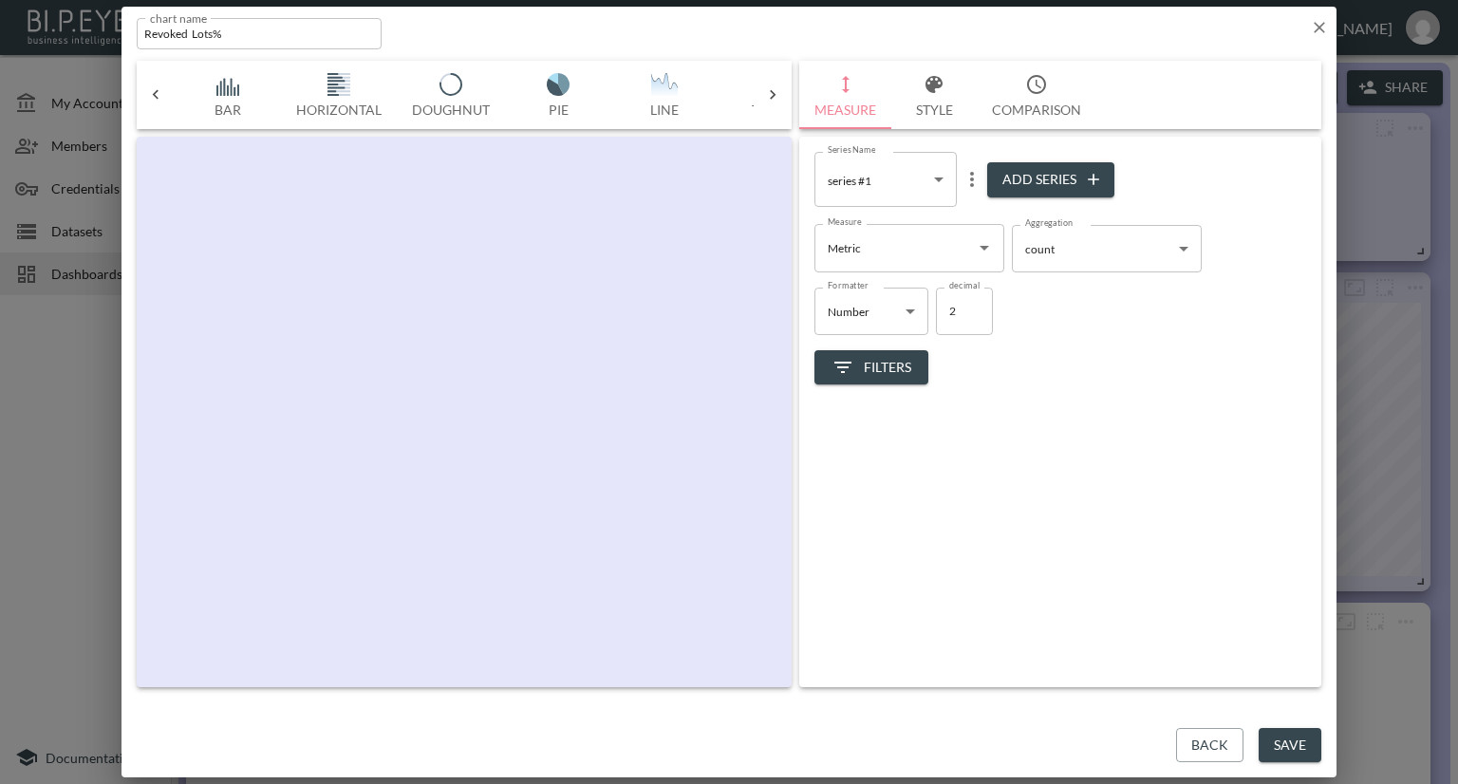
scroll to position [0, 99]
click at [979, 249] on icon "Open" at bounding box center [984, 247] width 23 height 23
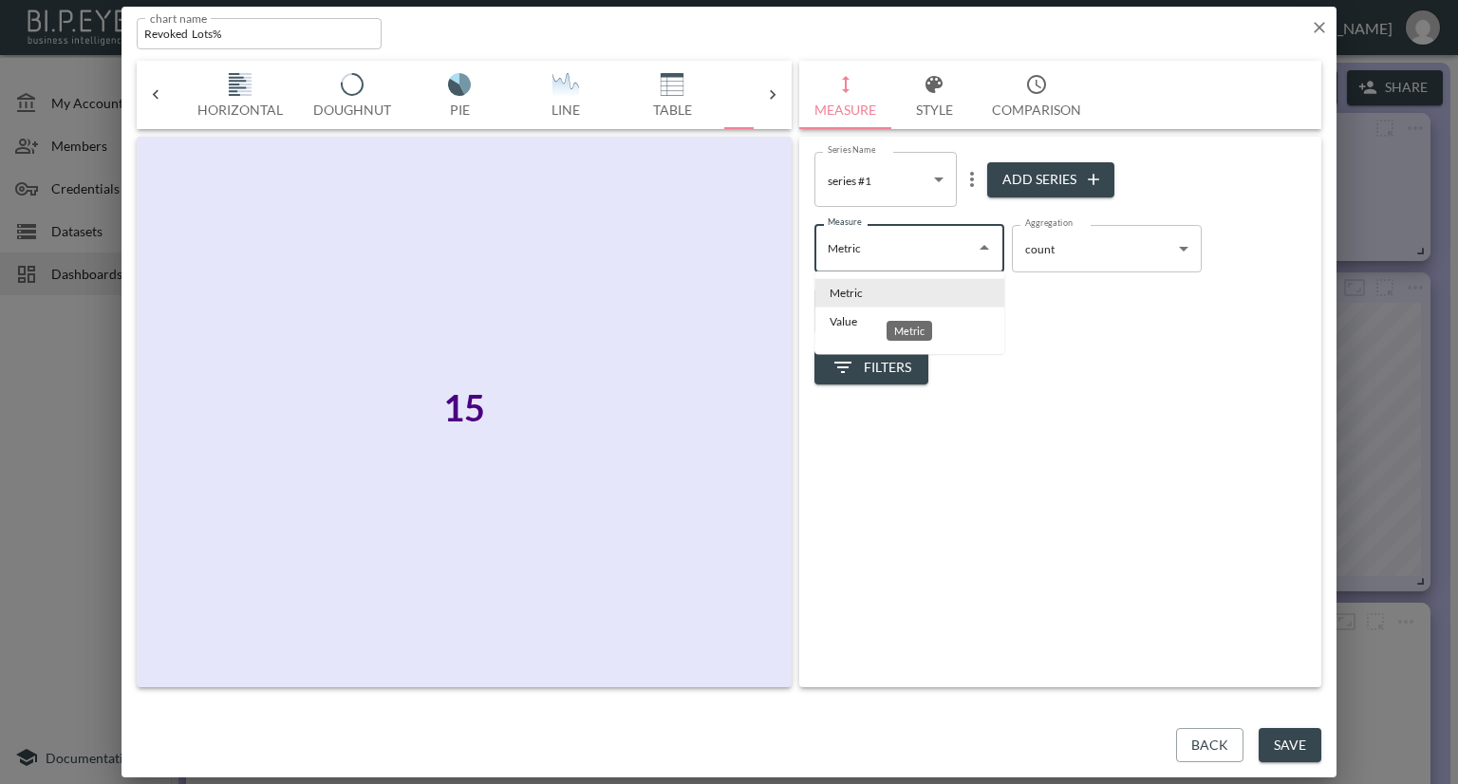
click at [899, 319] on div "Metric" at bounding box center [909, 325] width 49 height 35
drag, startPoint x: 859, startPoint y: 320, endPoint x: 907, endPoint y: 311, distance: 49.2
click at [858, 320] on li "Value" at bounding box center [909, 322] width 190 height 28
type input "Value"
click at [1090, 255] on body "BI.P.EYE, Interactive Analytics Dashboards - app [PERSON_NAME] organization / d…" at bounding box center [729, 392] width 1458 height 784
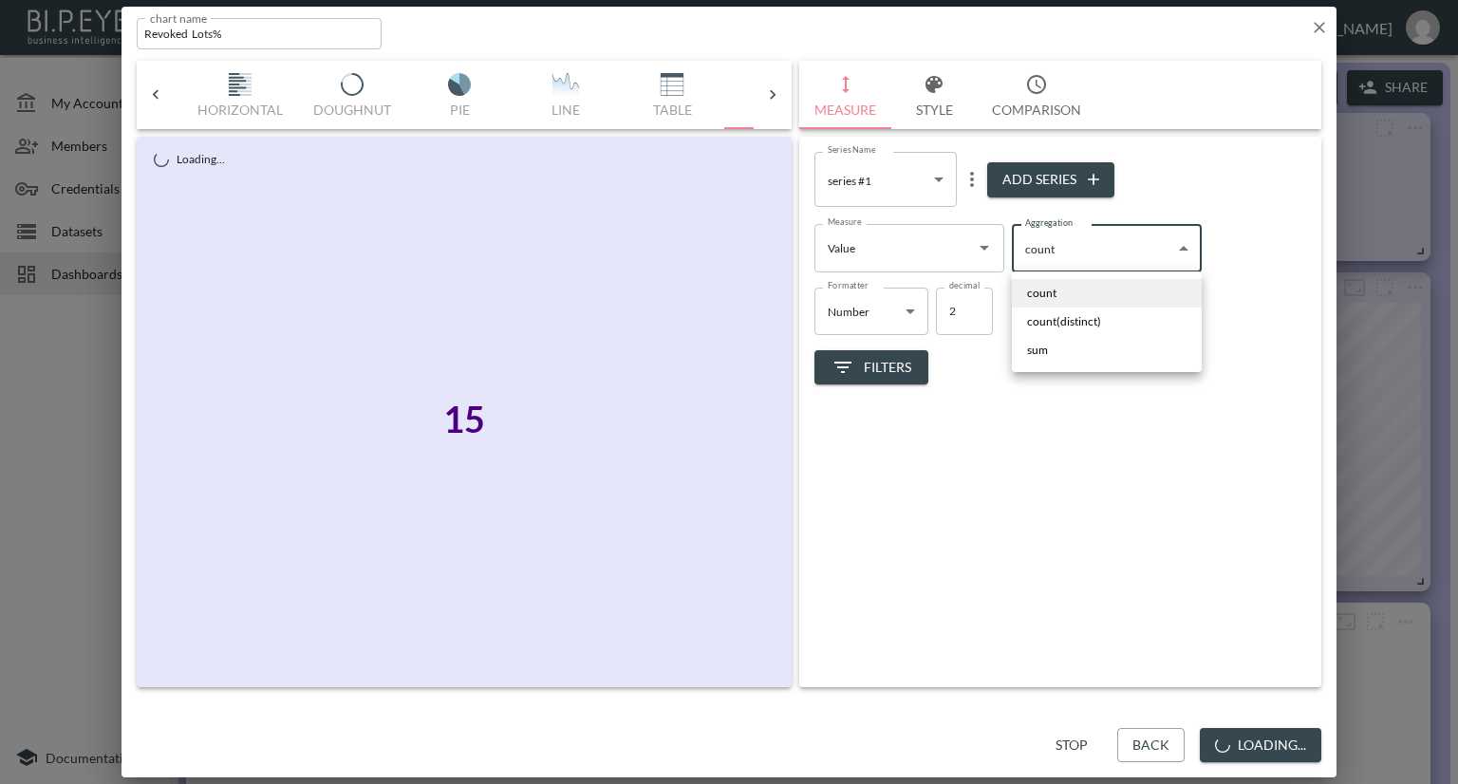
click at [1049, 354] on li "sum" at bounding box center [1107, 350] width 190 height 28
type input "sum"
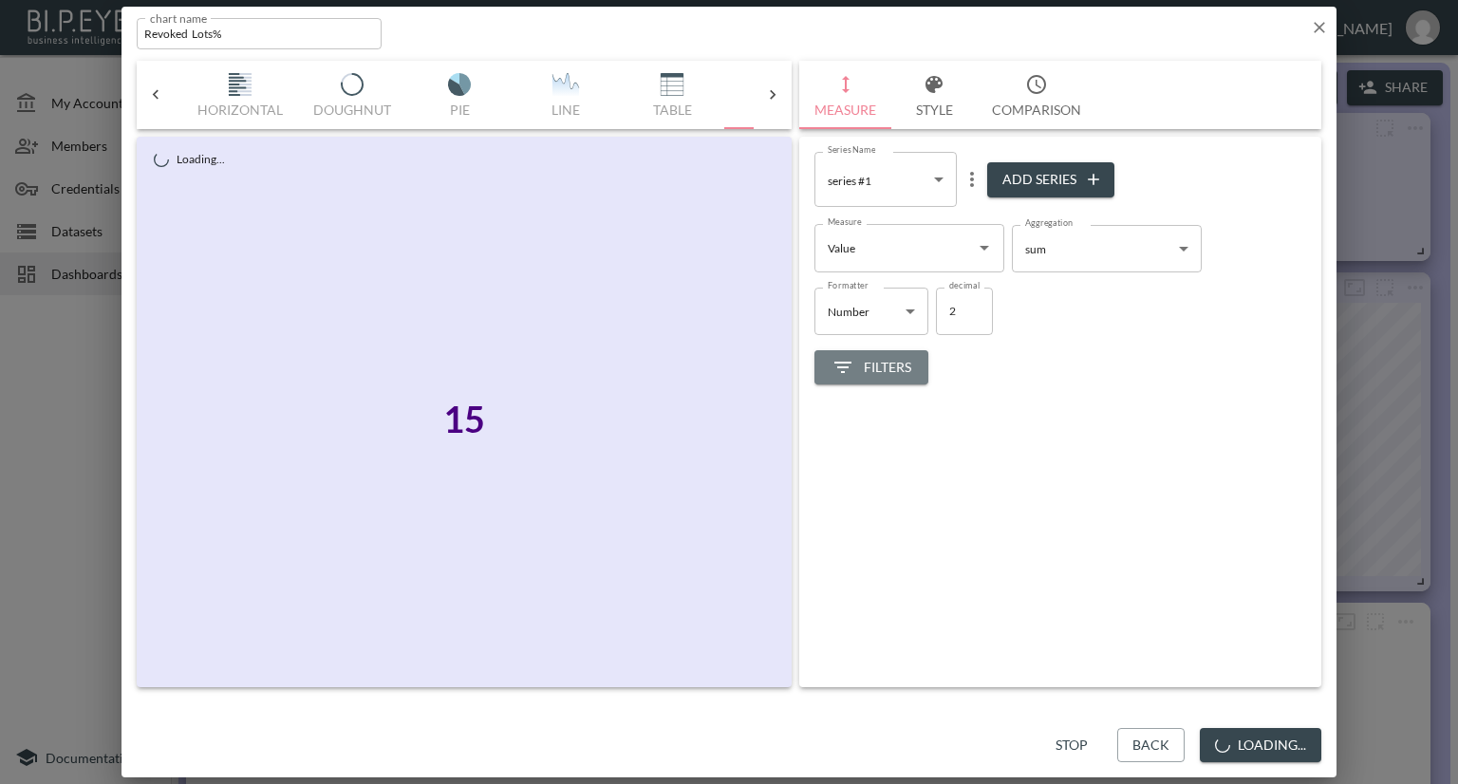
click at [893, 372] on span "Filters" at bounding box center [871, 368] width 80 height 24
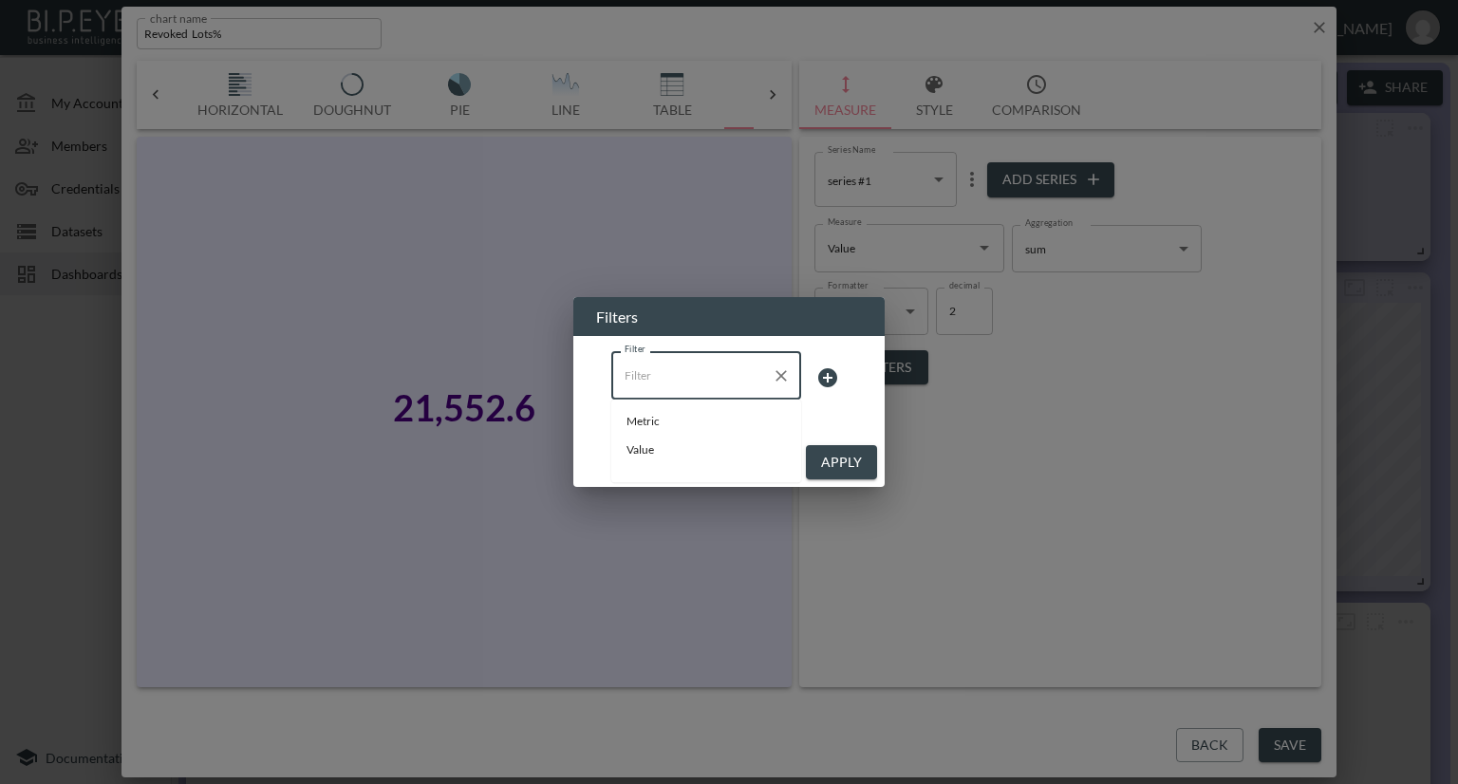
click at [700, 383] on input "Filter" at bounding box center [692, 375] width 144 height 30
click at [669, 422] on span "Metric" at bounding box center [705, 421] width 159 height 17
type input "Metric"
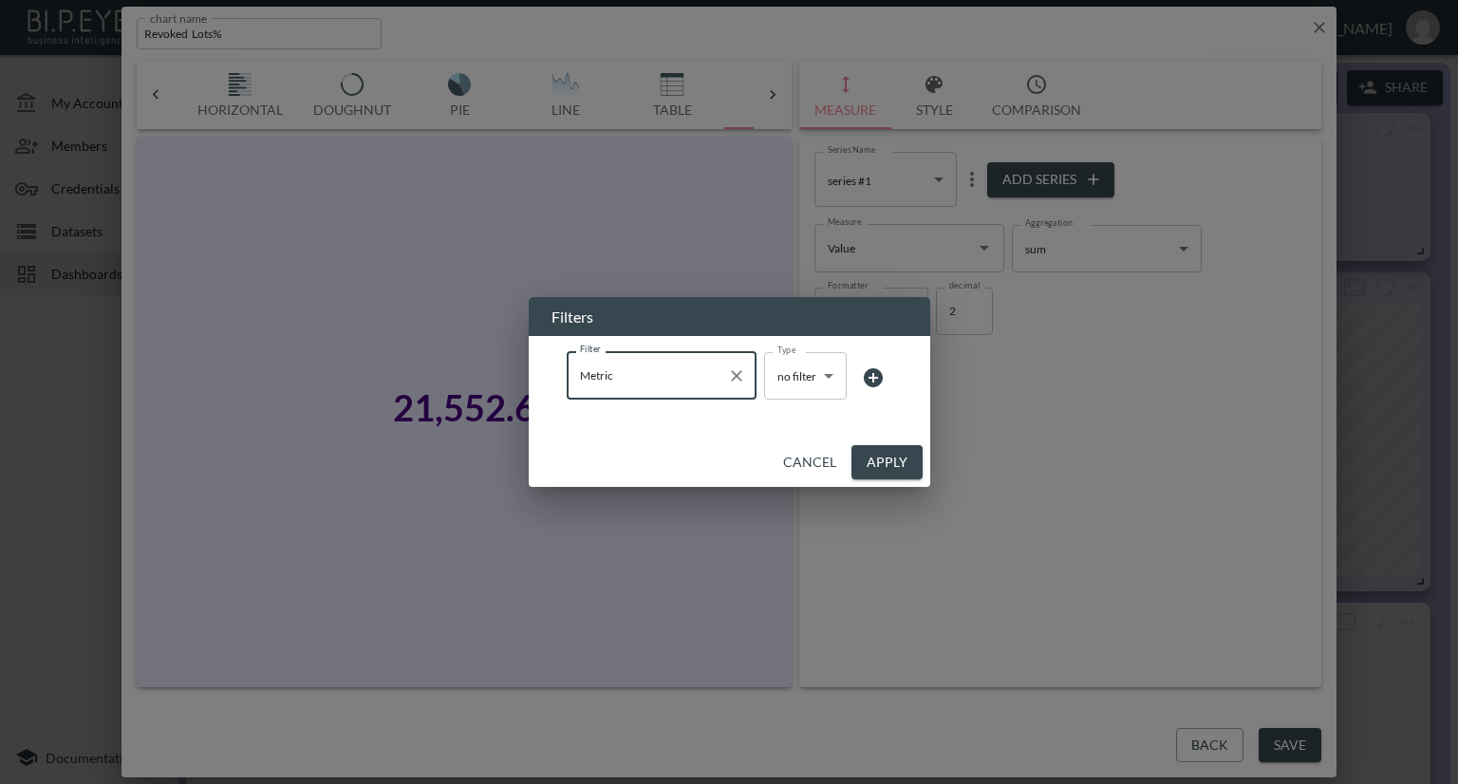
click at [804, 382] on body "BI.P.EYE, Interactive Analytics Dashboards - app [PERSON_NAME] organization / d…" at bounding box center [729, 392] width 1458 height 784
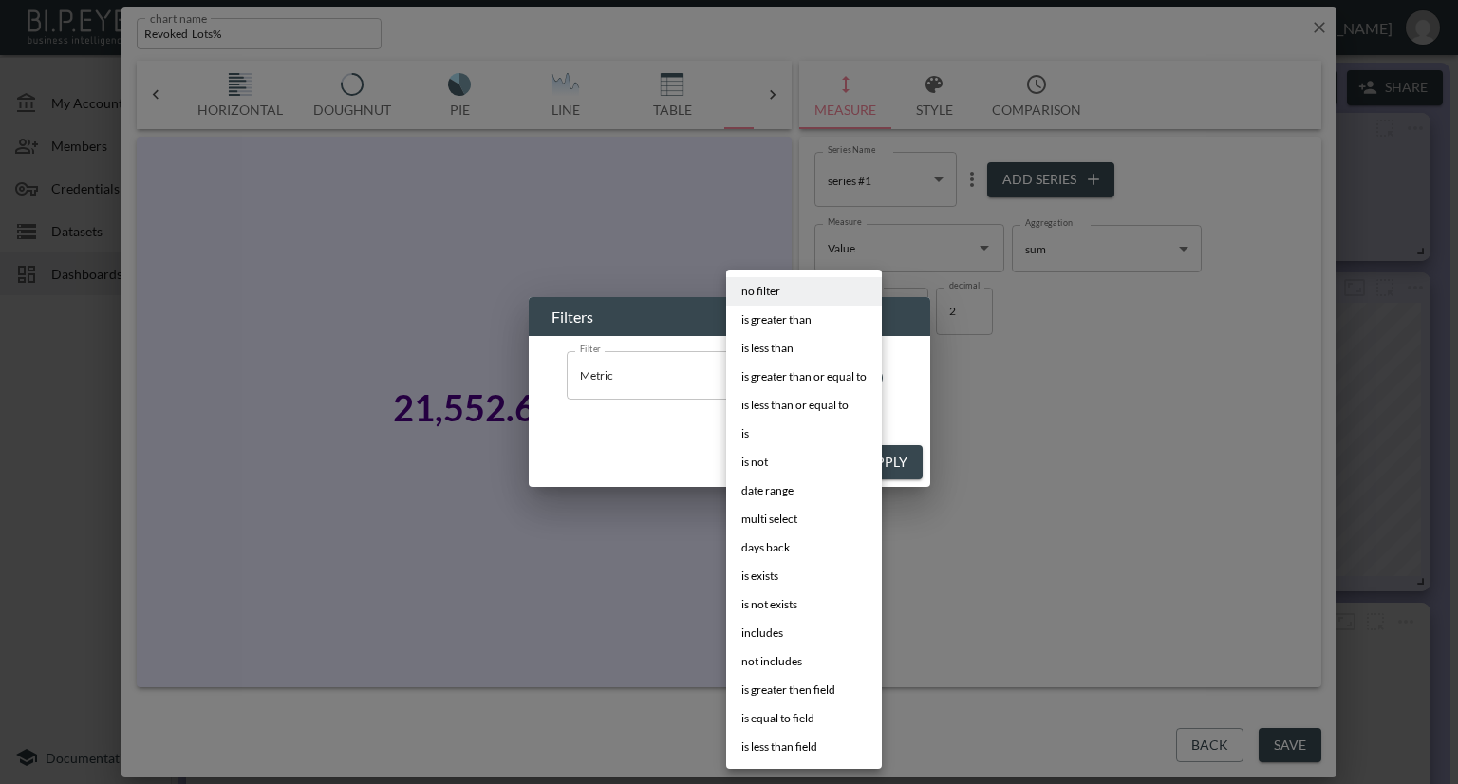
click at [775, 427] on li "is" at bounding box center [804, 434] width 156 height 28
type input "is"
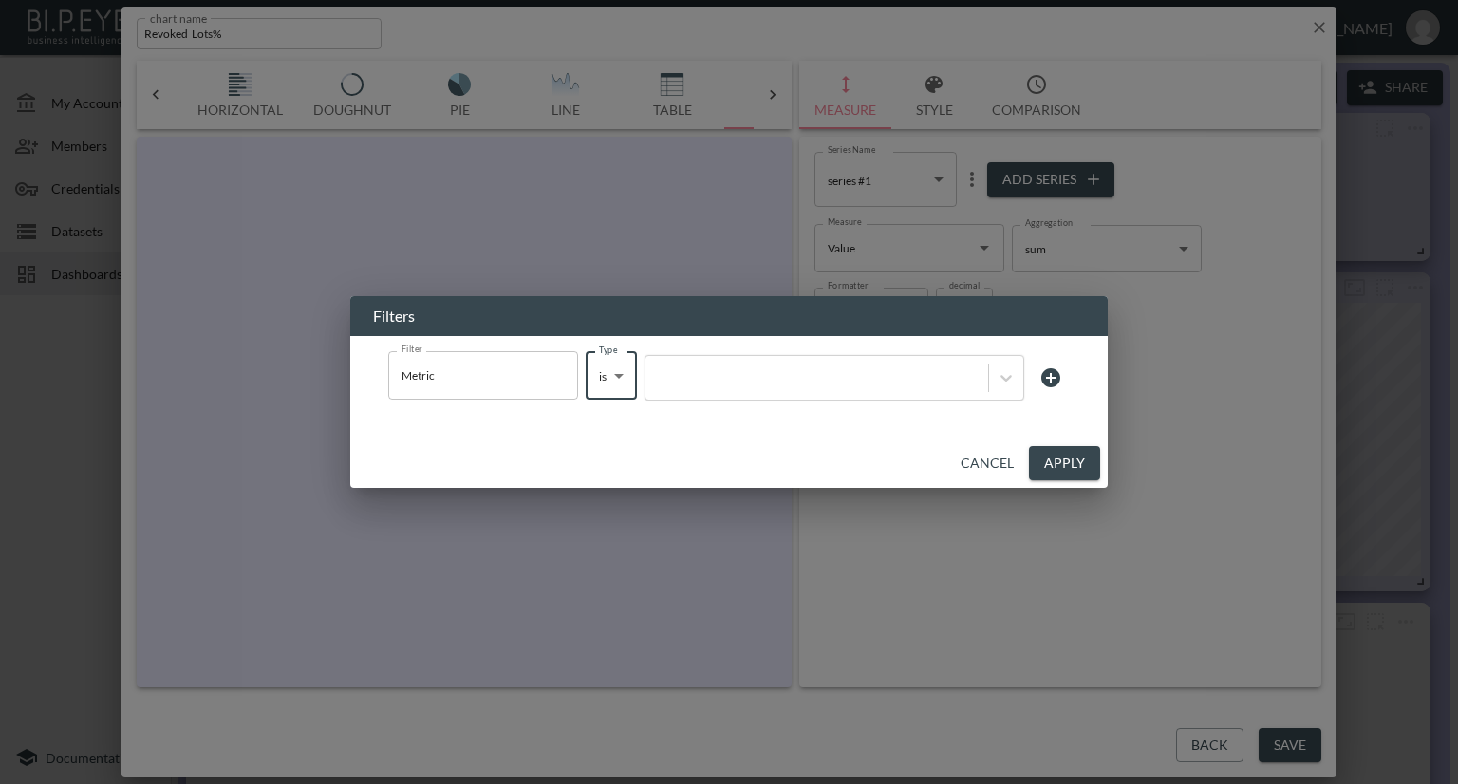
click at [857, 381] on div at bounding box center [817, 377] width 324 height 18
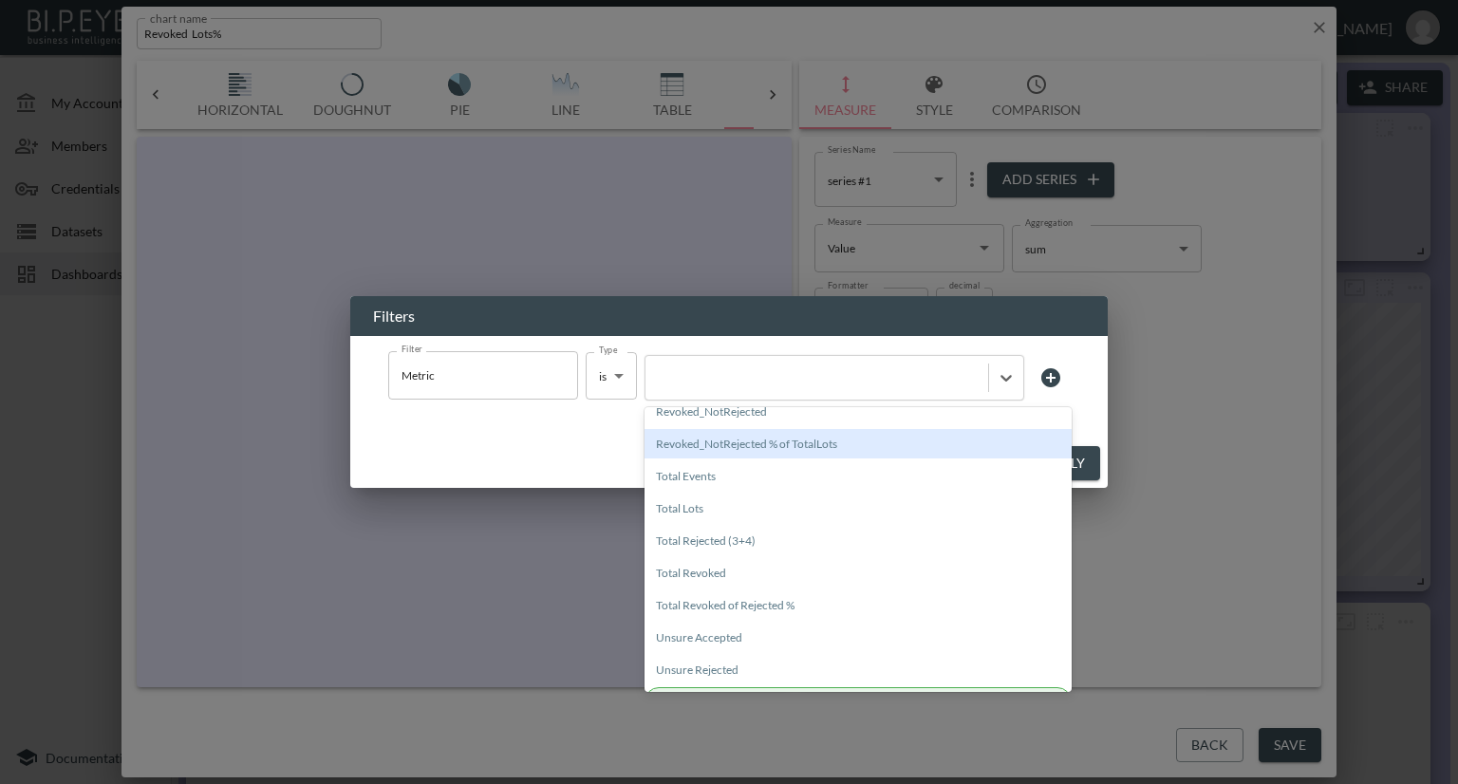
scroll to position [232, 0]
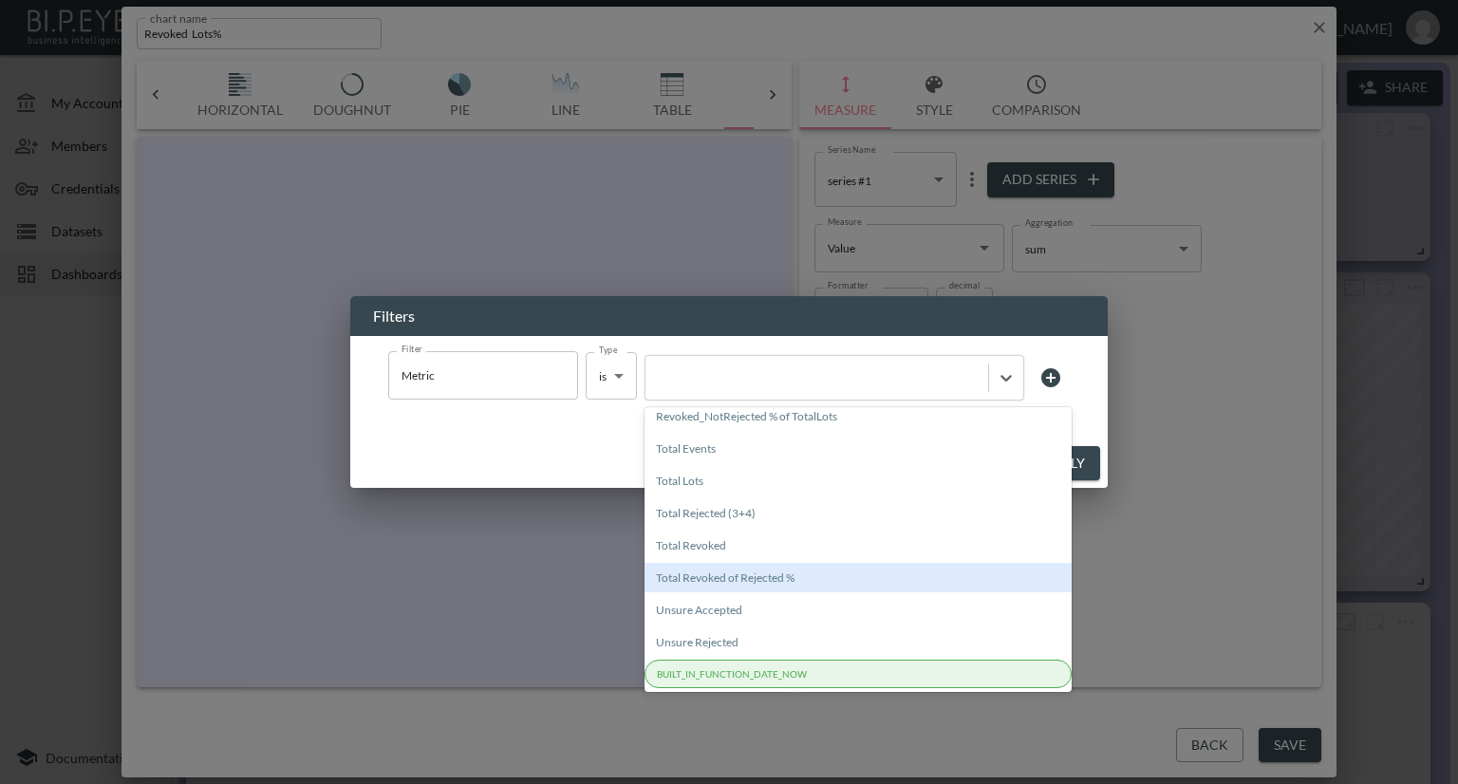
click at [720, 576] on div "Total Revoked of Rejected %" at bounding box center [857, 577] width 427 height 29
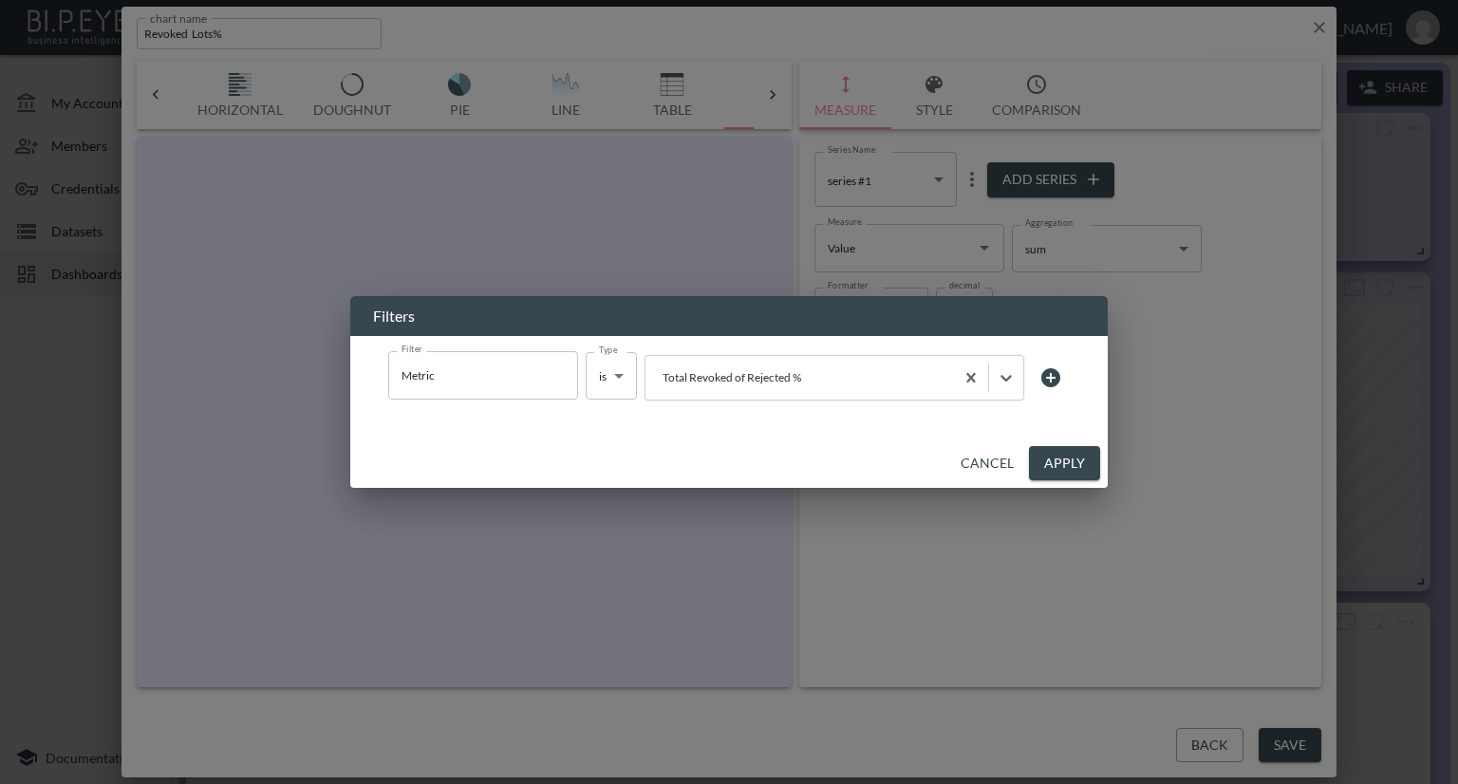
click at [1063, 460] on button "Apply" at bounding box center [1064, 463] width 71 height 35
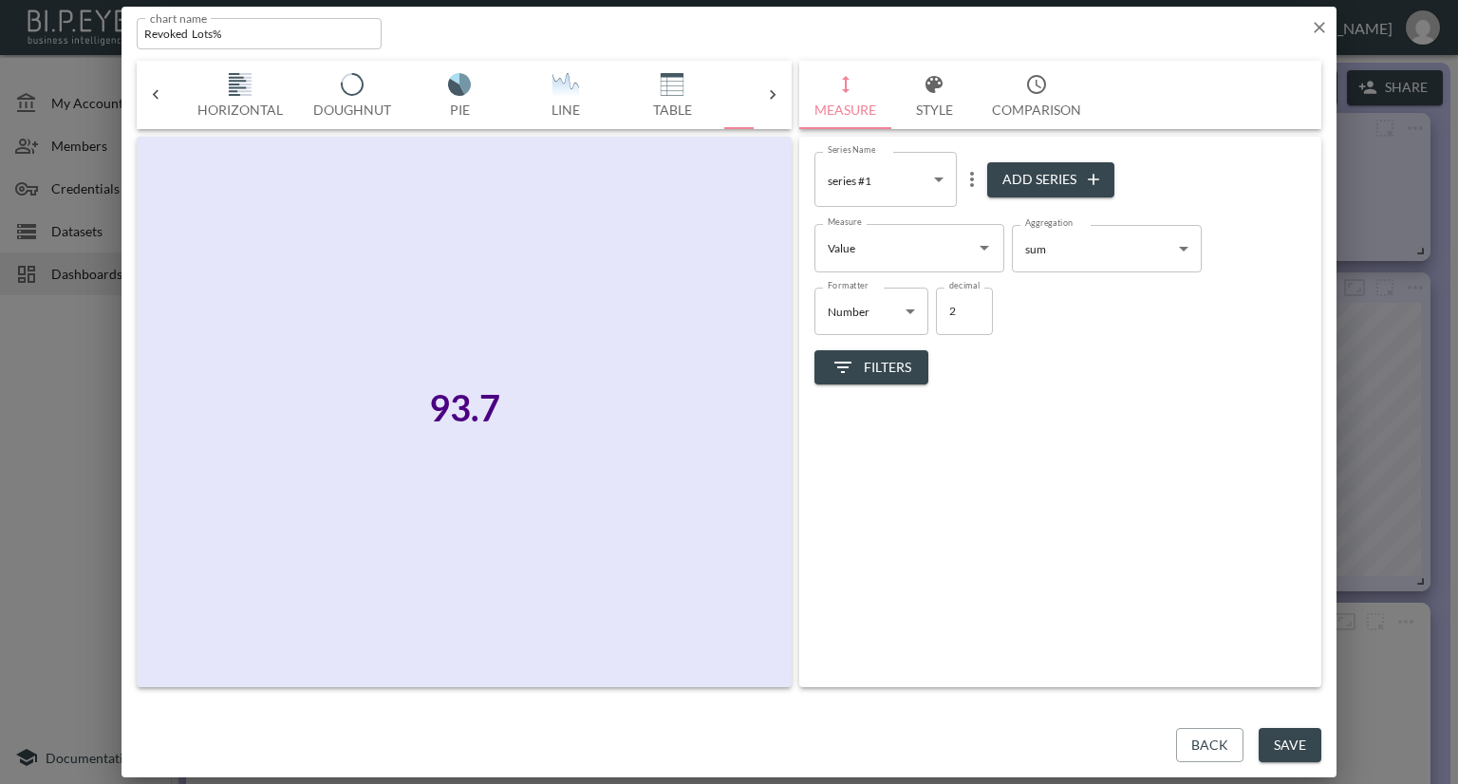
click at [1293, 744] on button "Save" at bounding box center [1290, 745] width 63 height 35
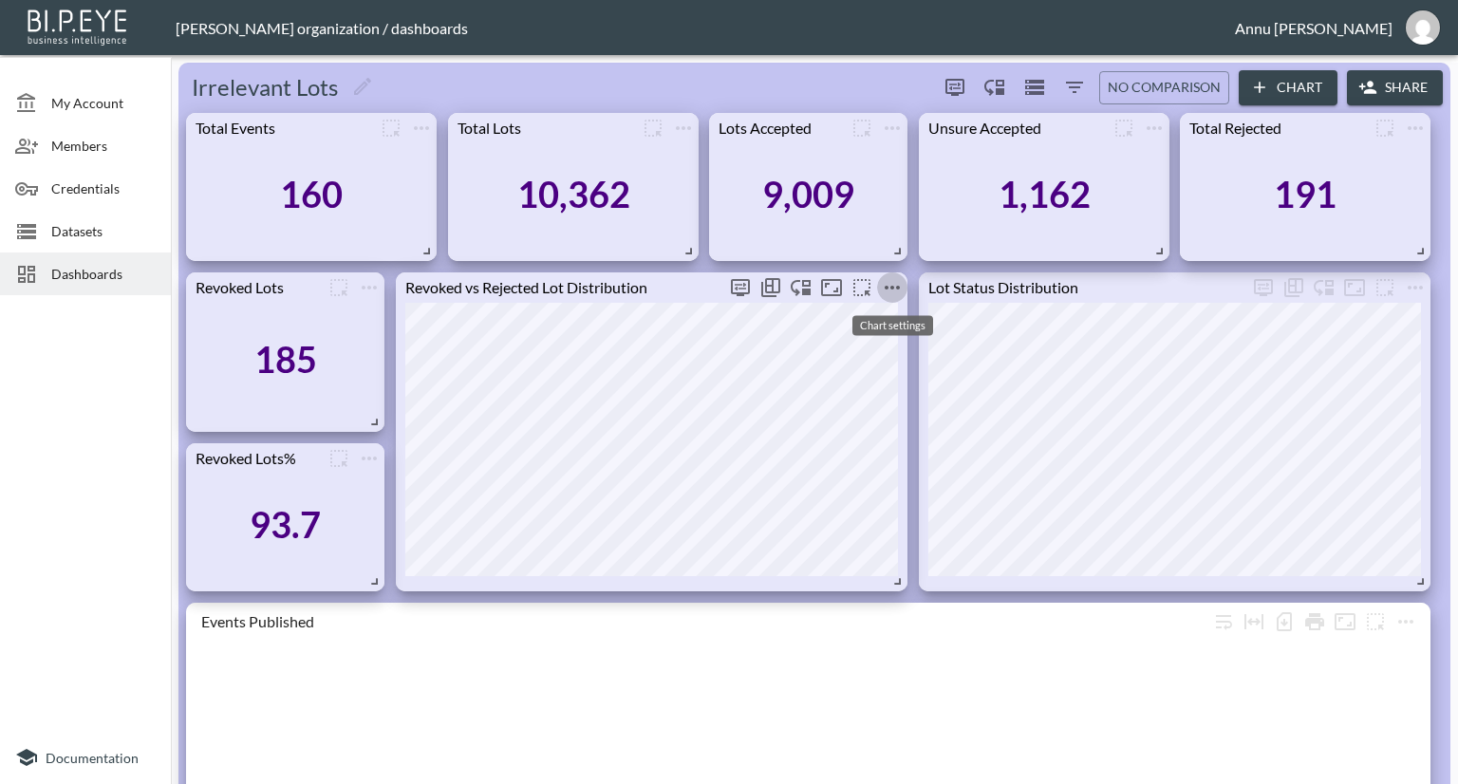
click at [897, 285] on icon "more" at bounding box center [892, 287] width 23 height 23
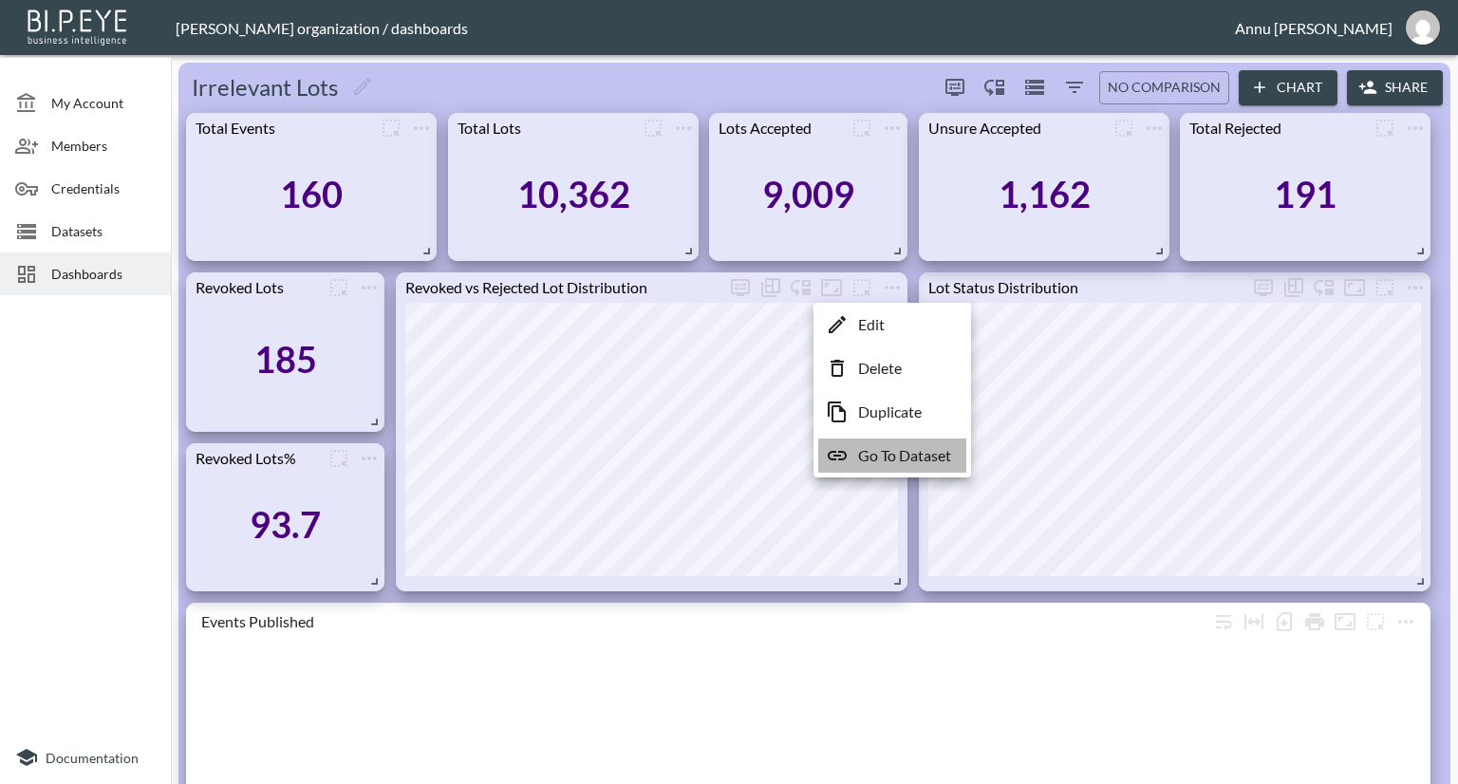
click at [882, 452] on p "Go To Dataset" at bounding box center [904, 455] width 93 height 23
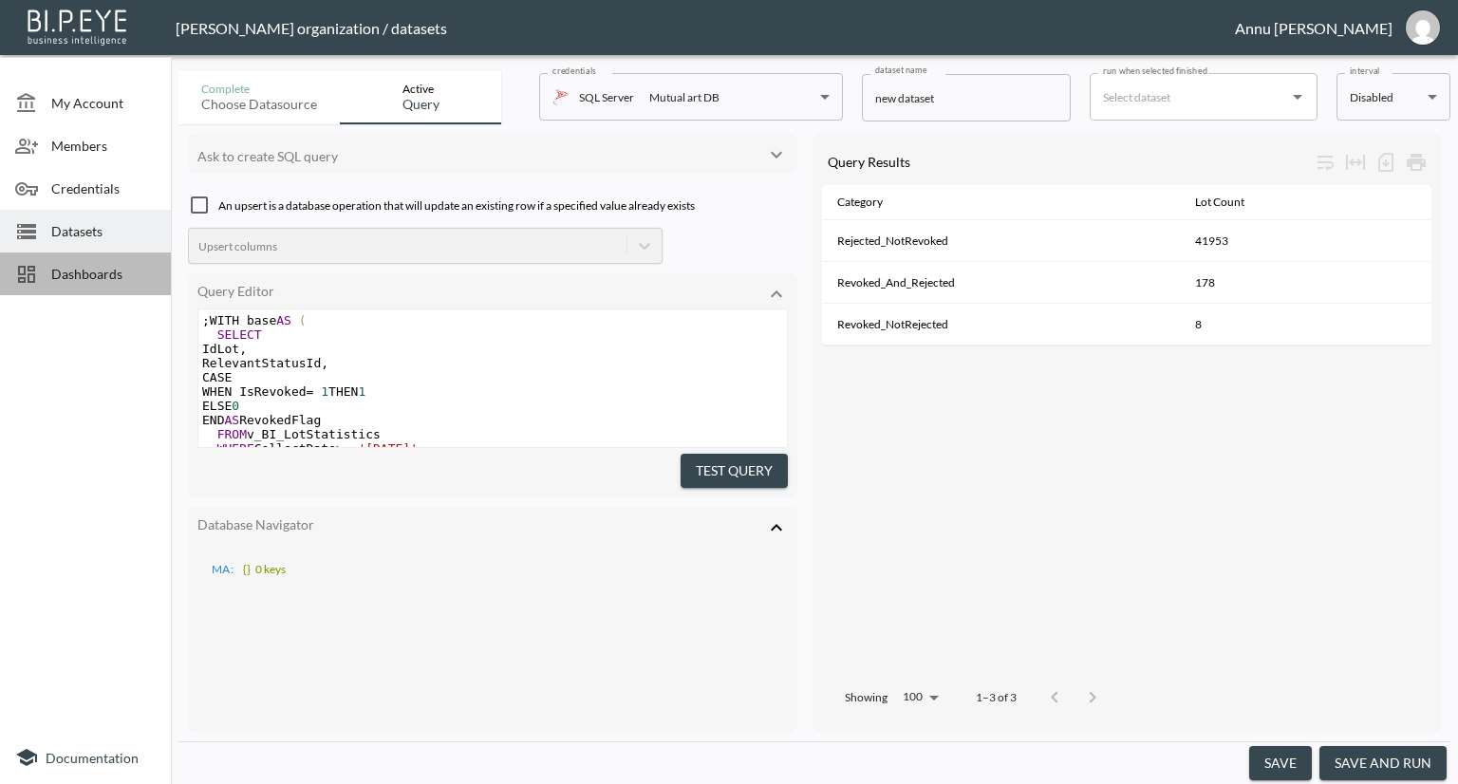
click at [129, 267] on span "Dashboards" at bounding box center [103, 274] width 104 height 20
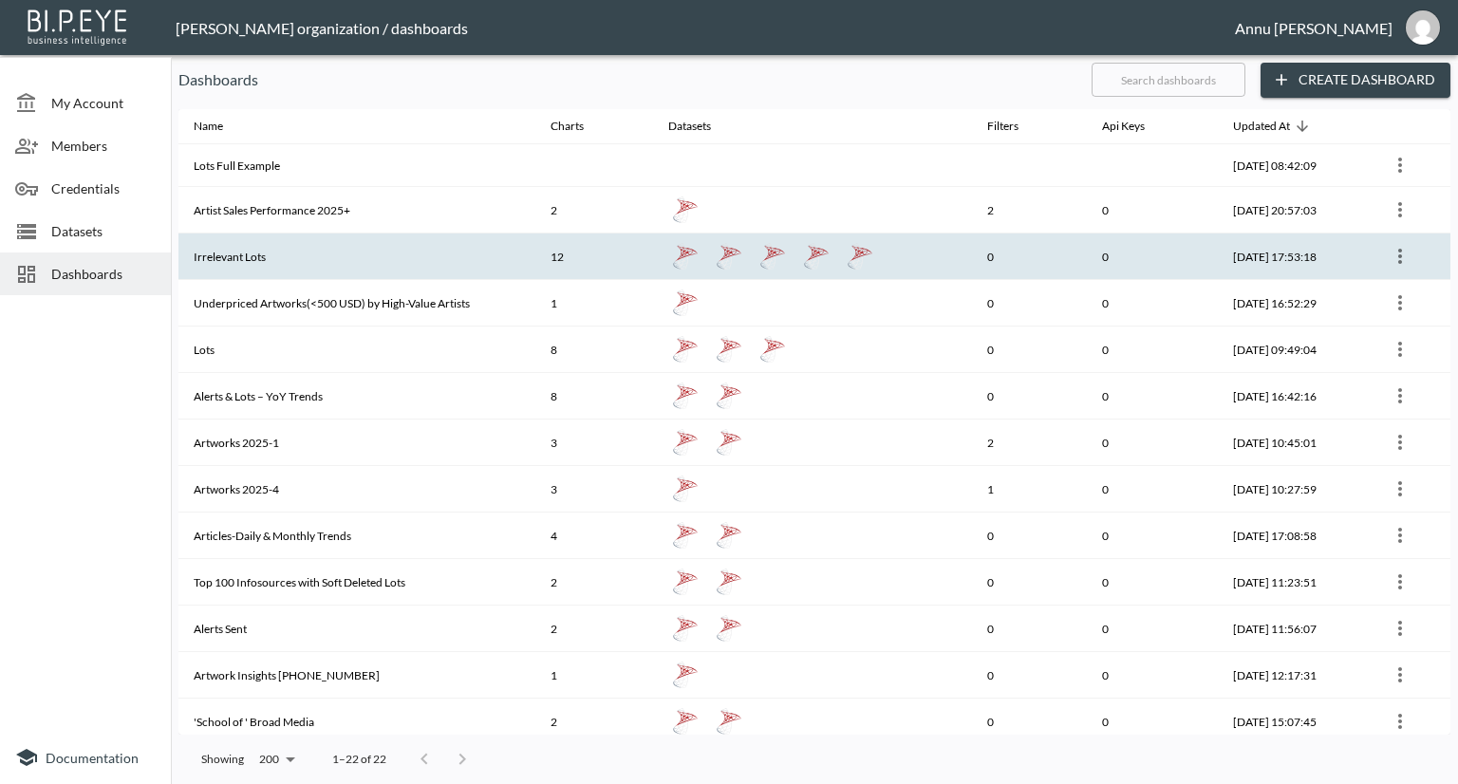
click at [268, 259] on th "Irrelevant Lots" at bounding box center [356, 256] width 357 height 47
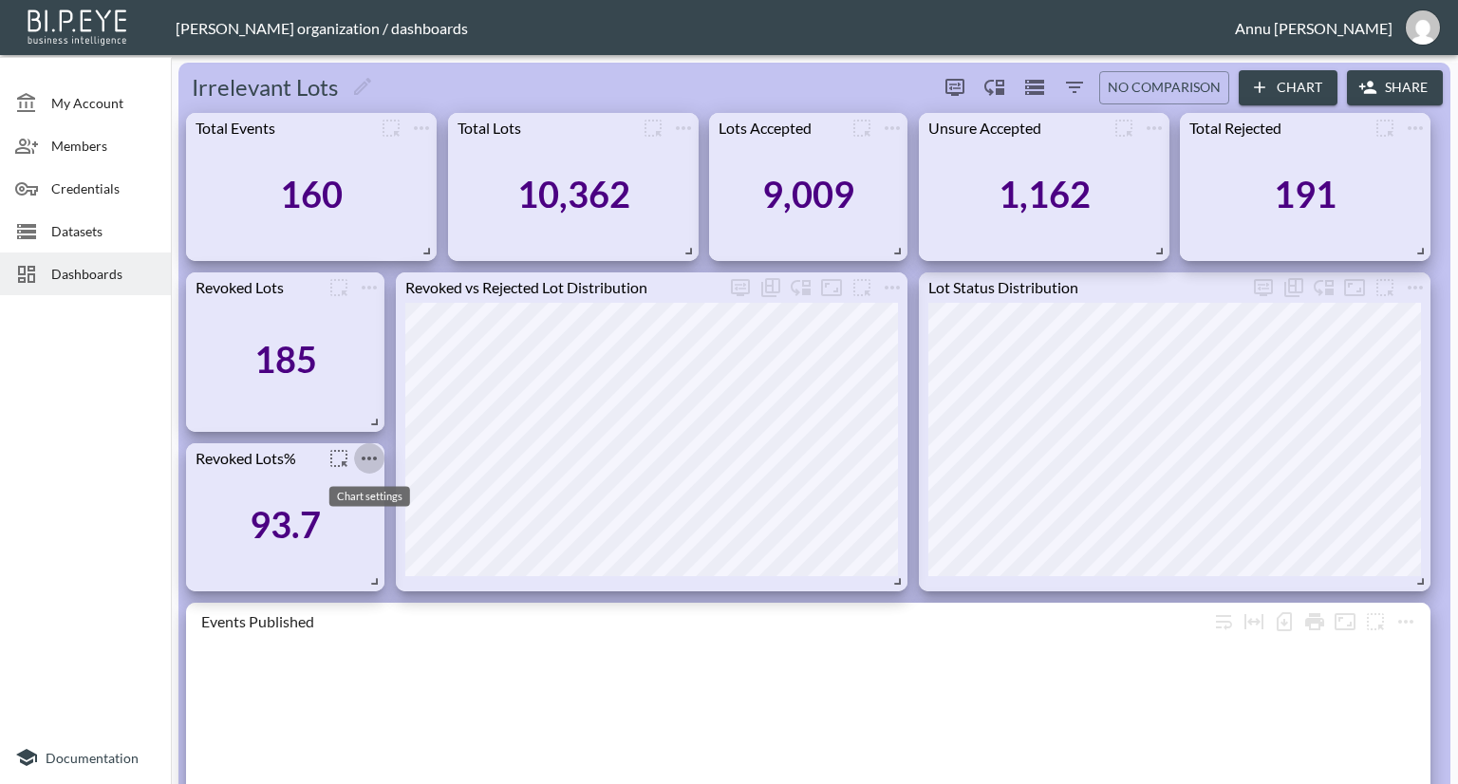
click at [375, 454] on icon "more" at bounding box center [369, 458] width 23 height 23
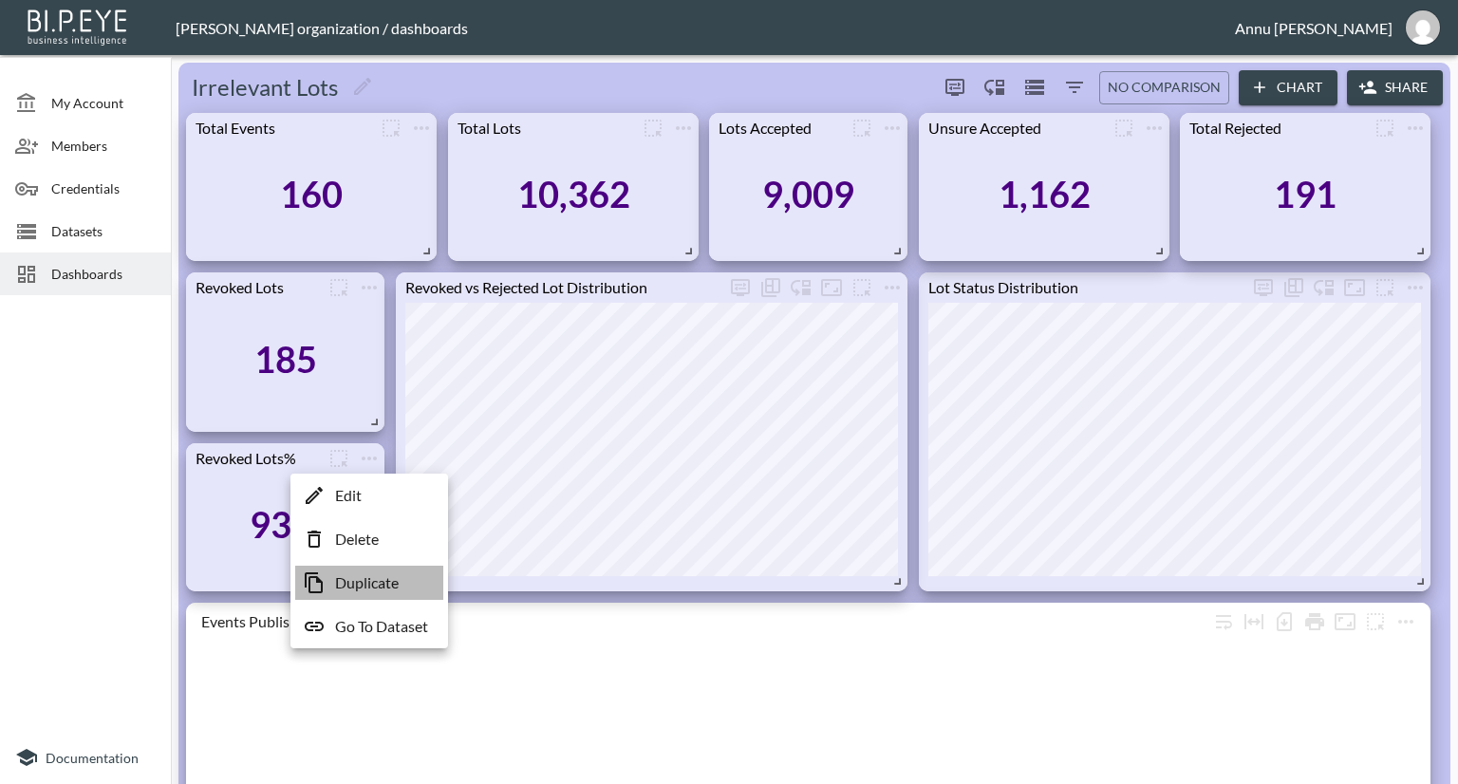
click at [372, 572] on p "Duplicate" at bounding box center [367, 582] width 64 height 23
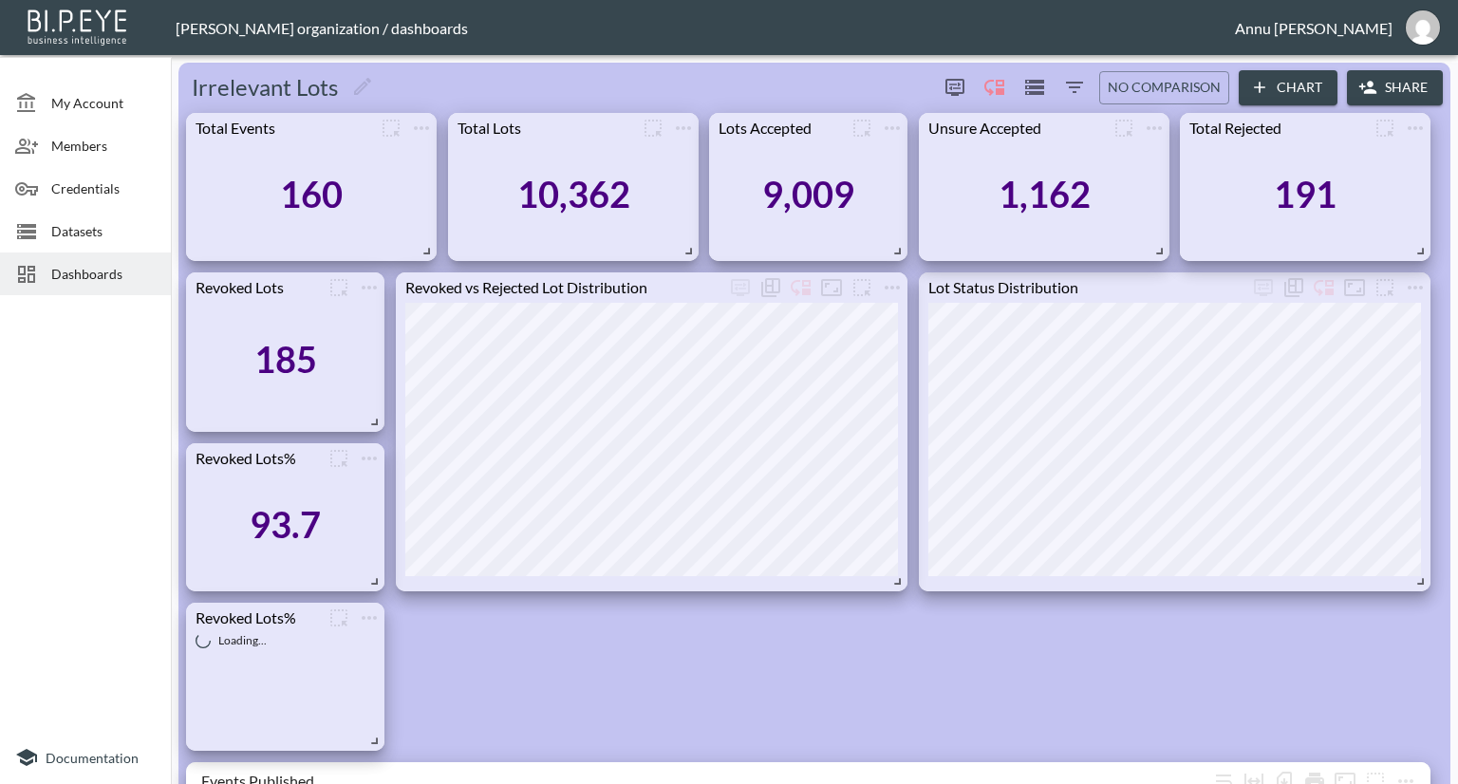
scroll to position [475, 0]
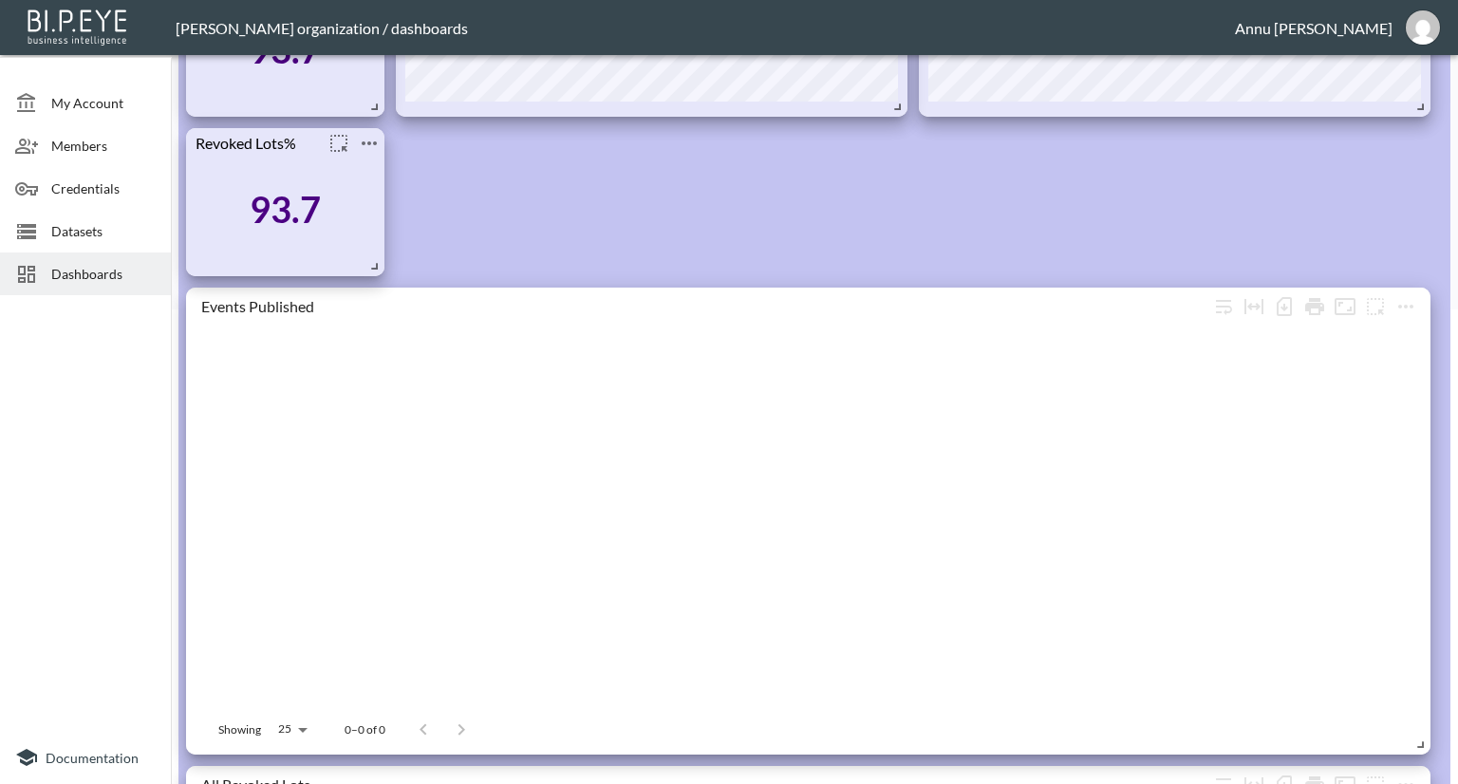
click at [372, 139] on icon "more" at bounding box center [369, 143] width 23 height 23
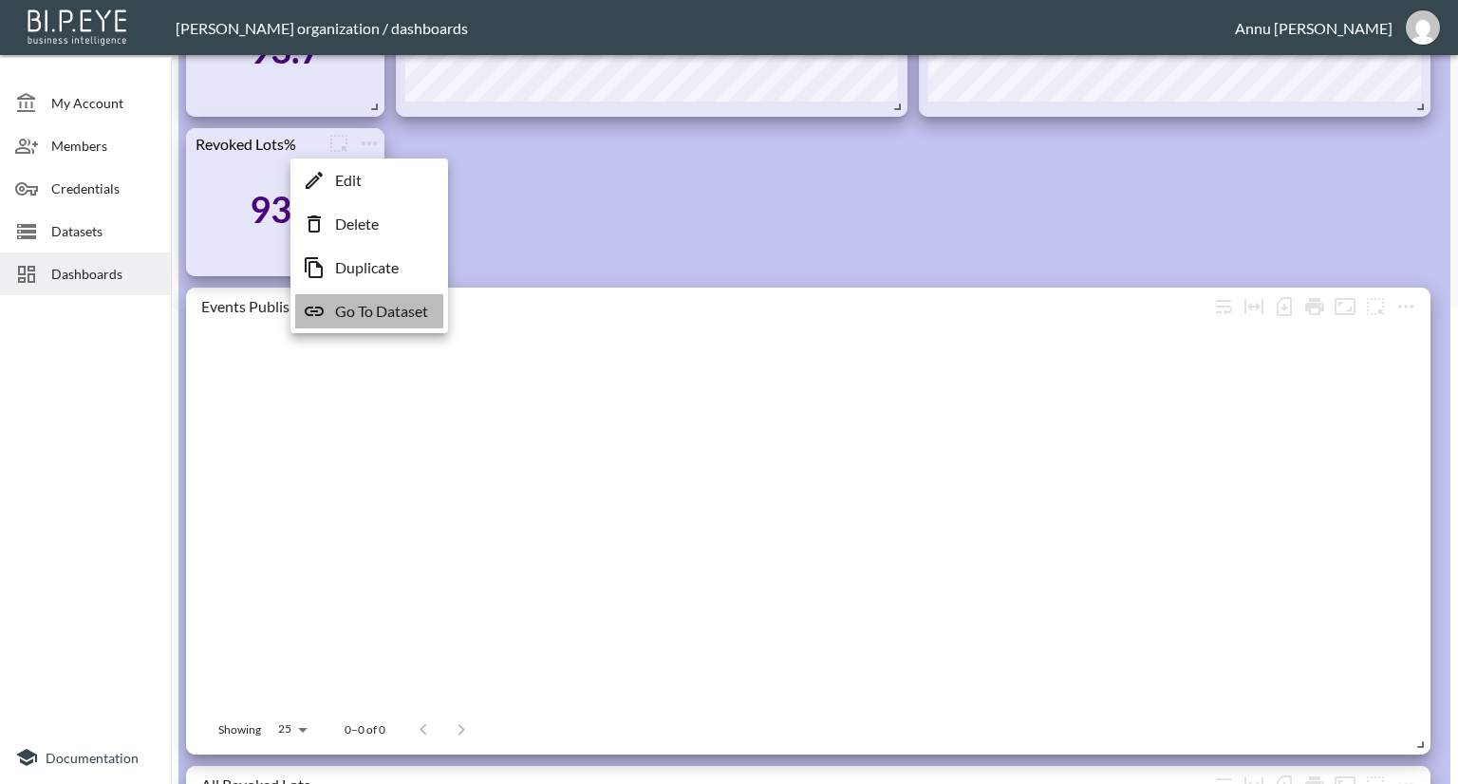
click at [369, 314] on p "Go To Dataset" at bounding box center [381, 311] width 93 height 23
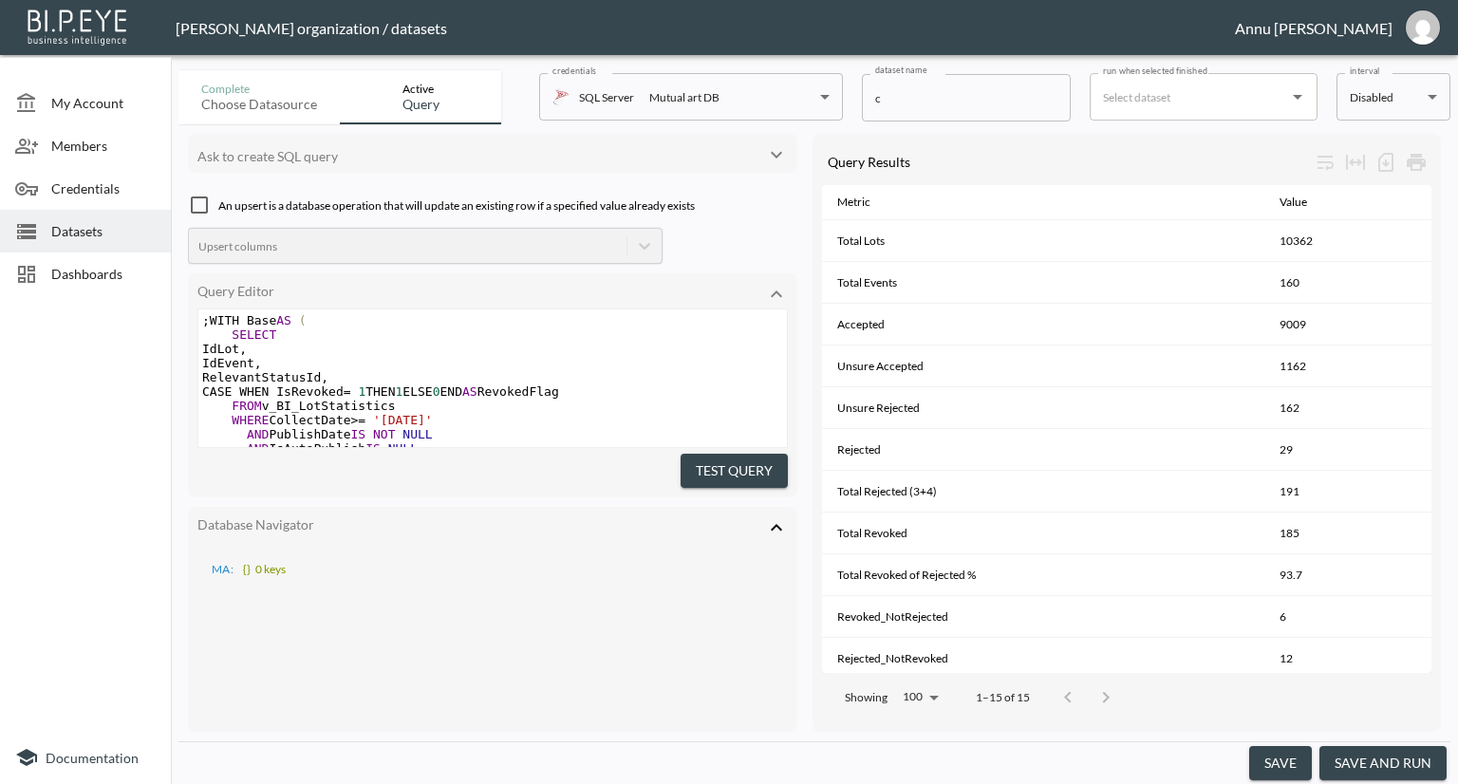
click at [118, 226] on span "Datasets" at bounding box center [103, 231] width 104 height 20
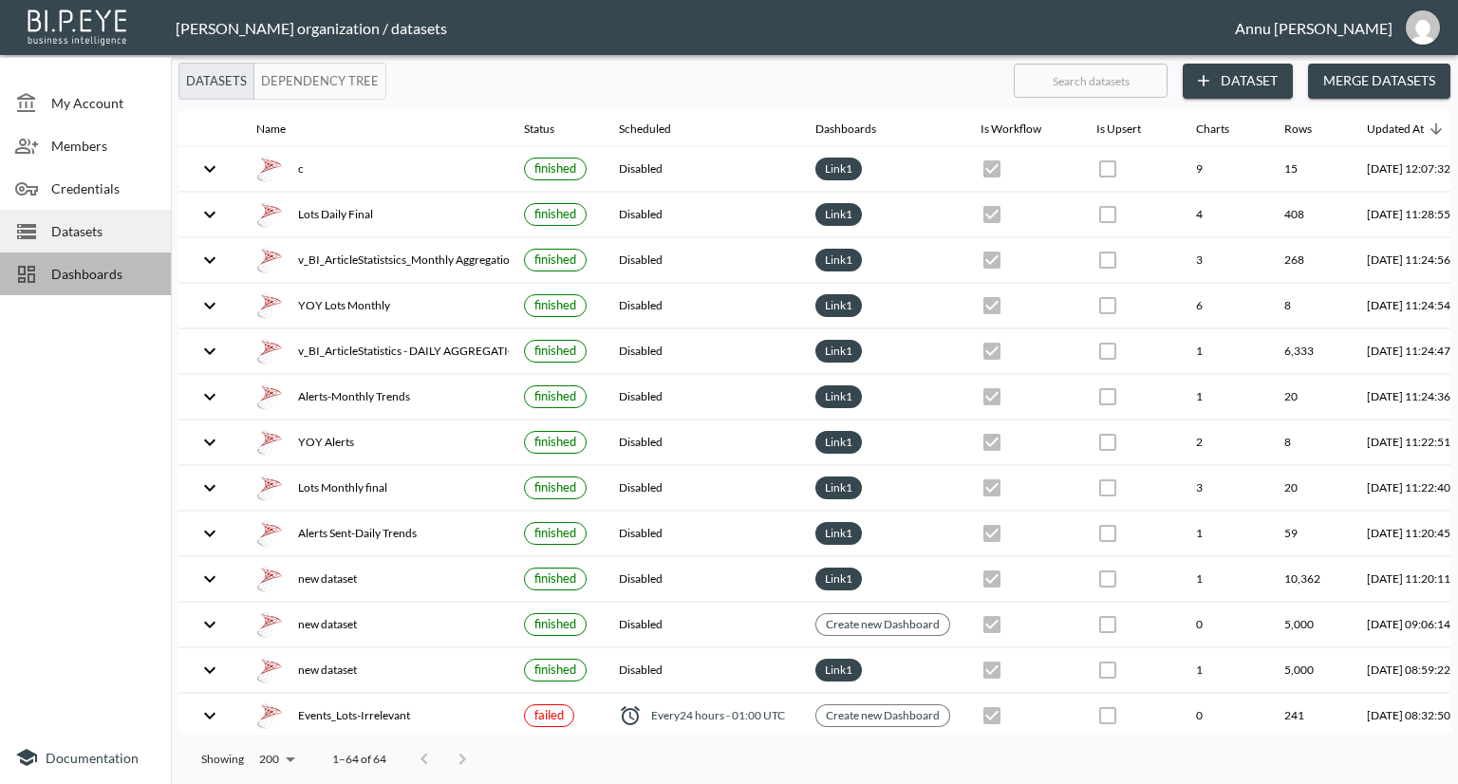
click at [128, 263] on div "Dashboards" at bounding box center [85, 273] width 171 height 43
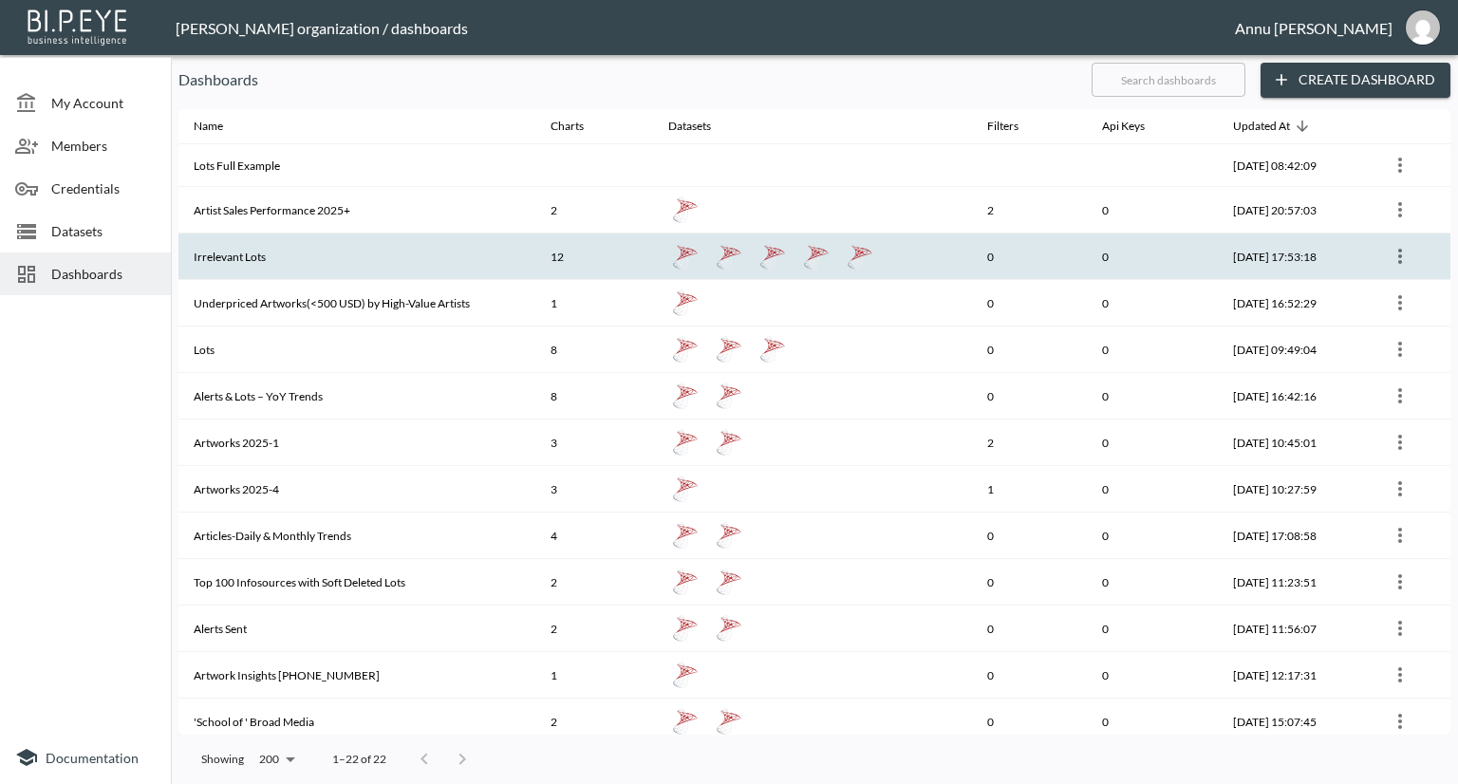
click at [233, 255] on th "Irrelevant Lots" at bounding box center [356, 256] width 357 height 47
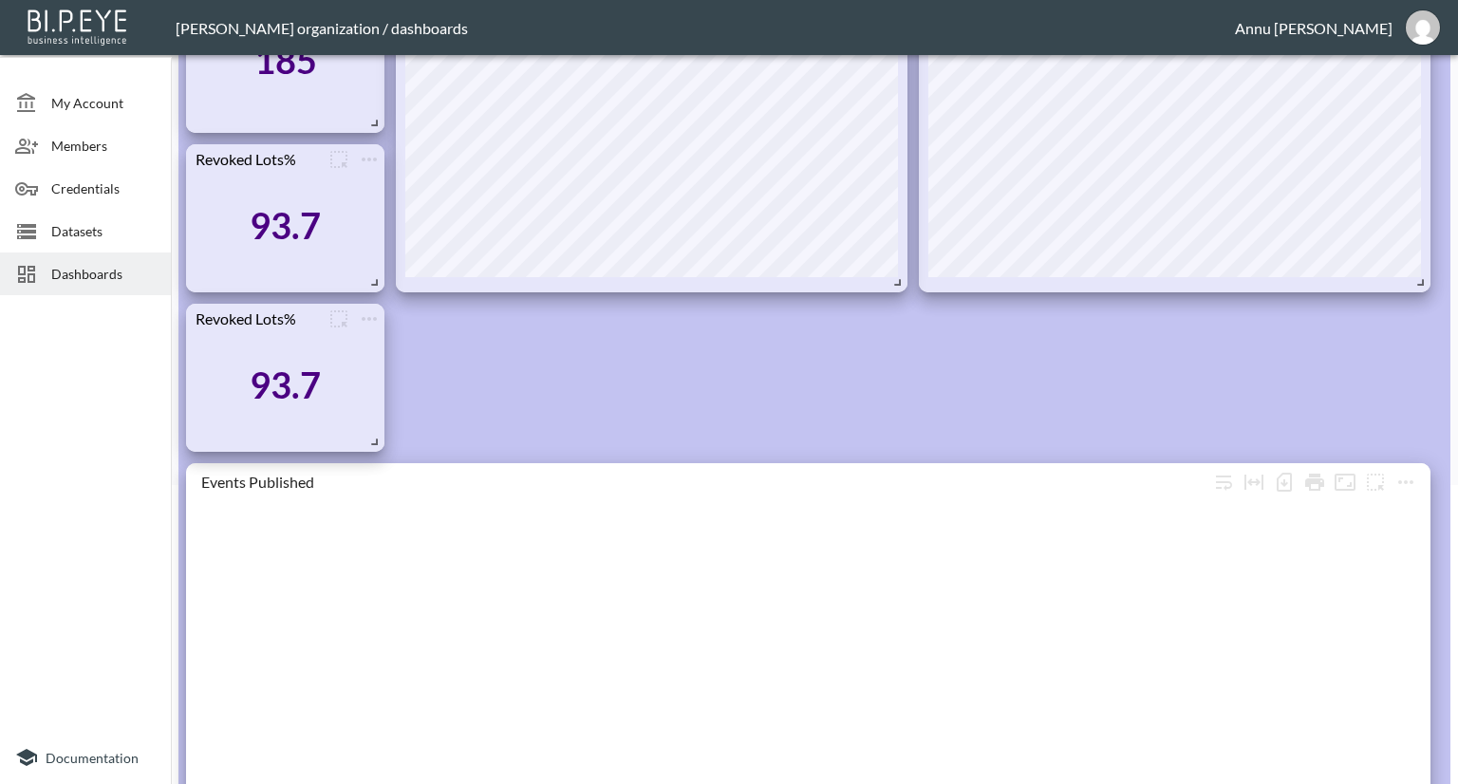
scroll to position [380, 0]
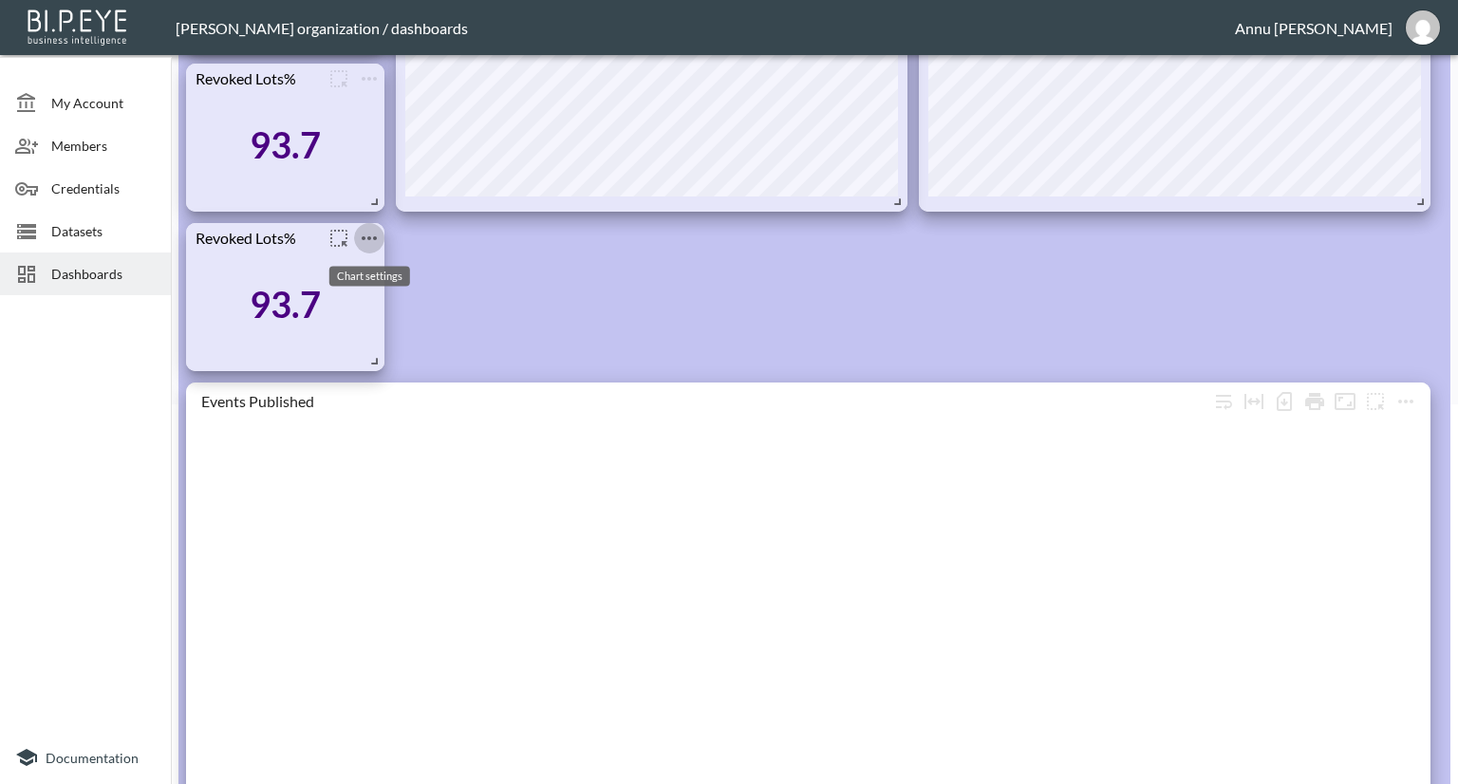
click at [366, 239] on icon "more" at bounding box center [369, 238] width 23 height 23
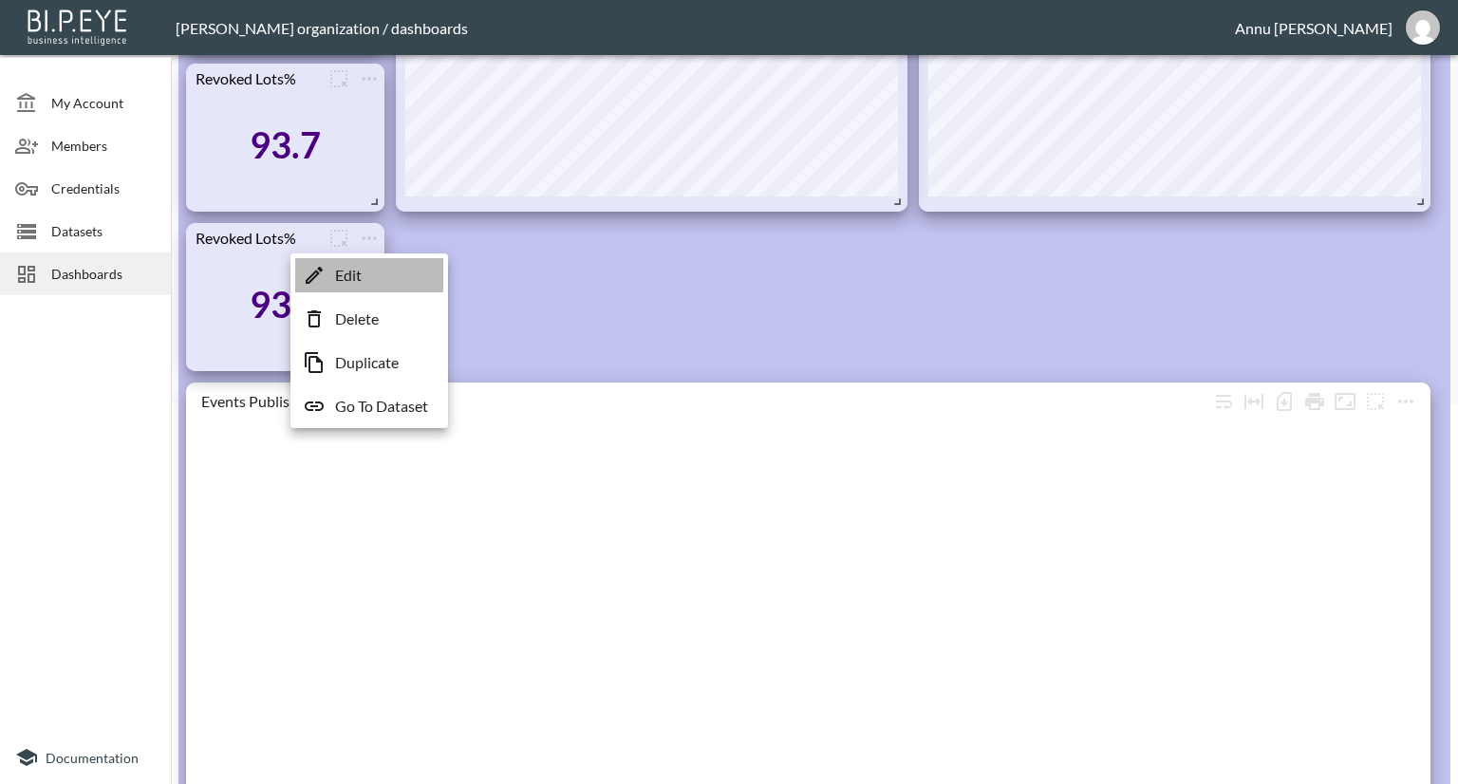
click at [363, 267] on li "Edit" at bounding box center [369, 275] width 148 height 34
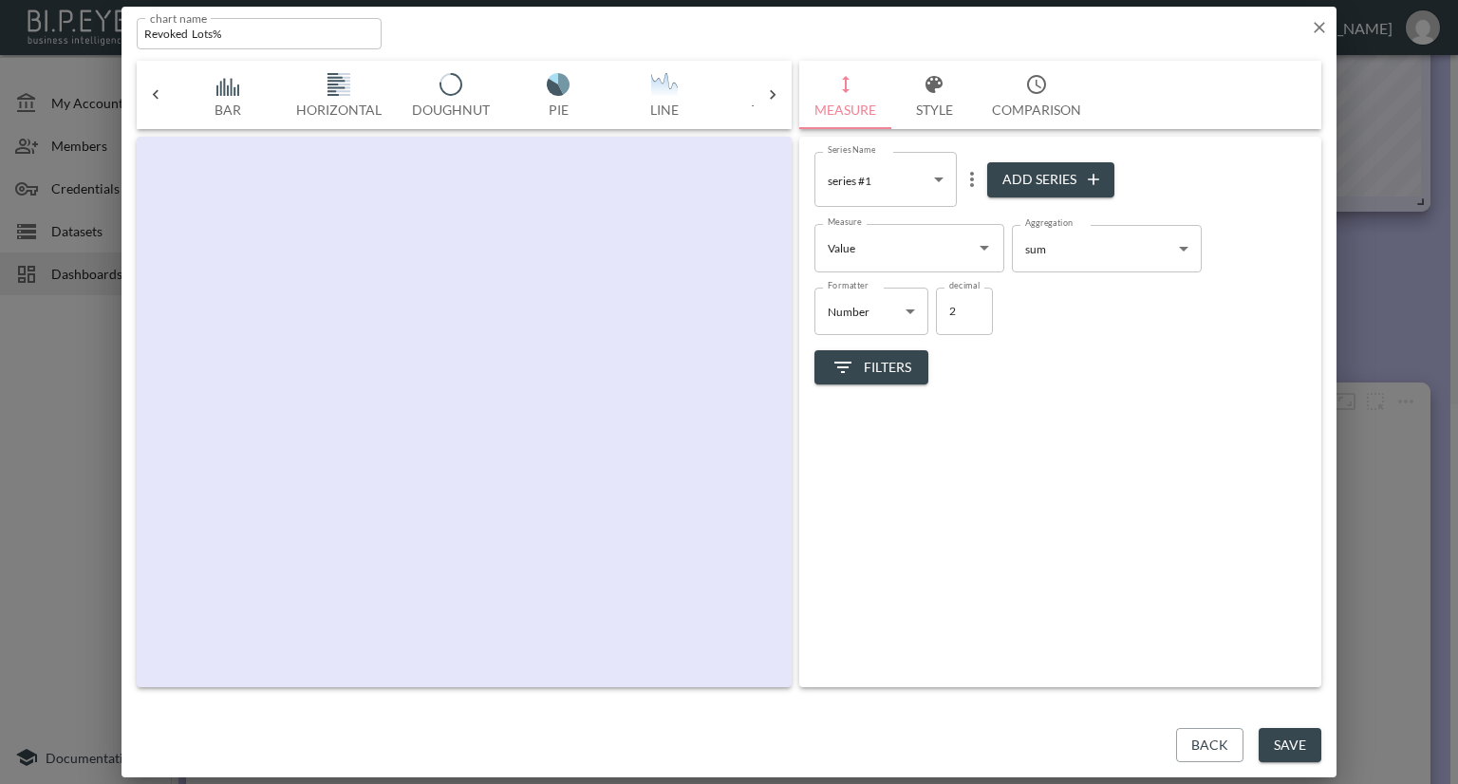
scroll to position [0, 99]
click at [978, 252] on icon "Open" at bounding box center [984, 247] width 23 height 23
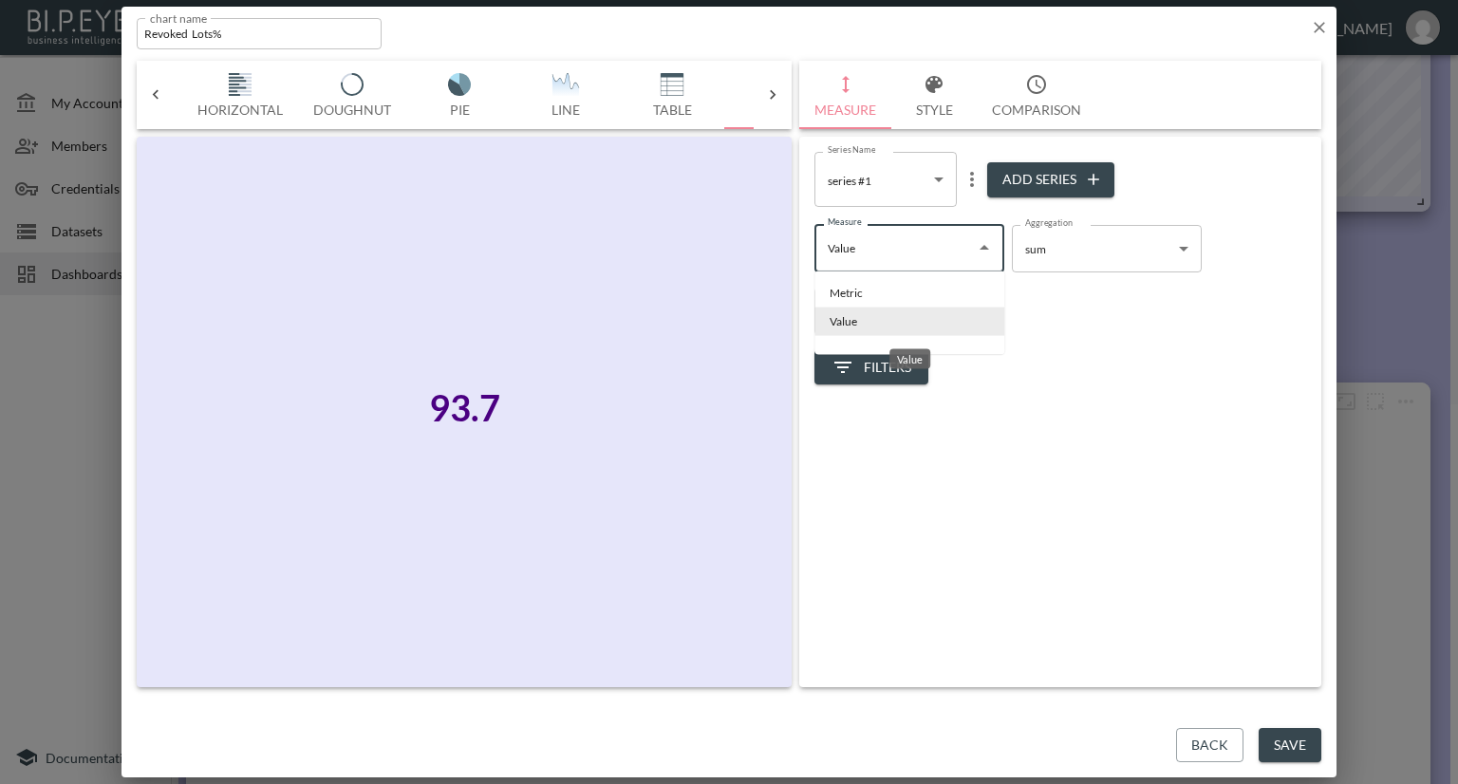
click at [862, 316] on li "Value" at bounding box center [909, 322] width 190 height 28
click at [893, 356] on span "Filters" at bounding box center [871, 368] width 80 height 24
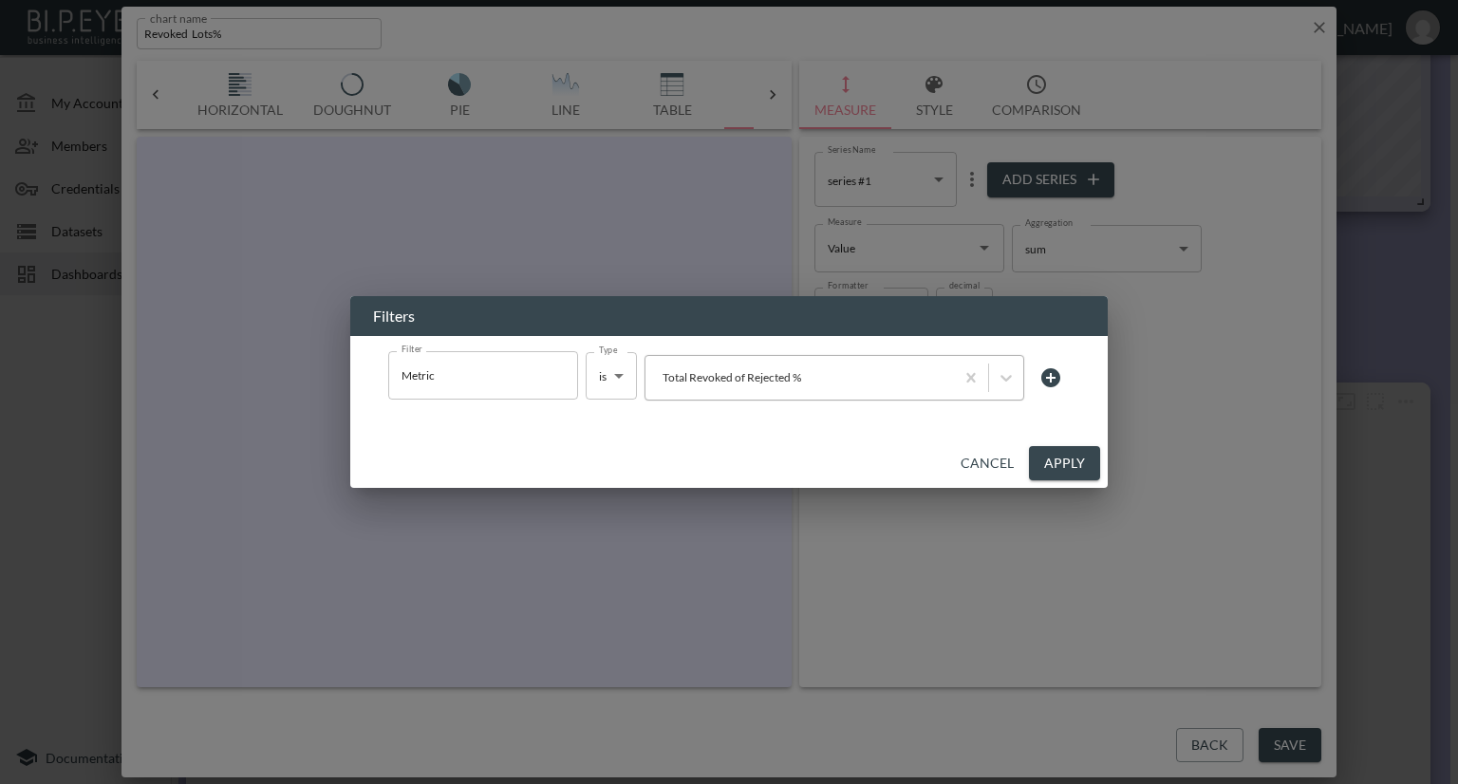
click at [847, 377] on div at bounding box center [799, 377] width 289 height 18
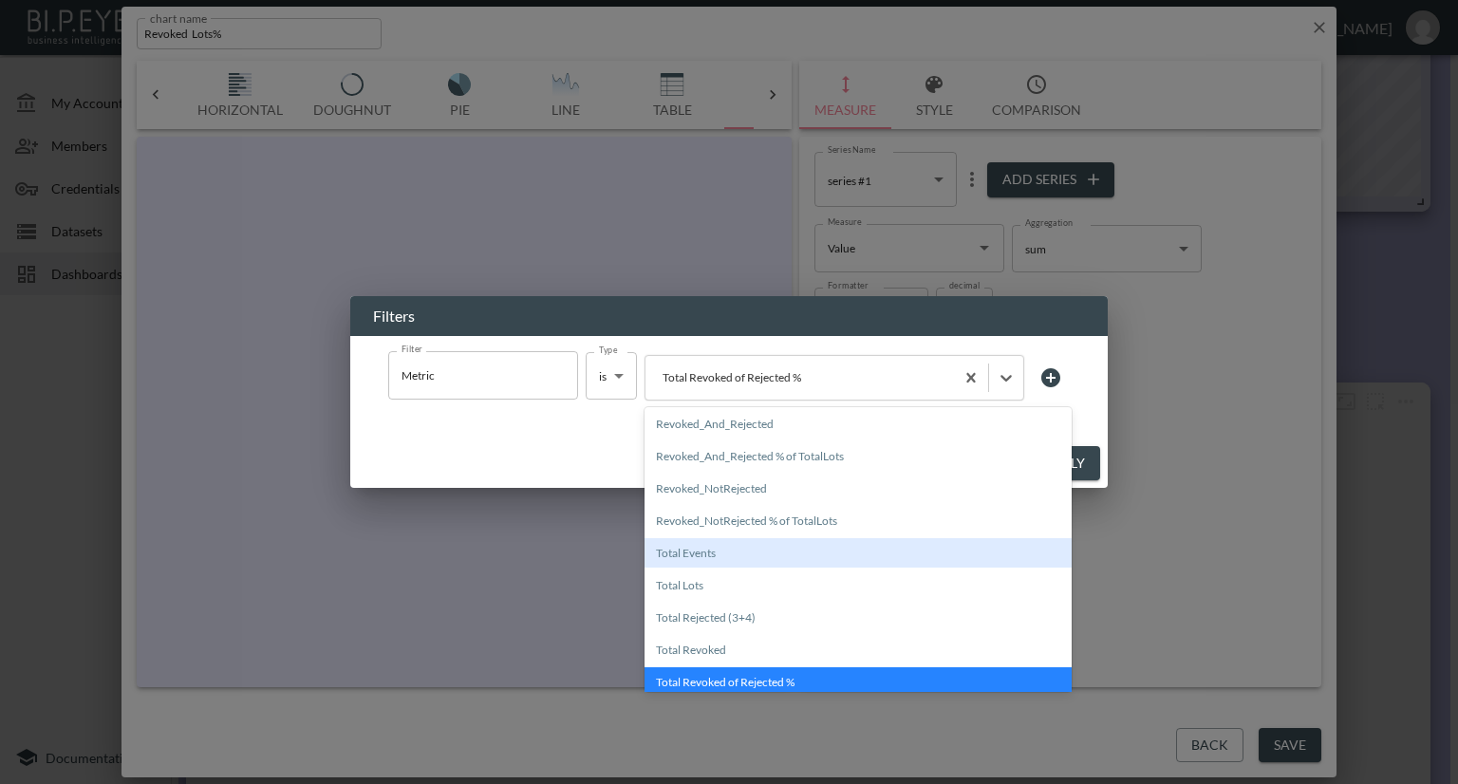
scroll to position [95, 0]
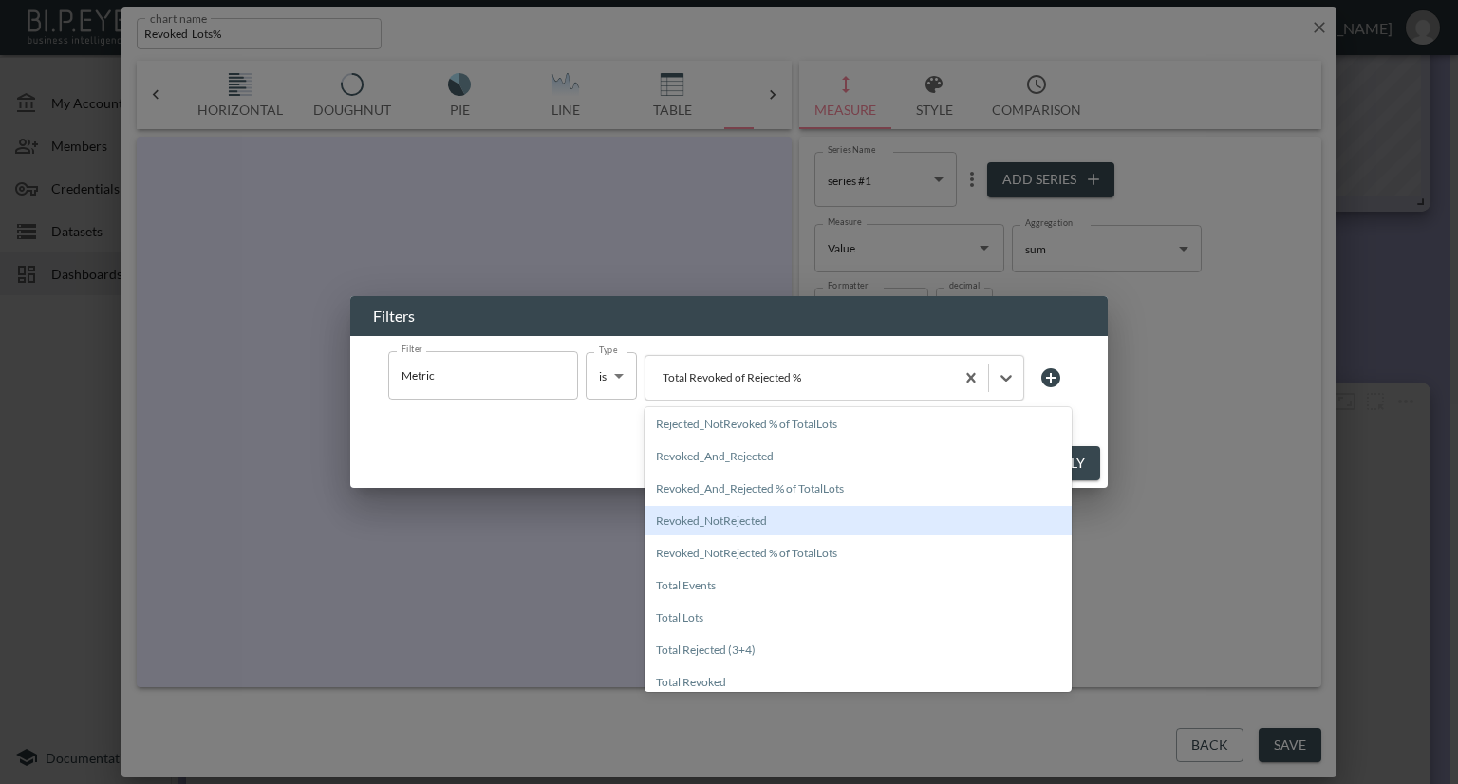
click at [773, 517] on div "Revoked_NotRejected" at bounding box center [857, 520] width 427 height 29
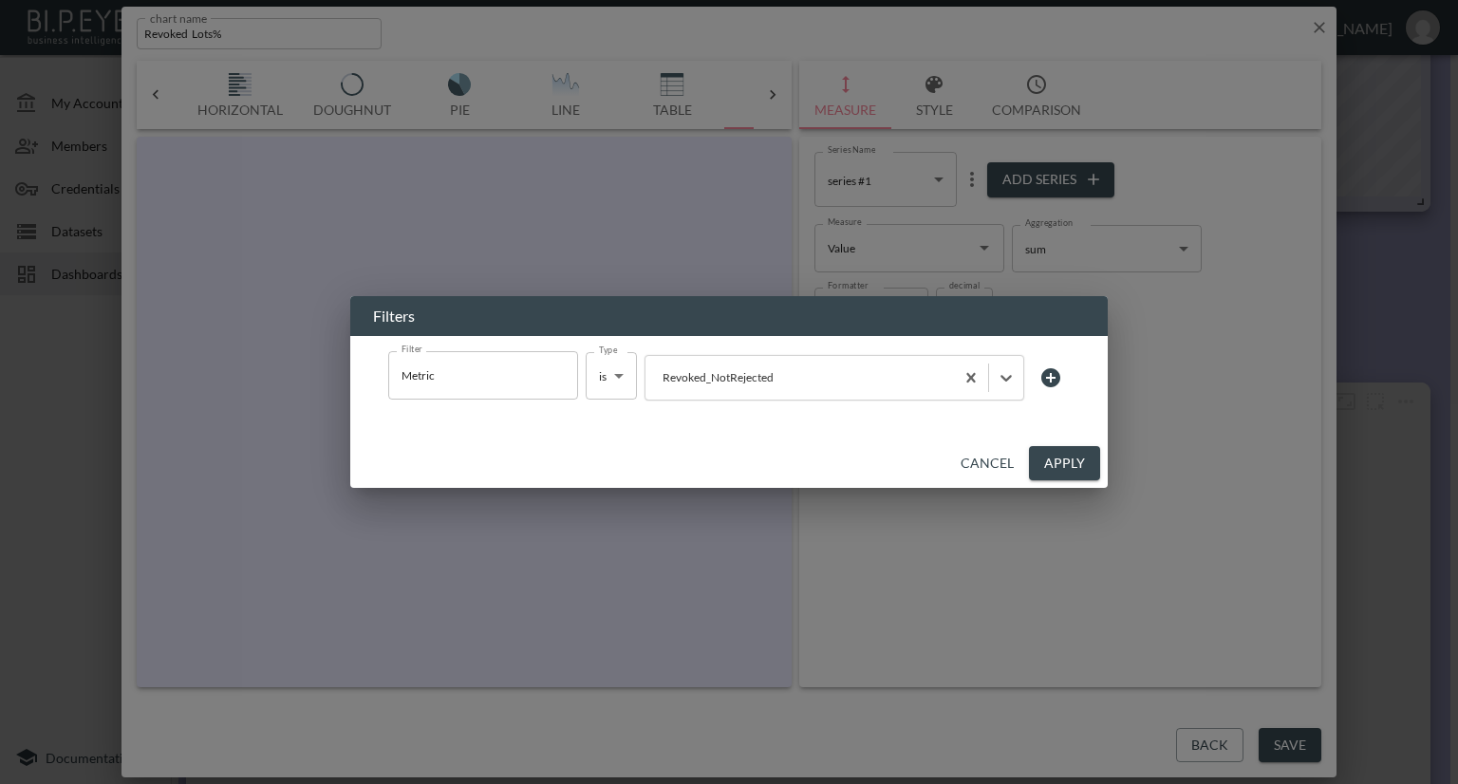
click at [1059, 465] on button "Apply" at bounding box center [1064, 463] width 71 height 35
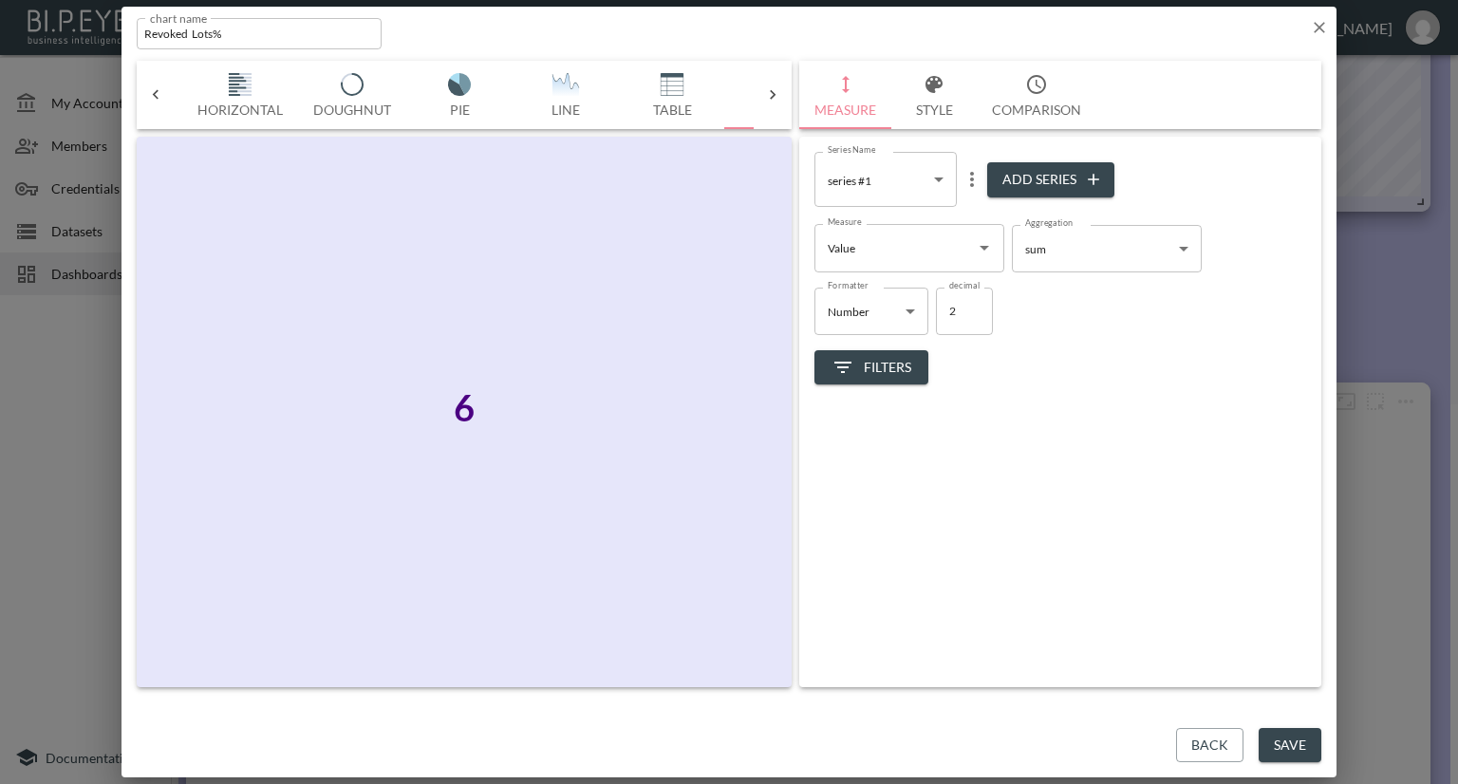
click at [152, 91] on icon at bounding box center [155, 94] width 19 height 19
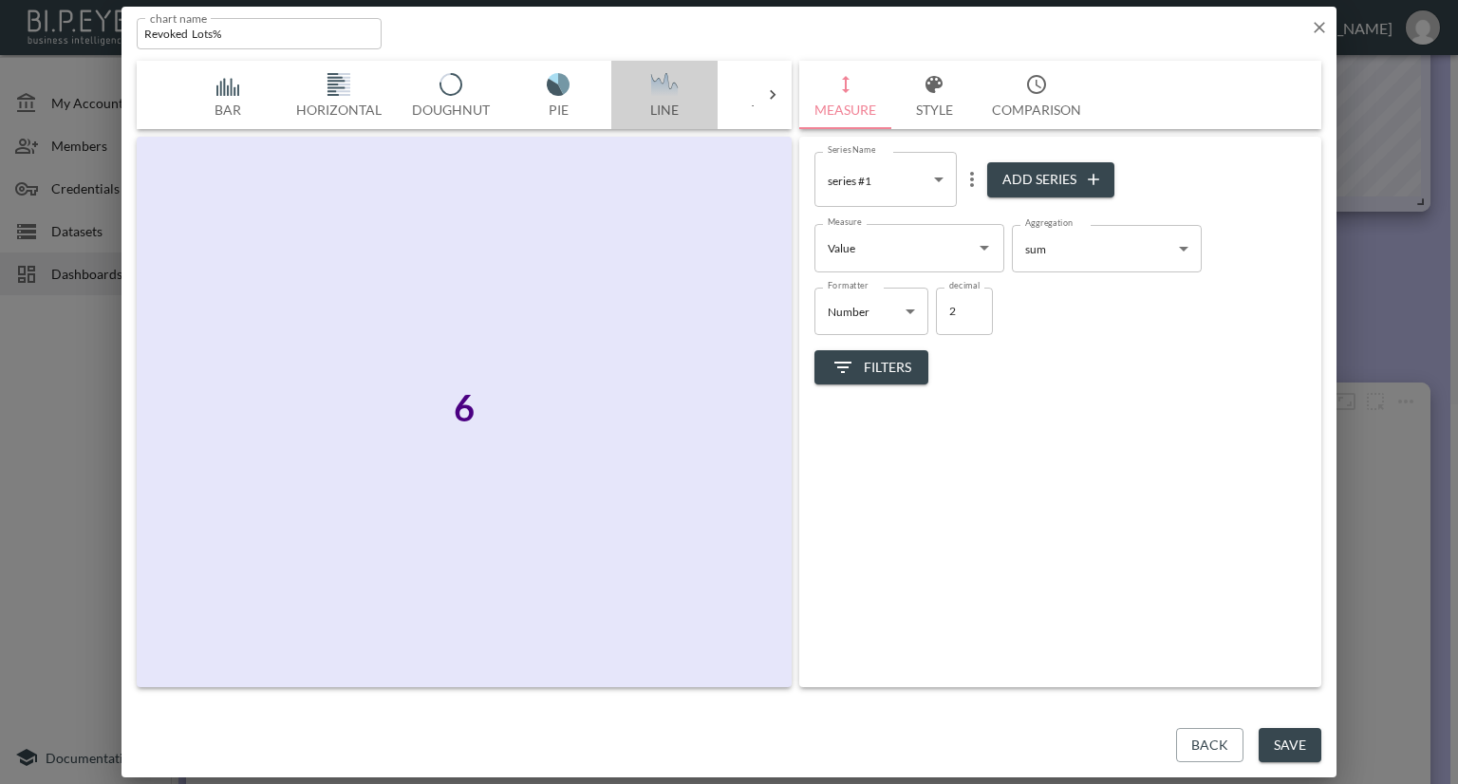
click at [668, 78] on img "button" at bounding box center [664, 84] width 76 height 23
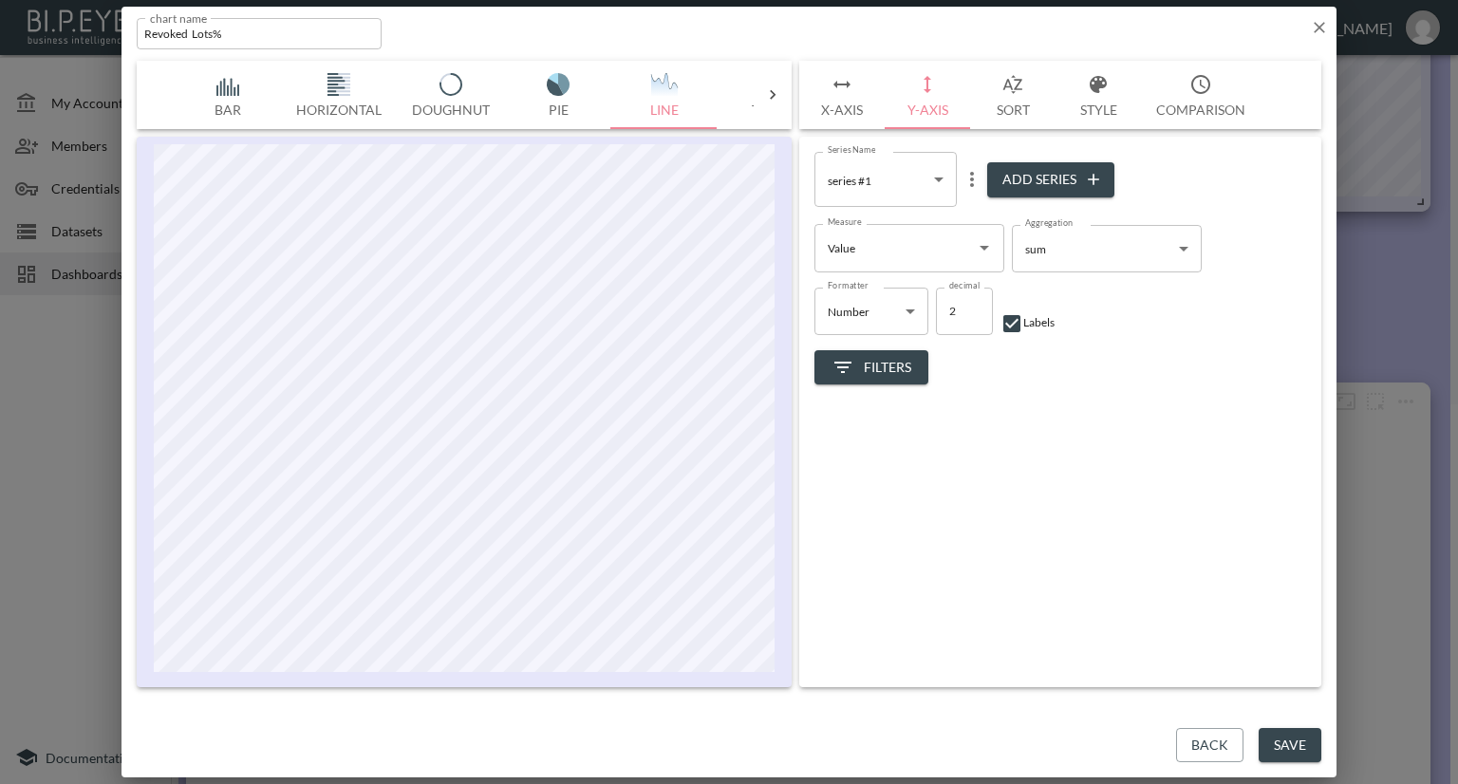
click at [984, 246] on icon "Open" at bounding box center [984, 248] width 9 height 5
click at [874, 320] on li "Value" at bounding box center [909, 322] width 190 height 28
click at [885, 356] on span "Filters" at bounding box center [871, 368] width 80 height 24
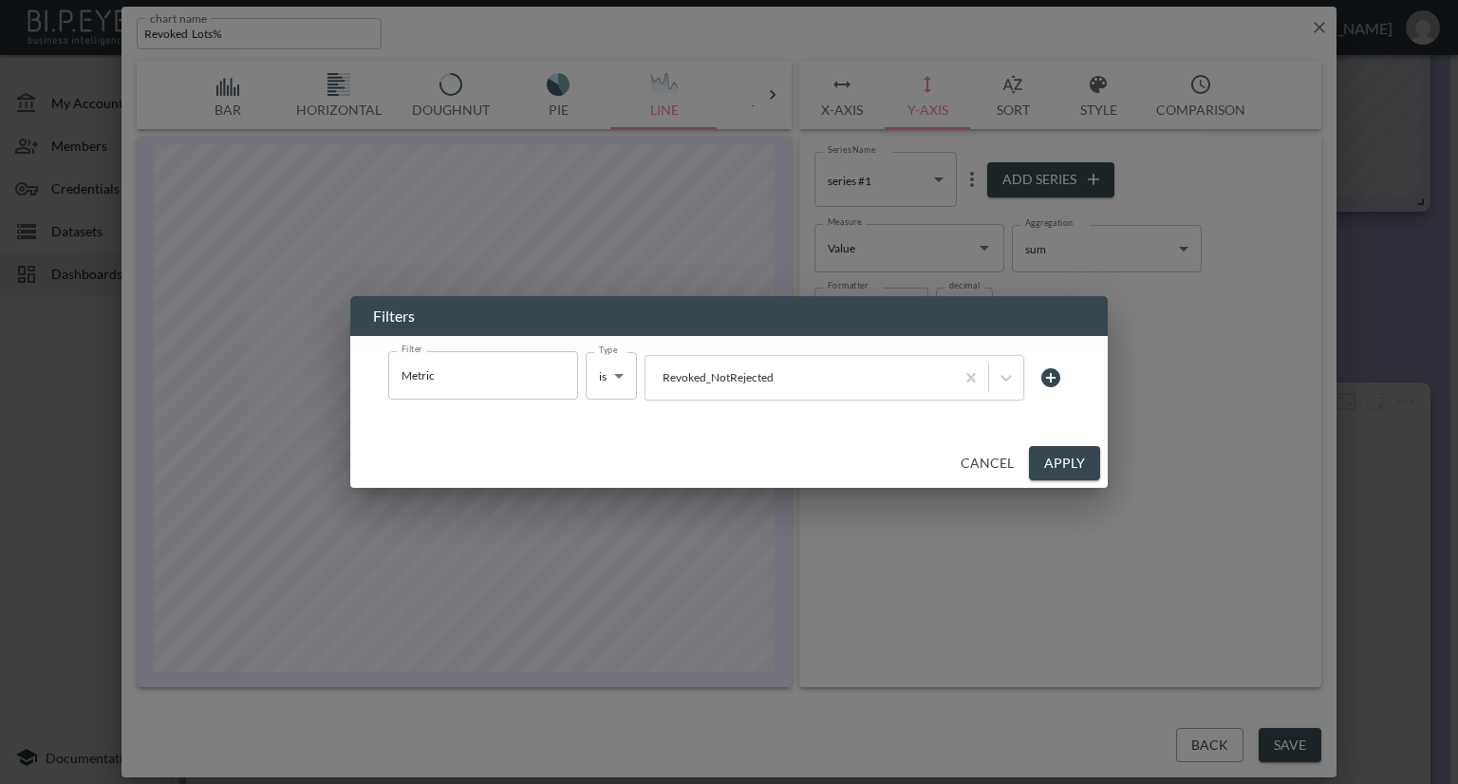
click at [1061, 455] on button "Apply" at bounding box center [1064, 463] width 71 height 35
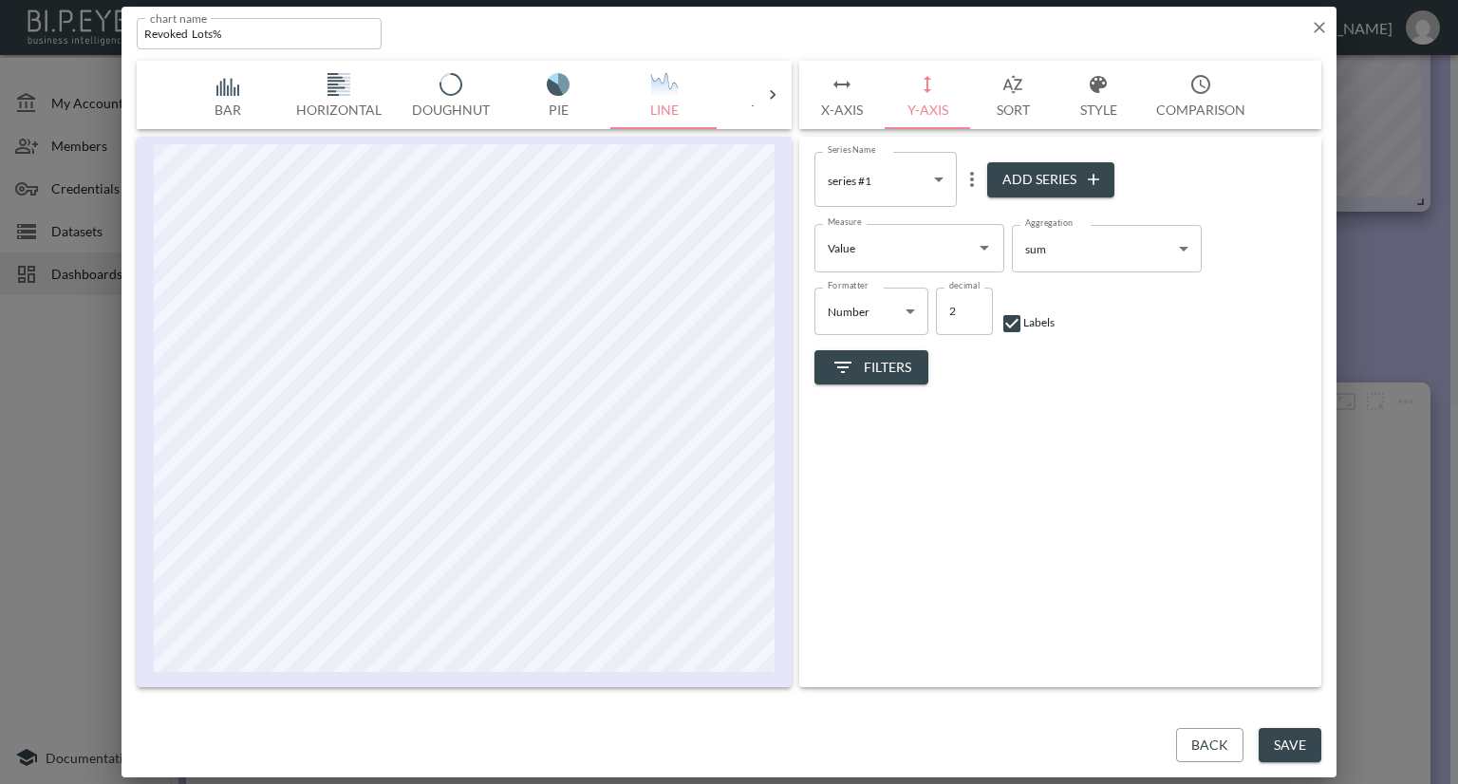
click at [1317, 28] on icon "button" at bounding box center [1319, 27] width 11 height 11
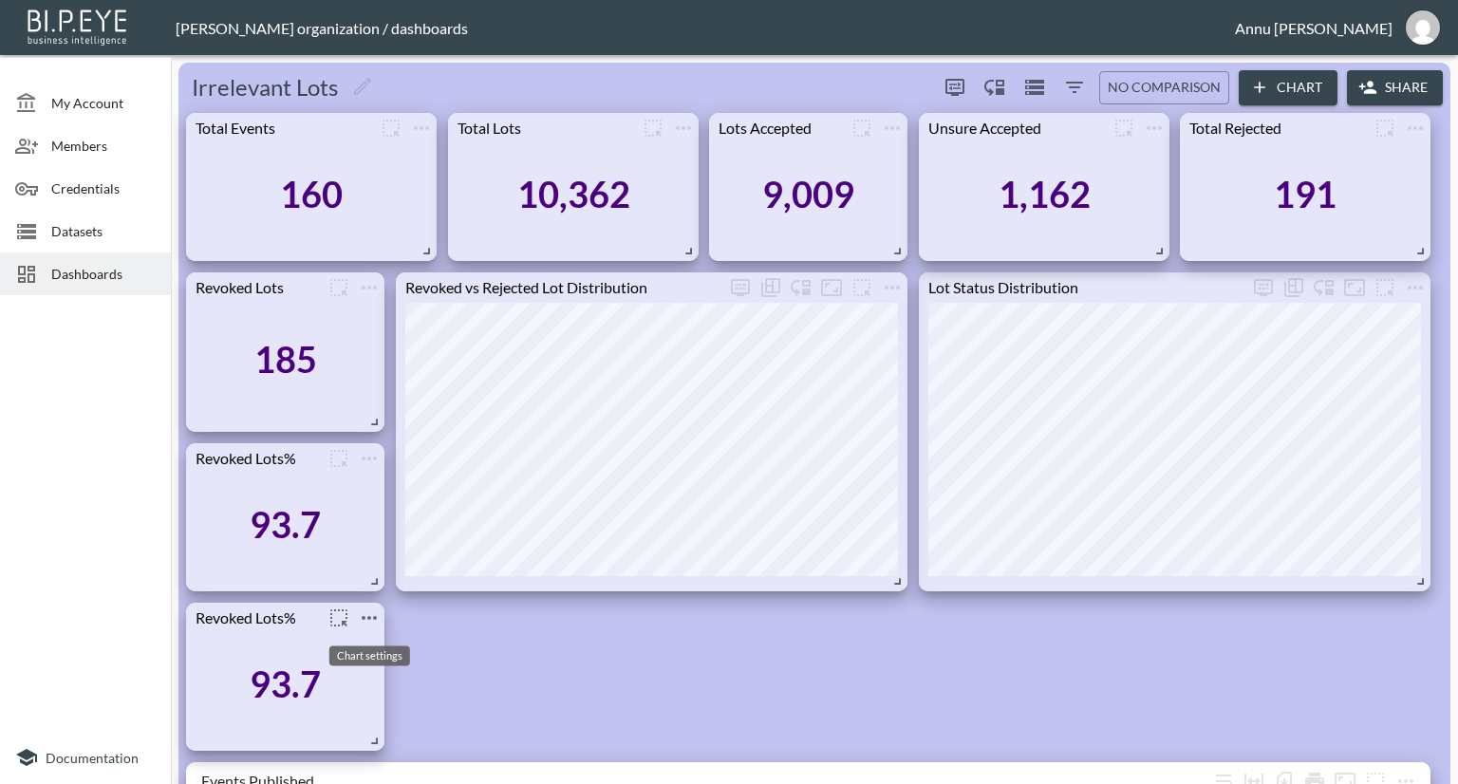
click at [367, 616] on icon "more" at bounding box center [369, 618] width 15 height 4
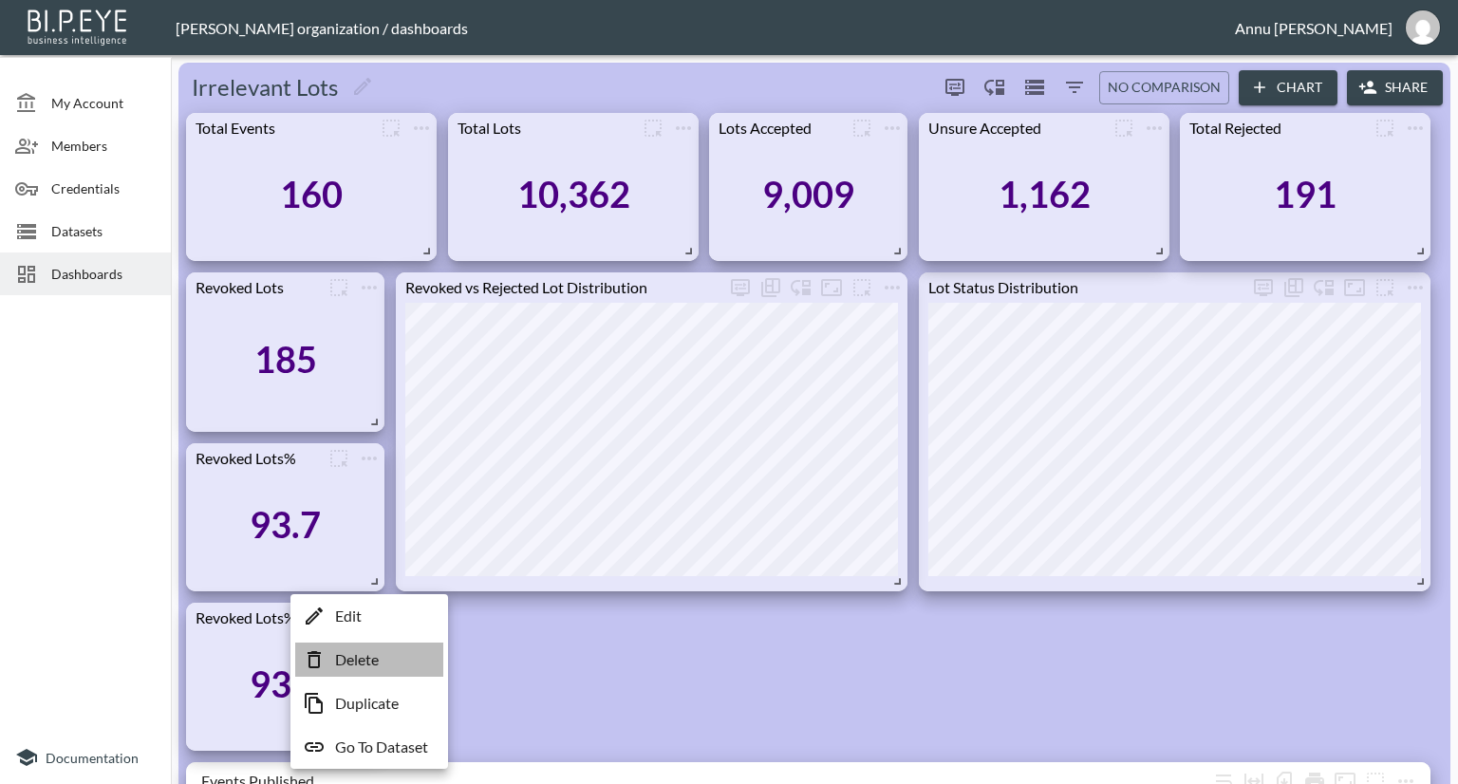
click at [372, 651] on p "Delete" at bounding box center [357, 659] width 44 height 23
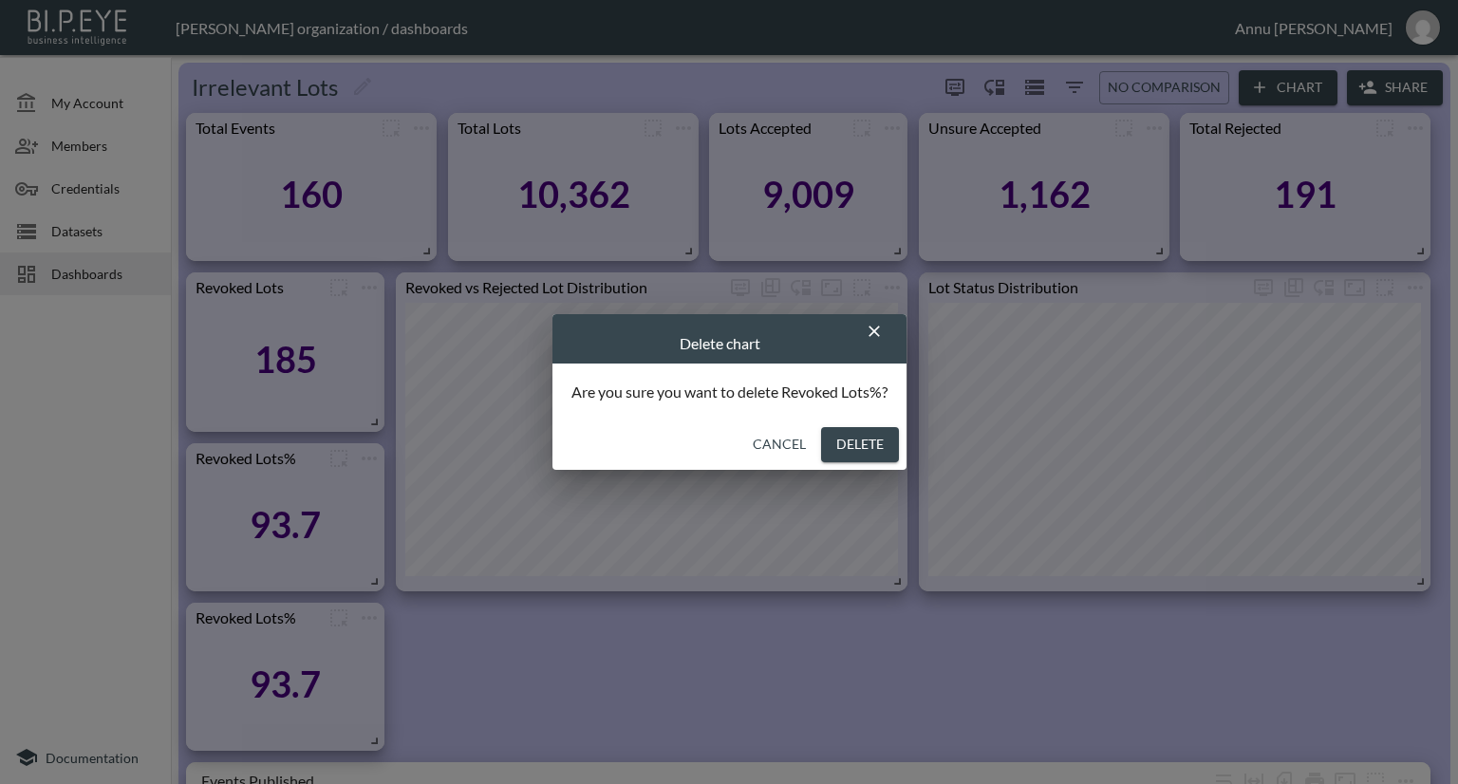
click at [869, 332] on icon "button" at bounding box center [874, 331] width 19 height 19
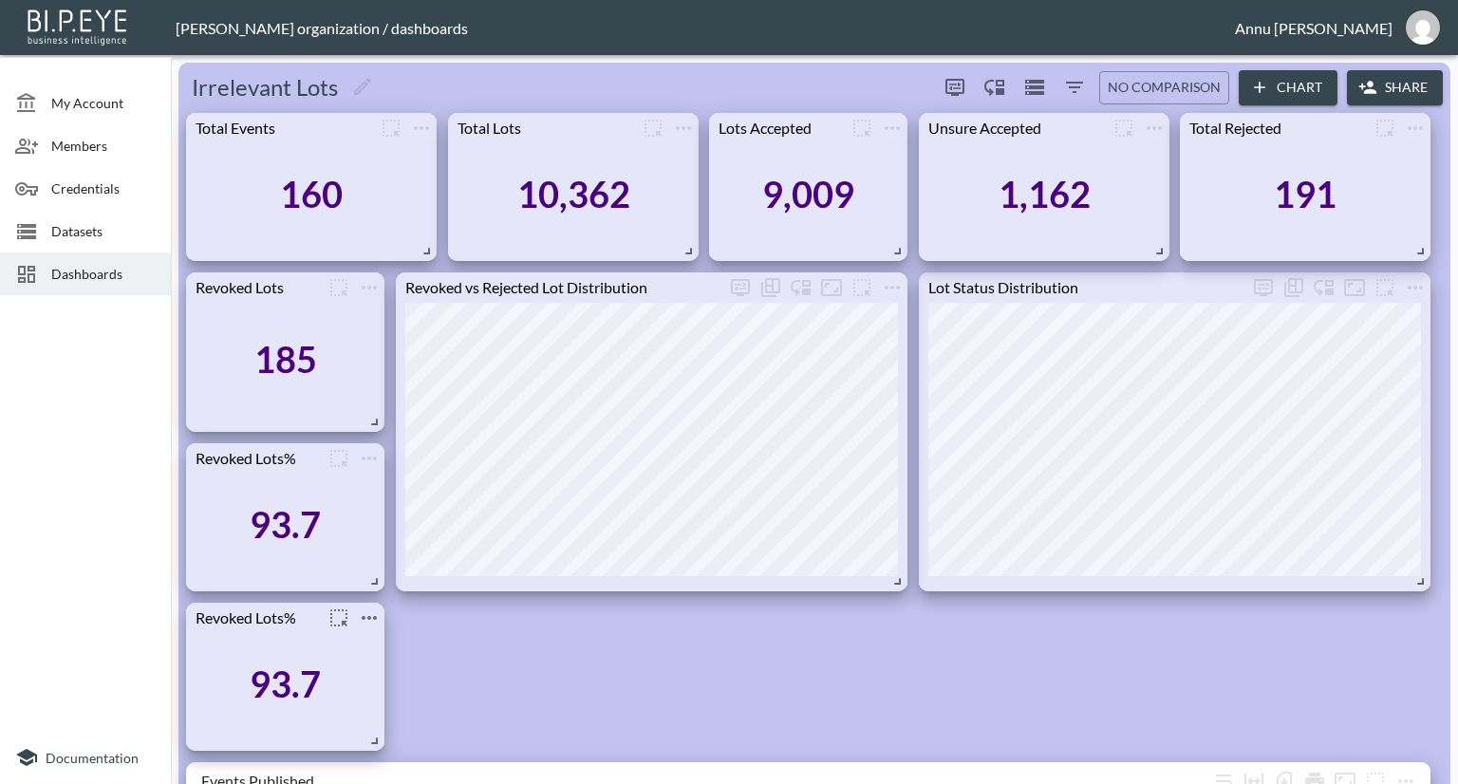
click at [361, 621] on icon "more" at bounding box center [369, 618] width 23 height 23
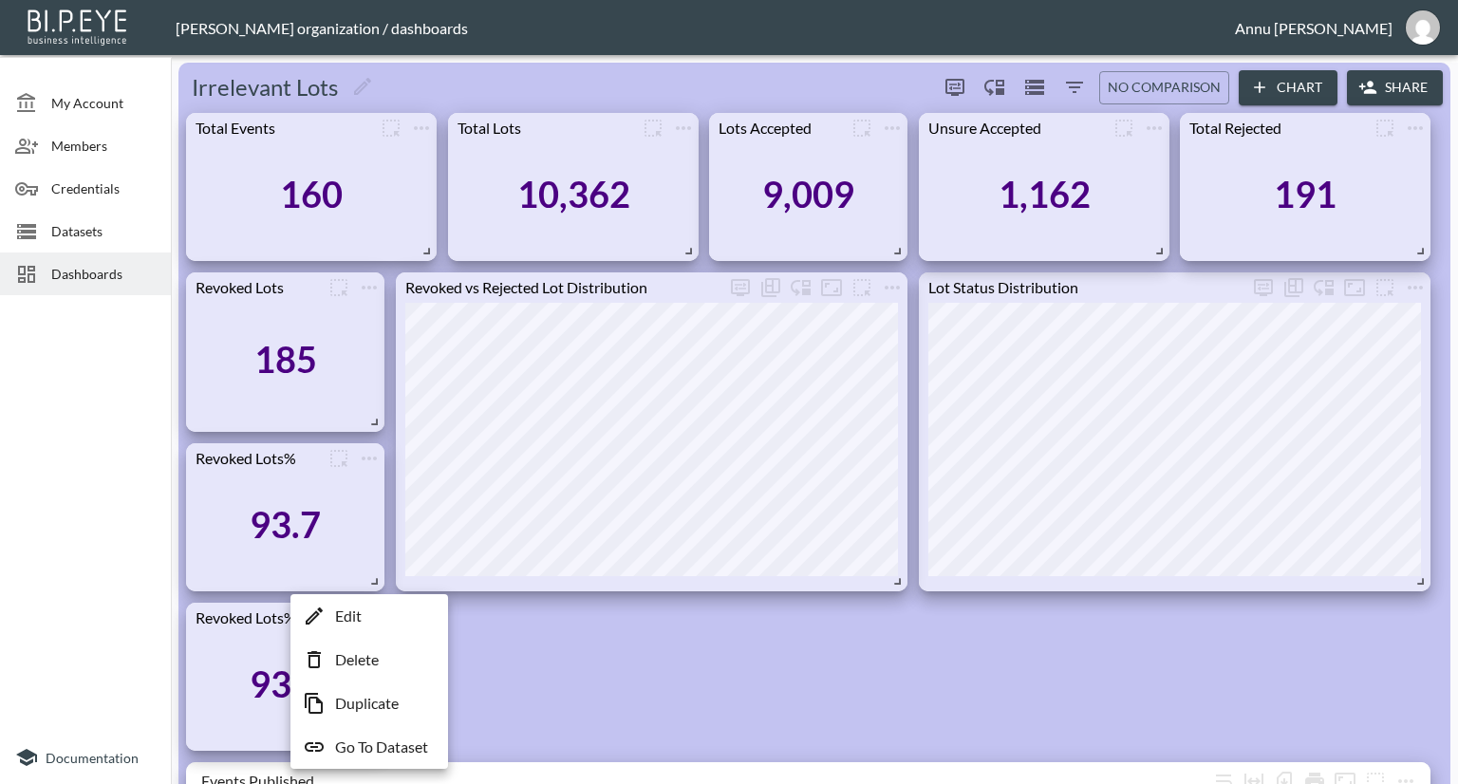
click at [368, 620] on li "Edit" at bounding box center [369, 616] width 148 height 34
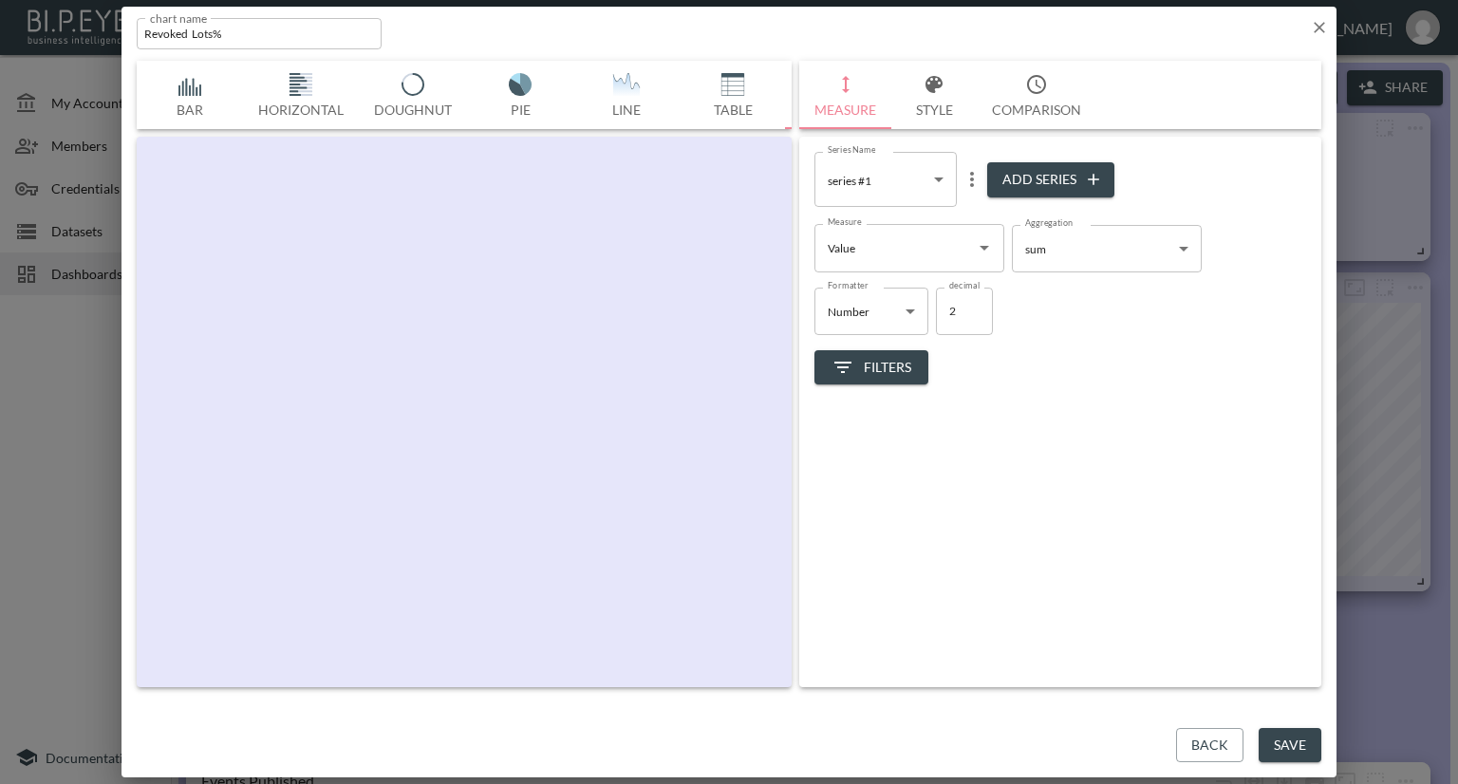
scroll to position [0, 99]
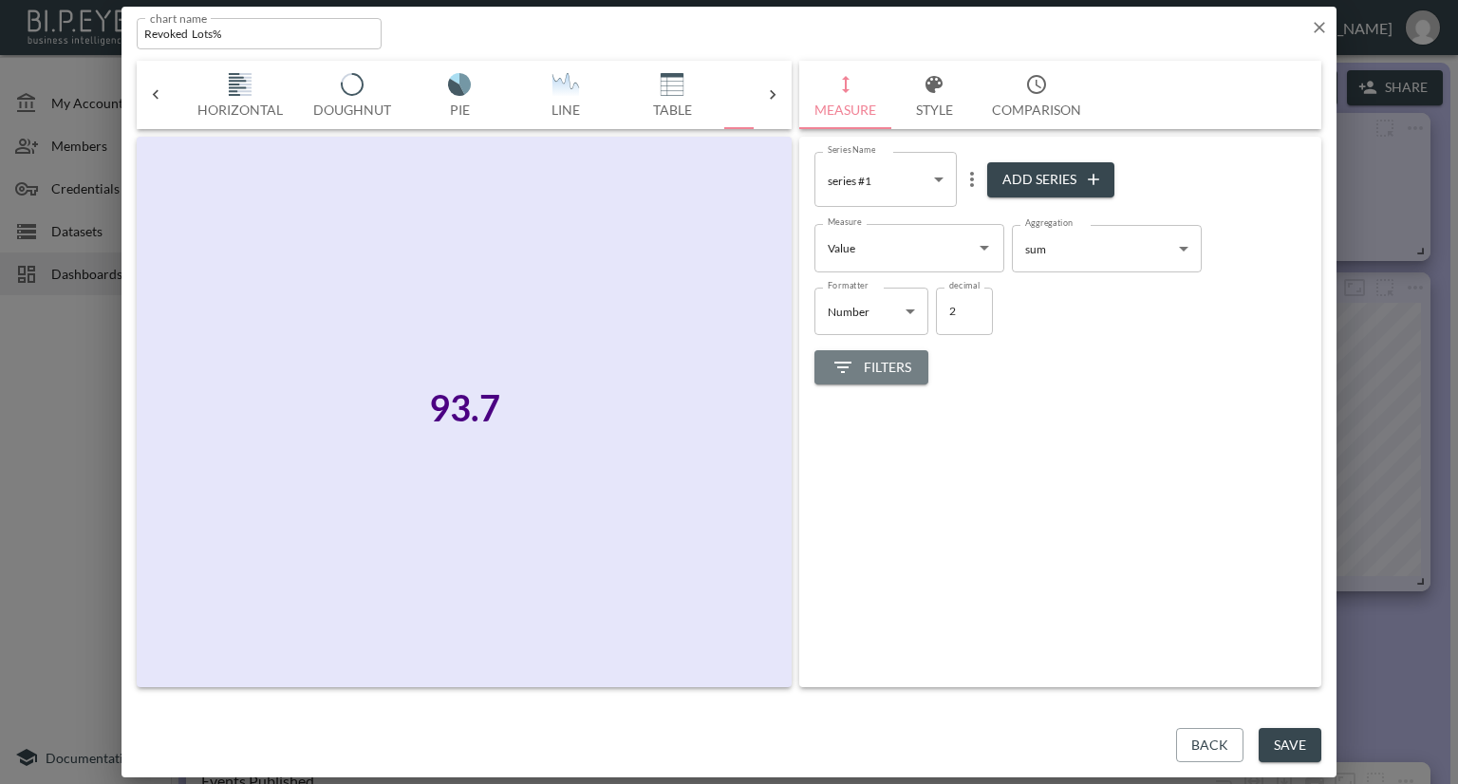
click at [894, 366] on span "Filters" at bounding box center [871, 368] width 80 height 24
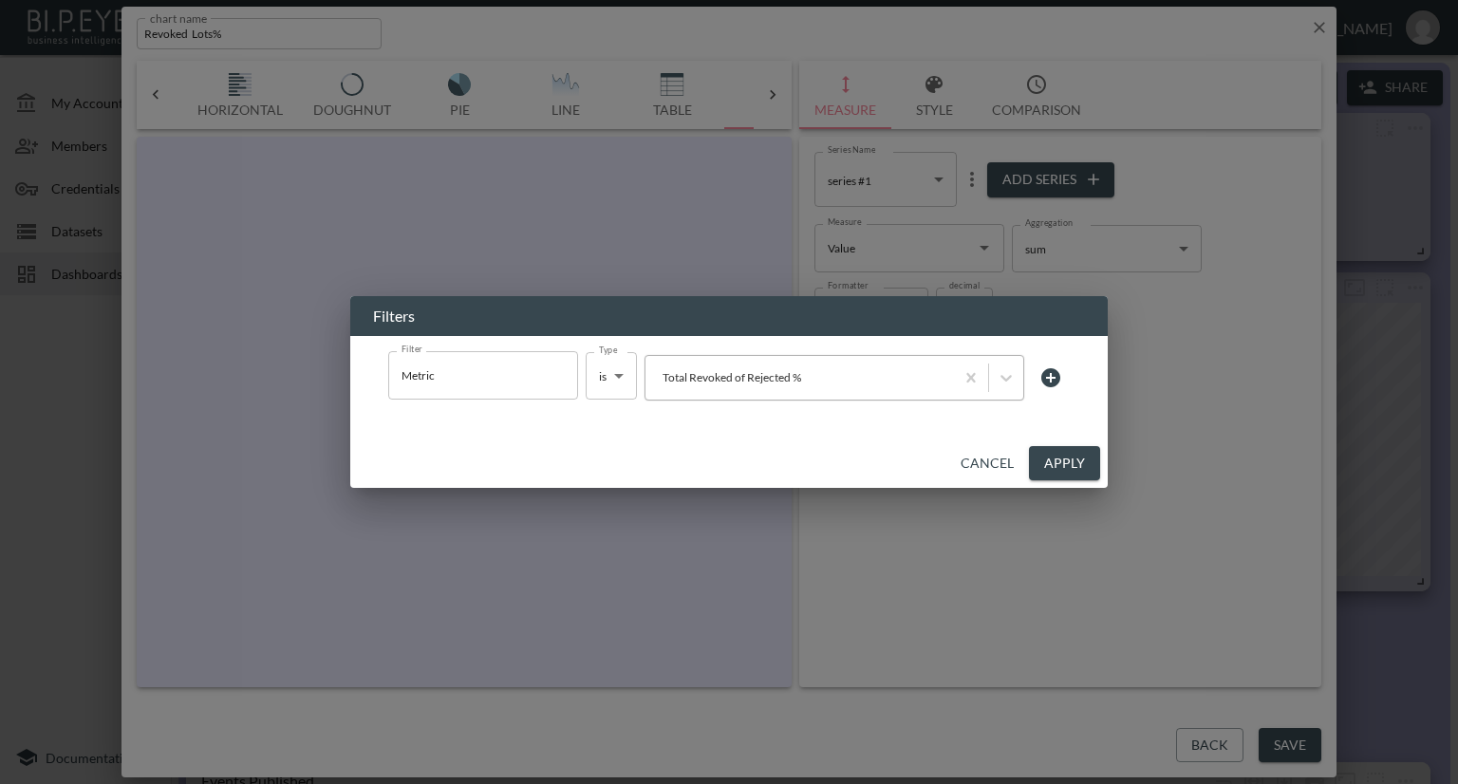
click at [746, 377] on div at bounding box center [799, 377] width 289 height 18
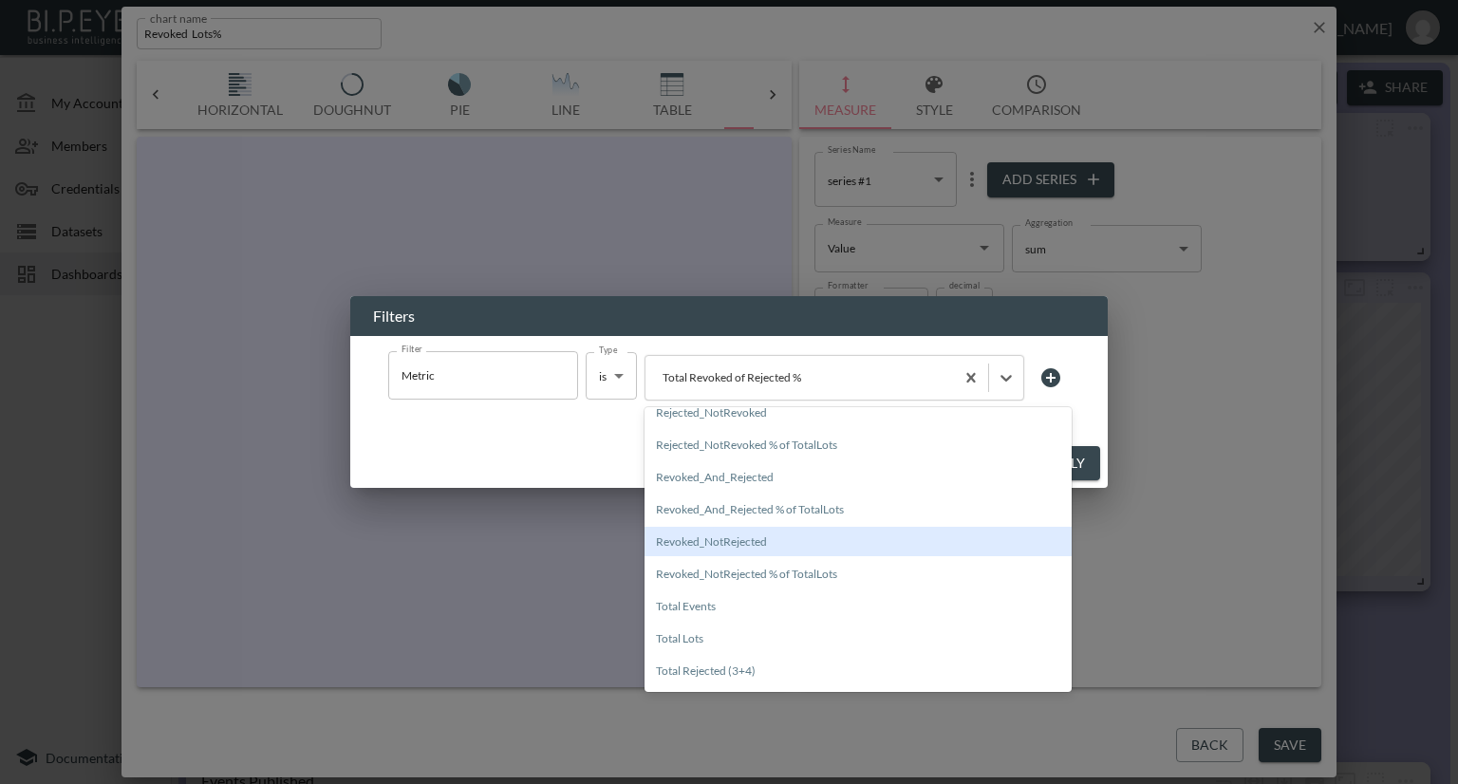
scroll to position [42, 0]
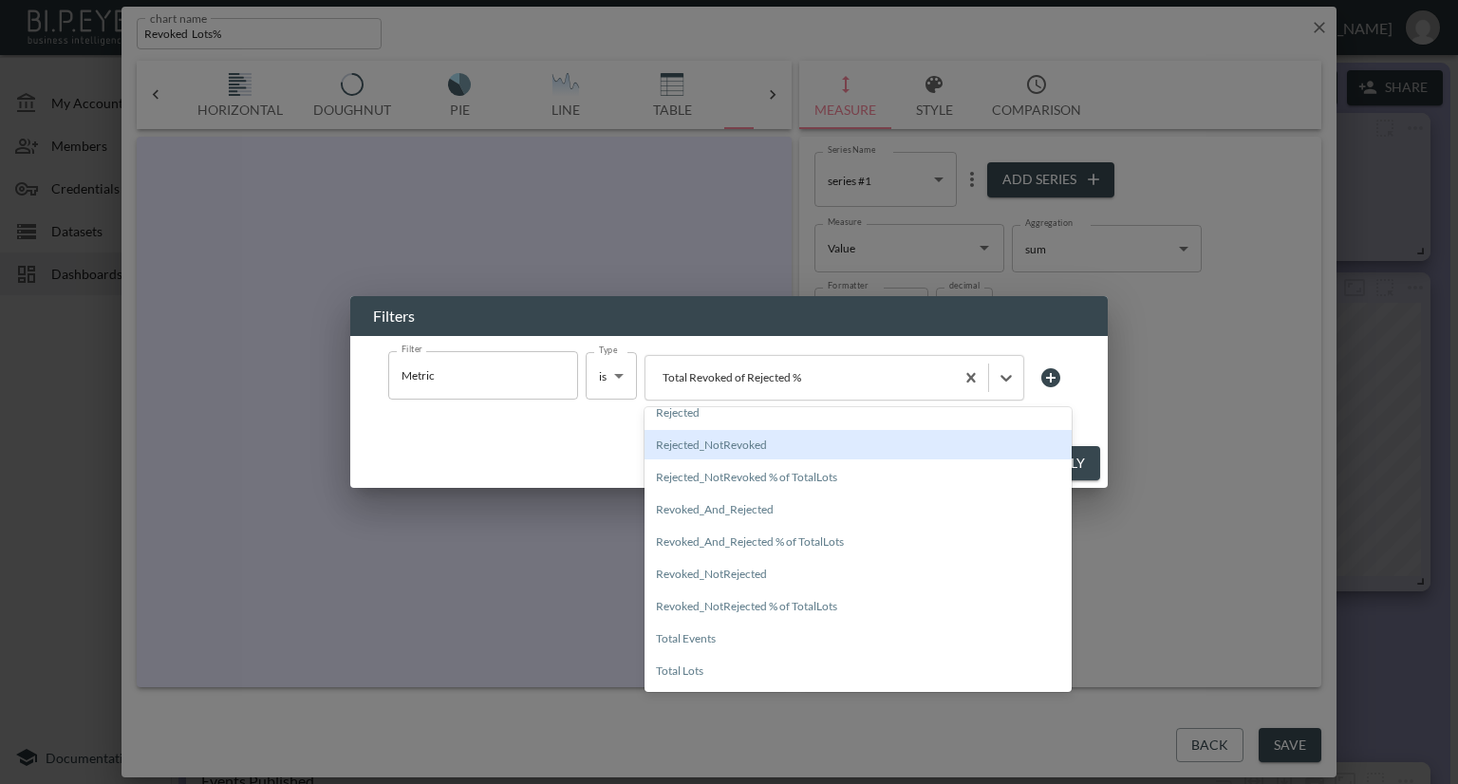
click at [741, 447] on div "Rejected_NotRevoked" at bounding box center [857, 444] width 427 height 29
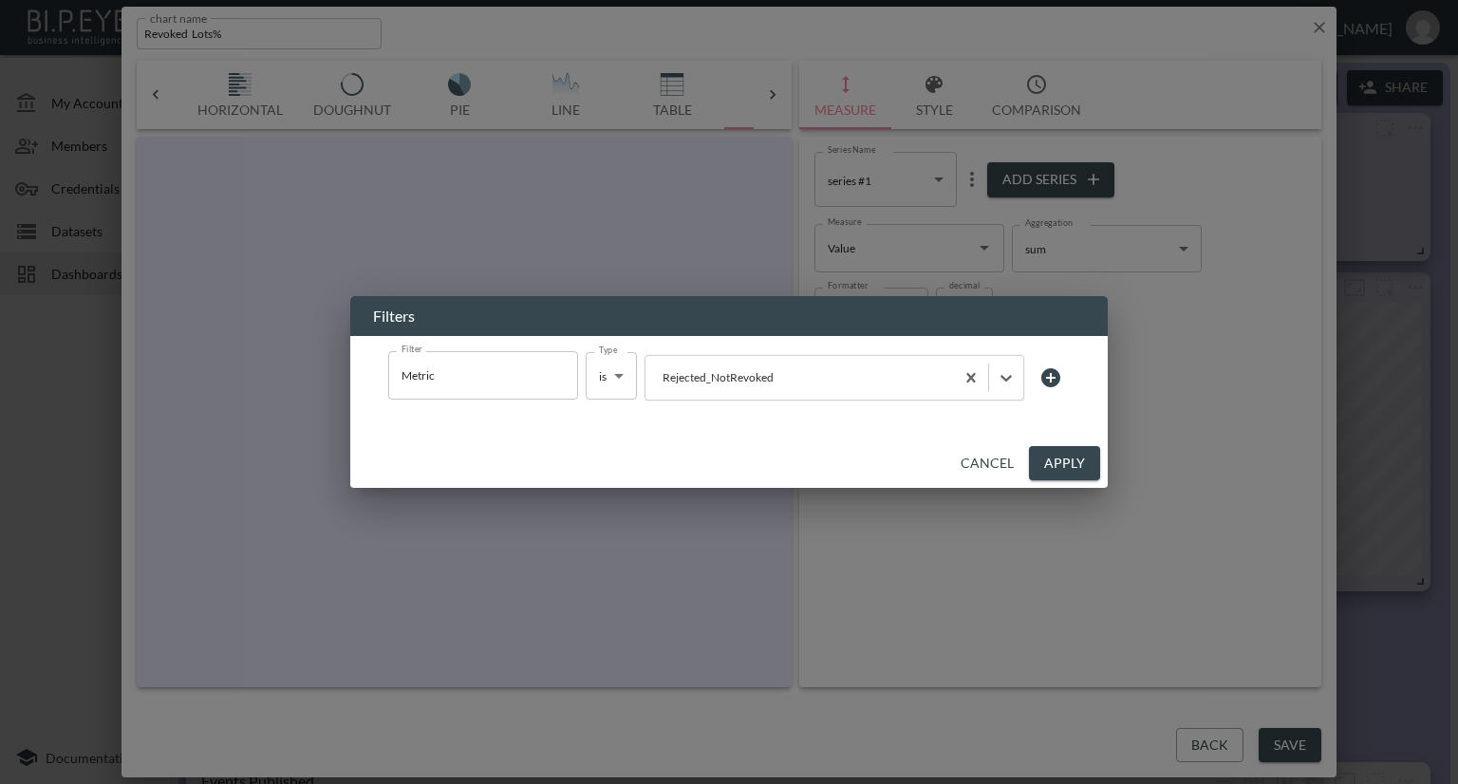
click at [1052, 463] on button "Apply" at bounding box center [1064, 463] width 71 height 35
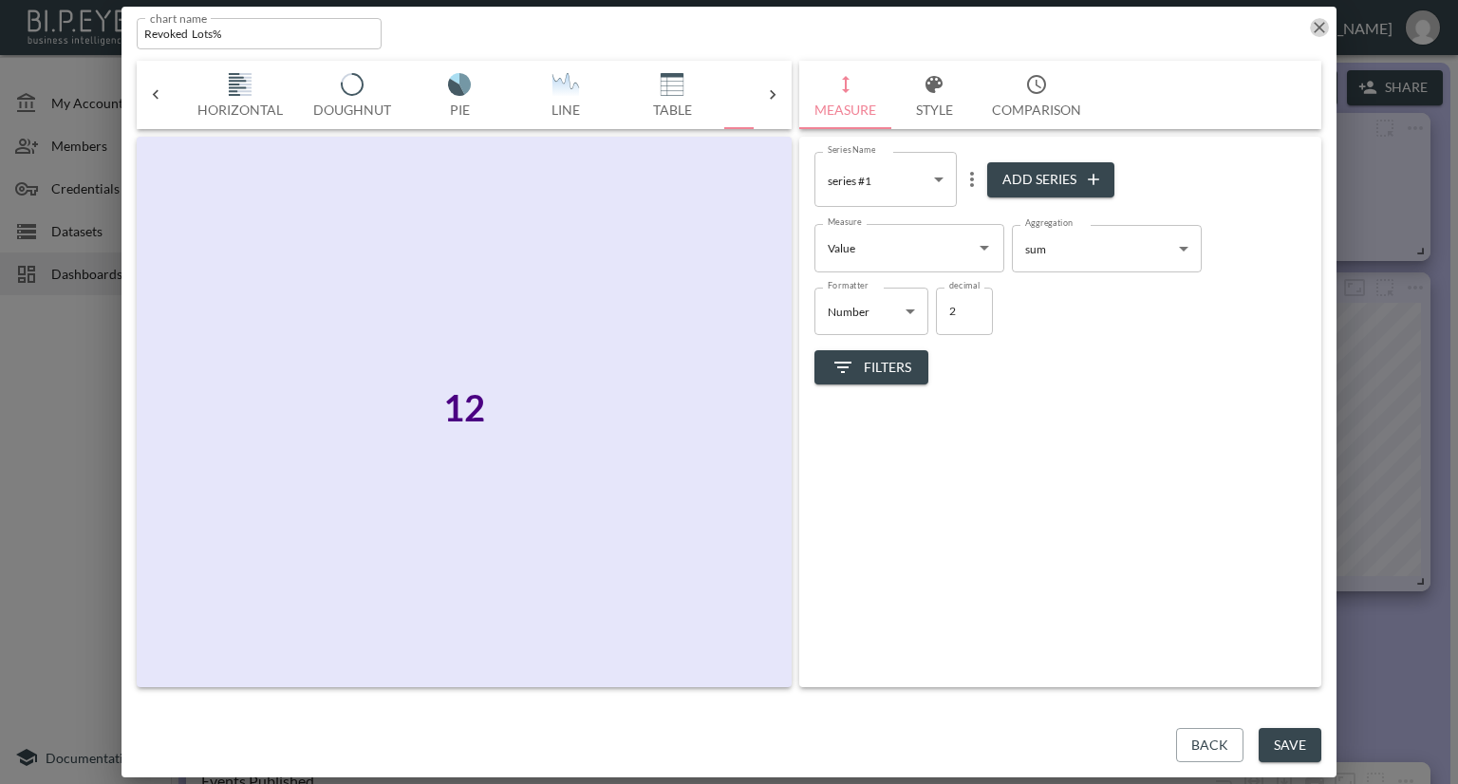
click at [1318, 27] on icon "button" at bounding box center [1319, 27] width 11 height 11
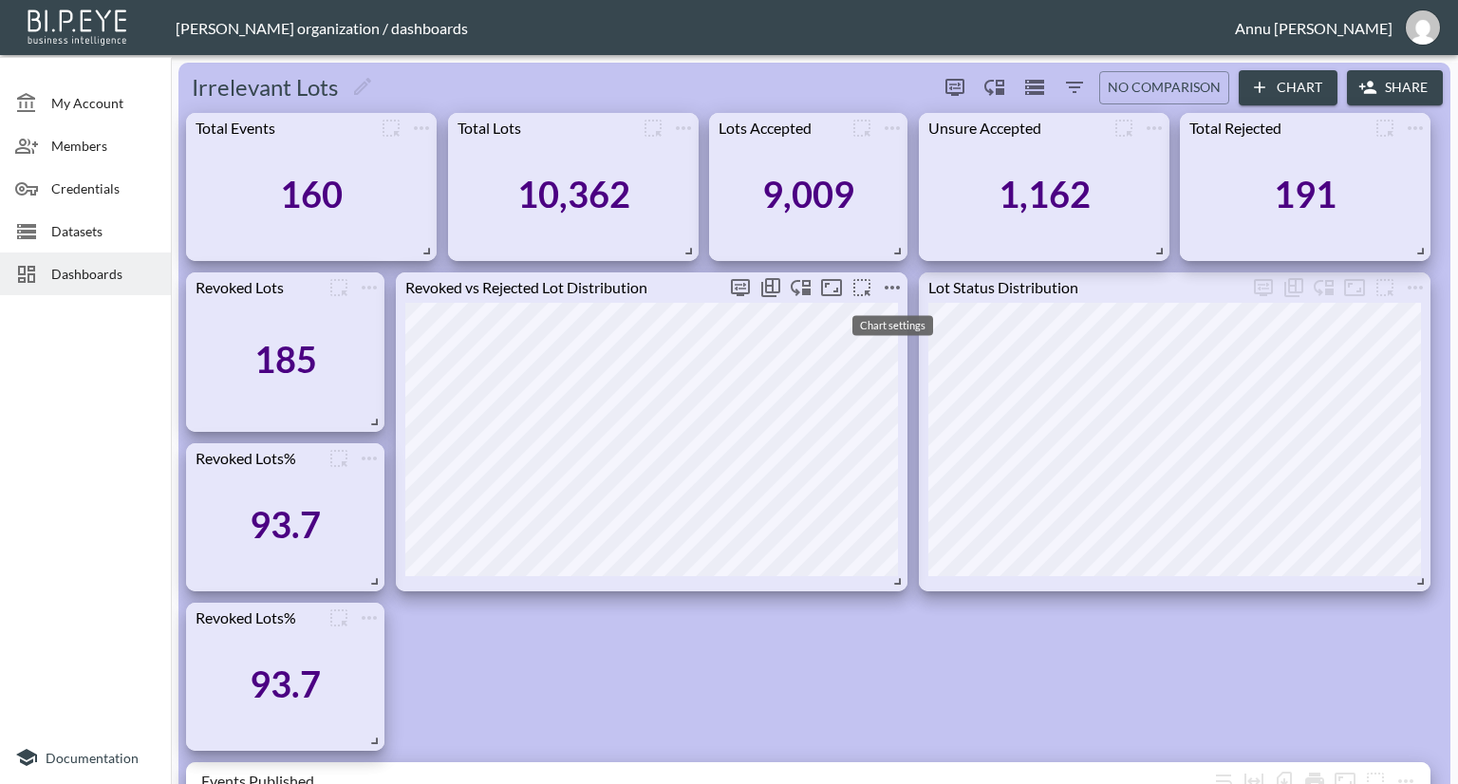
click at [888, 282] on icon "more" at bounding box center [892, 287] width 23 height 23
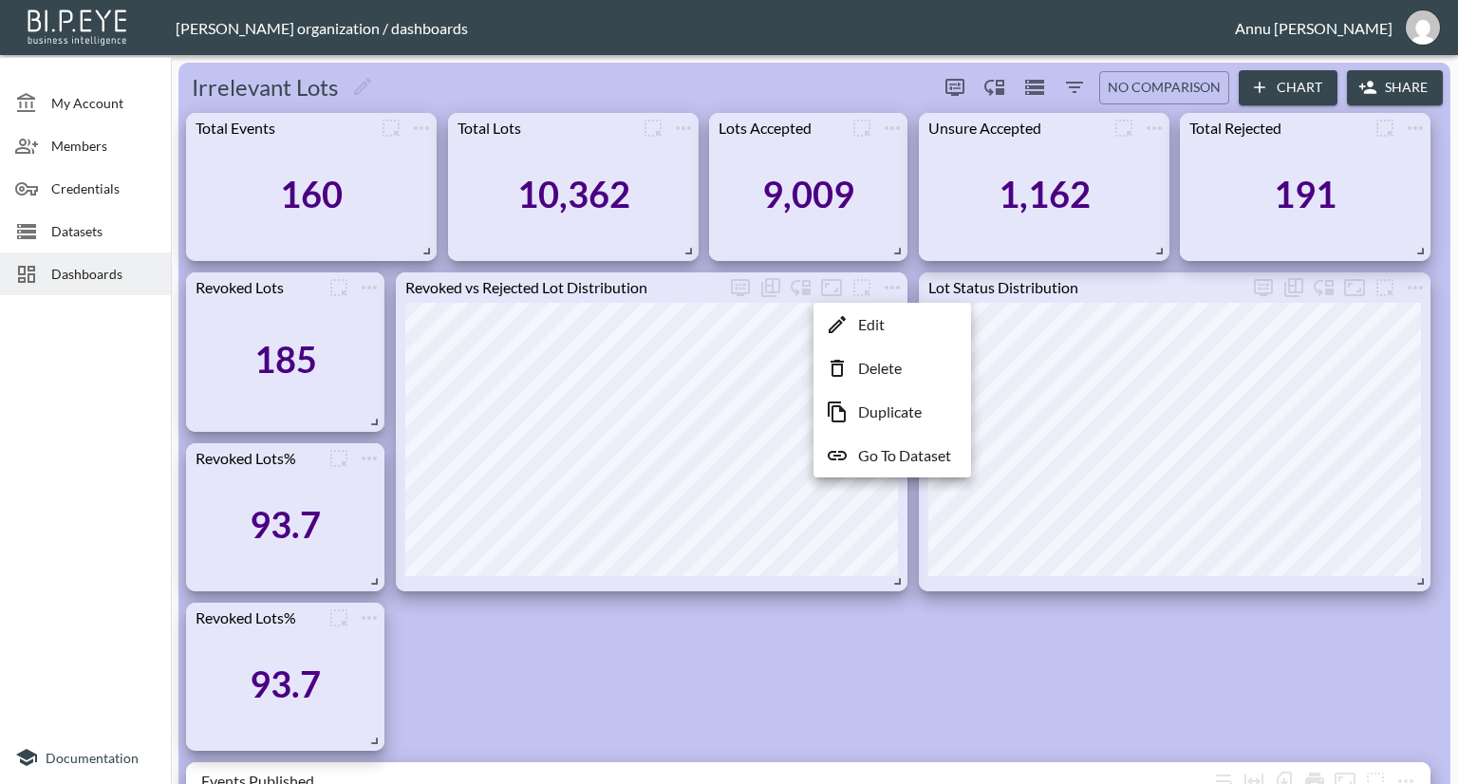
click at [890, 286] on div at bounding box center [729, 392] width 1458 height 784
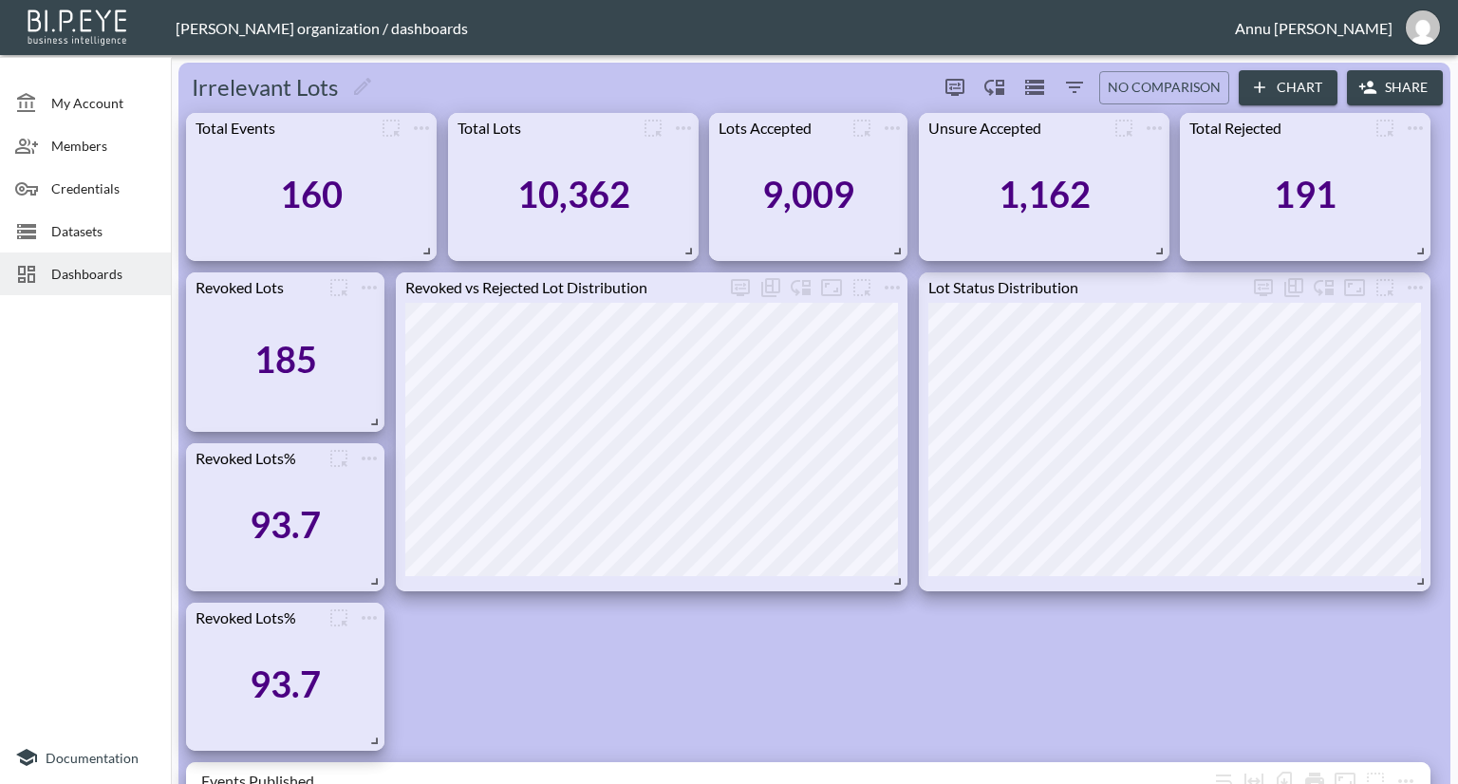
click at [890, 286] on icon "more" at bounding box center [892, 288] width 15 height 4
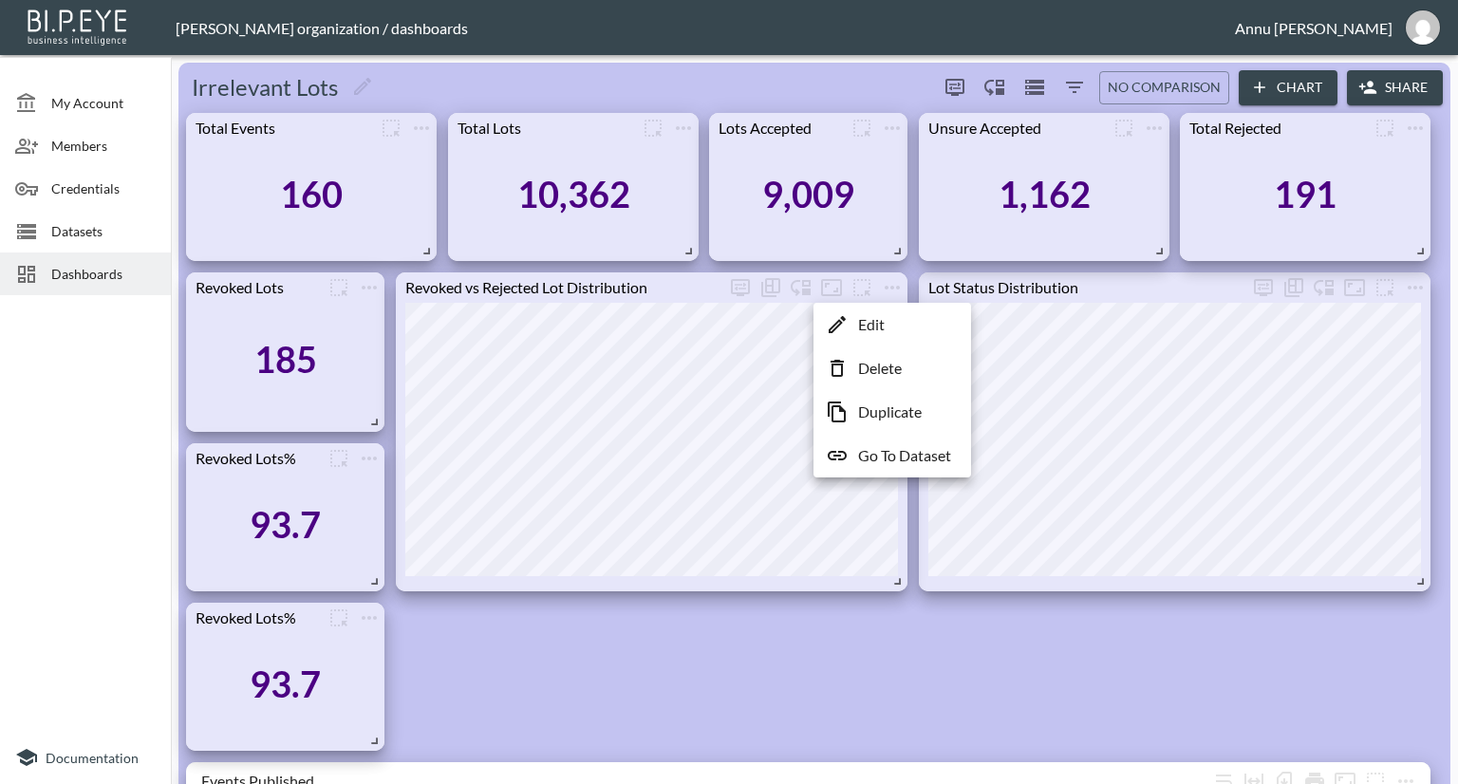
click at [880, 457] on p "Go To Dataset" at bounding box center [904, 455] width 93 height 23
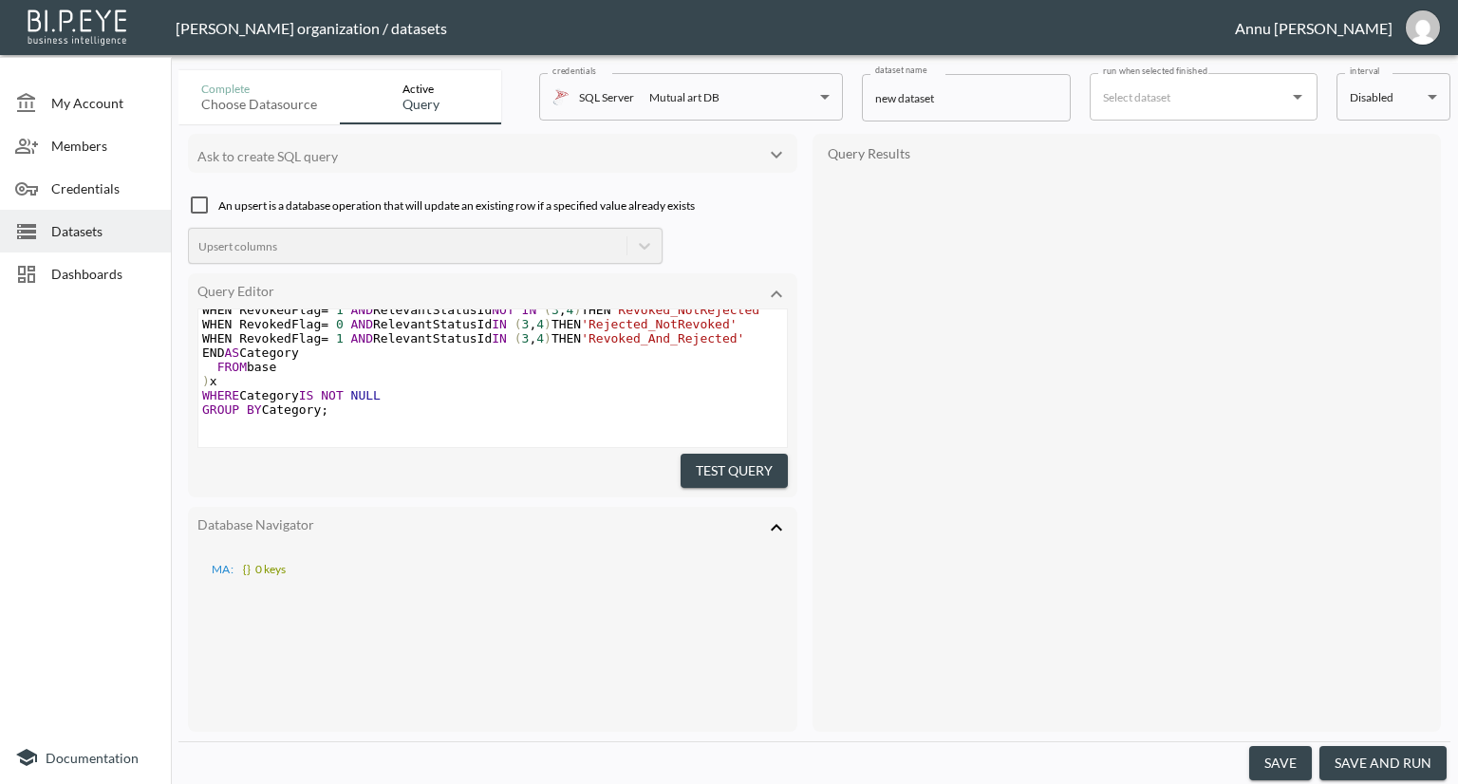
scroll to position [307, 0]
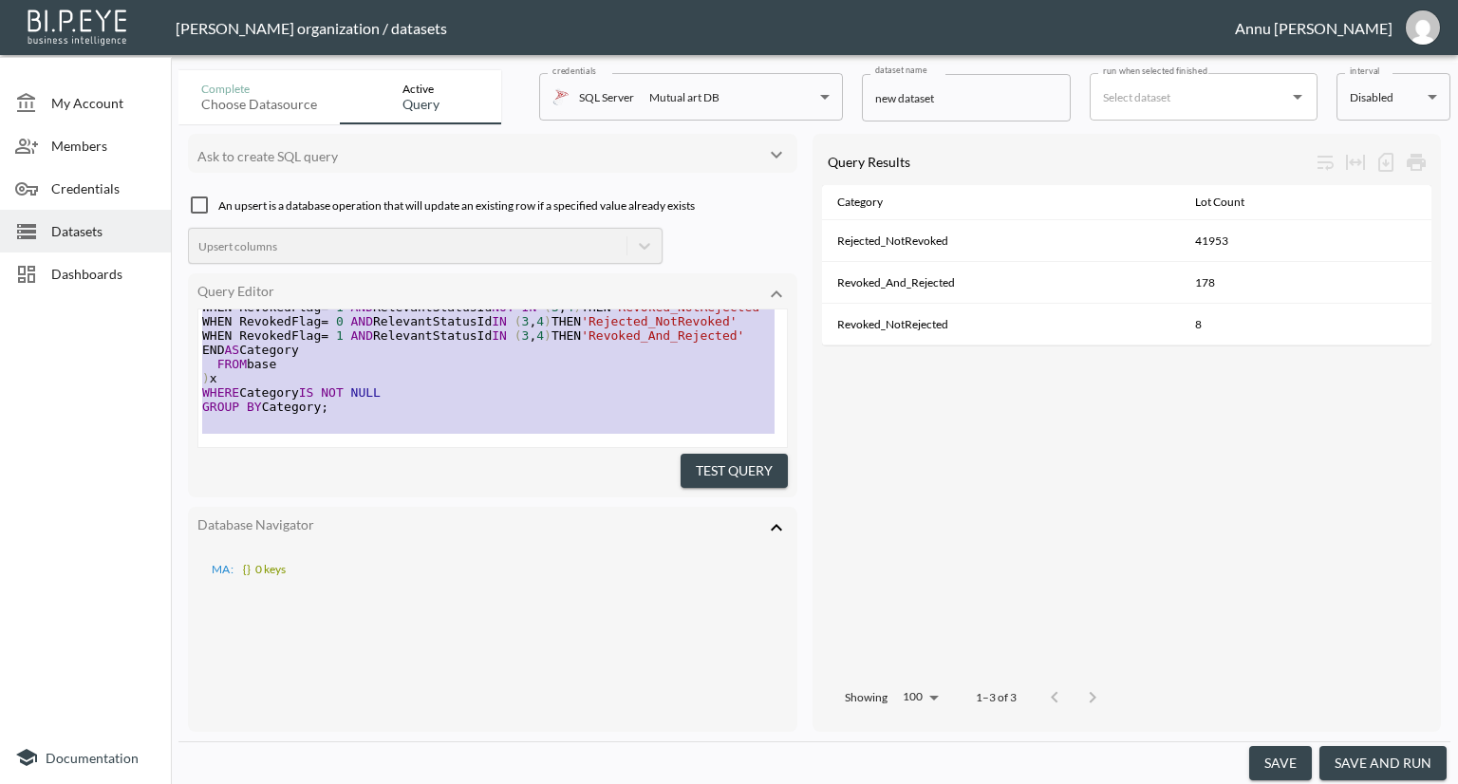
type textarea ";WITH base AS ( SELECT IdLot, RelevantStatusId, CASE WHEN IsRevoked = 1 THEN 1 …"
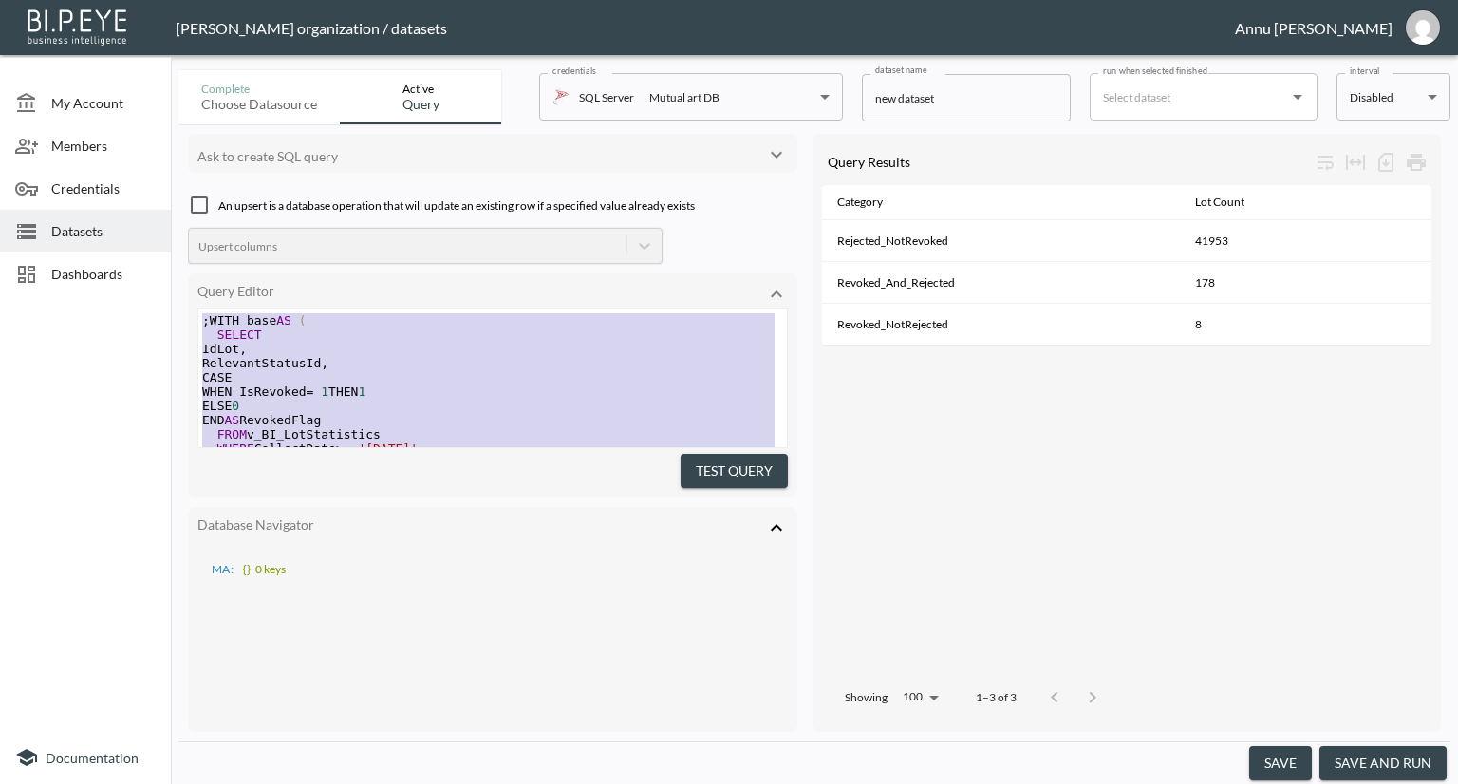
drag, startPoint x: 363, startPoint y: 421, endPoint x: 237, endPoint y: 81, distance: 363.1
click at [237, 81] on div "Complete Choose datasource Active Query credentials SQL Server Mutual art DB 82…" at bounding box center [814, 423] width 1272 height 721
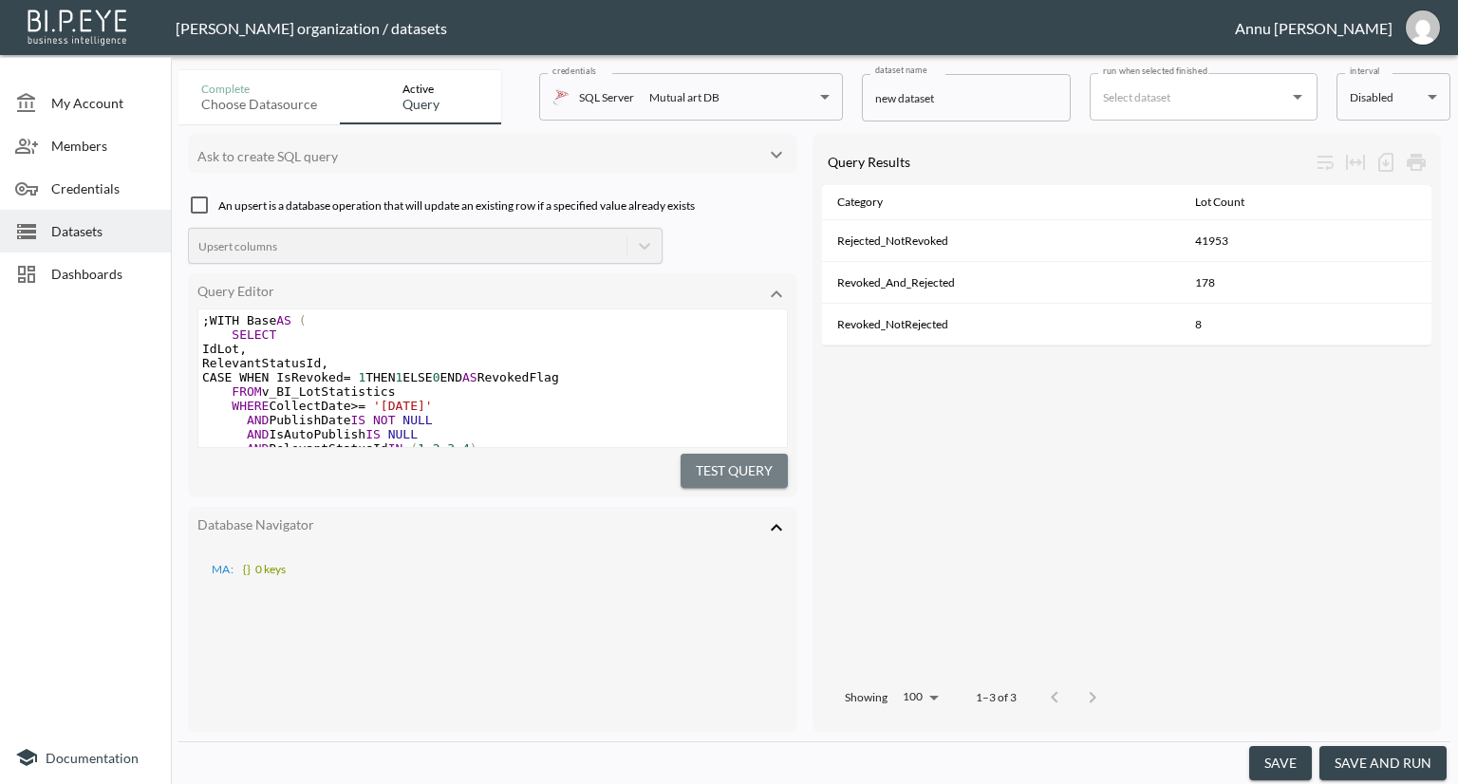
click at [753, 472] on button "Test Query" at bounding box center [734, 471] width 107 height 35
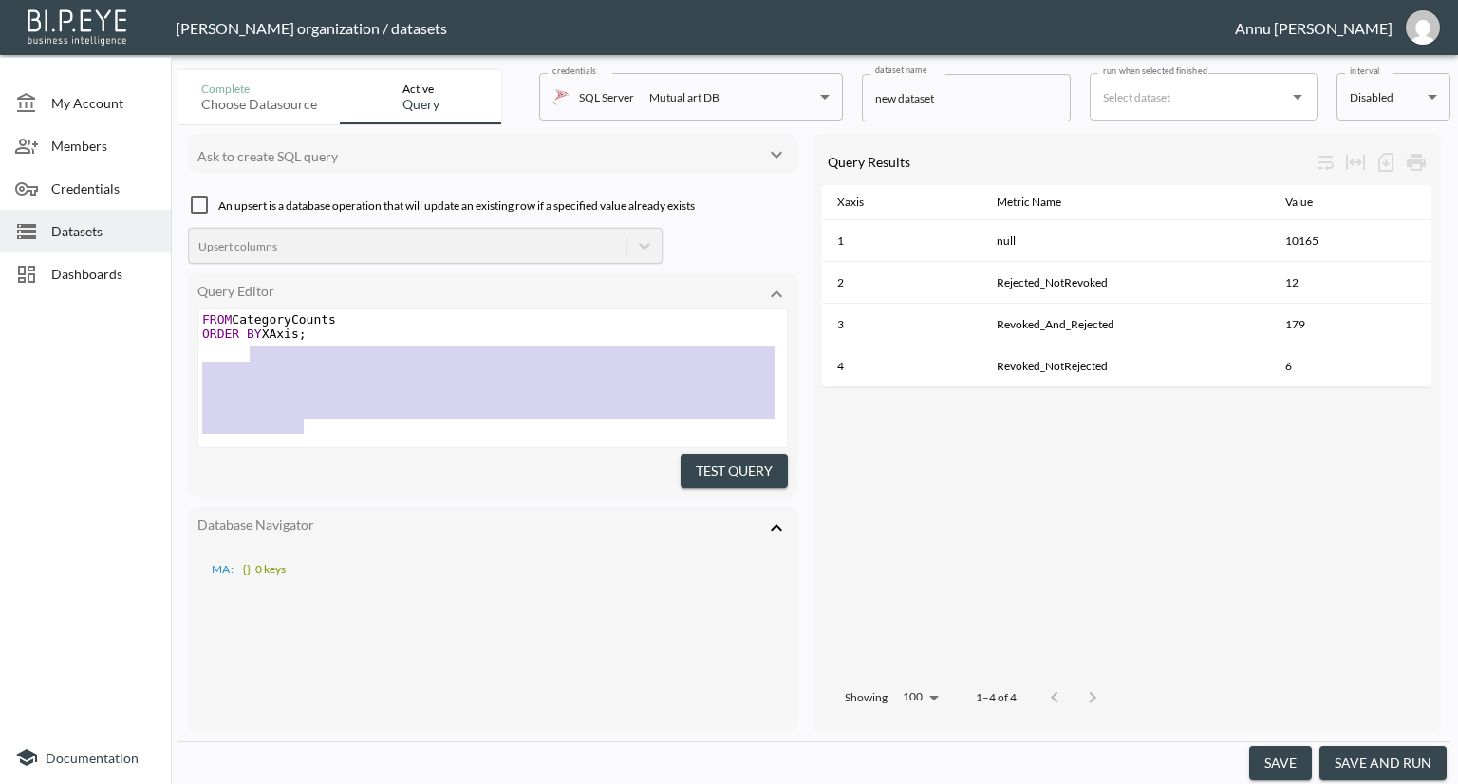
scroll to position [148, 0]
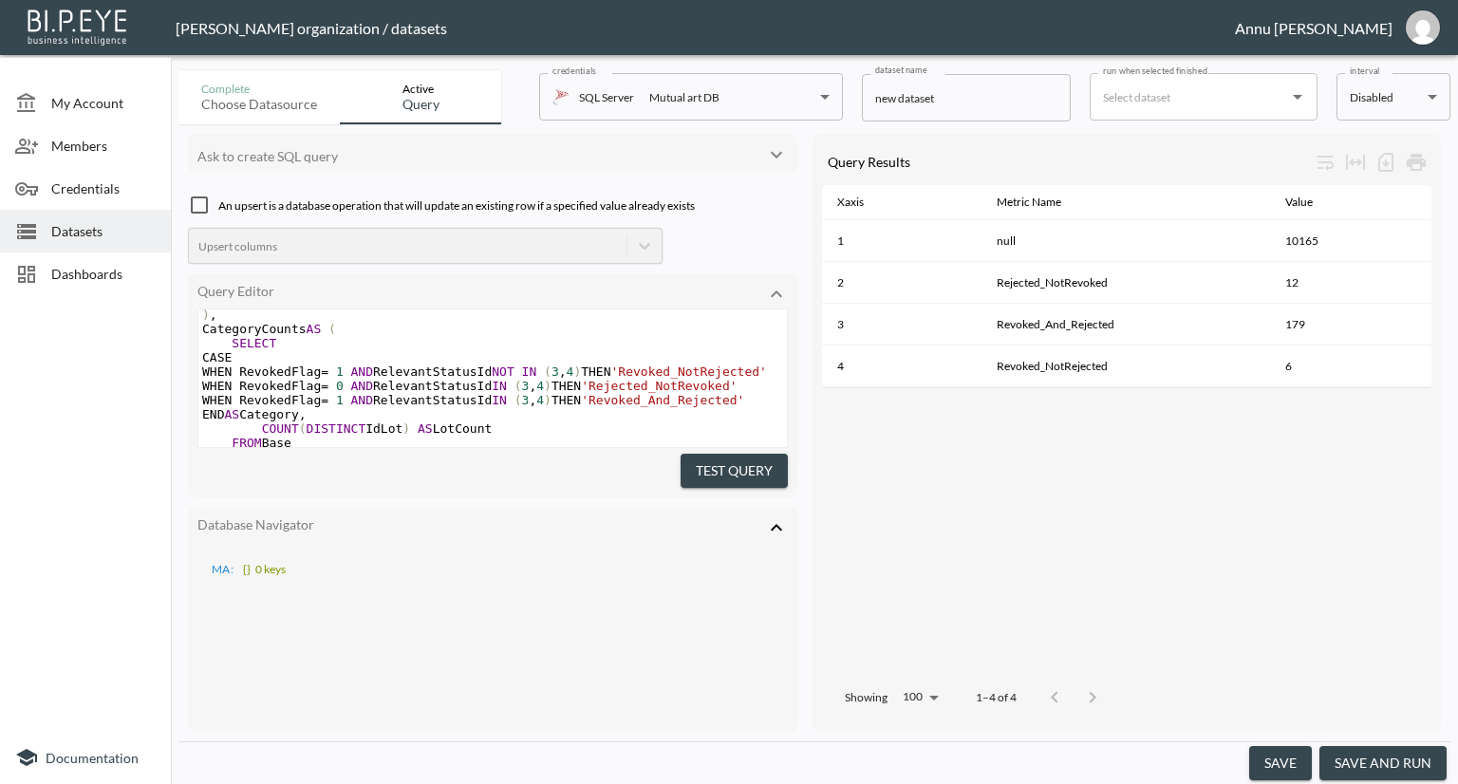
type textarea ";WITH Base AS ( SELECT IdLot, RelevantStatusId, CASE WHEN IsRevoked = 1 THEN 1 …"
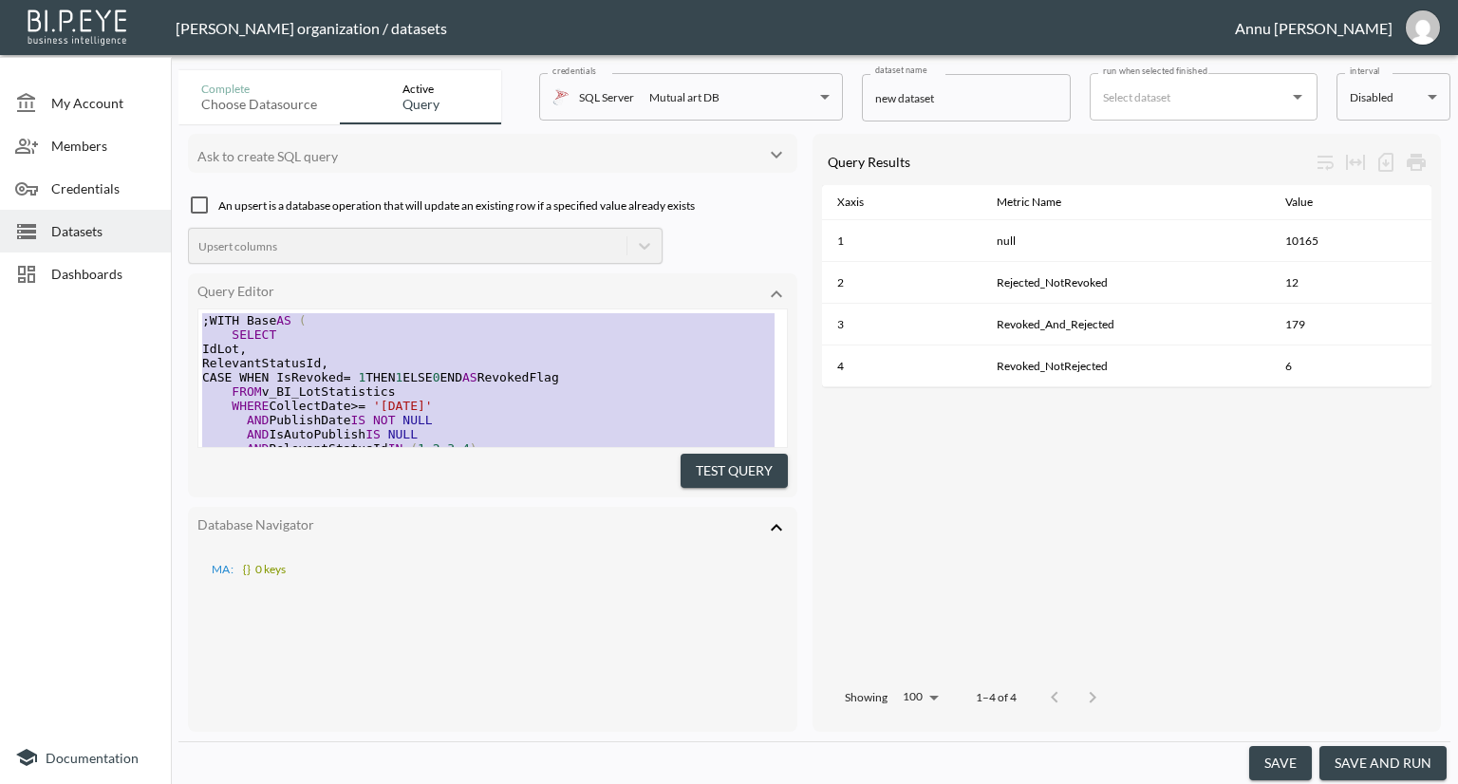
drag, startPoint x: 346, startPoint y: 402, endPoint x: 183, endPoint y: 101, distance: 341.9
click at [183, 101] on div "Complete Choose datasource Active Query credentials SQL Server Mutual art DB 82…" at bounding box center [814, 423] width 1272 height 721
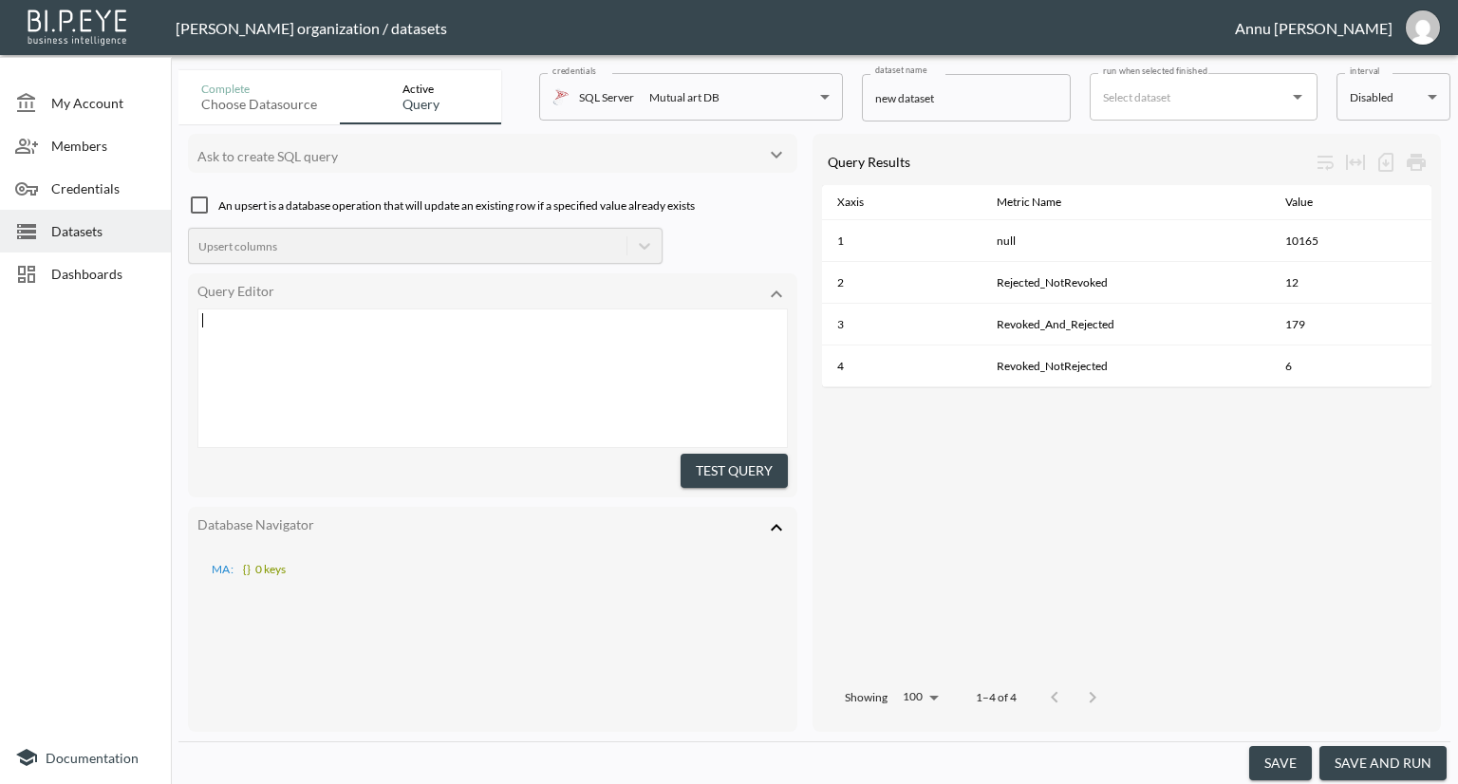
scroll to position [548, 0]
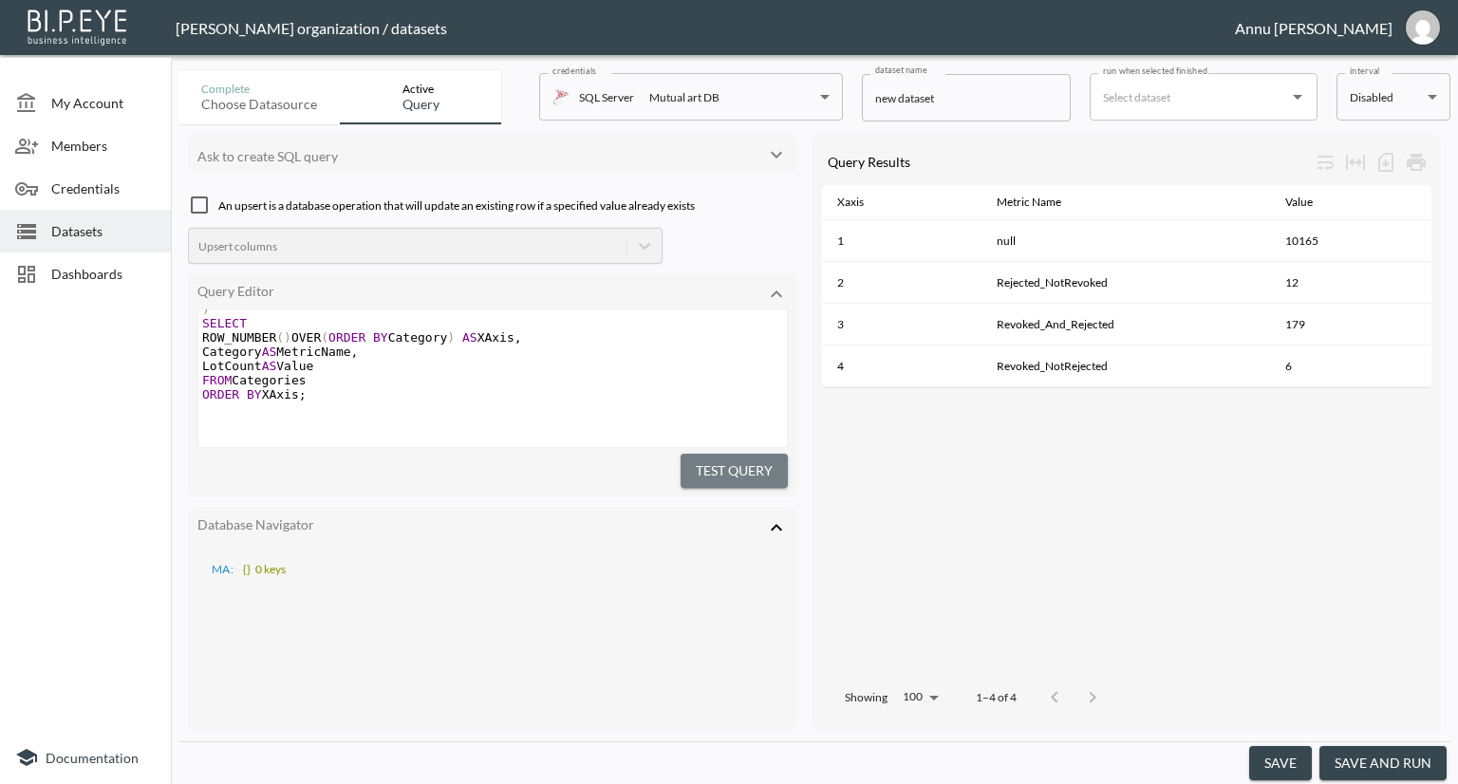
click at [746, 464] on button "Test Query" at bounding box center [734, 471] width 107 height 35
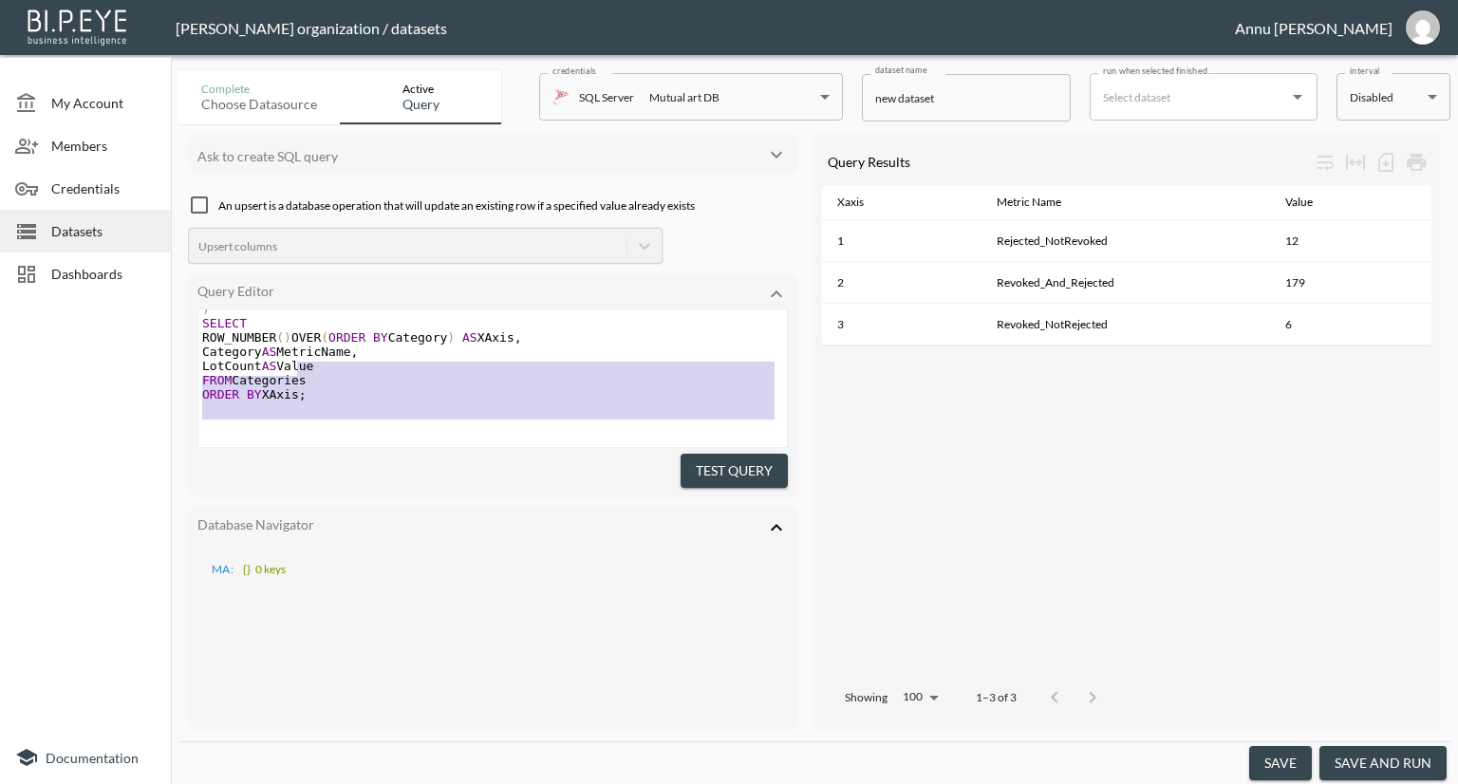
scroll to position [349, 0]
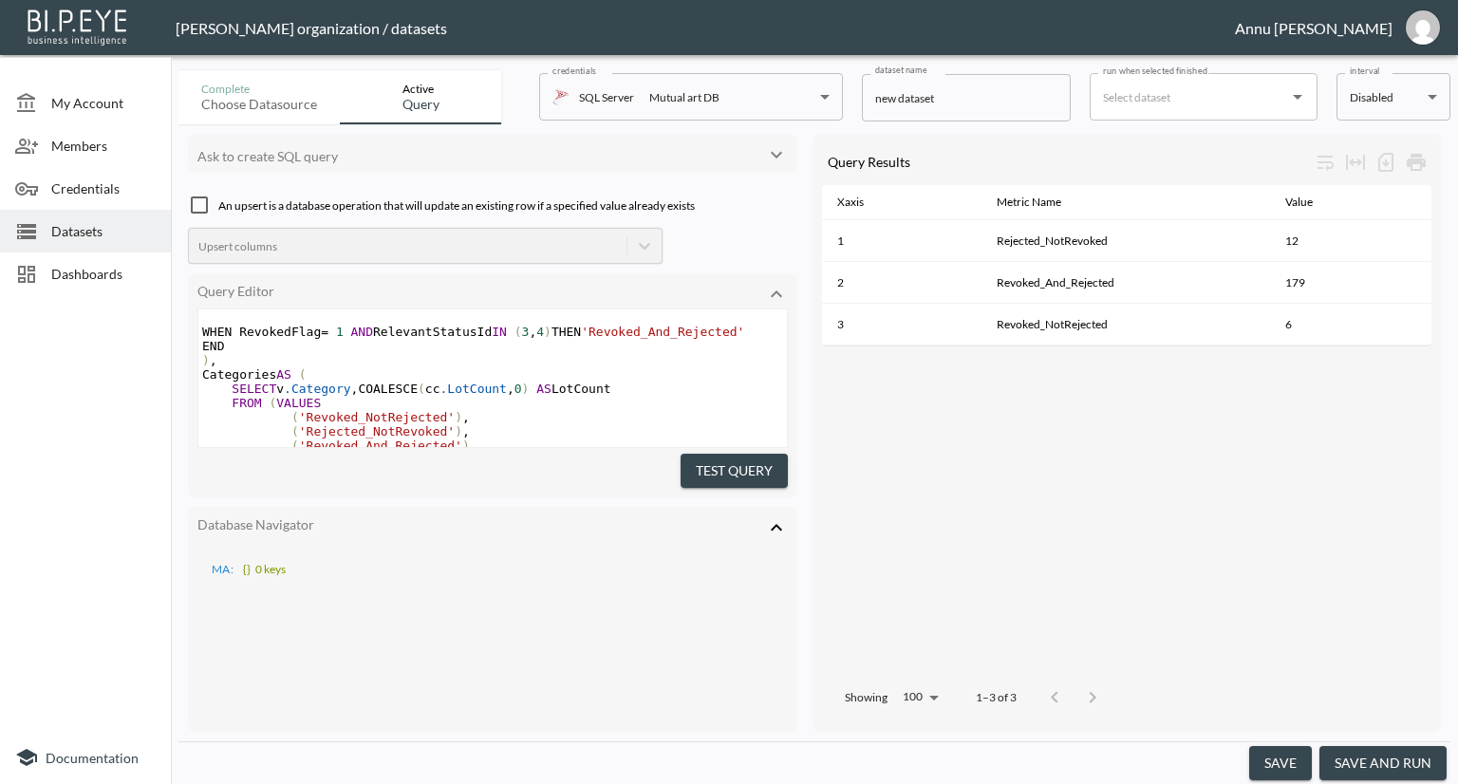
type textarea ";WITH Base AS ( SELECT IdLot, RelevantStatusId, CASE WHEN IsRevoked = 1 THEN 1 …"
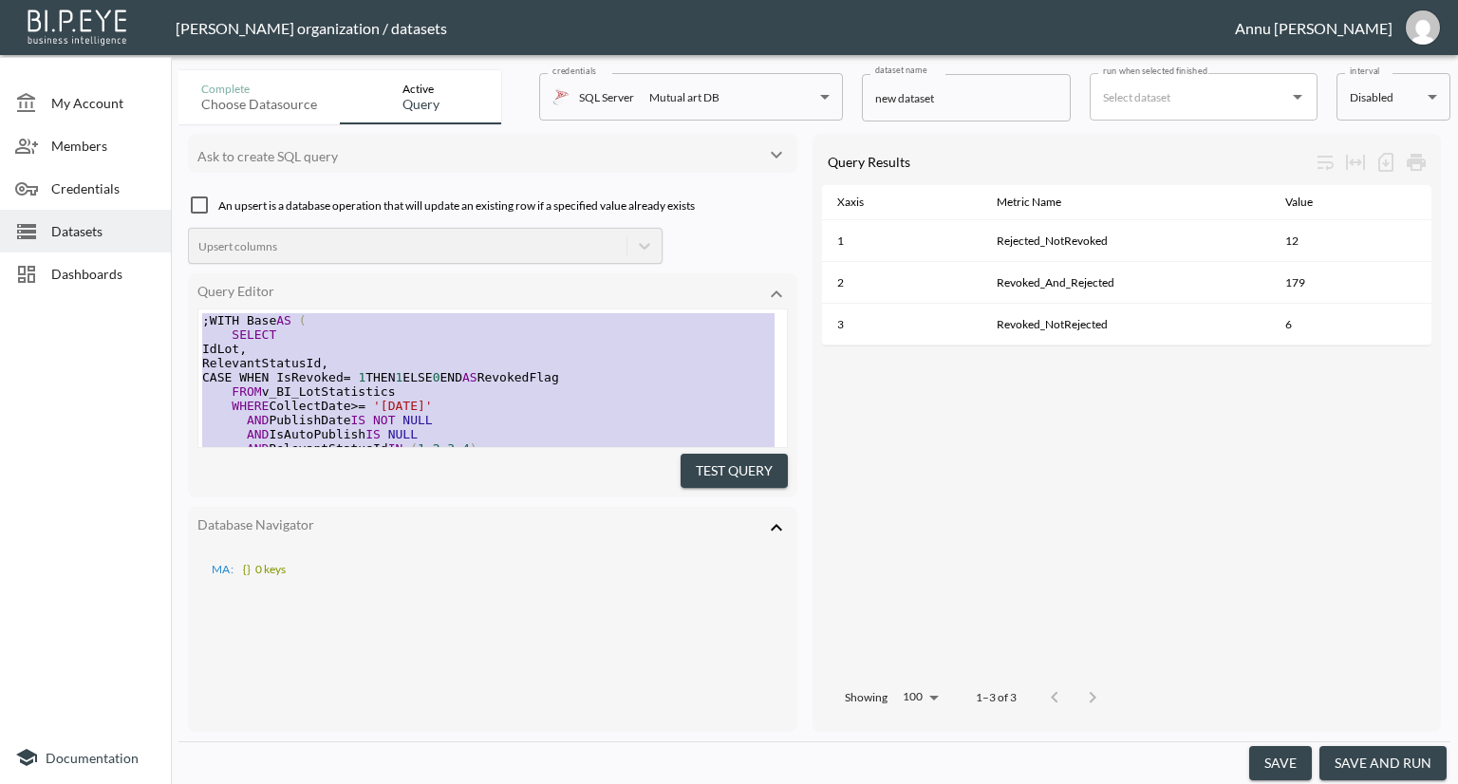
drag, startPoint x: 311, startPoint y: 356, endPoint x: 172, endPoint y: 136, distance: 260.7
click at [172, 136] on div "Complete Choose datasource Active Query credentials SQL Server Mutual art DB 82…" at bounding box center [814, 423] width 1287 height 721
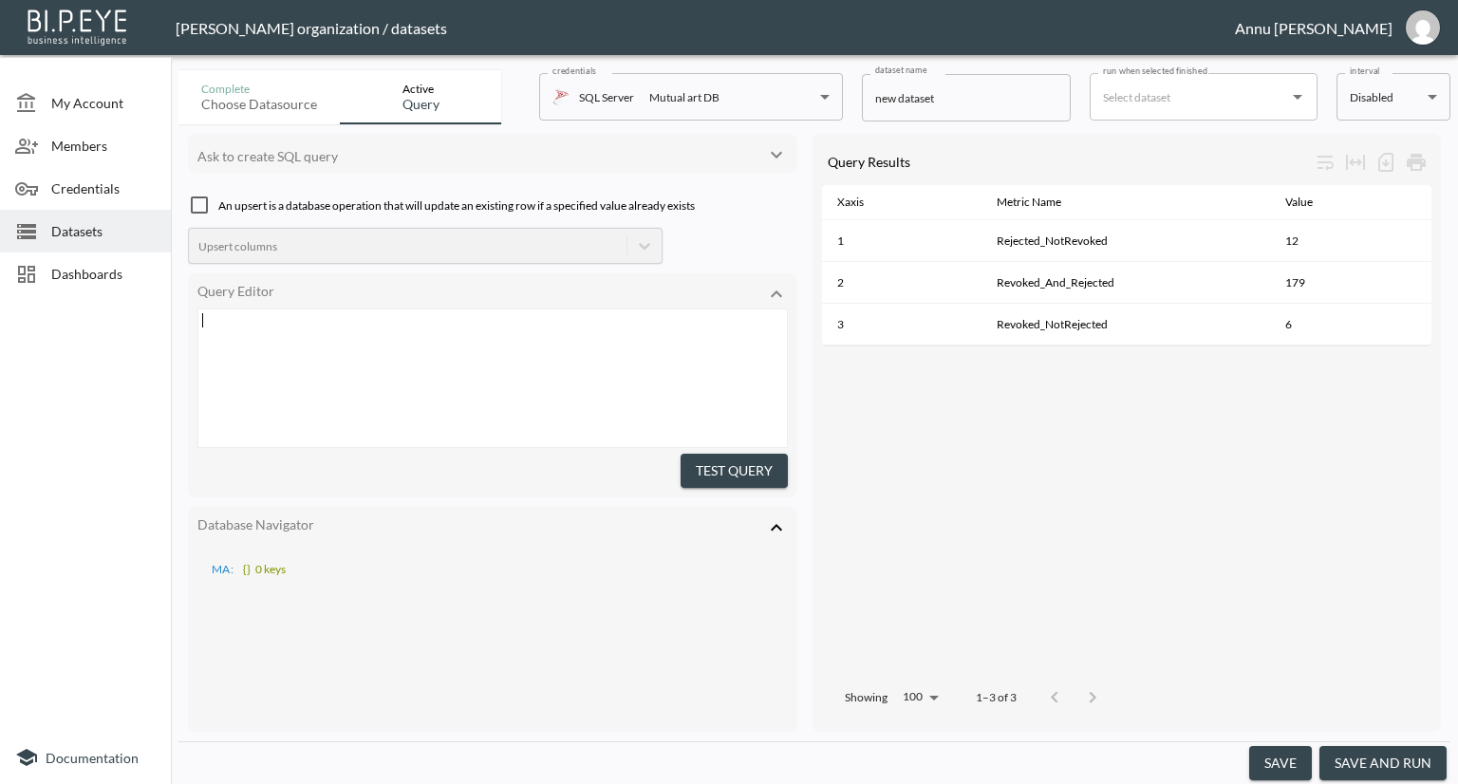
scroll to position [317, 0]
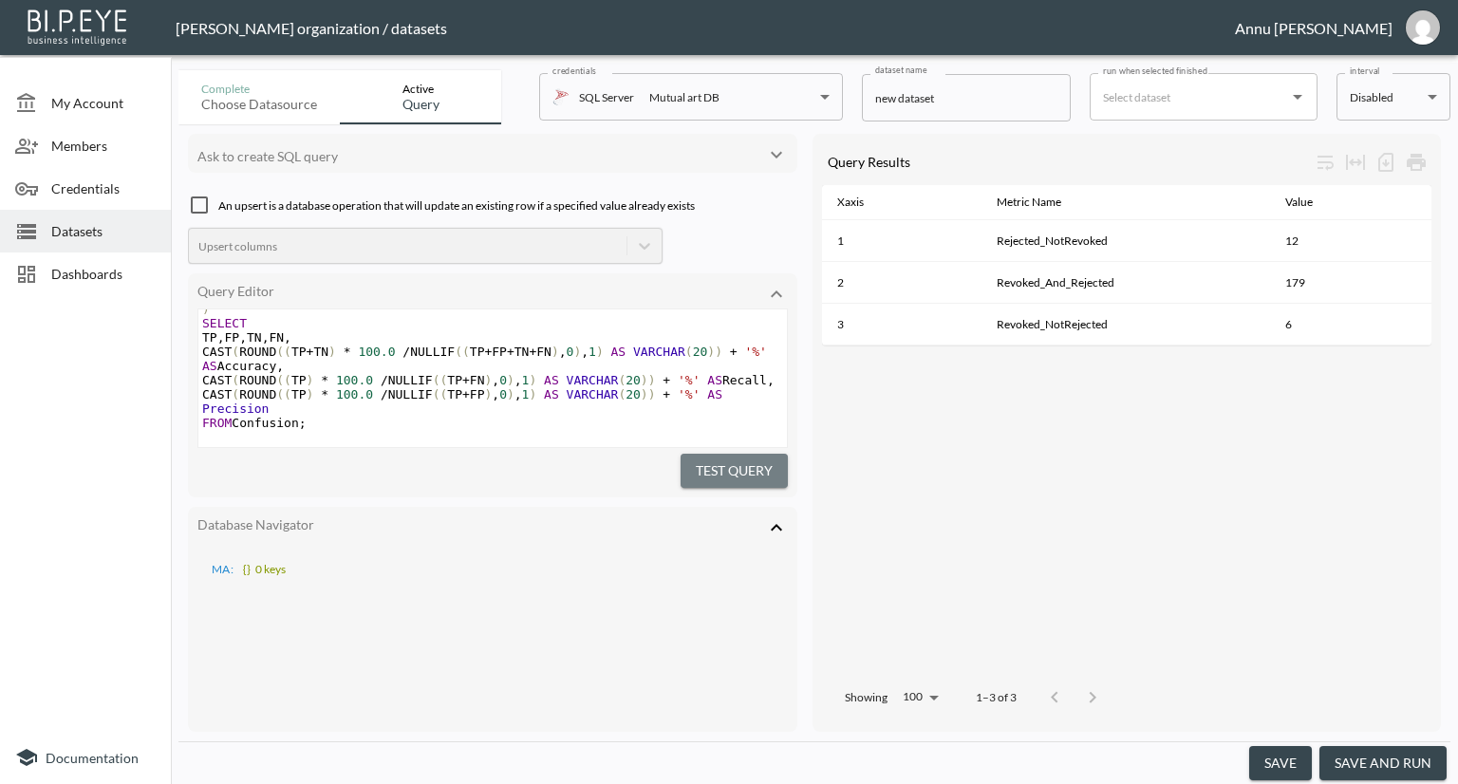
click at [756, 458] on button "Test Query" at bounding box center [734, 471] width 107 height 35
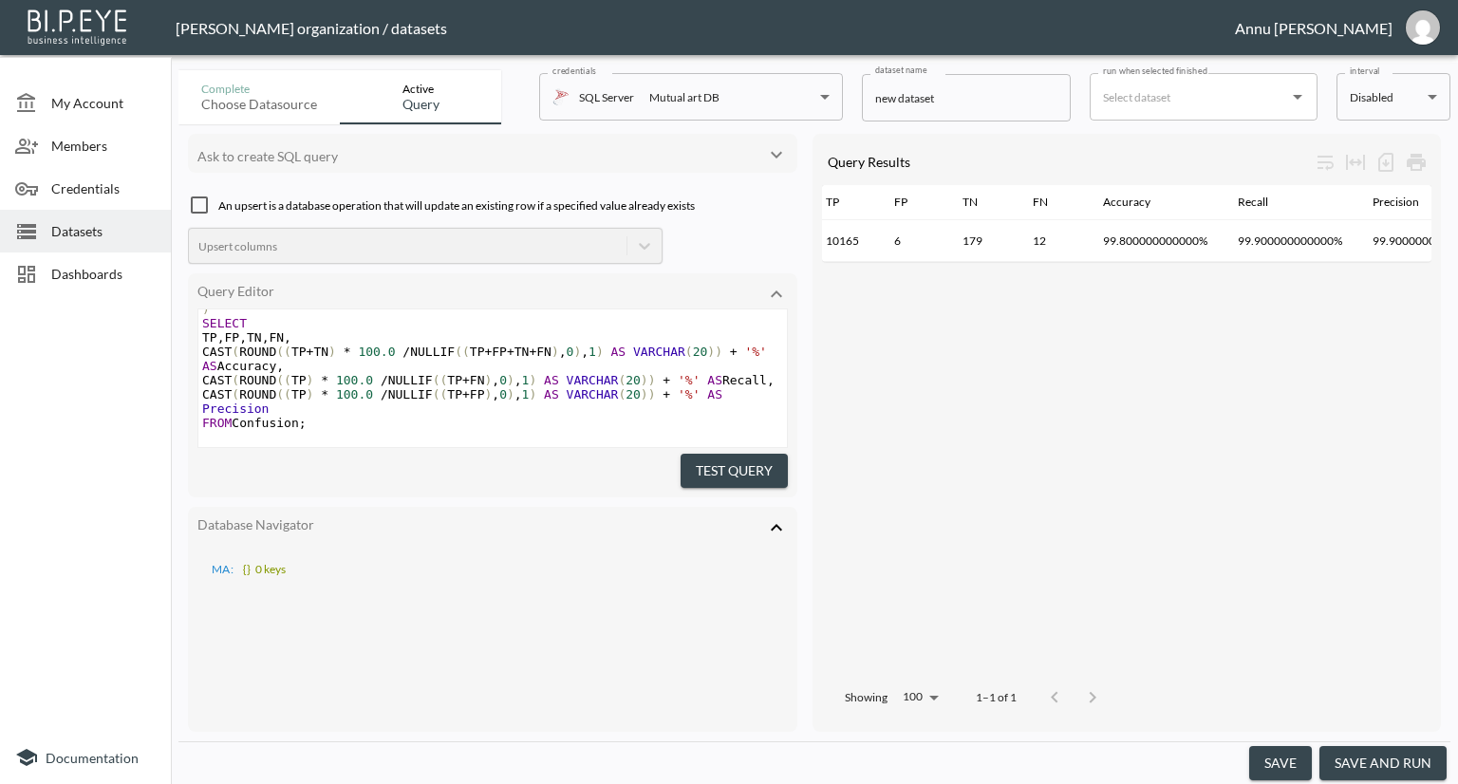
scroll to position [0, 0]
drag, startPoint x: 999, startPoint y: 262, endPoint x: 1116, endPoint y: 271, distance: 117.1
click at [1116, 263] on div "TP FP TN FN Accuracy Recall Precision 10165 6 179 12 99.800000000000% 99.900000…" at bounding box center [1126, 224] width 609 height 78
click at [1210, 331] on div "TP FP TN FN Accuracy Recall Precision 10165 6 179 12 99.800000000000% 99.900000…" at bounding box center [1126, 429] width 609 height 488
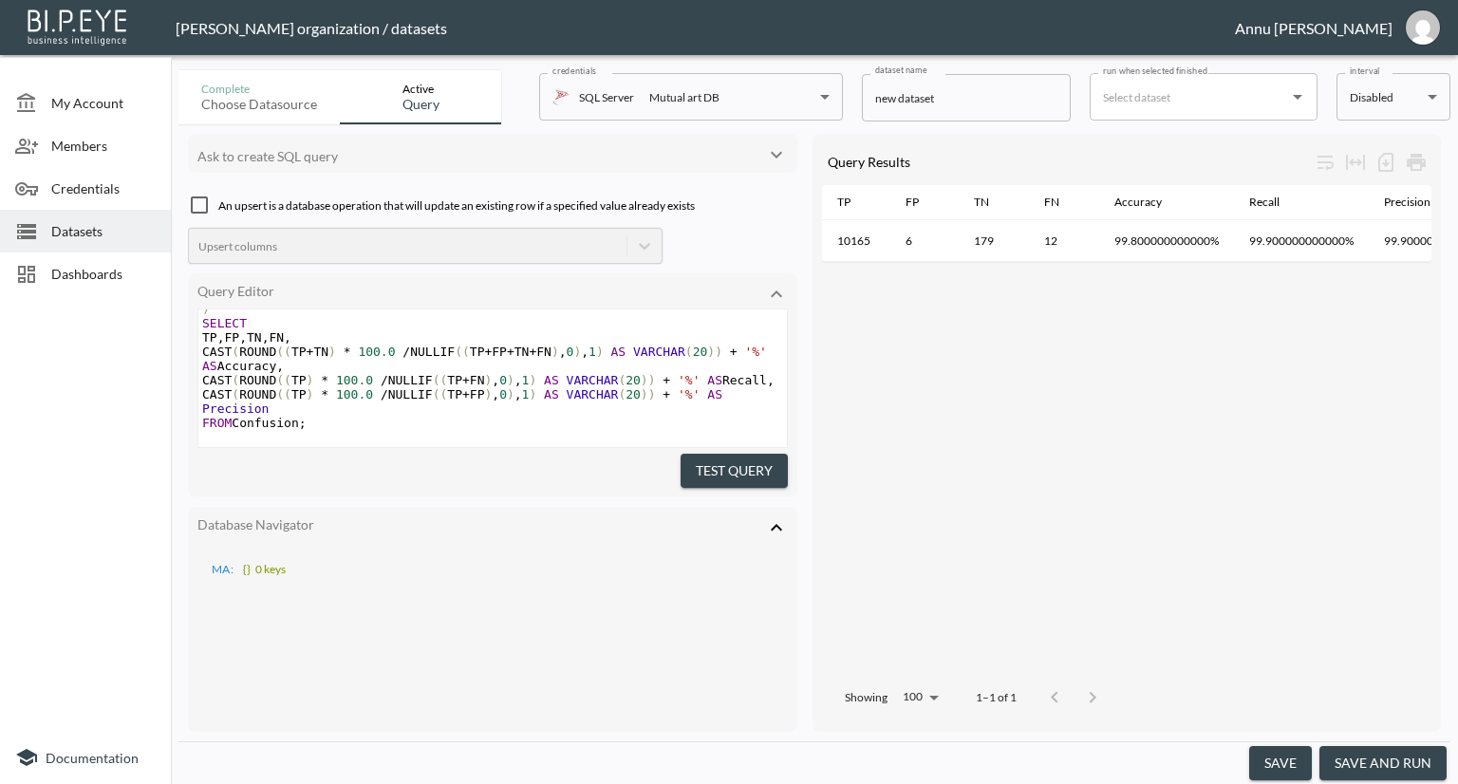
click at [778, 516] on icon at bounding box center [776, 527] width 23 height 23
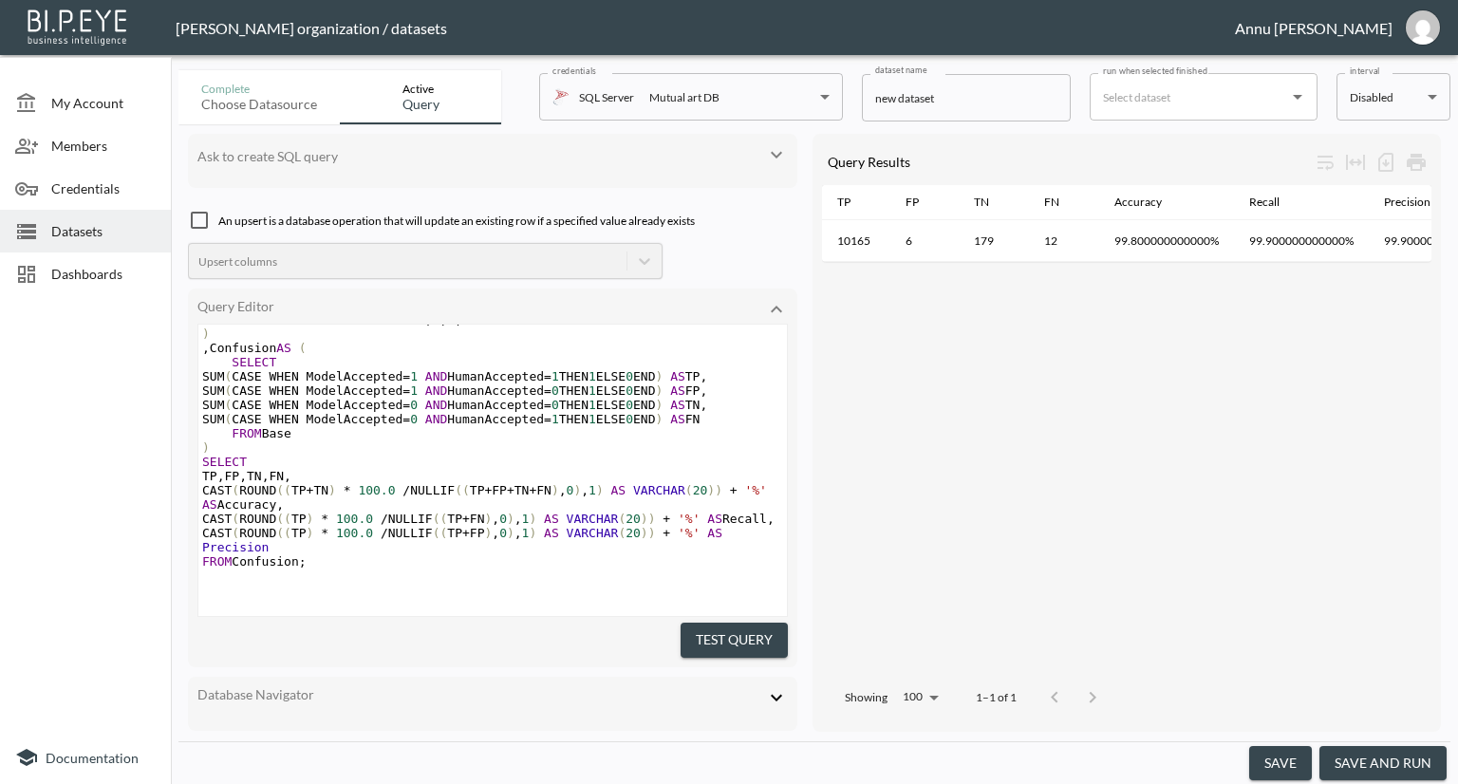
scroll to position [5, 0]
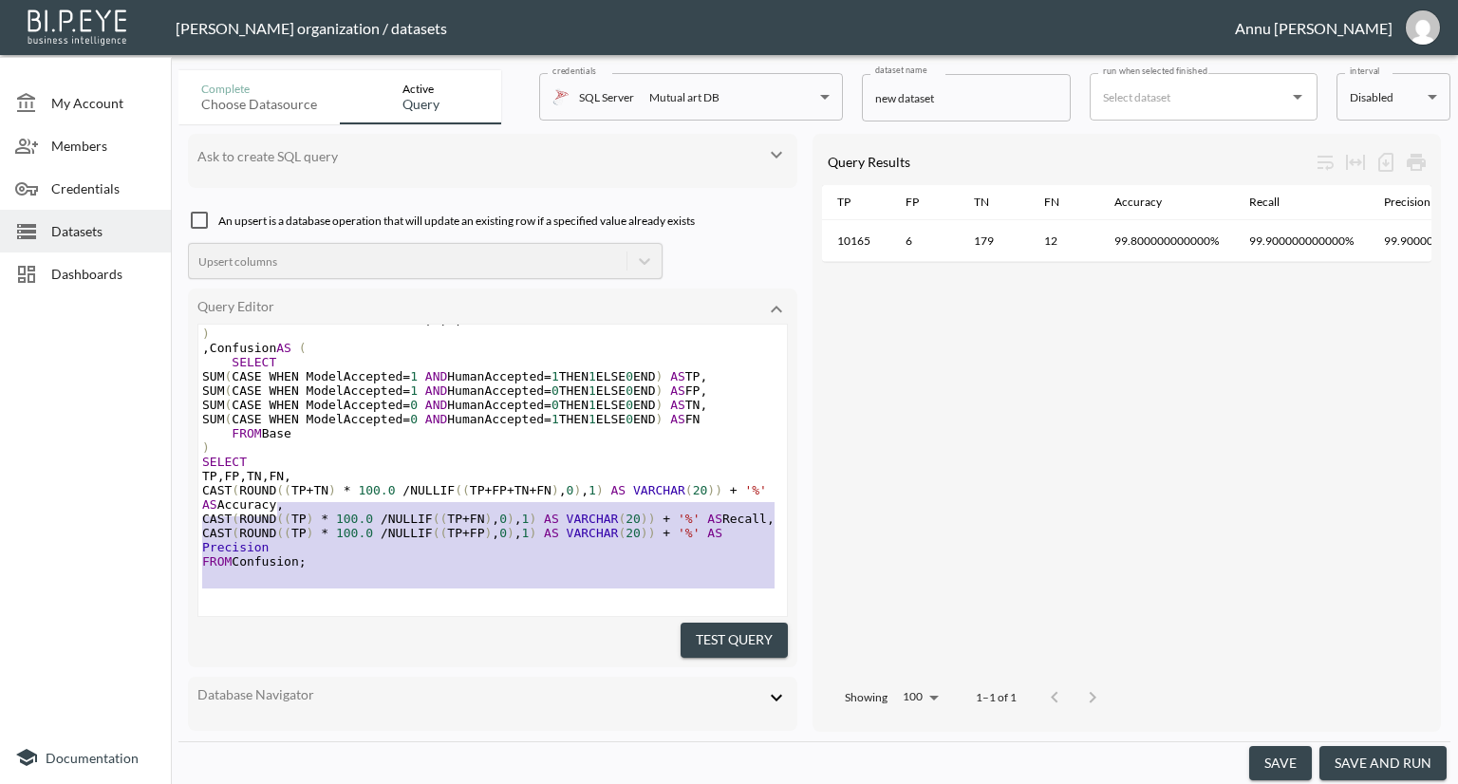
type textarea ";WITH Base AS ( SELECT IdLot, CASE WHEN RelevantStatusId IN (1,2) THEN 1 ELSE 0…"
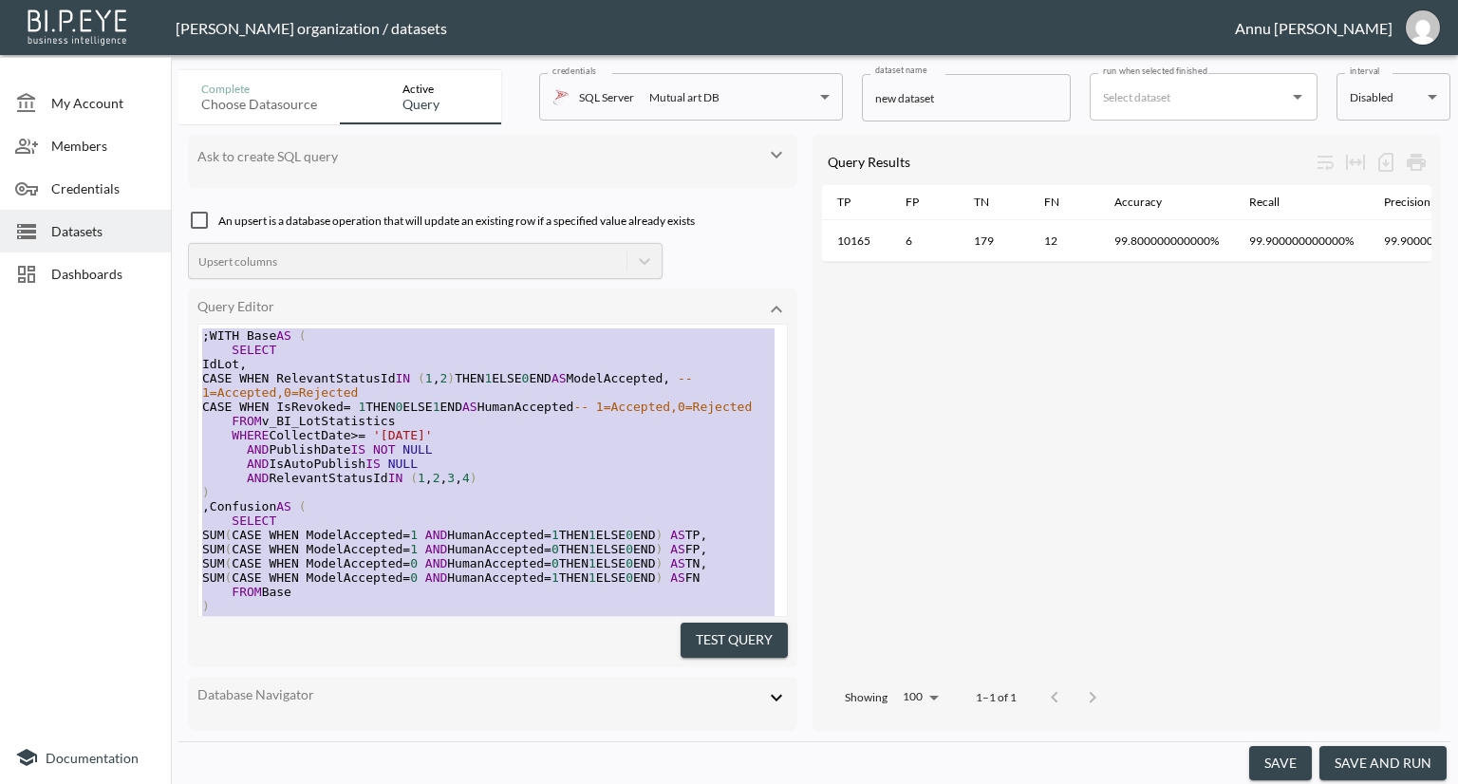
drag, startPoint x: 340, startPoint y: 574, endPoint x: 157, endPoint y: 160, distance: 452.6
click at [157, 160] on div "My Account Members Credentials Datasets Dashboards Documentation Complete Choos…" at bounding box center [729, 392] width 1458 height 784
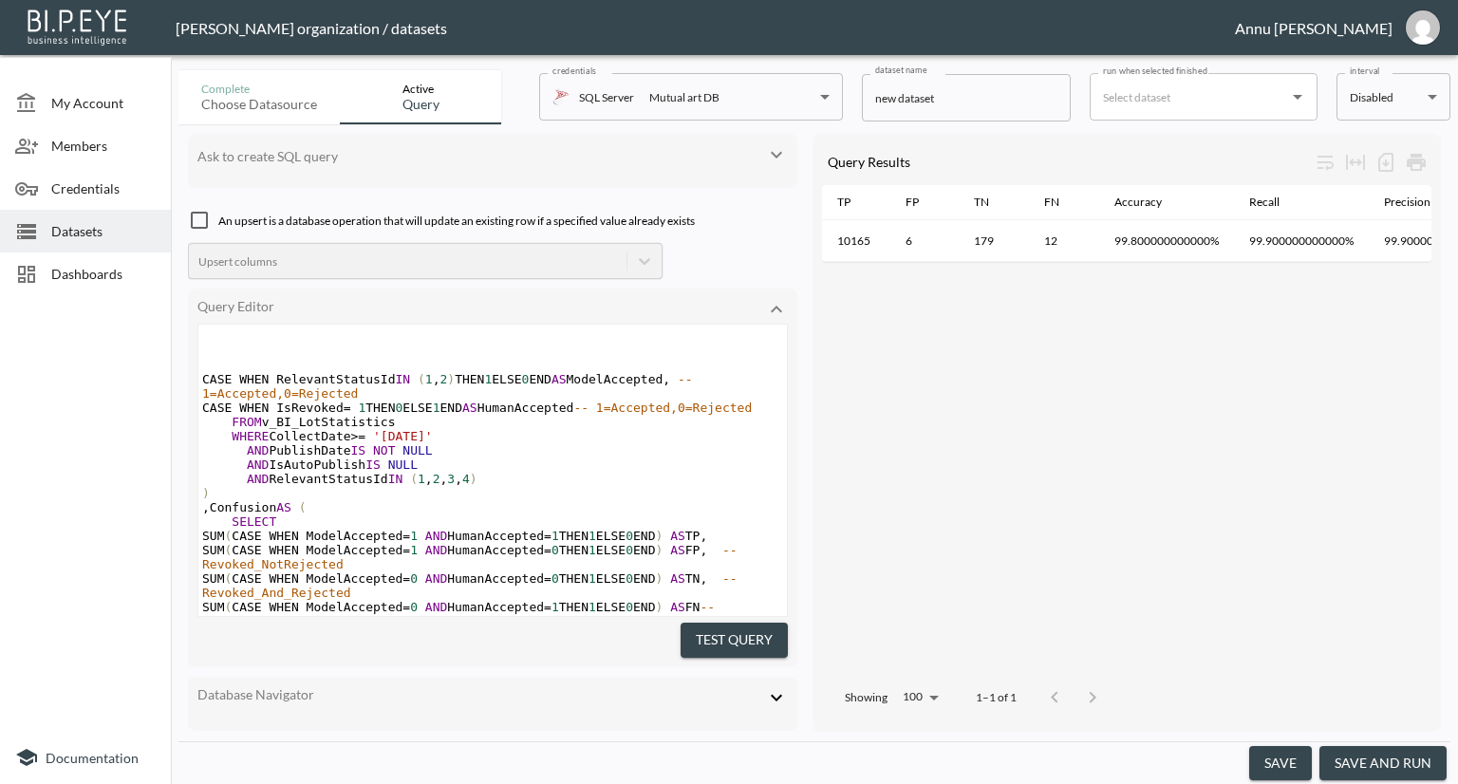
scroll to position [267, 0]
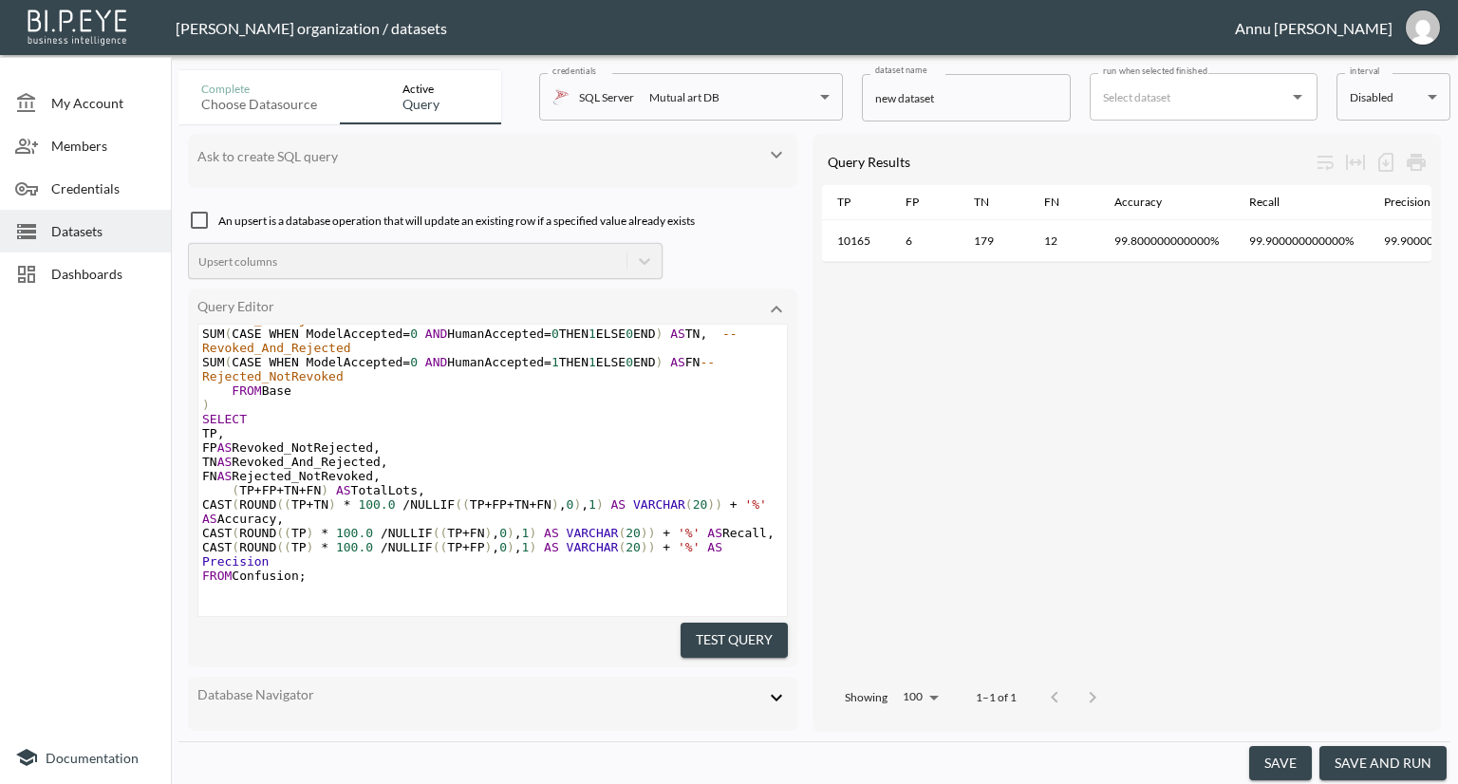
click at [701, 630] on button "Test Query" at bounding box center [734, 640] width 107 height 35
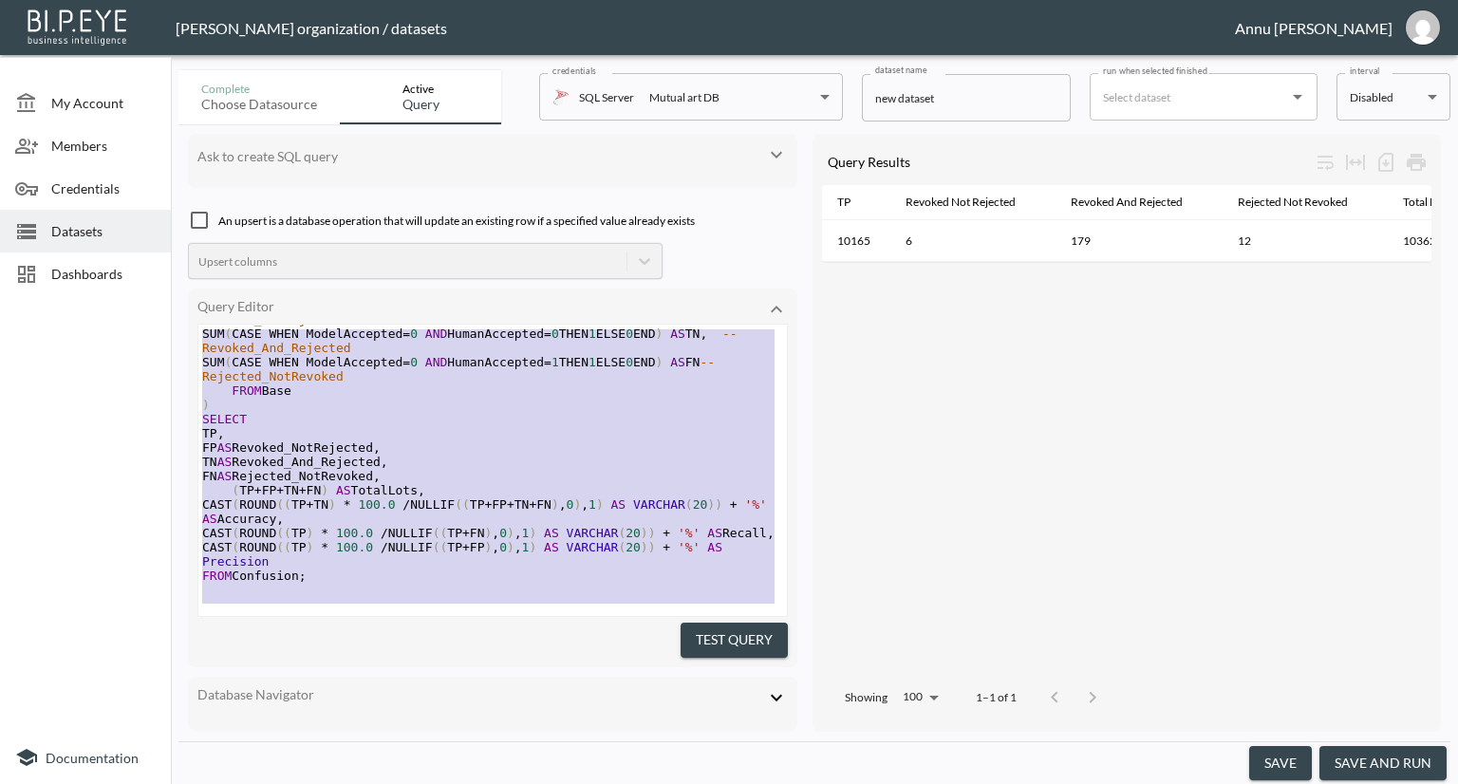
type textarea ";WITH Base AS ( SELECT IdLot, CASE WHEN RelevantStatusId IN (1,2) THEN 1 ELSE 0…"
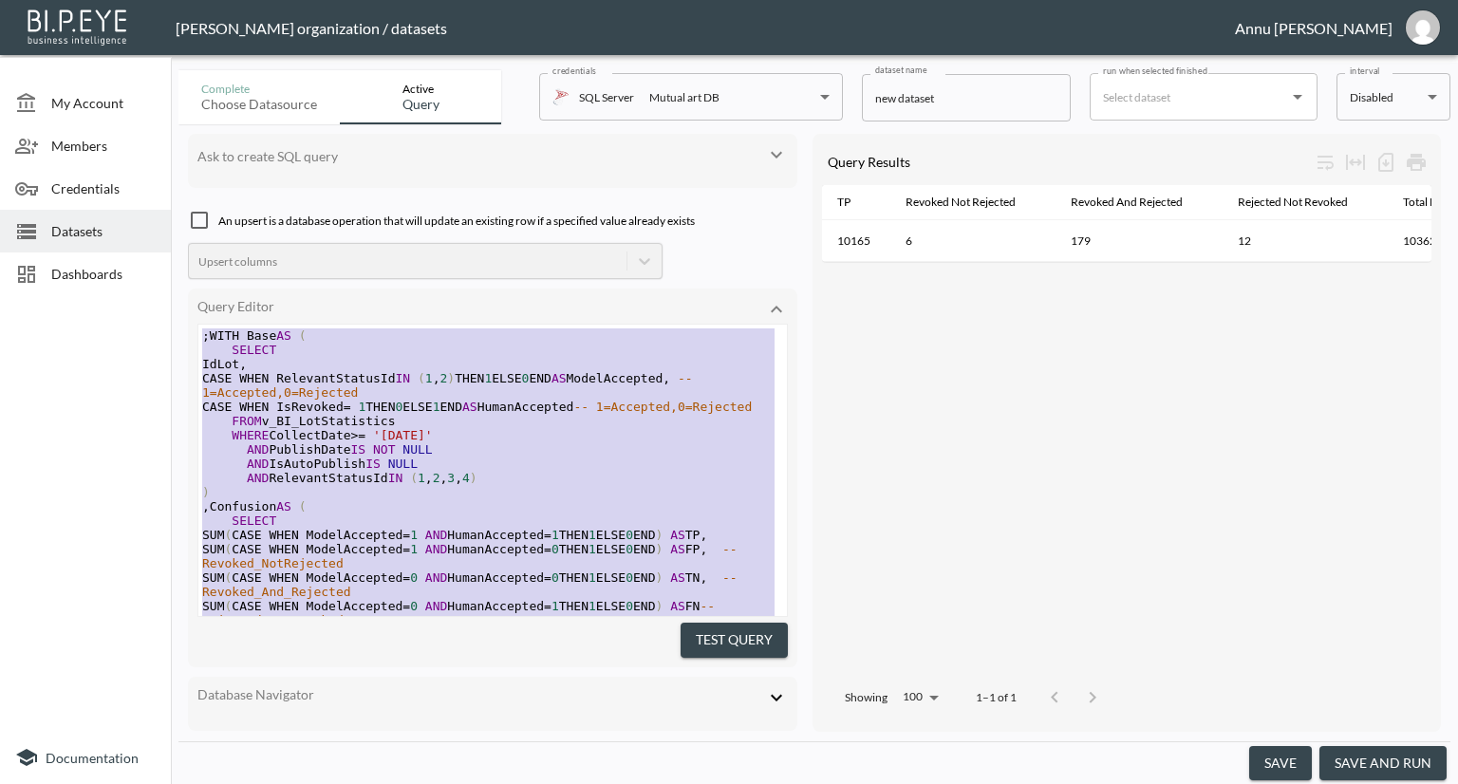
drag, startPoint x: 299, startPoint y: 529, endPoint x: 189, endPoint y: 208, distance: 339.2
click at [189, 208] on div "Ask to create SQL query An upsert is a database operation that will update an e…" at bounding box center [492, 433] width 609 height 598
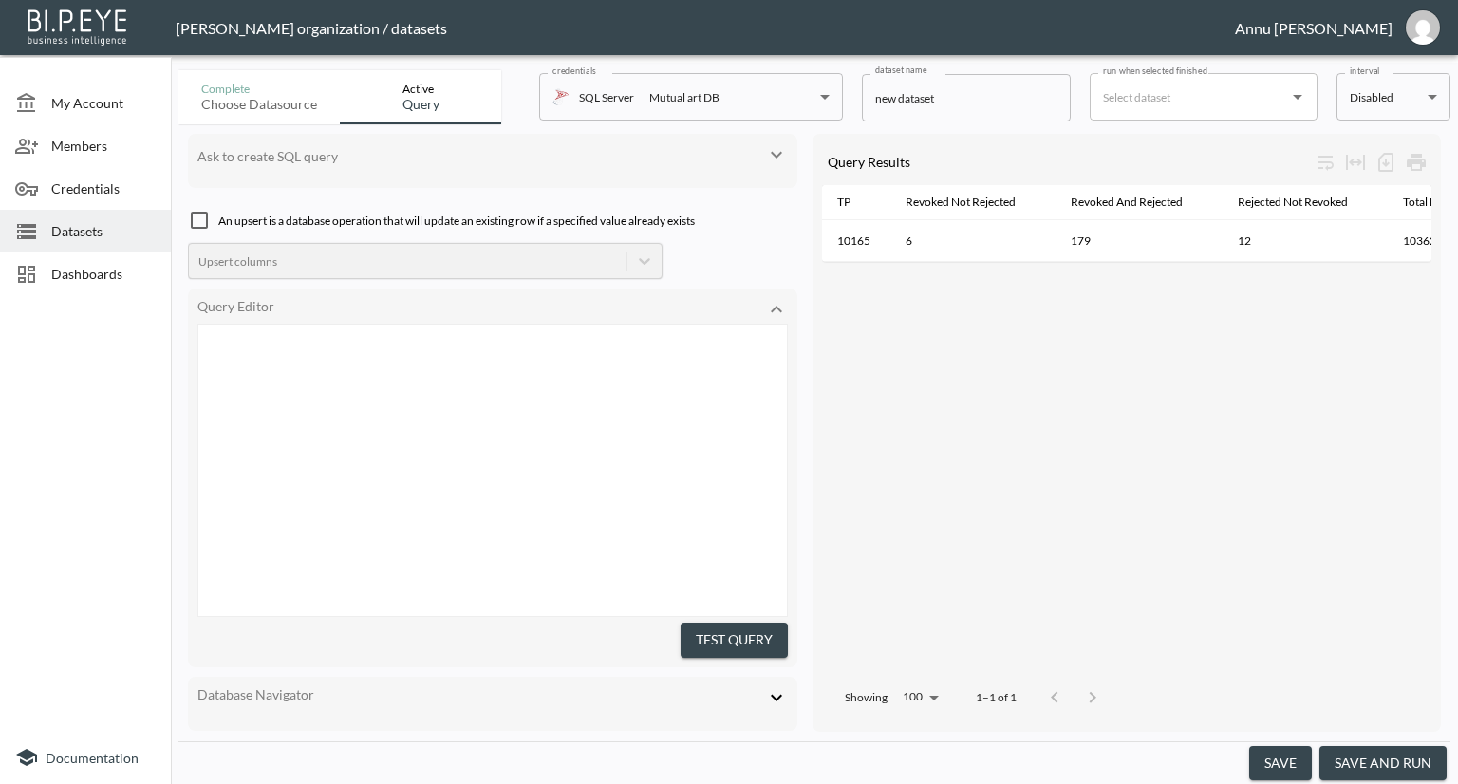
scroll to position [166, 0]
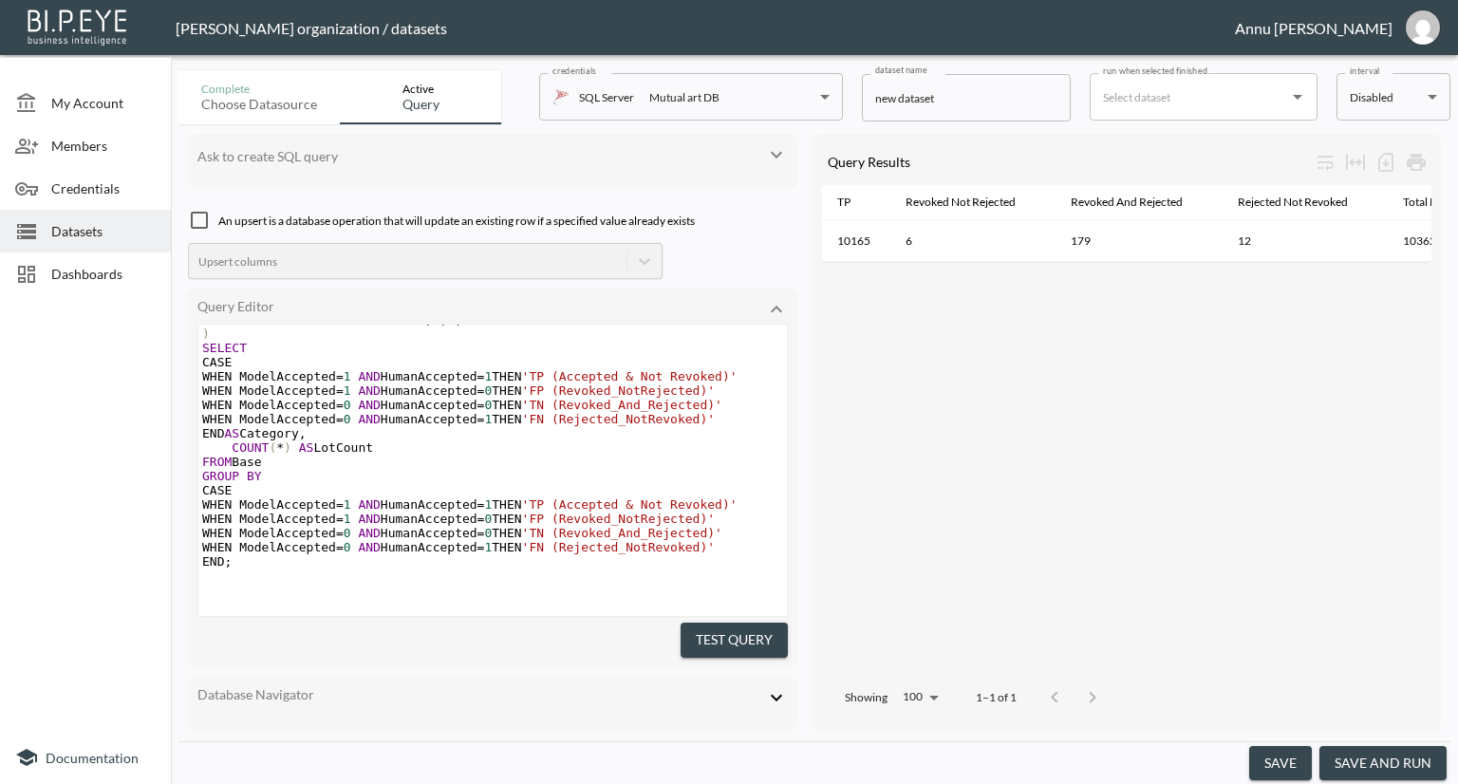
click at [766, 631] on button "Test Query" at bounding box center [734, 640] width 107 height 35
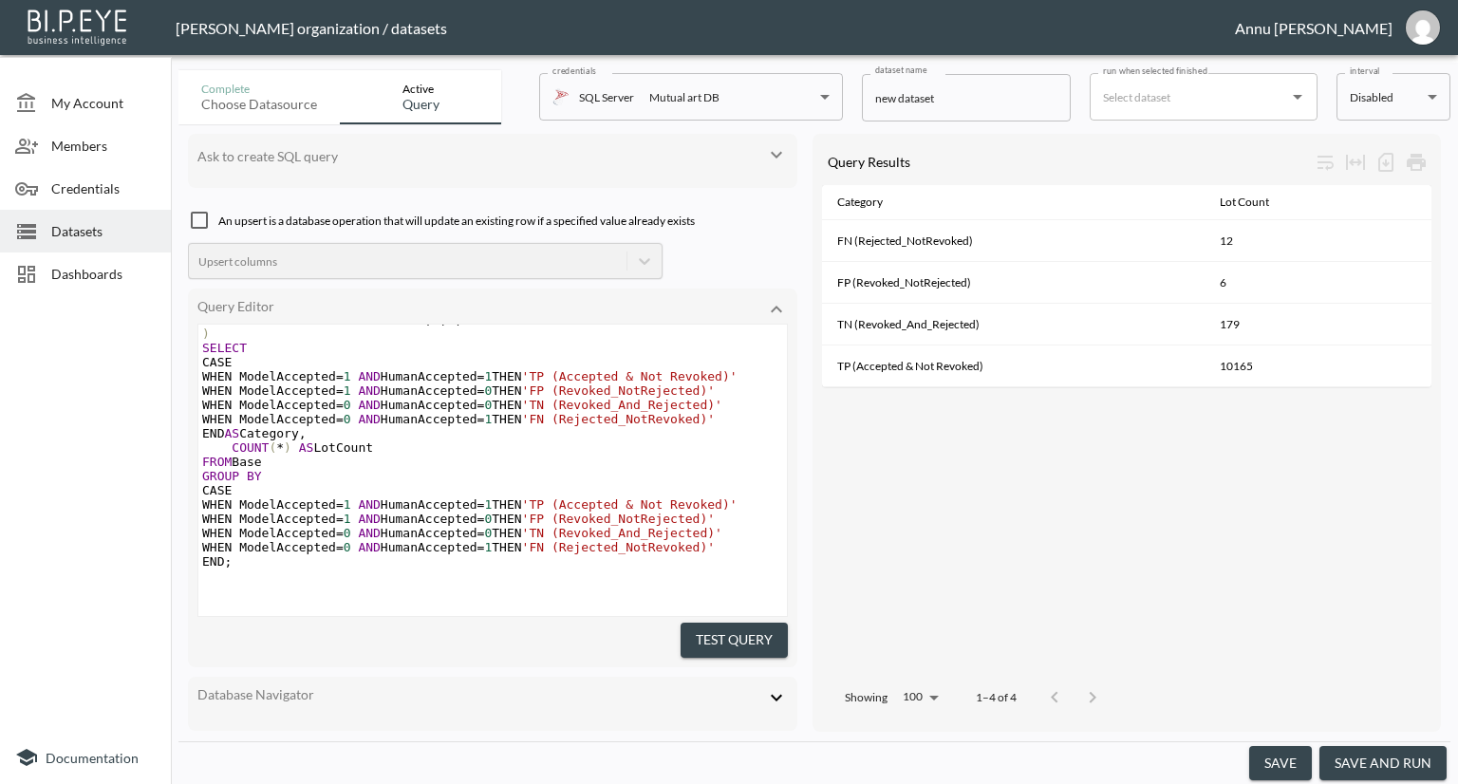
scroll to position [183, 0]
type textarea ";WITH Base AS ( SELECT IdLot, CASE WHEN RelevantStatusId IN (1,2) THEN 1 ELSE 0…"
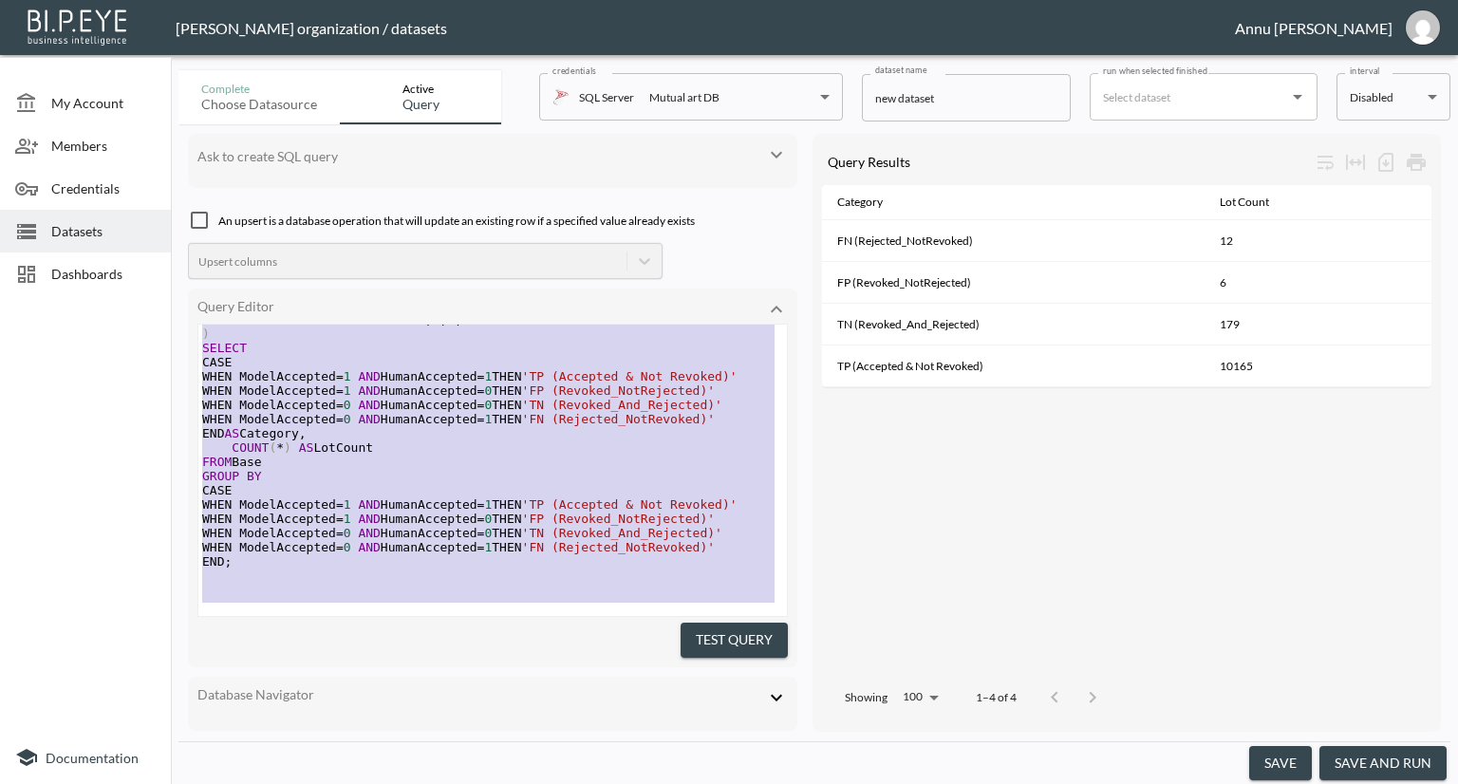
scroll to position [0, 0]
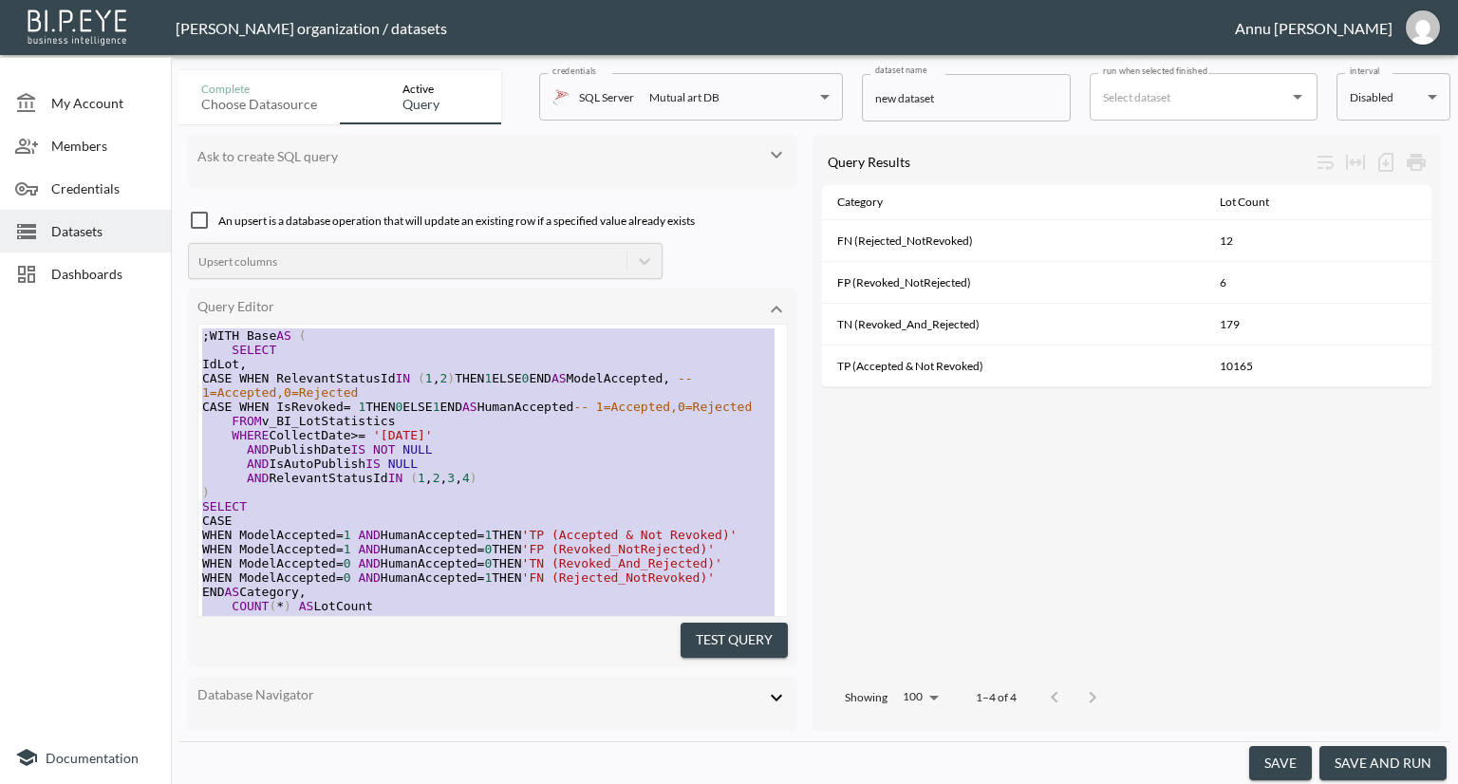
drag, startPoint x: 410, startPoint y: 578, endPoint x: 201, endPoint y: 122, distance: 501.2
click at [201, 122] on div "Complete Choose datasource Active Query credentials SQL Server Mutual art DB 82…" at bounding box center [814, 423] width 1272 height 721
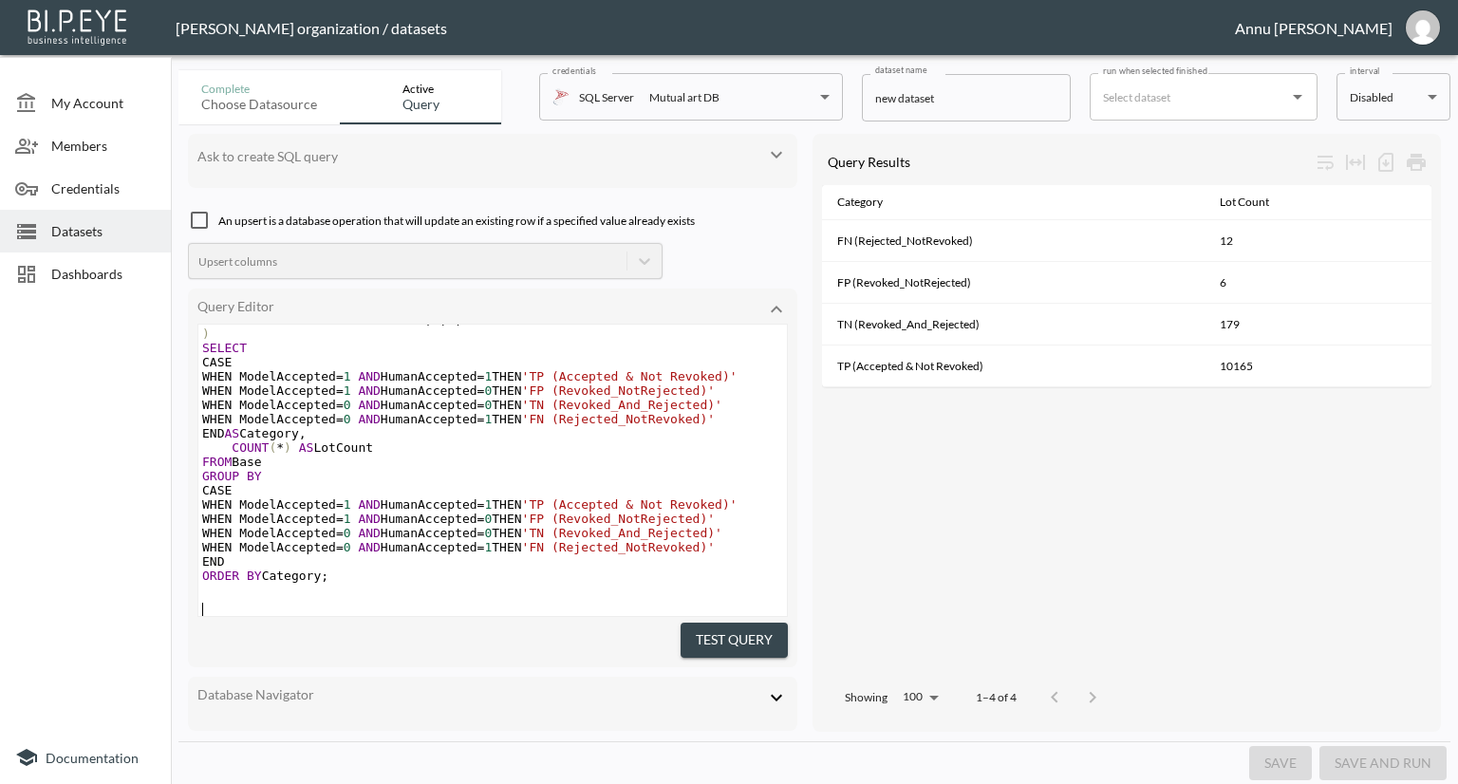
scroll to position [184, 0]
click at [770, 628] on button "Test Query" at bounding box center [734, 640] width 107 height 35
click at [1374, 762] on button "save and run" at bounding box center [1382, 763] width 127 height 35
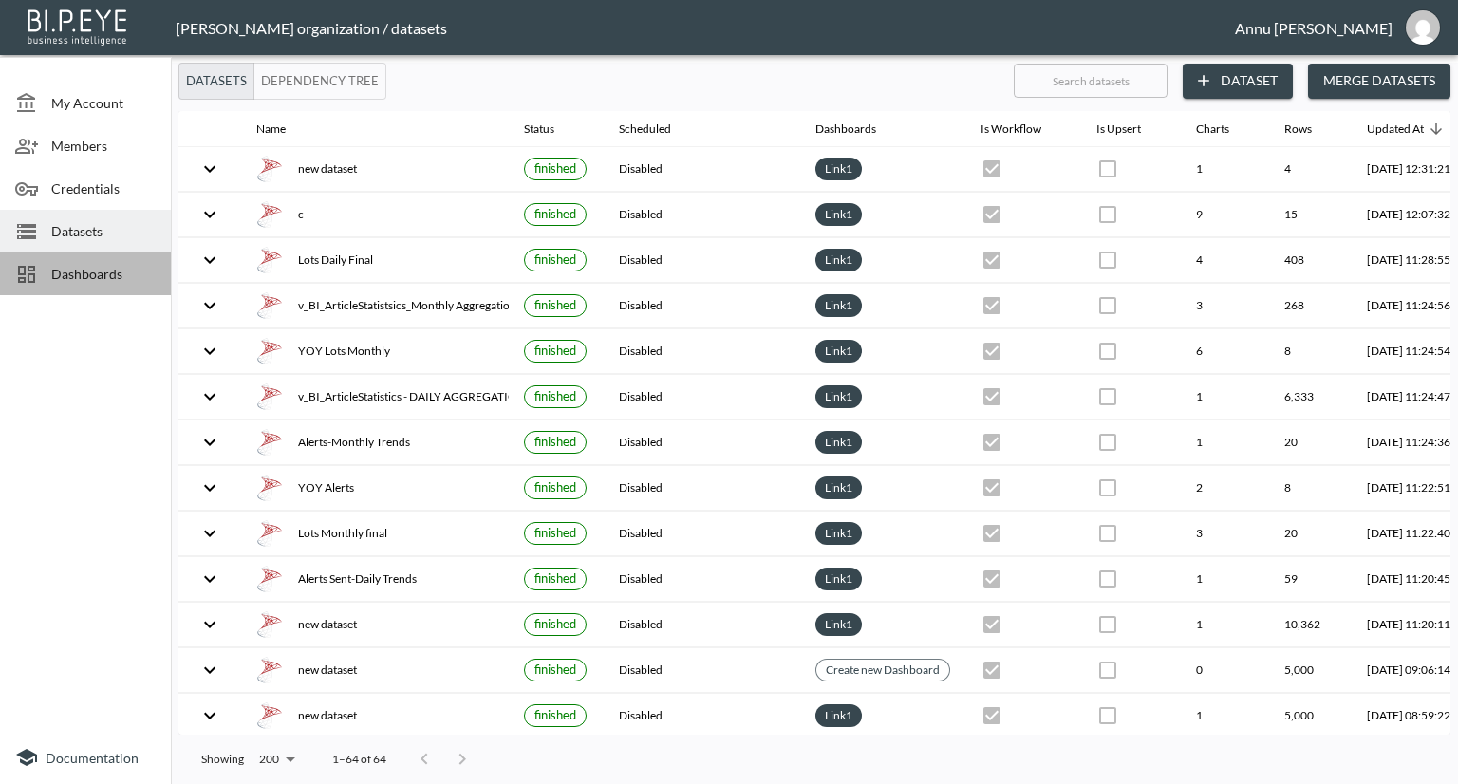
click at [71, 271] on span "Dashboards" at bounding box center [103, 274] width 104 height 20
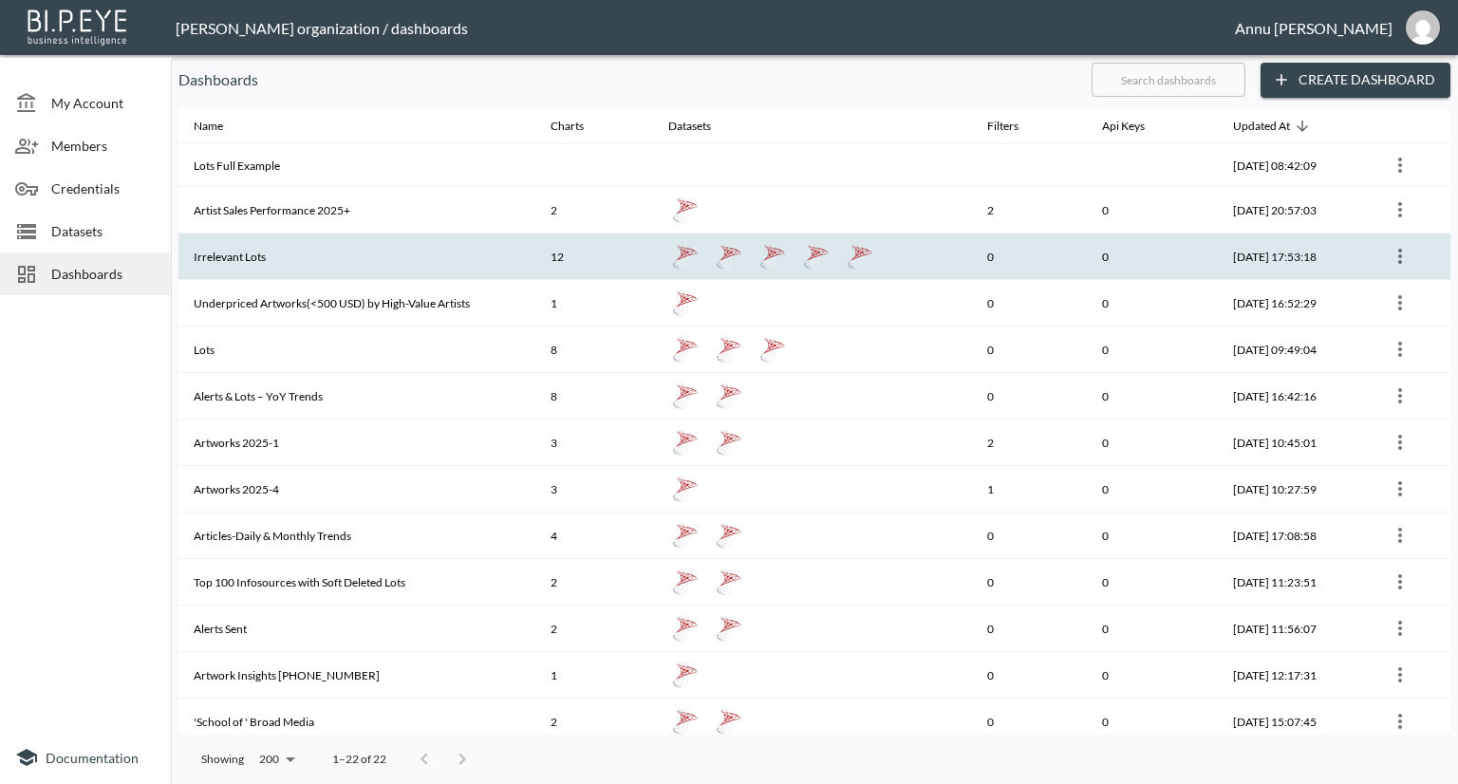
click at [266, 266] on th "Irrelevant Lots" at bounding box center [356, 256] width 357 height 47
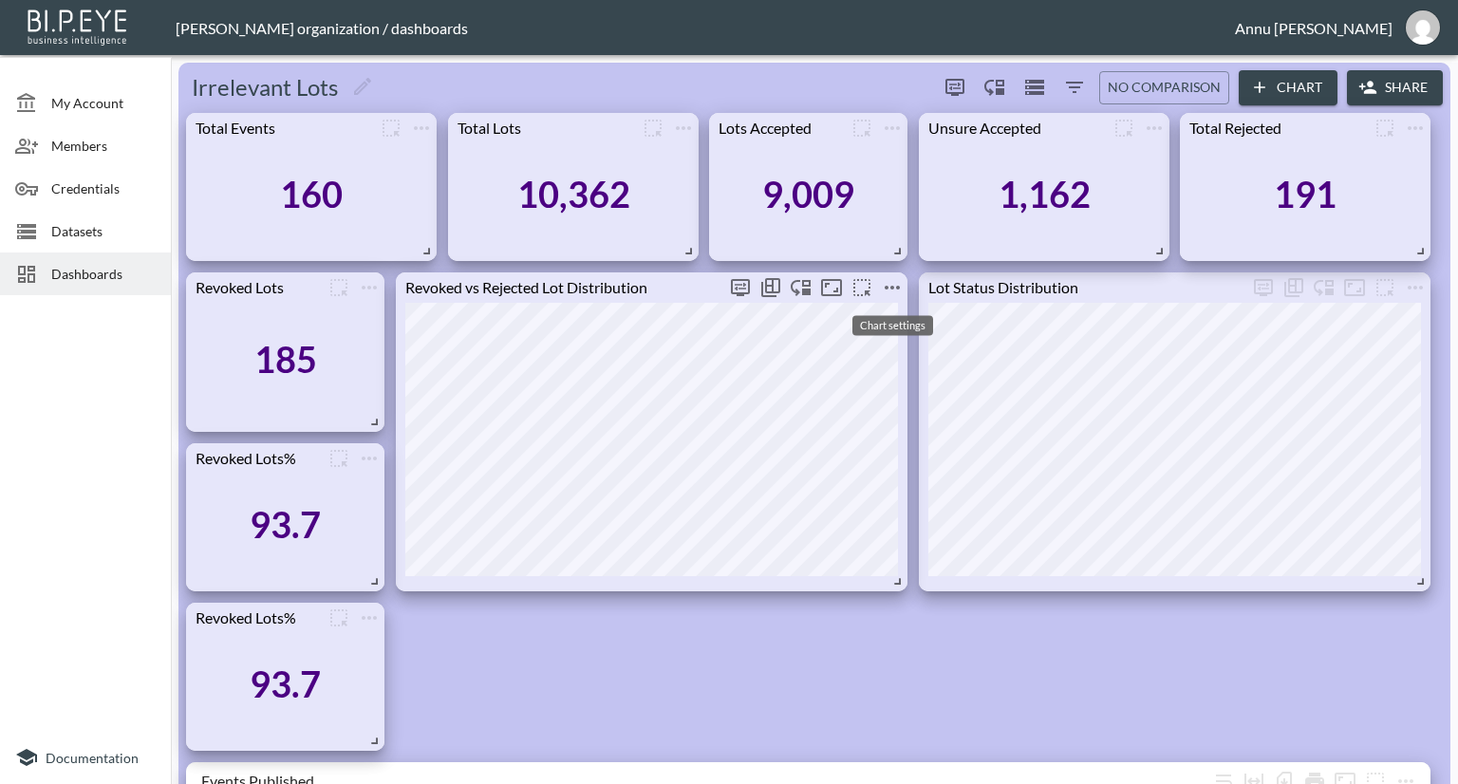
click at [888, 291] on icon "more" at bounding box center [892, 287] width 23 height 23
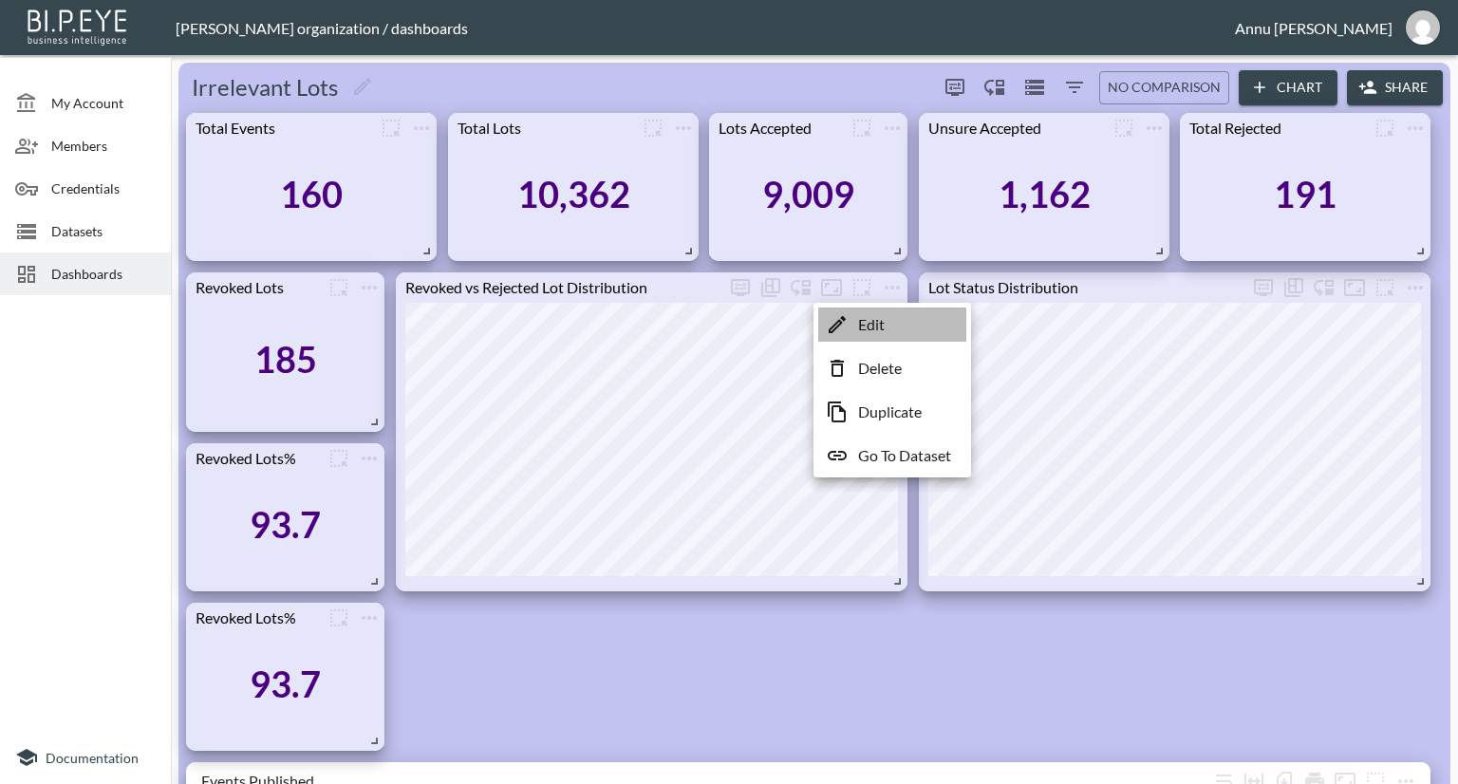
click at [879, 320] on p "Edit" at bounding box center [871, 324] width 27 height 23
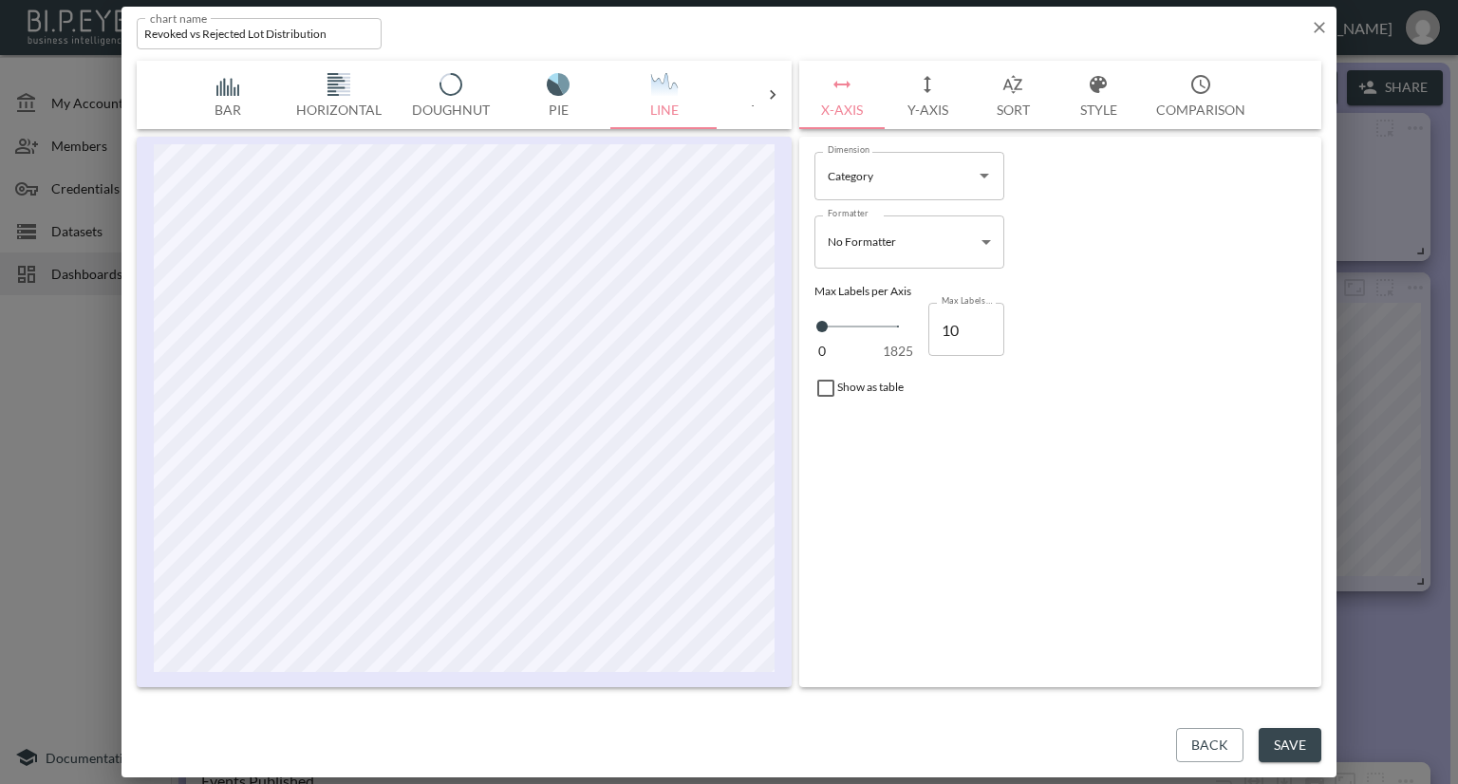
type input "1186"
click at [871, 322] on span "0 1825" at bounding box center [854, 326] width 76 height 27
type input "707"
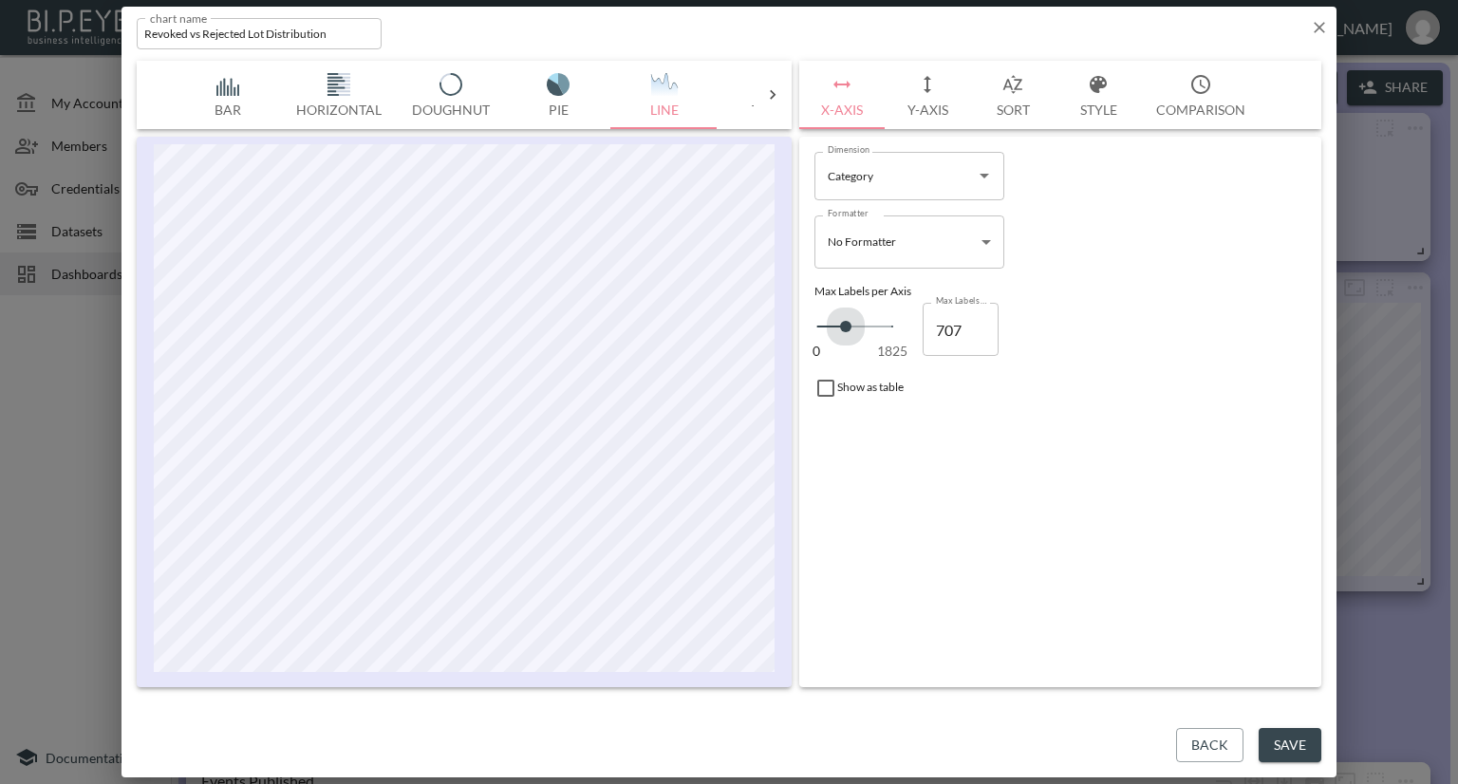
click at [846, 327] on span at bounding box center [845, 326] width 11 height 11
click at [926, 111] on button "Y-Axis" at bounding box center [927, 95] width 85 height 68
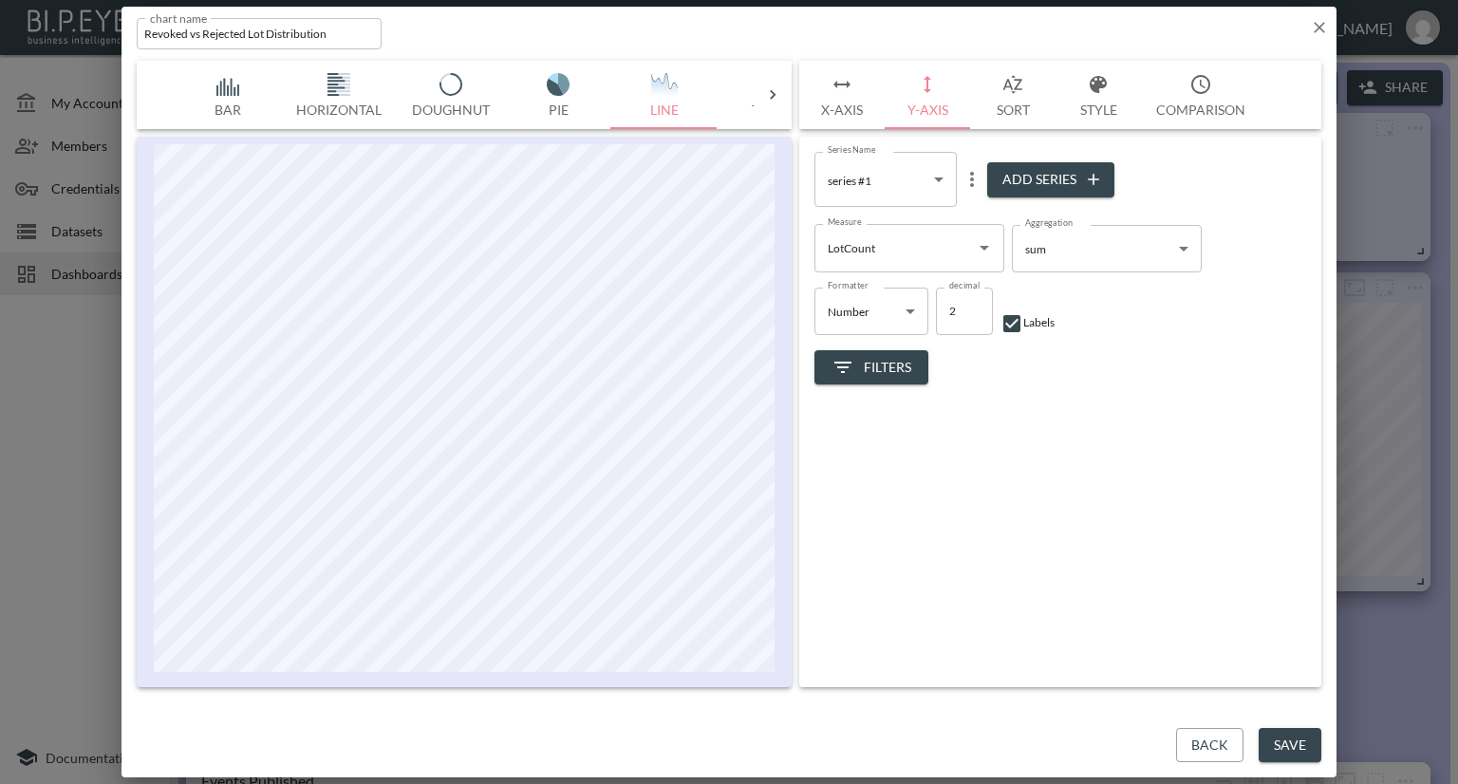
click at [1315, 28] on icon "button" at bounding box center [1319, 27] width 19 height 19
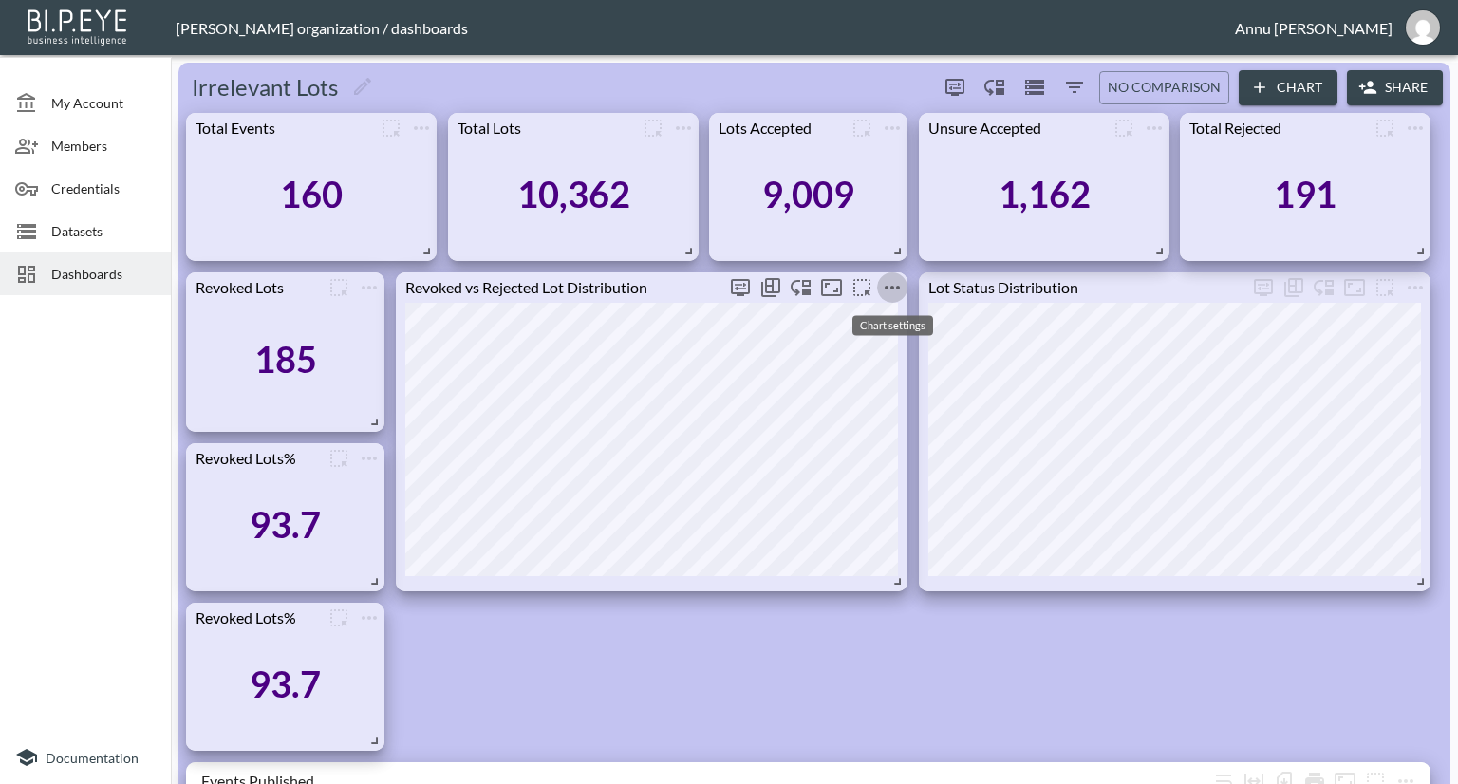
click at [882, 289] on icon "more" at bounding box center [892, 287] width 23 height 23
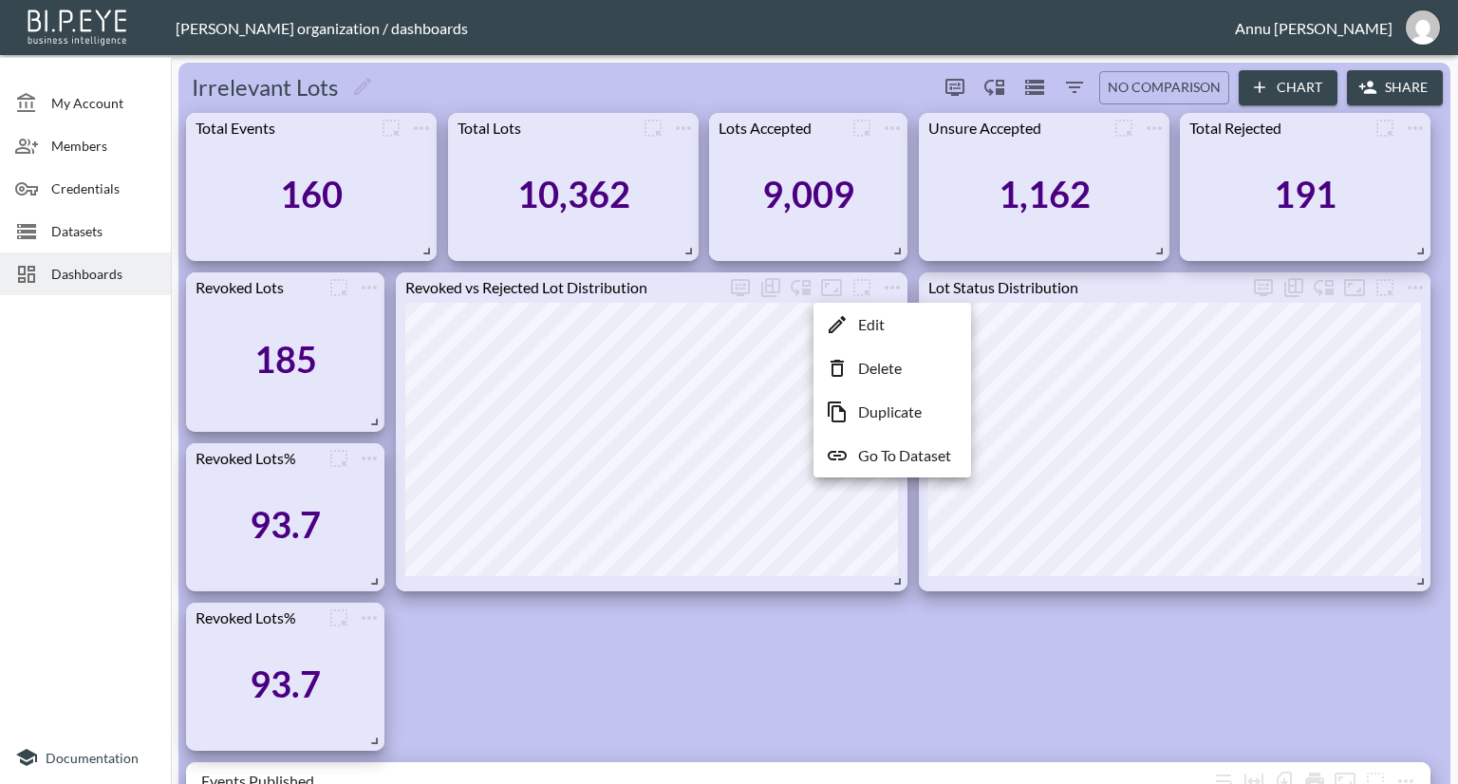
click at [866, 324] on p "Edit" at bounding box center [871, 324] width 27 height 23
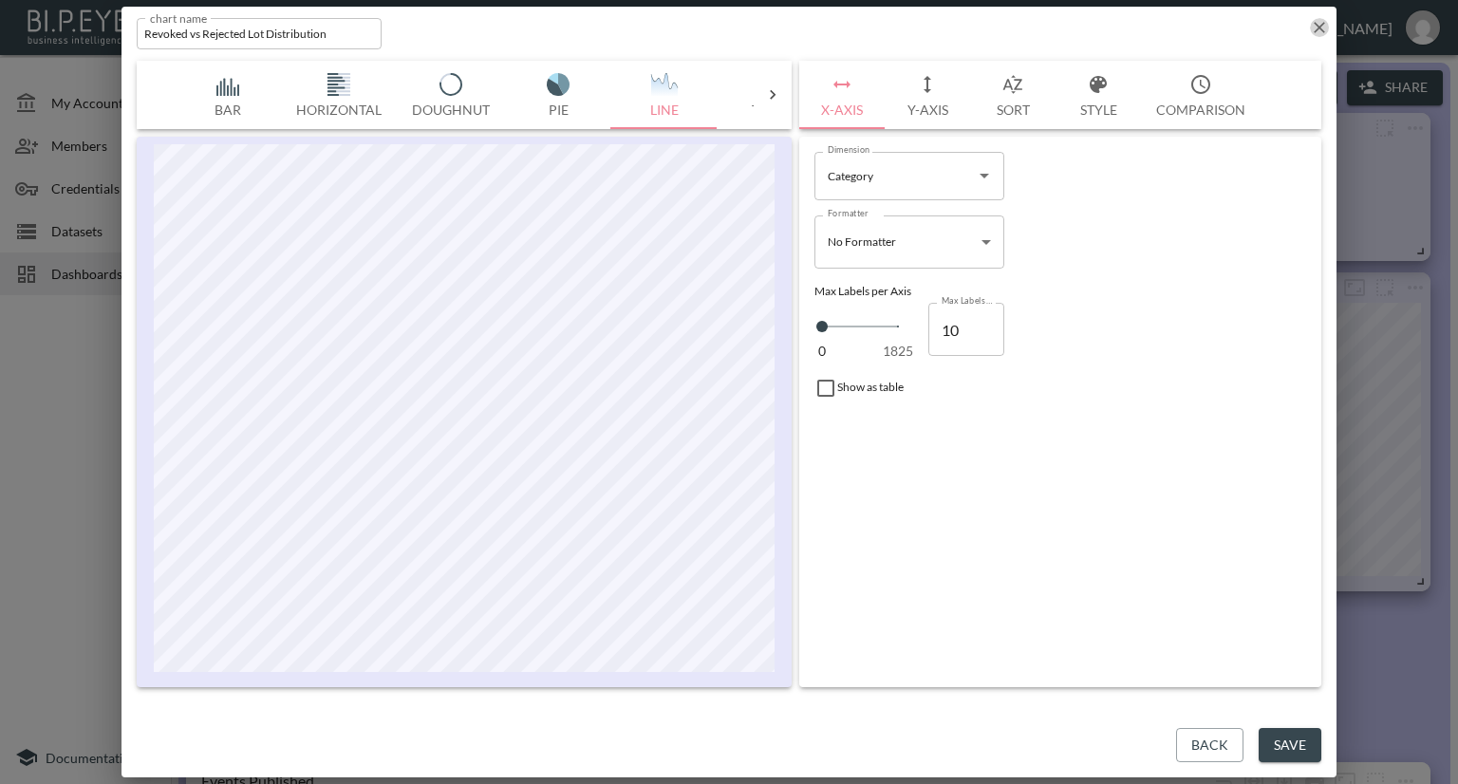
click at [1321, 29] on icon "button" at bounding box center [1319, 27] width 11 height 11
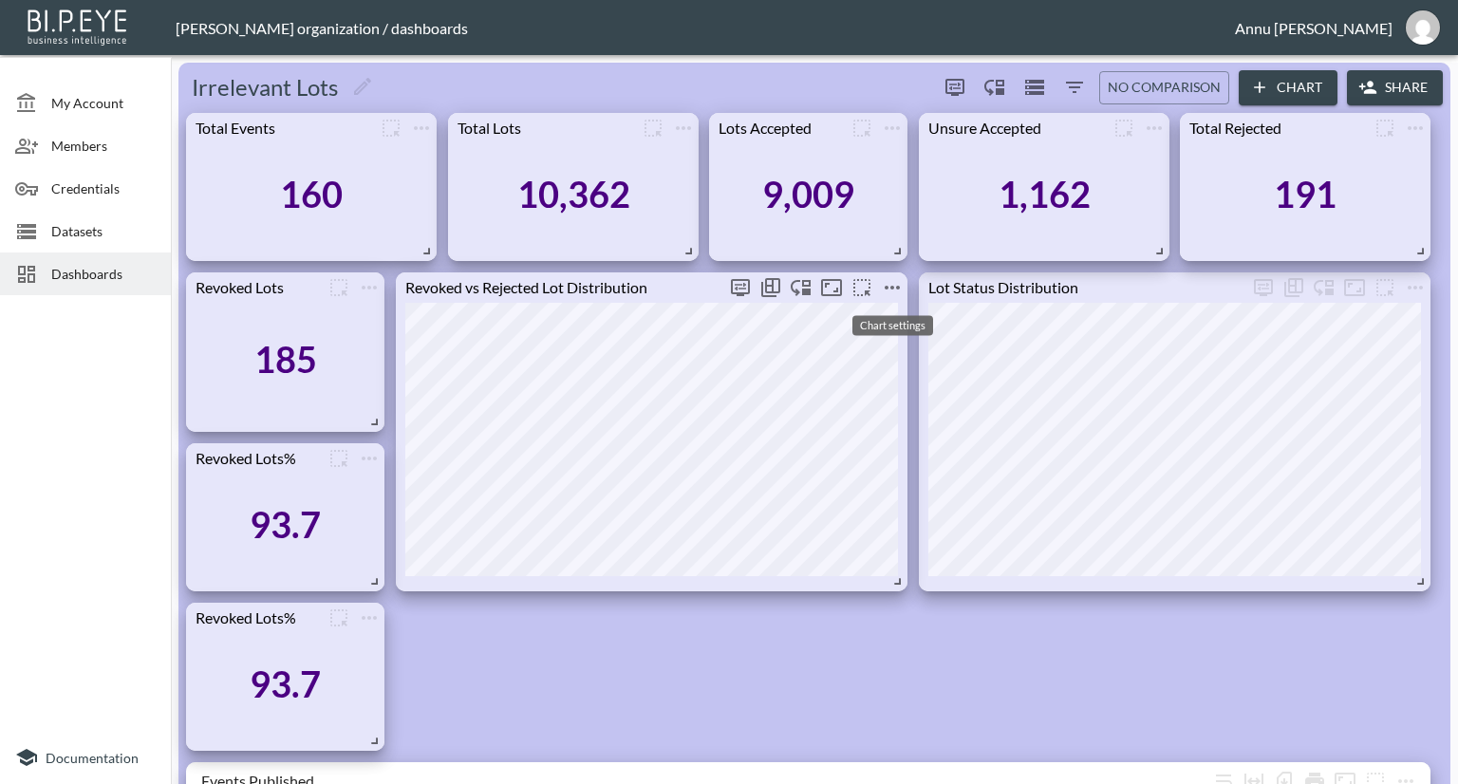
click at [898, 291] on icon "more" at bounding box center [892, 287] width 23 height 23
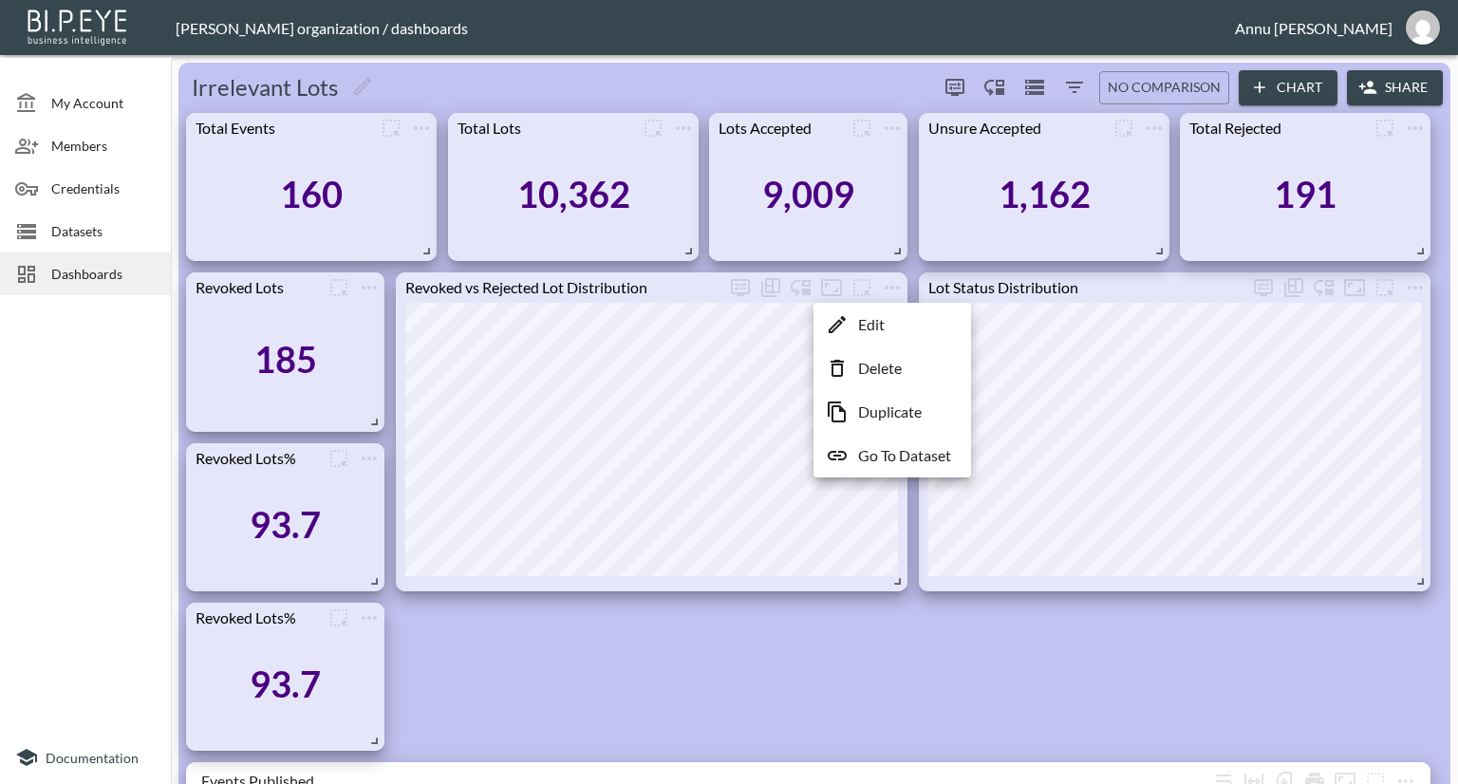
click at [892, 449] on p "Go To Dataset" at bounding box center [904, 455] width 93 height 23
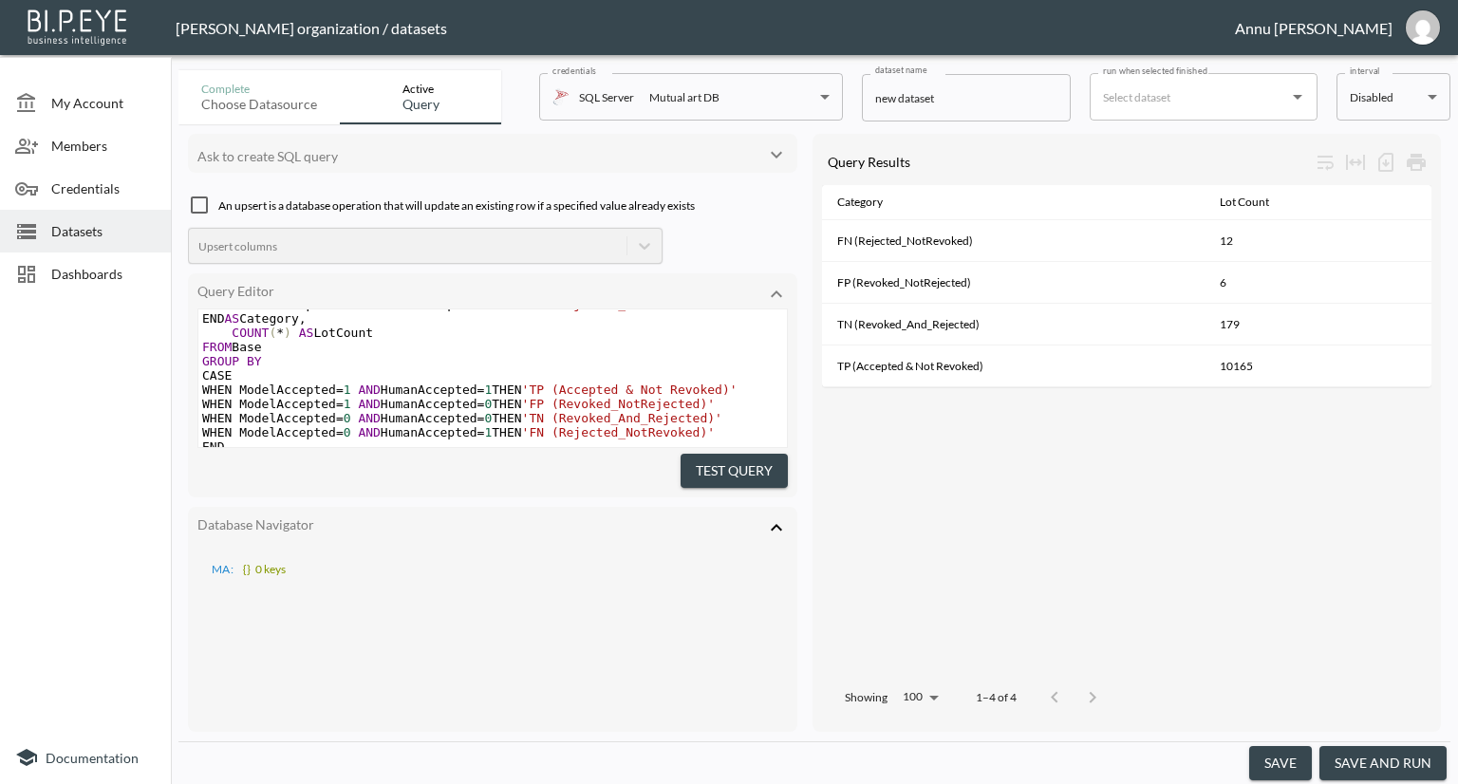
scroll to position [334, 0]
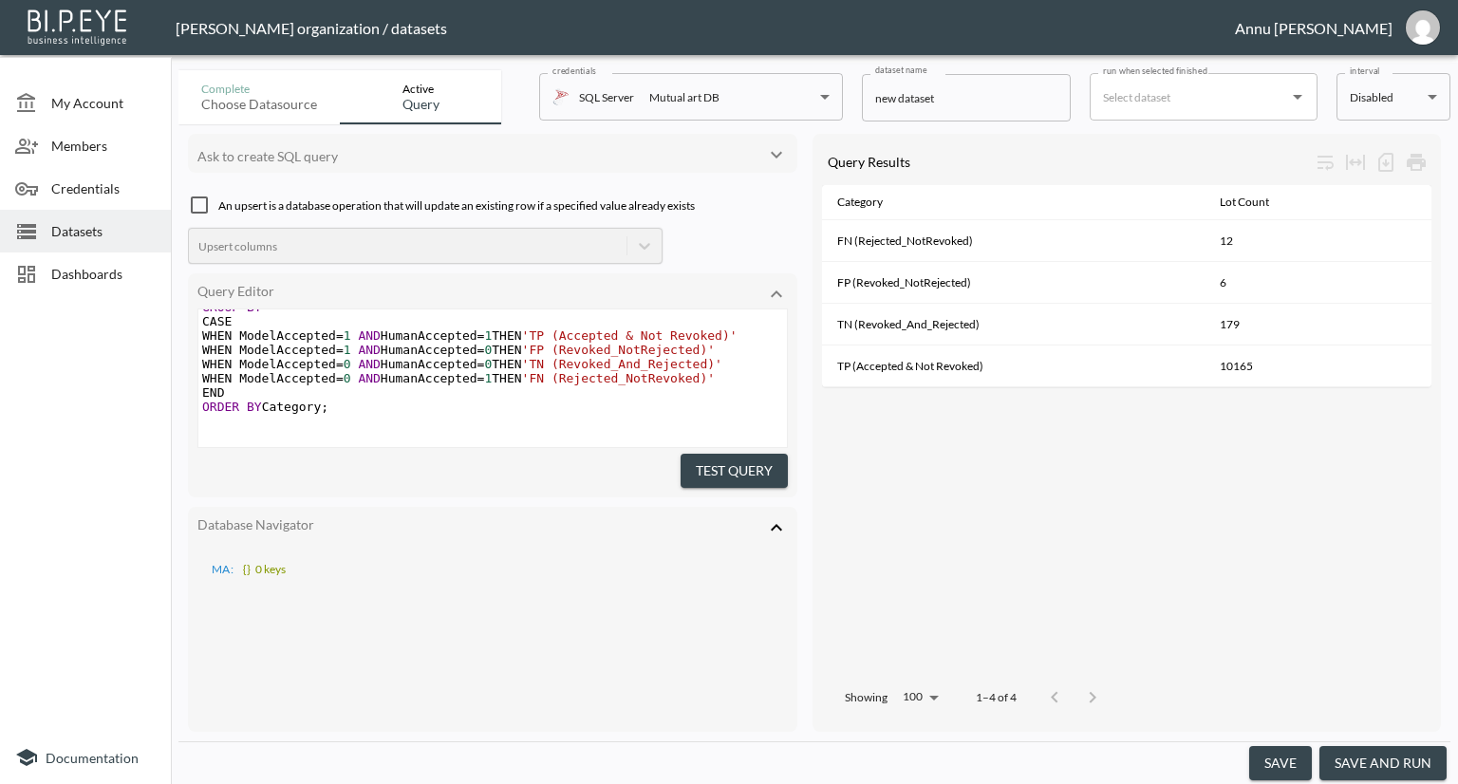
click at [778, 521] on icon at bounding box center [776, 527] width 23 height 23
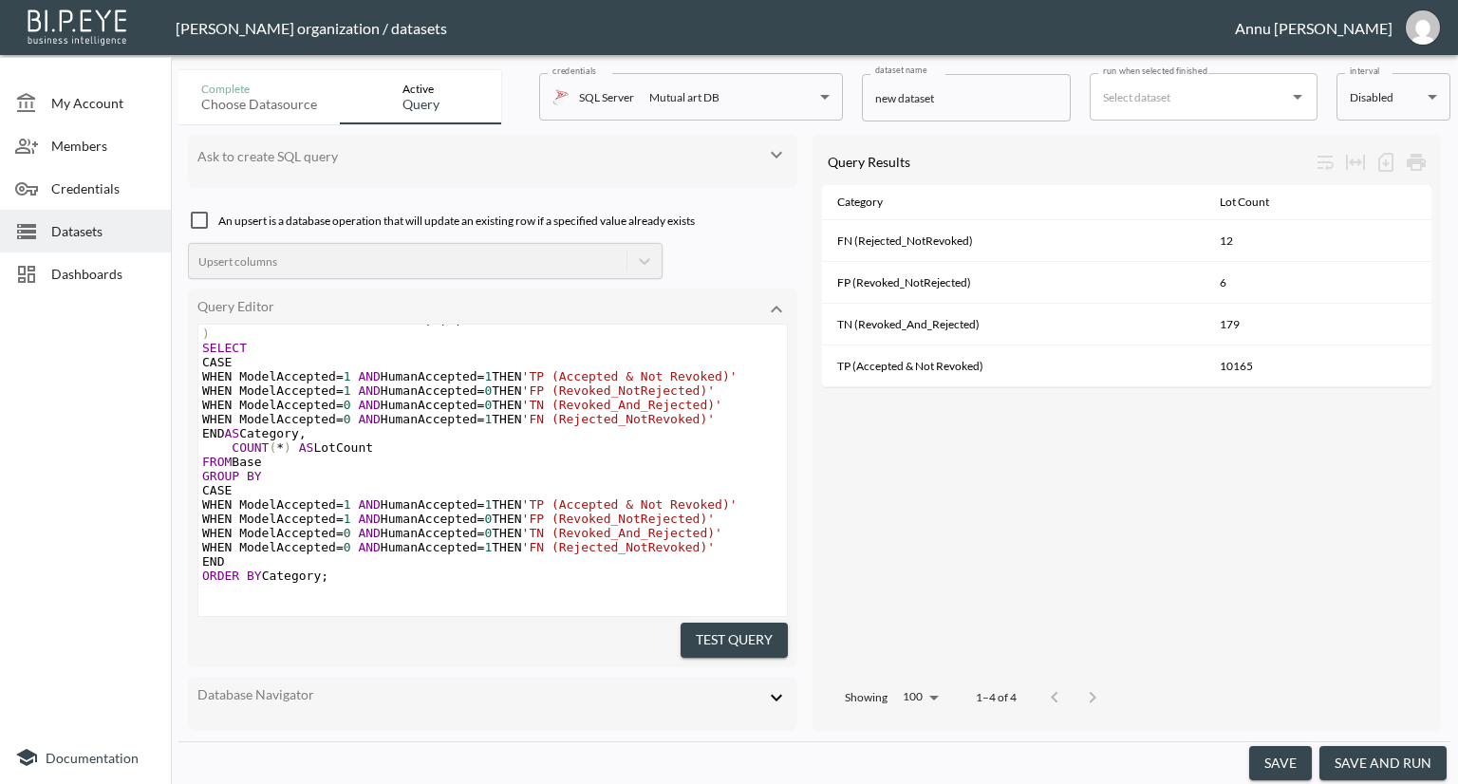
scroll to position [184, 0]
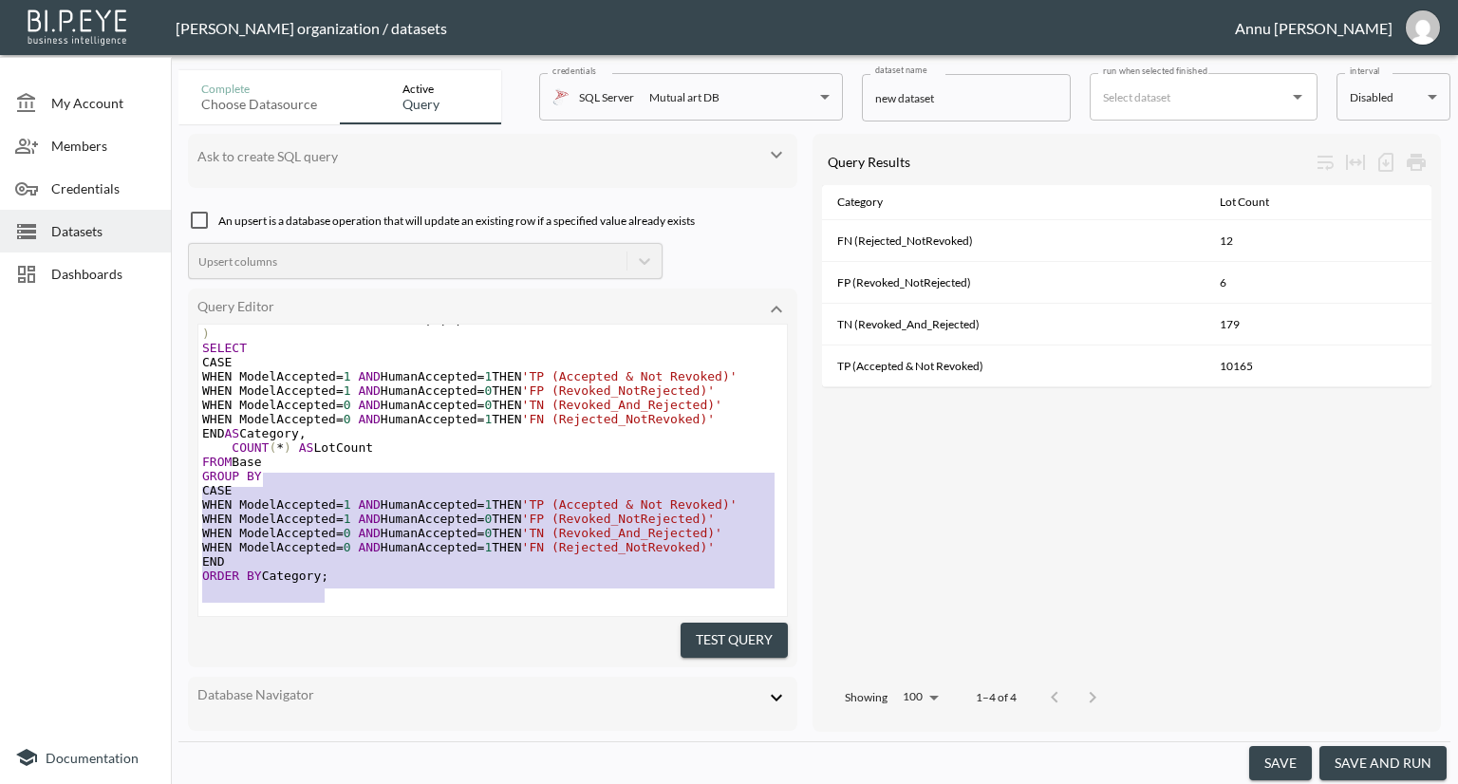
type textarea ";WITH Base AS ( SELECT IdLot, CASE WHEN RelevantStatusId IN (1,2) THEN 1 ELSE 0…"
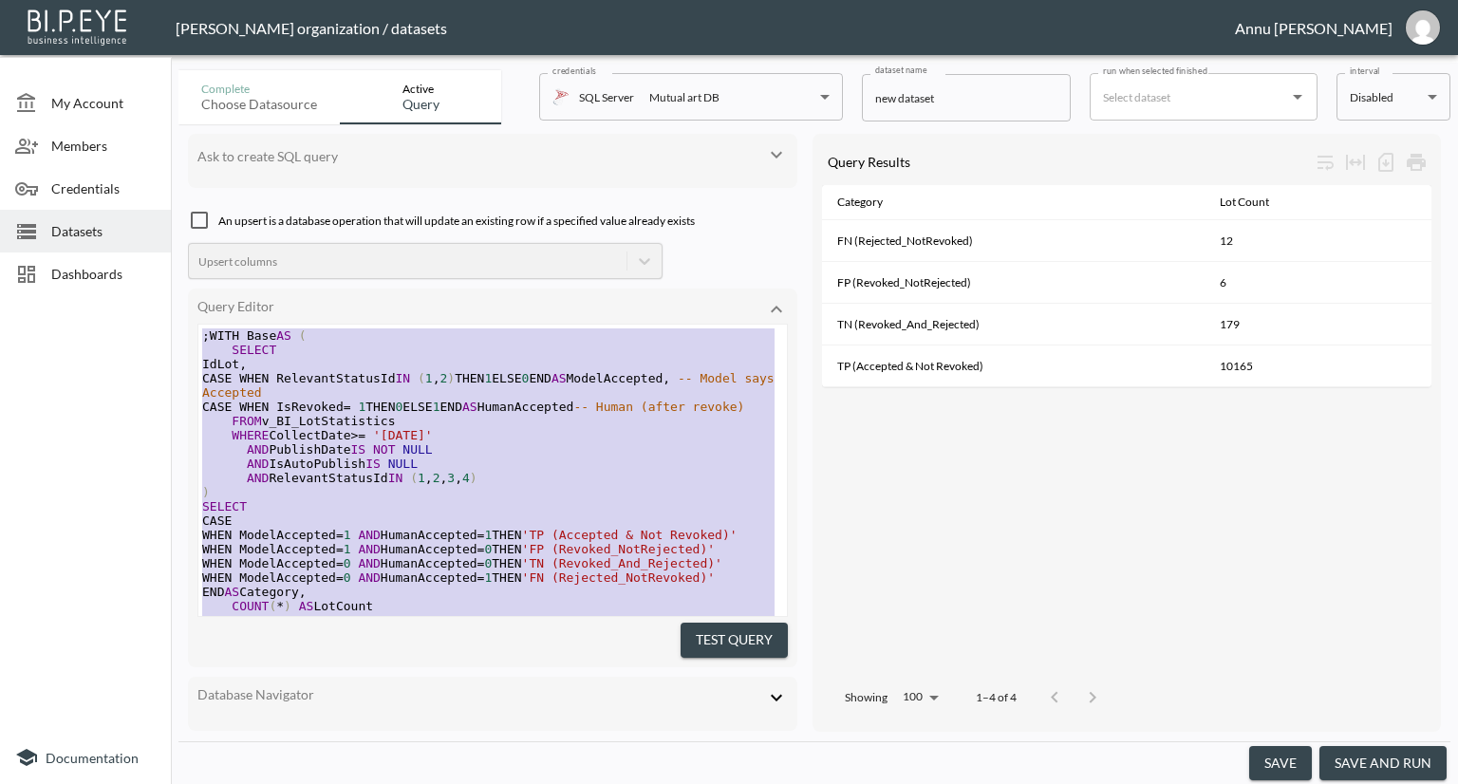
drag, startPoint x: 308, startPoint y: 512, endPoint x: 210, endPoint y: 223, distance: 305.0
click at [210, 223] on div "Ask to create SQL query An upsert is a database operation that will update an e…" at bounding box center [492, 433] width 609 height 598
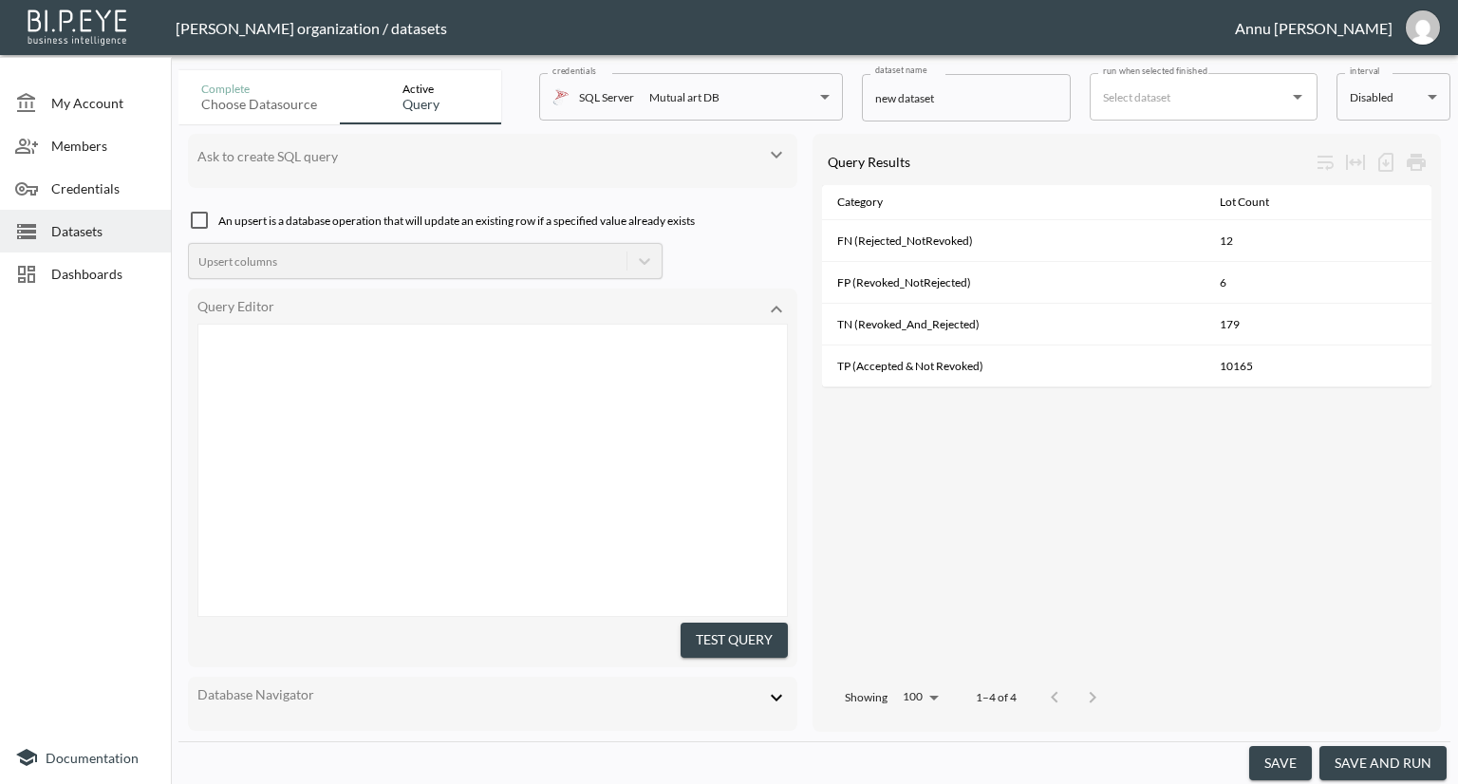
scroll to position [152, 0]
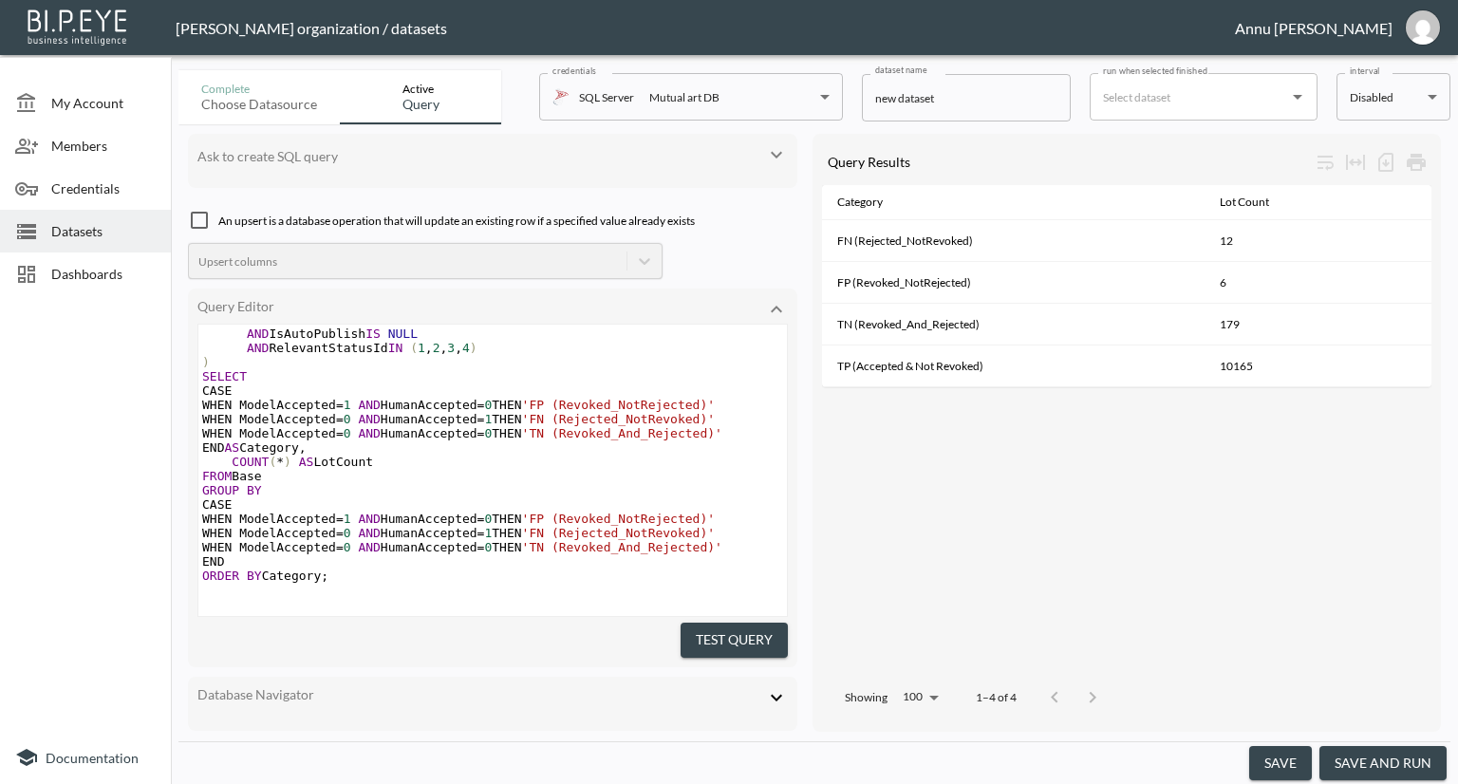
click at [739, 633] on button "Test Query" at bounding box center [734, 640] width 107 height 35
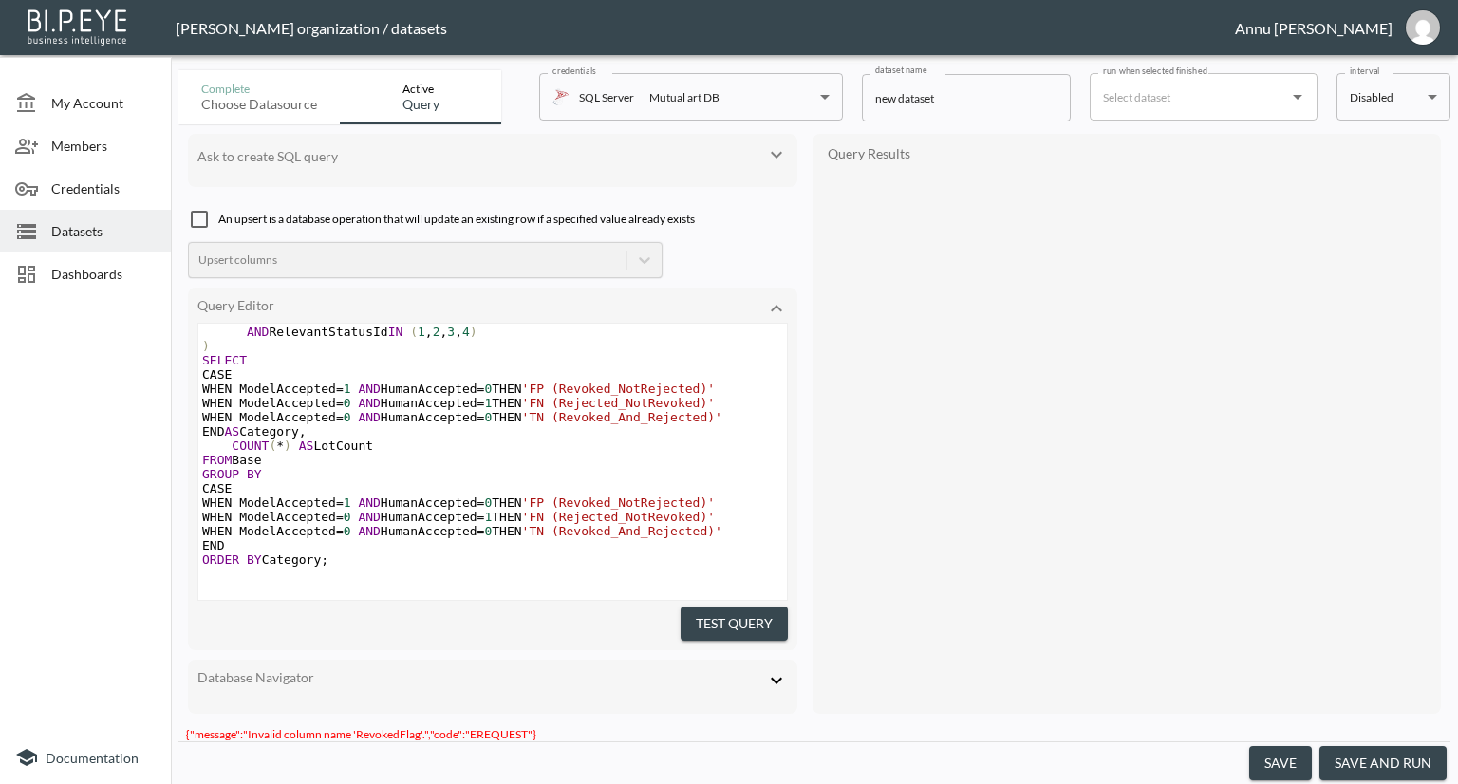
scroll to position [184, 0]
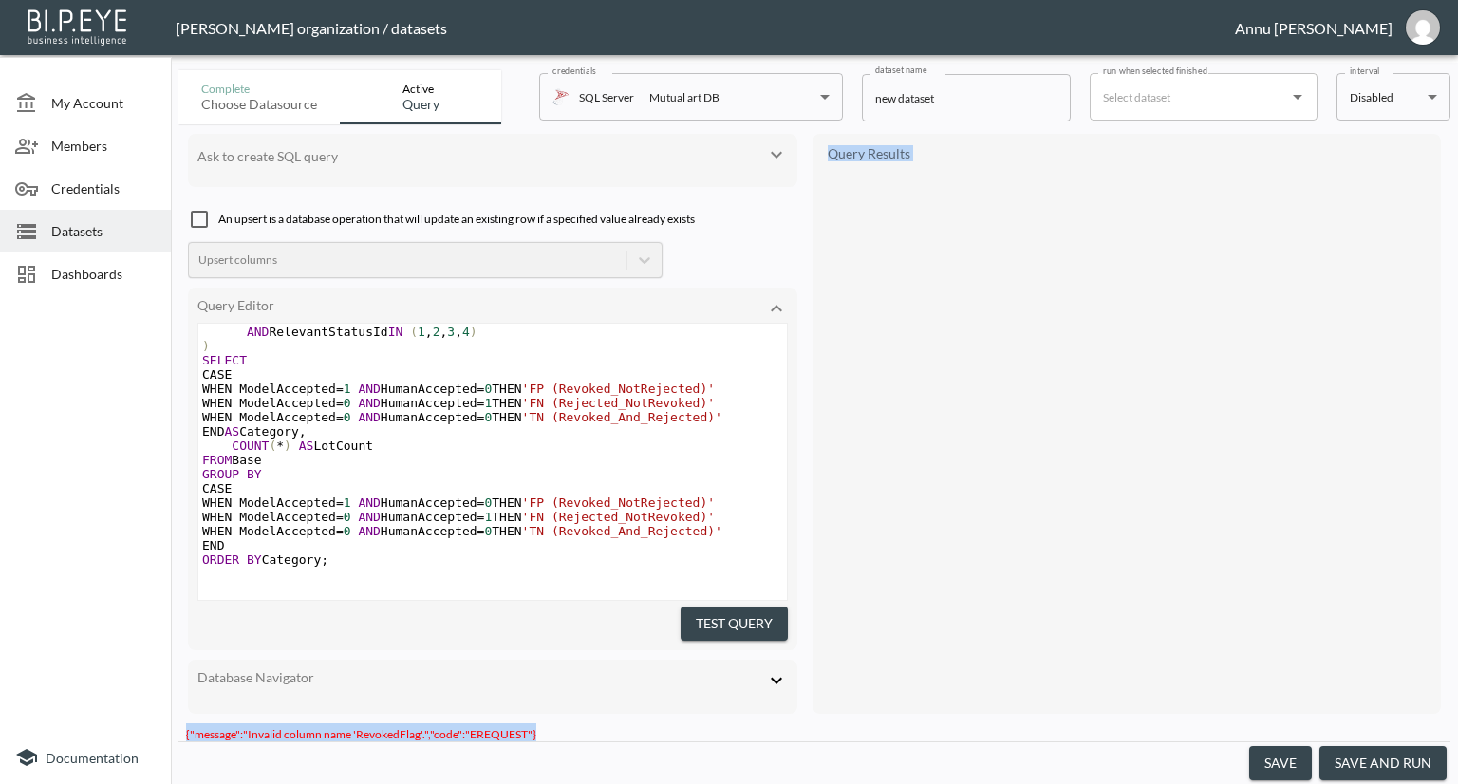
drag, startPoint x: 539, startPoint y: 726, endPoint x: 177, endPoint y: 709, distance: 363.0
click at [177, 709] on div "Complete Choose datasource Active Query credentials SQL Server Mutual art DB 82…" at bounding box center [814, 423] width 1287 height 721
copy div "MA : {} 0 keys Query Results {"message":"Invalid column name 'RevokedFlag'.","c…"
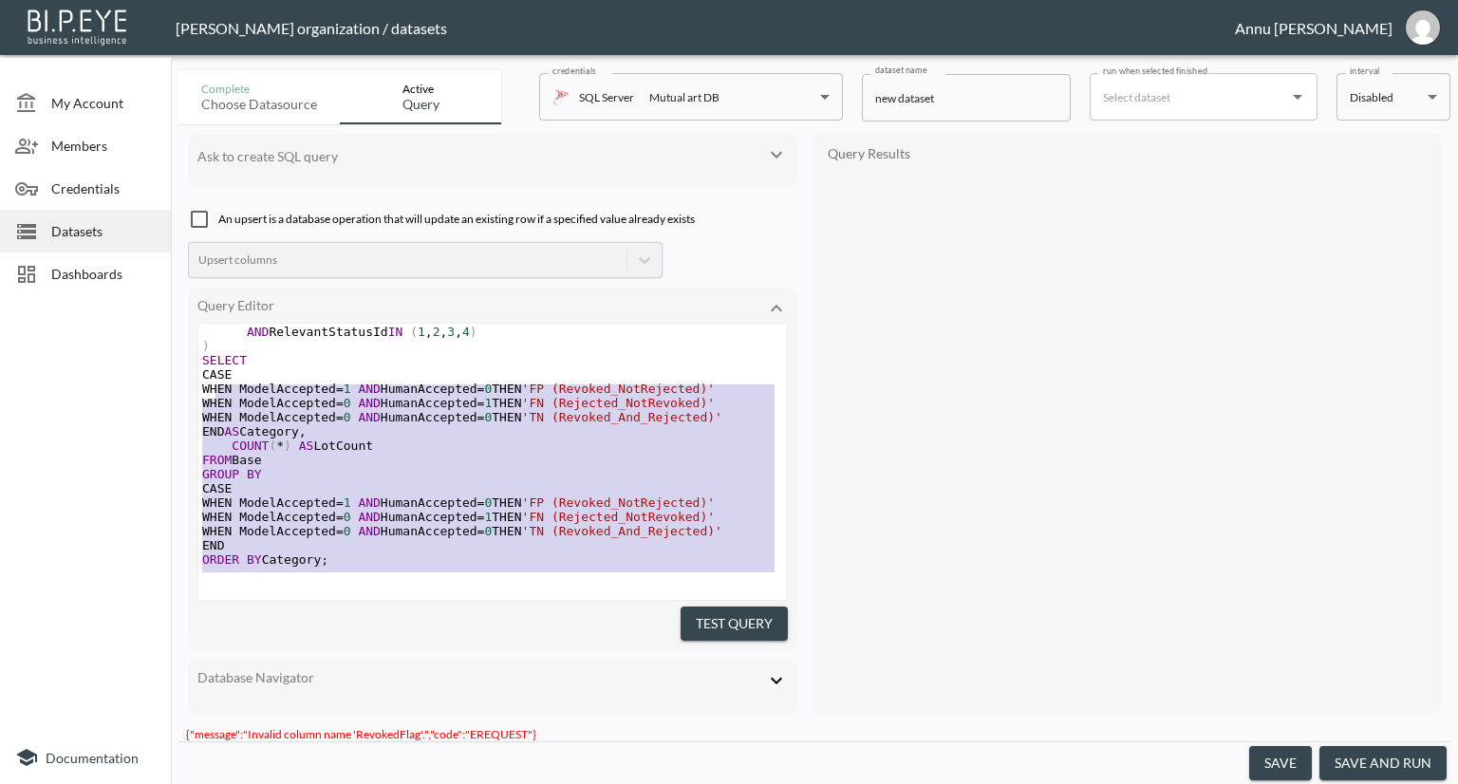
type textarea ";WITH Base AS ( SELECT IdLot, CASE WHEN RelevantStatusId IN (1,2) THEN 1 ELSE 0…"
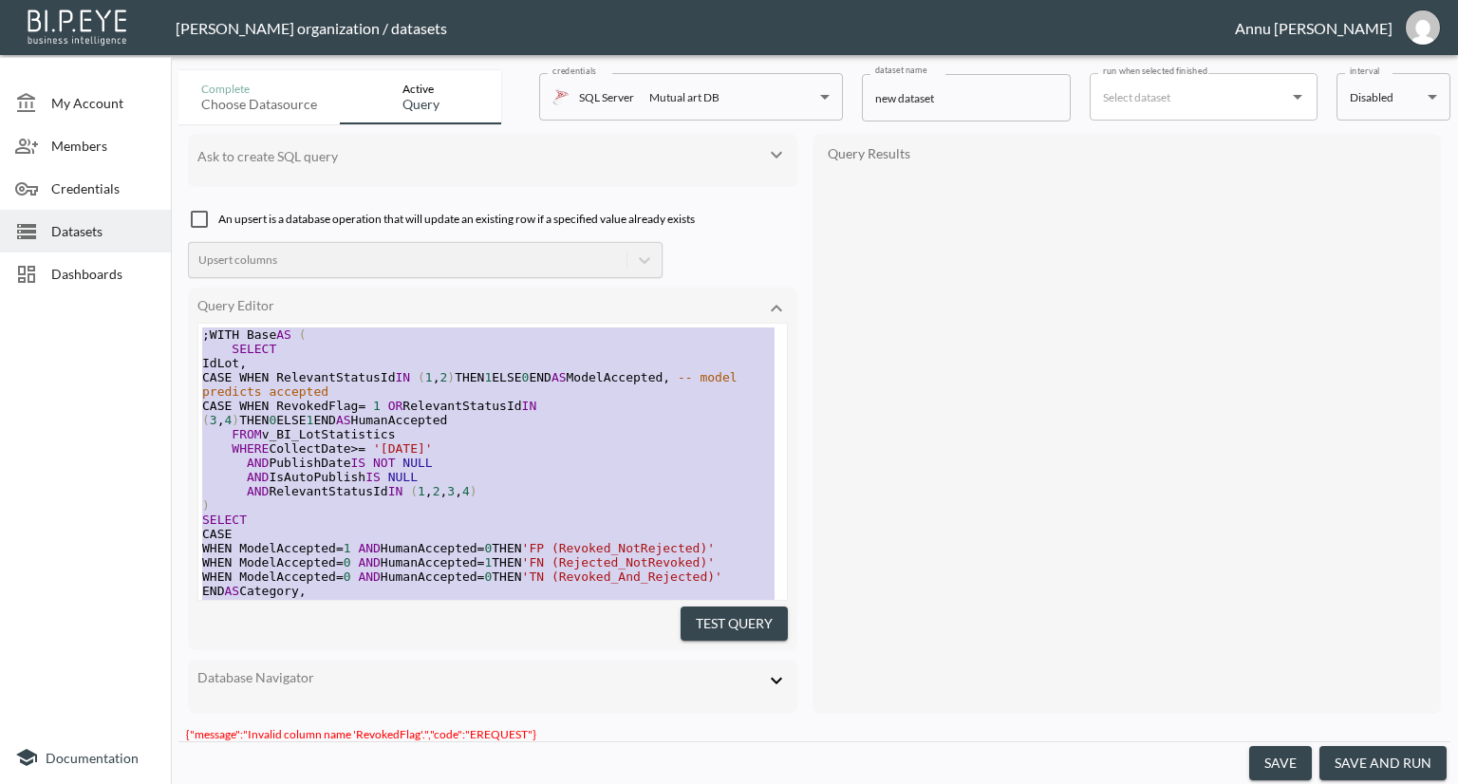
drag, startPoint x: 364, startPoint y: 548, endPoint x: 152, endPoint y: 140, distance: 459.4
click at [152, 140] on div "My Account Members Credentials Datasets Dashboards Documentation Complete Choos…" at bounding box center [729, 392] width 1458 height 784
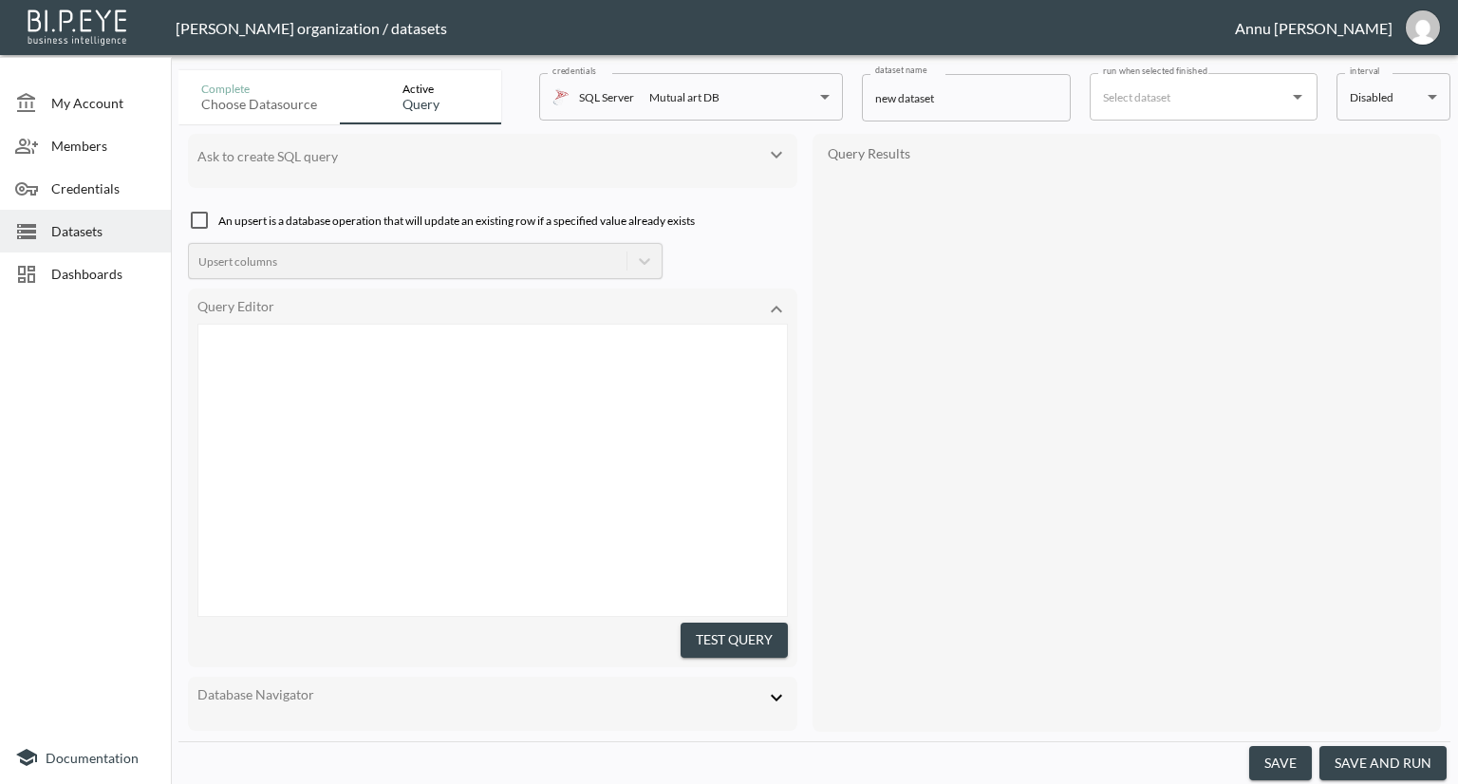
scroll to position [252, 0]
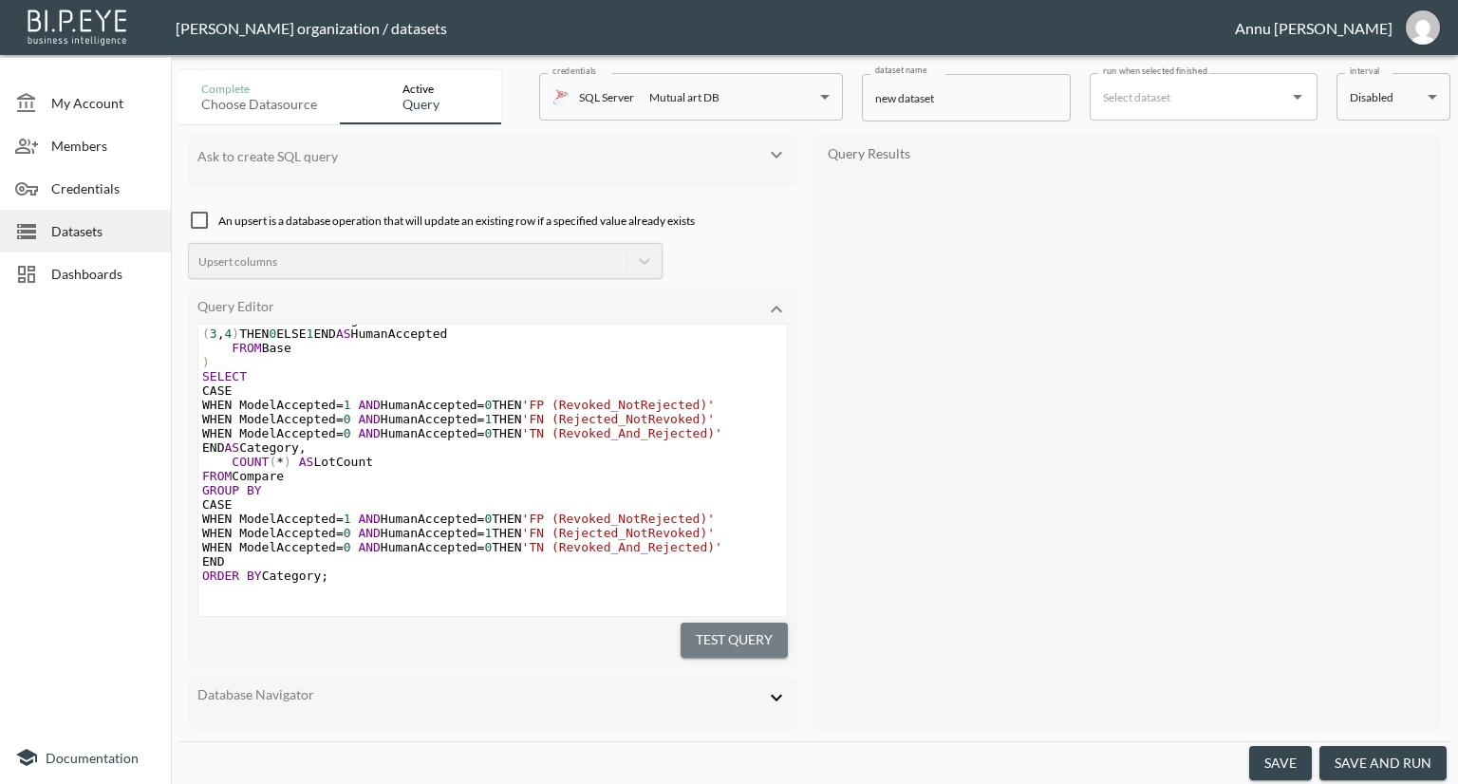
click at [752, 628] on button "Test Query" at bounding box center [734, 640] width 107 height 35
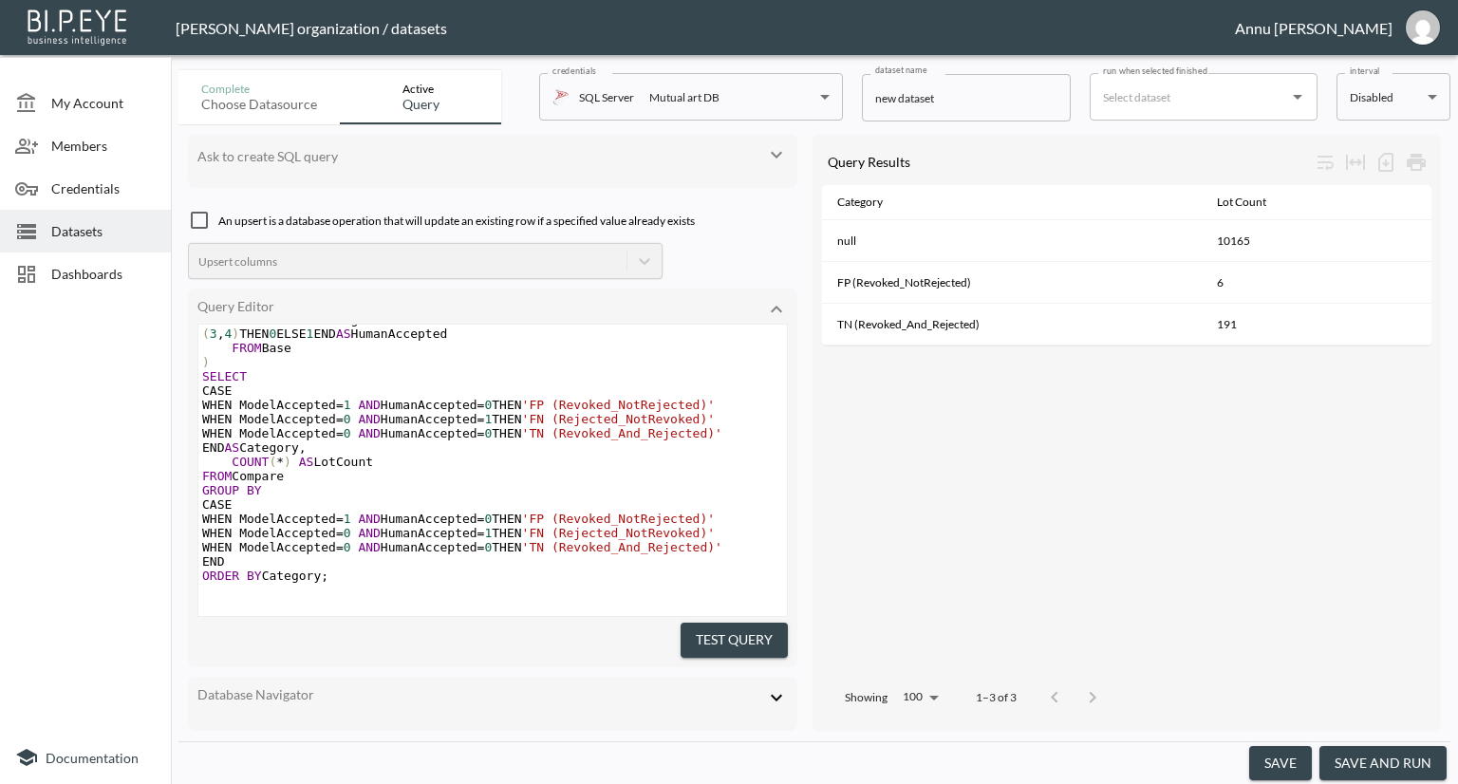
scroll to position [270, 0]
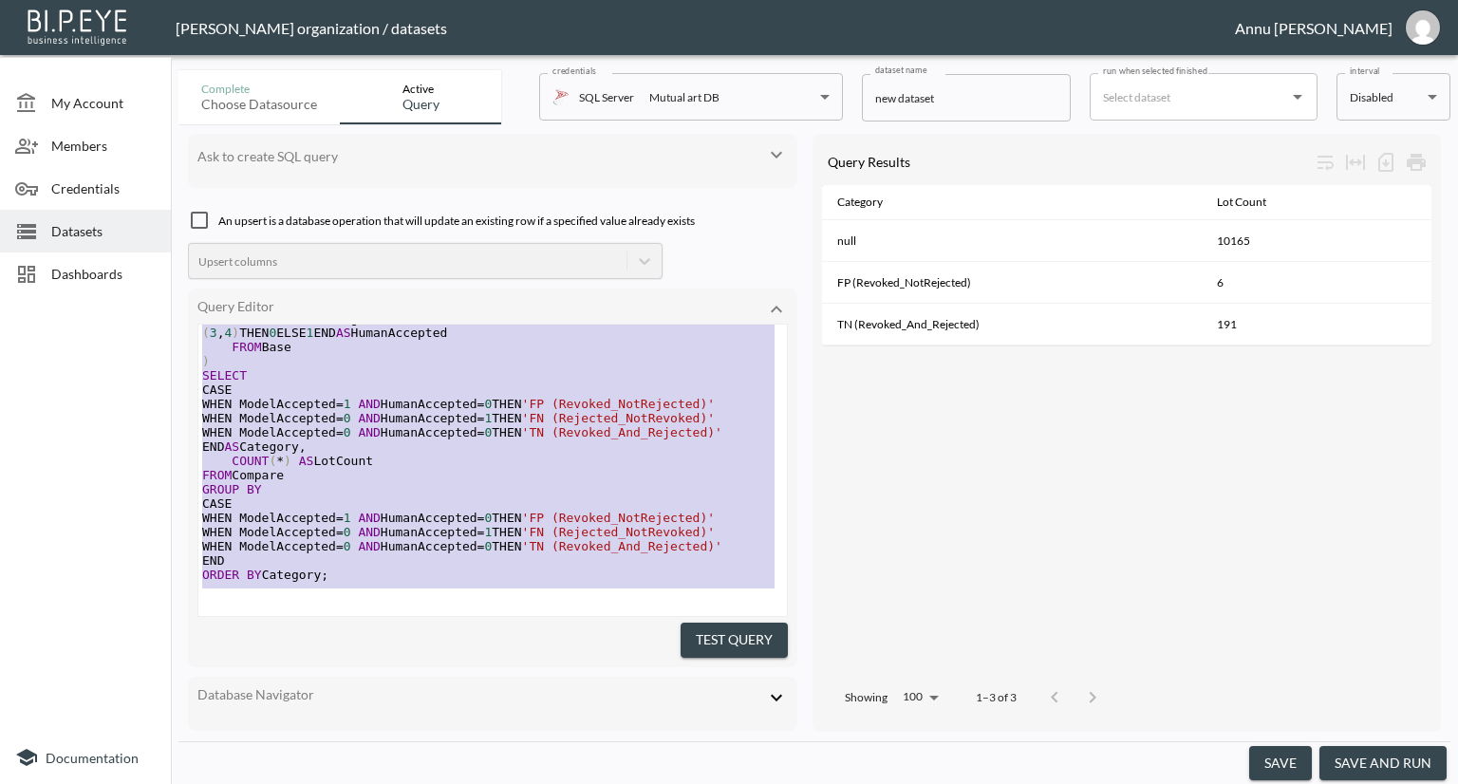
type textarea ";WITH Base AS ( SELECT IdLot, RelevantStatusId, CASE WHEN IsRevoked = 1 THEN 1 …"
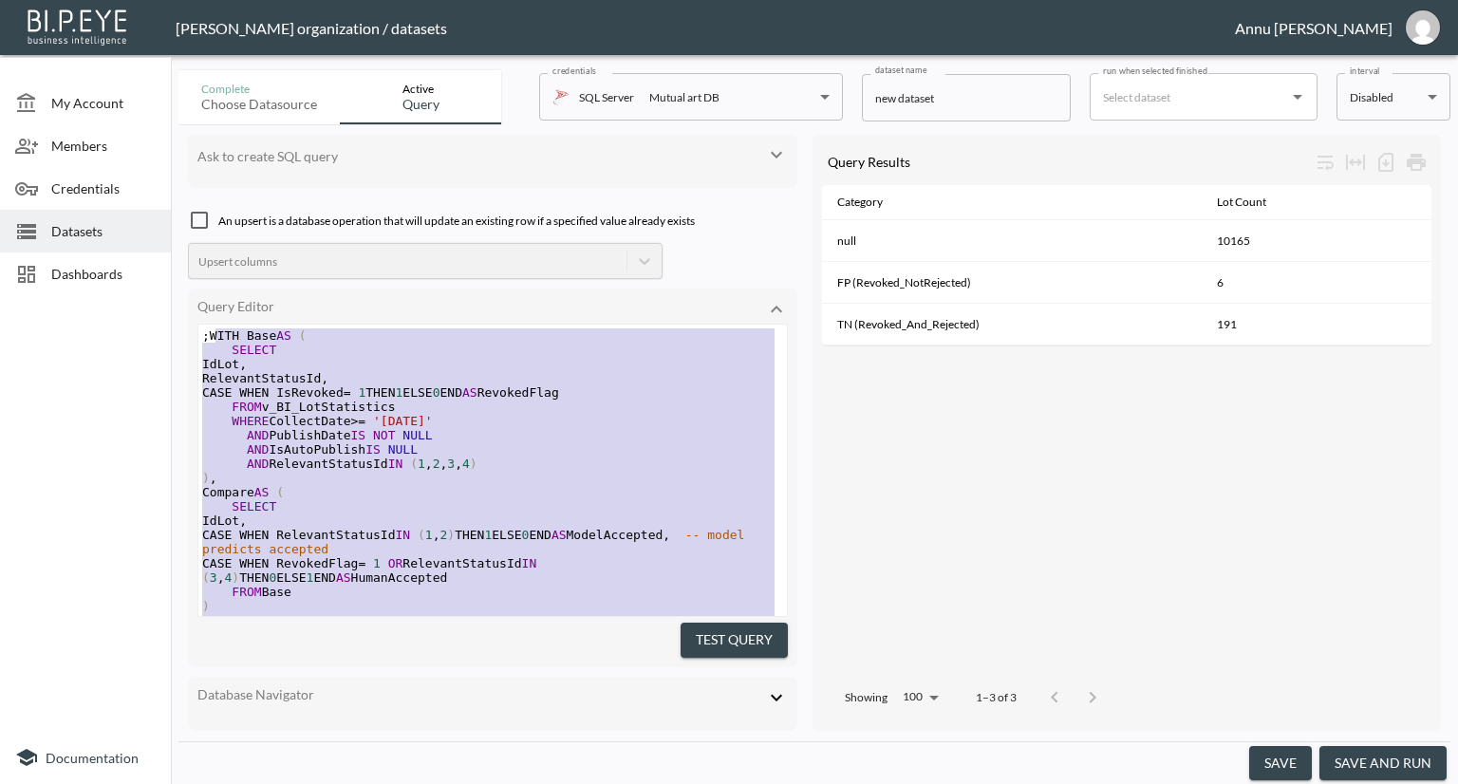
drag, startPoint x: 341, startPoint y: 562, endPoint x: 207, endPoint y: 122, distance: 459.4
click at [207, 122] on div "Complete Choose datasource Active Query credentials SQL Server Mutual art DB 82…" at bounding box center [814, 423] width 1272 height 721
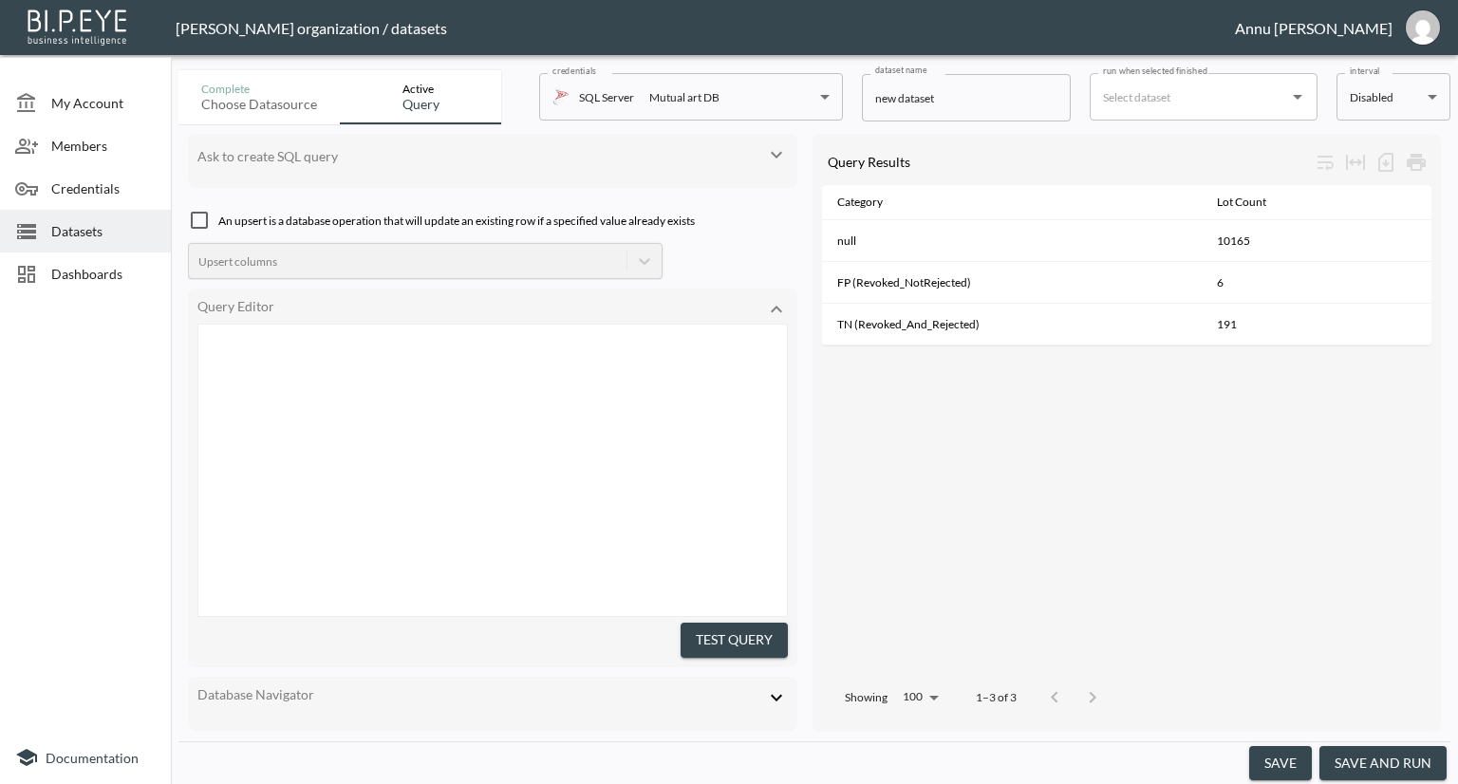
scroll to position [671, 0]
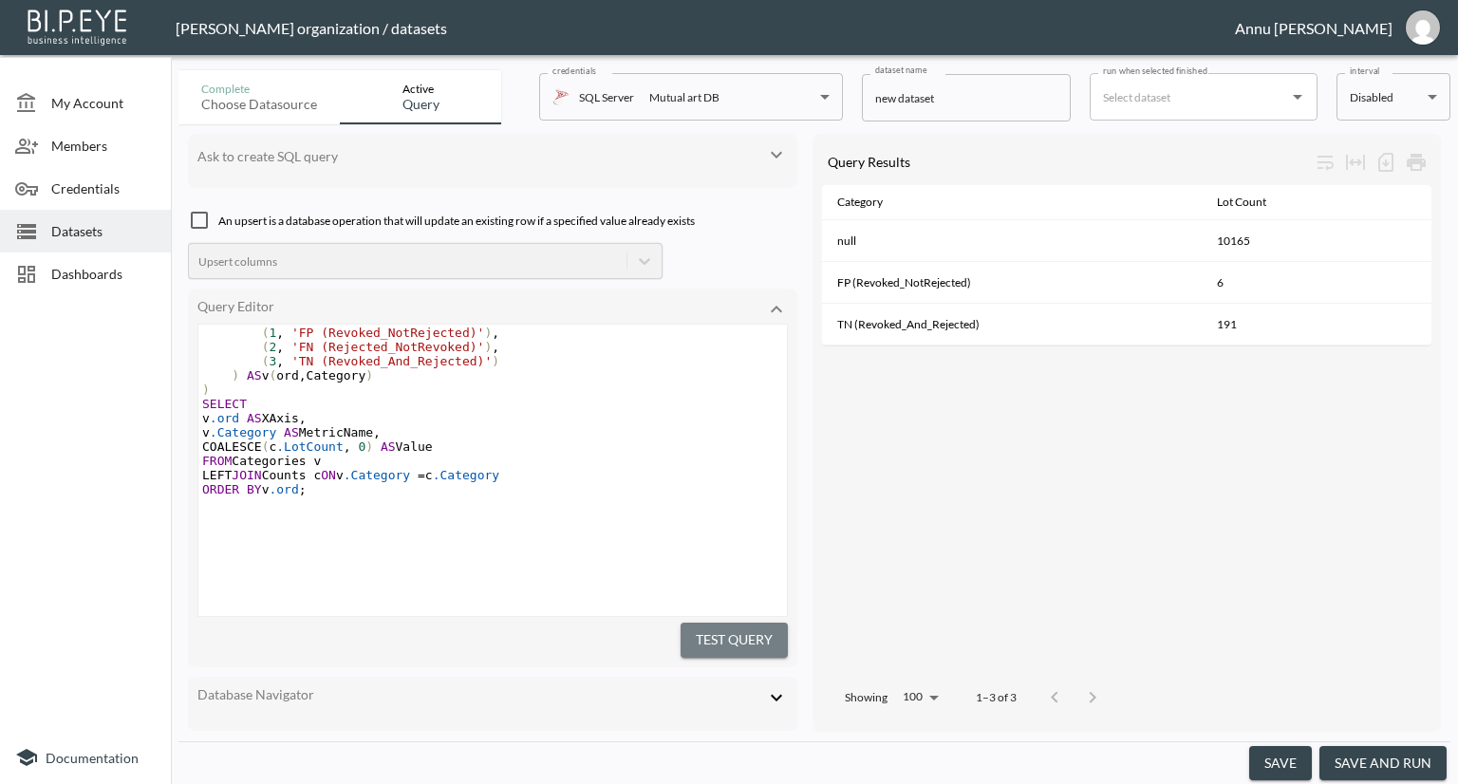
click at [733, 623] on button "Test Query" at bounding box center [734, 640] width 107 height 35
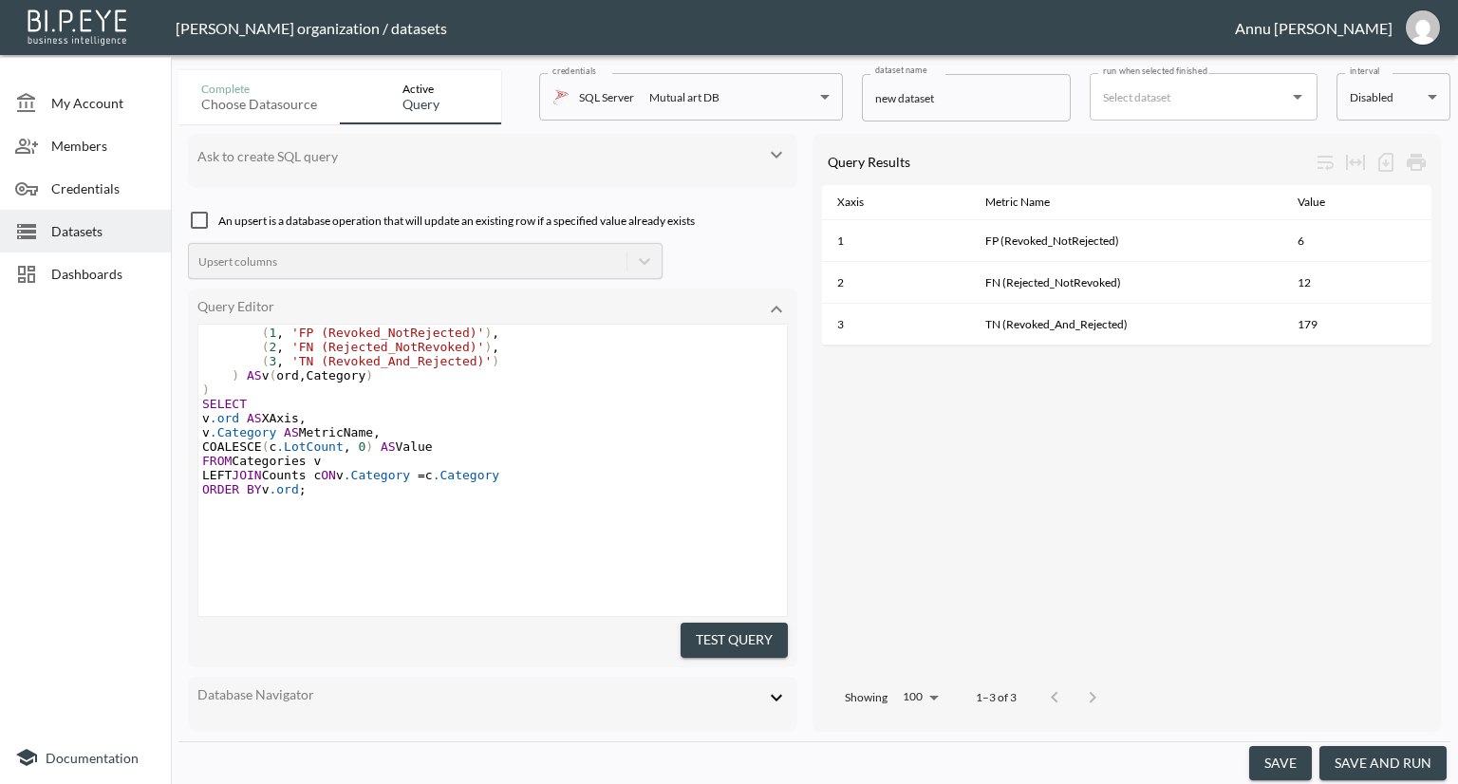
click at [1386, 759] on button "save and run" at bounding box center [1382, 763] width 127 height 35
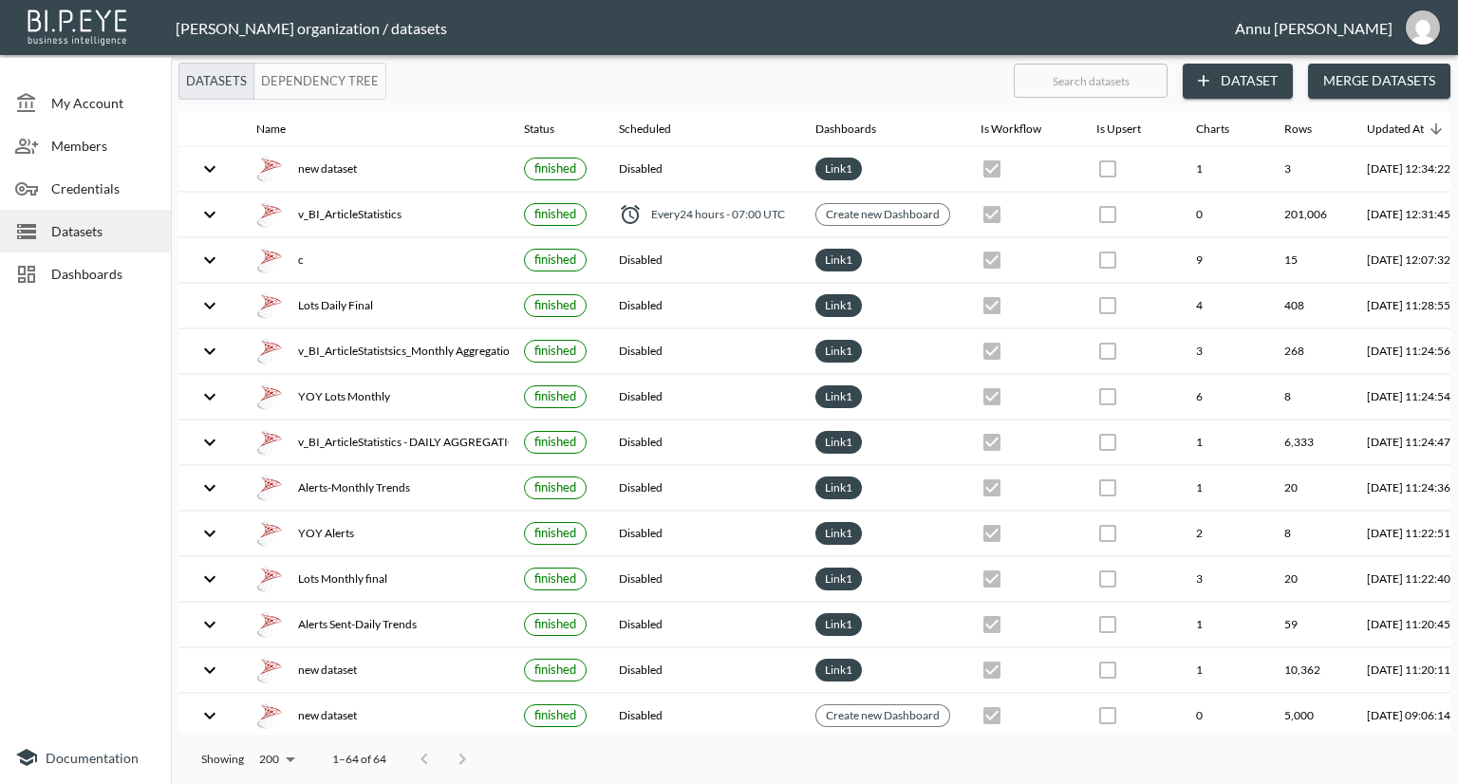
click at [121, 267] on span "Dashboards" at bounding box center [103, 274] width 104 height 20
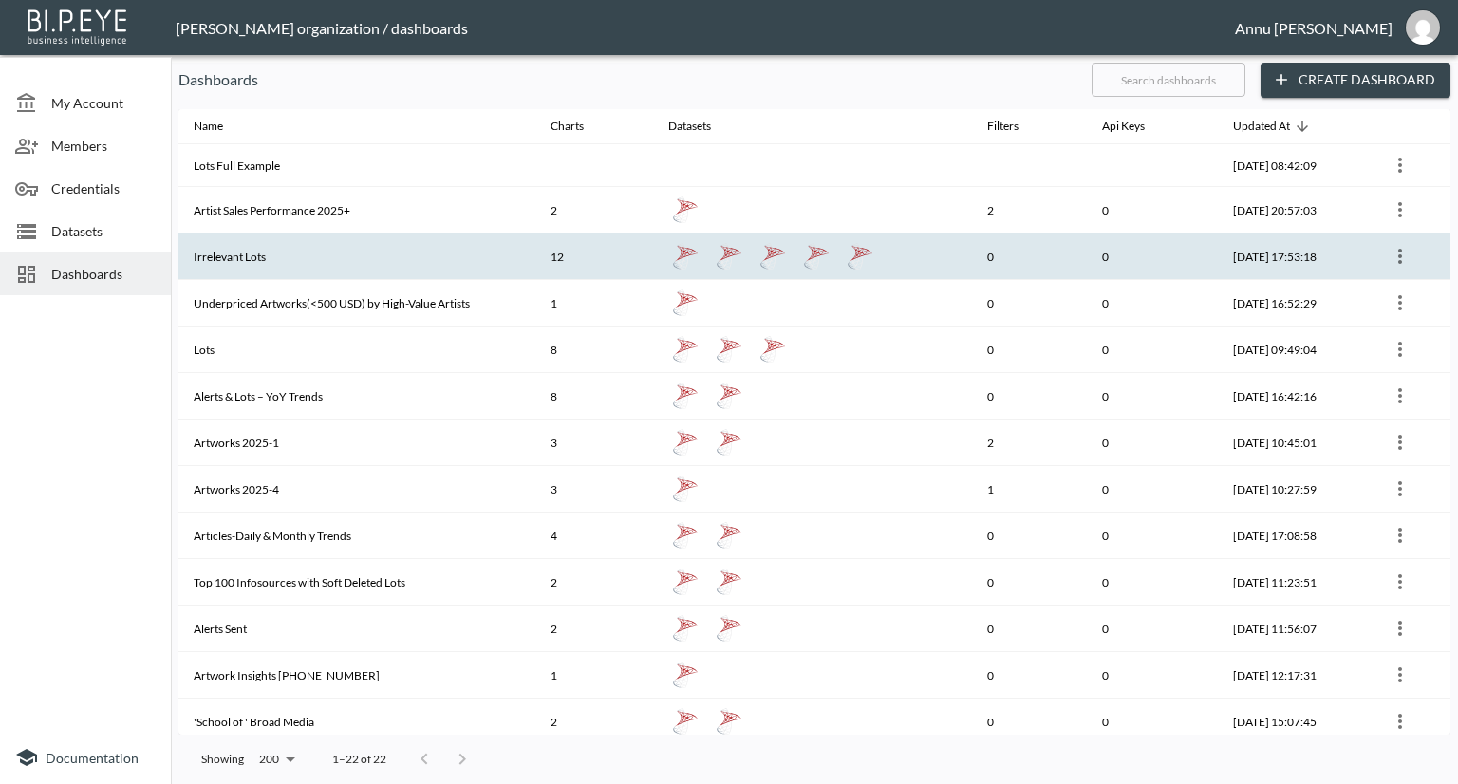
click at [380, 251] on th "Irrelevant Lots" at bounding box center [356, 256] width 357 height 47
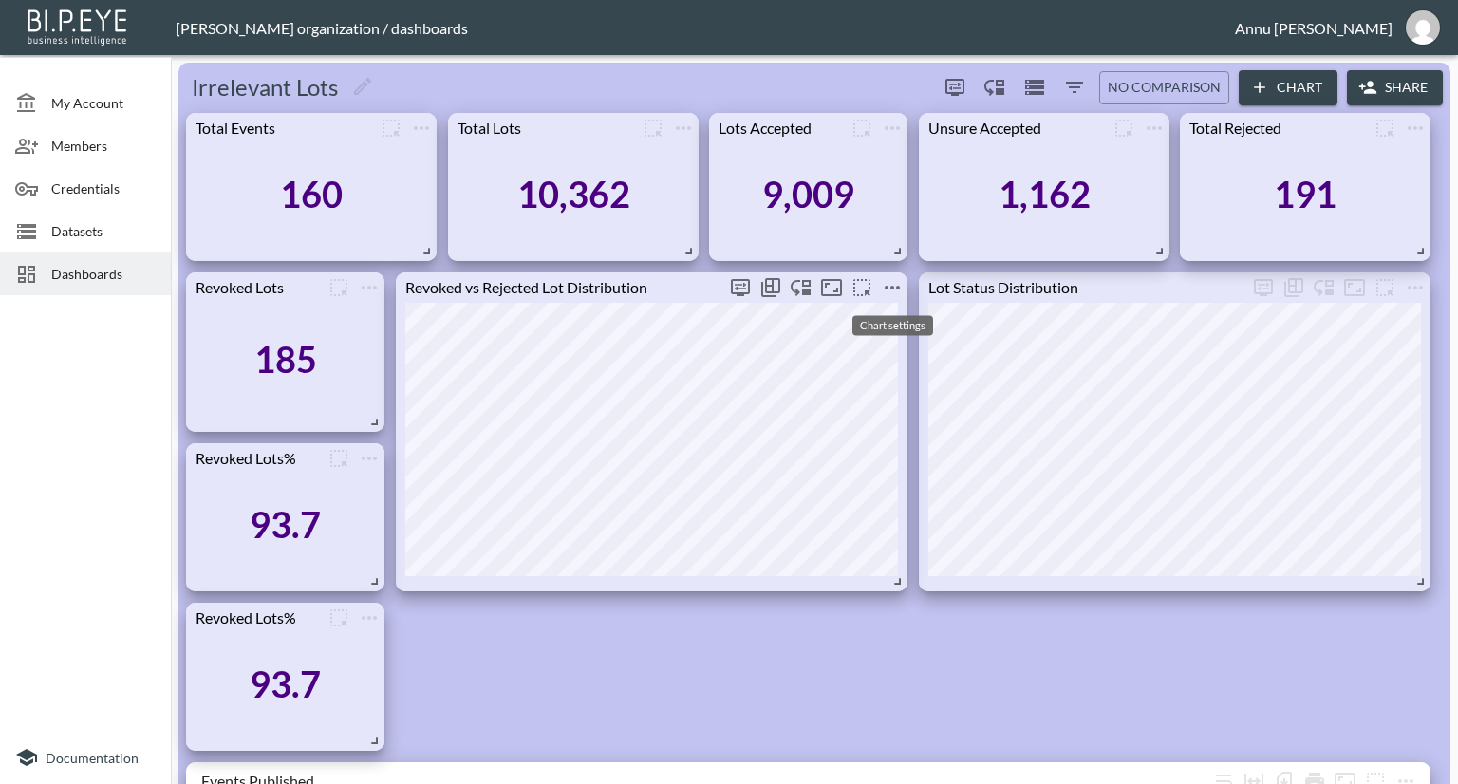
click at [885, 282] on icon "more" at bounding box center [892, 287] width 23 height 23
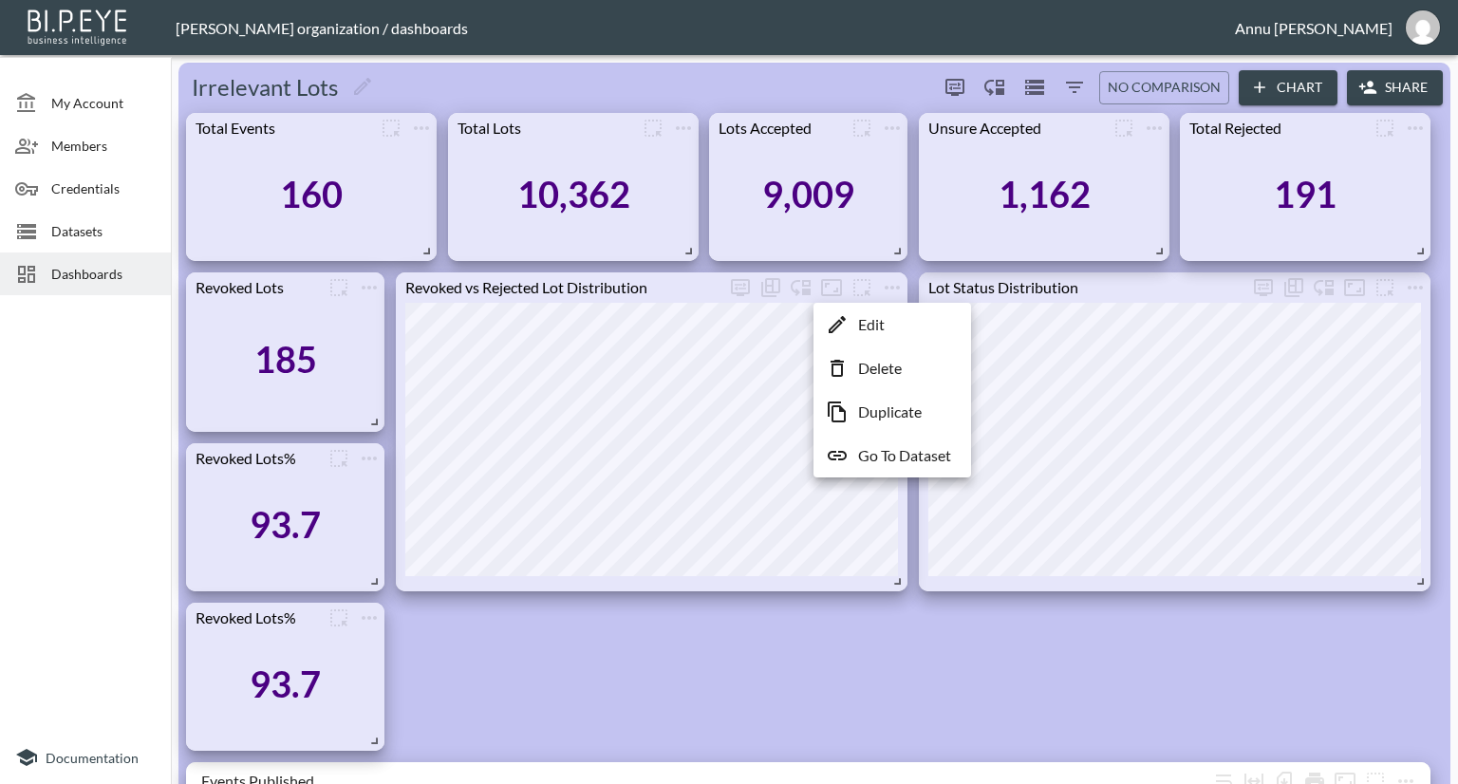
click at [869, 324] on p "Edit" at bounding box center [871, 324] width 27 height 23
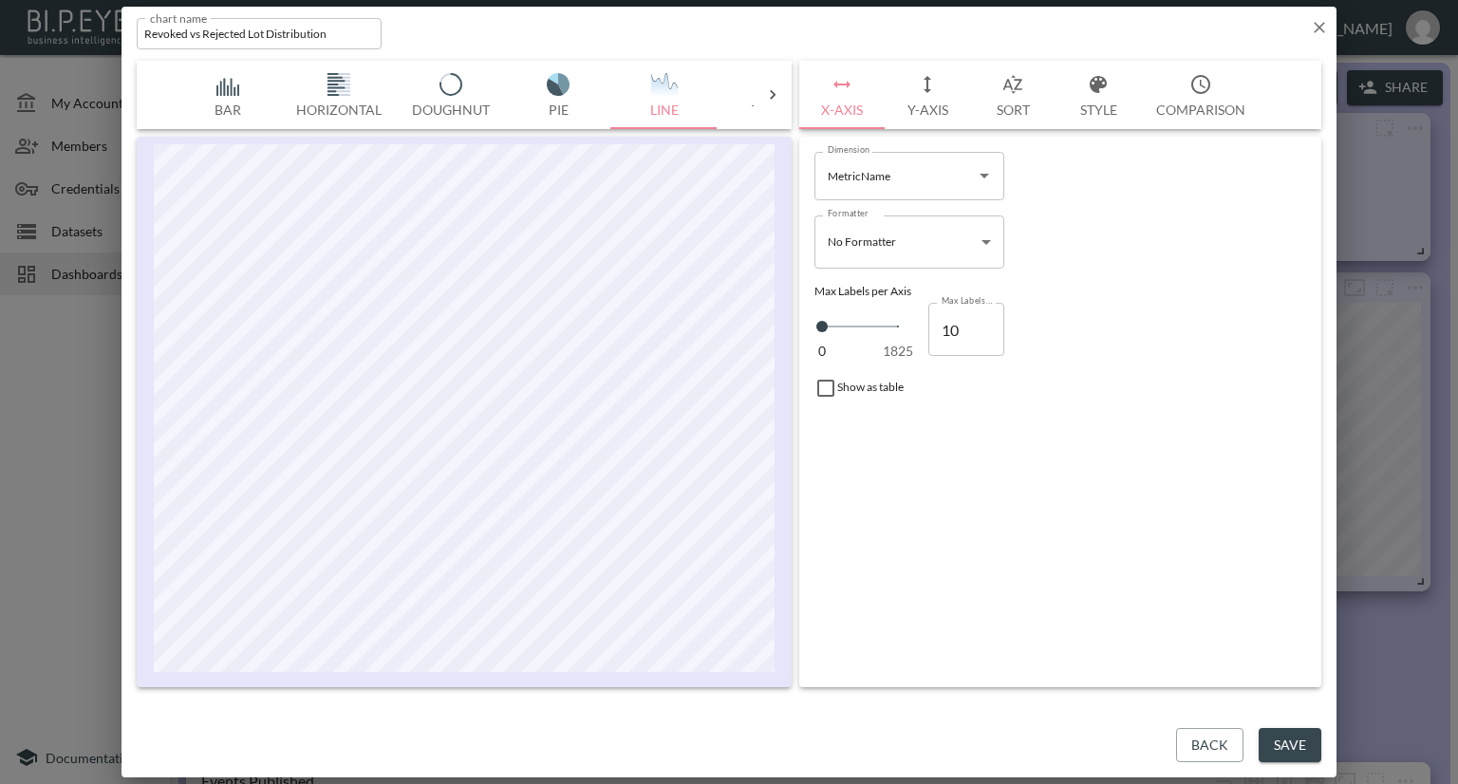
click at [981, 177] on icon "Open" at bounding box center [984, 175] width 23 height 23
click at [1115, 244] on div "Formatter No Formatter No Formatter Formatter" at bounding box center [1060, 242] width 507 height 68
click at [1294, 752] on button "Save" at bounding box center [1290, 745] width 63 height 35
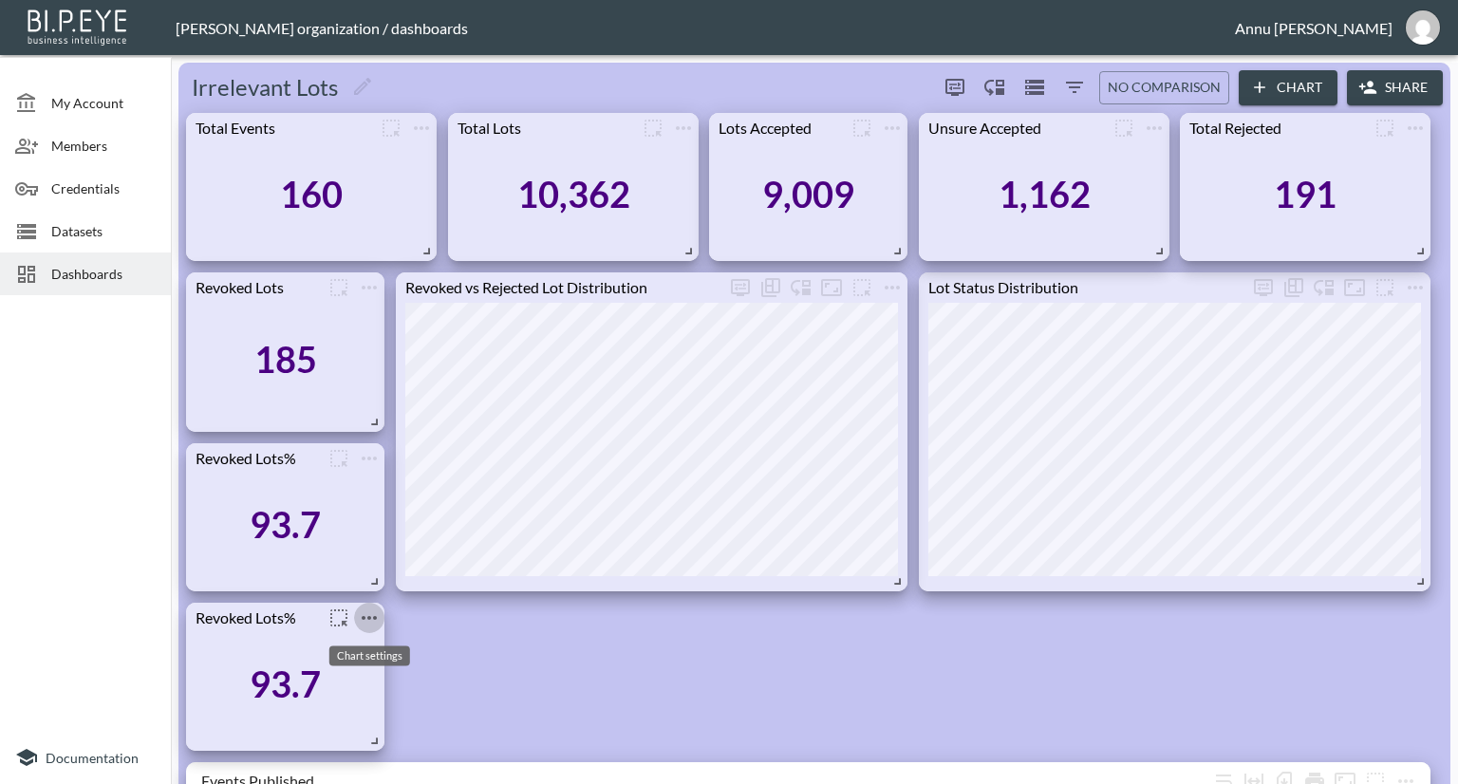
click at [367, 615] on icon "more" at bounding box center [369, 618] width 23 height 23
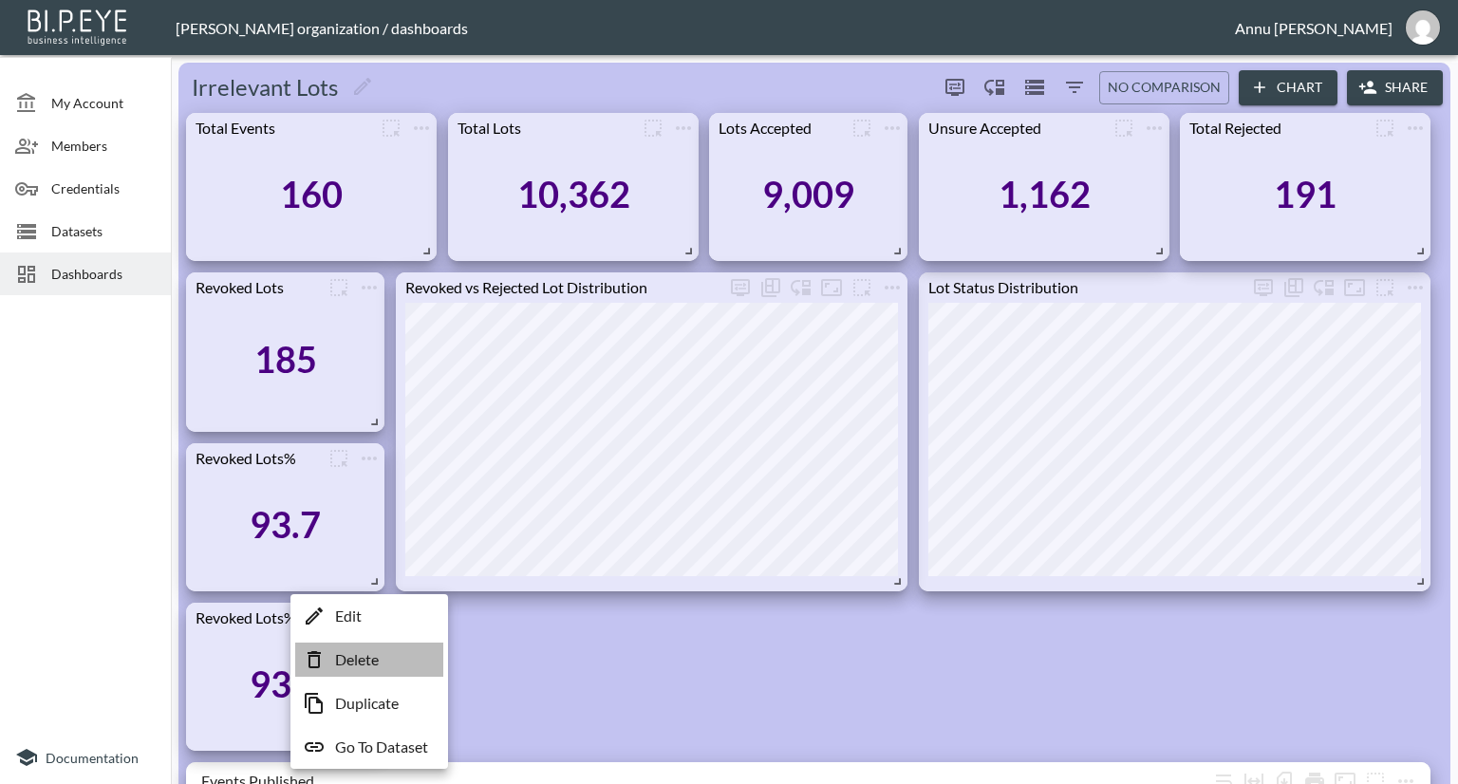
click at [364, 654] on p "Delete" at bounding box center [357, 659] width 44 height 23
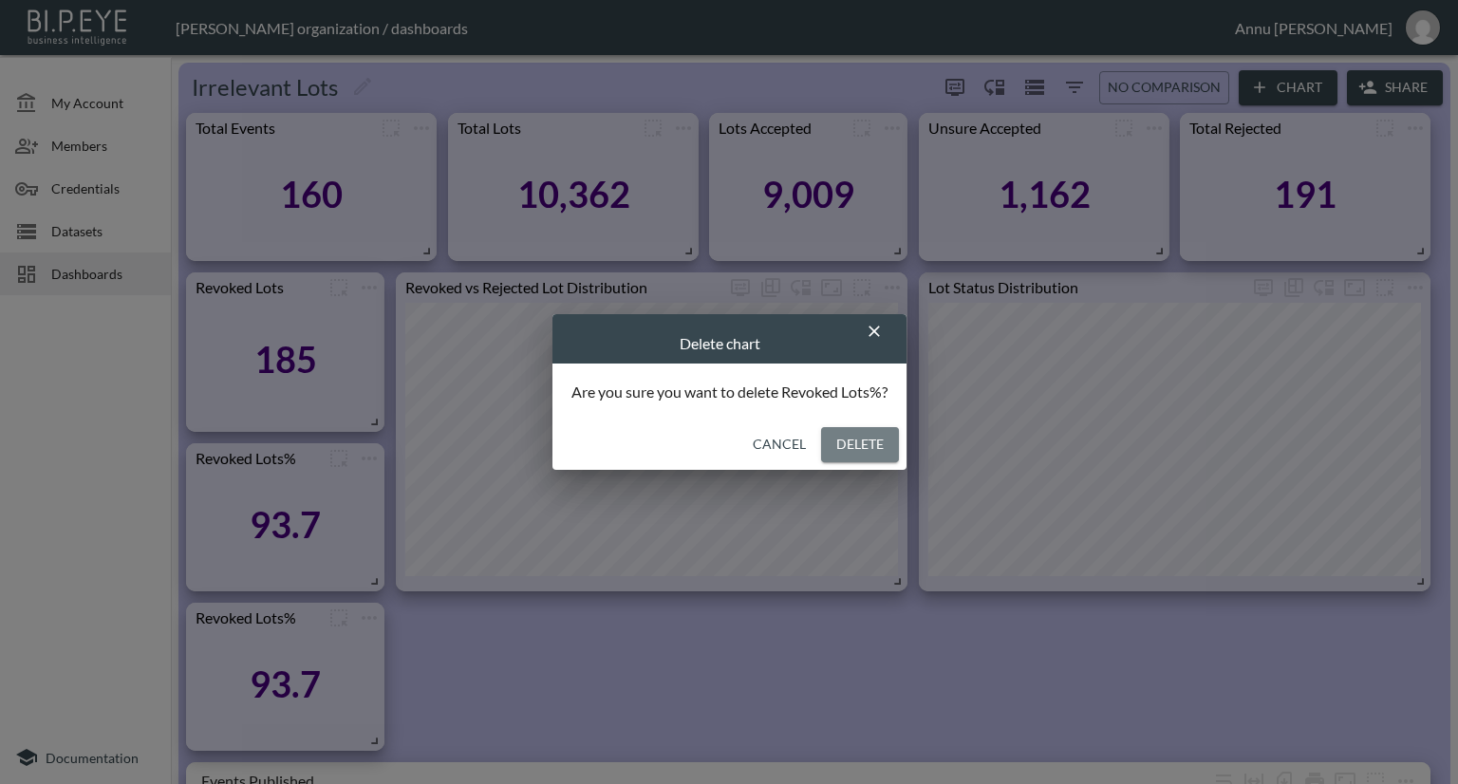
click at [877, 442] on button "Delete" at bounding box center [860, 444] width 78 height 35
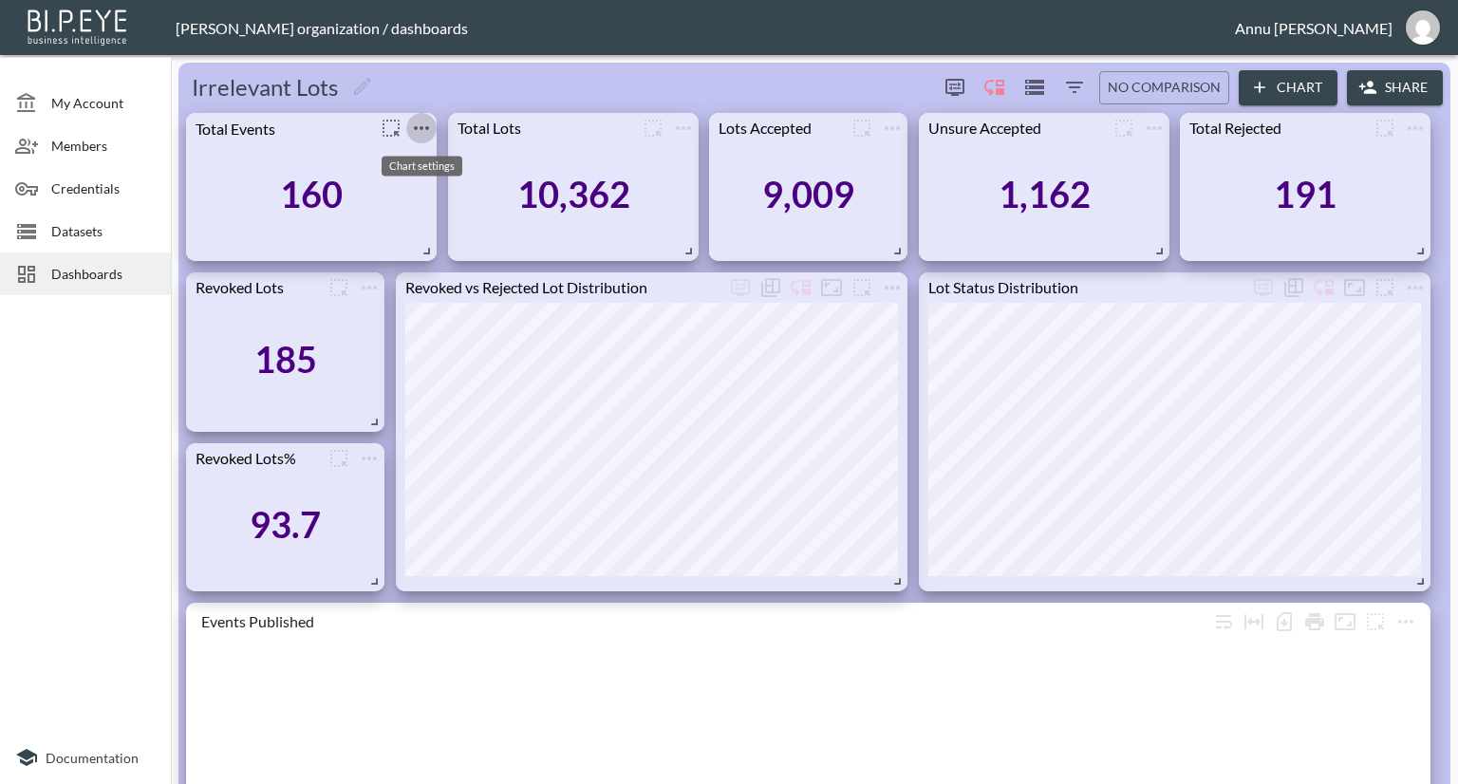
click at [425, 124] on icon "more" at bounding box center [421, 128] width 23 height 23
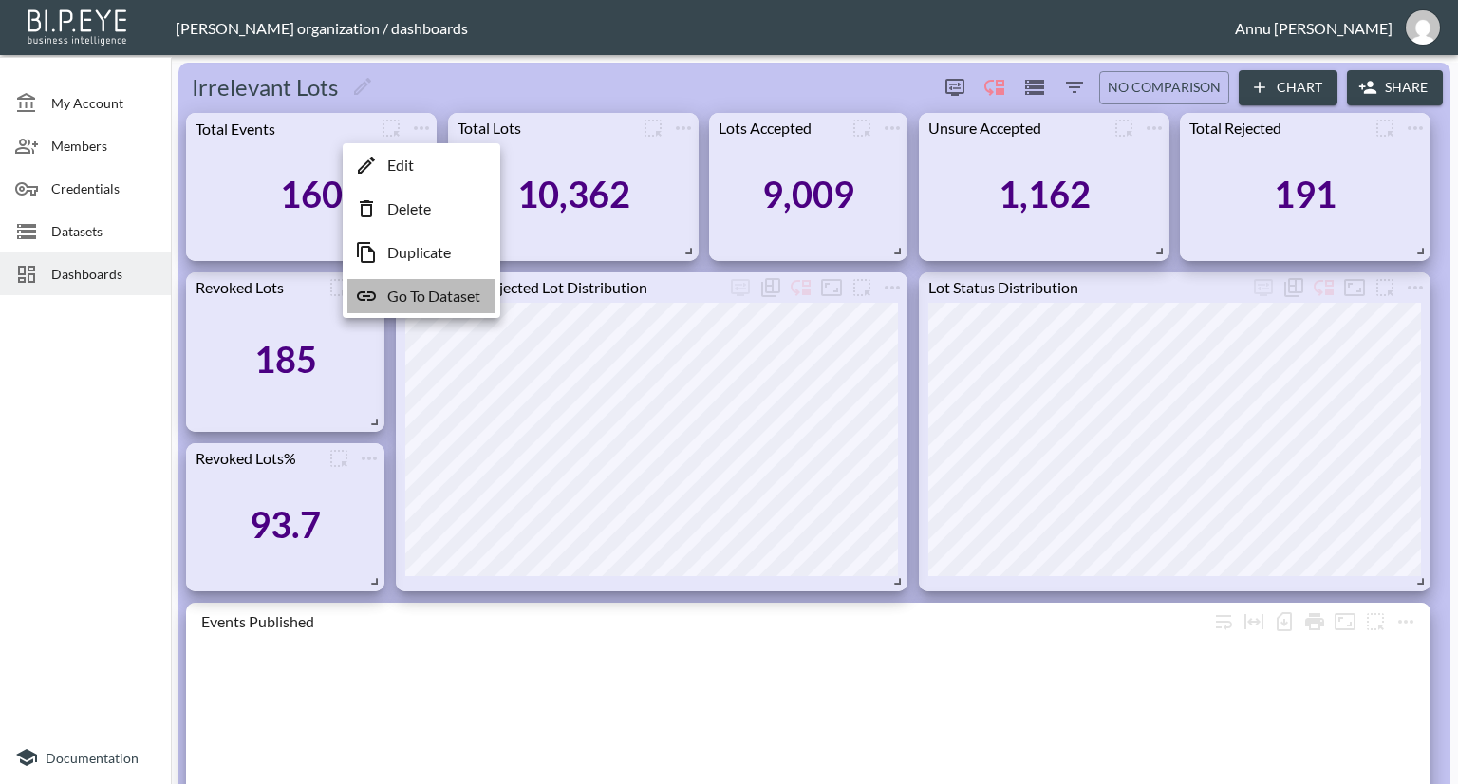
click at [413, 289] on p "Go To Dataset" at bounding box center [433, 296] width 93 height 23
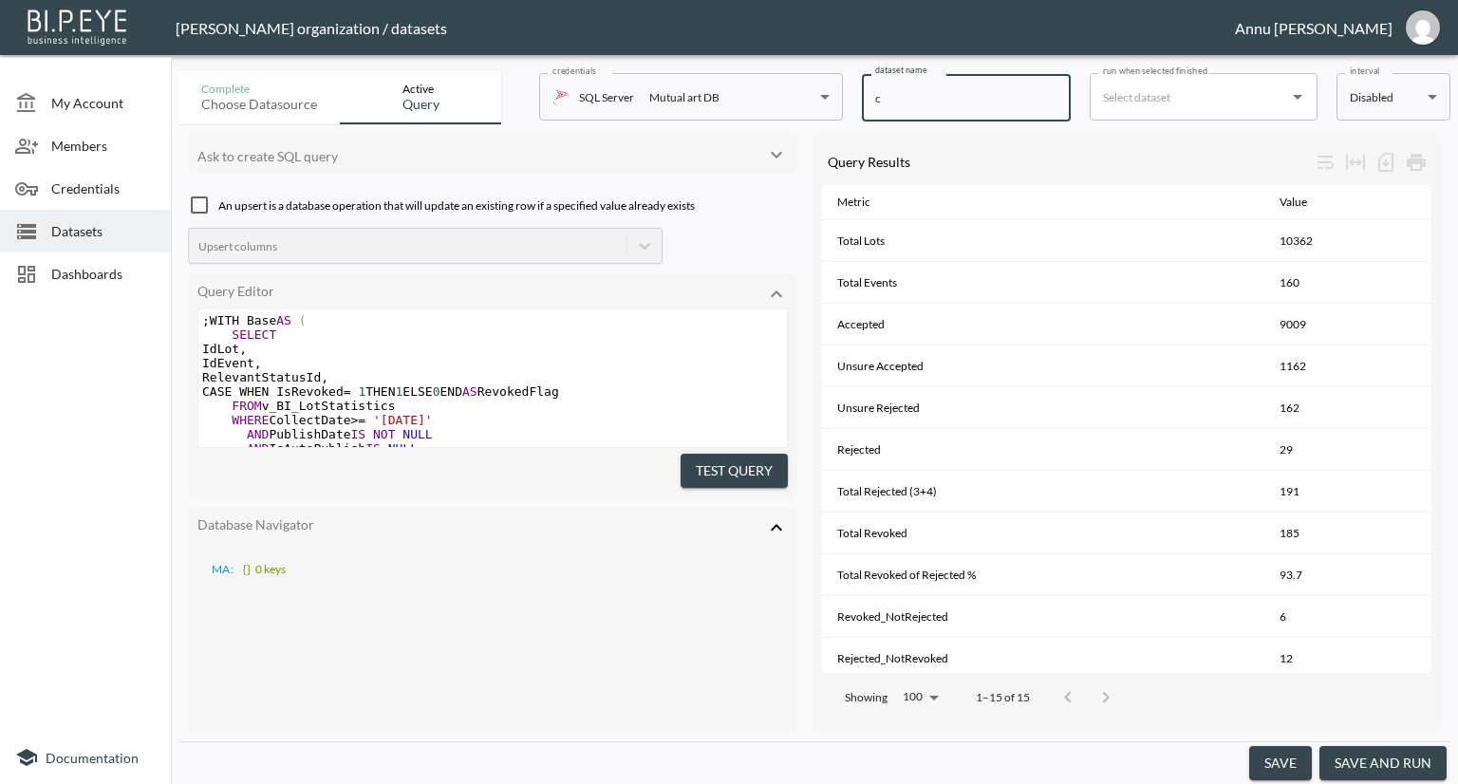
drag, startPoint x: 887, startPoint y: 95, endPoint x: 866, endPoint y: 100, distance: 22.3
click at [866, 100] on input "c" at bounding box center [966, 97] width 209 height 47
type input "Irrelevant Lots-1"
click at [123, 457] on div at bounding box center [85, 517] width 171 height 428
click at [99, 267] on span "Dashboards" at bounding box center [103, 274] width 104 height 20
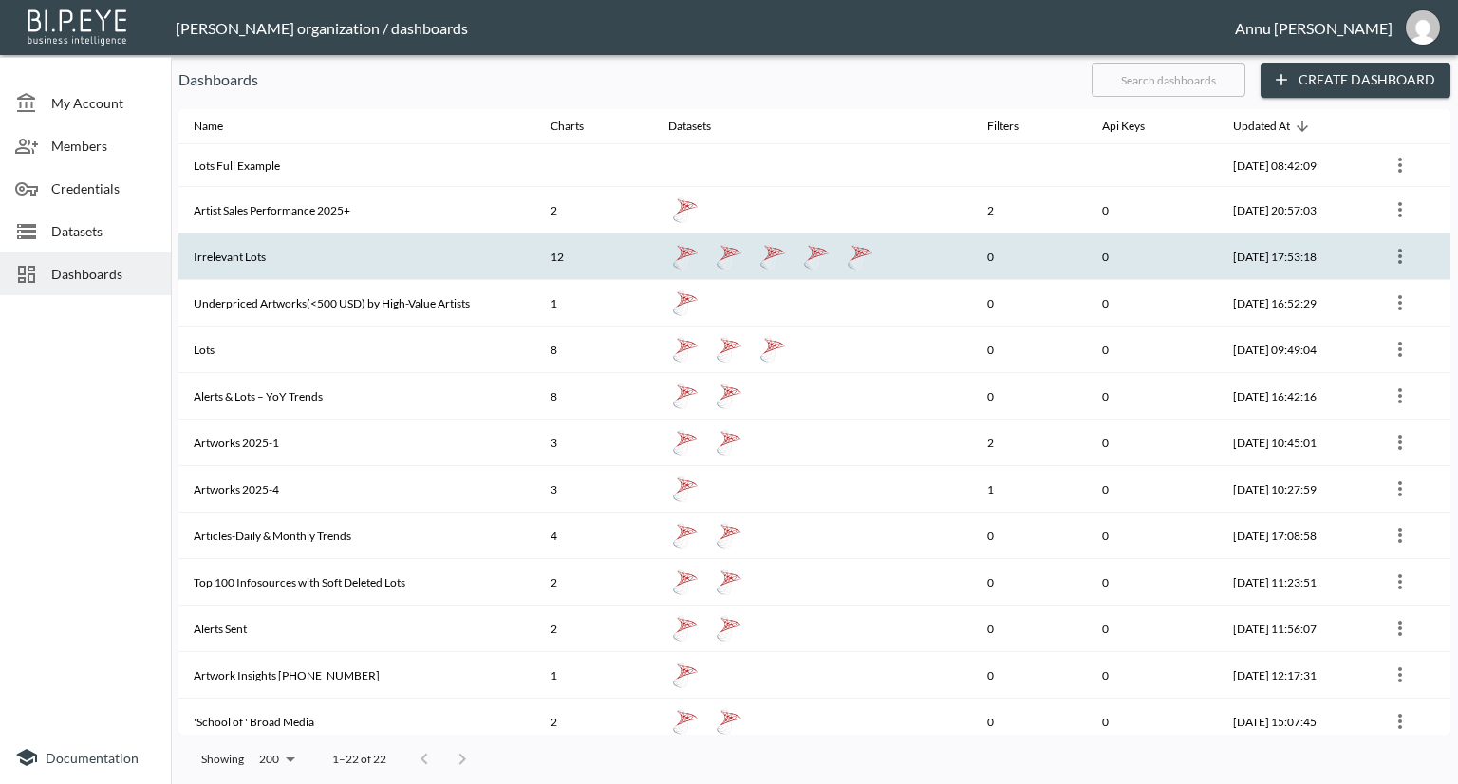
click at [240, 257] on th "Irrelevant Lots" at bounding box center [356, 256] width 357 height 47
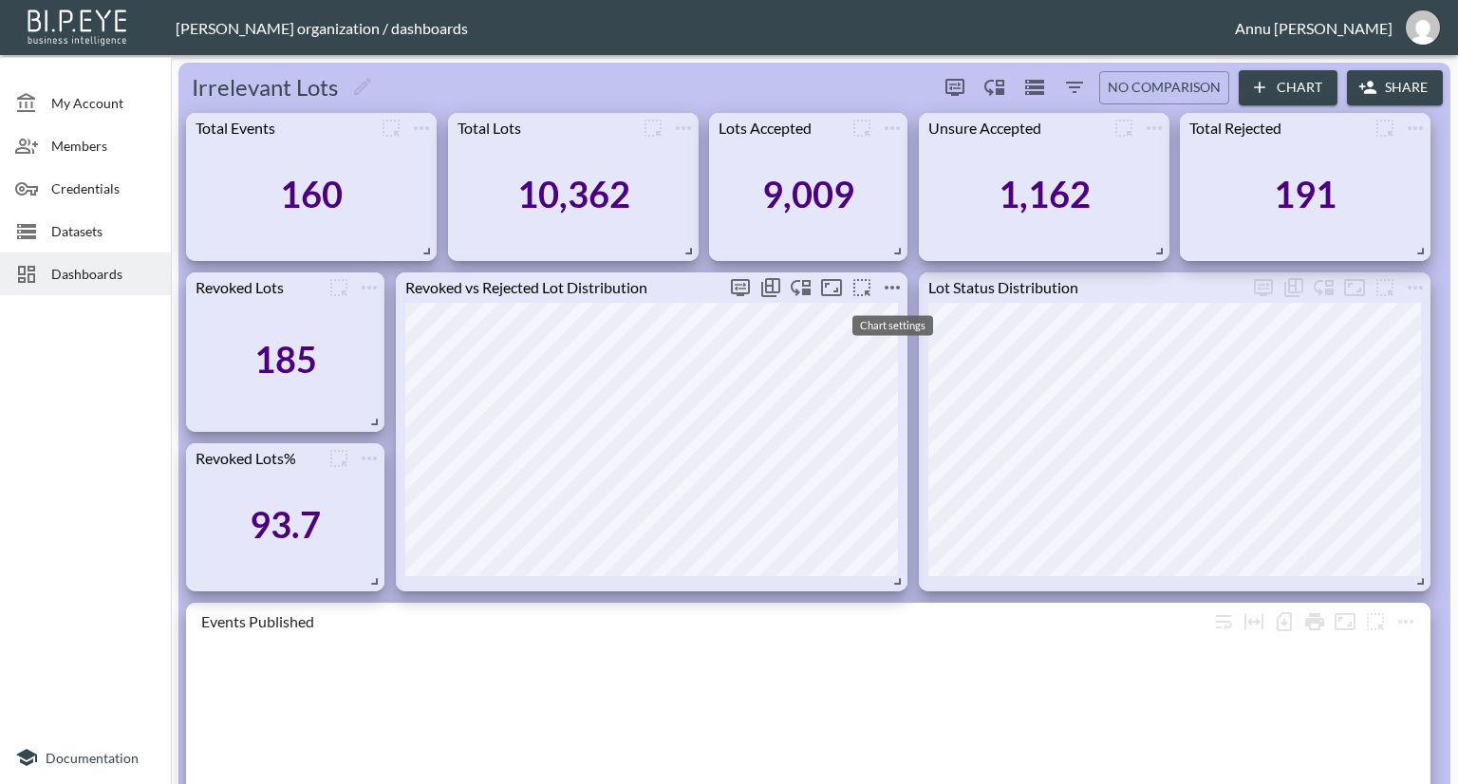
click at [889, 286] on icon "more" at bounding box center [892, 287] width 23 height 23
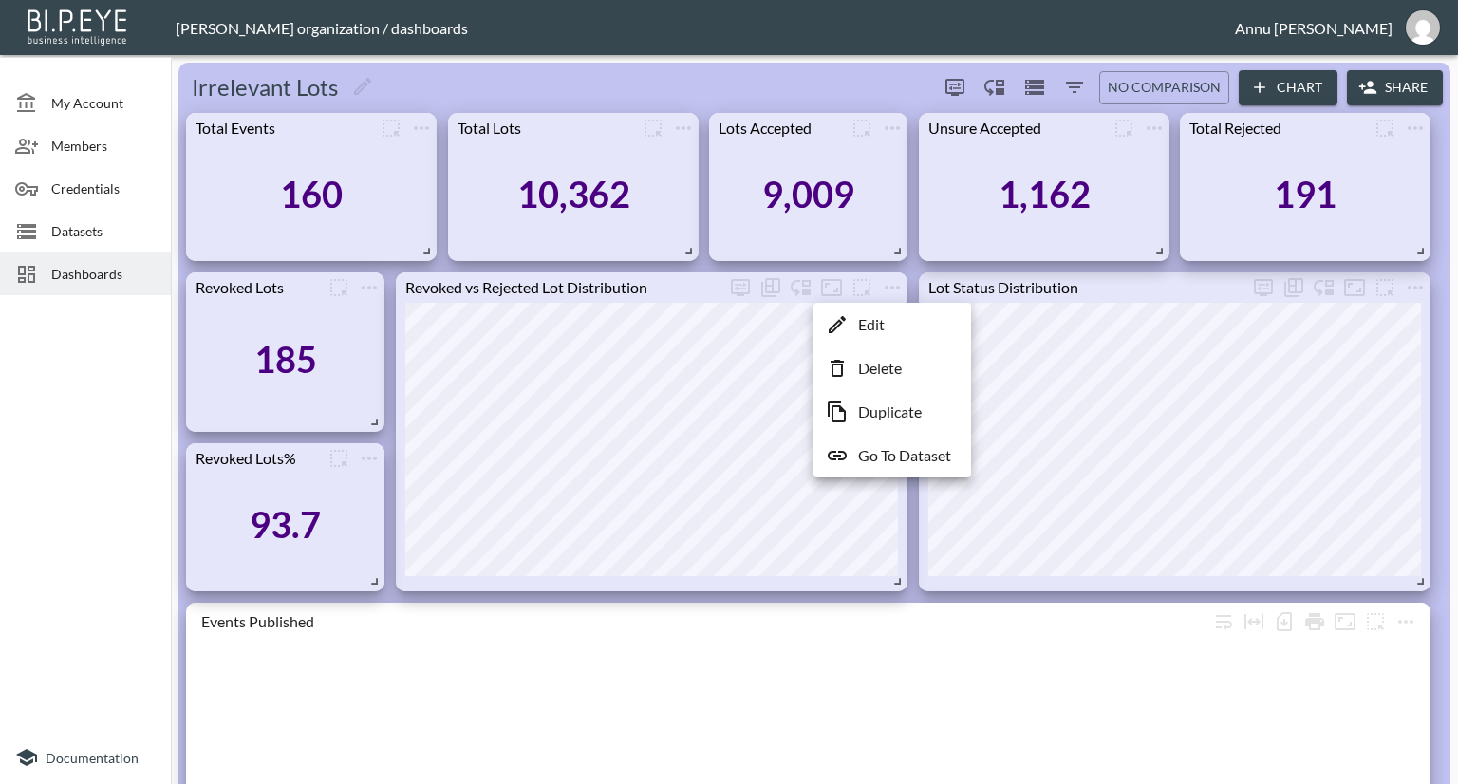
click at [873, 320] on p "Edit" at bounding box center [871, 324] width 27 height 23
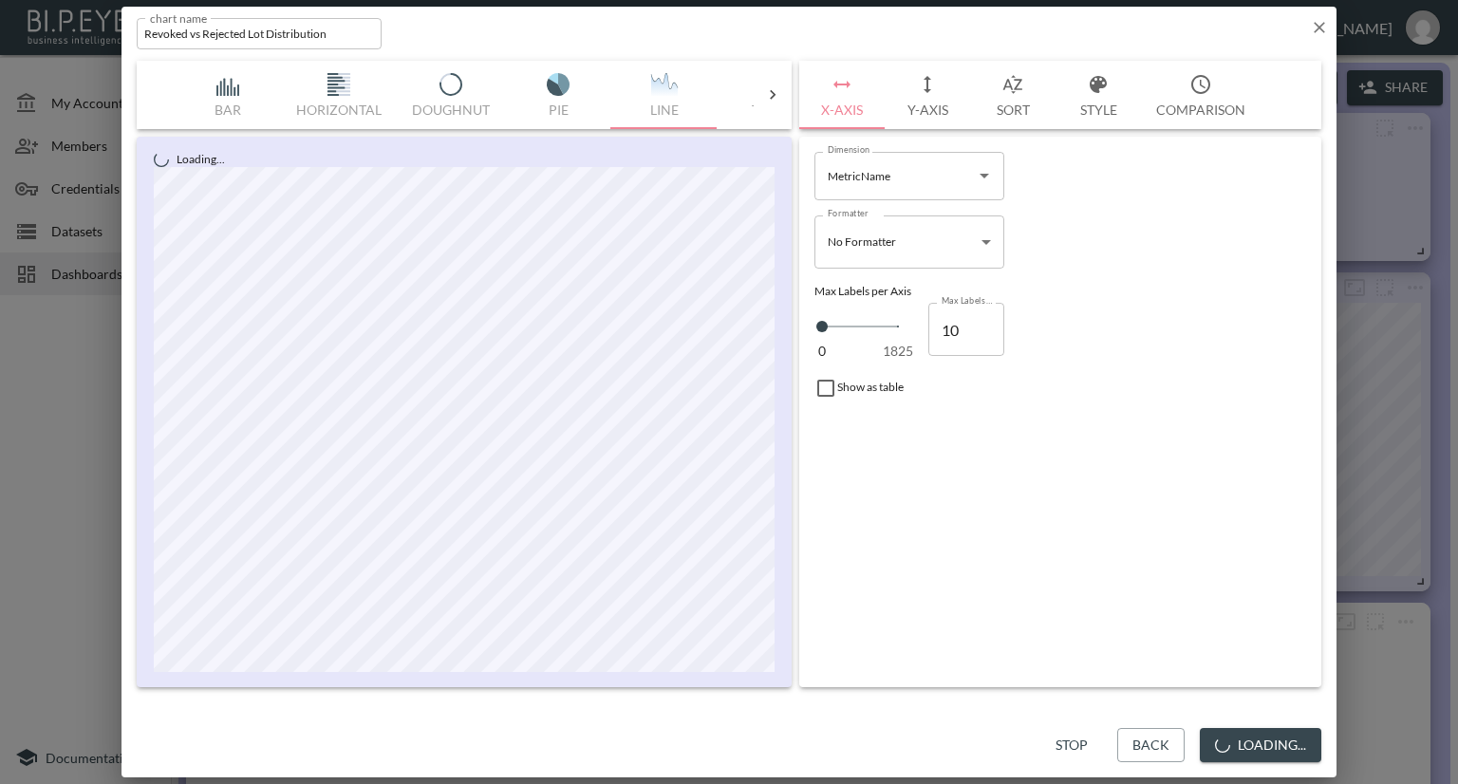
click at [1314, 24] on icon "button" at bounding box center [1319, 27] width 19 height 19
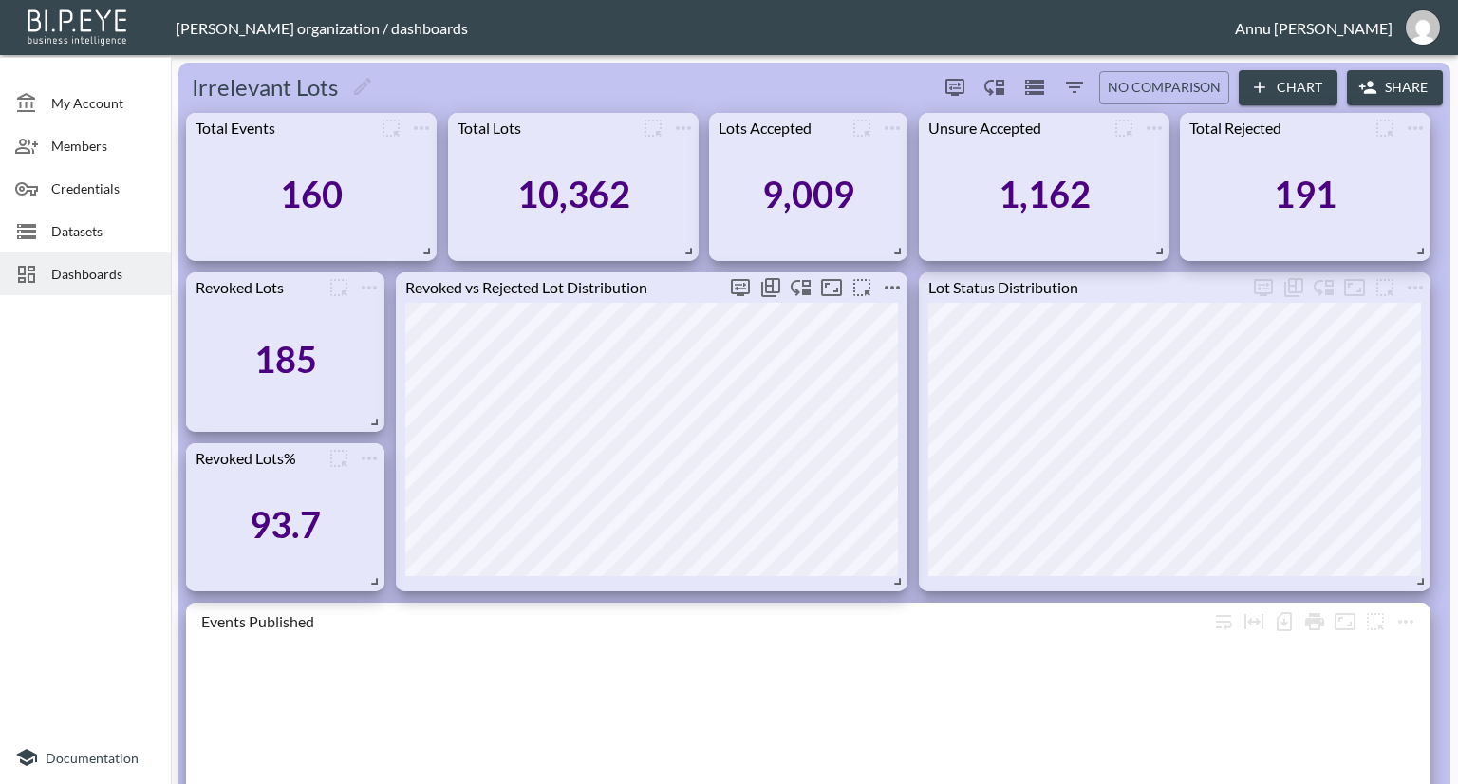
click at [899, 291] on icon "more" at bounding box center [892, 287] width 23 height 23
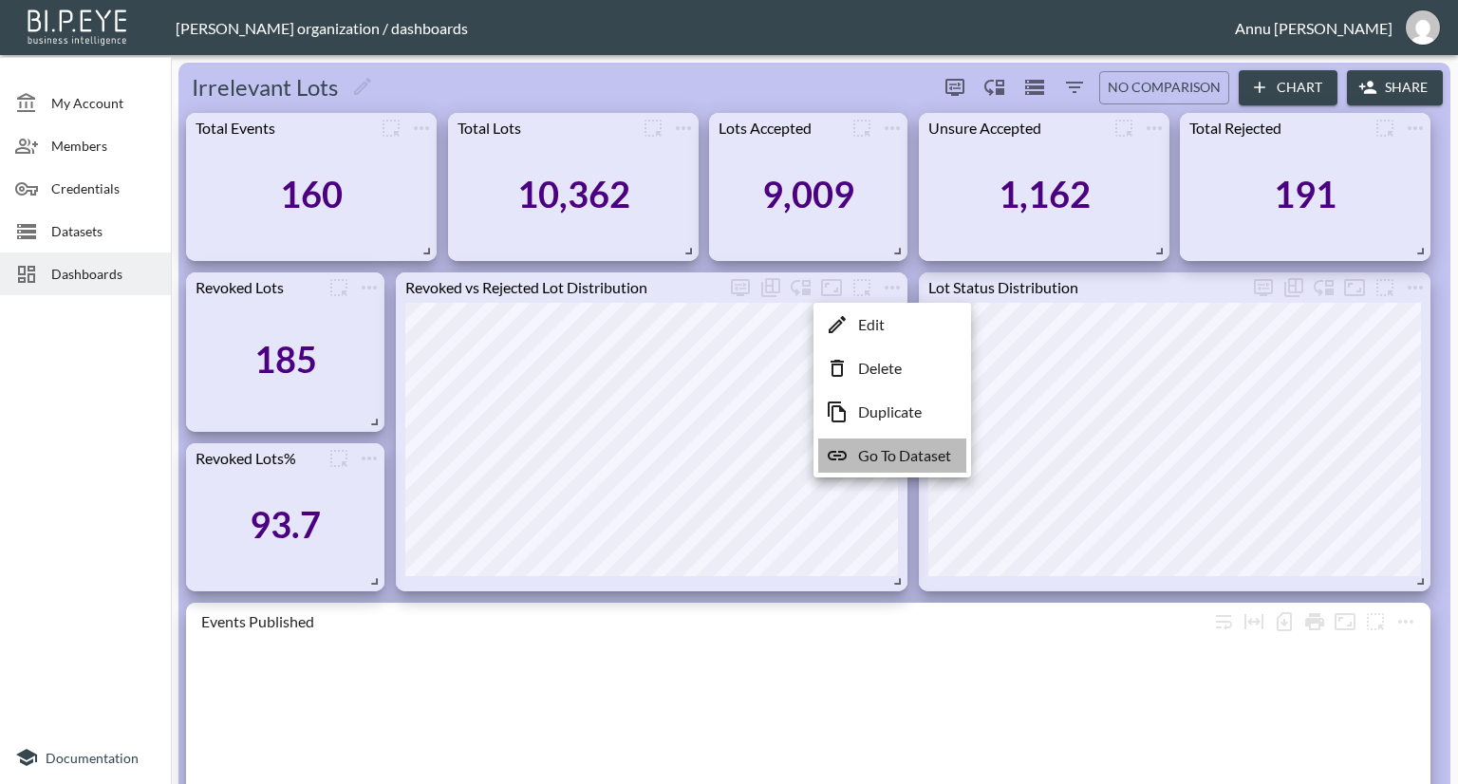
click at [872, 456] on p "Go To Dataset" at bounding box center [904, 455] width 93 height 23
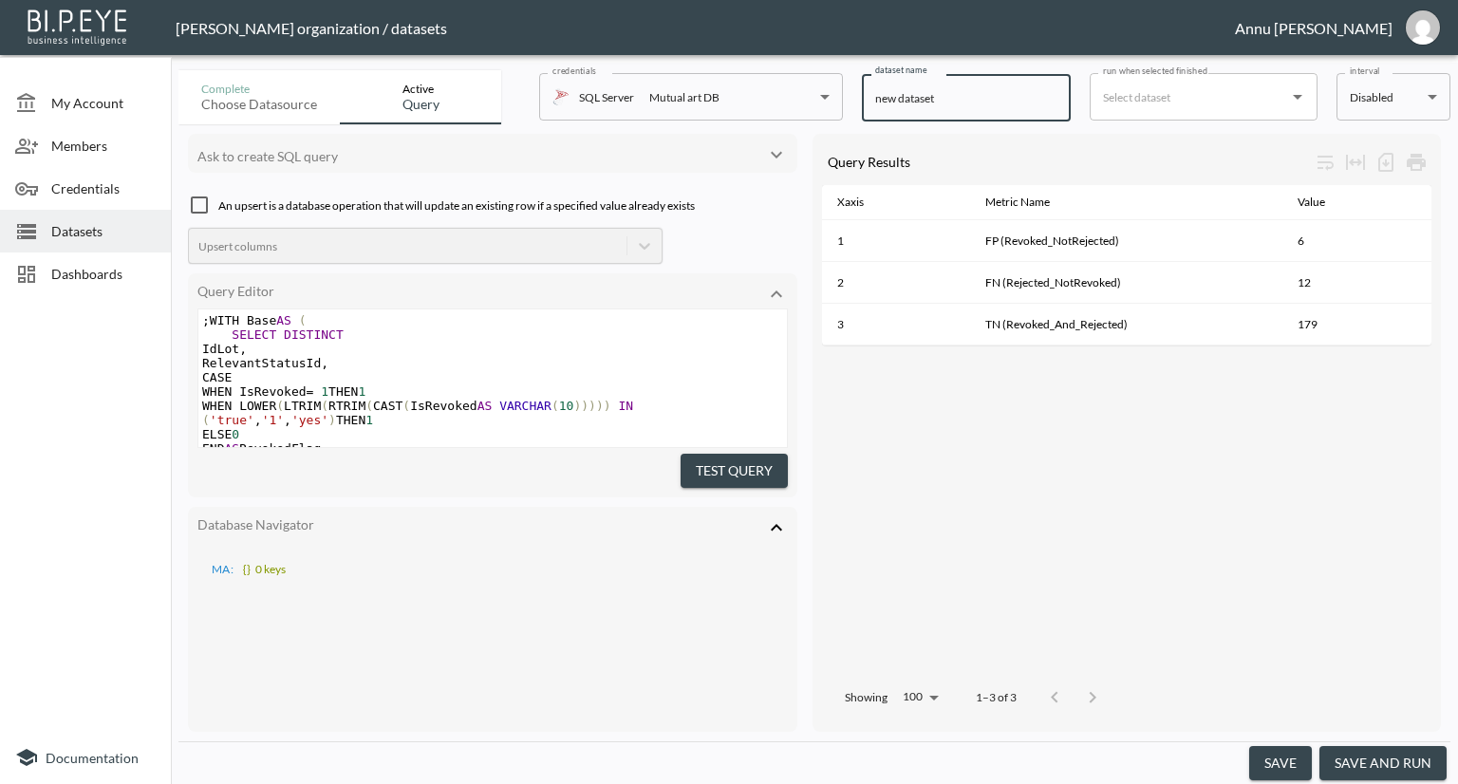
drag, startPoint x: 953, startPoint y: 107, endPoint x: 818, endPoint y: 108, distance: 134.8
click at [818, 108] on div "Complete Choose datasource Active Query credentials SQL Server Mutual art DB 82…" at bounding box center [814, 94] width 1272 height 62
type input "Irrelevant Lots-2"
drag, startPoint x: 98, startPoint y: 428, endPoint x: 100, endPoint y: 417, distance: 11.5
click at [98, 426] on div at bounding box center [85, 517] width 171 height 428
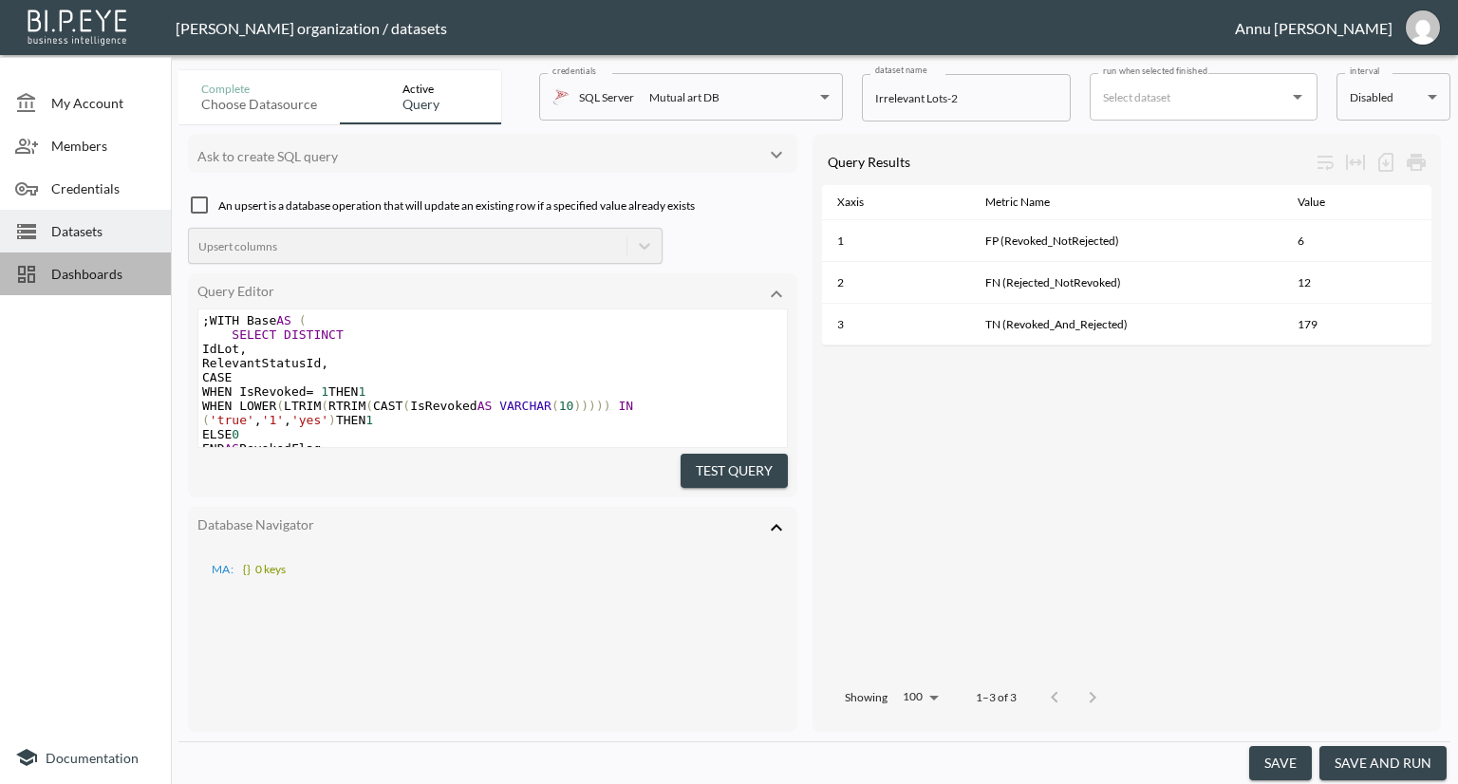
click at [123, 272] on span "Dashboards" at bounding box center [103, 274] width 104 height 20
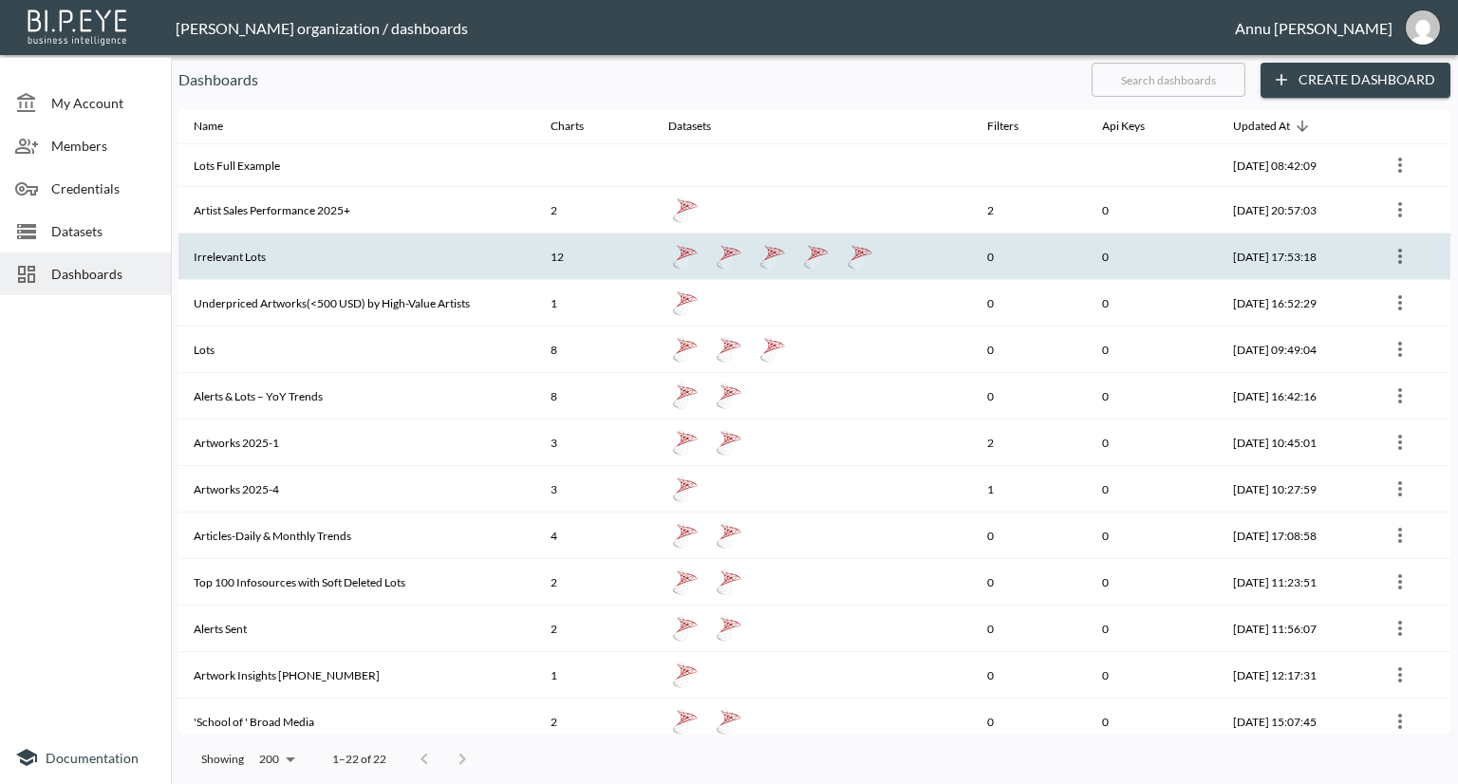
click at [354, 252] on th "Irrelevant Lots" at bounding box center [356, 256] width 357 height 47
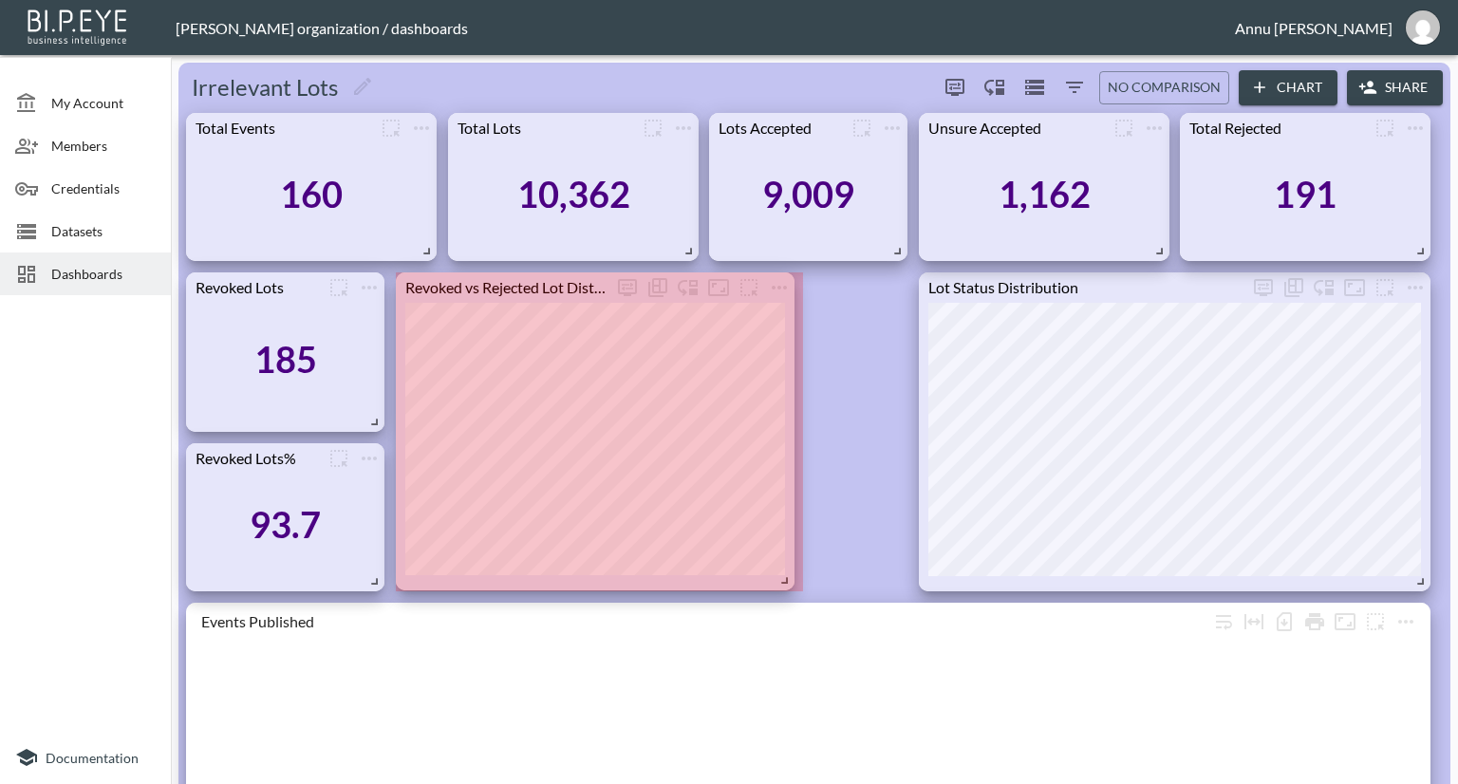
drag, startPoint x: 900, startPoint y: 582, endPoint x: 787, endPoint y: 581, distance: 113.0
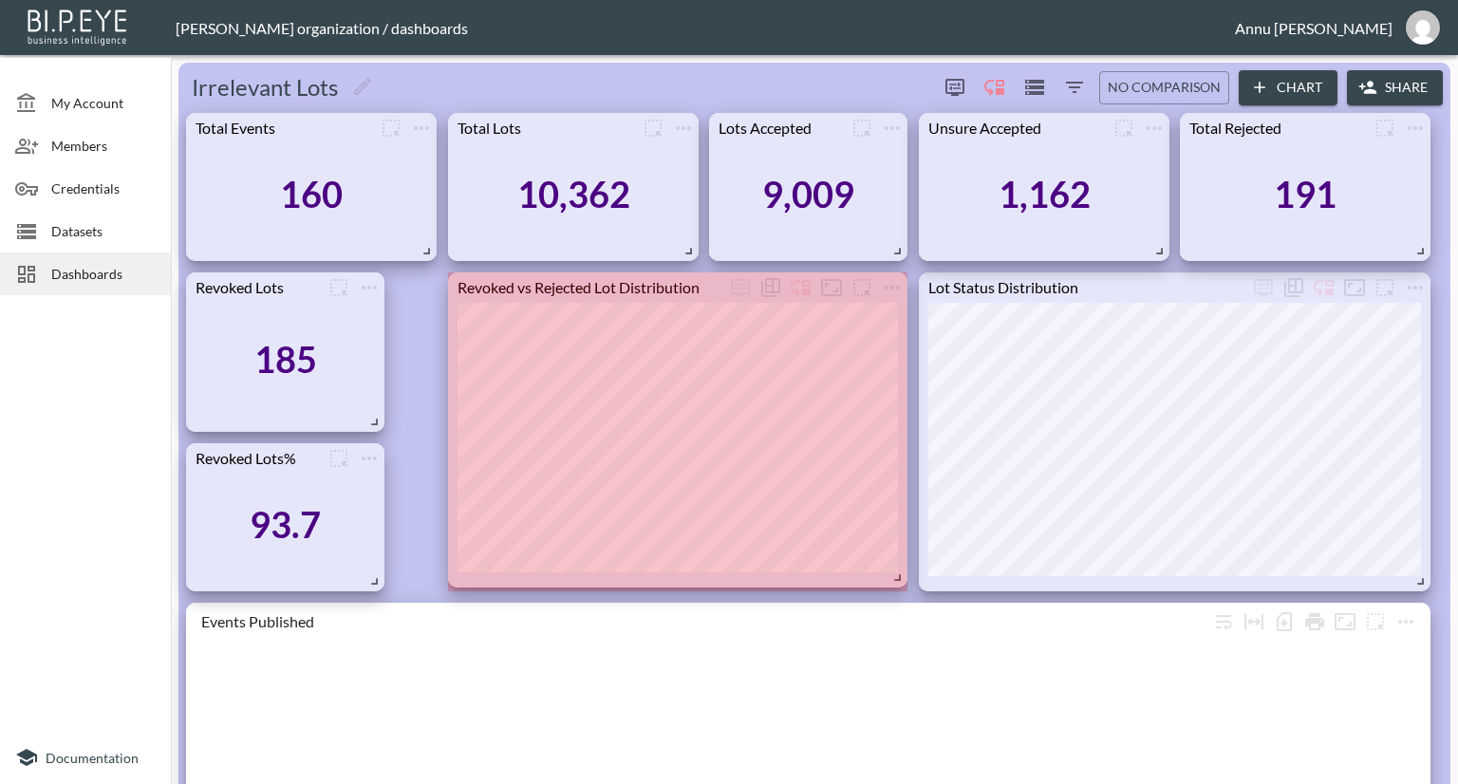
drag, startPoint x: 843, startPoint y: 584, endPoint x: 895, endPoint y: 580, distance: 52.3
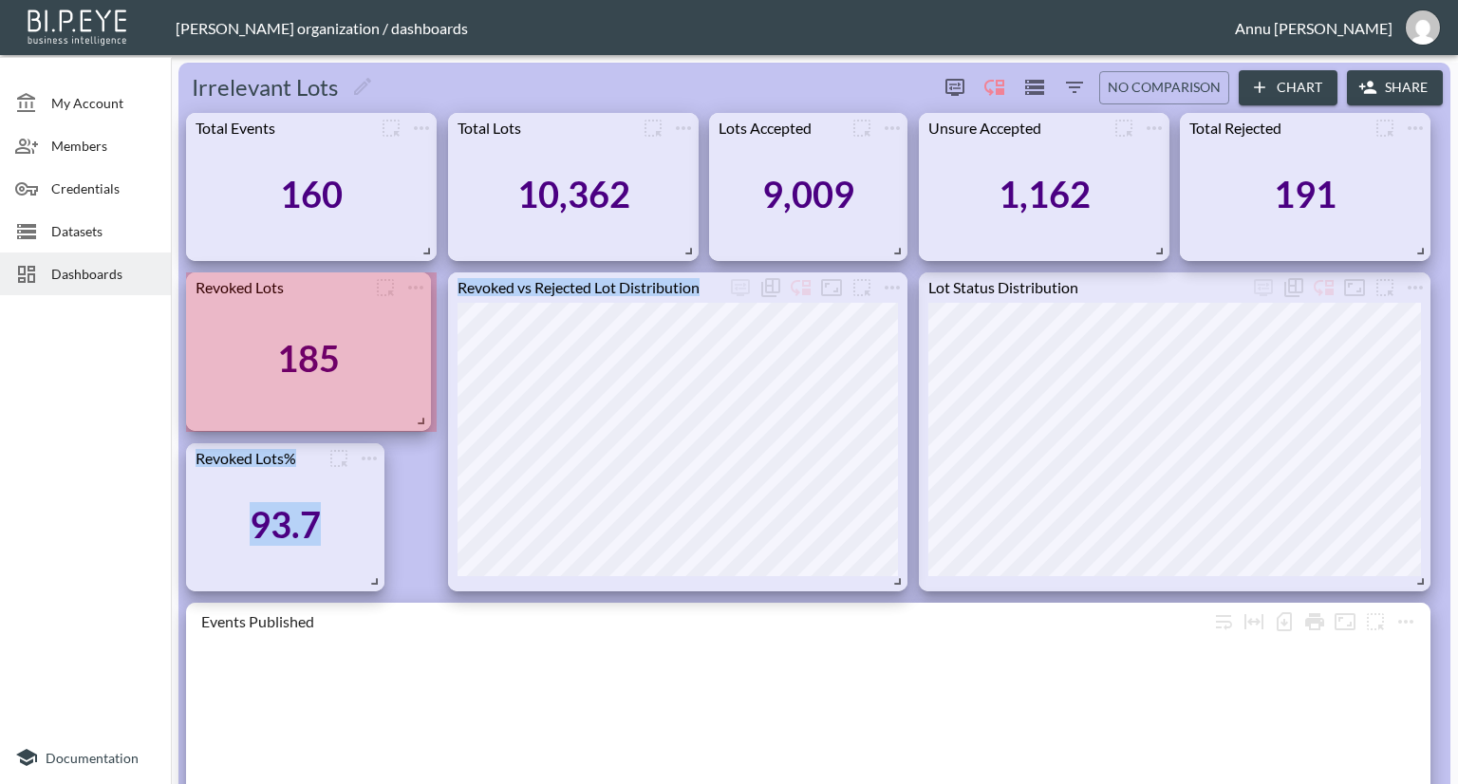
drag, startPoint x: 376, startPoint y: 423, endPoint x: 422, endPoint y: 422, distance: 46.5
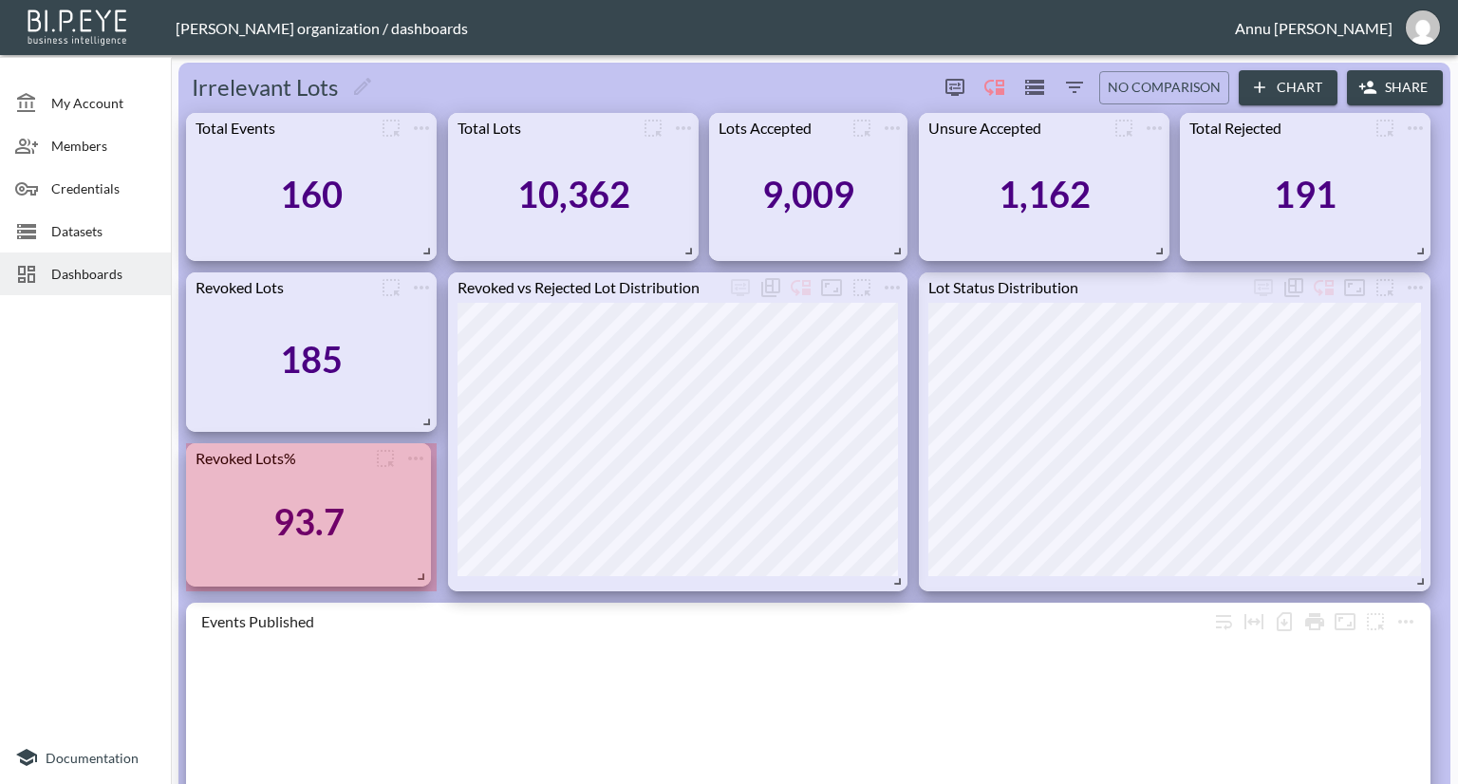
drag, startPoint x: 379, startPoint y: 584, endPoint x: 425, endPoint y: 579, distance: 46.8
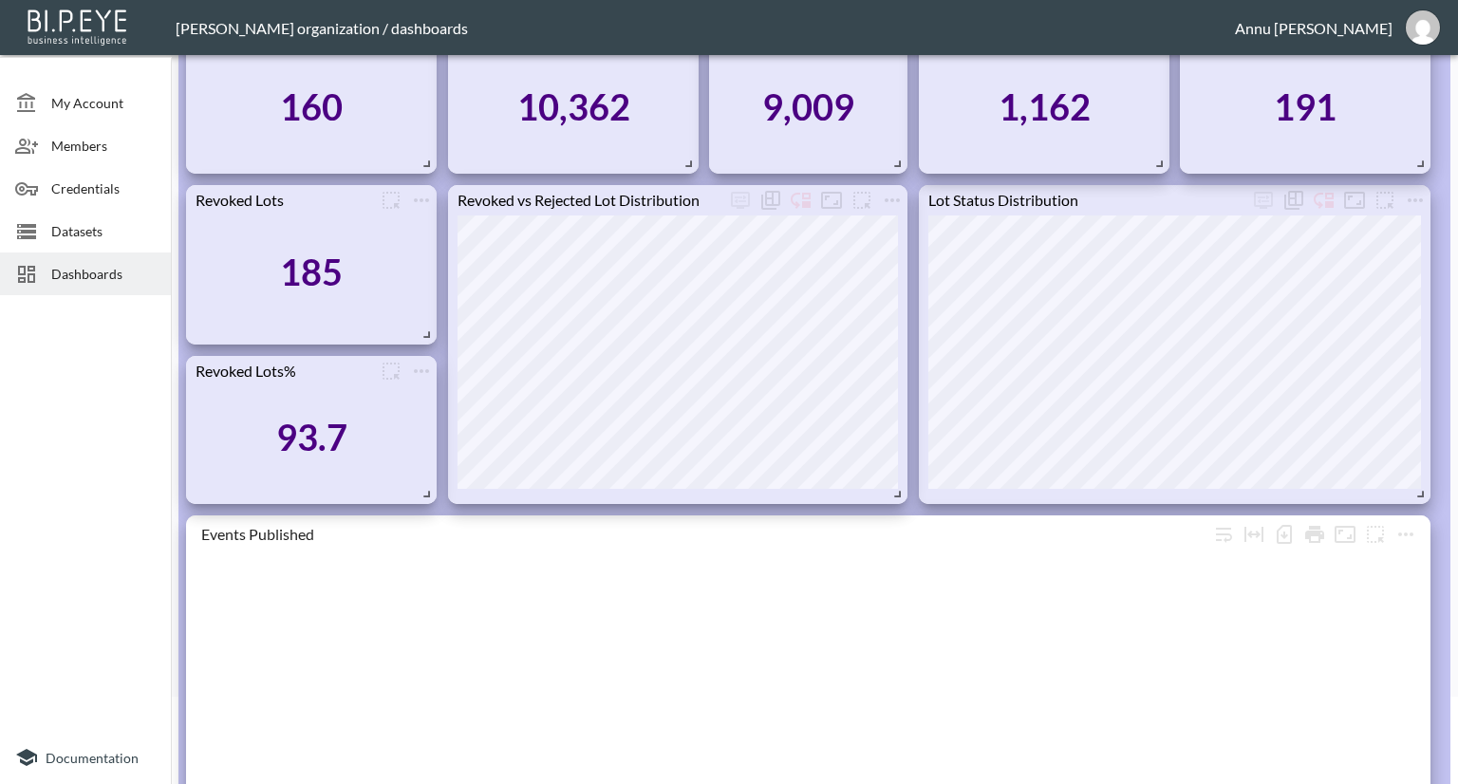
scroll to position [190, 0]
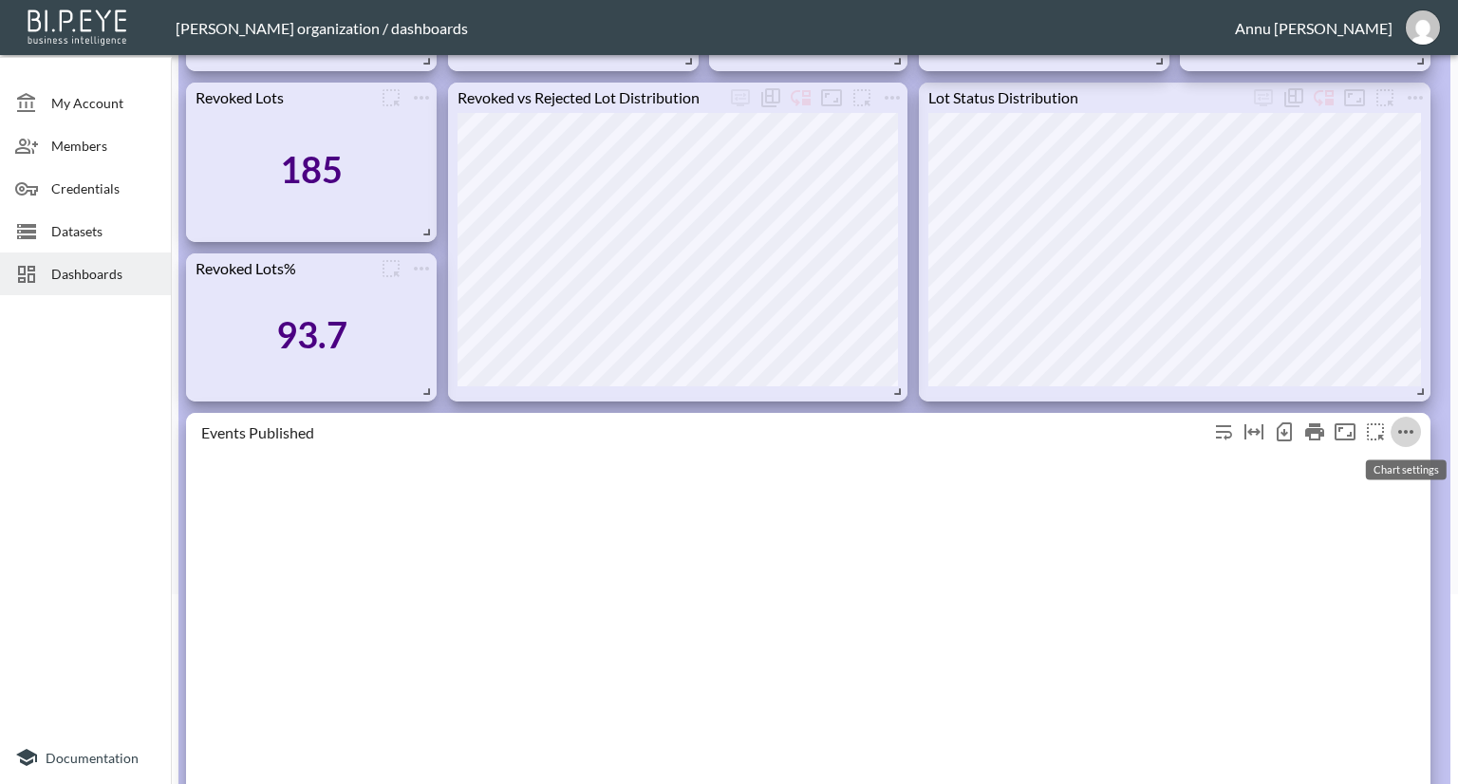
click at [1415, 426] on icon "more" at bounding box center [1405, 431] width 23 height 23
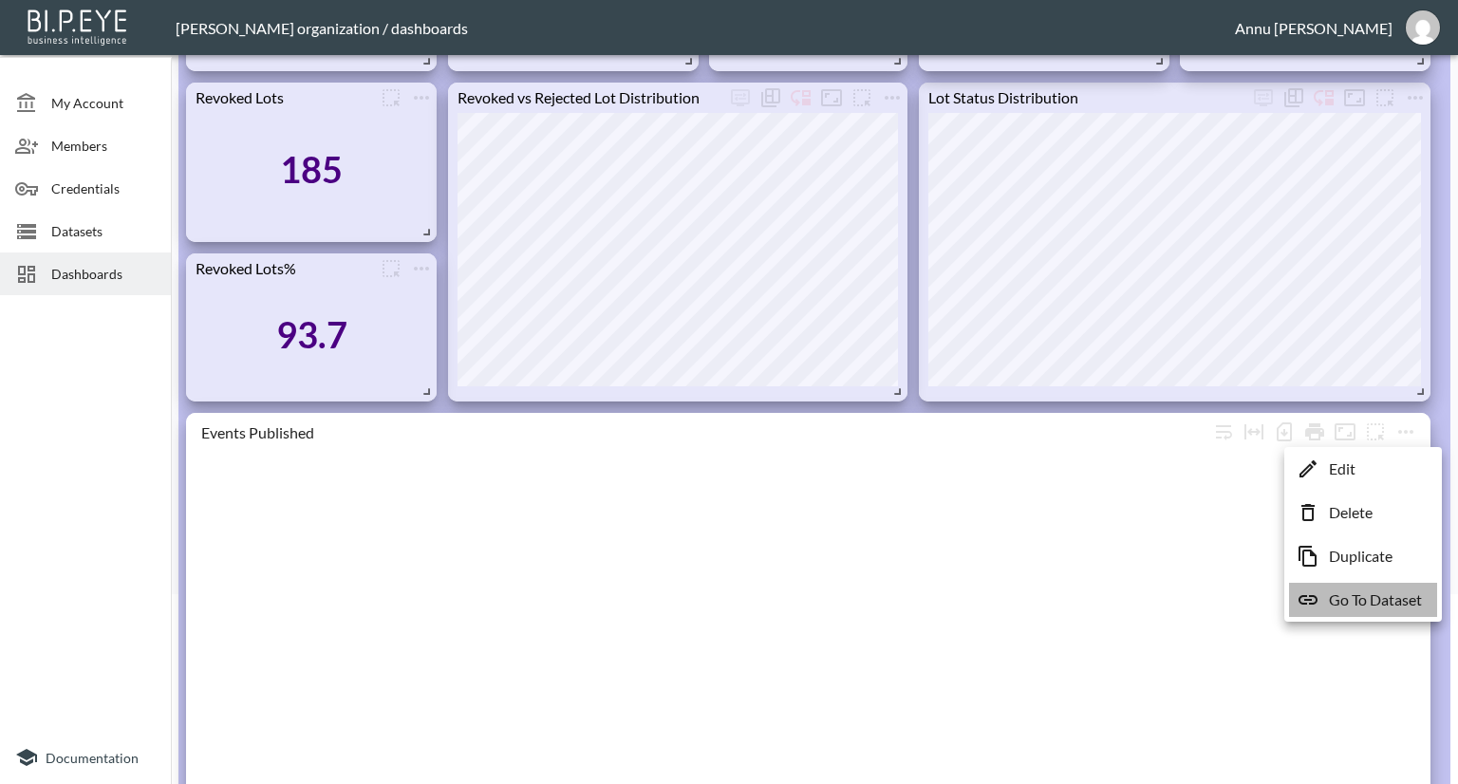
click at [1381, 601] on p "Go To Dataset" at bounding box center [1375, 599] width 93 height 23
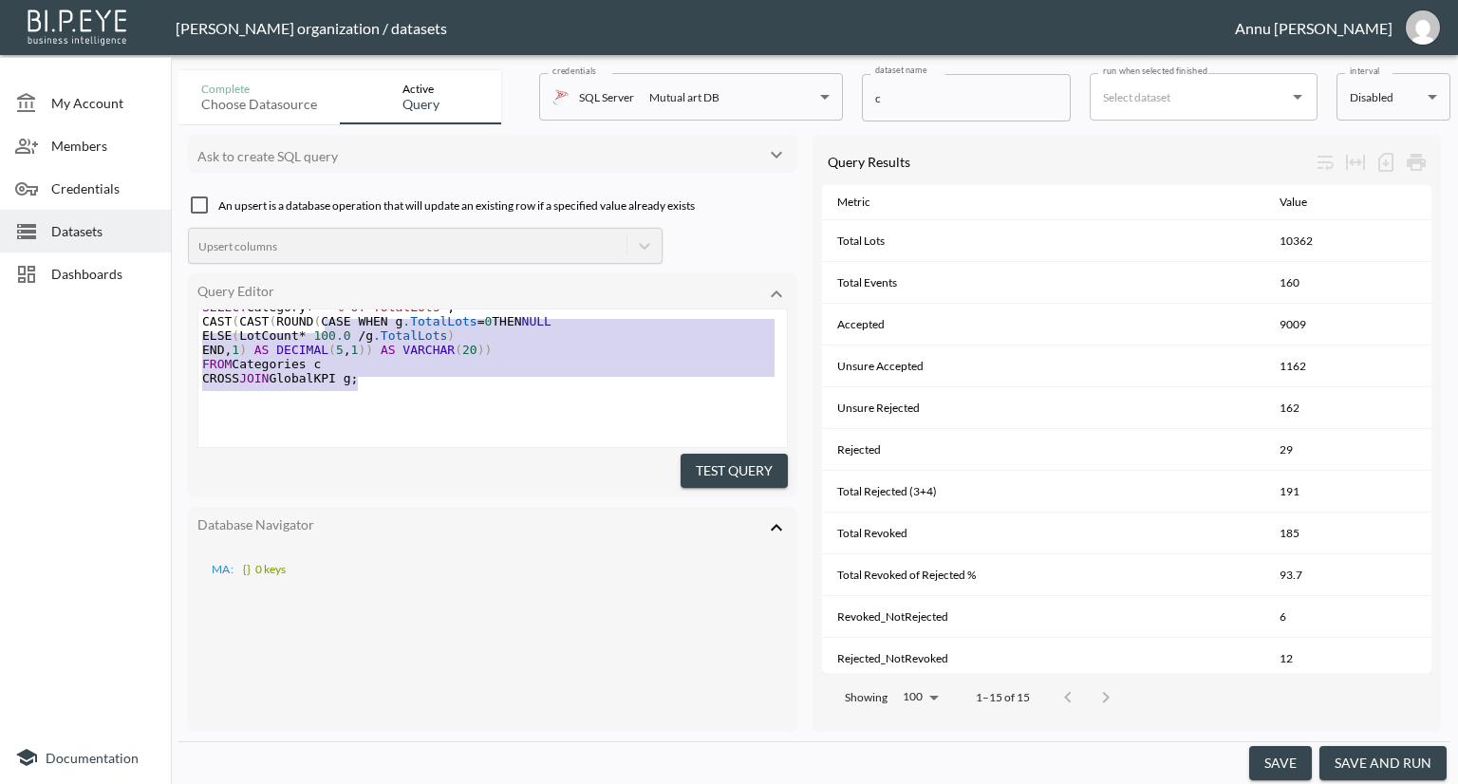
scroll to position [119, 0]
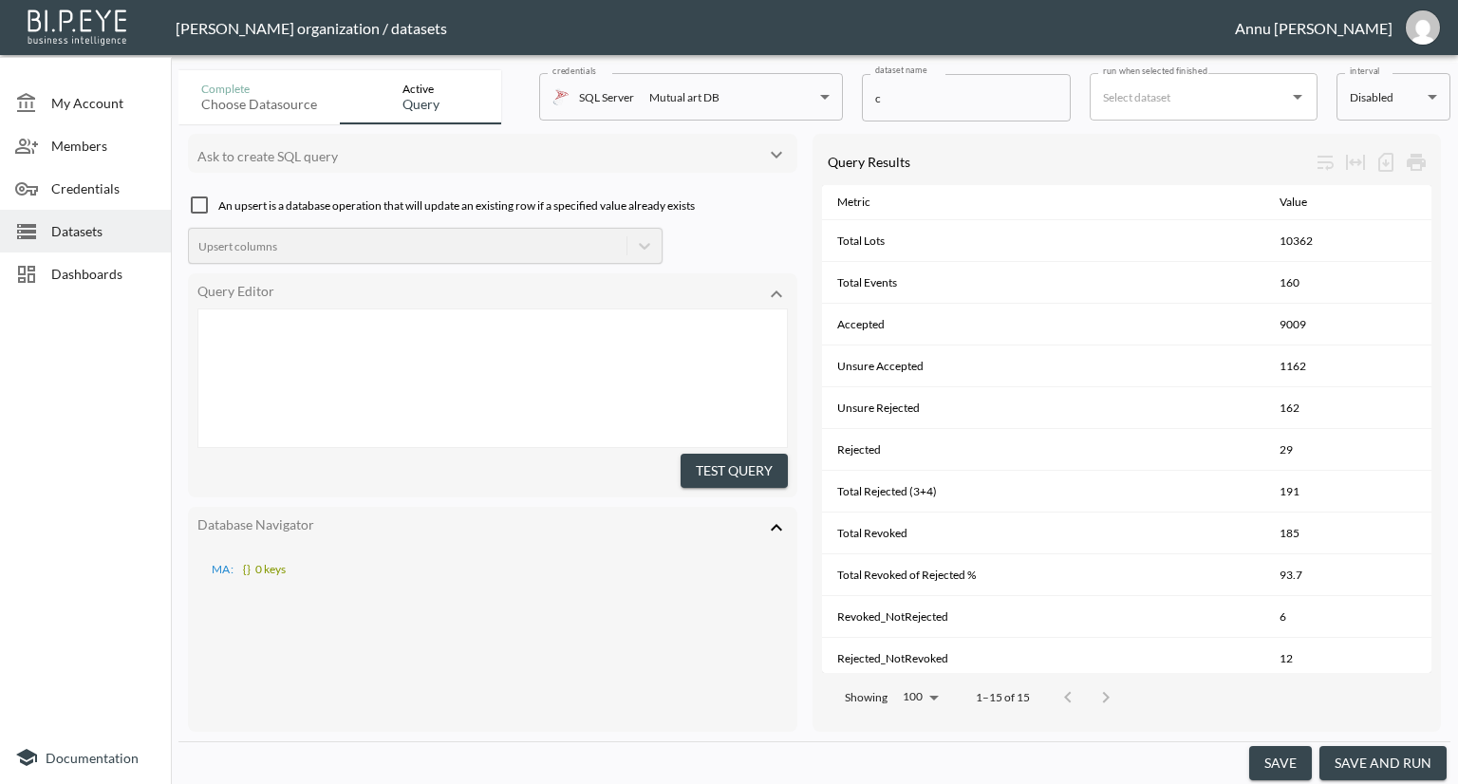
type textarea ";WITH Base AS ( SELECT IdLot, IdEvent, RelevantStatusId, CASE WHEN IsRevoked = …"
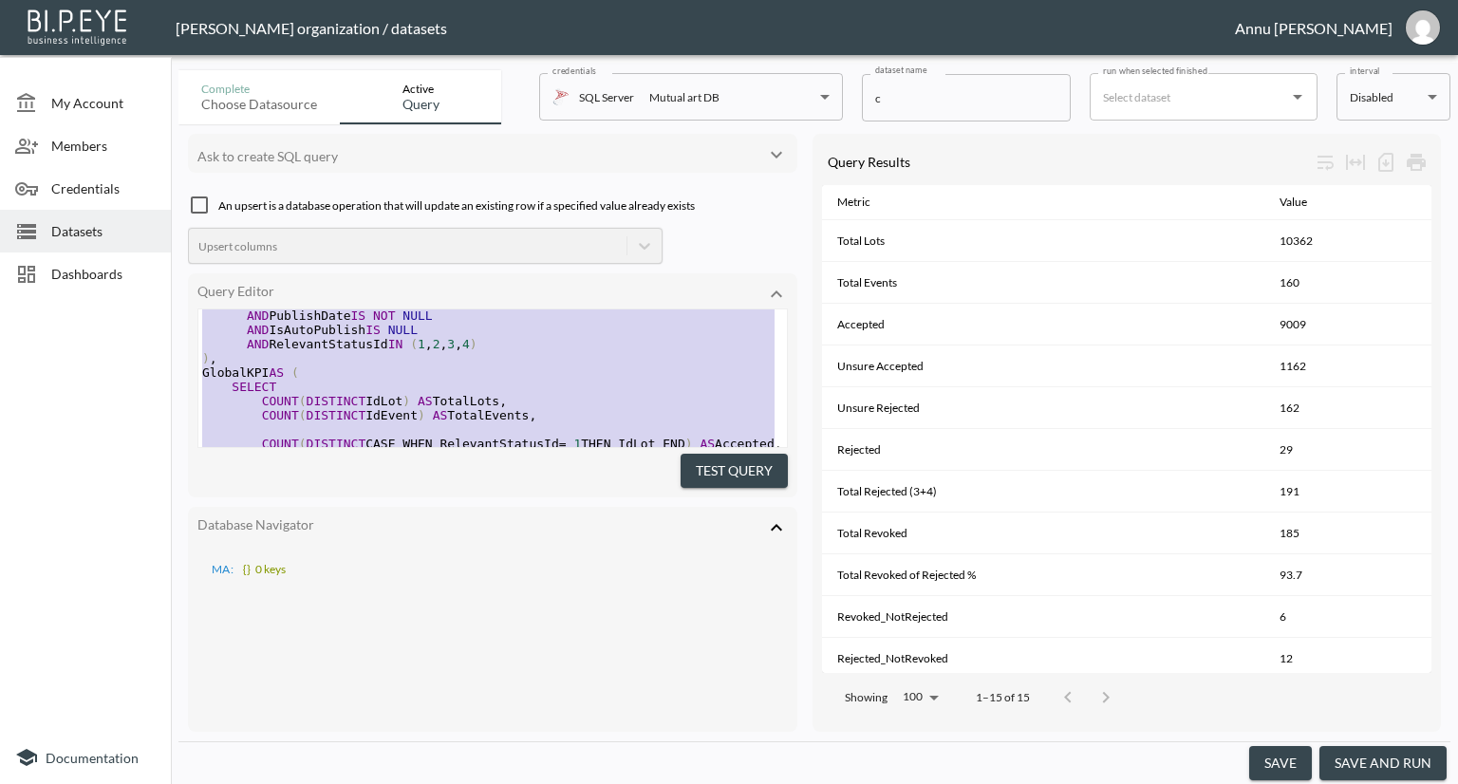
scroll to position [0, 0]
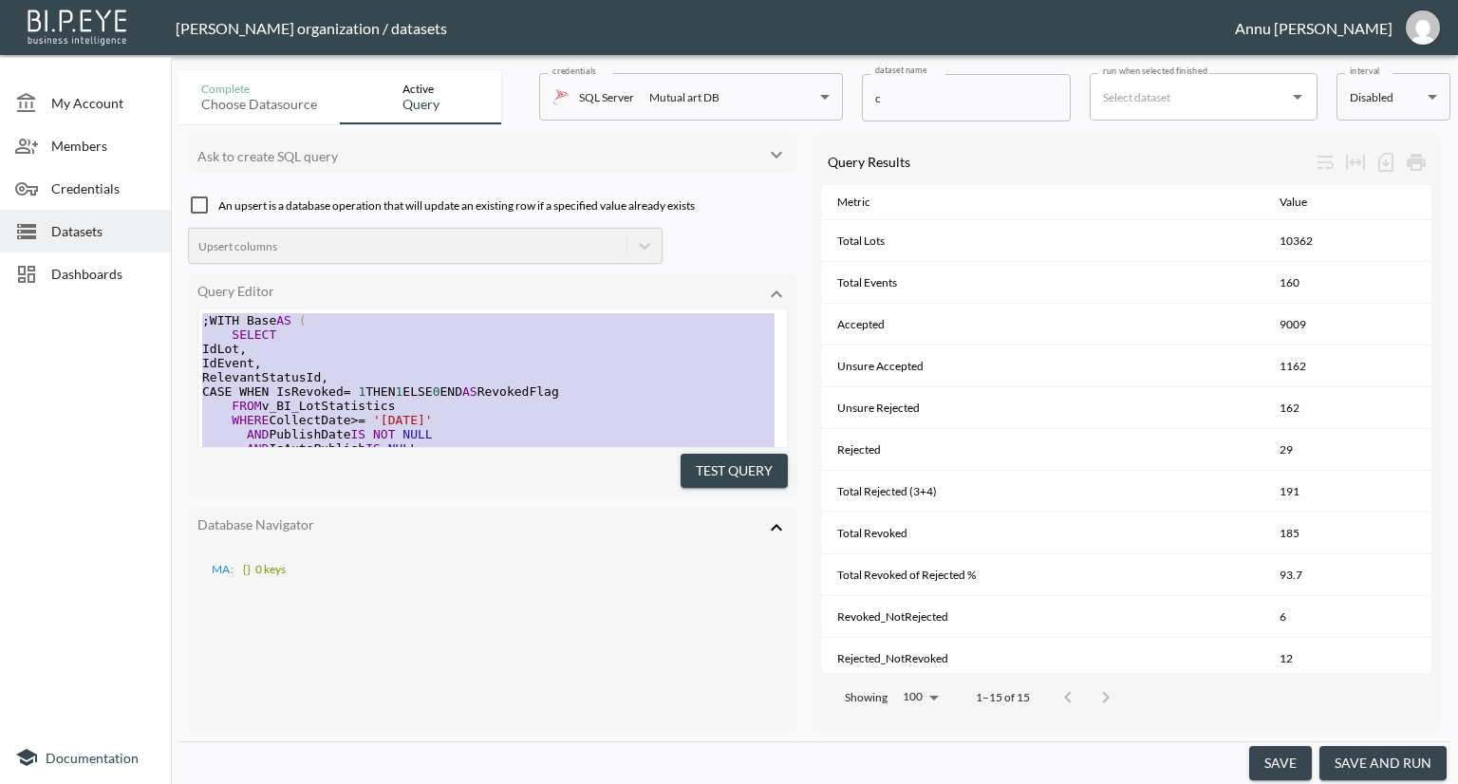
drag, startPoint x: 395, startPoint y: 360, endPoint x: 201, endPoint y: 17, distance: 393.6
click at [78, 369] on div at bounding box center [85, 517] width 171 height 428
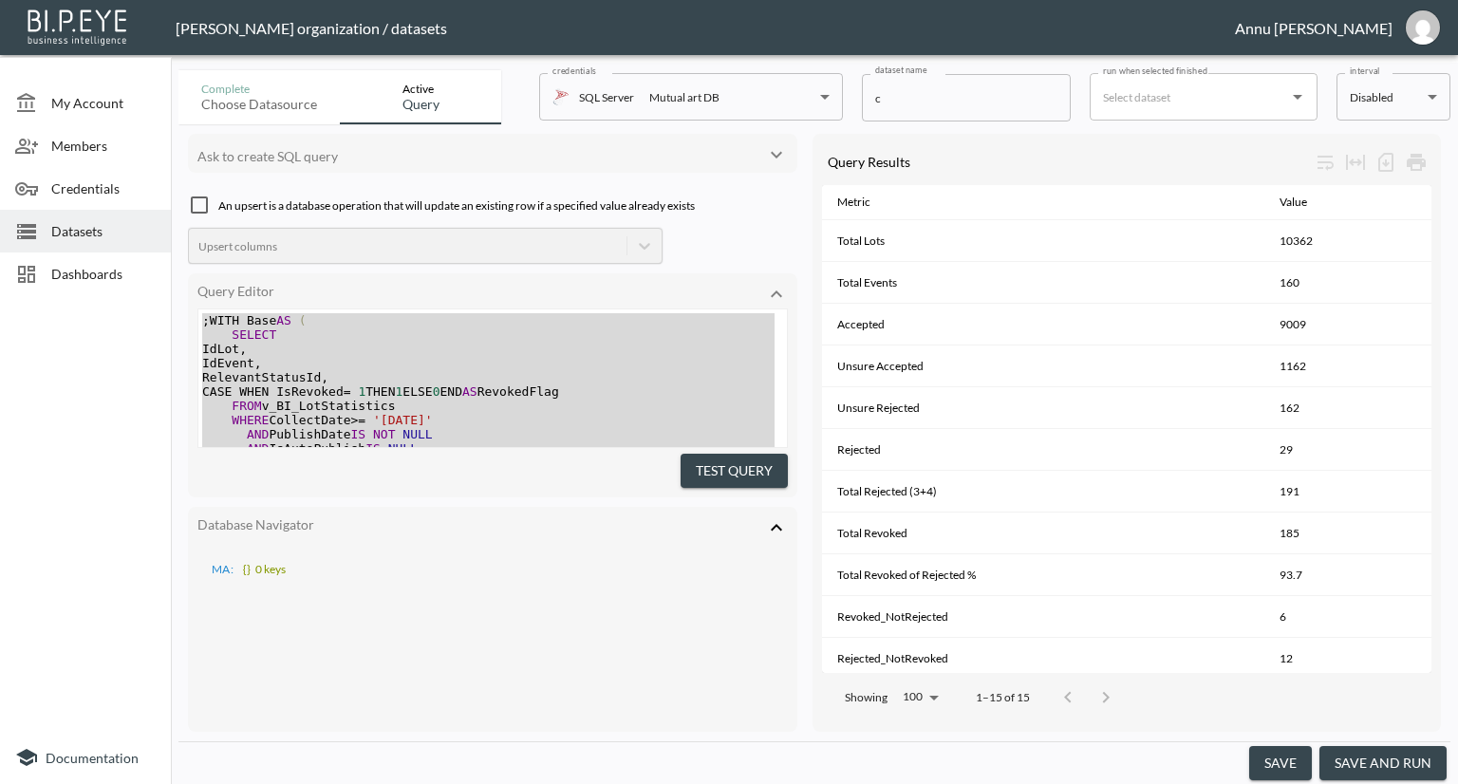
click at [91, 229] on span "Datasets" at bounding box center [103, 231] width 104 height 20
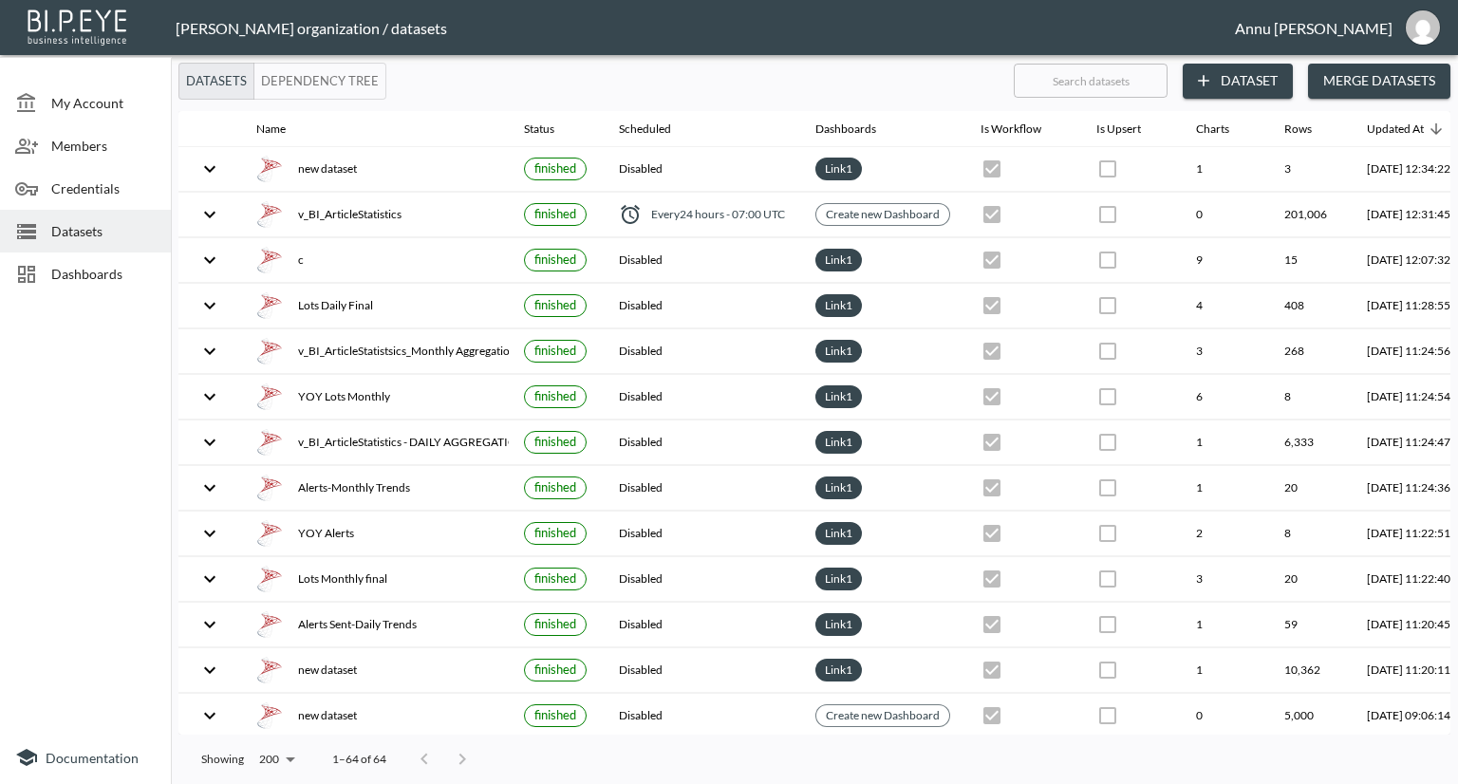
click at [121, 275] on span "Dashboards" at bounding box center [103, 274] width 104 height 20
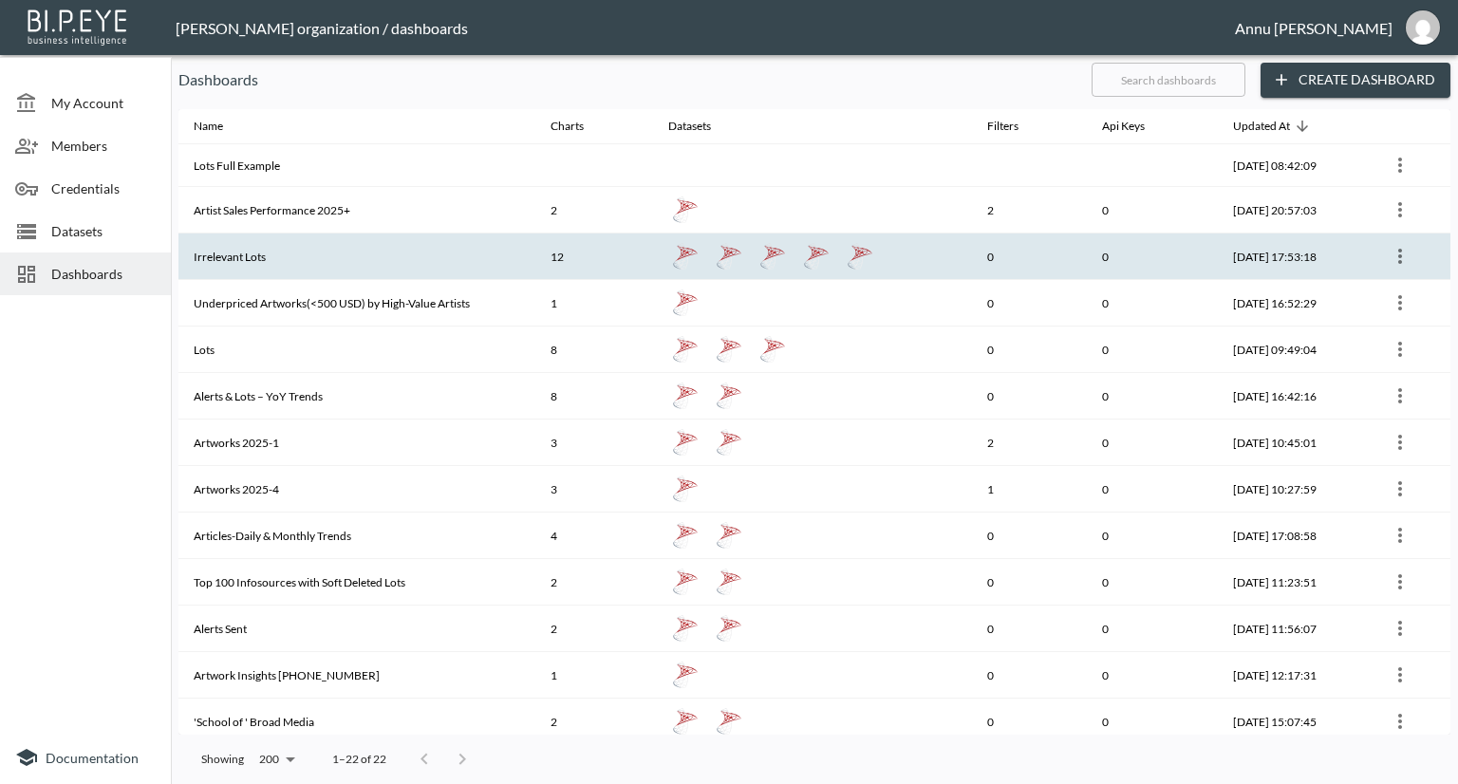
click at [264, 244] on th "Irrelevant Lots" at bounding box center [356, 256] width 357 height 47
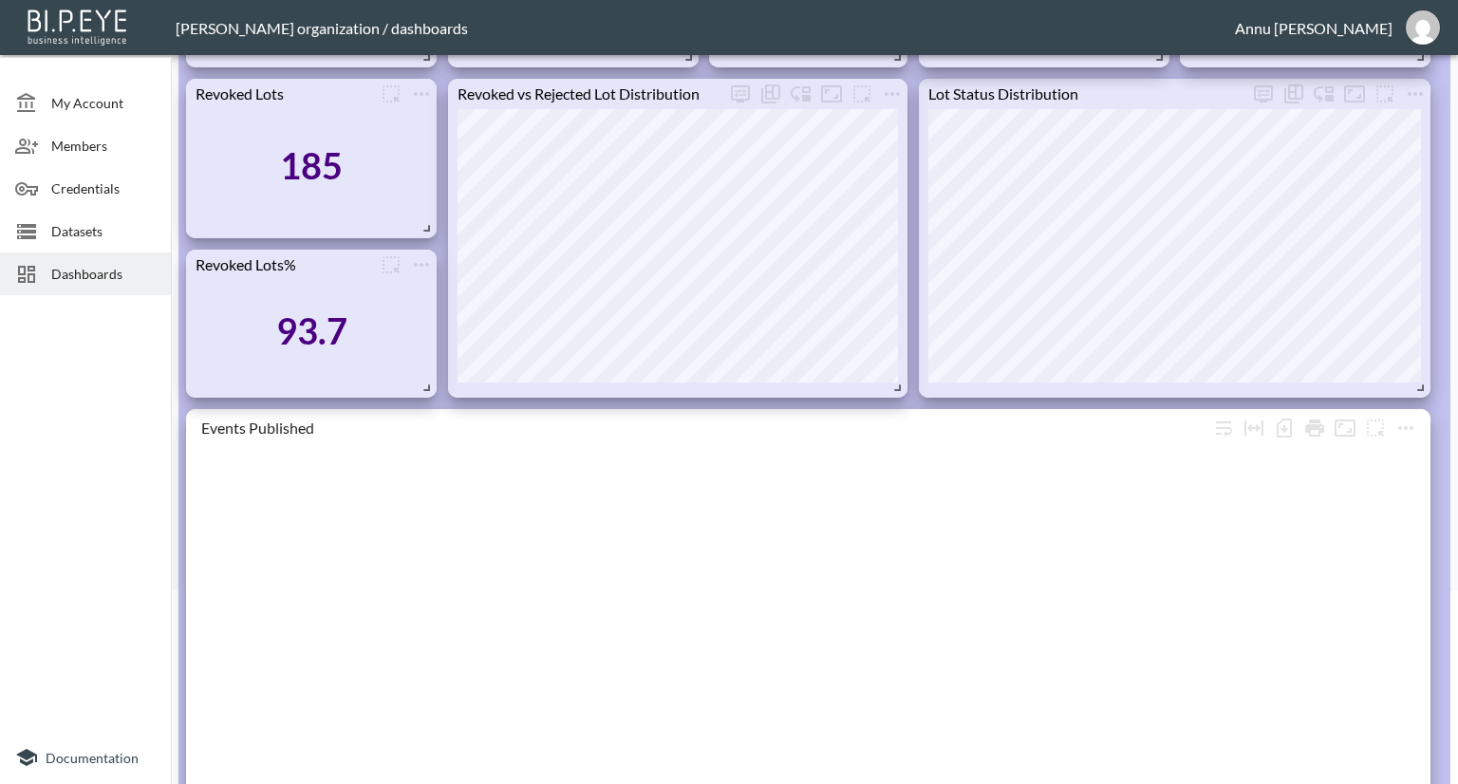
scroll to position [190, 0]
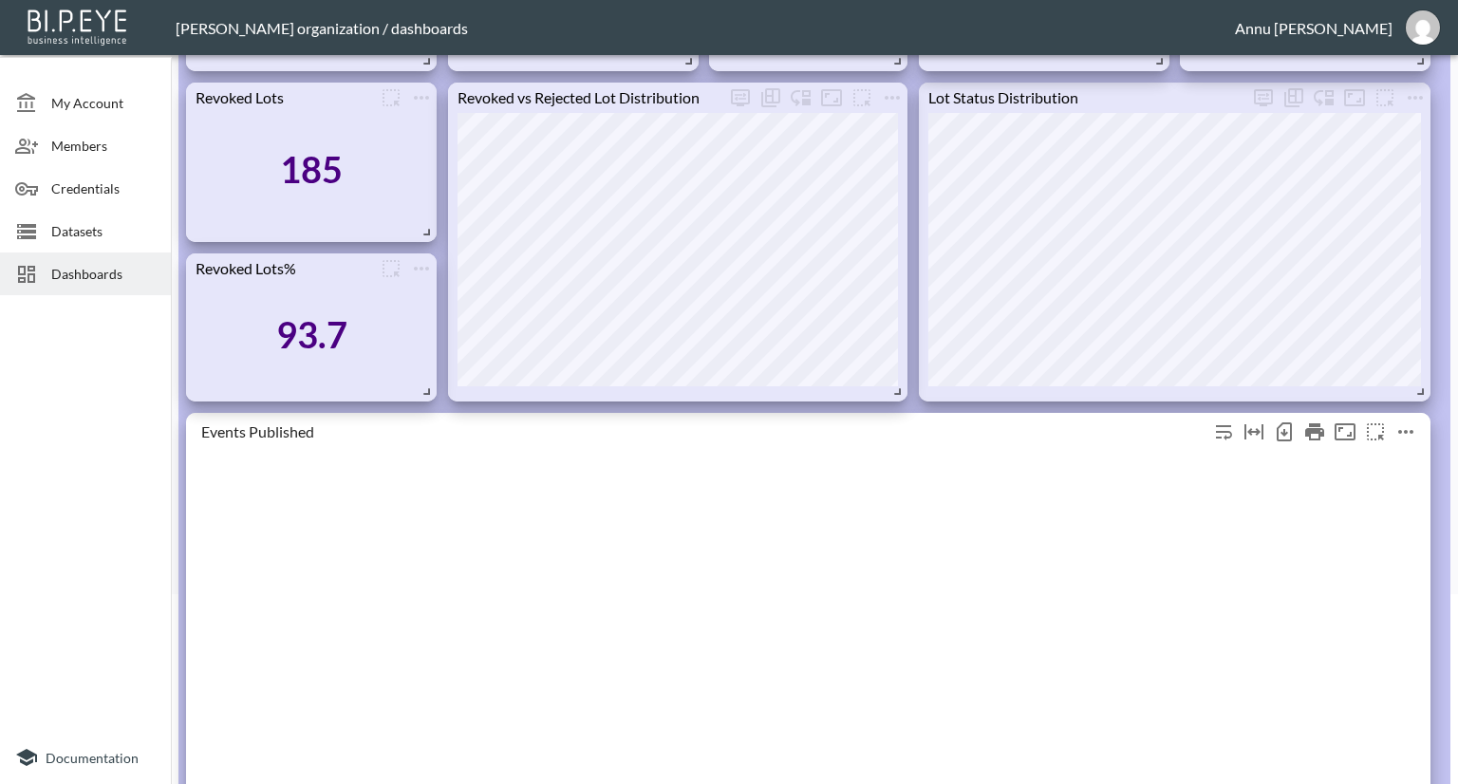
click at [1407, 436] on icon "more" at bounding box center [1405, 431] width 23 height 23
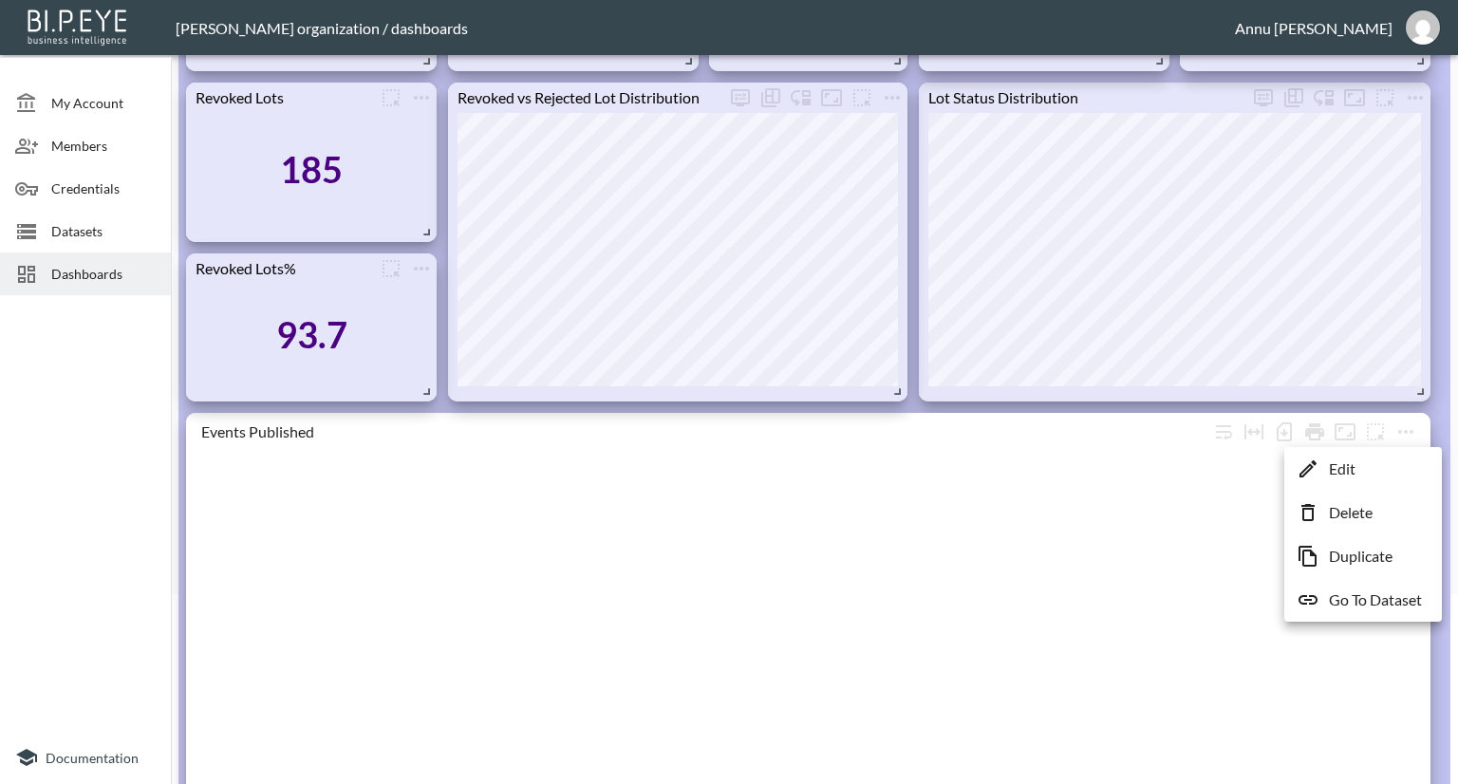
click at [1358, 513] on p "Delete" at bounding box center [1351, 512] width 44 height 23
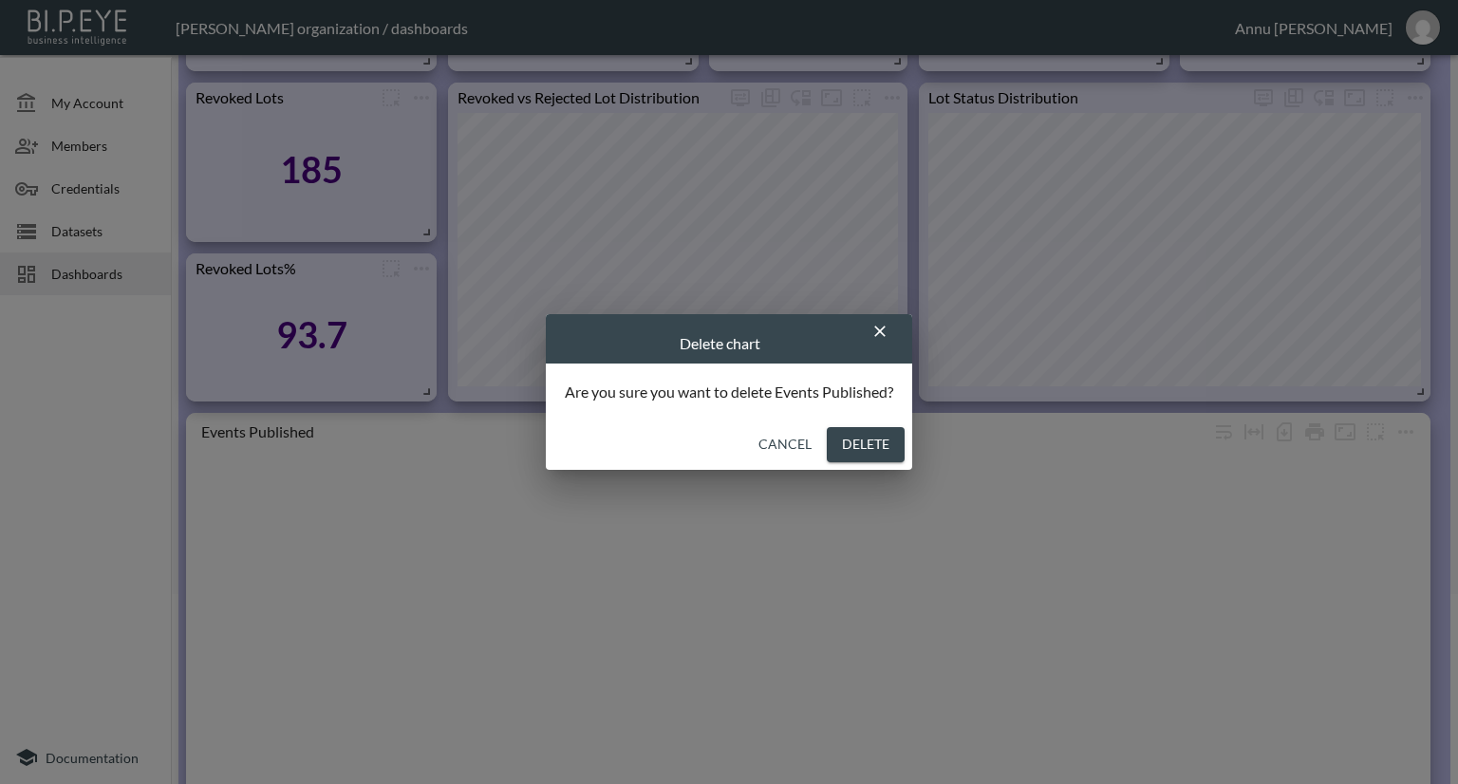
click at [865, 450] on button "Delete" at bounding box center [866, 444] width 78 height 35
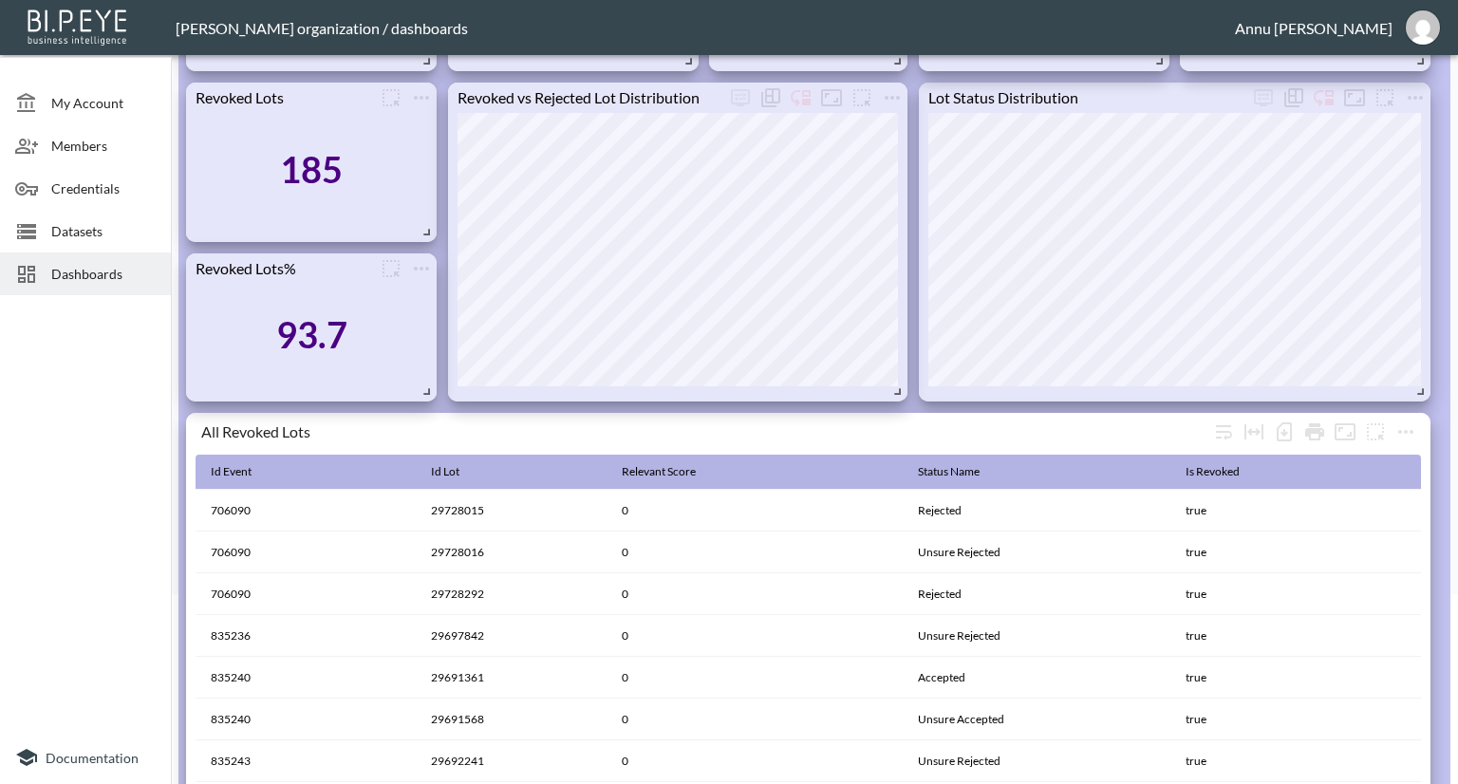
scroll to position [0, 0]
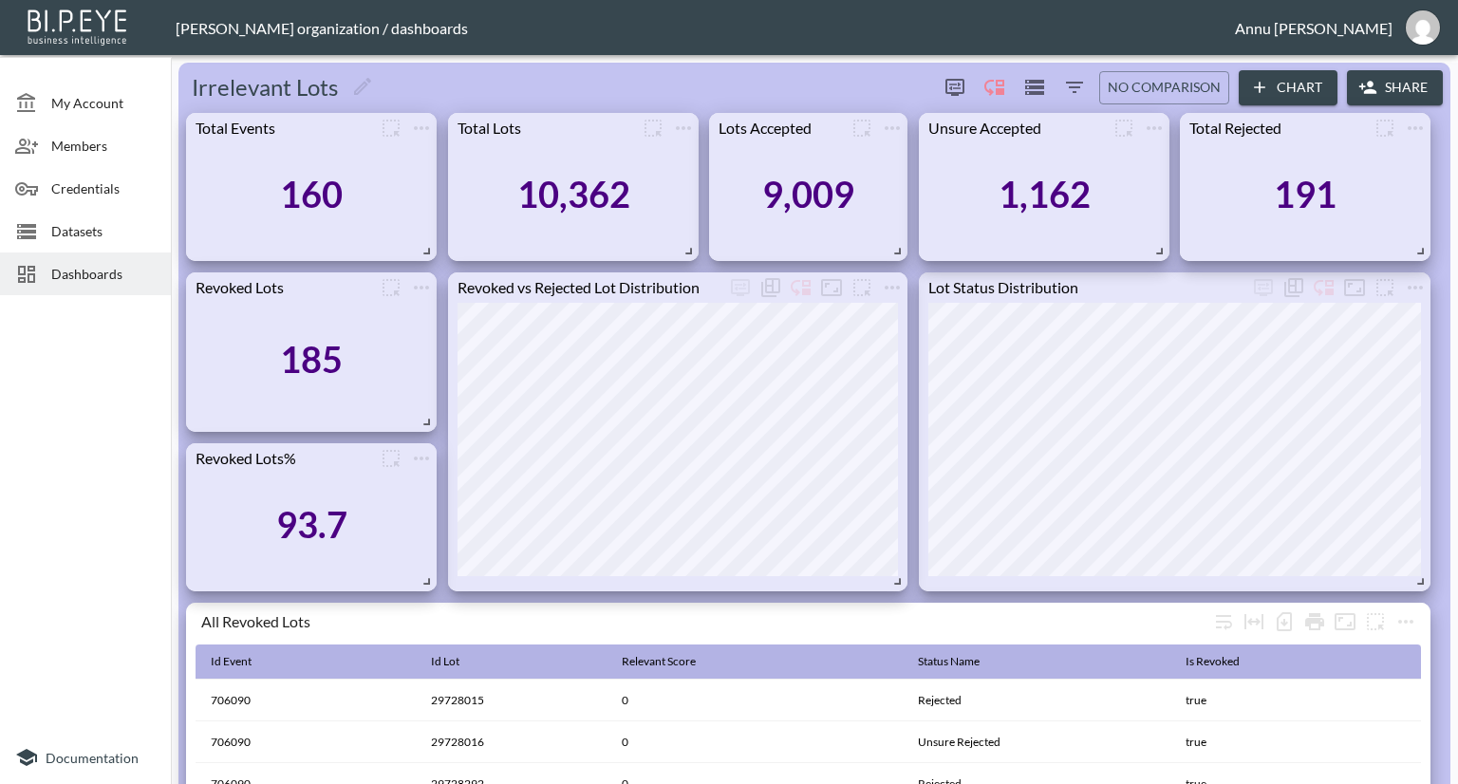
click at [1291, 91] on button "Chart" at bounding box center [1288, 87] width 99 height 35
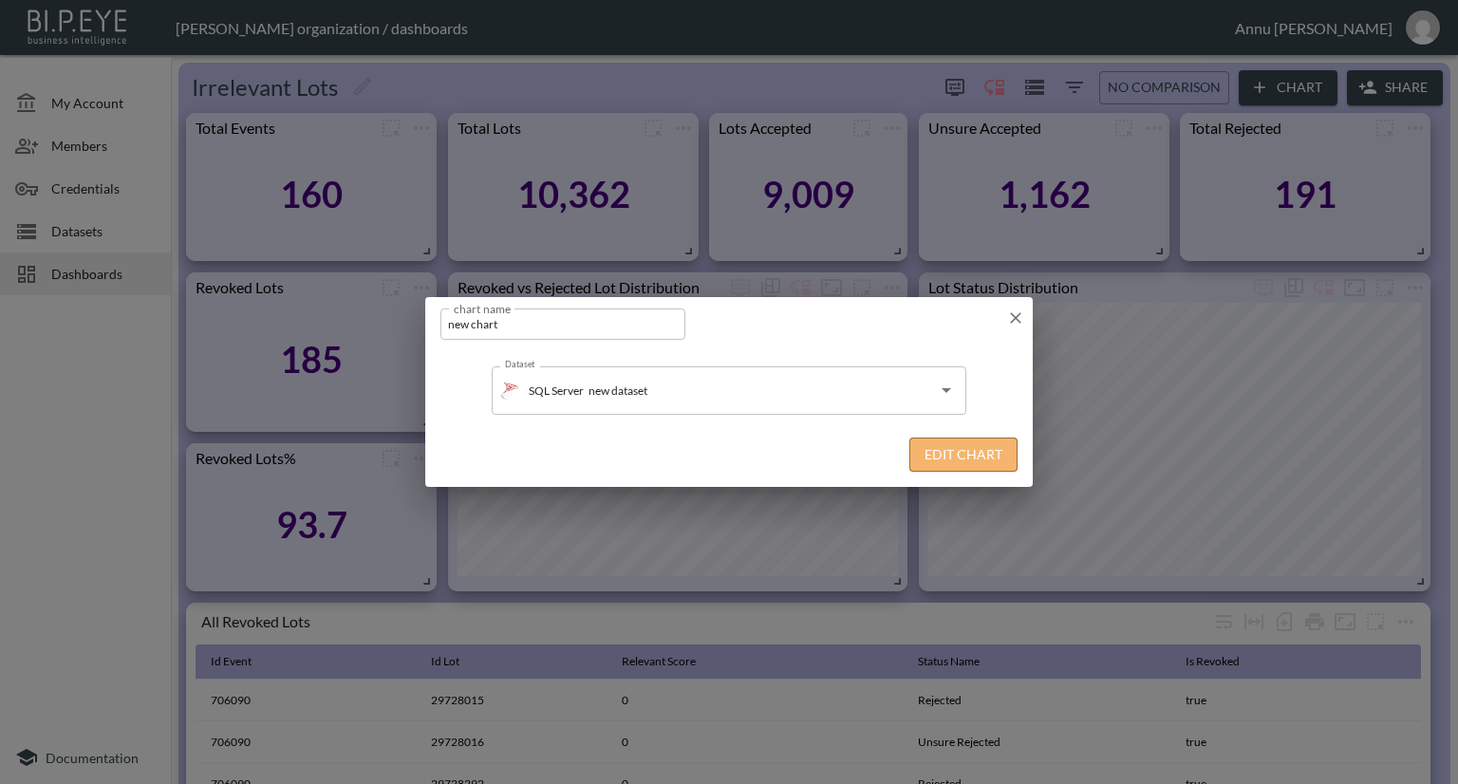
click at [917, 442] on button "Edit Chart" at bounding box center [963, 455] width 108 height 35
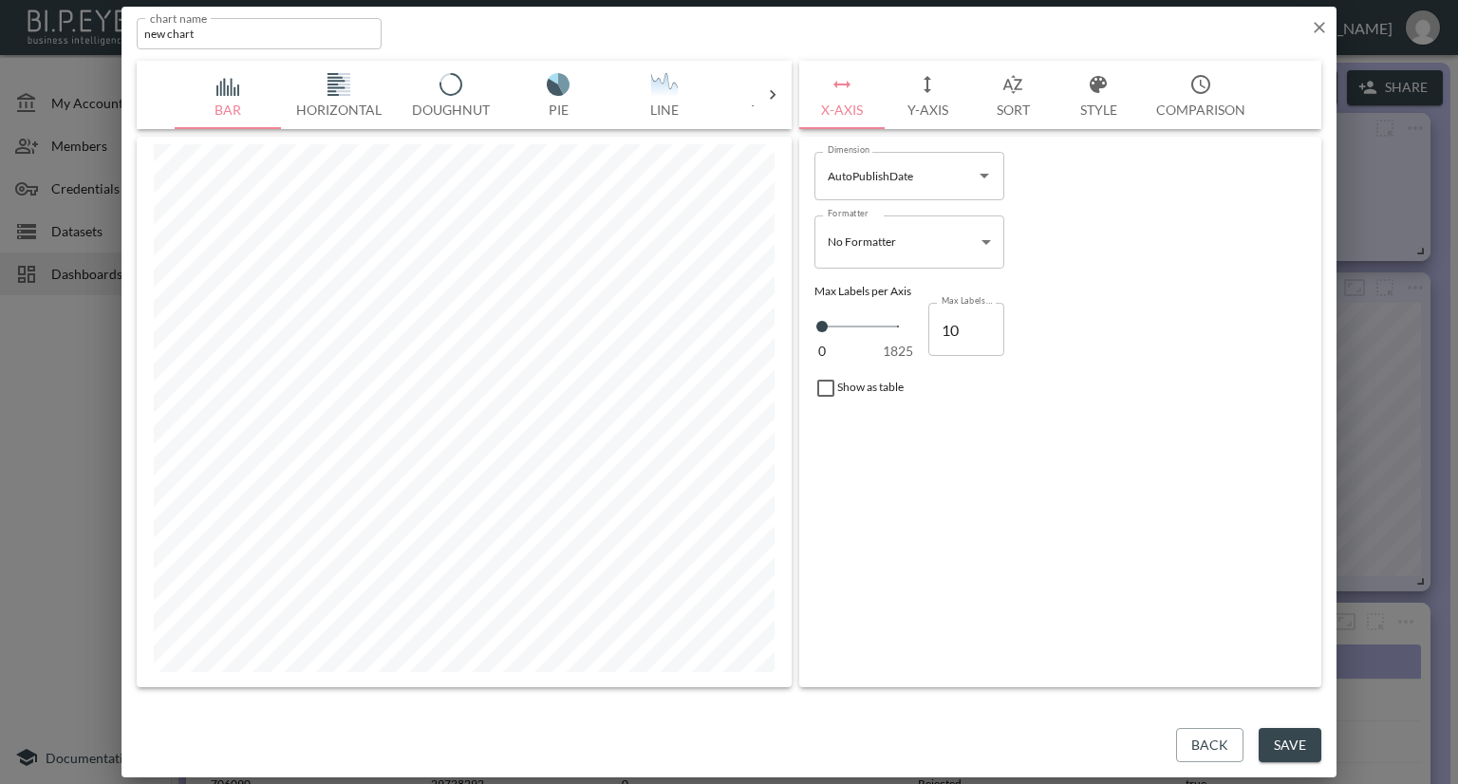
click at [1322, 26] on icon "button" at bounding box center [1319, 27] width 19 height 19
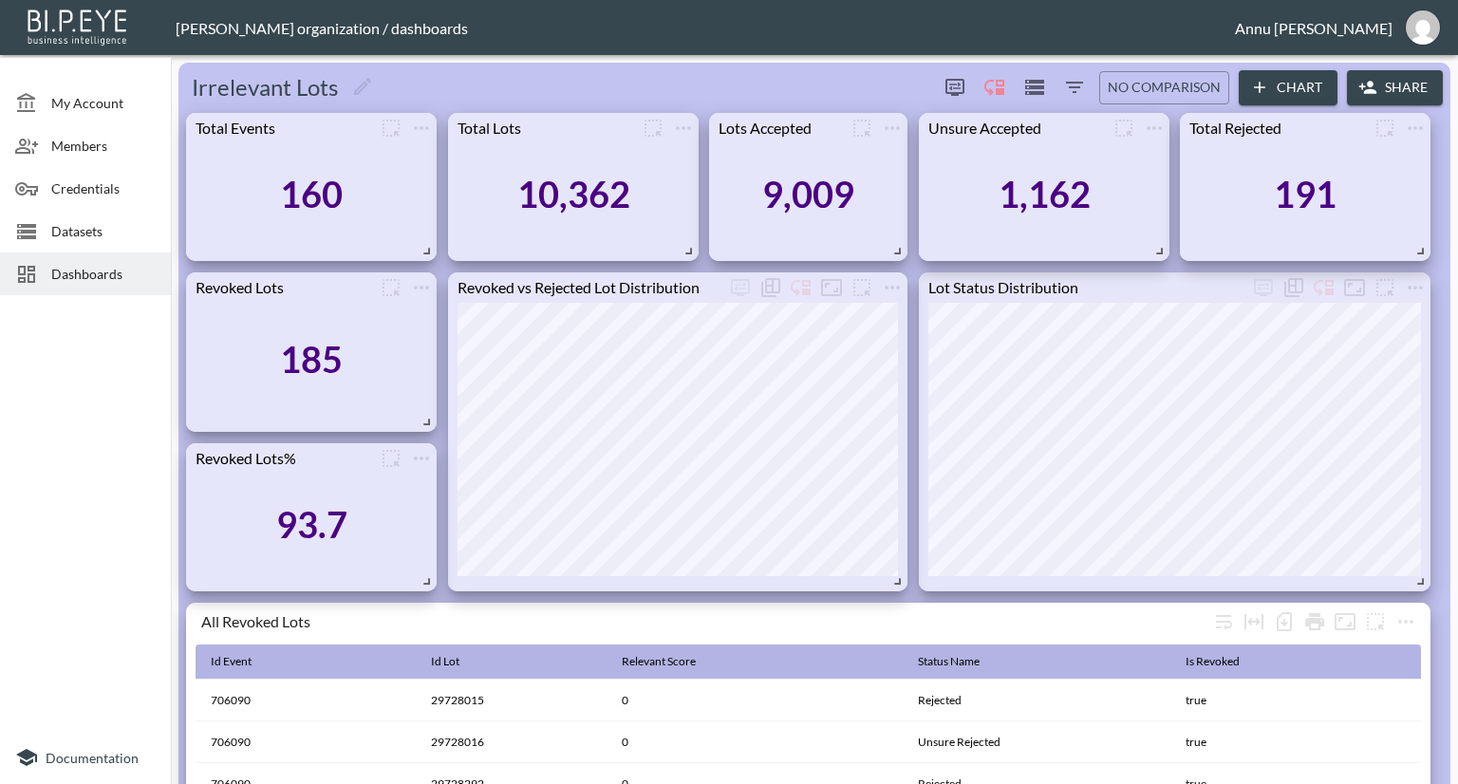
click at [1275, 87] on button "Chart" at bounding box center [1288, 87] width 99 height 35
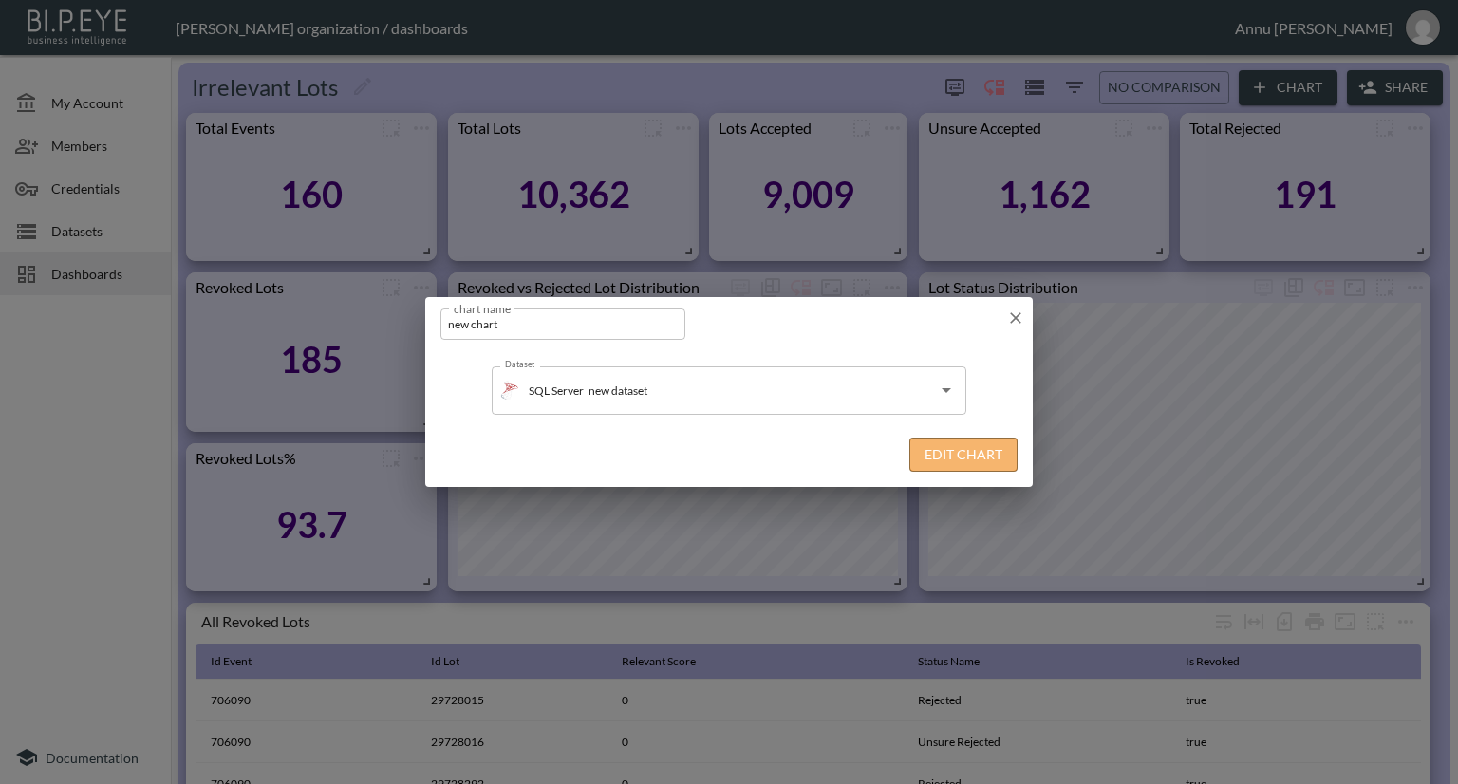
click at [949, 454] on button "Edit Chart" at bounding box center [963, 455] width 108 height 35
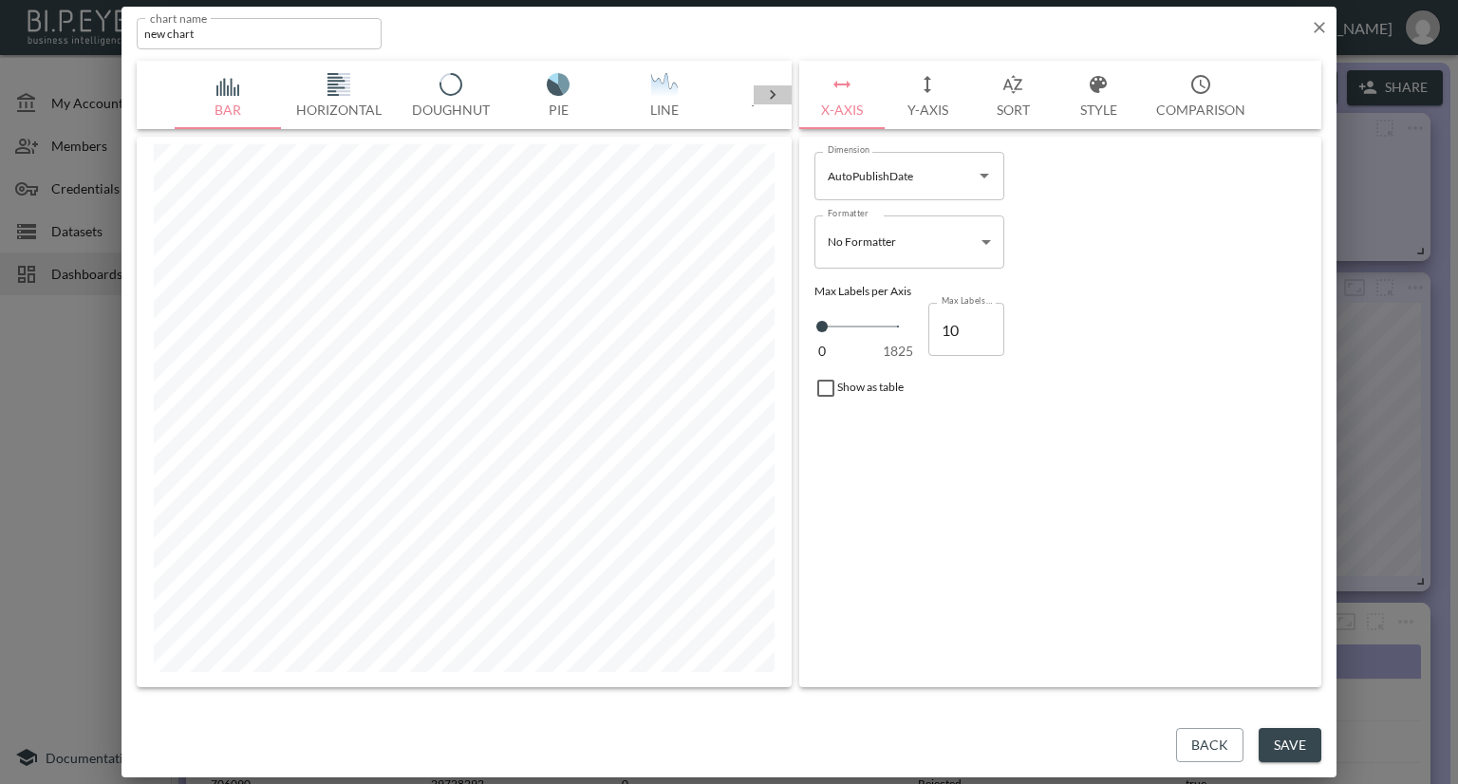
click at [772, 98] on icon at bounding box center [773, 94] width 6 height 9
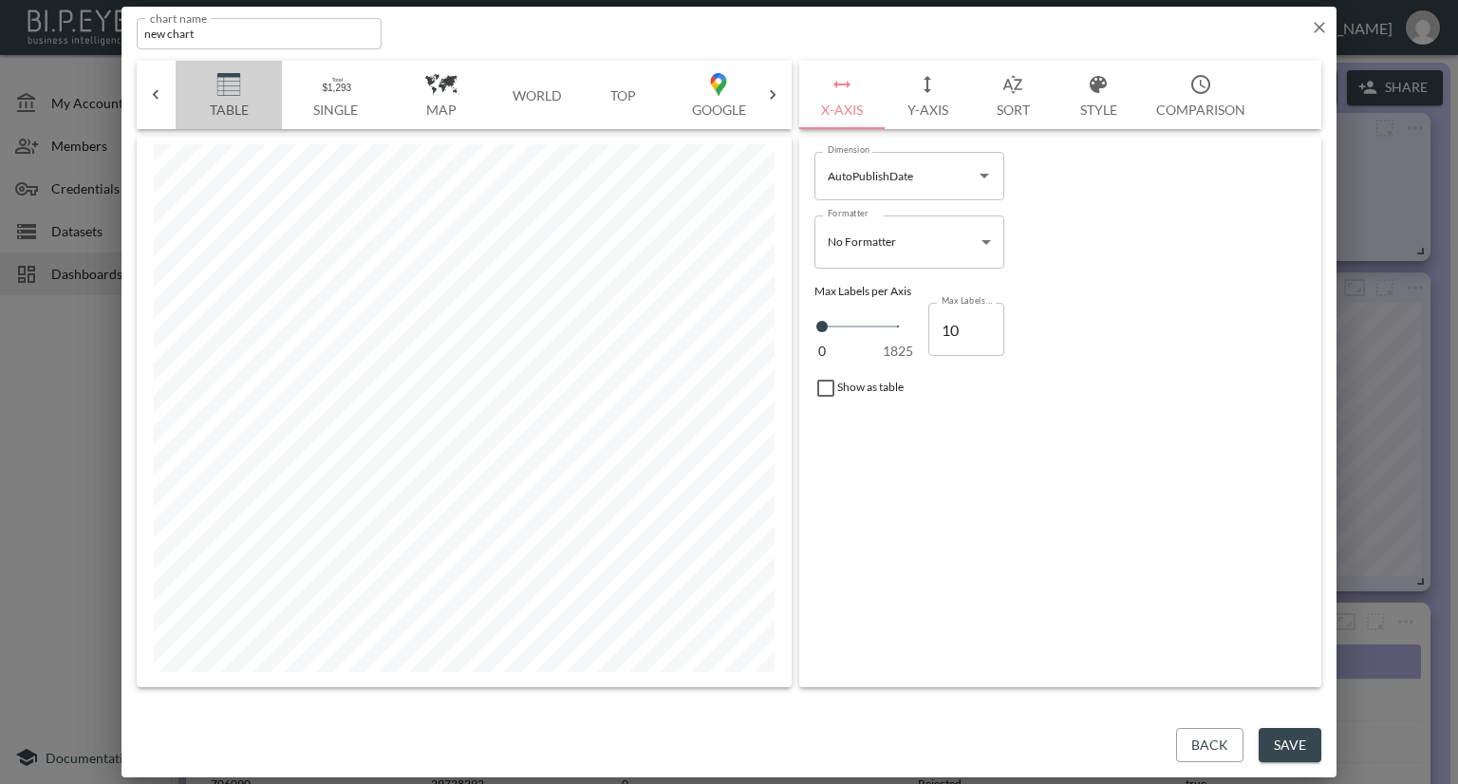
click at [234, 88] on img "button" at bounding box center [229, 84] width 76 height 23
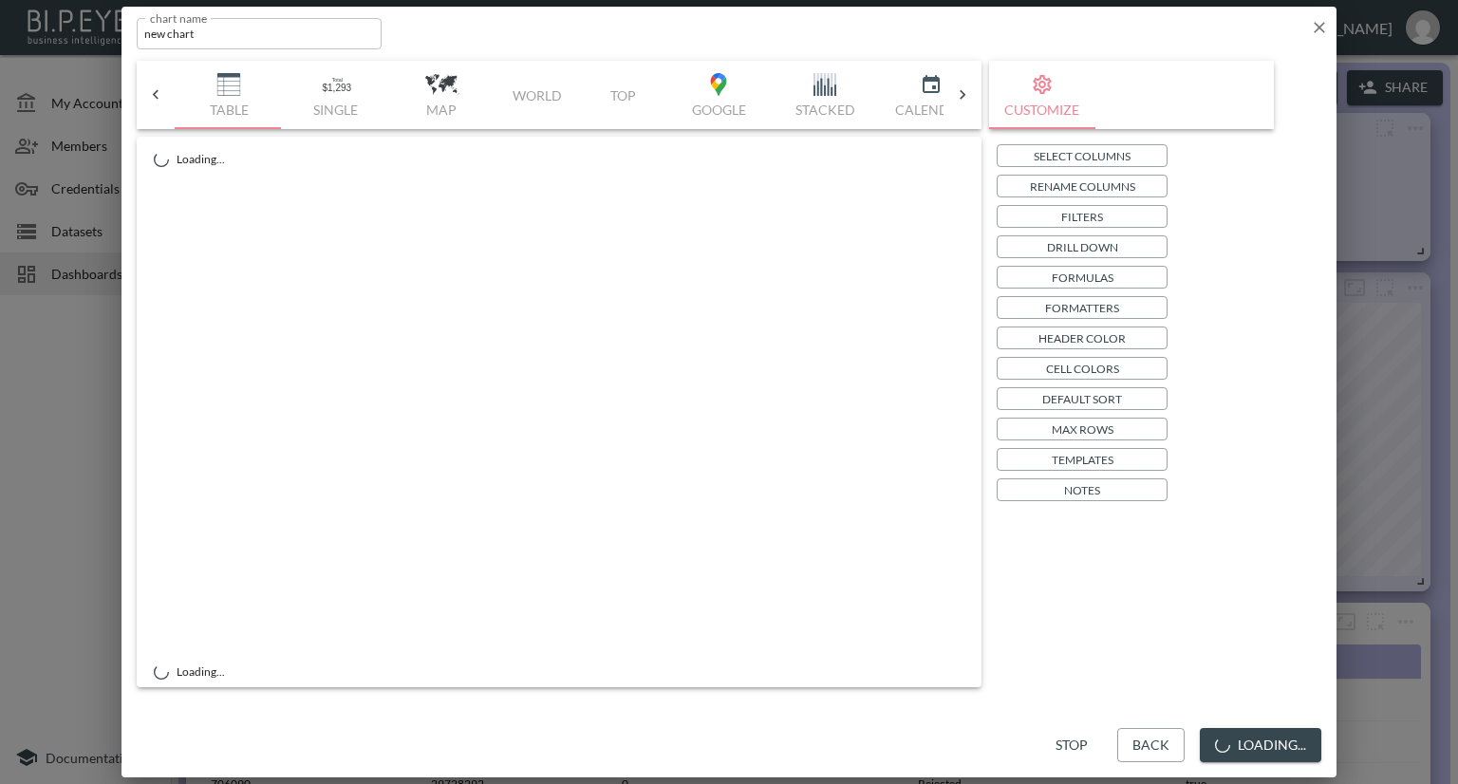
click at [1123, 149] on p "Select Columns" at bounding box center [1082, 156] width 97 height 20
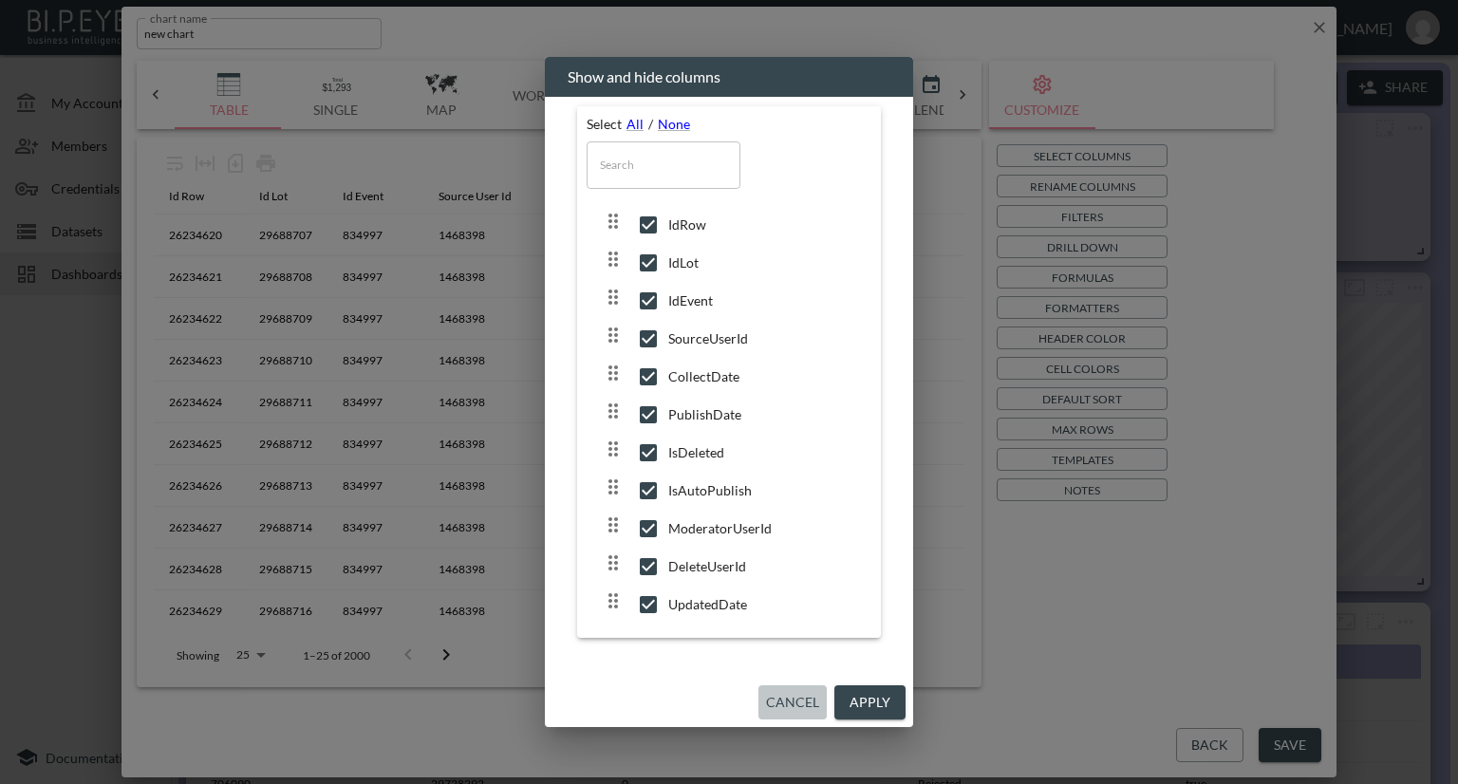
drag, startPoint x: 783, startPoint y: 696, endPoint x: 798, endPoint y: 693, distance: 15.5
click at [783, 697] on button "Cancel" at bounding box center [792, 702] width 68 height 35
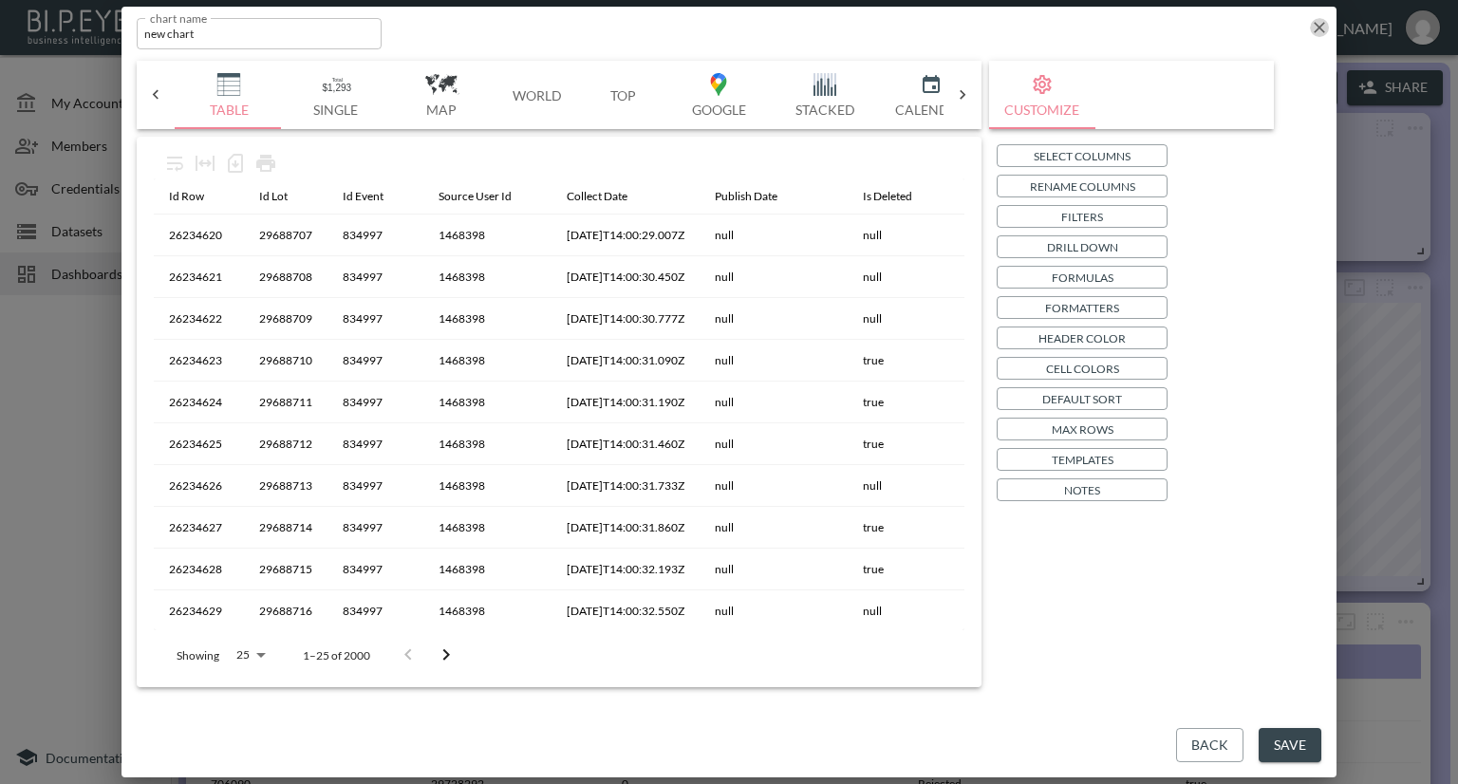
click at [1315, 32] on icon "button" at bounding box center [1319, 27] width 19 height 19
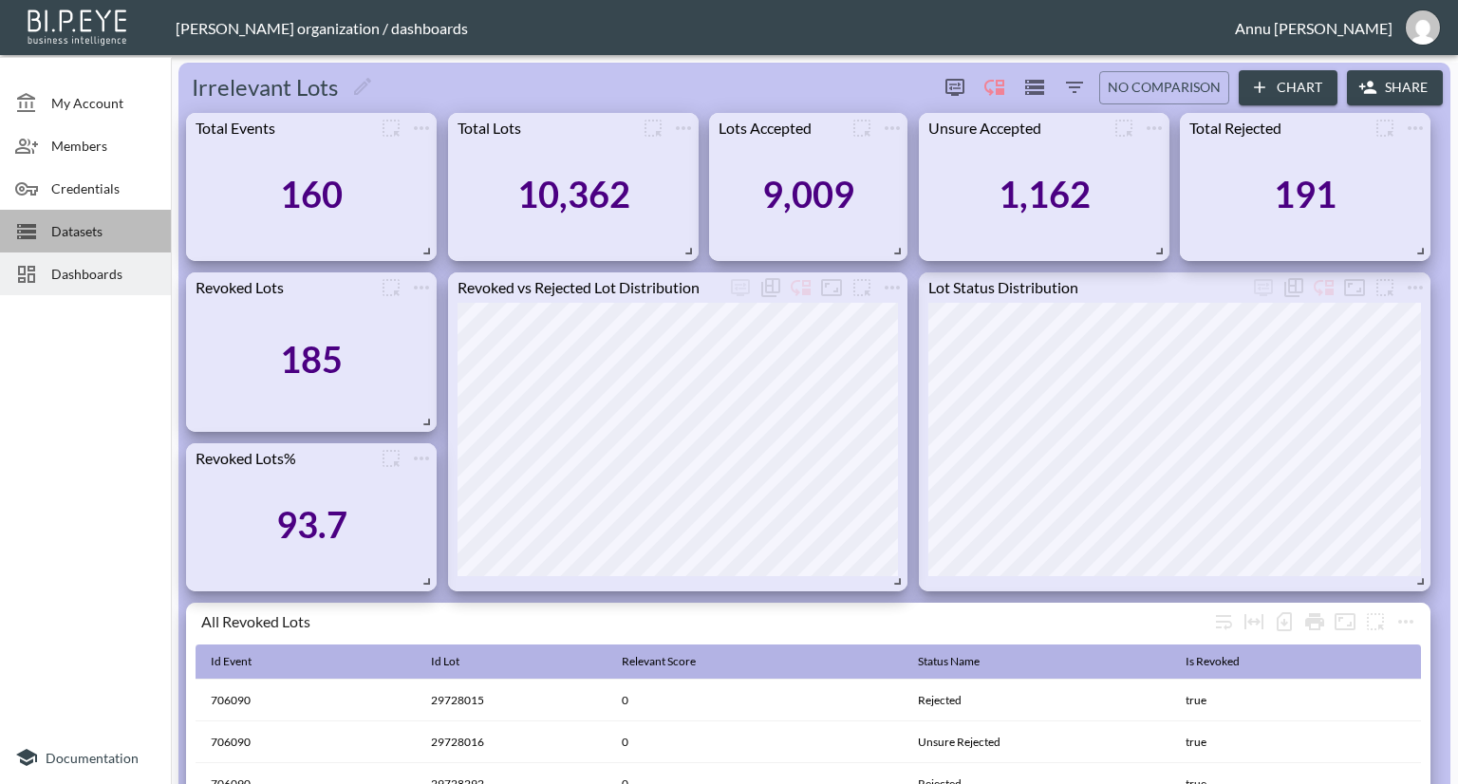
click at [94, 234] on span "Datasets" at bounding box center [103, 231] width 104 height 20
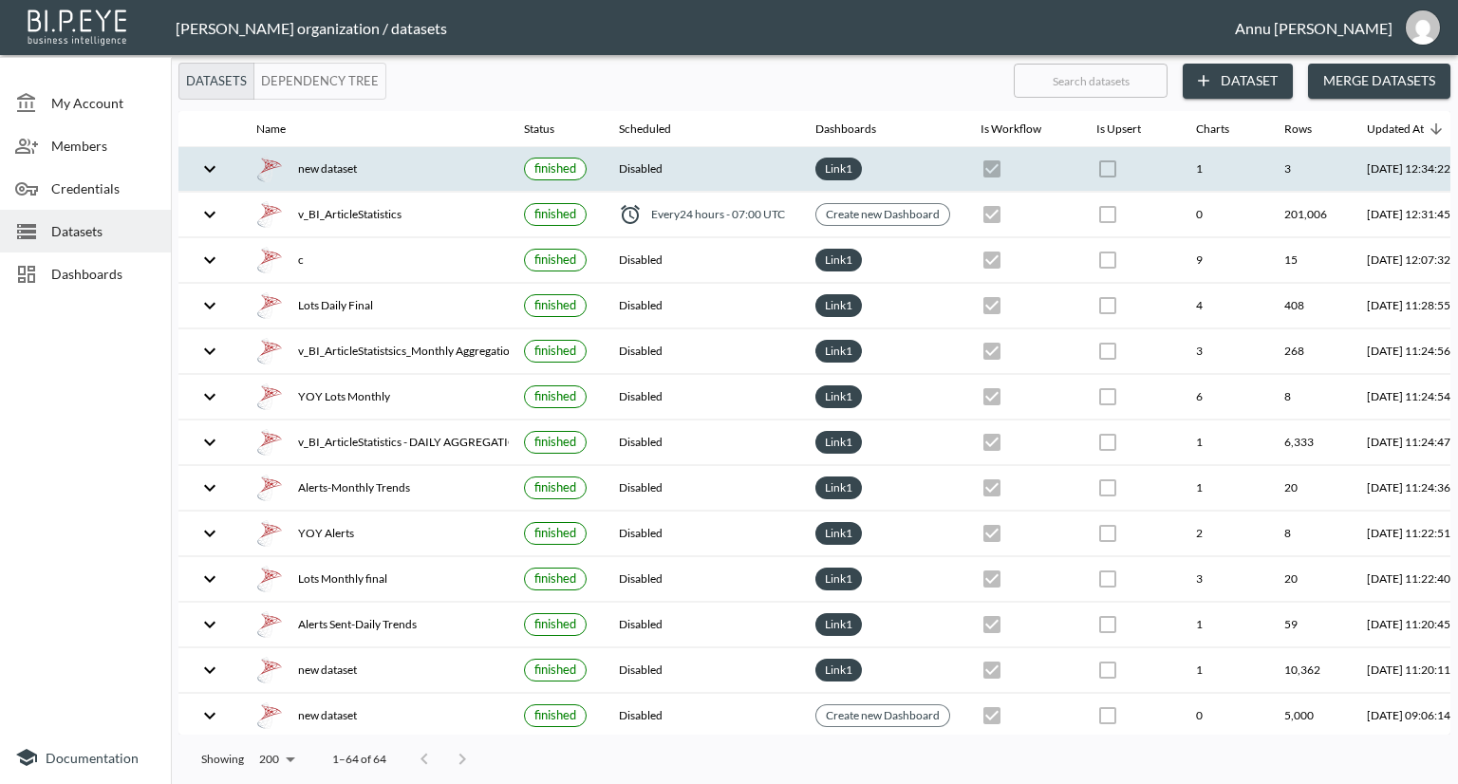
click at [413, 156] on div "new dataset" at bounding box center [374, 169] width 237 height 27
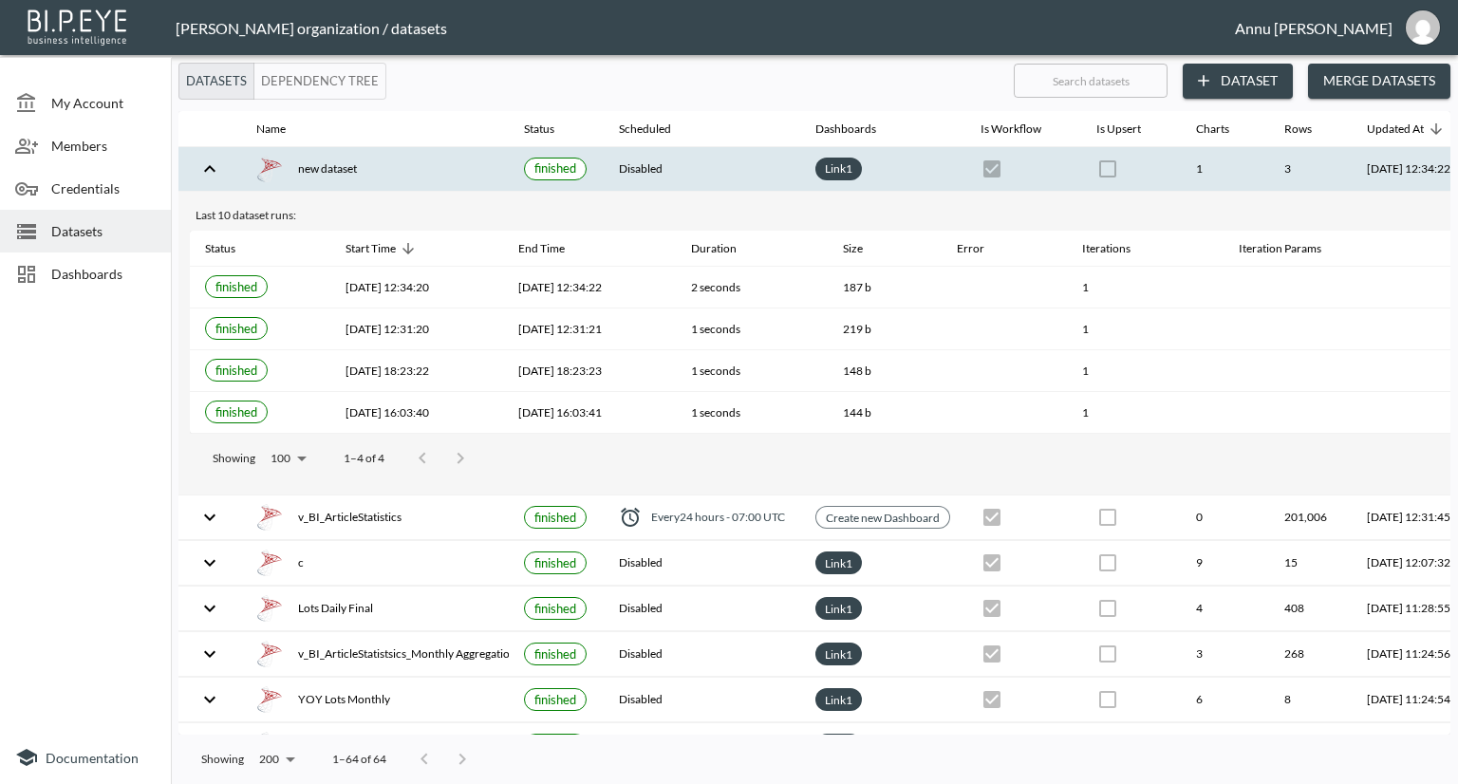
scroll to position [0, 111]
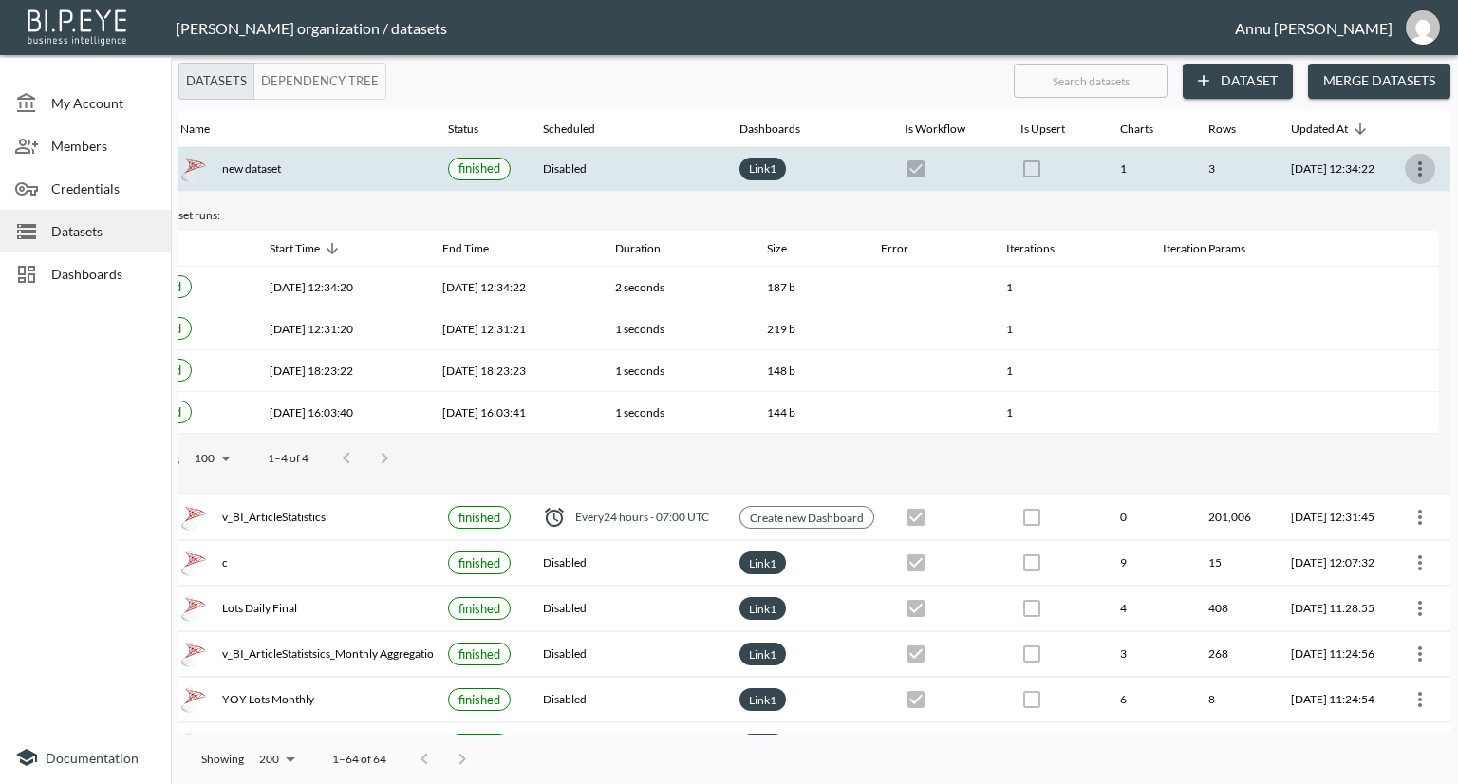
click at [1419, 157] on button "more" at bounding box center [1420, 169] width 30 height 30
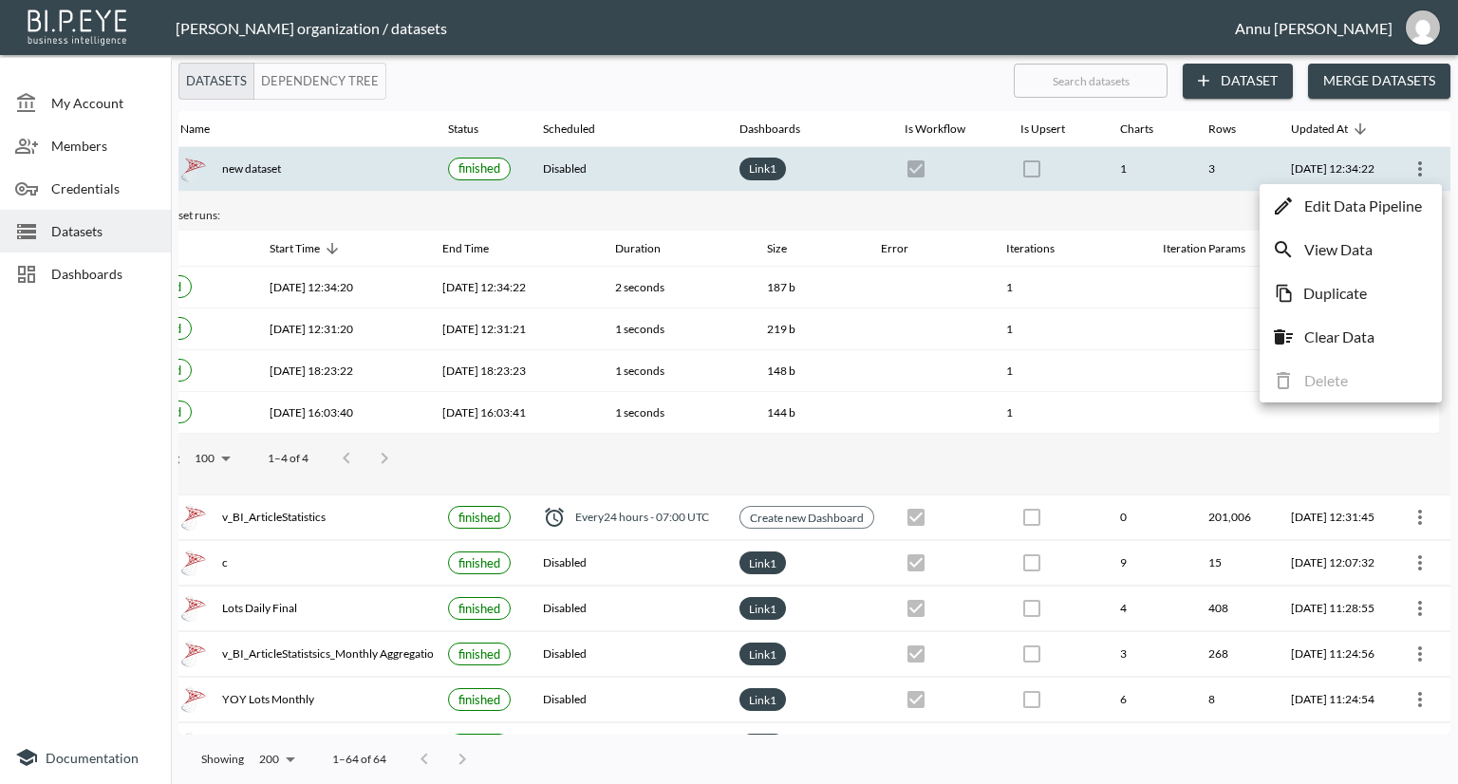
click at [1329, 207] on p "Edit Data Pipeline" at bounding box center [1363, 206] width 118 height 23
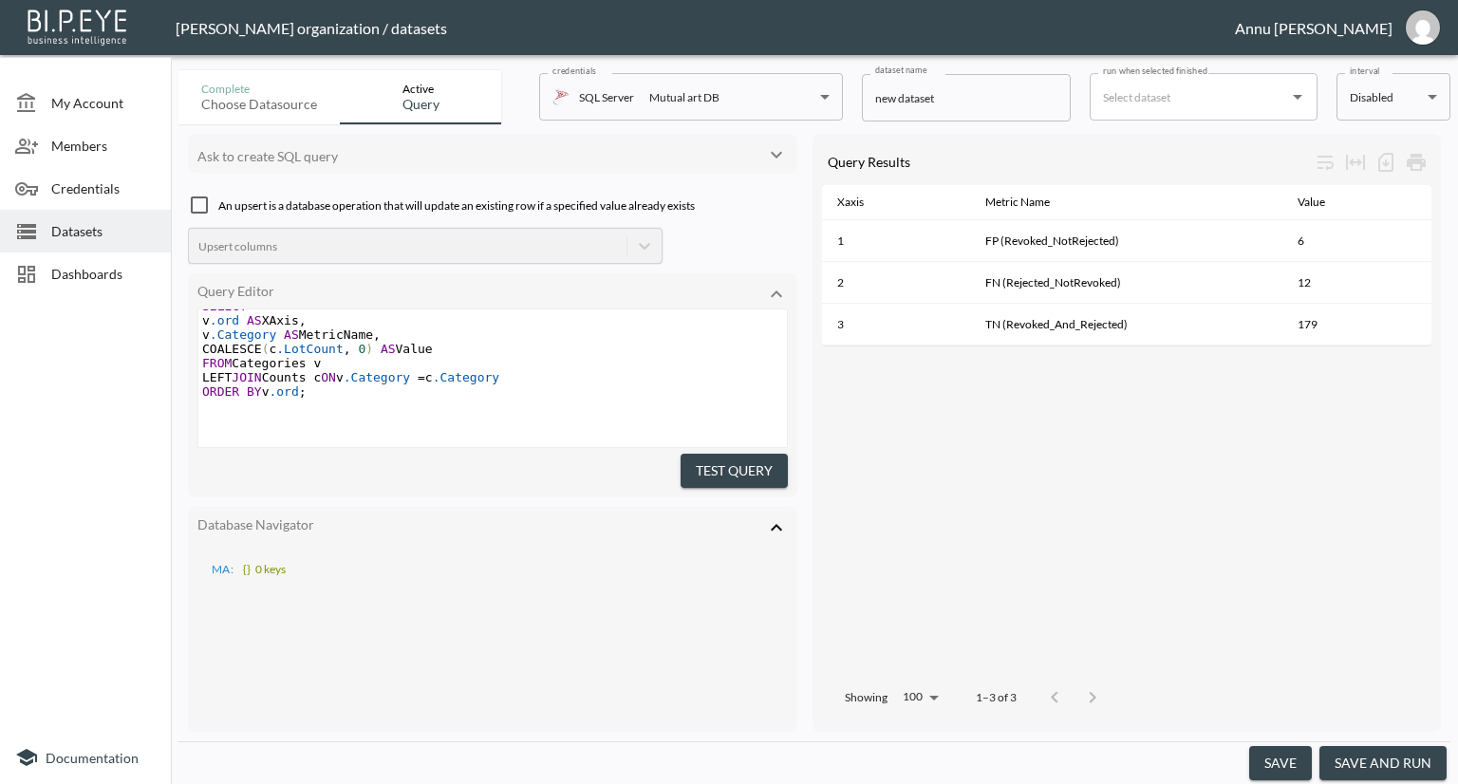
scroll to position [760, 0]
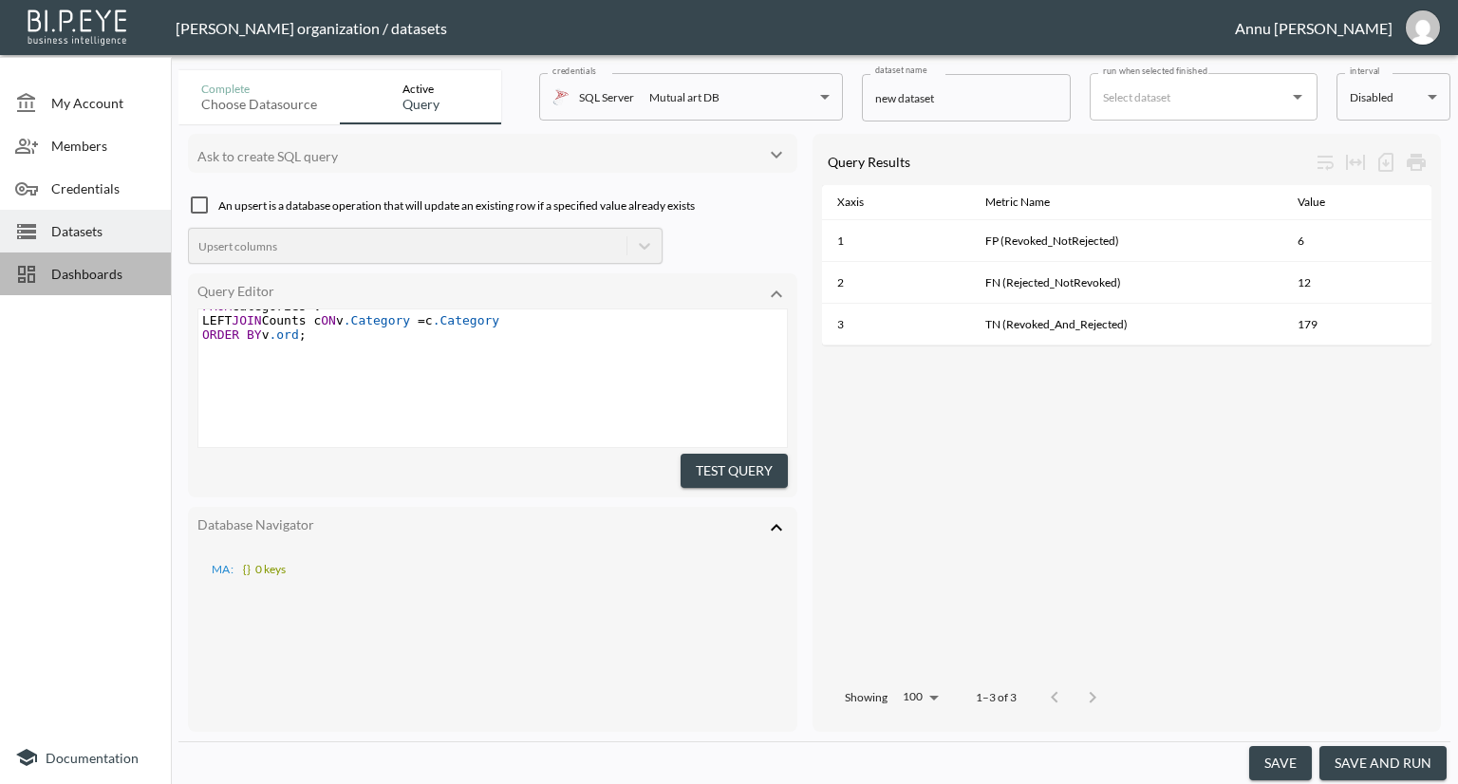
click at [76, 267] on span "Dashboards" at bounding box center [103, 274] width 104 height 20
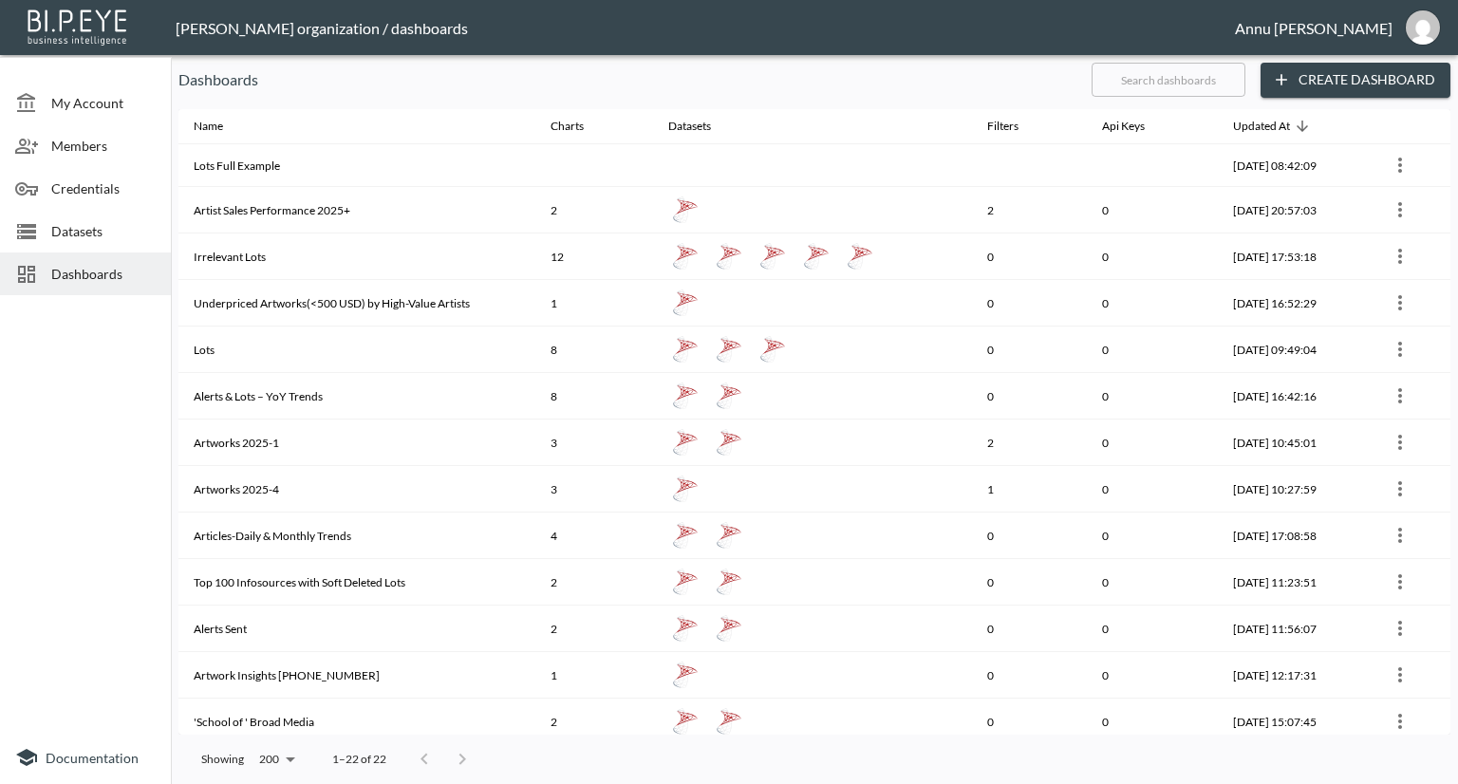
click at [90, 233] on span "Datasets" at bounding box center [103, 231] width 104 height 20
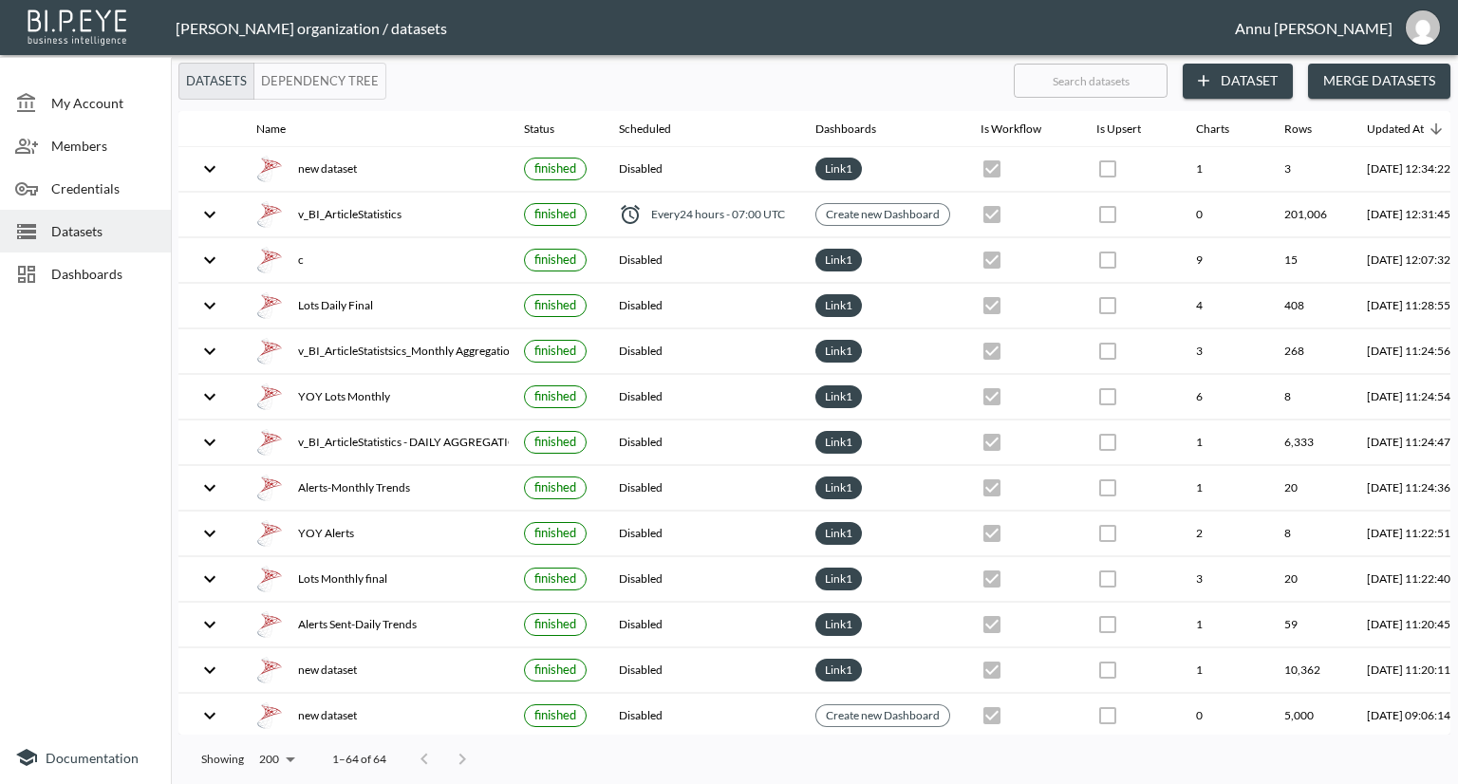
click at [1100, 69] on input "text" at bounding box center [1091, 80] width 154 height 47
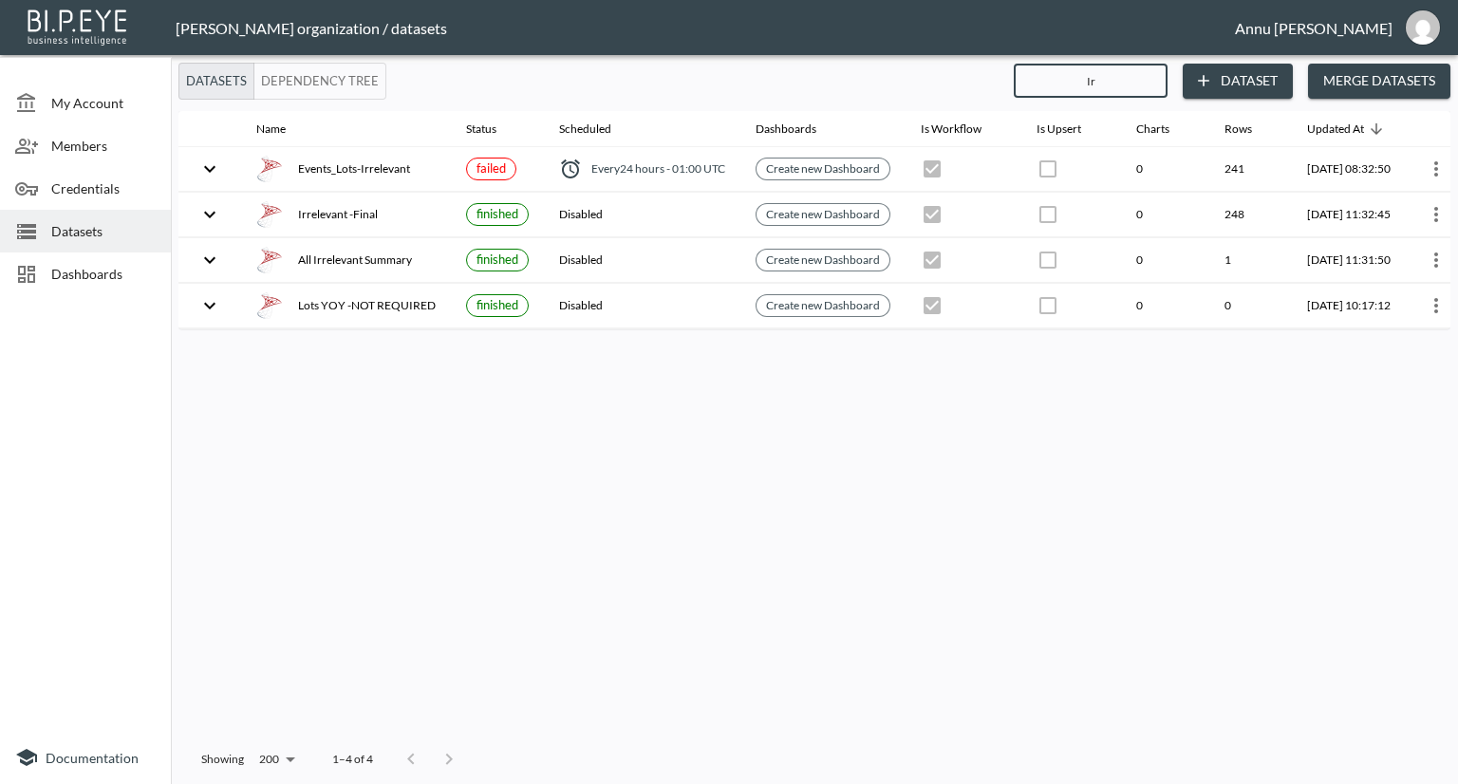
type input "I"
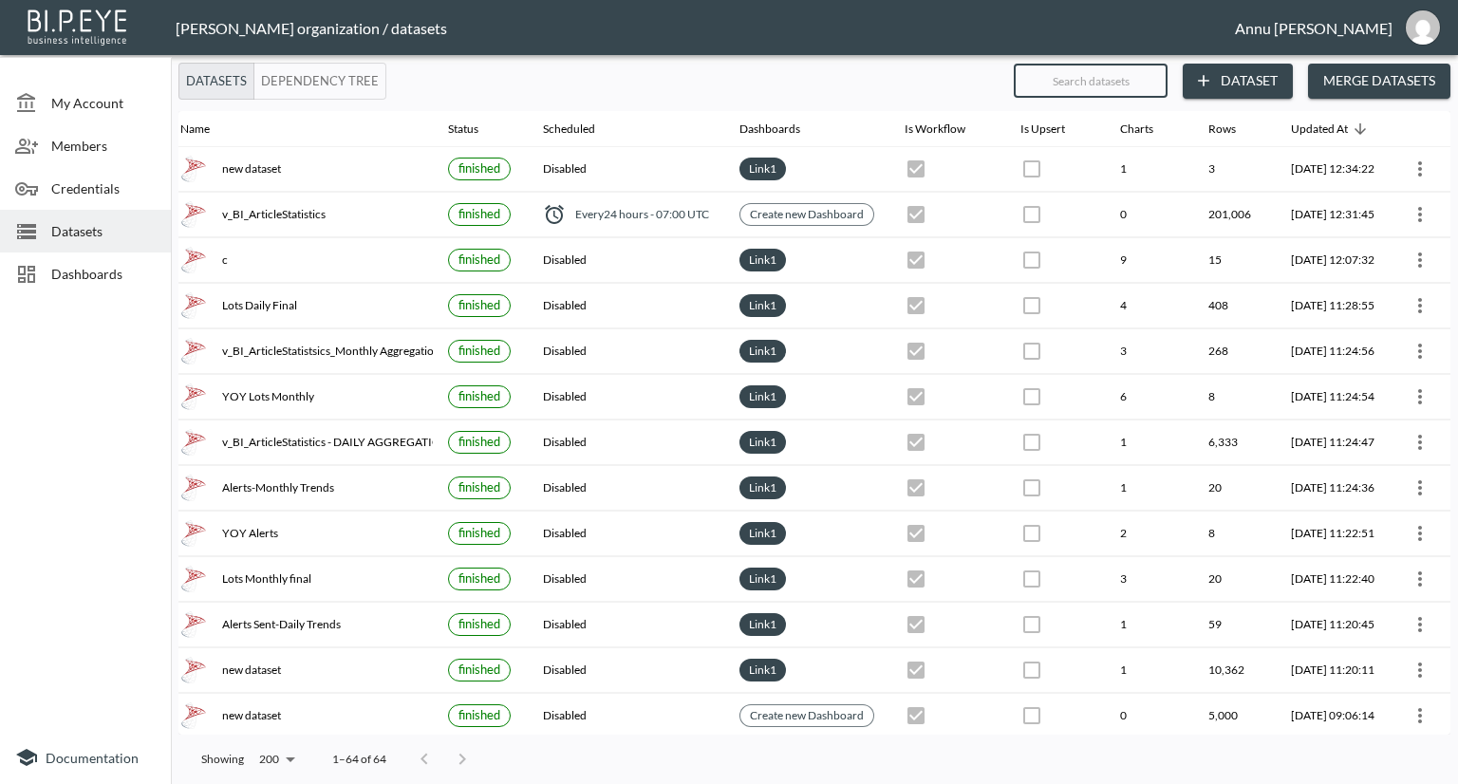
scroll to position [0, 111]
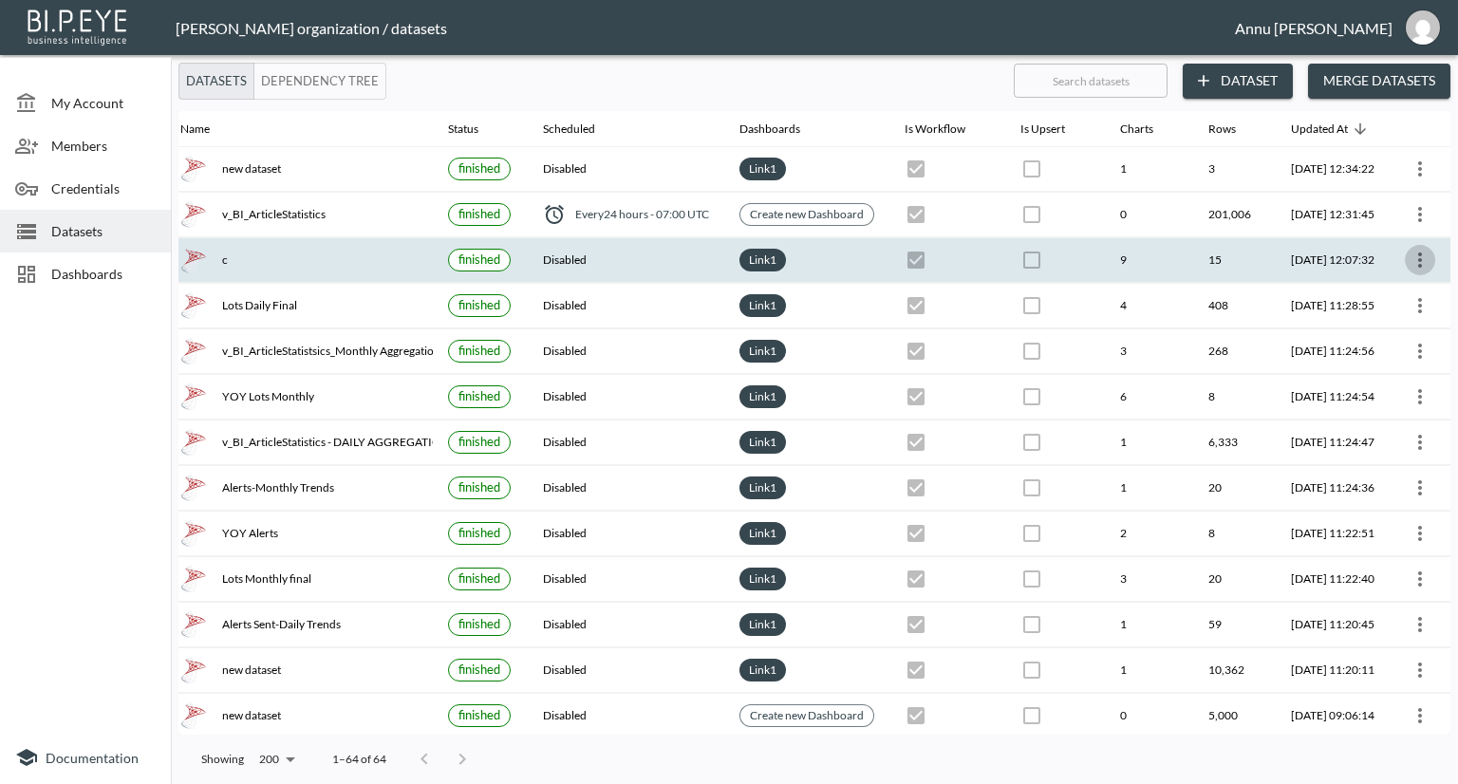
click at [1416, 252] on icon "more" at bounding box center [1420, 260] width 23 height 23
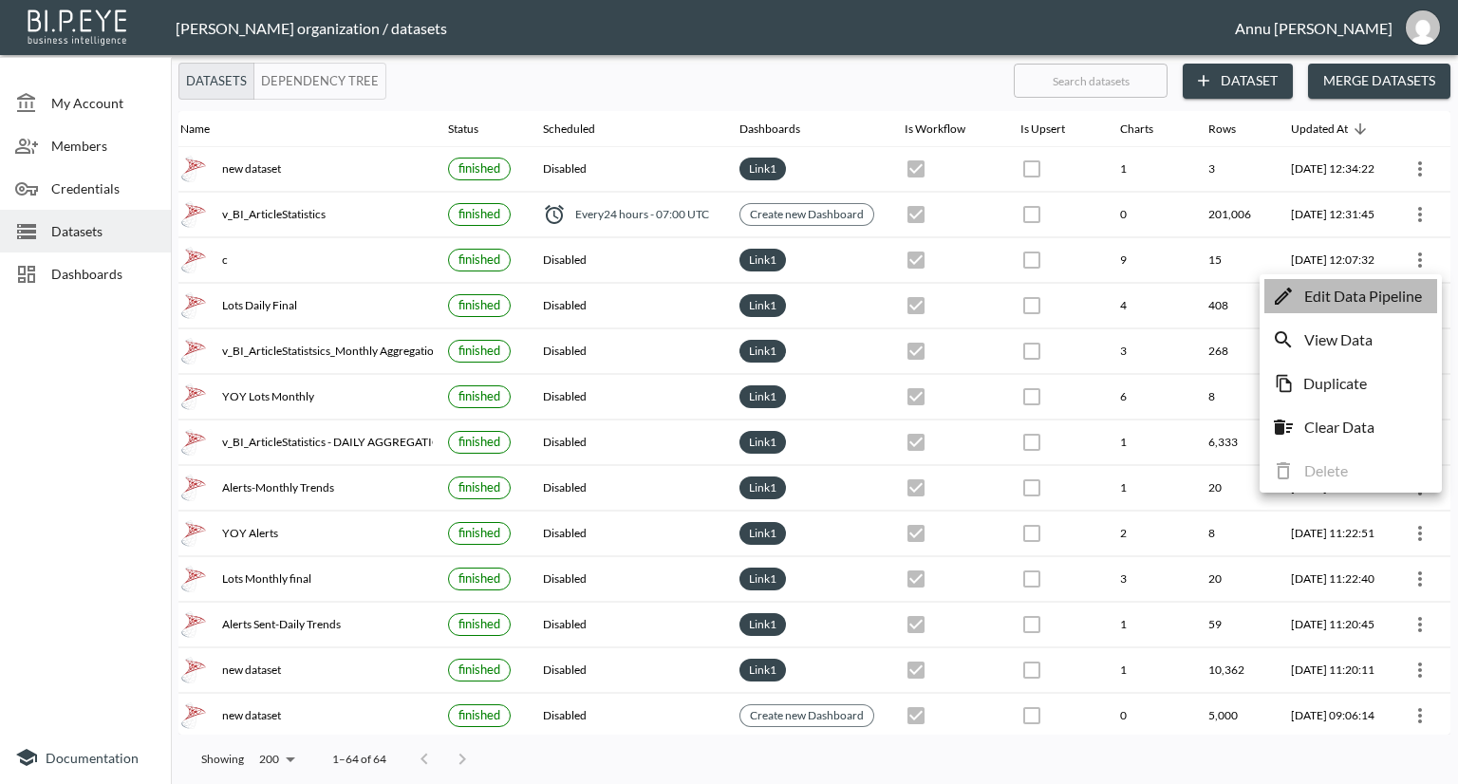
click at [1373, 289] on p "Edit Data Pipeline" at bounding box center [1363, 296] width 118 height 23
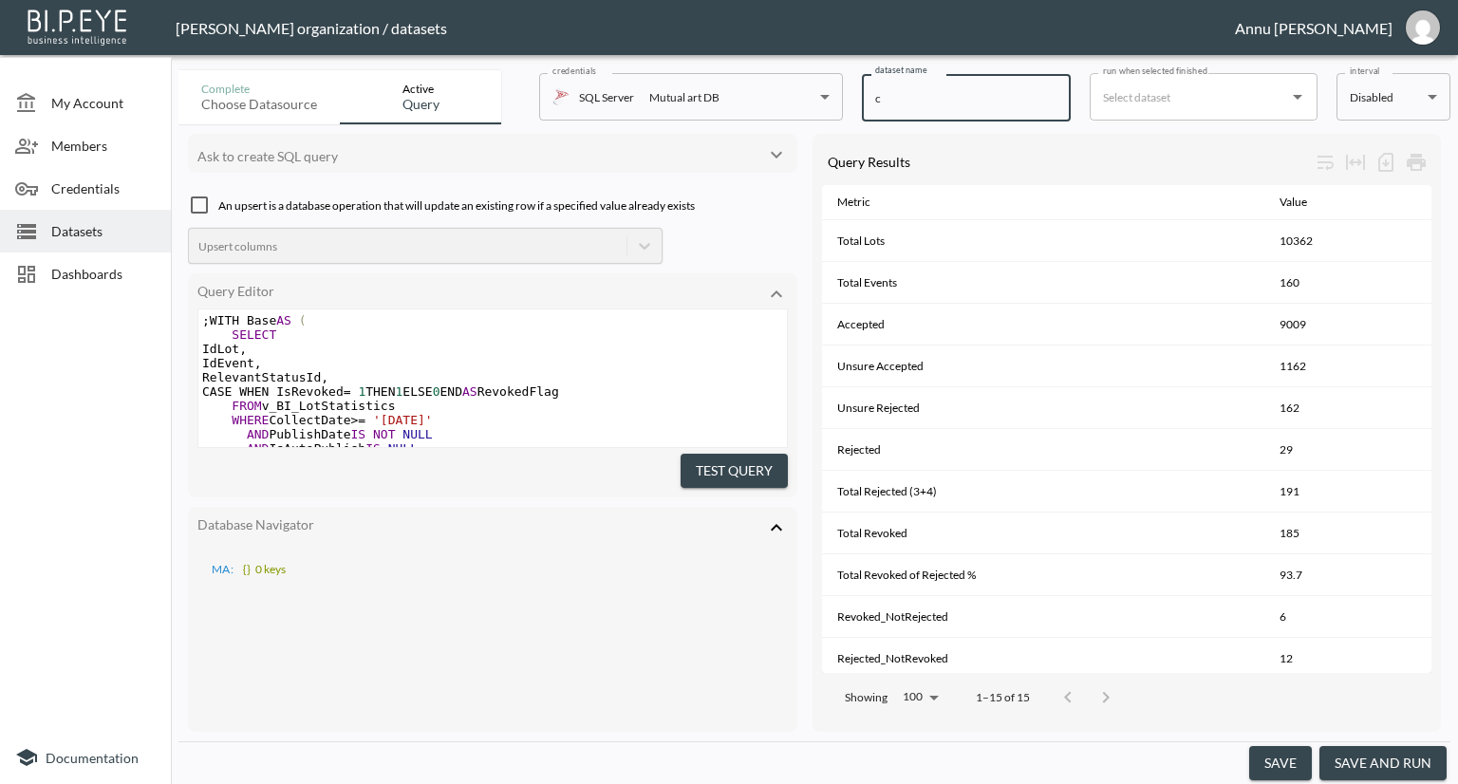
drag, startPoint x: 921, startPoint y: 103, endPoint x: 870, endPoint y: 107, distance: 50.4
click at [870, 107] on input "c" at bounding box center [966, 97] width 209 height 47
type input "Irrelevant Lots-1"
click at [1274, 756] on button "save" at bounding box center [1280, 763] width 63 height 35
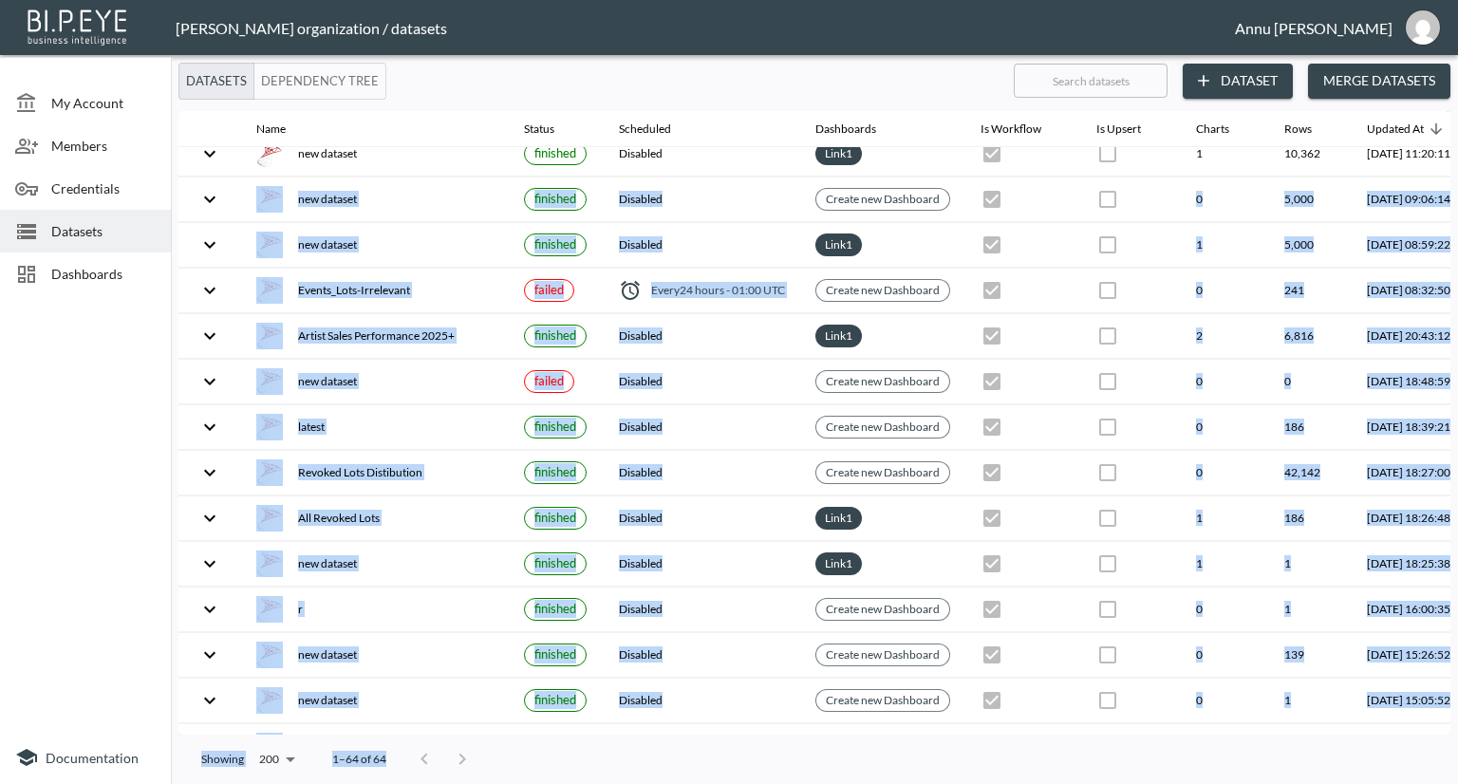
scroll to position [871, 0]
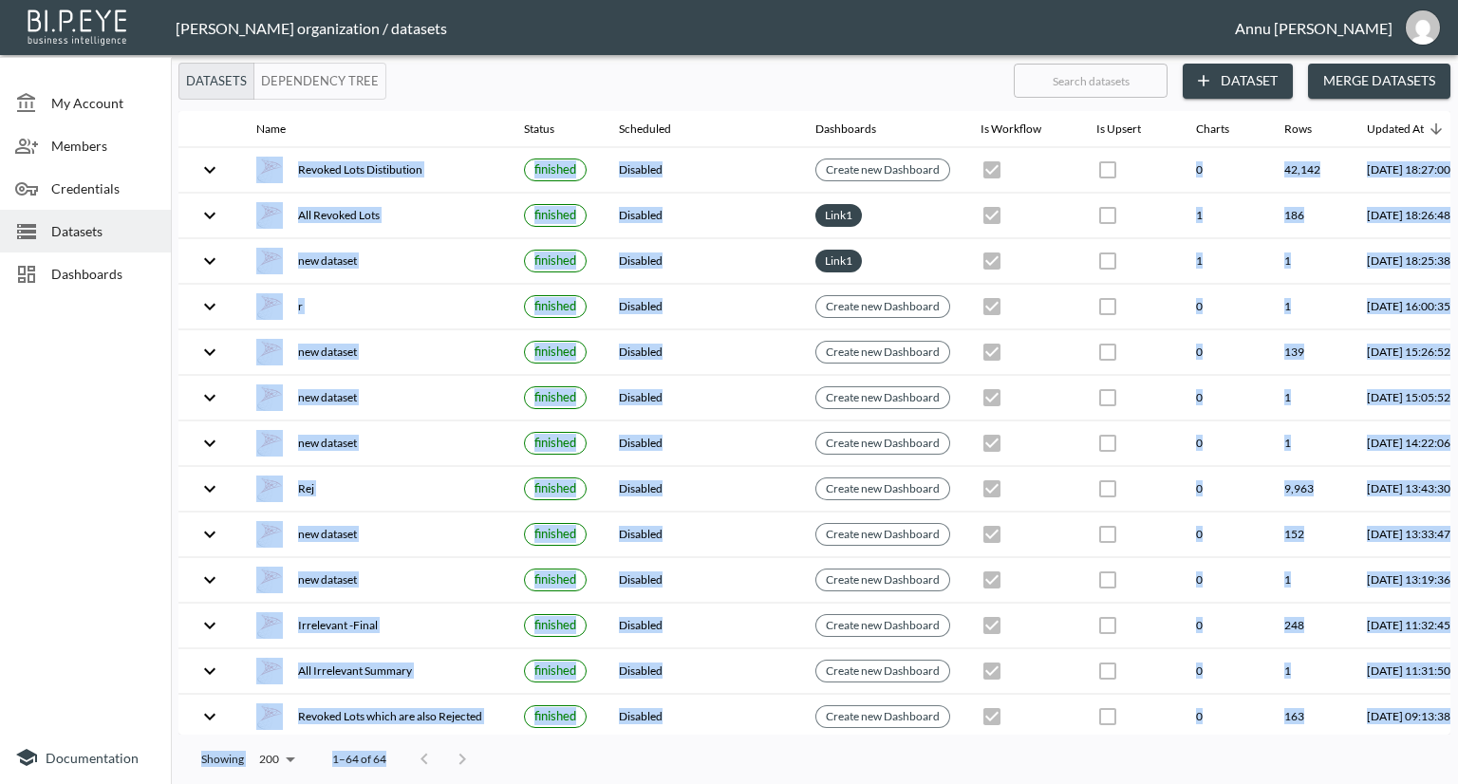
drag, startPoint x: 427, startPoint y: 723, endPoint x: 547, endPoint y: 738, distance: 120.6
click at [547, 738] on div "Datasets Dependency Tree ​ Dataset Merge Datasets Name Status Scheduled Dashboa…" at bounding box center [814, 423] width 1287 height 721
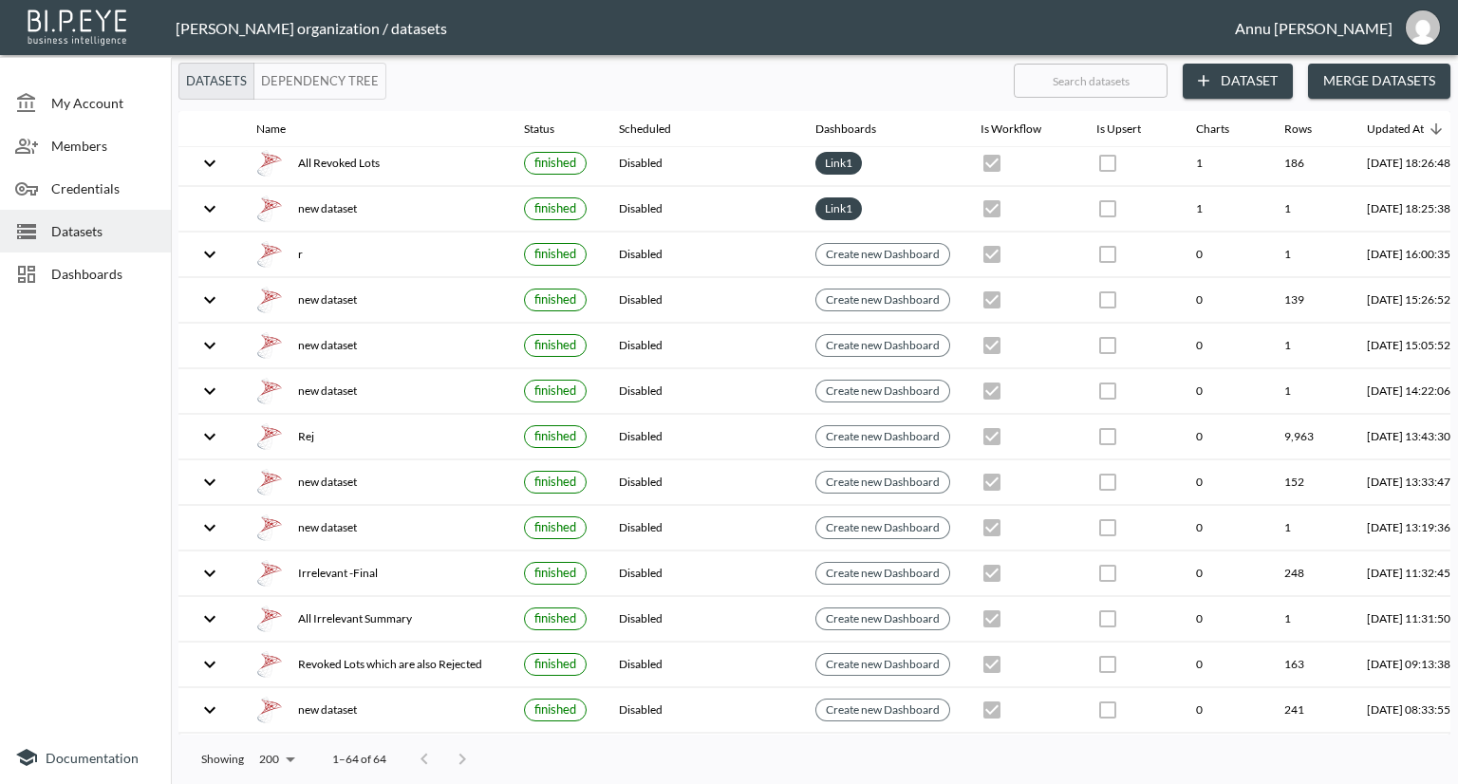
drag, startPoint x: 101, startPoint y: 458, endPoint x: 116, endPoint y: 457, distance: 15.2
click at [103, 458] on div at bounding box center [85, 517] width 171 height 428
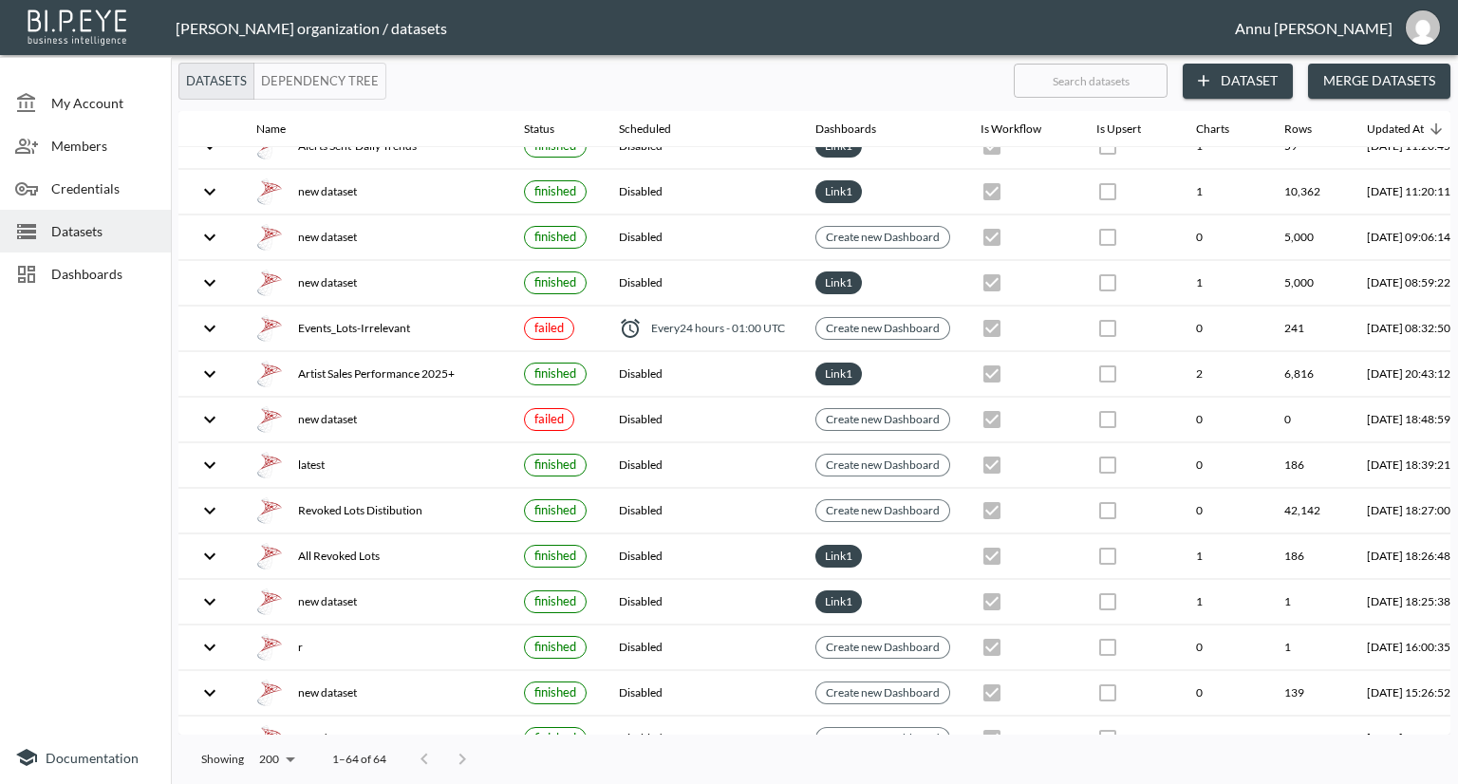
scroll to position [302, 0]
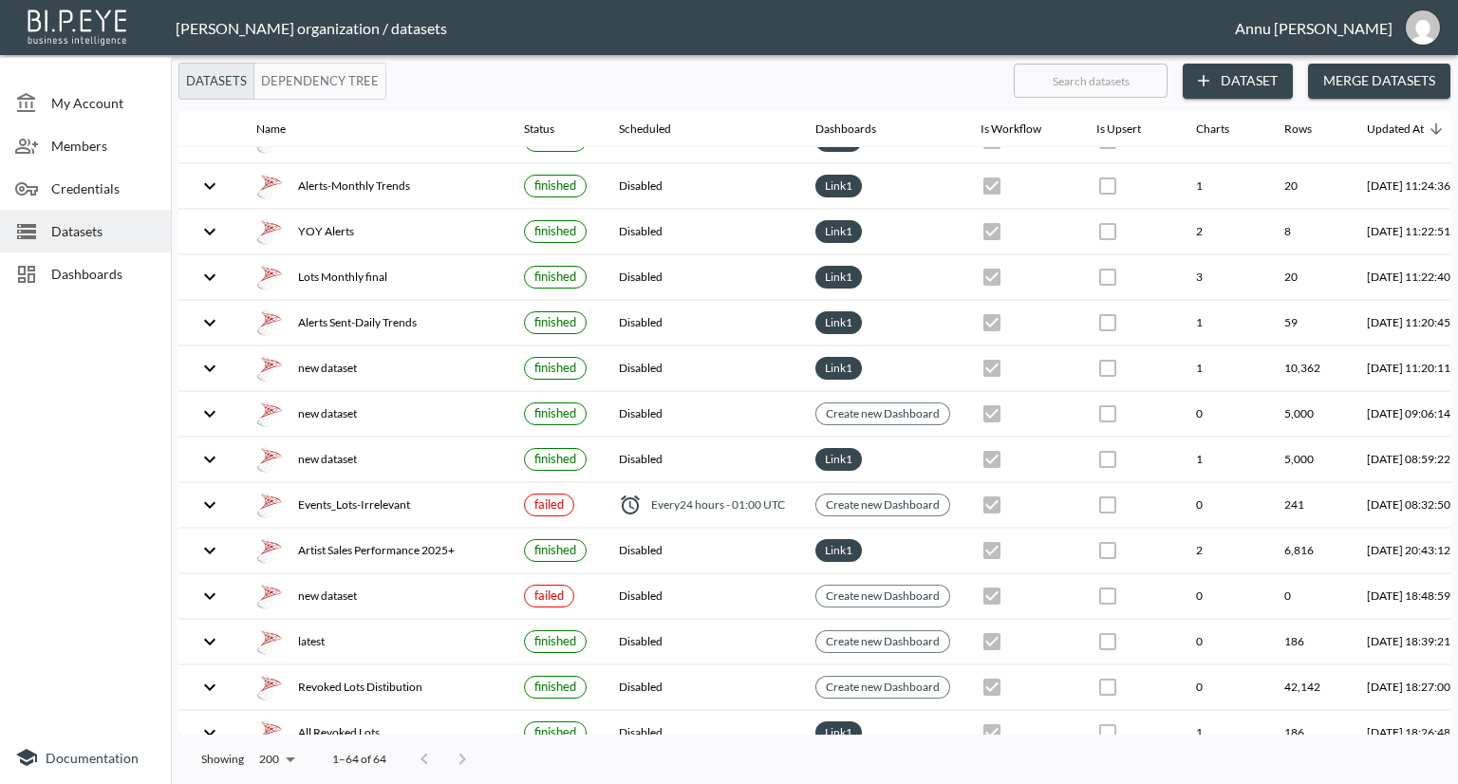
drag, startPoint x: 109, startPoint y: 263, endPoint x: 121, endPoint y: 262, distance: 11.4
click at [109, 264] on span "Dashboards" at bounding box center [103, 274] width 104 height 20
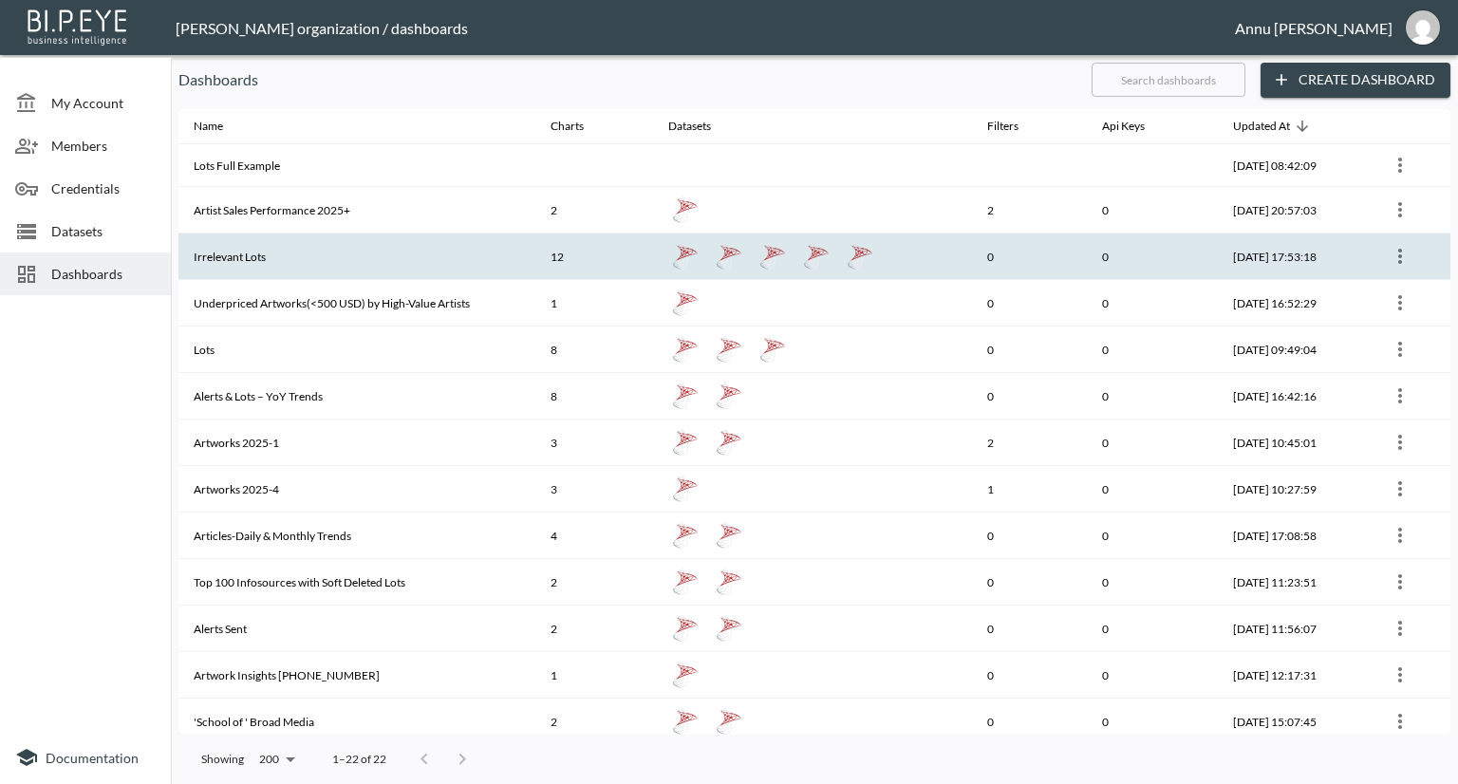
click at [268, 255] on th "Irrelevant Lots" at bounding box center [356, 256] width 357 height 47
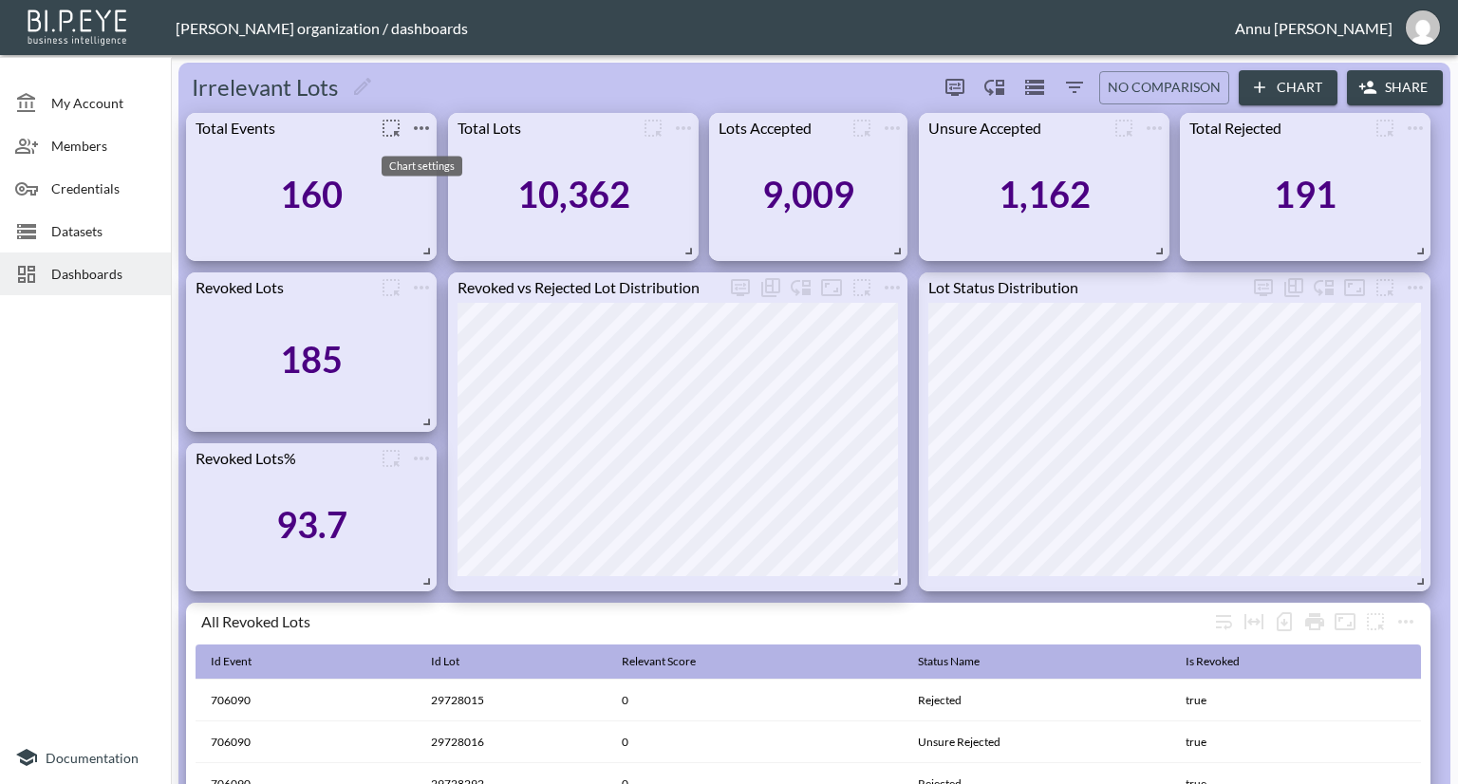
click at [421, 126] on icon "more" at bounding box center [421, 128] width 15 height 4
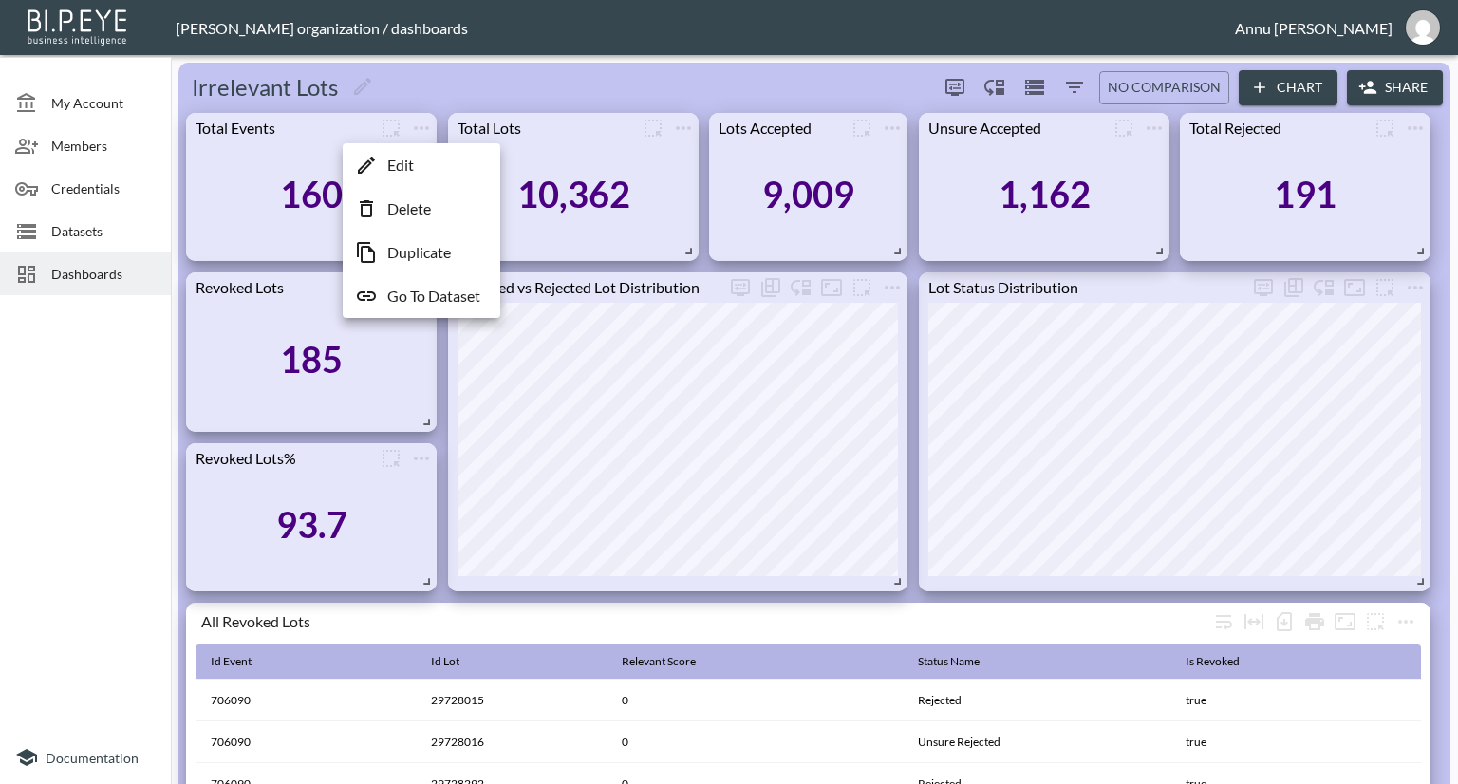
click at [625, 327] on div at bounding box center [729, 392] width 1458 height 784
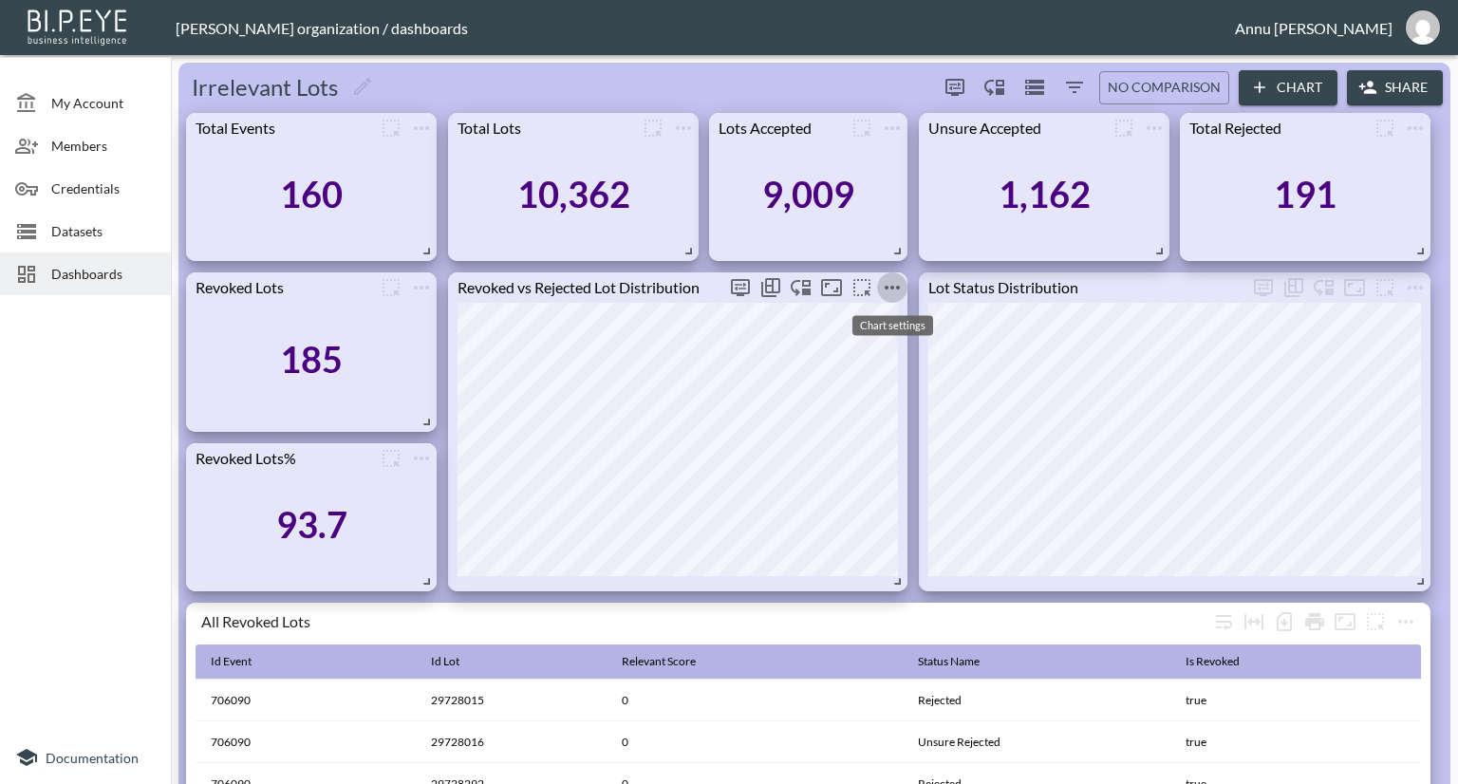
click at [883, 286] on icon "more" at bounding box center [892, 287] width 23 height 23
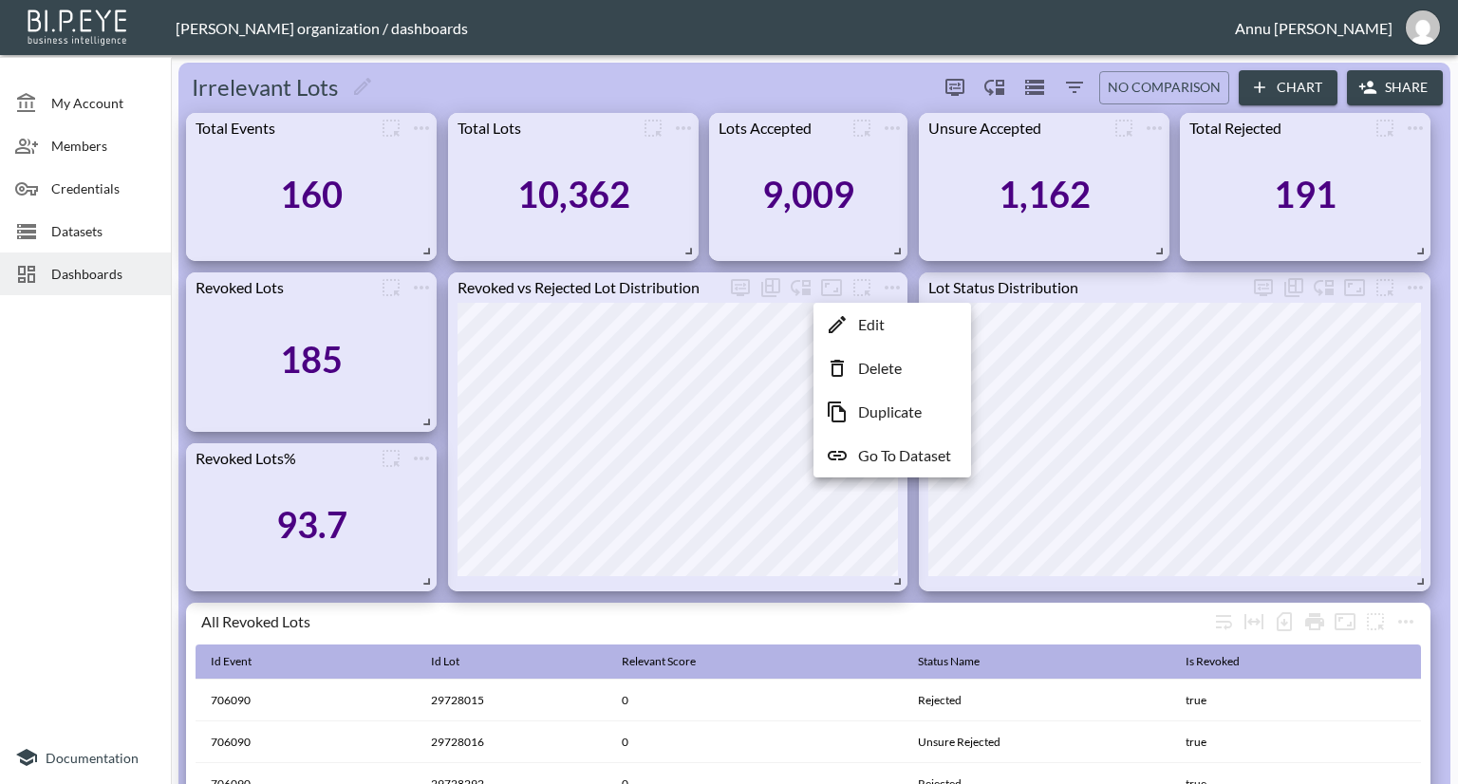
drag, startPoint x: 879, startPoint y: 455, endPoint x: 880, endPoint y: 445, distance: 9.5
click at [880, 455] on p "Go To Dataset" at bounding box center [904, 455] width 93 height 23
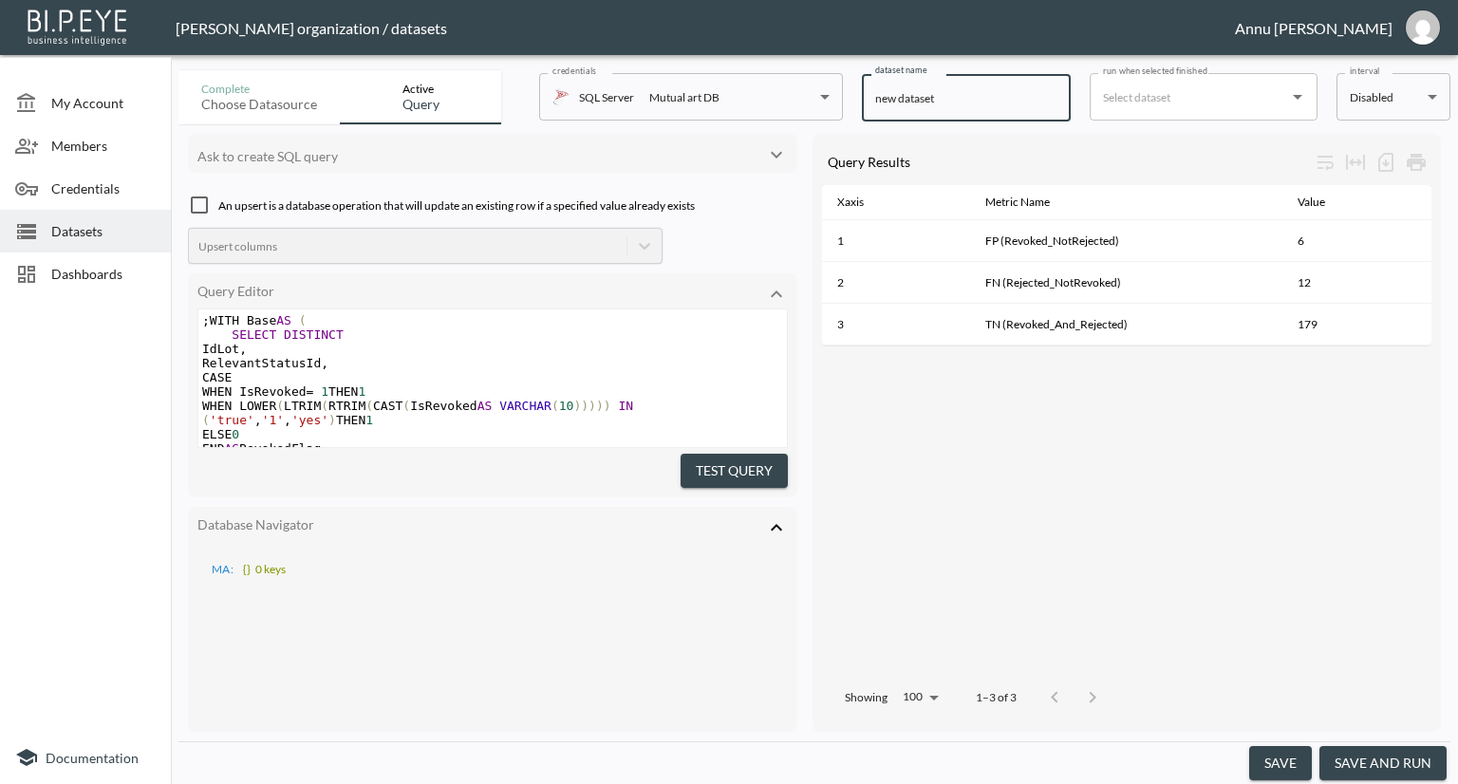
drag, startPoint x: 948, startPoint y: 100, endPoint x: 860, endPoint y: 106, distance: 88.5
click at [860, 106] on div "Complete Choose datasource Active Query credentials SQL Server Mutual art DB 82…" at bounding box center [814, 94] width 1272 height 62
type input "Irrelevant Lots-2"
drag, startPoint x: 1295, startPoint y: 766, endPoint x: 1412, endPoint y: 681, distance: 145.4
click at [1295, 766] on button "save" at bounding box center [1280, 763] width 63 height 35
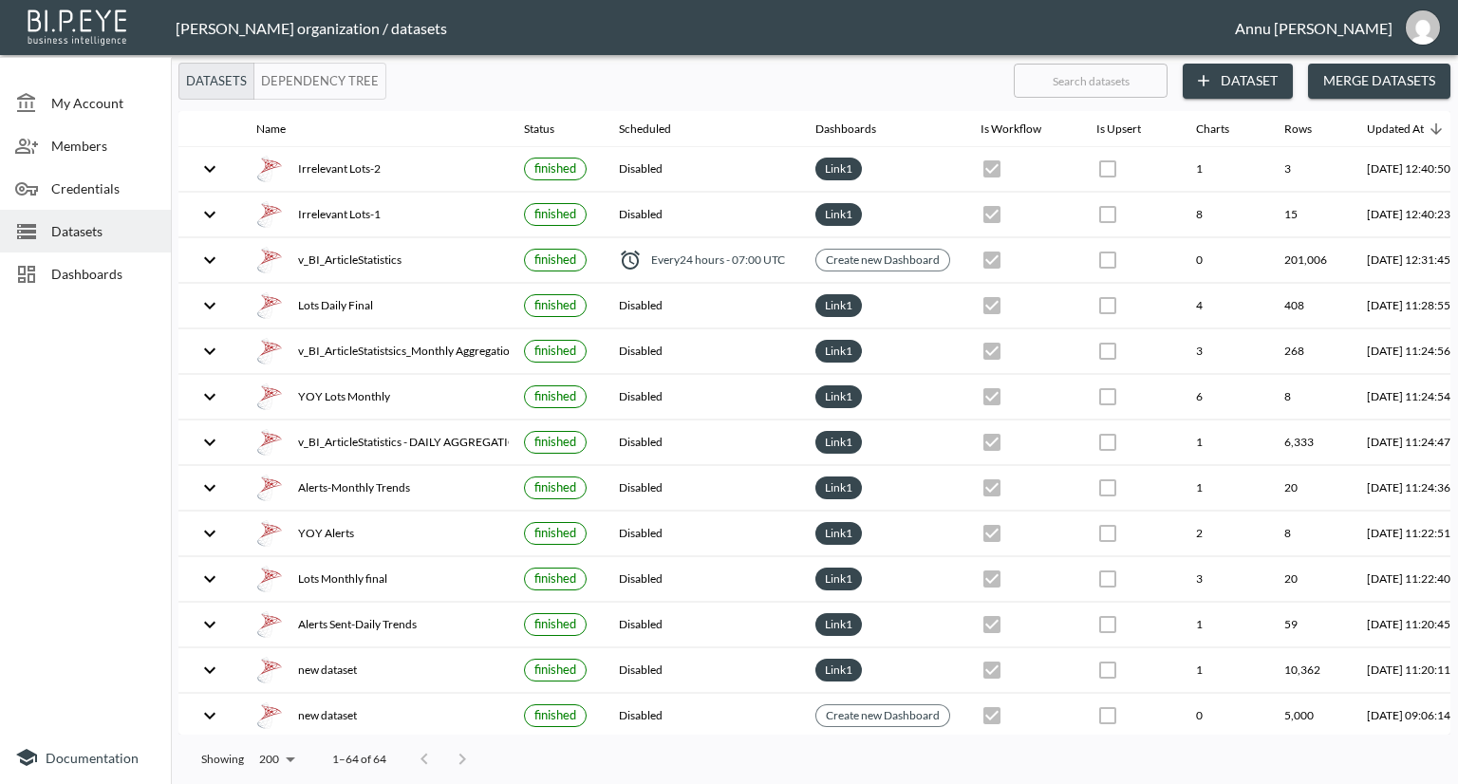
click at [84, 236] on span "Datasets" at bounding box center [103, 231] width 104 height 20
click at [1235, 77] on button "Dataset" at bounding box center [1238, 81] width 110 height 35
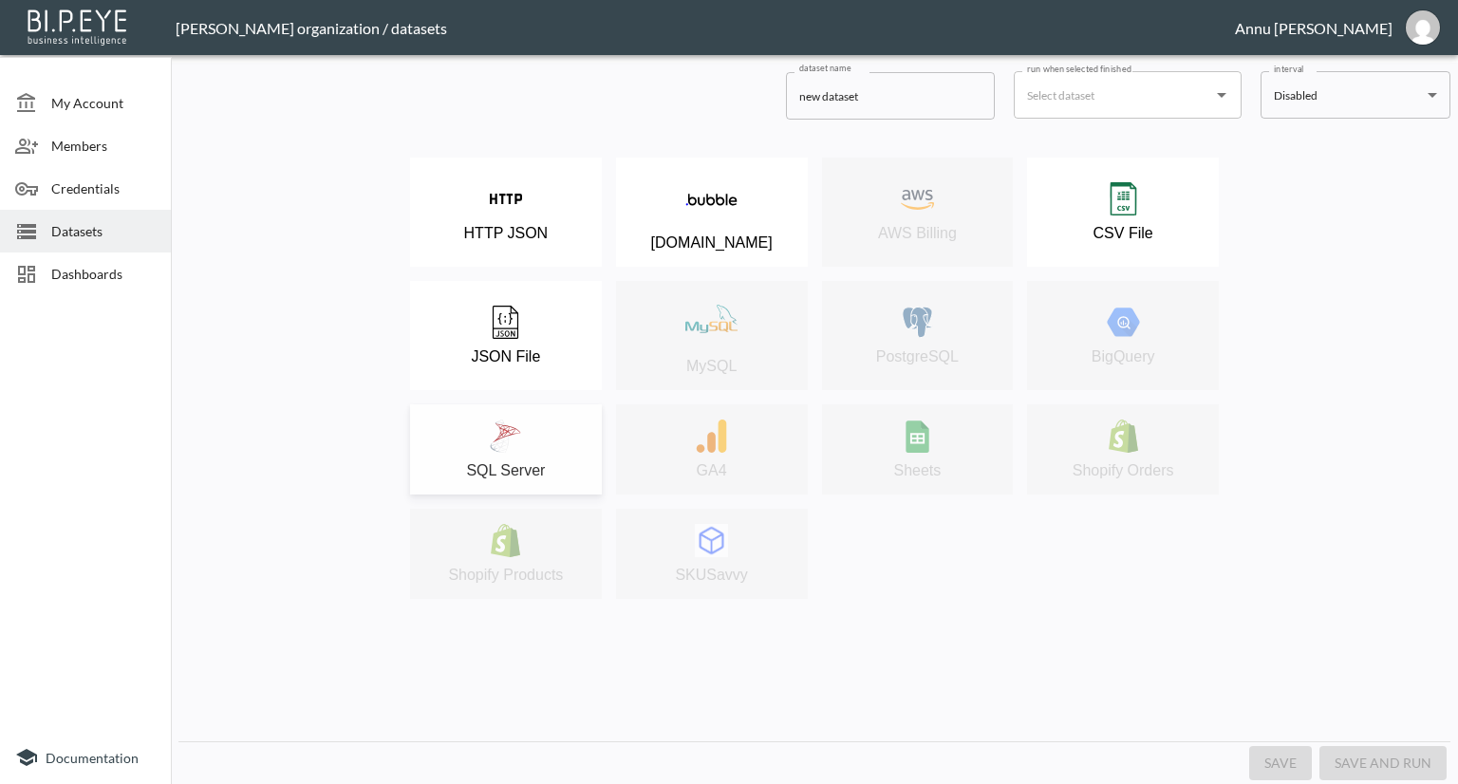
click at [493, 424] on img at bounding box center [505, 436] width 33 height 33
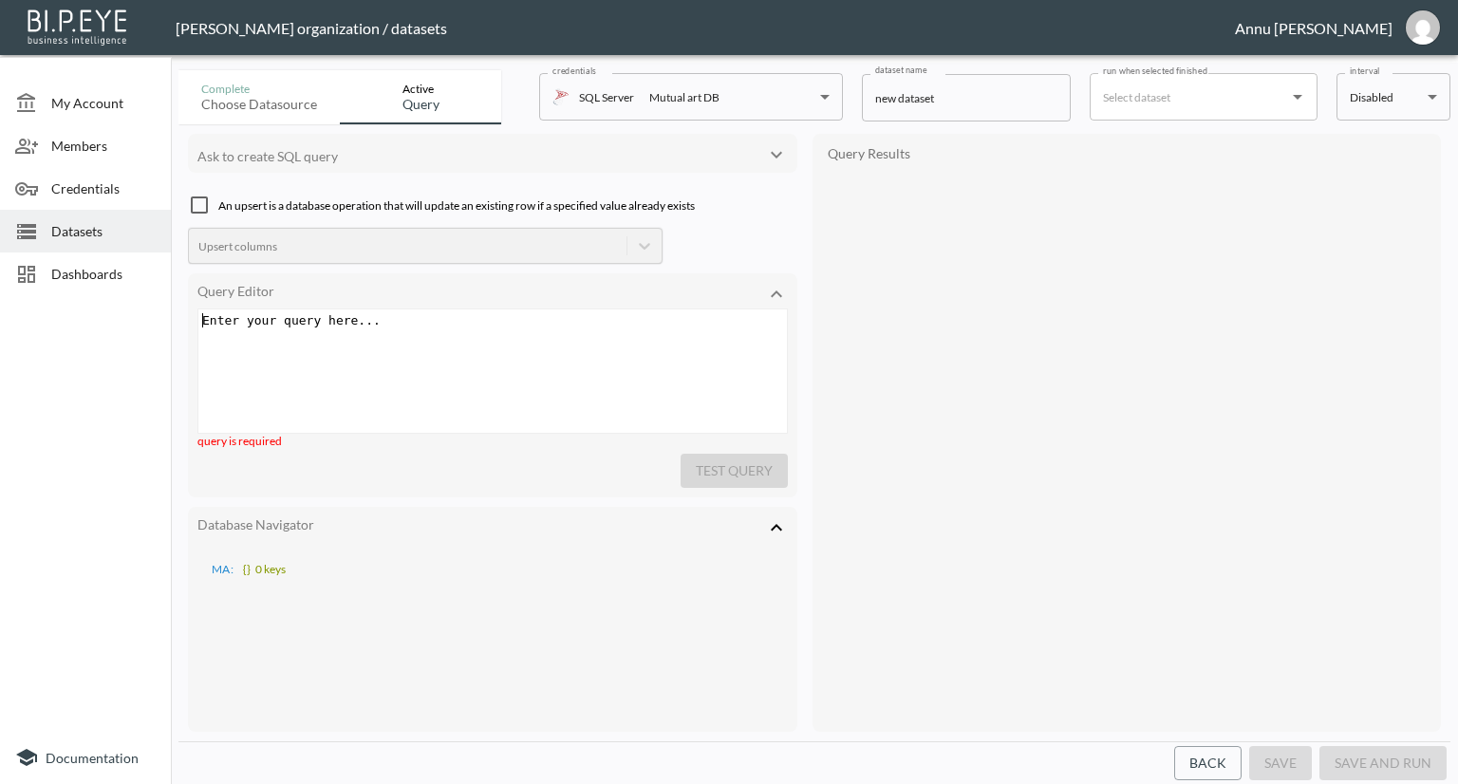
click at [477, 316] on pre "​" at bounding box center [494, 320] width 593 height 14
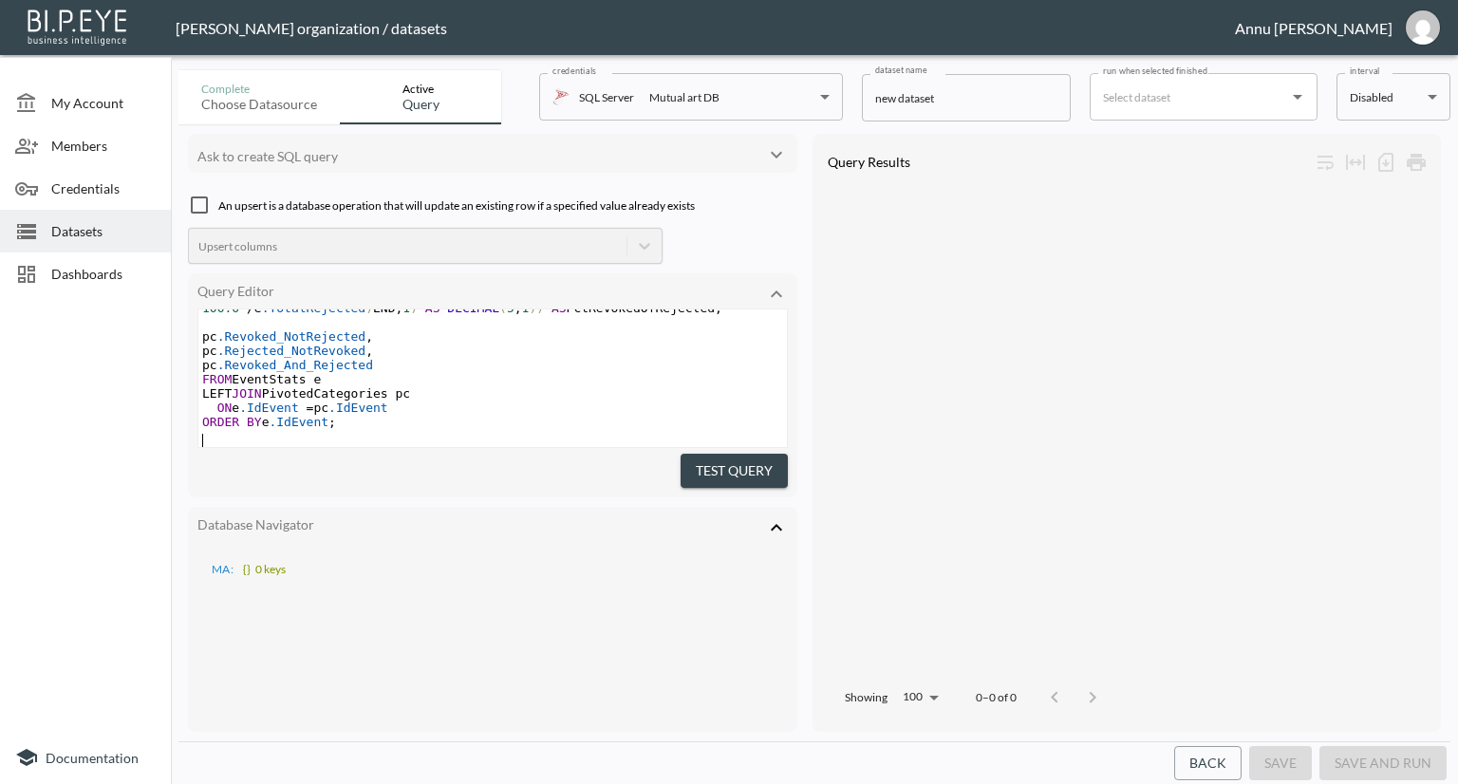
scroll to position [1158, 0]
click at [773, 464] on button "Test Query" at bounding box center [734, 471] width 107 height 35
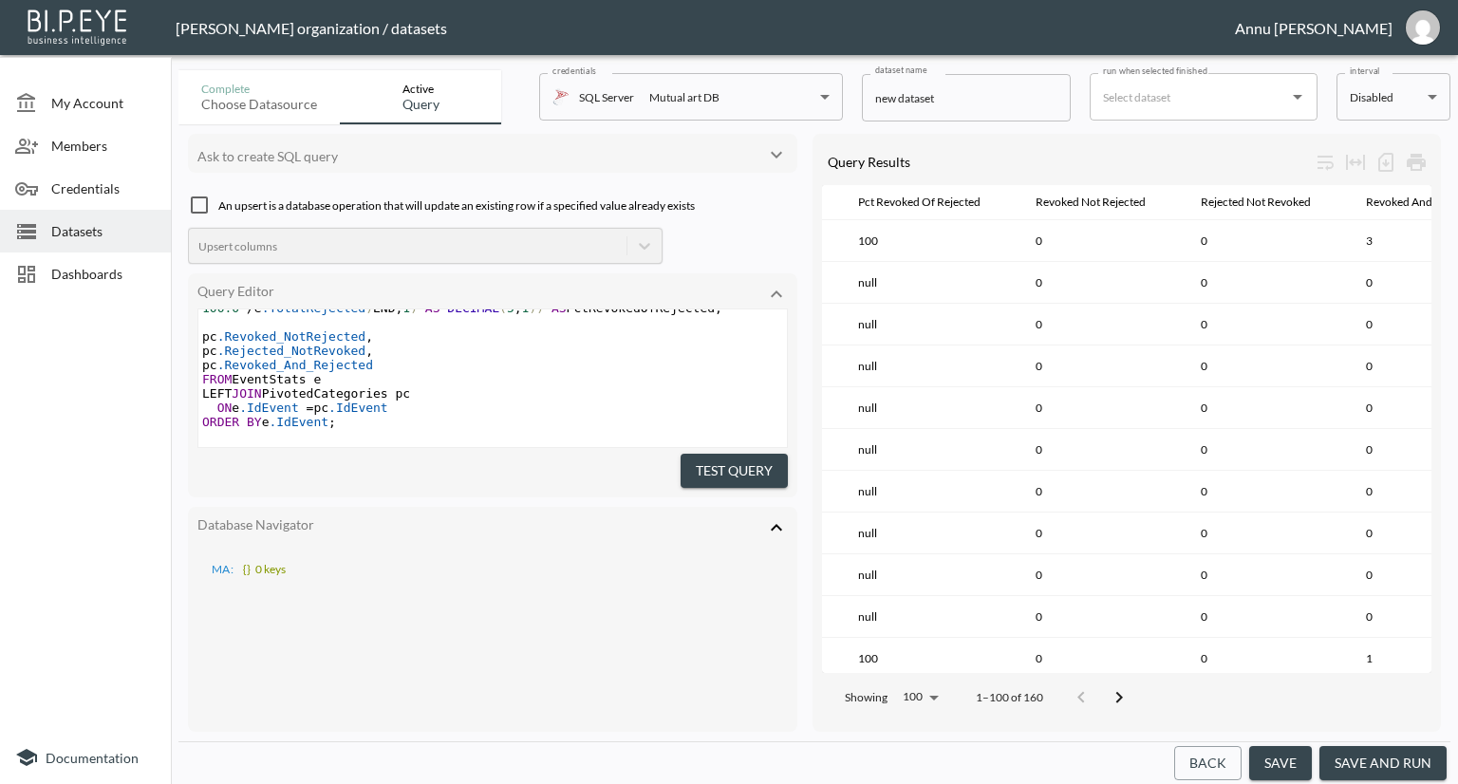
scroll to position [0, 1409]
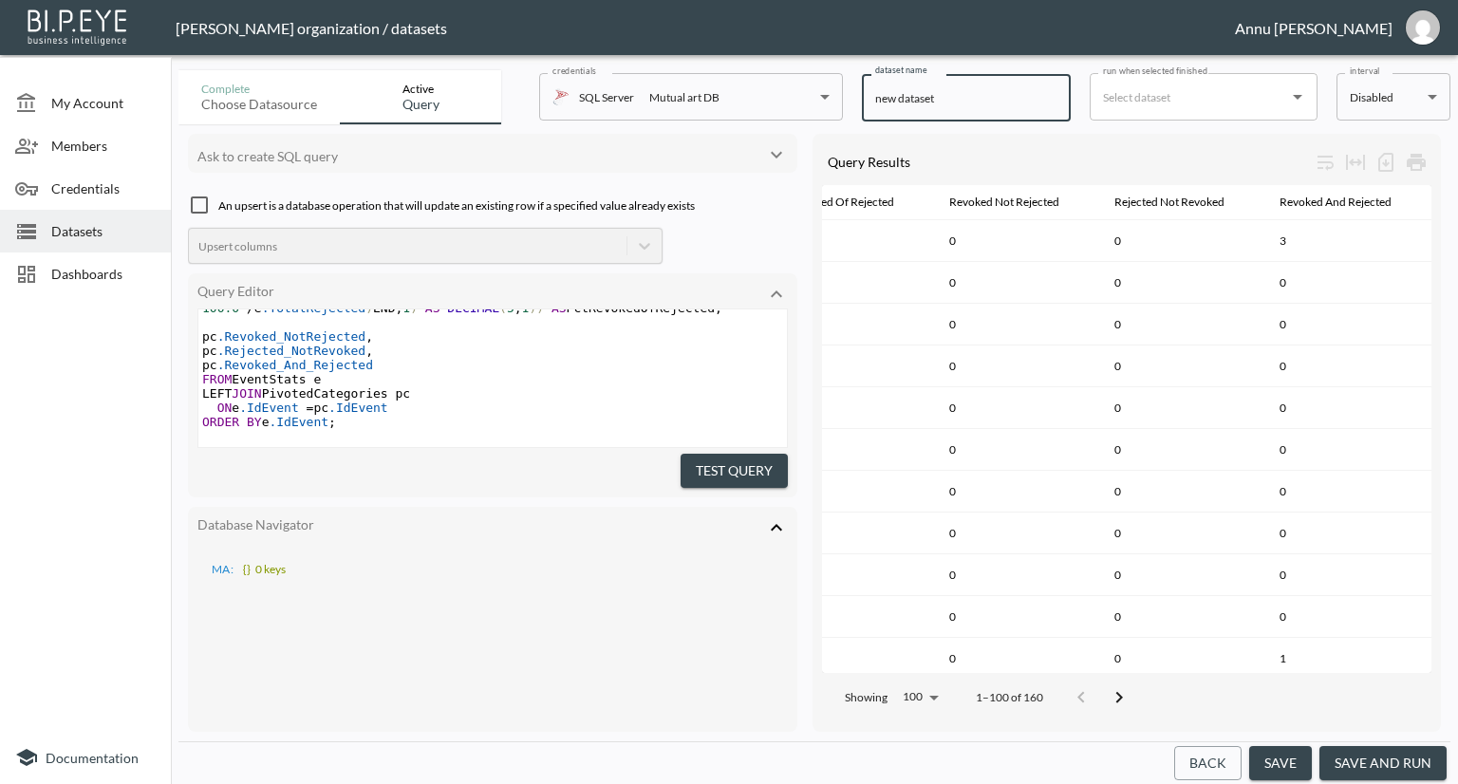
drag, startPoint x: 911, startPoint y: 102, endPoint x: 803, endPoint y: 101, distance: 108.2
click at [803, 101] on div "Complete Choose datasource Active Query credentials SQL Server Mutual art DB 82…" at bounding box center [814, 94] width 1272 height 62
type input "E"
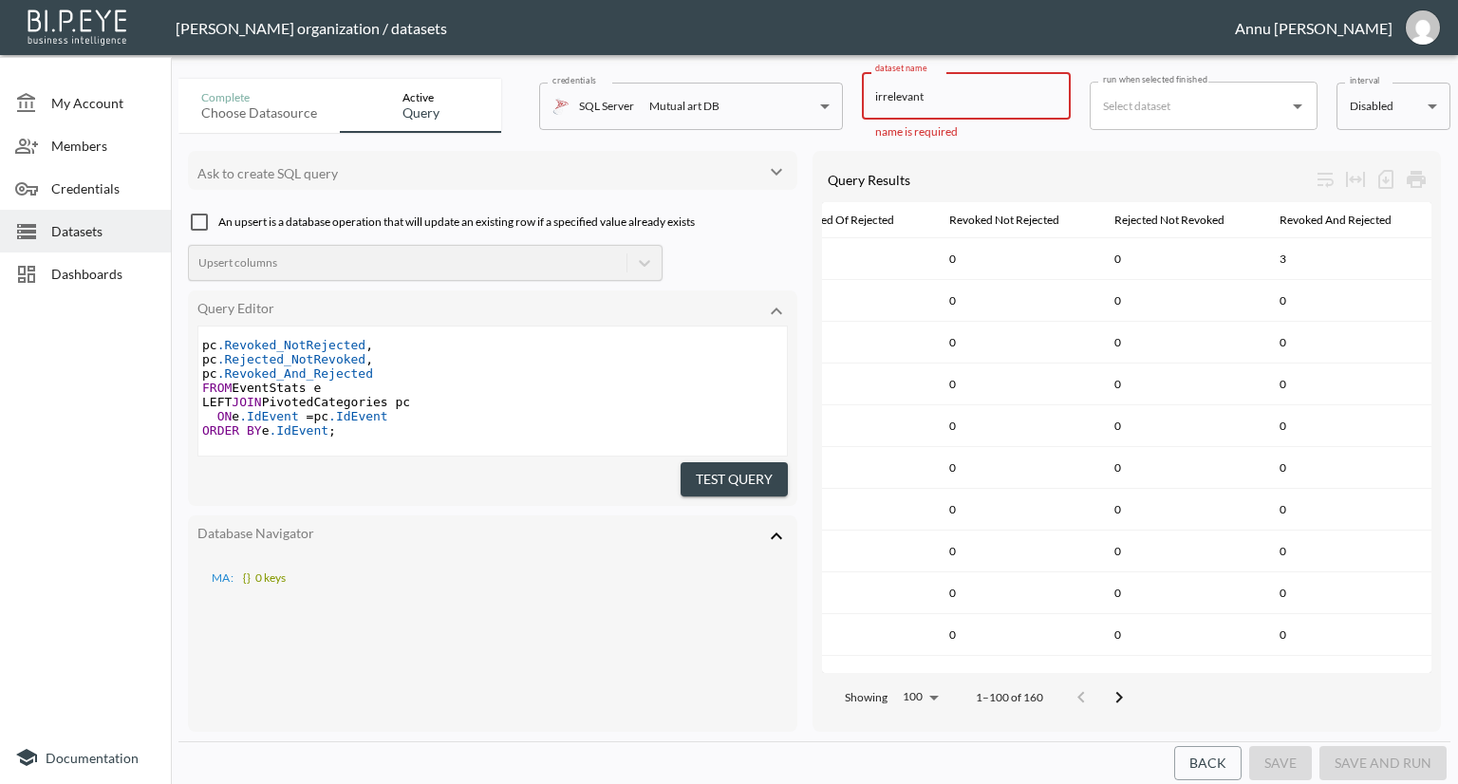
scroll to position [1158, 0]
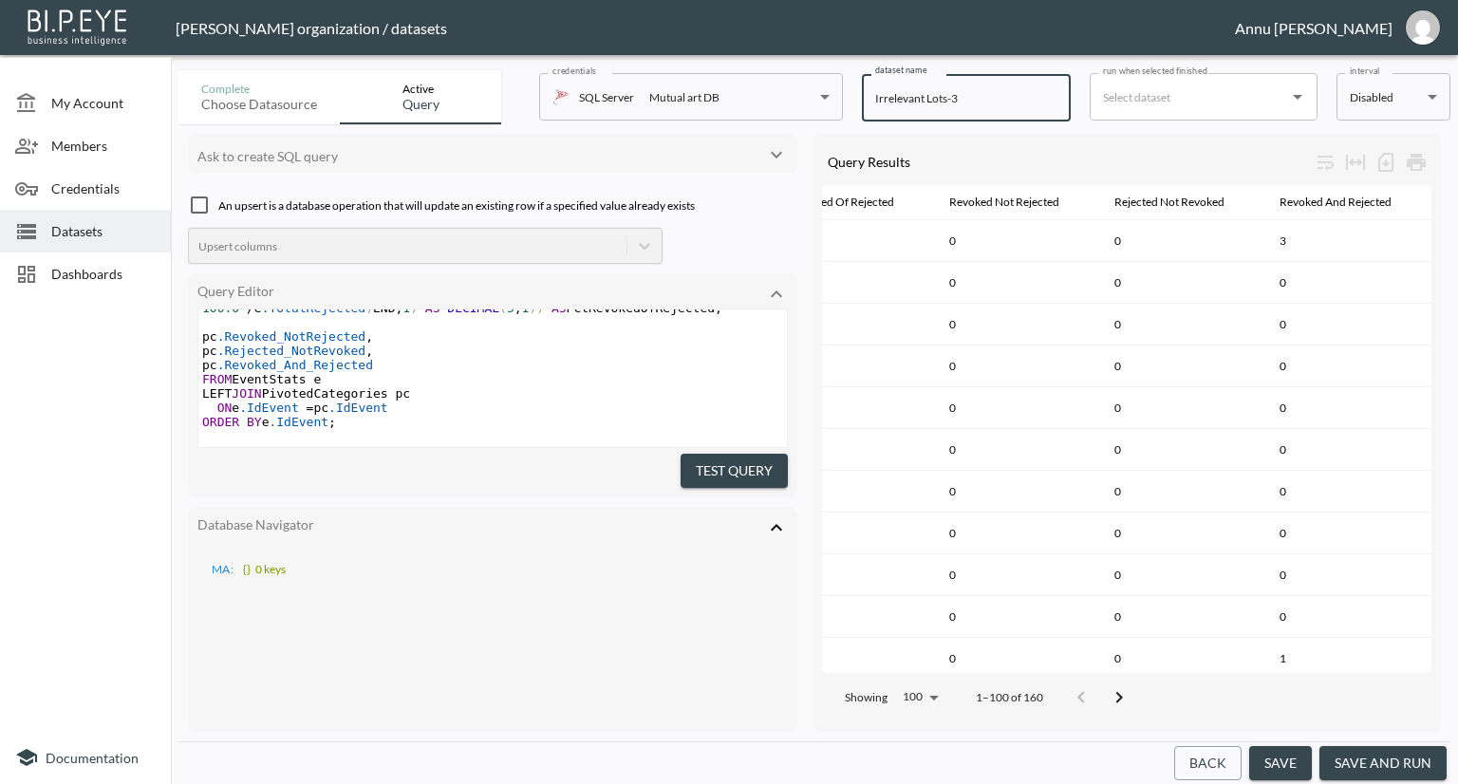
type input "Irrelevant Lots-3"
click at [1363, 753] on button "save and run" at bounding box center [1382, 763] width 127 height 35
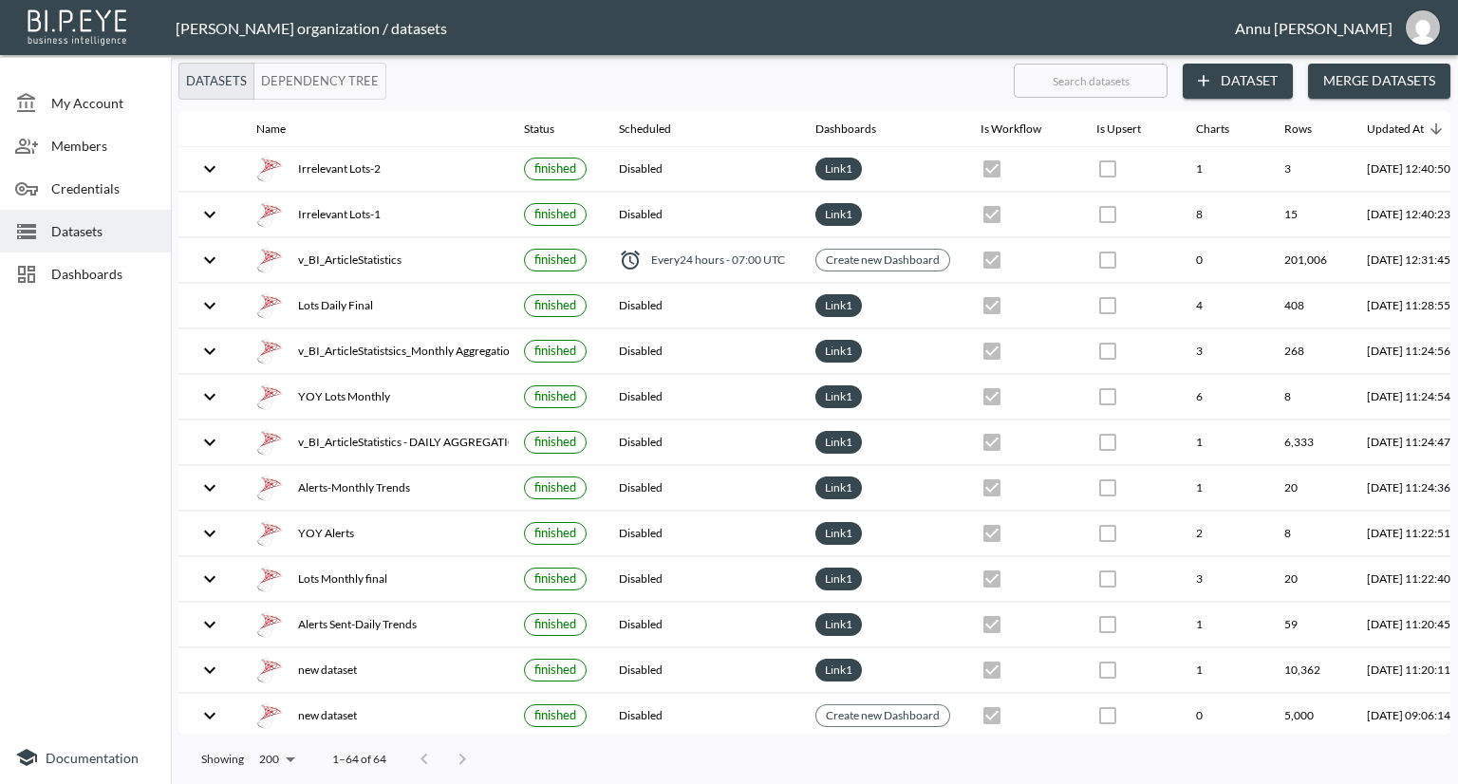
checkbox input "false"
checkbox input "true"
checkbox input "false"
checkbox input "true"
checkbox input "false"
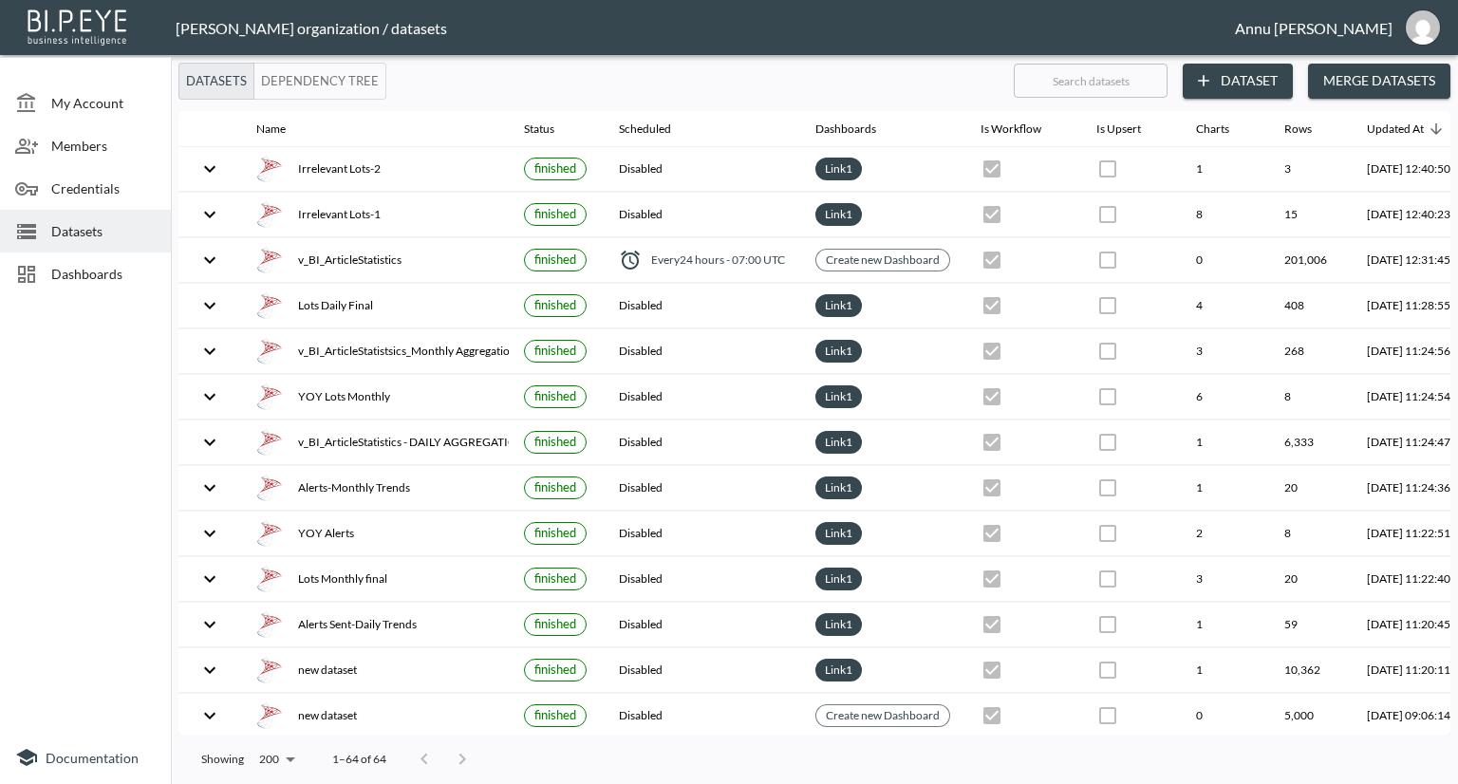
checkbox input "true"
checkbox input "false"
checkbox input "true"
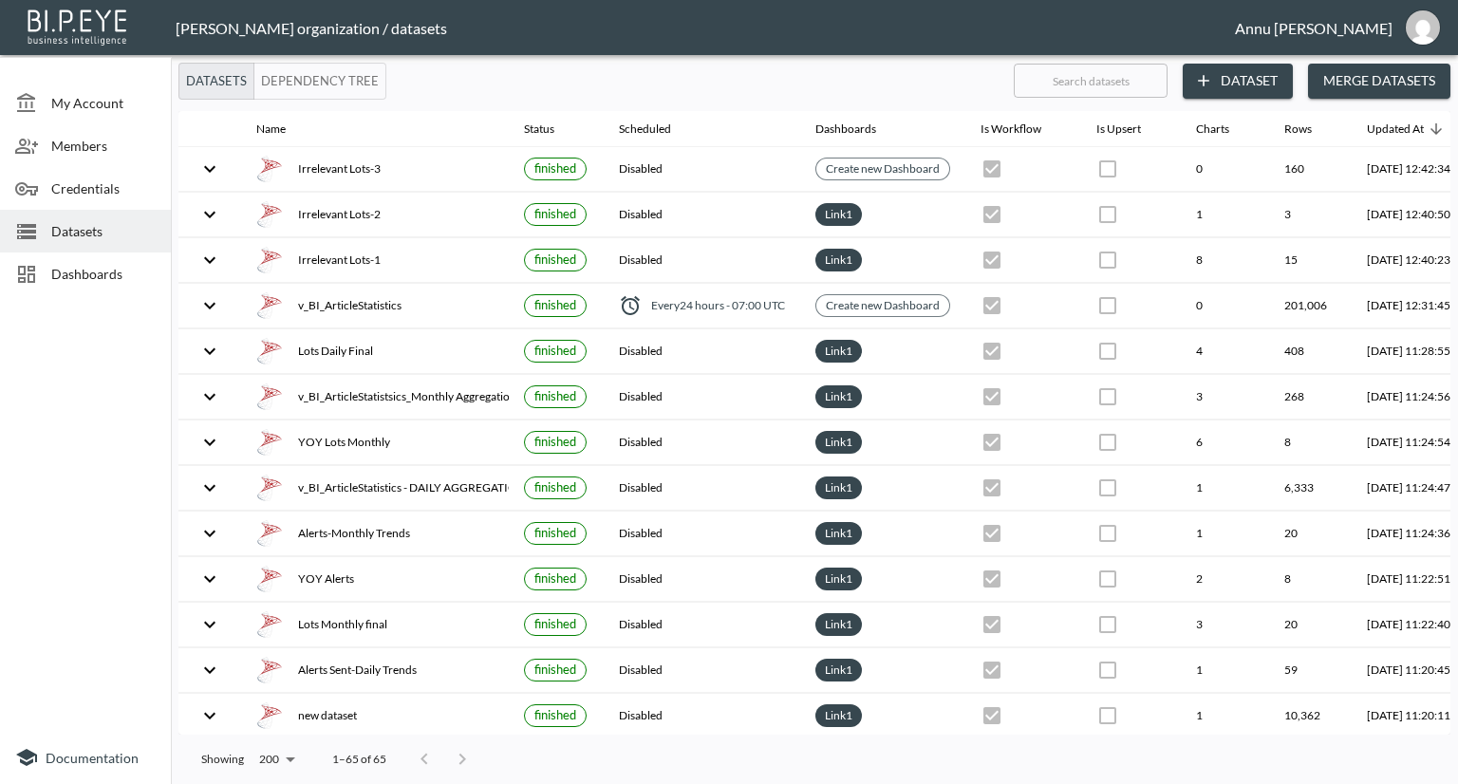
click at [102, 281] on span "Dashboards" at bounding box center [103, 274] width 104 height 20
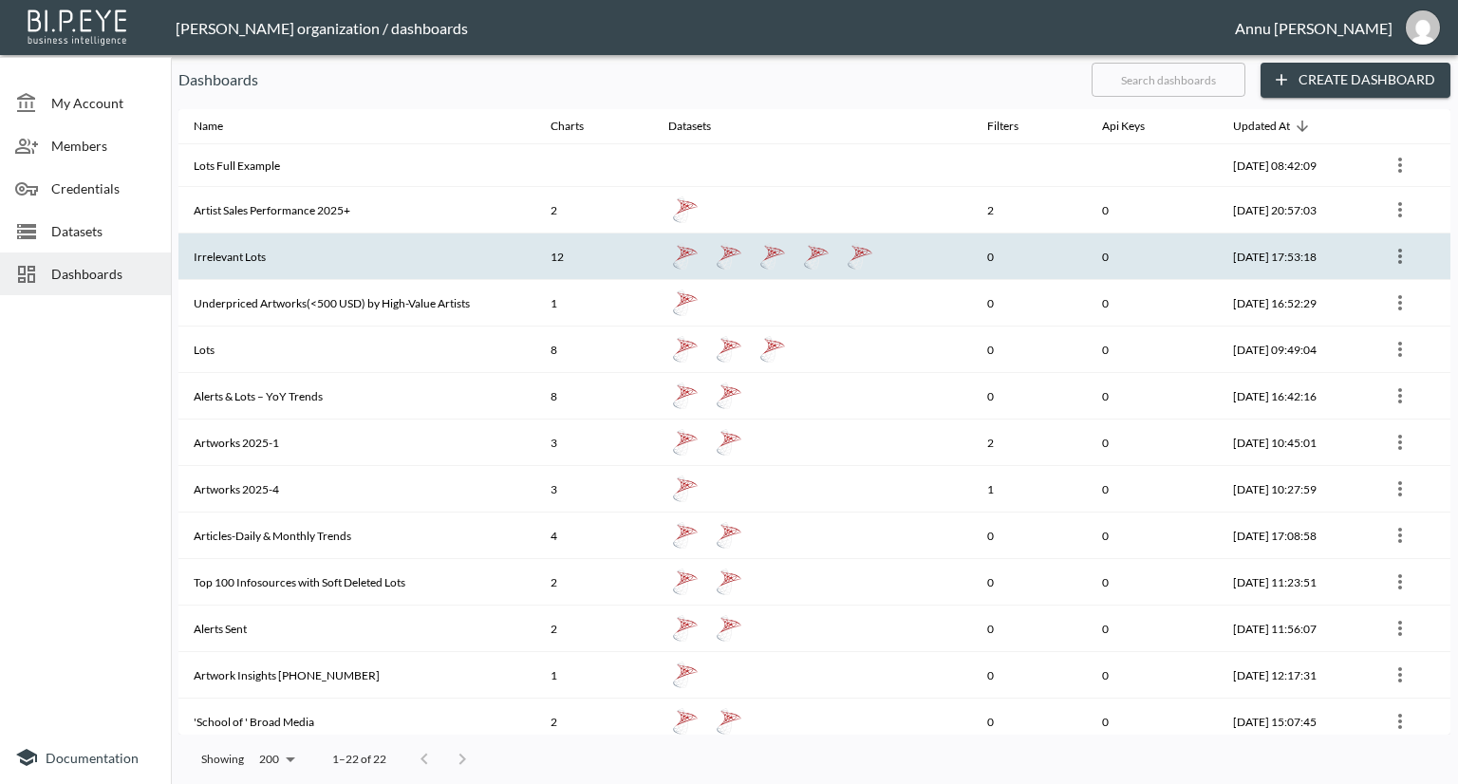
click at [239, 253] on th "Irrelevant Lots" at bounding box center [356, 256] width 357 height 47
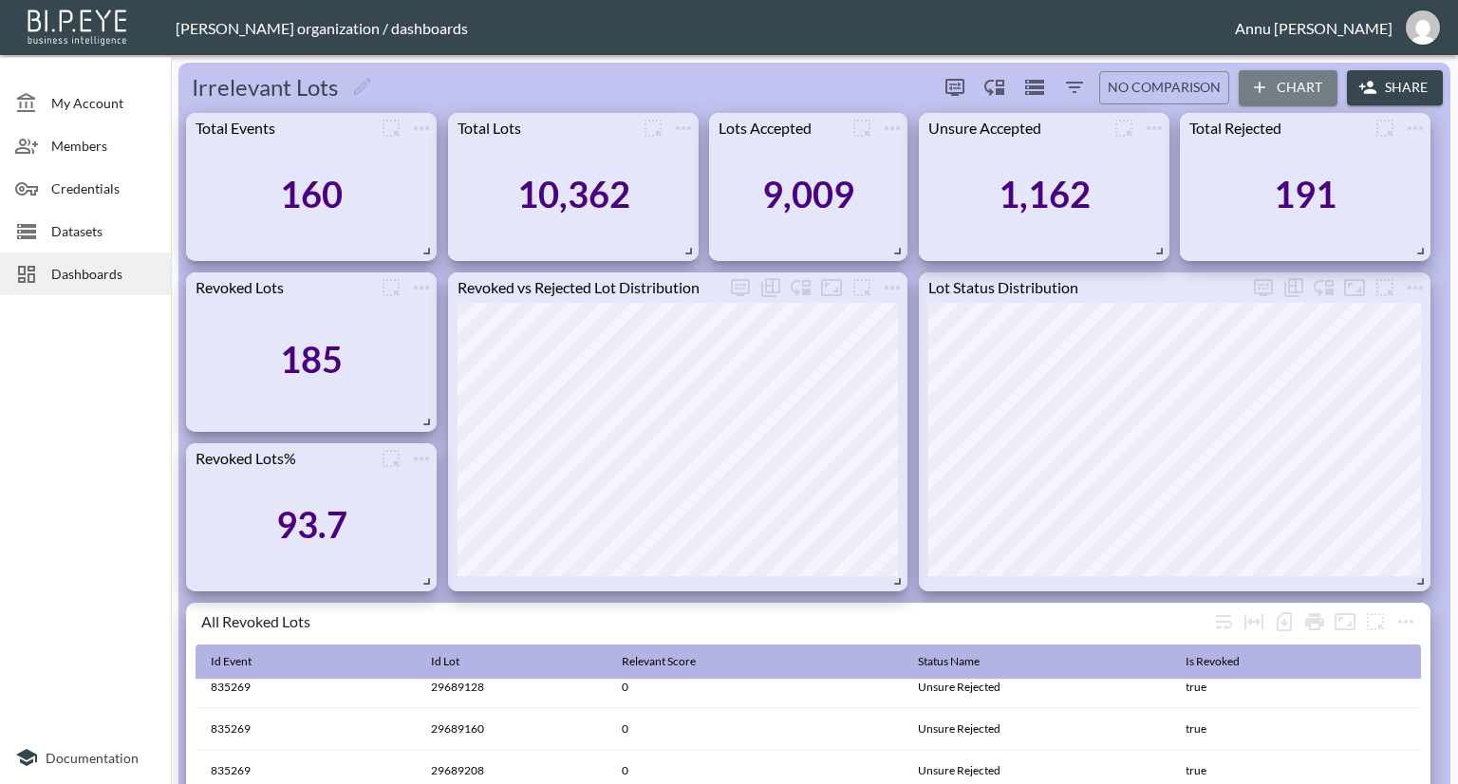
click at [1282, 88] on button "Chart" at bounding box center [1288, 87] width 99 height 35
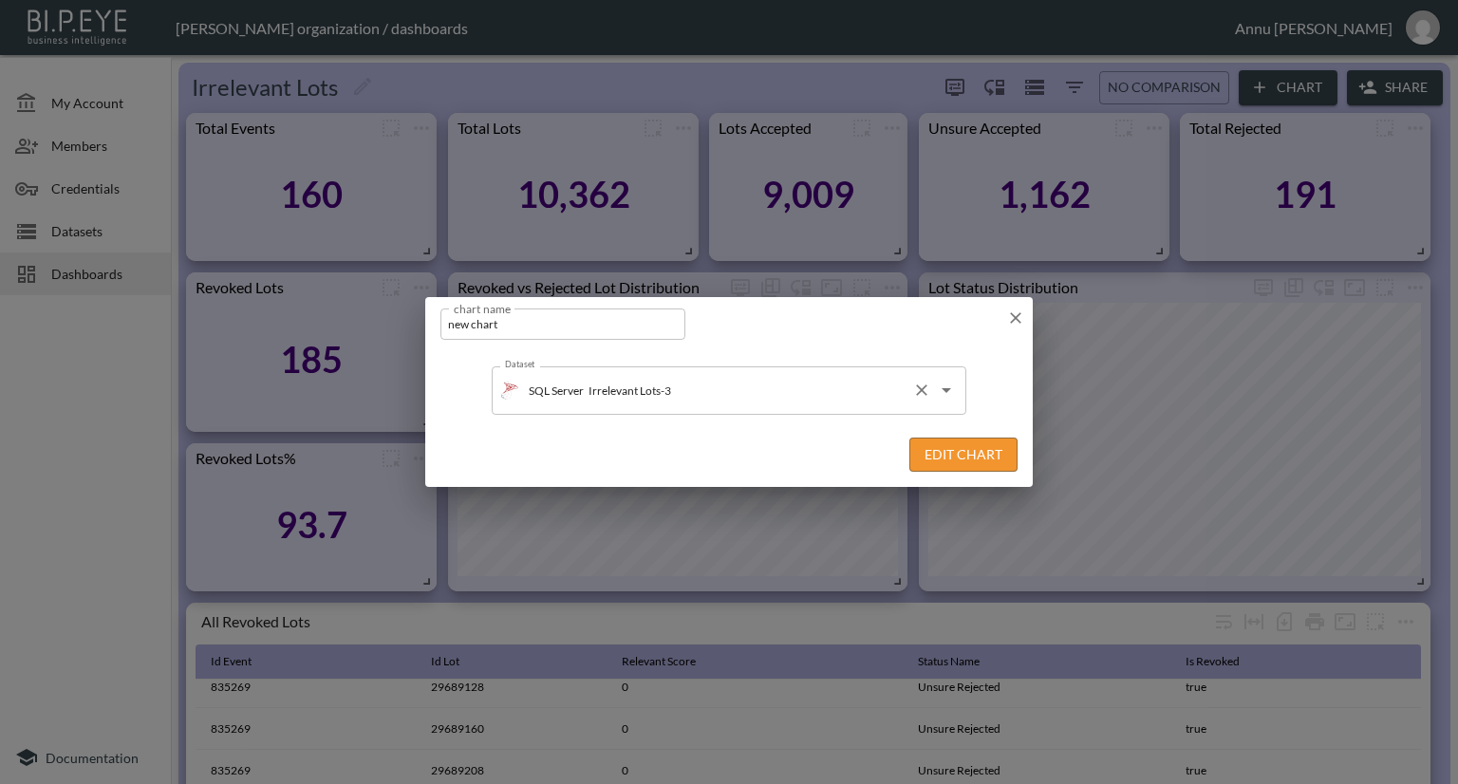
click at [757, 396] on input "Irrelevant Lots-3" at bounding box center [744, 390] width 321 height 30
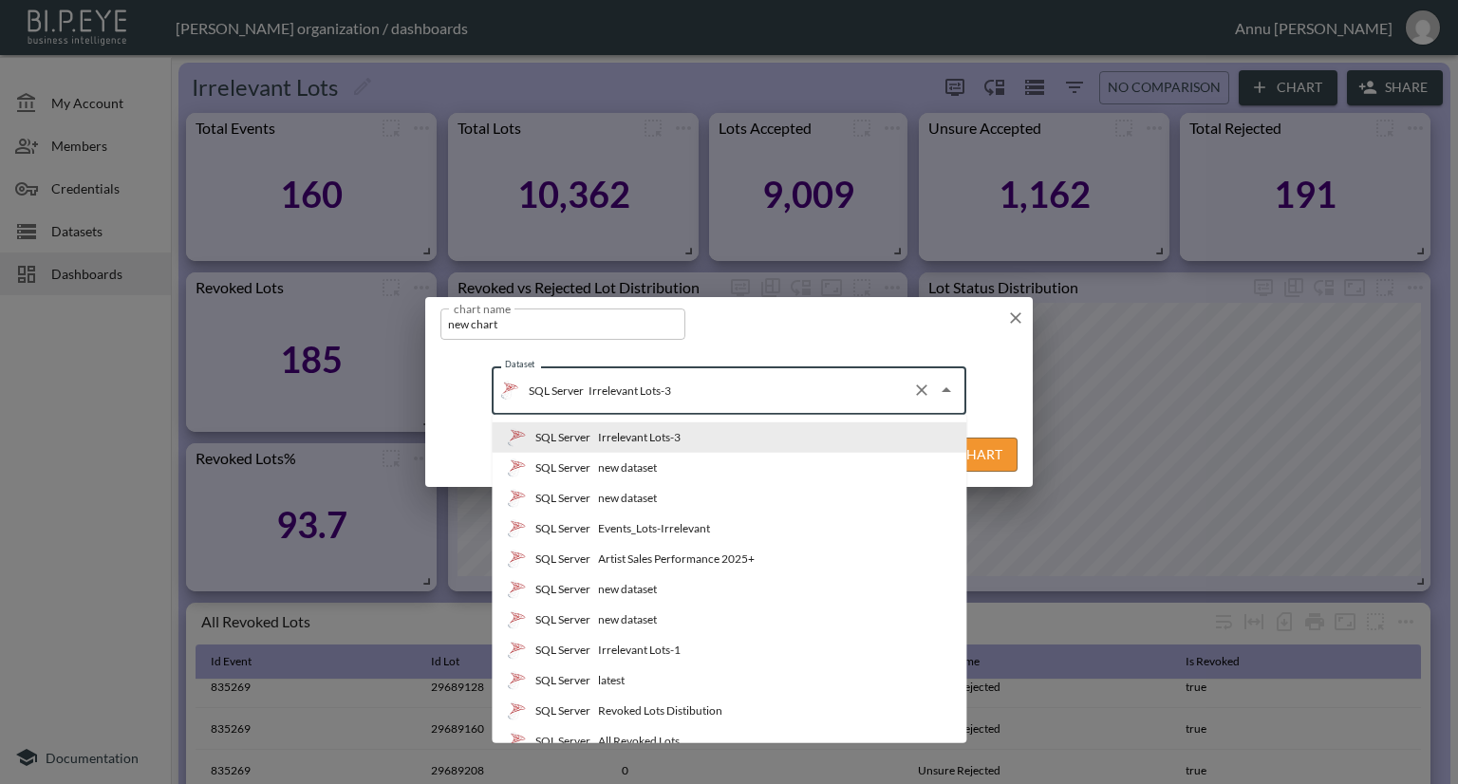
click at [695, 436] on li "SQL Server Irrelevant Lots-3" at bounding box center [729, 437] width 475 height 30
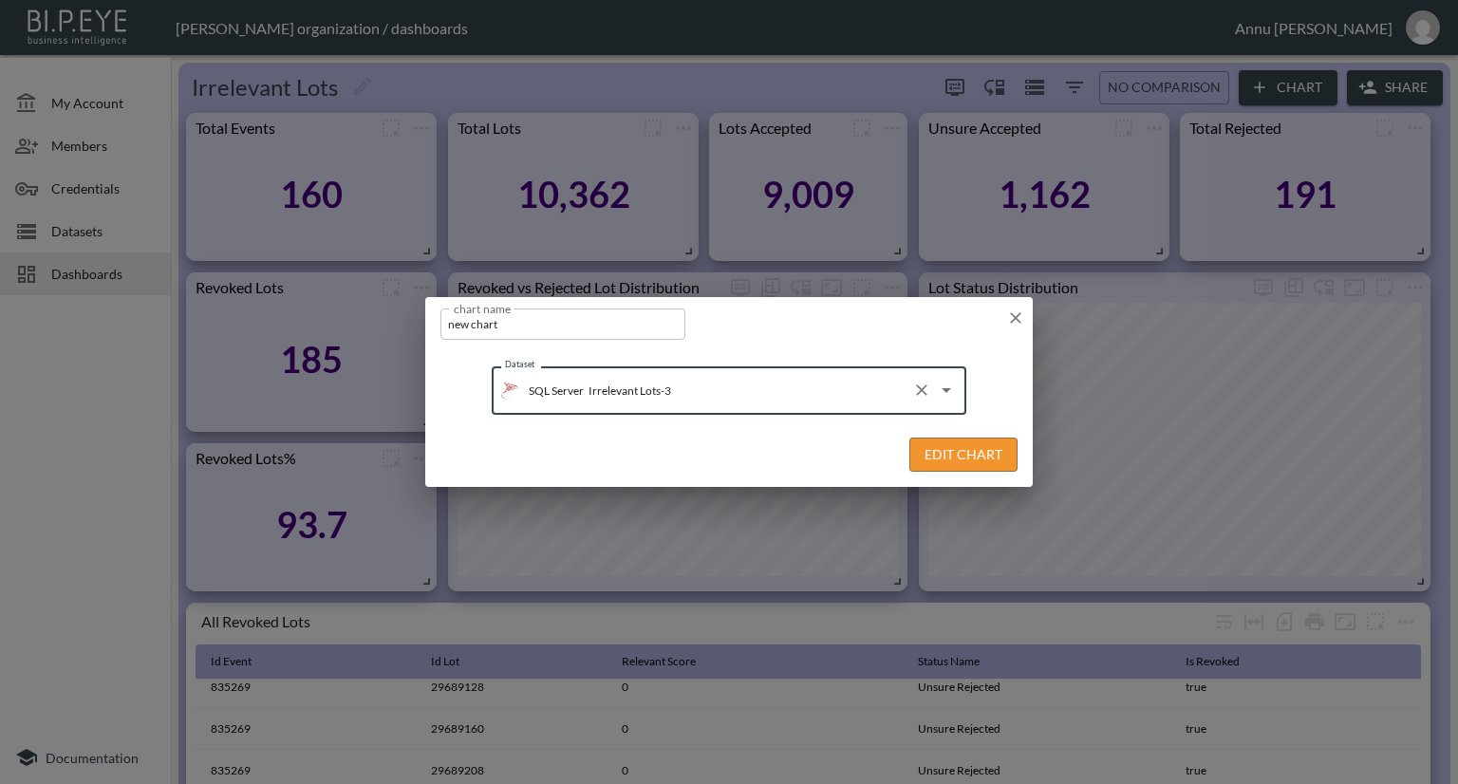
click at [985, 445] on button "Edit Chart" at bounding box center [963, 455] width 108 height 35
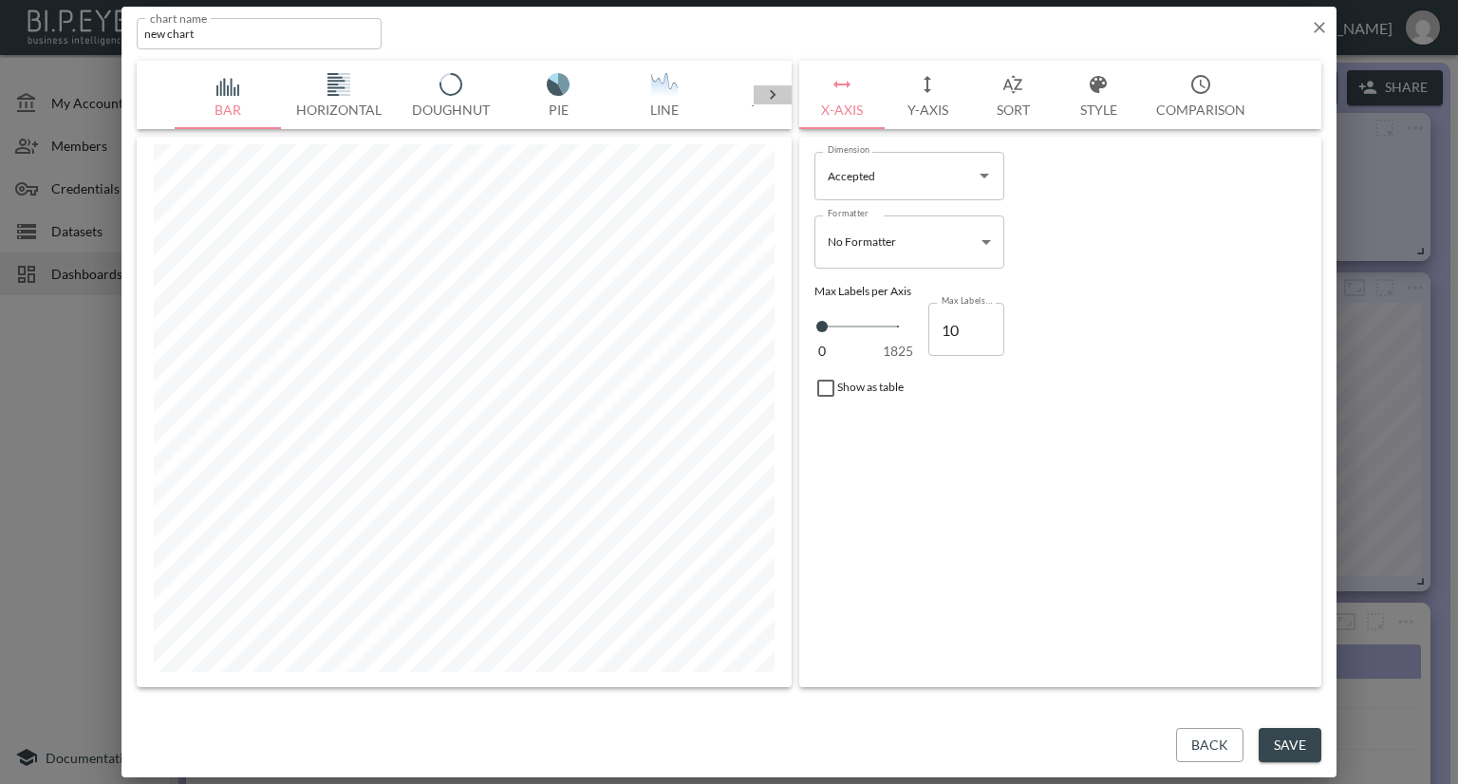
click at [768, 98] on icon at bounding box center [772, 94] width 19 height 19
click at [228, 84] on img "button" at bounding box center [229, 84] width 76 height 23
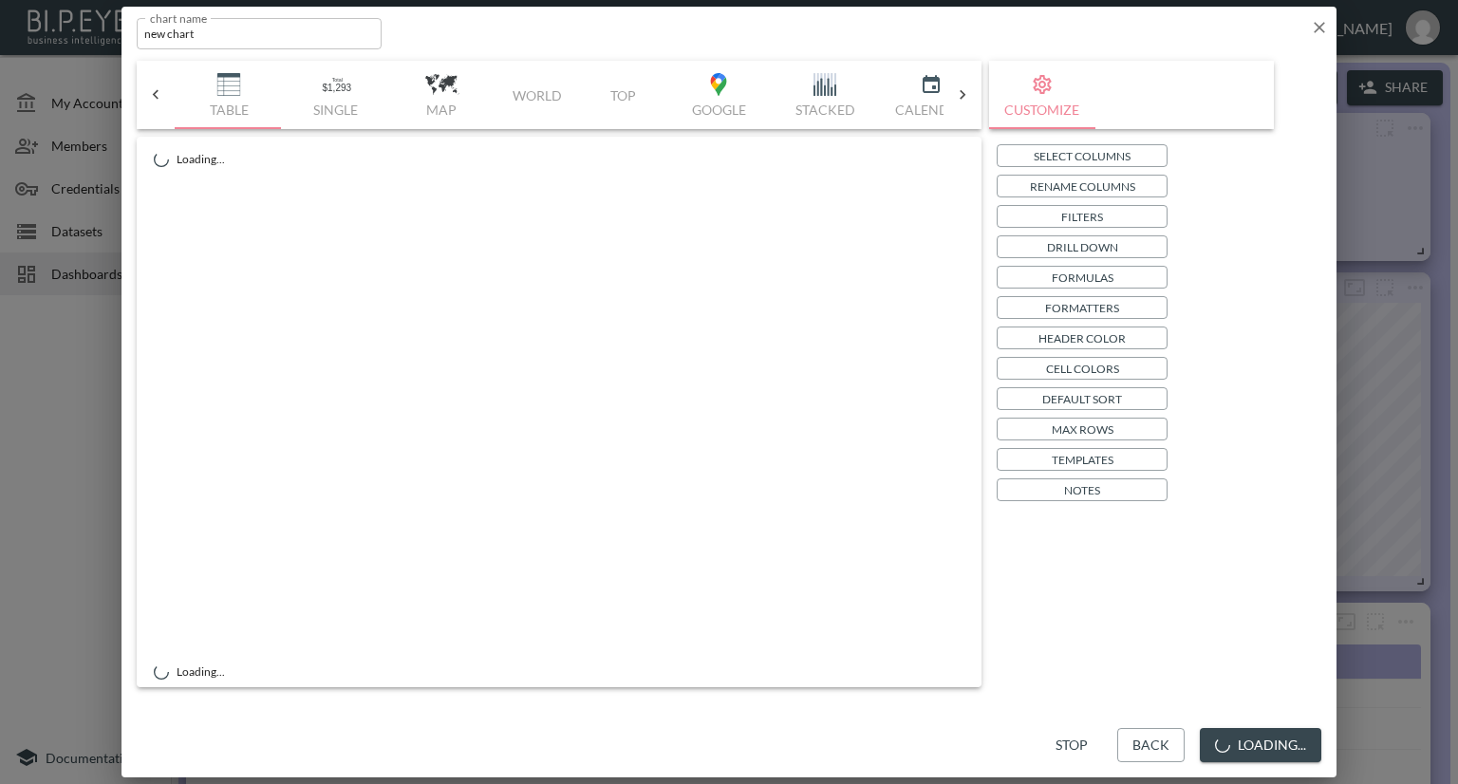
click at [1046, 158] on p "Select Columns" at bounding box center [1082, 156] width 97 height 20
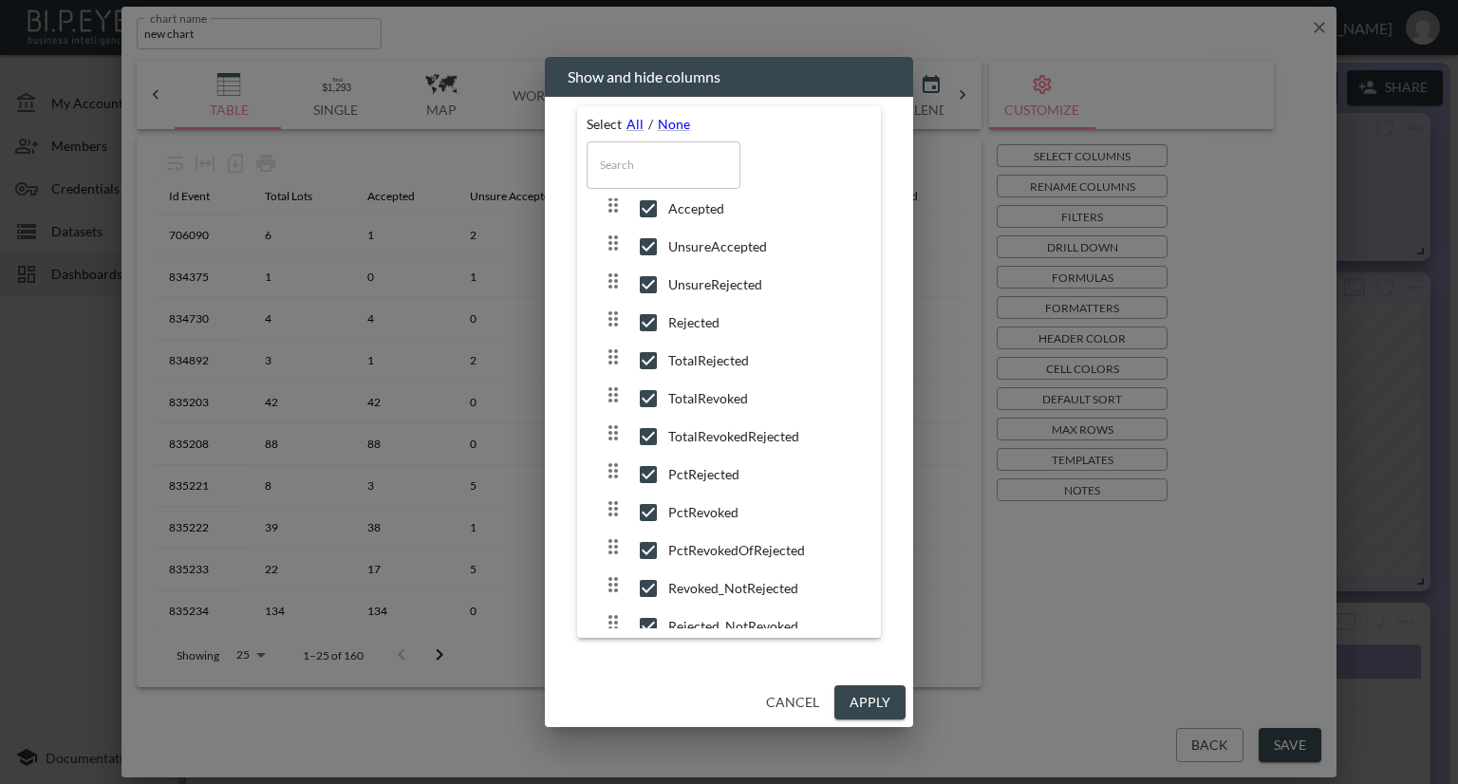
scroll to position [157, 0]
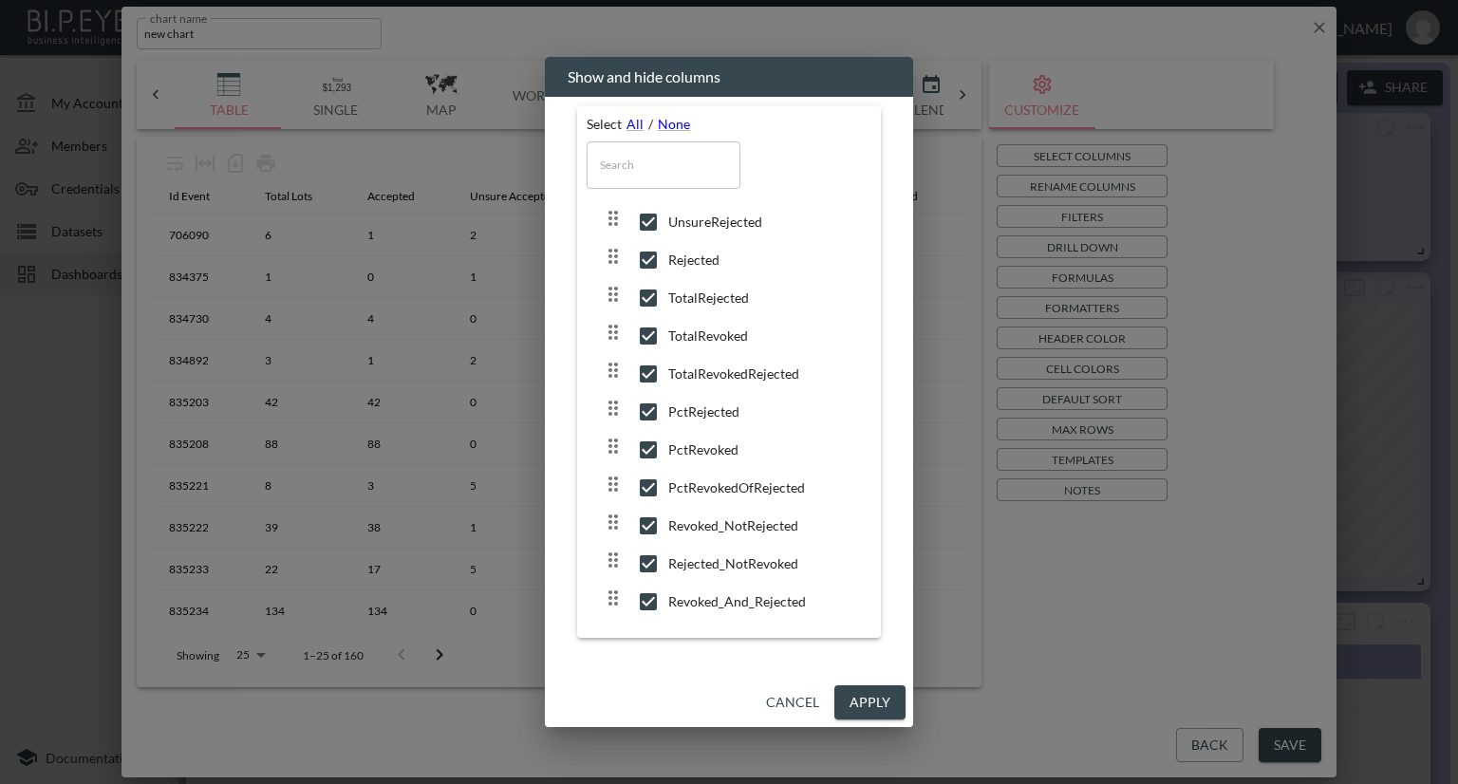
click at [649, 596] on input "checkbox" at bounding box center [648, 601] width 40 height 19
checkbox input "false"
click at [644, 559] on input "checkbox" at bounding box center [648, 563] width 40 height 19
checkbox input "false"
click at [649, 514] on icon at bounding box center [648, 525] width 23 height 23
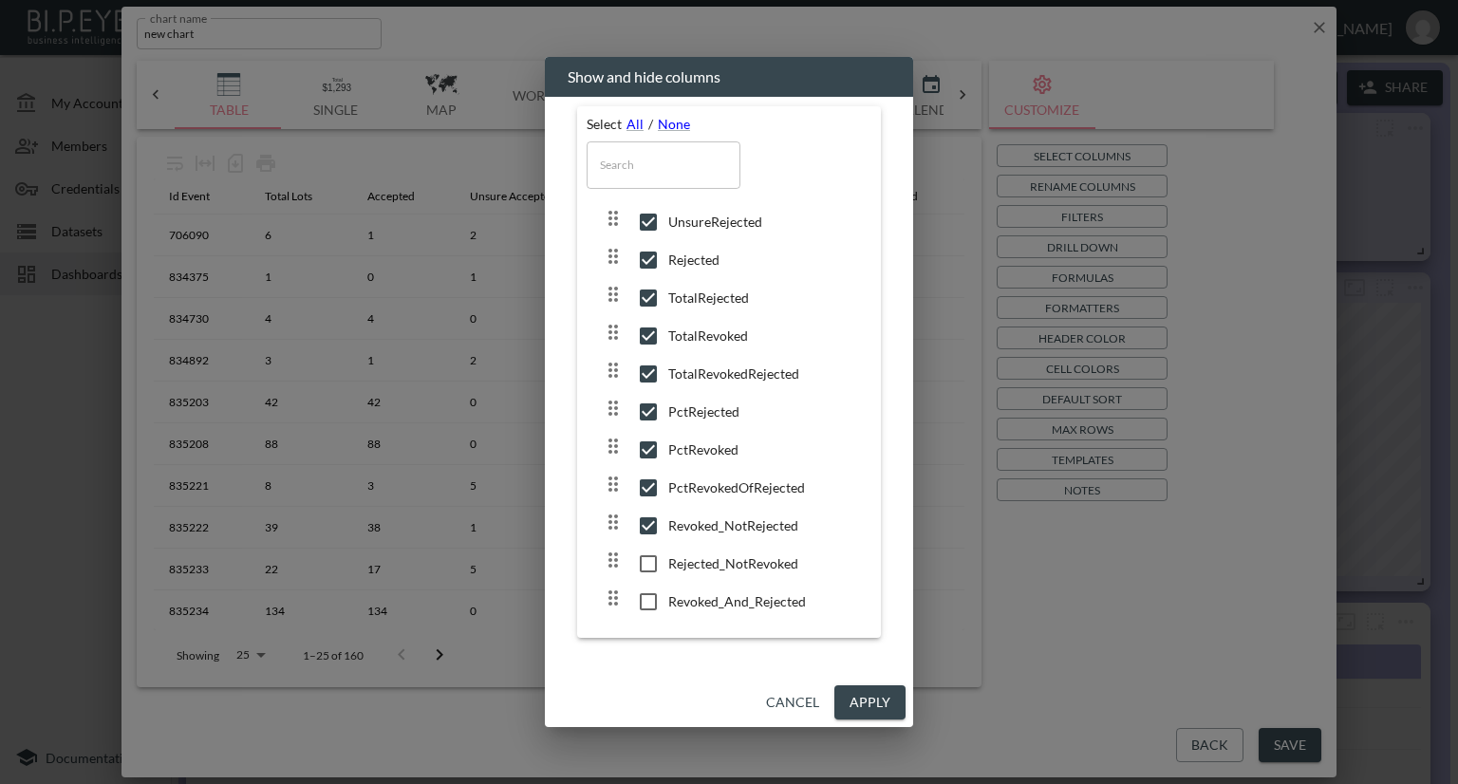
checkbox input "false"
click at [645, 480] on input "checkbox" at bounding box center [648, 487] width 40 height 19
checkbox input "false"
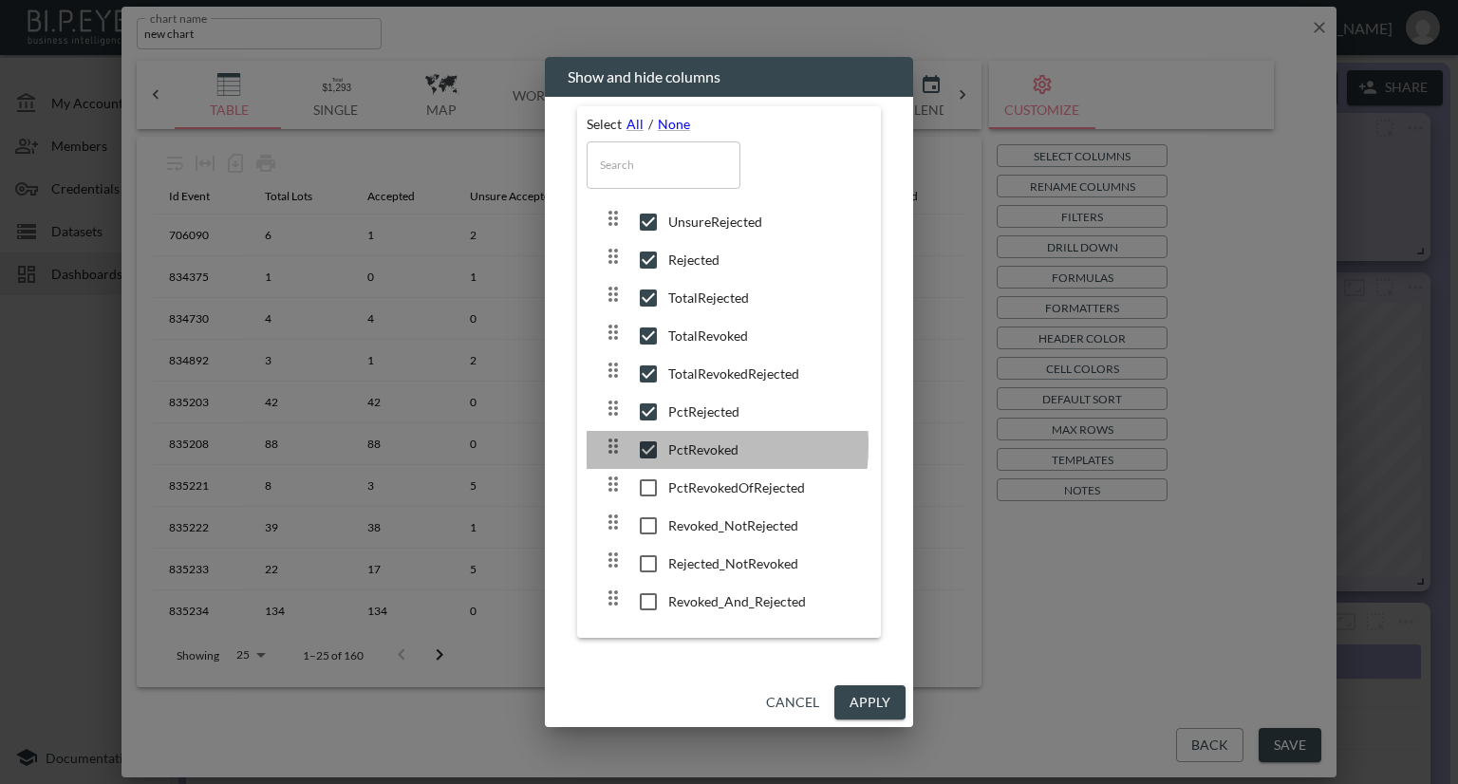
click at [648, 444] on input "checkbox" at bounding box center [648, 449] width 40 height 19
checkbox input "false"
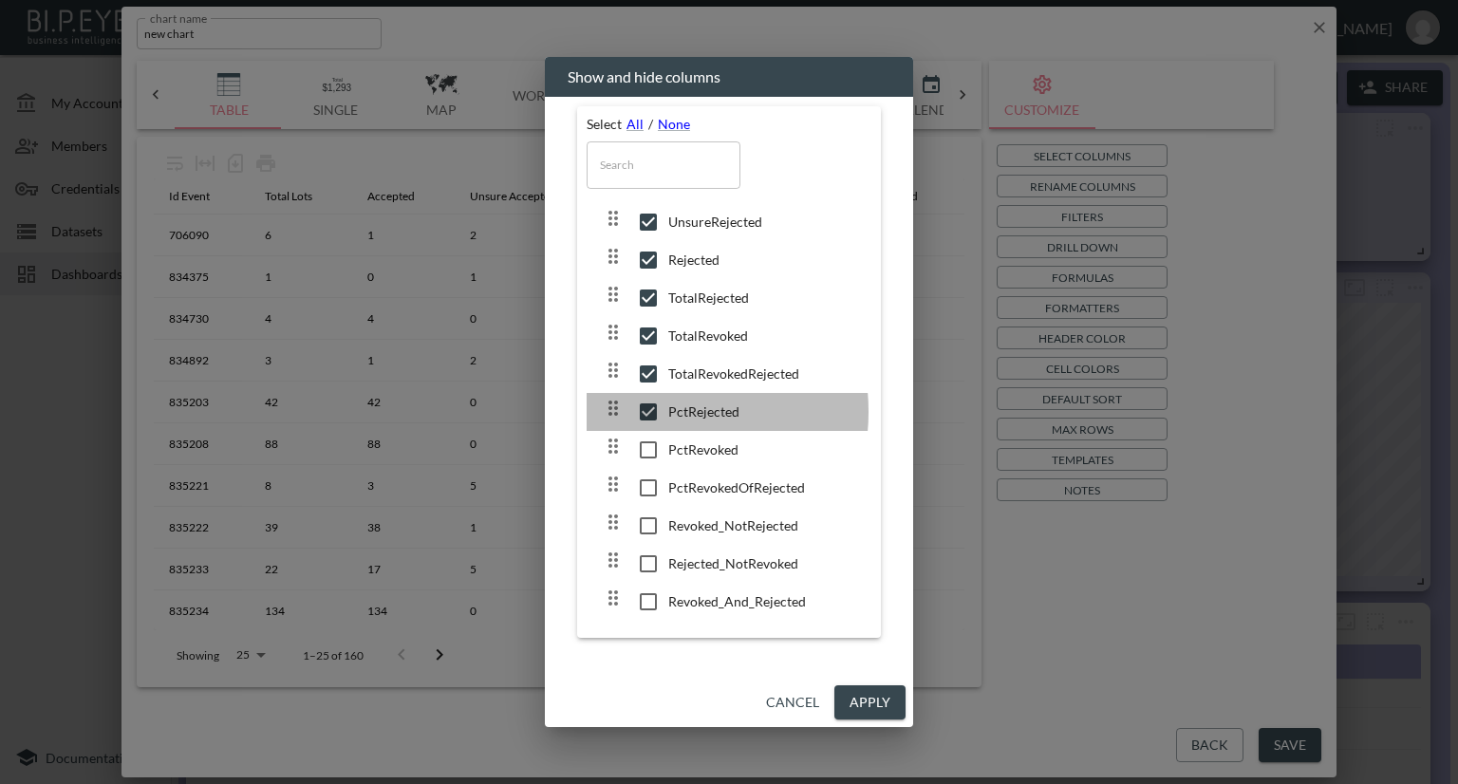
click at [644, 411] on input "checkbox" at bounding box center [648, 411] width 40 height 19
checkbox input "false"
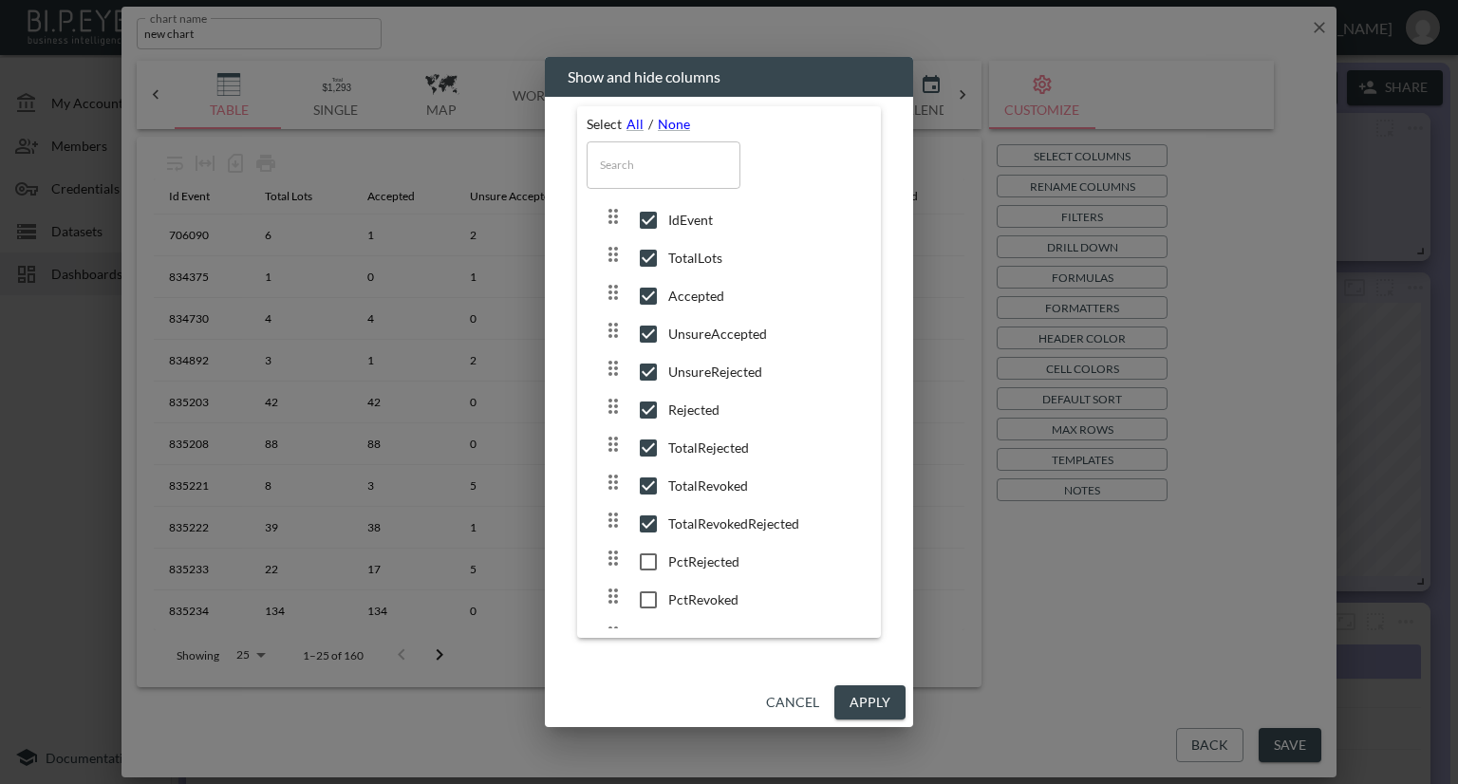
scroll to position [0, 0]
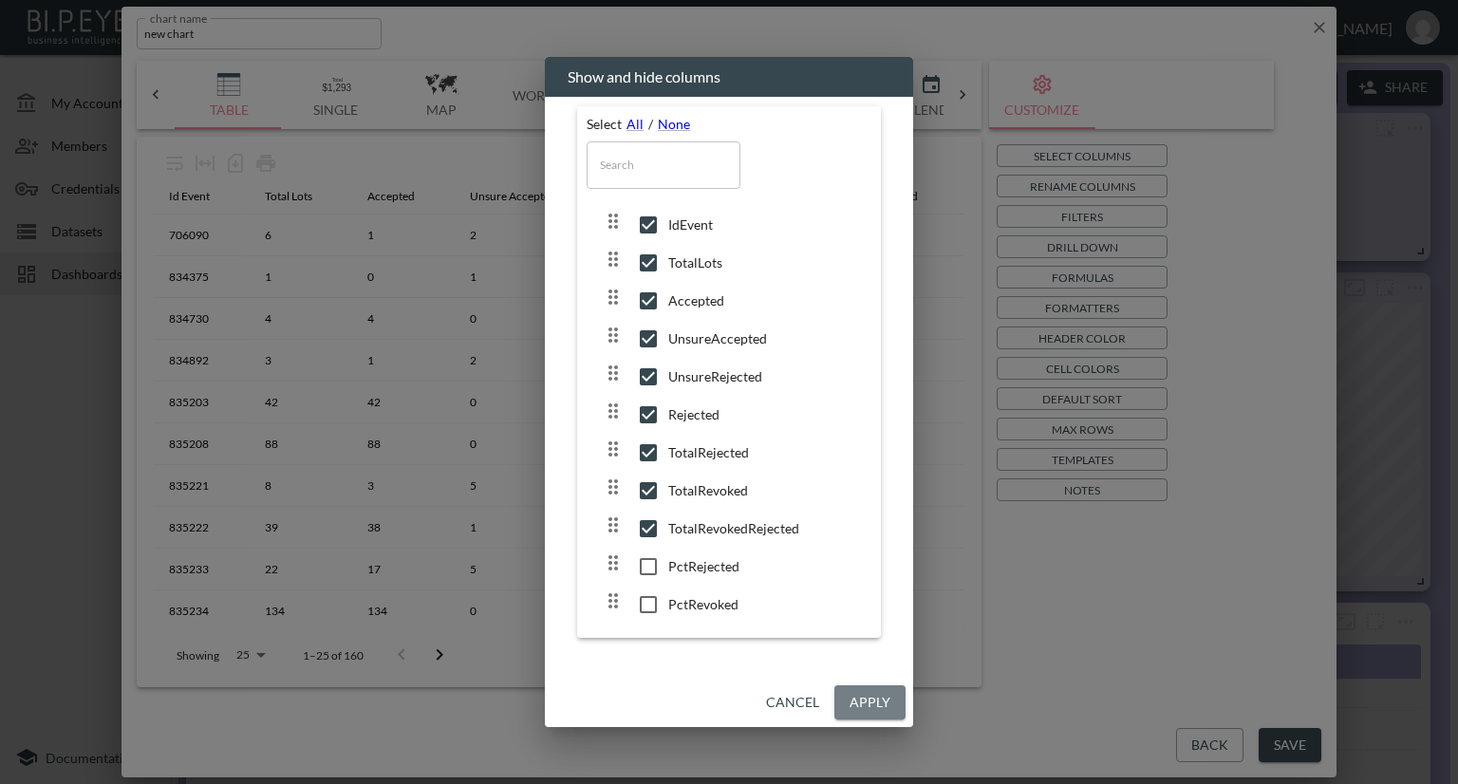
click at [868, 703] on button "Apply" at bounding box center [869, 702] width 71 height 35
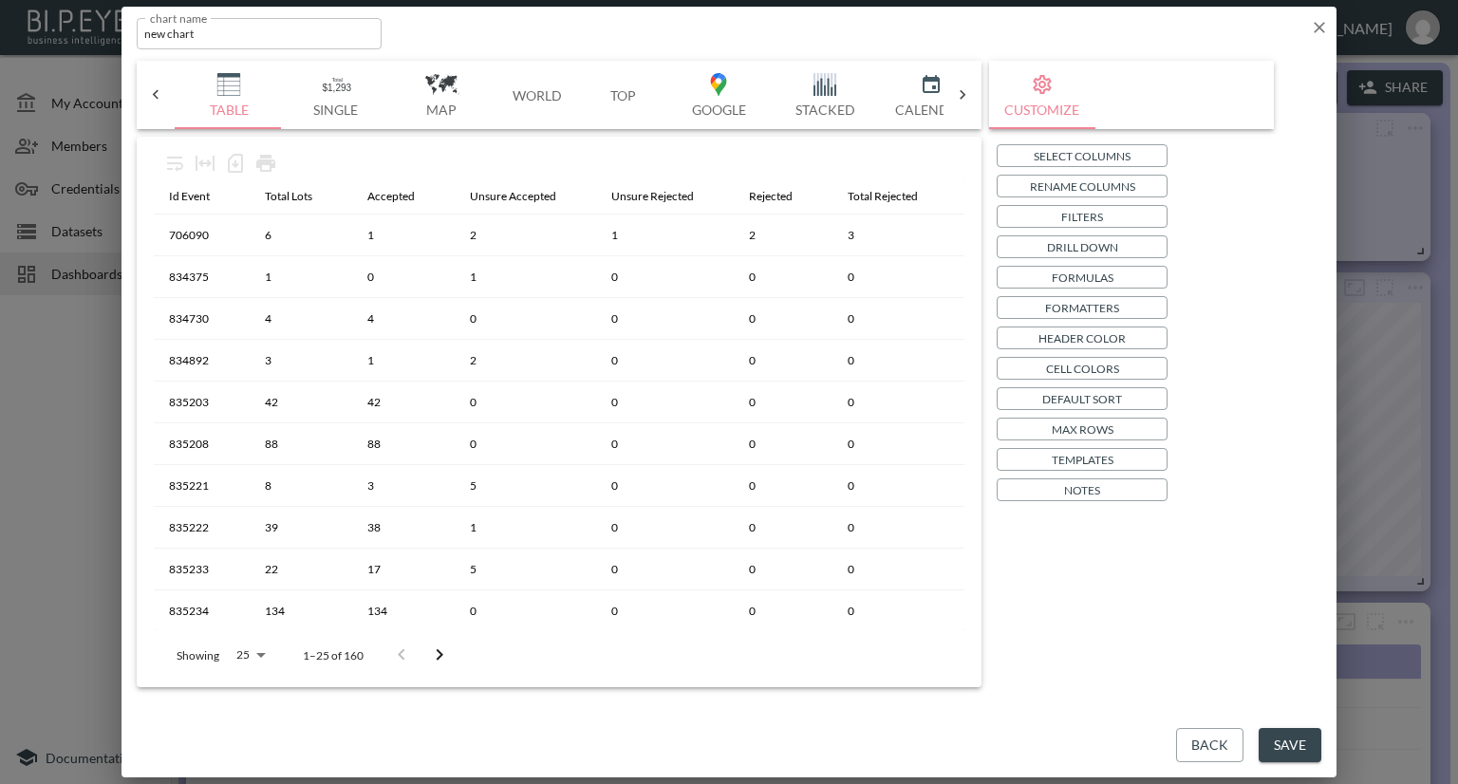
scroll to position [0, 295]
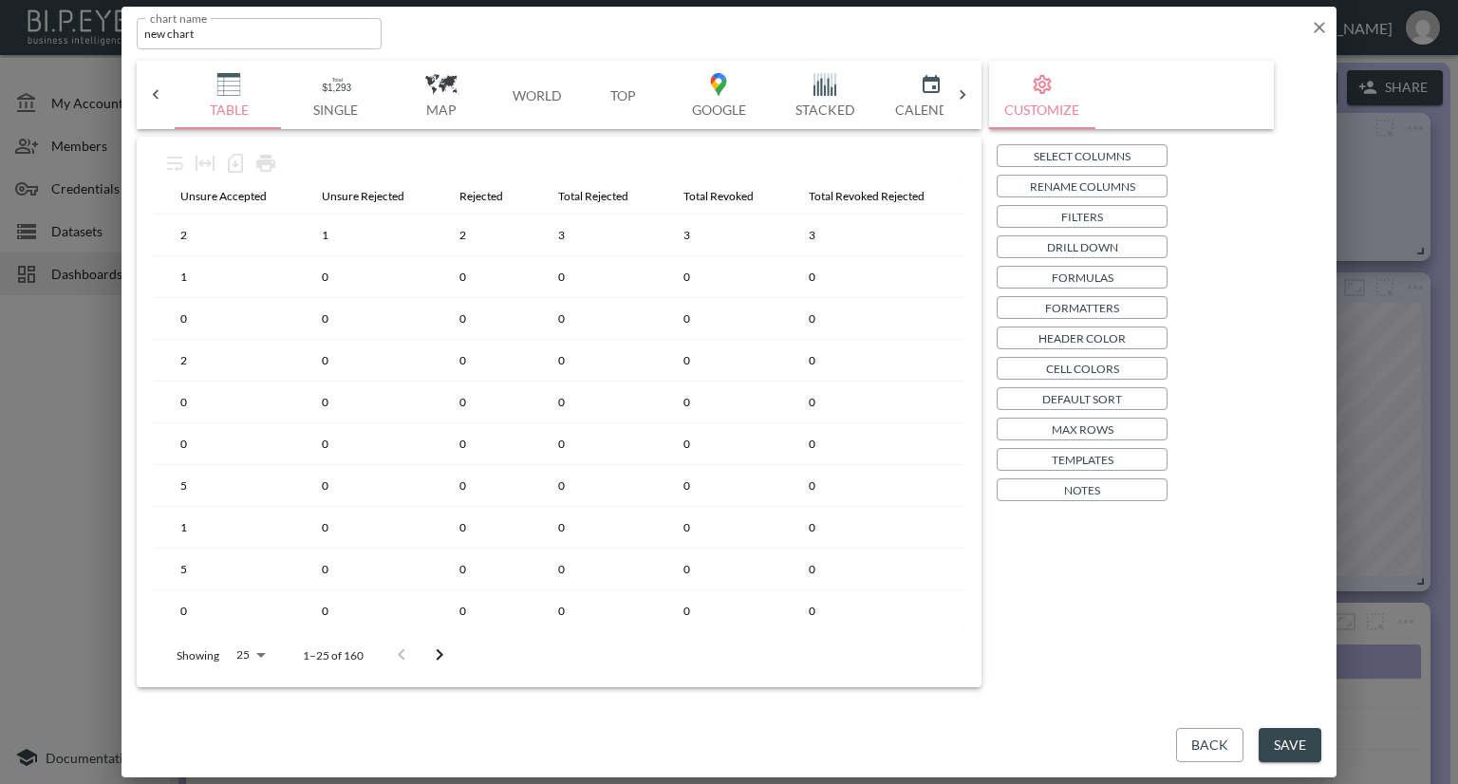
click at [1272, 736] on button "Save" at bounding box center [1290, 745] width 63 height 35
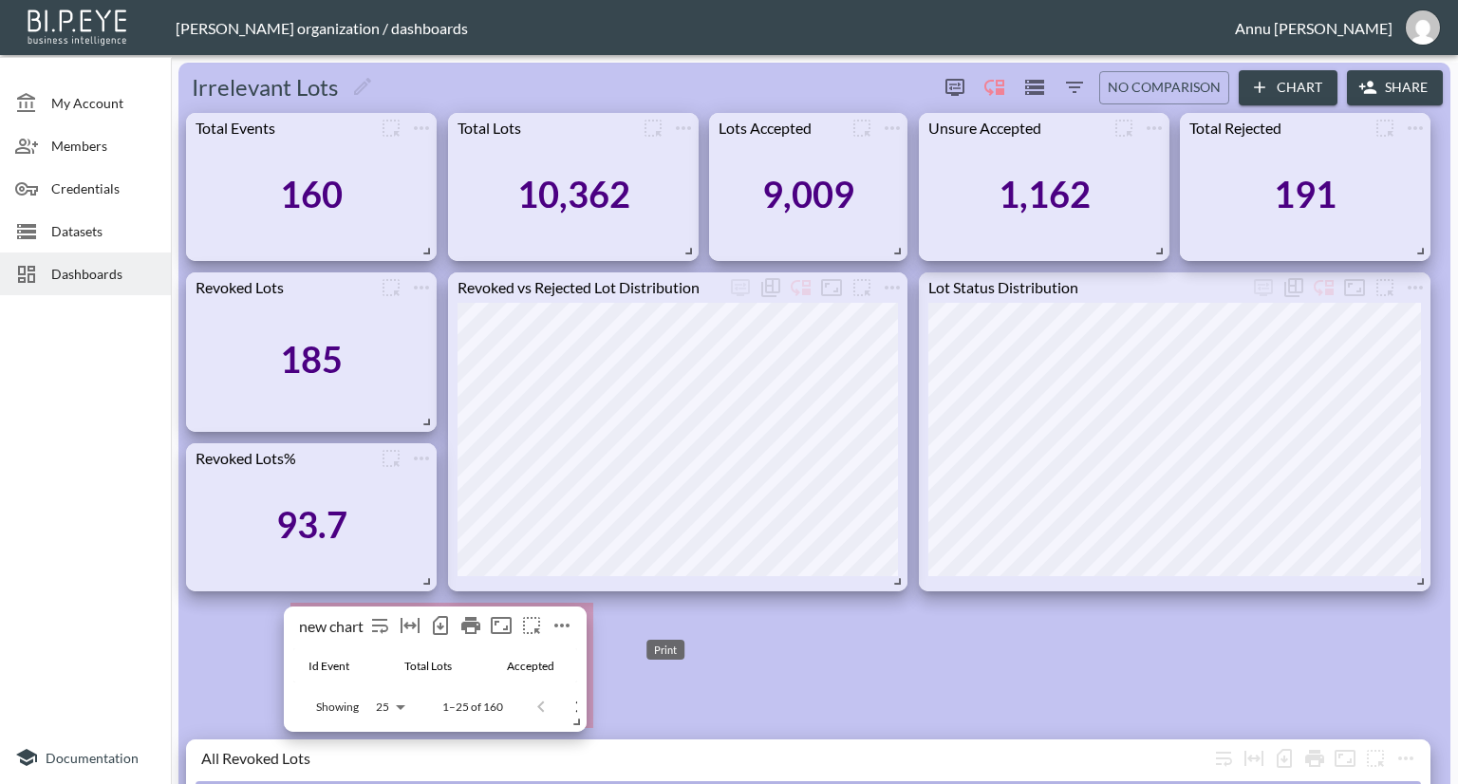
drag, startPoint x: 382, startPoint y: 307, endPoint x: 479, endPoint y: 641, distance: 348.1
click at [479, 641] on div "Print" at bounding box center [471, 625] width 30 height 30
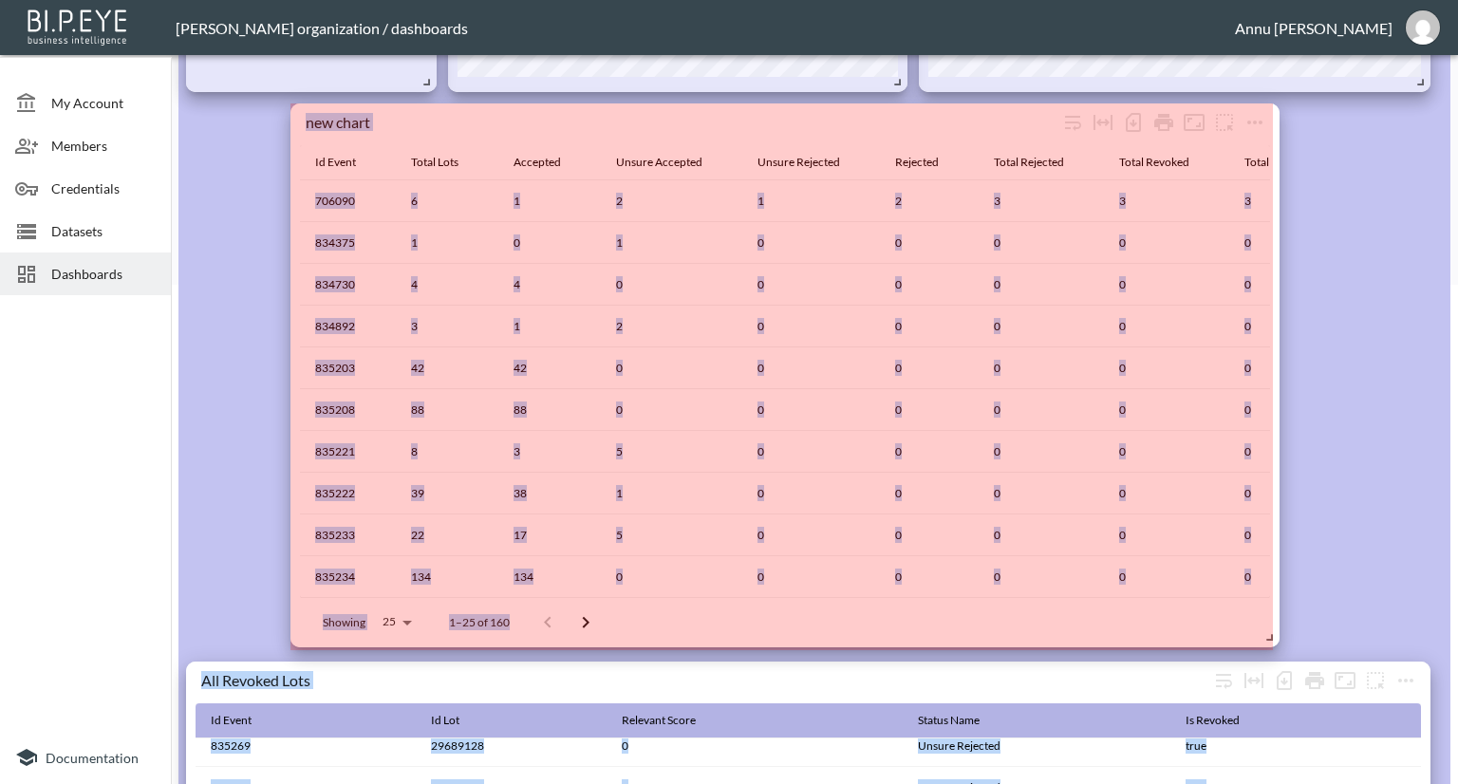
scroll to position [714, 0]
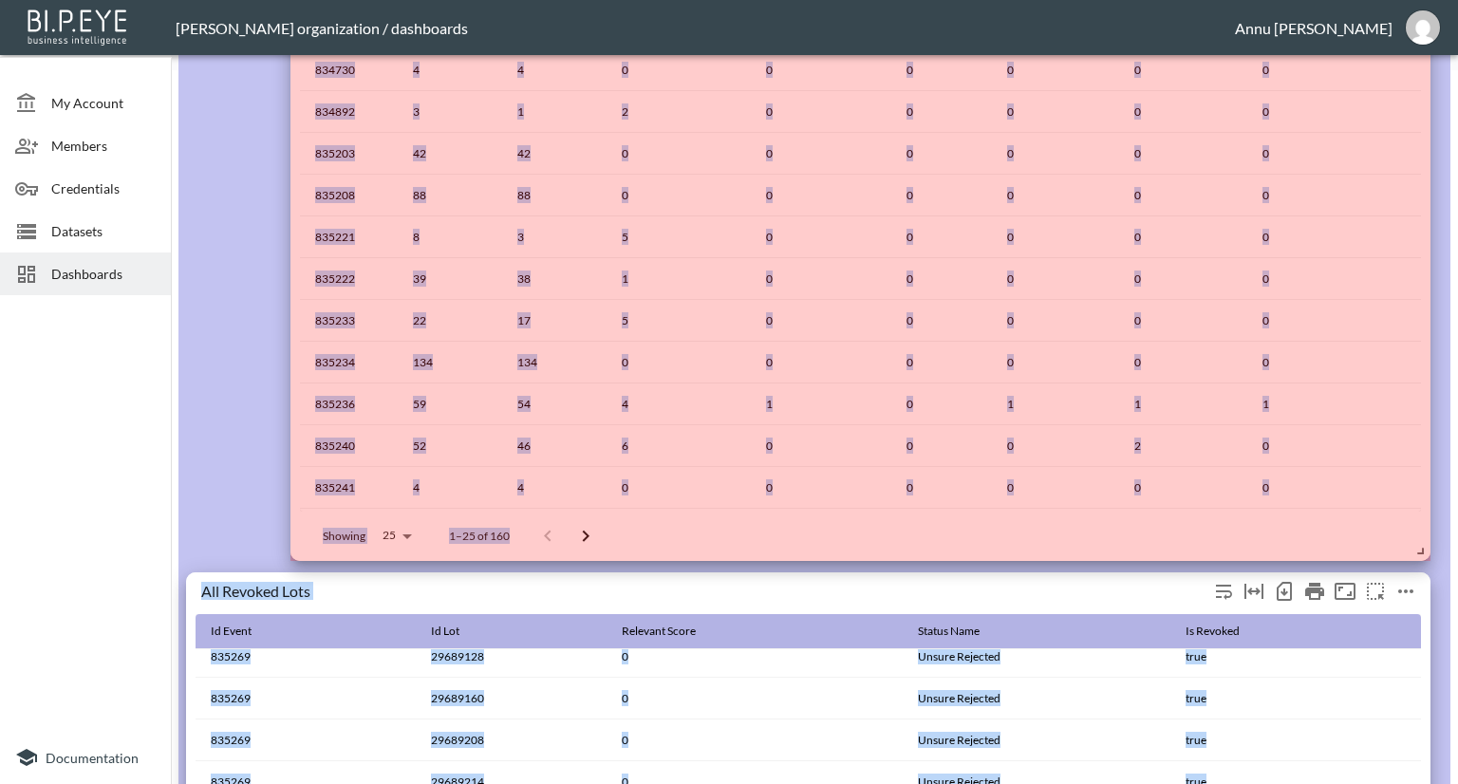
drag, startPoint x: 584, startPoint y: 721, endPoint x: 1398, endPoint y: 572, distance: 827.9
click at [1457, 560] on div "My Account Members Credentials Datasets Dashboards Documentation Irrelevant Lot…" at bounding box center [729, 392] width 1458 height 784
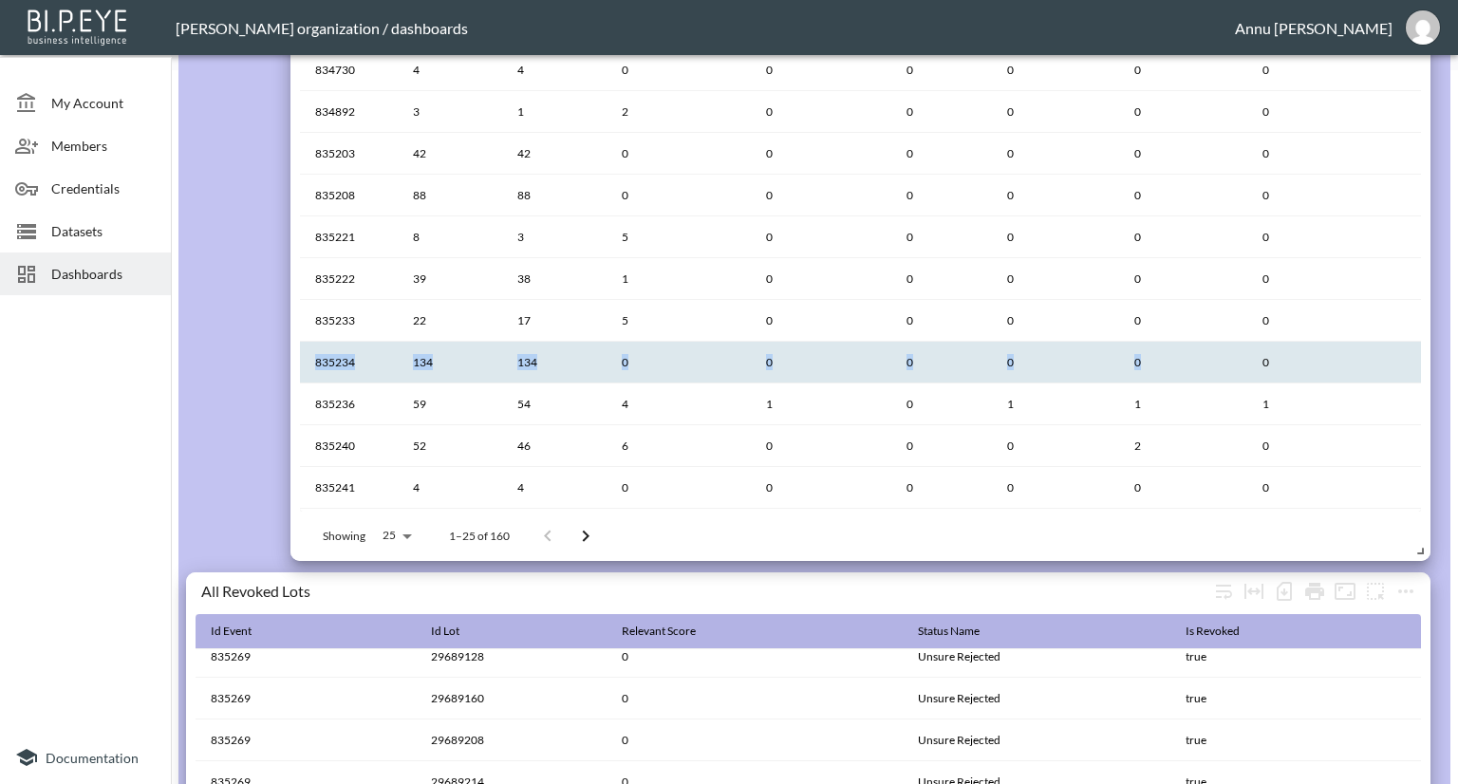
drag, startPoint x: 1359, startPoint y: 341, endPoint x: 1224, endPoint y: 359, distance: 136.0
click at [1224, 359] on tbody "706090 6 1 2 1 2 3 3 3 834375 1 0 1 0 0 0 0 0 834730 4 4 0 0 0 0 0 0 834892 3 1…" at bounding box center [808, 490] width 1225 height 1044
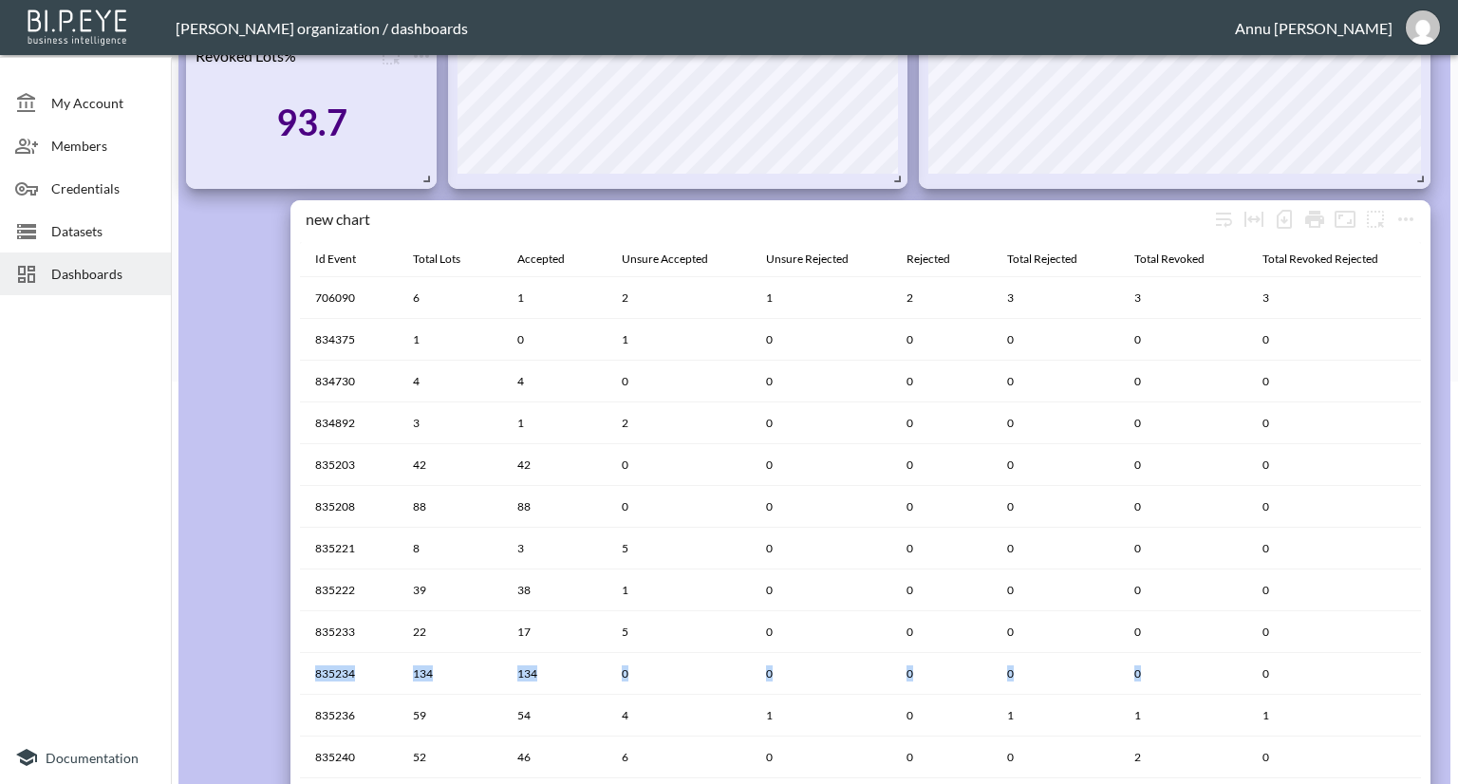
scroll to position [239, 0]
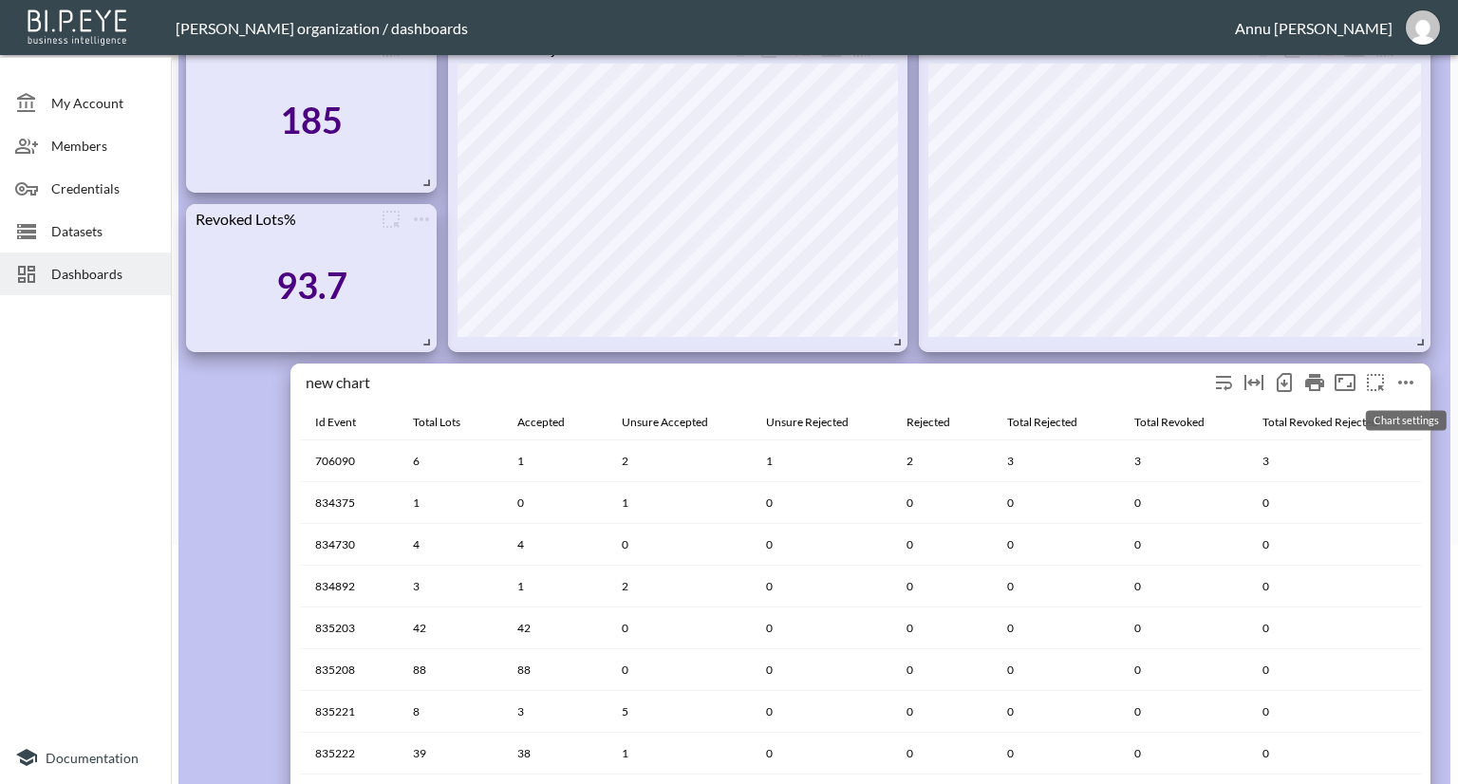
click at [1405, 381] on icon "more" at bounding box center [1405, 383] width 15 height 4
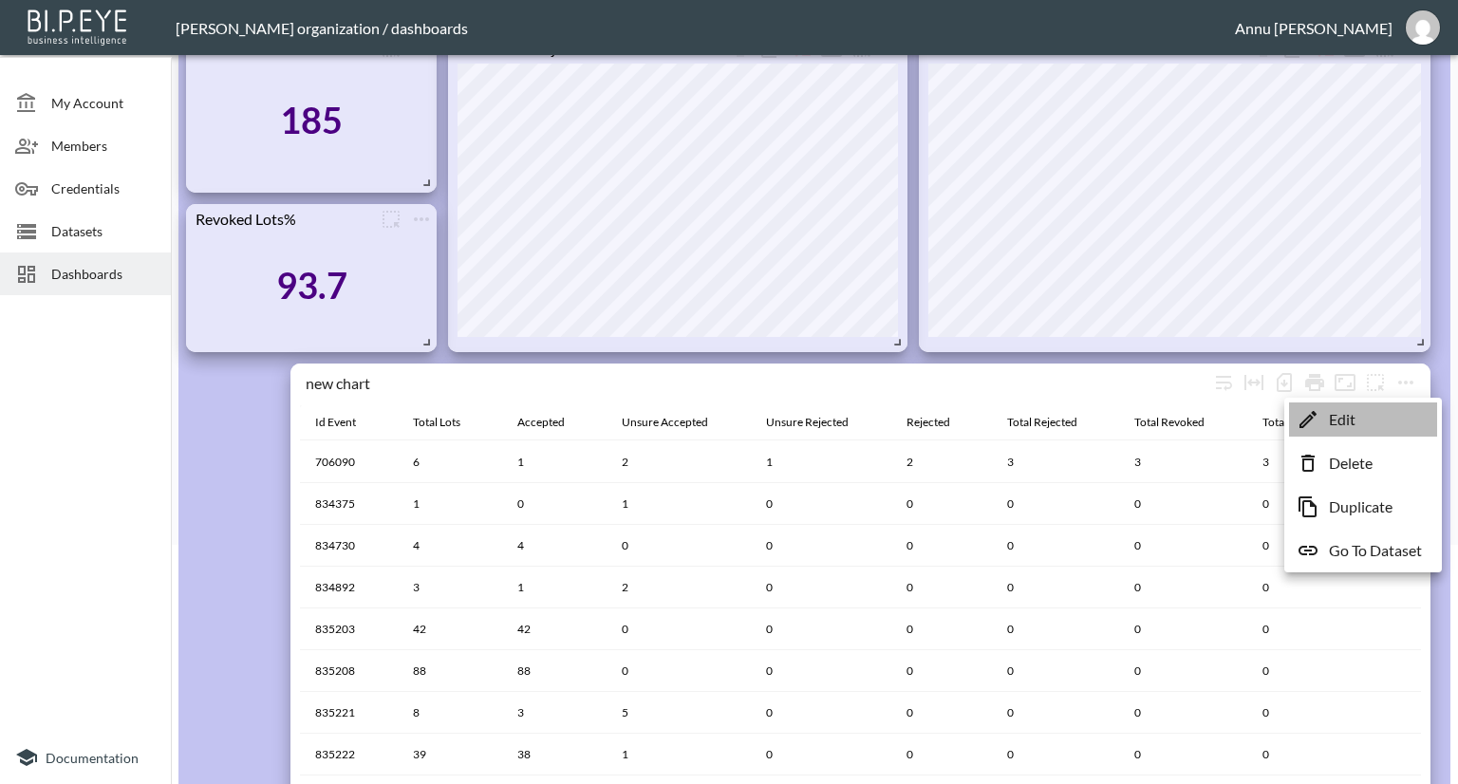
click at [1368, 420] on li "Edit" at bounding box center [1363, 419] width 148 height 34
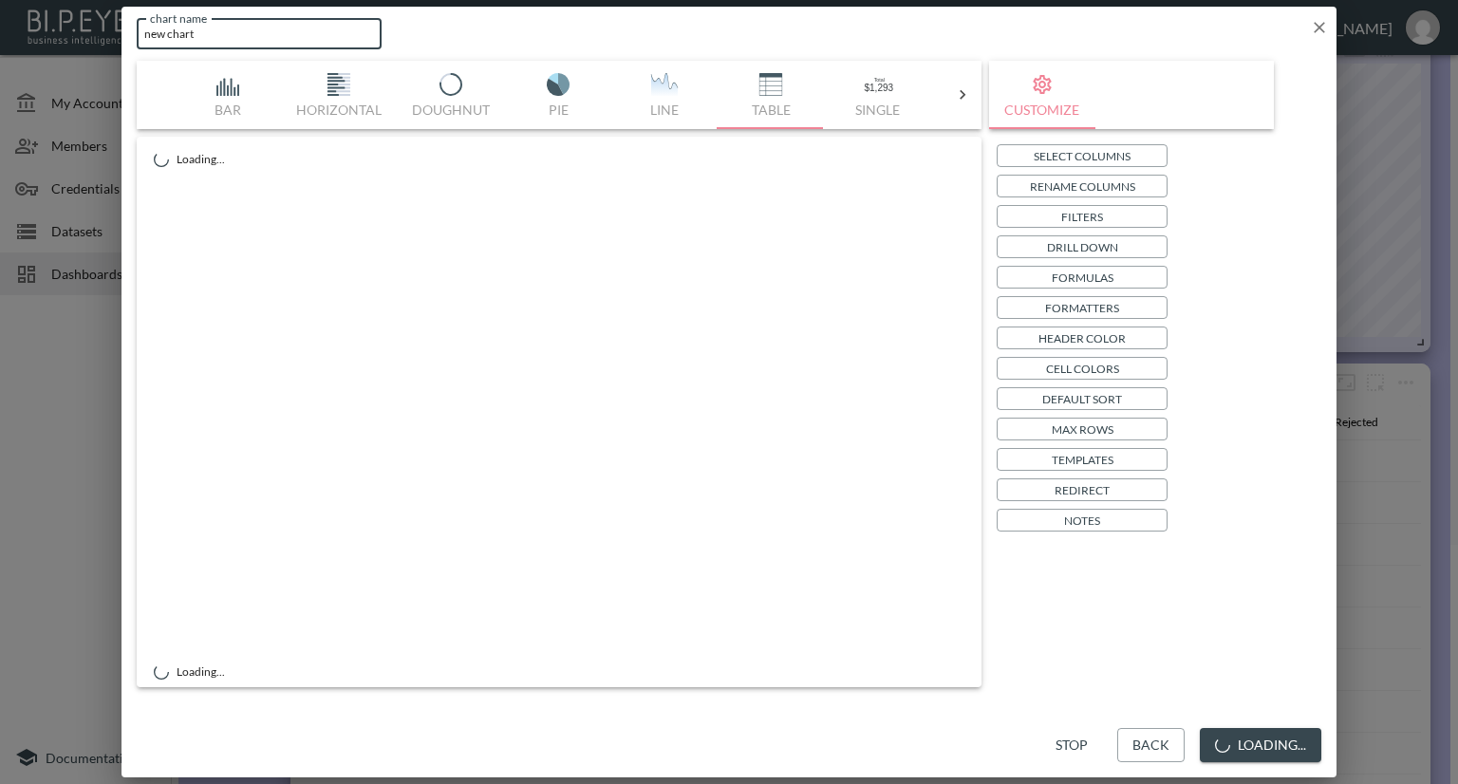
drag, startPoint x: 262, startPoint y: 31, endPoint x: 19, endPoint y: 39, distance: 243.1
click at [19, 40] on div "chart name new chart chart name Bar Horizontal Doughnut Pie Line Table Single M…" at bounding box center [729, 392] width 1458 height 784
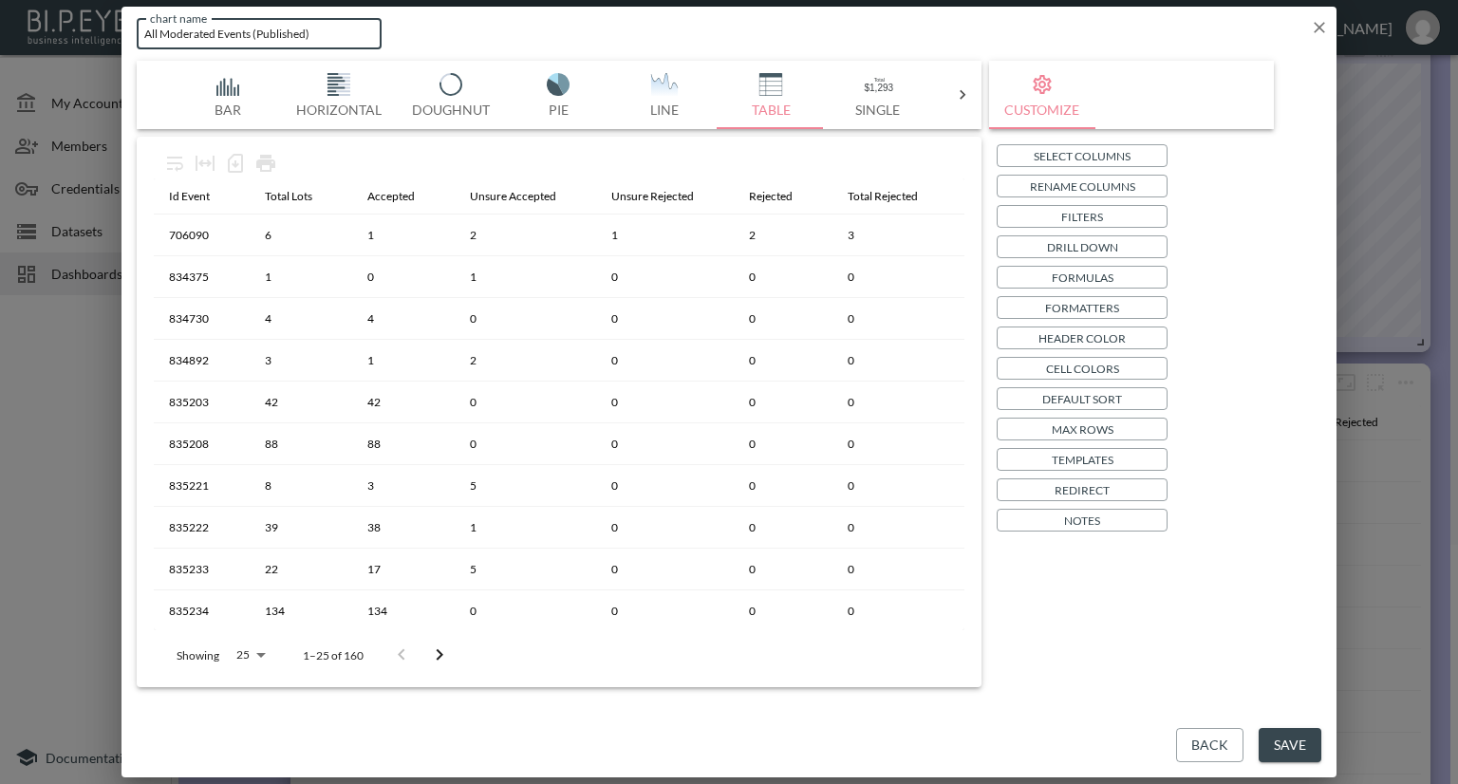
type input "All Moderated Events (Published)"
click at [1277, 741] on button "Save" at bounding box center [1290, 745] width 63 height 35
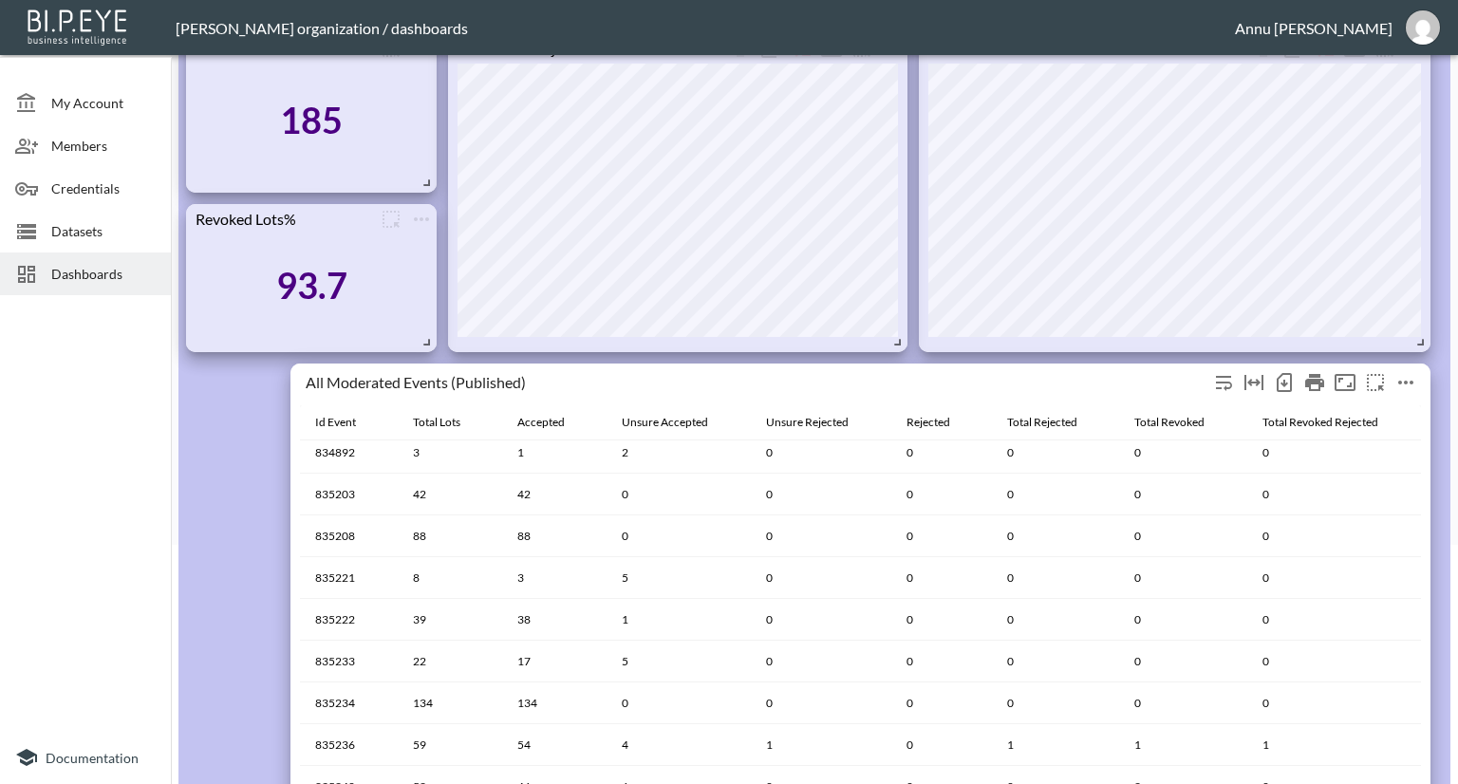
scroll to position [285, 0]
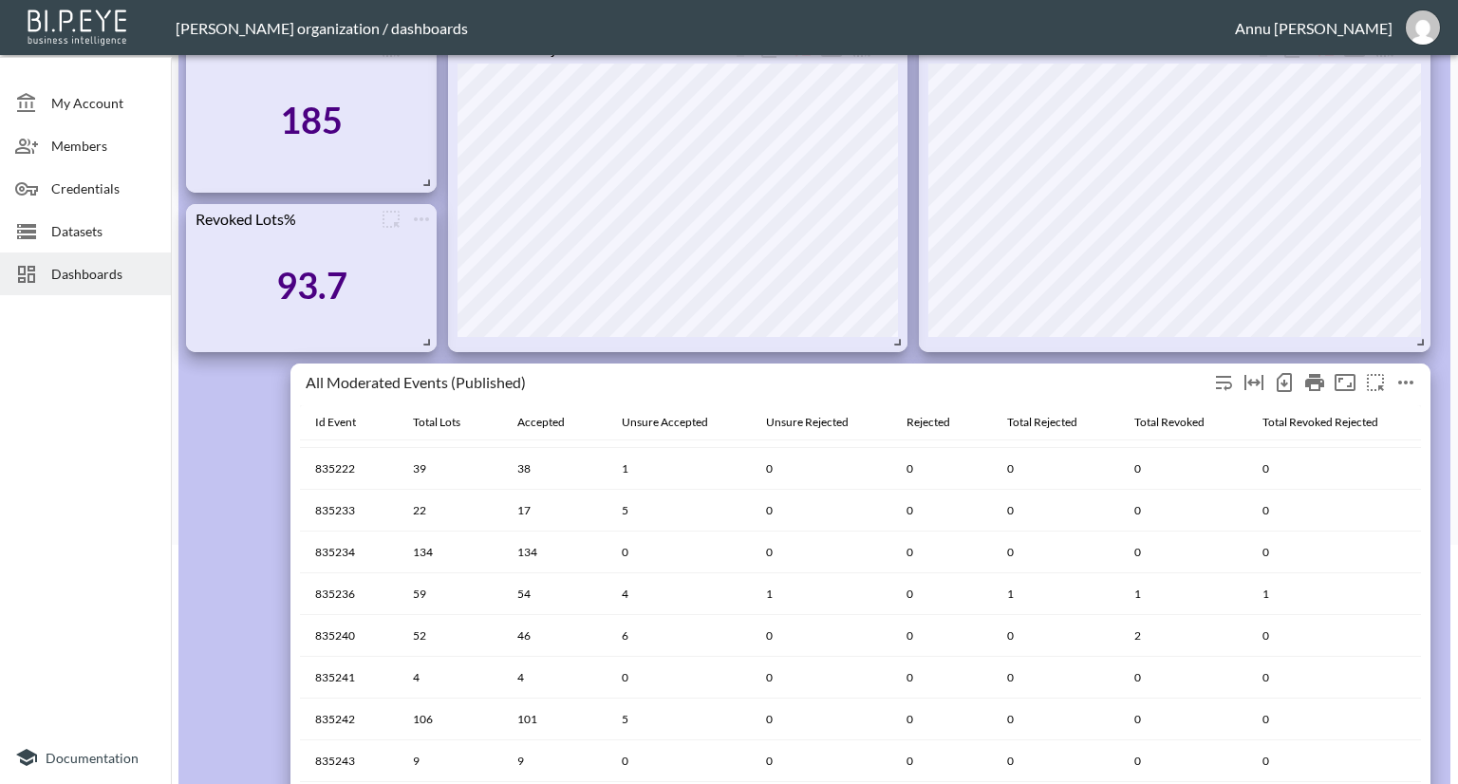
click at [1412, 380] on icon "more" at bounding box center [1405, 382] width 23 height 23
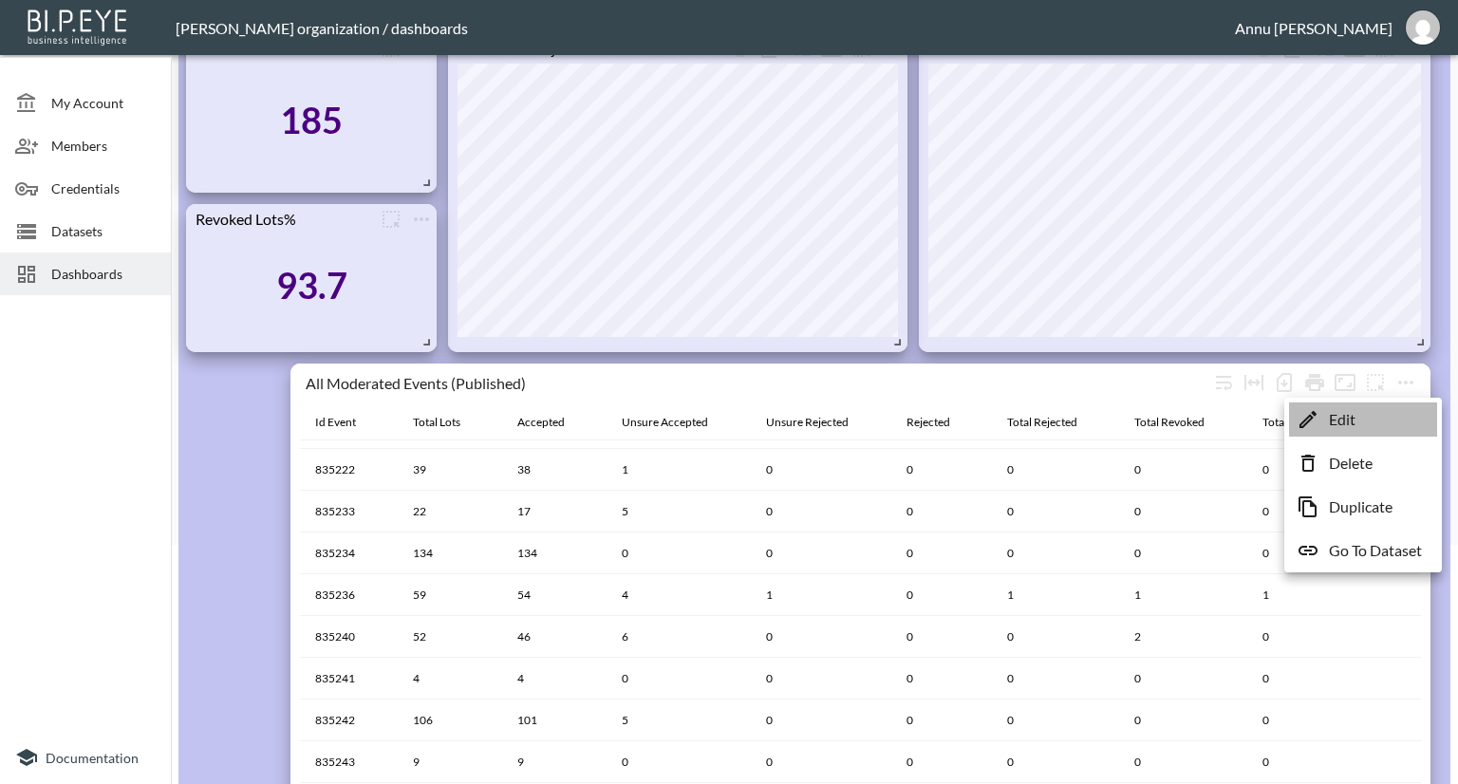
click at [1373, 427] on li "Edit" at bounding box center [1363, 419] width 148 height 34
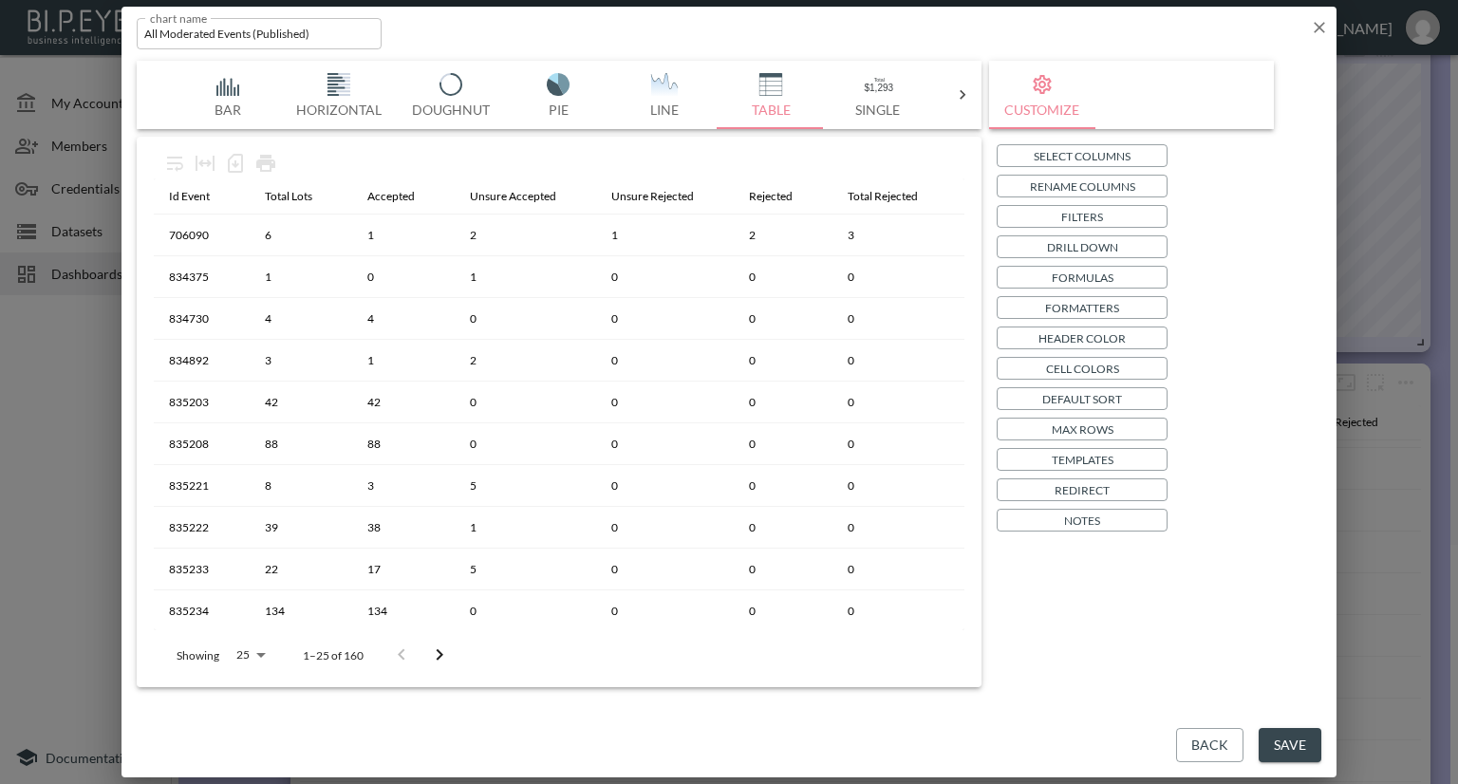
click at [1059, 335] on p "Header Color" at bounding box center [1081, 338] width 87 height 20
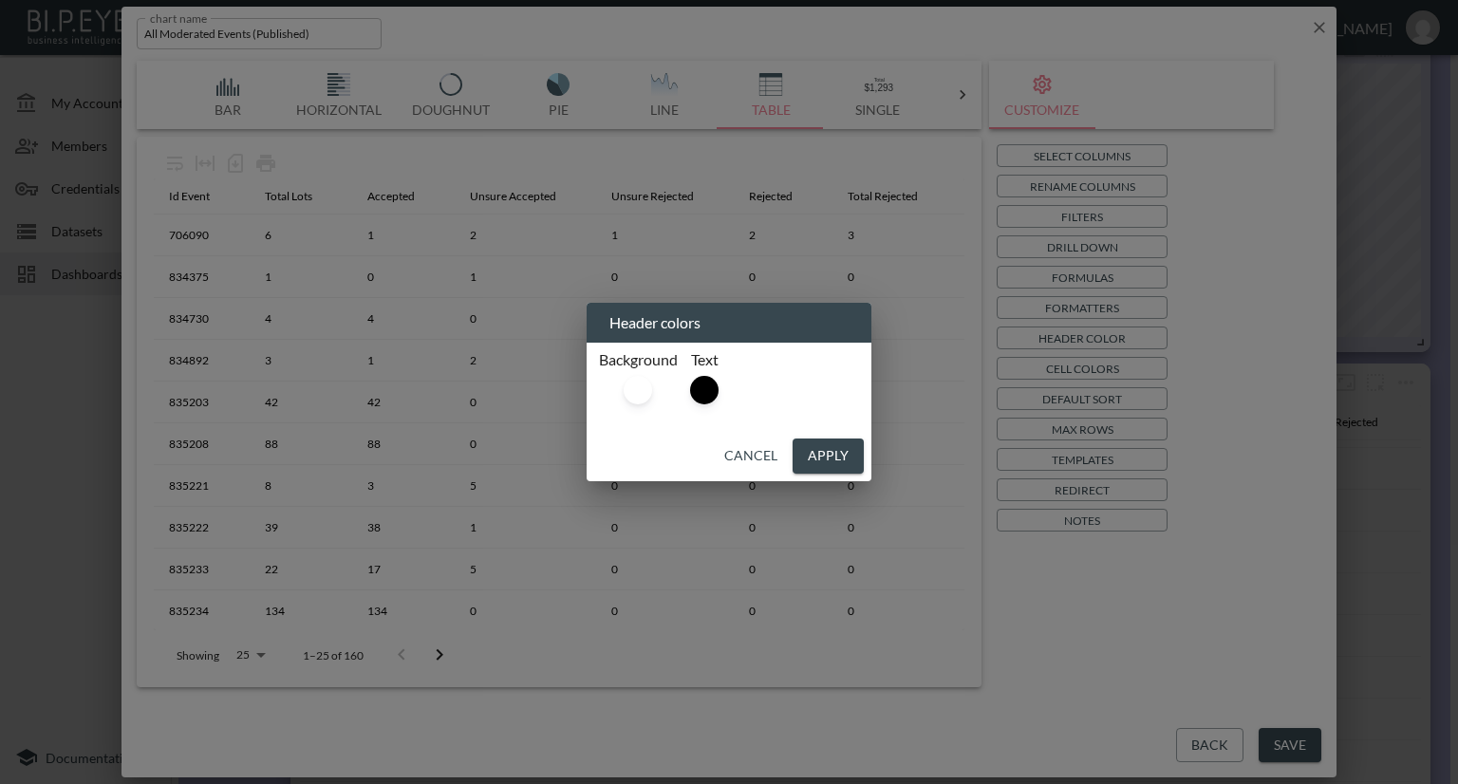
click at [1319, 32] on div "Header colors Background Text Cancel Apply" at bounding box center [729, 392] width 1458 height 784
click at [1315, 24] on div "Header colors Background Text Cancel Apply" at bounding box center [729, 392] width 1458 height 784
click at [1232, 739] on div "Header colors Background Text Cancel Apply" at bounding box center [729, 392] width 1458 height 784
click at [748, 459] on button "Cancel" at bounding box center [751, 456] width 68 height 35
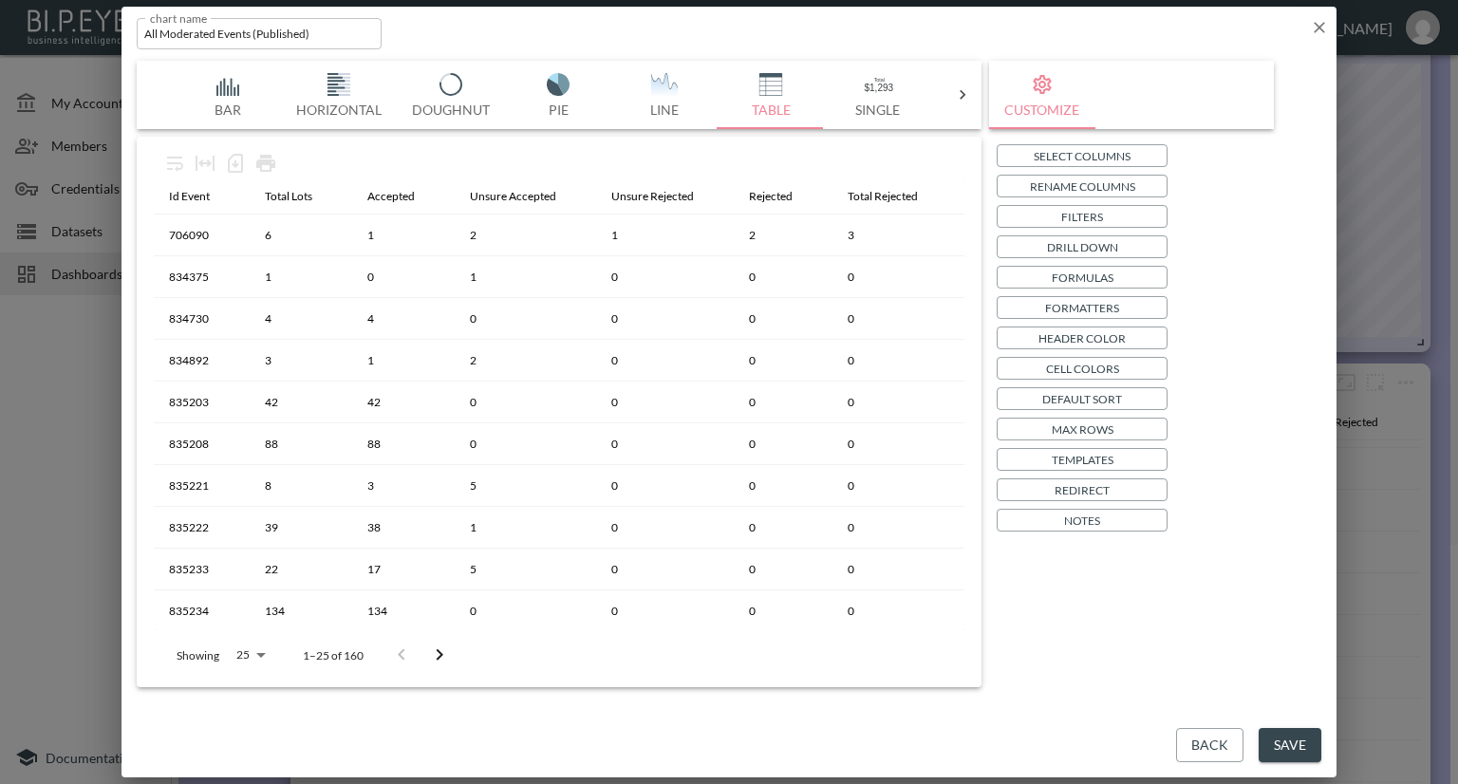
click at [1319, 26] on icon "button" at bounding box center [1319, 27] width 11 height 11
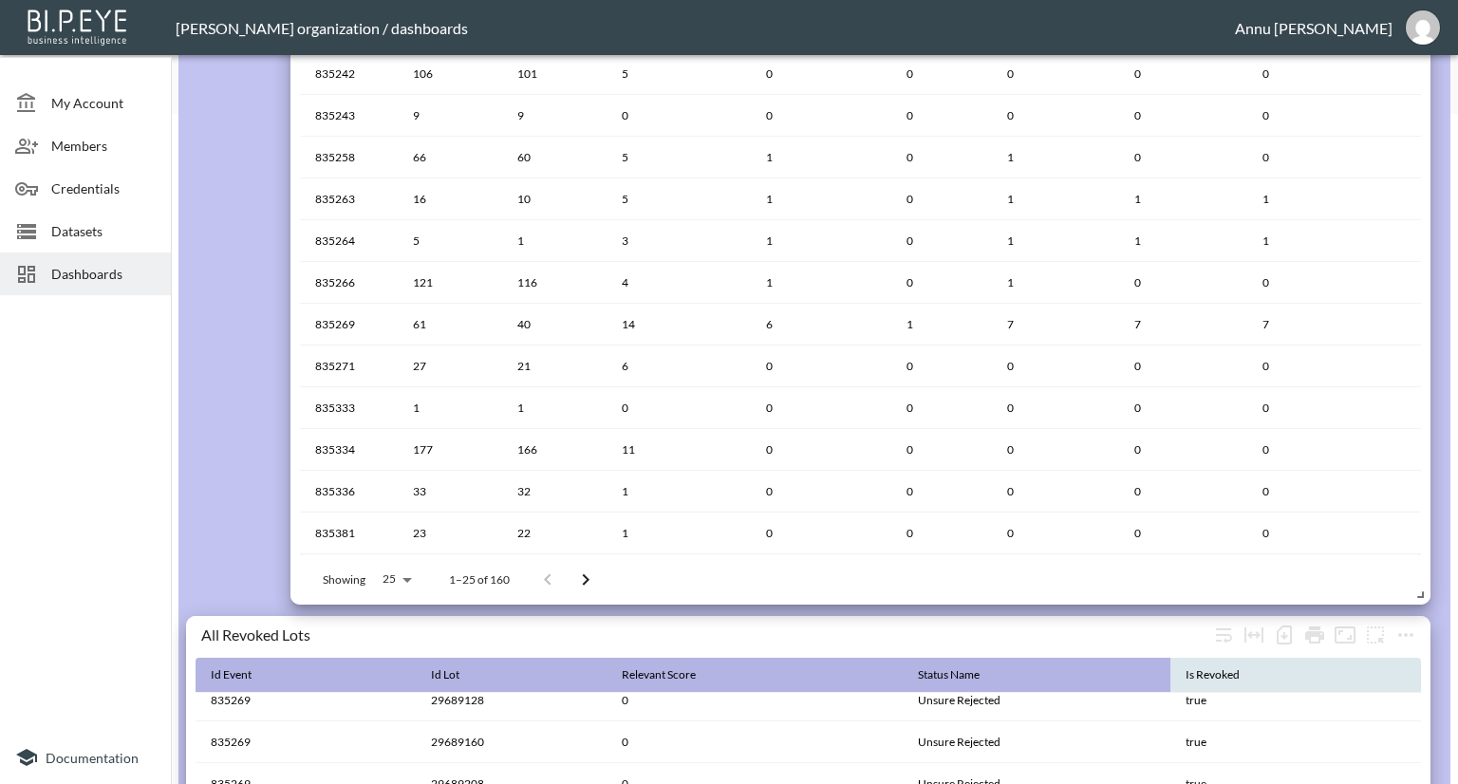
scroll to position [714, 0]
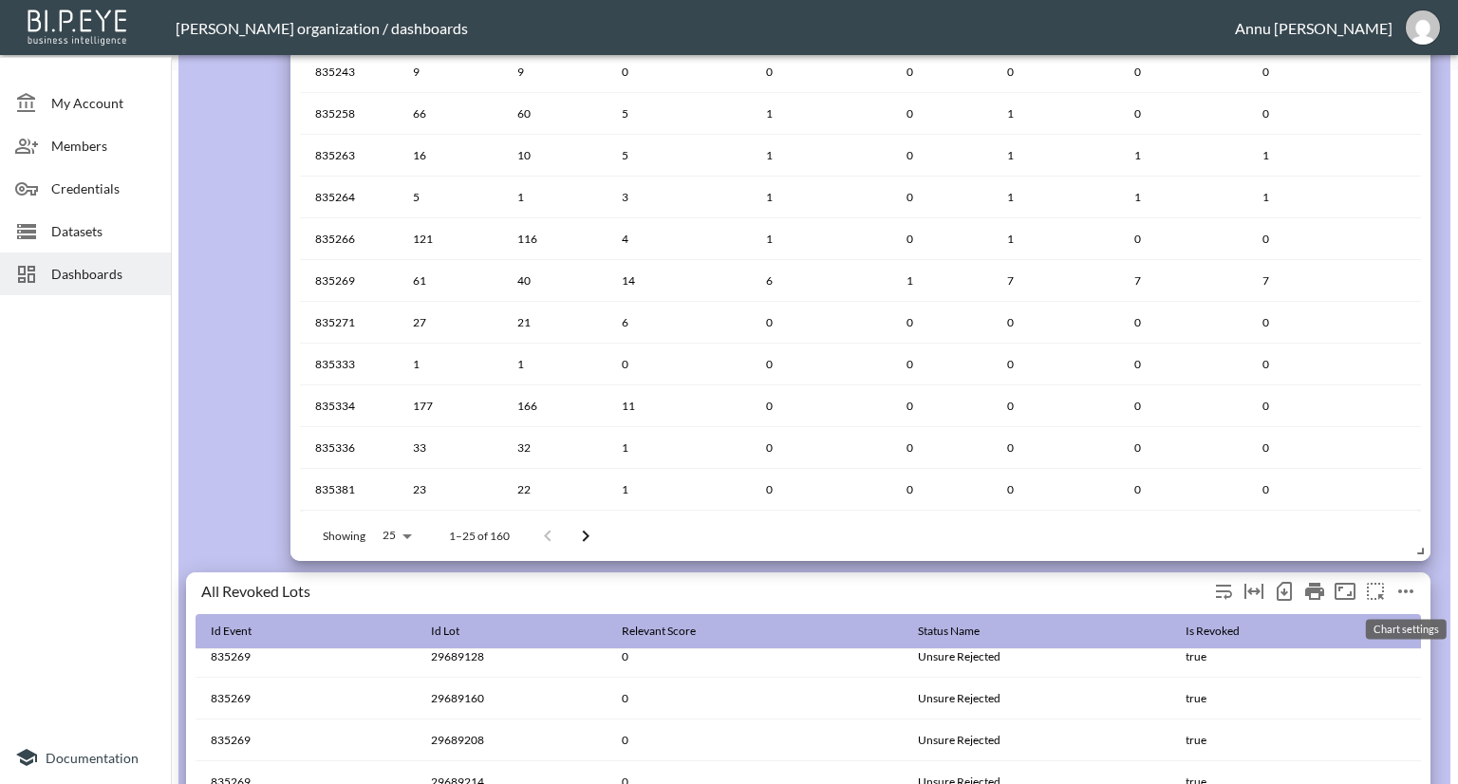
click at [1403, 590] on icon "more" at bounding box center [1405, 591] width 23 height 23
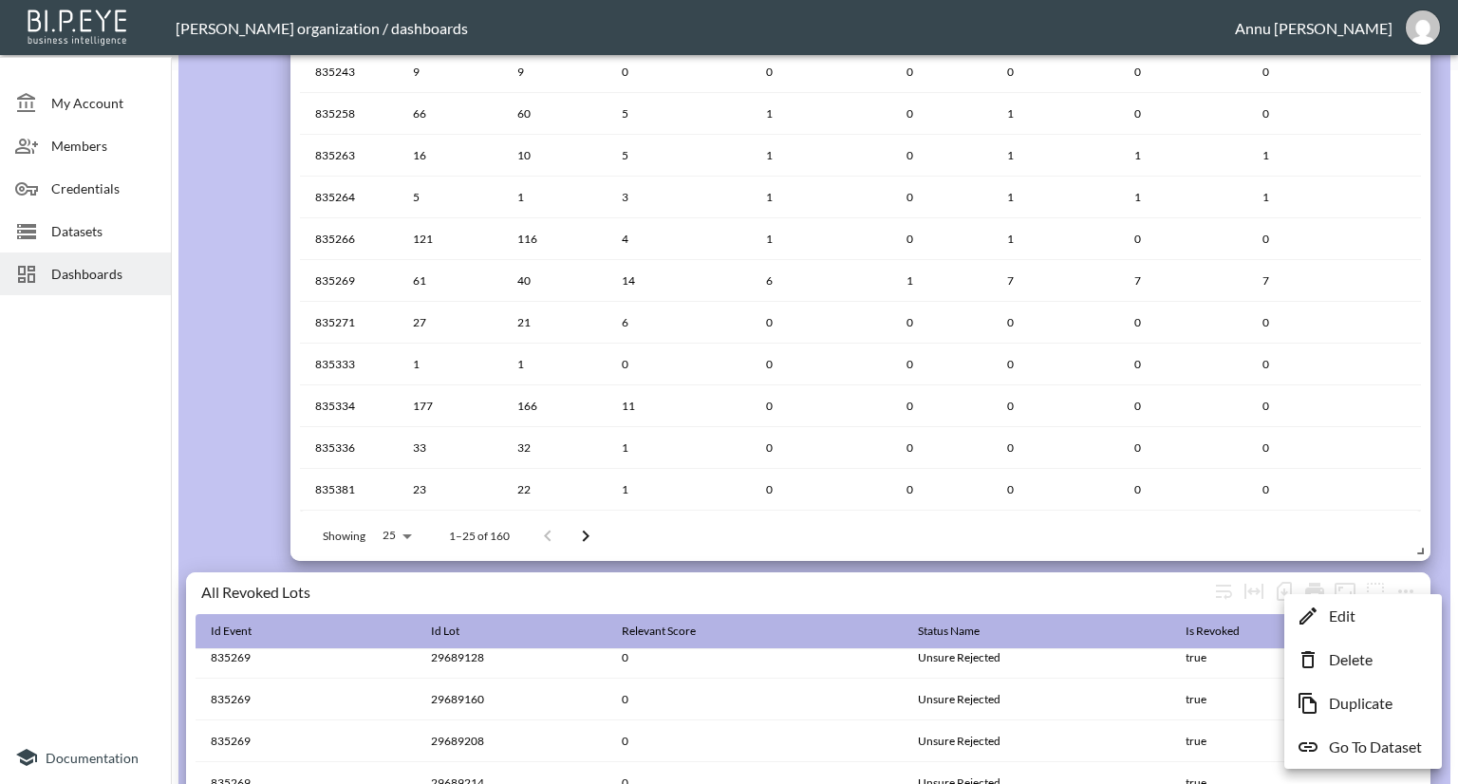
click at [1383, 615] on li "Edit" at bounding box center [1363, 616] width 148 height 34
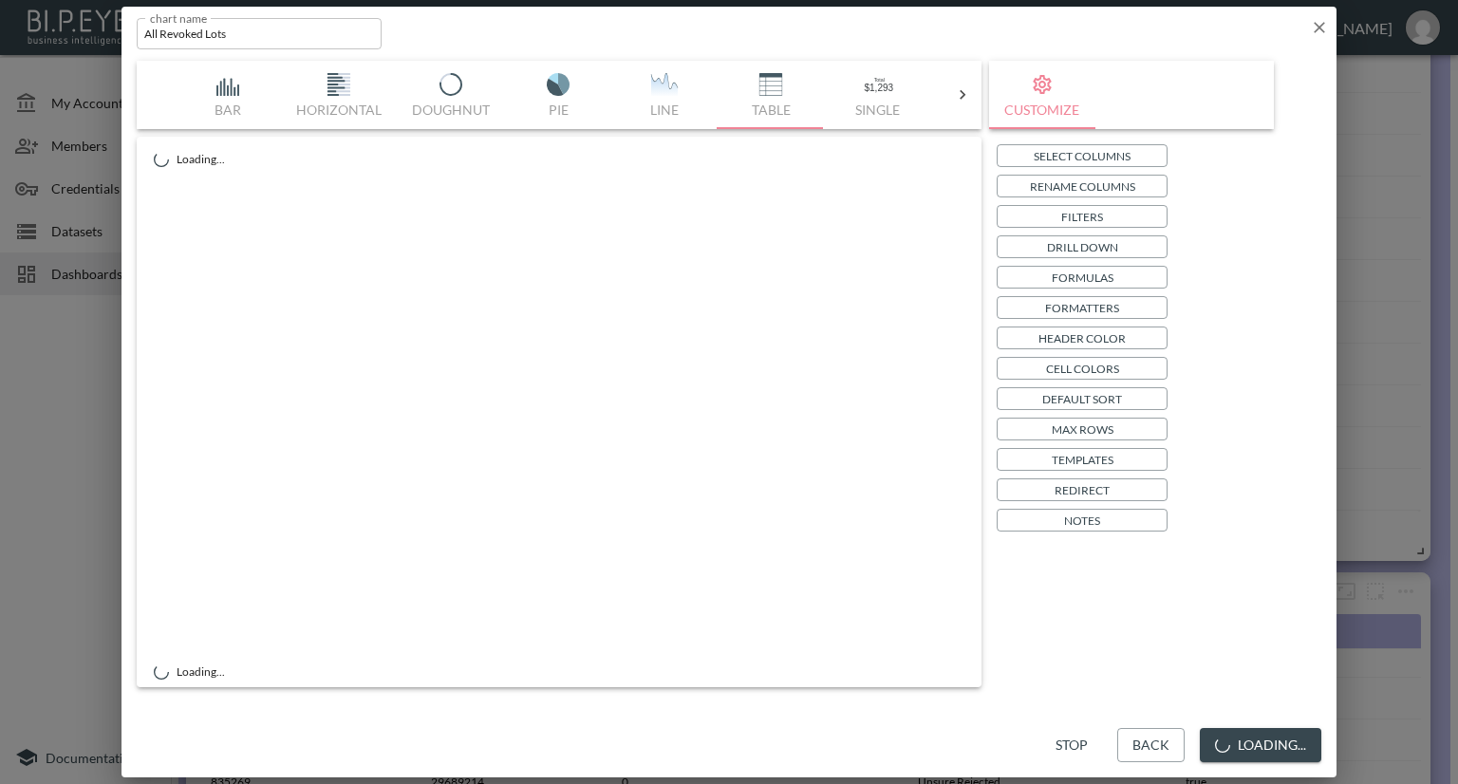
click at [1056, 340] on p "Header Color" at bounding box center [1081, 338] width 87 height 20
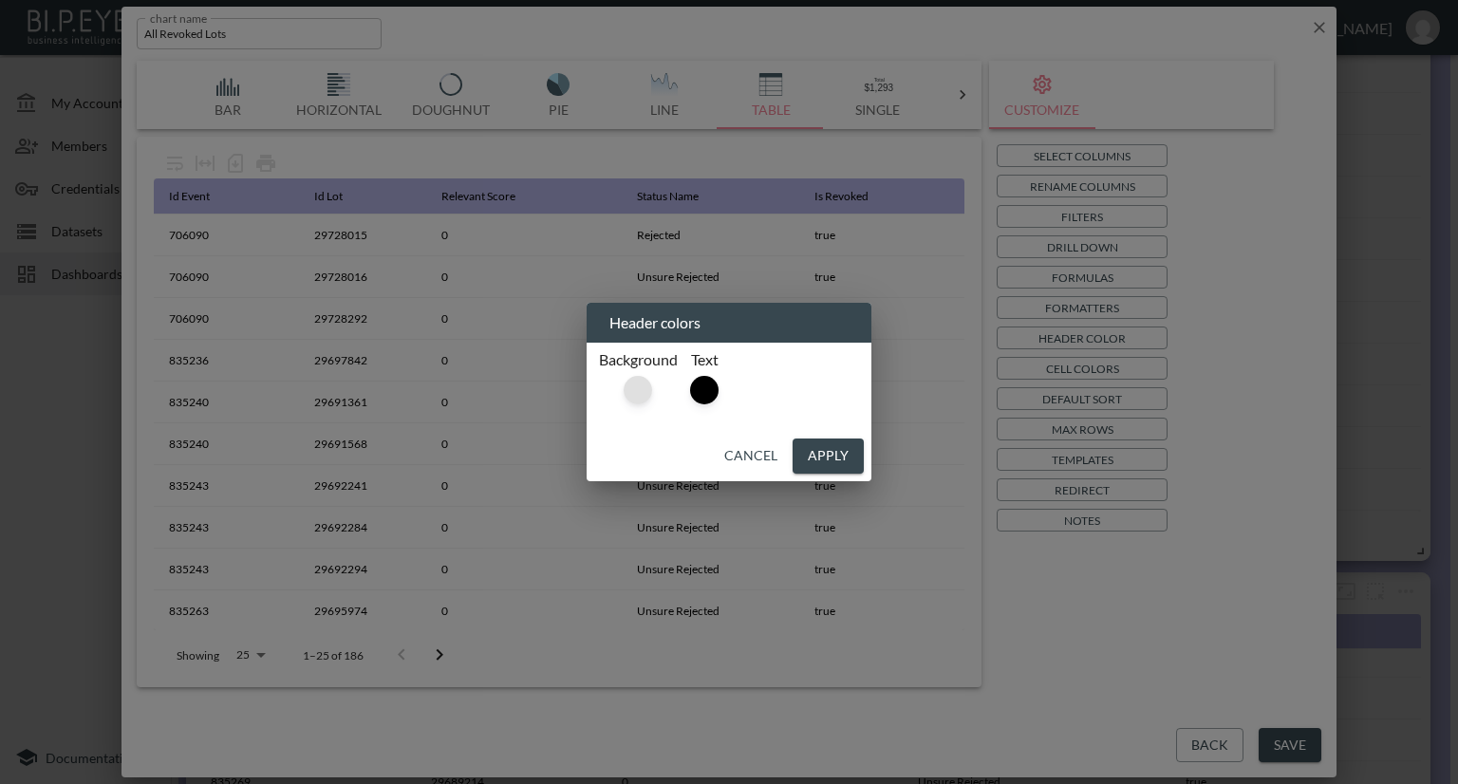
click at [642, 397] on div at bounding box center [638, 390] width 28 height 28
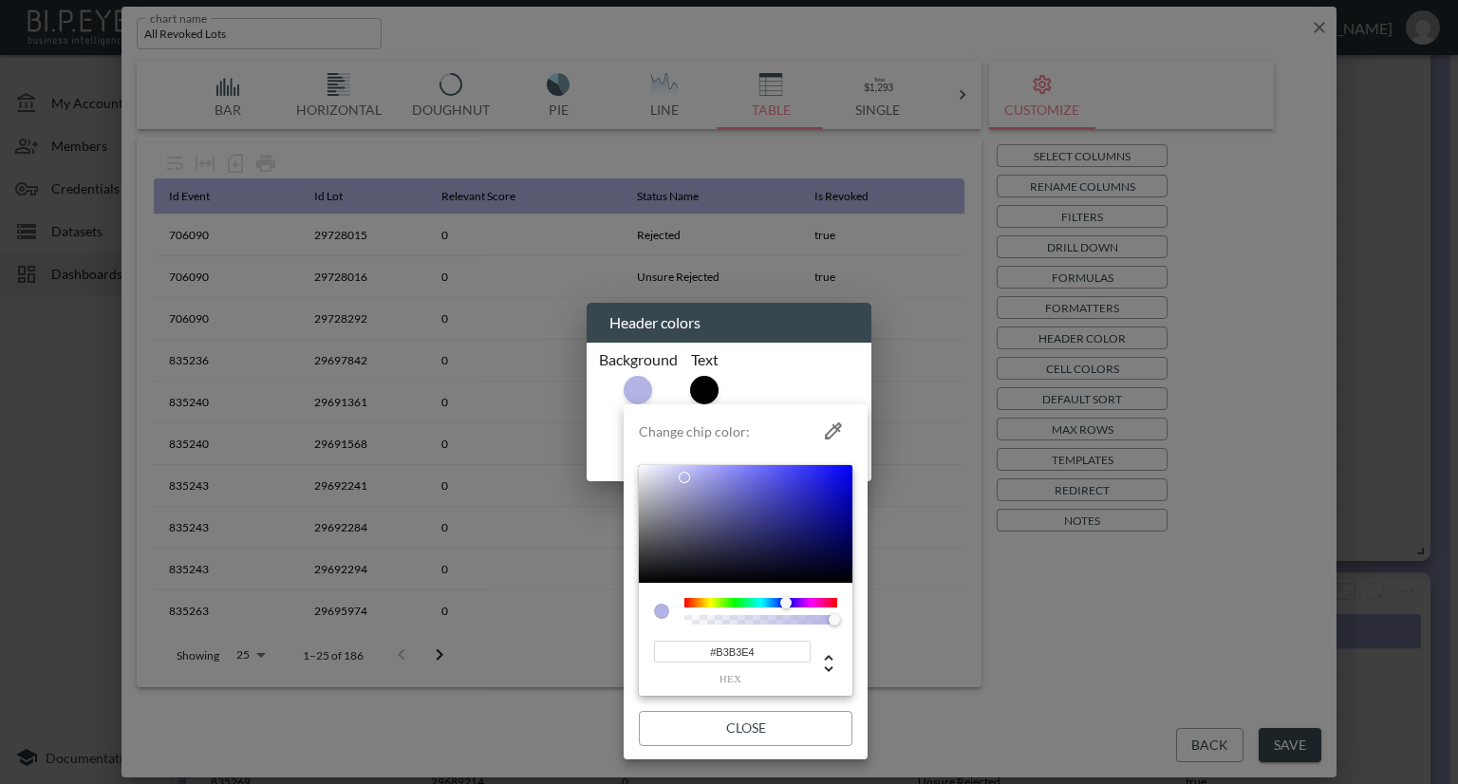
drag, startPoint x: 763, startPoint y: 648, endPoint x: 641, endPoint y: 643, distance: 122.6
click at [643, 646] on div "#B3B3E4 hex" at bounding box center [746, 640] width 214 height 114
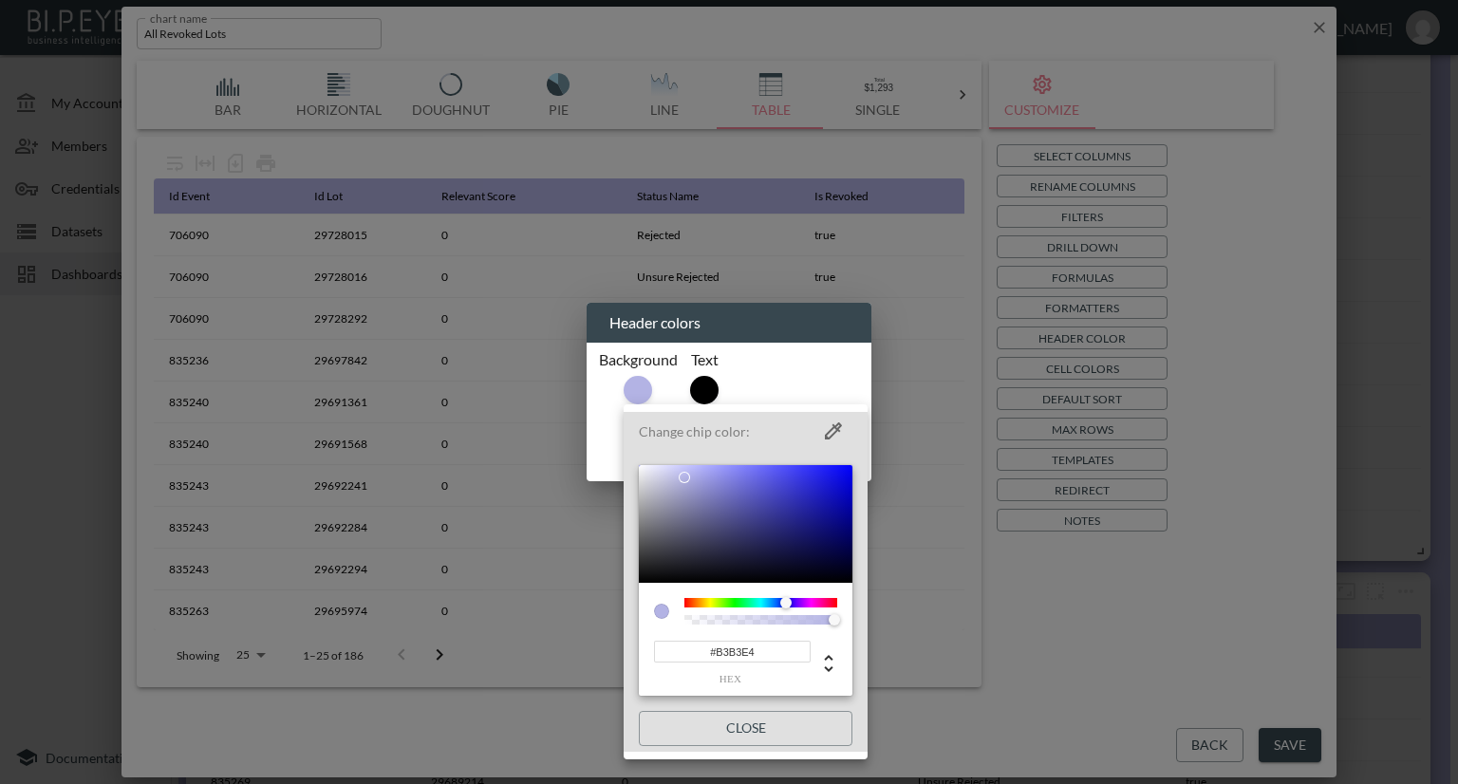
click at [1239, 741] on div at bounding box center [729, 392] width 1458 height 784
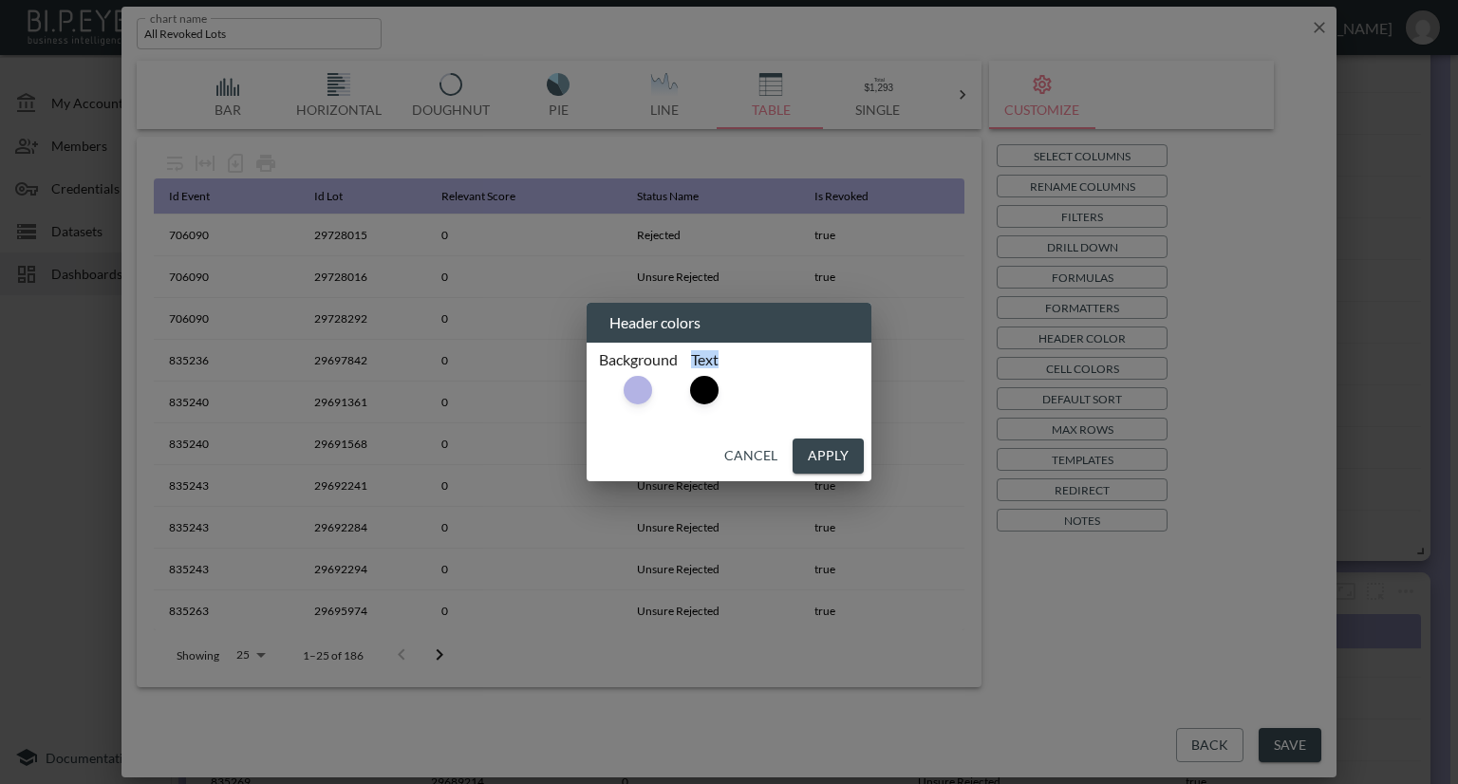
click at [1221, 746] on div "Header colors Background Text Cancel Apply" at bounding box center [729, 392] width 1458 height 784
click at [1220, 744] on div "Header colors Background Text Cancel Apply" at bounding box center [729, 392] width 1458 height 784
click at [753, 458] on button "Cancel" at bounding box center [751, 456] width 68 height 35
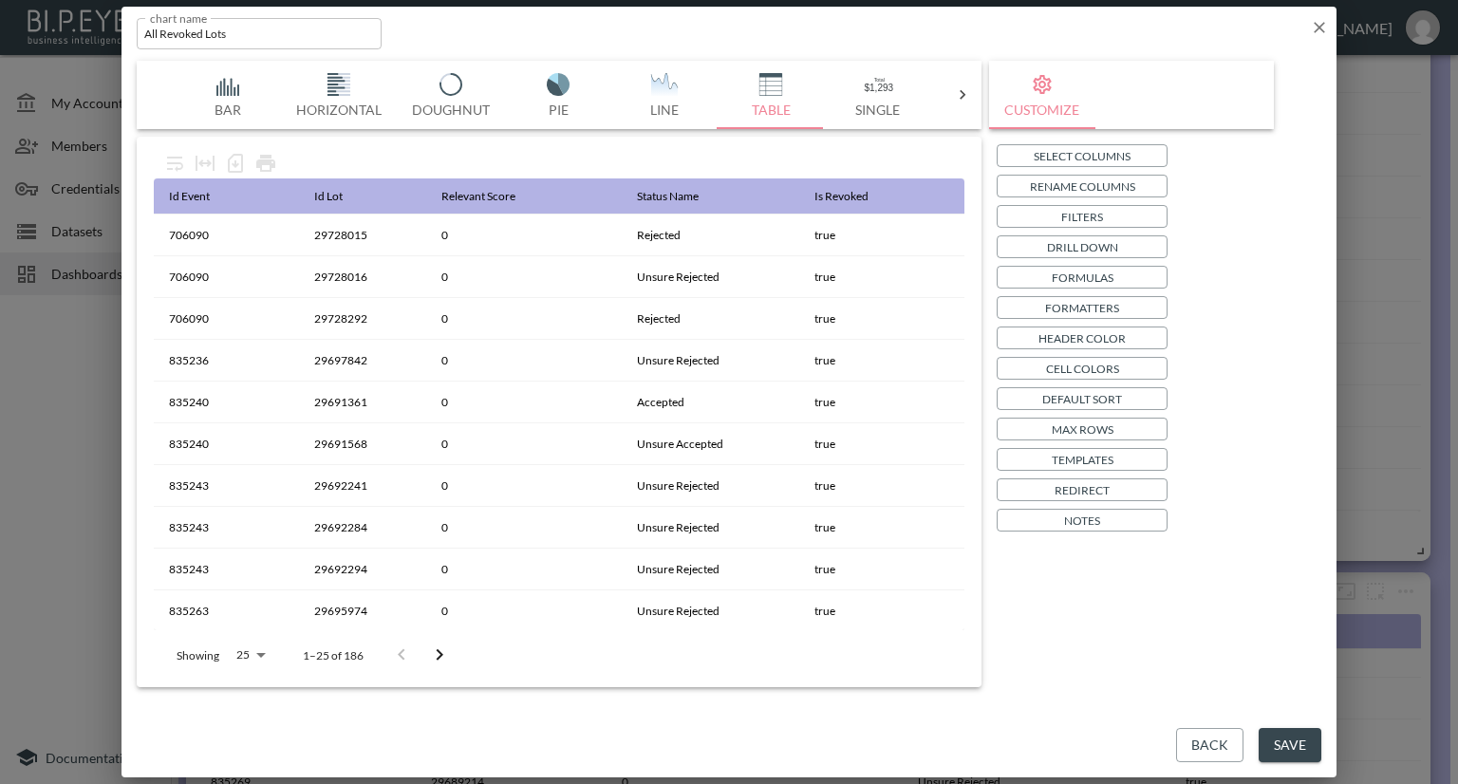
click at [1314, 26] on icon "button" at bounding box center [1319, 27] width 19 height 19
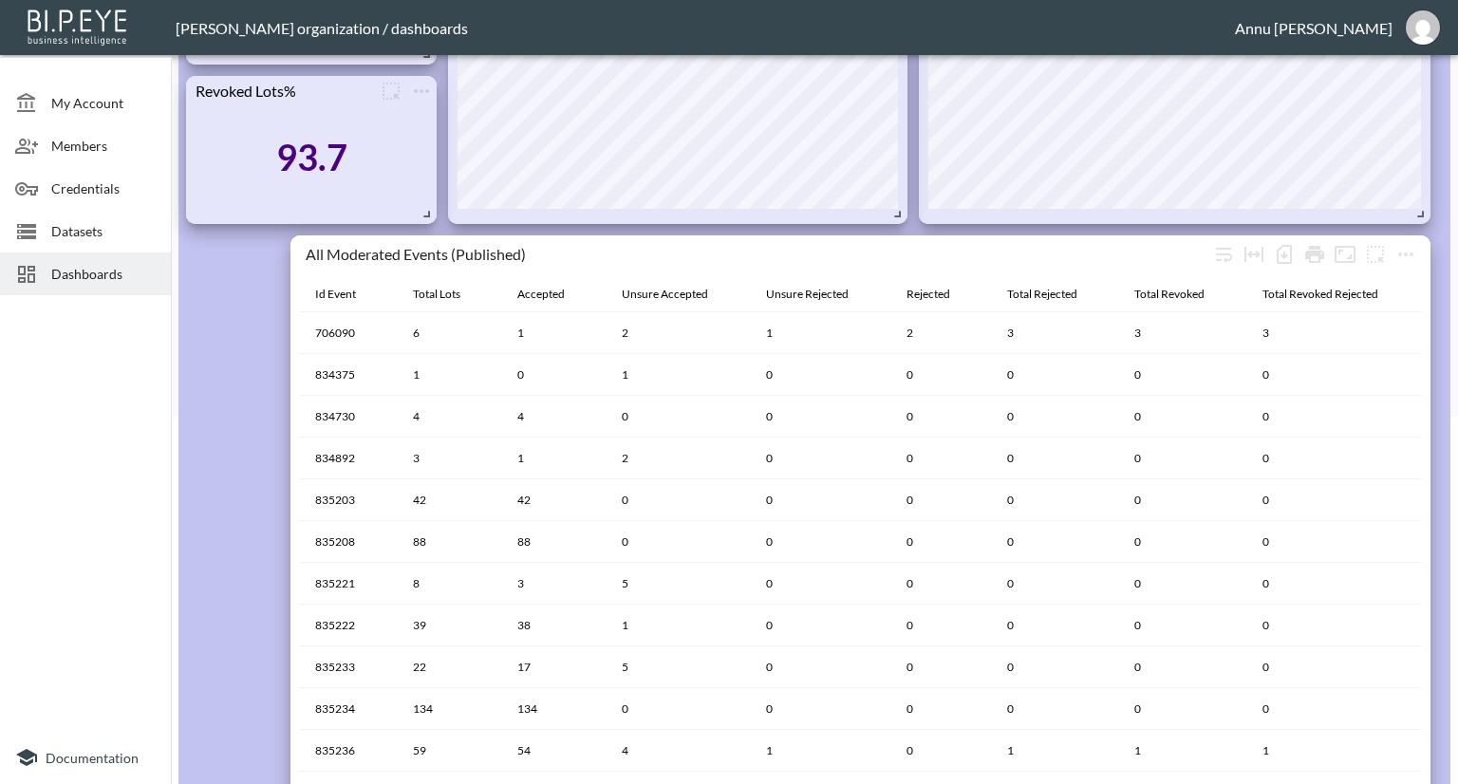
scroll to position [334, 0]
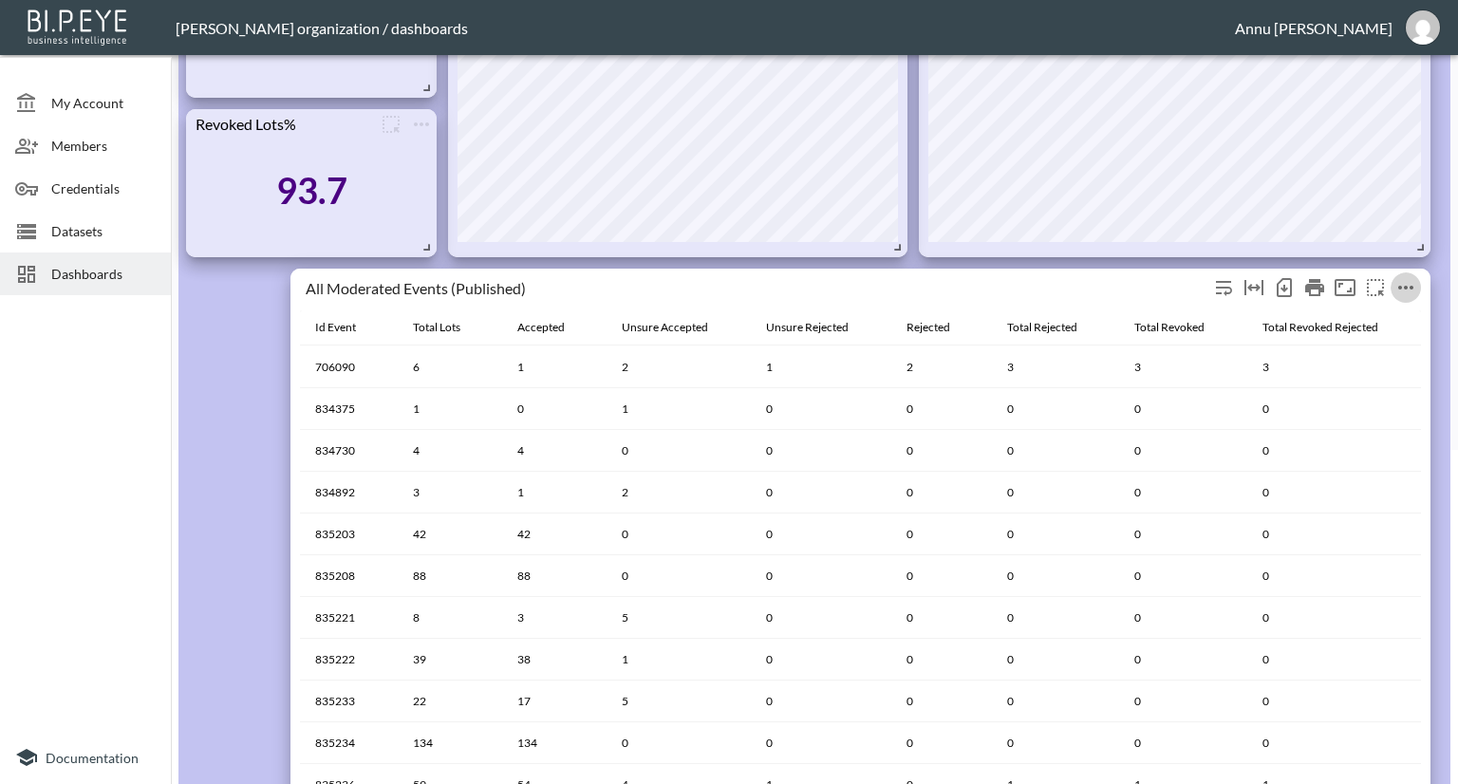
click at [1409, 292] on icon "more" at bounding box center [1405, 287] width 23 height 23
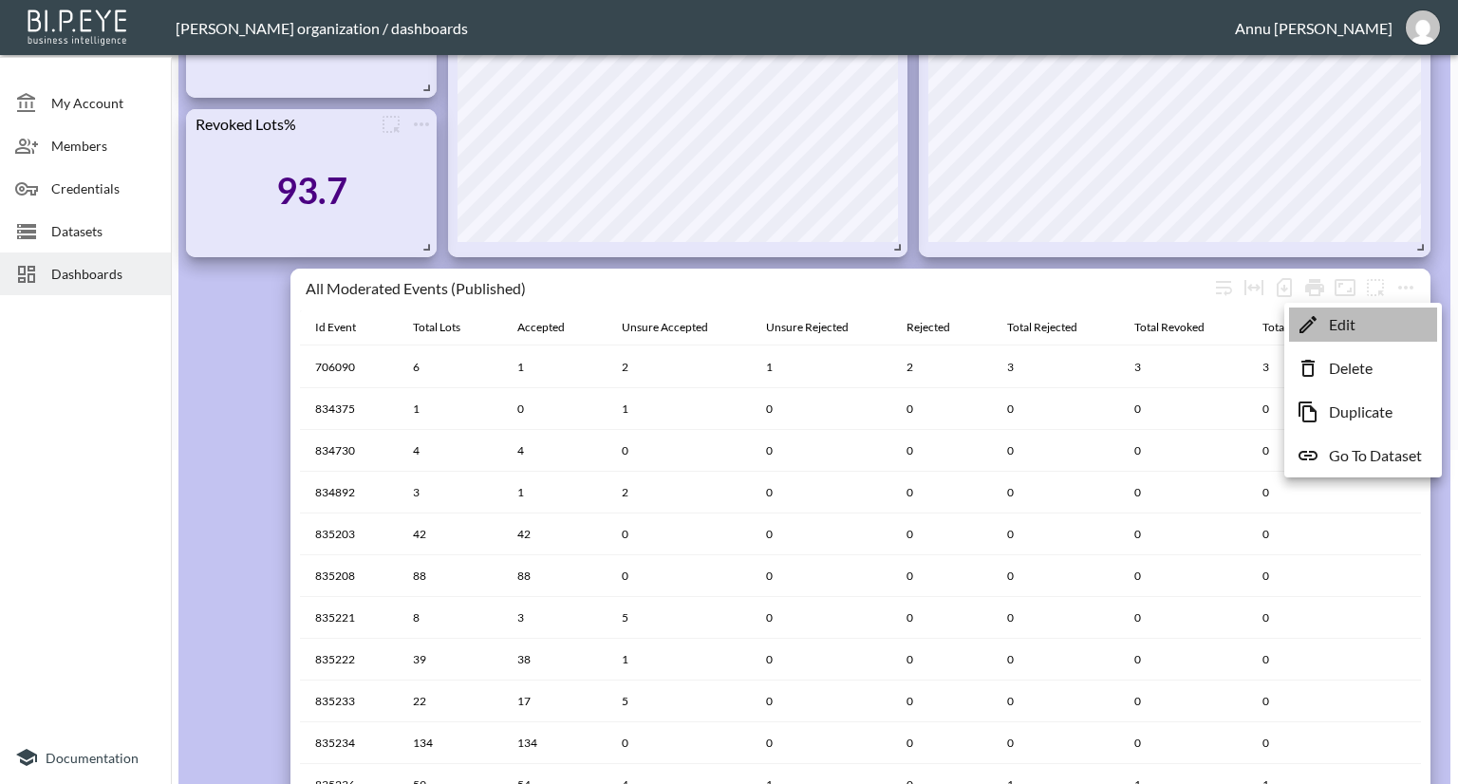
click at [1345, 323] on p "Edit" at bounding box center [1342, 324] width 27 height 23
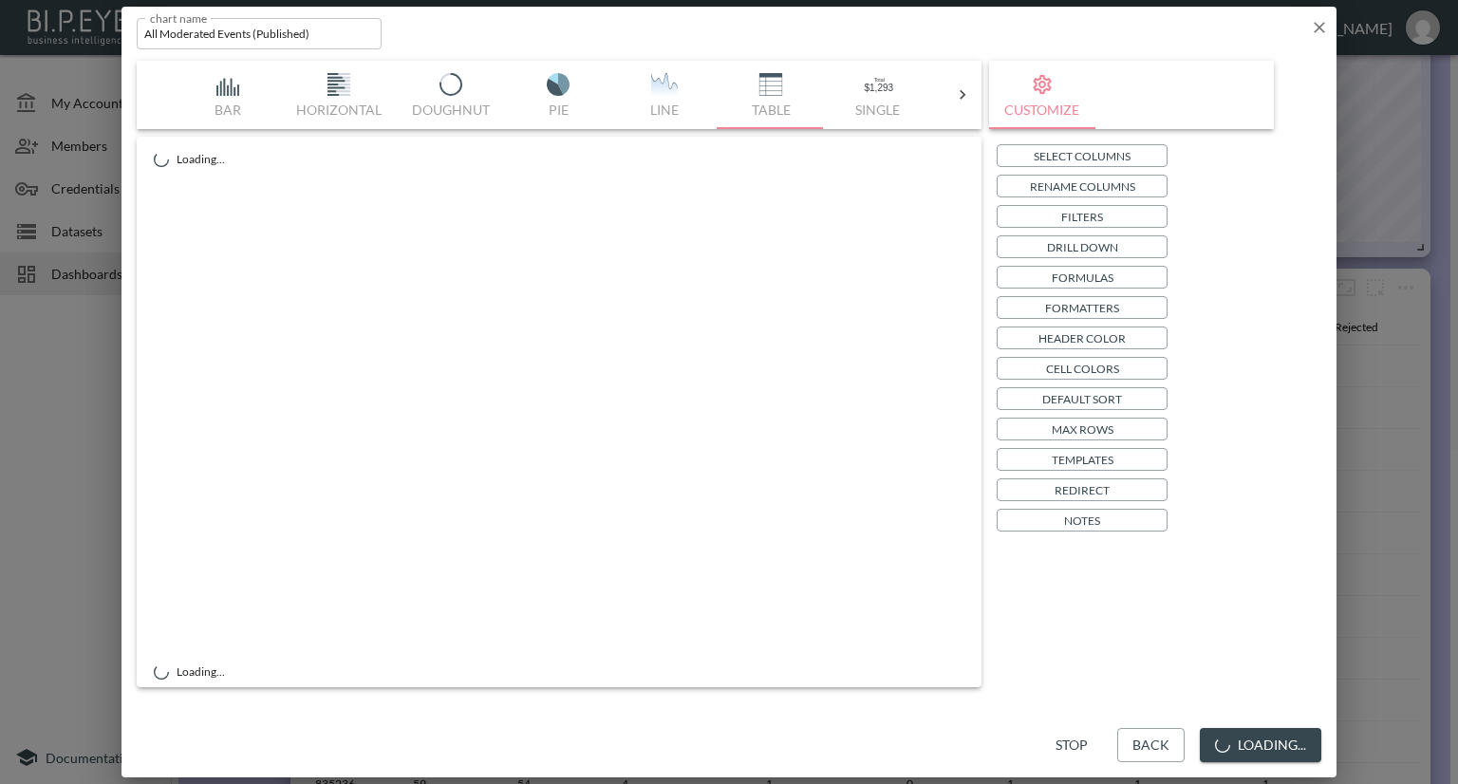
click at [1074, 337] on p "Header Color" at bounding box center [1081, 338] width 87 height 20
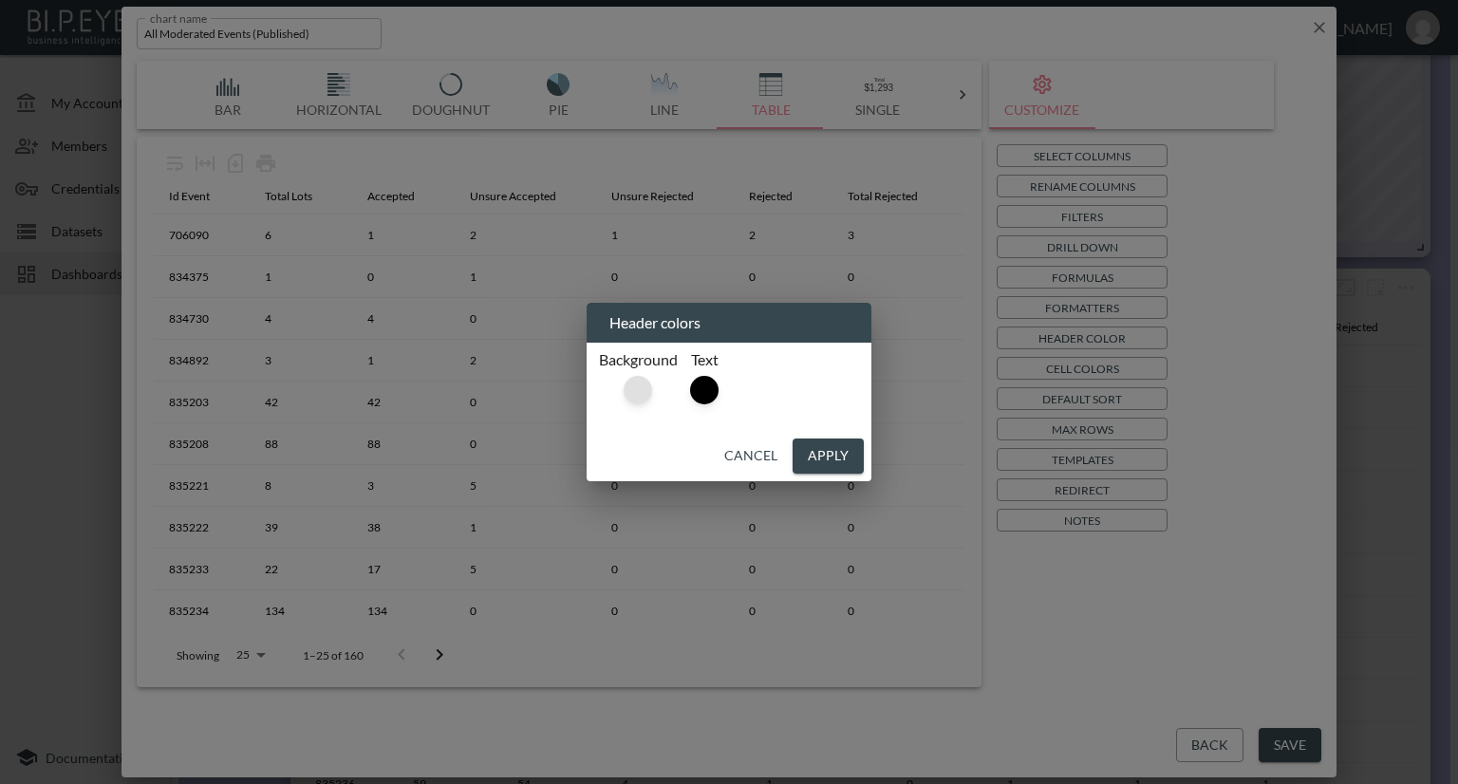
click at [643, 395] on div at bounding box center [638, 390] width 28 height 28
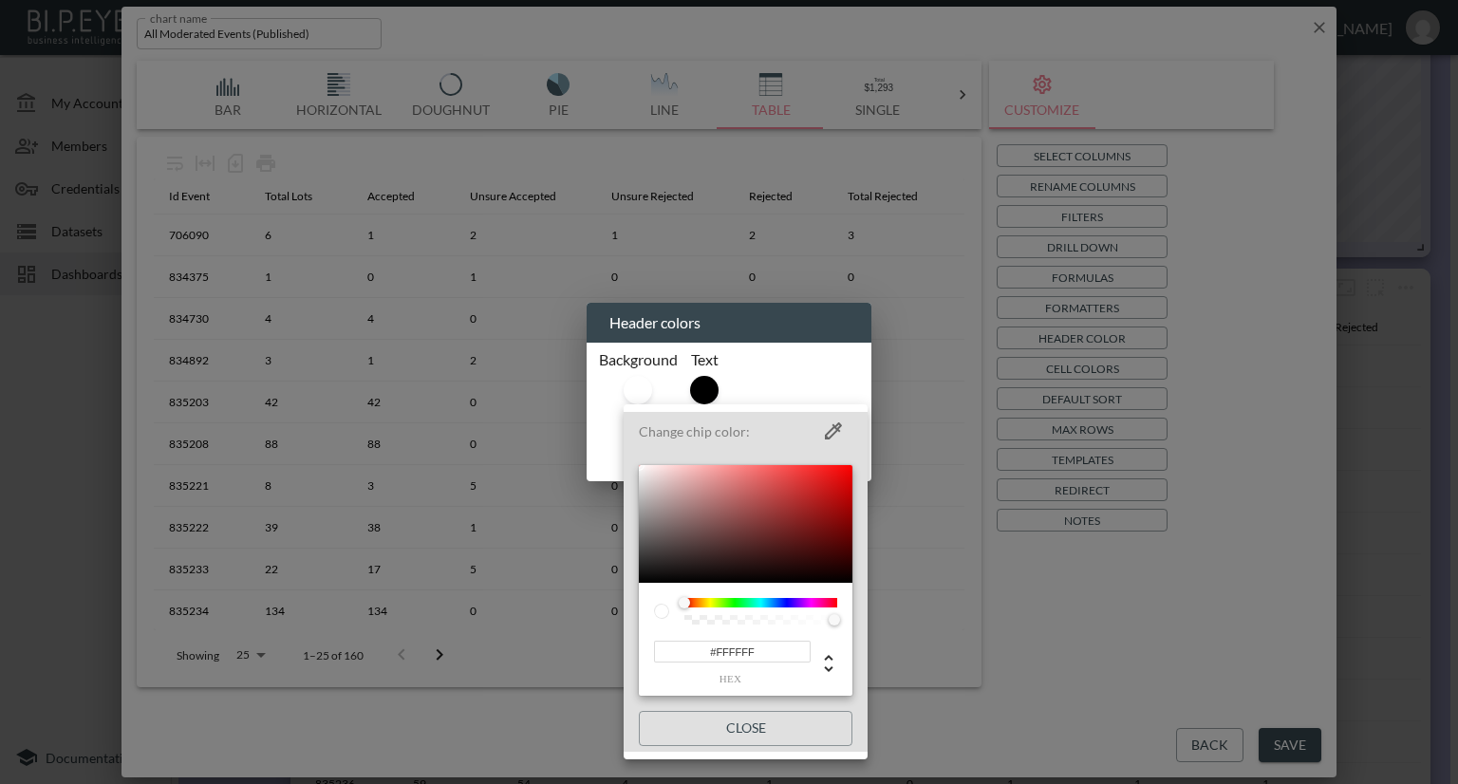
drag, startPoint x: 759, startPoint y: 656, endPoint x: 600, endPoint y: 651, distance: 159.5
click at [600, 651] on div "Change chip color: #FFFFFF hex Close" at bounding box center [729, 392] width 1458 height 784
paste input "B3B3E4"
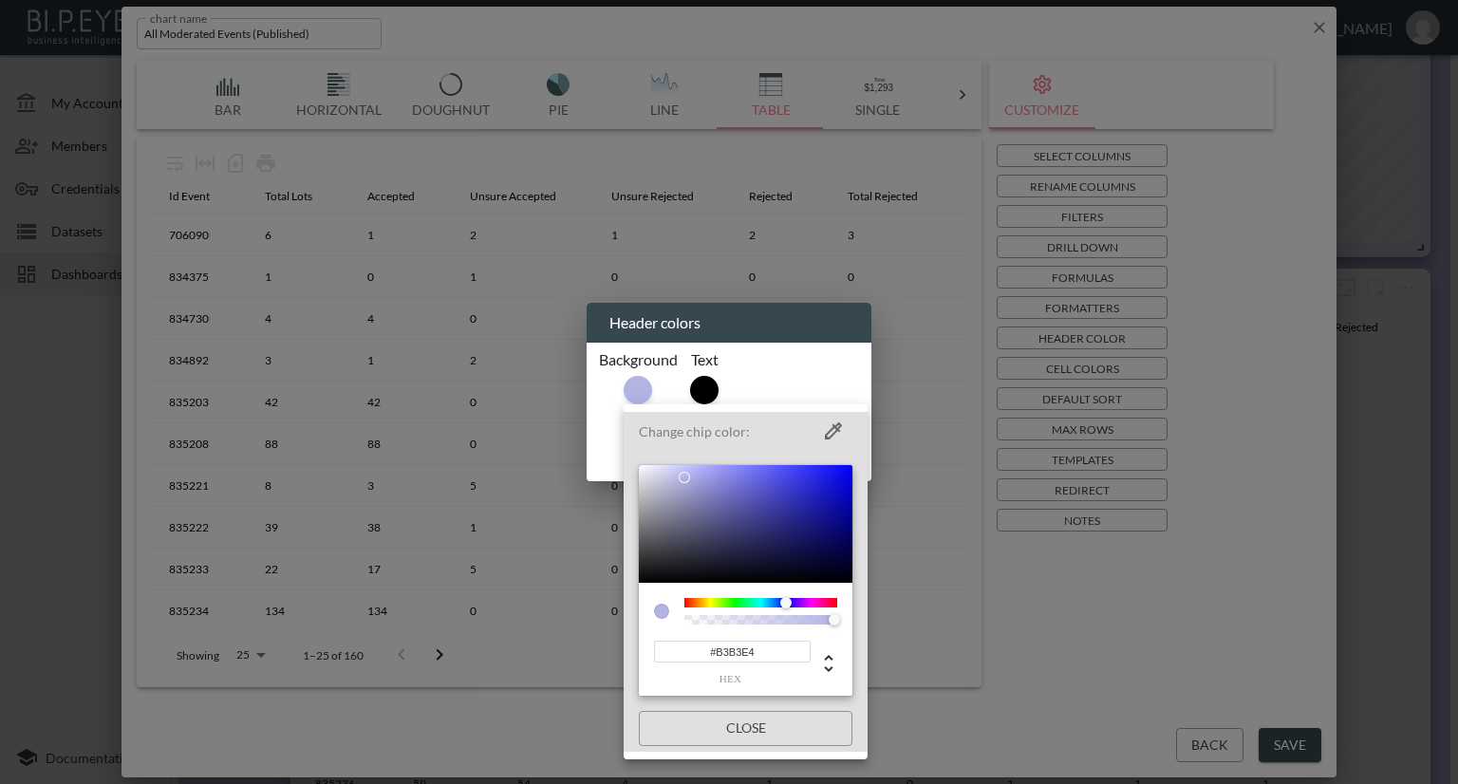
type input "#B3B3E4"
drag, startPoint x: 1093, startPoint y: 602, endPoint x: 1226, endPoint y: 646, distance: 140.2
click at [1094, 602] on div at bounding box center [729, 392] width 1458 height 784
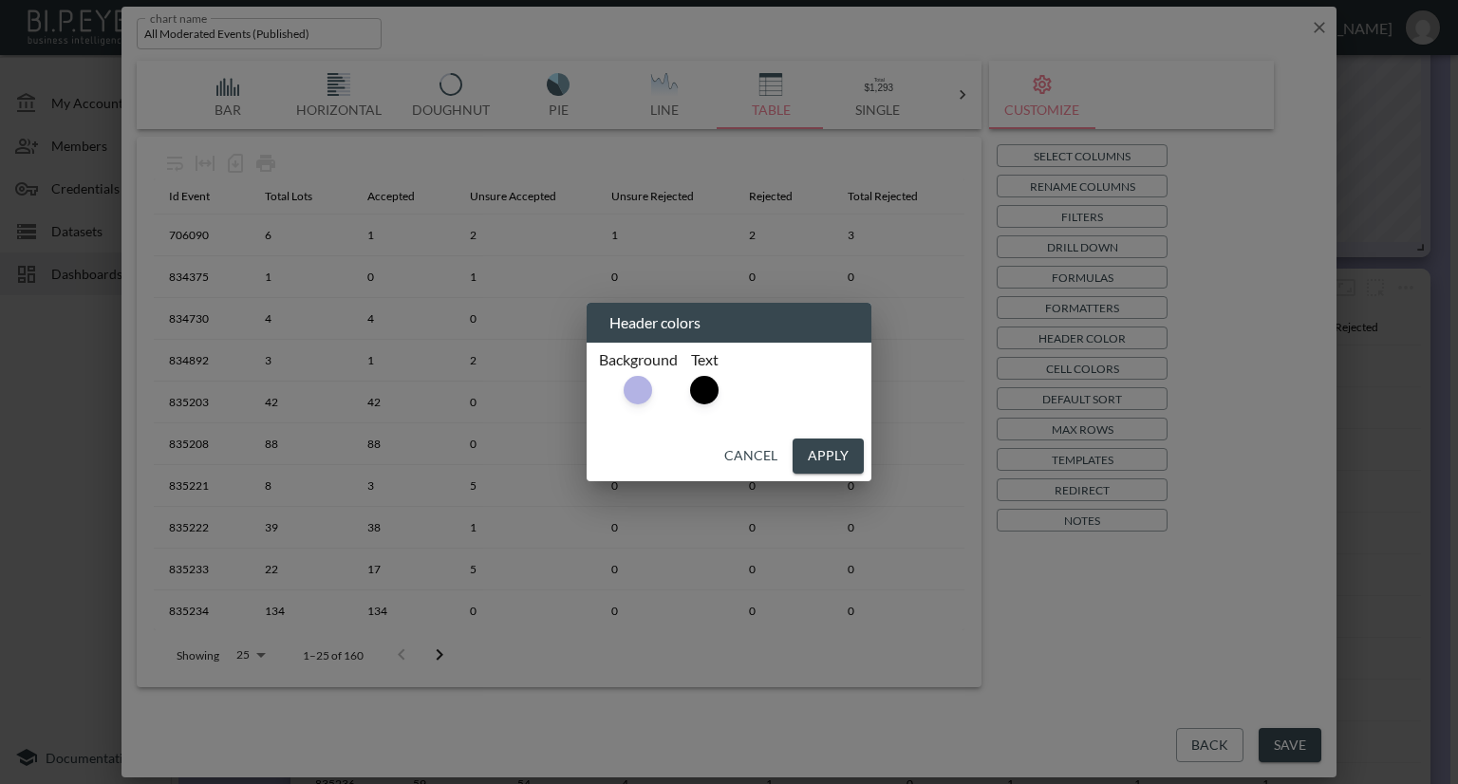
click at [1276, 739] on div "Header colors Background Text Cancel Apply" at bounding box center [729, 392] width 1458 height 784
click at [1286, 737] on div "Header colors Background Text Cancel Apply" at bounding box center [729, 392] width 1458 height 784
click at [848, 457] on button "Apply" at bounding box center [828, 456] width 71 height 35
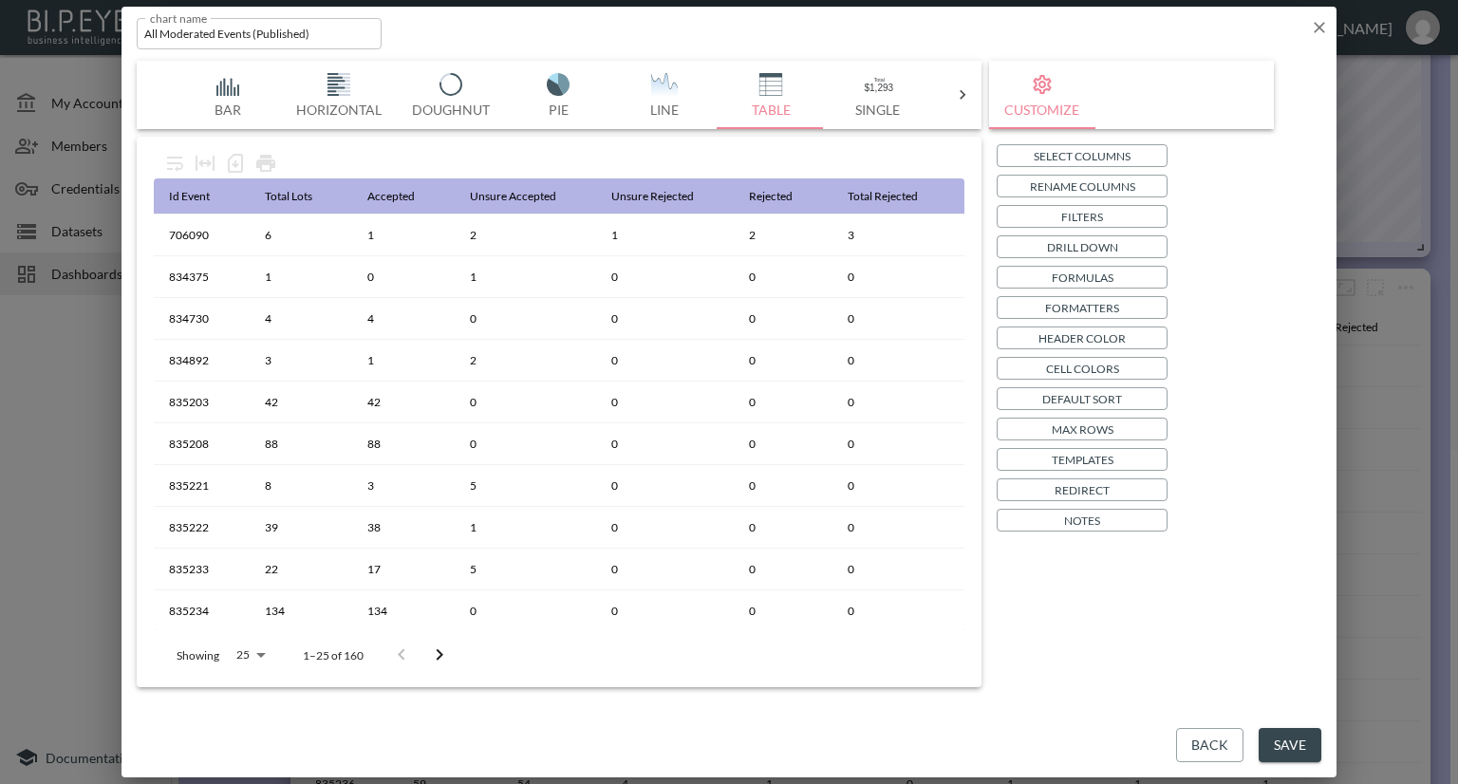
click at [1272, 736] on button "Save" at bounding box center [1290, 745] width 63 height 35
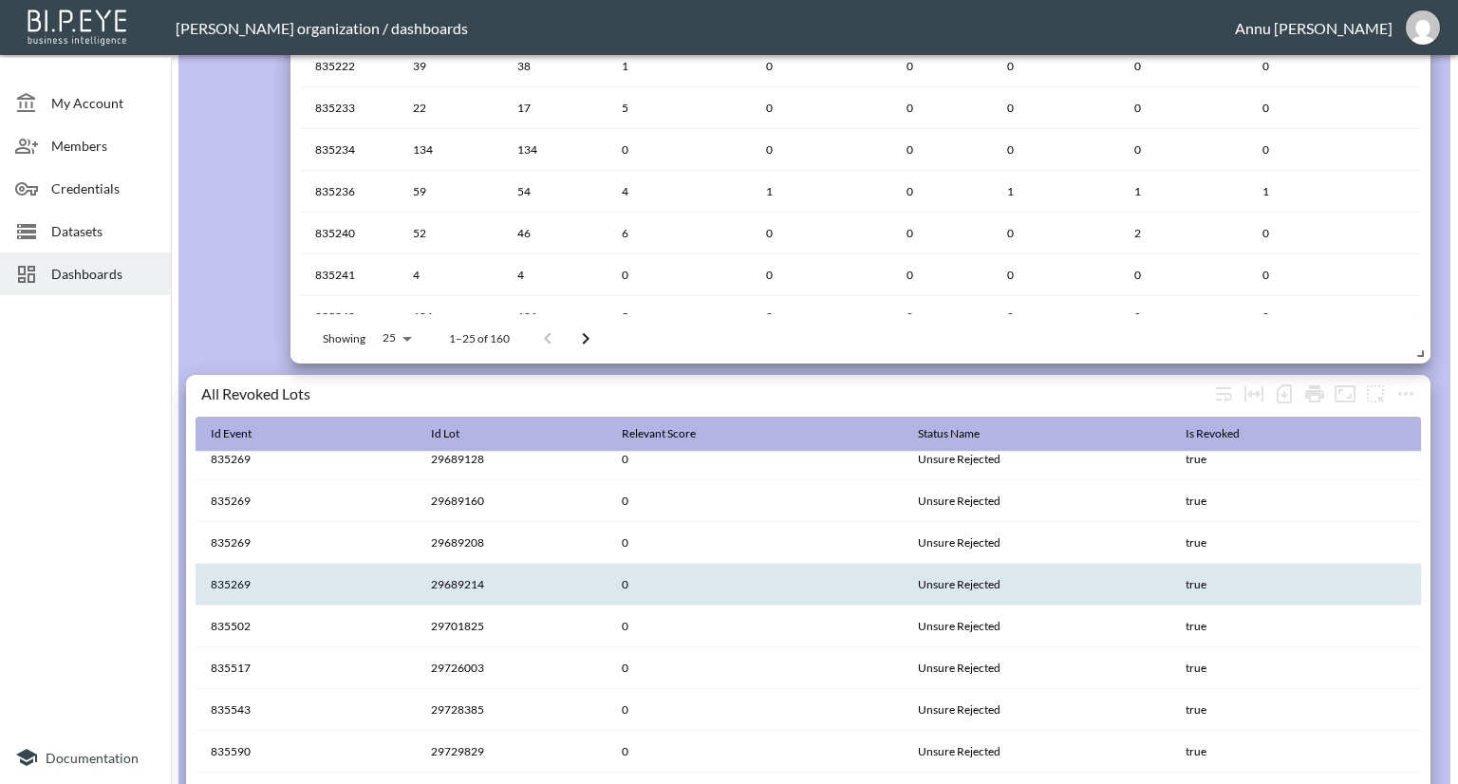
scroll to position [999, 0]
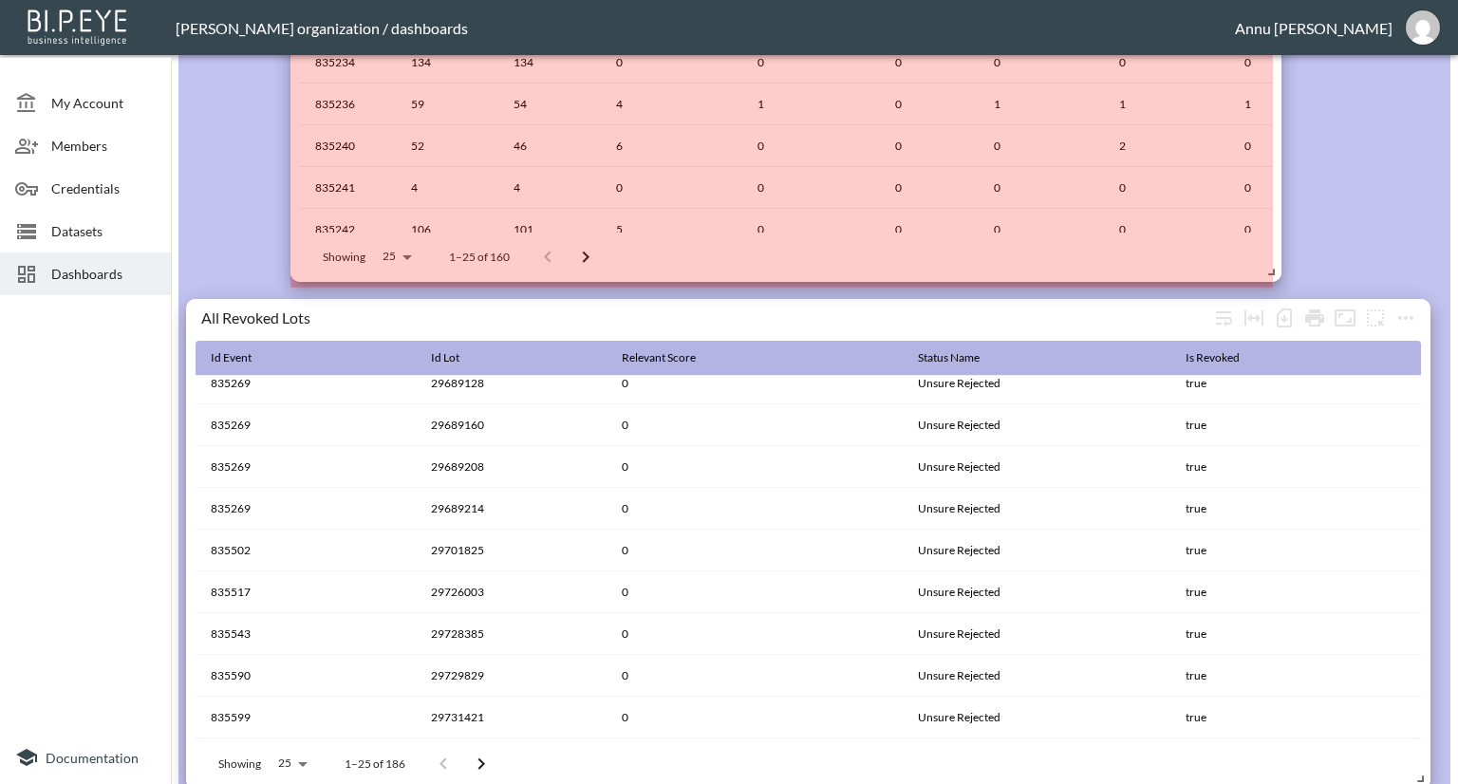
drag, startPoint x: 1424, startPoint y: 265, endPoint x: 1264, endPoint y: 271, distance: 159.6
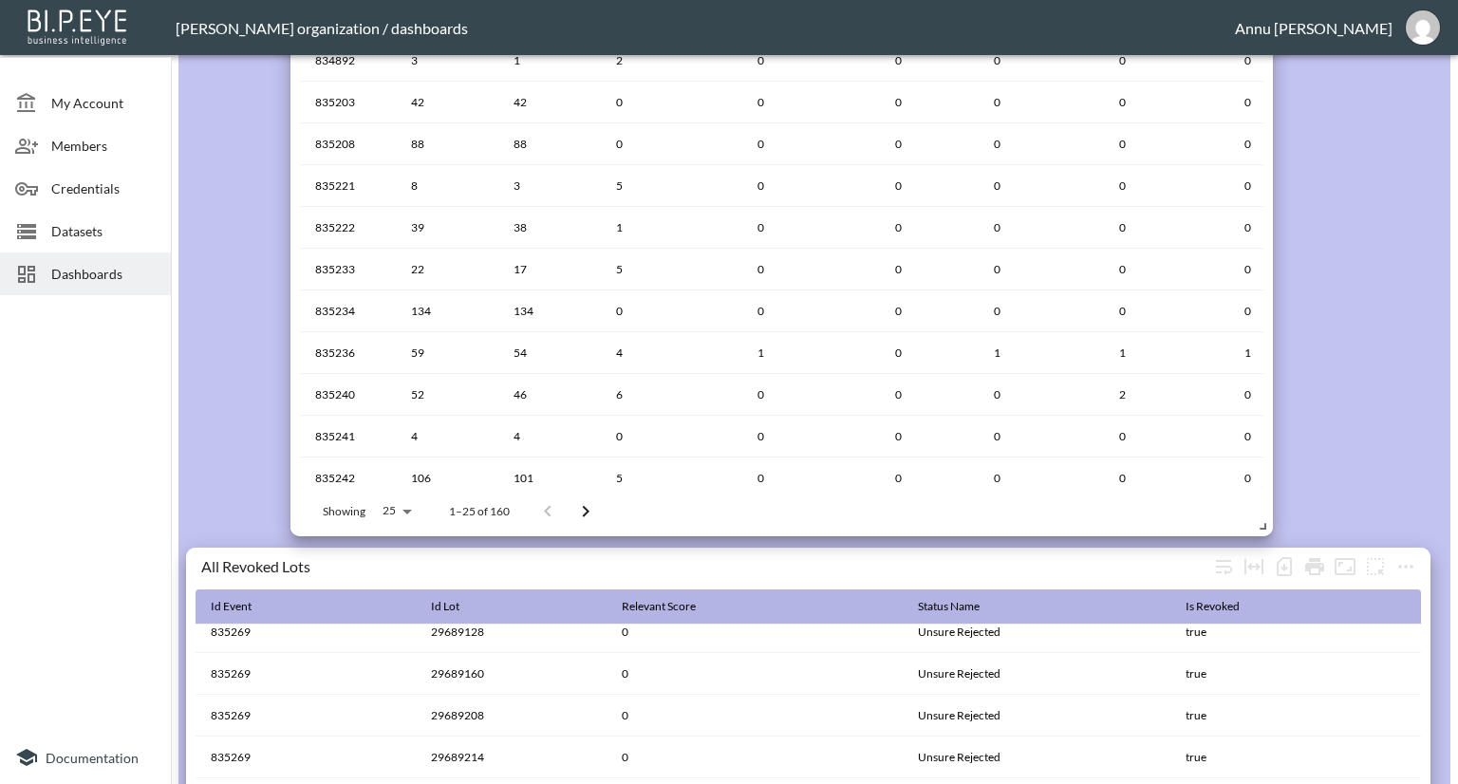
scroll to position [429, 0]
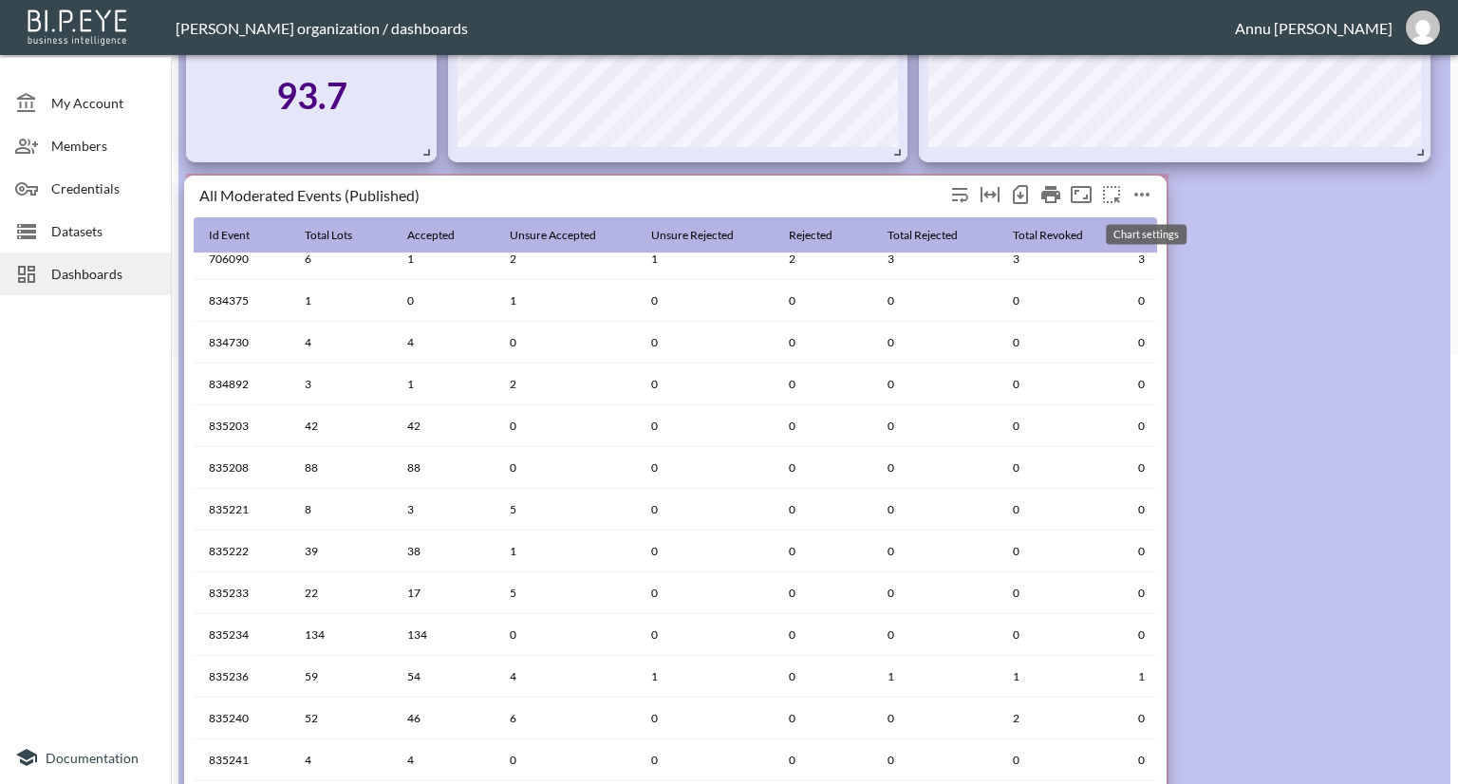
drag, startPoint x: 1234, startPoint y: 177, endPoint x: 1128, endPoint y: 179, distance: 106.3
click at [1128, 179] on span "Chart settings" at bounding box center [1142, 194] width 30 height 30
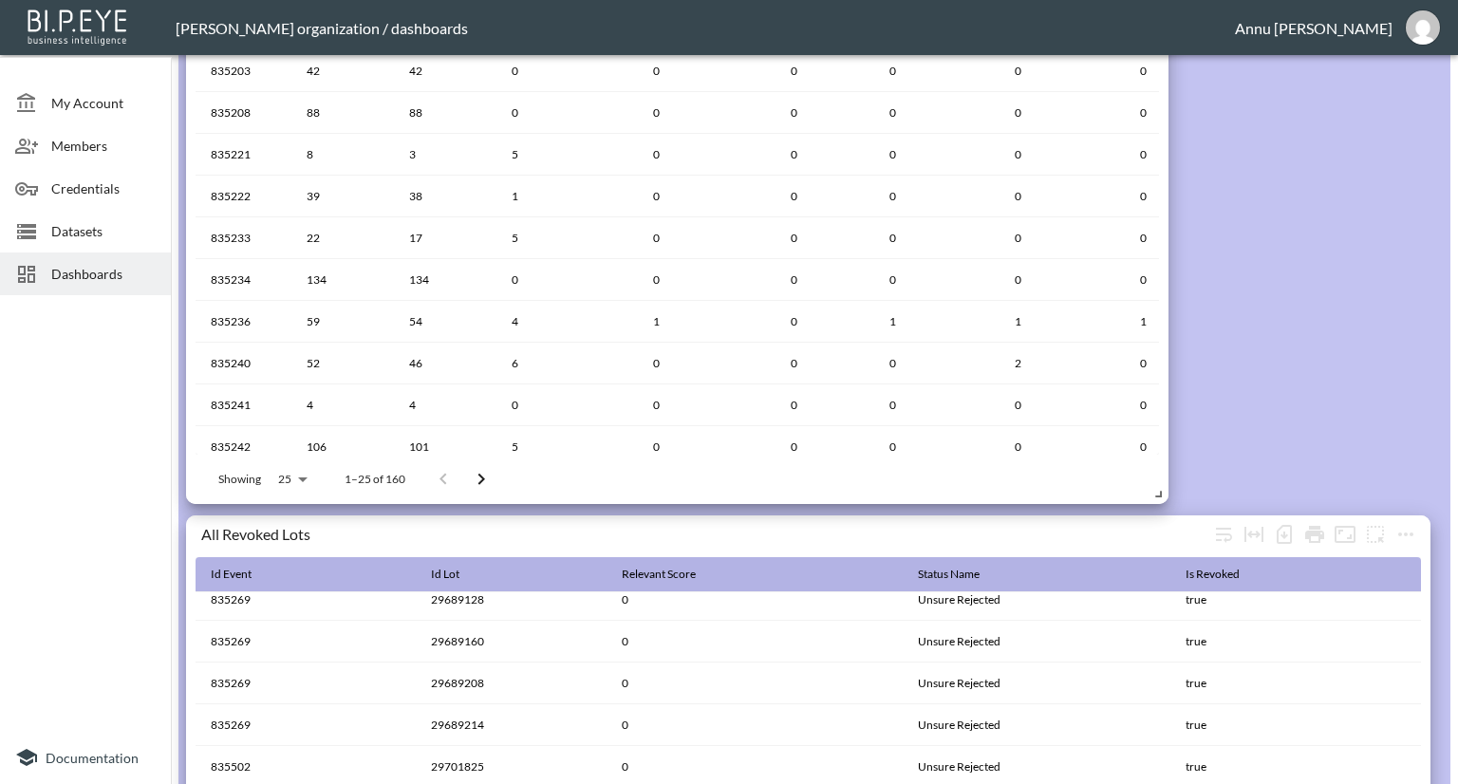
scroll to position [809, 0]
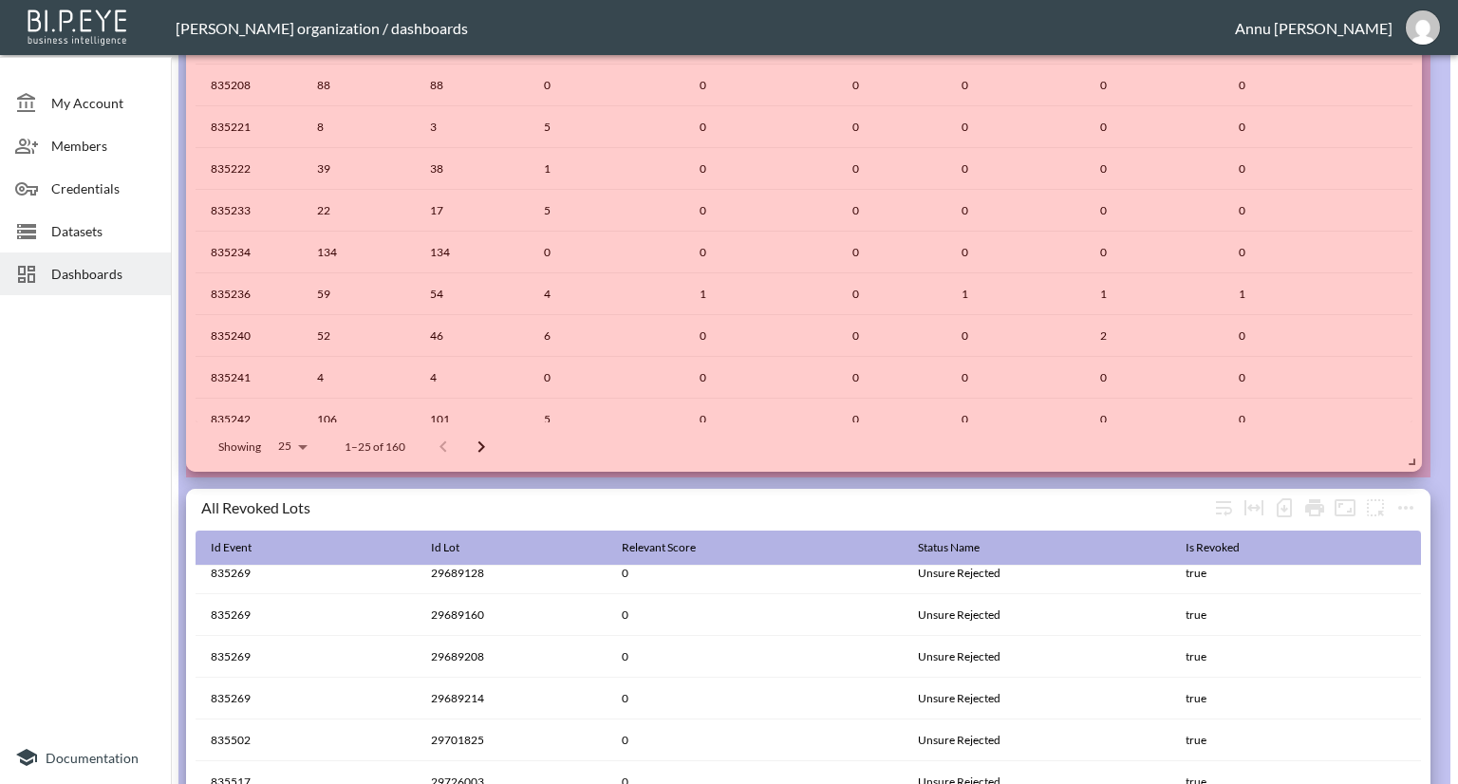
drag, startPoint x: 1158, startPoint y: 465, endPoint x: 1412, endPoint y: 460, distance: 254.4
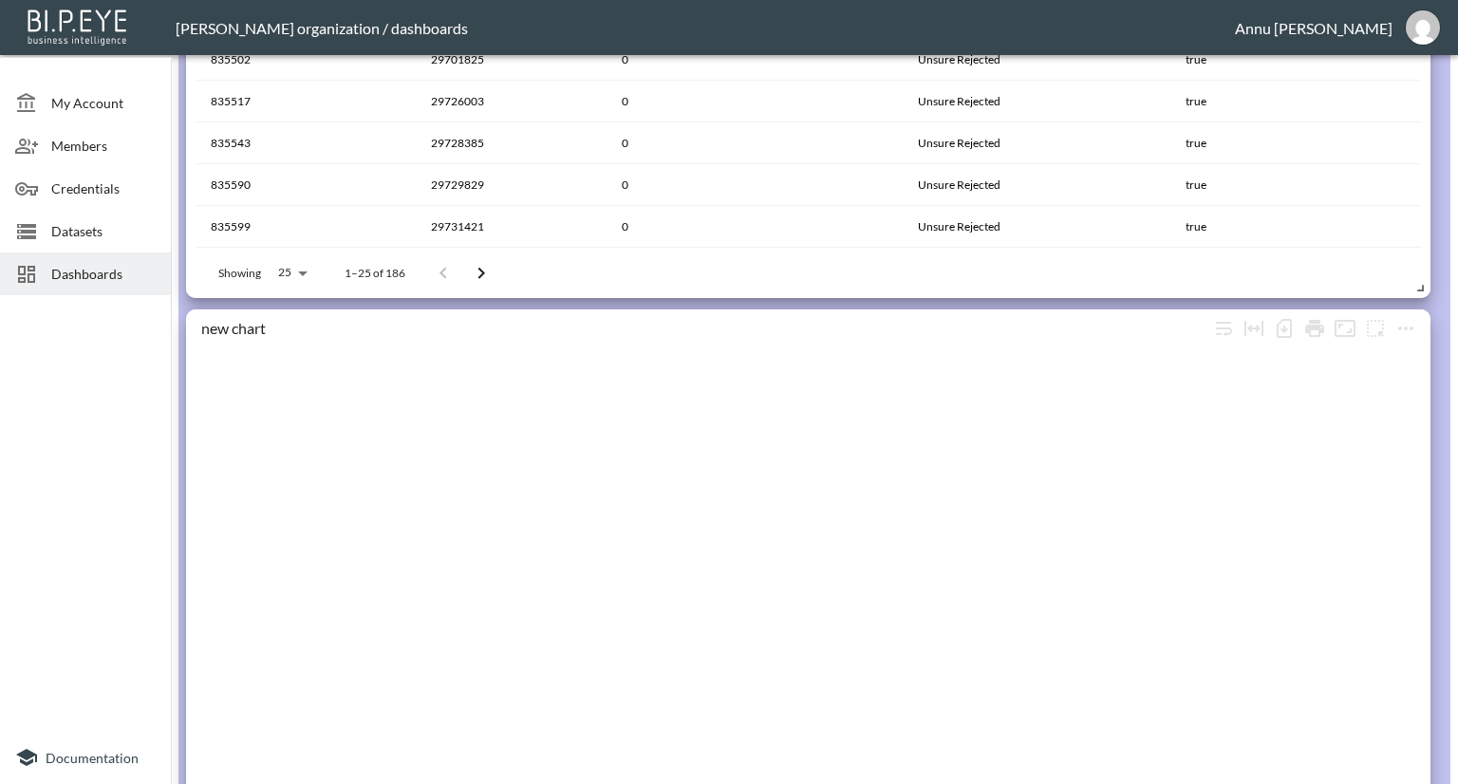
scroll to position [1568, 0]
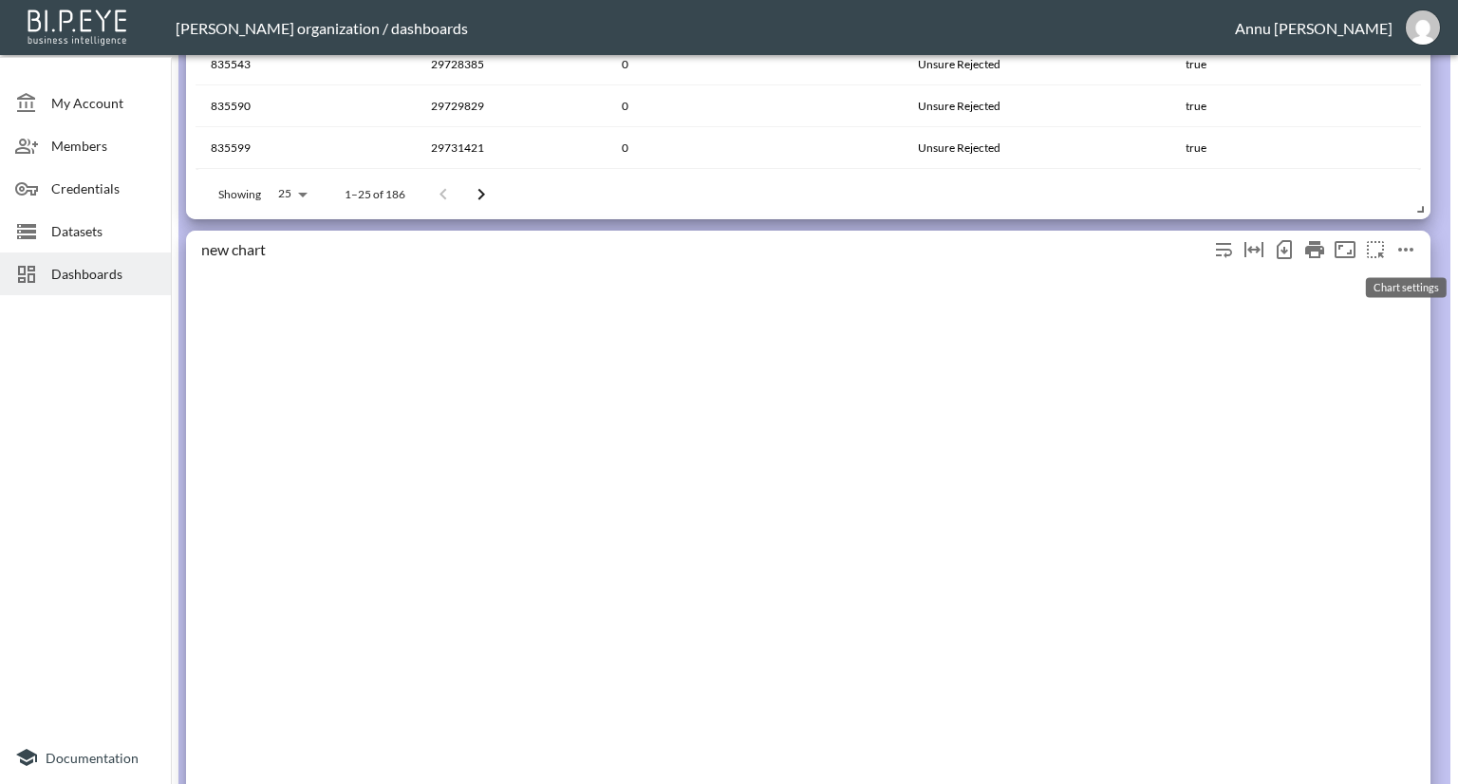
click at [1410, 252] on icon "more" at bounding box center [1405, 249] width 23 height 23
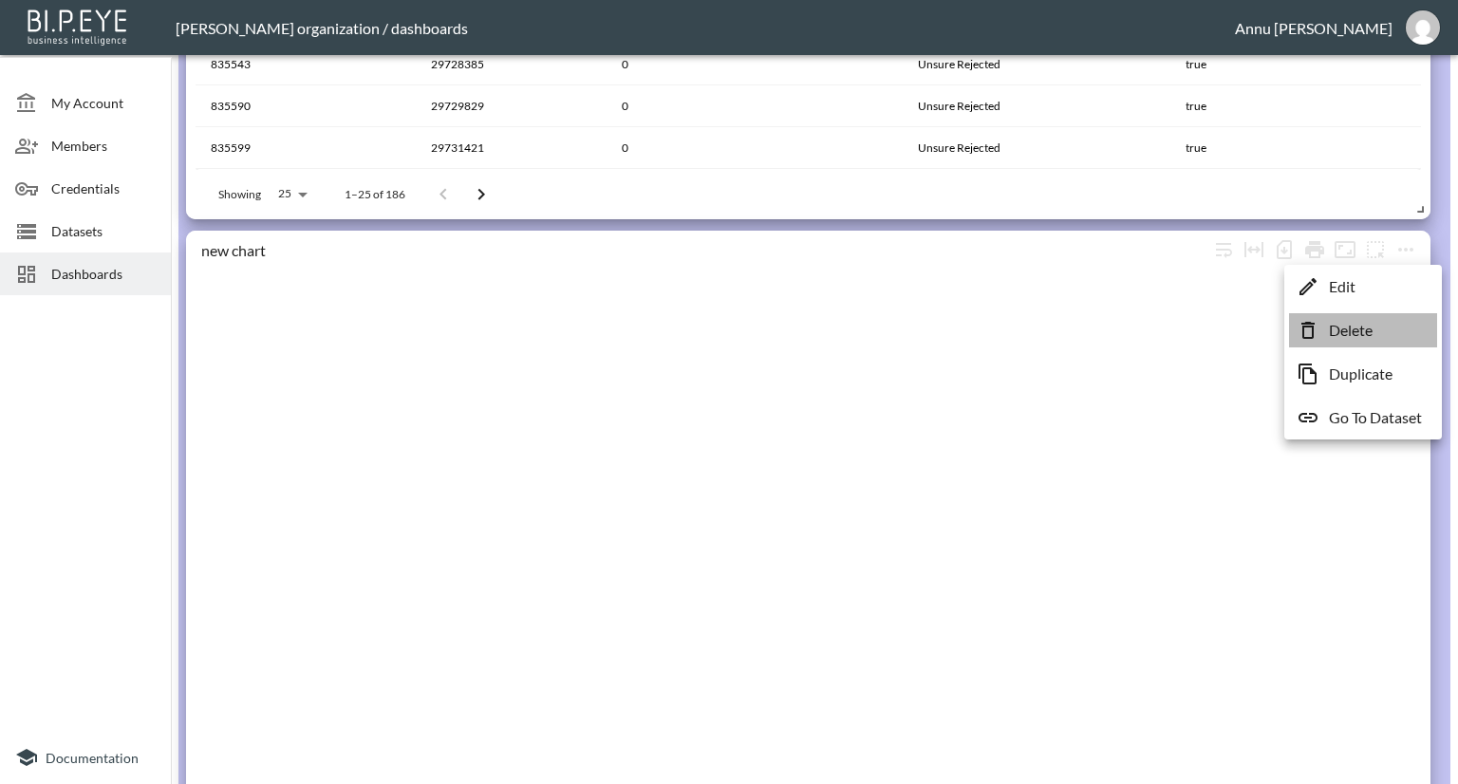
click at [1354, 329] on p "Delete" at bounding box center [1351, 330] width 44 height 23
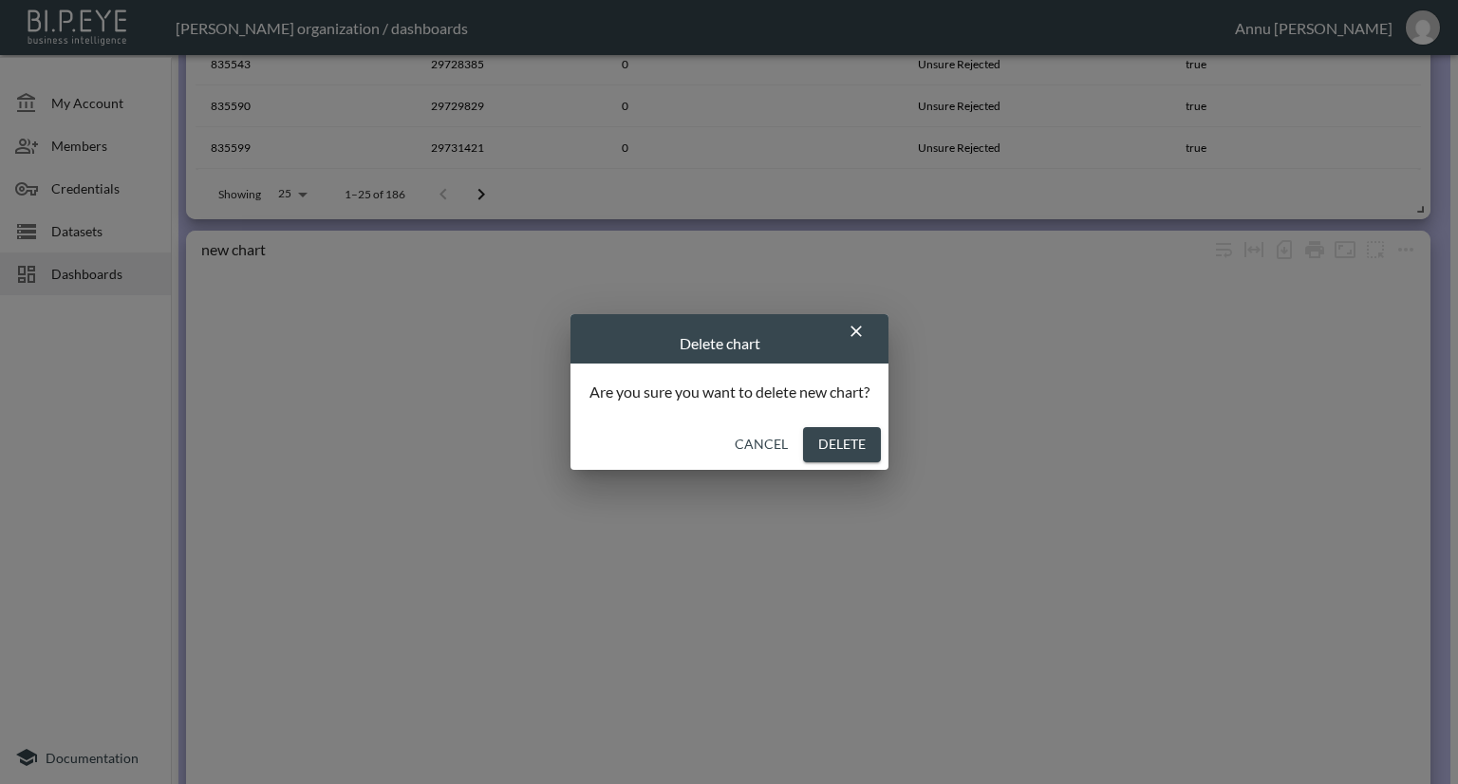
click at [869, 439] on button "Delete" at bounding box center [842, 444] width 78 height 35
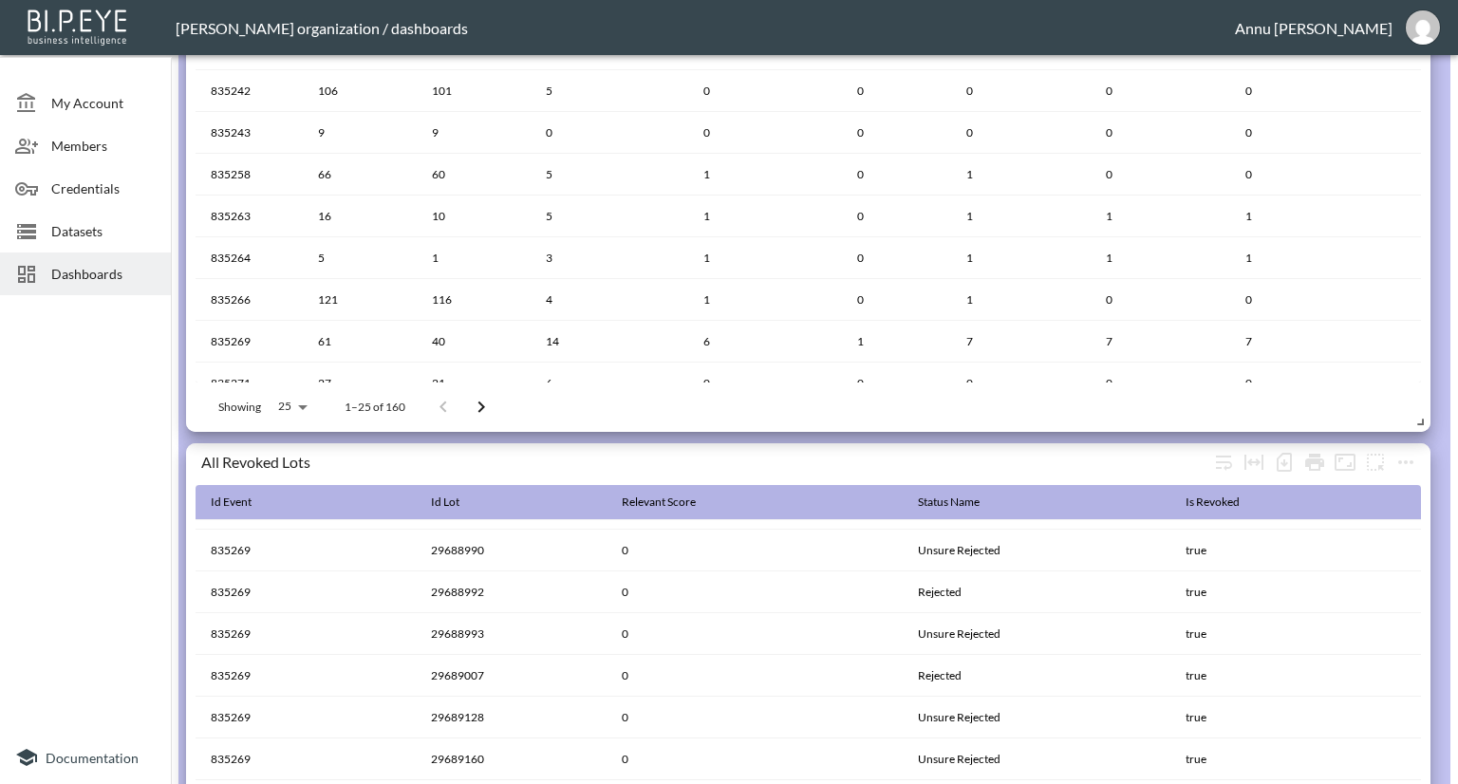
scroll to position [1018, 0]
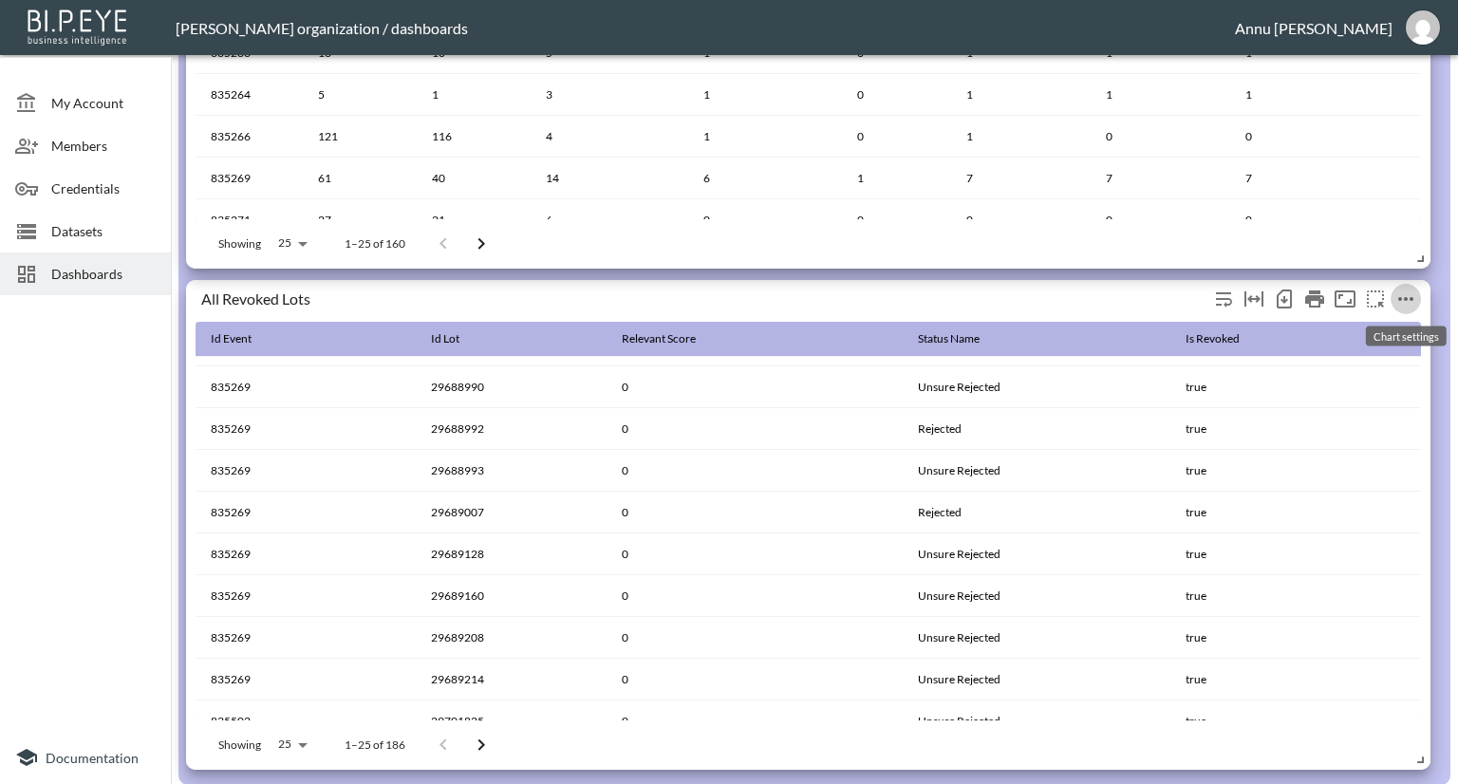
click at [1403, 300] on icon "more" at bounding box center [1405, 299] width 23 height 23
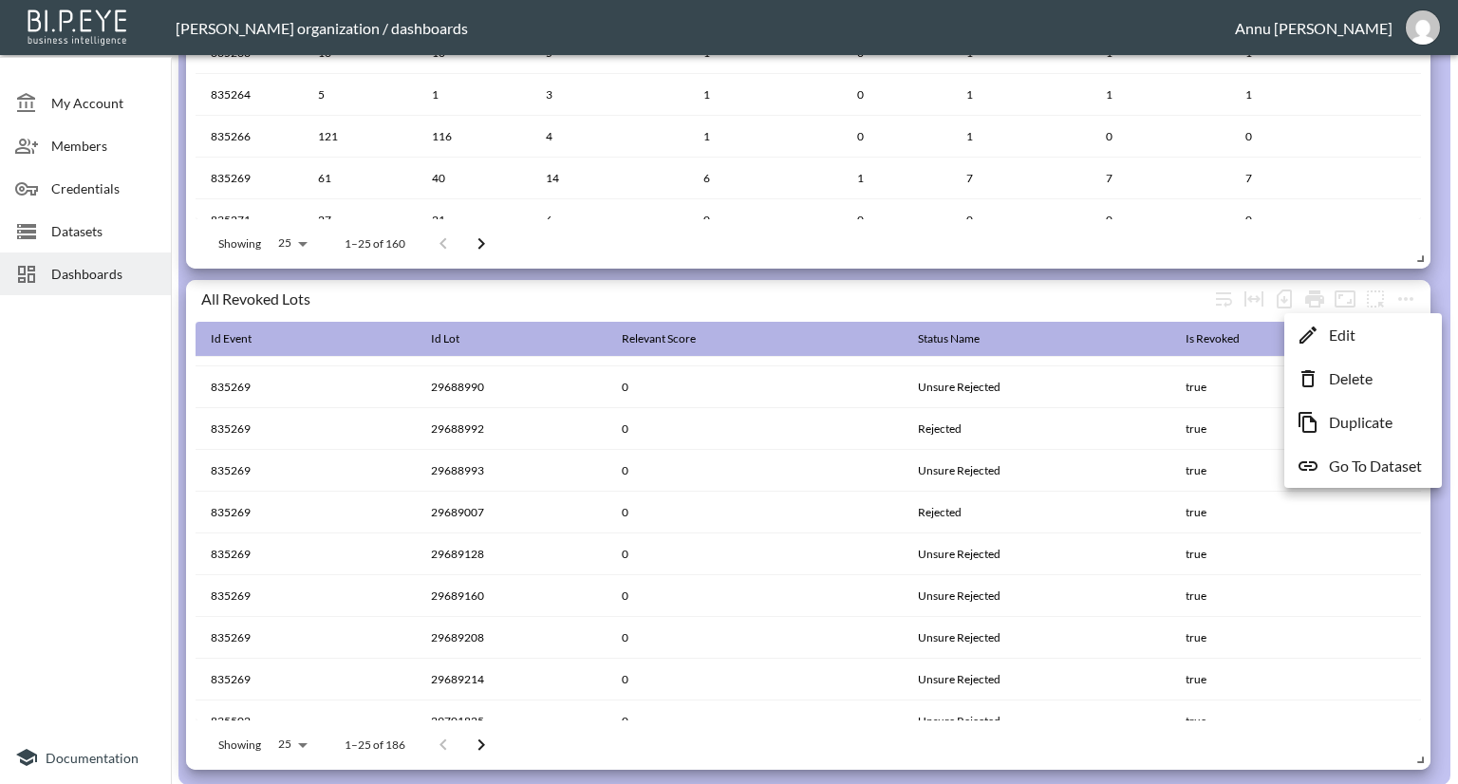
click at [1352, 460] on p "Go To Dataset" at bounding box center [1375, 466] width 93 height 23
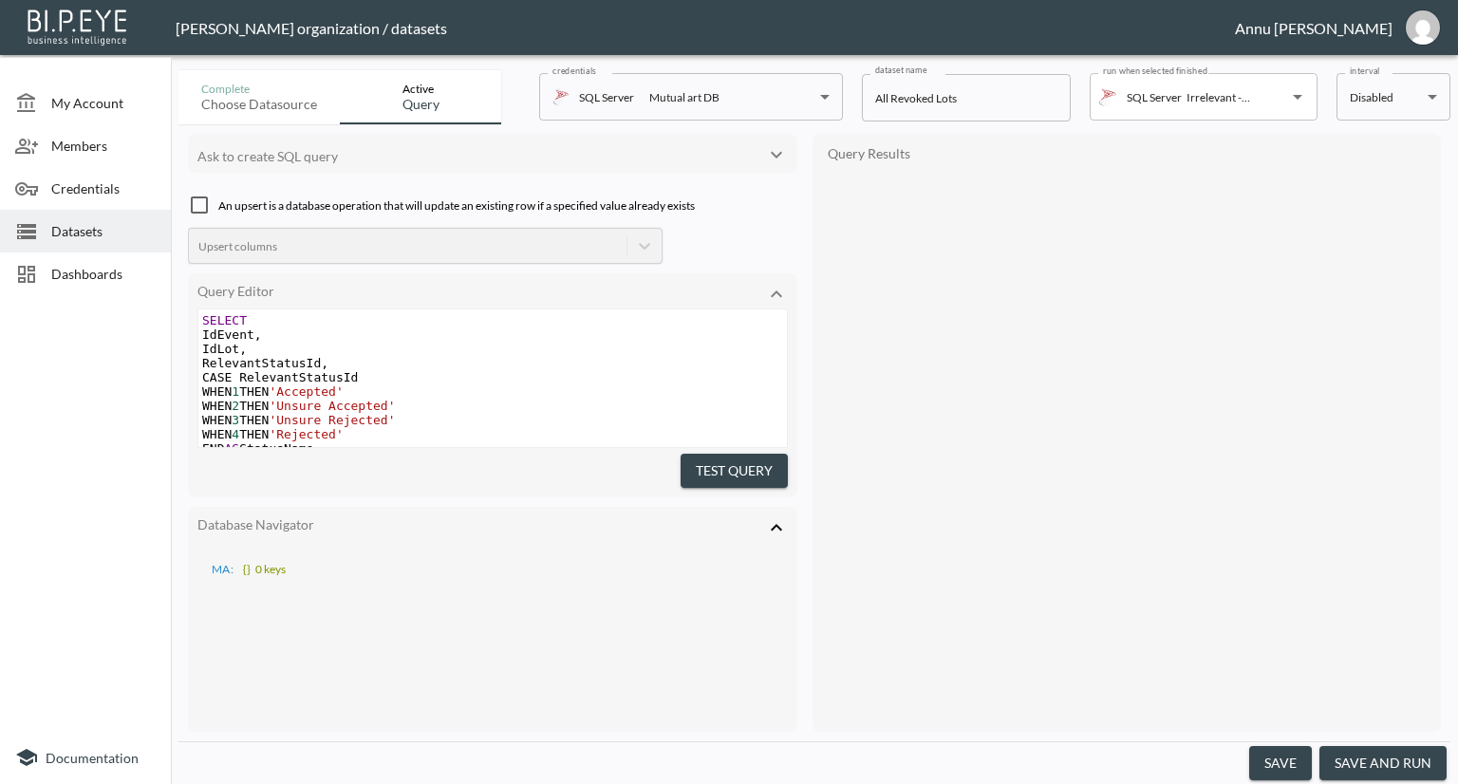
scroll to position [162, 0]
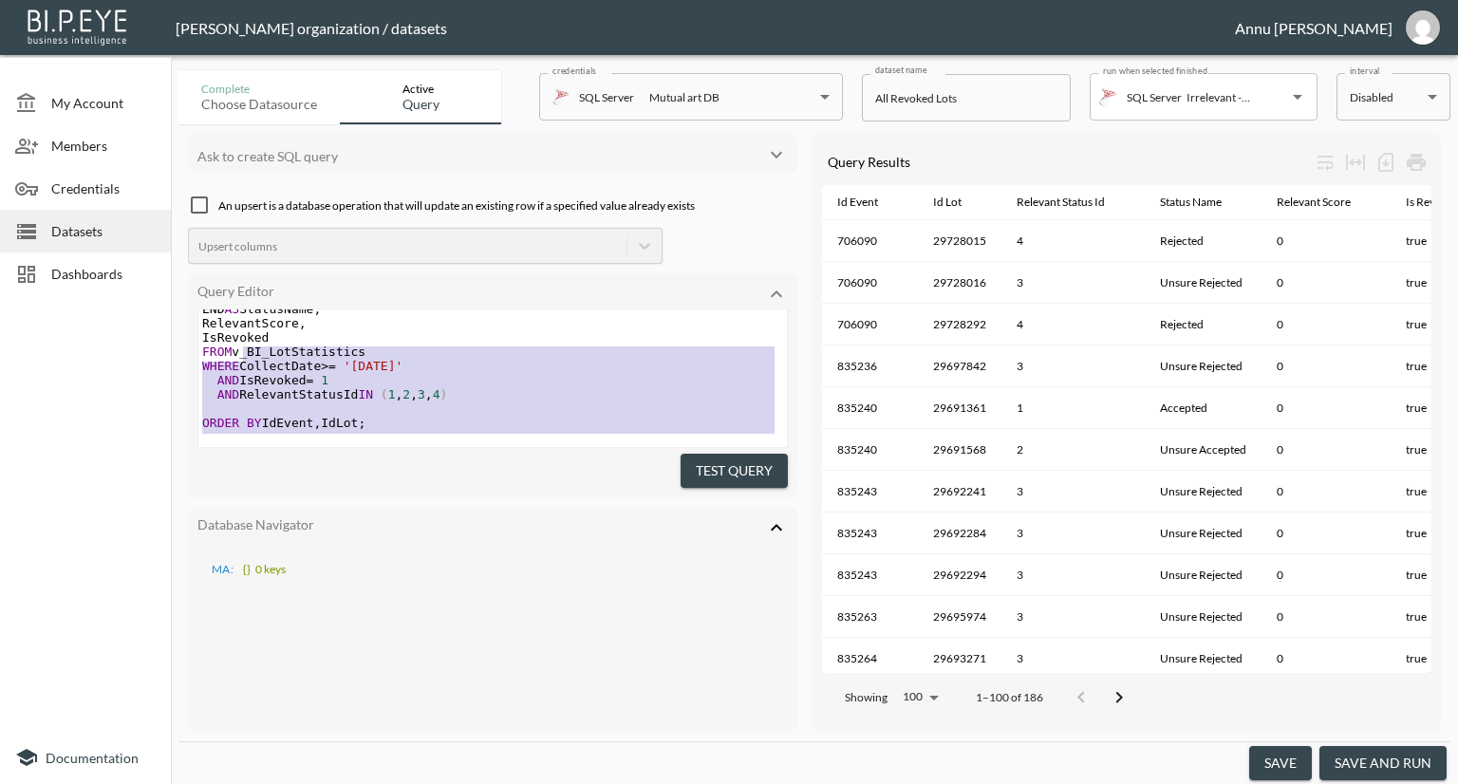
type textarea "SELECT IdEvent, IdLot, RelevantStatusId, CASE RelevantStatusId WHEN 1 THEN 'Acc…"
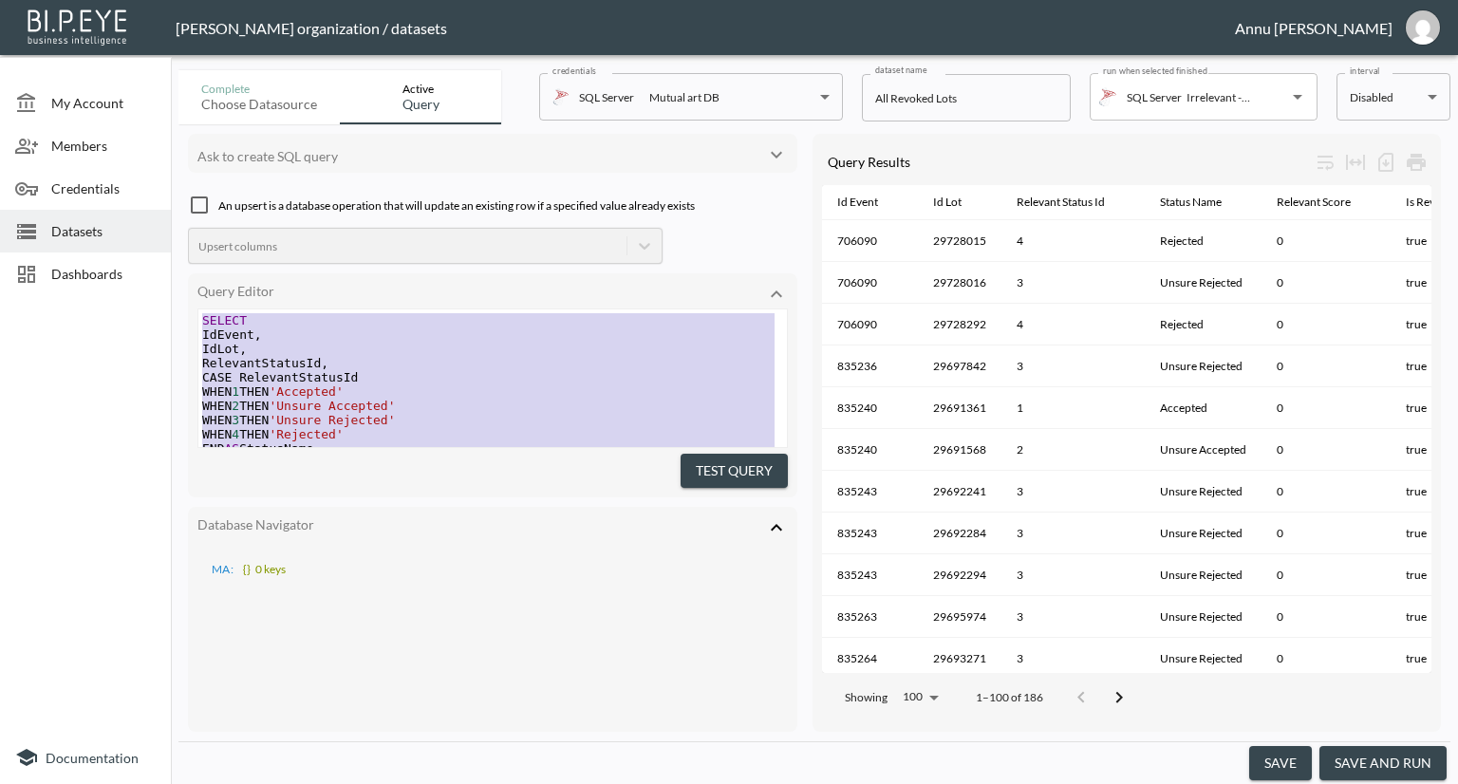
drag, startPoint x: 385, startPoint y: 427, endPoint x: 103, endPoint y: 130, distance: 410.2
click at [103, 130] on div "My Account Members Credentials Datasets Dashboards Documentation Complete Choos…" at bounding box center [729, 392] width 1458 height 784
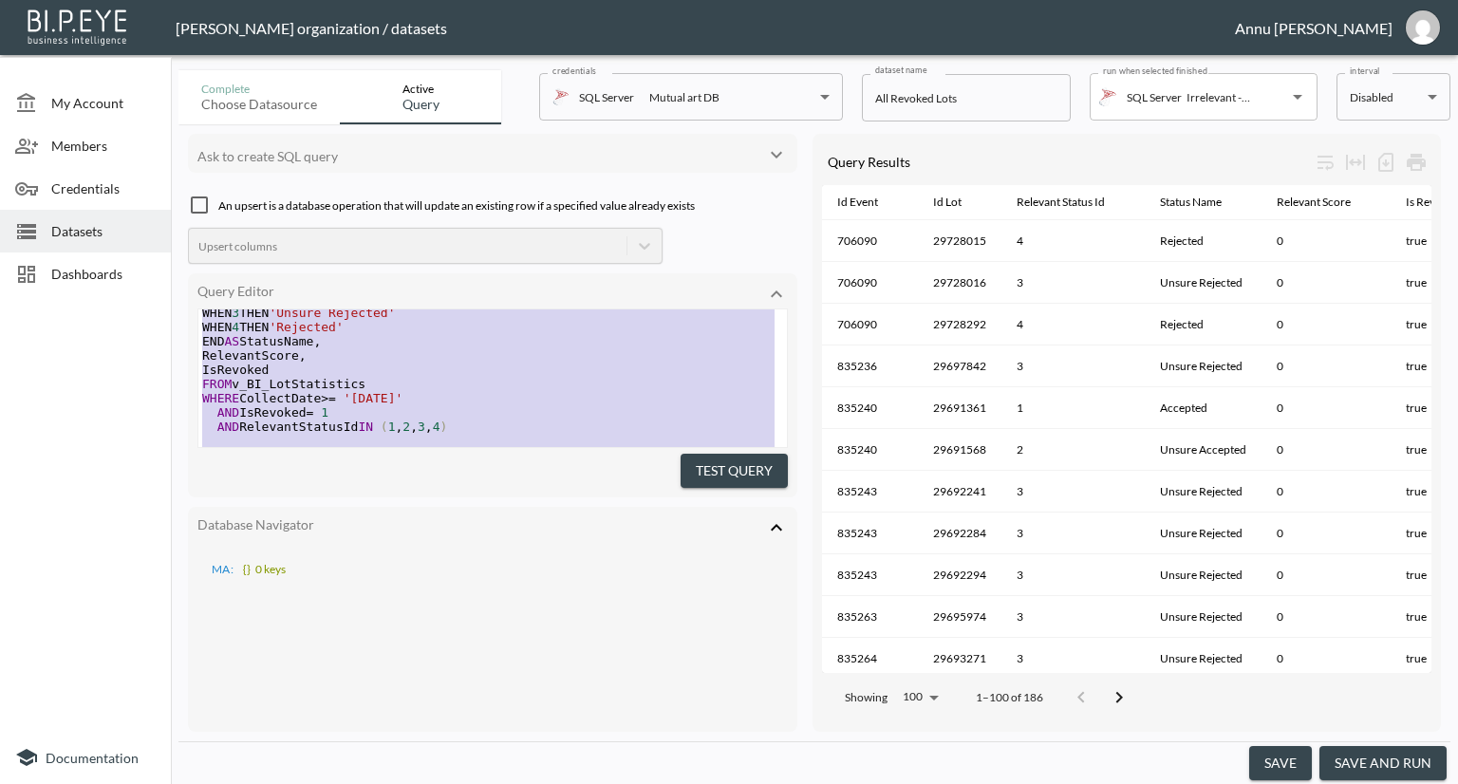
scroll to position [161, 0]
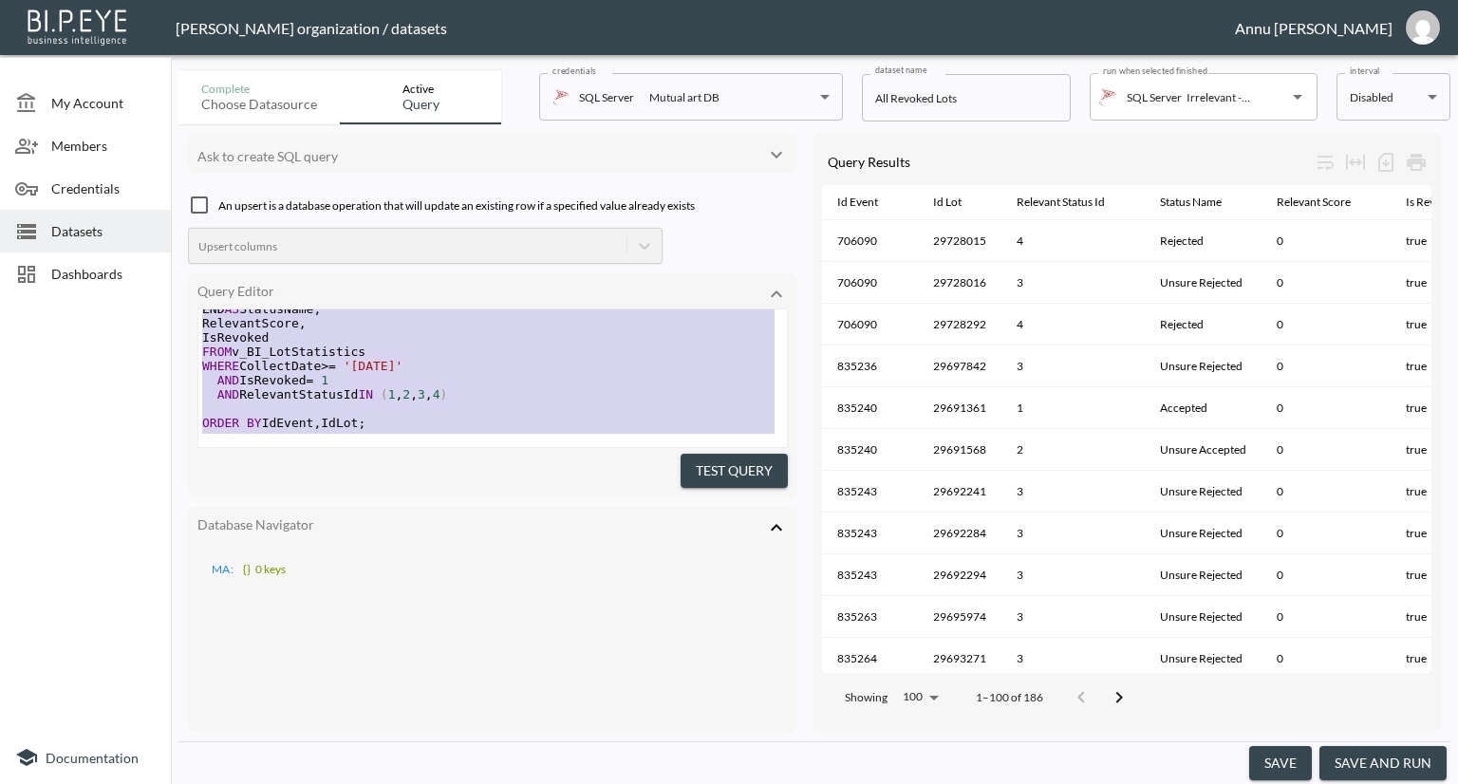
type textarea "SELECT IdEvent, IdLot, RelevantStatusId, CASE RelevantStatusId WHEN 1 THEN 'Acc…"
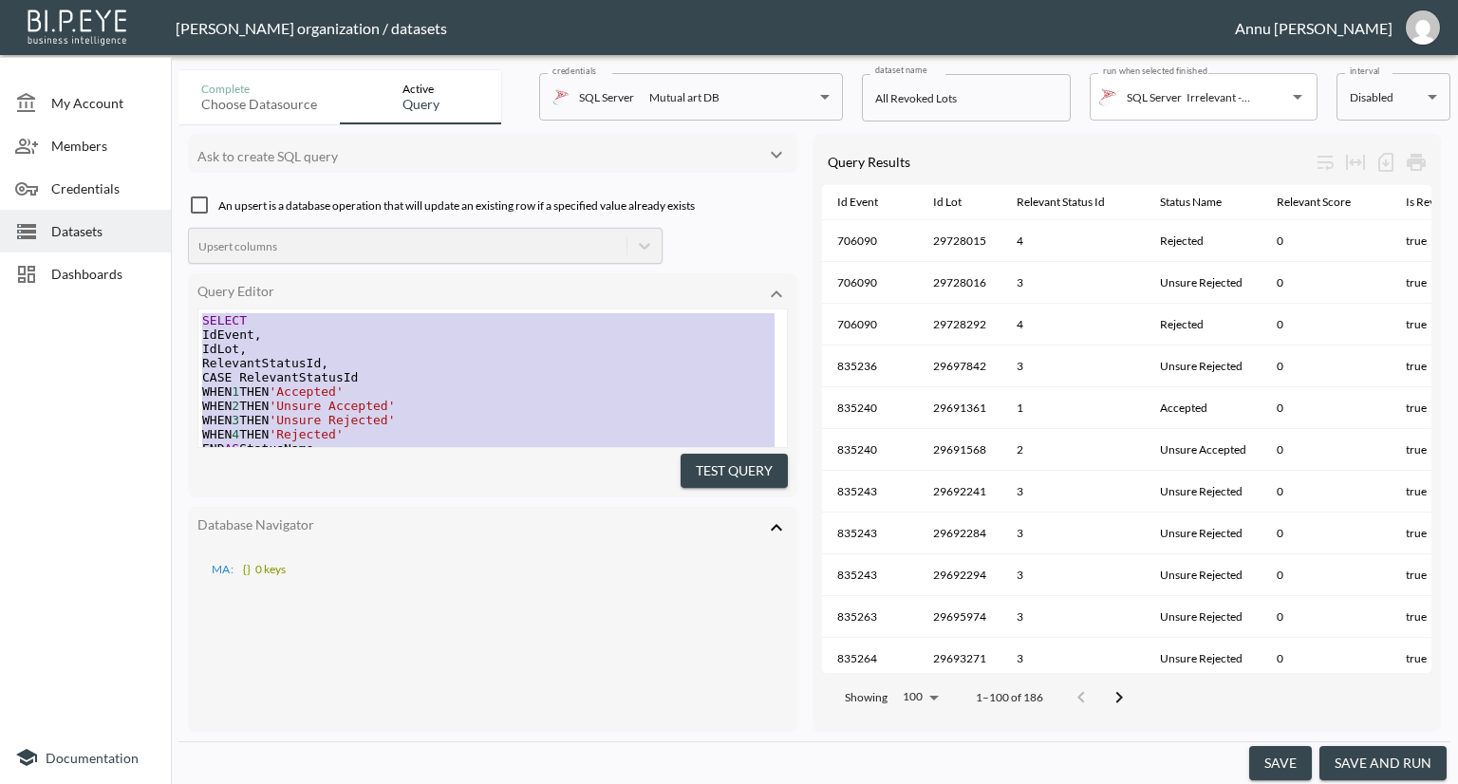
drag, startPoint x: 408, startPoint y: 419, endPoint x: 182, endPoint y: 146, distance: 353.9
click at [182, 146] on div "Ask to create SQL query An upsert is a database operation that will update an e…" at bounding box center [814, 432] width 1272 height 617
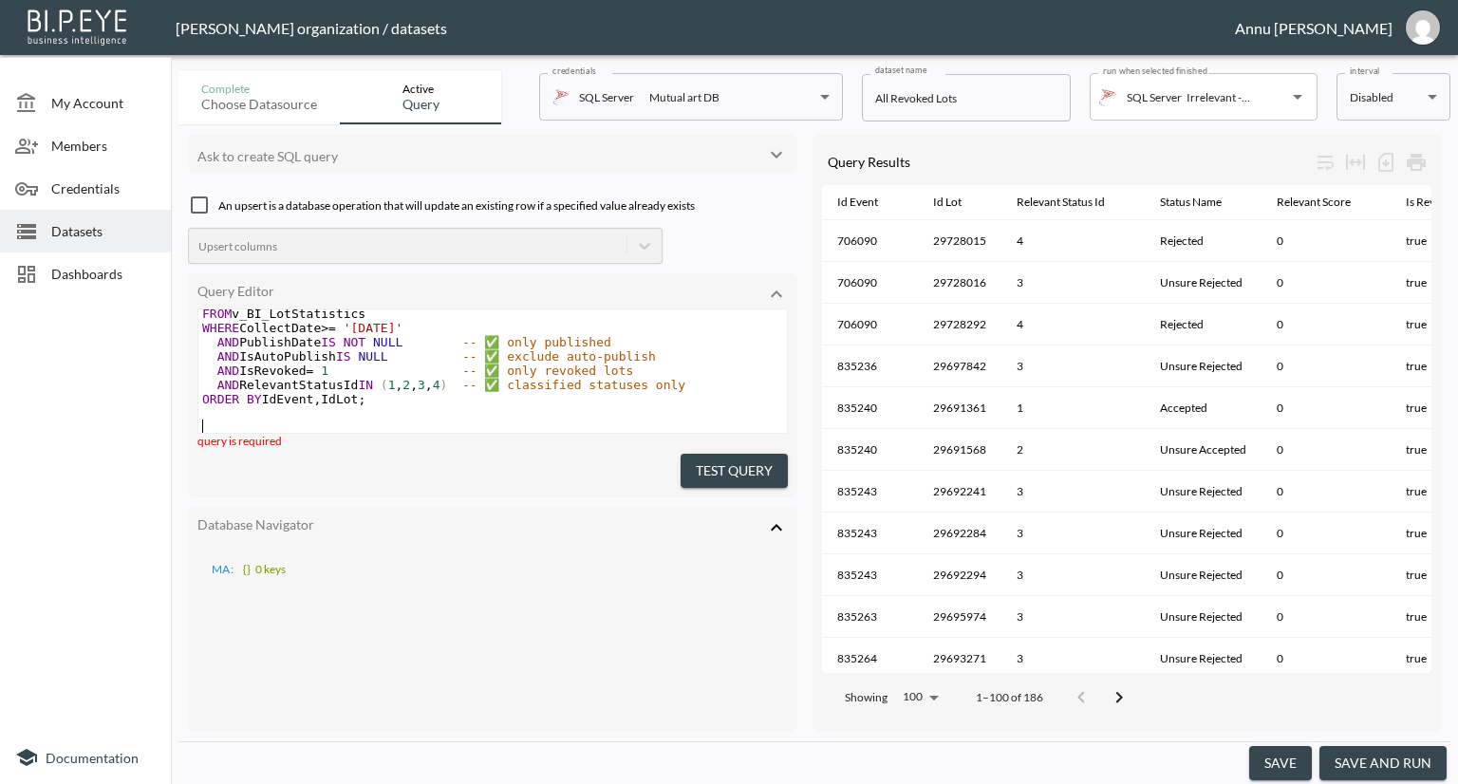
scroll to position [186, 0]
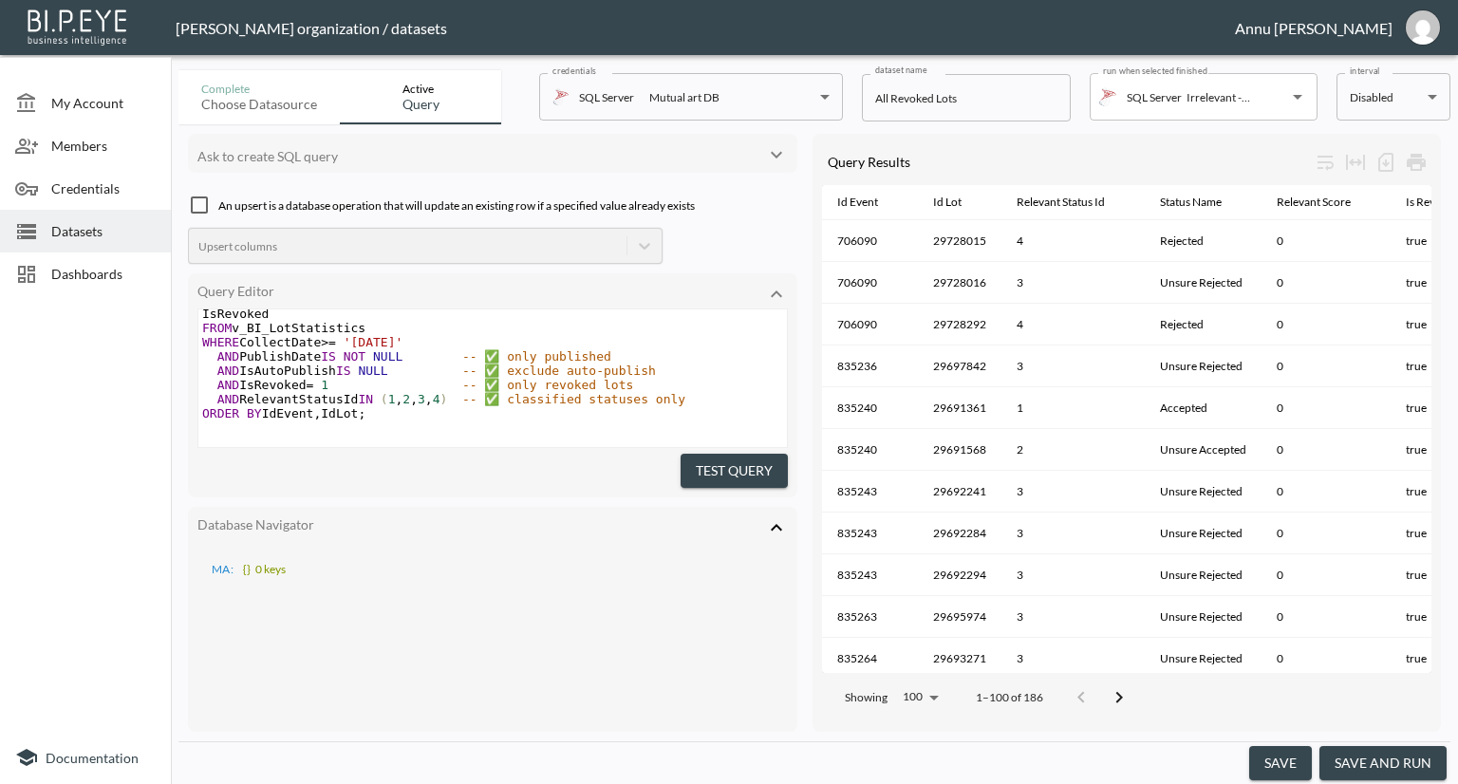
drag, startPoint x: 734, startPoint y: 464, endPoint x: 820, endPoint y: 425, distance: 94.7
click at [737, 464] on button "Test Query" at bounding box center [734, 471] width 107 height 35
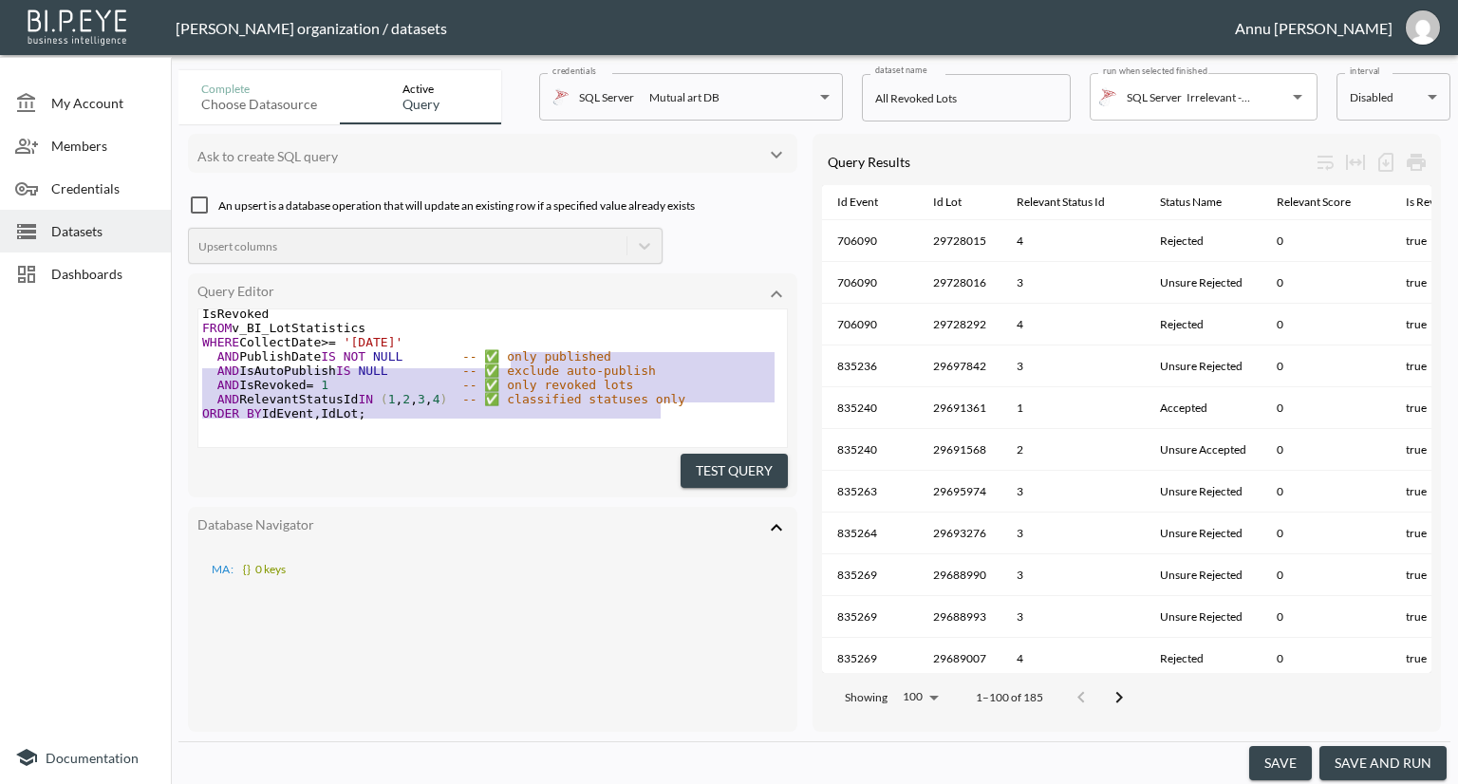
type textarea "AND PublishDate IS NOT NULL -- ✅ only published AND IsAutoPublish IS NULL -- ✅ …"
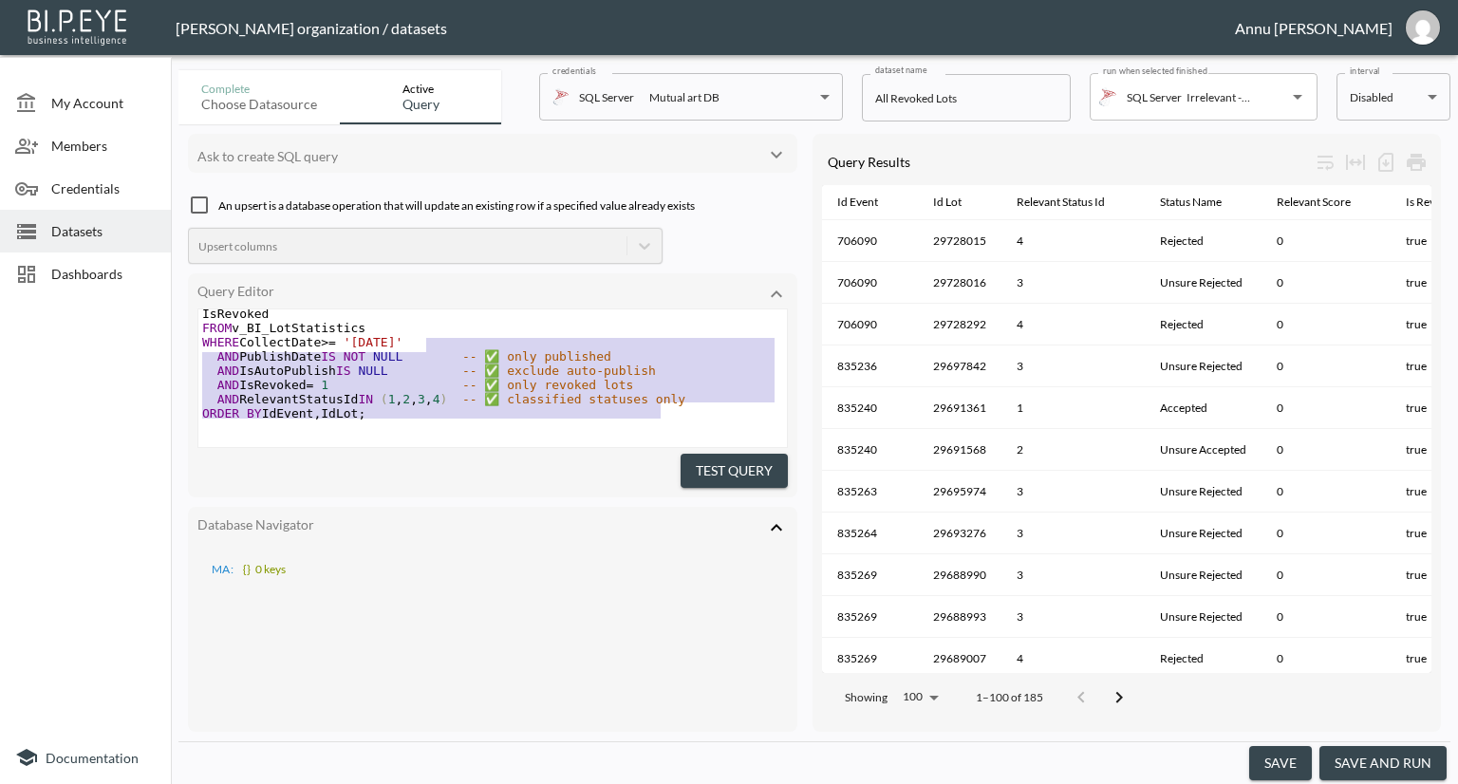
drag, startPoint x: 688, startPoint y: 392, endPoint x: 467, endPoint y: 320, distance: 232.6
click at [467, 320] on div "SELECT IdEvent , IdLot , RelevantStatusId , CASE RelevantStatusId WHEN 1 THEN '…" at bounding box center [492, 292] width 588 height 285
click at [462, 349] on span "-- ✅ only published" at bounding box center [536, 356] width 149 height 14
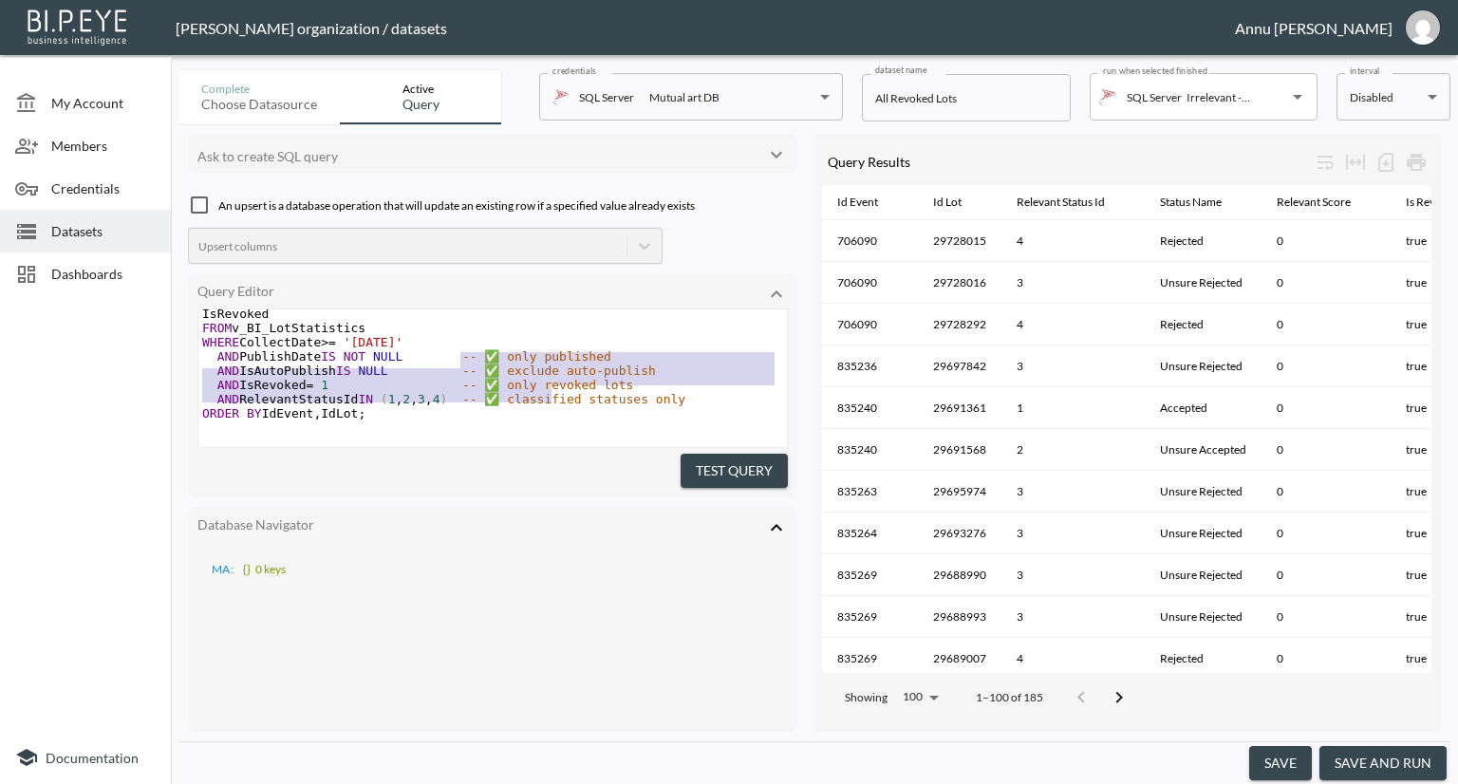
type textarea "- ✅ only published AND IsAutoPublish IS NULL -- ✅ exclude auto-publish AND IsRe…"
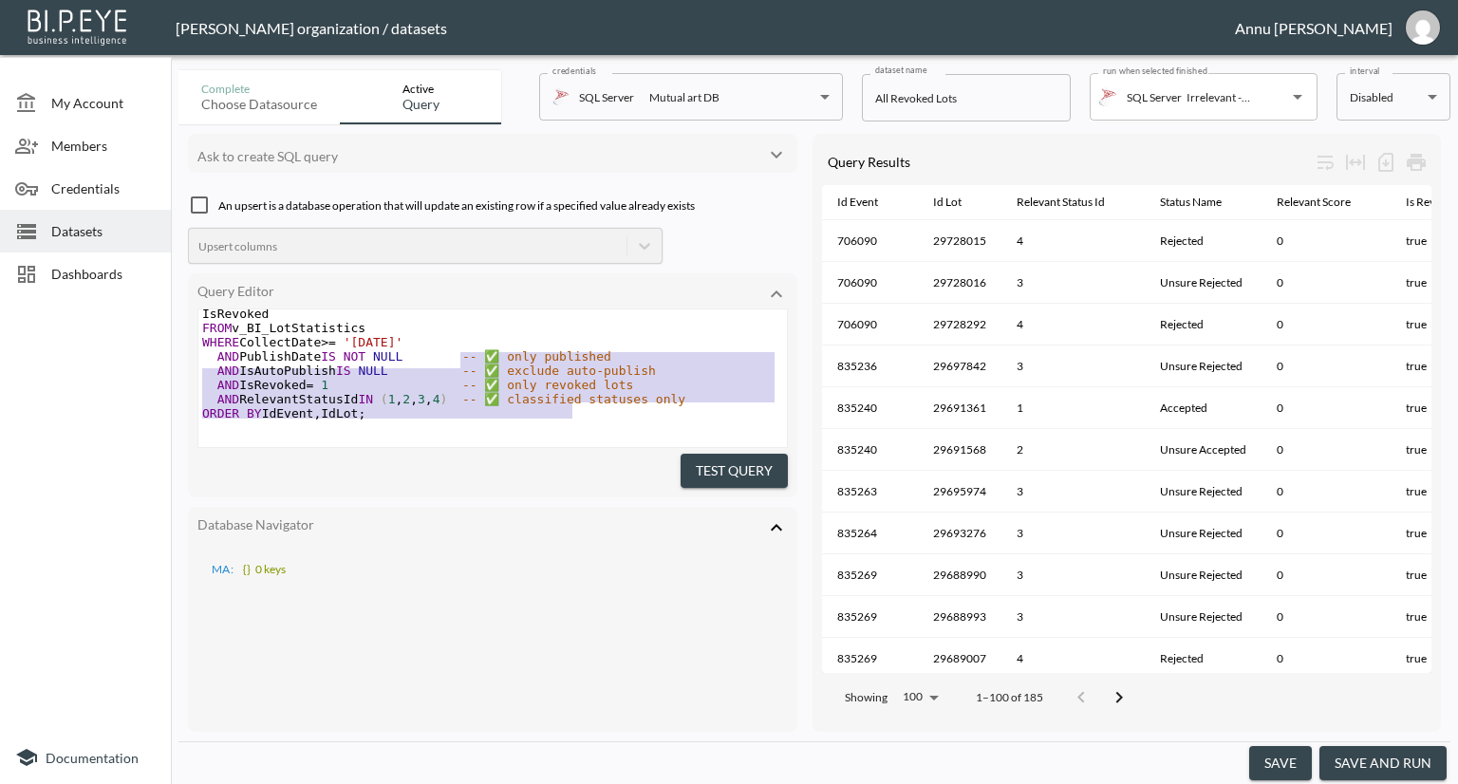
drag, startPoint x: 462, startPoint y: 337, endPoint x: 571, endPoint y: 385, distance: 119.4
click at [571, 385] on div "SELECT IdEvent , IdLot , RelevantStatusId , CASE RelevantStatusId WHEN 1 THEN '…" at bounding box center [492, 292] width 588 height 285
click at [648, 392] on span "-- ✅ classified statuses only" at bounding box center [573, 399] width 223 height 14
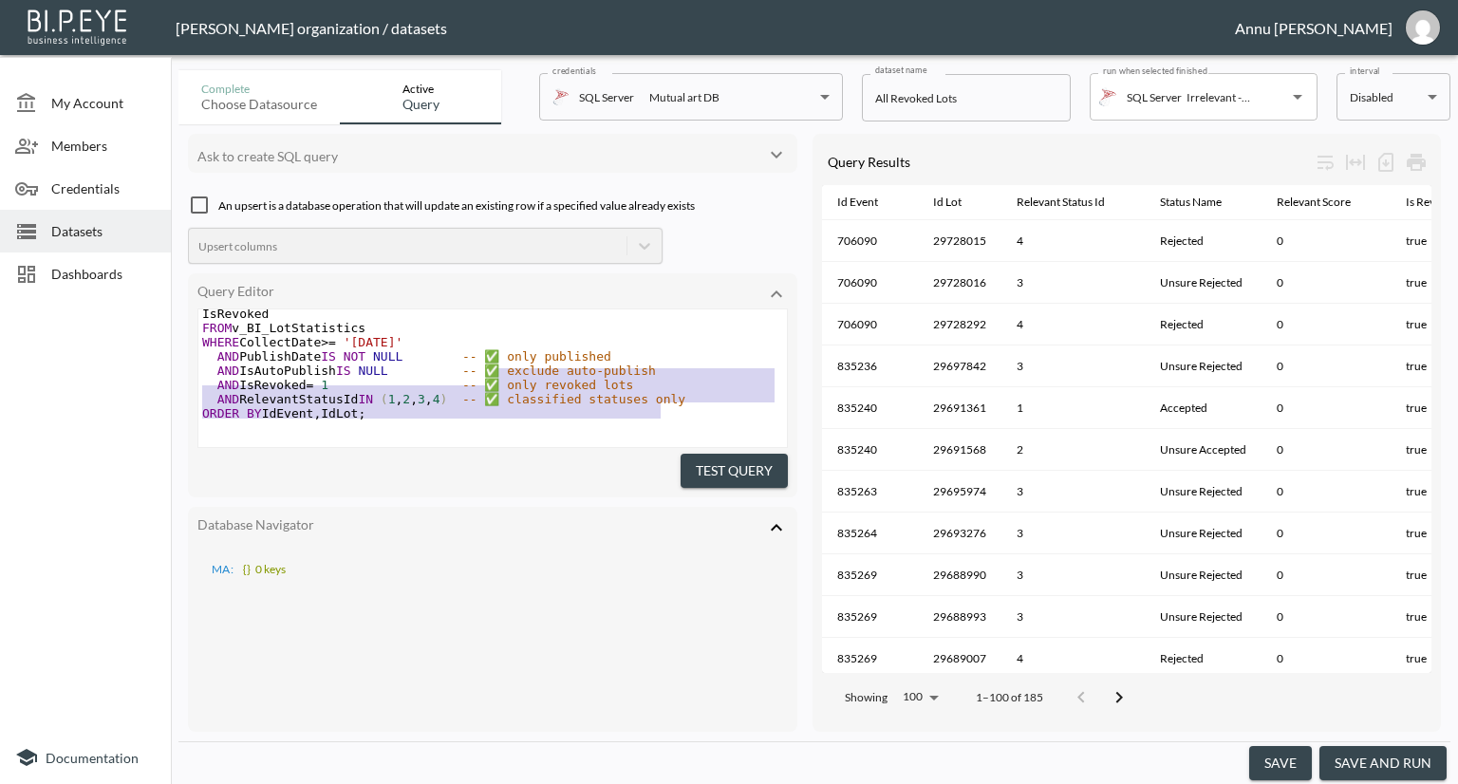
type textarea "only published AND IsAutoPublish IS NULL -- ✅ exclude auto-publish AND IsRevoke…"
drag, startPoint x: 671, startPoint y: 388, endPoint x: 493, endPoint y: 345, distance: 183.7
click at [493, 345] on div "SELECT IdEvent , IdLot , RelevantStatusId , CASE RelevantStatusId WHEN 1 THEN '…" at bounding box center [492, 292] width 588 height 285
click at [587, 364] on span "-- ✅ exclude auto-publish" at bounding box center [559, 371] width 194 height 14
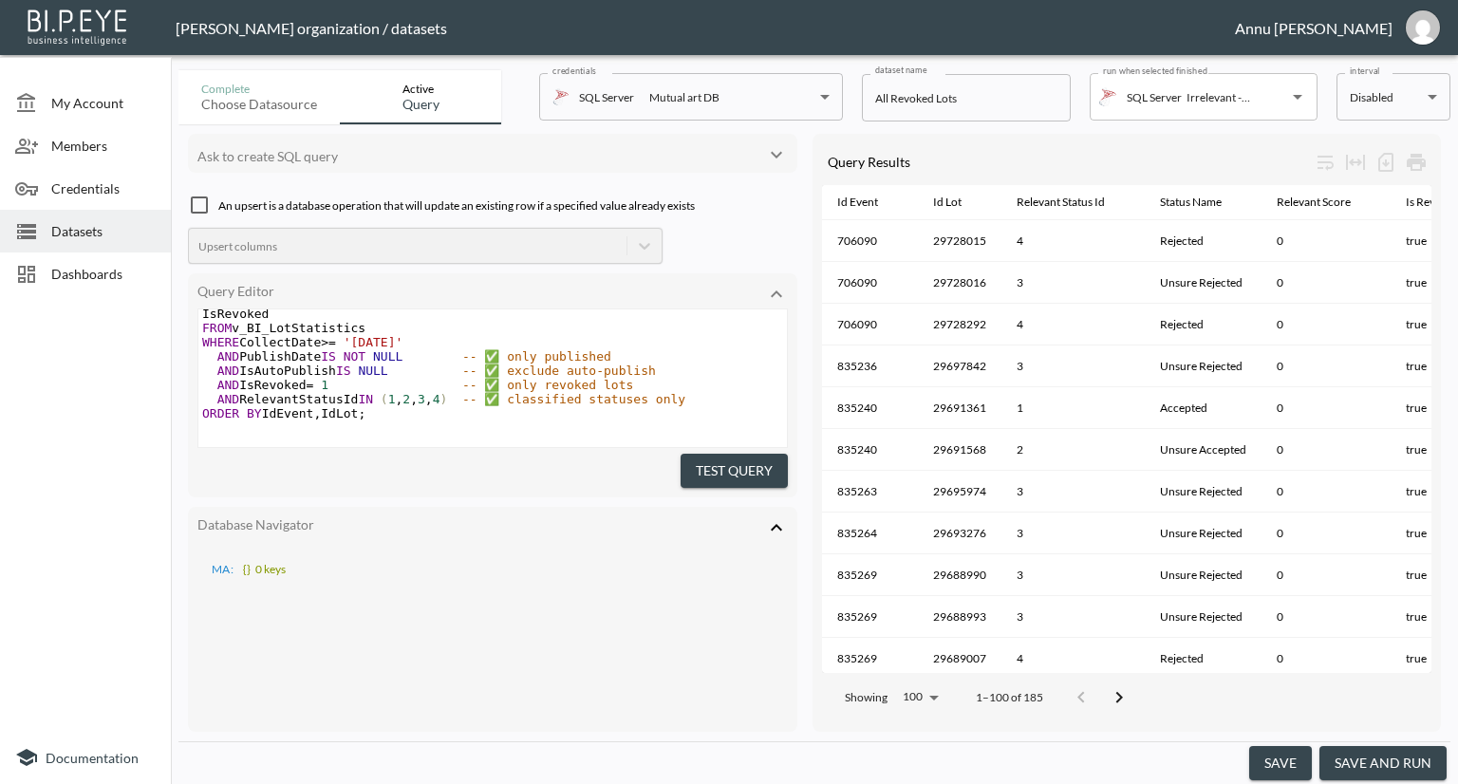
drag, startPoint x: 588, startPoint y: 339, endPoint x: 603, endPoint y: 335, distance: 14.7
click at [588, 349] on span "-- ✅ only published" at bounding box center [536, 356] width 149 height 14
click at [614, 364] on pre "AND IsAutoPublish IS NULL -- ✅ exclude auto-publish" at bounding box center [492, 371] width 588 height 14
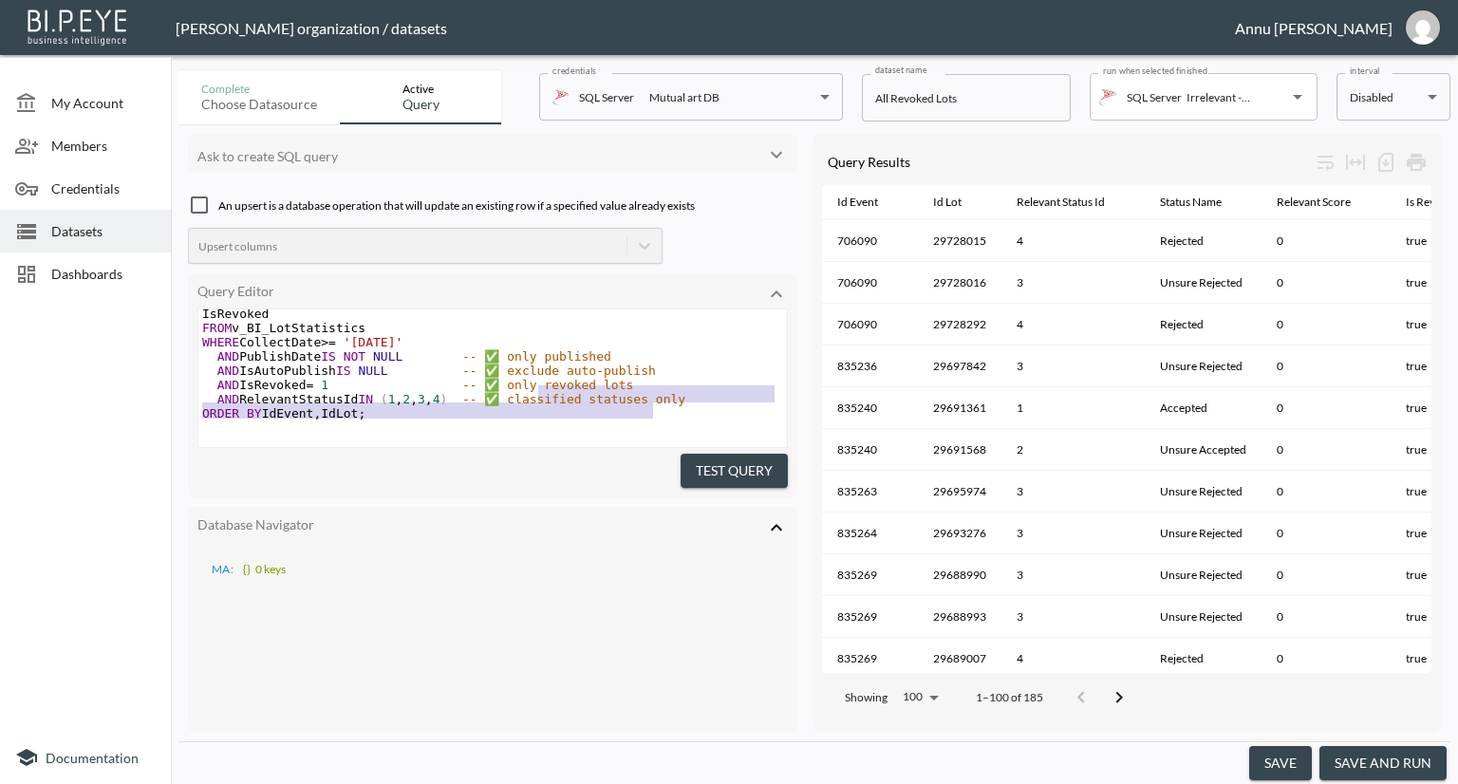
type textarea "ude auto-publish AND IsRevoked = 1 -- ✅ only revoked lots AND RelevantStatusId …"
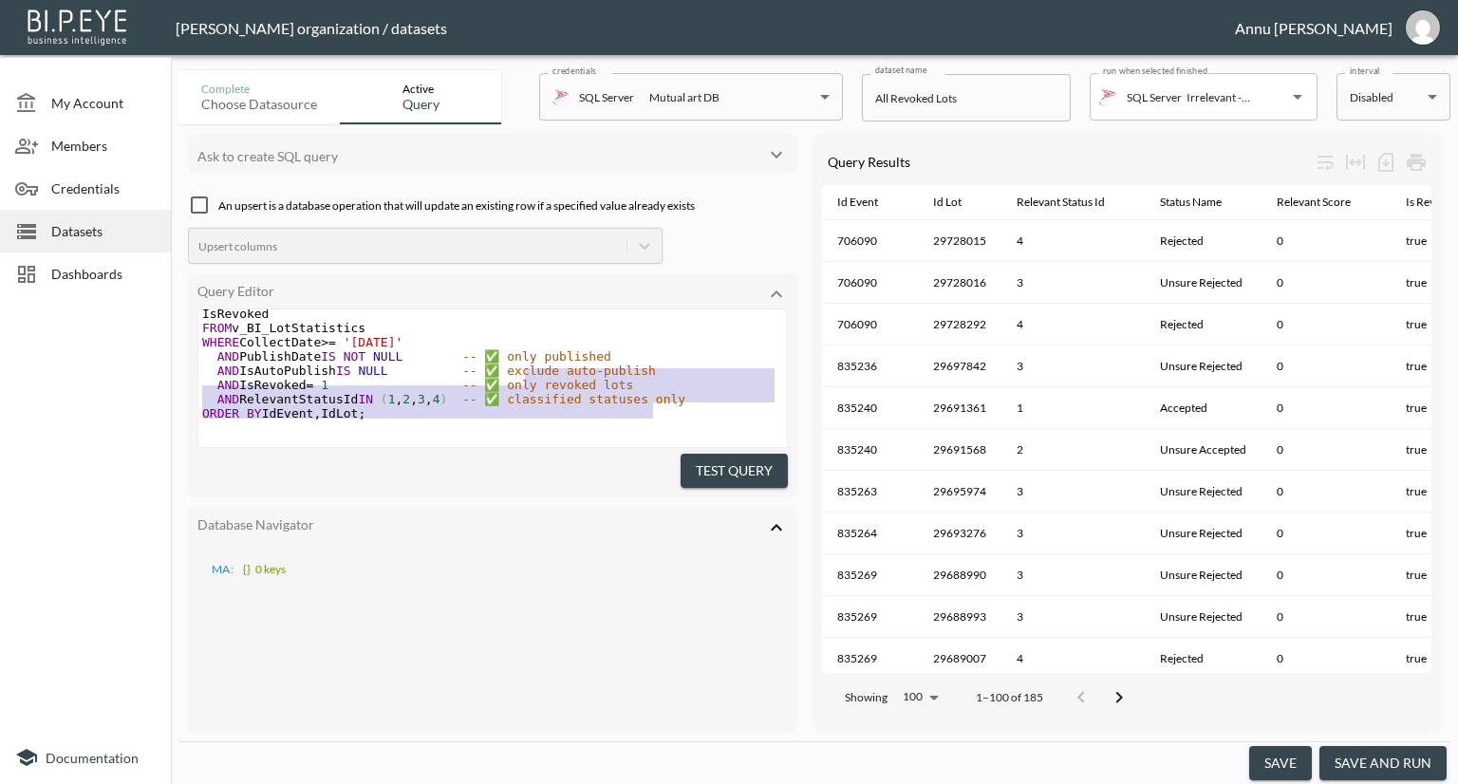
drag, startPoint x: 656, startPoint y: 390, endPoint x: 523, endPoint y: 352, distance: 138.2
click at [521, 352] on div "SELECT IdEvent , IdLot , RelevantStatusId , CASE RelevantStatusId WHEN 1 THEN '…" at bounding box center [492, 292] width 588 height 285
click at [564, 364] on span "-- ✅ exclude auto-publish" at bounding box center [559, 371] width 194 height 14
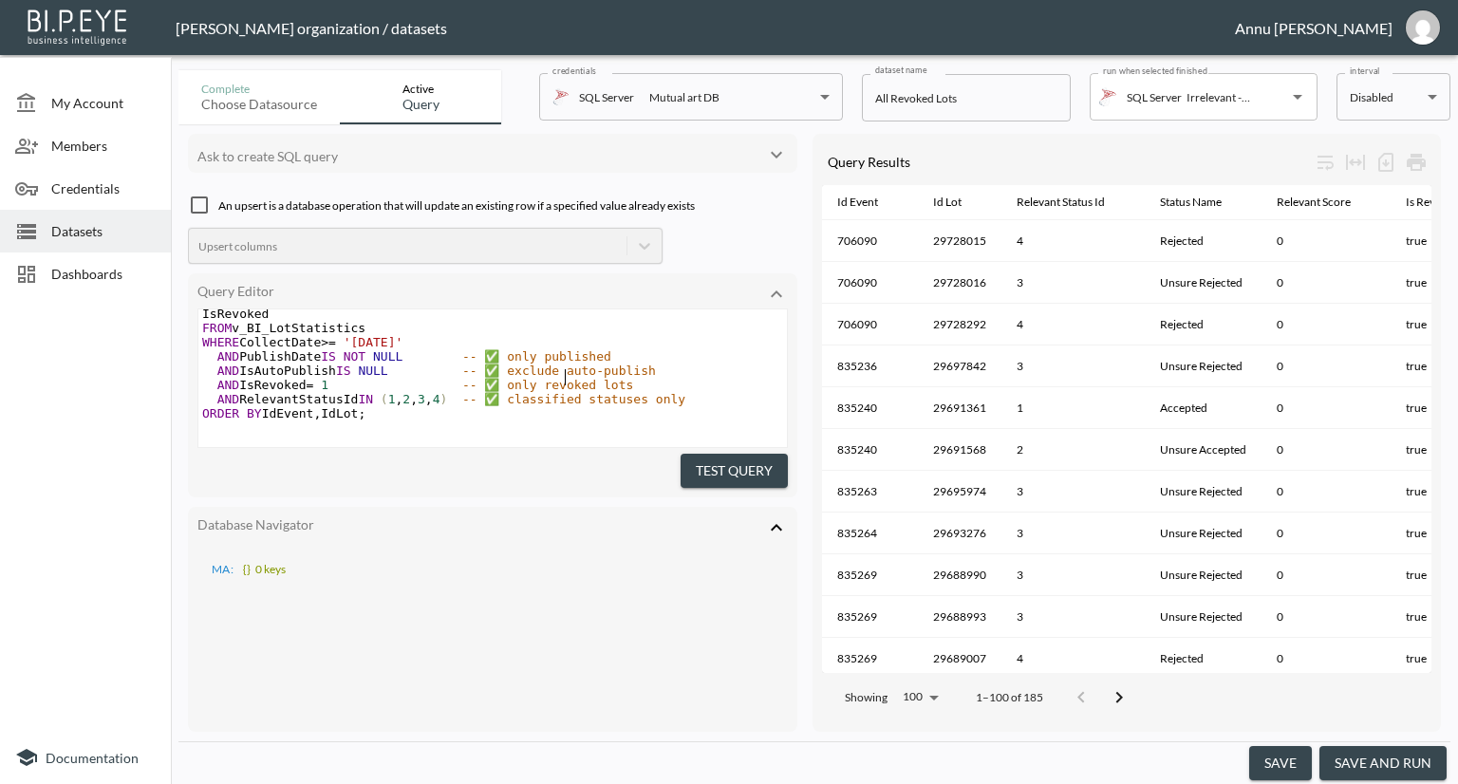
click at [663, 392] on pre "AND RelevantStatusId IN ( 1 , 2 , 3 , 4 ) -- ✅ classified statuses only" at bounding box center [492, 399] width 588 height 14
type textarea "✅ only revoked lots"
drag, startPoint x: 479, startPoint y: 372, endPoint x: 624, endPoint y: 369, distance: 144.3
click at [624, 381] on pre "AND IsRevoked = 1 -- ✅ only revoked lots" at bounding box center [492, 388] width 588 height 14
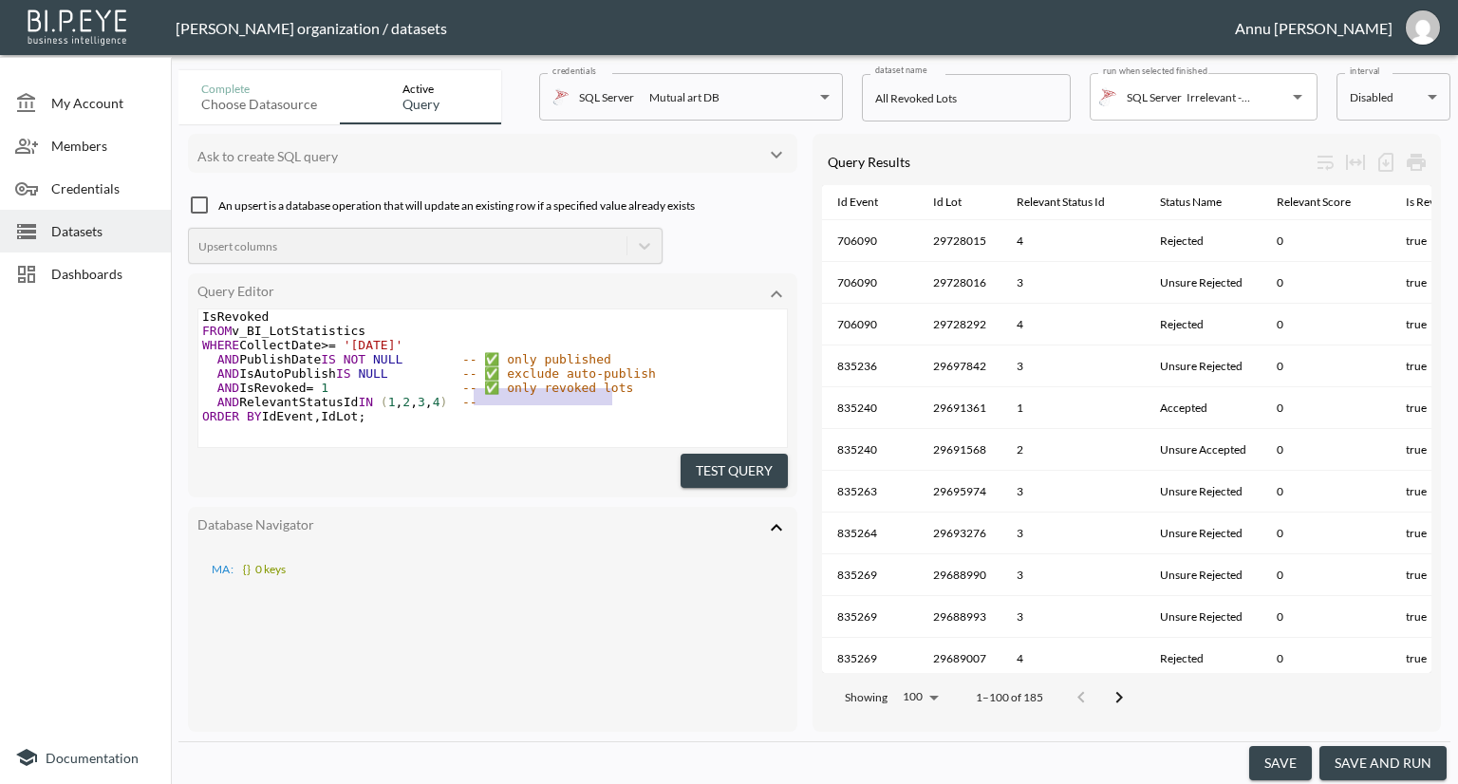
scroll to position [182, 0]
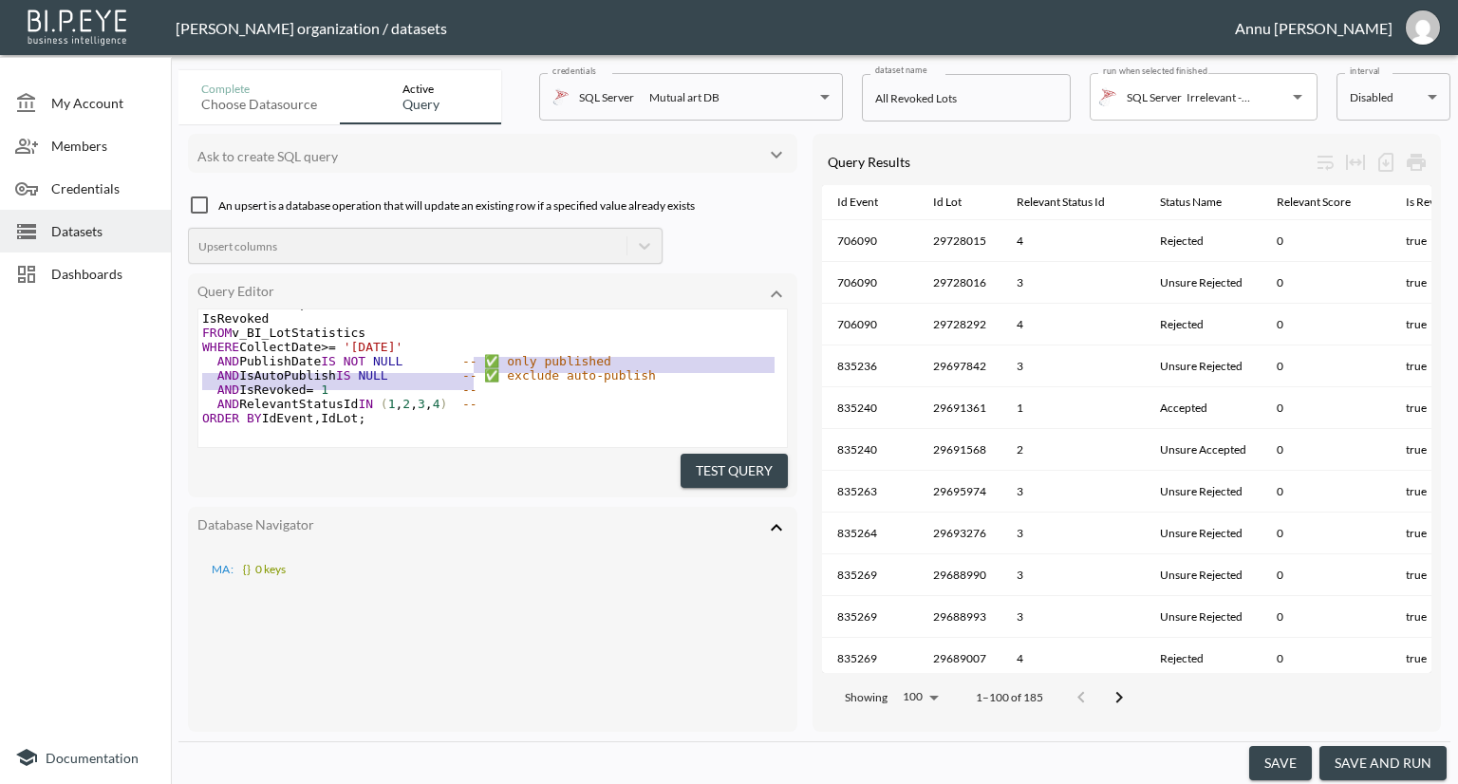
type textarea "✅ only published AND IsAutoPublish IS NULL"
drag, startPoint x: 478, startPoint y: 338, endPoint x: 455, endPoint y: 364, distance: 35.6
click at [455, 364] on div "SELECT IdEvent , IdLot , RelevantStatusId , CASE RelevantStatusId WHEN 1 THEN '…" at bounding box center [492, 297] width 588 height 285
click at [566, 383] on pre "AND IsRevoked = 1 --" at bounding box center [492, 390] width 588 height 14
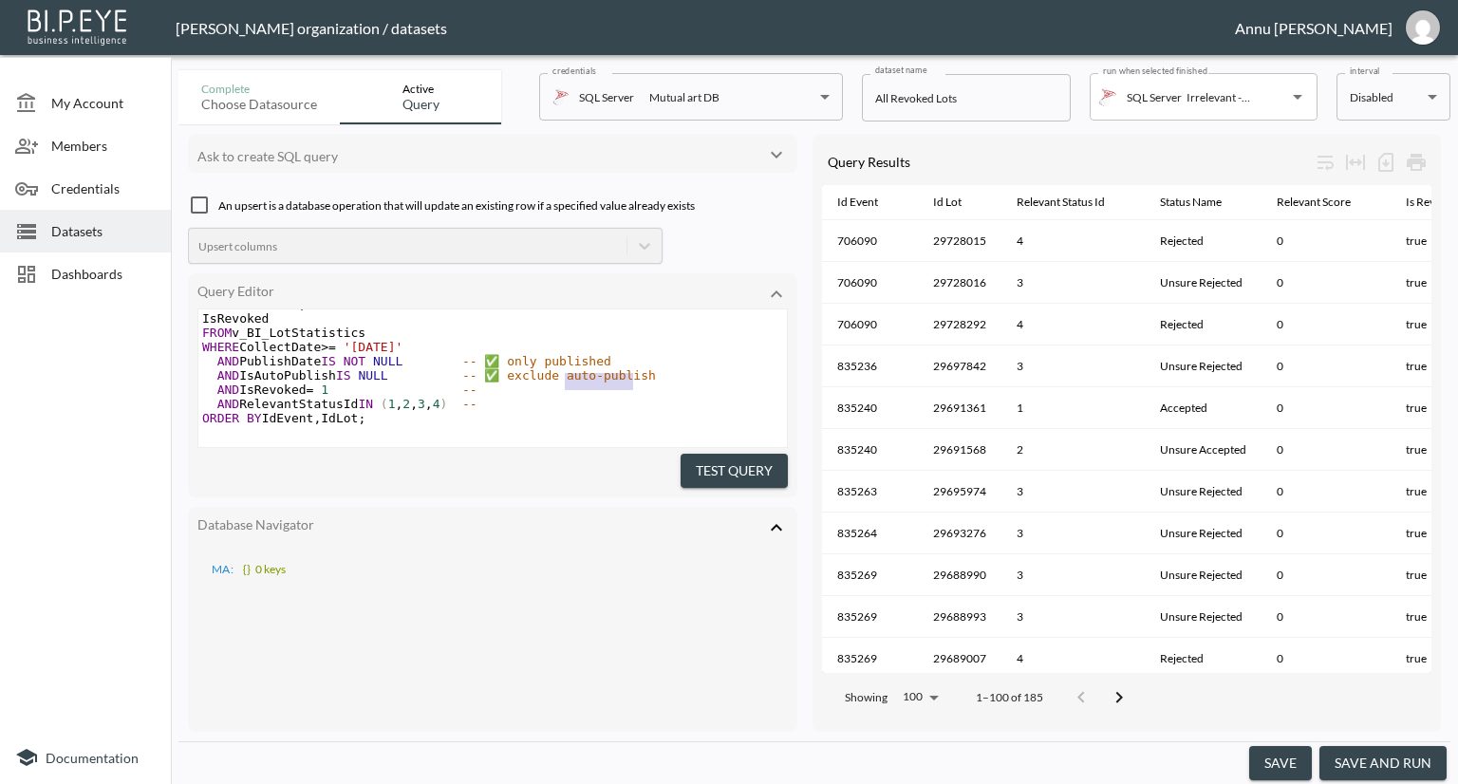
type textarea "exclude auto-publish"
drag, startPoint x: 650, startPoint y: 360, endPoint x: 497, endPoint y: 361, distance: 152.8
click at [497, 368] on pre "AND IsAutoPublish IS NULL -- ✅ exclude auto-publish" at bounding box center [492, 375] width 588 height 14
click at [607, 357] on pre "AND PublishDate IS NOT NULL -- ✅ only published" at bounding box center [492, 364] width 588 height 14
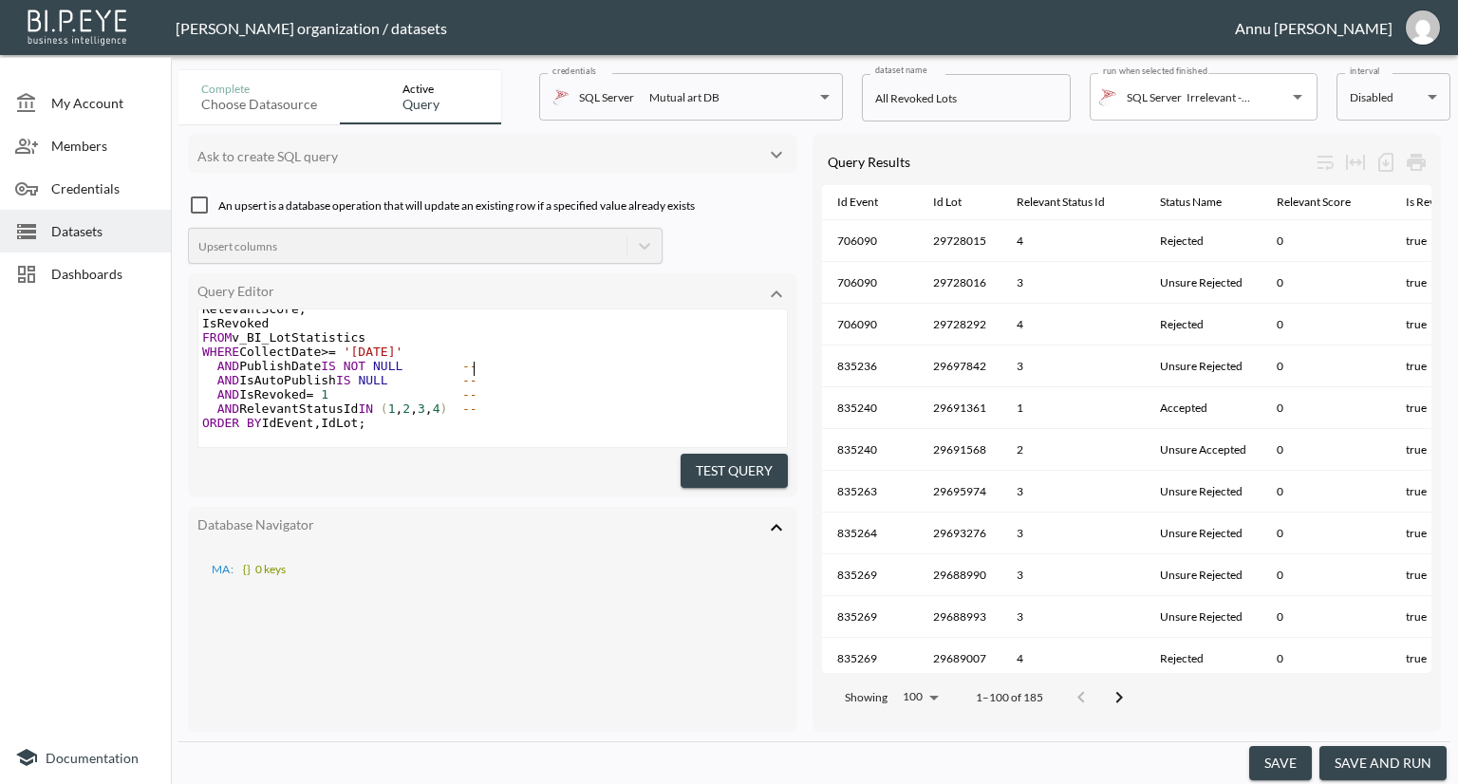
scroll to position [177, 0]
click at [757, 457] on button "Test Query" at bounding box center [734, 471] width 107 height 35
click at [1386, 754] on button "save and run" at bounding box center [1382, 763] width 127 height 35
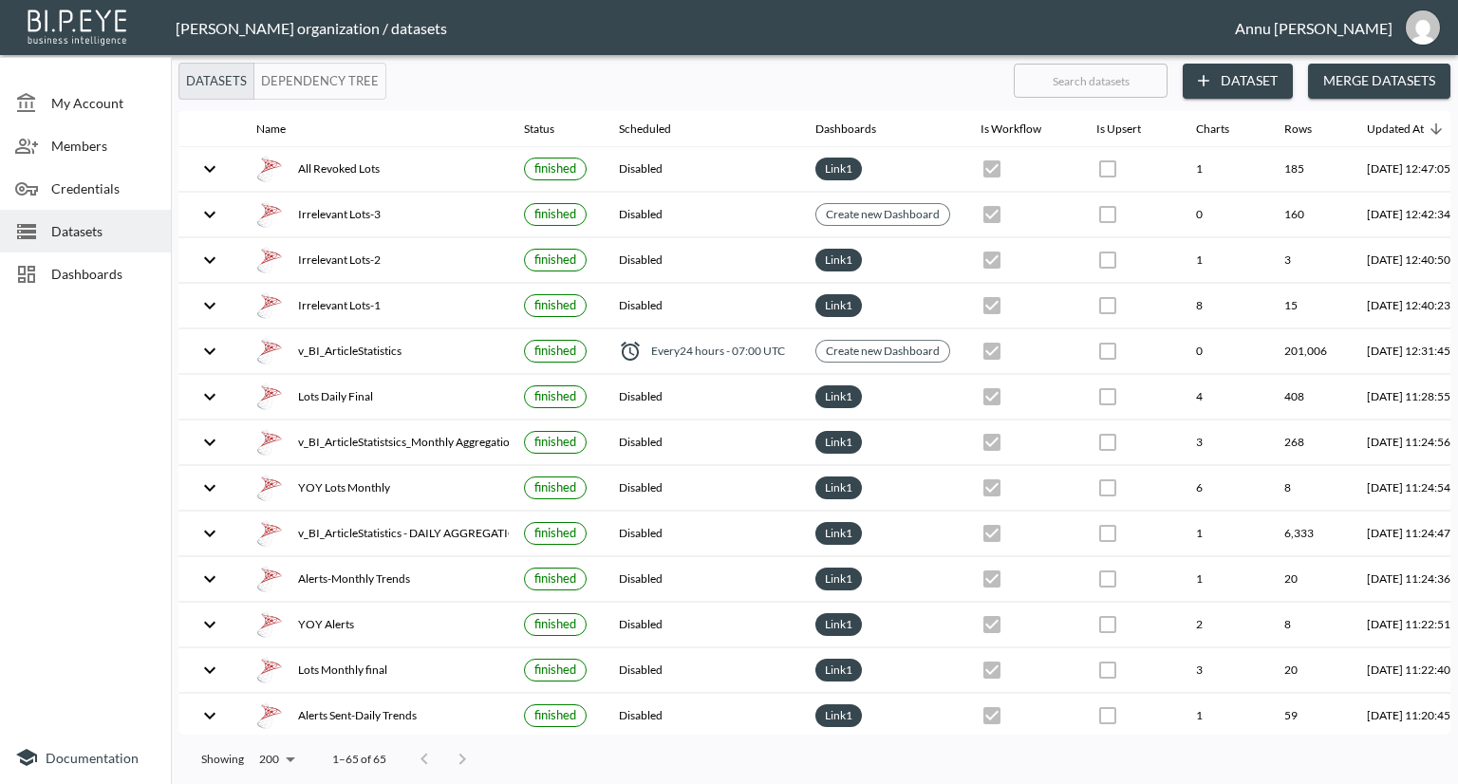
scroll to position [0, 111]
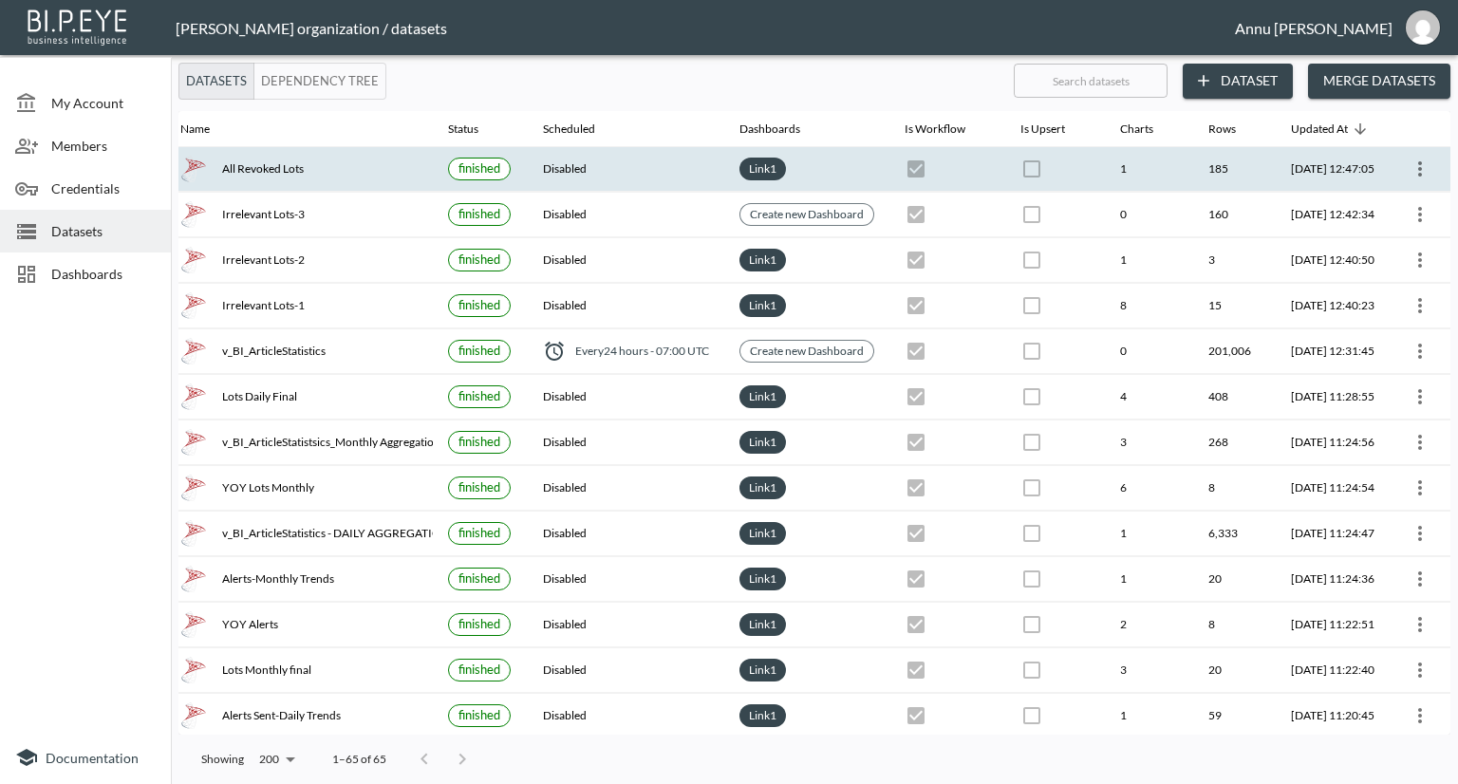
drag, startPoint x: 1421, startPoint y: 172, endPoint x: 1315, endPoint y: 149, distance: 108.7
click at [1314, 149] on th "2025-08-28, 12:47:05" at bounding box center [1333, 169] width 114 height 45
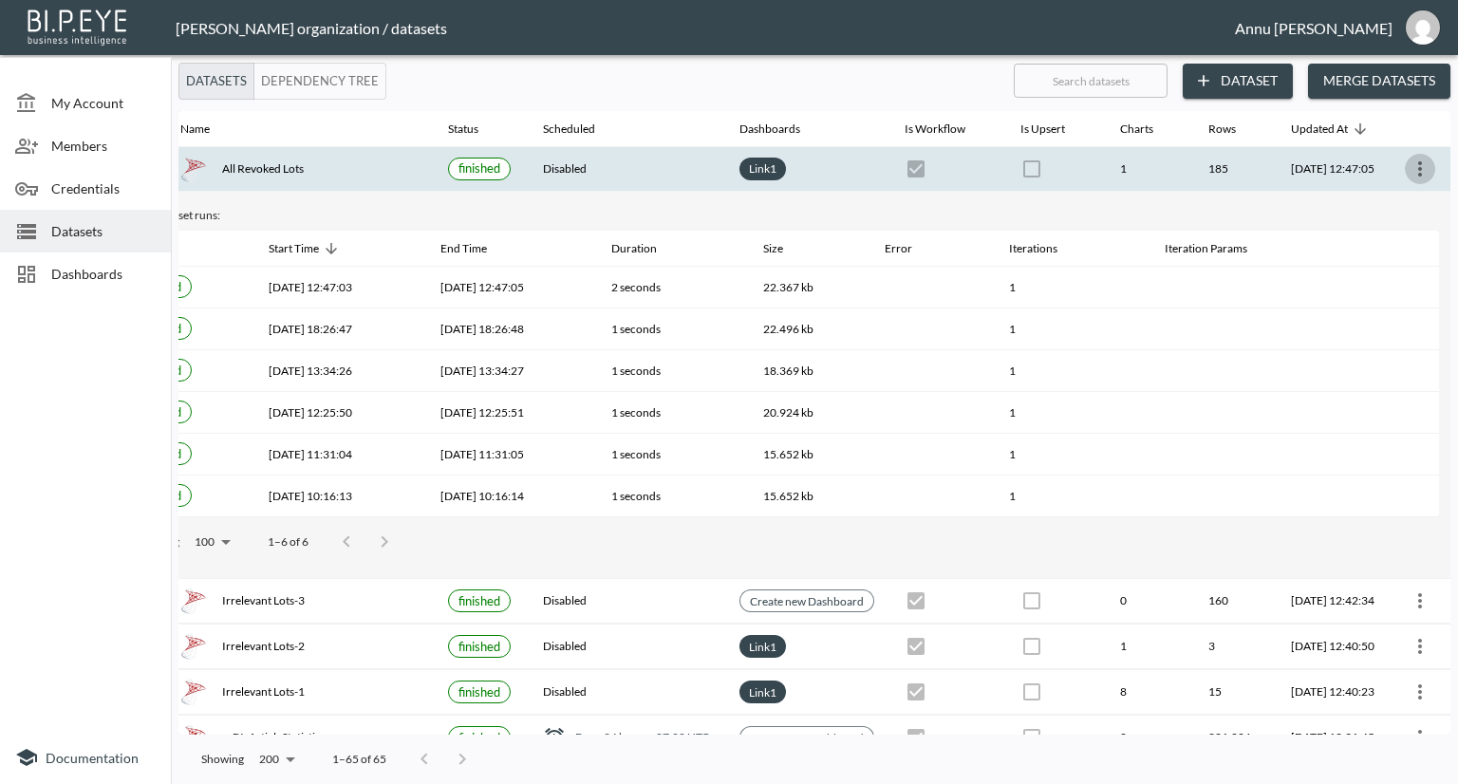
click at [1418, 163] on icon "more" at bounding box center [1420, 168] width 4 height 15
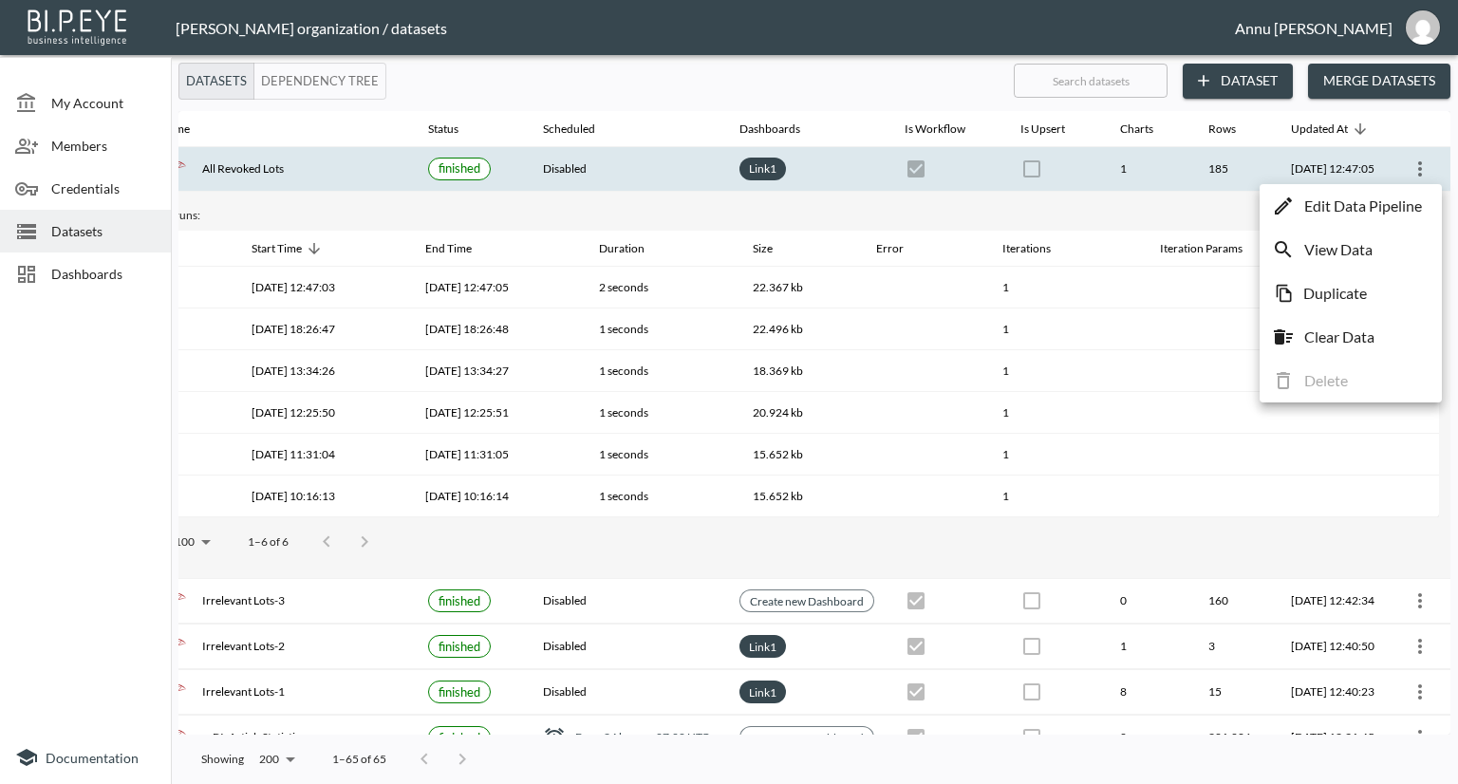
click at [1374, 206] on p "Edit Data Pipeline" at bounding box center [1363, 206] width 118 height 23
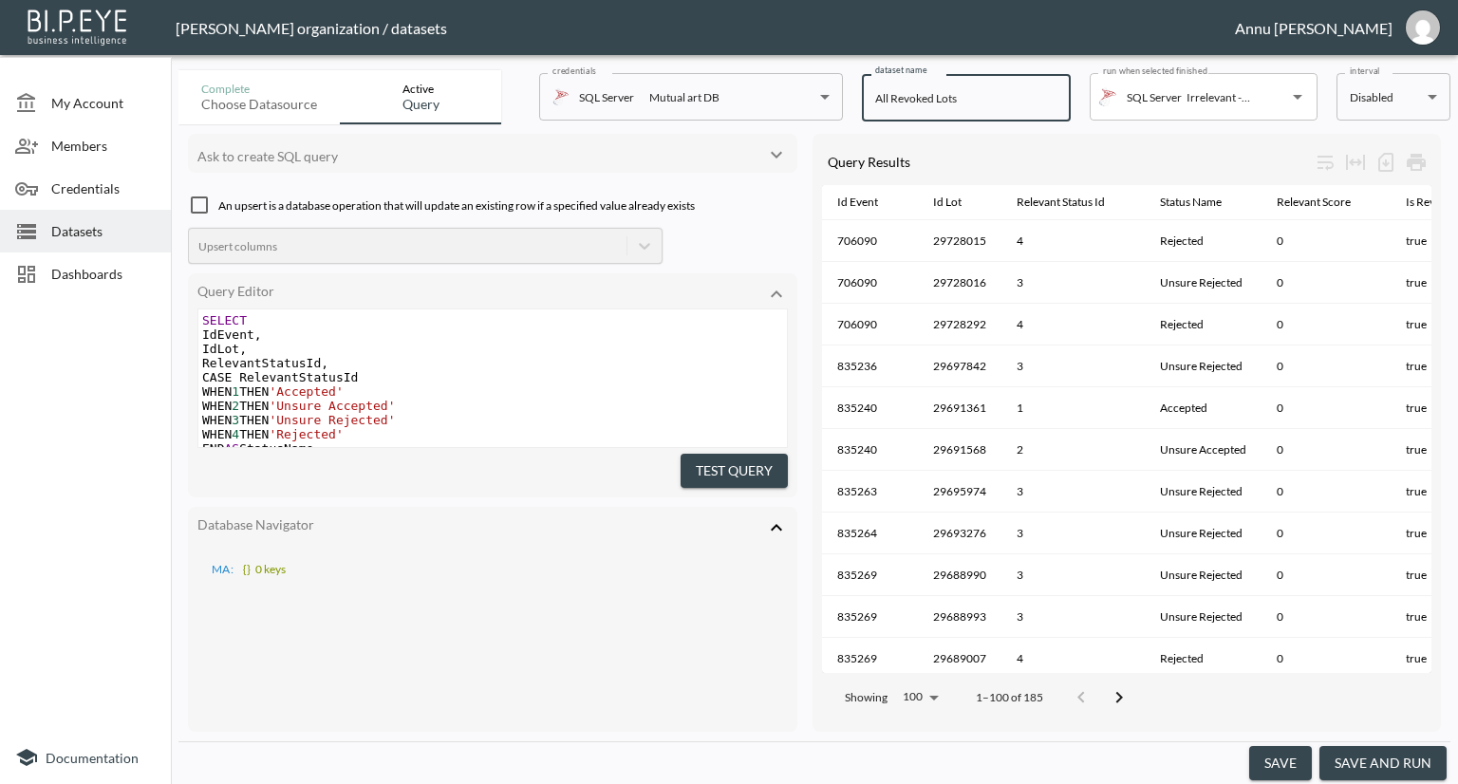
drag, startPoint x: 980, startPoint y: 103, endPoint x: 842, endPoint y: 105, distance: 137.6
click at [842, 105] on div "Complete Choose datasource Active Query credentials SQL Server Mutual art DB 82…" at bounding box center [814, 94] width 1272 height 62
click at [986, 102] on input "Irrelevant Lots-3" at bounding box center [966, 97] width 209 height 47
type input "Irrelevant Lots-4"
click at [1278, 756] on button "save" at bounding box center [1280, 763] width 63 height 35
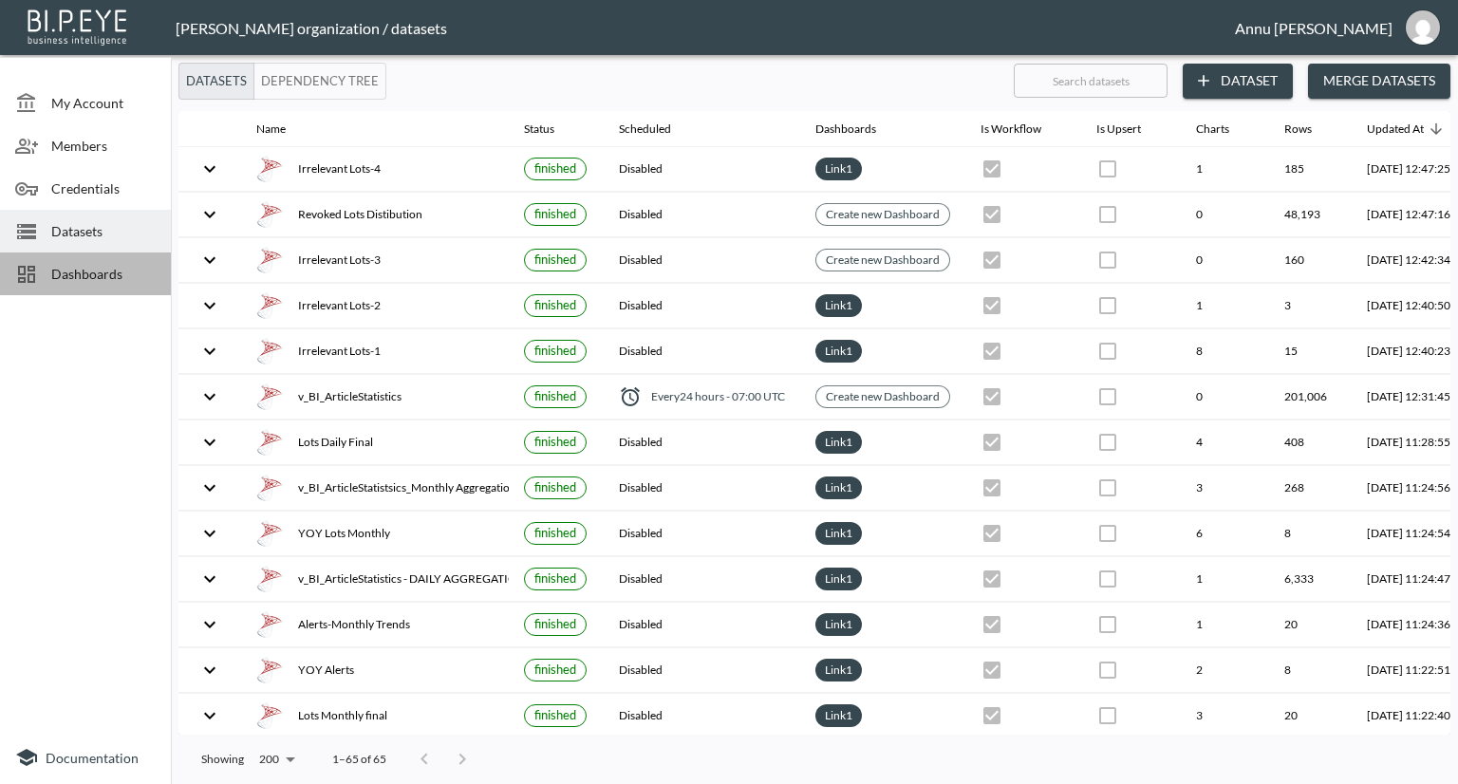
click at [130, 268] on span "Dashboards" at bounding box center [103, 274] width 104 height 20
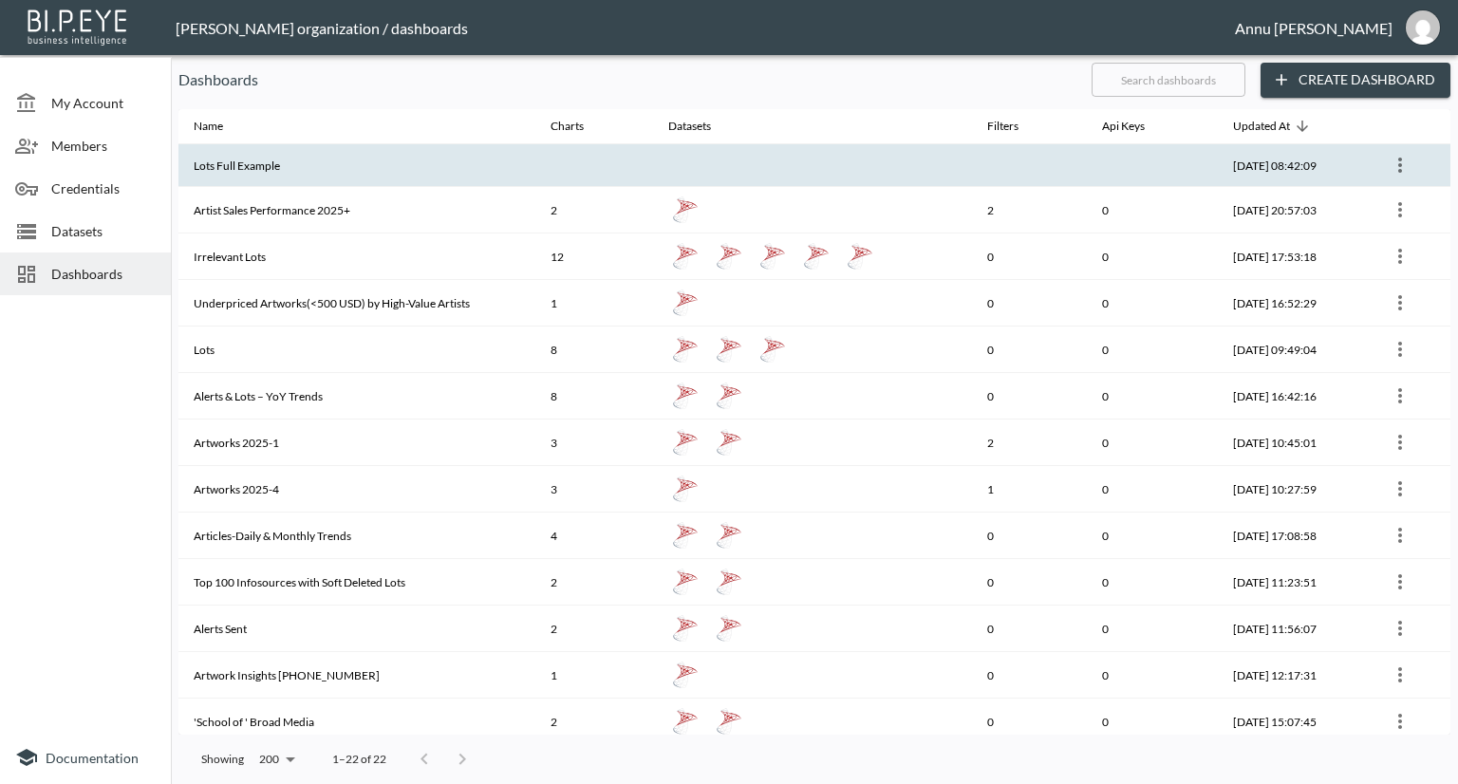
click at [510, 170] on th "Lots Full Example" at bounding box center [356, 165] width 357 height 43
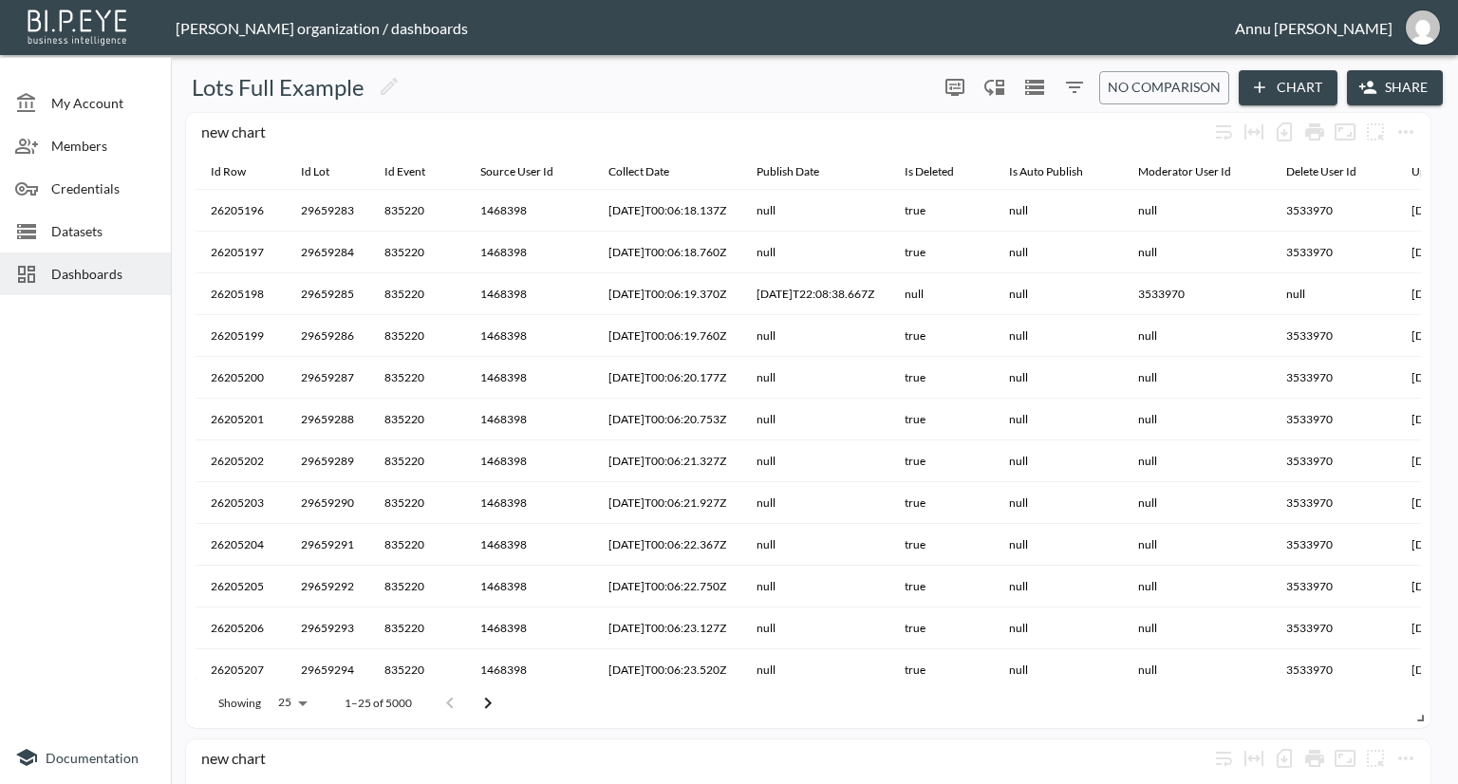
click at [133, 278] on span "Dashboards" at bounding box center [103, 274] width 104 height 20
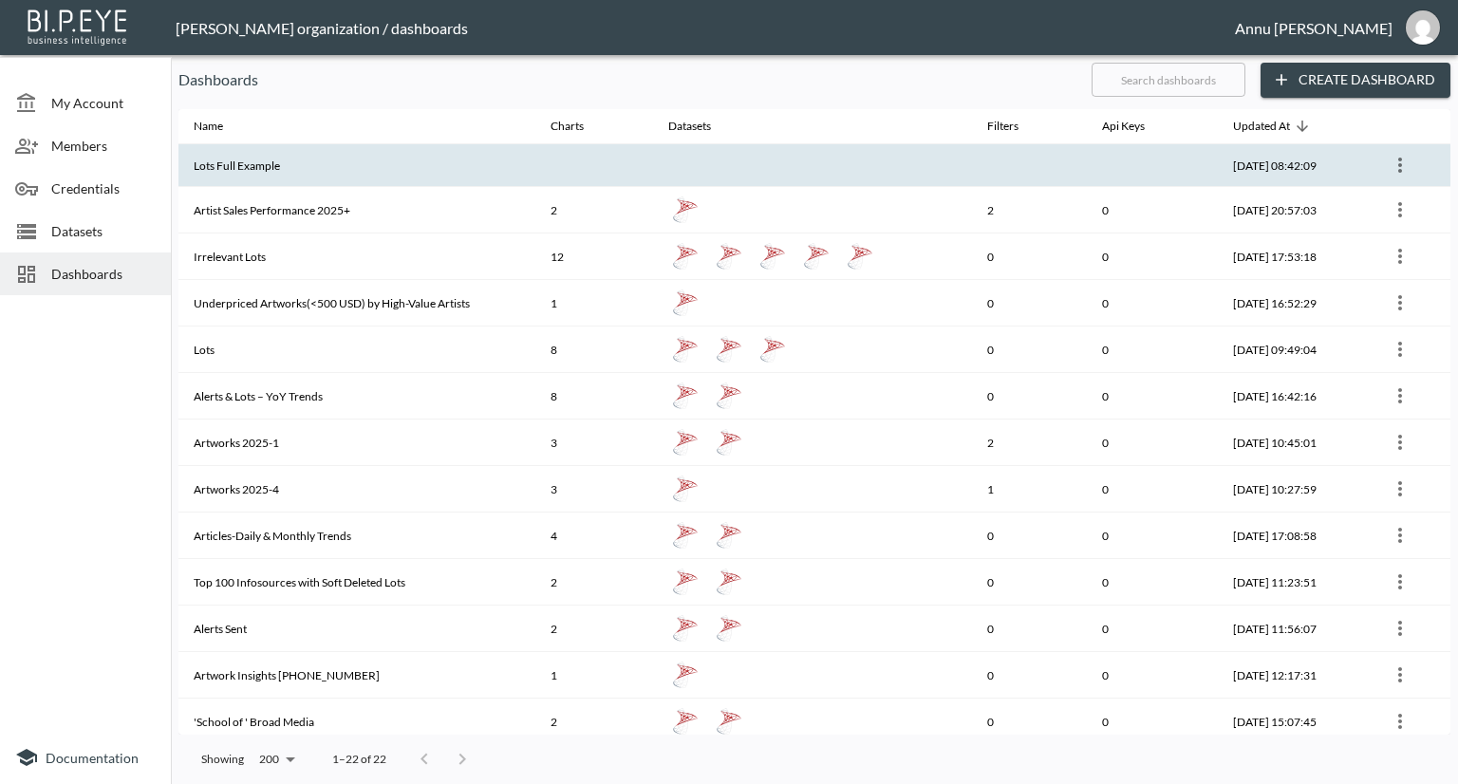
click at [1395, 162] on icon "more" at bounding box center [1400, 165] width 23 height 23
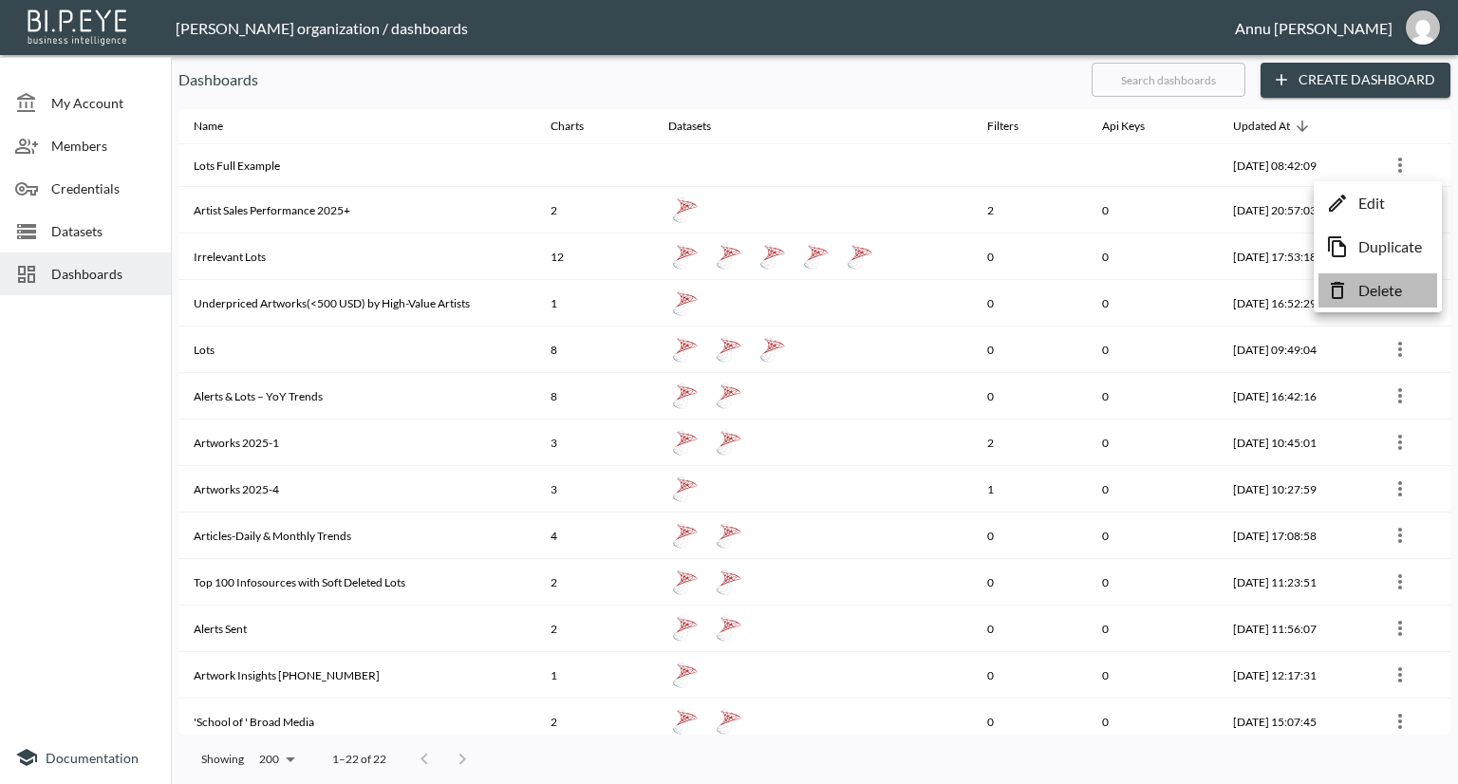
click at [1371, 294] on p "Delete" at bounding box center [1380, 290] width 44 height 23
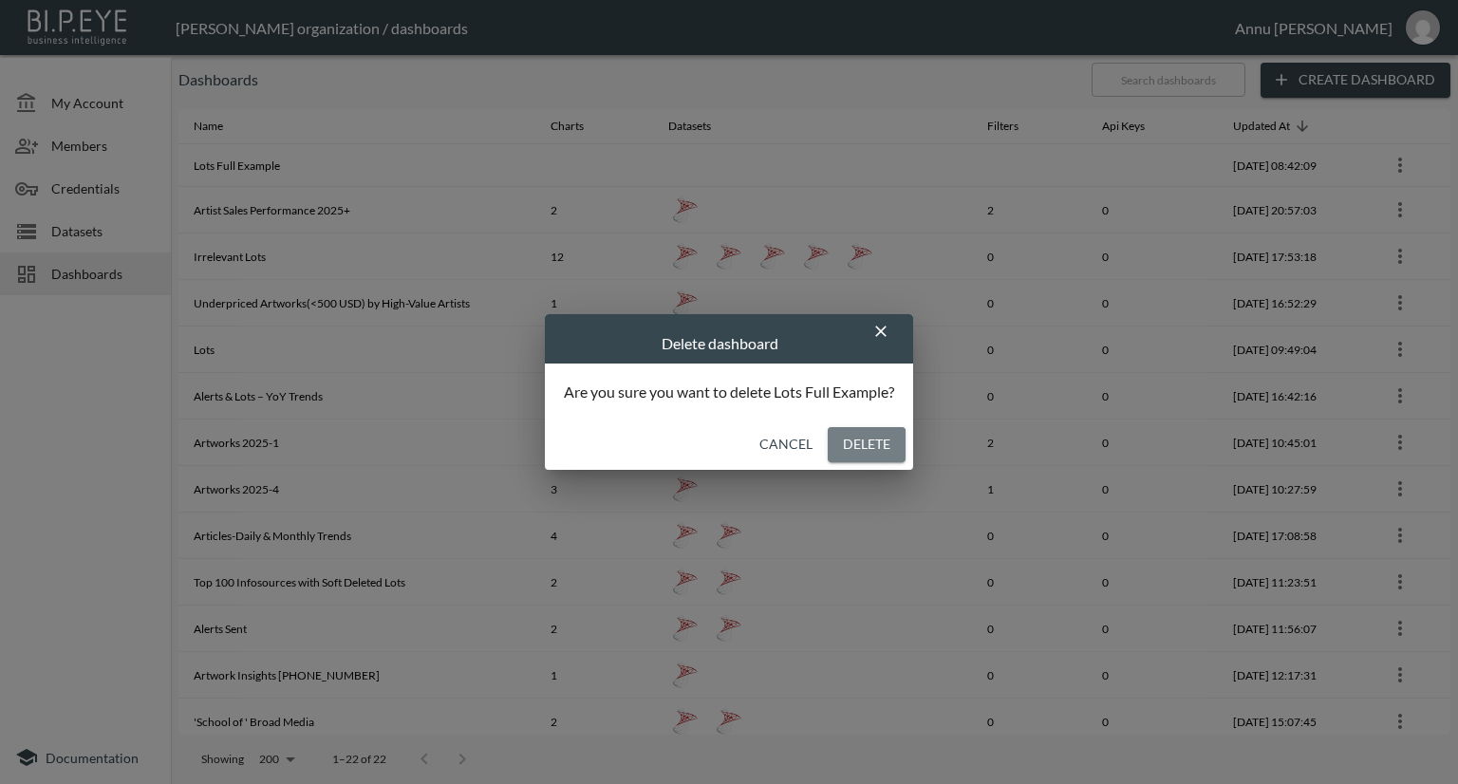
click at [885, 445] on button "Delete" at bounding box center [867, 444] width 78 height 35
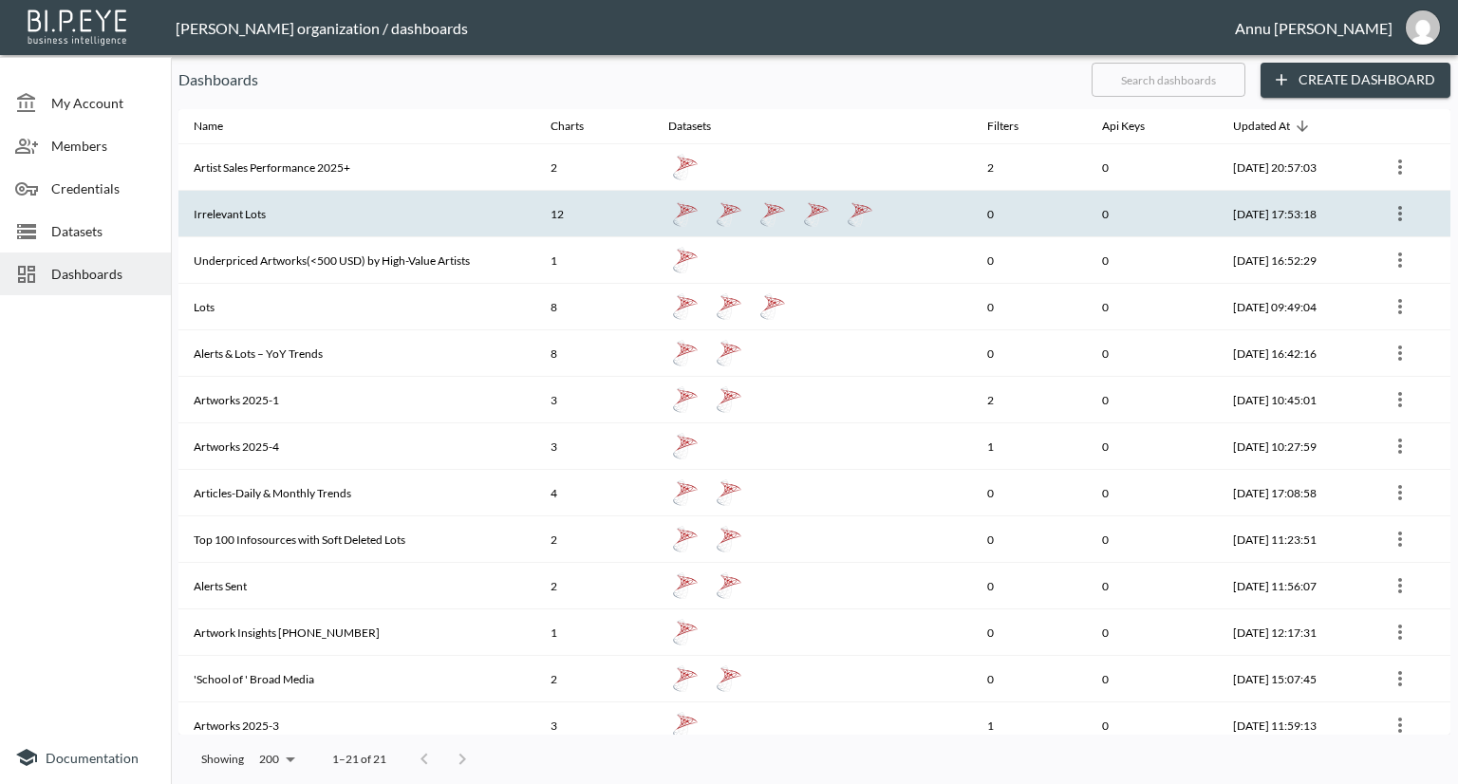
click at [399, 229] on th "Irrelevant Lots" at bounding box center [356, 214] width 357 height 47
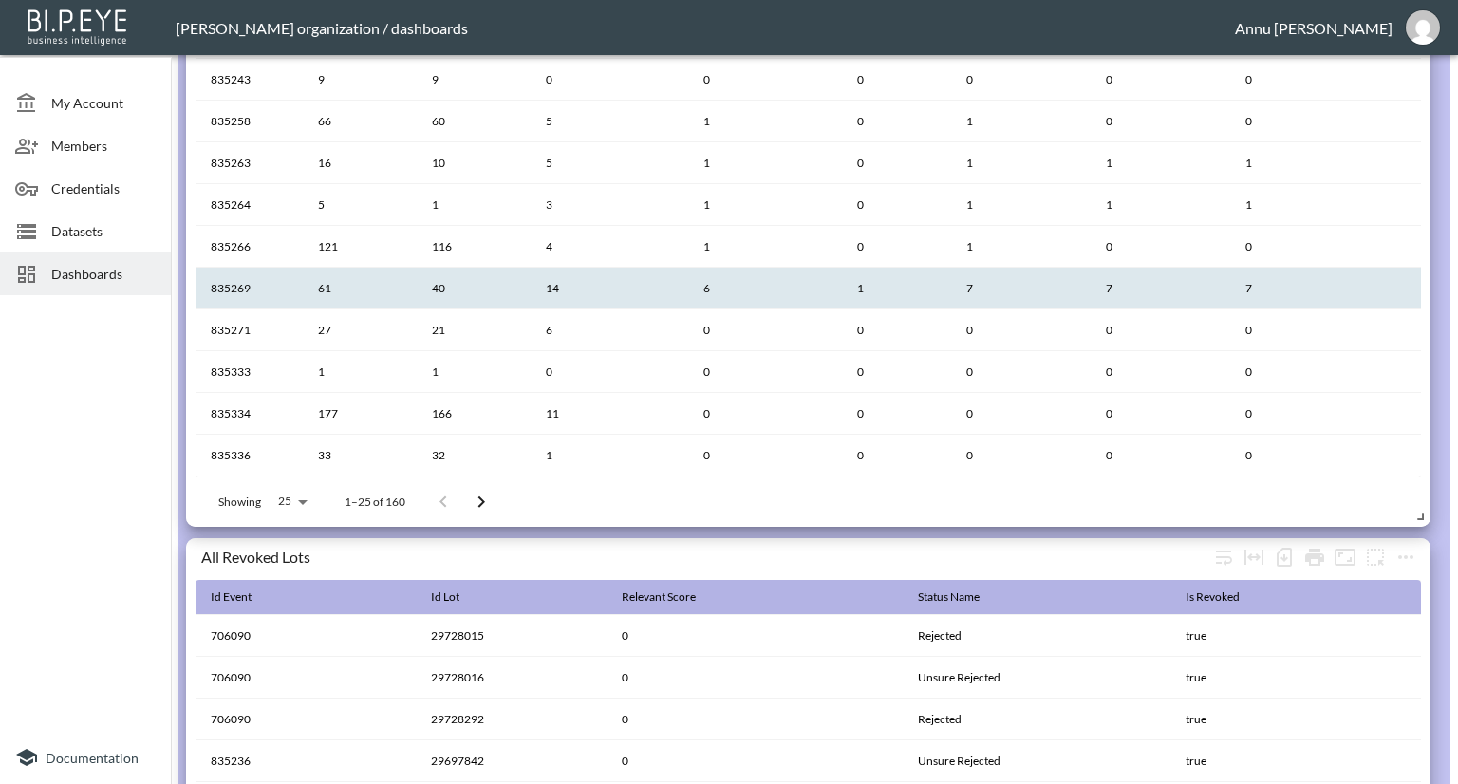
scroll to position [488, 0]
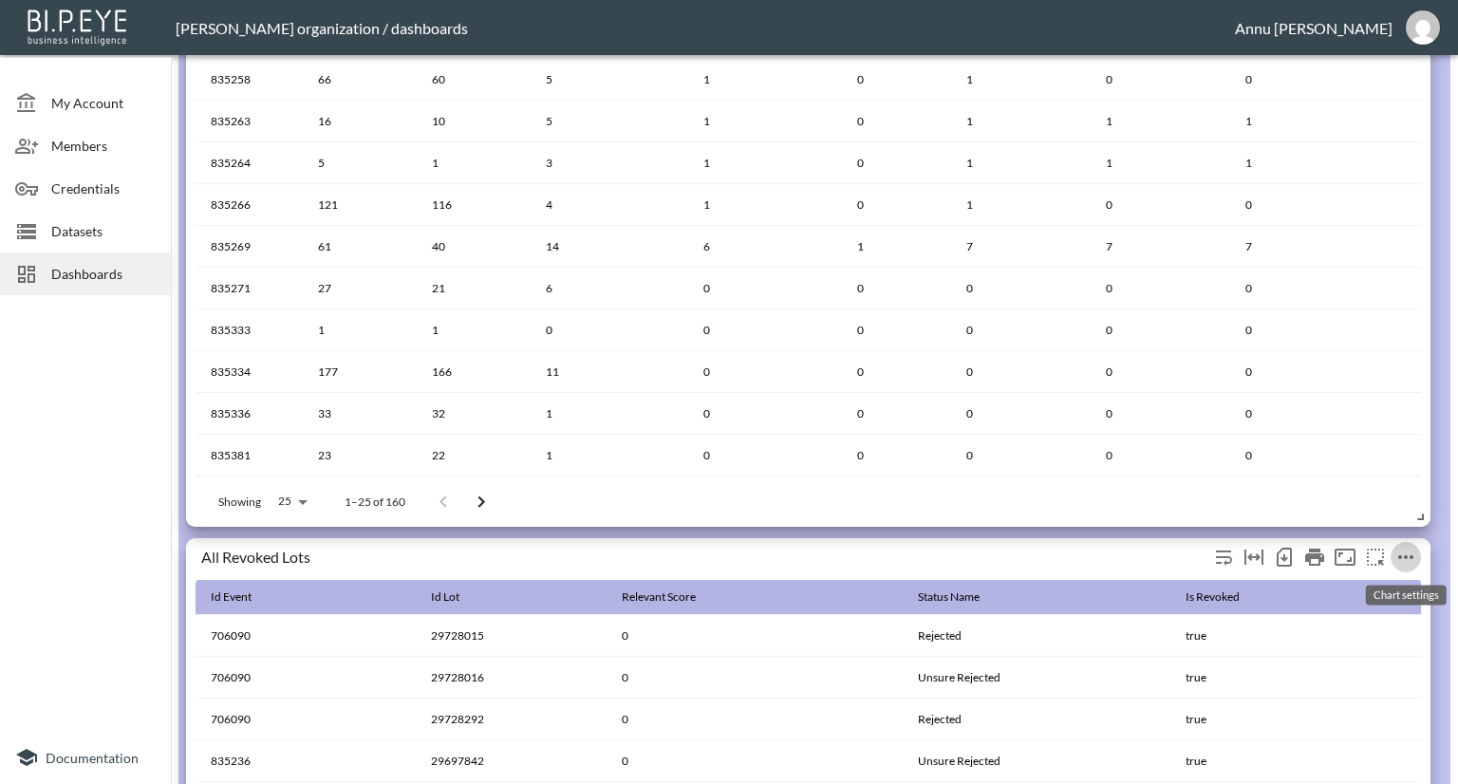
click at [1397, 552] on icon "more" at bounding box center [1405, 557] width 23 height 23
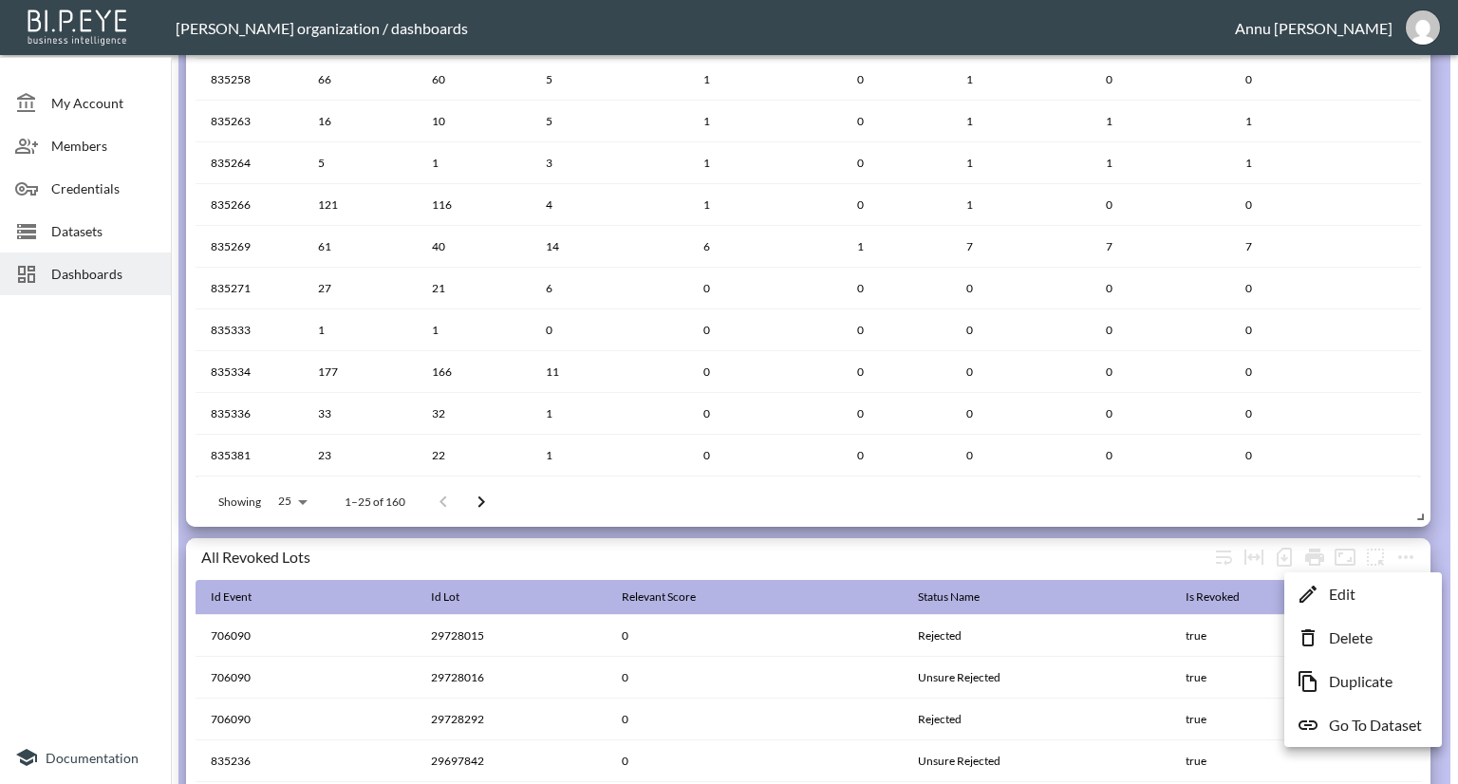
click at [1352, 590] on p "Edit" at bounding box center [1342, 594] width 27 height 23
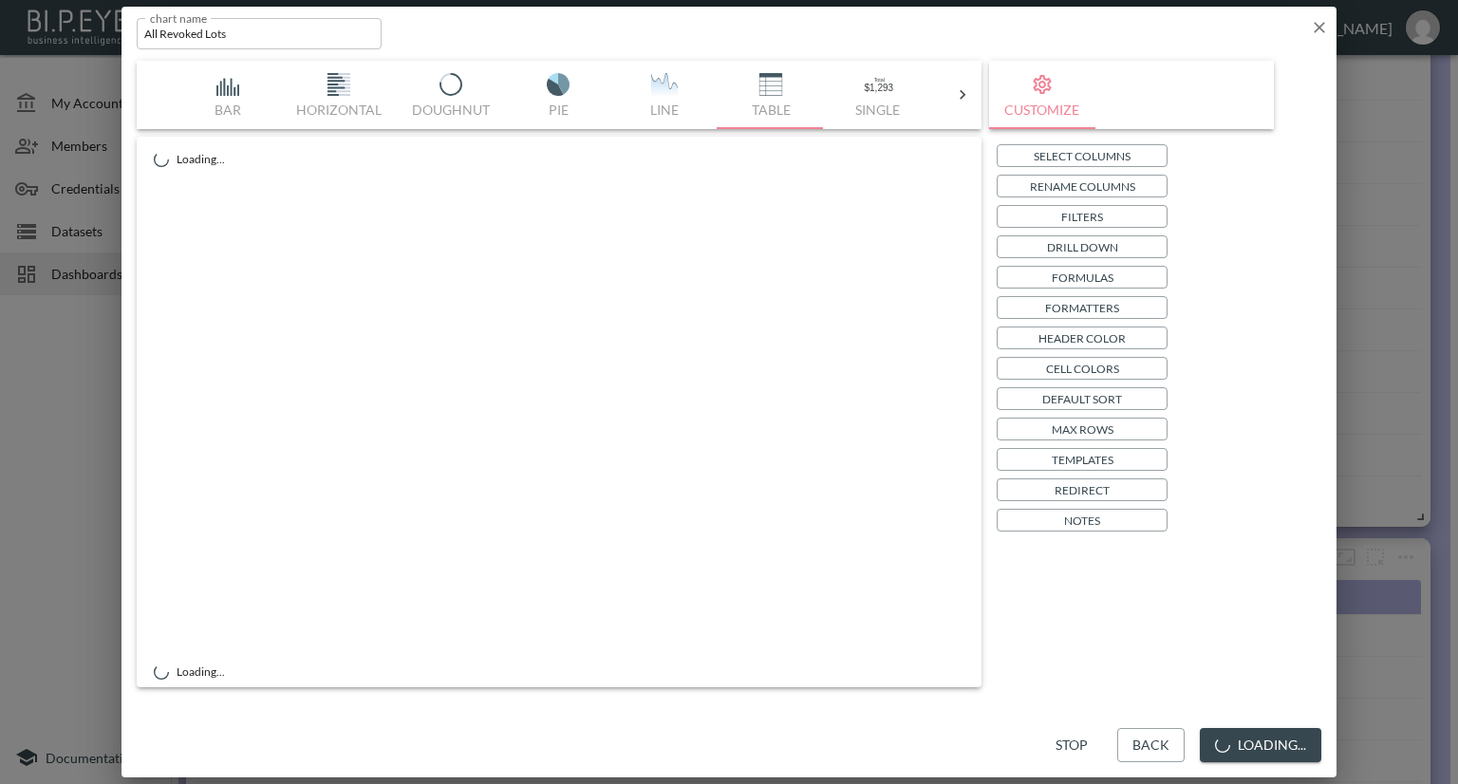
click at [252, 39] on input "All Revoked Lots" at bounding box center [259, 33] width 245 height 31
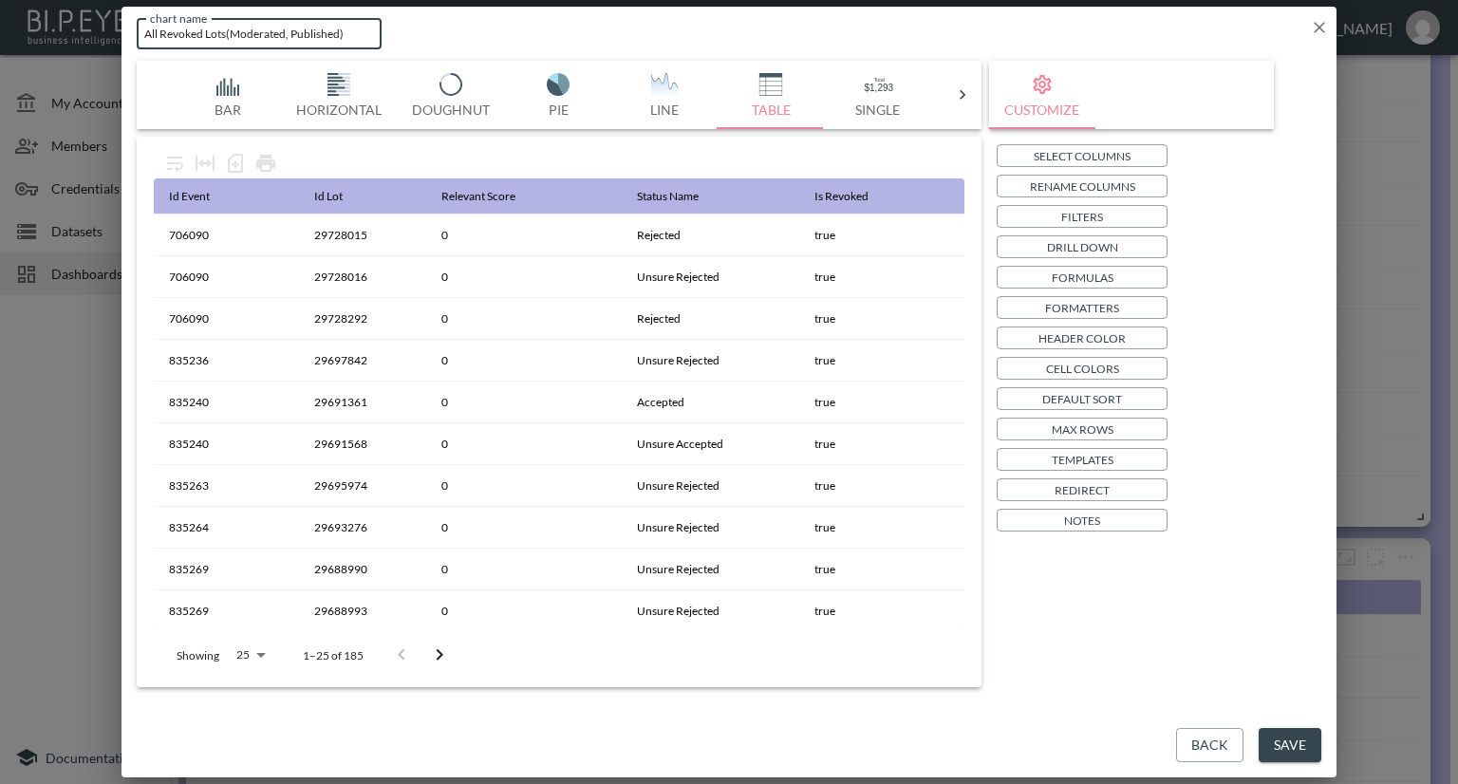
type input "All Revoked Lots(Moderated, Published)"
click at [1292, 742] on button "Save" at bounding box center [1290, 745] width 63 height 35
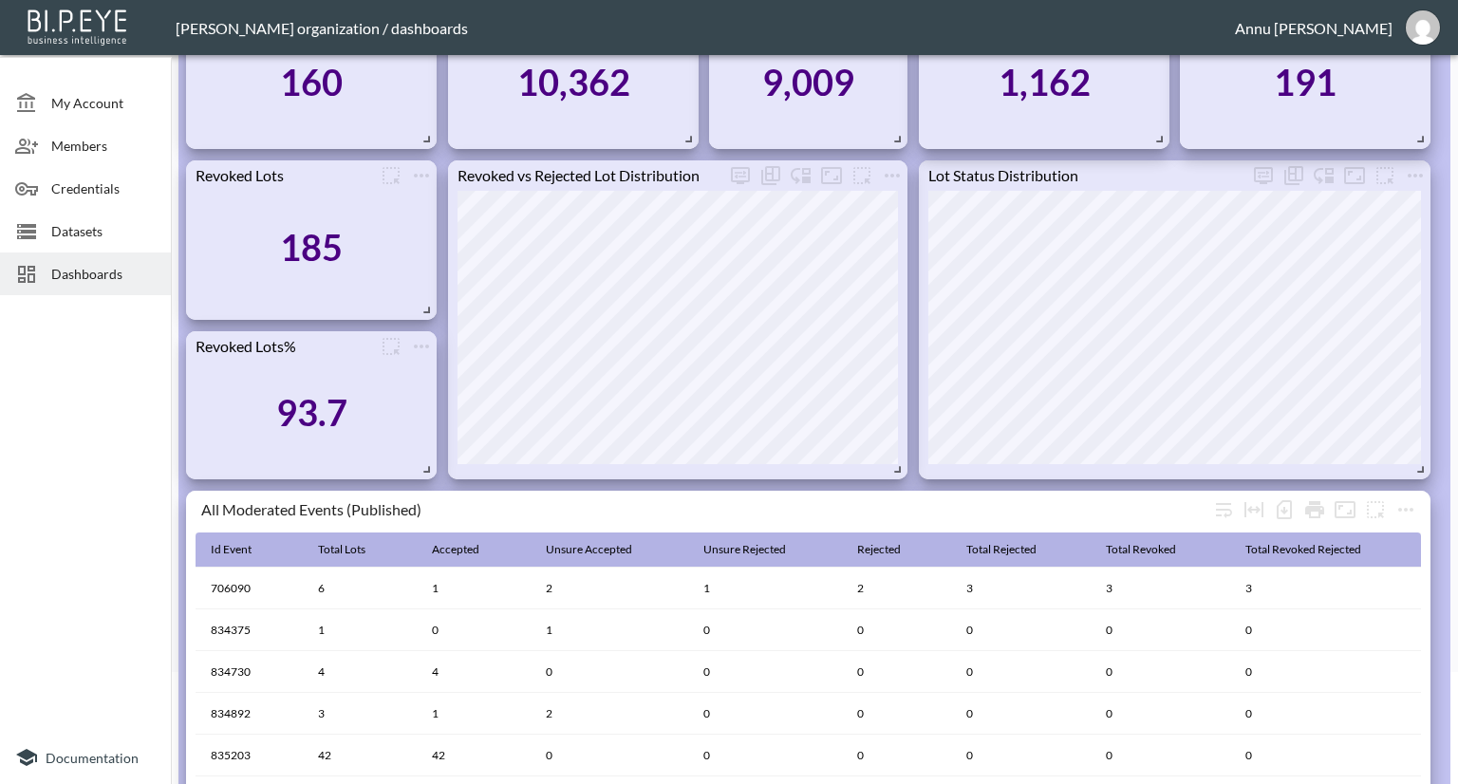
scroll to position [0, 0]
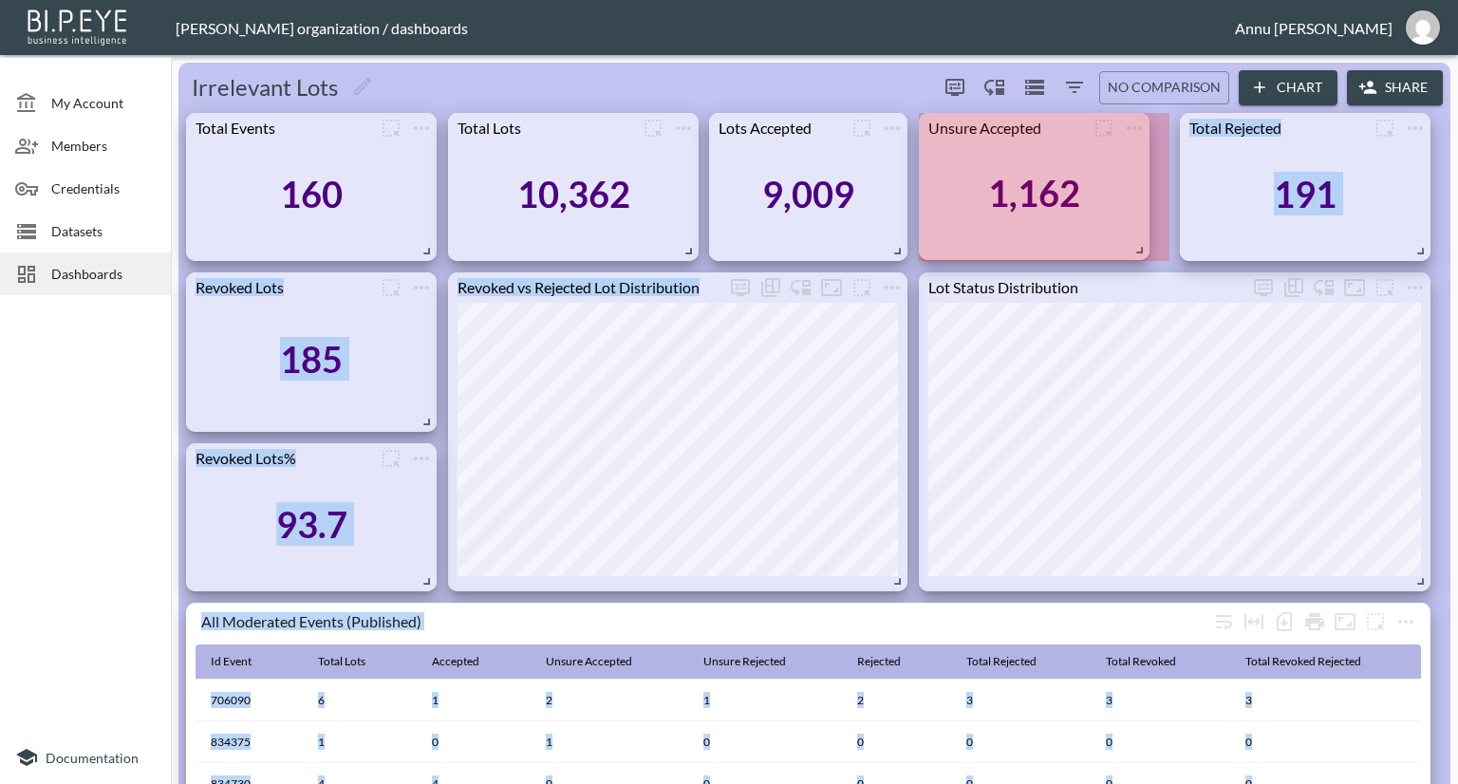
drag, startPoint x: 1158, startPoint y: 248, endPoint x: 1135, endPoint y: 248, distance: 22.8
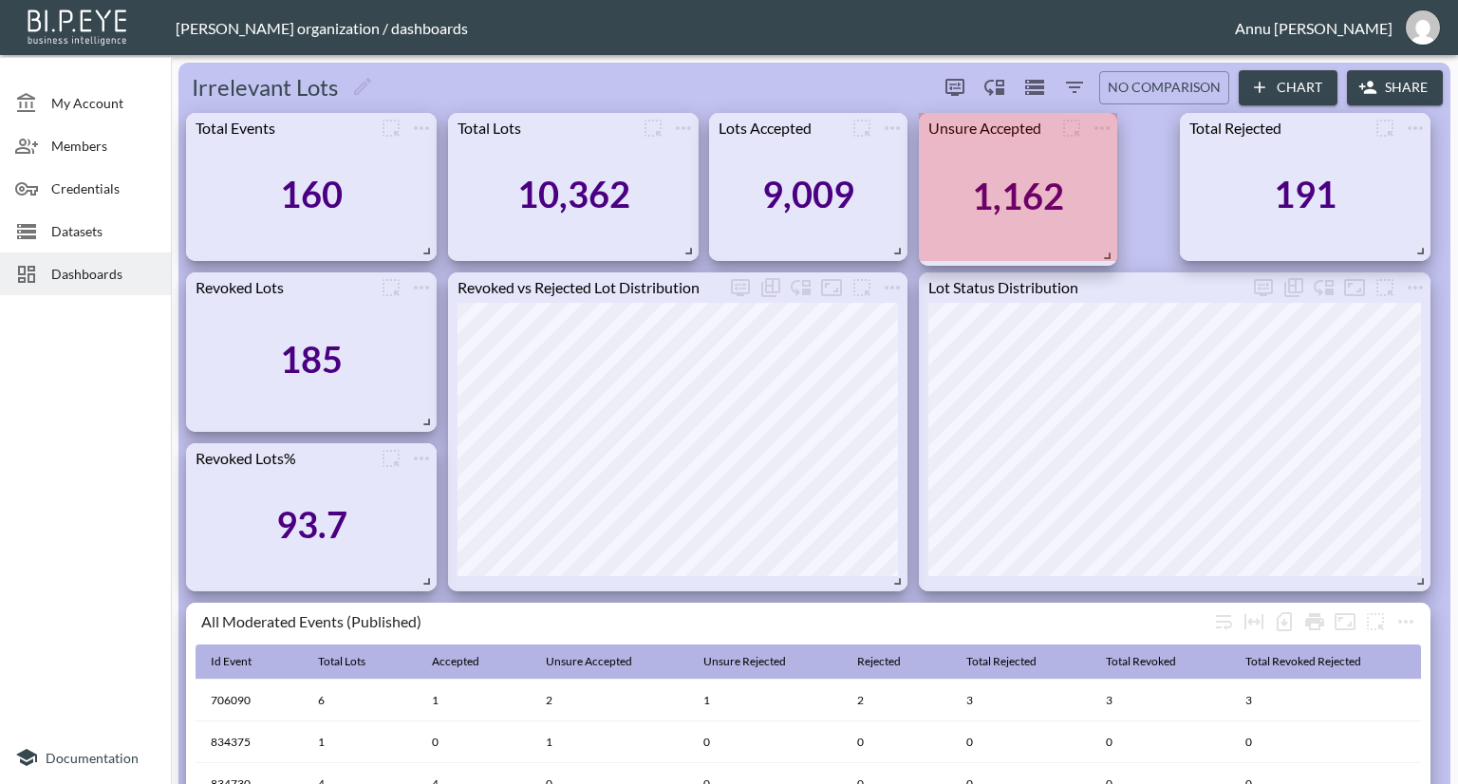
drag, startPoint x: 1163, startPoint y: 250, endPoint x: 1111, endPoint y: 254, distance: 52.4
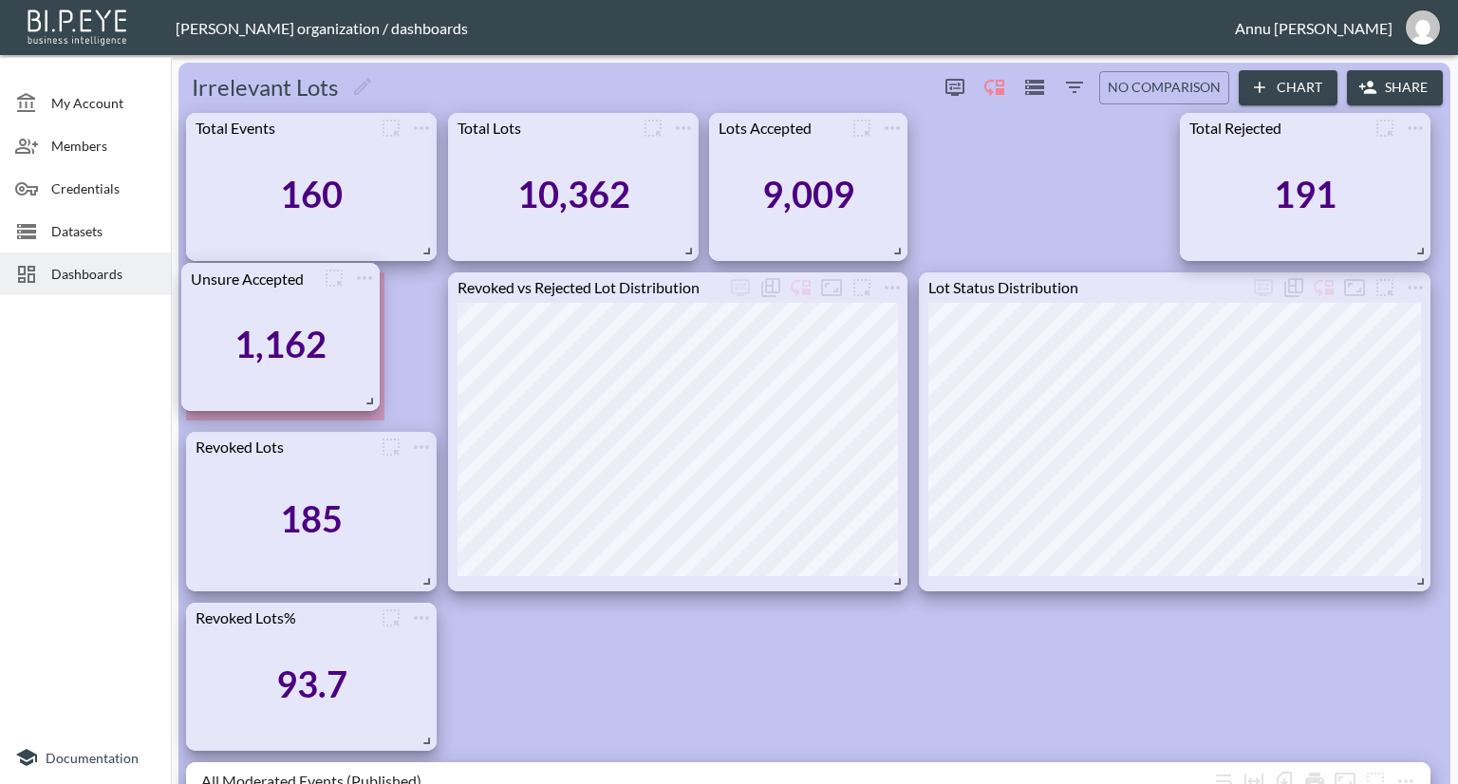
drag, startPoint x: 1100, startPoint y: 248, endPoint x: 349, endPoint y: 398, distance: 765.6
click at [349, 398] on div "Unsure Accepted 1,162" at bounding box center [280, 337] width 198 height 148
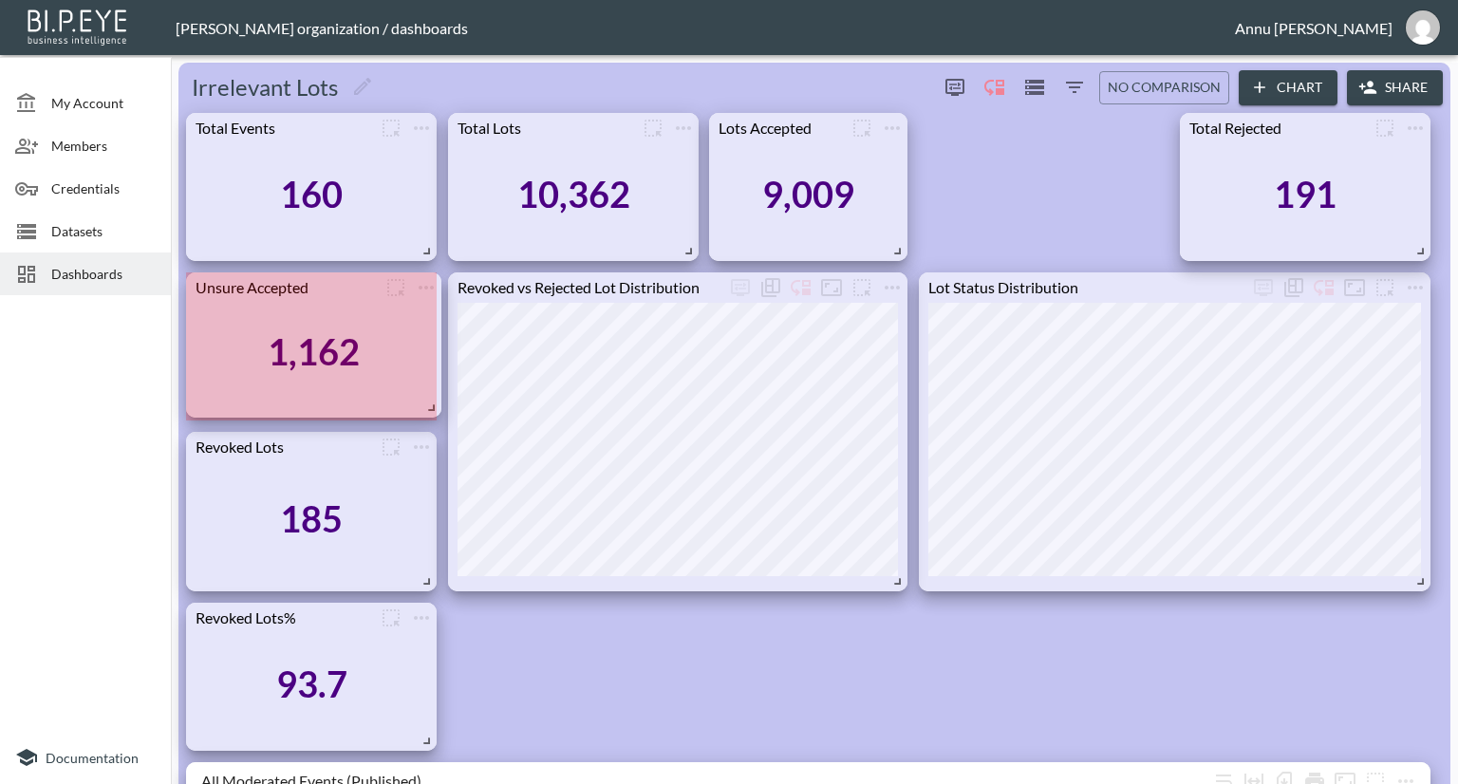
drag, startPoint x: 376, startPoint y: 413, endPoint x: 433, endPoint y: 410, distance: 57.0
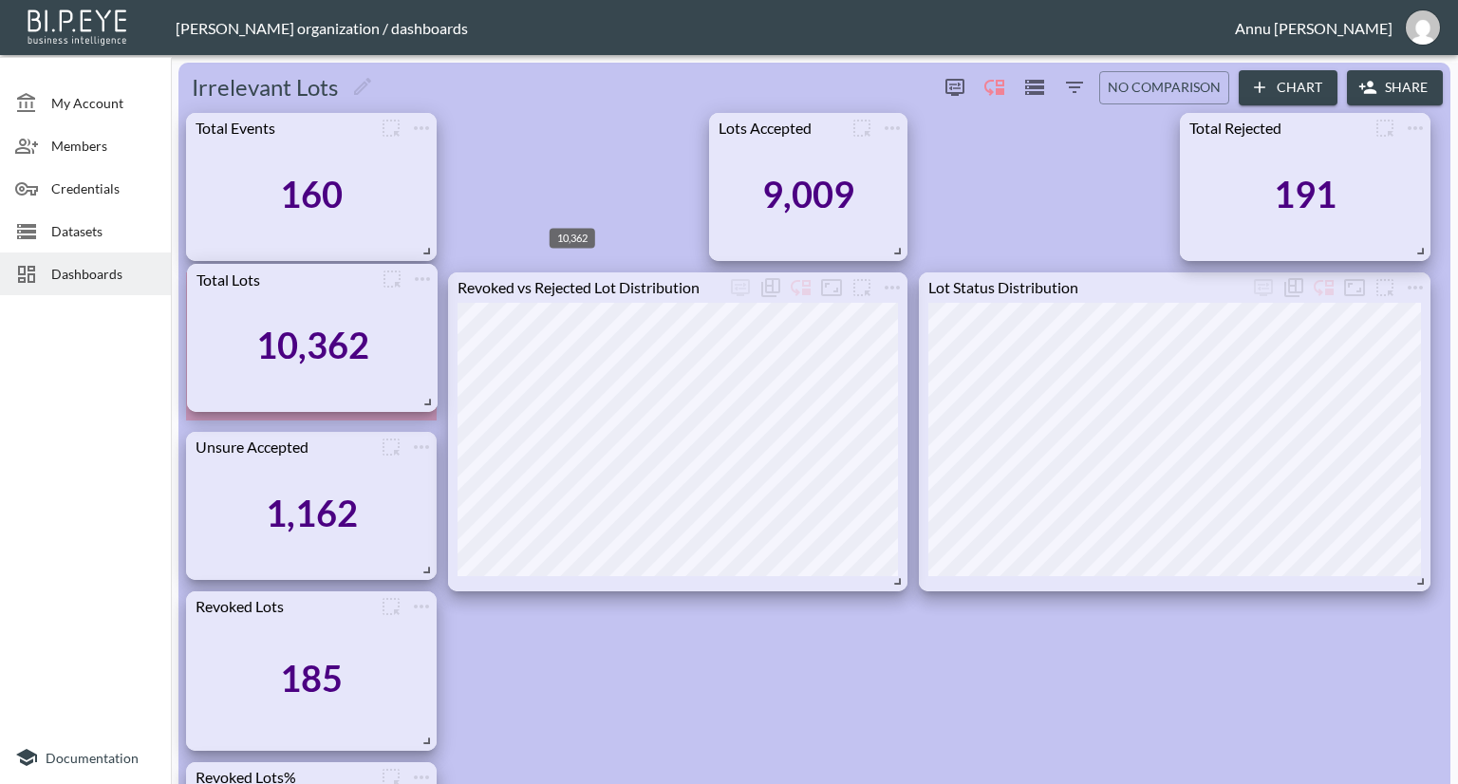
drag, startPoint x: 617, startPoint y: 189, endPoint x: 356, endPoint y: 340, distance: 301.5
click at [356, 340] on div "10,362" at bounding box center [312, 345] width 113 height 44
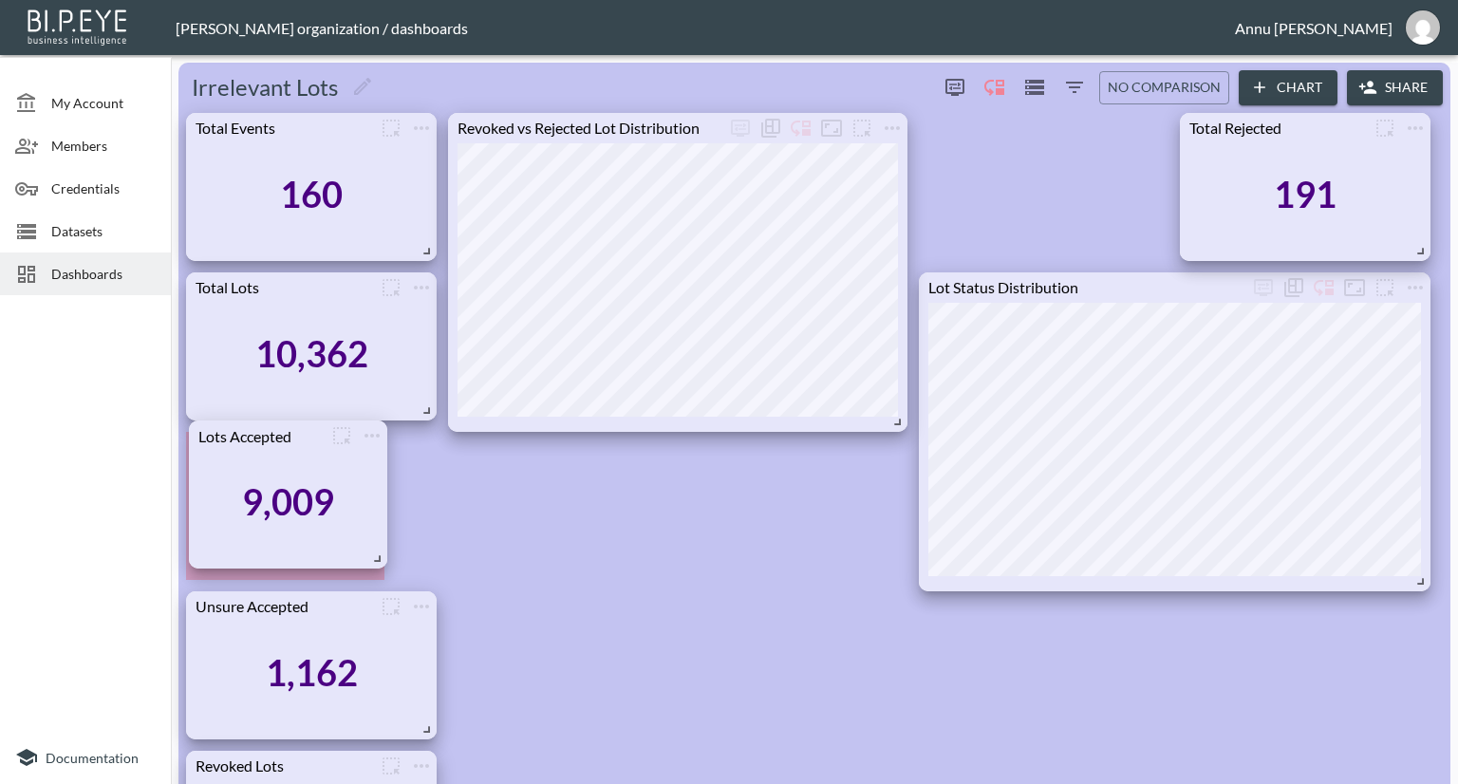
drag, startPoint x: 805, startPoint y: 165, endPoint x: 284, endPoint y: 472, distance: 604.6
click at [284, 472] on div "9,009" at bounding box center [287, 502] width 179 height 103
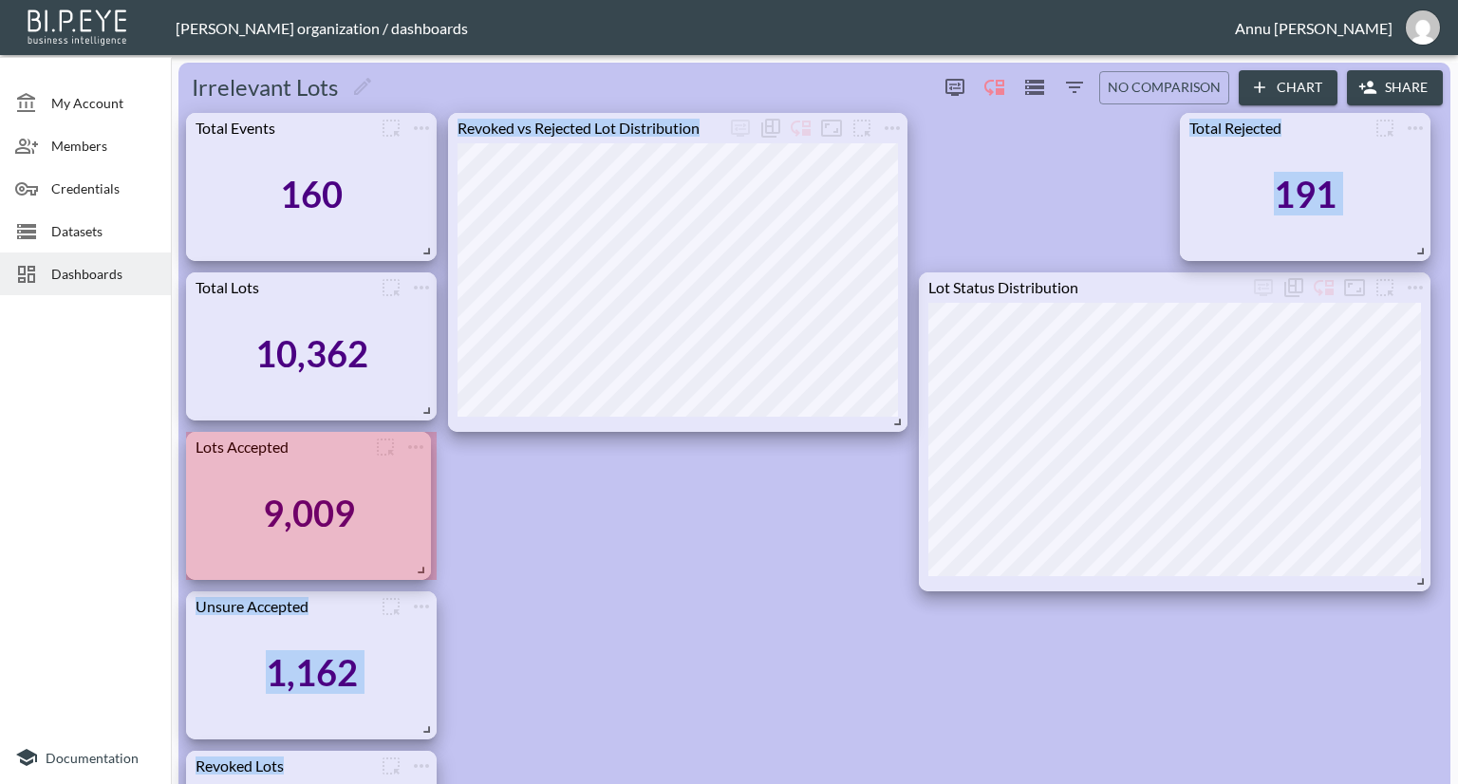
drag, startPoint x: 376, startPoint y: 567, endPoint x: 422, endPoint y: 567, distance: 46.5
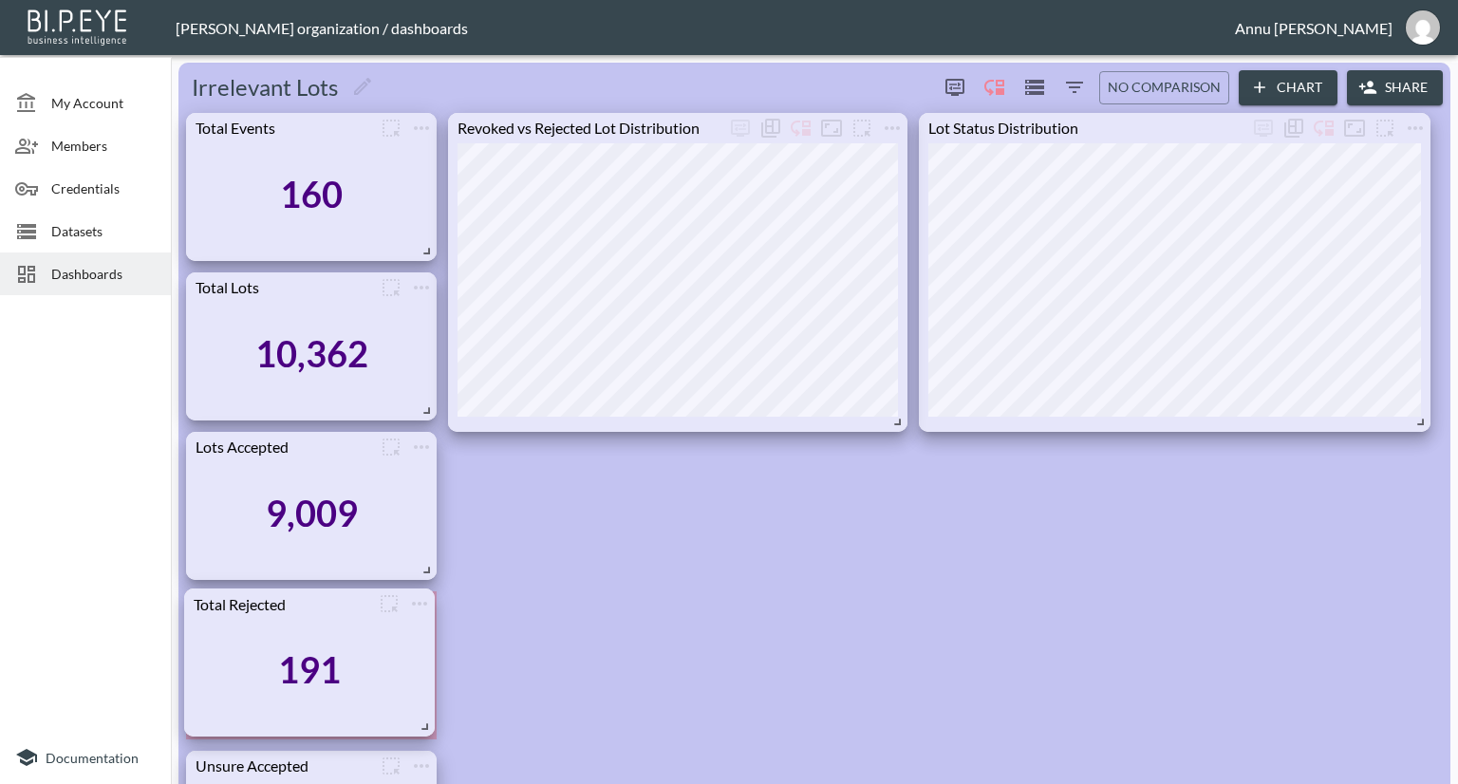
drag, startPoint x: 1324, startPoint y: 143, endPoint x: 328, endPoint y: 619, distance: 1103.4
click at [328, 619] on div "191" at bounding box center [310, 670] width 232 height 103
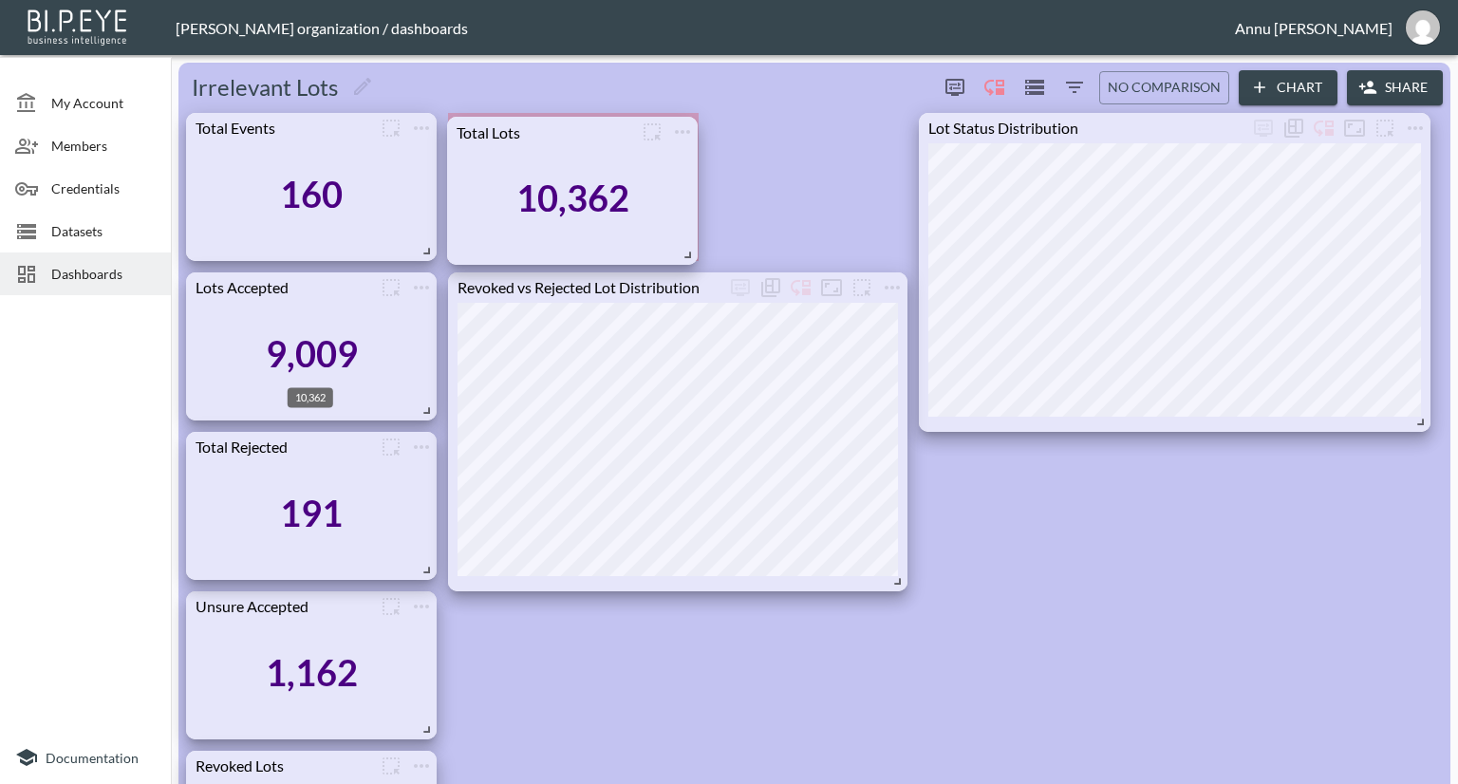
drag, startPoint x: 327, startPoint y: 365, endPoint x: 588, endPoint y: 210, distance: 303.9
click at [588, 210] on div "10,362" at bounding box center [572, 198] width 113 height 44
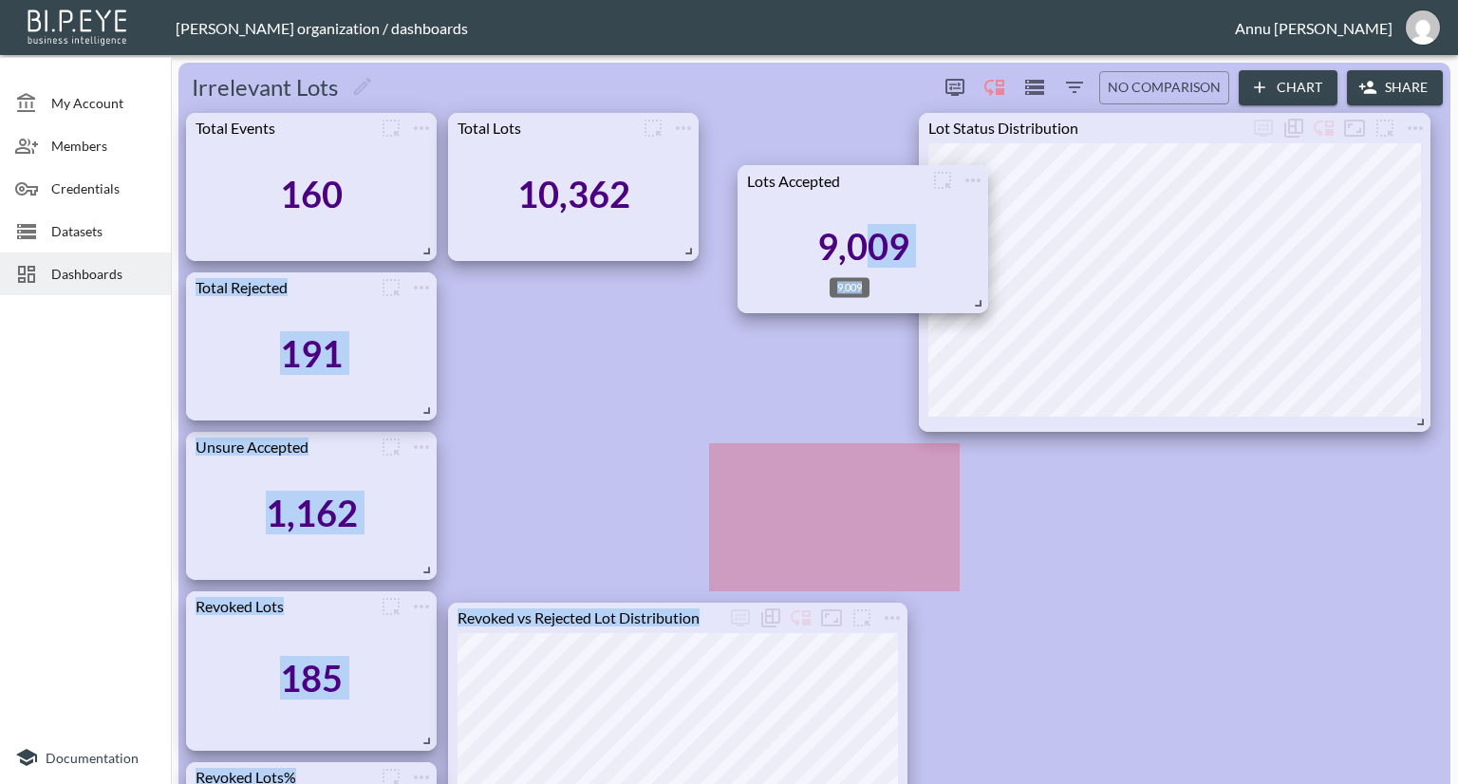
drag, startPoint x: 325, startPoint y: 372, endPoint x: 869, endPoint y: 252, distance: 558.0
click at [876, 266] on div "9,009" at bounding box center [863, 246] width 92 height 44
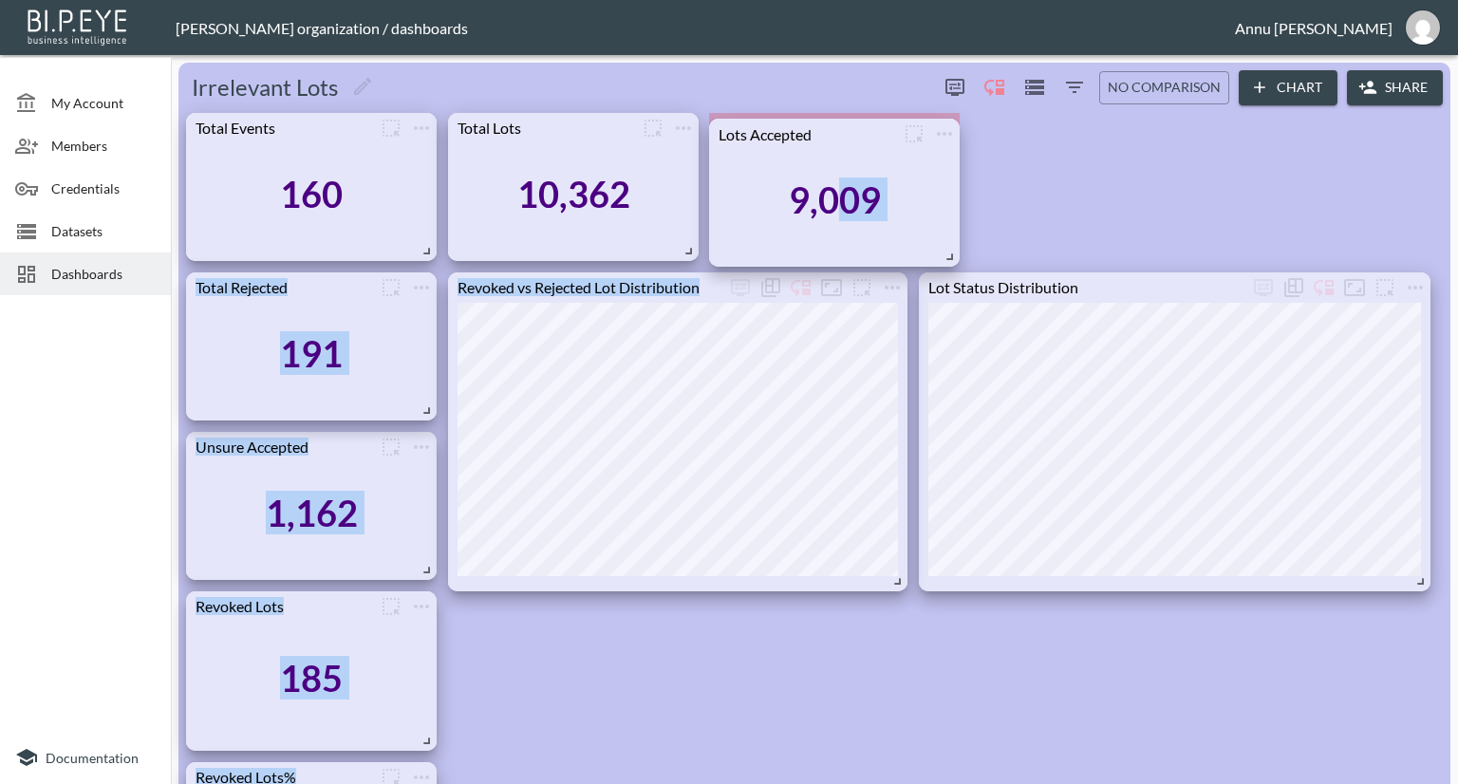
drag, startPoint x: 838, startPoint y: 491, endPoint x: 839, endPoint y: 166, distance: 324.6
click at [839, 166] on div "9,009" at bounding box center [835, 200] width 232 height 103
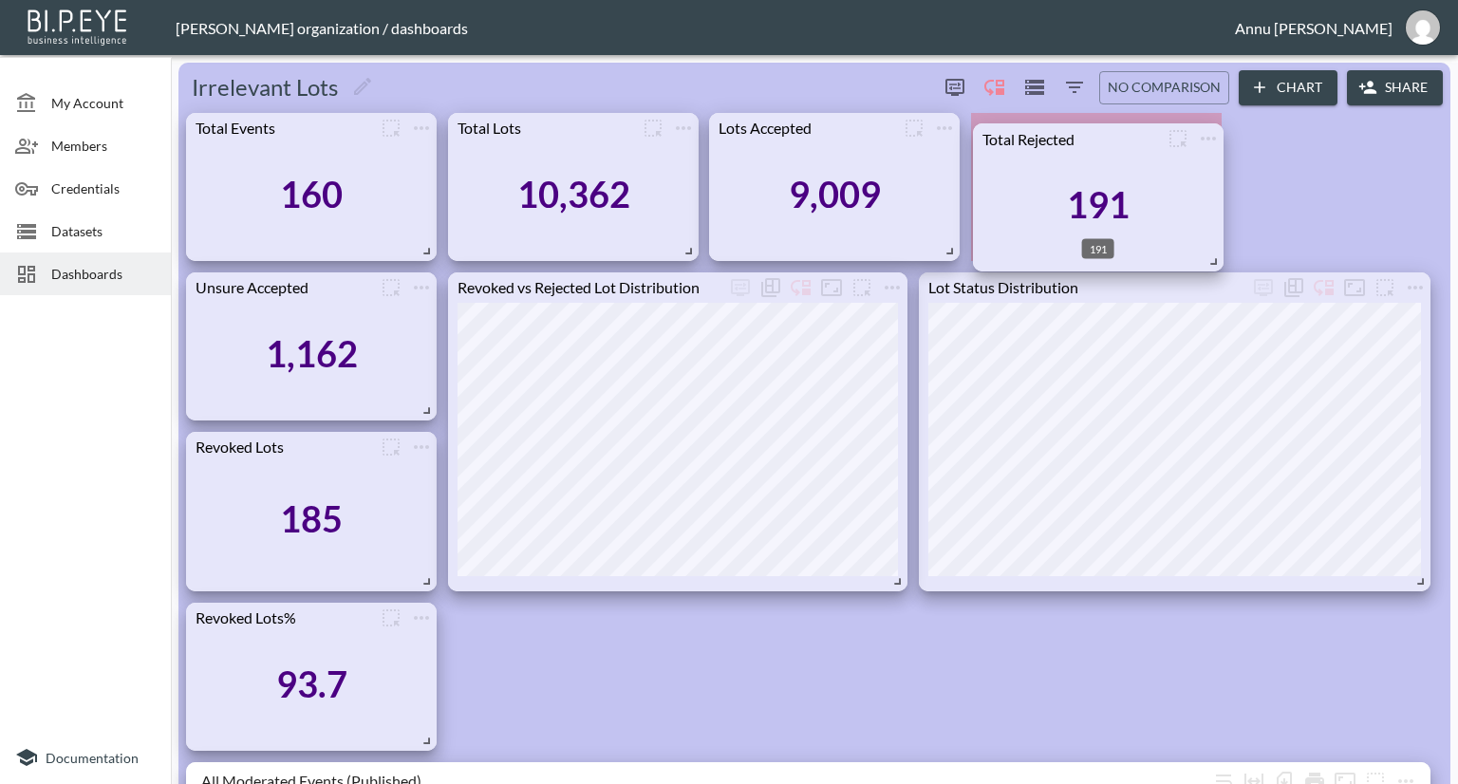
drag, startPoint x: 342, startPoint y: 353, endPoint x: 1129, endPoint y: 197, distance: 802.1
click at [1130, 197] on div "191" at bounding box center [1098, 204] width 63 height 44
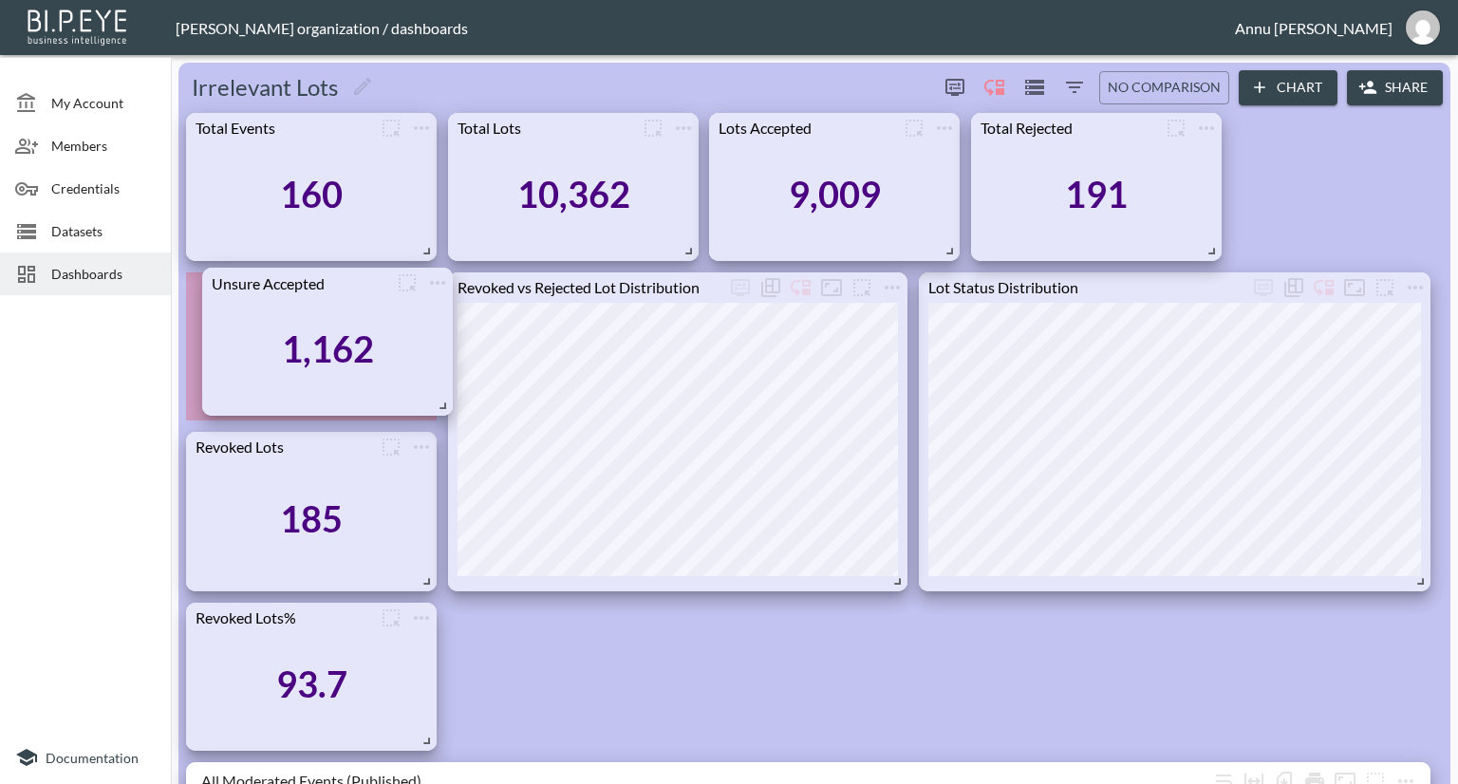
drag, startPoint x: 339, startPoint y: 384, endPoint x: 355, endPoint y: 380, distance: 16.8
click at [355, 380] on div "1,162" at bounding box center [328, 349] width 232 height 103
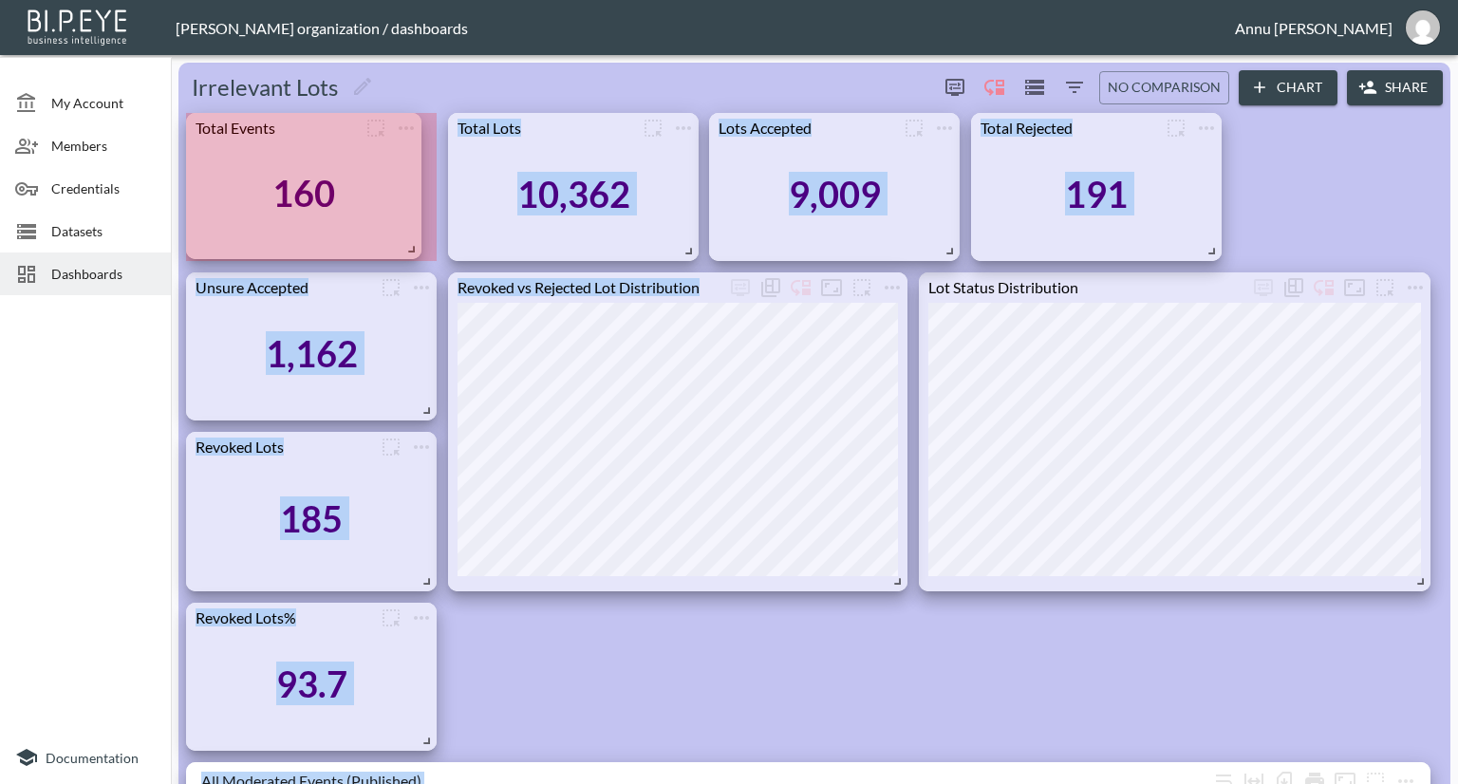
drag, startPoint x: 429, startPoint y: 248, endPoint x: 413, endPoint y: 246, distance: 16.2
drag, startPoint x: 428, startPoint y: 252, endPoint x: 391, endPoint y: 248, distance: 37.3
click at [391, 248] on span at bounding box center [386, 242] width 19 height 19
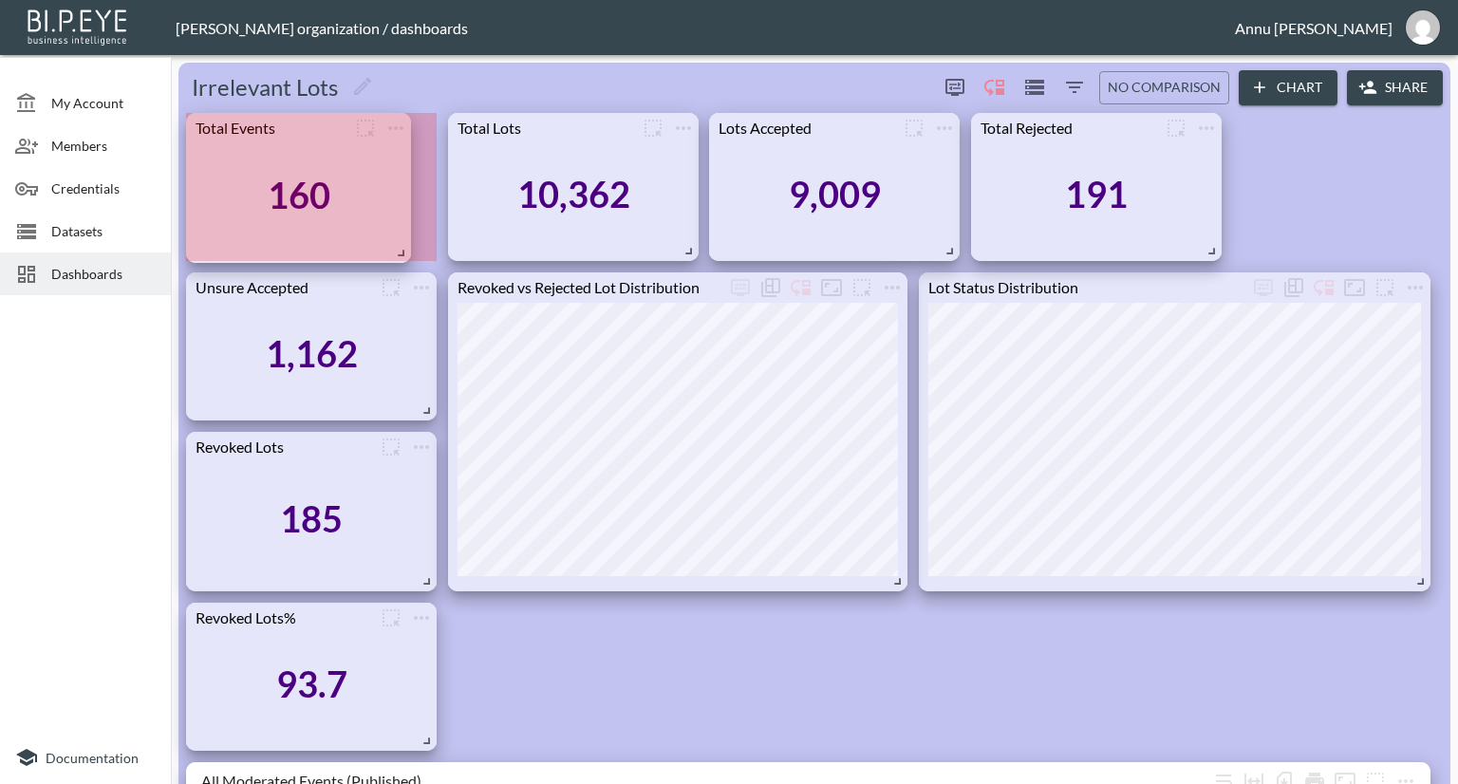
drag, startPoint x: 376, startPoint y: 250, endPoint x: 402, endPoint y: 252, distance: 26.6
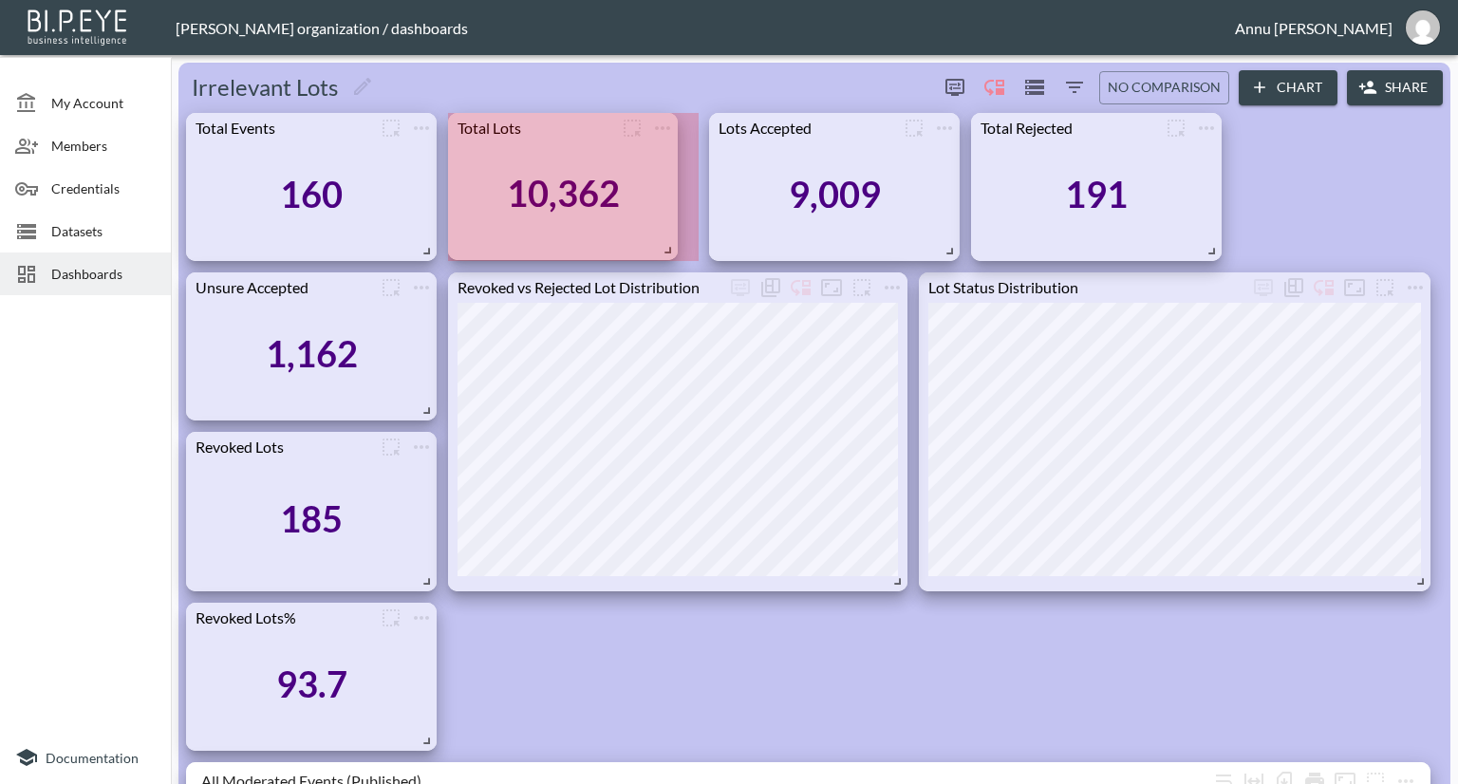
drag, startPoint x: 691, startPoint y: 251, endPoint x: 670, endPoint y: 250, distance: 20.9
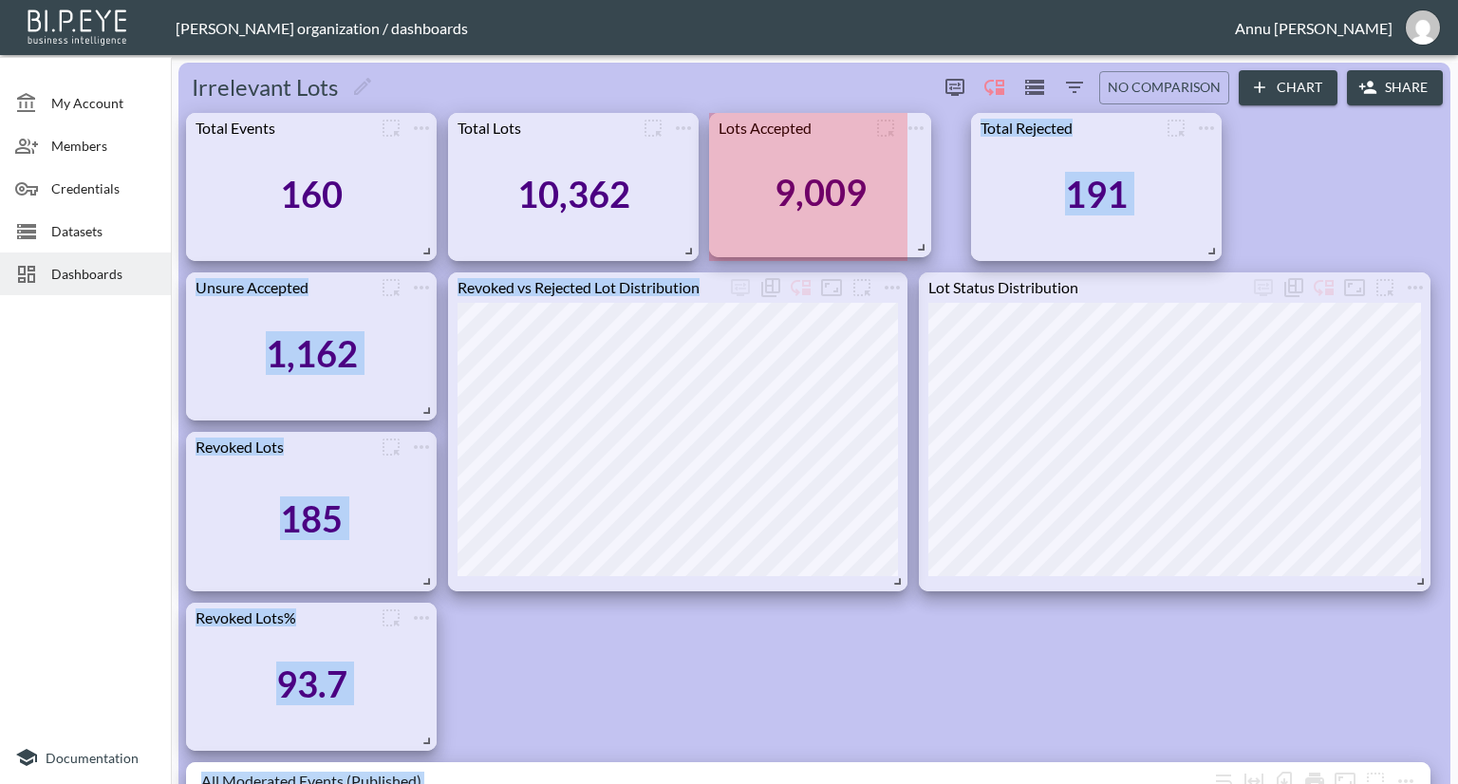
drag, startPoint x: 949, startPoint y: 252, endPoint x: 921, endPoint y: 248, distance: 28.7
click at [921, 248] on span at bounding box center [917, 243] width 19 height 19
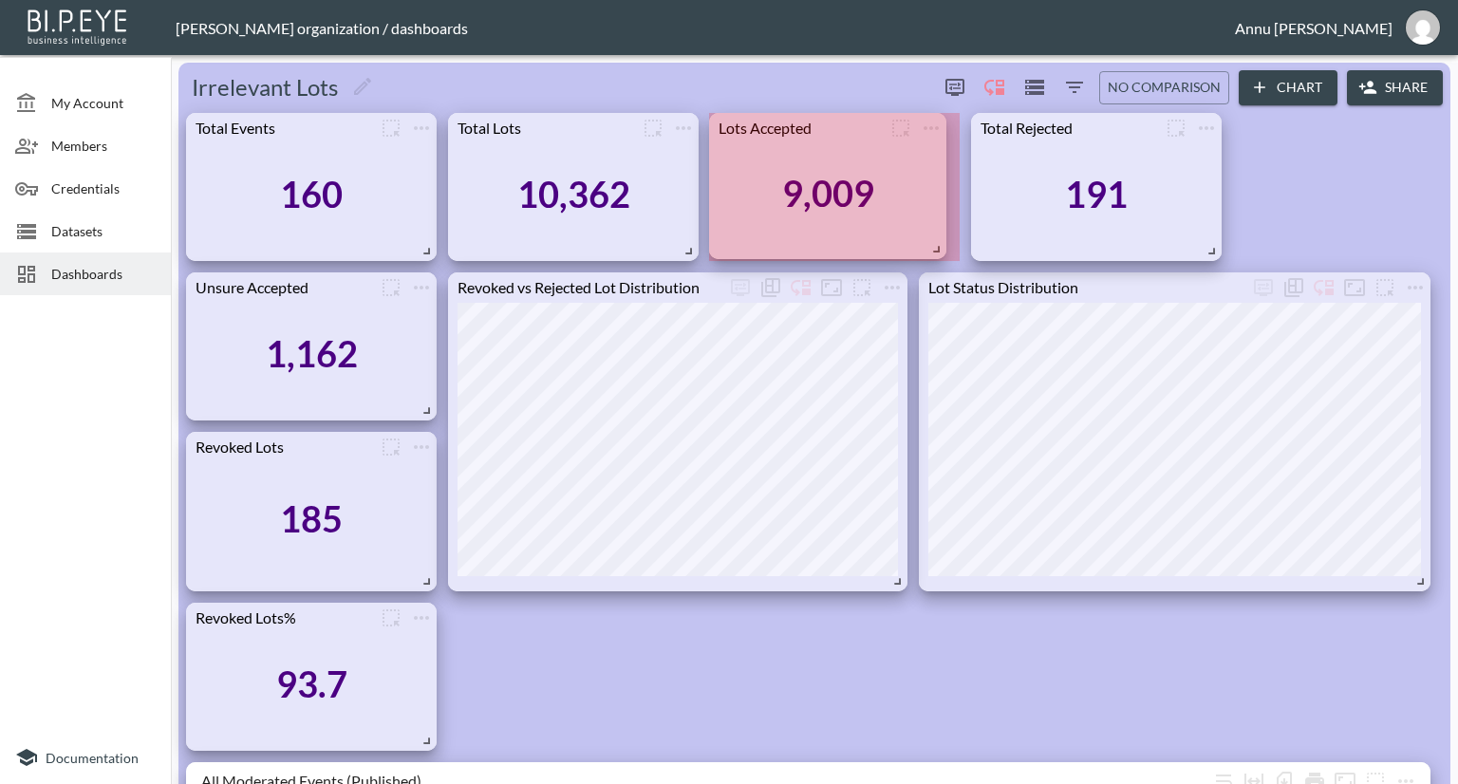
drag, startPoint x: 895, startPoint y: 252, endPoint x: 934, endPoint y: 250, distance: 39.0
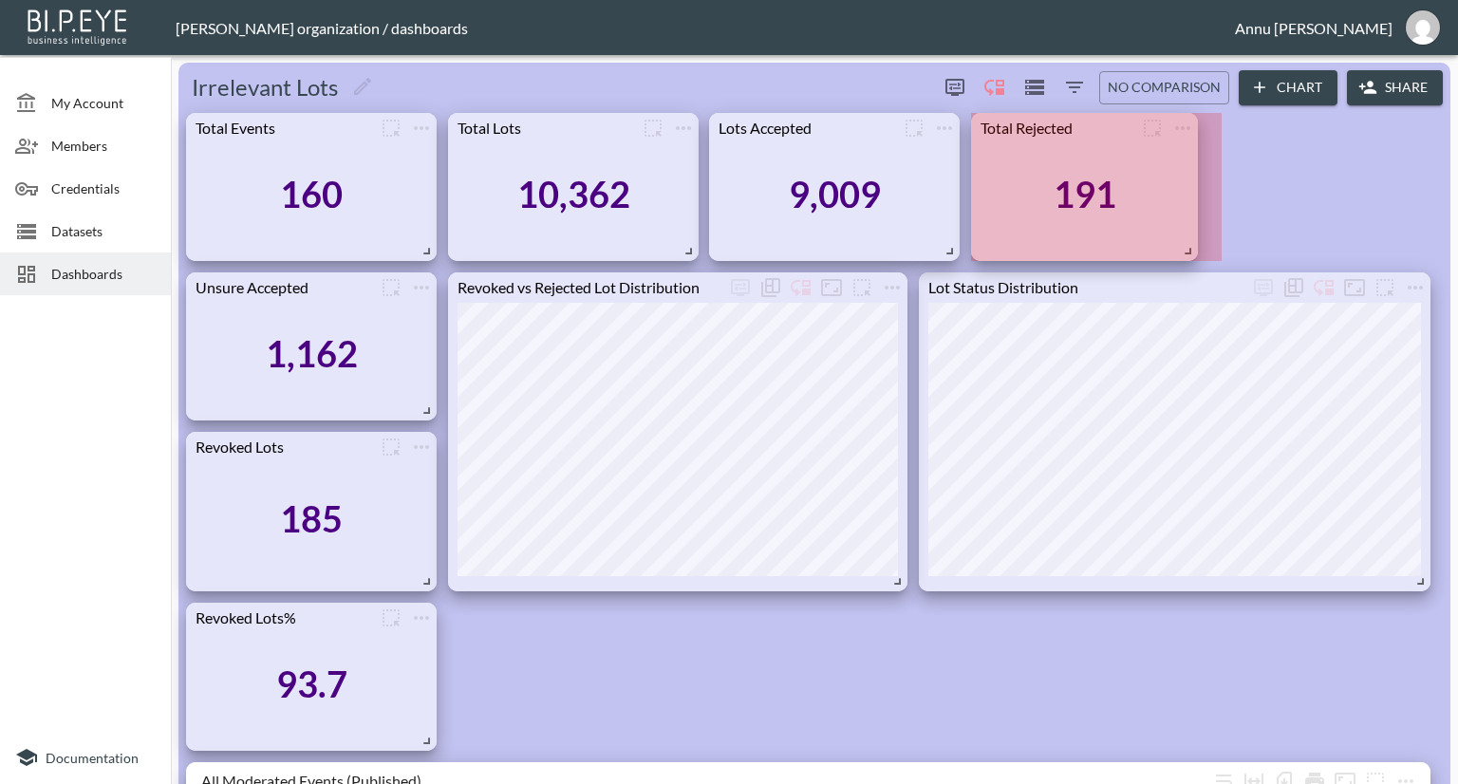
drag, startPoint x: 1214, startPoint y: 252, endPoint x: 1190, endPoint y: 252, distance: 23.7
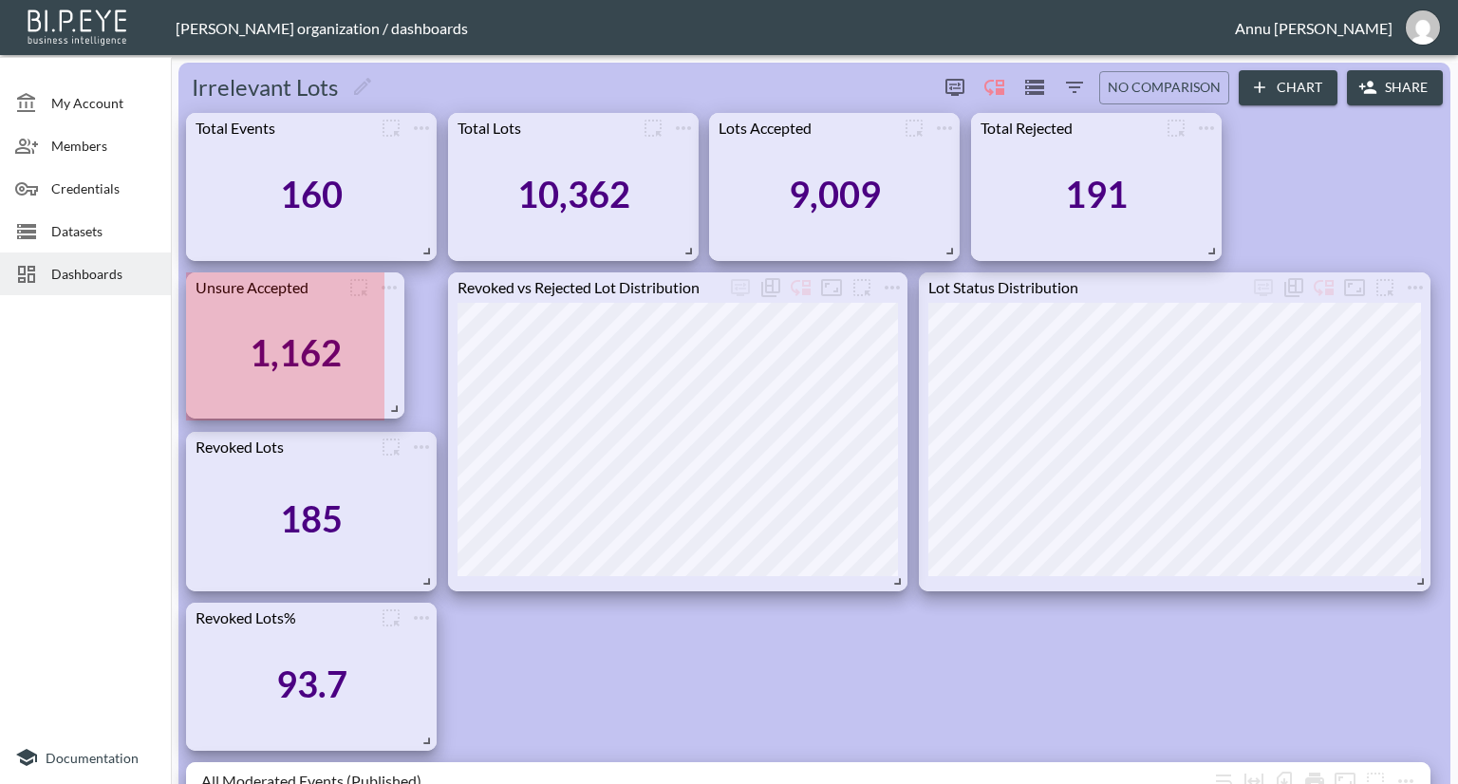
drag, startPoint x: 421, startPoint y: 407, endPoint x: 389, endPoint y: 405, distance: 32.3
click at [389, 405] on span at bounding box center [391, 405] width 19 height 19
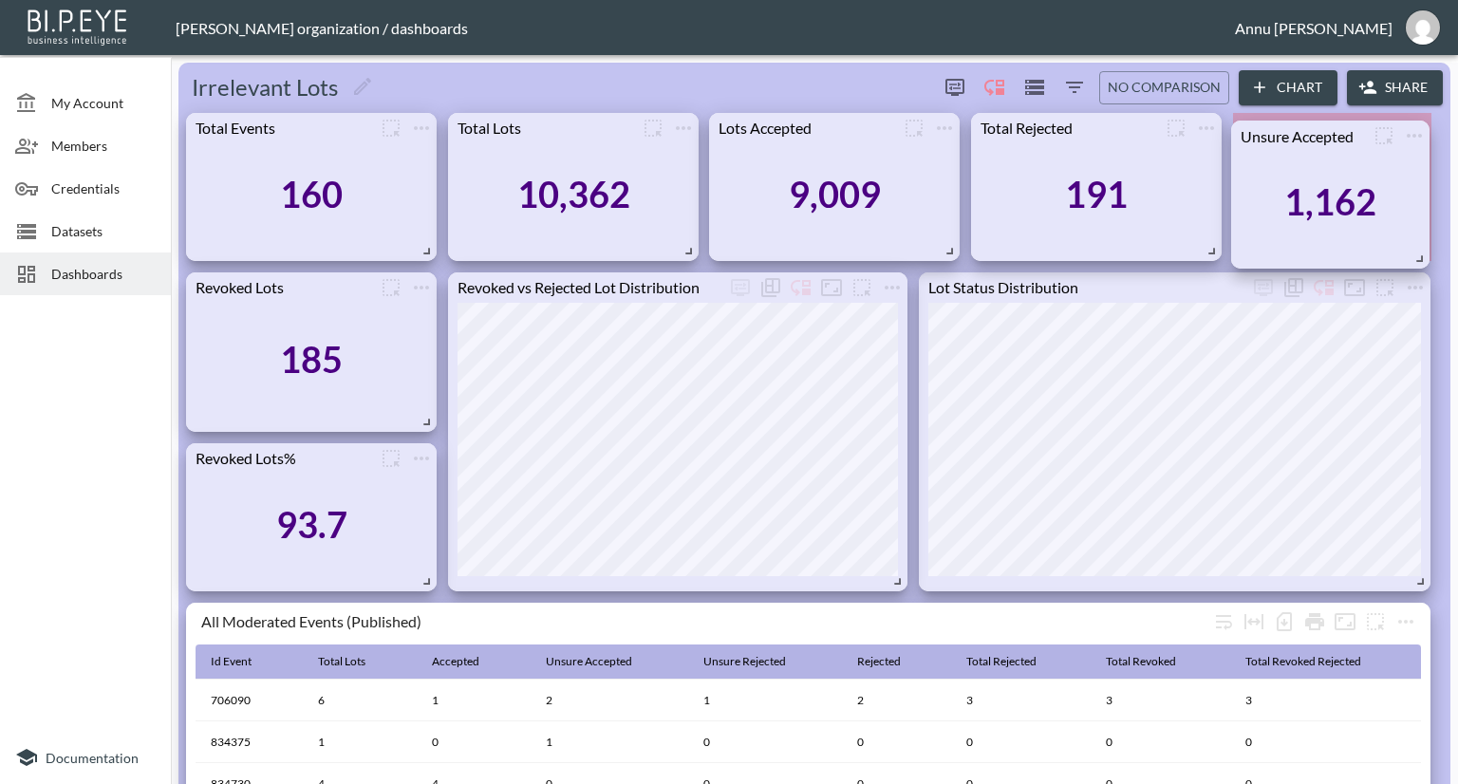
drag, startPoint x: 318, startPoint y: 402, endPoint x: 1360, endPoint y: 248, distance: 1053.5
click at [1361, 248] on div "1,162" at bounding box center [1330, 202] width 179 height 103
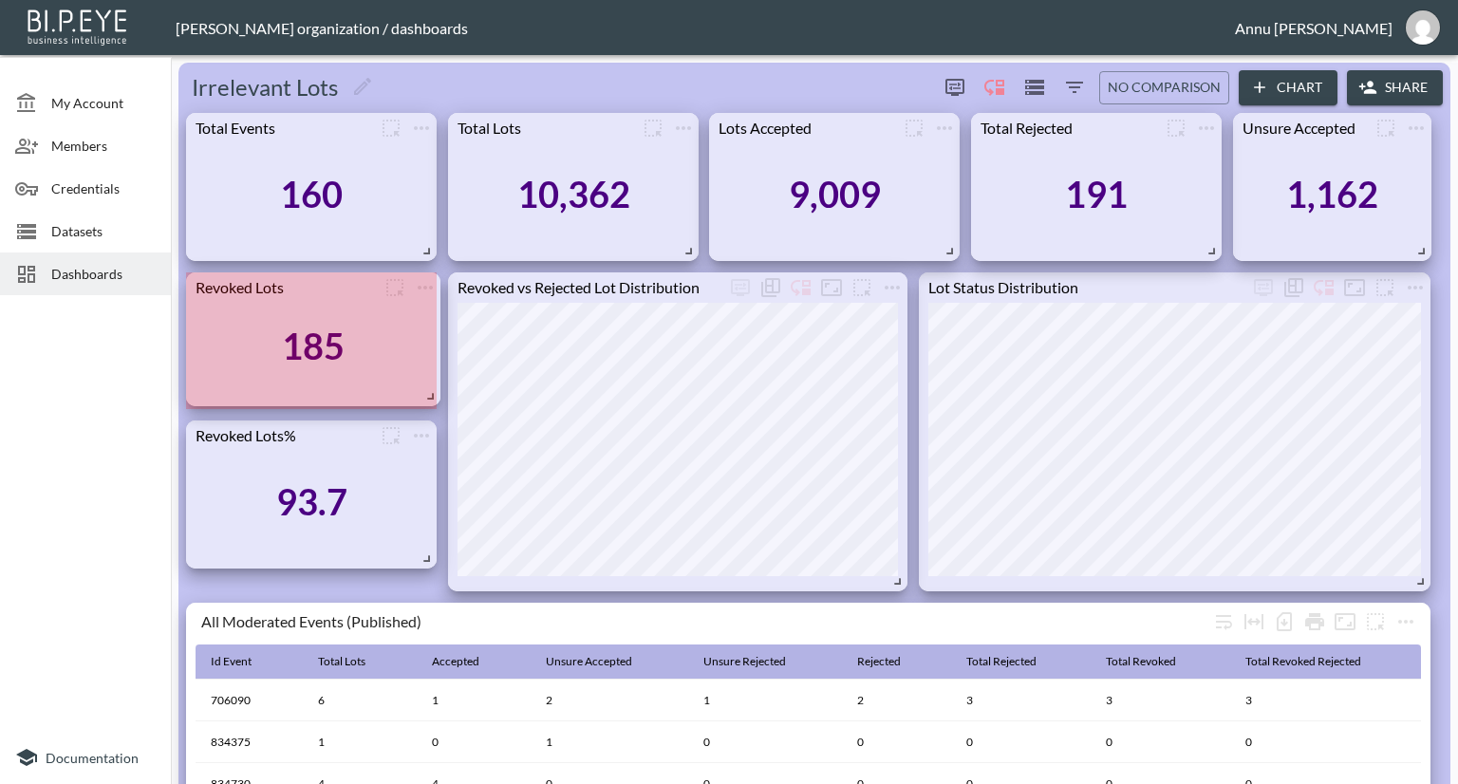
drag, startPoint x: 423, startPoint y: 424, endPoint x: 427, endPoint y: 399, distance: 25.9
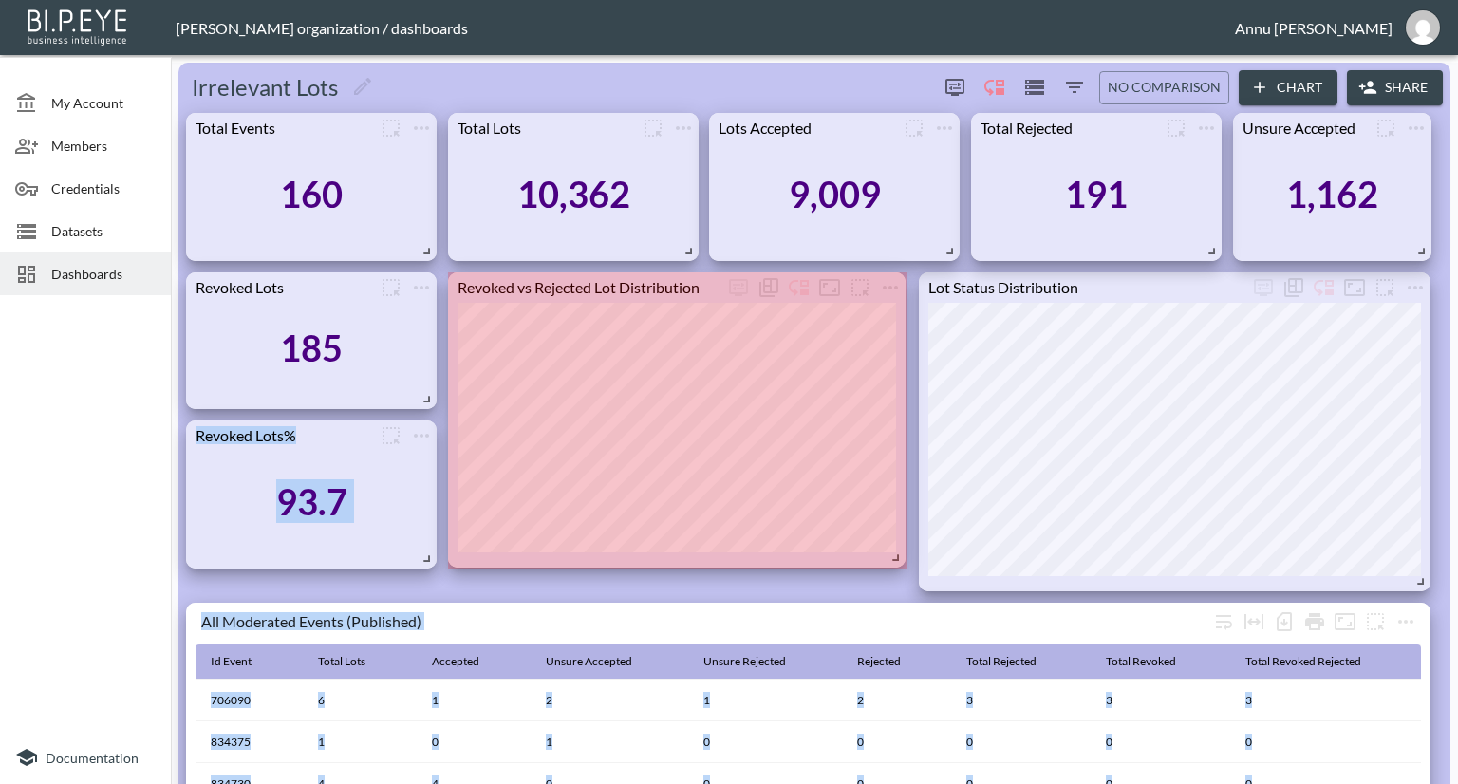
drag, startPoint x: 900, startPoint y: 585, endPoint x: 898, endPoint y: 561, distance: 23.8
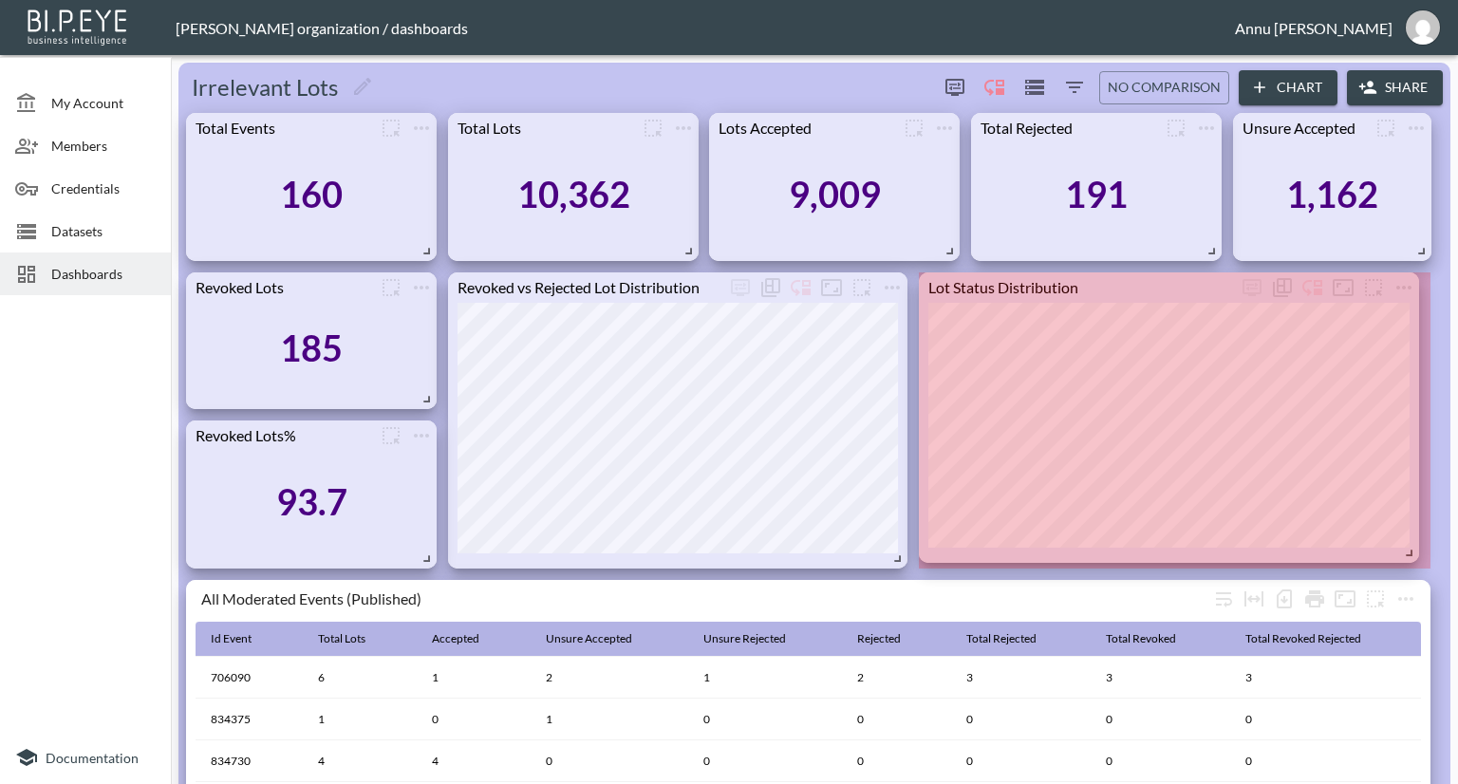
drag, startPoint x: 1418, startPoint y: 584, endPoint x: 1407, endPoint y: 555, distance: 30.7
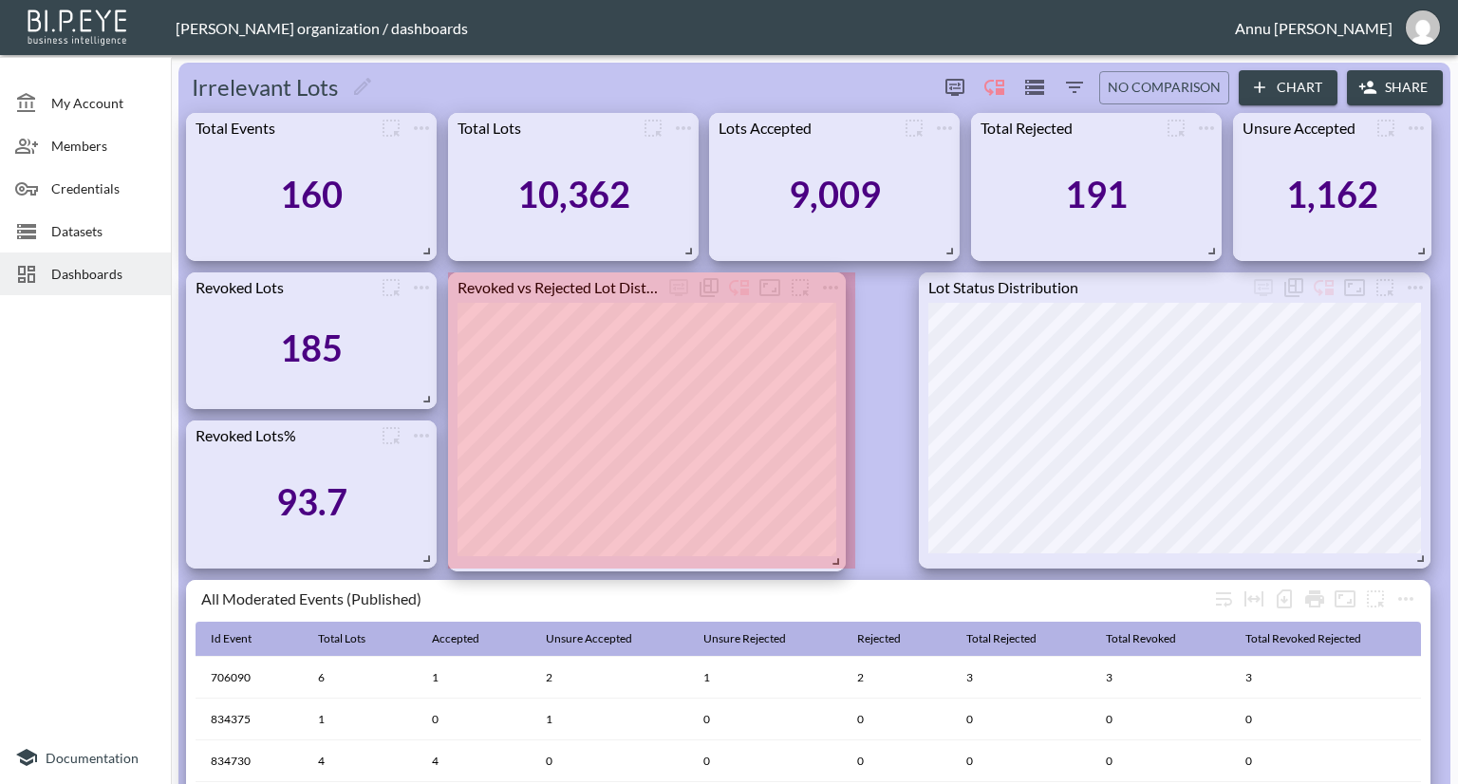
drag, startPoint x: 896, startPoint y: 556, endPoint x: 834, endPoint y: 559, distance: 61.8
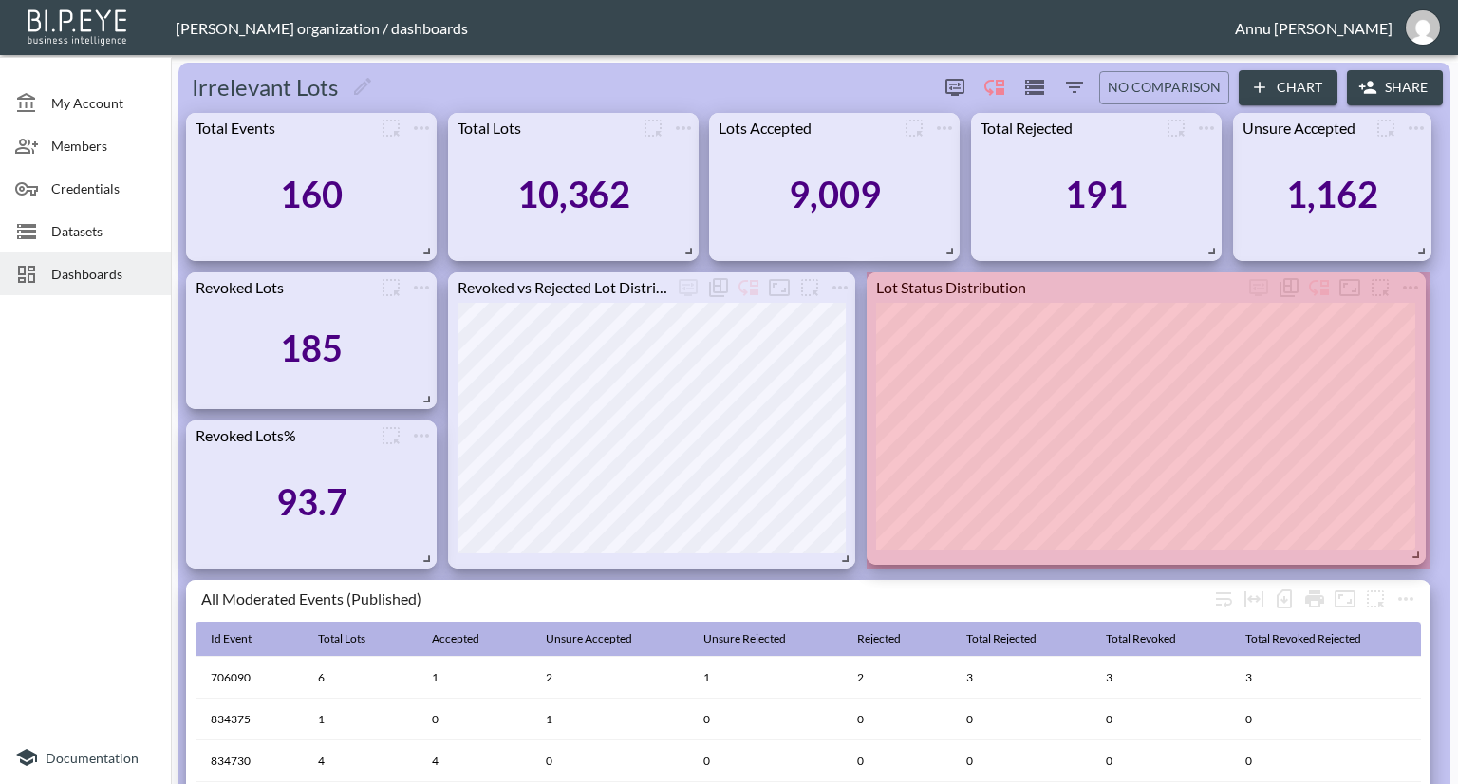
drag, startPoint x: 1370, startPoint y: 561, endPoint x: 1417, endPoint y: 557, distance: 47.6
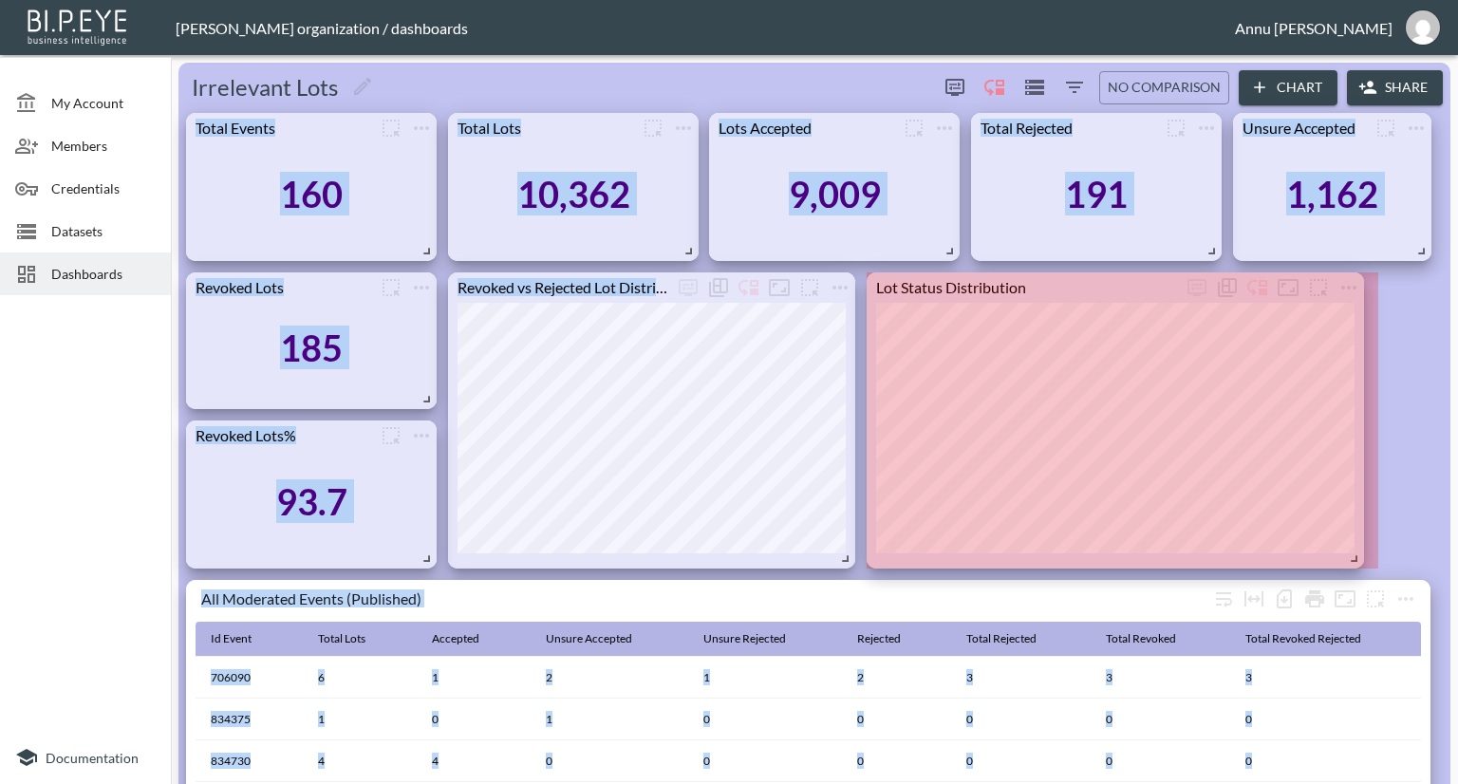
drag, startPoint x: 1420, startPoint y: 560, endPoint x: 1354, endPoint y: 560, distance: 66.4
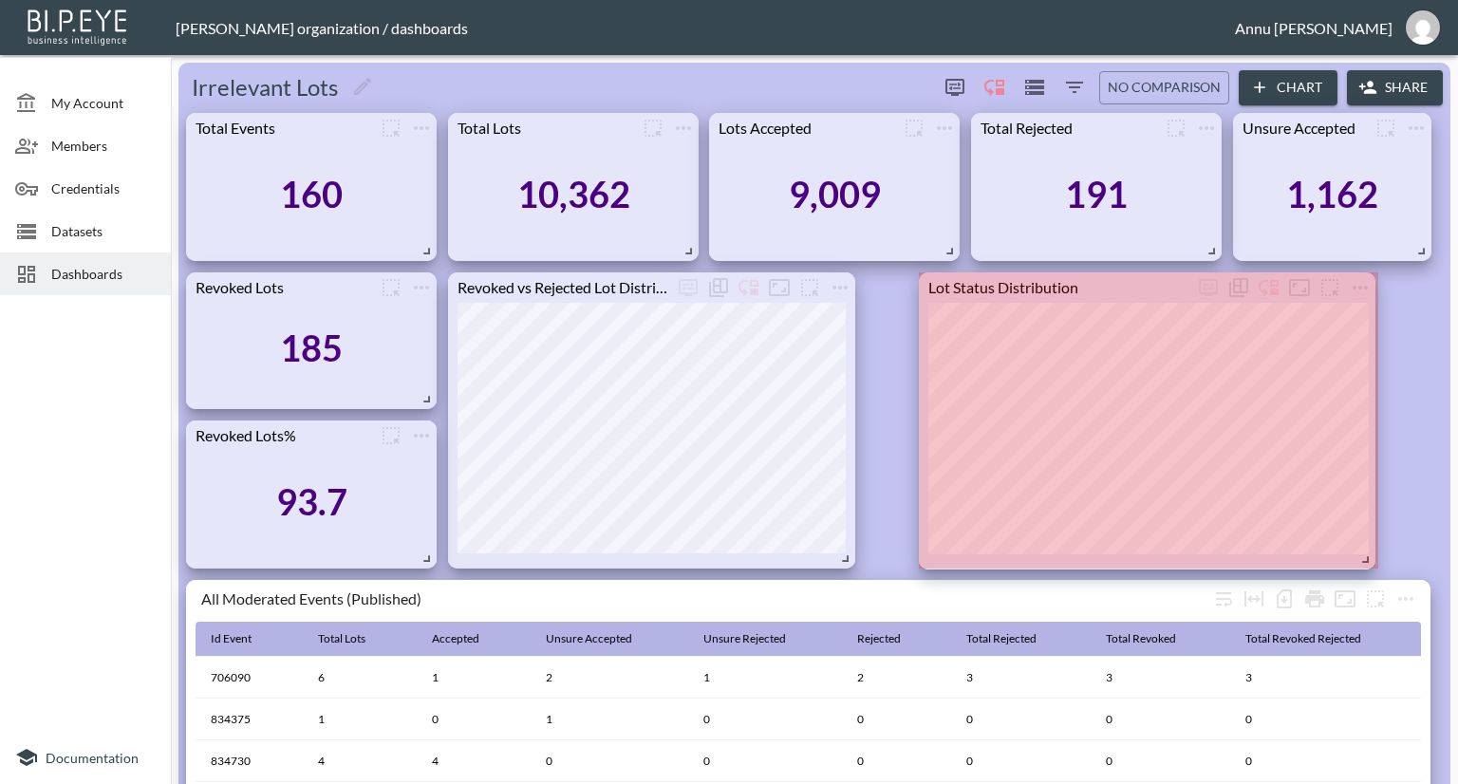
drag, startPoint x: 1422, startPoint y: 558, endPoint x: 1348, endPoint y: 560, distance: 74.1
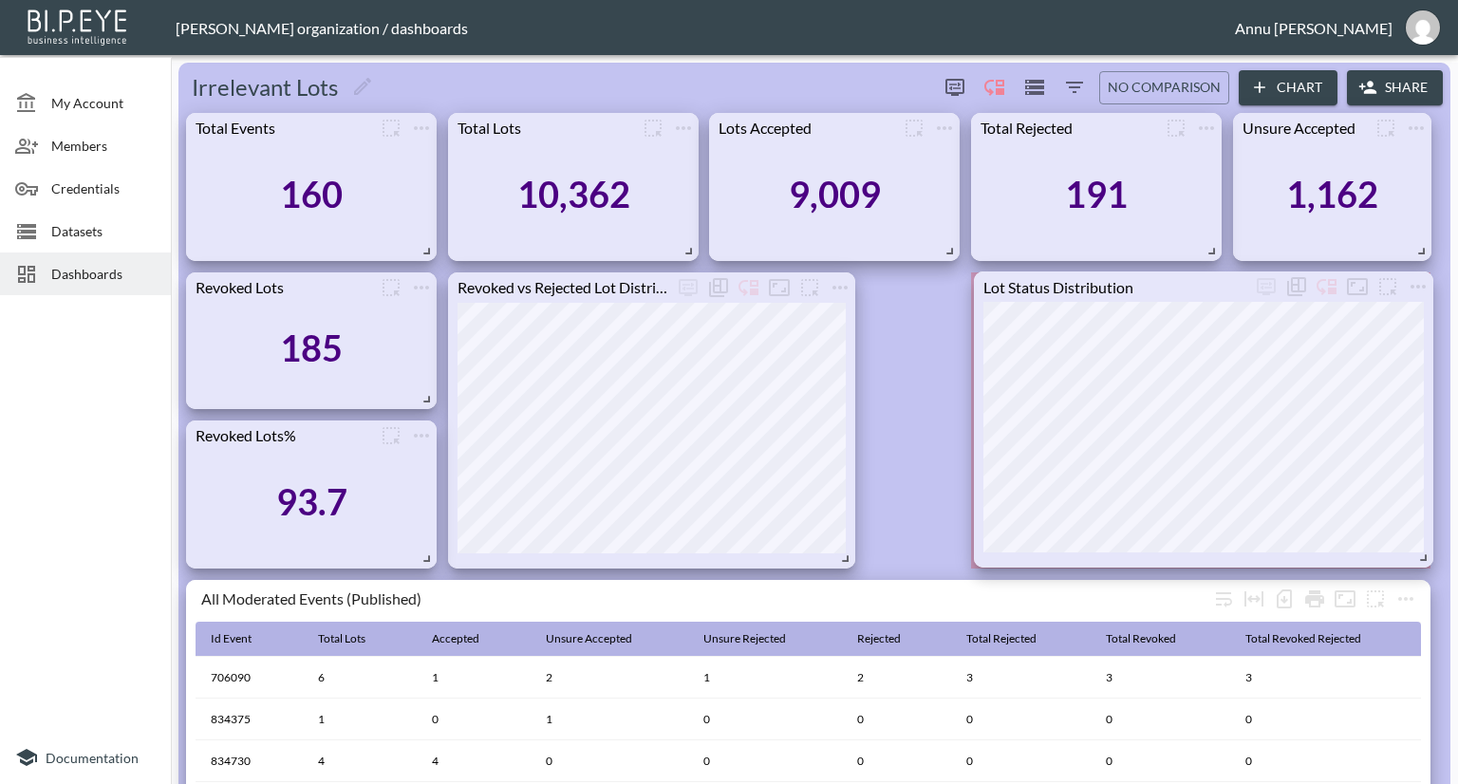
drag, startPoint x: 1263, startPoint y: 553, endPoint x: 1318, endPoint y: 552, distance: 55.1
click at [1318, 552] on div "Lot Status Distribution" at bounding box center [1203, 419] width 459 height 296
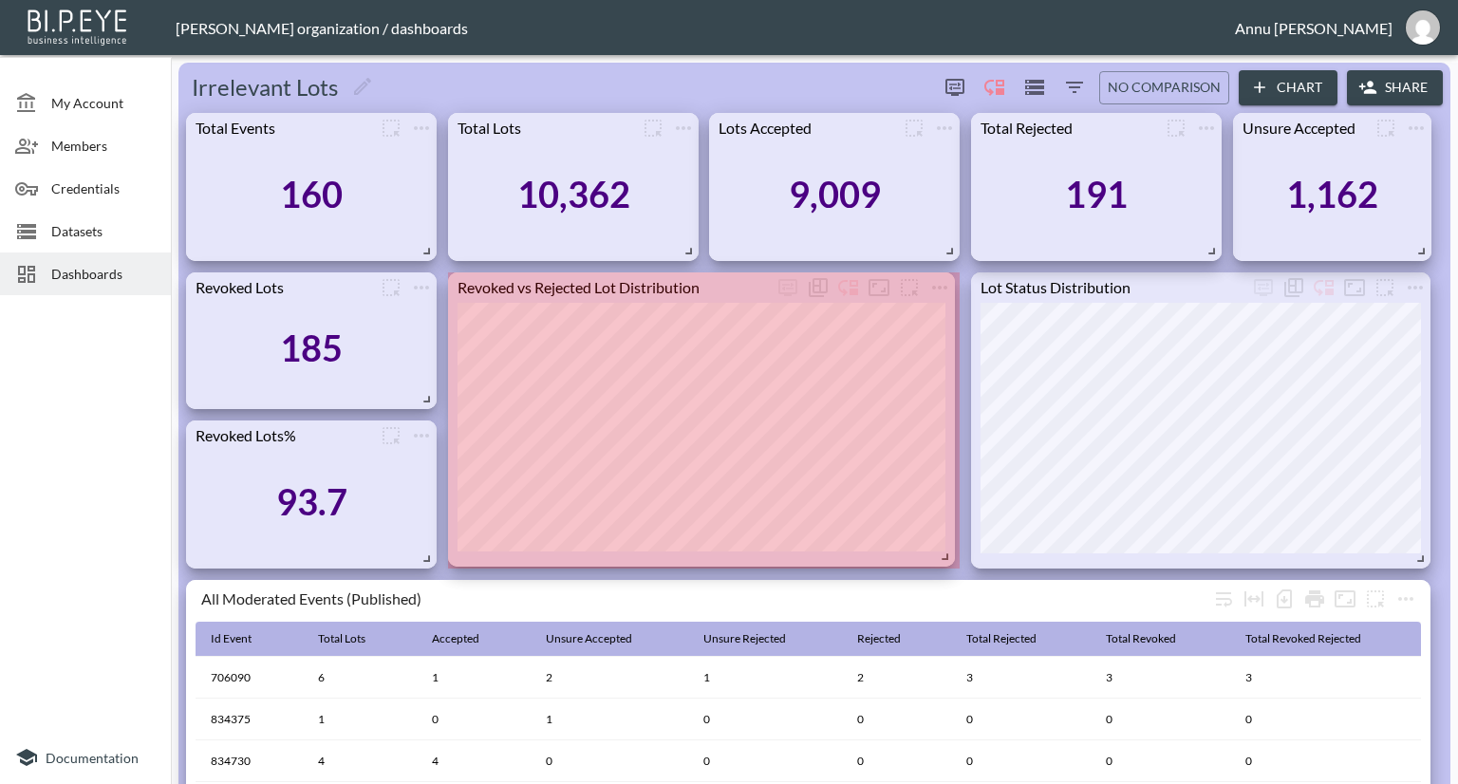
drag, startPoint x: 844, startPoint y: 558, endPoint x: 943, endPoint y: 556, distance: 99.7
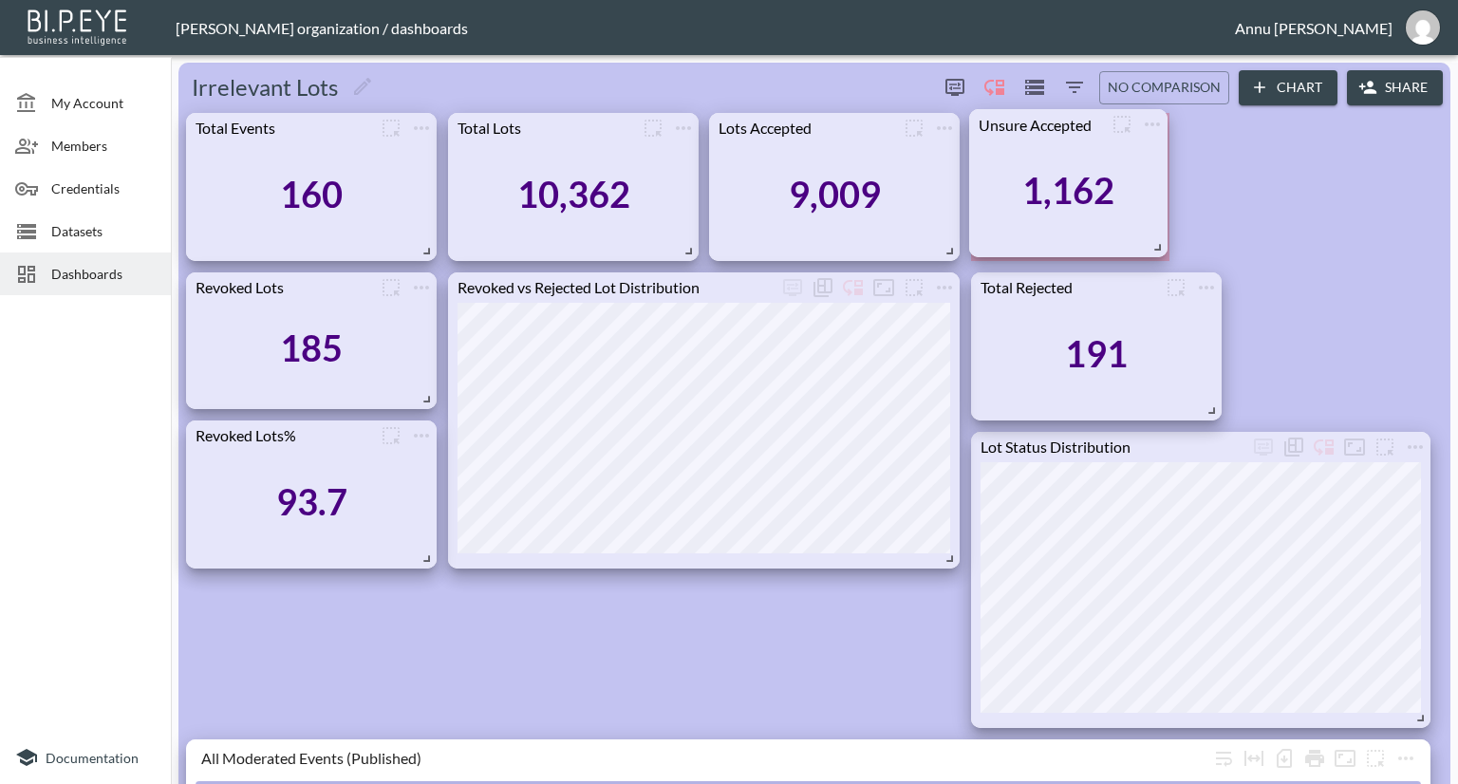
drag, startPoint x: 1388, startPoint y: 184, endPoint x: 1124, endPoint y: 179, distance: 263.9
click at [1124, 179] on div "1,162" at bounding box center [1068, 191] width 179 height 103
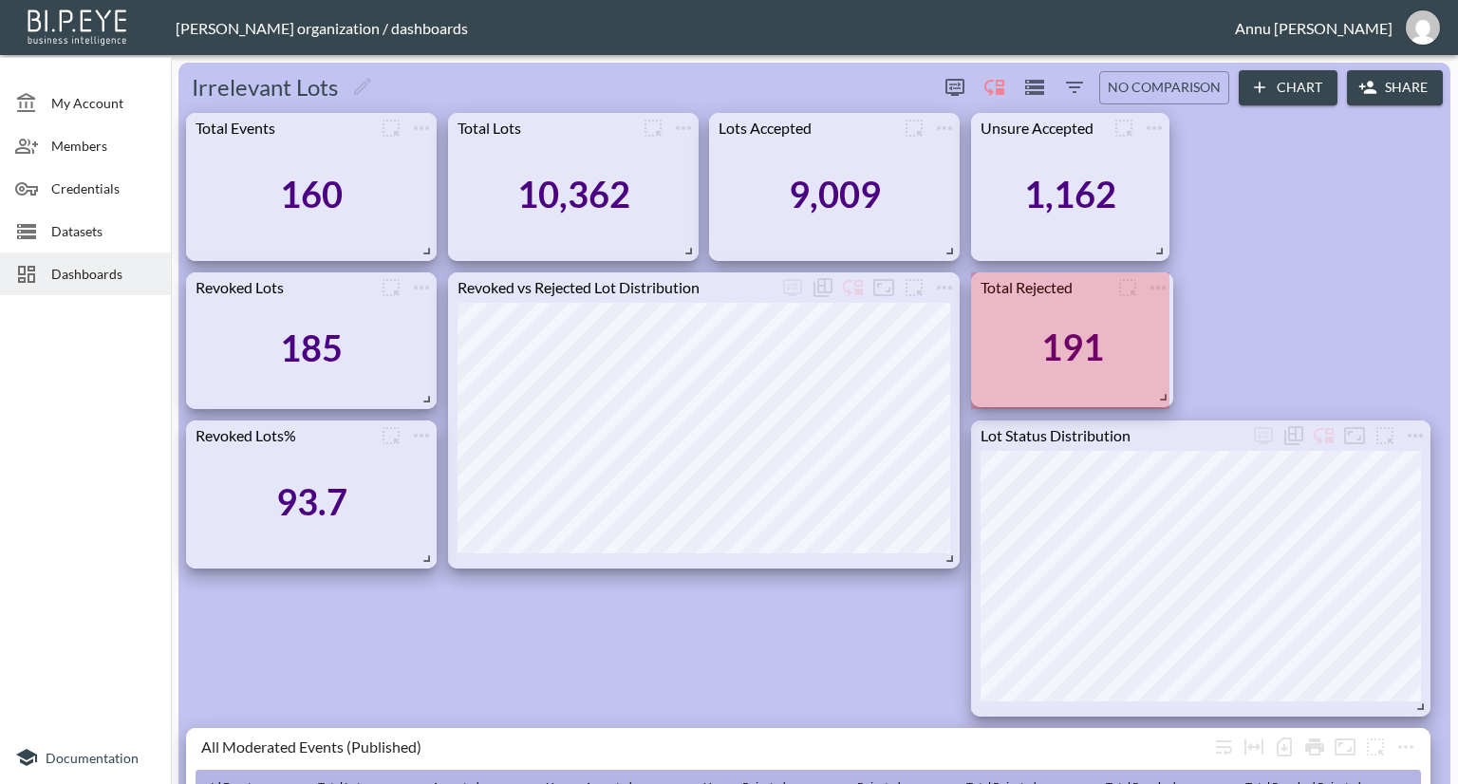
drag, startPoint x: 1212, startPoint y: 406, endPoint x: 1166, endPoint y: 393, distance: 48.4
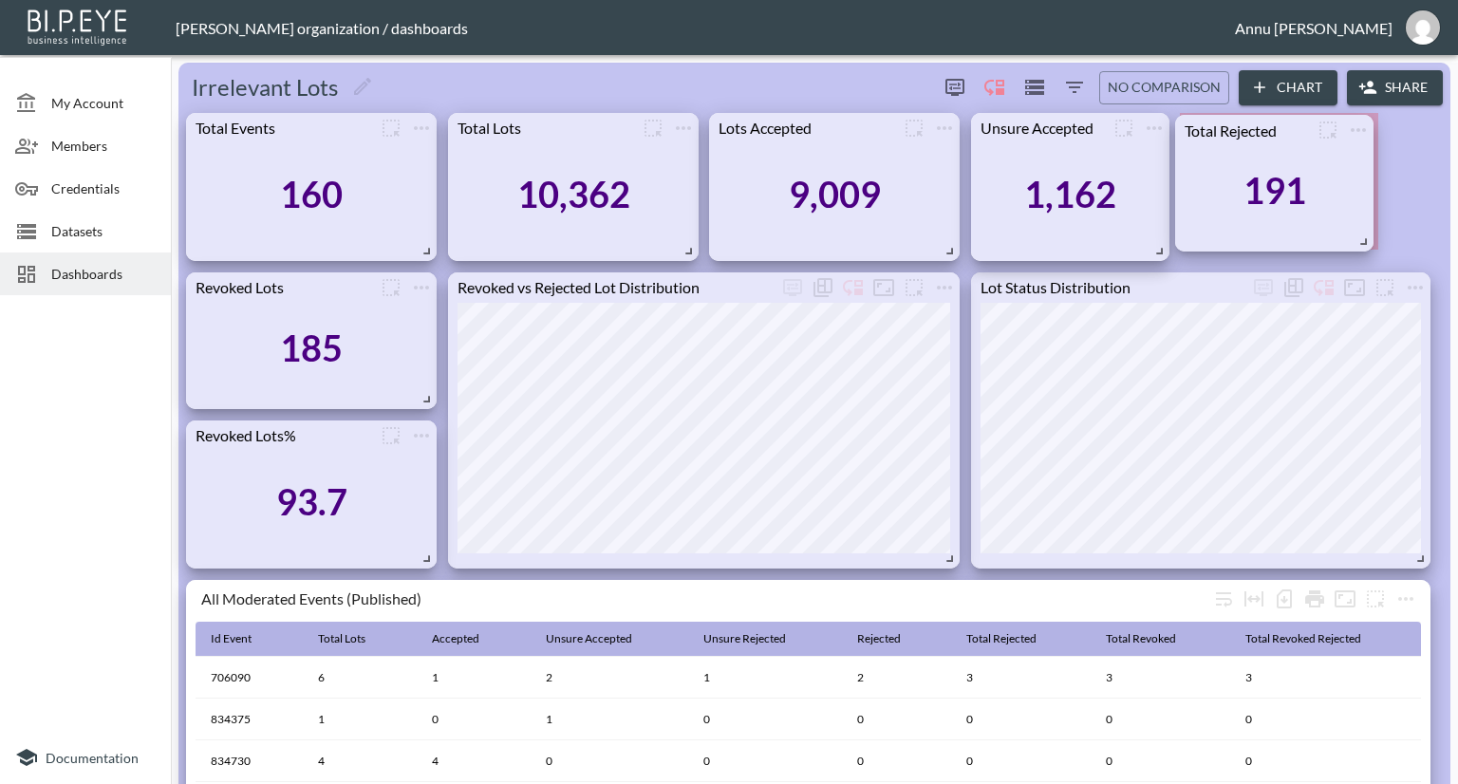
drag, startPoint x: 1120, startPoint y: 363, endPoint x: 1324, endPoint y: 205, distance: 257.8
click at [1324, 205] on div "191" at bounding box center [1274, 190] width 179 height 91
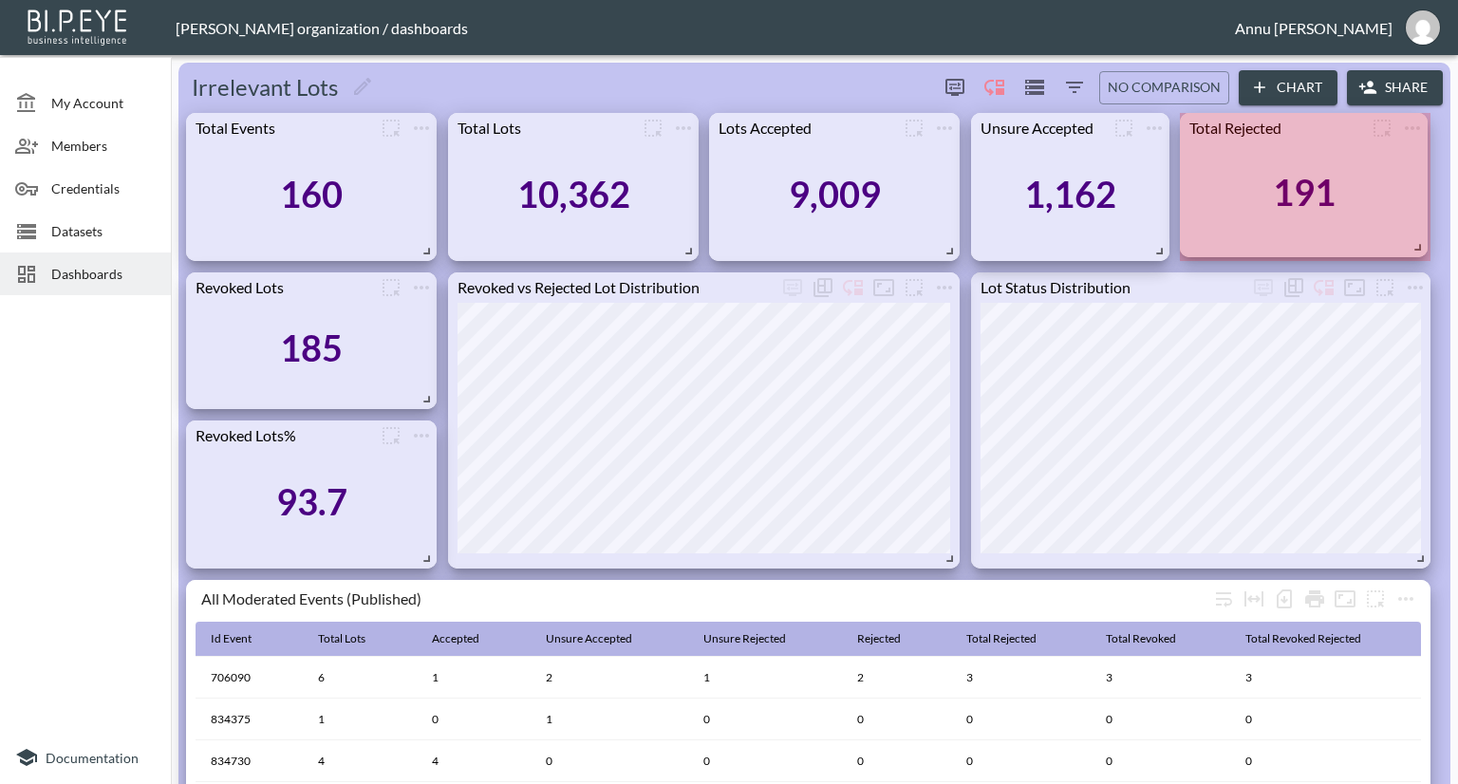
drag, startPoint x: 1363, startPoint y: 235, endPoint x: 1412, endPoint y: 243, distance: 49.9
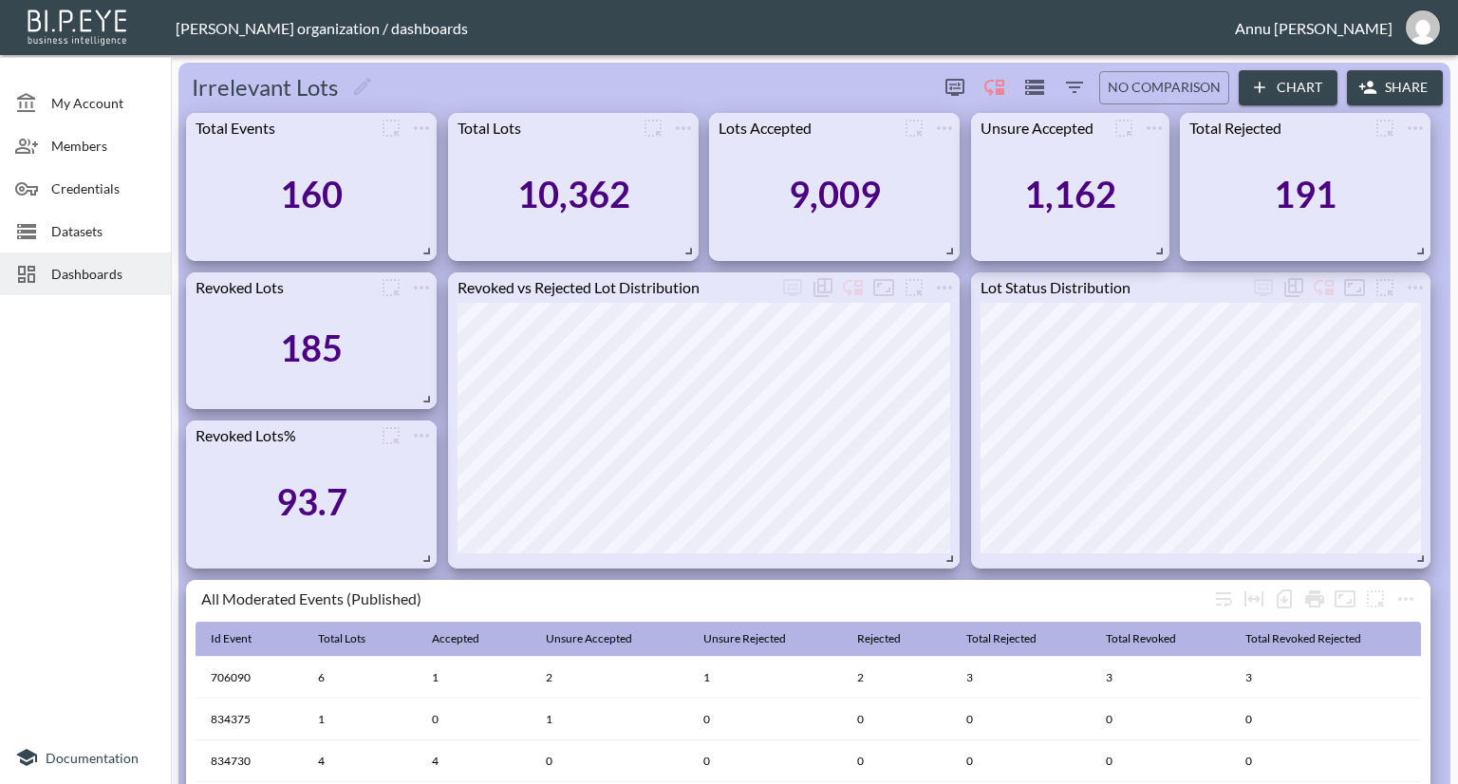
drag, startPoint x: 27, startPoint y: 370, endPoint x: 64, endPoint y: 365, distance: 37.3
click at [27, 370] on div at bounding box center [85, 517] width 171 height 428
